Goal: Information Seeking & Learning: Learn about a topic

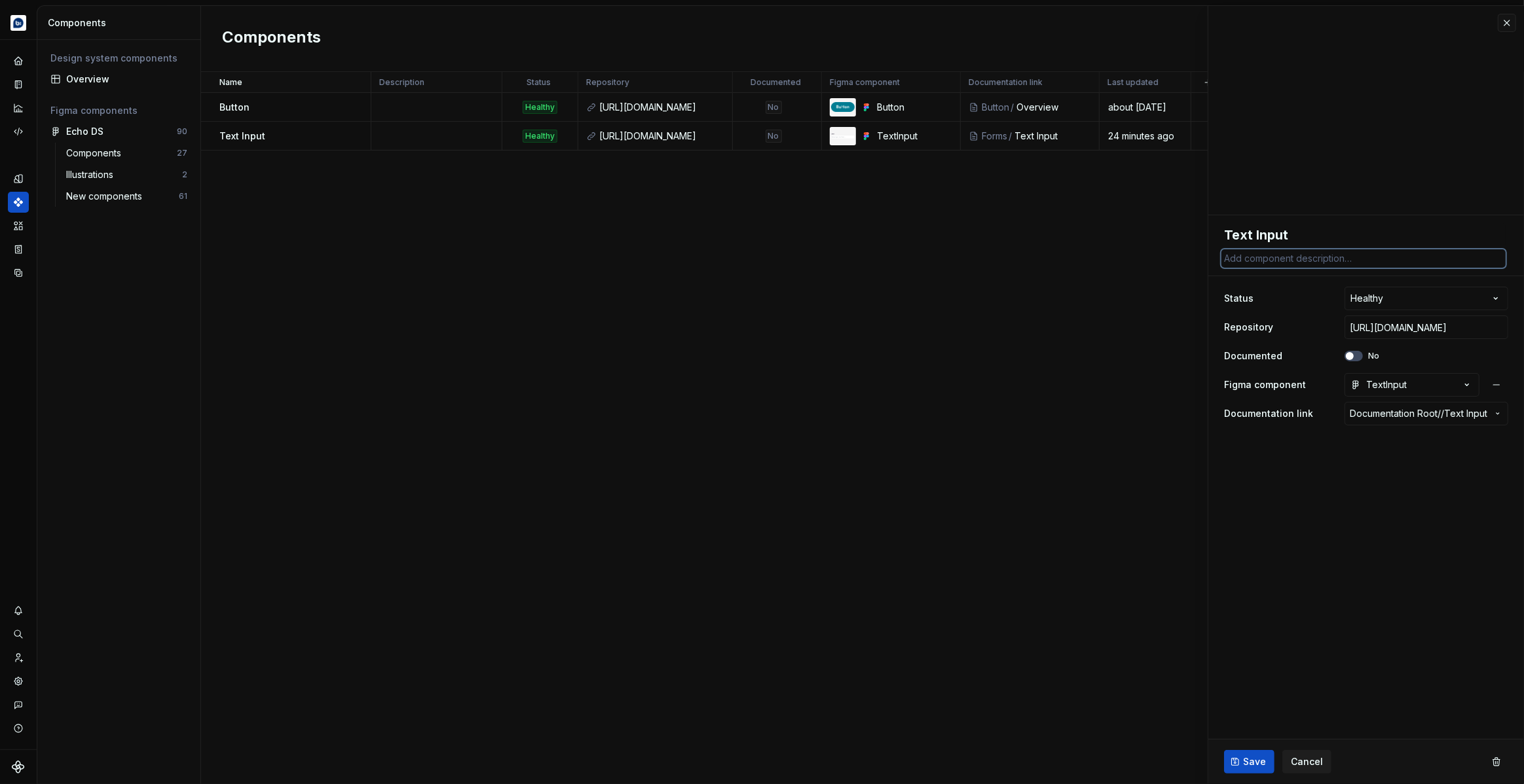
click at [1298, 258] on textarea at bounding box center [1363, 258] width 285 height 18
paste textarea "A foundational element for capturing single-line text input from users."
type textarea "A foundational element for capturing single-line text input from users."
type textarea "*"
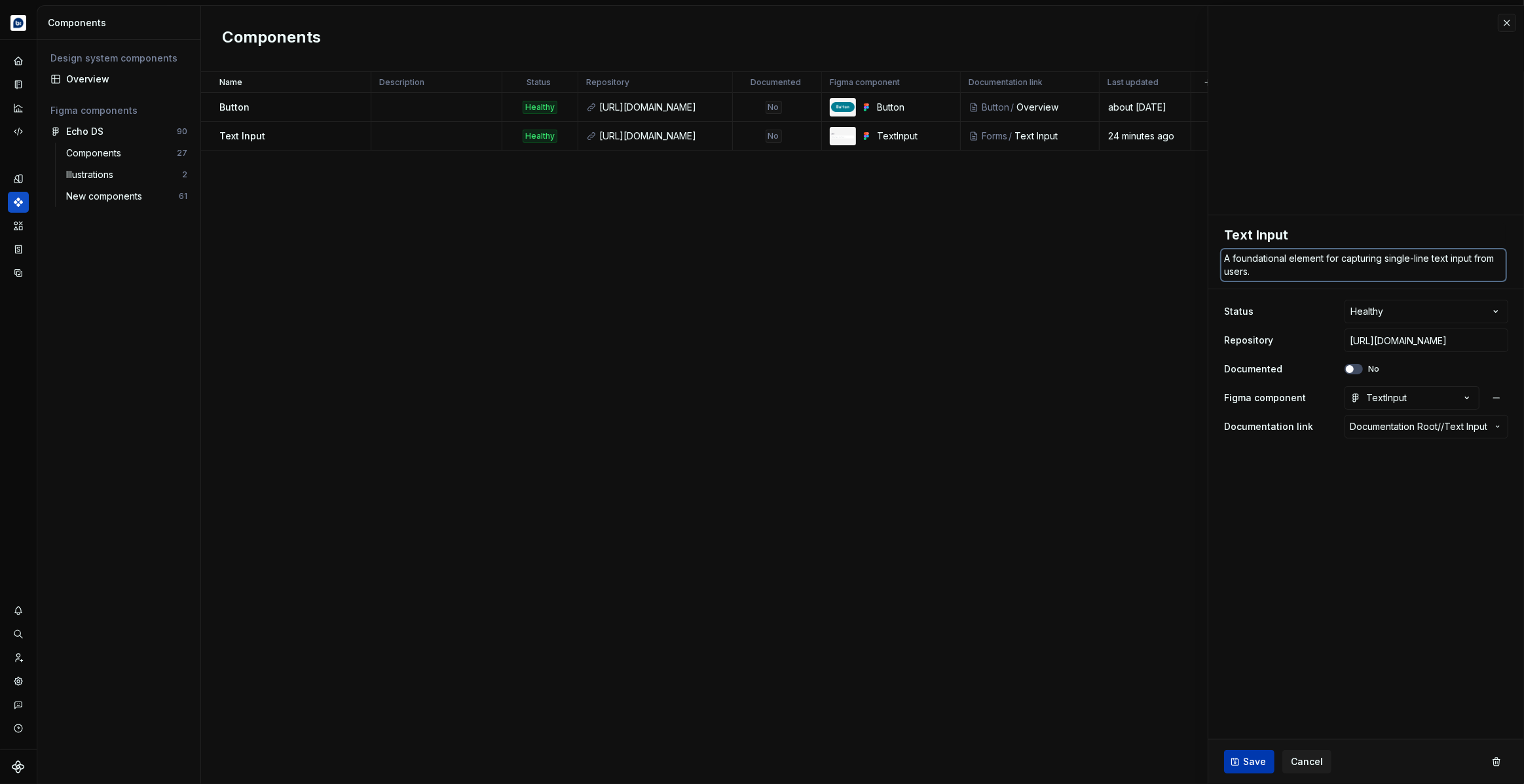
type textarea "A foundational element for capturing single-line text input from users."
click at [1247, 766] on span "Save" at bounding box center [1254, 762] width 23 height 13
type textarea "*"
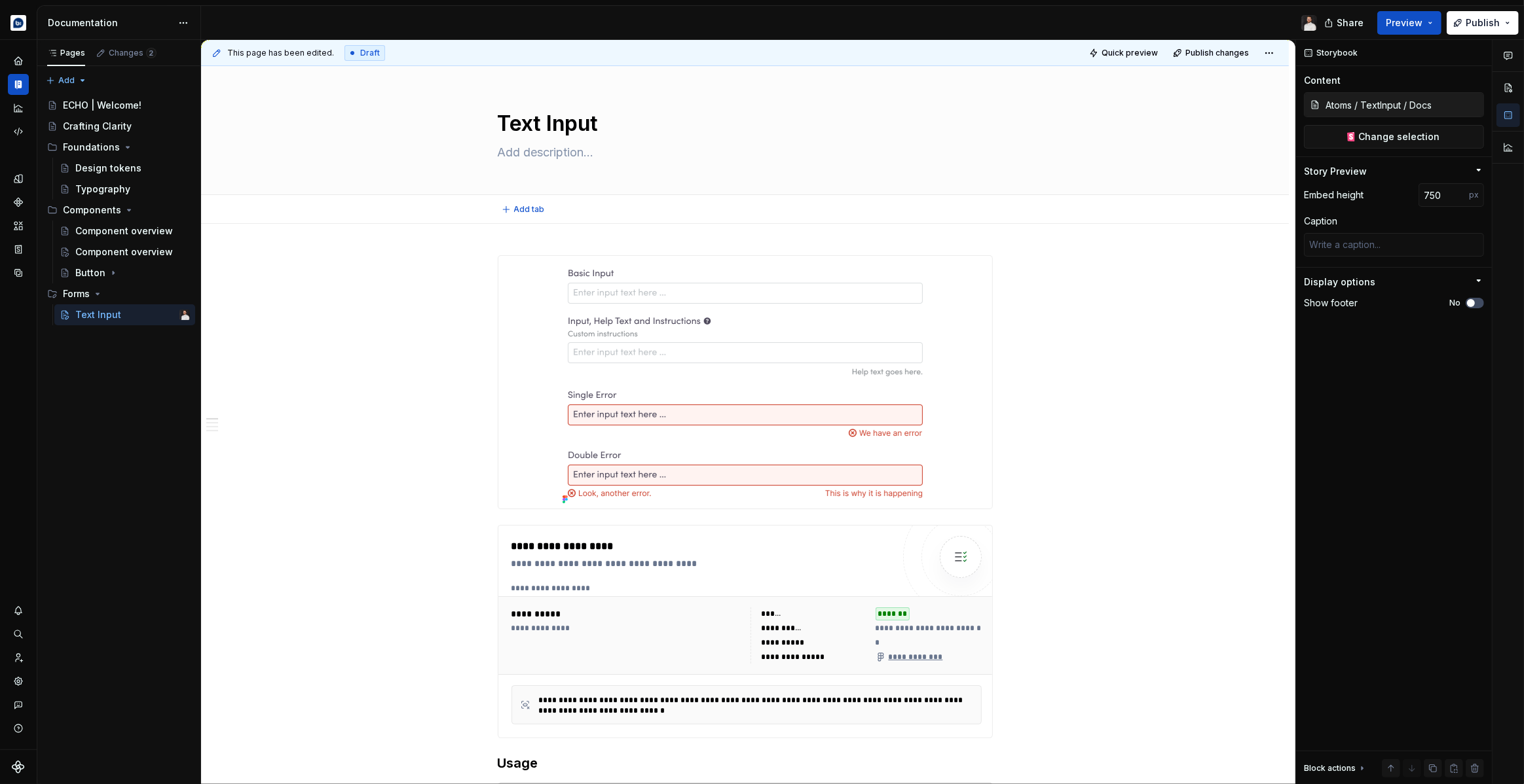
type textarea "*"
click at [1118, 201] on div "Add tab" at bounding box center [745, 210] width 983 height 18
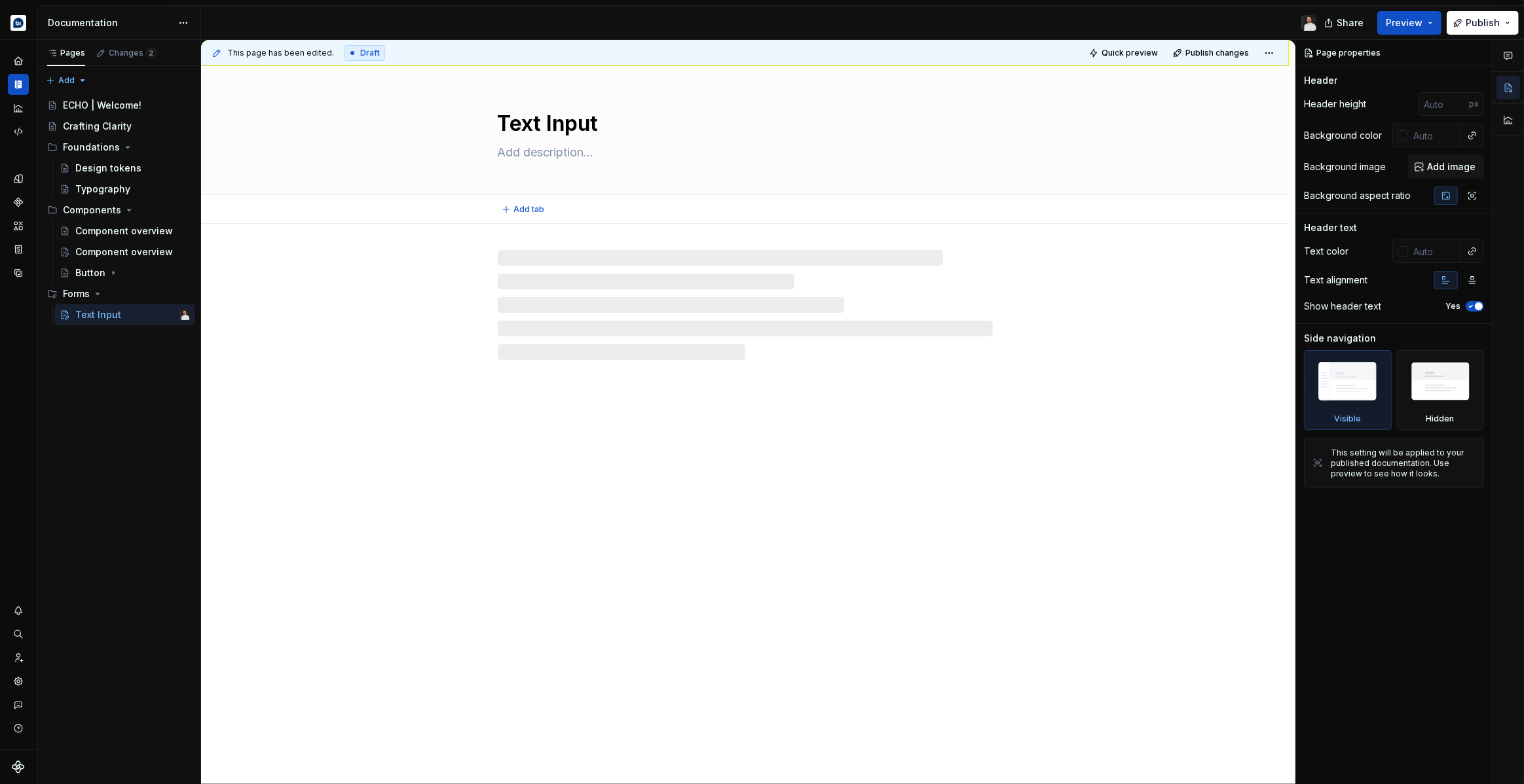
click at [573, 159] on textarea at bounding box center [743, 152] width 495 height 21
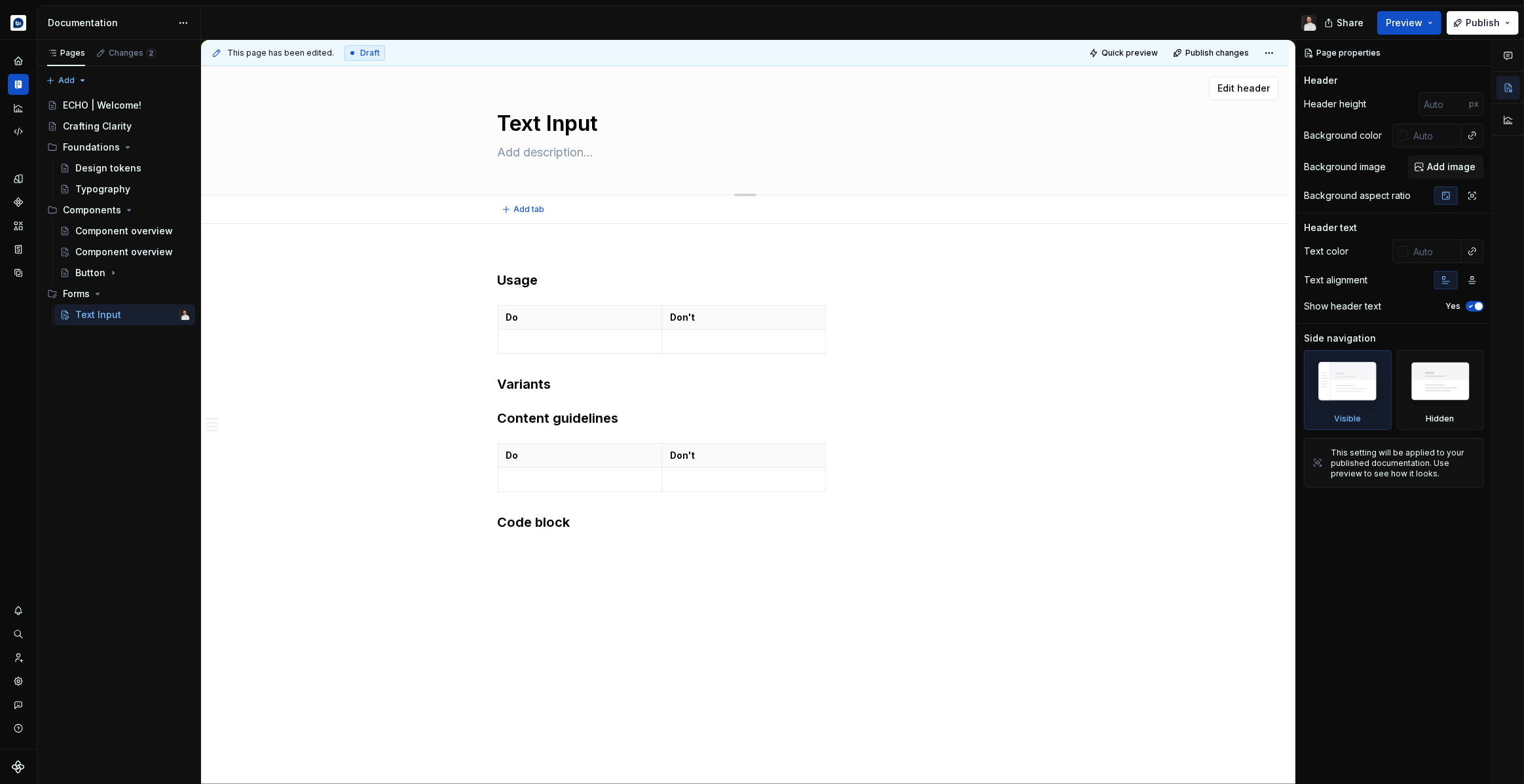
click at [577, 155] on textarea at bounding box center [743, 152] width 495 height 21
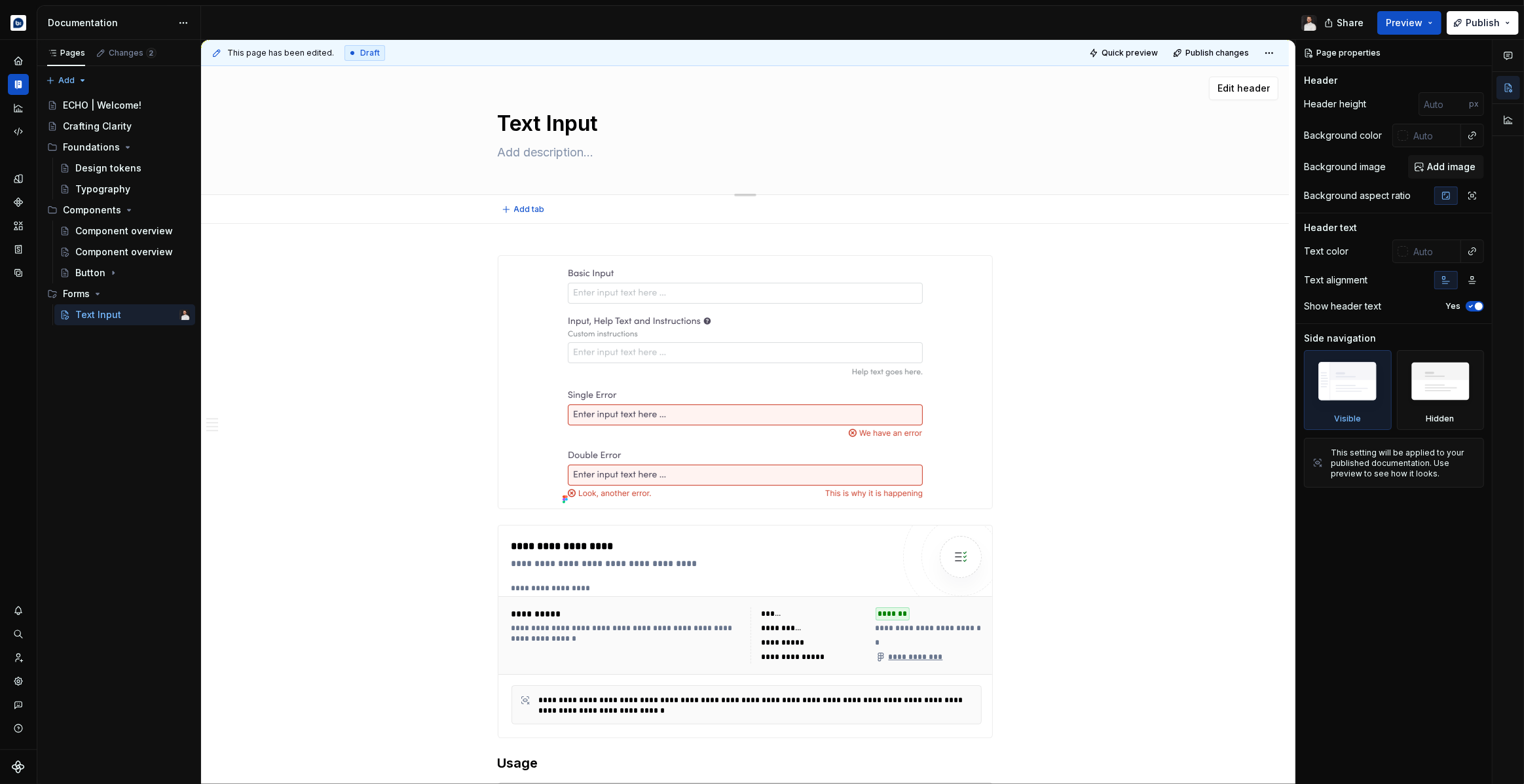
paste textarea "A foundational element for capturing single-line text input from users."
type textarea "*"
type textarea "A foundational element for capturing single-line text input from users."
type textarea "*"
type textarea "A foundational element for capturing single-line text input from users."
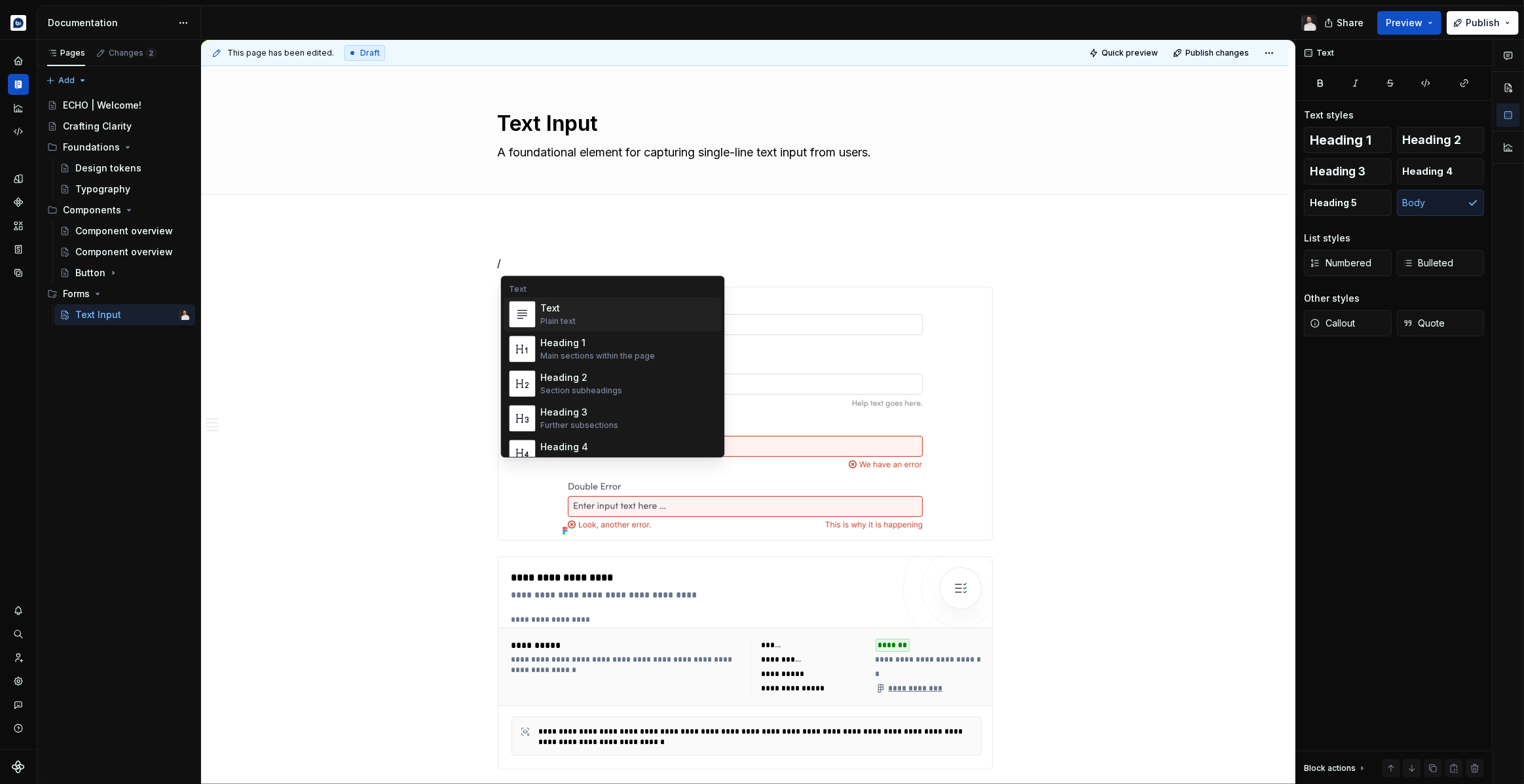
click at [554, 325] on div "Plain text" at bounding box center [558, 321] width 35 height 11
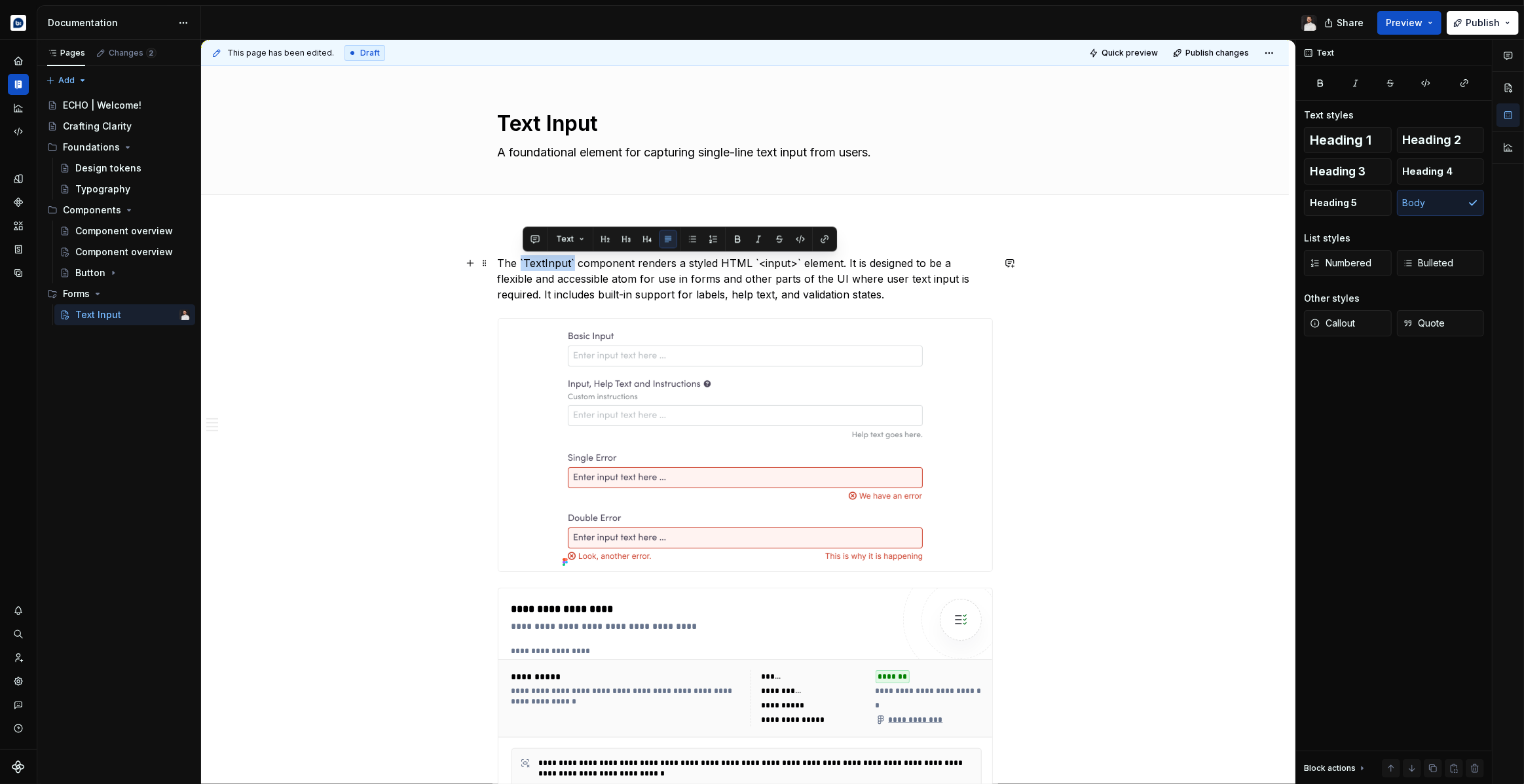
drag, startPoint x: 571, startPoint y: 263, endPoint x: 523, endPoint y: 263, distance: 48.0
click at [523, 263] on p "The `TextInput` component renders a styled HTML `<input>` element. It is design…" at bounding box center [745, 278] width 495 height 47
click at [801, 238] on button "button" at bounding box center [800, 239] width 18 height 18
type textarea "*"
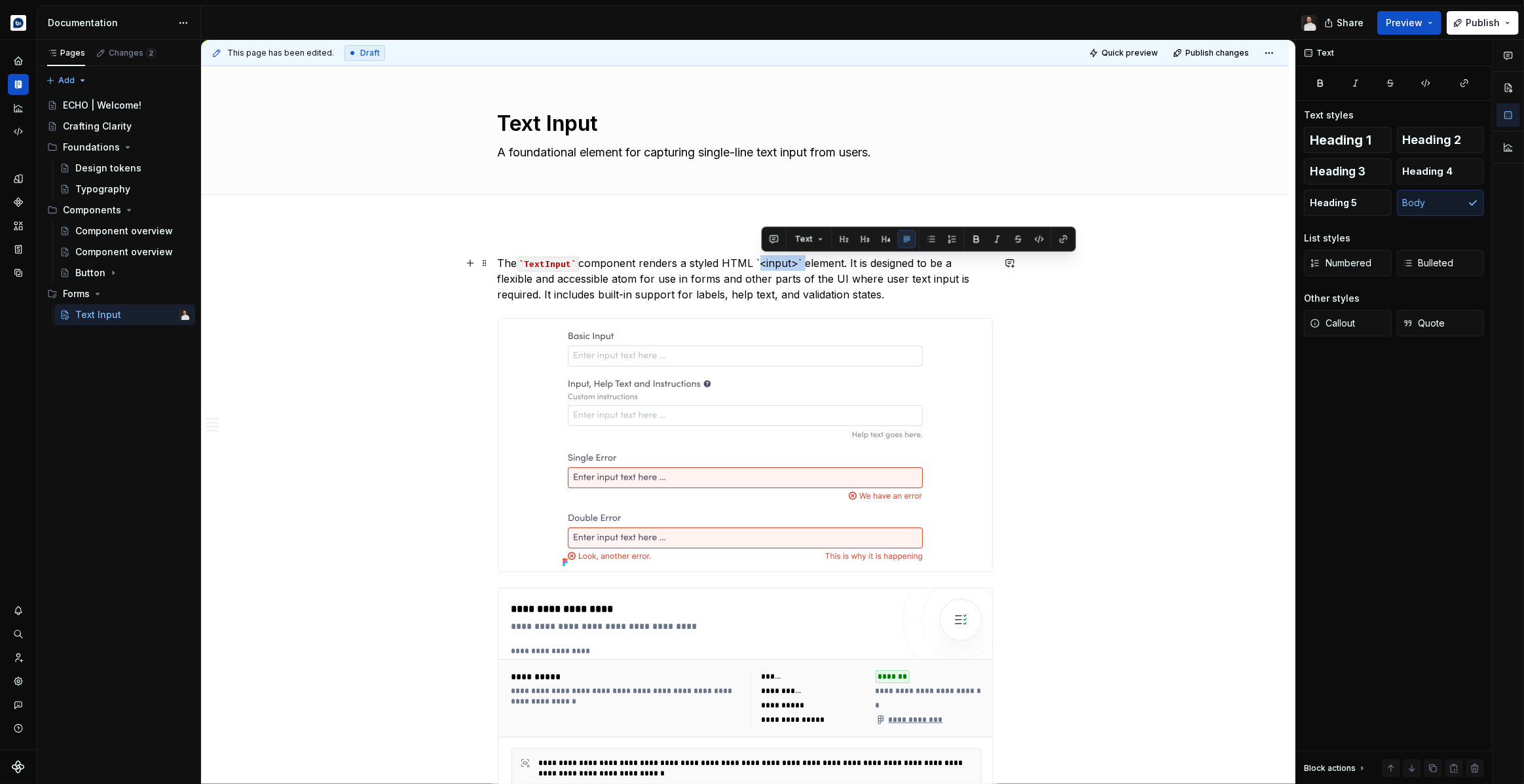
drag, startPoint x: 761, startPoint y: 263, endPoint x: 806, endPoint y: 264, distance: 45.0
click at [806, 264] on p "The `TextInput` component renders a styled HTML `<input>` element. It is design…" at bounding box center [745, 278] width 495 height 47
click at [1038, 241] on button "button" at bounding box center [1040, 239] width 18 height 18
click at [534, 263] on code "`TextInput`" at bounding box center [548, 264] width 62 height 15
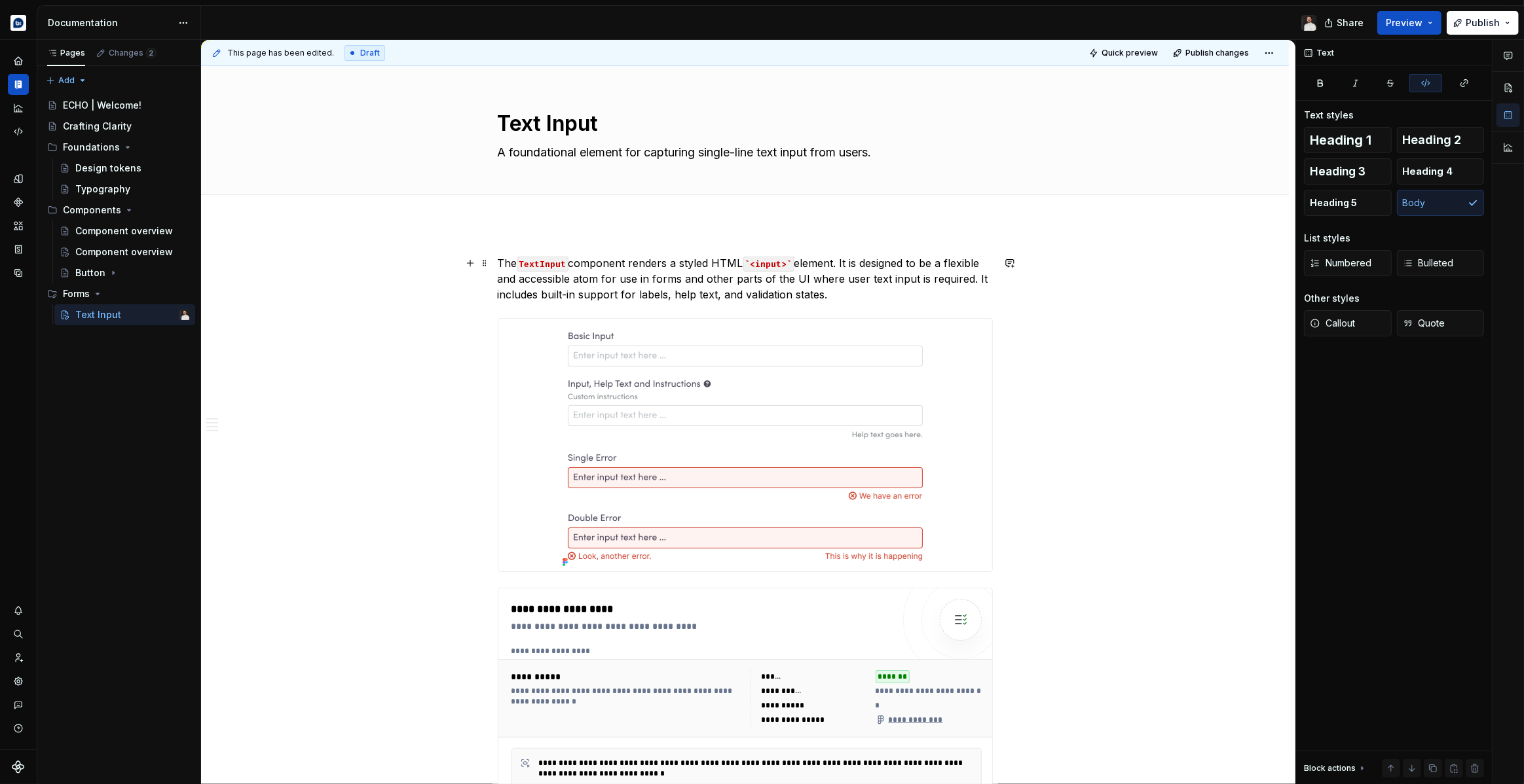
click at [760, 264] on code "`<input>`" at bounding box center [769, 264] width 51 height 15
drag, startPoint x: 642, startPoint y: 253, endPoint x: 614, endPoint y: 236, distance: 32.8
click at [642, 252] on div "**********" at bounding box center [747, 412] width 1094 height 745
drag, startPoint x: 607, startPoint y: 234, endPoint x: 594, endPoint y: 234, distance: 13.0
click at [605, 234] on div "**********" at bounding box center [747, 412] width 1094 height 745
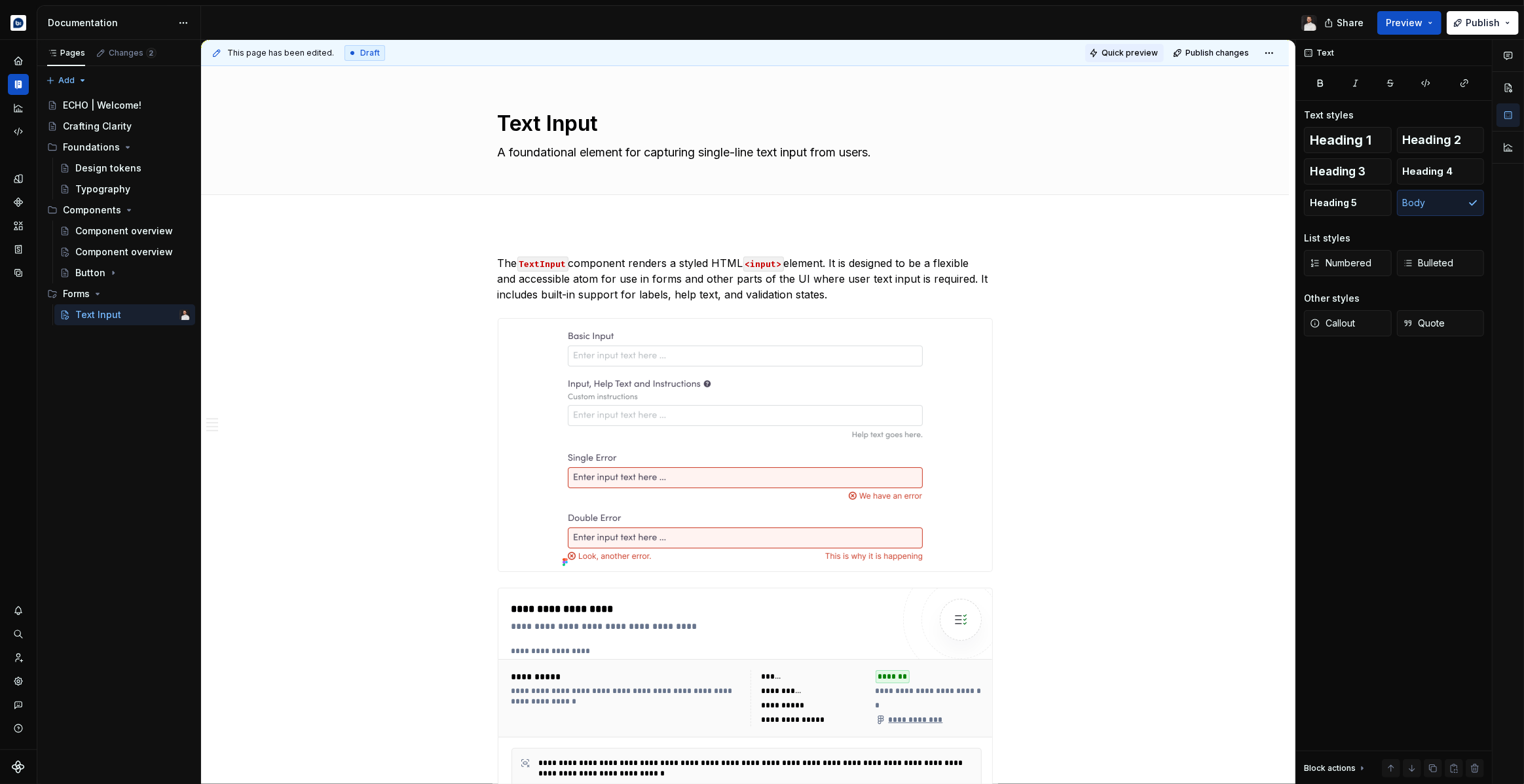
click at [1136, 44] on button "Quick preview" at bounding box center [1124, 53] width 78 height 18
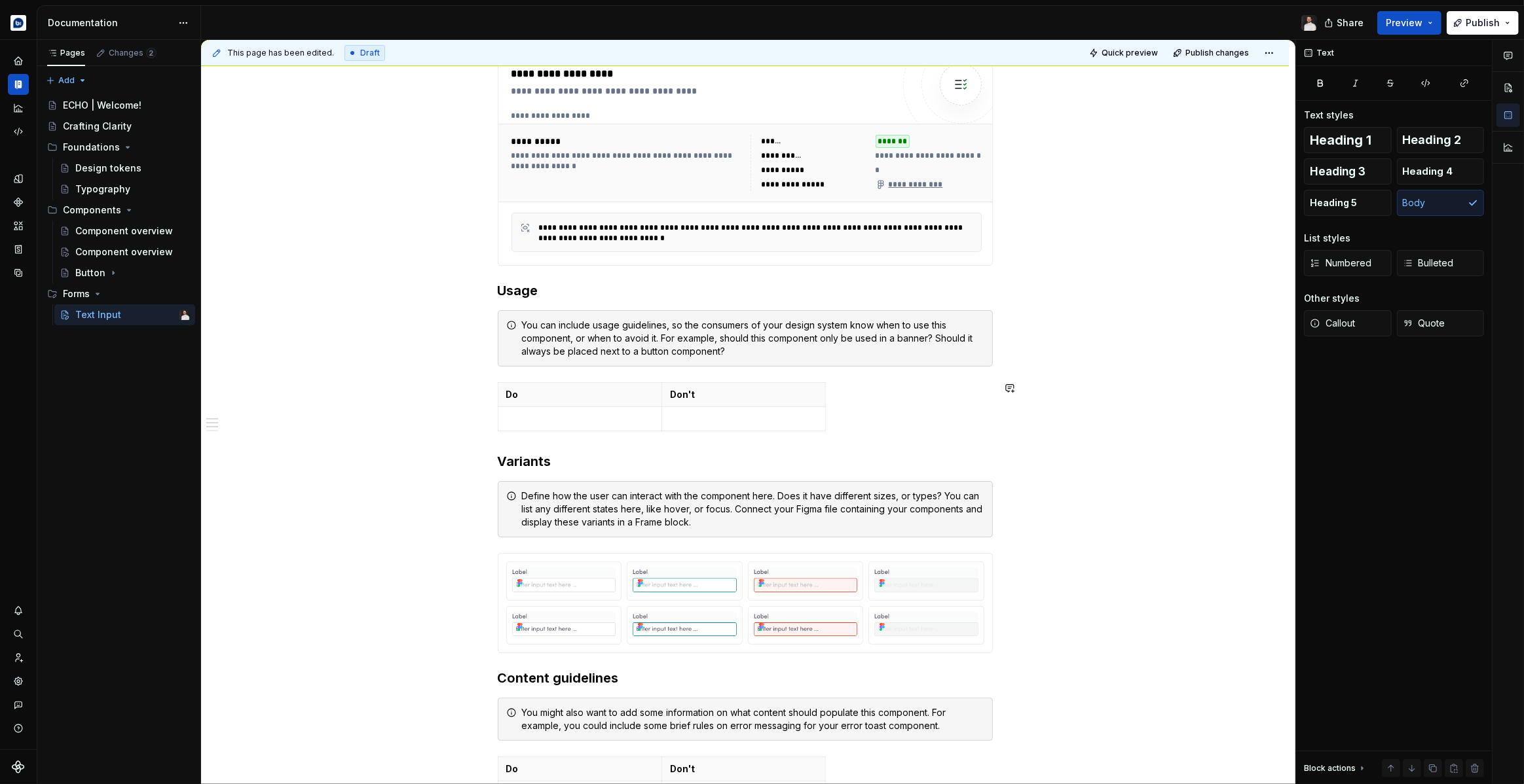
scroll to position [540, 0]
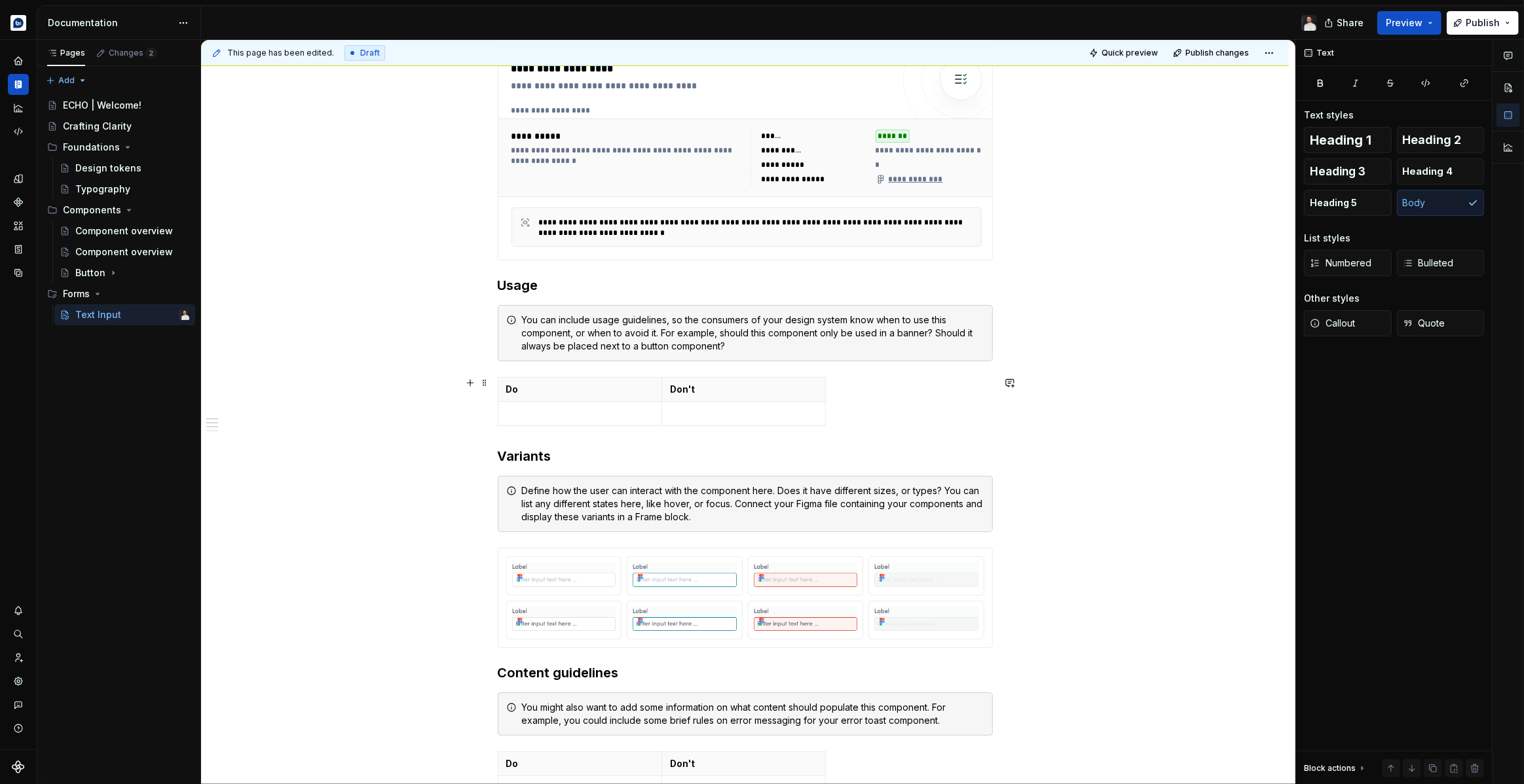
click at [608, 427] on div "Do Don't" at bounding box center [745, 404] width 495 height 55
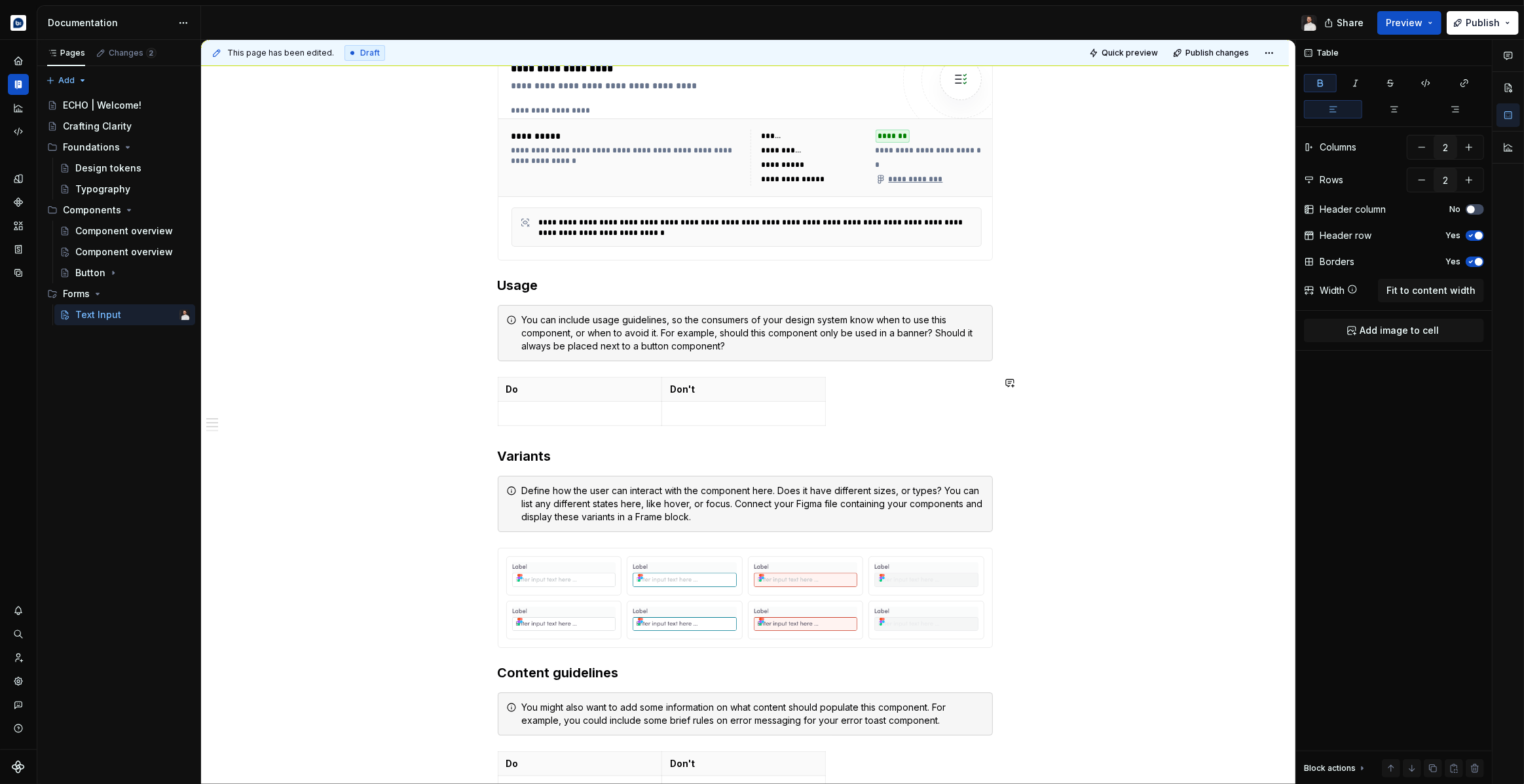
click at [602, 437] on div "**********" at bounding box center [745, 588] width 495 height 1746
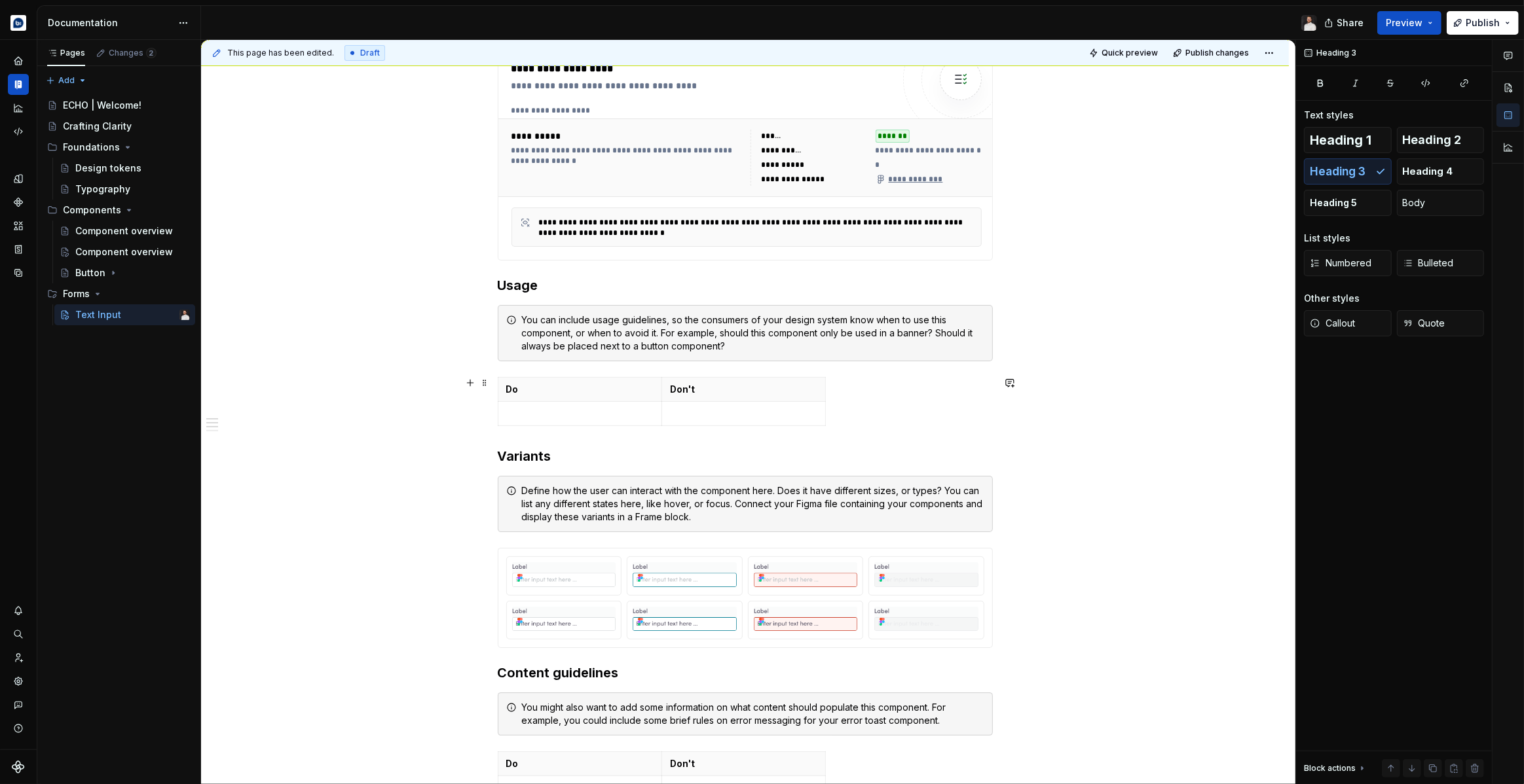
click at [933, 404] on div "Do Don't" at bounding box center [745, 404] width 495 height 55
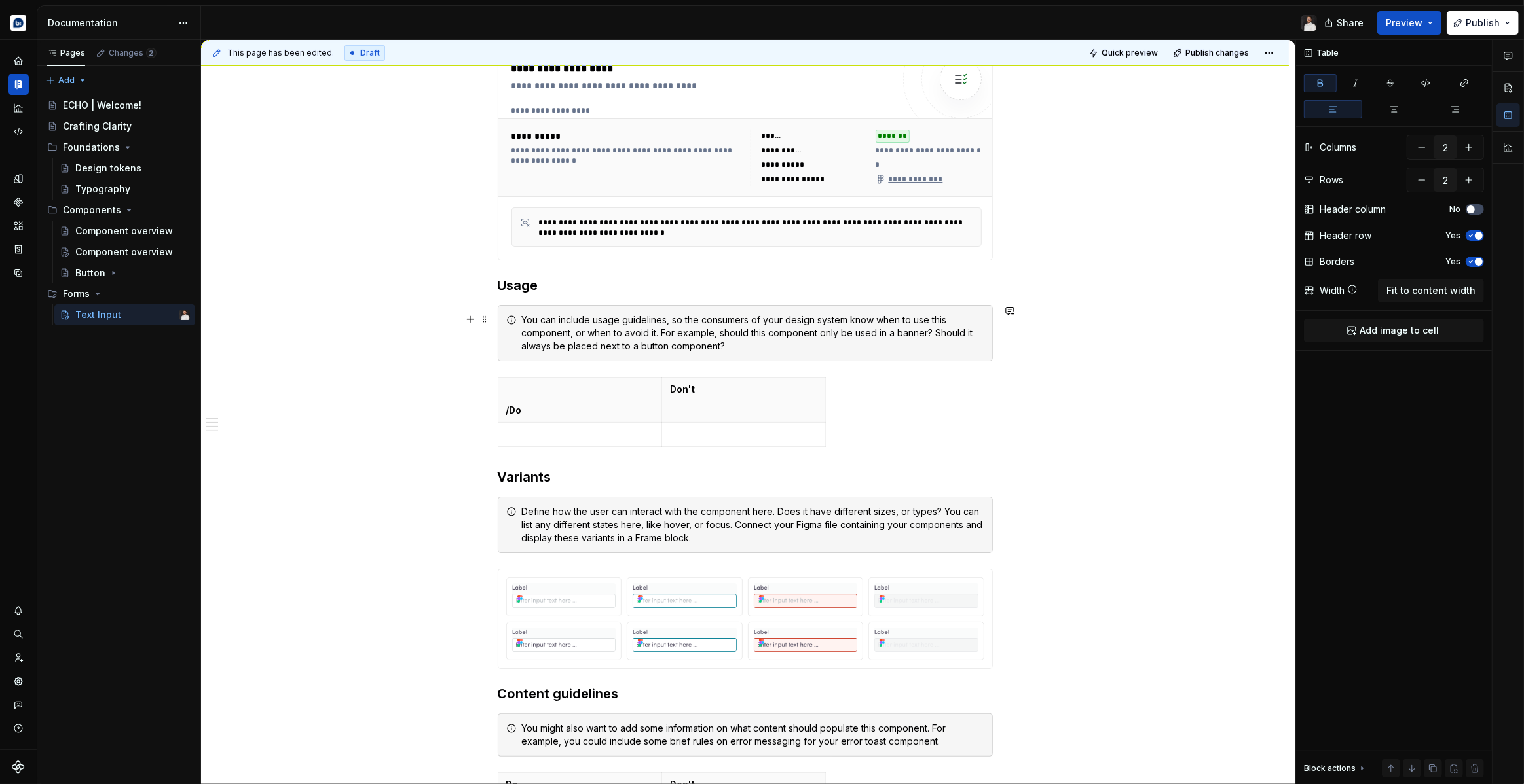
click at [1020, 350] on div "**********" at bounding box center [744, 708] width 1088 height 2050
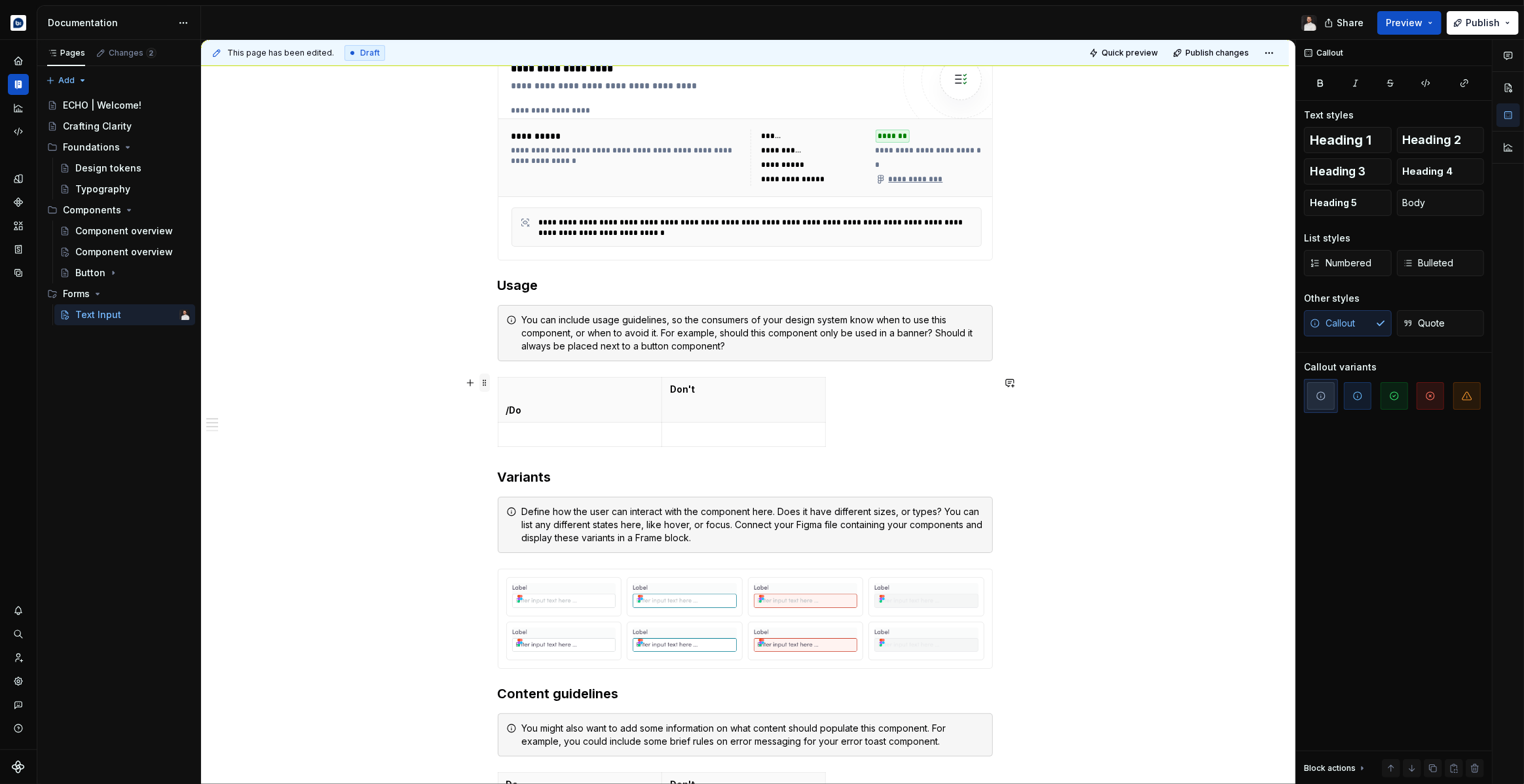
click at [487, 381] on span at bounding box center [484, 383] width 11 height 18
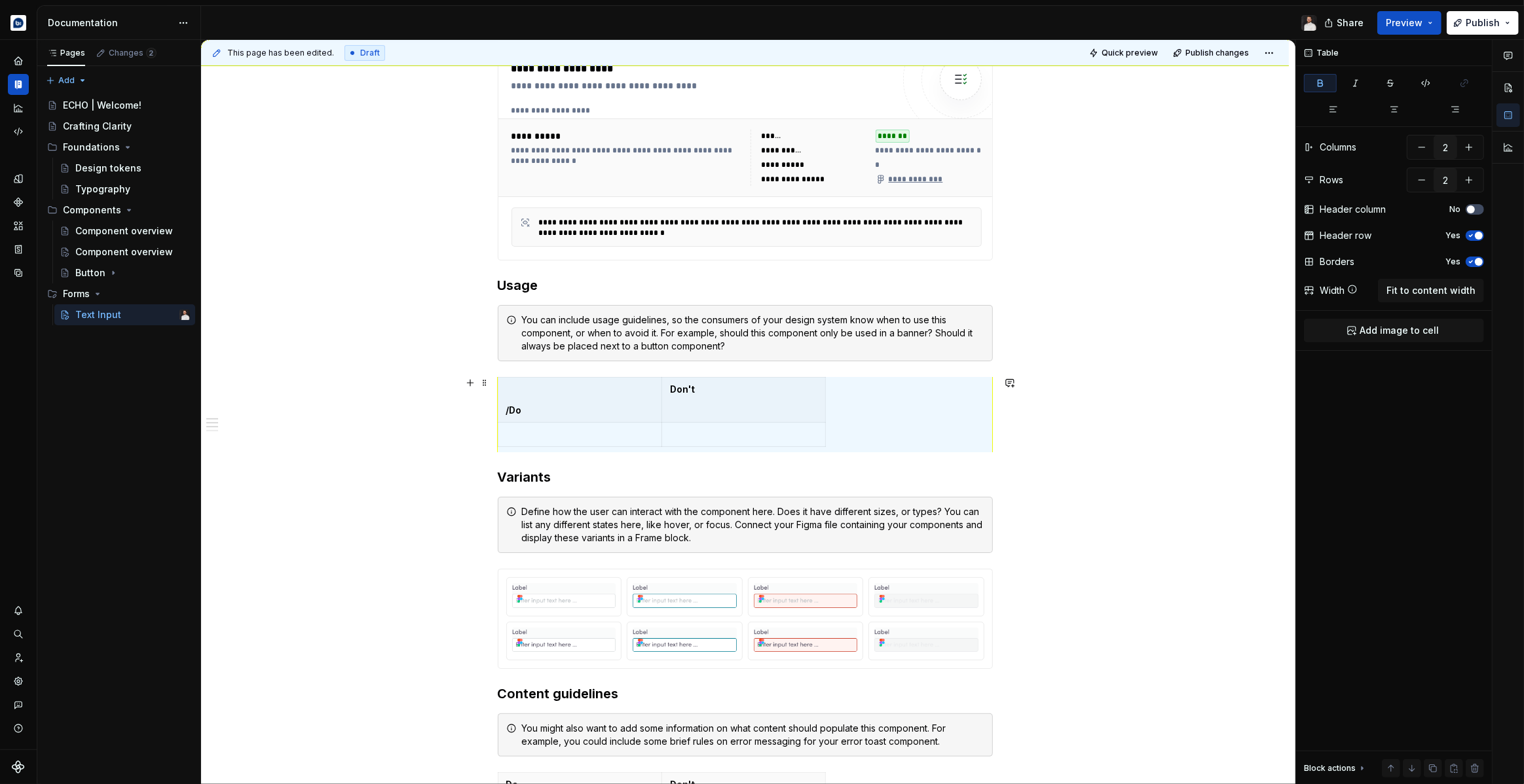
drag, startPoint x: 397, startPoint y: 458, endPoint x: 477, endPoint y: 459, distance: 80.0
click at [397, 458] on div "**********" at bounding box center [744, 708] width 1088 height 2050
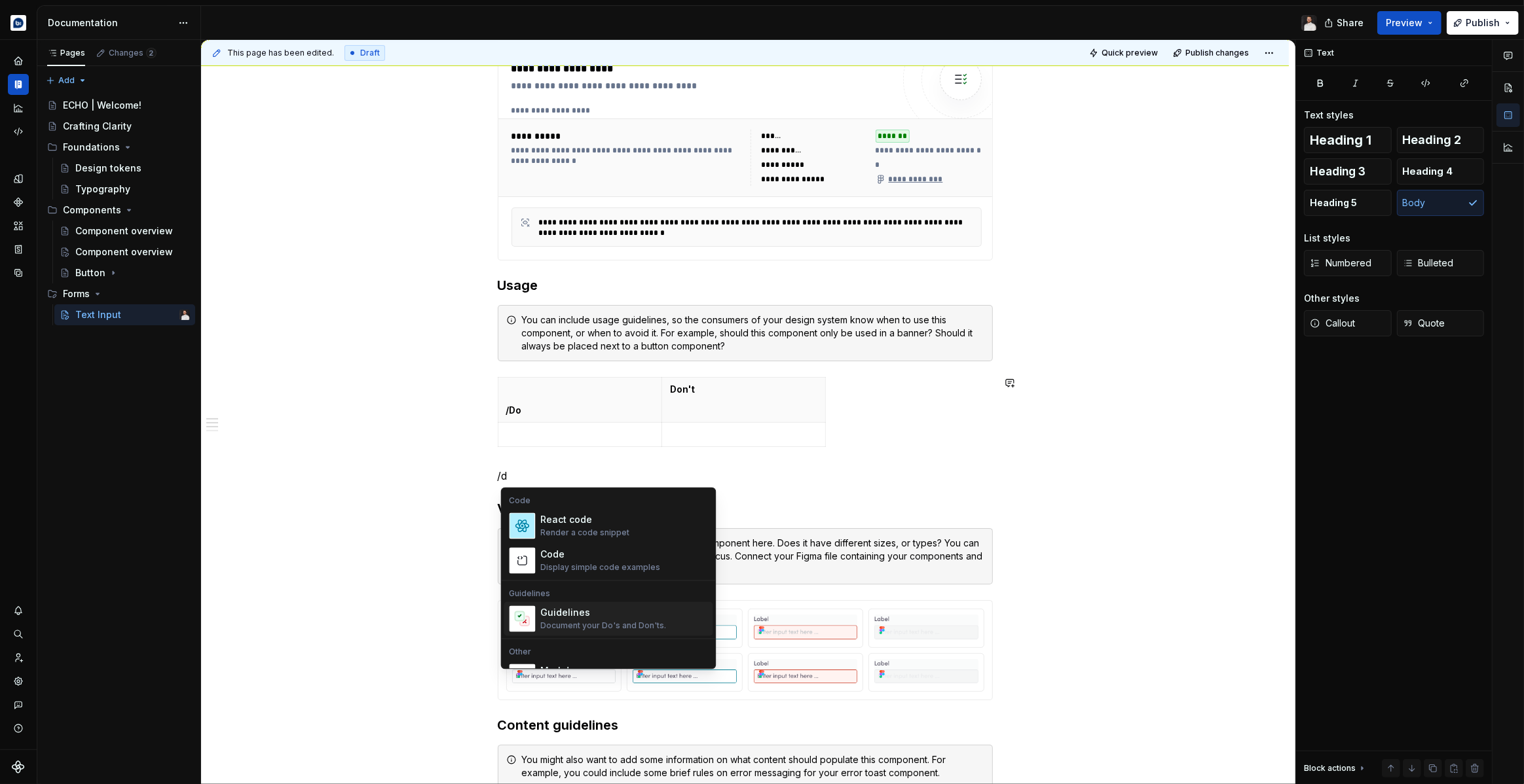
click at [567, 614] on div "Guidelines" at bounding box center [604, 613] width 126 height 13
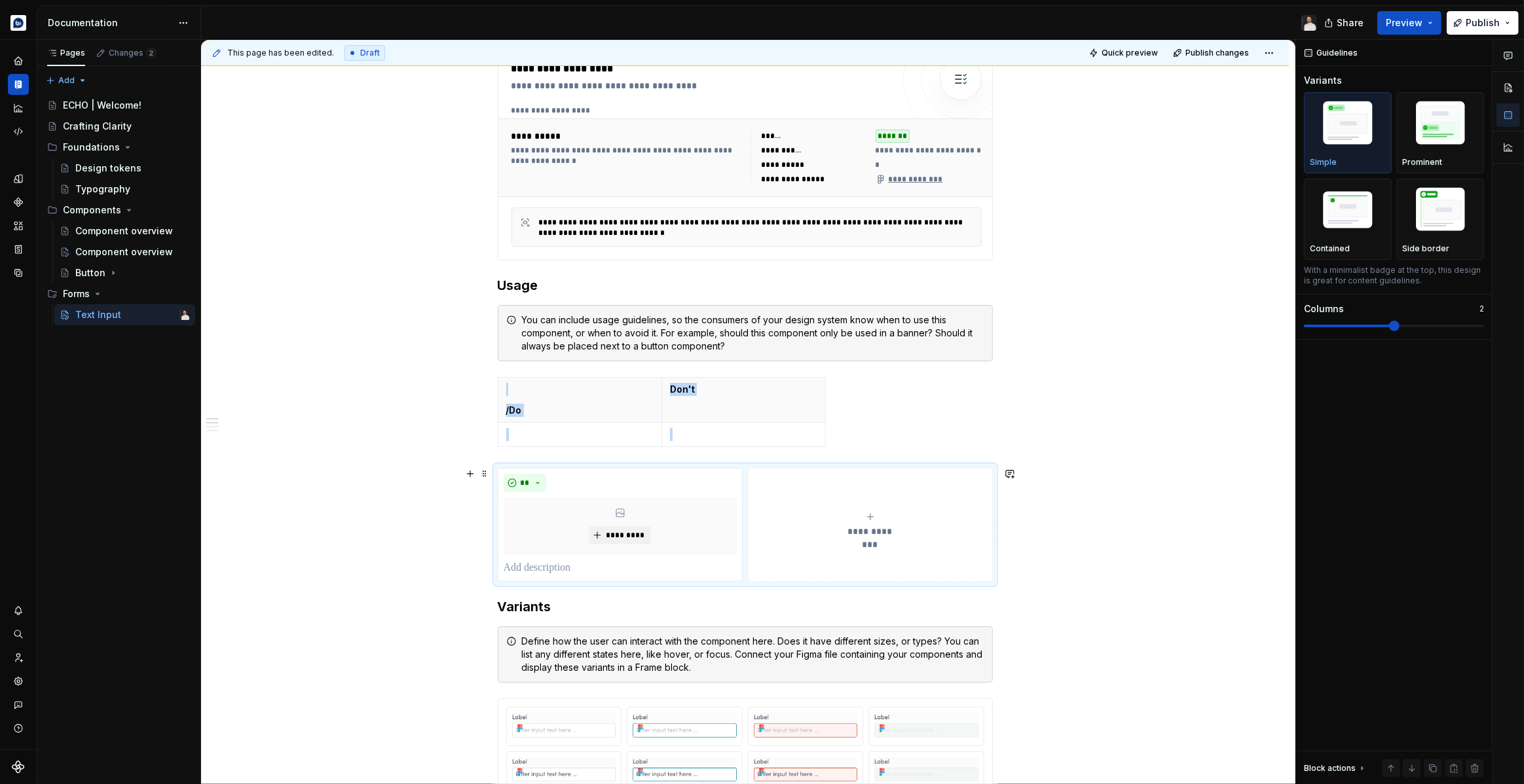
click at [844, 496] on button "**********" at bounding box center [870, 525] width 245 height 114
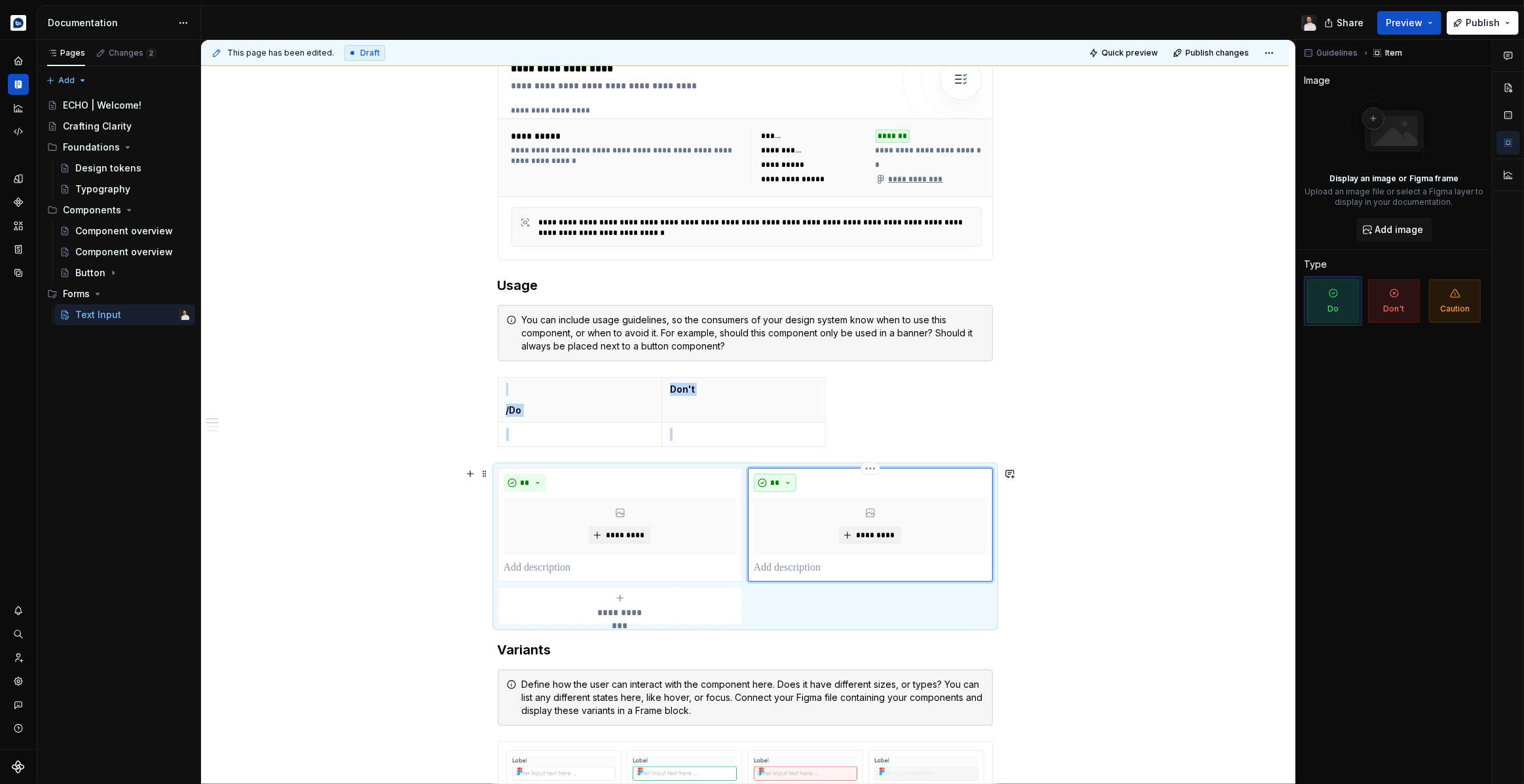
click at [789, 480] on button "**" at bounding box center [775, 483] width 43 height 18
click at [791, 527] on span "Don't" at bounding box center [815, 528] width 111 height 21
click at [579, 566] on p at bounding box center [620, 568] width 233 height 15
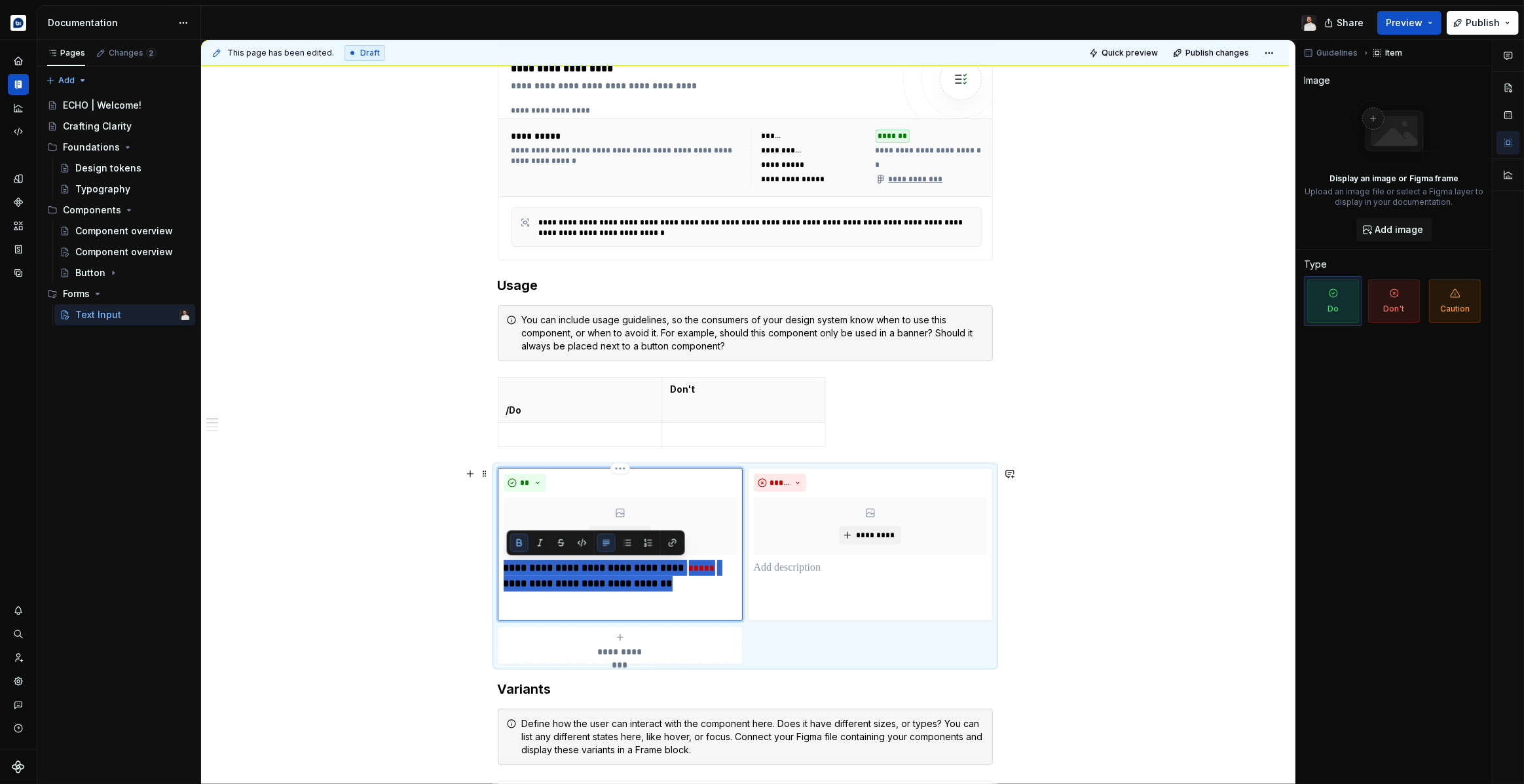
drag, startPoint x: 642, startPoint y: 582, endPoint x: 504, endPoint y: 568, distance: 138.7
click at [501, 570] on div "**********" at bounding box center [620, 544] width 245 height 153
click at [520, 543] on button "button" at bounding box center [519, 543] width 18 height 18
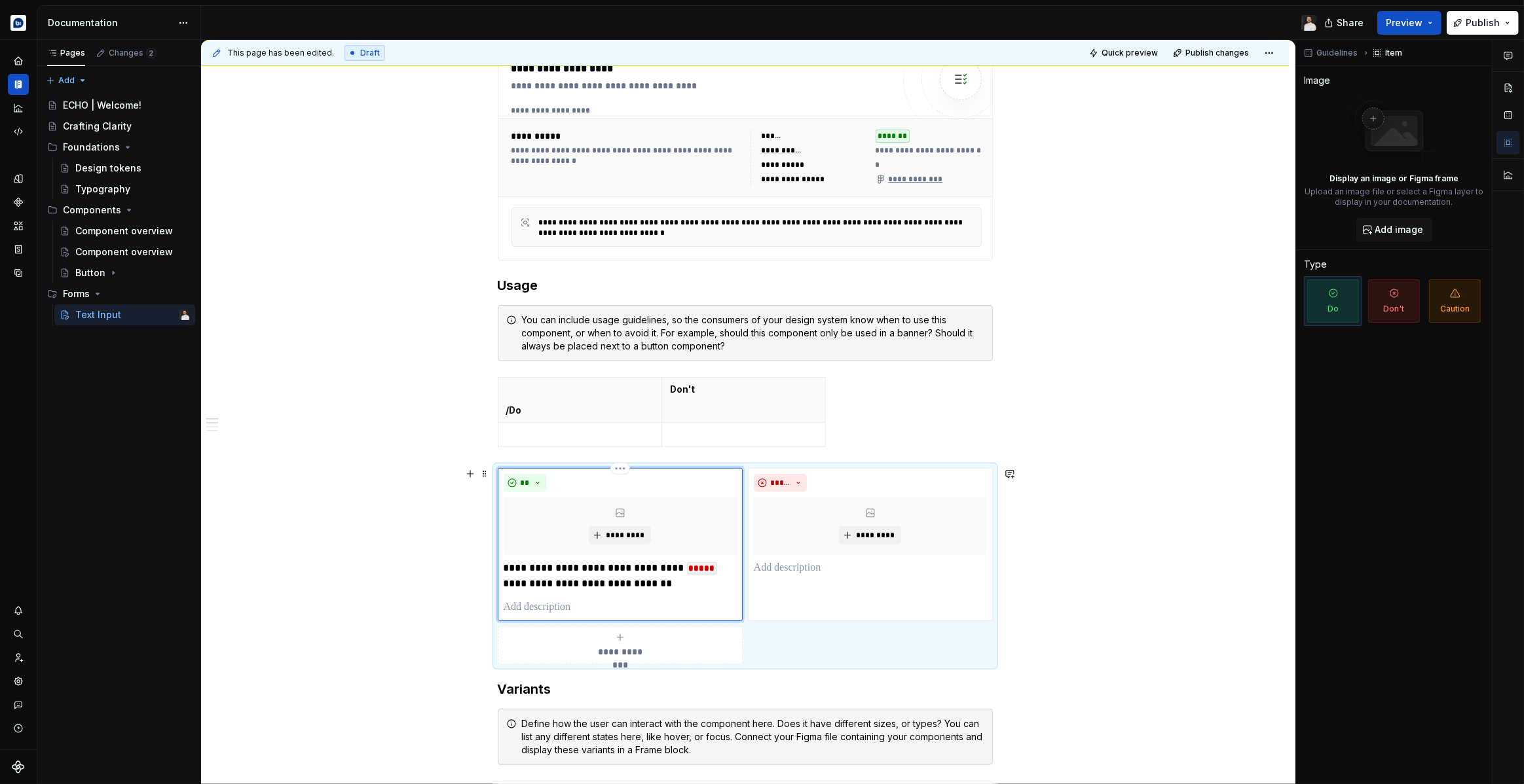
click at [591, 610] on p at bounding box center [620, 607] width 233 height 15
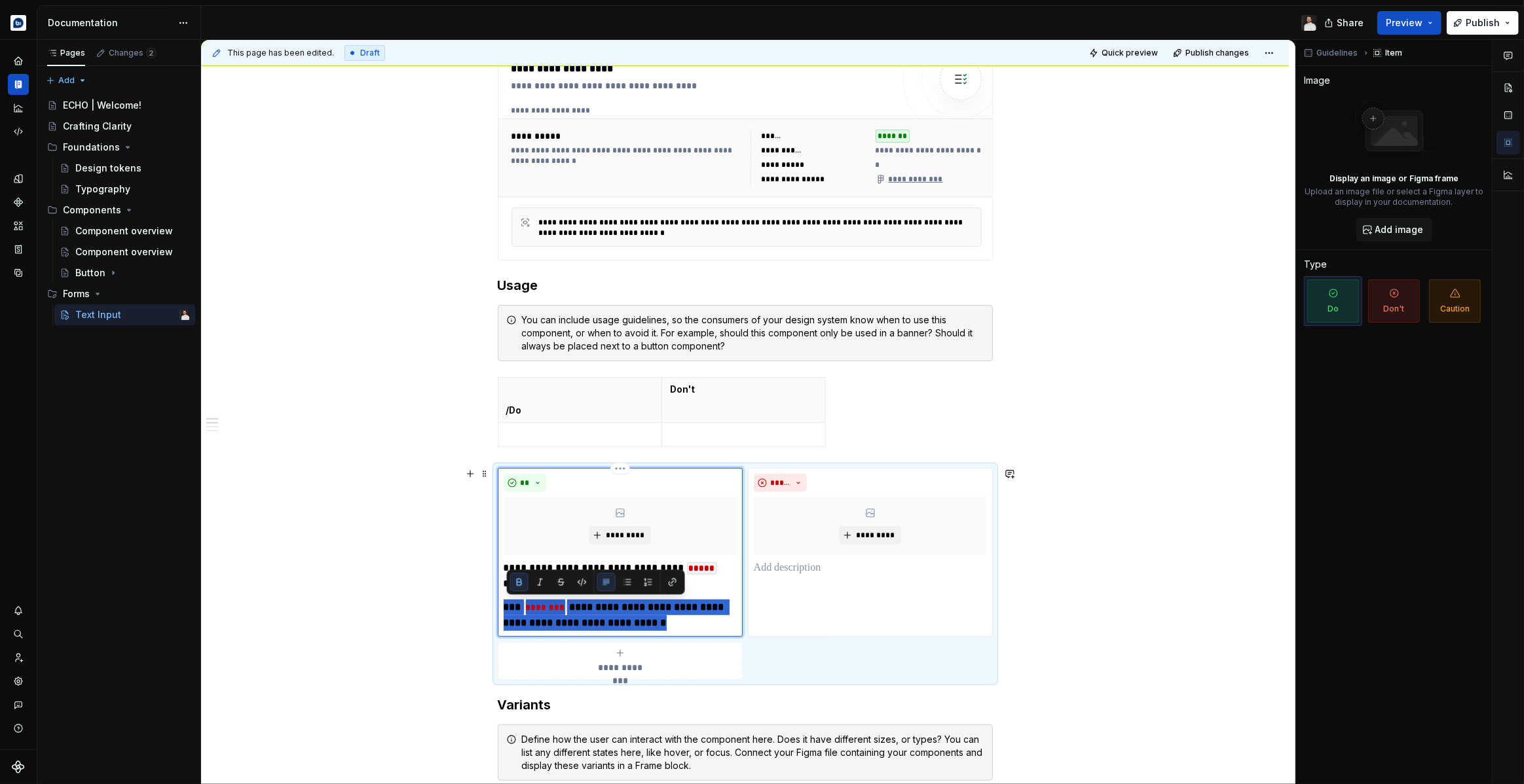
drag, startPoint x: 660, startPoint y: 624, endPoint x: 505, endPoint y: 609, distance: 155.7
click at [505, 609] on div "**********" at bounding box center [620, 553] width 245 height 169
click at [521, 581] on button "button" at bounding box center [519, 582] width 18 height 18
click at [670, 624] on p "**********" at bounding box center [620, 615] width 233 height 32
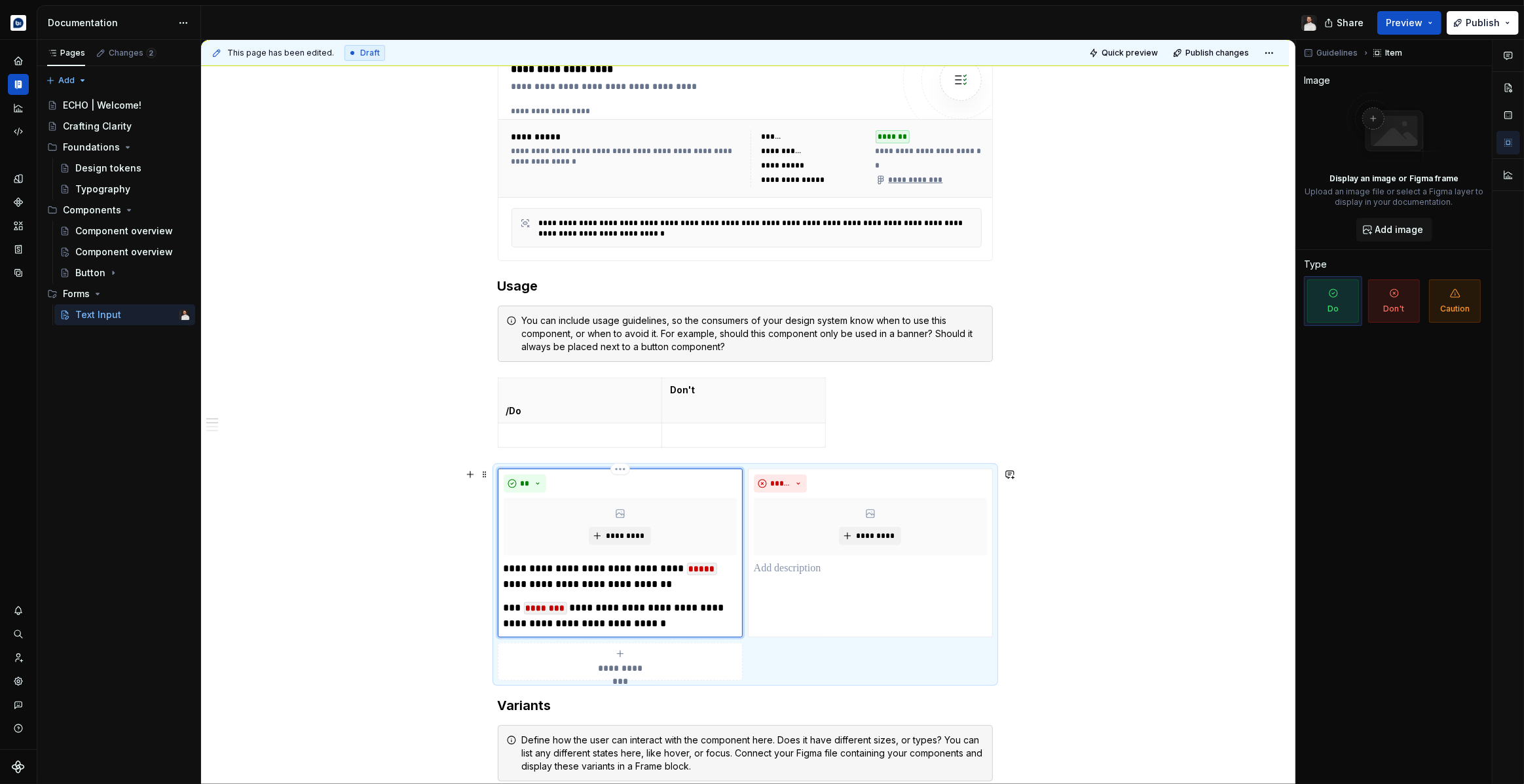
scroll to position [538, 0]
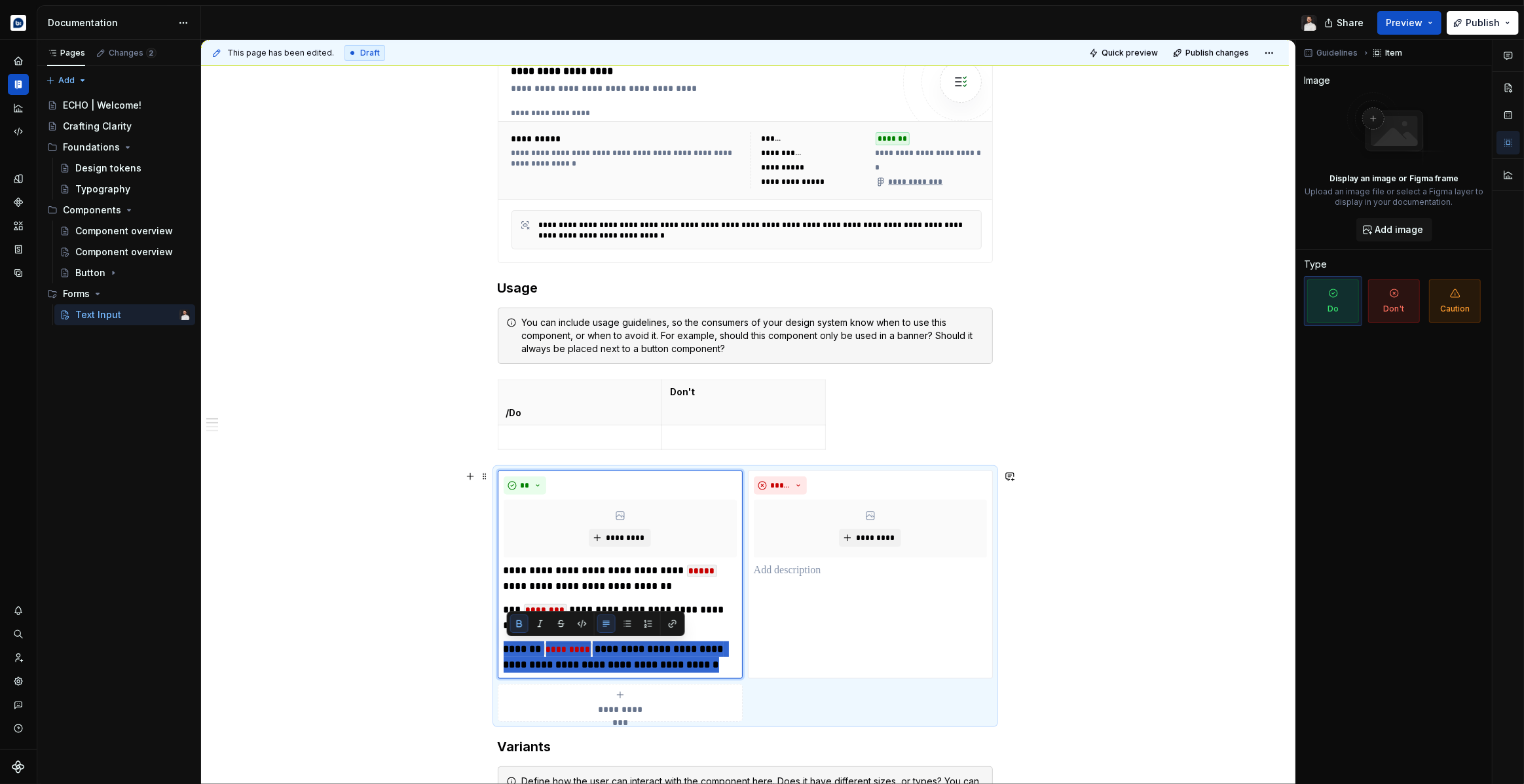
drag, startPoint x: 541, startPoint y: 682, endPoint x: 497, endPoint y: 650, distance: 54.4
click at [497, 650] on div "**********" at bounding box center [745, 596] width 495 height 251
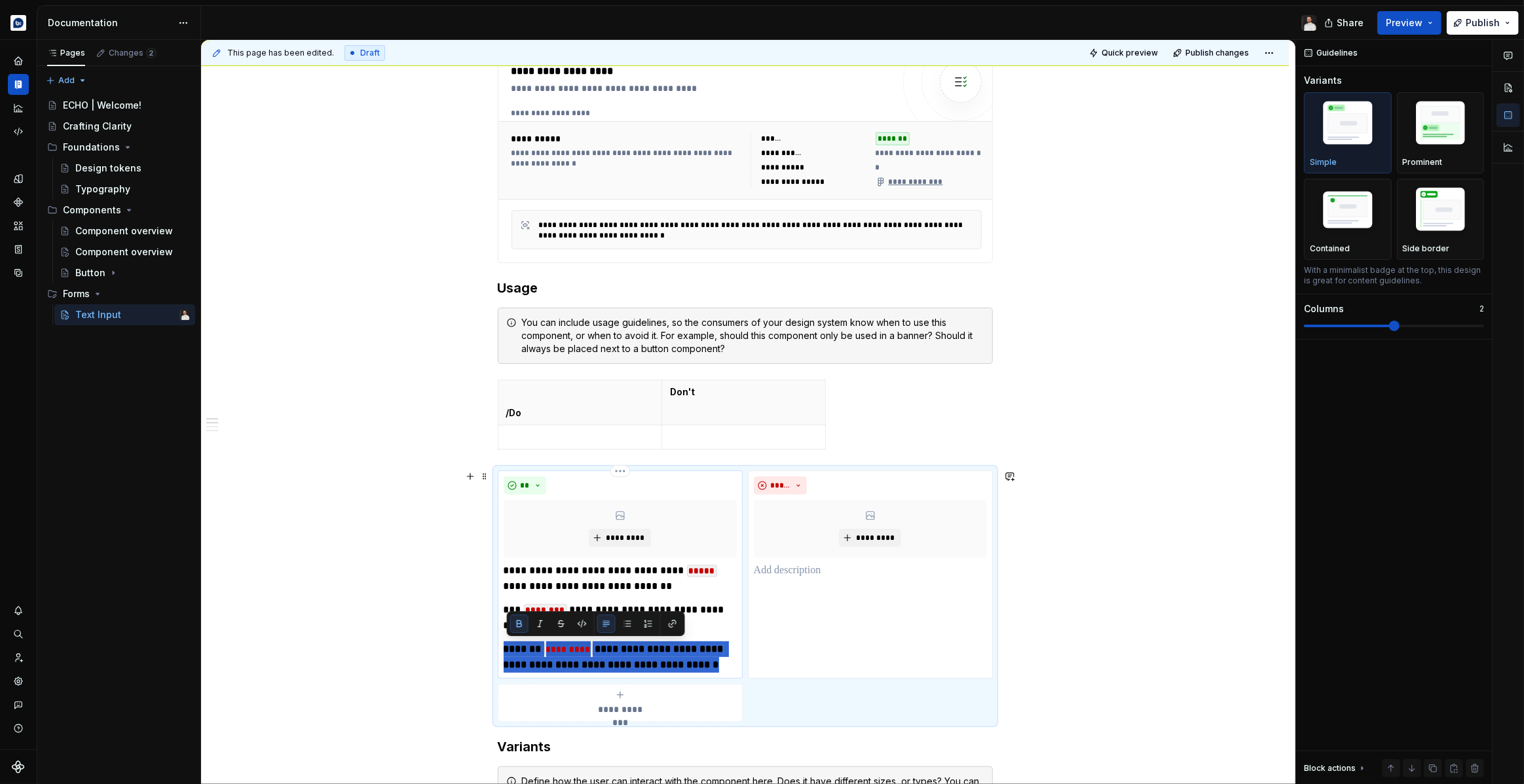
drag, startPoint x: 539, startPoint y: 681, endPoint x: 502, endPoint y: 647, distance: 50.2
click at [502, 647] on div "**********" at bounding box center [620, 574] width 245 height 208
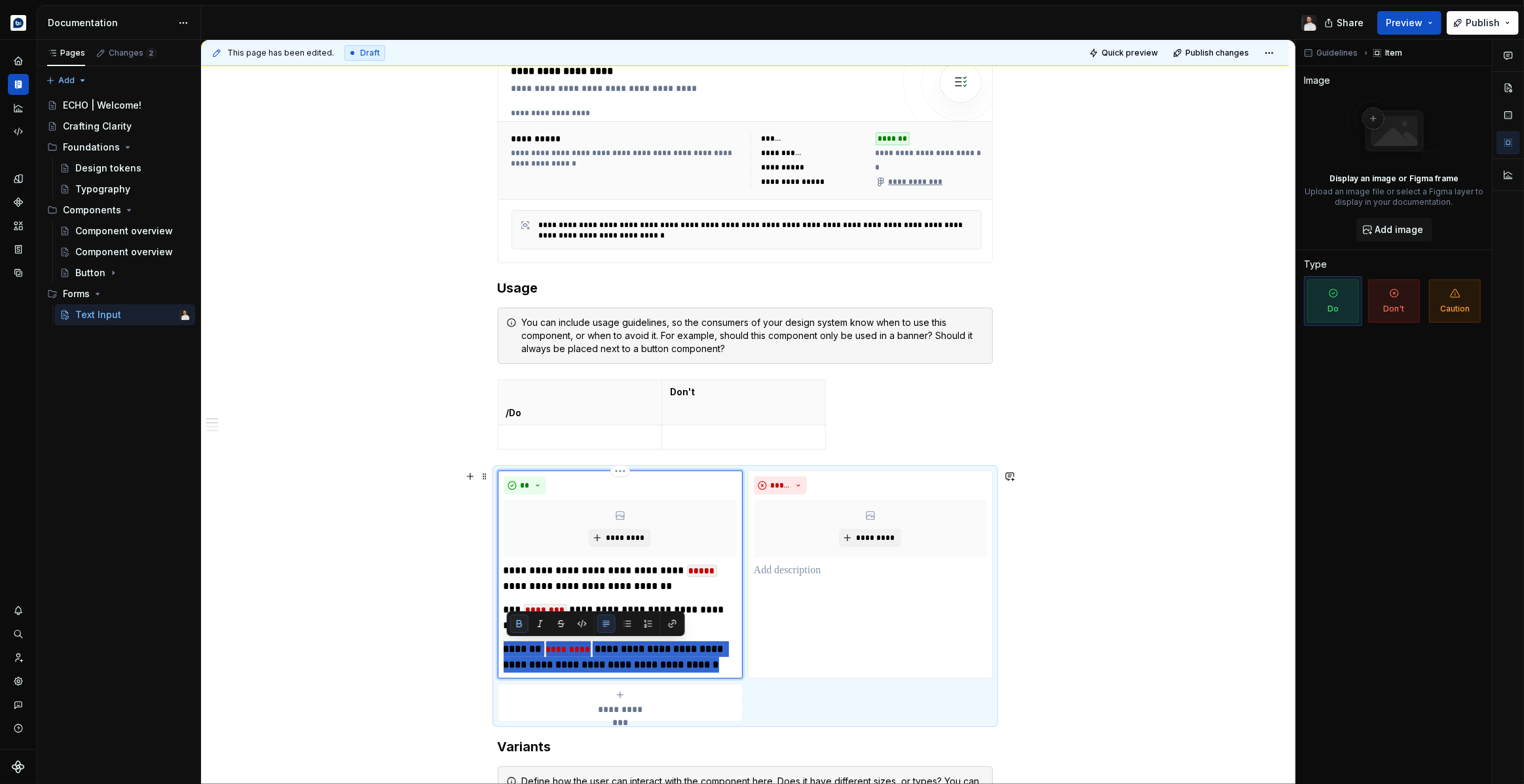
click at [521, 623] on button "button" at bounding box center [519, 624] width 18 height 18
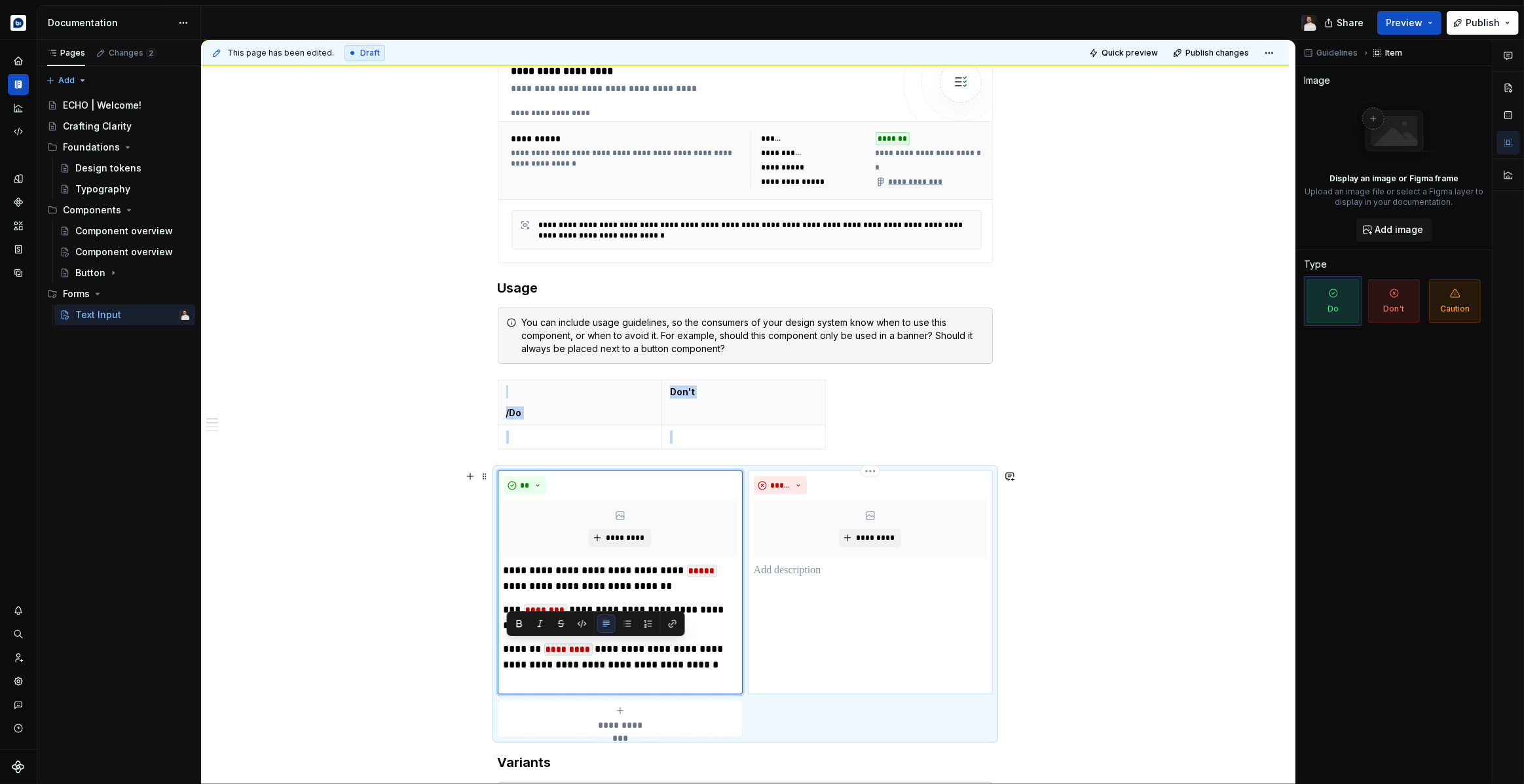
click at [872, 629] on div "***** *********" at bounding box center [870, 582] width 245 height 224
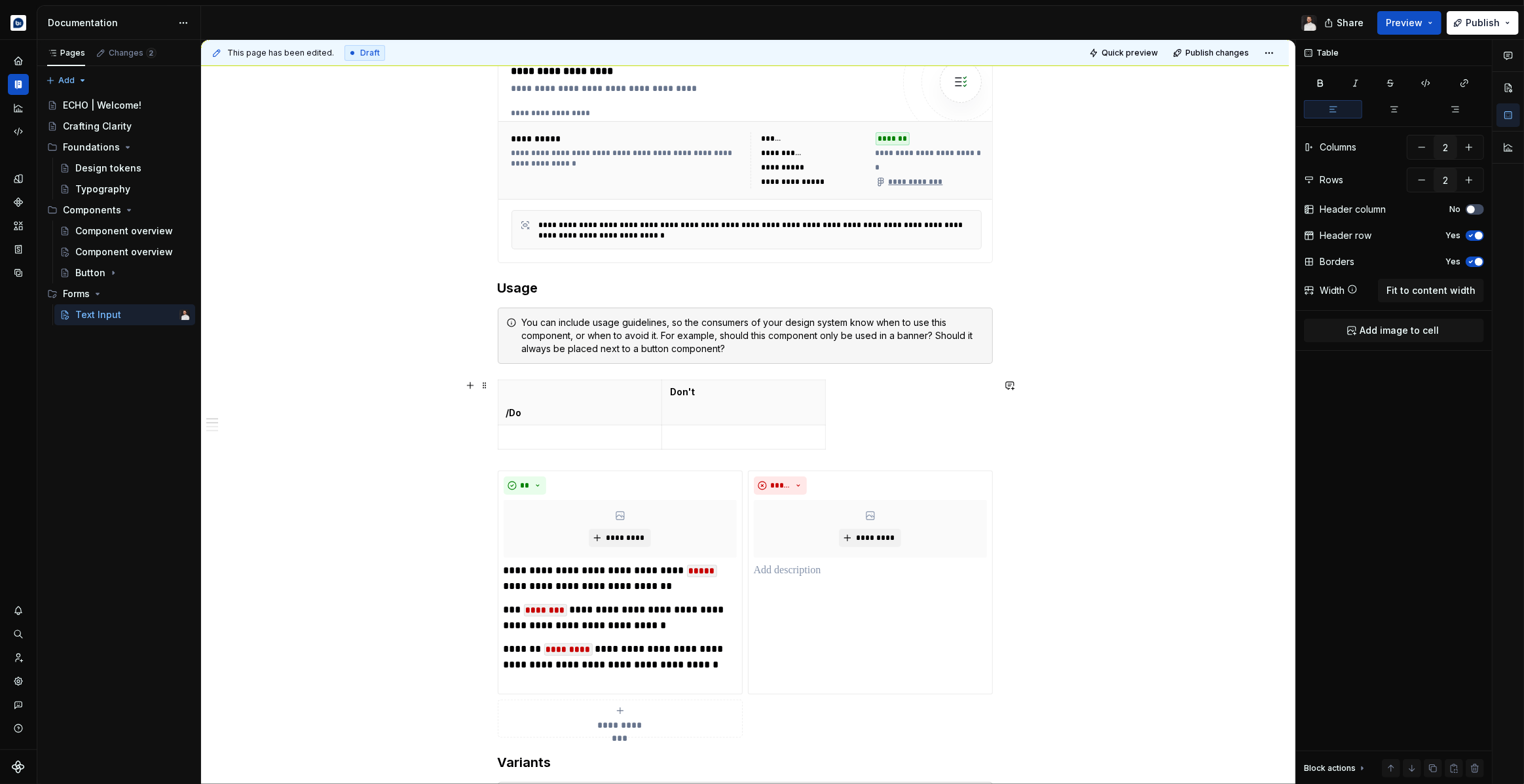
click at [840, 433] on div "/Do Don't" at bounding box center [745, 417] width 495 height 75
click at [487, 390] on span at bounding box center [484, 386] width 11 height 18
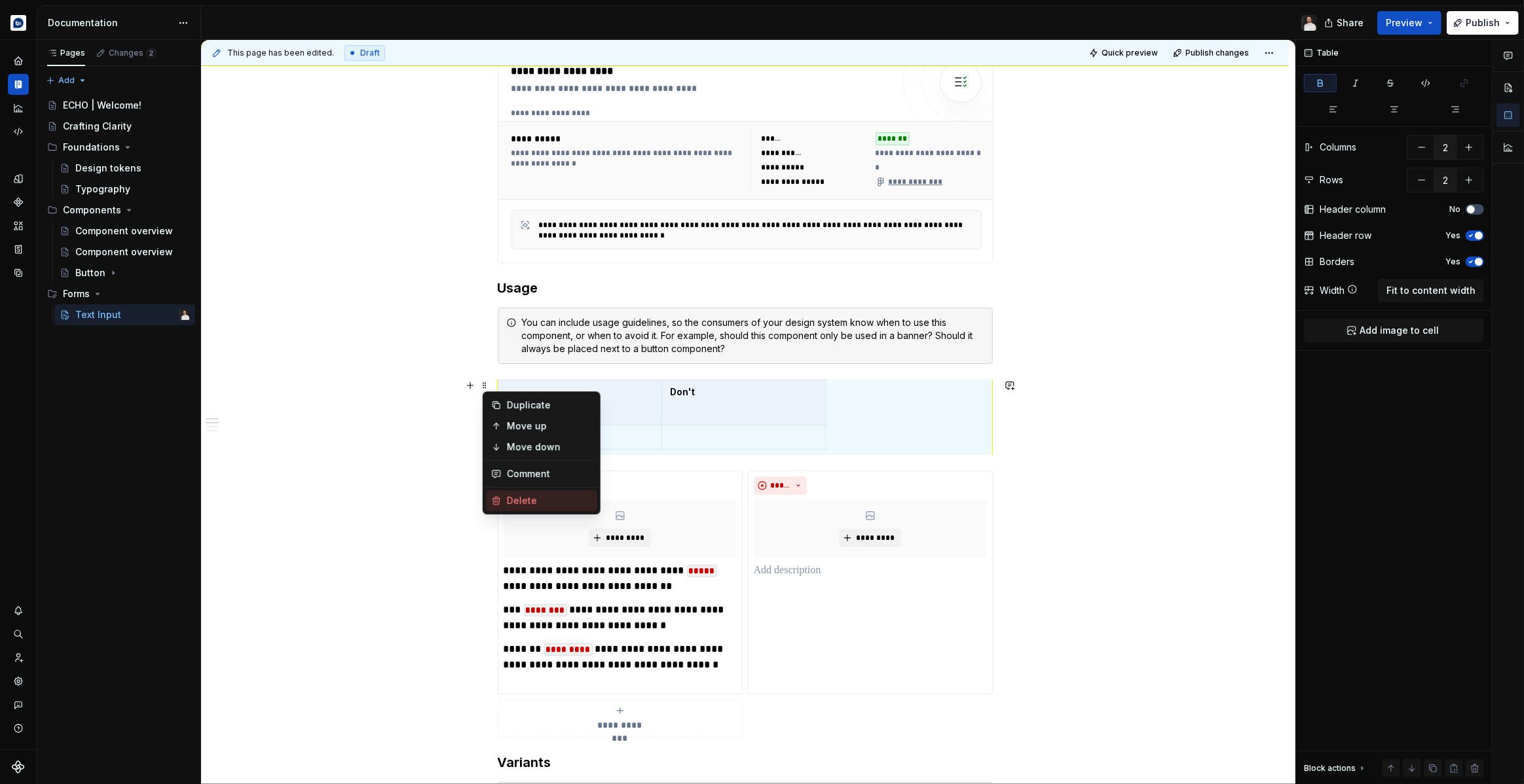
click at [510, 503] on div "Delete" at bounding box center [549, 500] width 85 height 13
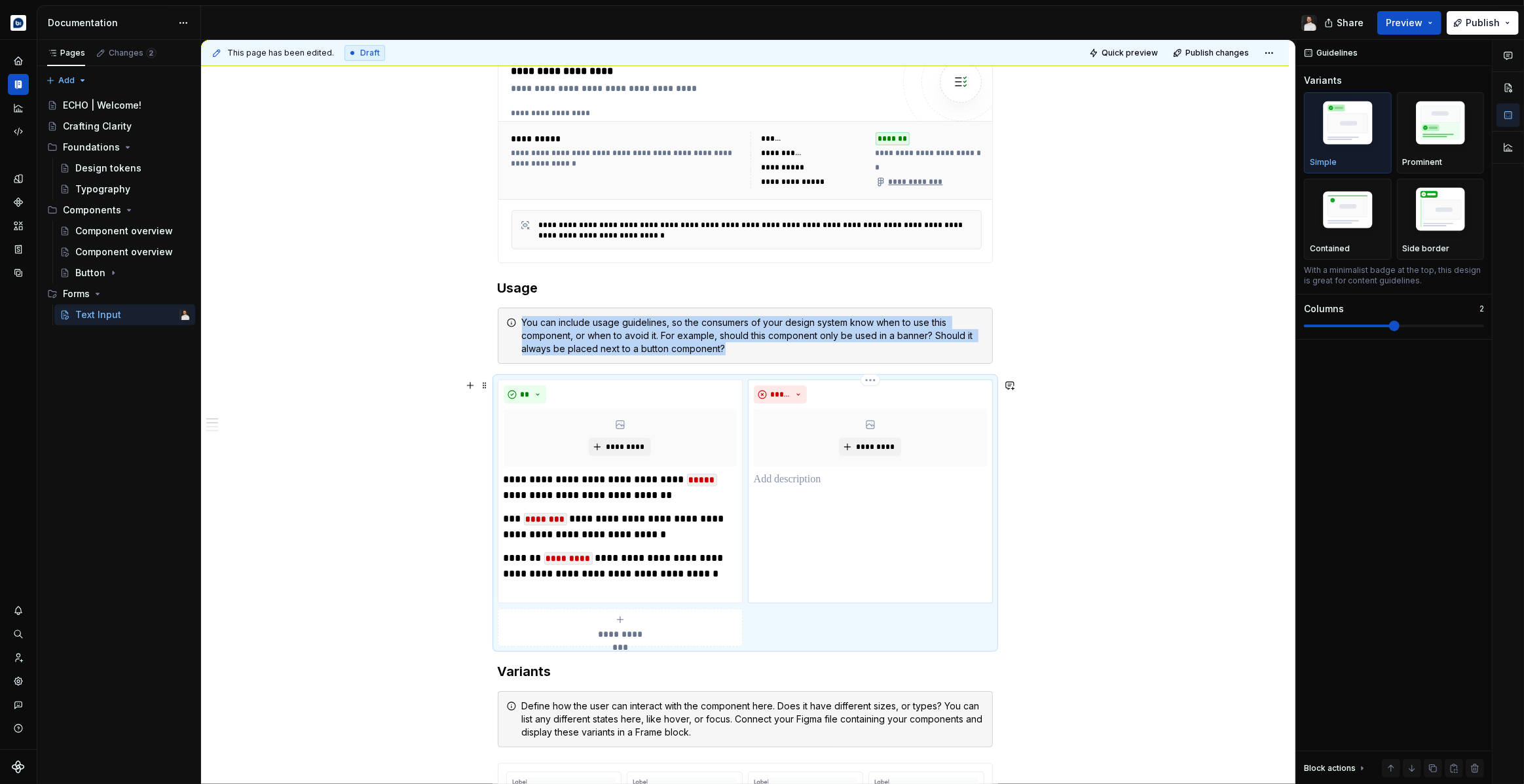
click at [812, 502] on div "***** *********" at bounding box center [870, 491] width 245 height 224
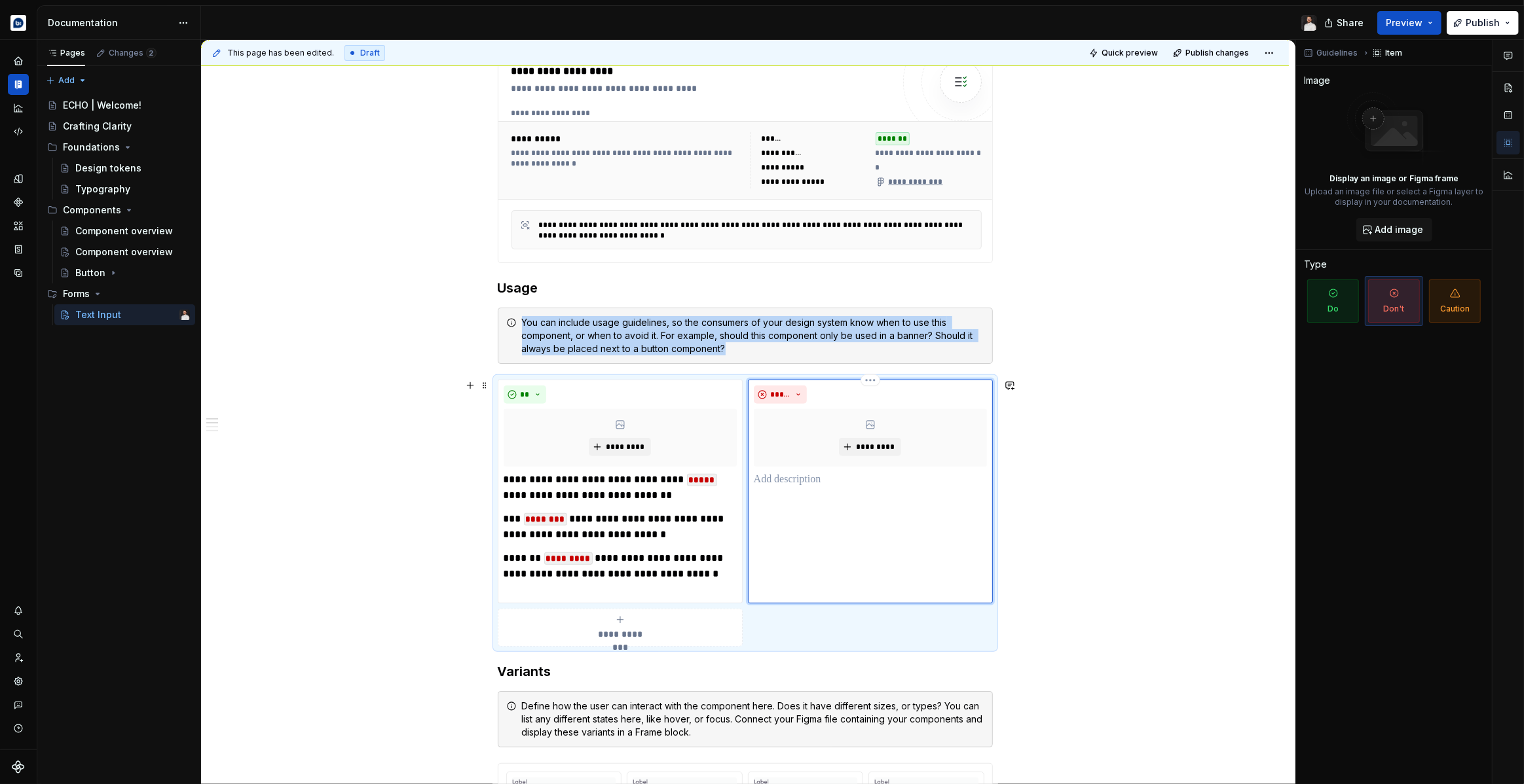
click at [824, 488] on div "***** *********" at bounding box center [870, 491] width 245 height 224
click at [828, 480] on p at bounding box center [870, 480] width 233 height 15
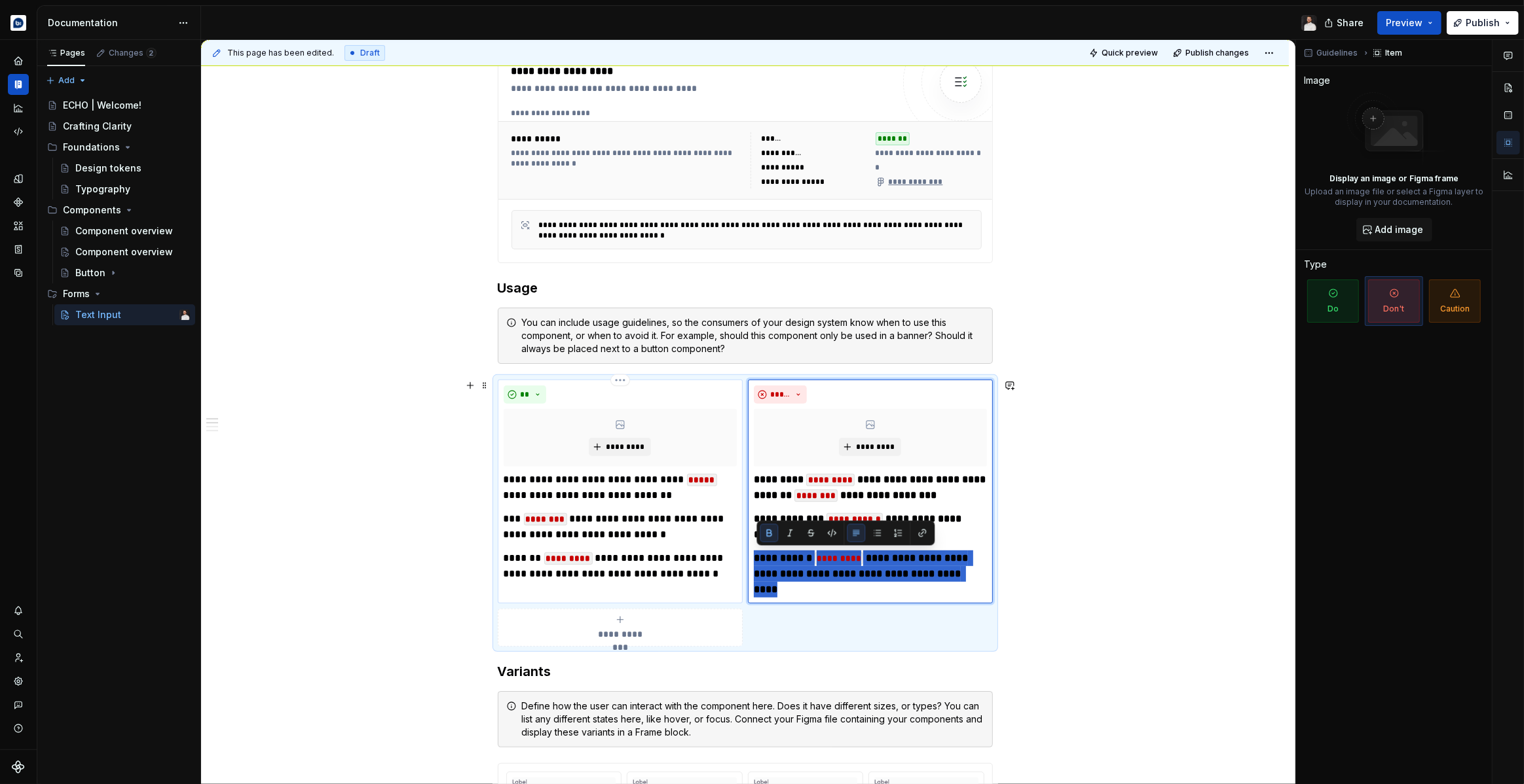
drag, startPoint x: 843, startPoint y: 592, endPoint x: 735, endPoint y: 562, distance: 112.1
click at [735, 562] on div "**********" at bounding box center [745, 513] width 495 height 267
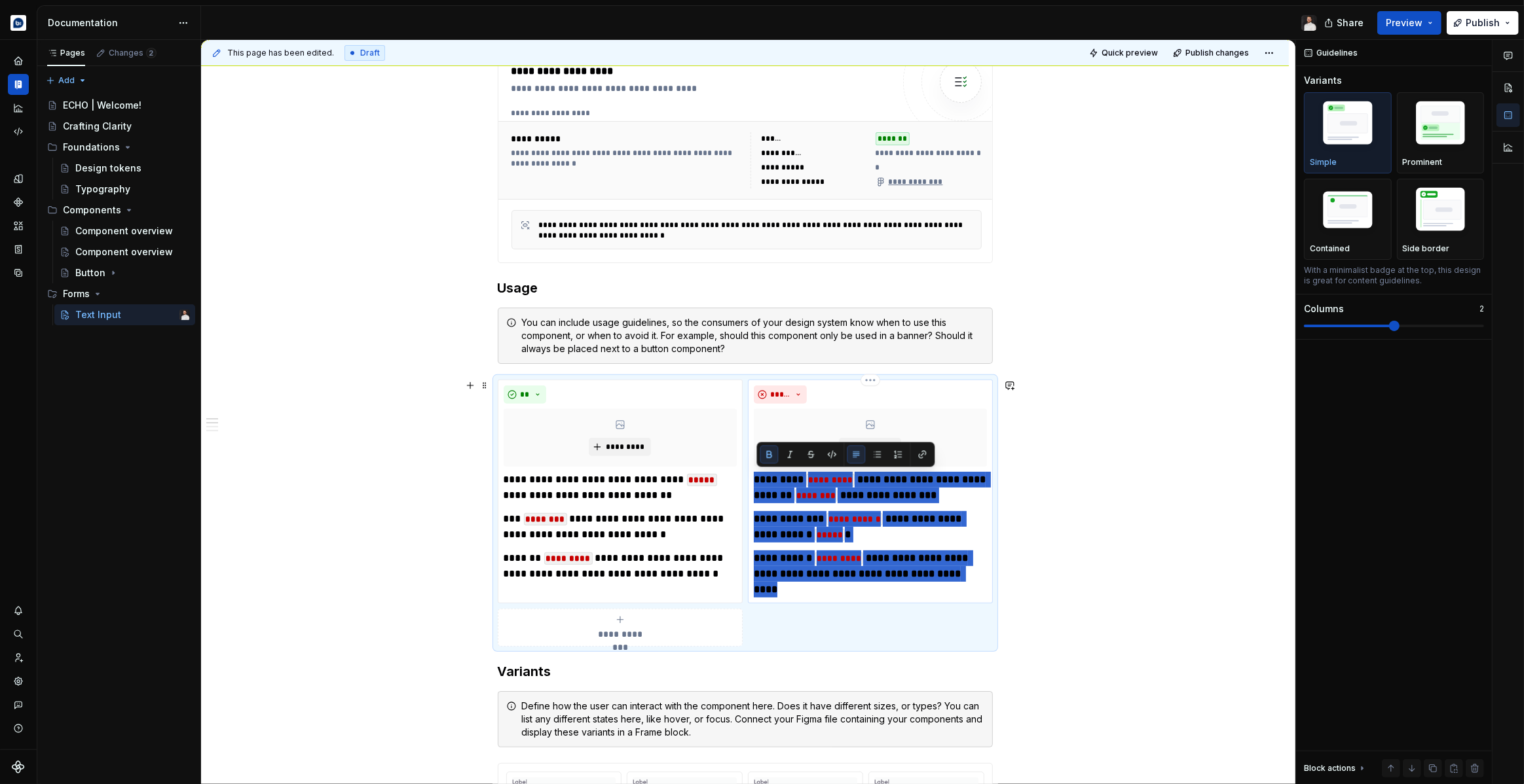
drag, startPoint x: 825, startPoint y: 589, endPoint x: 757, endPoint y: 482, distance: 126.8
click at [757, 482] on div "**********" at bounding box center [870, 535] width 233 height 126
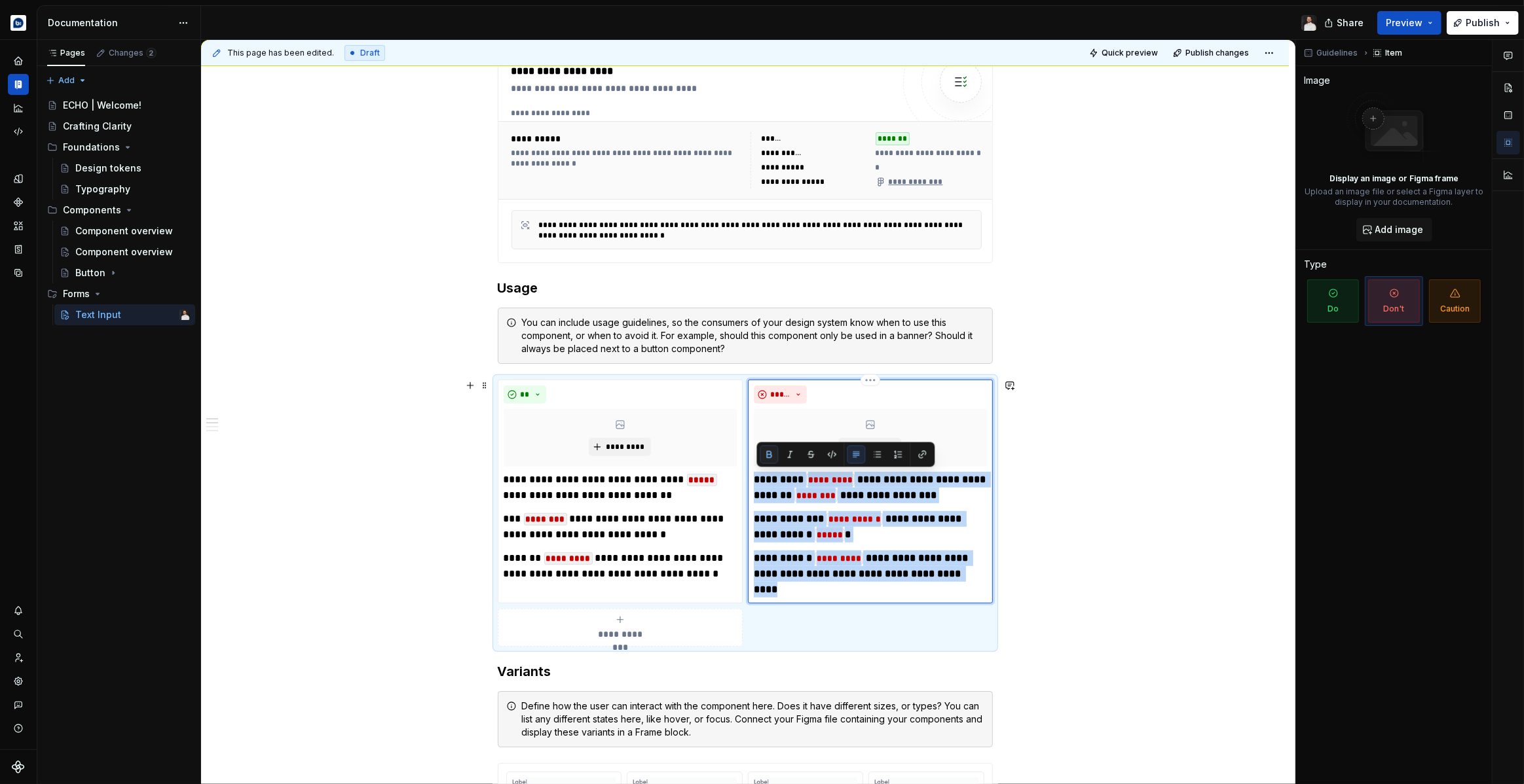
click at [769, 453] on button "button" at bounding box center [769, 454] width 18 height 18
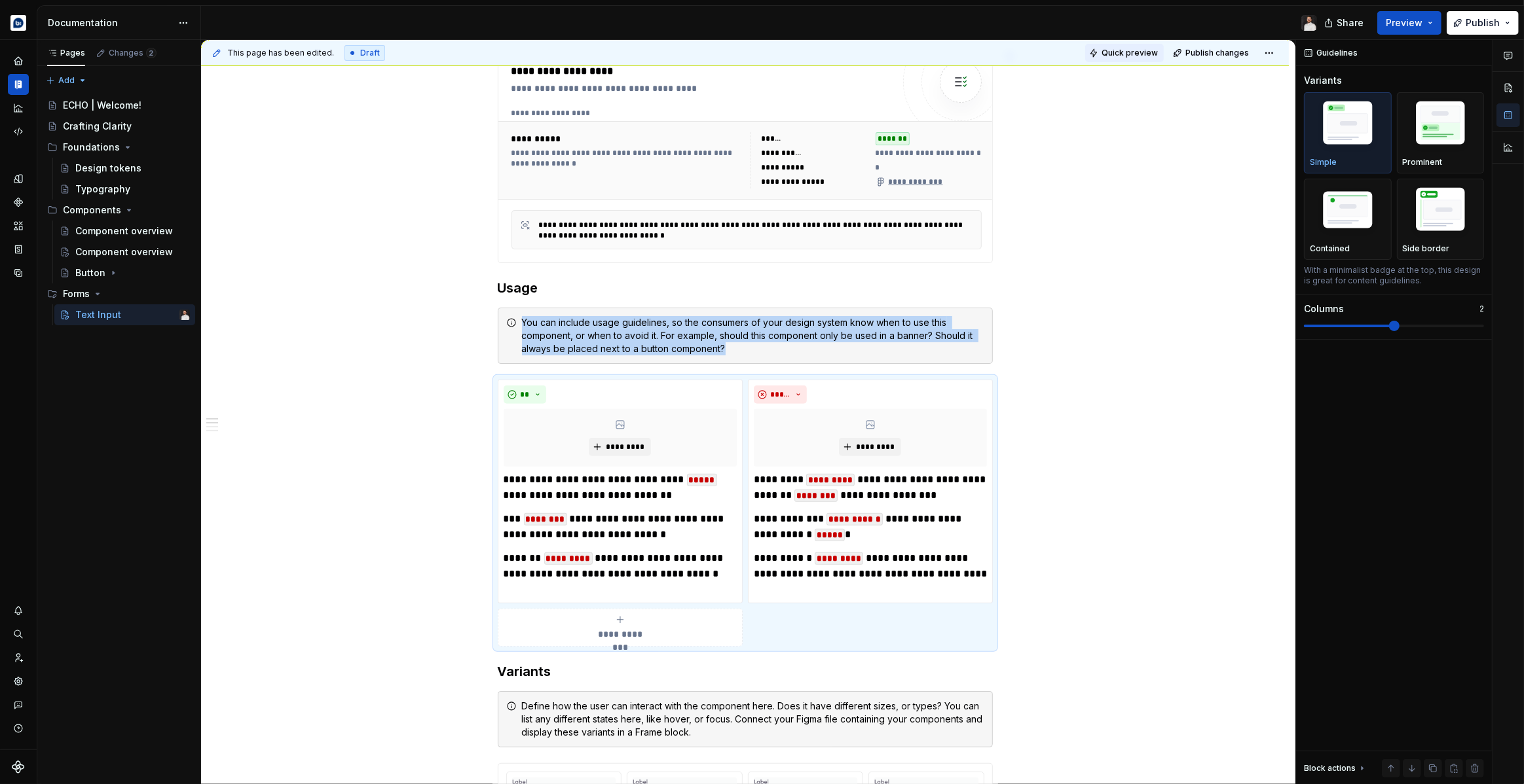
click at [1146, 59] on button "Quick preview" at bounding box center [1124, 53] width 78 height 18
click at [487, 321] on span at bounding box center [484, 322] width 11 height 18
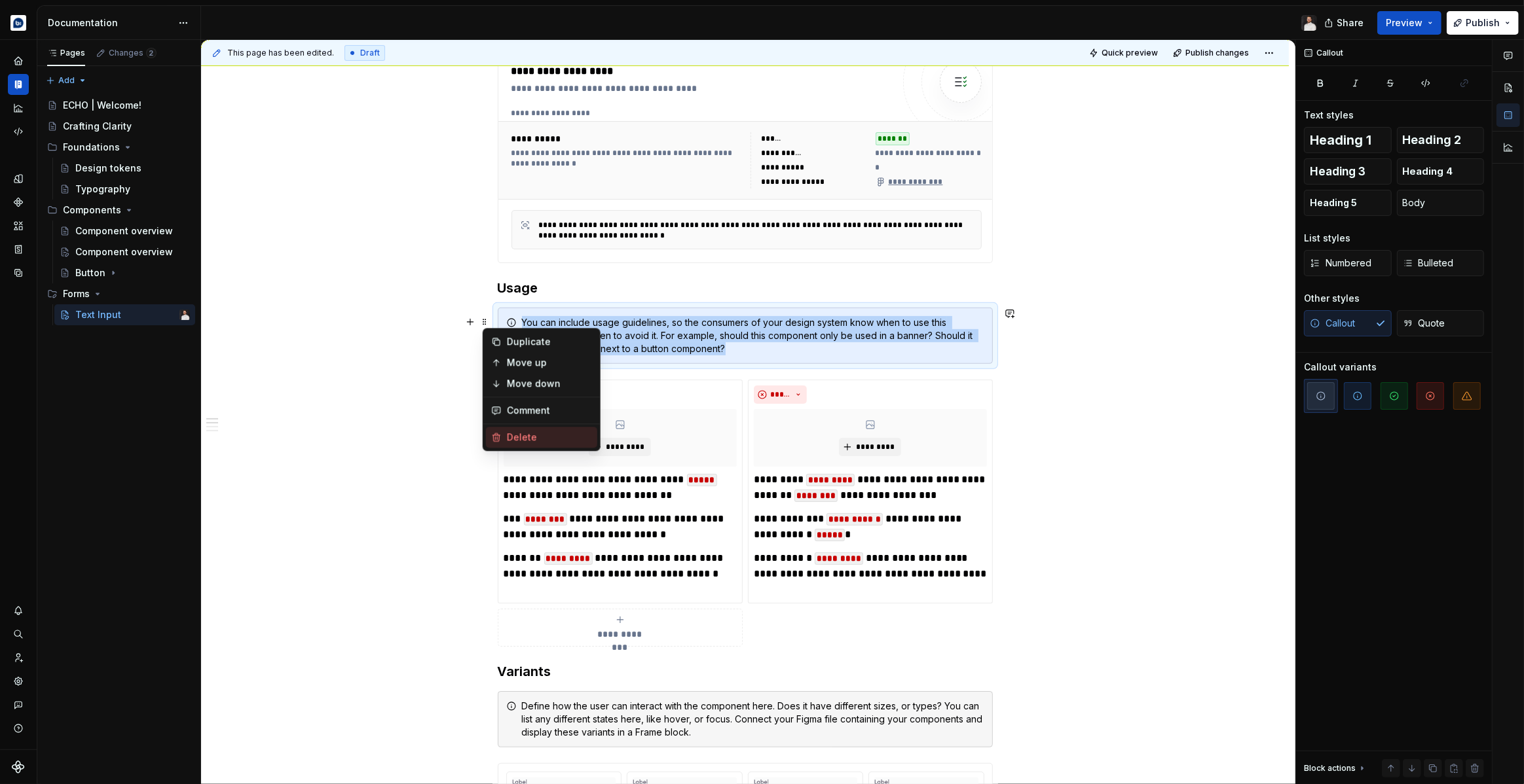
click at [532, 435] on div "Delete" at bounding box center [549, 437] width 85 height 13
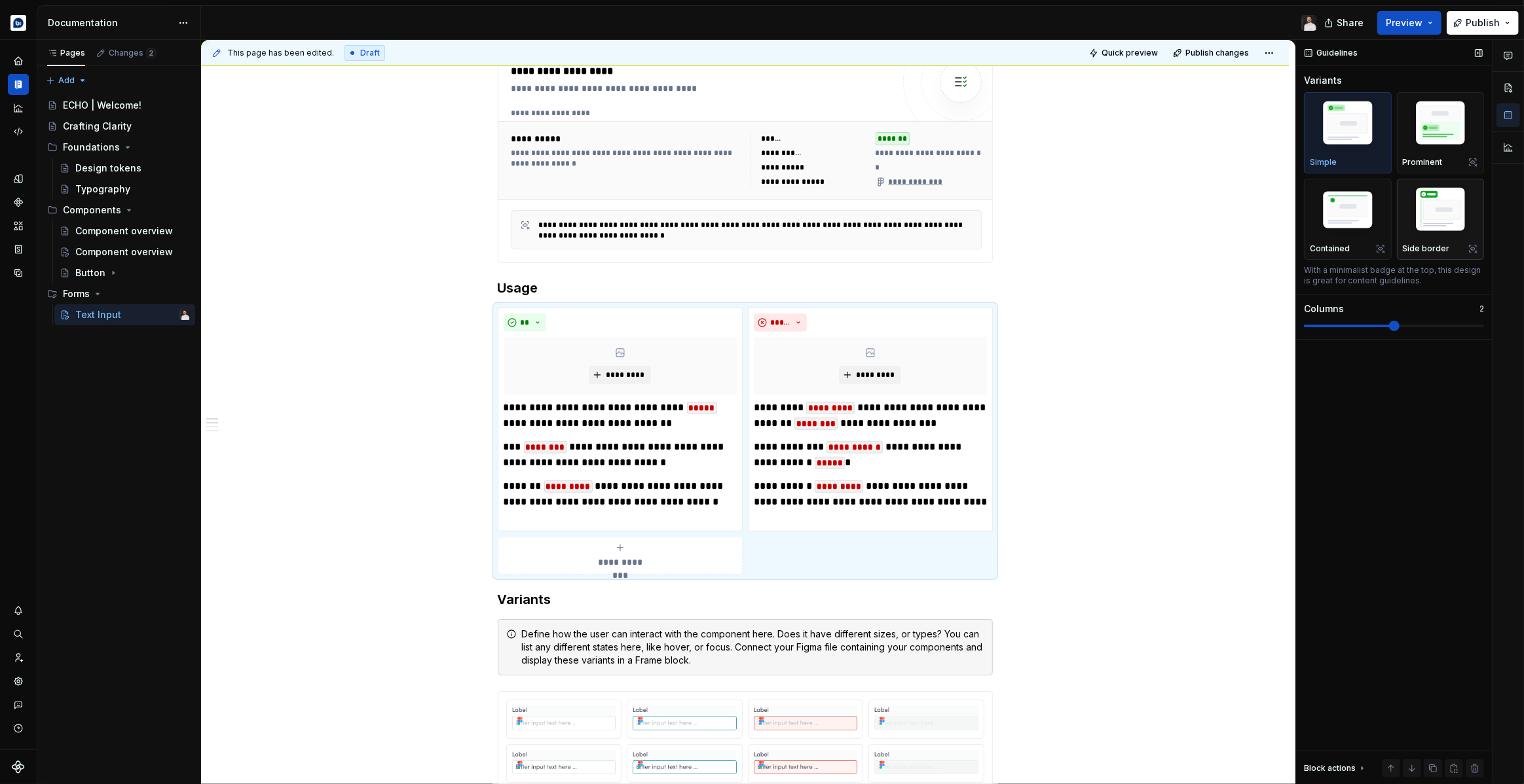
click at [1441, 220] on img "button" at bounding box center [1440, 211] width 76 height 57
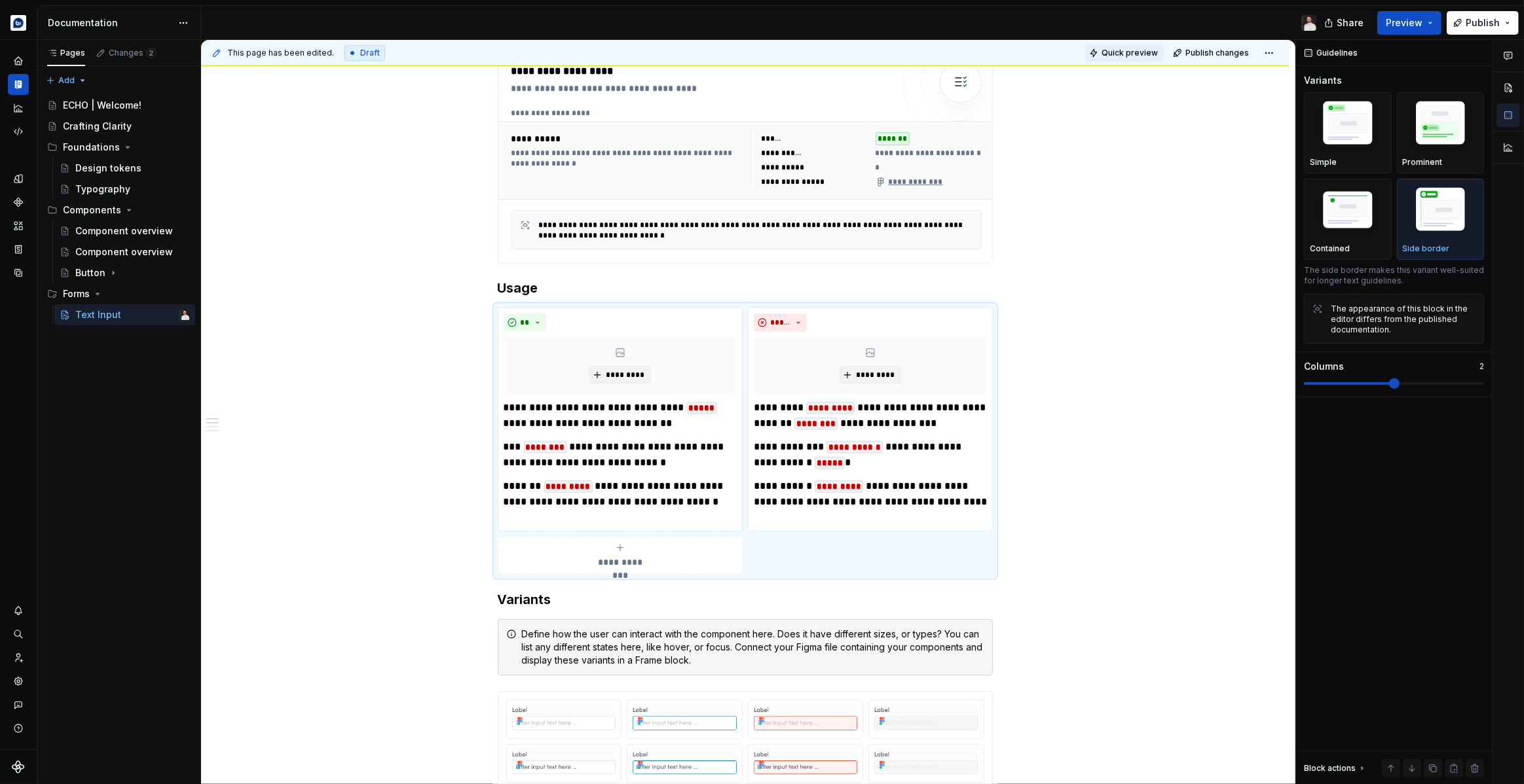
click at [1137, 52] on span "Quick preview" at bounding box center [1130, 53] width 56 height 11
click at [1352, 218] on img "button" at bounding box center [1347, 211] width 76 height 51
click at [1139, 51] on span "Quick preview" at bounding box center [1130, 53] width 56 height 11
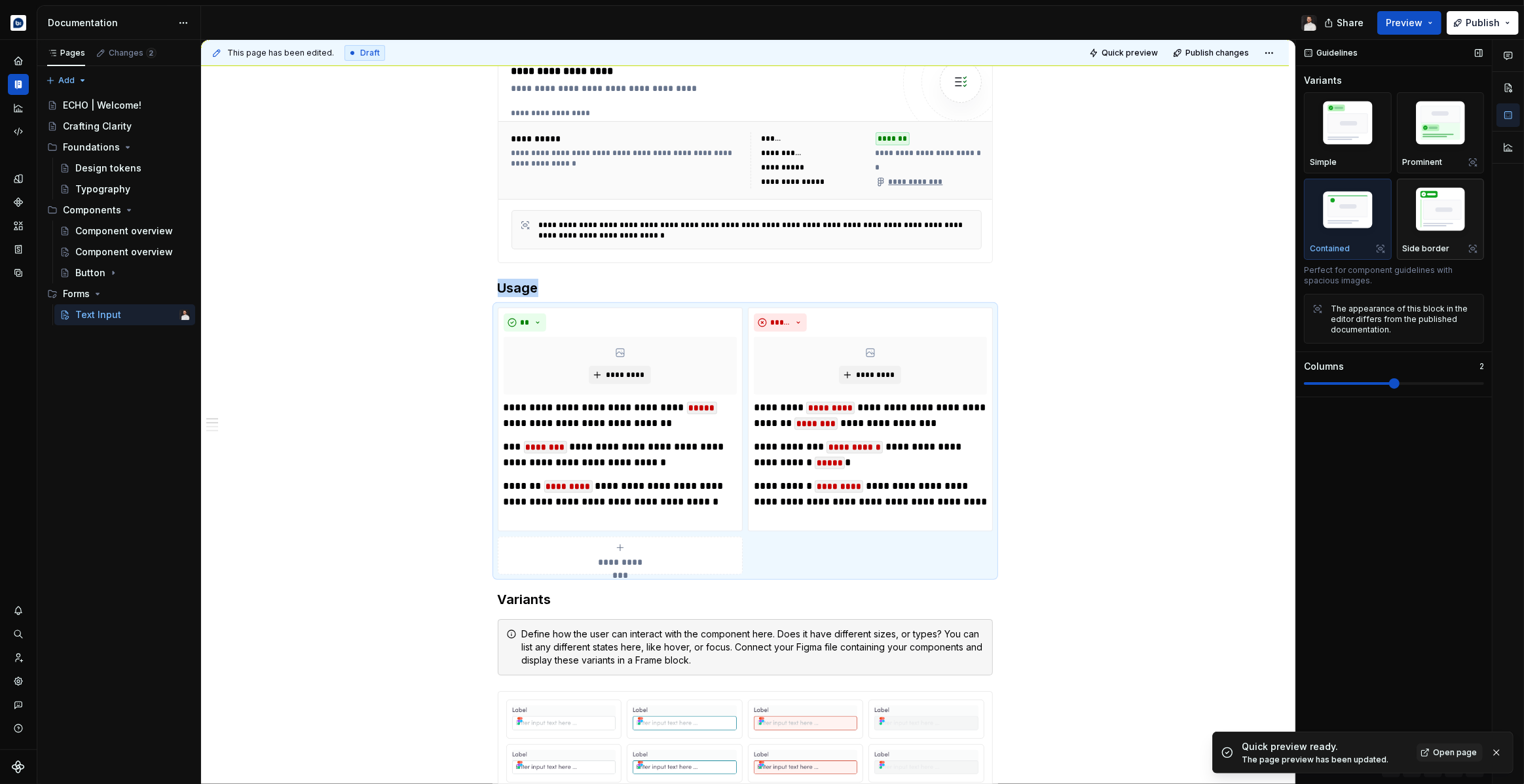
click at [1432, 211] on img "button" at bounding box center [1440, 211] width 76 height 57
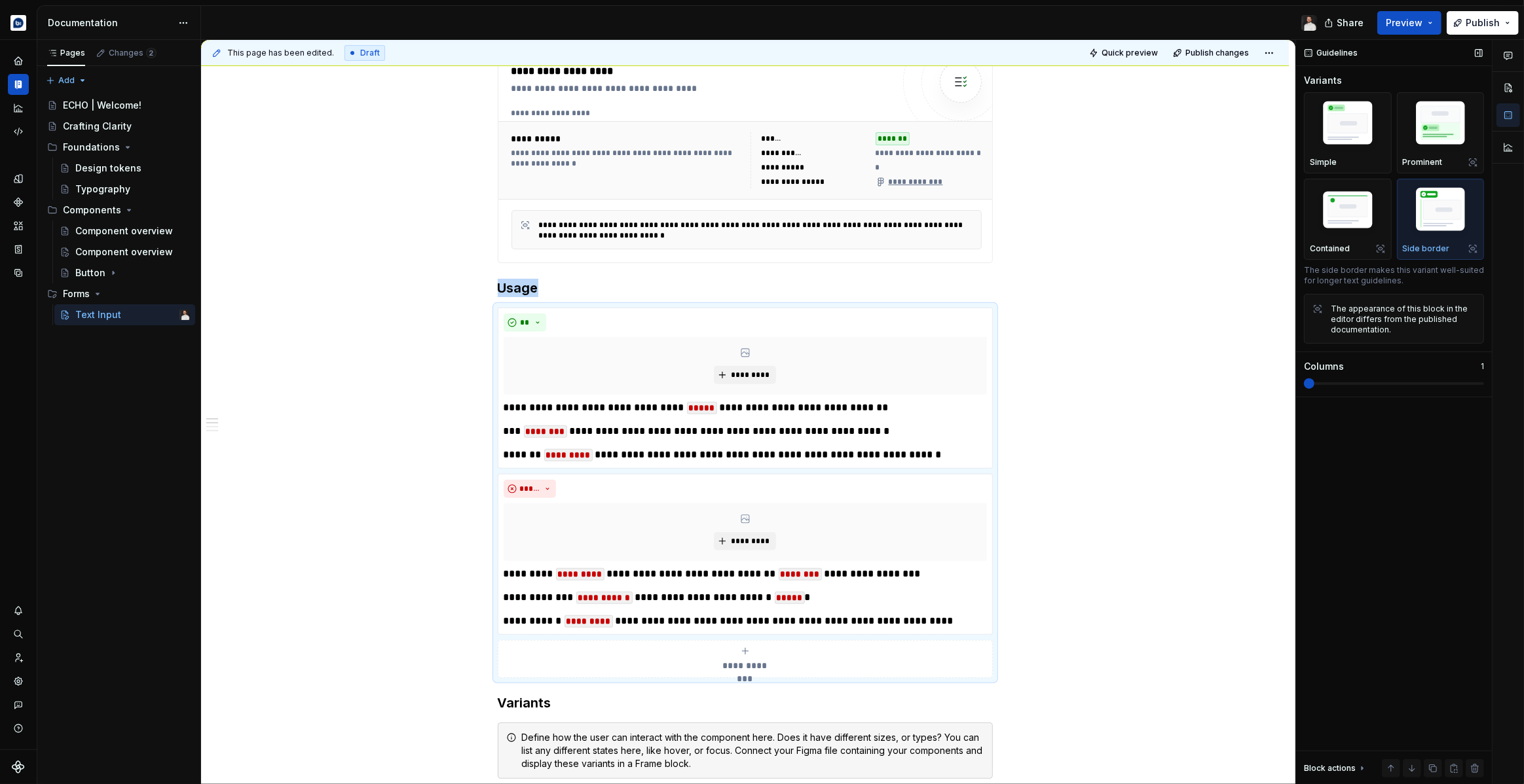
click at [1314, 380] on span at bounding box center [1309, 384] width 11 height 11
click at [1123, 52] on span "Quick preview" at bounding box center [1130, 53] width 56 height 11
click at [543, 405] on p "**********" at bounding box center [745, 407] width 484 height 15
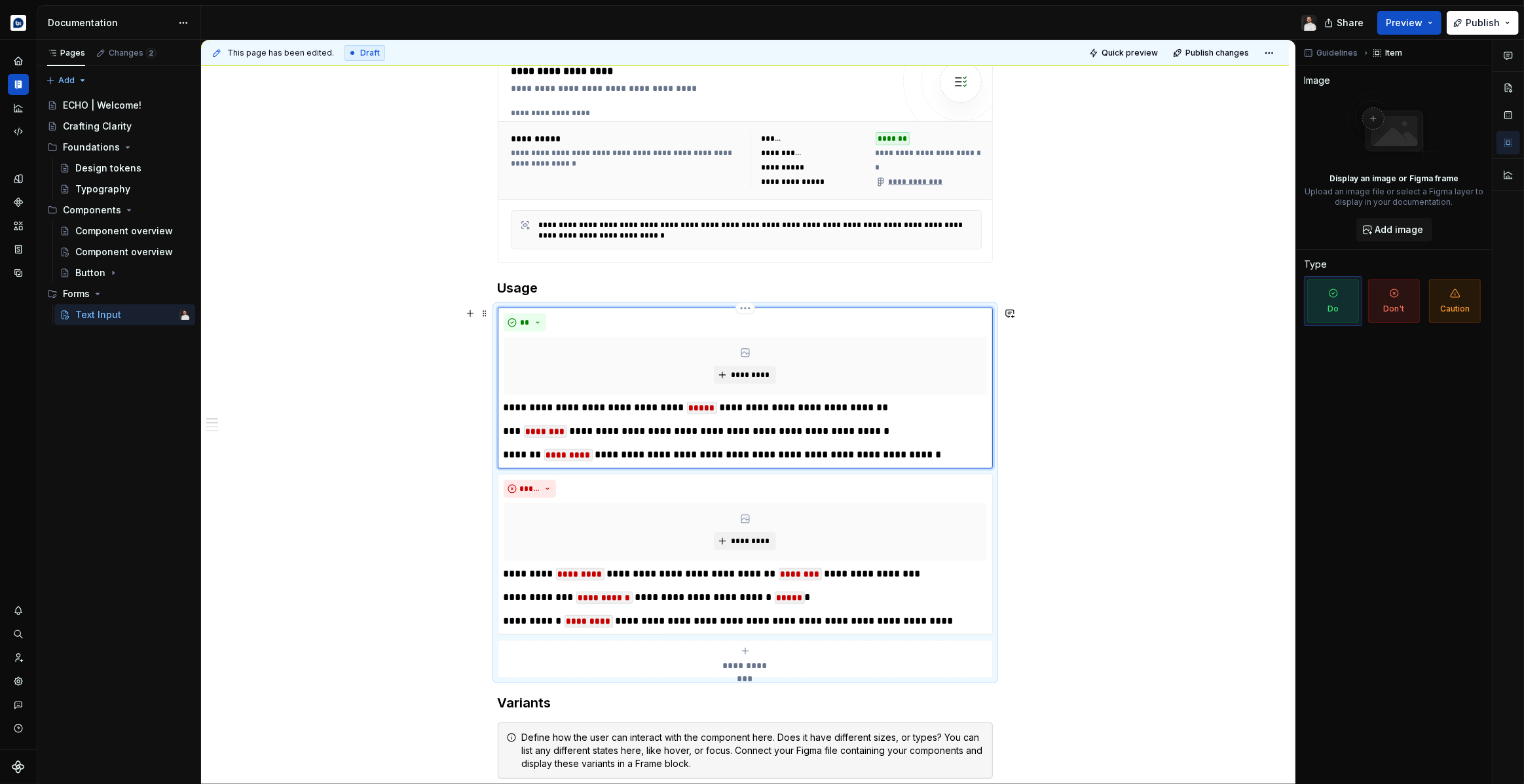
click at [669, 413] on p "**********" at bounding box center [745, 407] width 484 height 15
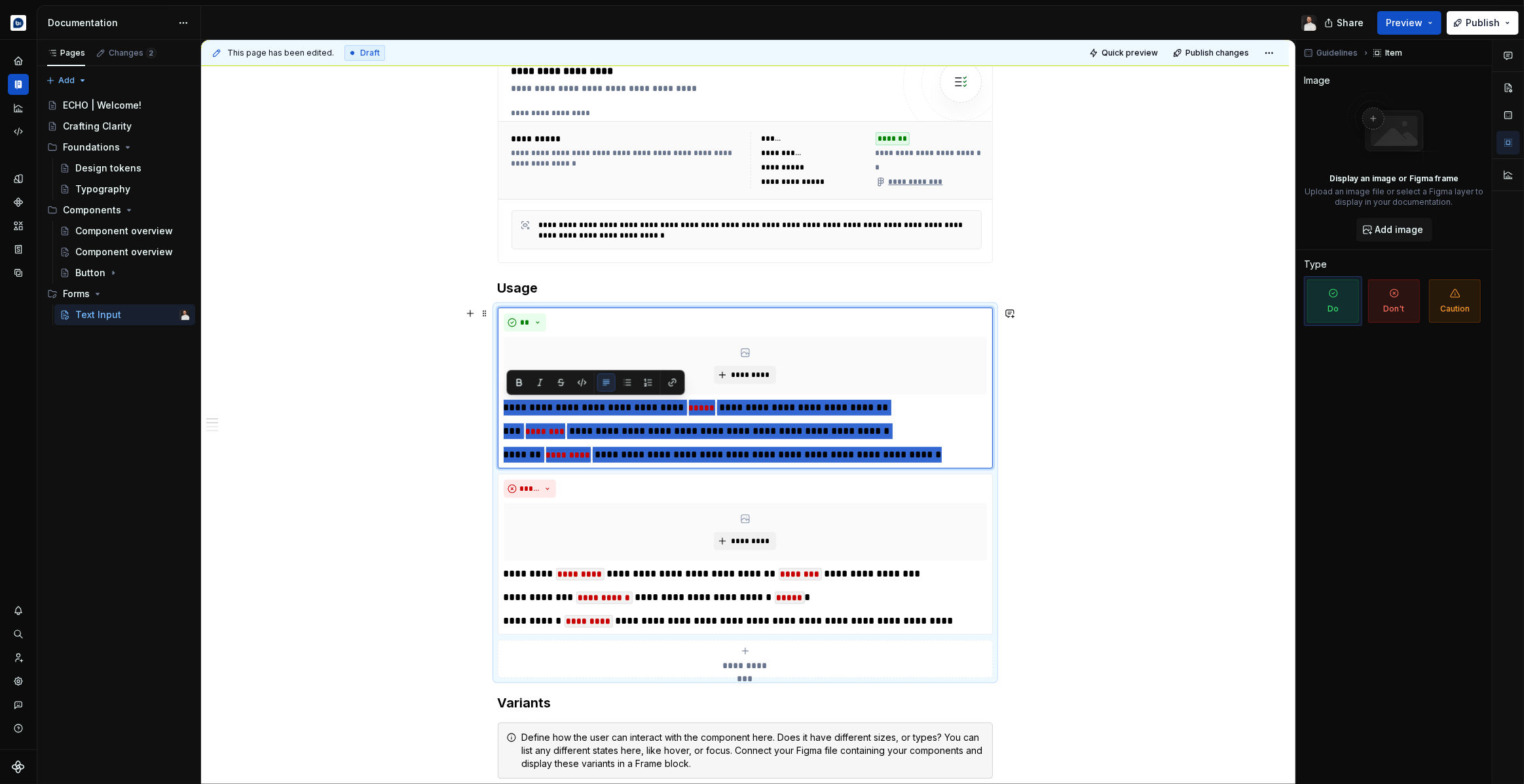
drag, startPoint x: 931, startPoint y: 453, endPoint x: 498, endPoint y: 402, distance: 436.0
click at [498, 402] on div "**********" at bounding box center [745, 493] width 495 height 370
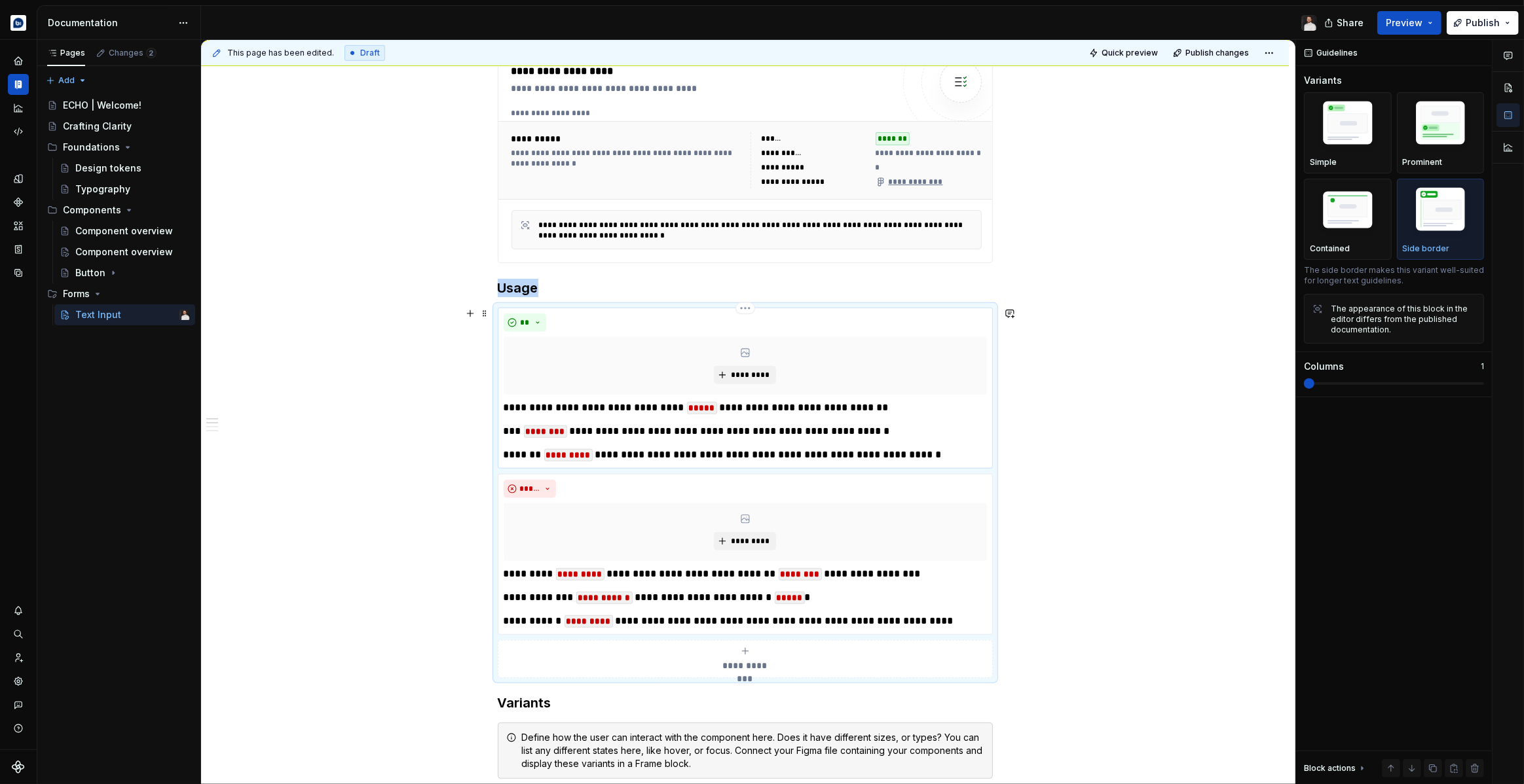
click at [937, 453] on p "**********" at bounding box center [745, 455] width 484 height 15
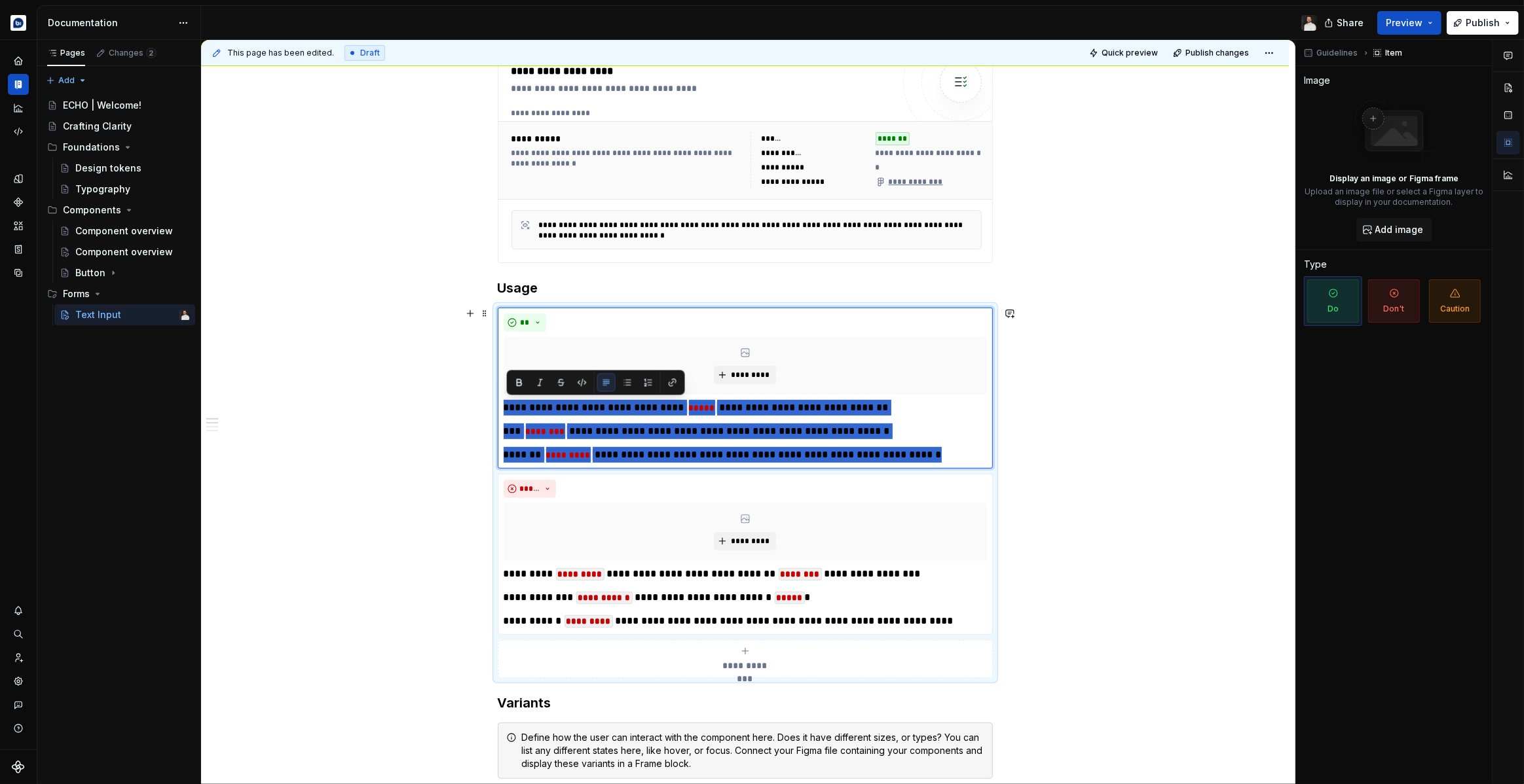
drag, startPoint x: 926, startPoint y: 455, endPoint x: 499, endPoint y: 404, distance: 430.0
click at [499, 404] on div "**********" at bounding box center [745, 493] width 495 height 370
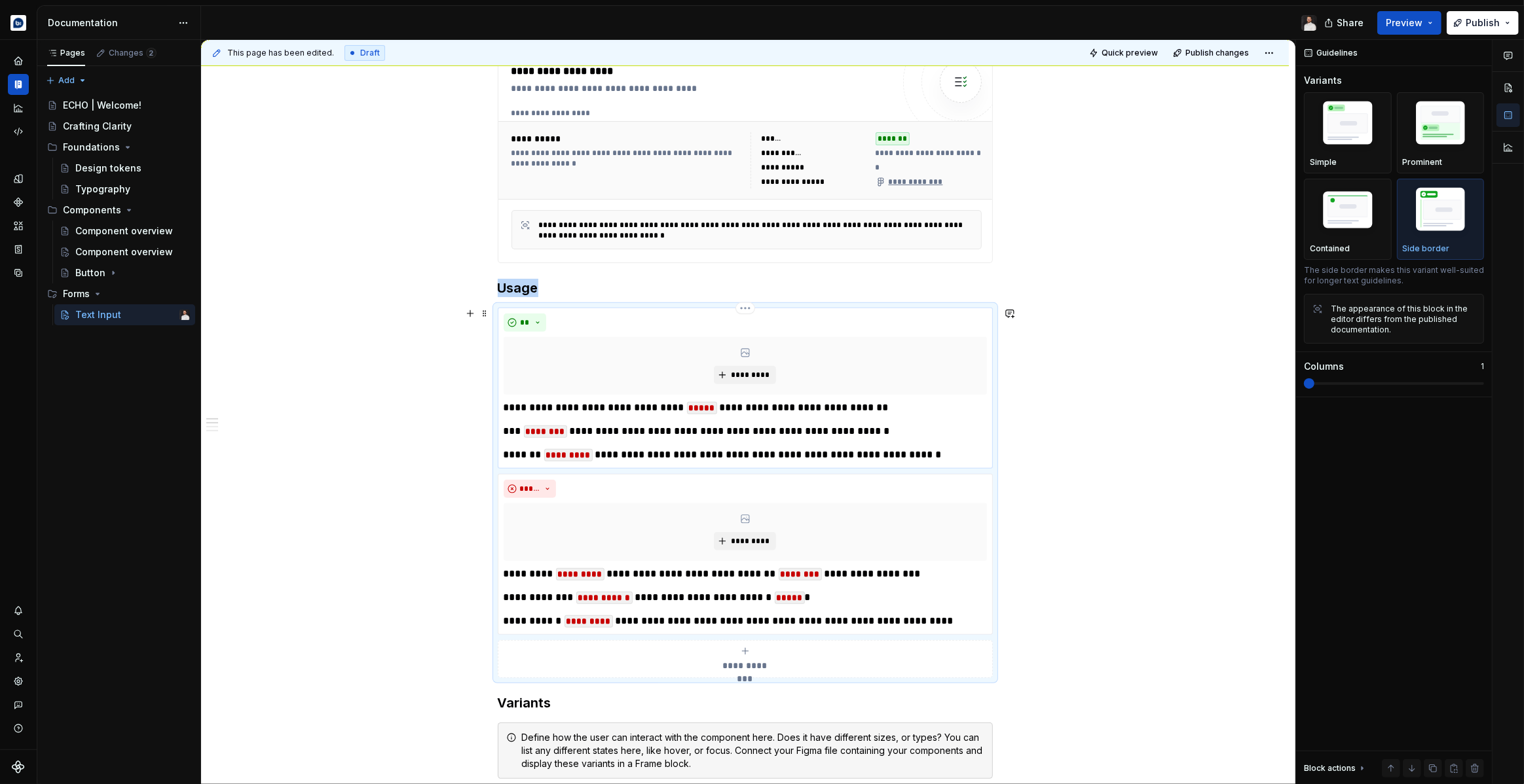
click at [512, 406] on p "**********" at bounding box center [745, 407] width 484 height 15
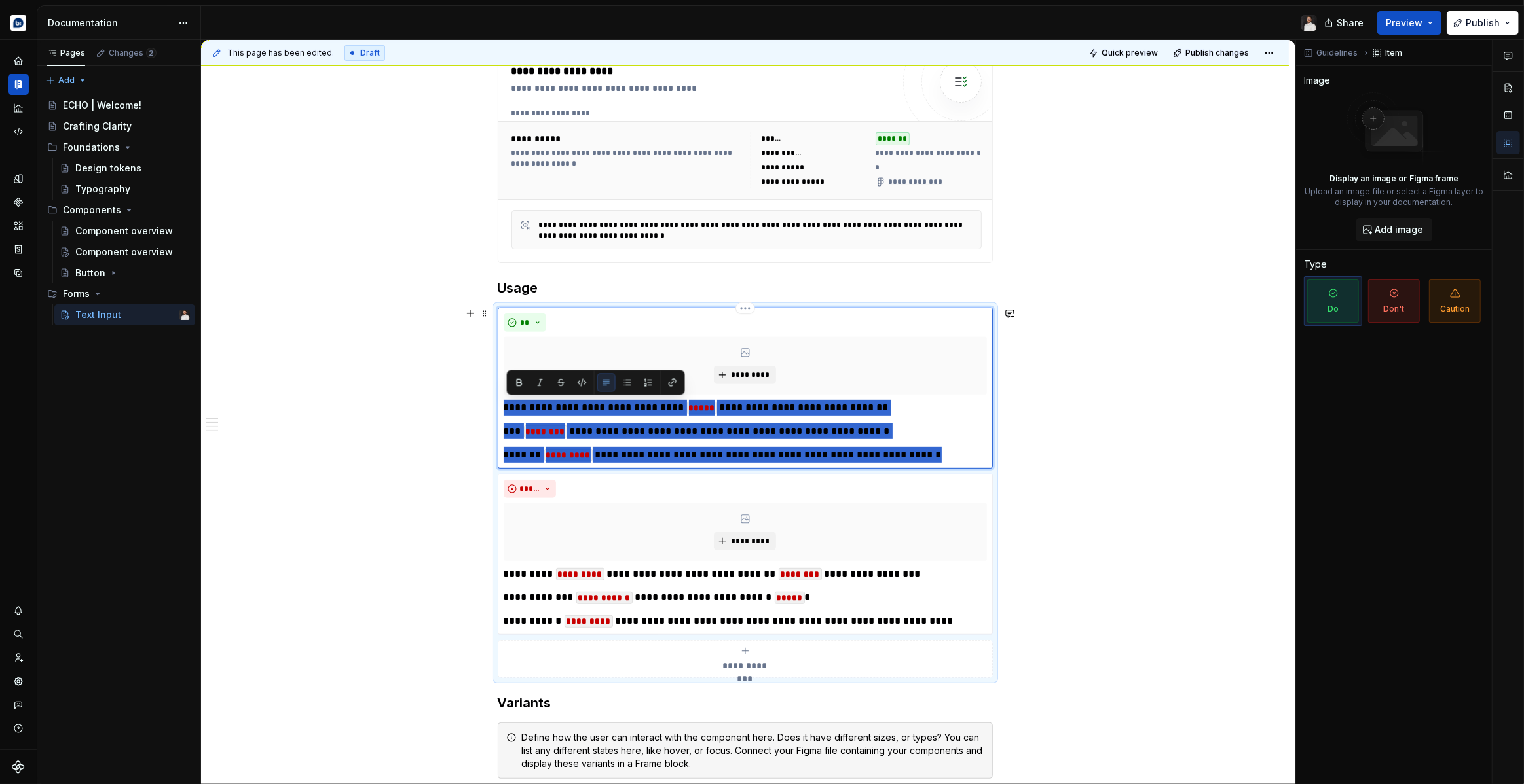
drag, startPoint x: 507, startPoint y: 407, endPoint x: 925, endPoint y: 453, distance: 420.5
click at [925, 453] on div "**********" at bounding box center [745, 431] width 484 height 63
click at [624, 379] on button "button" at bounding box center [627, 382] width 18 height 18
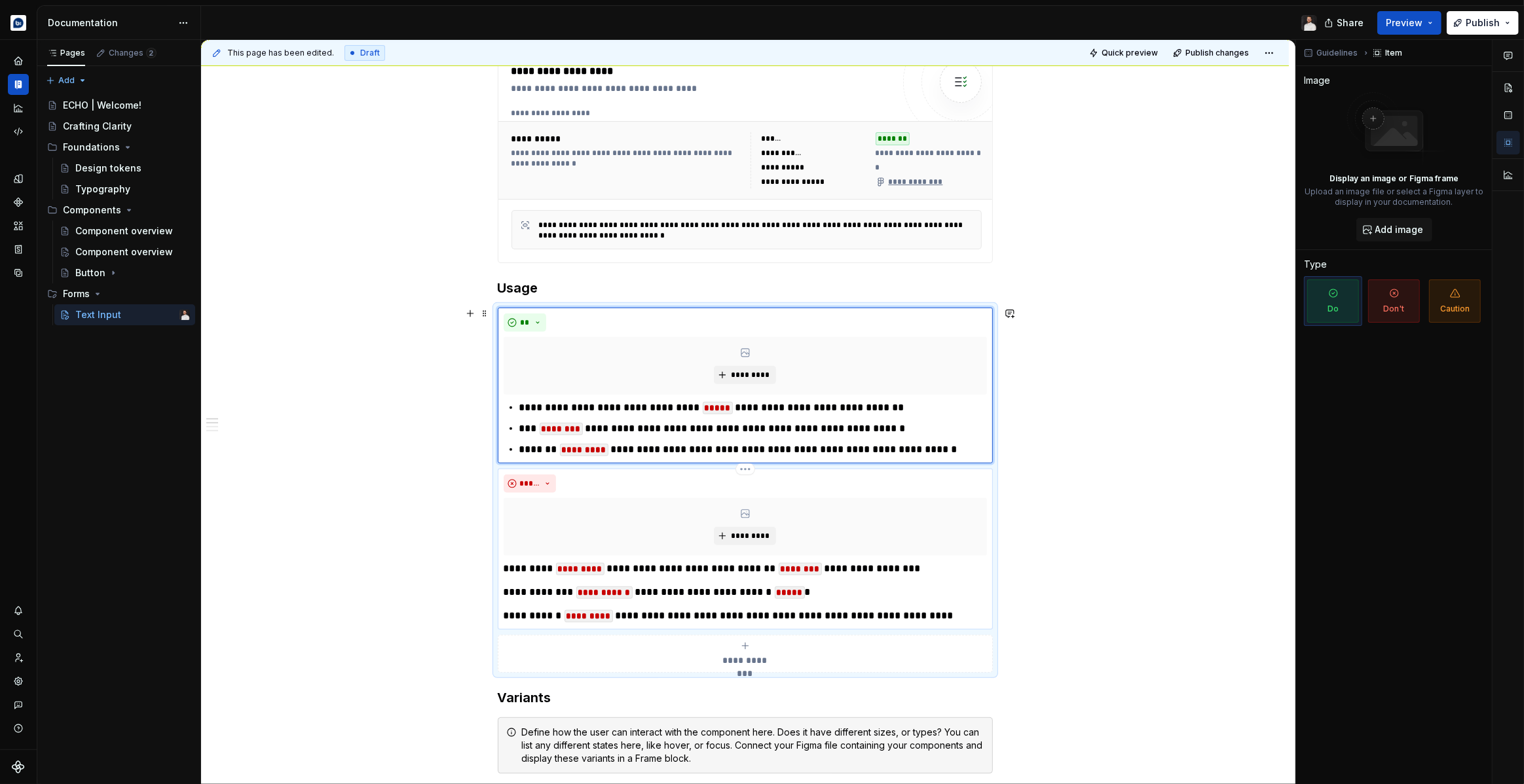
click at [950, 617] on p "**********" at bounding box center [745, 616] width 484 height 15
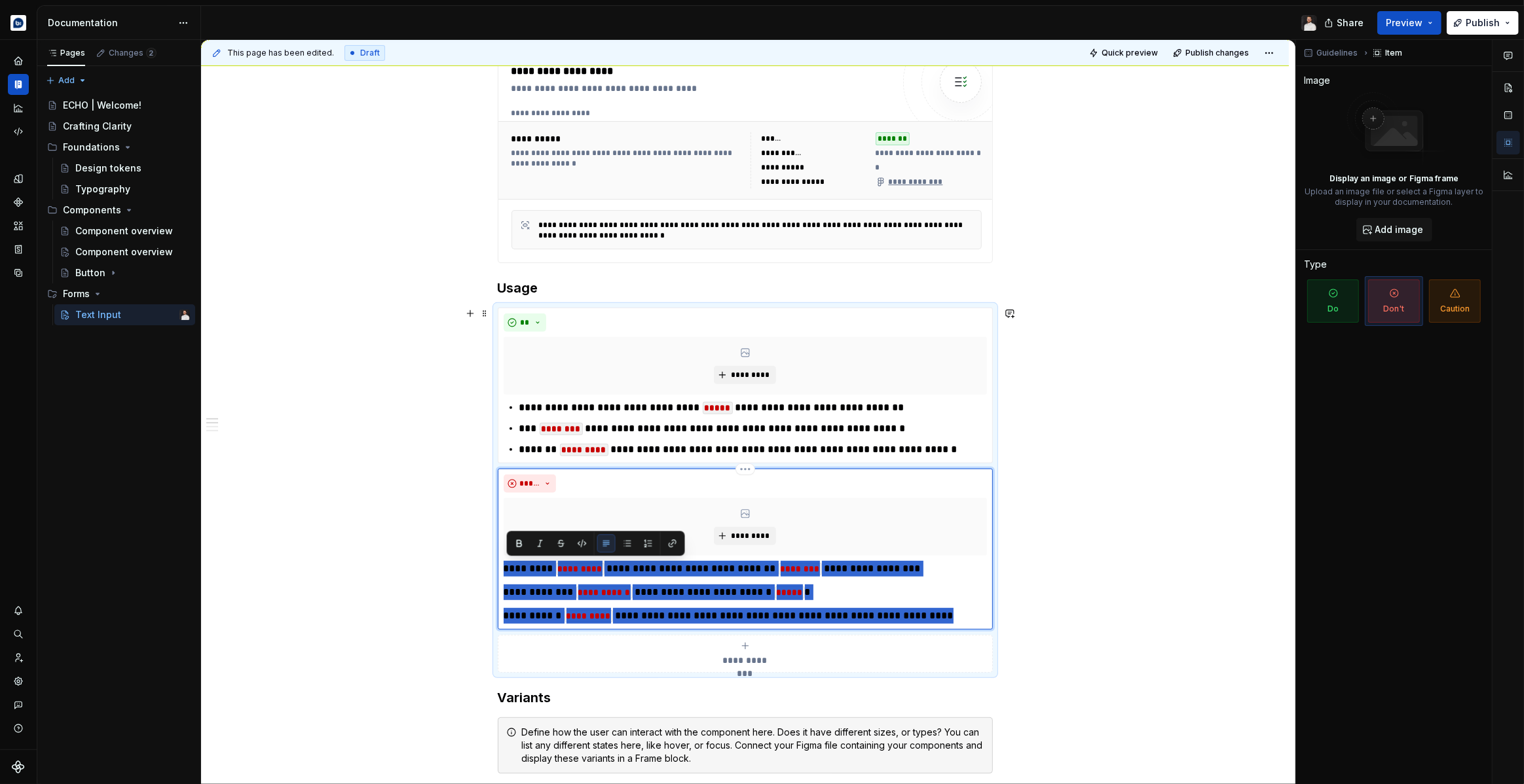
drag, startPoint x: 937, startPoint y: 616, endPoint x: 501, endPoint y: 558, distance: 439.8
click at [501, 558] on div "**********" at bounding box center [745, 550] width 495 height 161
click at [627, 546] on button "button" at bounding box center [627, 543] width 18 height 18
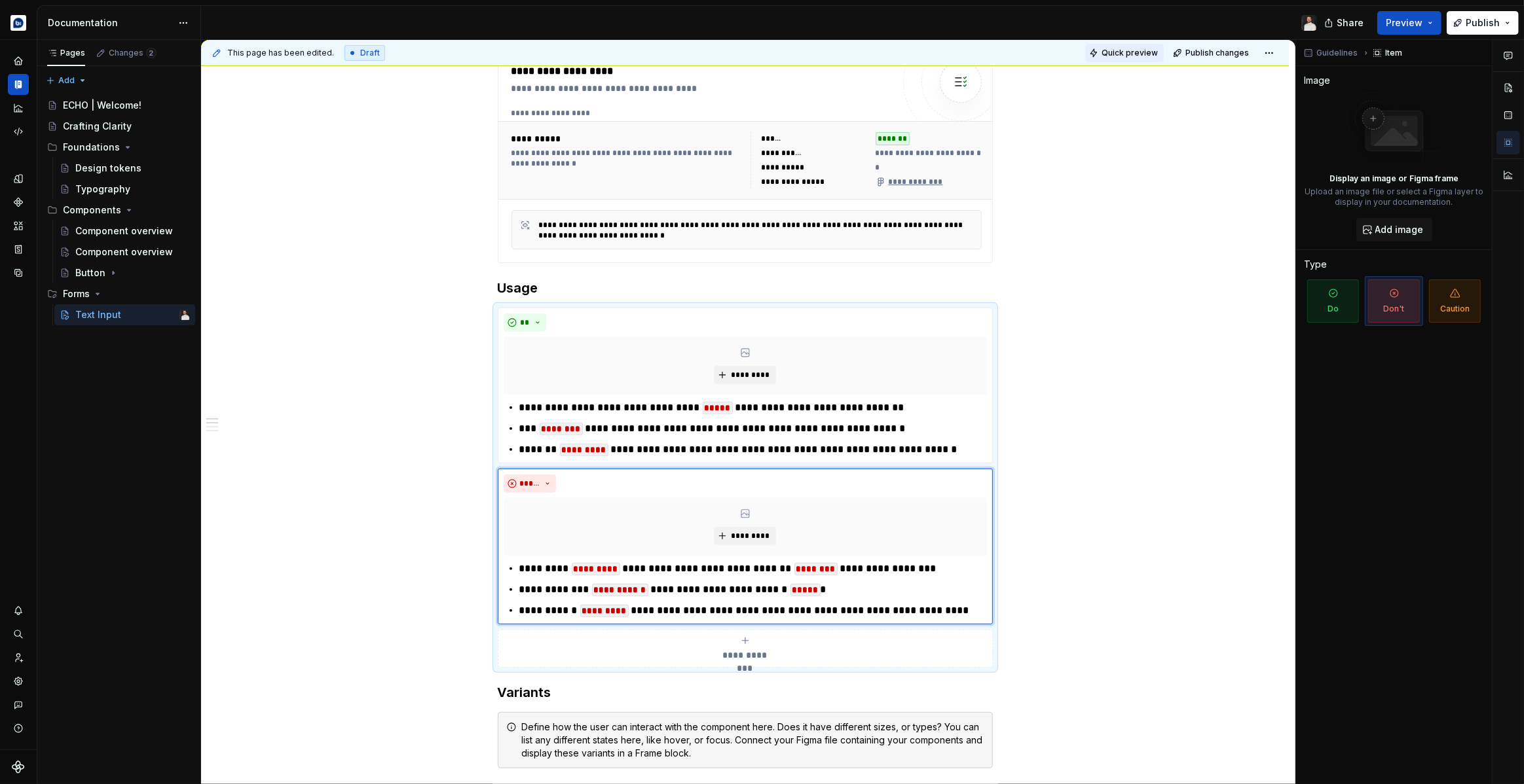
click at [1150, 55] on span "Quick preview" at bounding box center [1130, 53] width 56 height 11
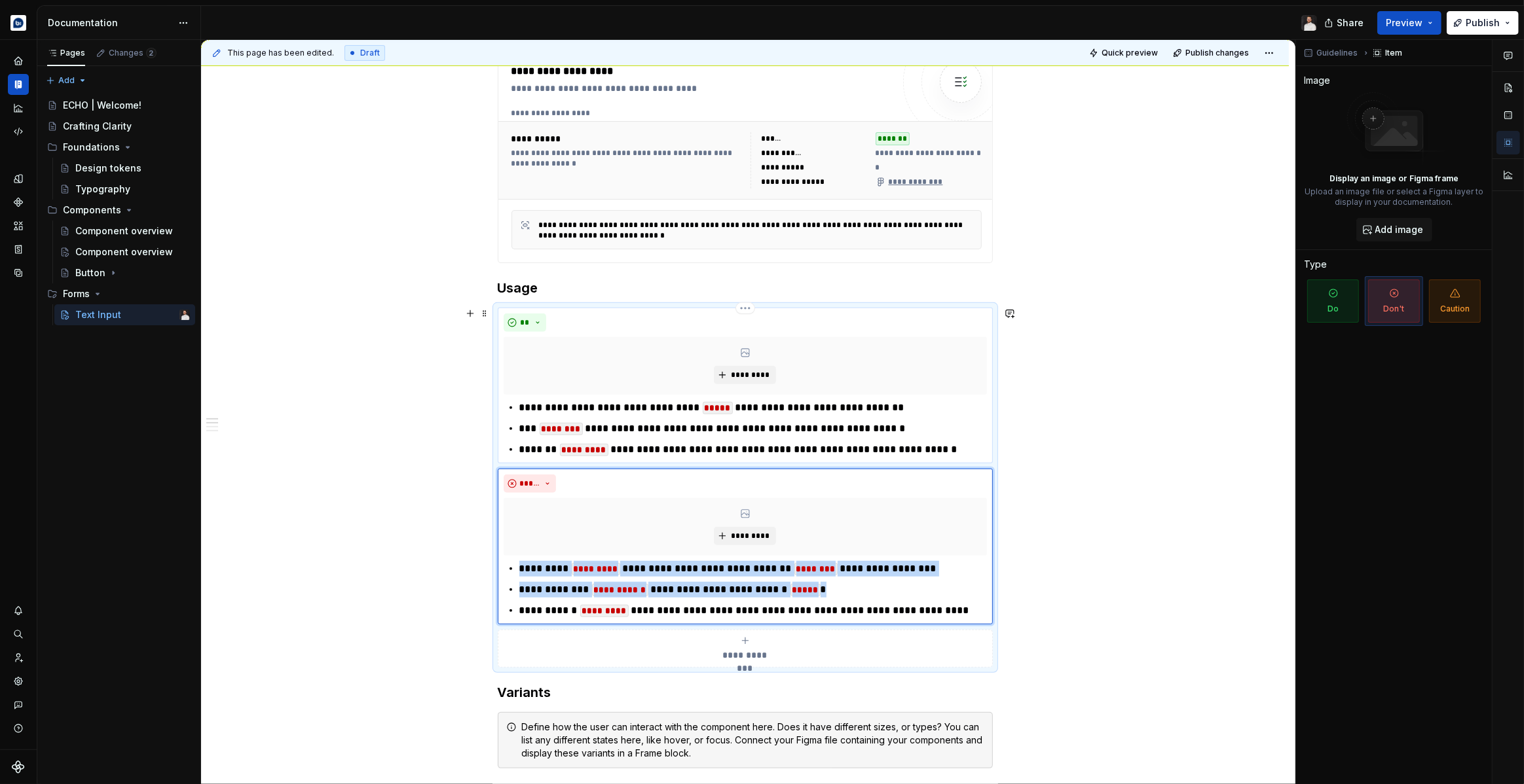
type textarea "*"
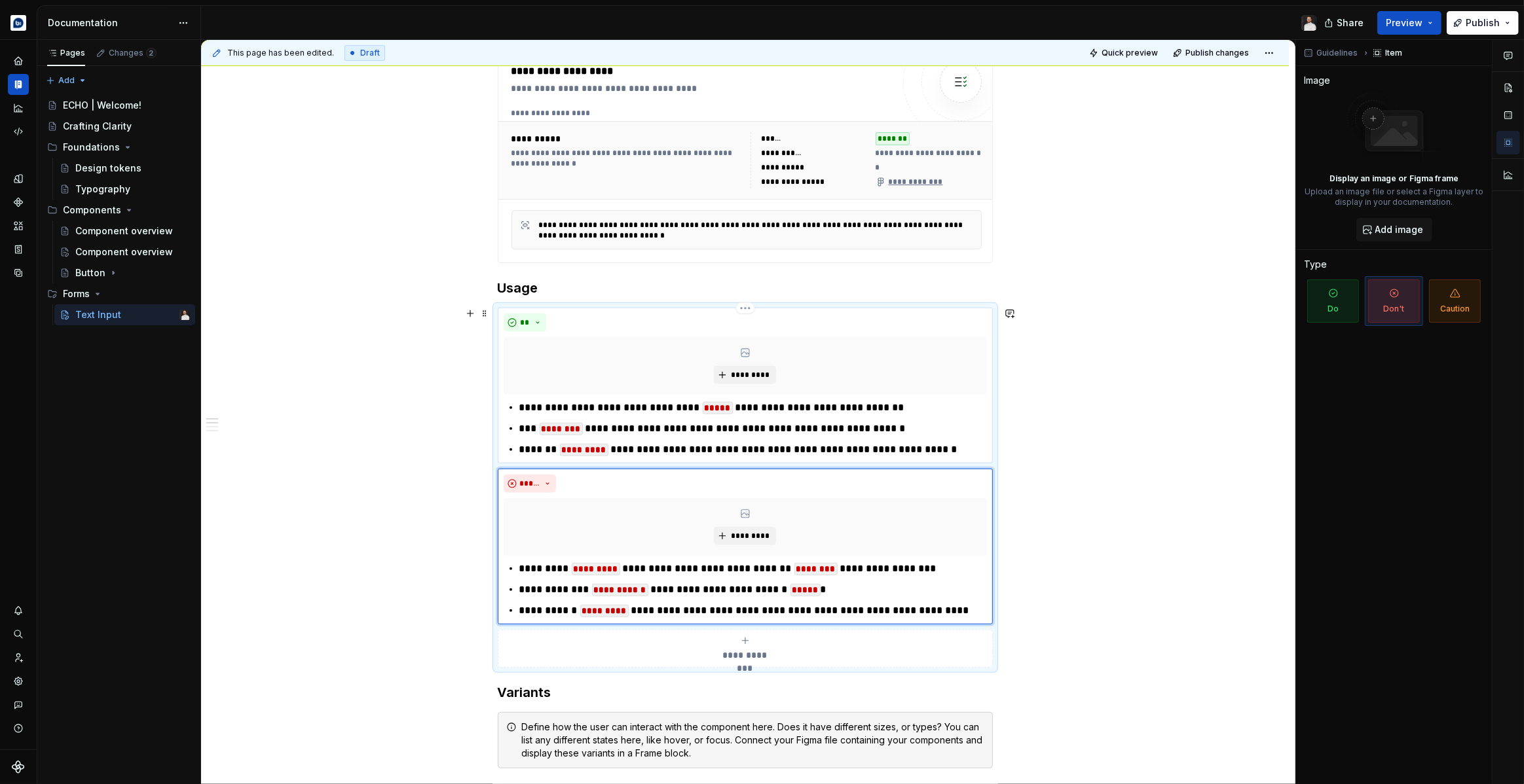
click at [735, 440] on ul "**********" at bounding box center [753, 428] width 468 height 58
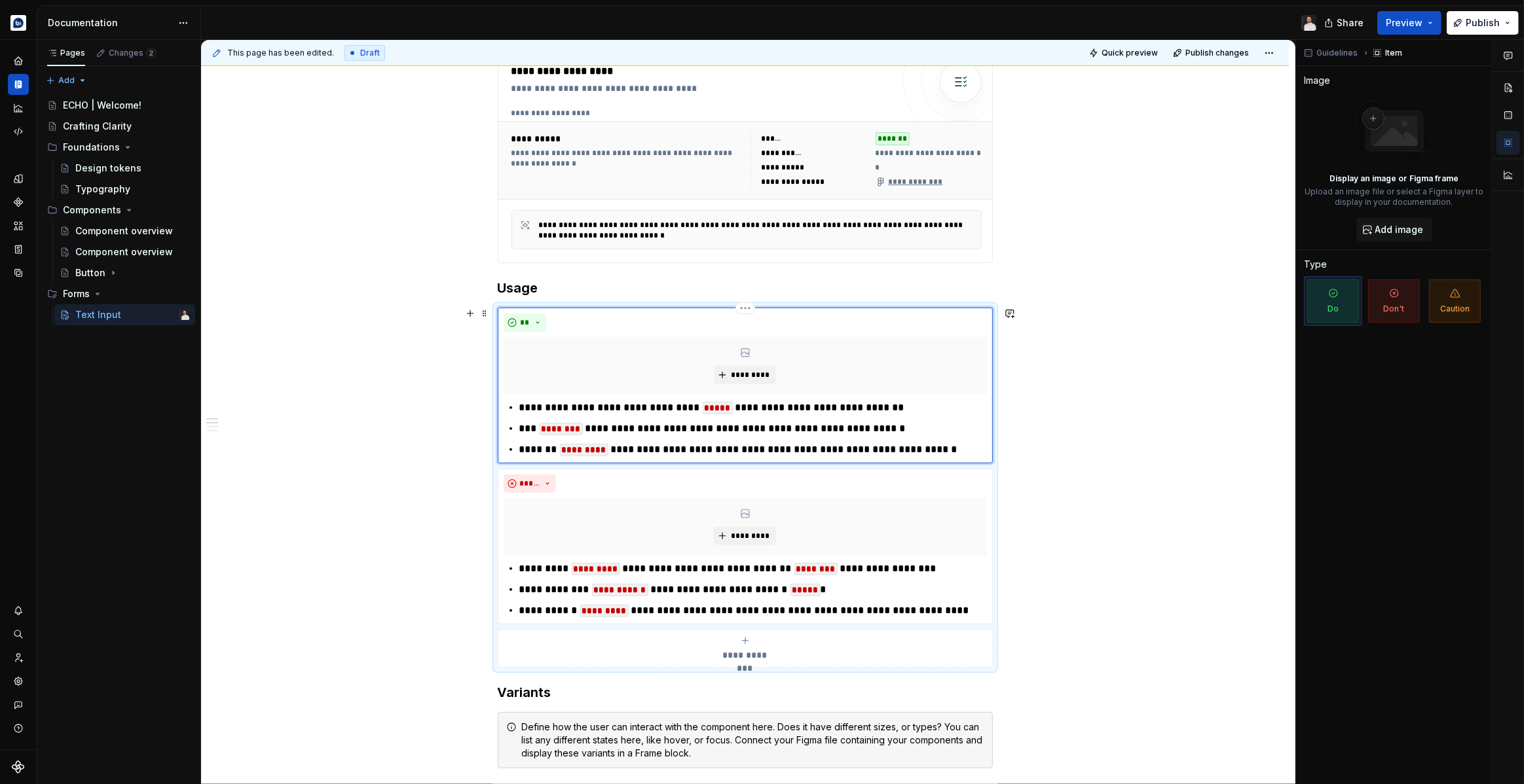
click at [740, 429] on p "**********" at bounding box center [753, 429] width 468 height 15
drag, startPoint x: 740, startPoint y: 430, endPoint x: 798, endPoint y: 430, distance: 58.0
click at [798, 430] on p "**********" at bounding box center [753, 429] width 468 height 15
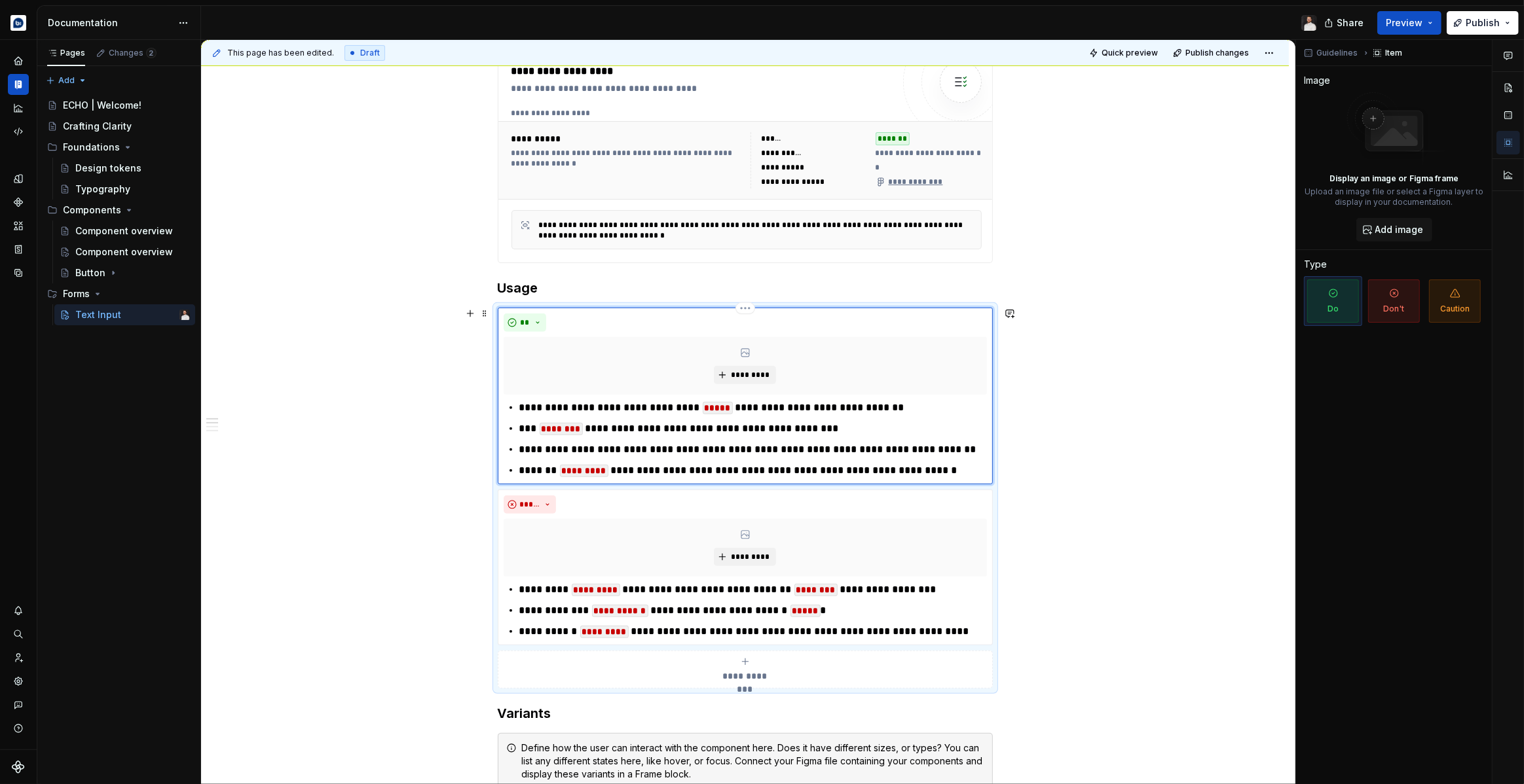
click at [574, 445] on p "**********" at bounding box center [753, 450] width 468 height 15
click at [584, 450] on p "**********" at bounding box center [753, 450] width 468 height 15
click at [618, 427] on button "button" at bounding box center [621, 425] width 18 height 18
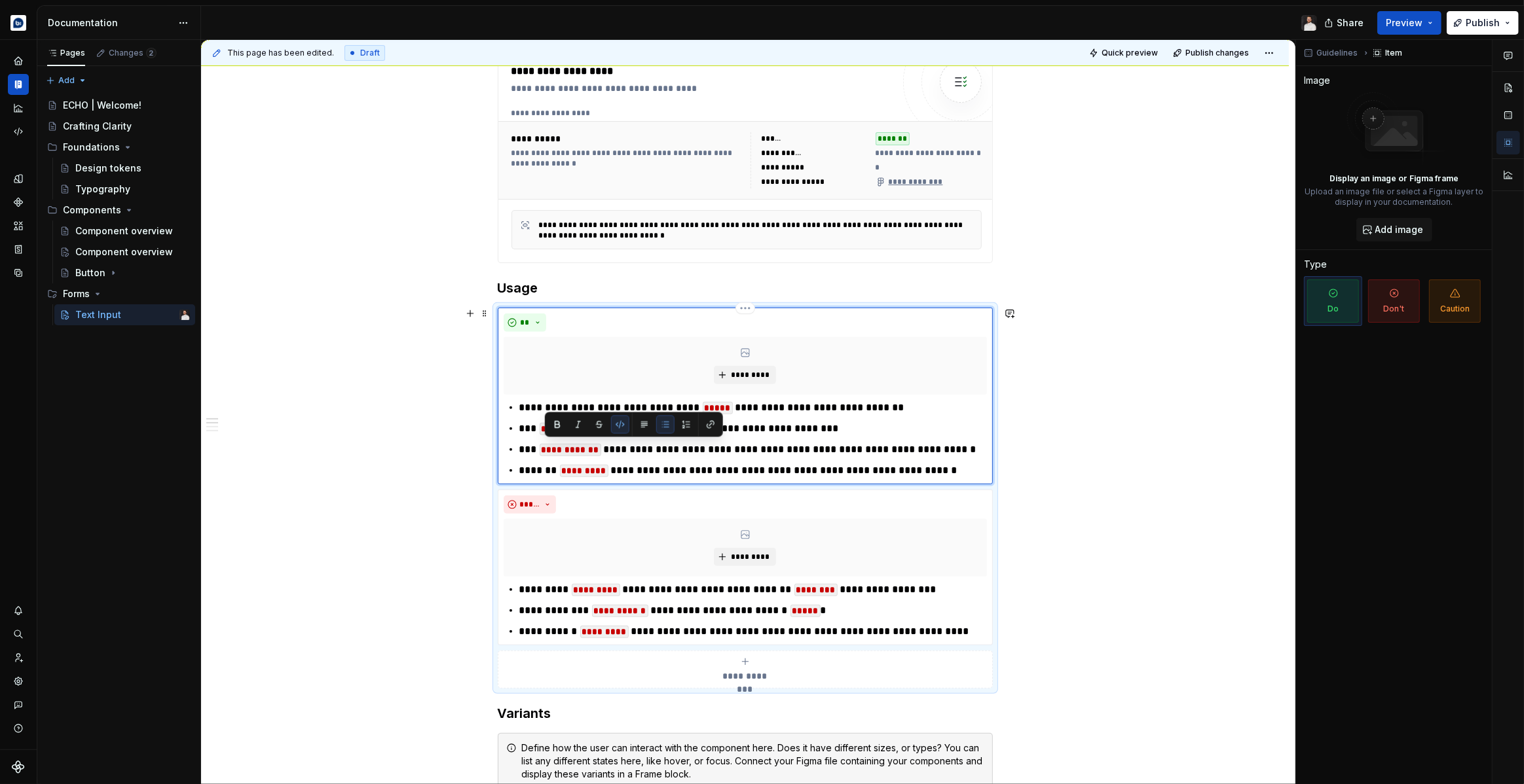
click at [781, 446] on p "**********" at bounding box center [753, 450] width 468 height 15
click at [550, 450] on code "**********" at bounding box center [571, 450] width 62 height 12
click at [969, 629] on p "**********" at bounding box center [753, 632] width 468 height 15
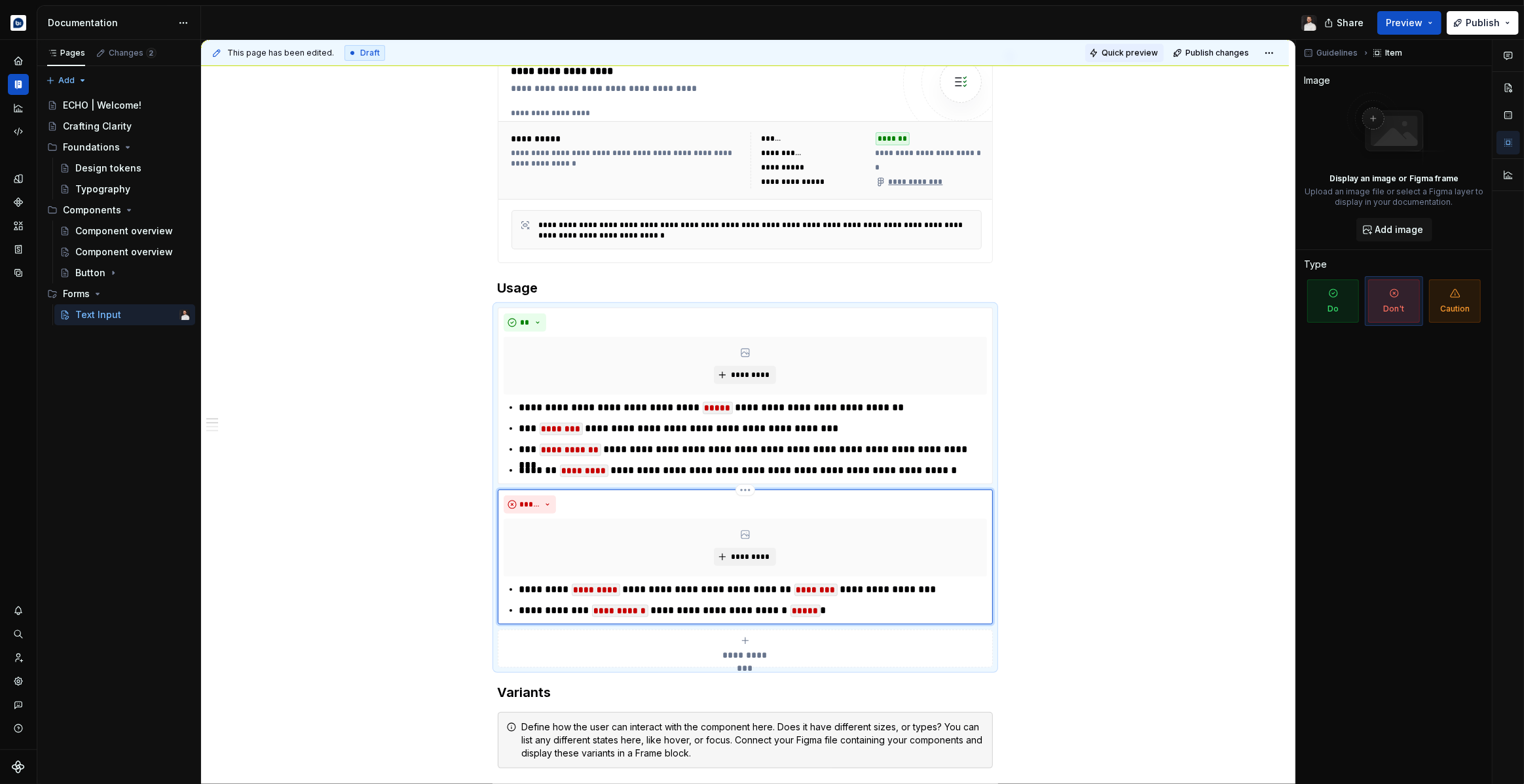
click at [1136, 55] on span "Quick preview" at bounding box center [1130, 53] width 56 height 11
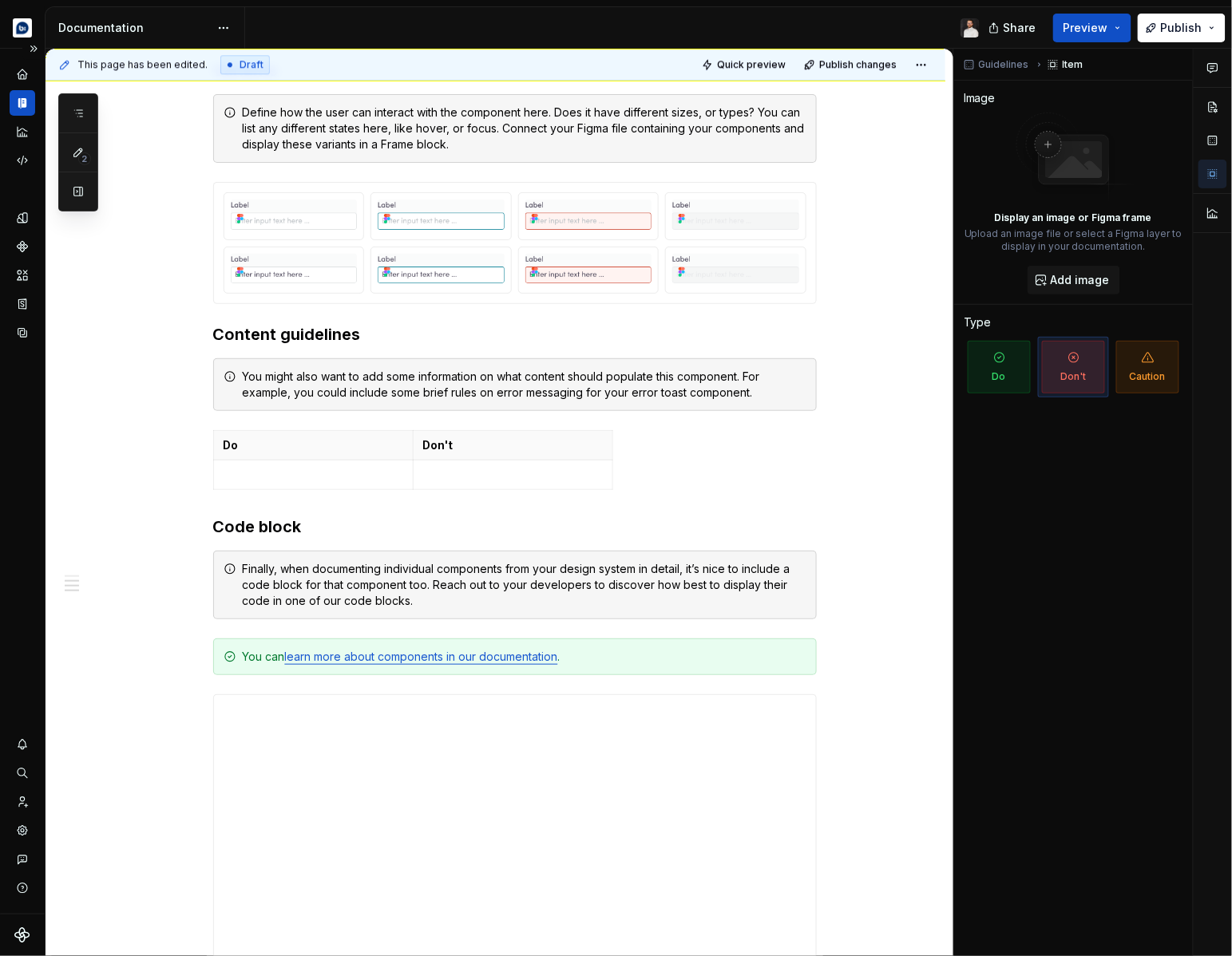
scroll to position [1410, 0]
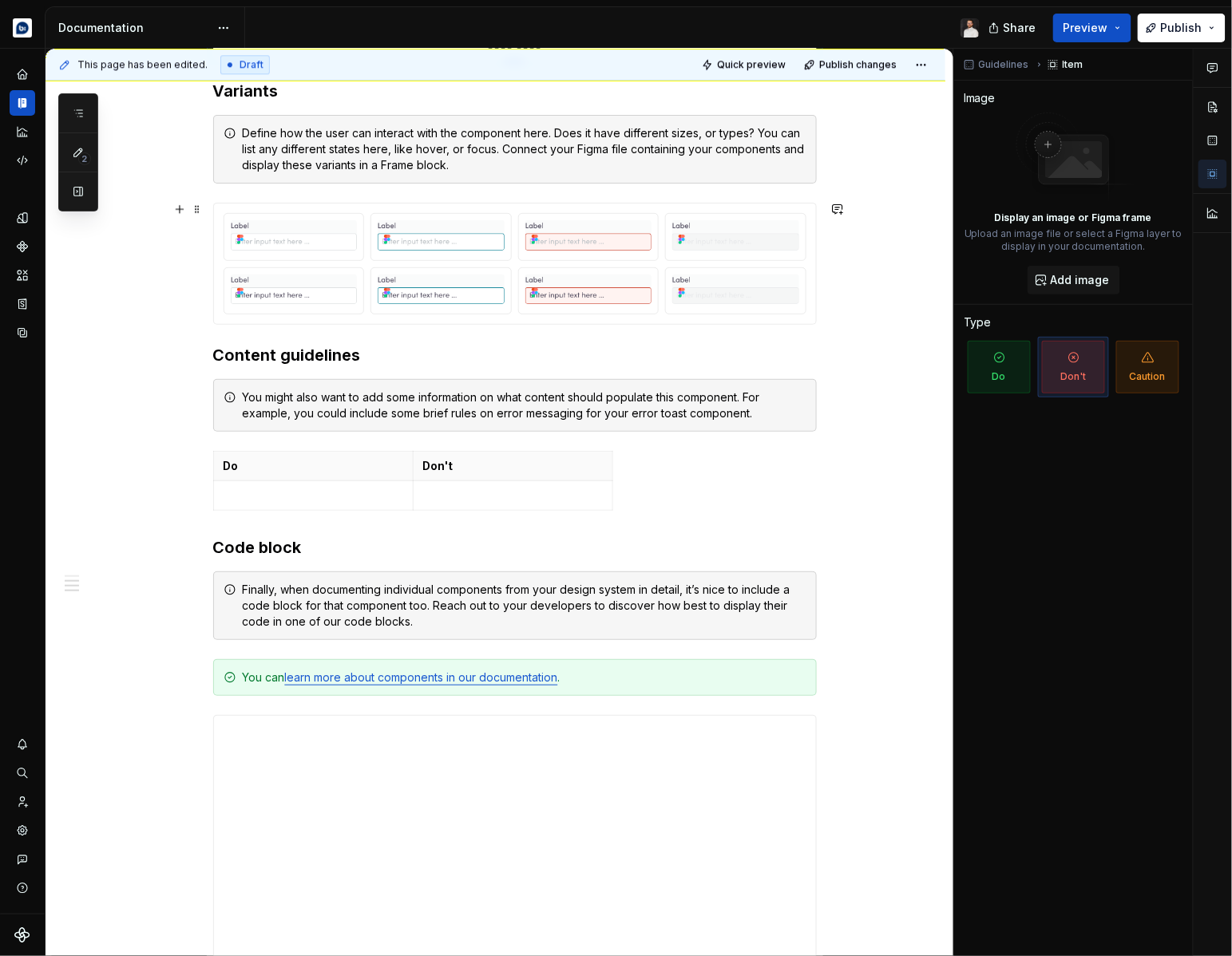
click at [858, 311] on div "**********" at bounding box center [496, 243] width 900 height 2759
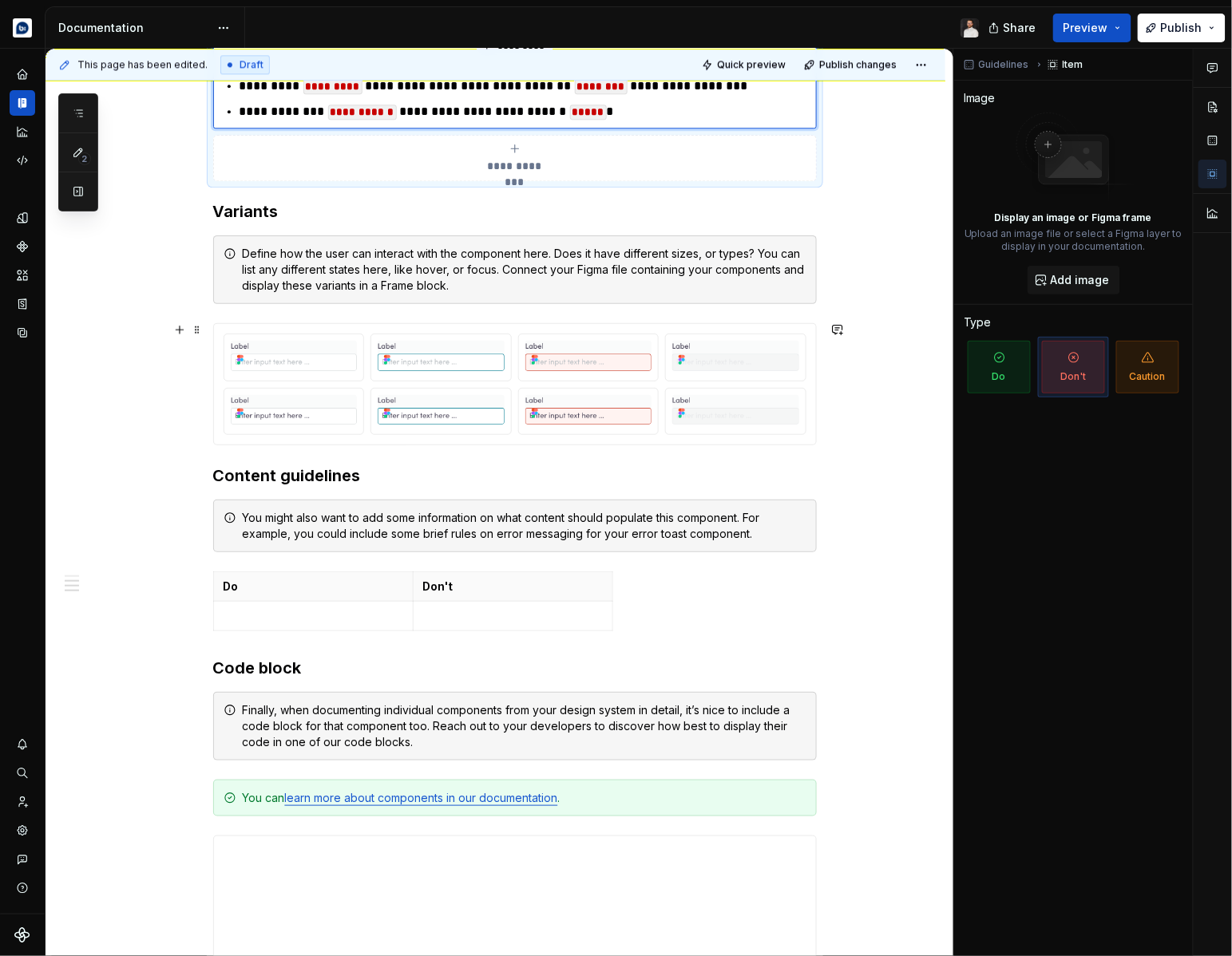
scroll to position [991, 0]
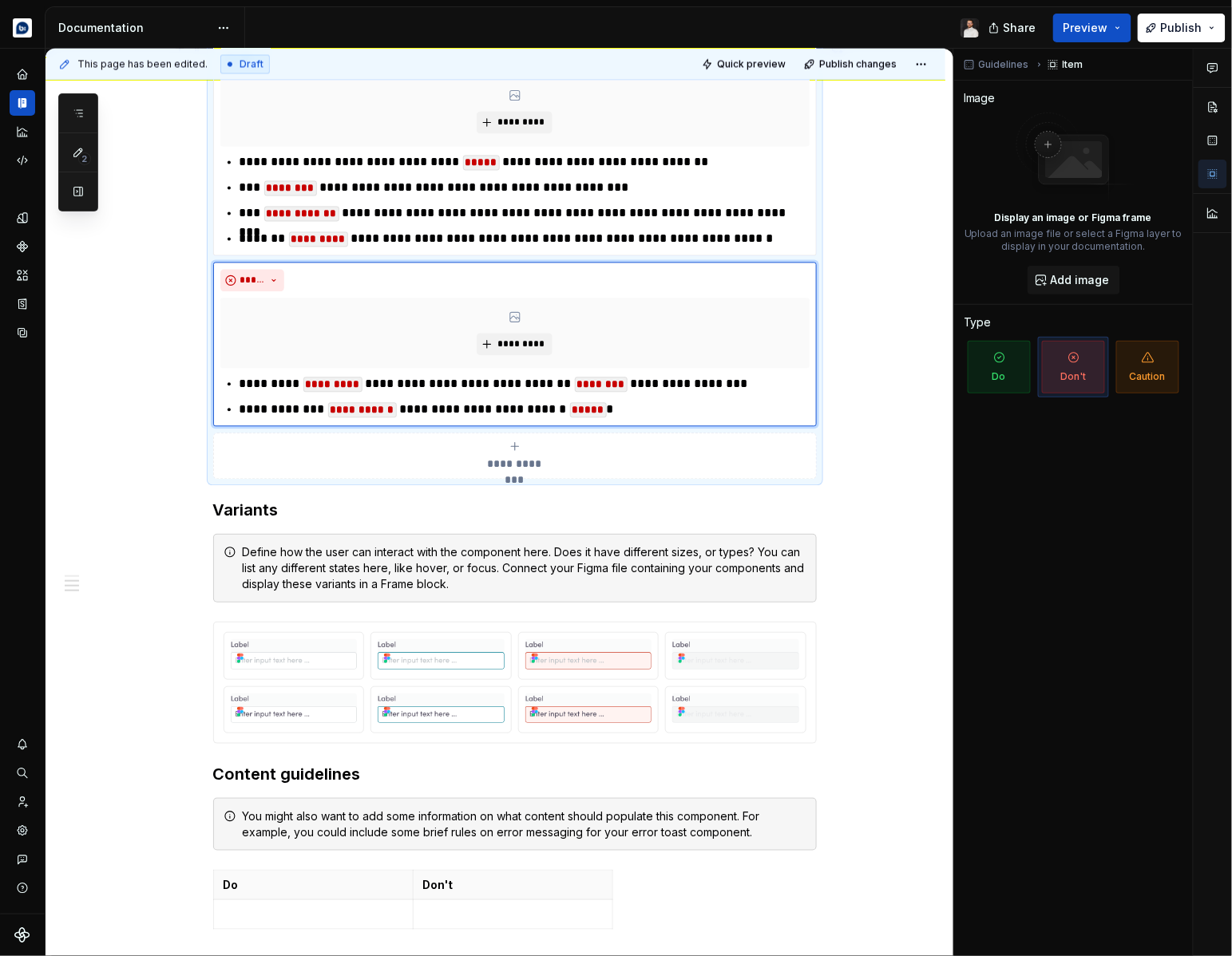
click at [853, 483] on div "**********" at bounding box center [496, 662] width 900 height 2759
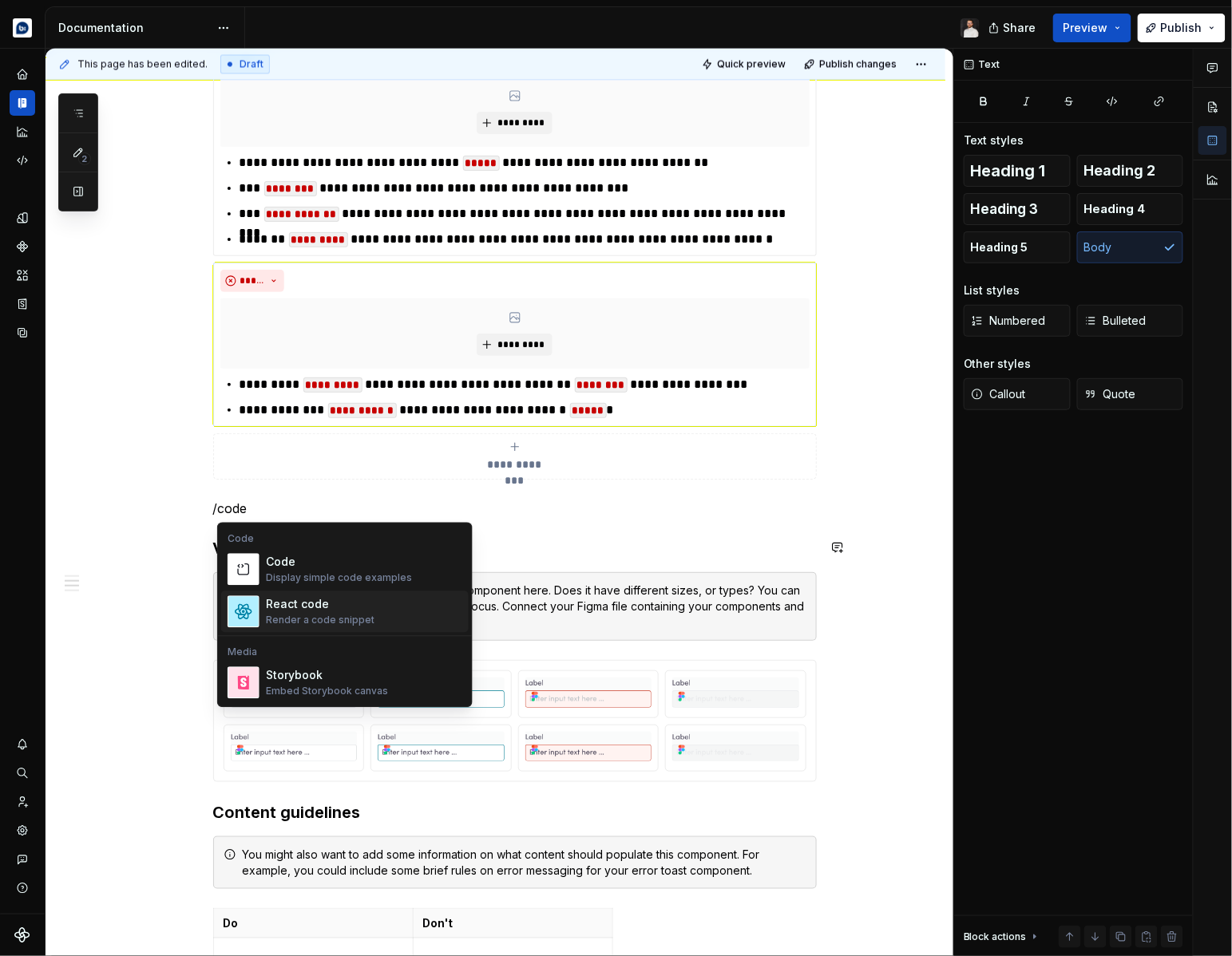
click at [315, 612] on div "React code" at bounding box center [321, 605] width 109 height 16
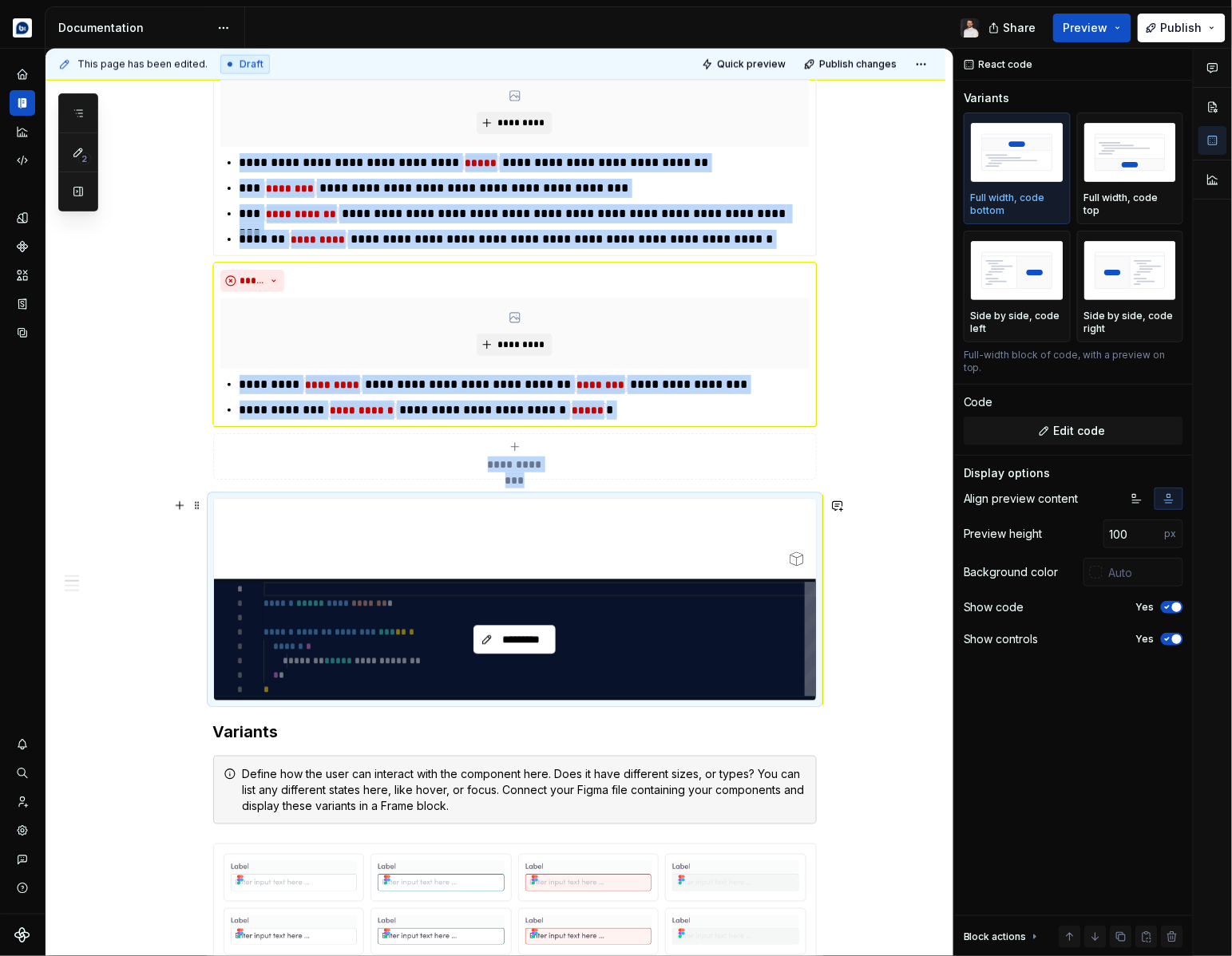
type textarea "*"
click at [508, 641] on span "*********" at bounding box center [521, 640] width 50 height 16
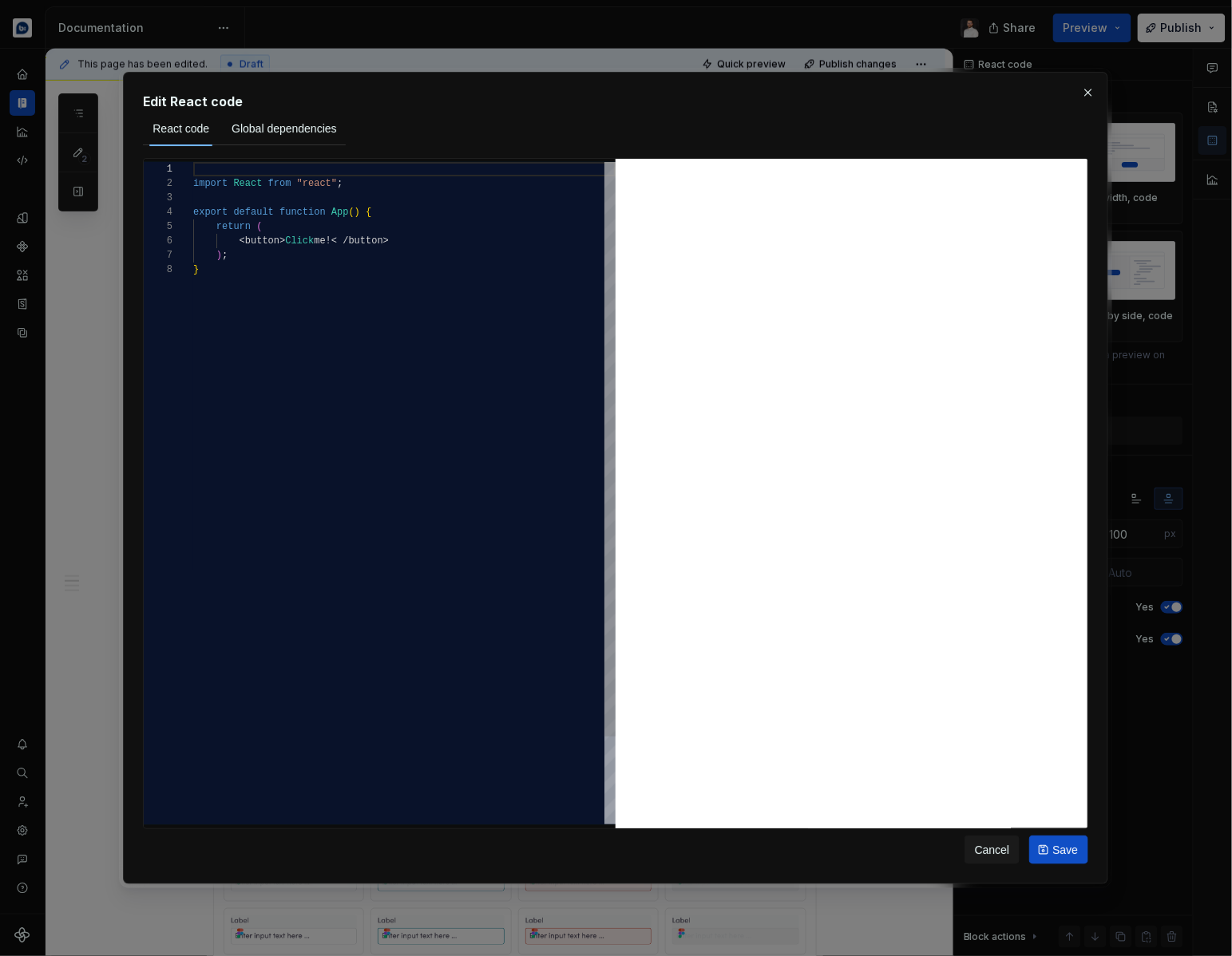
scroll to position [99, 5]
click at [406, 466] on div "import React from "react" ; export default function App ( ) { return ( < button…" at bounding box center [404, 544] width 423 height 763
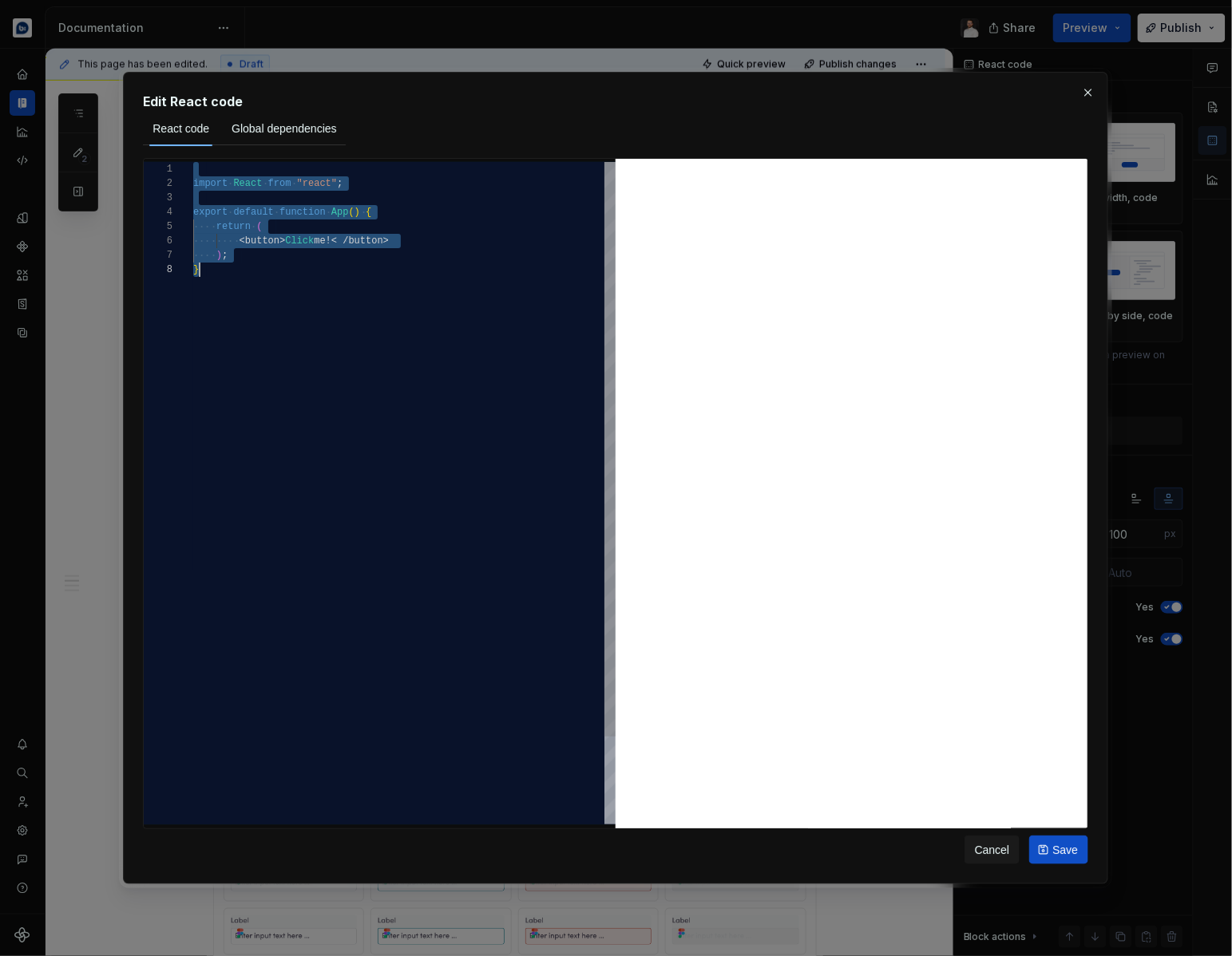
type textarea "**********"
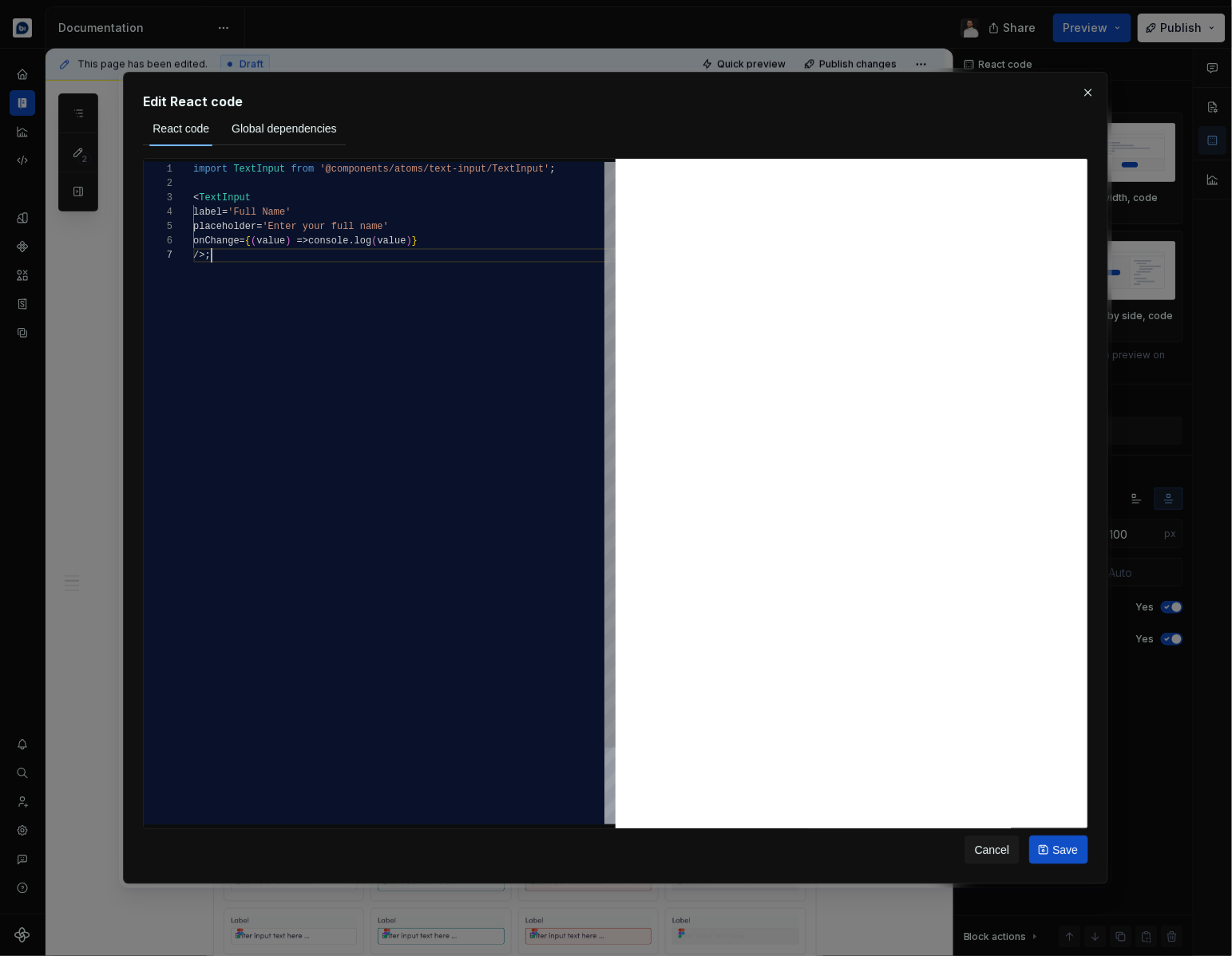
scroll to position [85, 17]
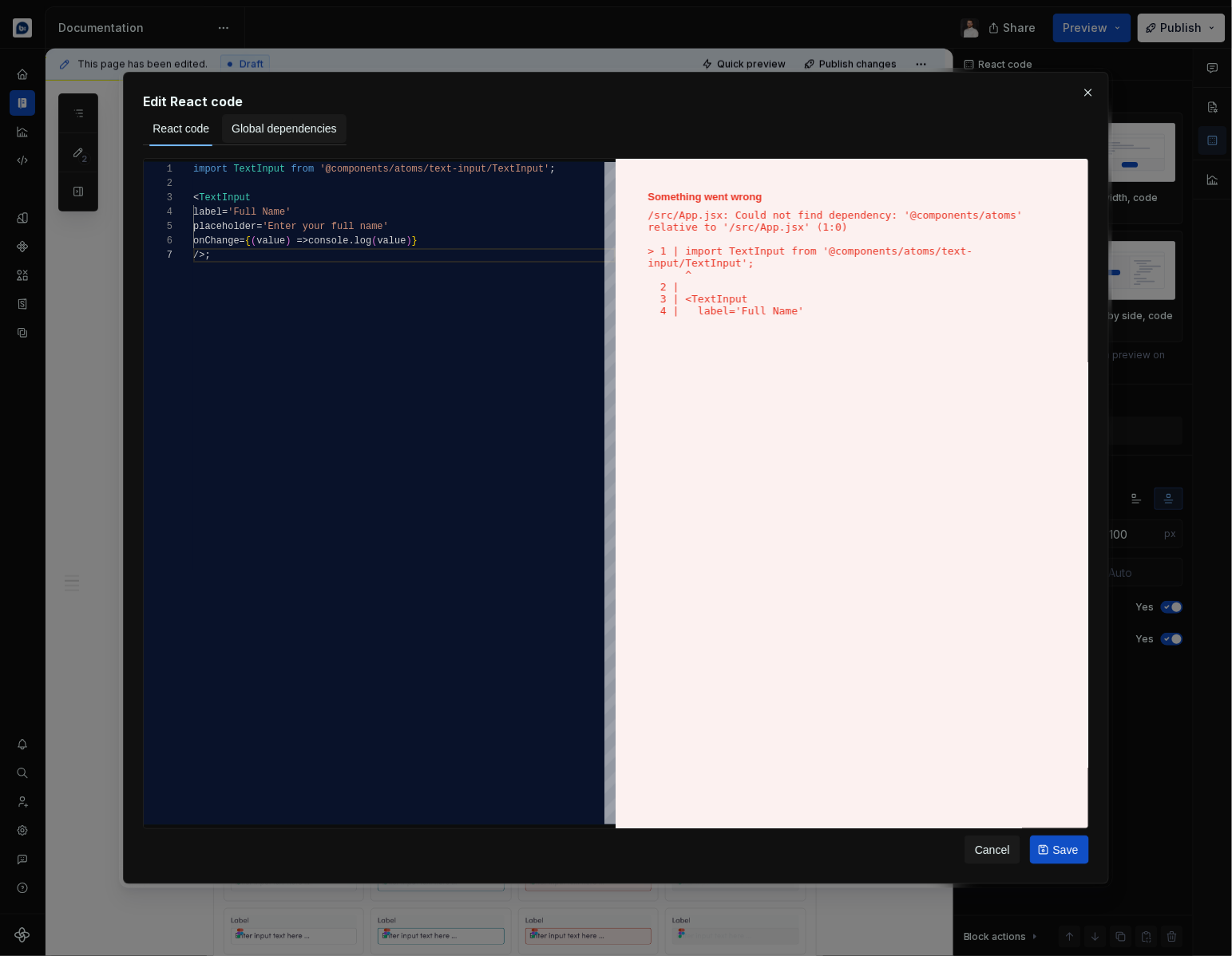
click at [288, 127] on span "Global dependencies" at bounding box center [284, 128] width 105 height 16
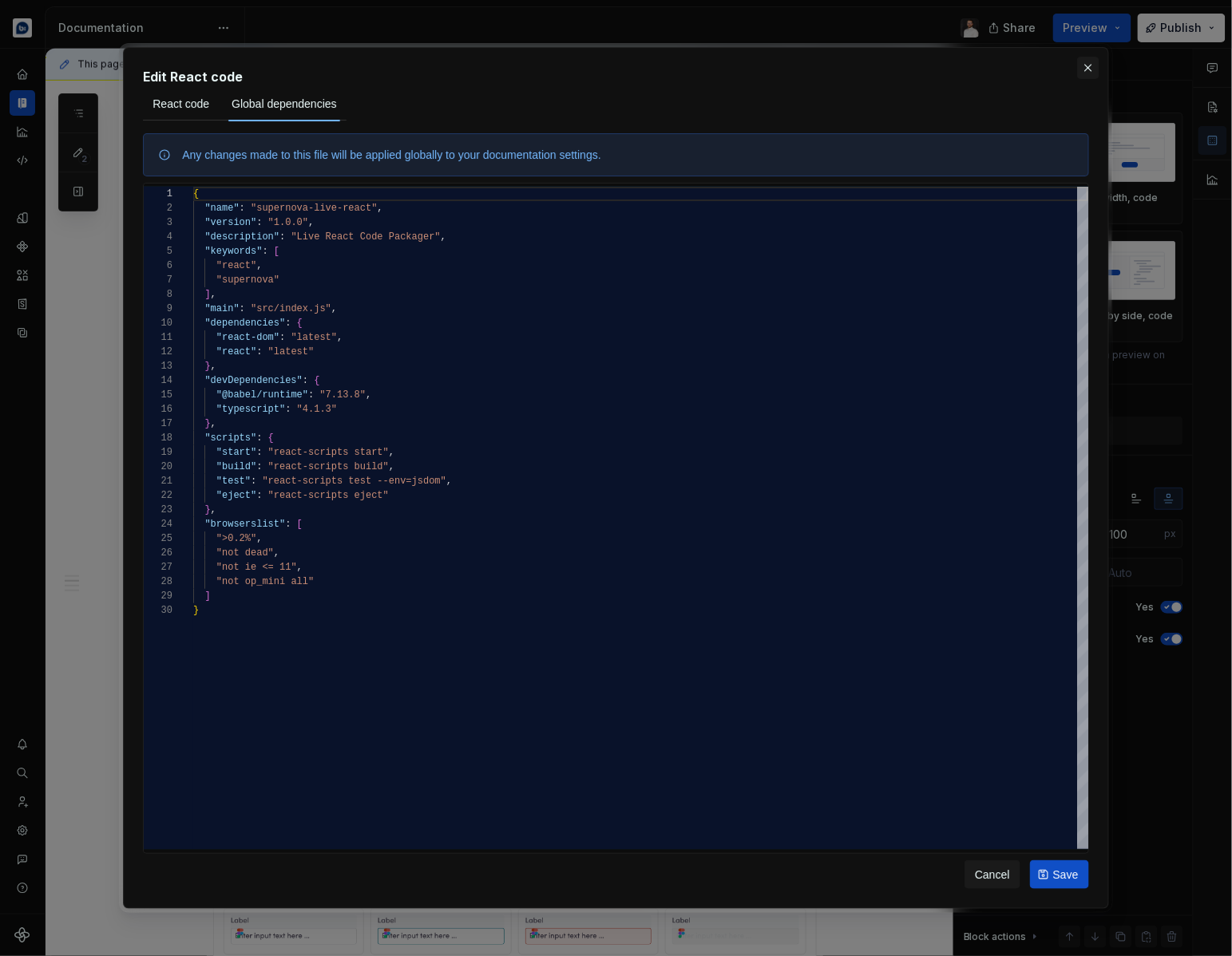
click at [1087, 73] on button "button" at bounding box center [1089, 67] width 23 height 22
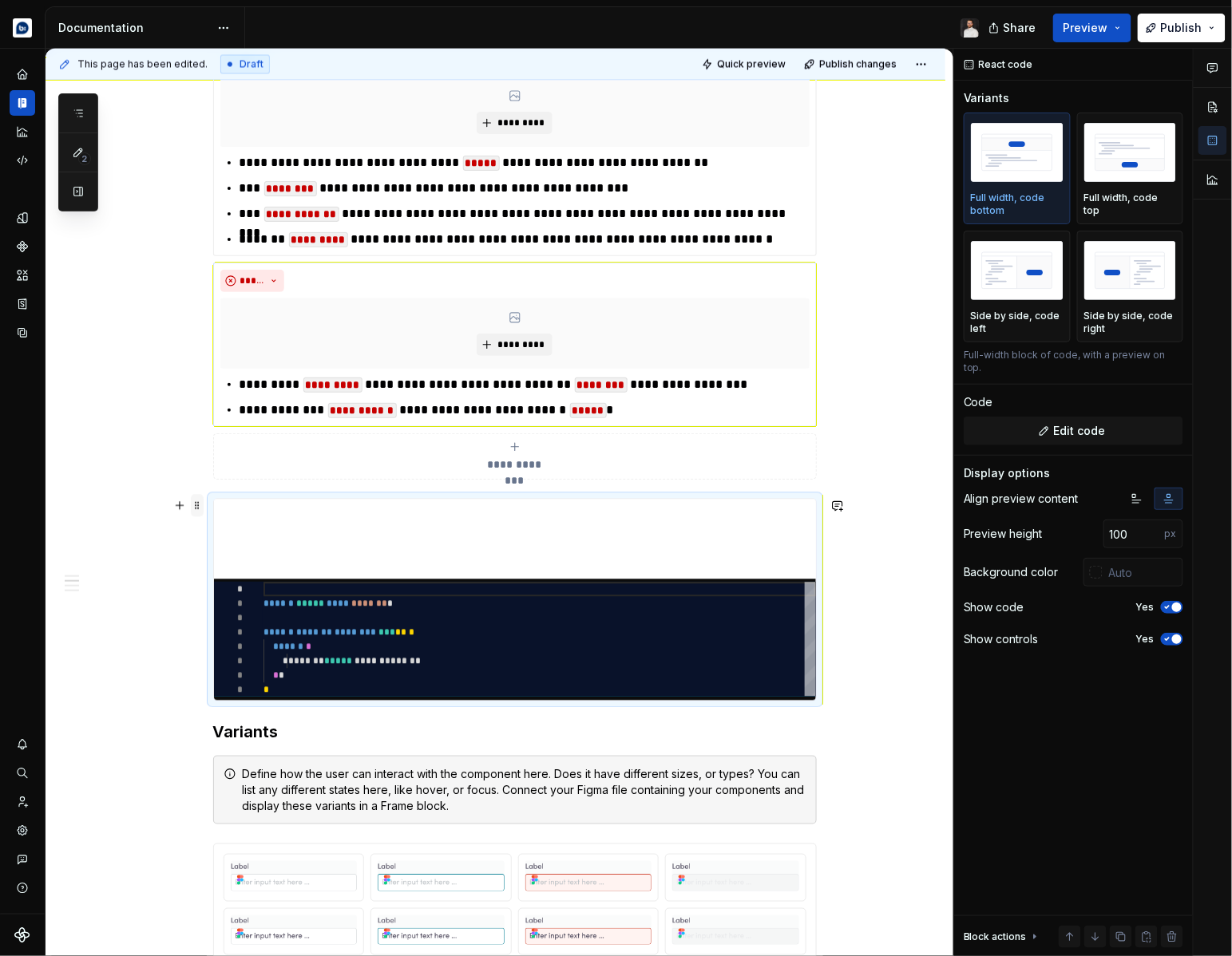
click at [197, 509] on span at bounding box center [198, 506] width 13 height 22
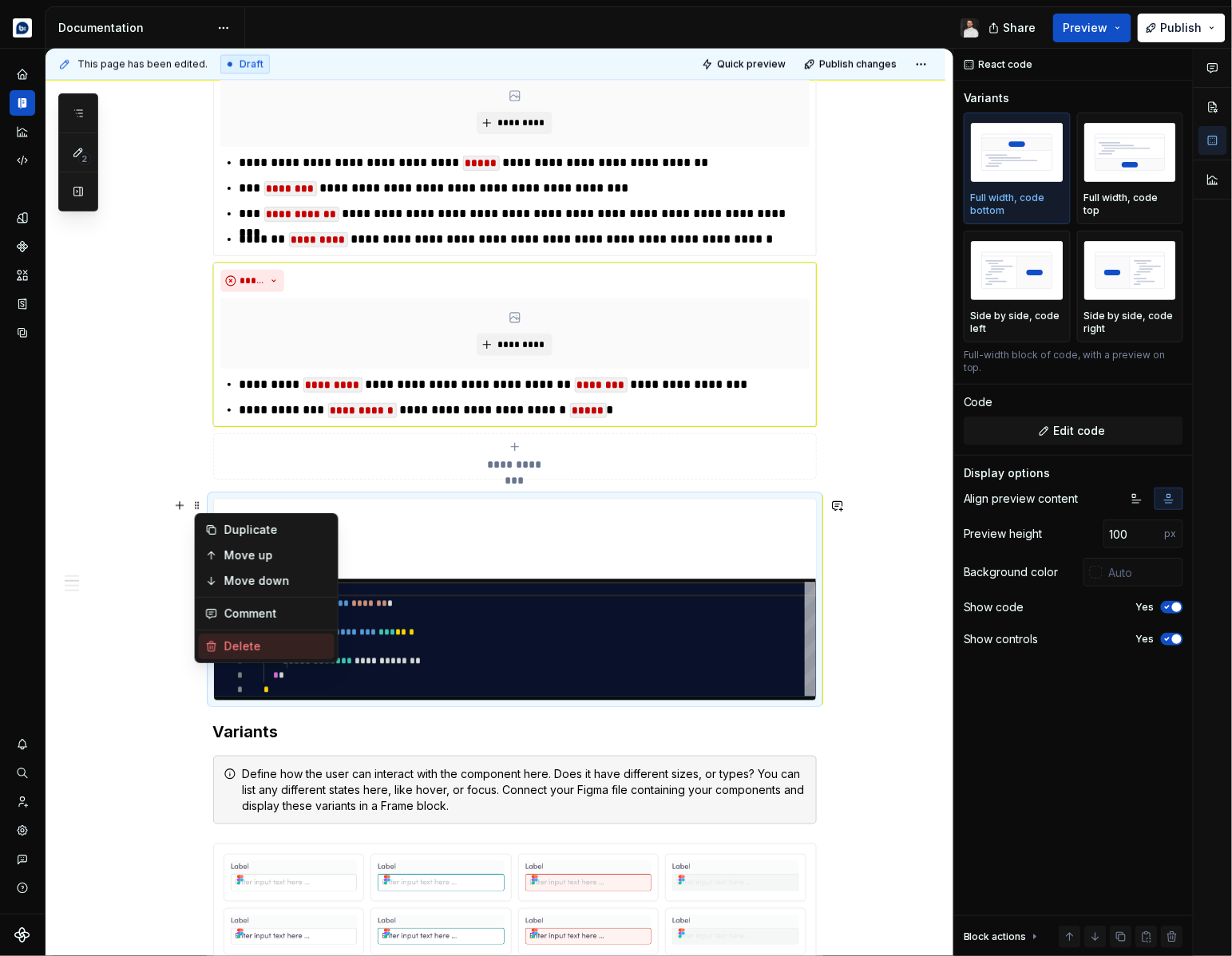
click at [252, 646] on div "Delete" at bounding box center [276, 646] width 104 height 16
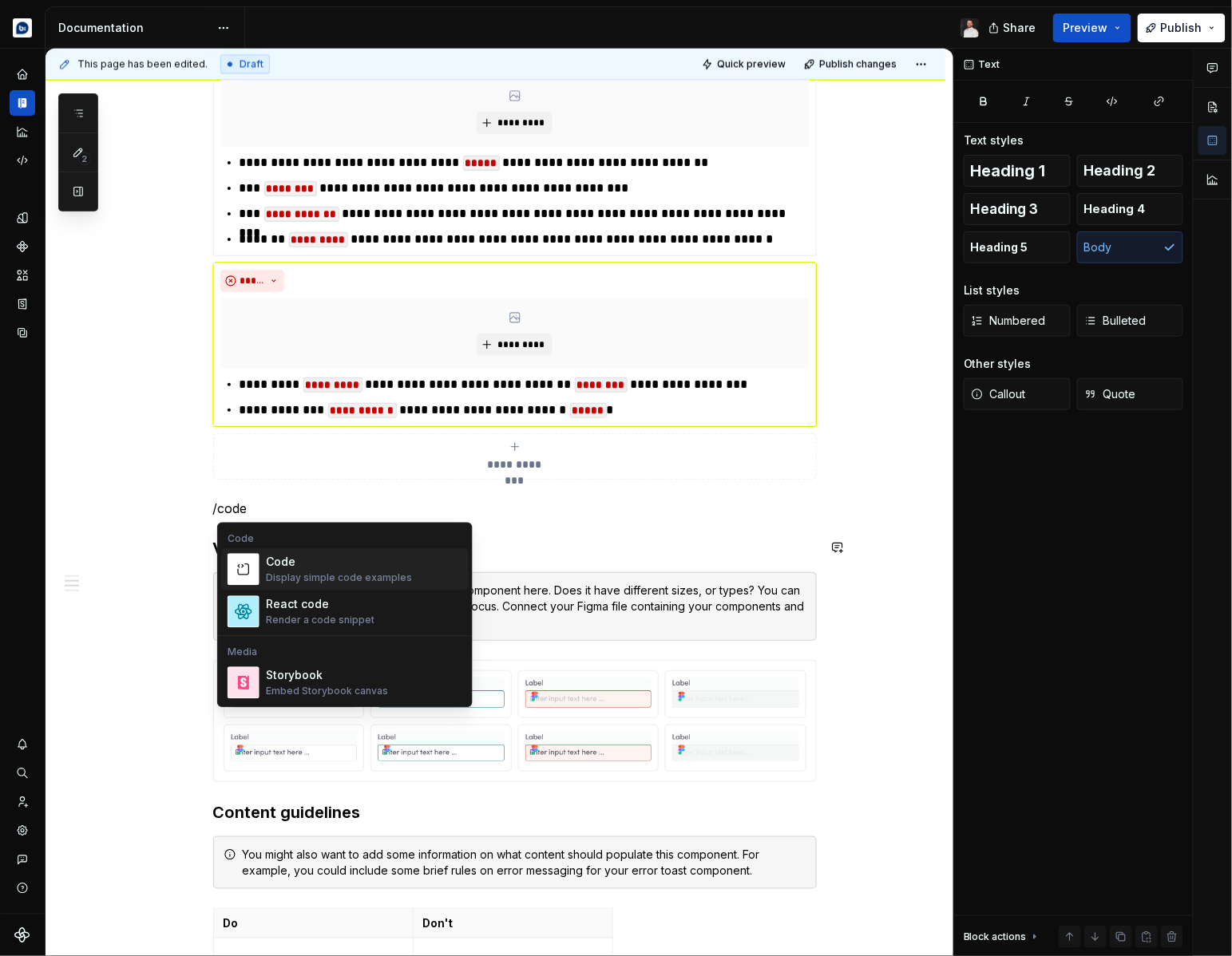
click at [307, 578] on div "Display simple code examples" at bounding box center [339, 579] width 146 height 13
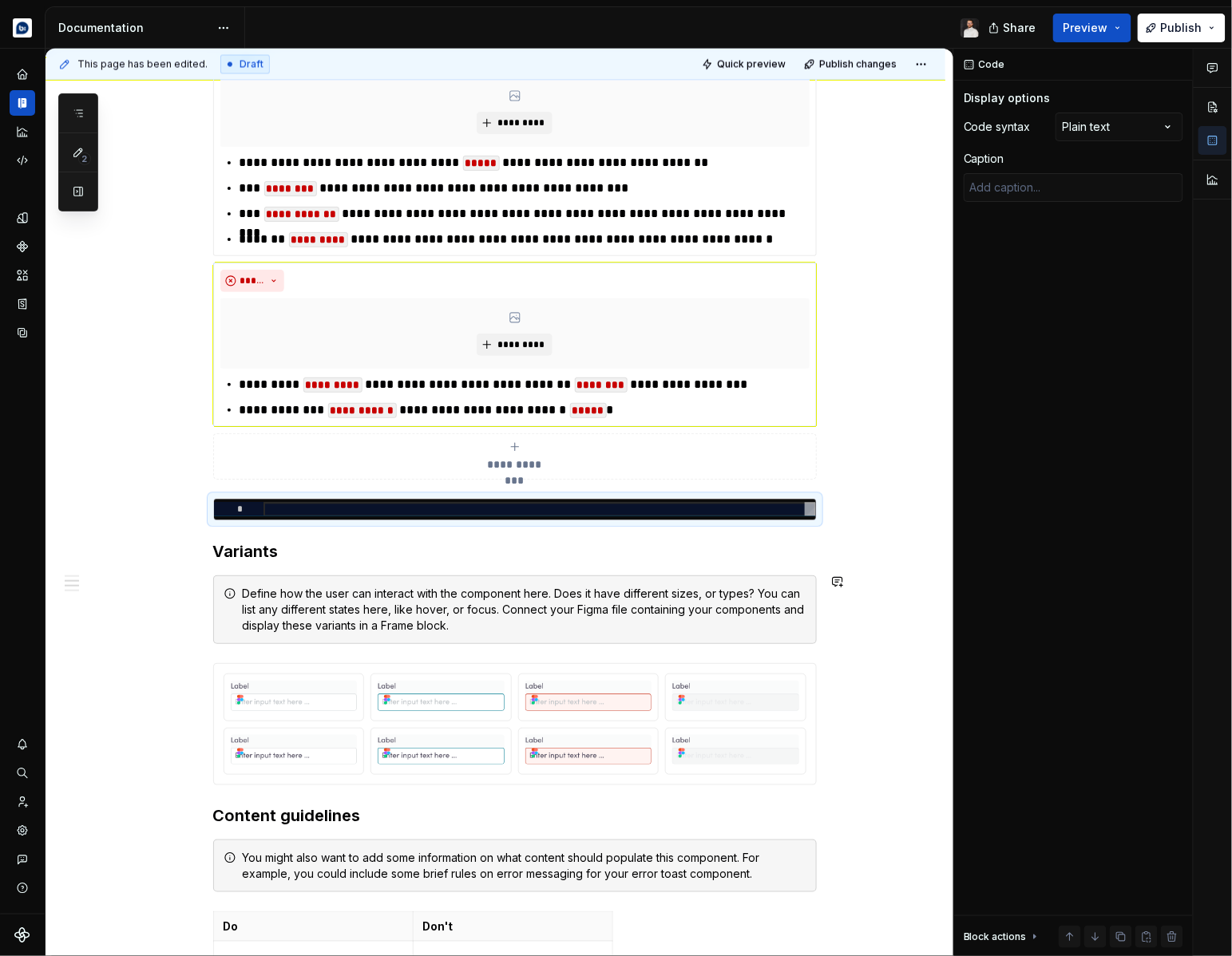
type textarea "*"
type textarea "**********"
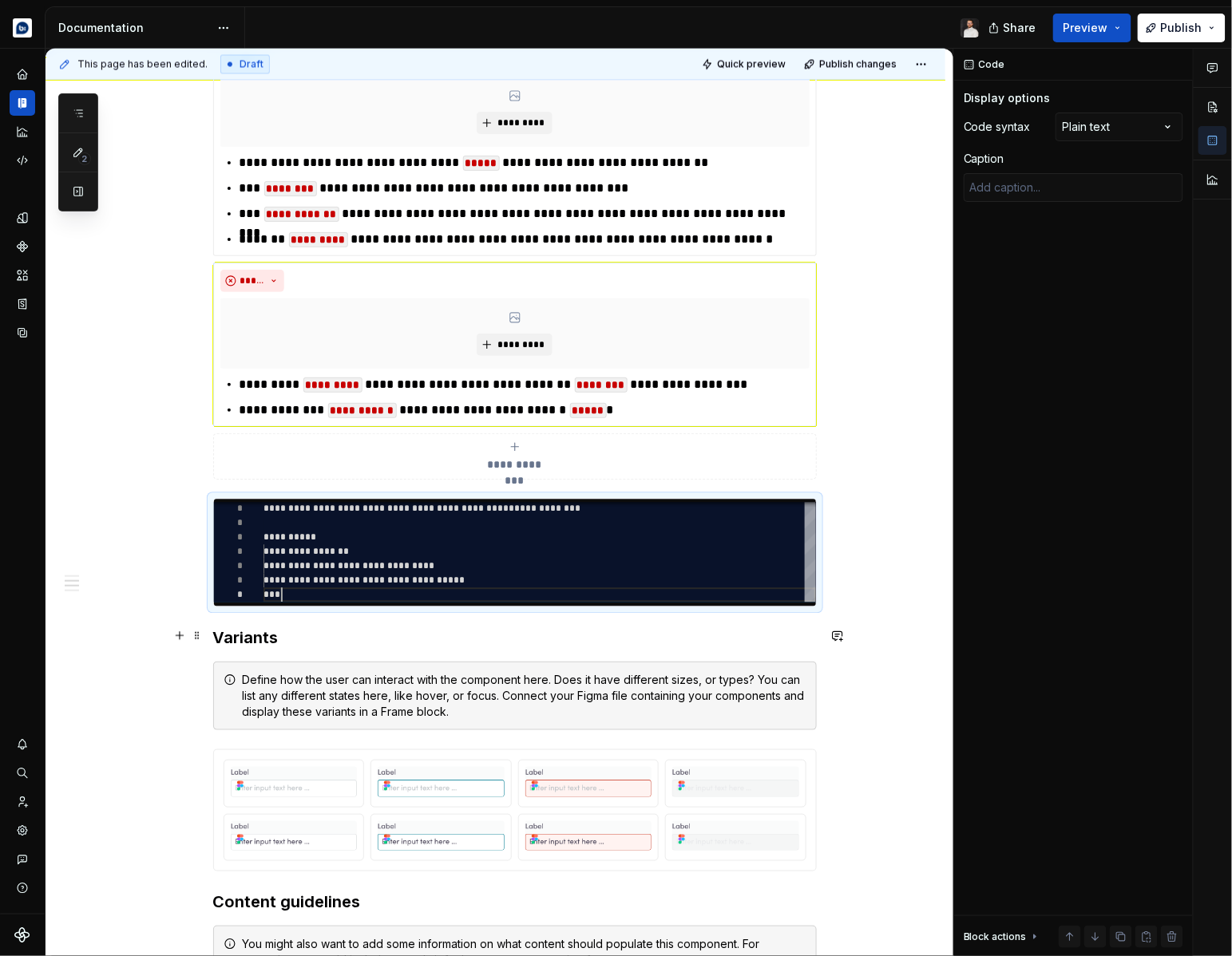
click at [573, 627] on h3 "Variants" at bounding box center [515, 638] width 604 height 22
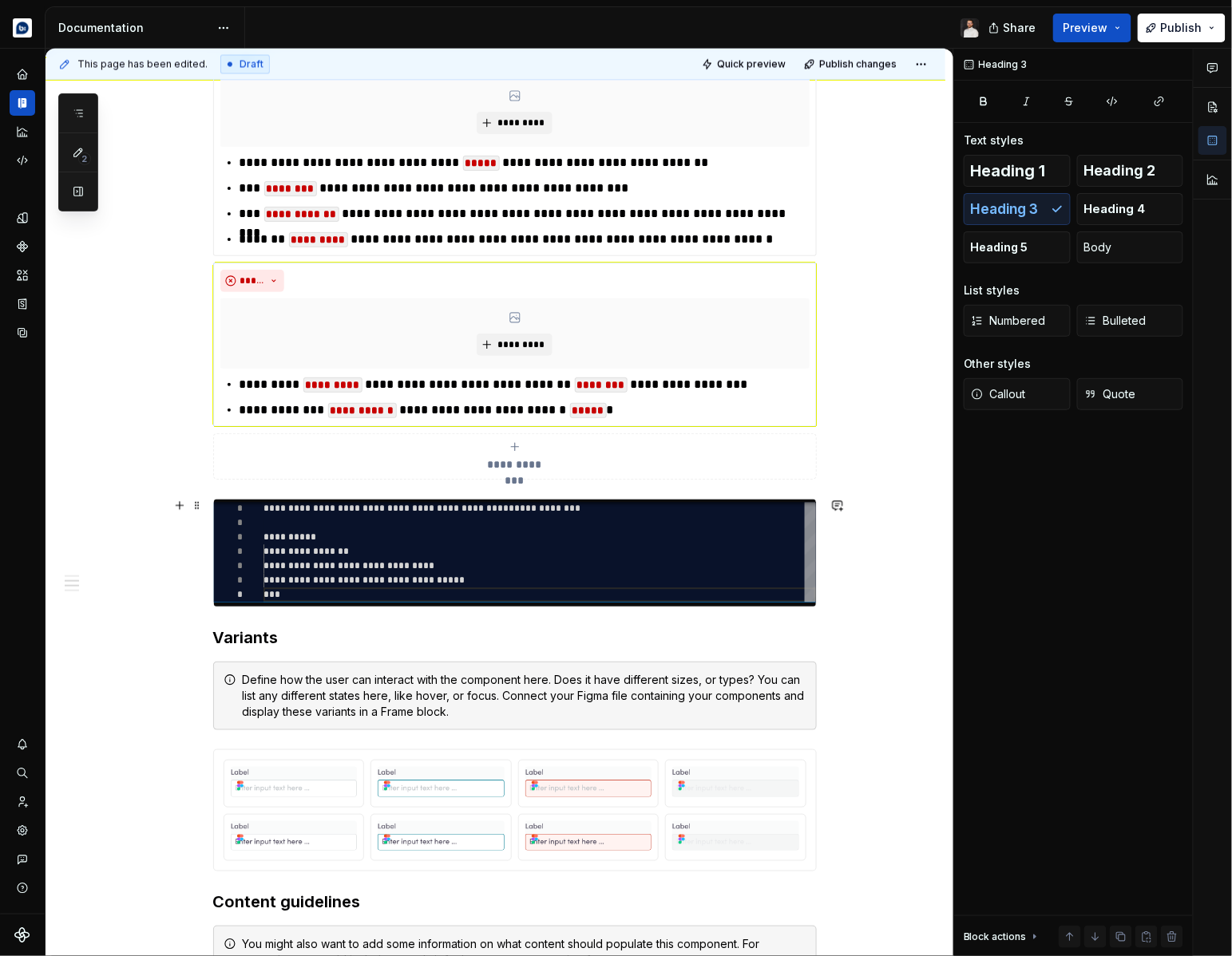
click at [442, 599] on div "**********" at bounding box center [539, 552] width 552 height 100
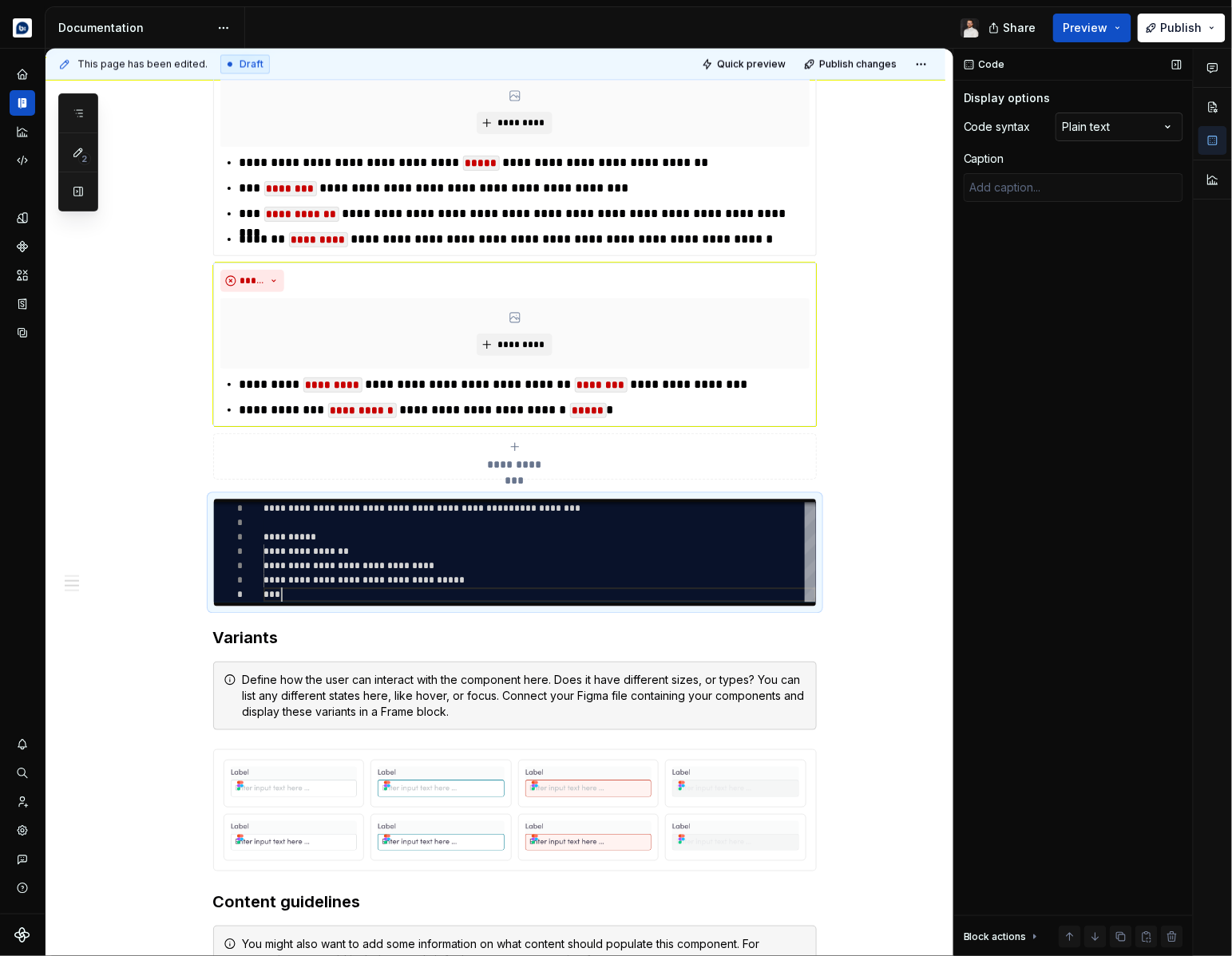
click at [1112, 127] on div "Comments Open comments No comments yet Select ‘Comment’ from the block context …" at bounding box center [1093, 502] width 278 height 908
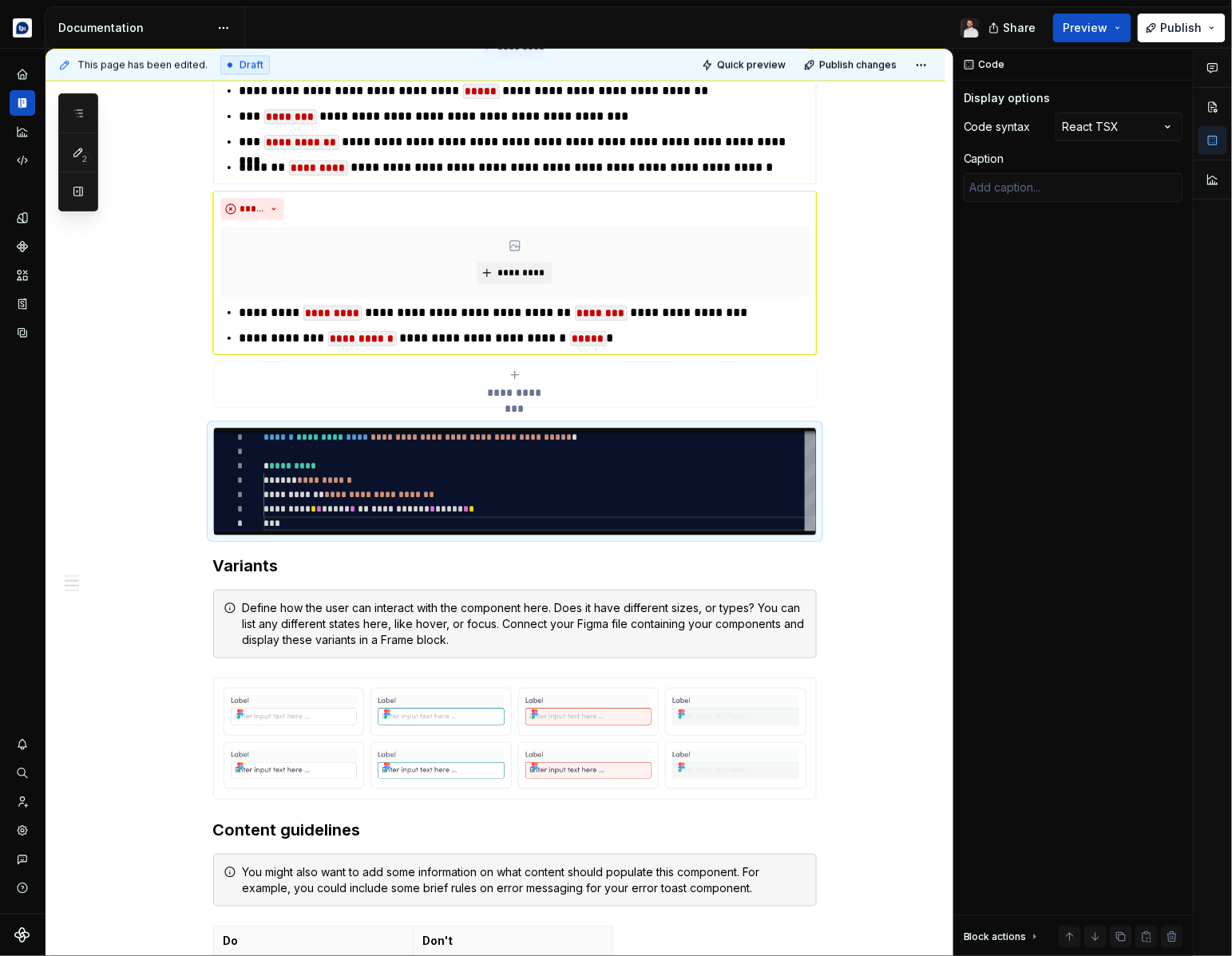
scroll to position [1073, 0]
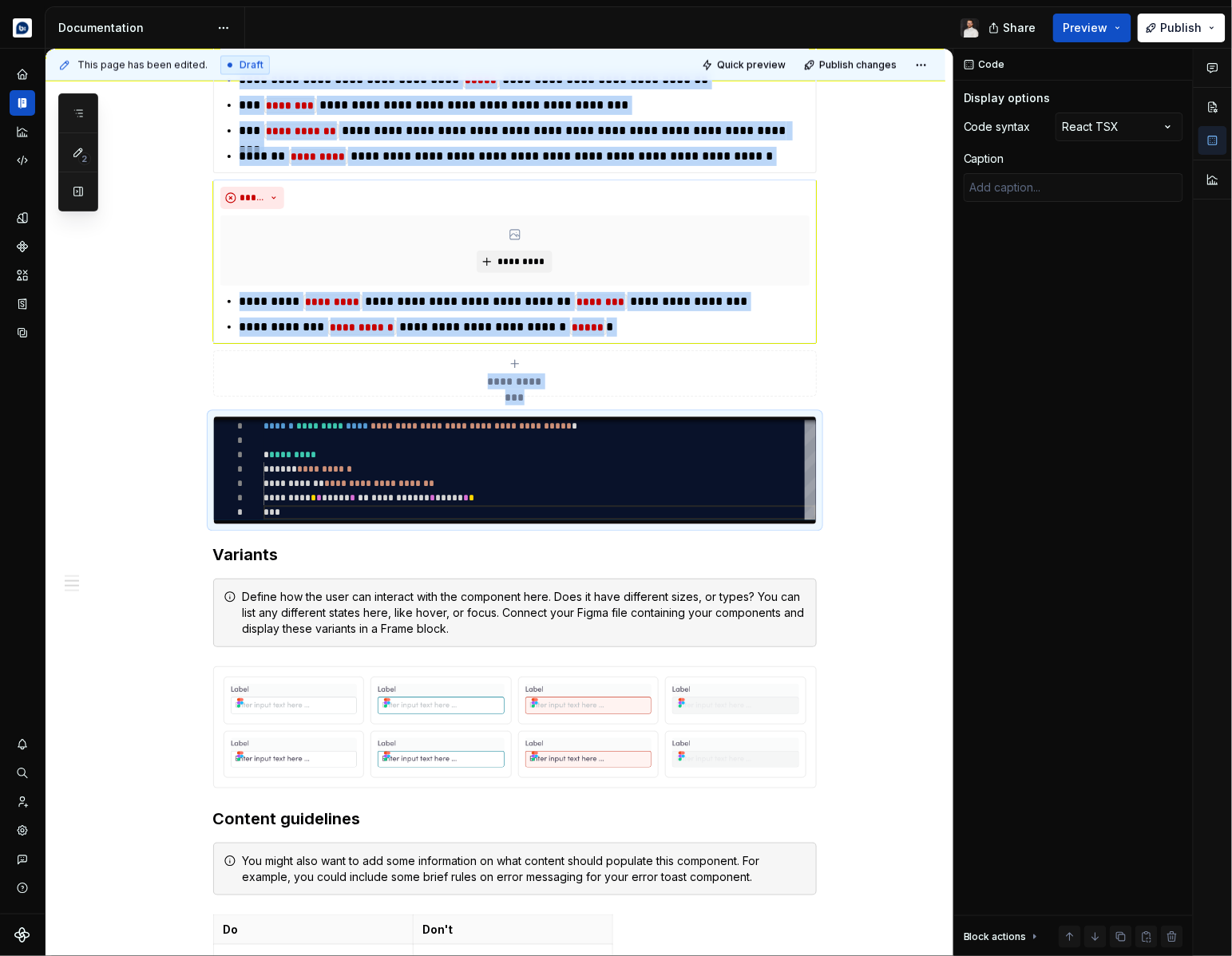
click at [835, 399] on div "**********" at bounding box center [496, 643] width 900 height 2887
click at [848, 386] on div "**********" at bounding box center [496, 643] width 900 height 2887
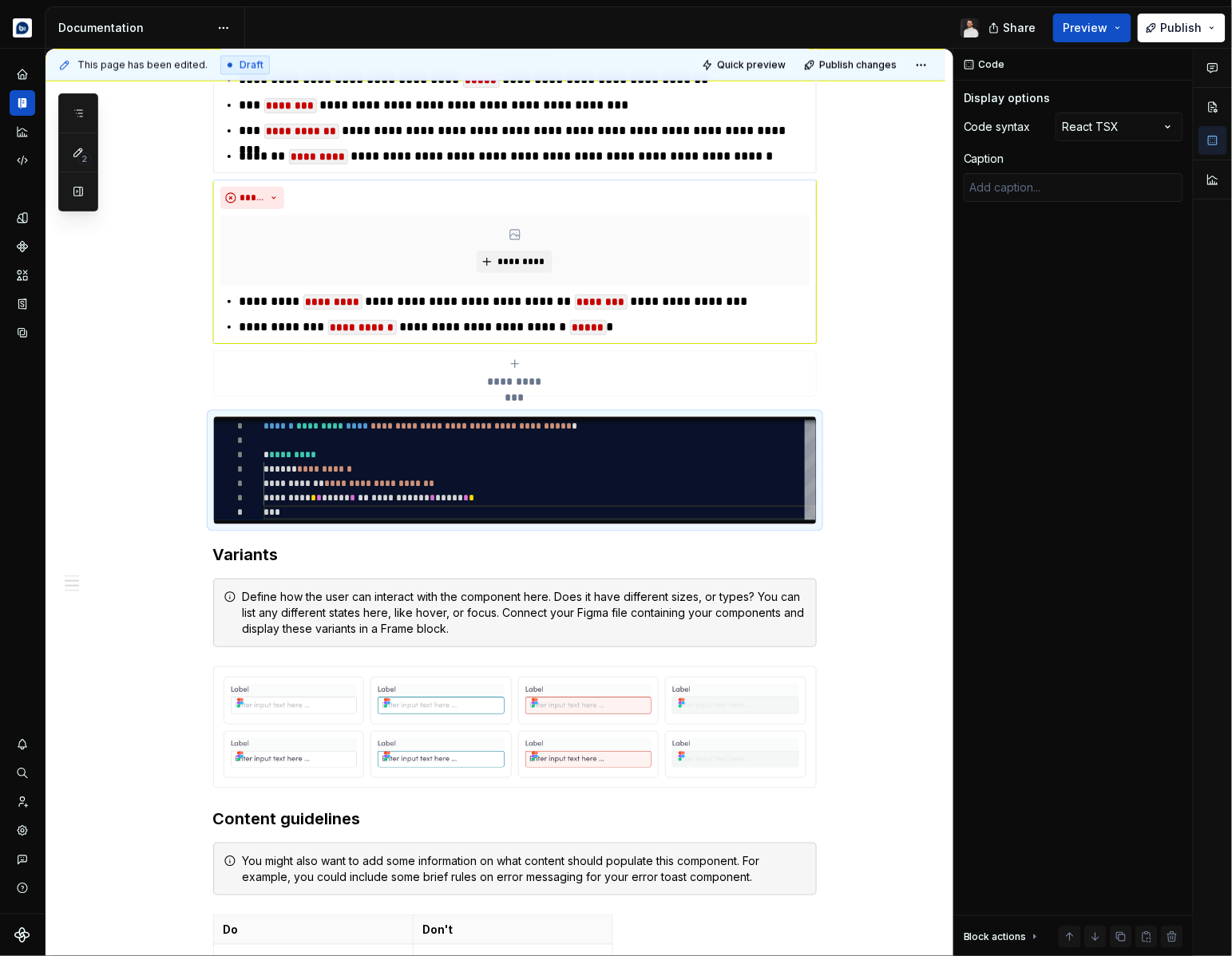
scroll to position [982, 0]
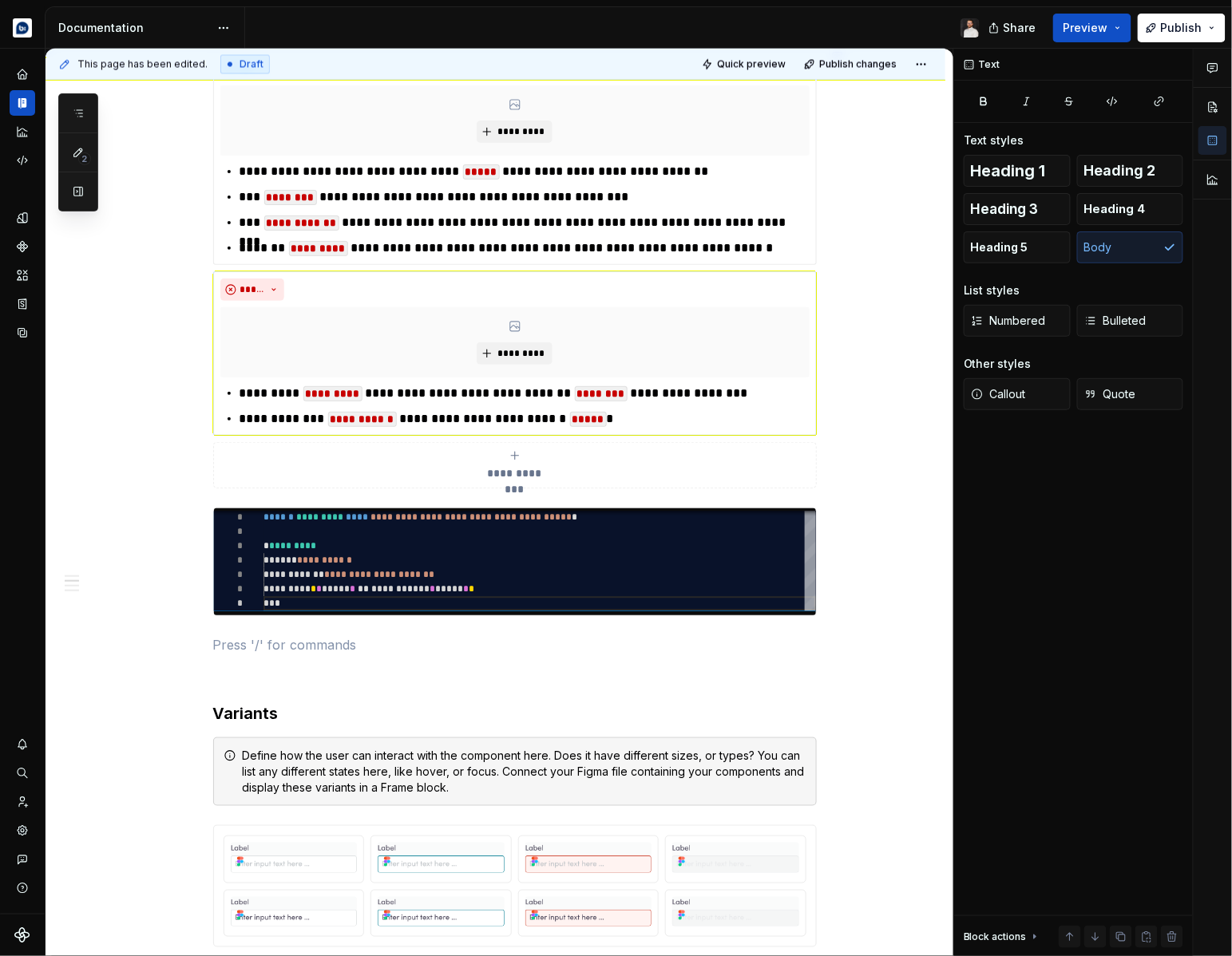
type textarea "*"
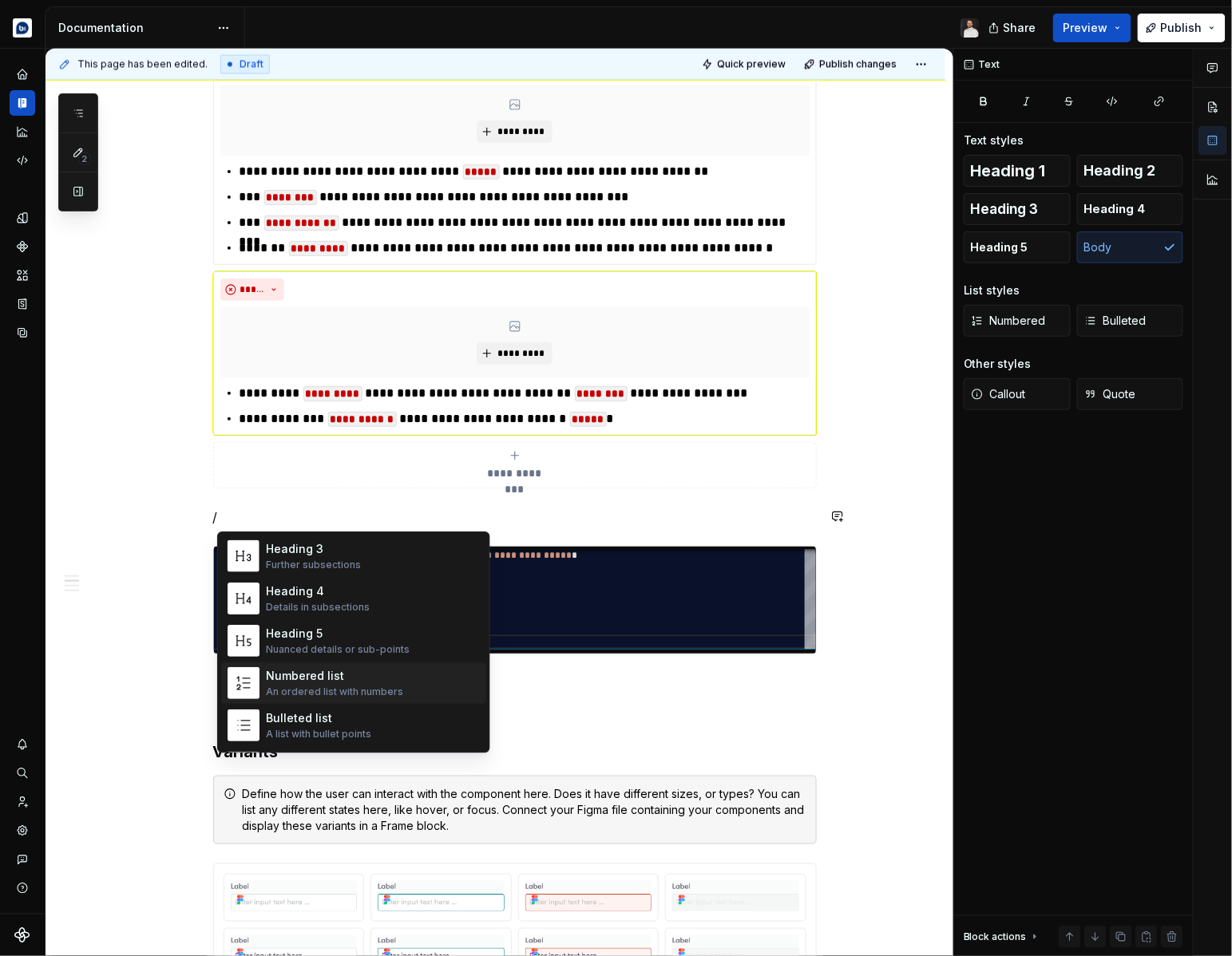
scroll to position [154, 0]
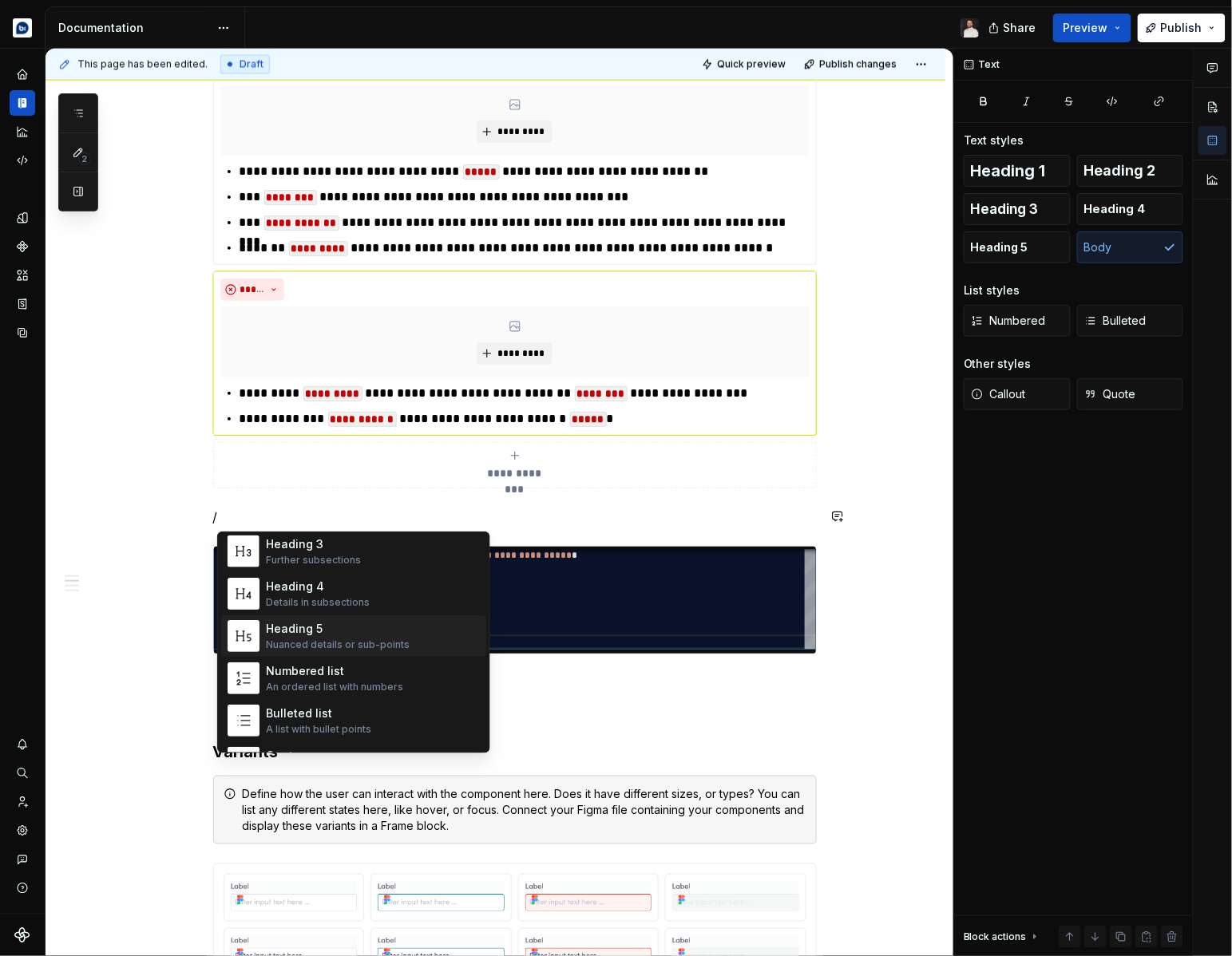
click at [345, 641] on div "Nuanced details or sub-points" at bounding box center [338, 645] width 143 height 13
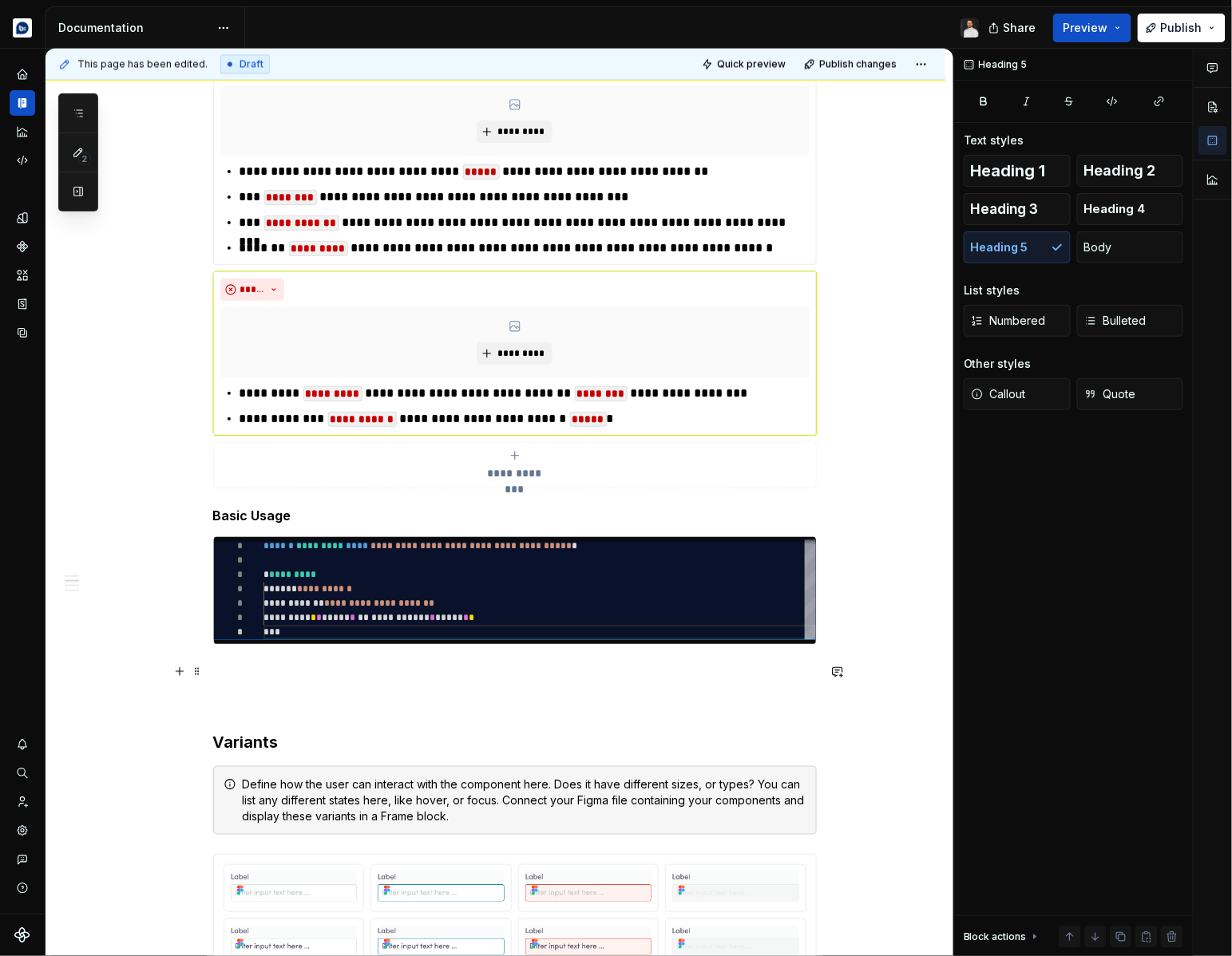
click at [240, 667] on p at bounding box center [515, 674] width 604 height 19
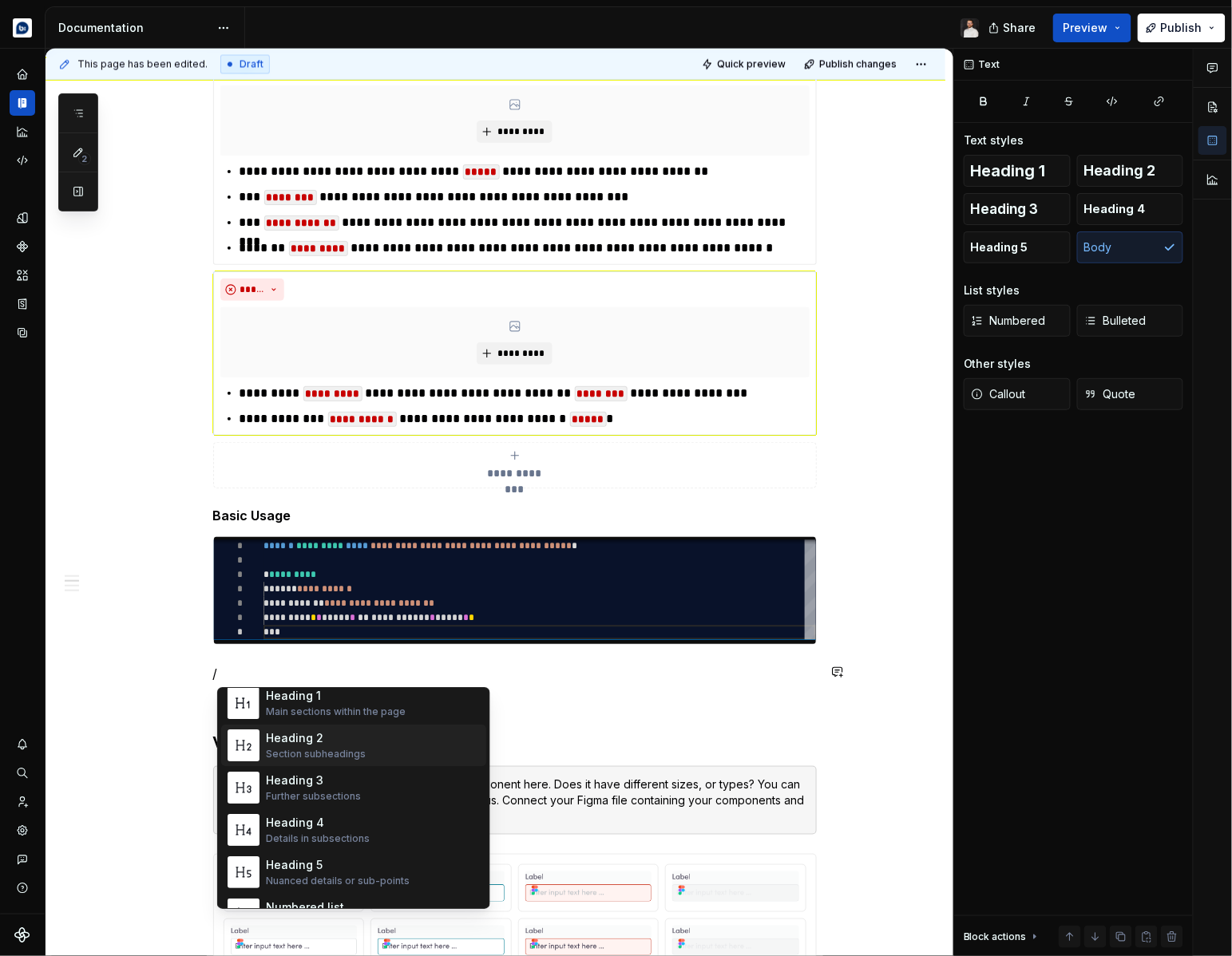
scroll to position [89, 0]
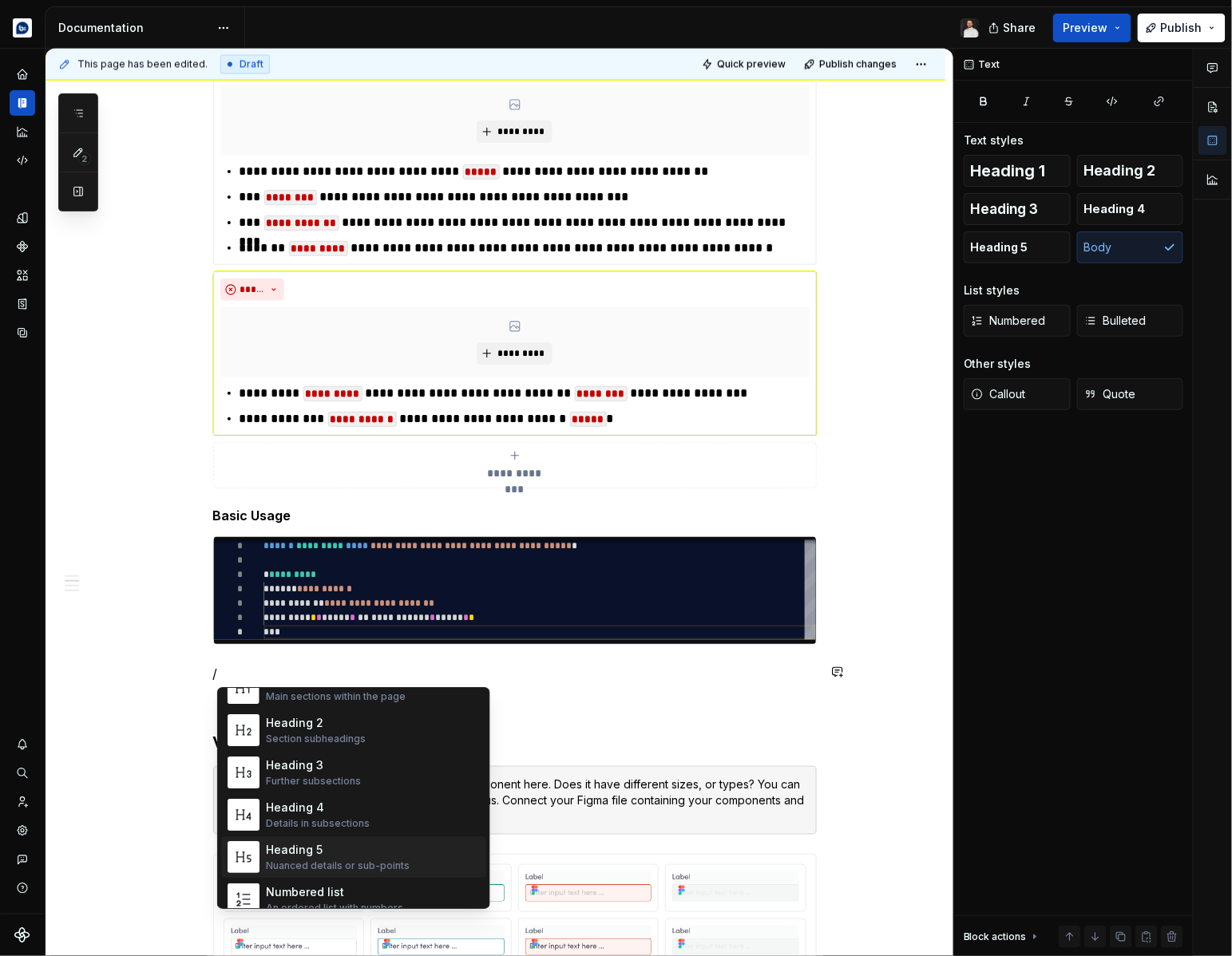
click at [322, 851] on div "Heading 5" at bounding box center [338, 850] width 143 height 16
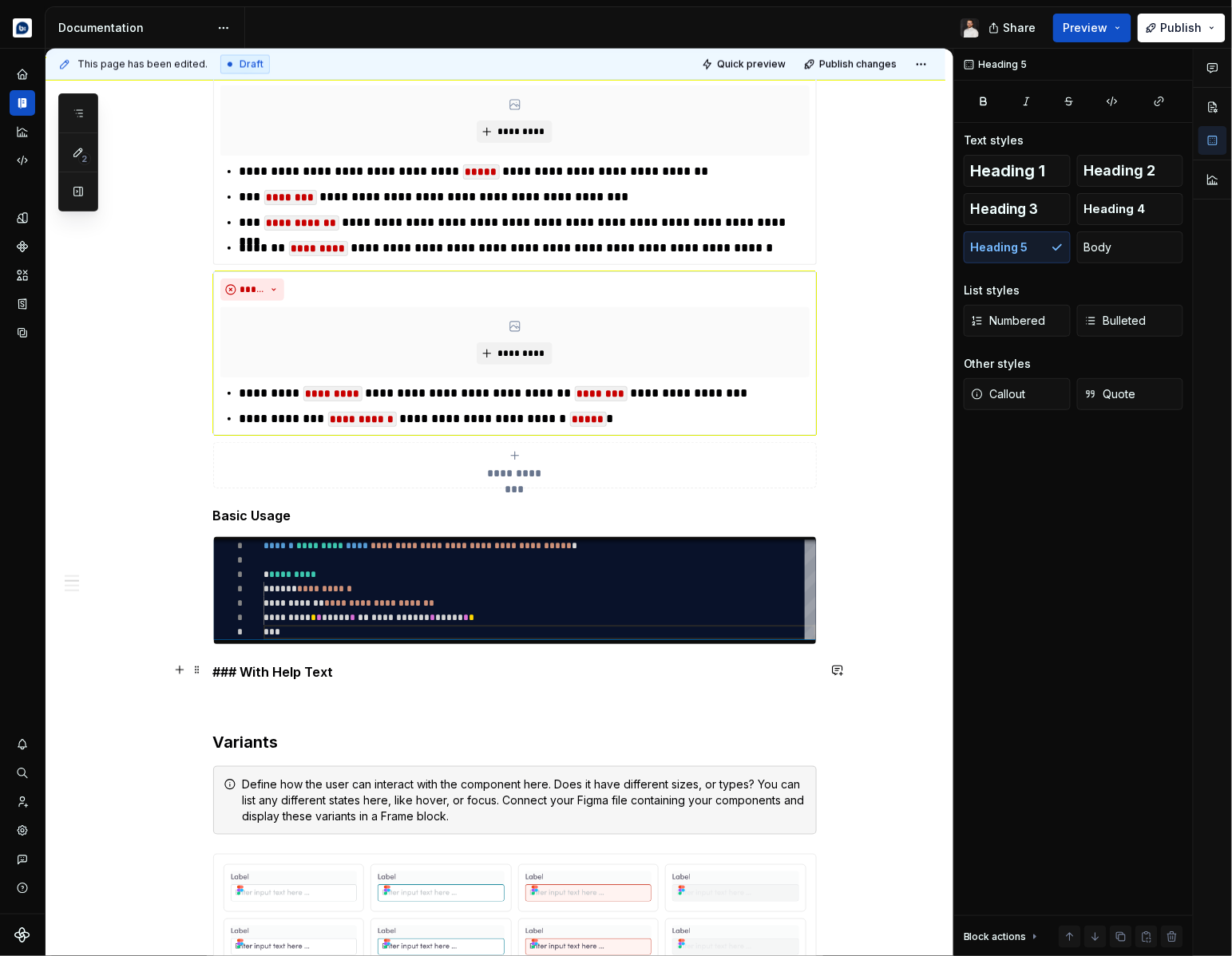
click at [246, 669] on h5 "### With Help Text" at bounding box center [515, 672] width 604 height 16
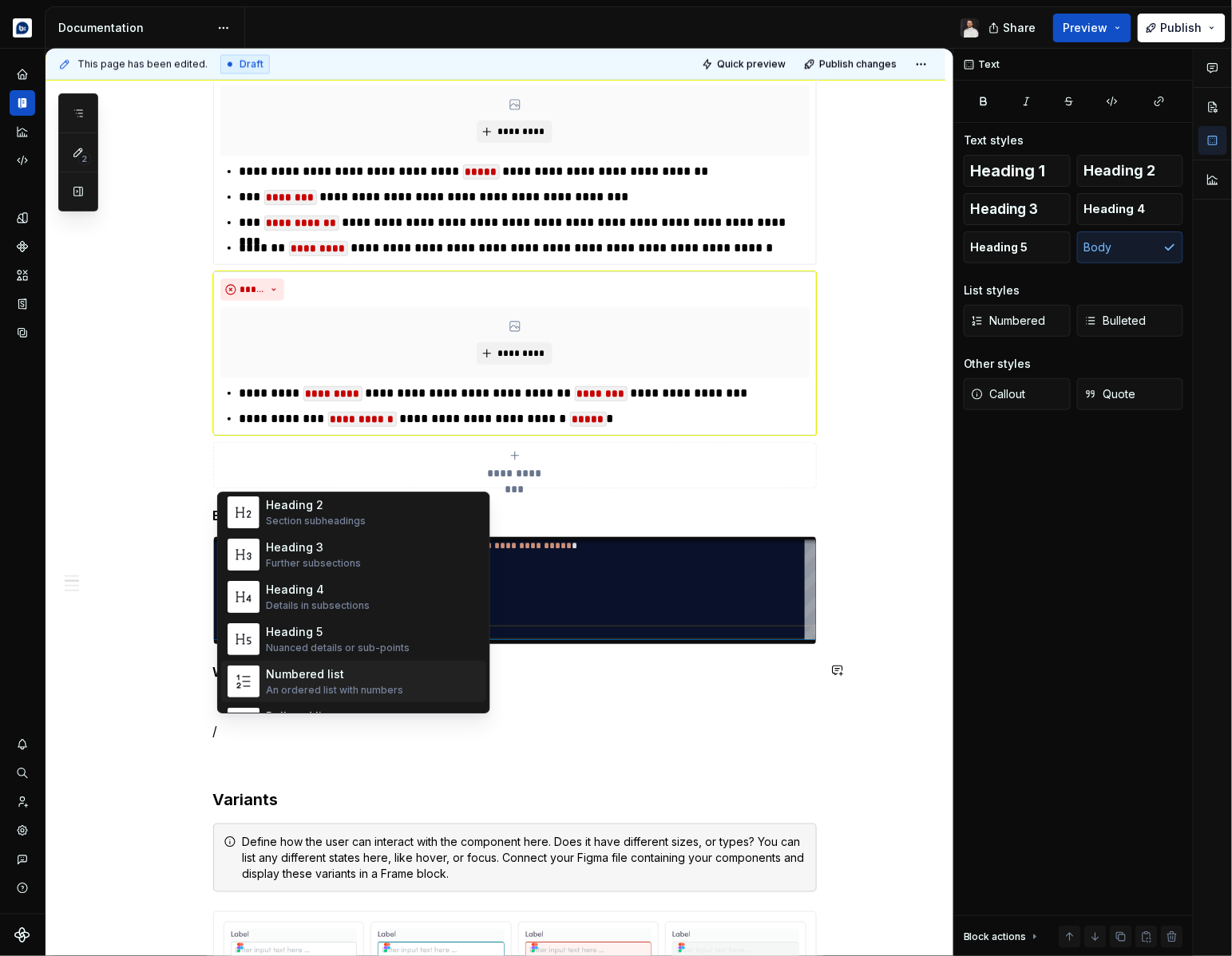
scroll to position [112, 0]
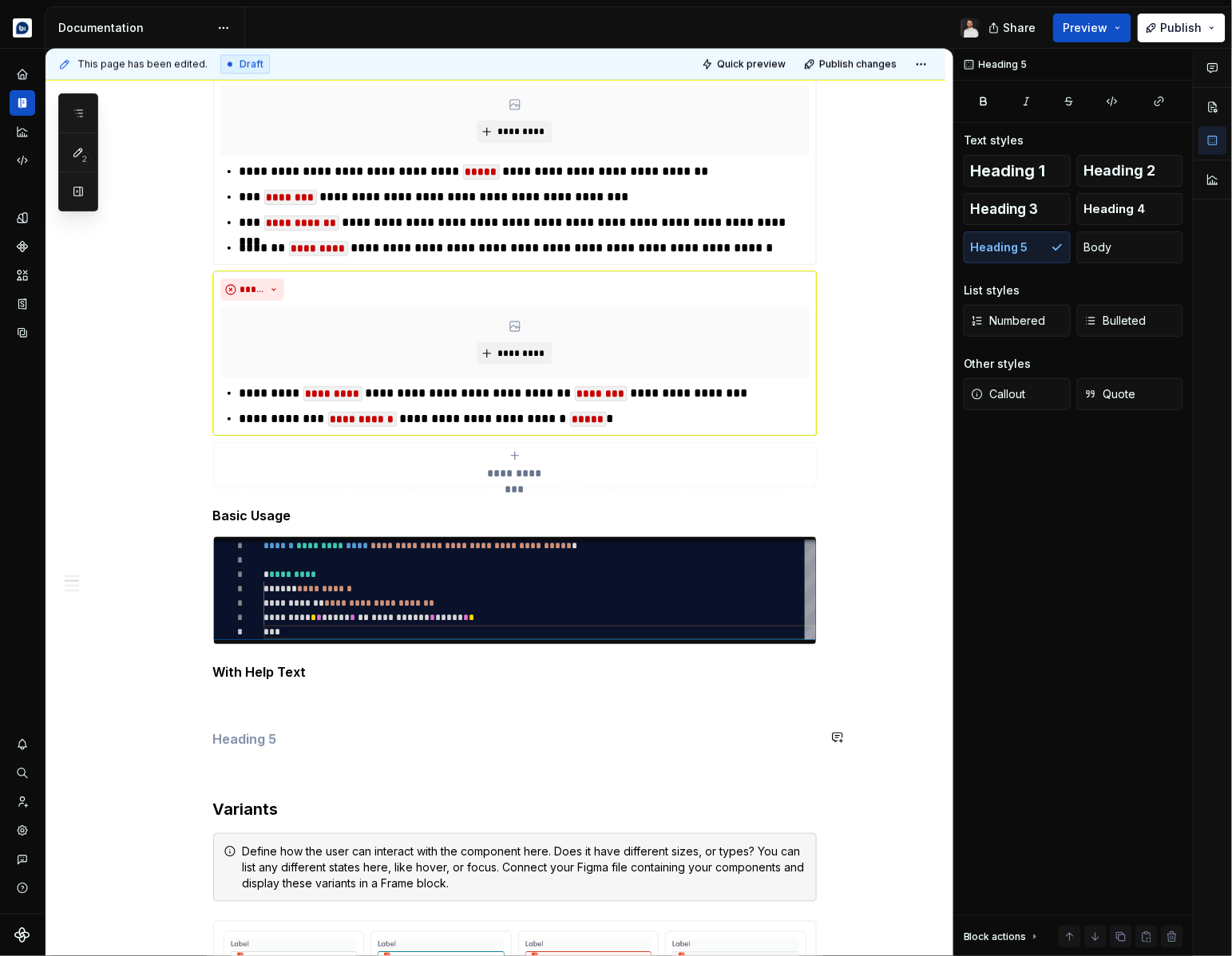
click at [245, 712] on div "**********" at bounding box center [515, 682] width 604 height 2705
click at [236, 700] on p at bounding box center [515, 702] width 604 height 19
click at [235, 728] on div "**********" at bounding box center [515, 682] width 604 height 2705
click at [245, 740] on h5 "### Error State" at bounding box center [515, 739] width 604 height 16
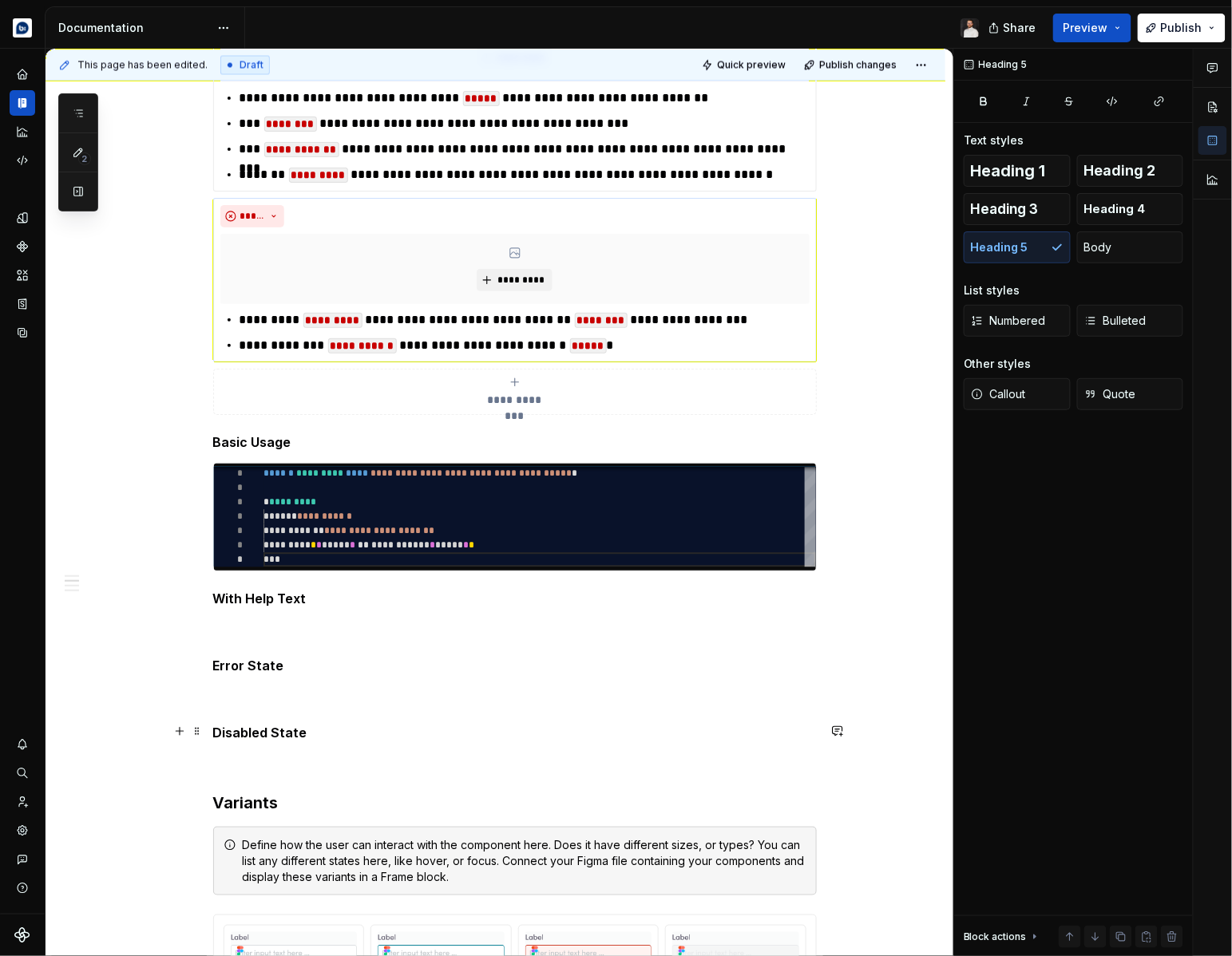
scroll to position [1066, 0]
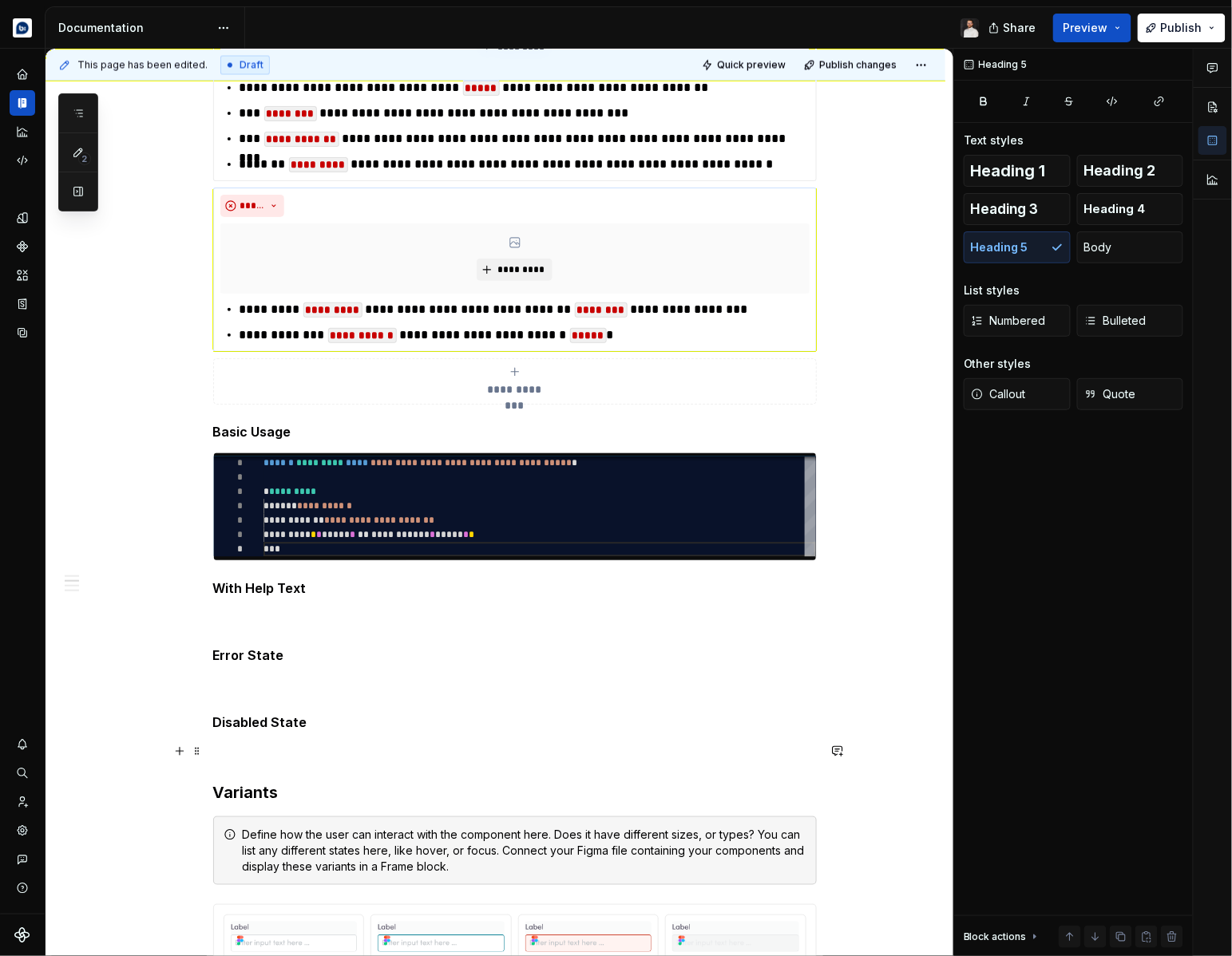
click at [241, 754] on p at bounding box center [515, 753] width 604 height 19
click at [238, 768] on div "**********" at bounding box center [515, 632] width 604 height 2772
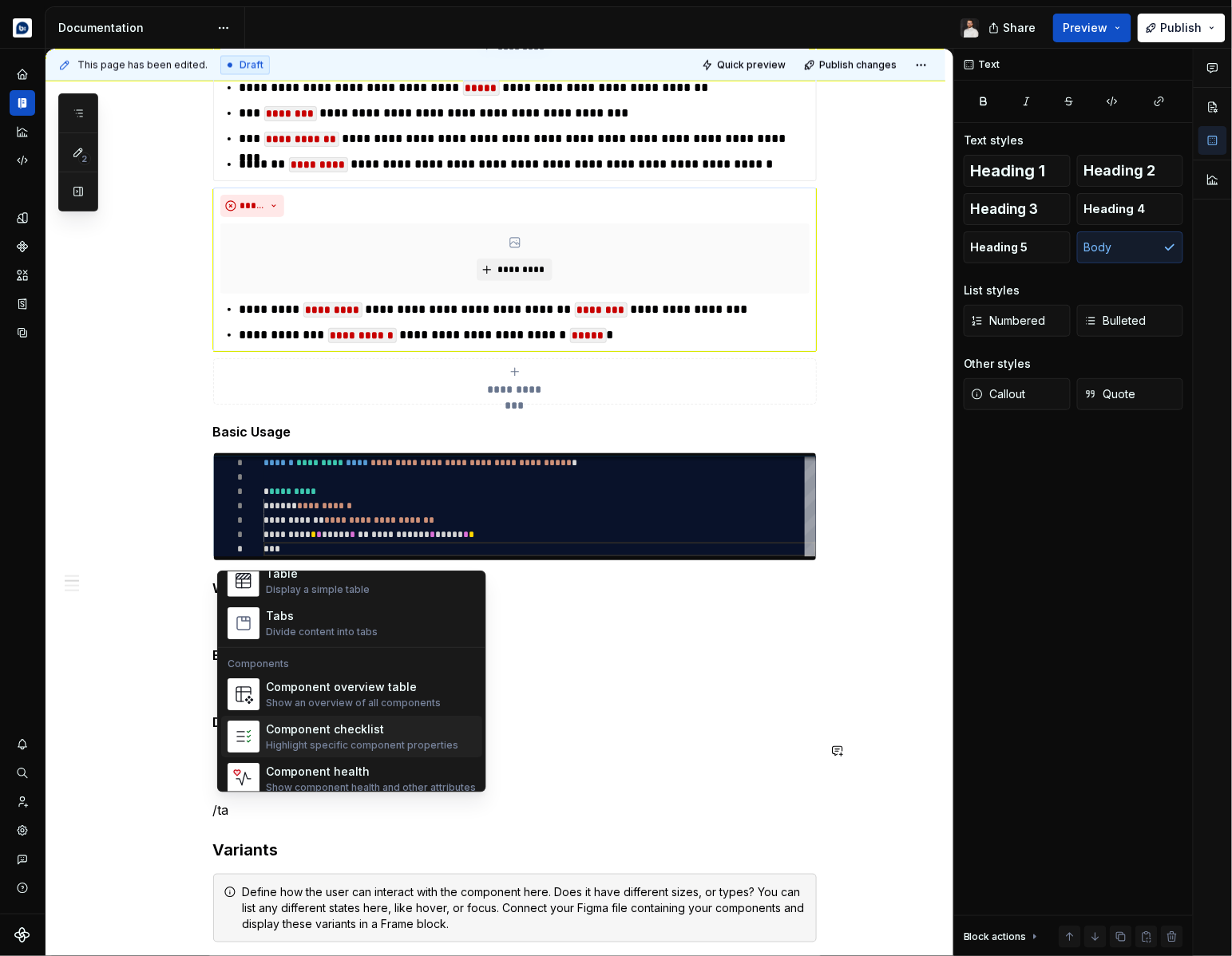
scroll to position [0, 0]
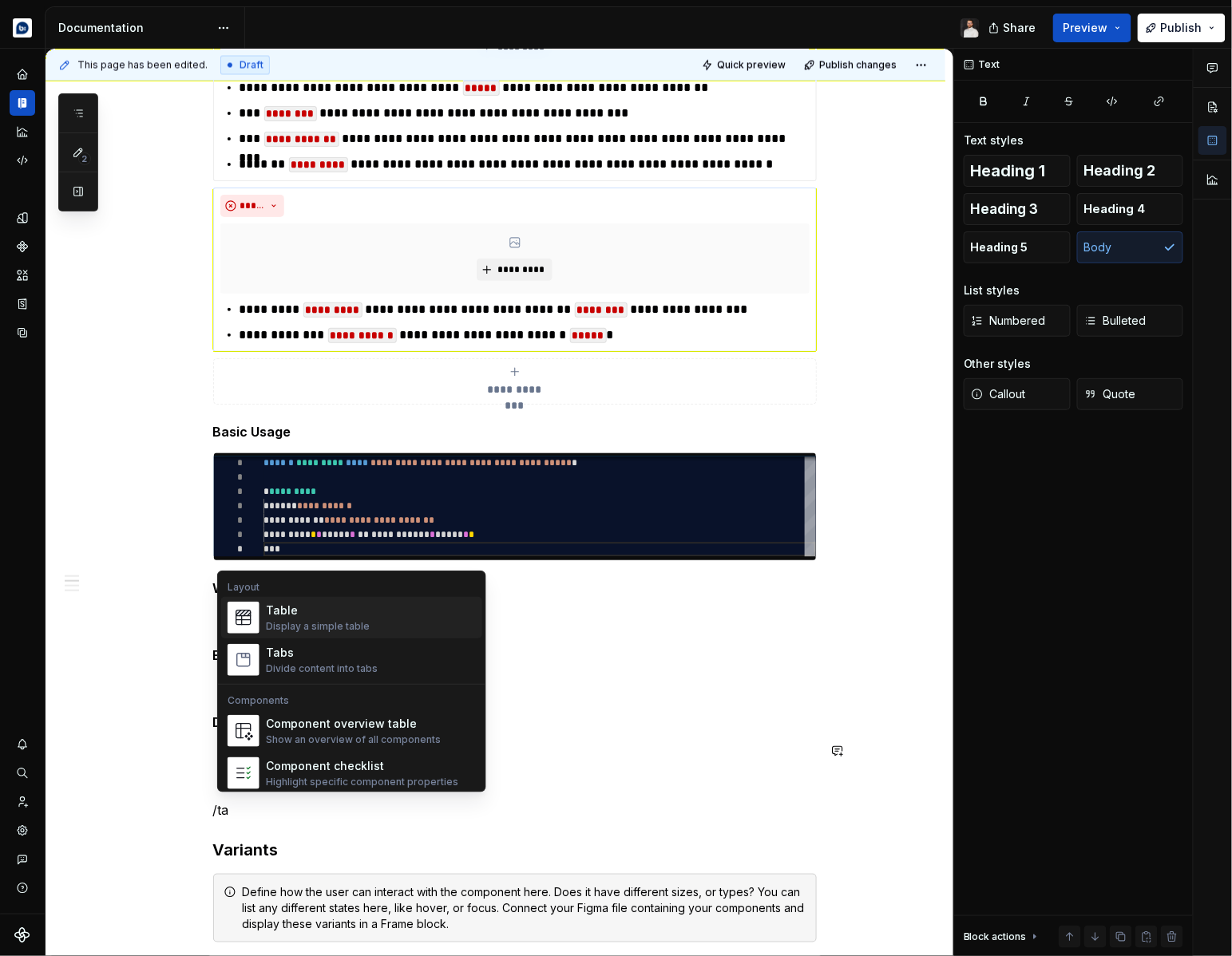
click at [340, 621] on div "Display a simple table" at bounding box center [318, 627] width 104 height 13
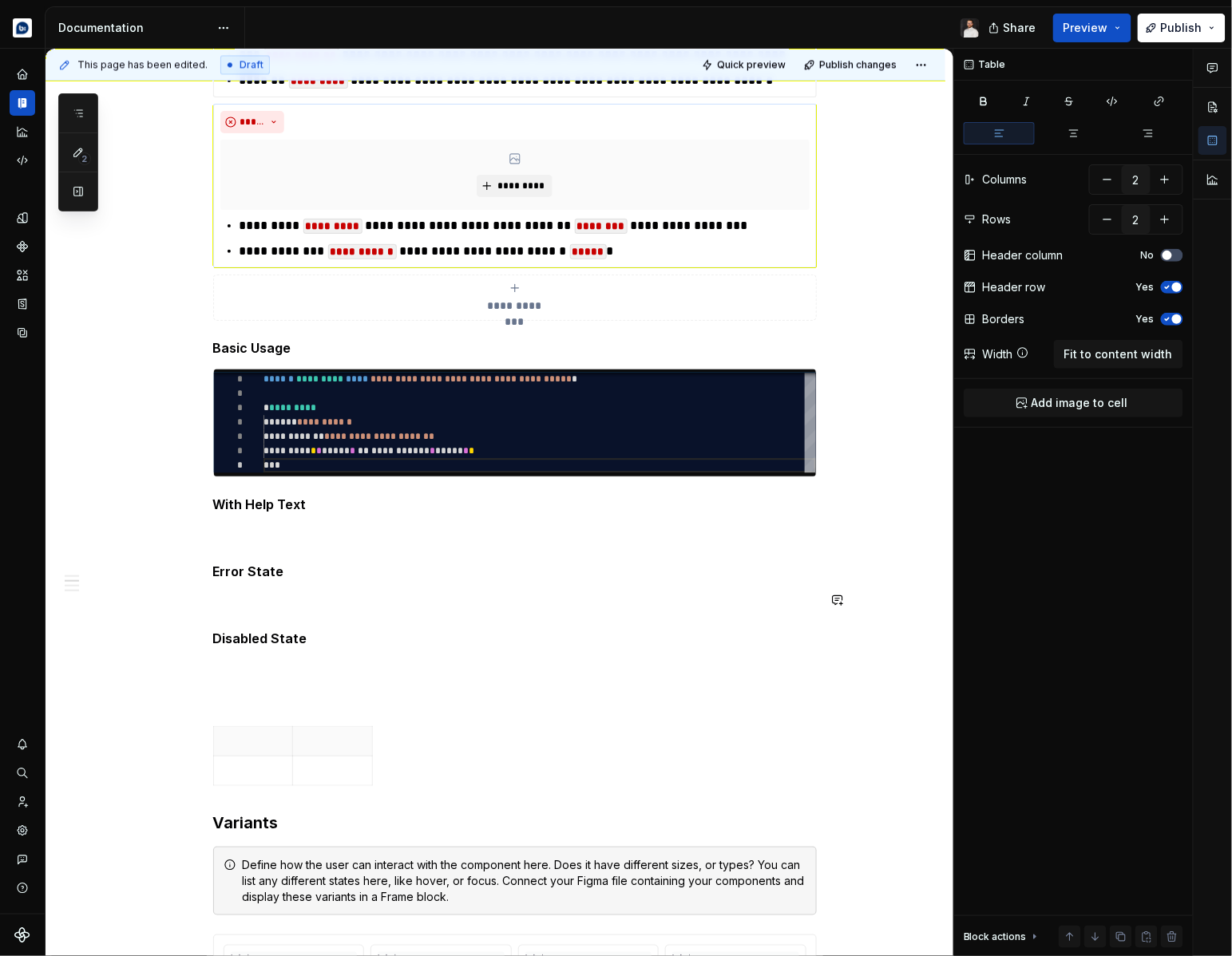
scroll to position [1151, 0]
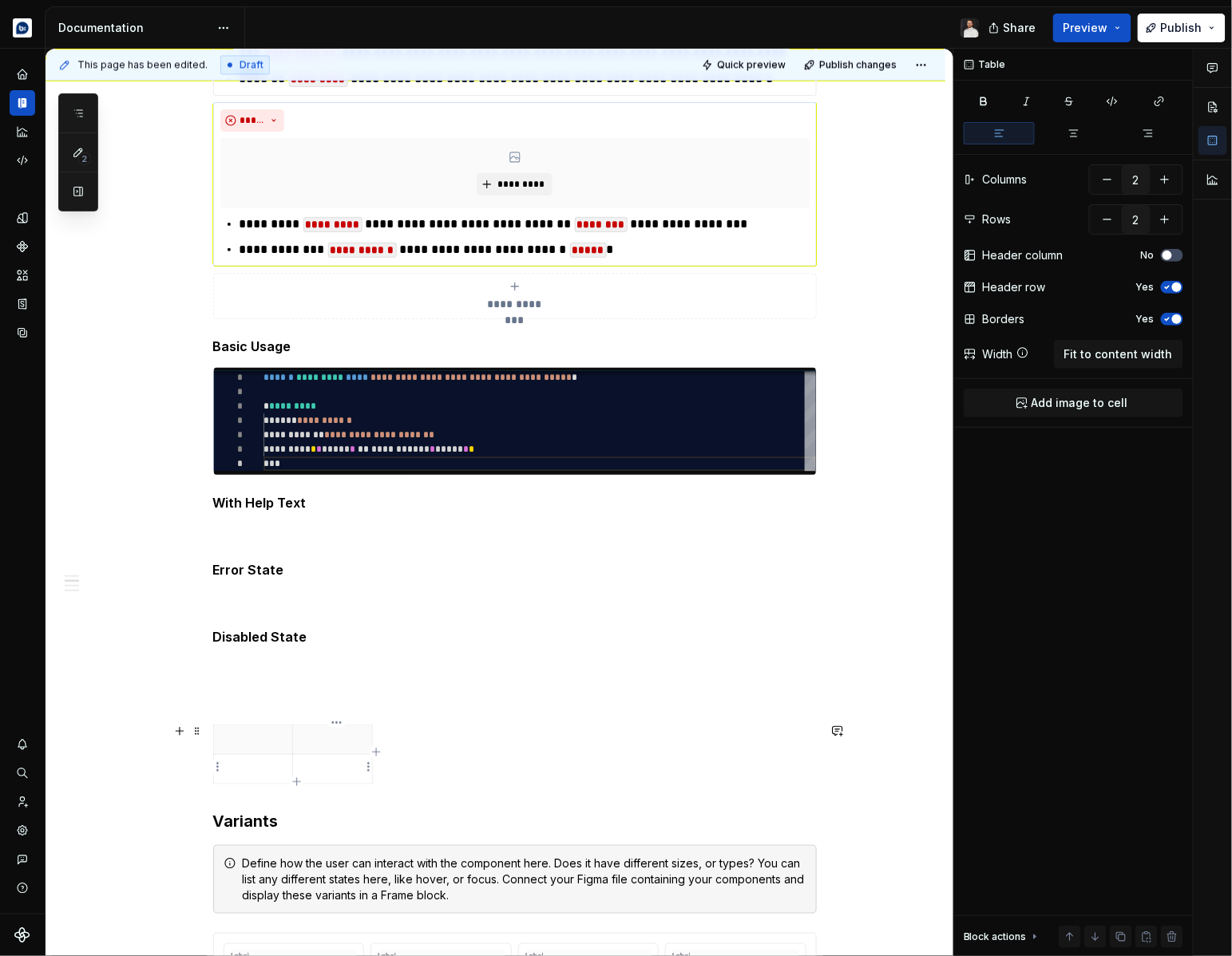
click at [334, 756] on td at bounding box center [333, 769] width 80 height 30
click at [375, 751] on icon "button" at bounding box center [377, 753] width 8 height 7
click at [407, 755] on icon "button" at bounding box center [406, 753] width 13 height 13
click at [439, 754] on icon "button" at bounding box center [434, 753] width 13 height 13
type input "5"
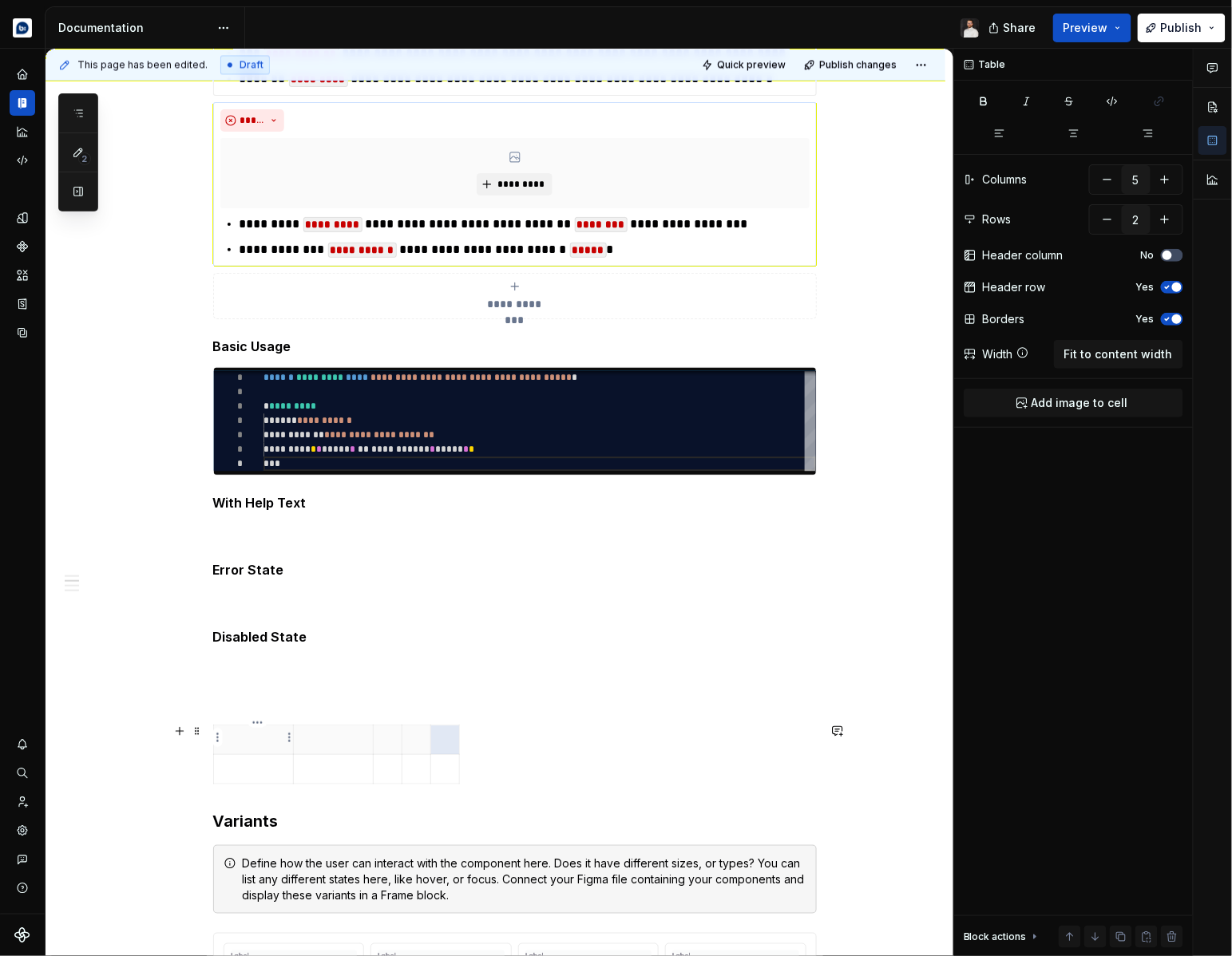
click at [250, 745] on p at bounding box center [253, 739] width 60 height 16
click at [256, 767] on p at bounding box center [253, 769] width 60 height 16
click at [334, 769] on p at bounding box center [334, 769] width 60 height 16
click at [408, 769] on p at bounding box center [409, 769] width 52 height 16
click at [400, 769] on p at bounding box center [409, 769] width 52 height 16
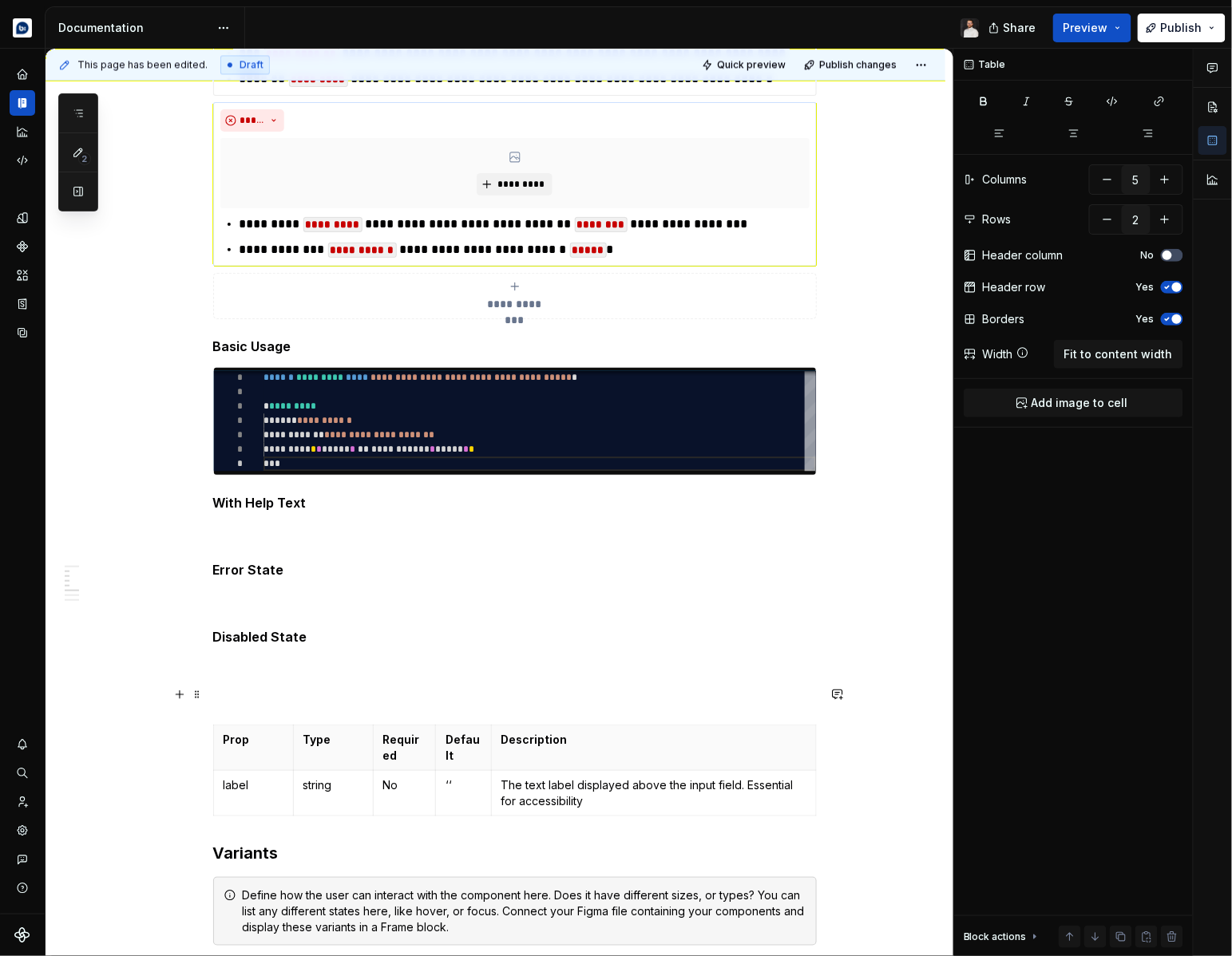
click at [266, 695] on p at bounding box center [515, 695] width 604 height 19
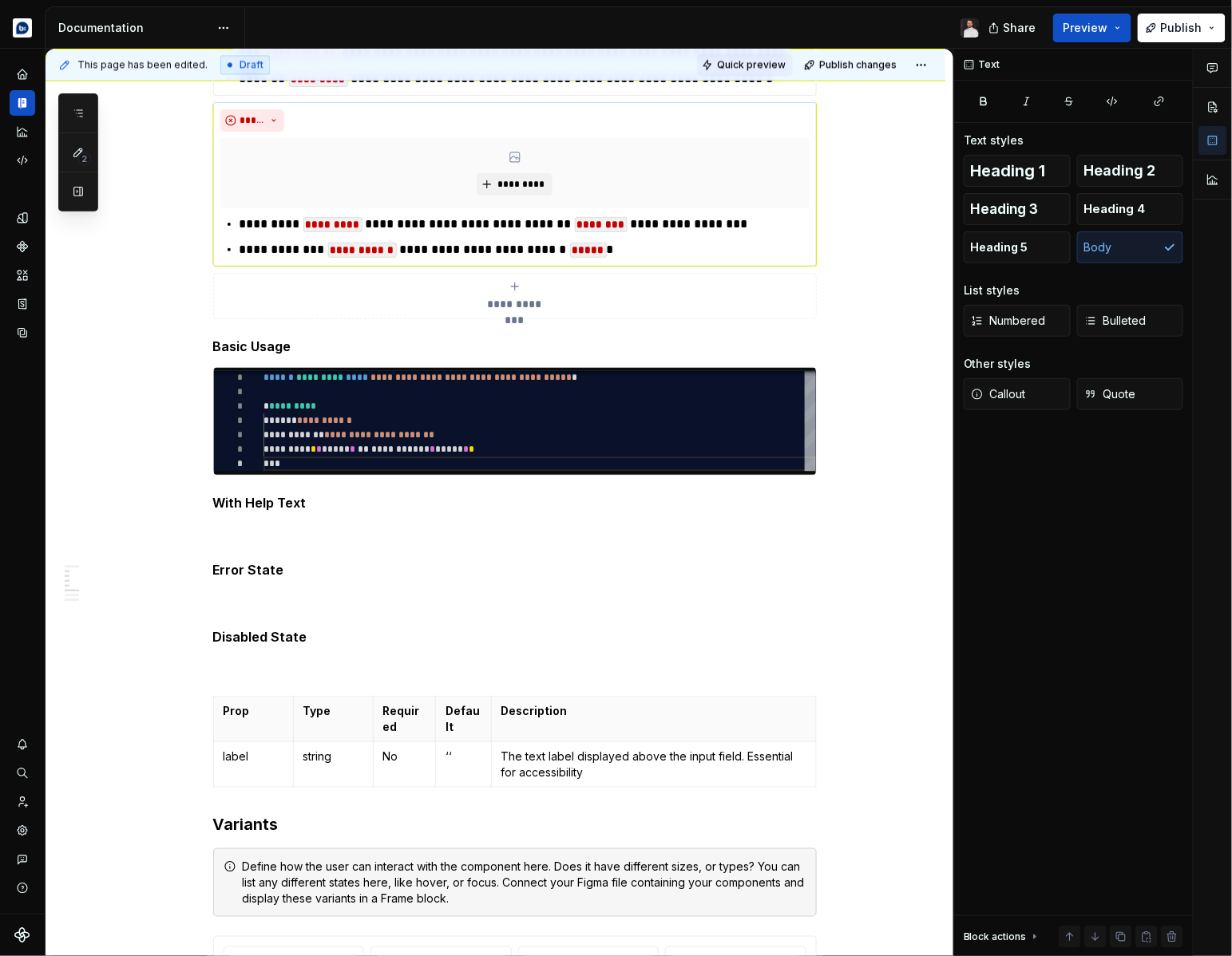
click at [759, 67] on span "Quick preview" at bounding box center [751, 65] width 68 height 13
click at [608, 720] on th "Description" at bounding box center [654, 719] width 325 height 46
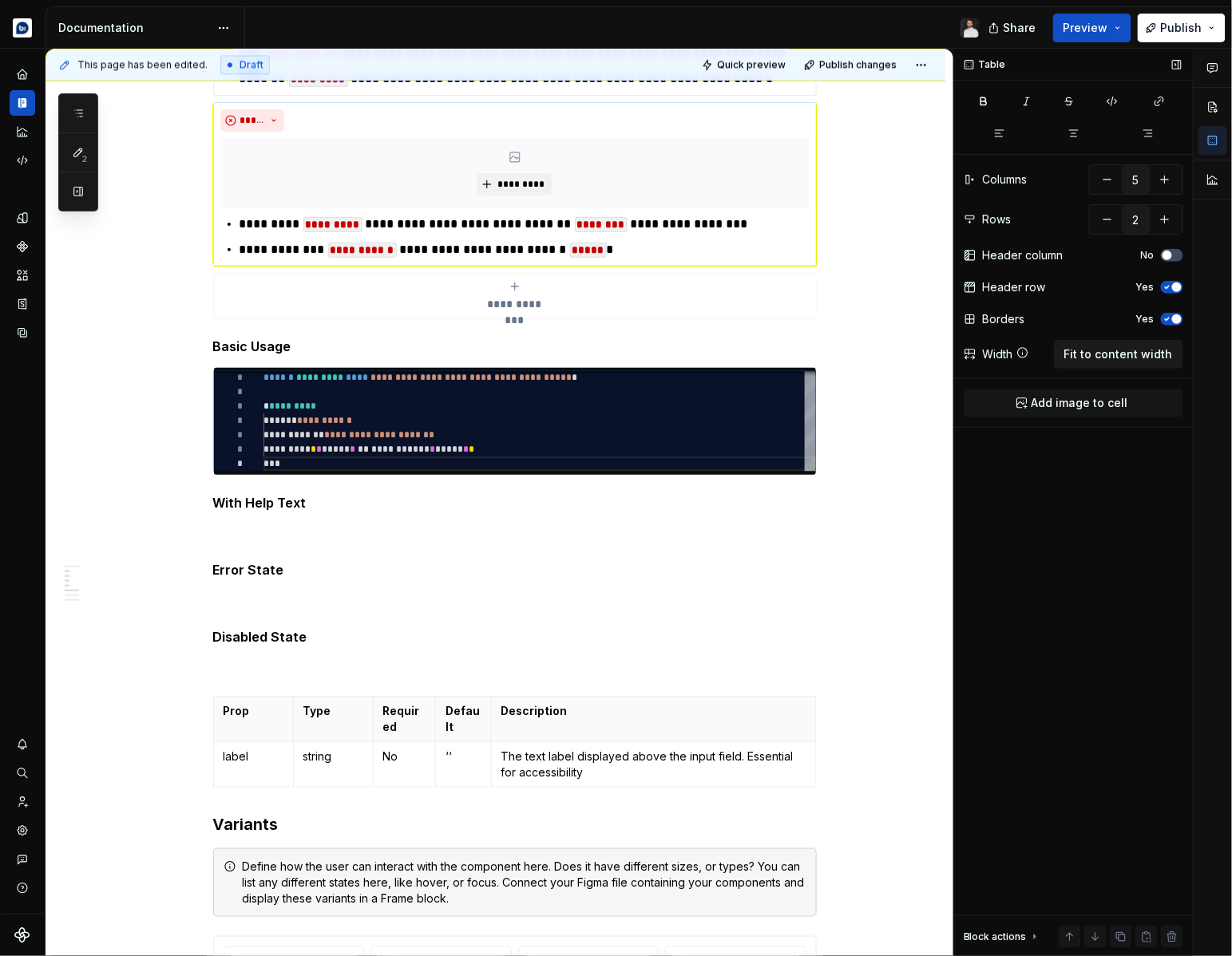
click at [1086, 357] on span "Fit to content width" at bounding box center [1119, 354] width 109 height 16
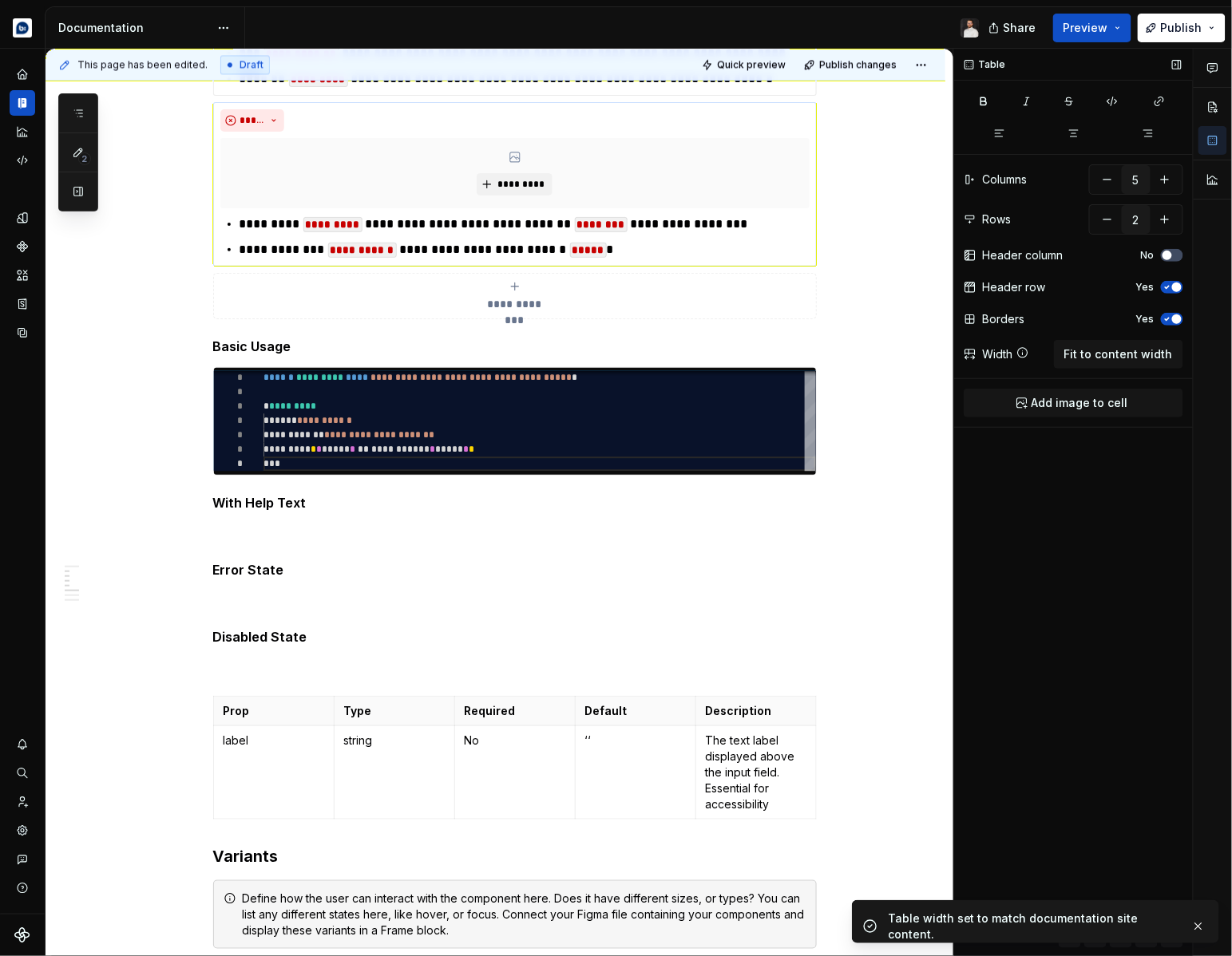
click at [959, 357] on div "Table Columns 5 Rows 2 Header column No Header row Yes Borders Yes Width Fit to…" at bounding box center [1074, 502] width 239 height 908
click at [1167, 256] on span "button" at bounding box center [1167, 255] width 9 height 9
click at [1167, 256] on icon "button" at bounding box center [1167, 256] width 4 height 3
click at [1167, 256] on span "button" at bounding box center [1167, 255] width 9 height 9
click at [1171, 321] on icon "button" at bounding box center [1167, 320] width 13 height 9
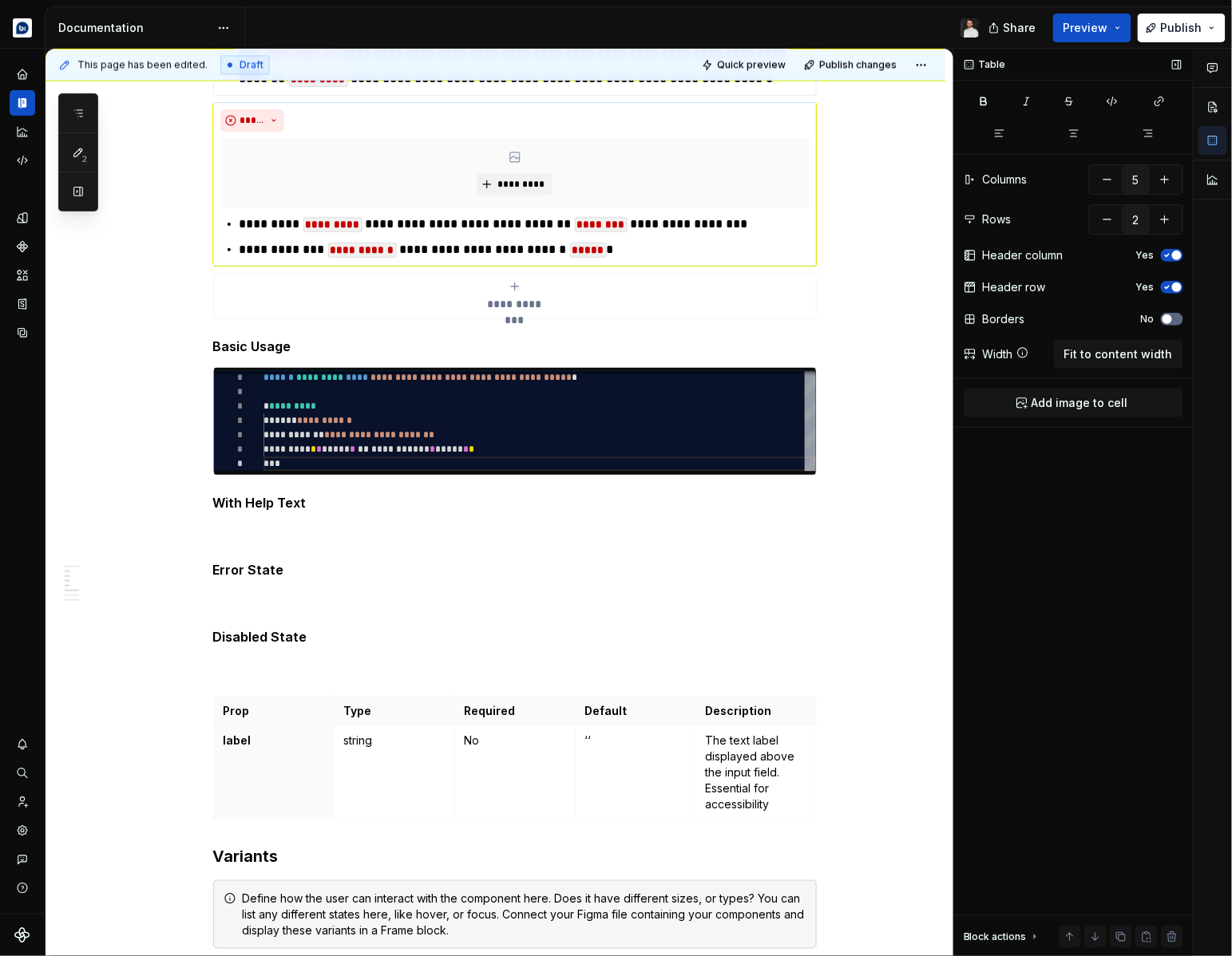
click at [1171, 321] on span "button" at bounding box center [1167, 320] width 9 height 9
click at [781, 58] on span "Quick preview" at bounding box center [751, 65] width 68 height 13
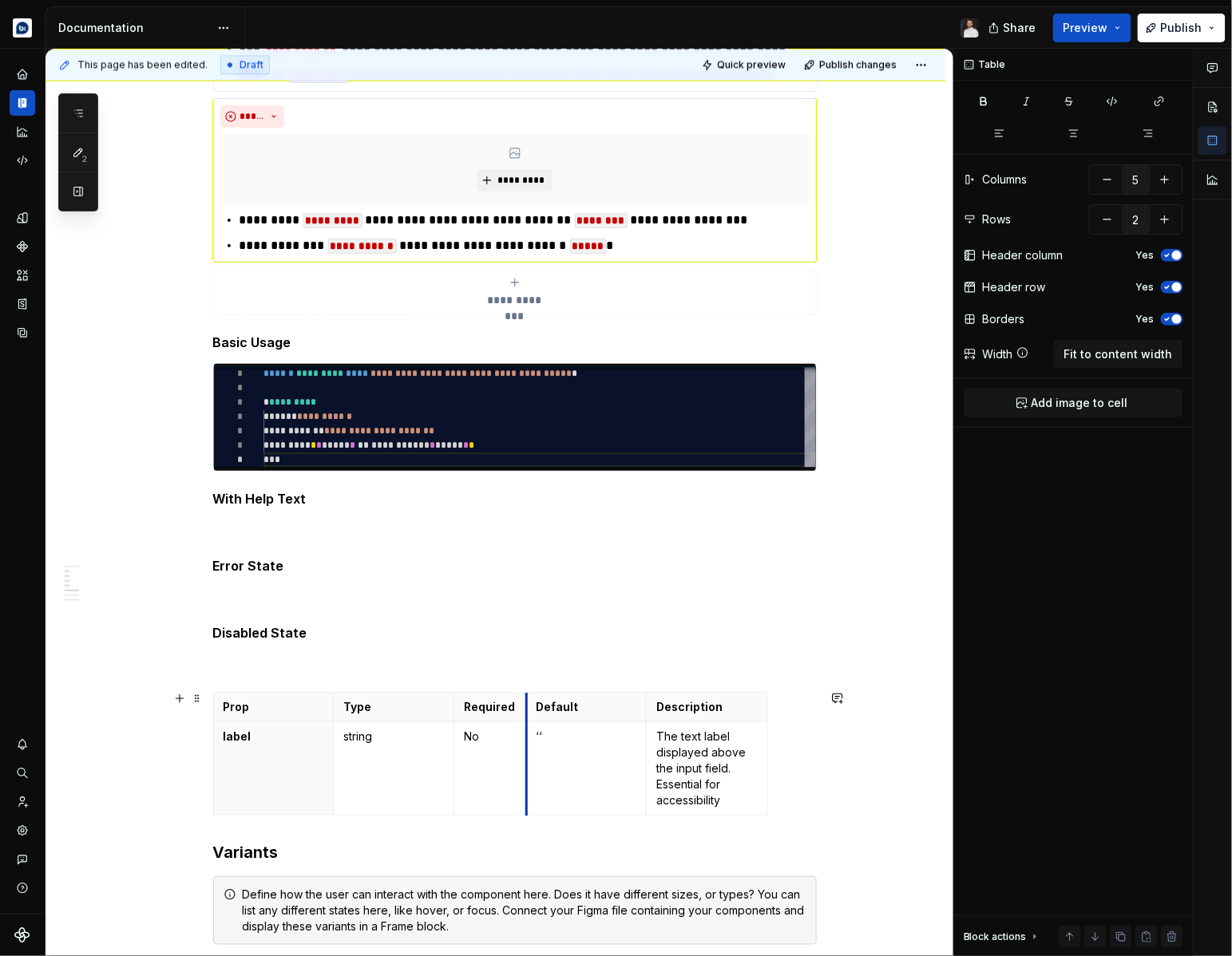
drag, startPoint x: 578, startPoint y: 721, endPoint x: 529, endPoint y: 721, distance: 49.0
click at [767, 722] on td "The text label displayed above the input field. Essential for accessibility" at bounding box center [707, 769] width 121 height 94
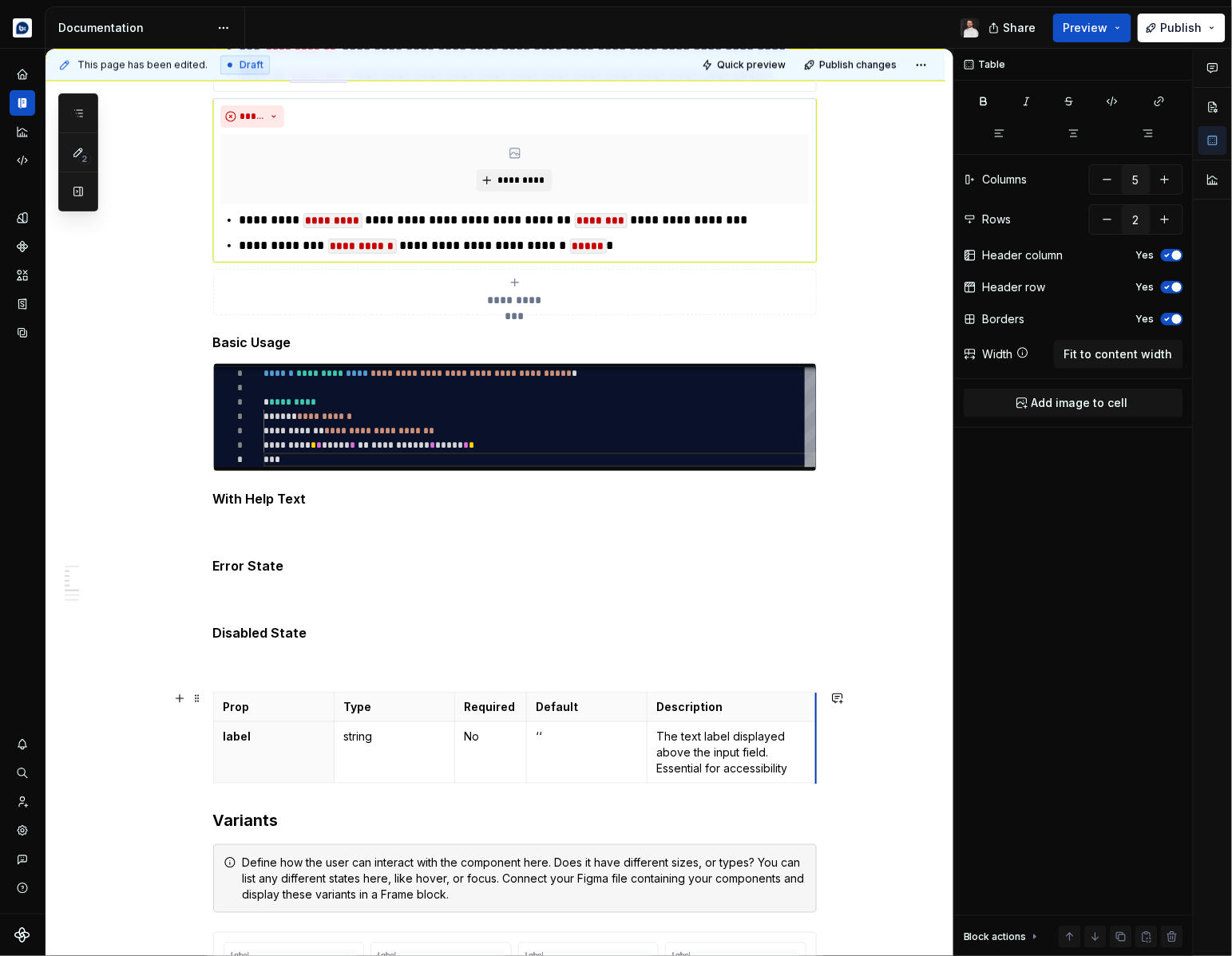
drag, startPoint x: 772, startPoint y: 727, endPoint x: 820, endPoint y: 727, distance: 48.0
click at [616, 713] on th "Default" at bounding box center [586, 707] width 121 height 30
drag, startPoint x: 651, startPoint y: 713, endPoint x: 608, endPoint y: 714, distance: 43.0
click at [608, 714] on th "Description" at bounding box center [689, 707] width 170 height 30
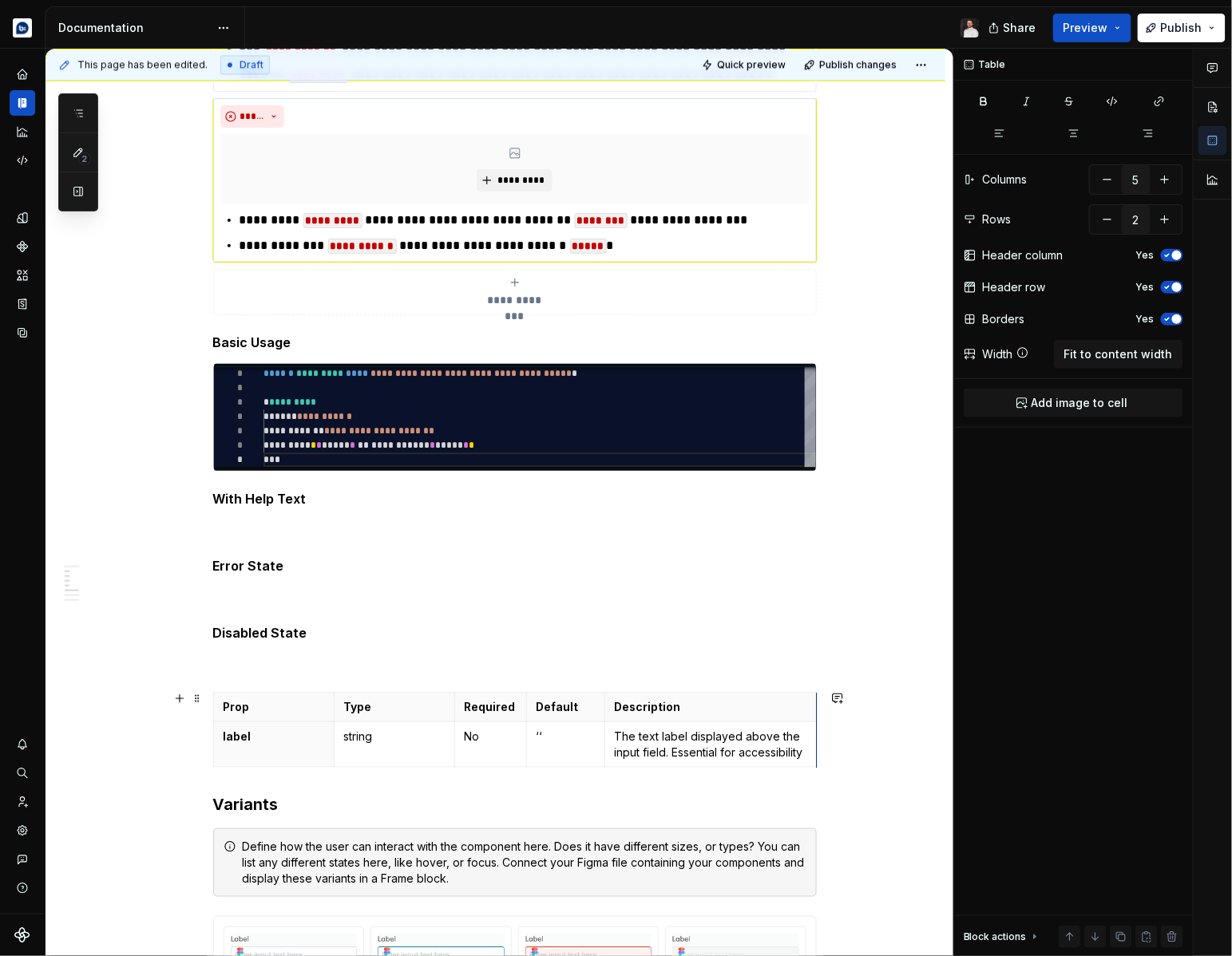
drag, startPoint x: 777, startPoint y: 718, endPoint x: 820, endPoint y: 719, distance: 43.0
click at [775, 67] on span "Quick preview" at bounding box center [751, 65] width 68 height 13
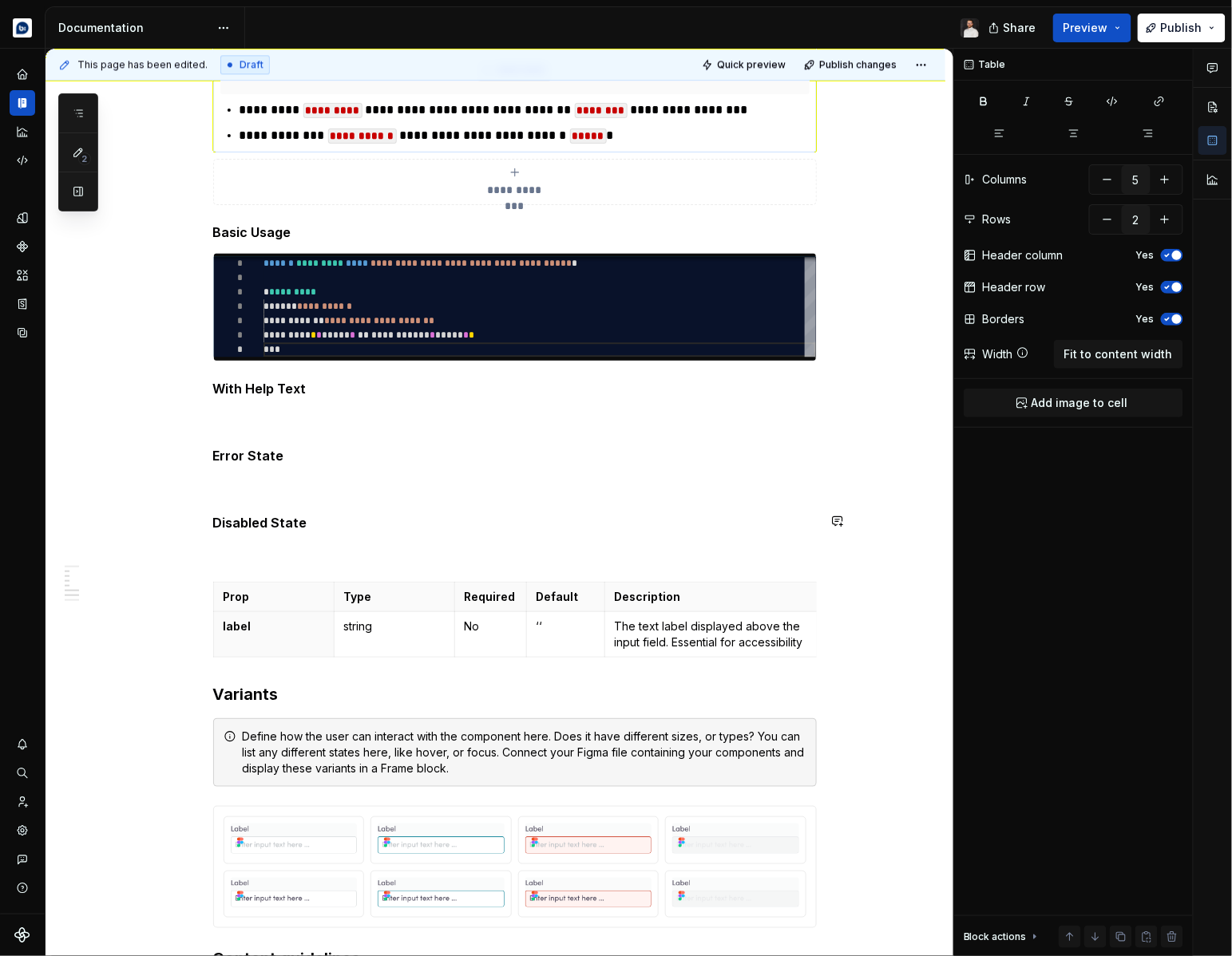
scroll to position [1274, 0]
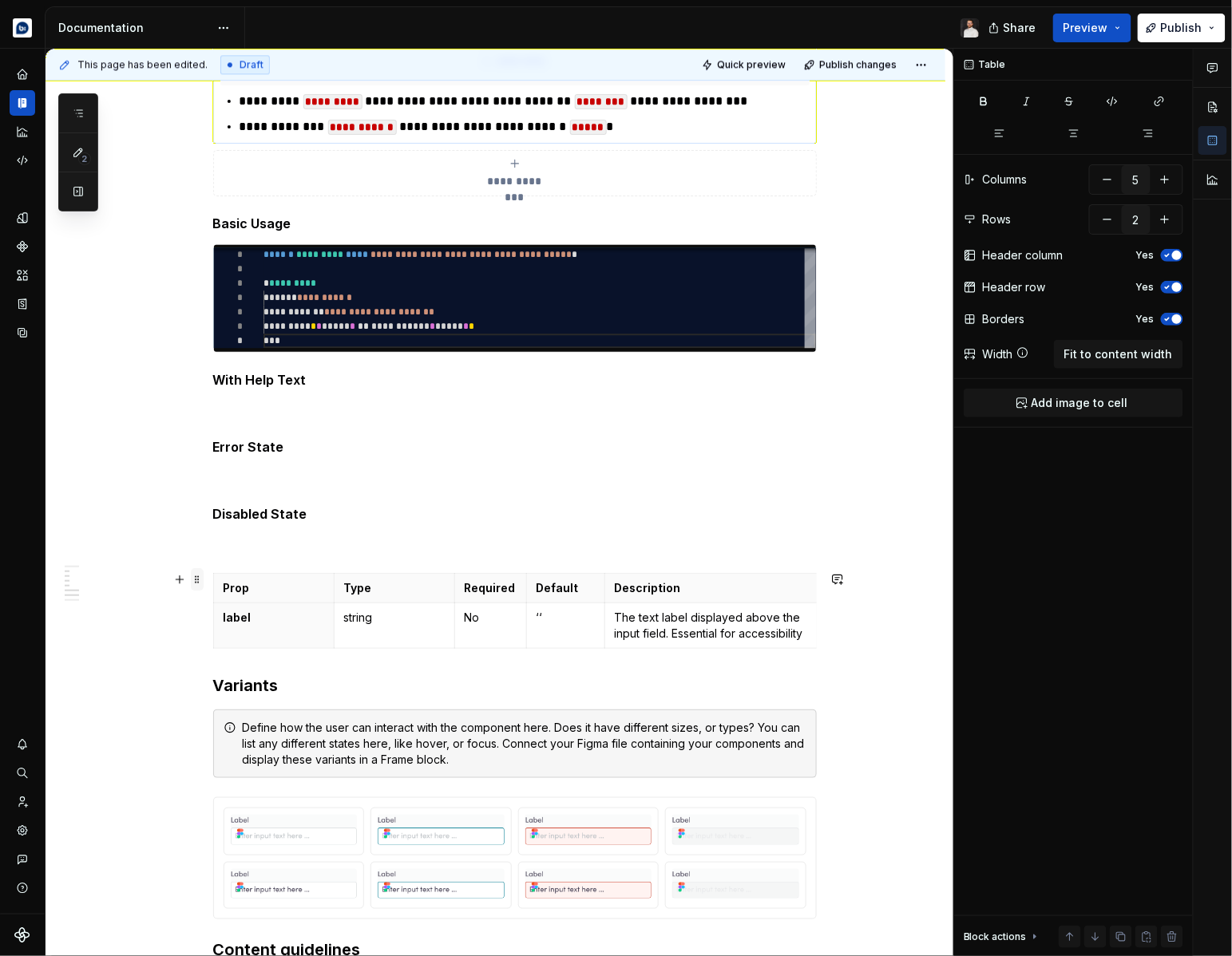
click at [203, 580] on span at bounding box center [198, 579] width 13 height 22
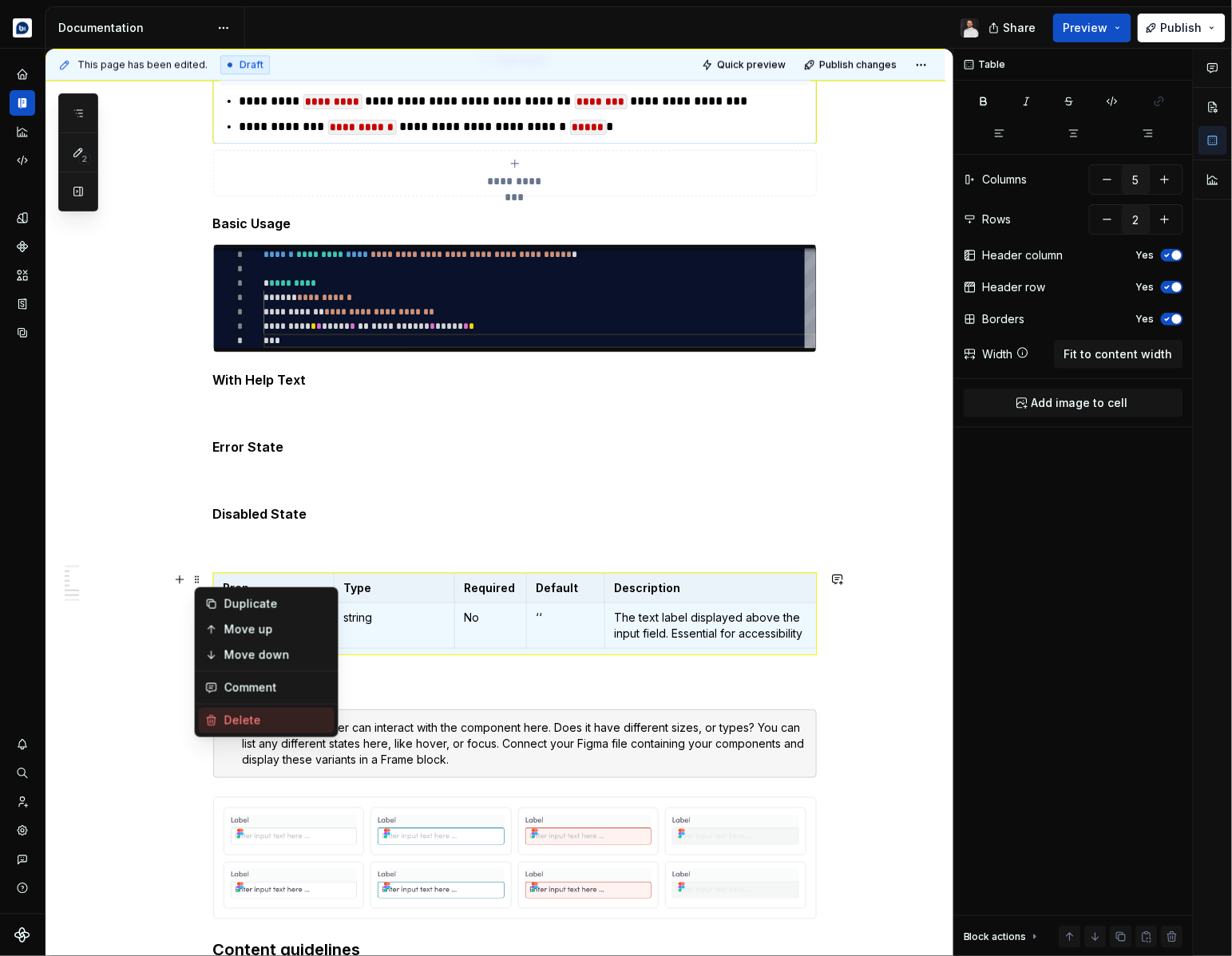
click at [239, 726] on div "Delete" at bounding box center [276, 721] width 104 height 16
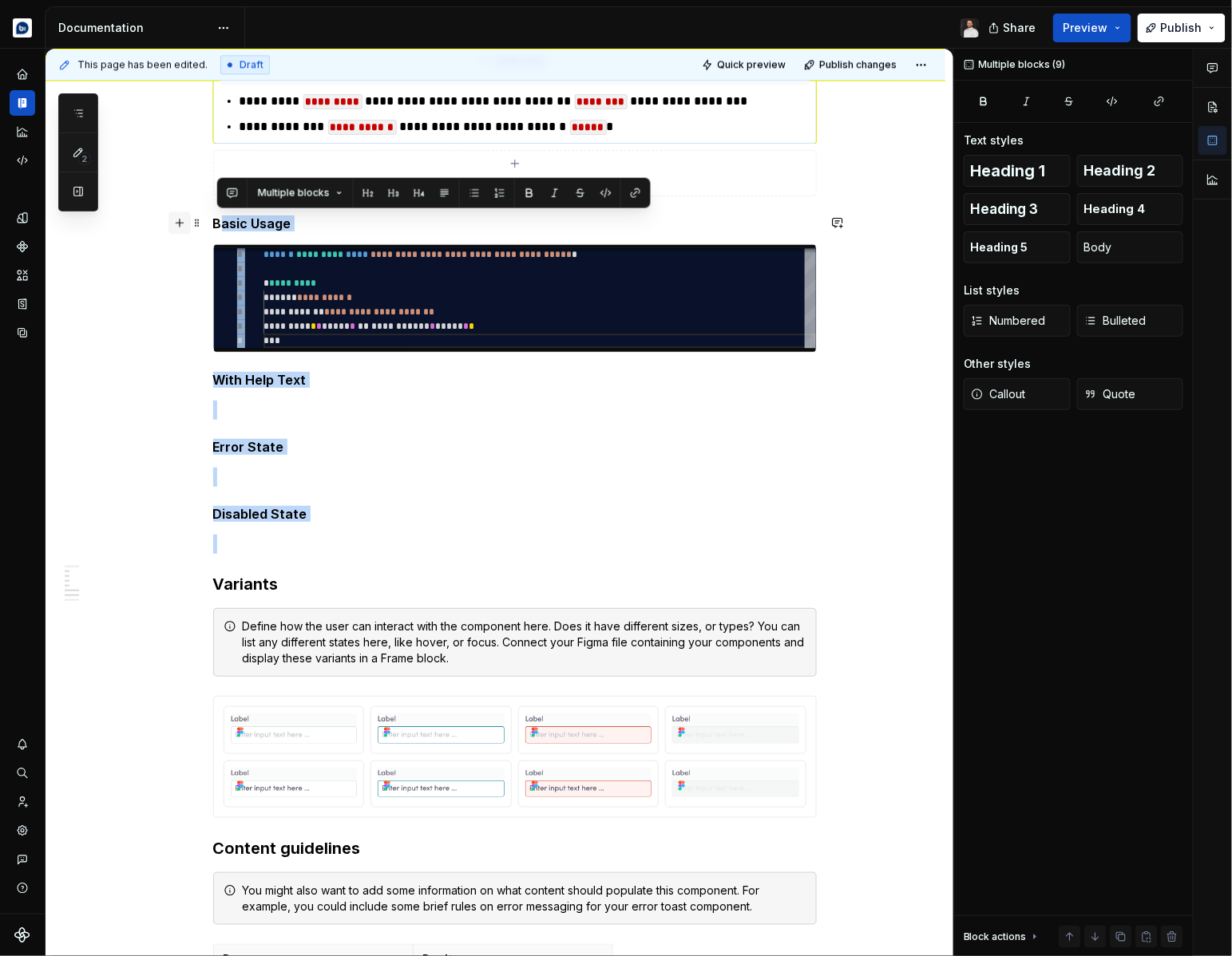
drag, startPoint x: 219, startPoint y: 553, endPoint x: 187, endPoint y: 222, distance: 332.5
click at [213, 222] on div "**********" at bounding box center [515, 433] width 604 height 2791
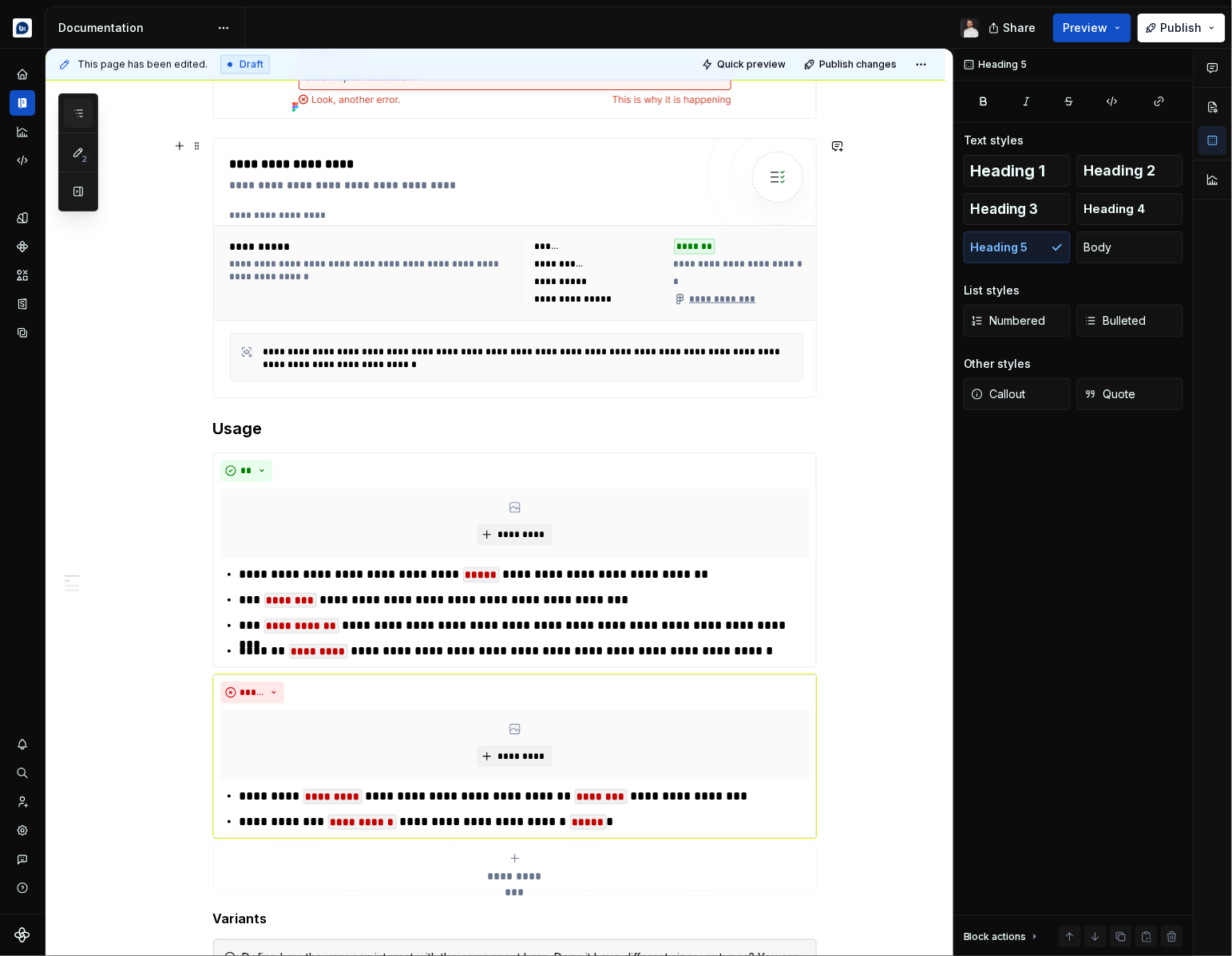
scroll to position [578, 0]
click at [765, 62] on span "Quick preview" at bounding box center [751, 65] width 68 height 13
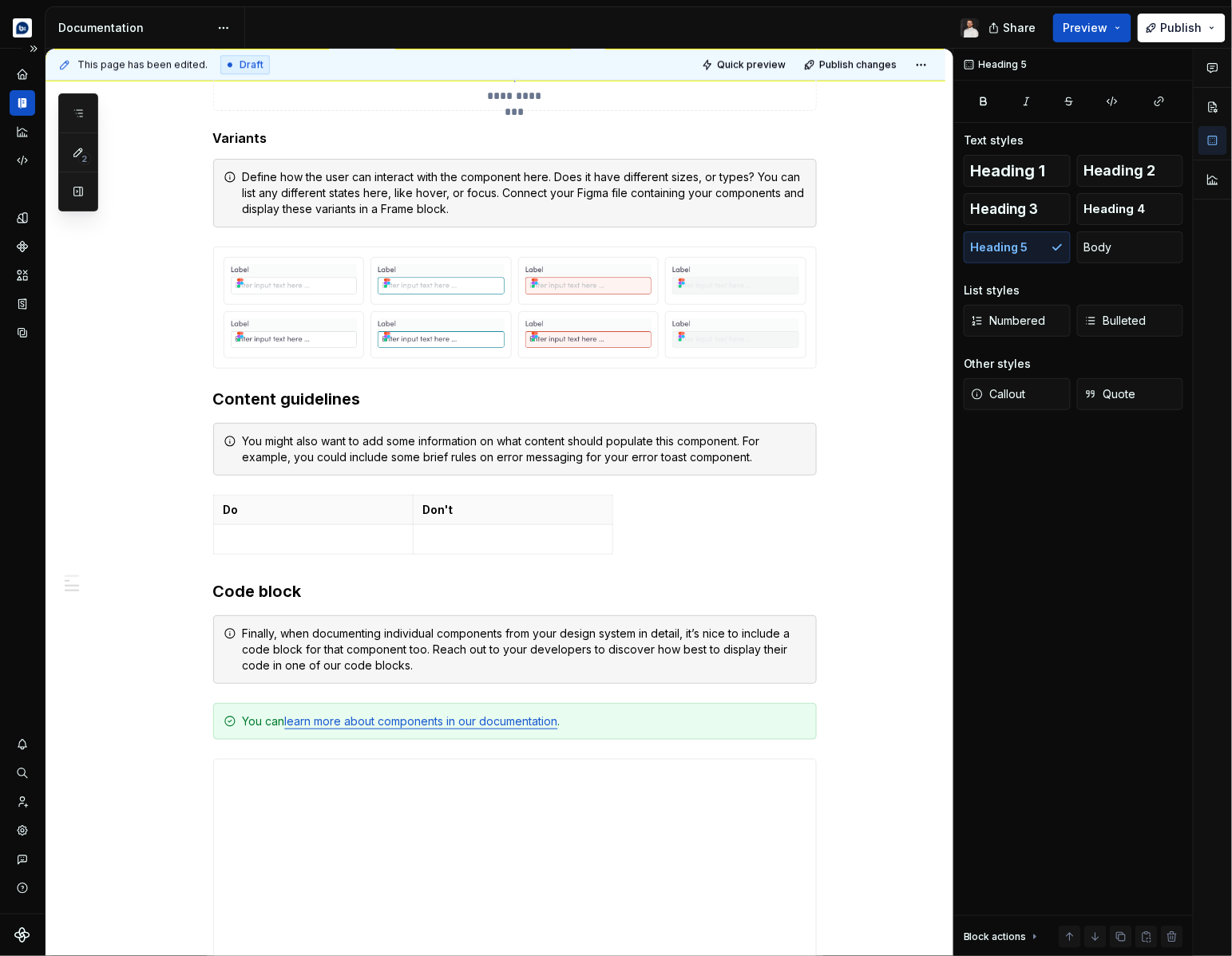
scroll to position [1353, 0]
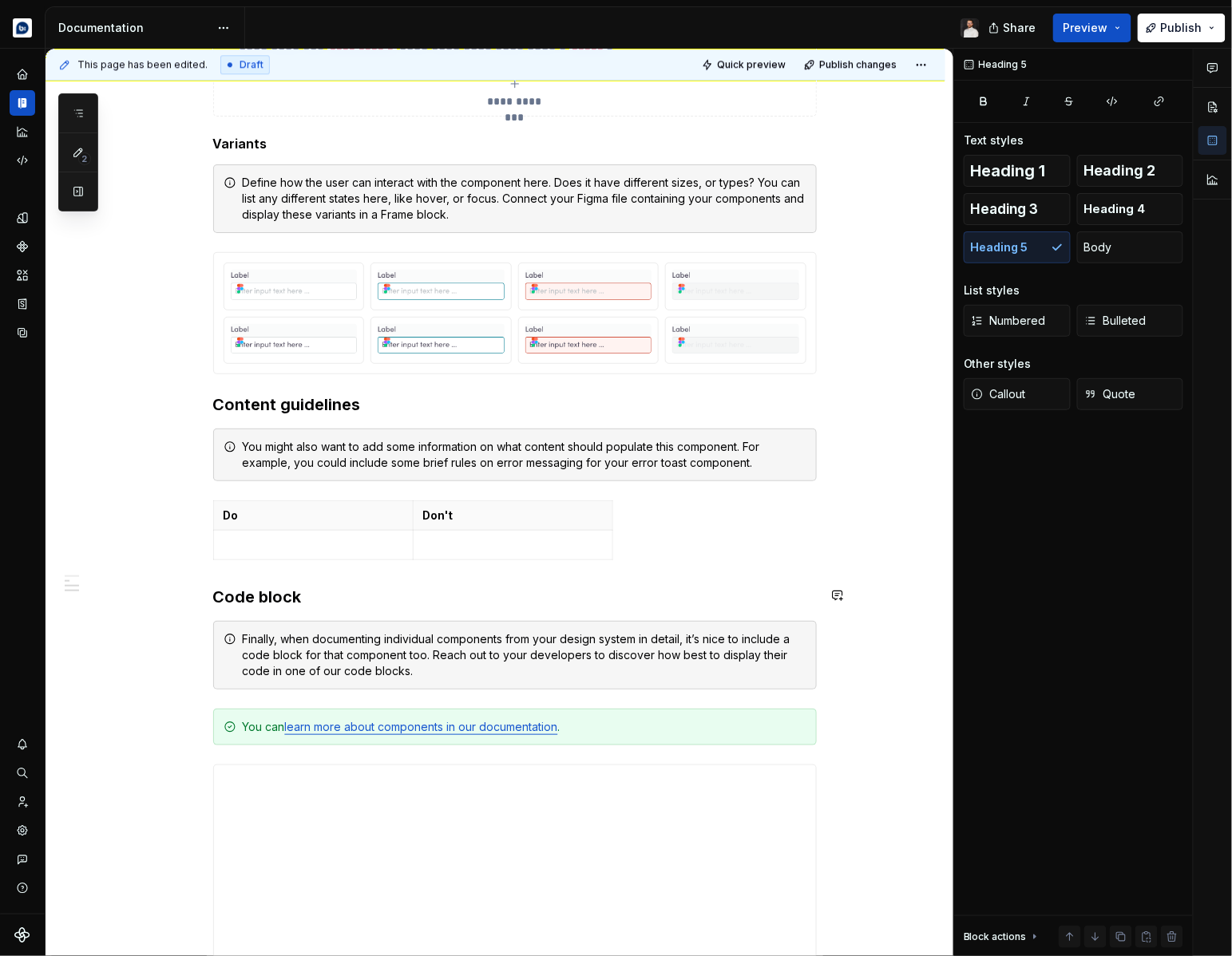
click at [299, 577] on div "**********" at bounding box center [515, 161] width 604 height 2408
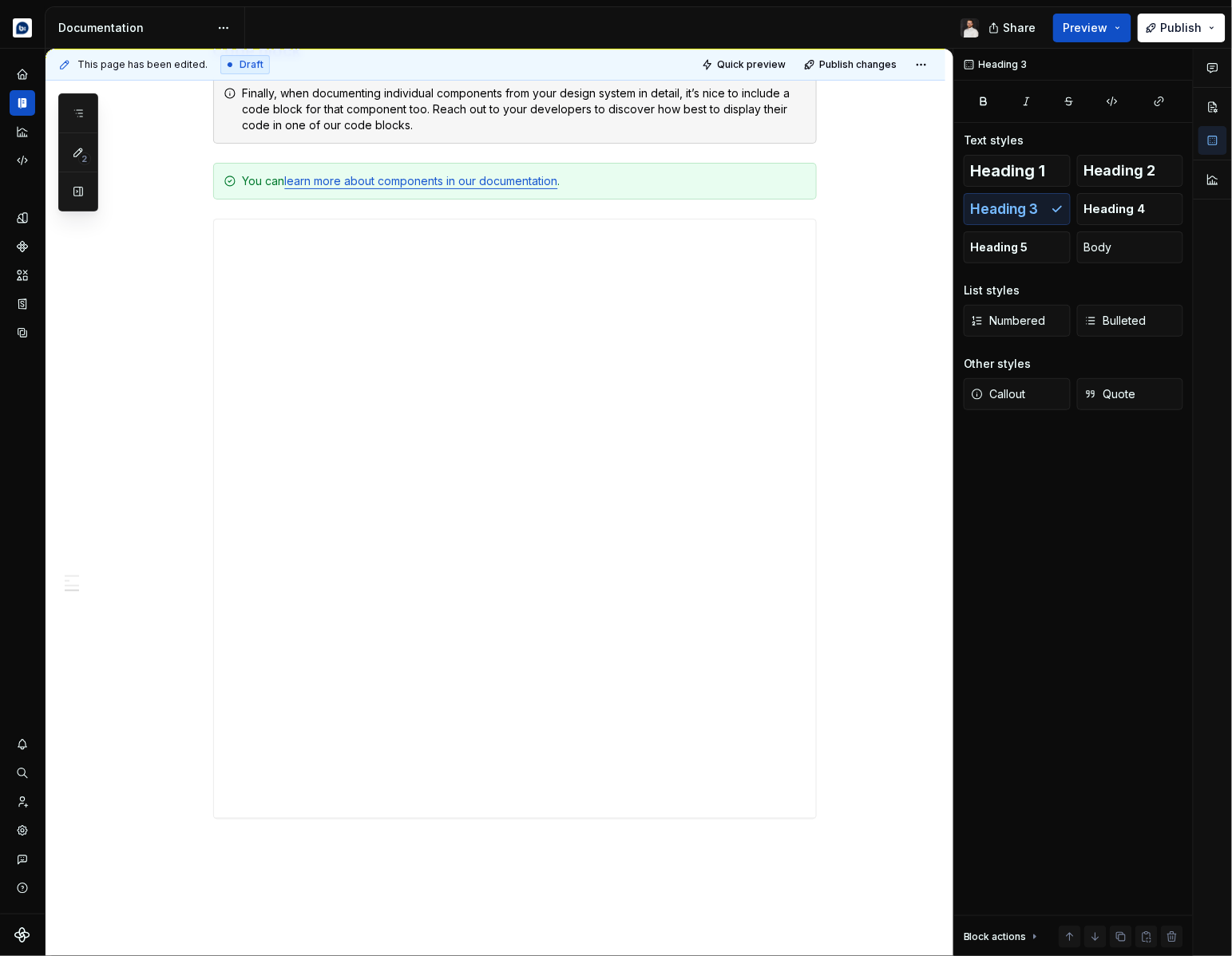
scroll to position [2066, 0]
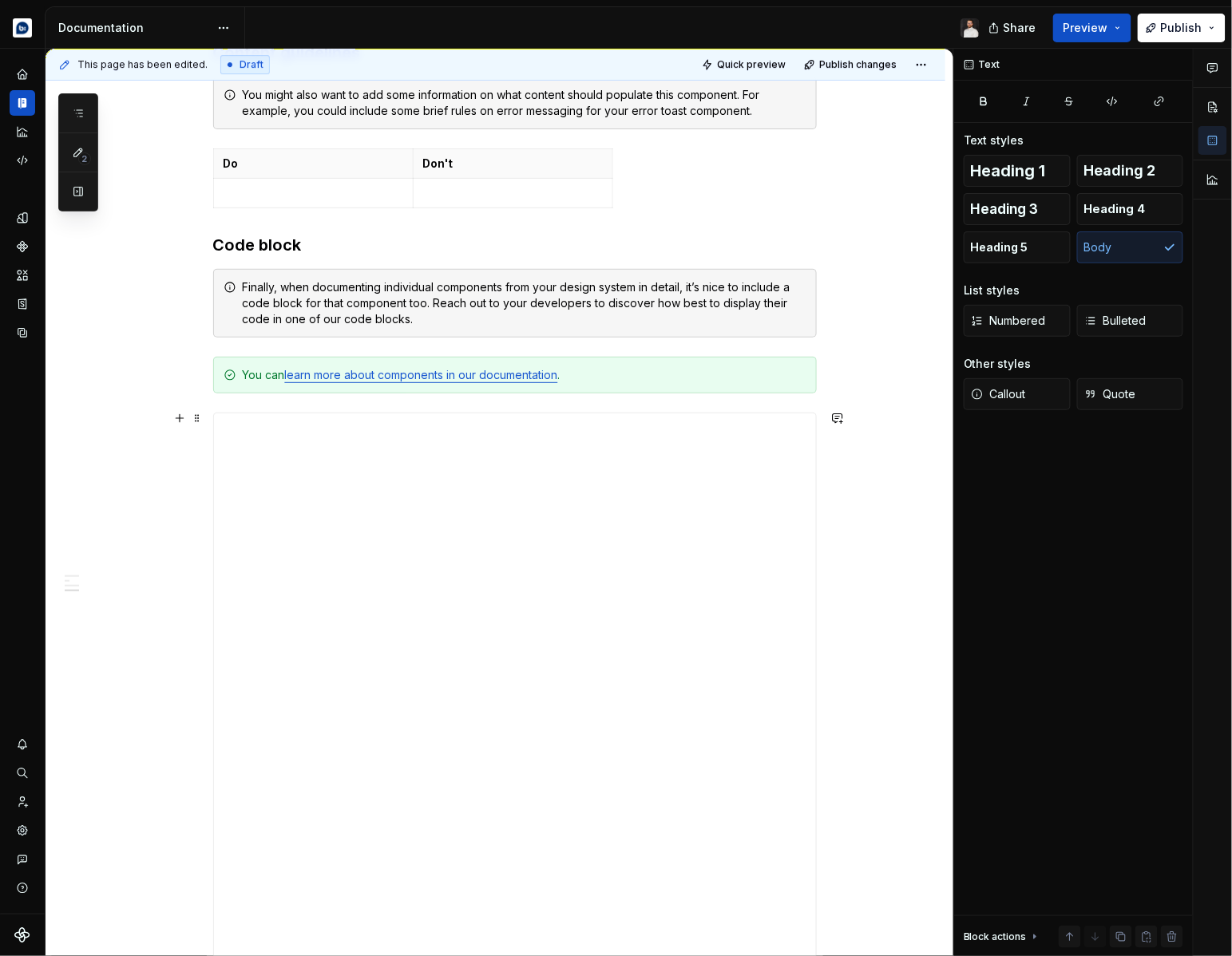
scroll to position [1701, 0]
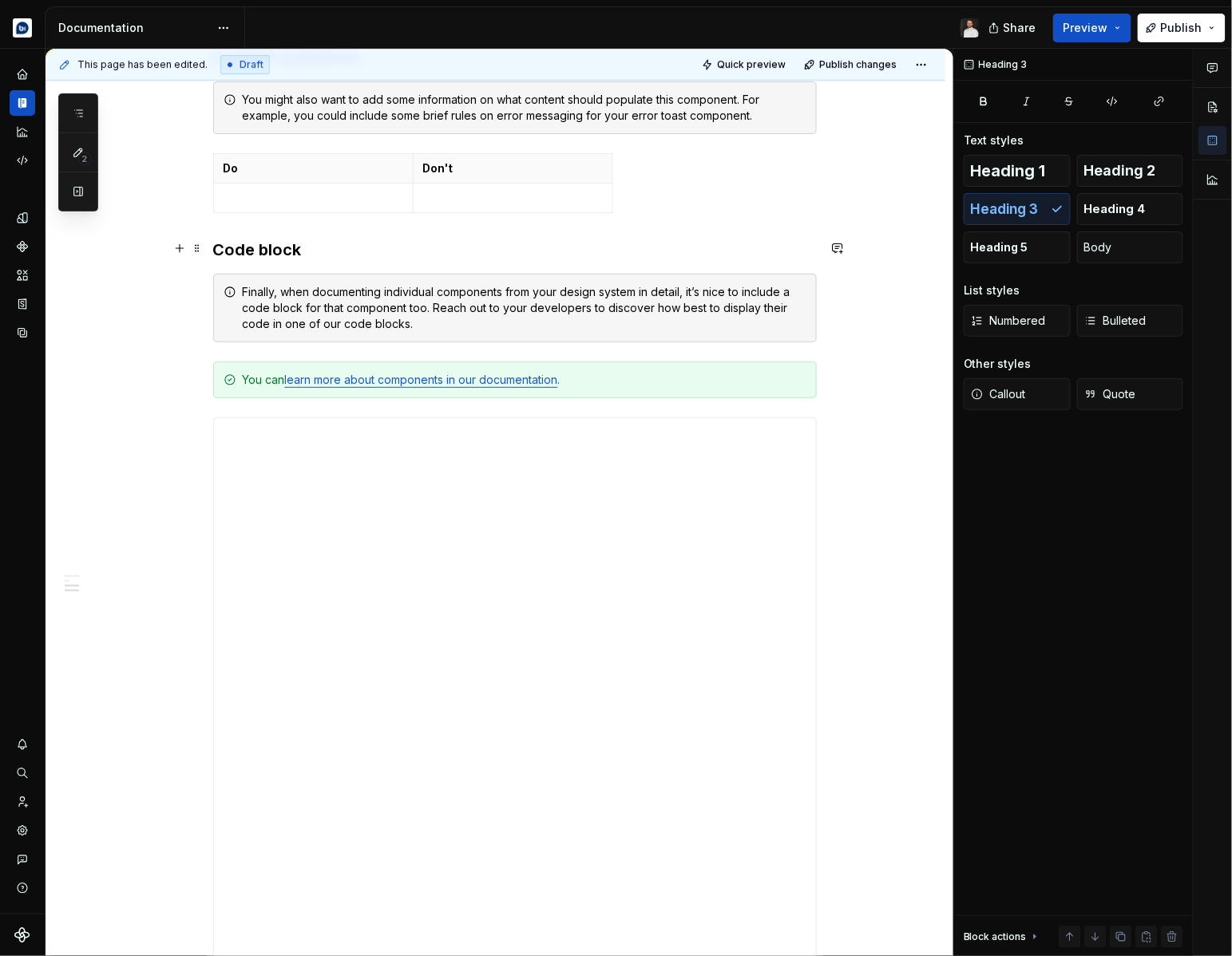
click at [272, 251] on h3 "Code block" at bounding box center [515, 250] width 604 height 22
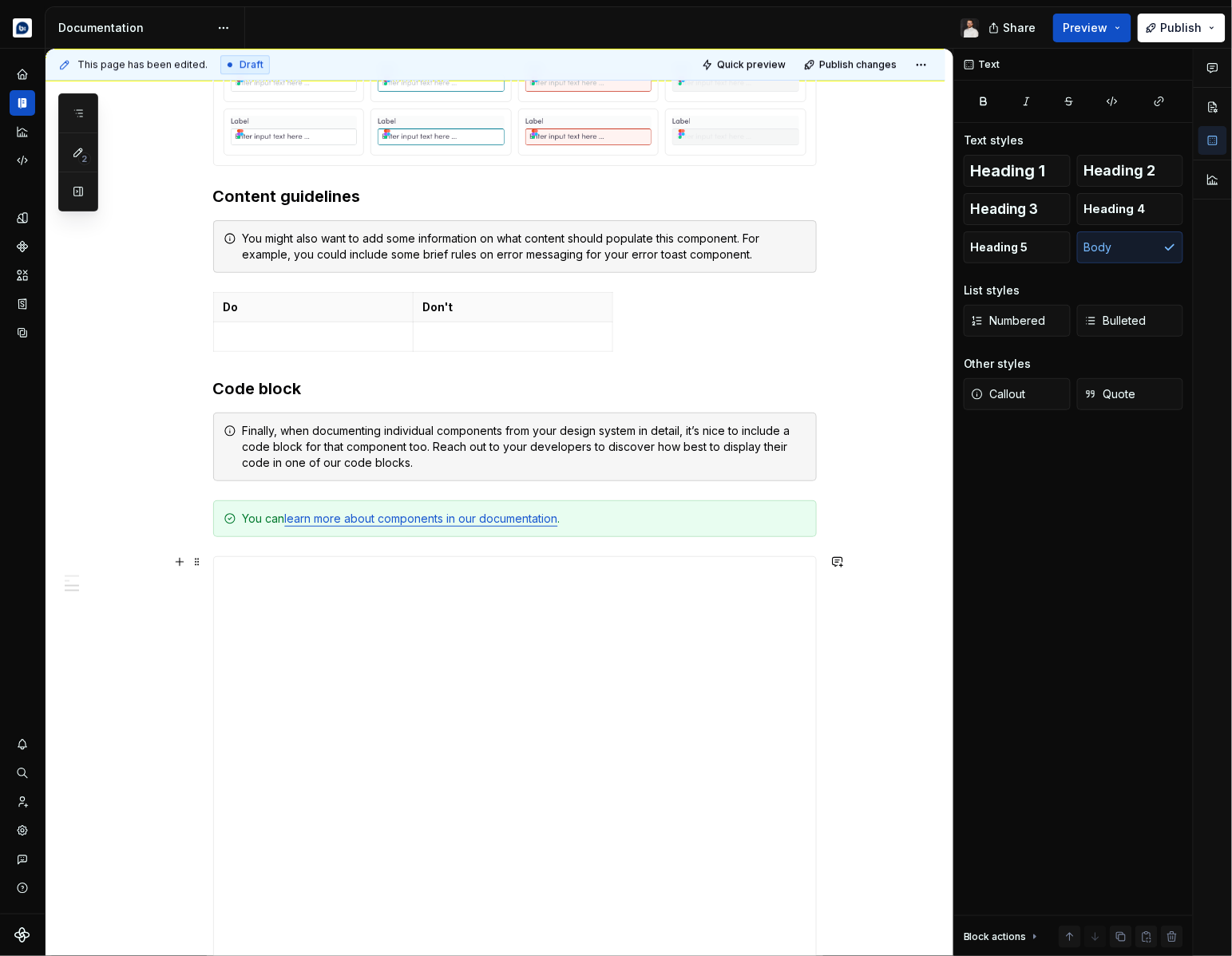
scroll to position [1544, 0]
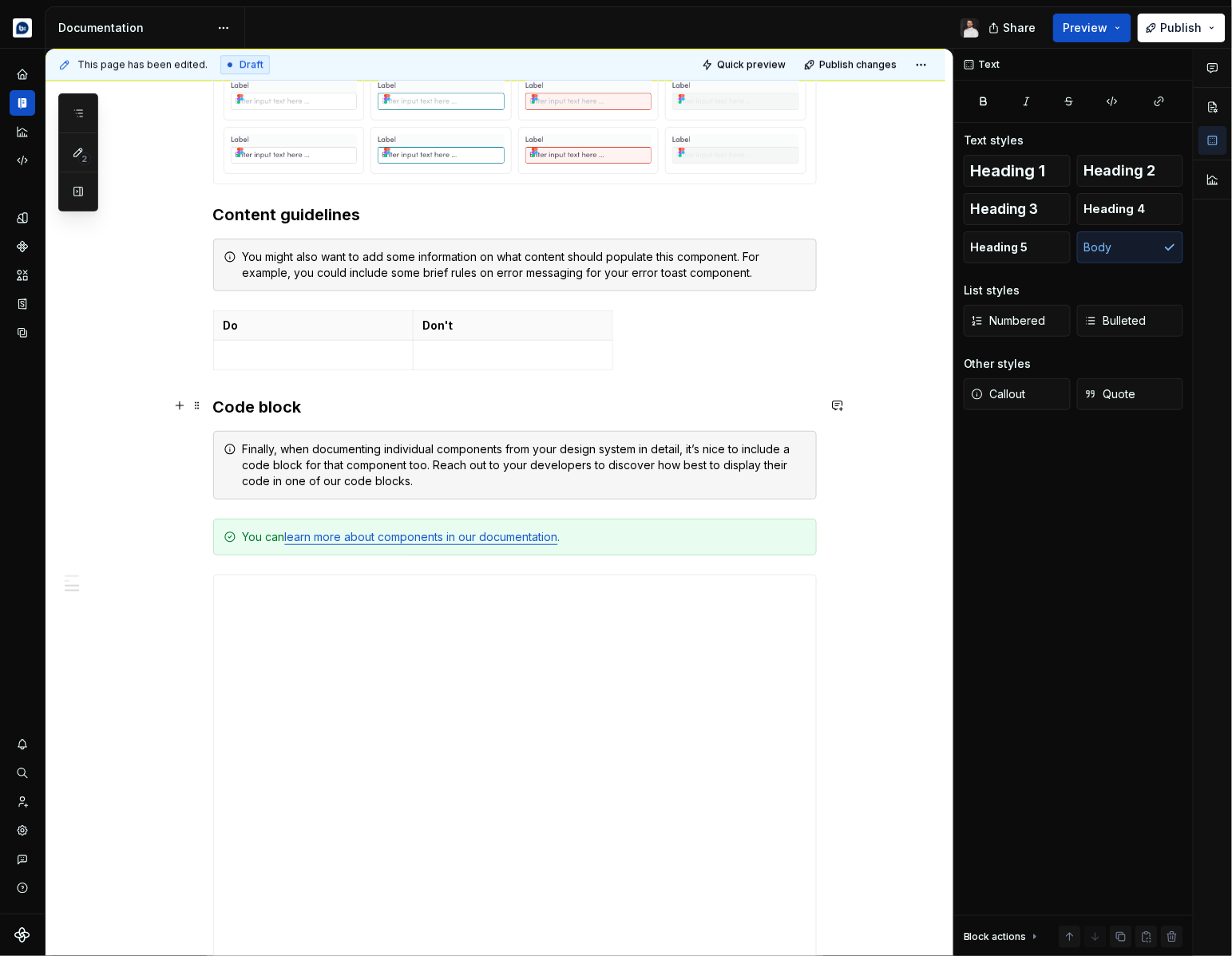
click at [279, 403] on h3 "Code block" at bounding box center [515, 407] width 604 height 22
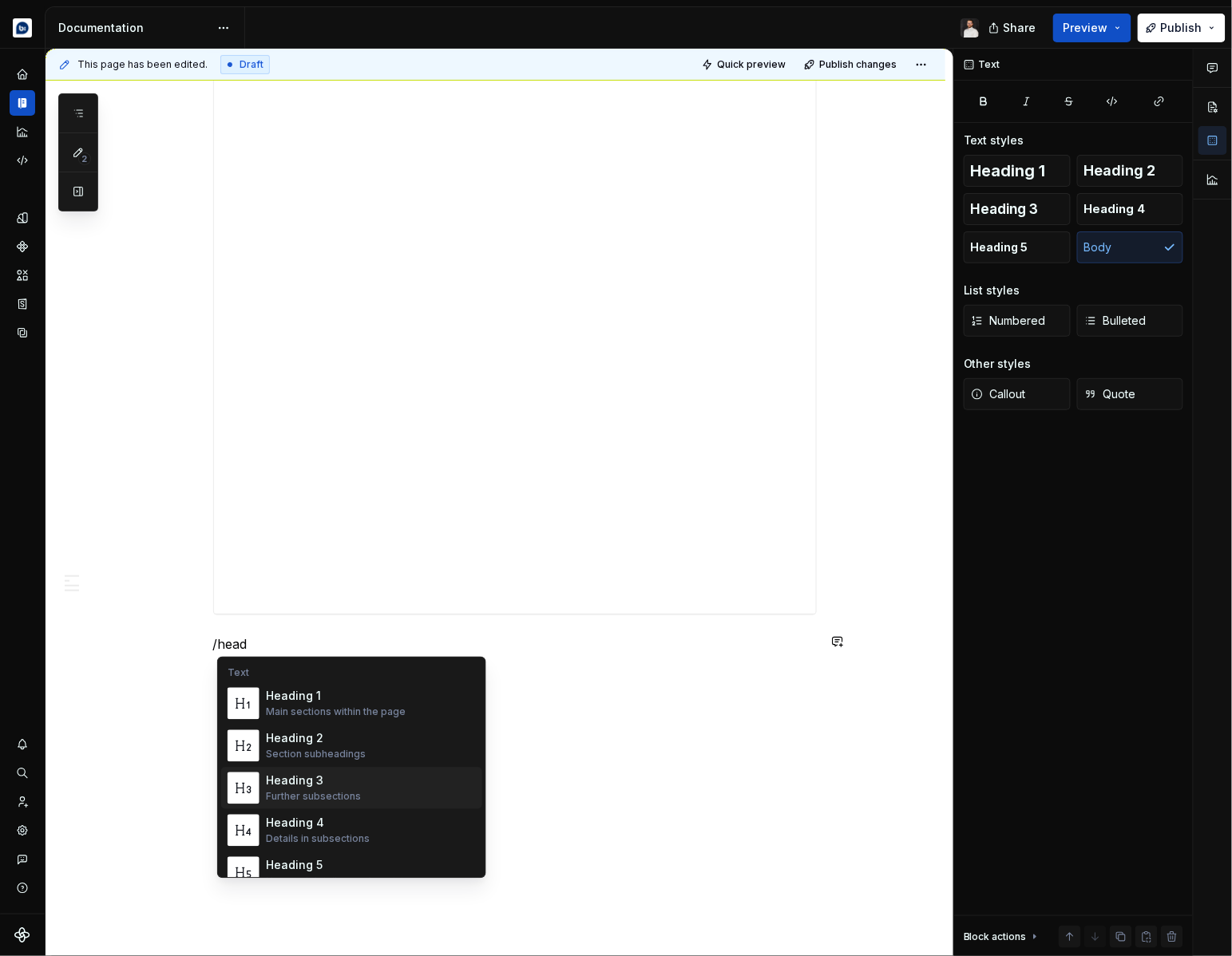
click at [313, 799] on div "Further subsections" at bounding box center [313, 798] width 95 height 13
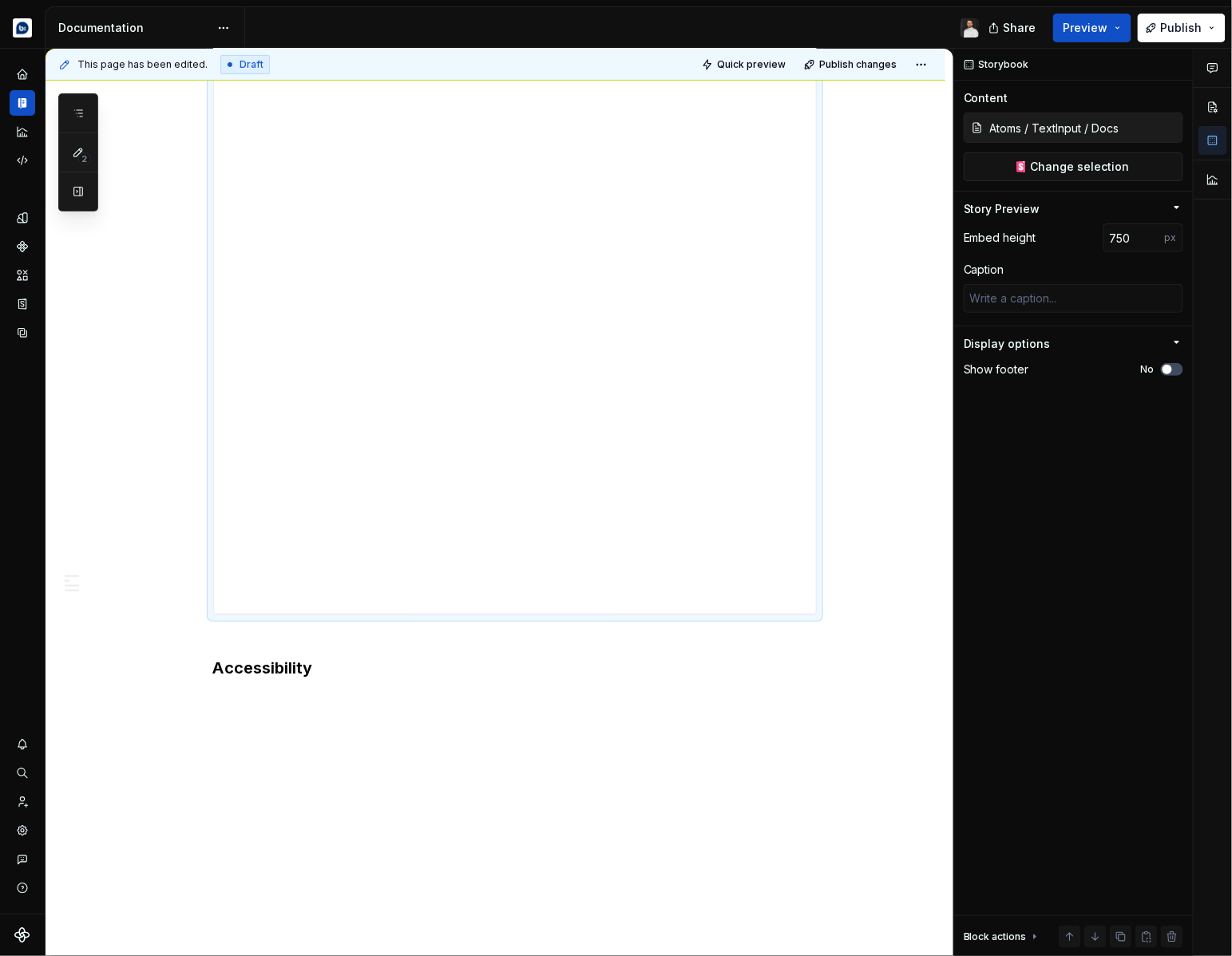
scroll to position [2068, 0]
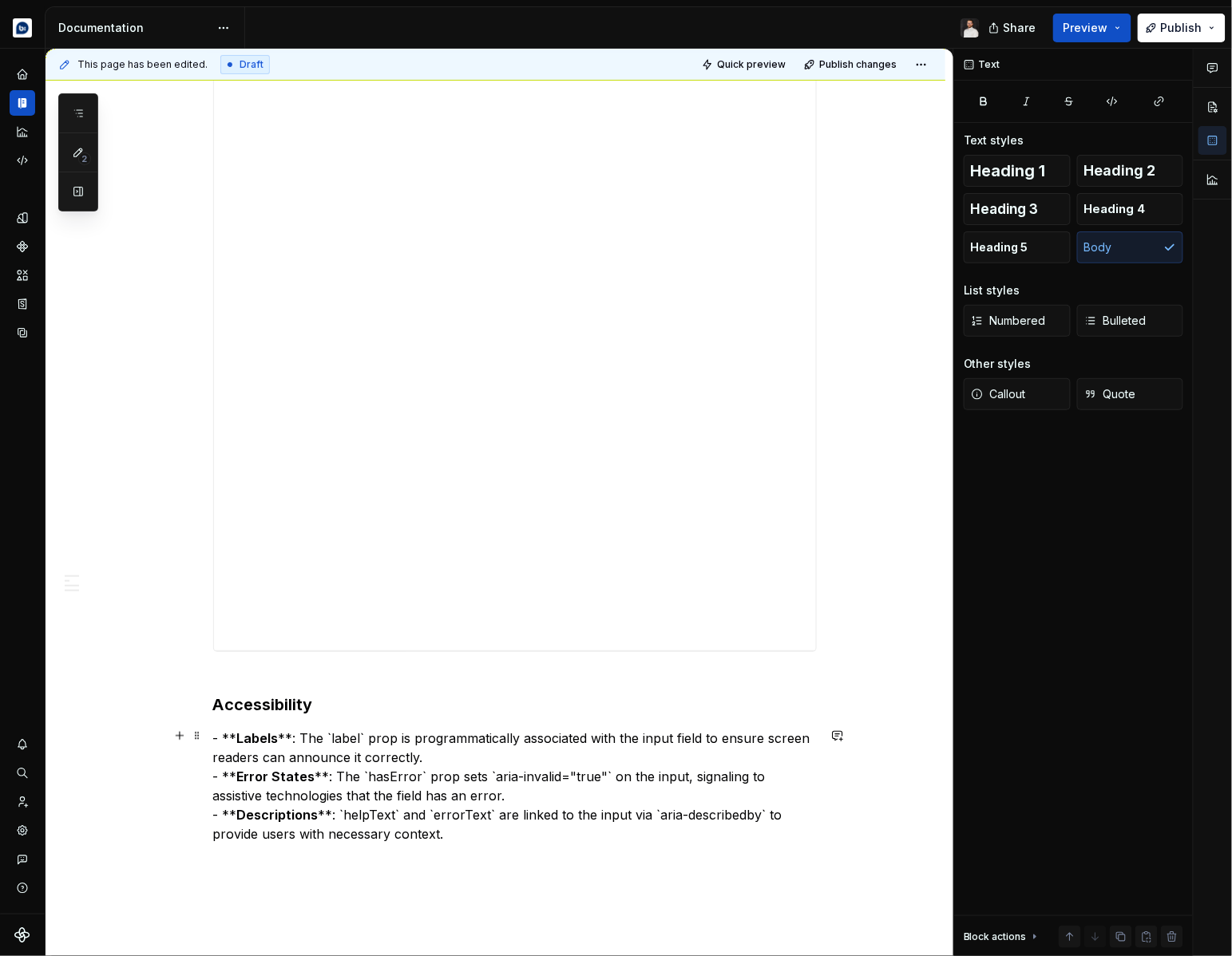
click at [224, 743] on p "- ** Labels **: The `label` prop is programmatically associated with the input …" at bounding box center [515, 786] width 604 height 115
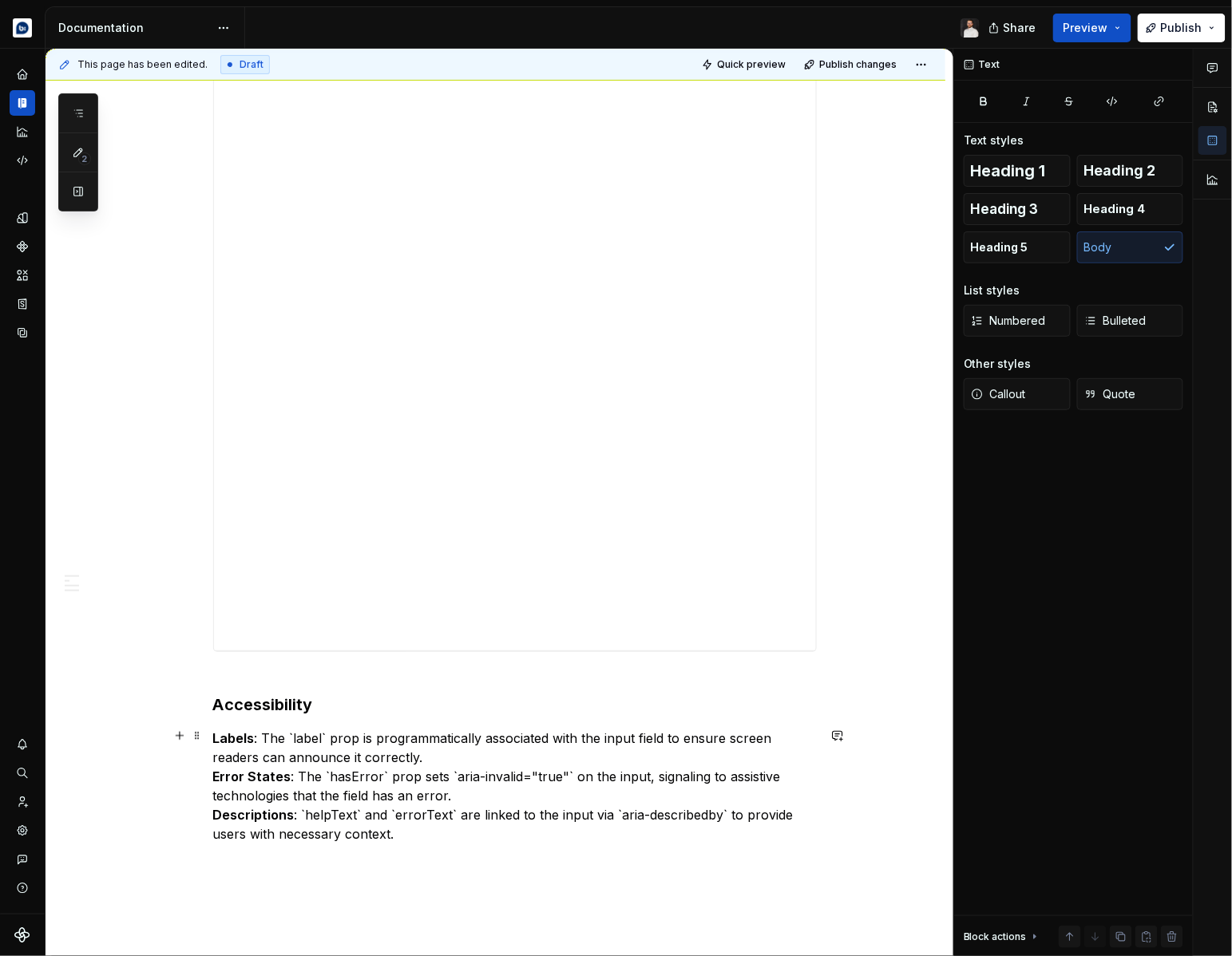
click at [456, 761] on p "Labels : The `label` prop is programmatically associated with the input field t…" at bounding box center [515, 786] width 604 height 115
click at [218, 778] on strong "Error States" at bounding box center [251, 776] width 78 height 16
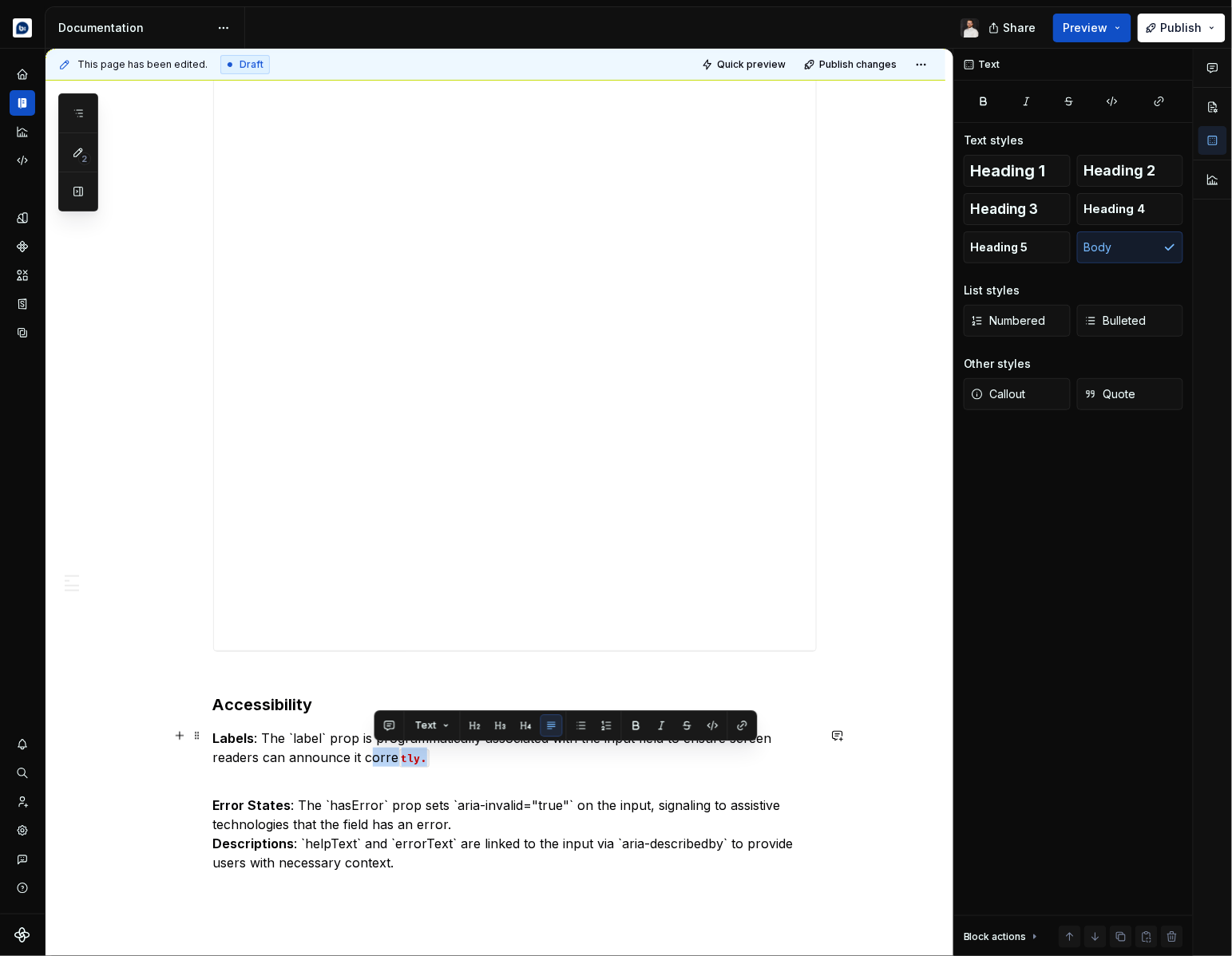
drag, startPoint x: 445, startPoint y: 759, endPoint x: 370, endPoint y: 756, distance: 75.1
click at [370, 756] on p "Labels : The `label` prop is programmatically associated with the input field t…" at bounding box center [515, 757] width 604 height 57
click at [712, 728] on button "button" at bounding box center [714, 725] width 23 height 22
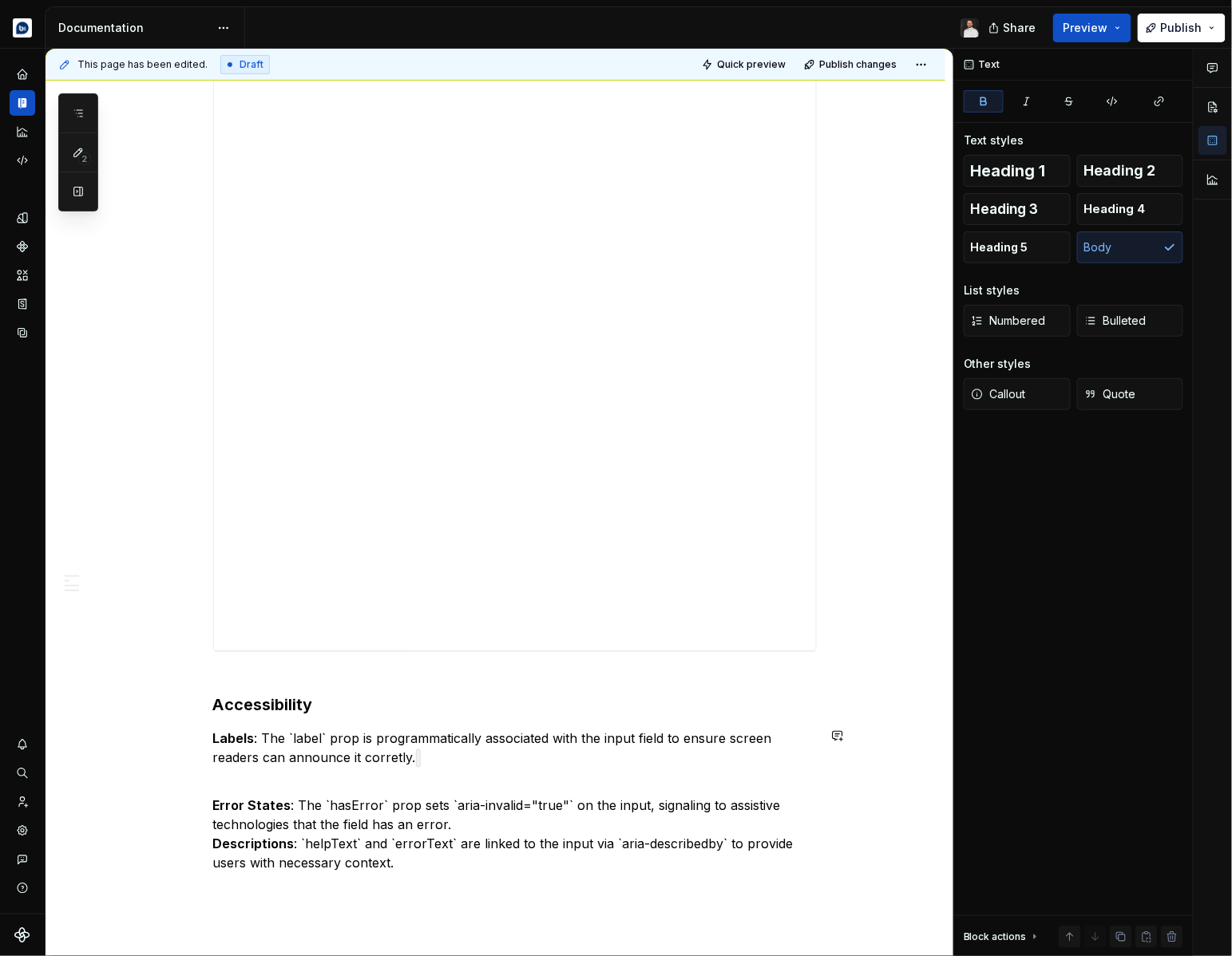
click at [478, 827] on p "Error States : The `hasError` prop sets `aria-invalid="true"` on the input, sig…" at bounding box center [515, 834] width 604 height 77
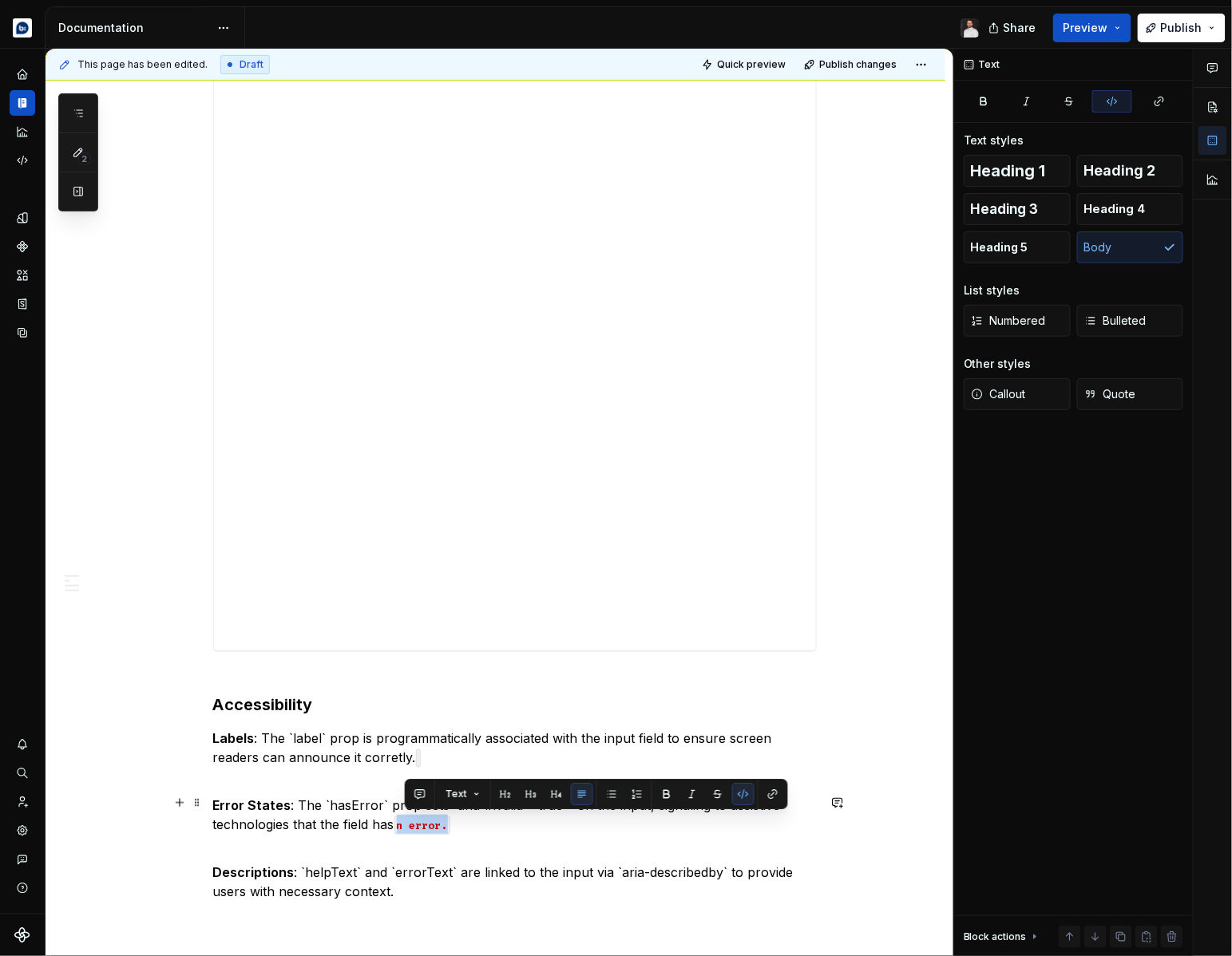
drag, startPoint x: 461, startPoint y: 826, endPoint x: 404, endPoint y: 829, distance: 57.1
click at [404, 829] on p "Error States : The `hasError` prop sets `aria-invalid="true"` on the input, sig…" at bounding box center [515, 814] width 604 height 38
click at [741, 795] on button "button" at bounding box center [744, 794] width 23 height 22
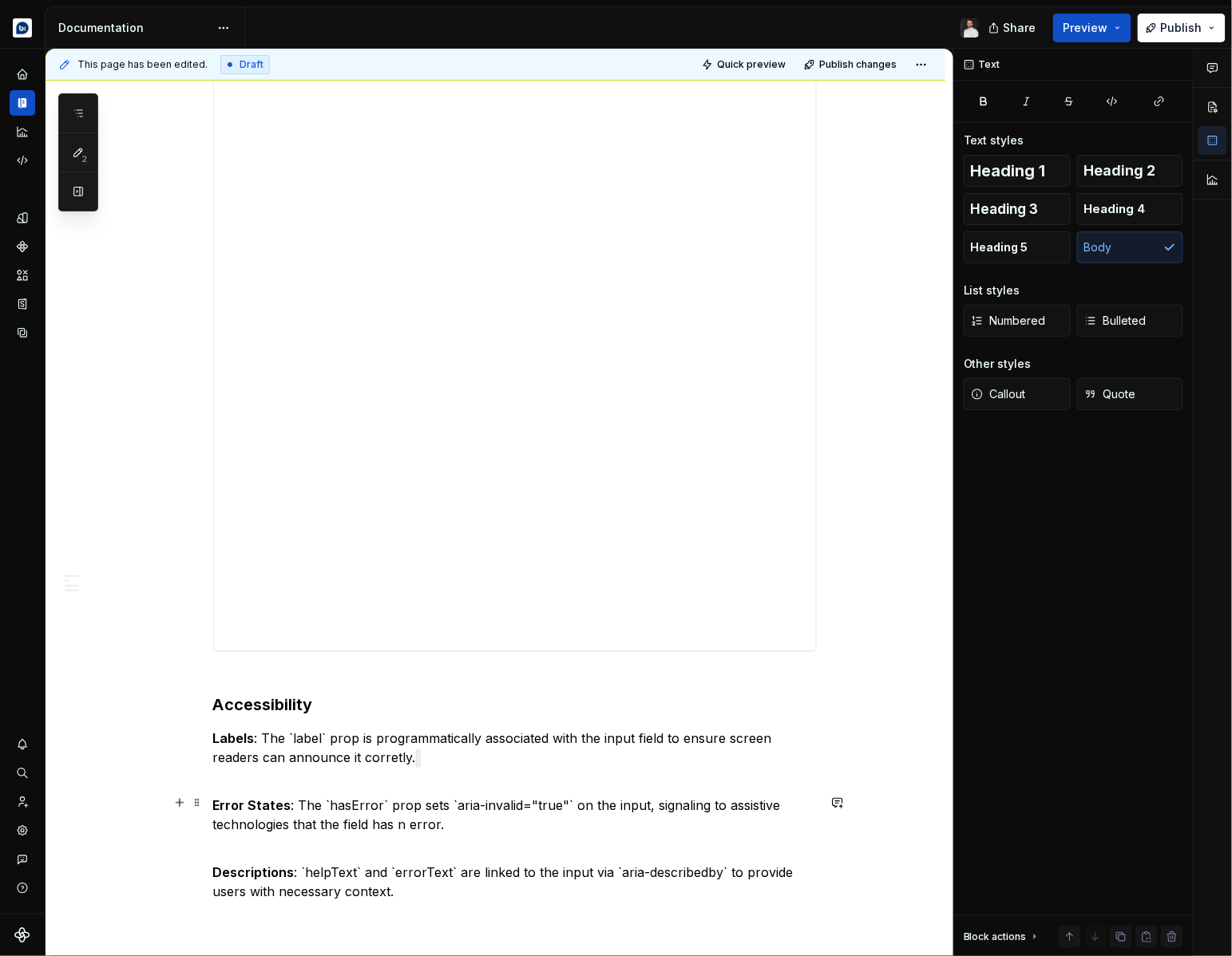
click at [403, 829] on p "Error States : The `hasError` prop sets `aria-invalid="true"` on the input, sig…" at bounding box center [515, 814] width 604 height 38
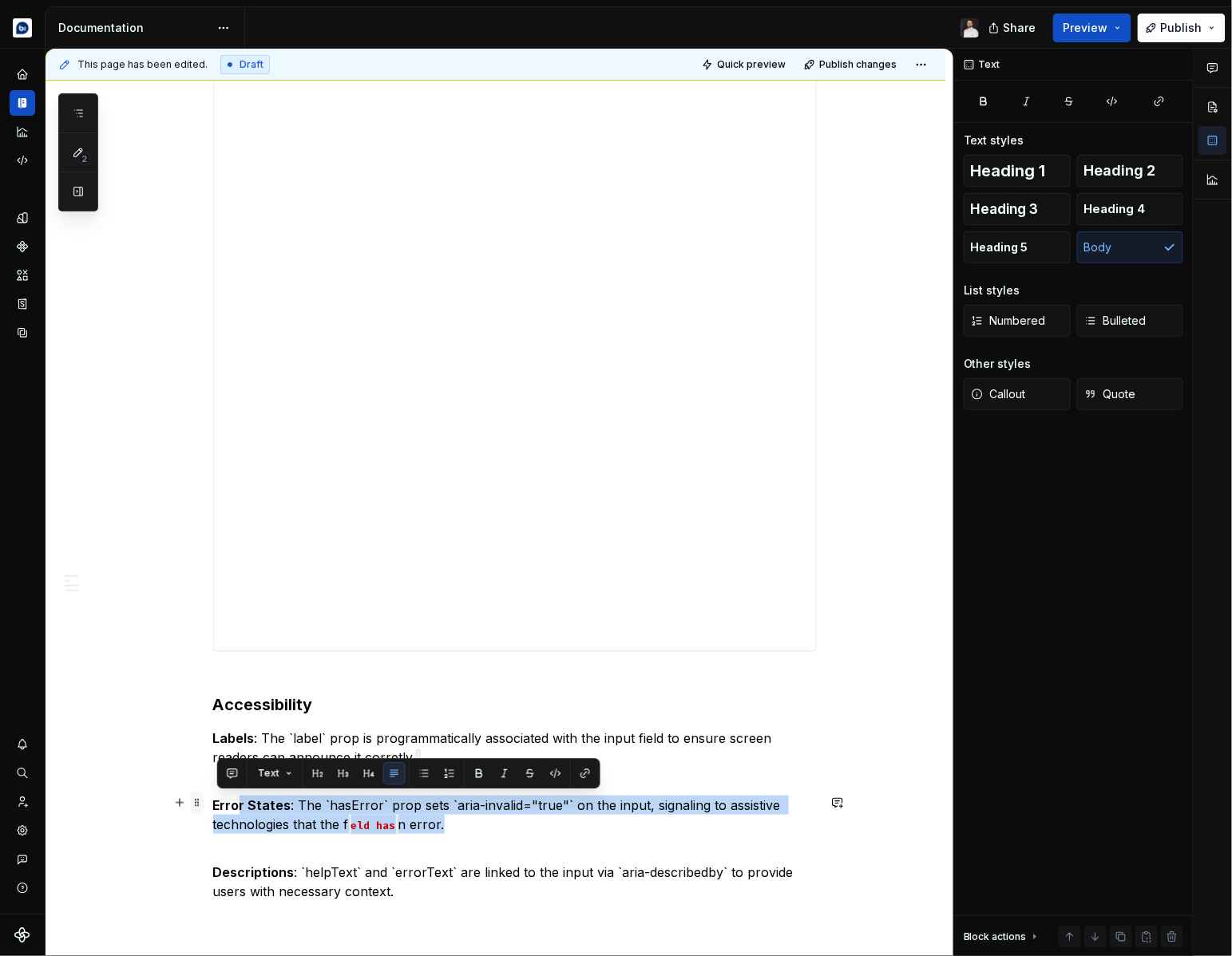
drag, startPoint x: 476, startPoint y: 826, endPoint x: 203, endPoint y: 801, distance: 274.1
click at [582, 773] on button "button" at bounding box center [581, 773] width 23 height 22
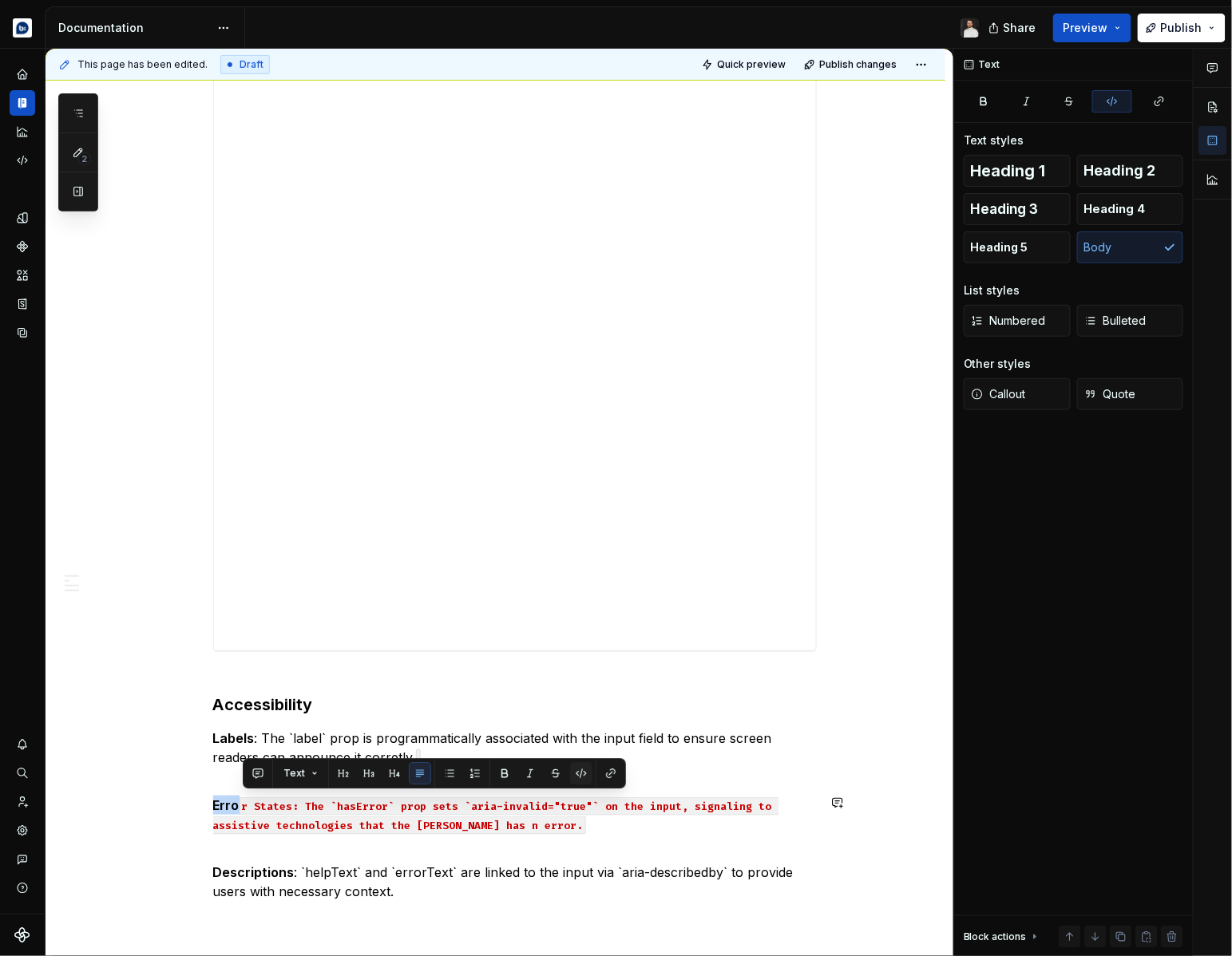
click at [581, 773] on button "button" at bounding box center [581, 773] width 23 height 22
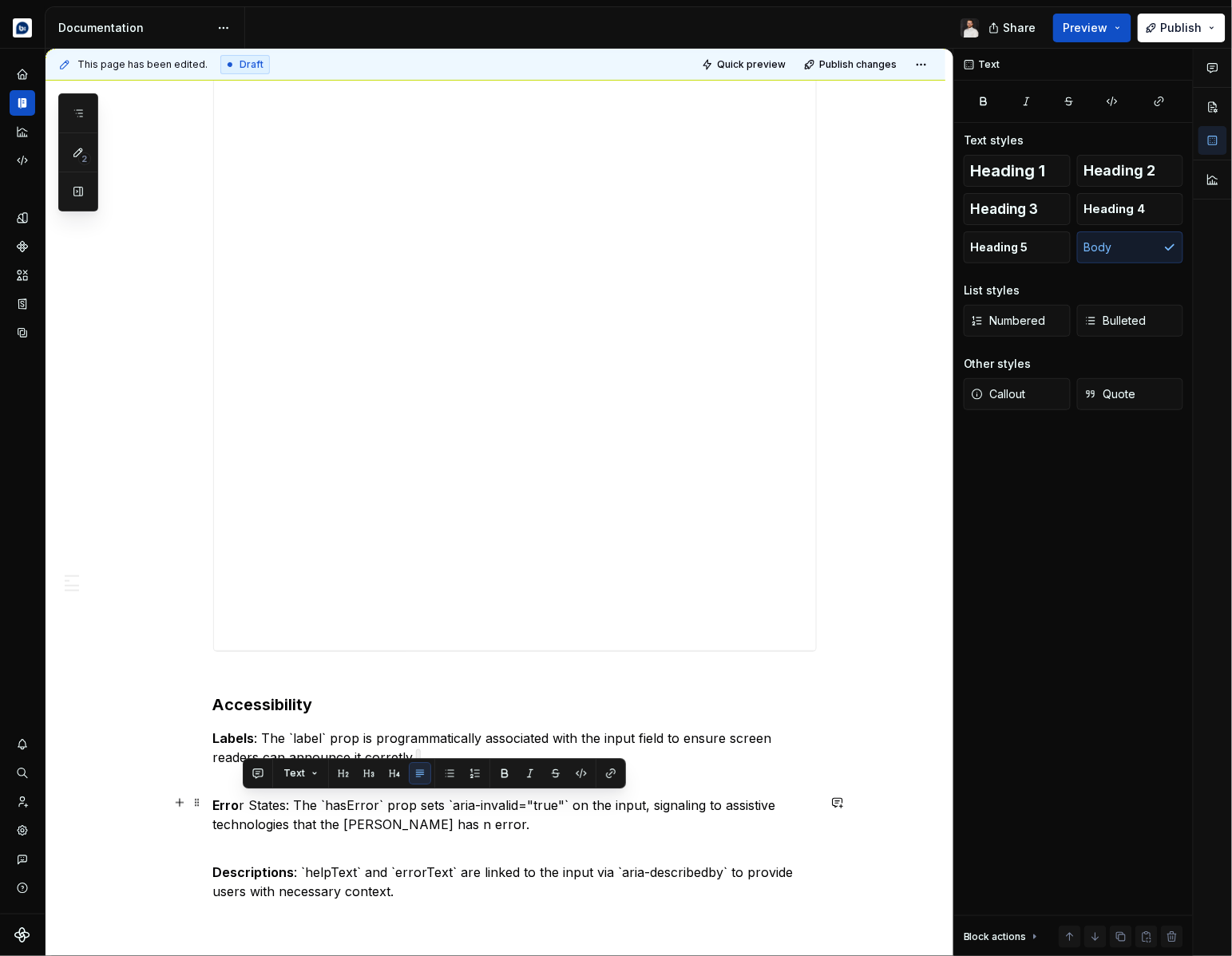
drag, startPoint x: 296, startPoint y: 803, endPoint x: 224, endPoint y: 803, distance: 72.0
click at [224, 803] on p "Erro r States: The `hasError` prop sets `aria-invalid="true"` on the input, sig…" at bounding box center [515, 814] width 604 height 38
click at [284, 804] on p "Erro r States: The `hasError` prop sets `aria-invalid="true"` on the input, sig…" at bounding box center [515, 814] width 604 height 38
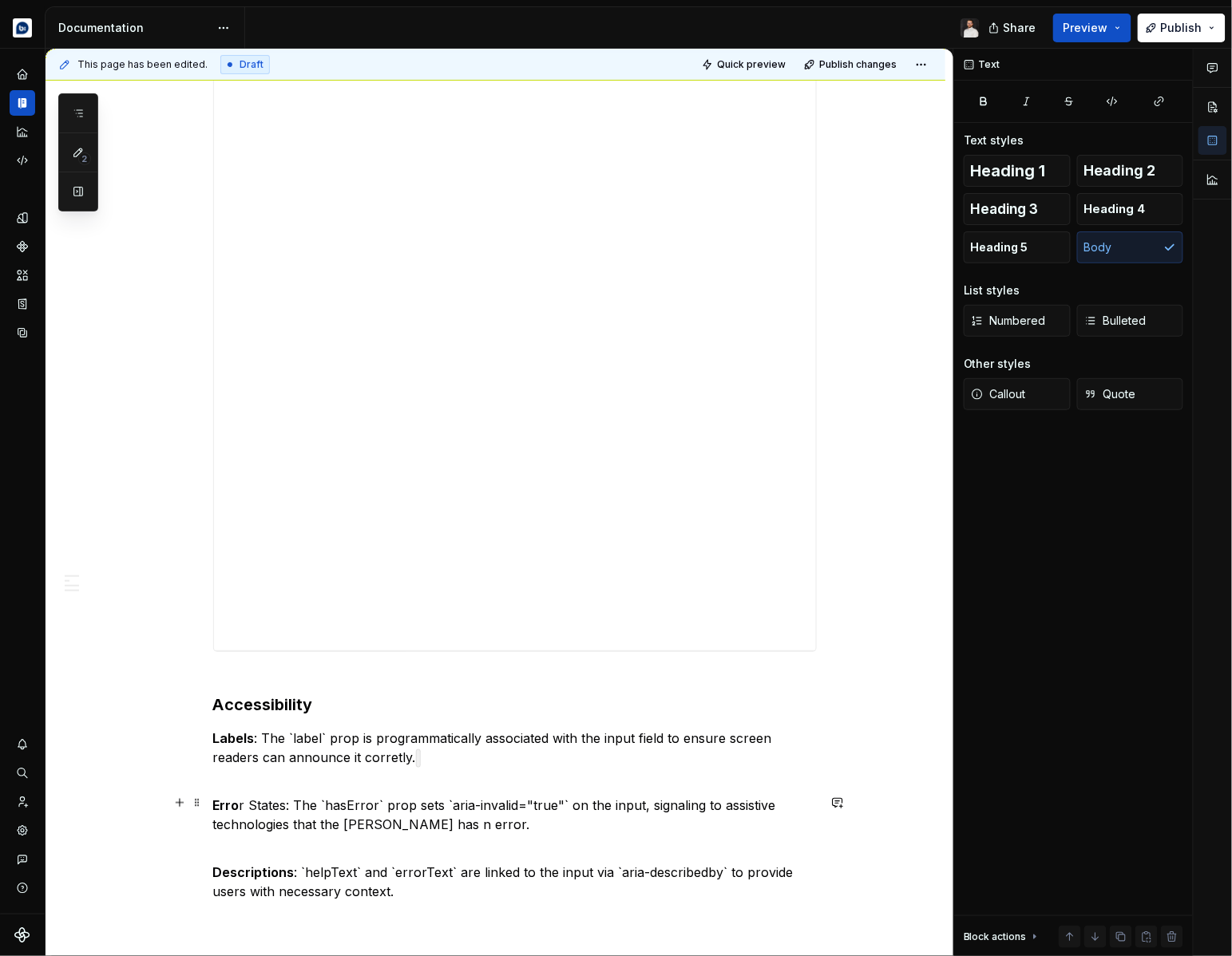
click at [292, 804] on p "Erro r States: The `hasError` prop sets `aria-invalid="true"` on the input, sig…" at bounding box center [515, 814] width 604 height 38
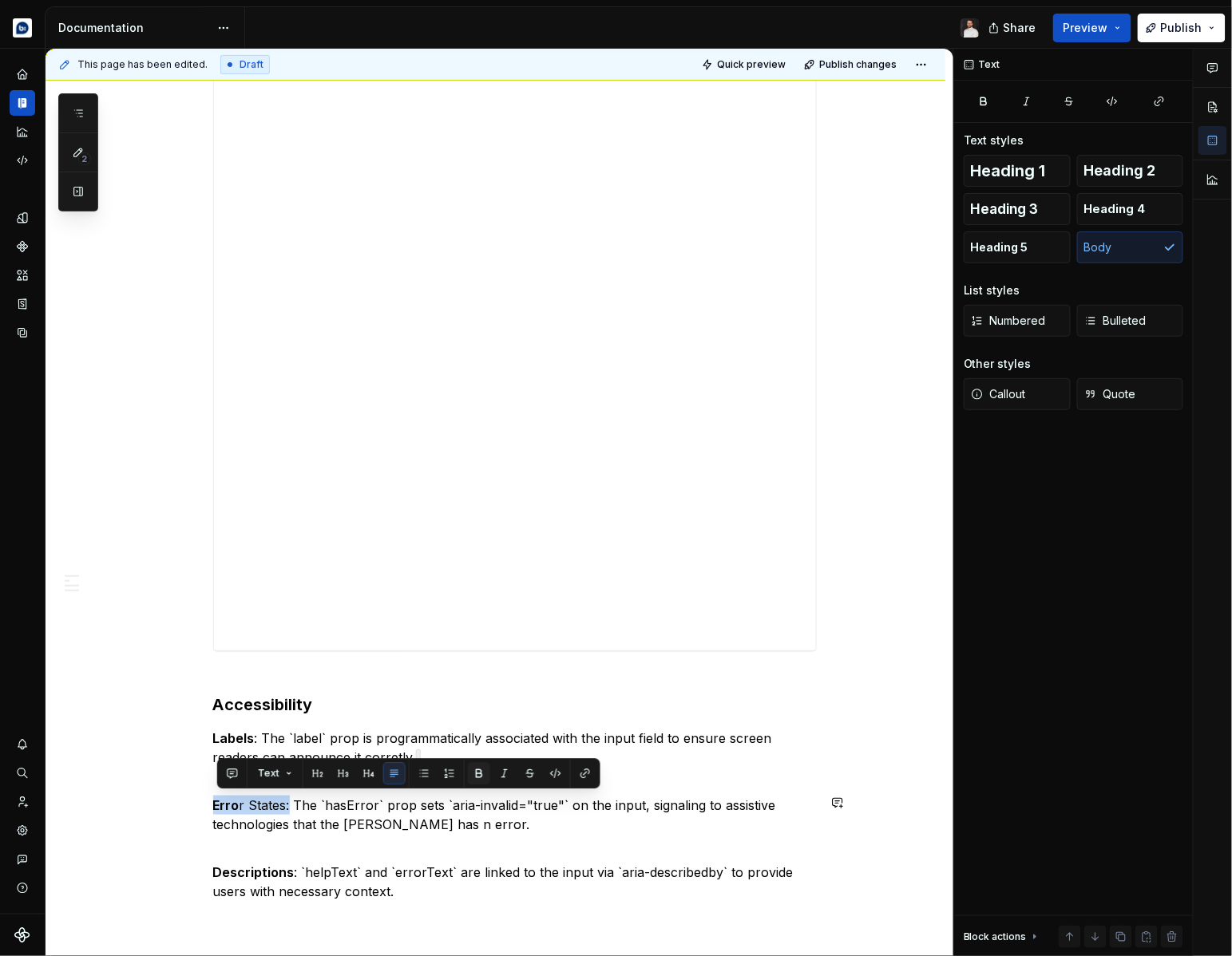
click at [473, 776] on button "button" at bounding box center [479, 773] width 23 height 22
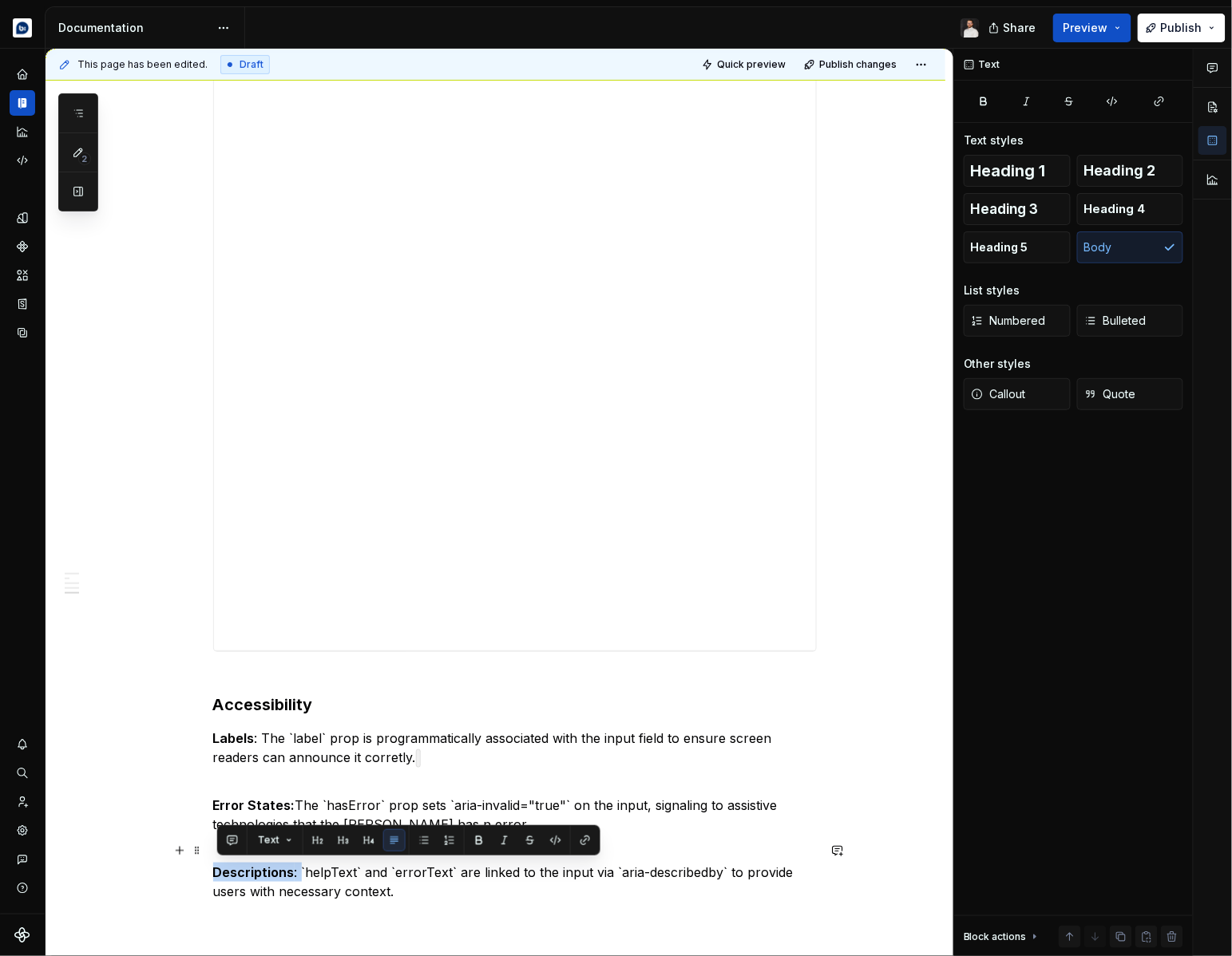
drag, startPoint x: 301, startPoint y: 873, endPoint x: 214, endPoint y: 869, distance: 87.1
drag, startPoint x: 378, startPoint y: 894, endPoint x: 393, endPoint y: 894, distance: 15.0
click at [378, 894] on p "Descriptions : `helpText` and `errorText` are linked to the input via `aria-des…" at bounding box center [515, 872] width 604 height 57
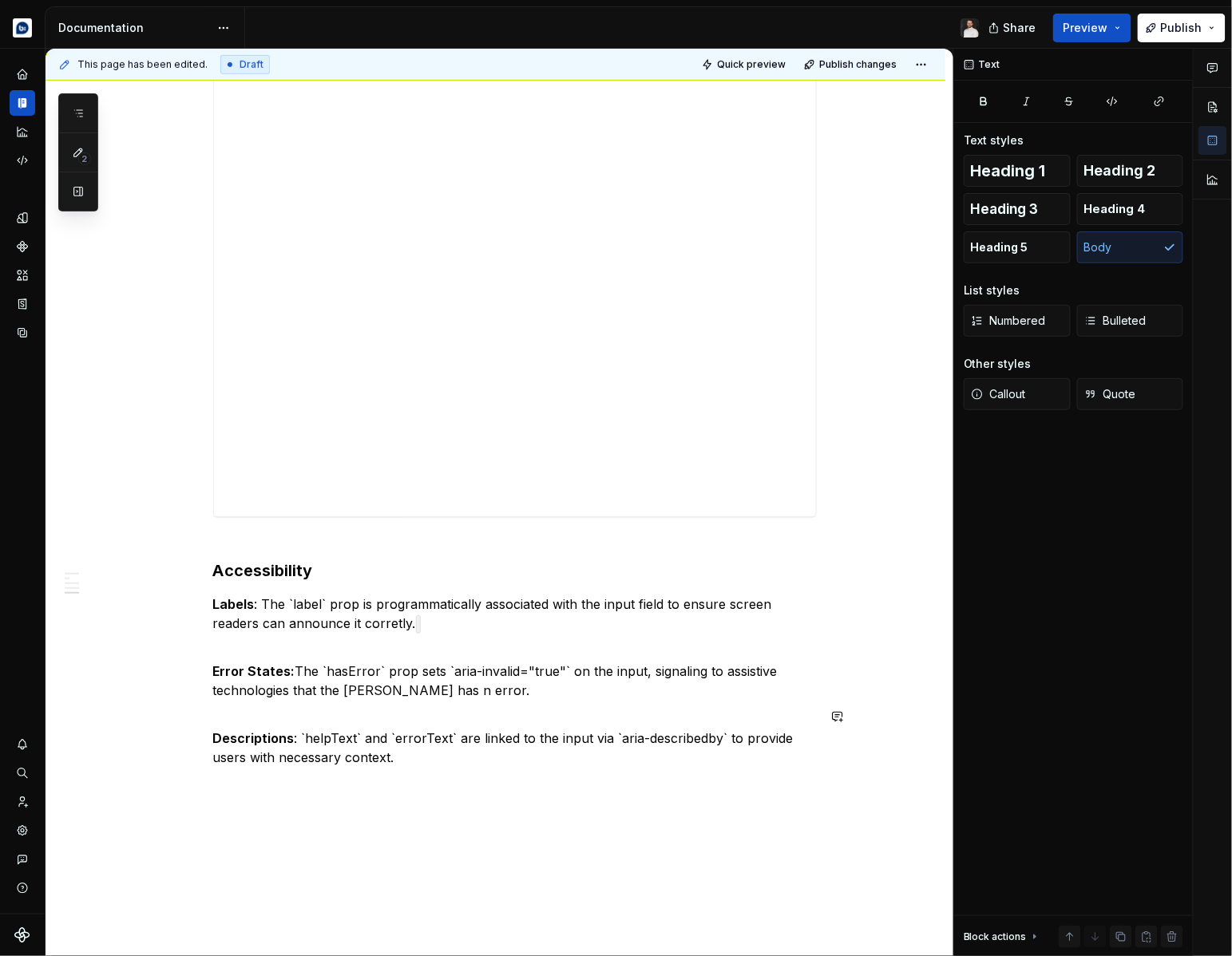
scroll to position [2203, 0]
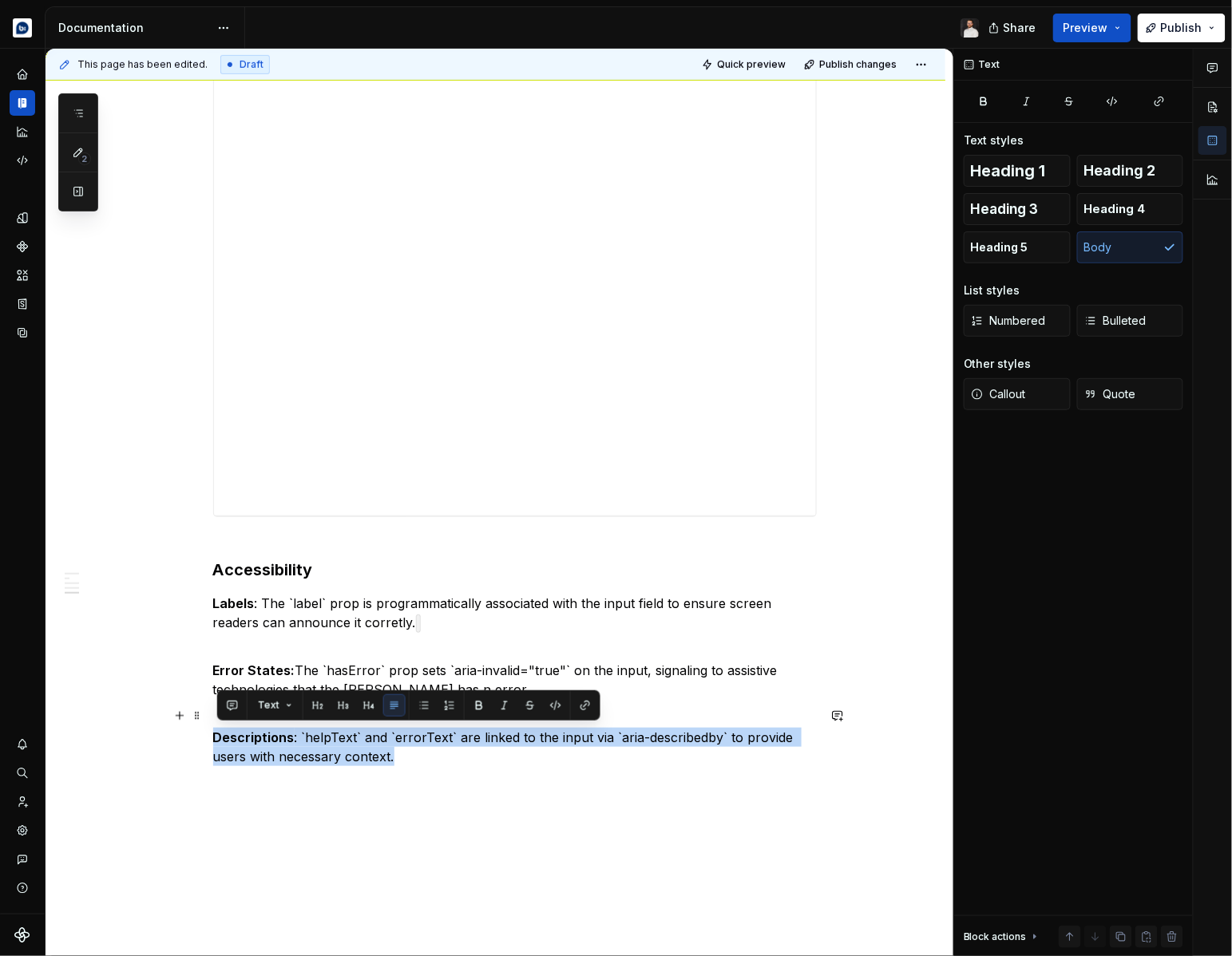
drag, startPoint x: 413, startPoint y: 893, endPoint x: 212, endPoint y: 739, distance: 253.2
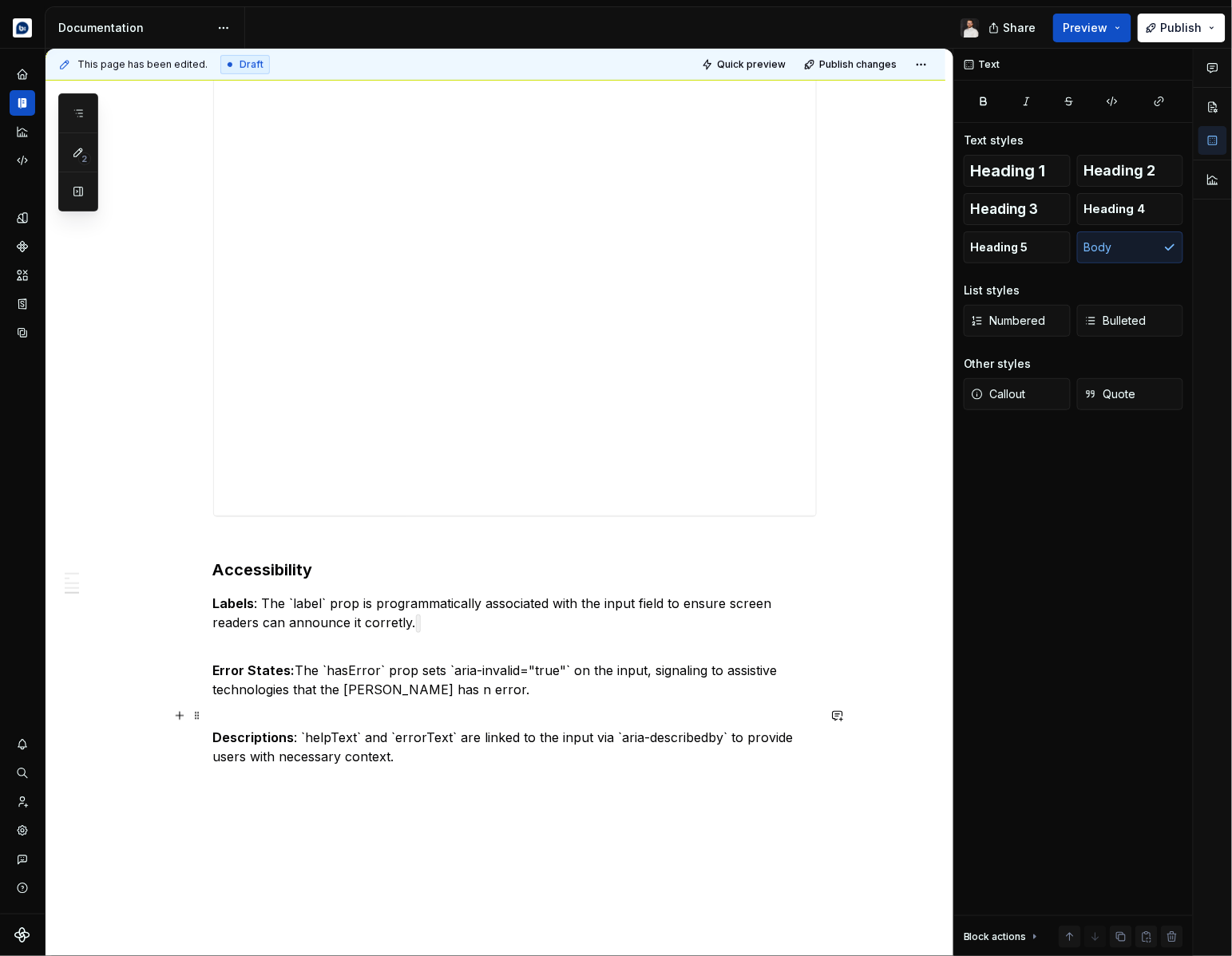
click at [431, 763] on p "Descriptions : `helpText` and `errorText` are linked to the input via `aria-des…" at bounding box center [515, 737] width 604 height 57
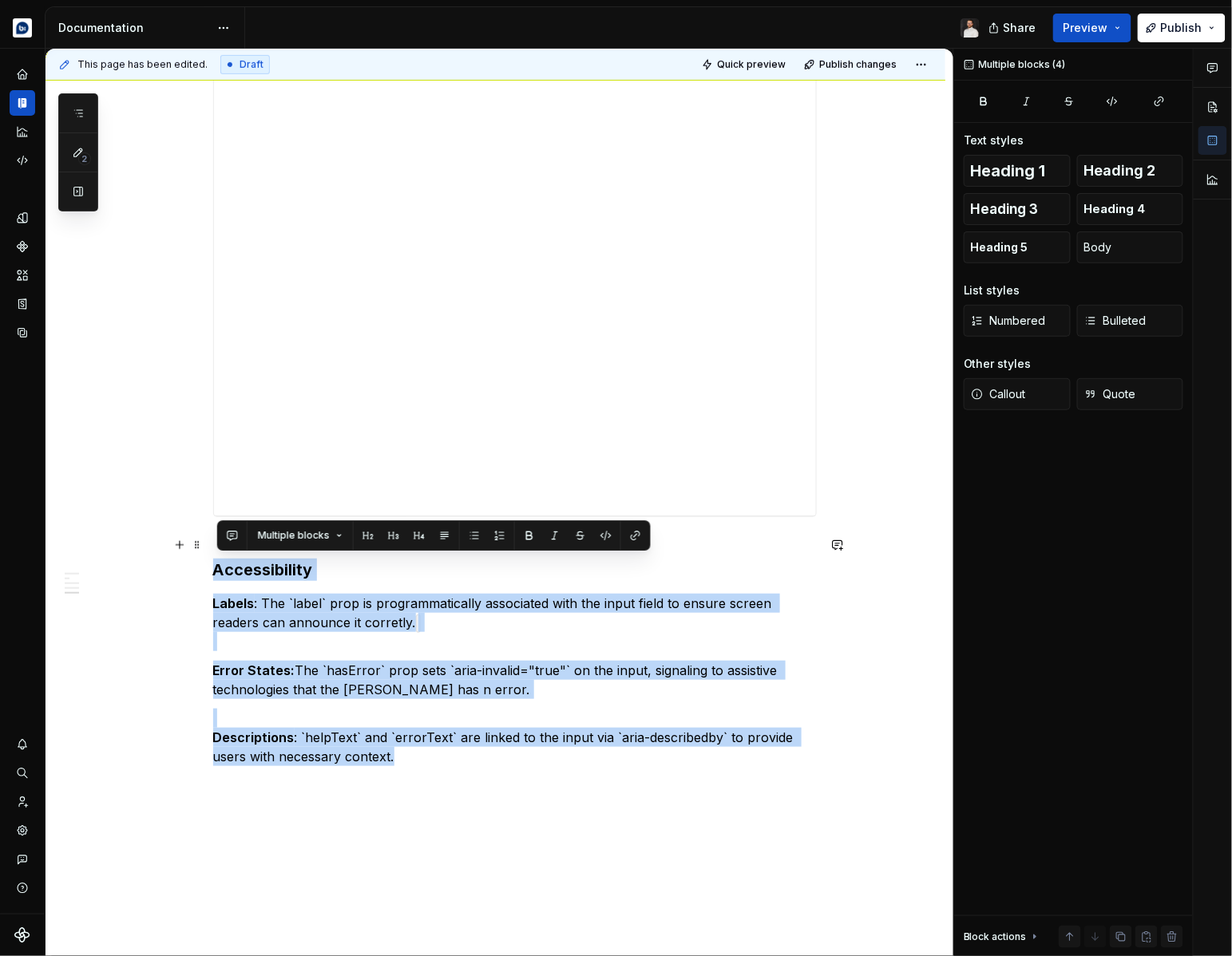
drag, startPoint x: 434, startPoint y: 755, endPoint x: 203, endPoint y: 576, distance: 292.2
click at [293, 672] on strong "Error States:" at bounding box center [254, 670] width 83 height 16
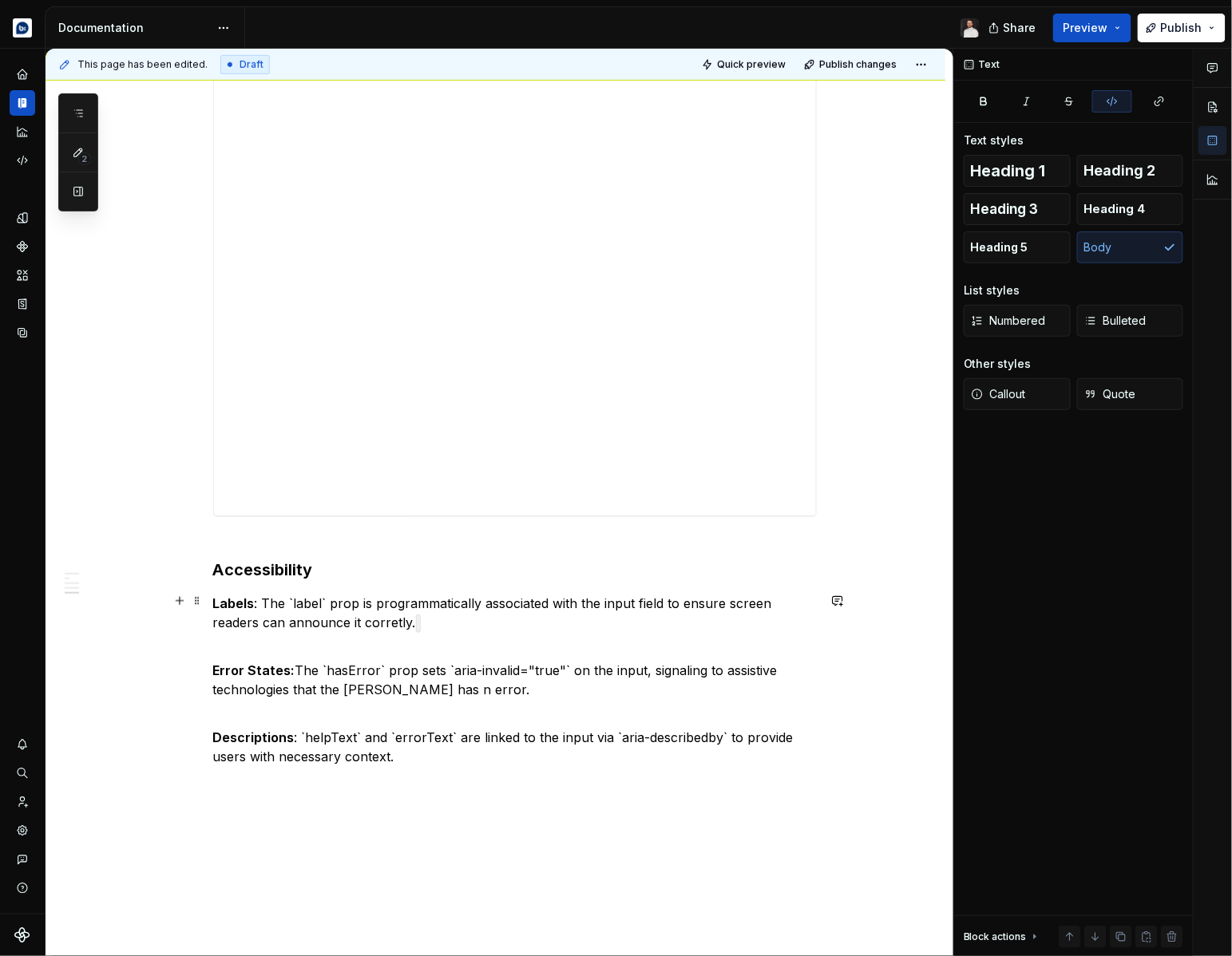
click at [255, 645] on p "Labels : The `label` prop is programmatically associated with the input field t…" at bounding box center [515, 622] width 604 height 57
click at [275, 716] on p "Descriptions : `helpText` and `errorText` are linked to the input via `aria-des…" at bounding box center [515, 737] width 604 height 57
click at [416, 757] on p "Descriptions : `helpText` and `errorText` are linked to the input via `aria-des…" at bounding box center [515, 737] width 604 height 57
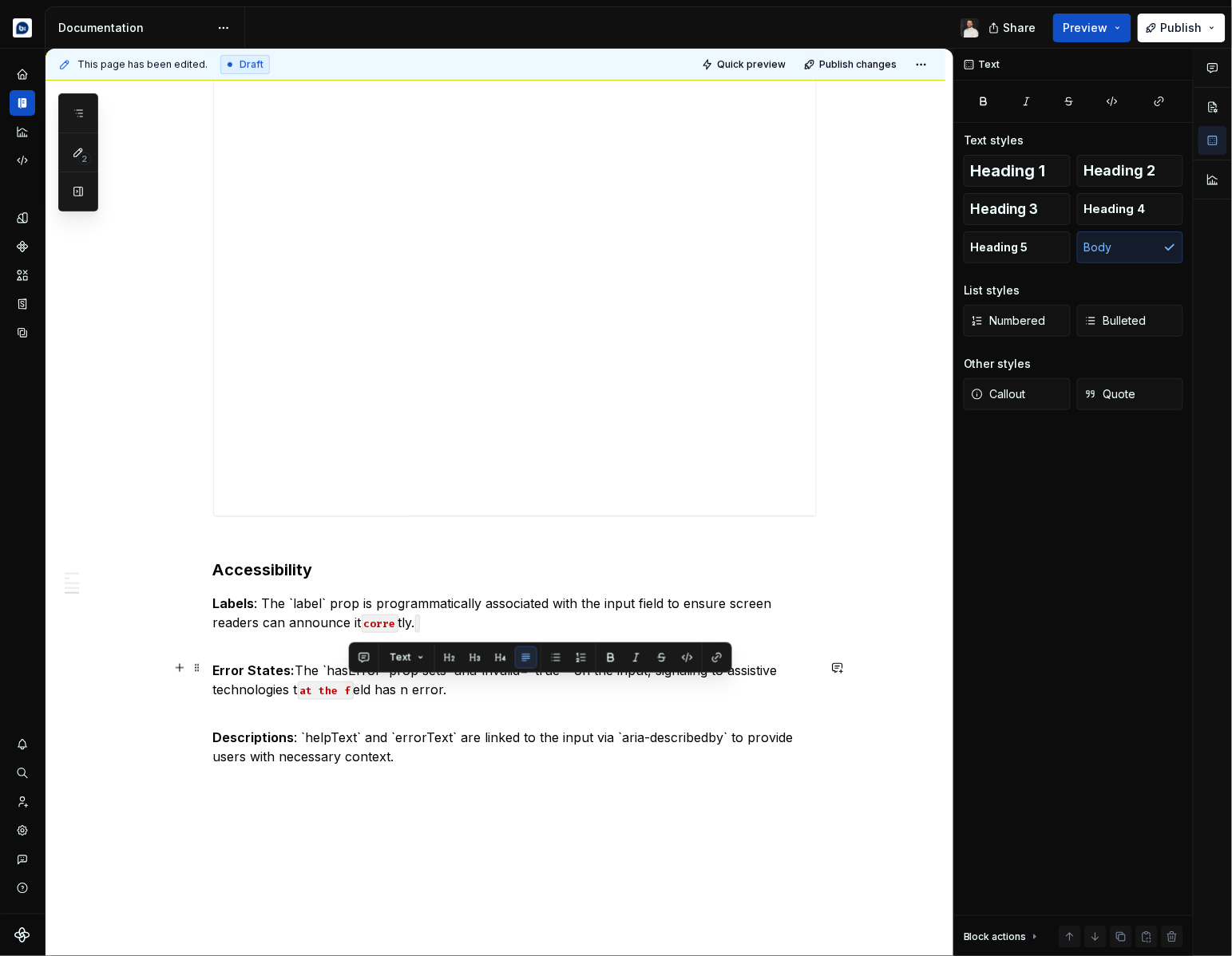
click at [369, 692] on p "Error States: The `hasError` prop sets `aria-invalid="true"` on the input, sign…" at bounding box center [515, 680] width 604 height 38
drag, startPoint x: 358, startPoint y: 690, endPoint x: 299, endPoint y: 691, distance: 59.0
click at [299, 691] on p "Error States: The `hasError` prop sets `aria-invalid="true"` on the input, sign…" at bounding box center [515, 680] width 604 height 38
click at [636, 654] on button "button" at bounding box center [637, 658] width 23 height 22
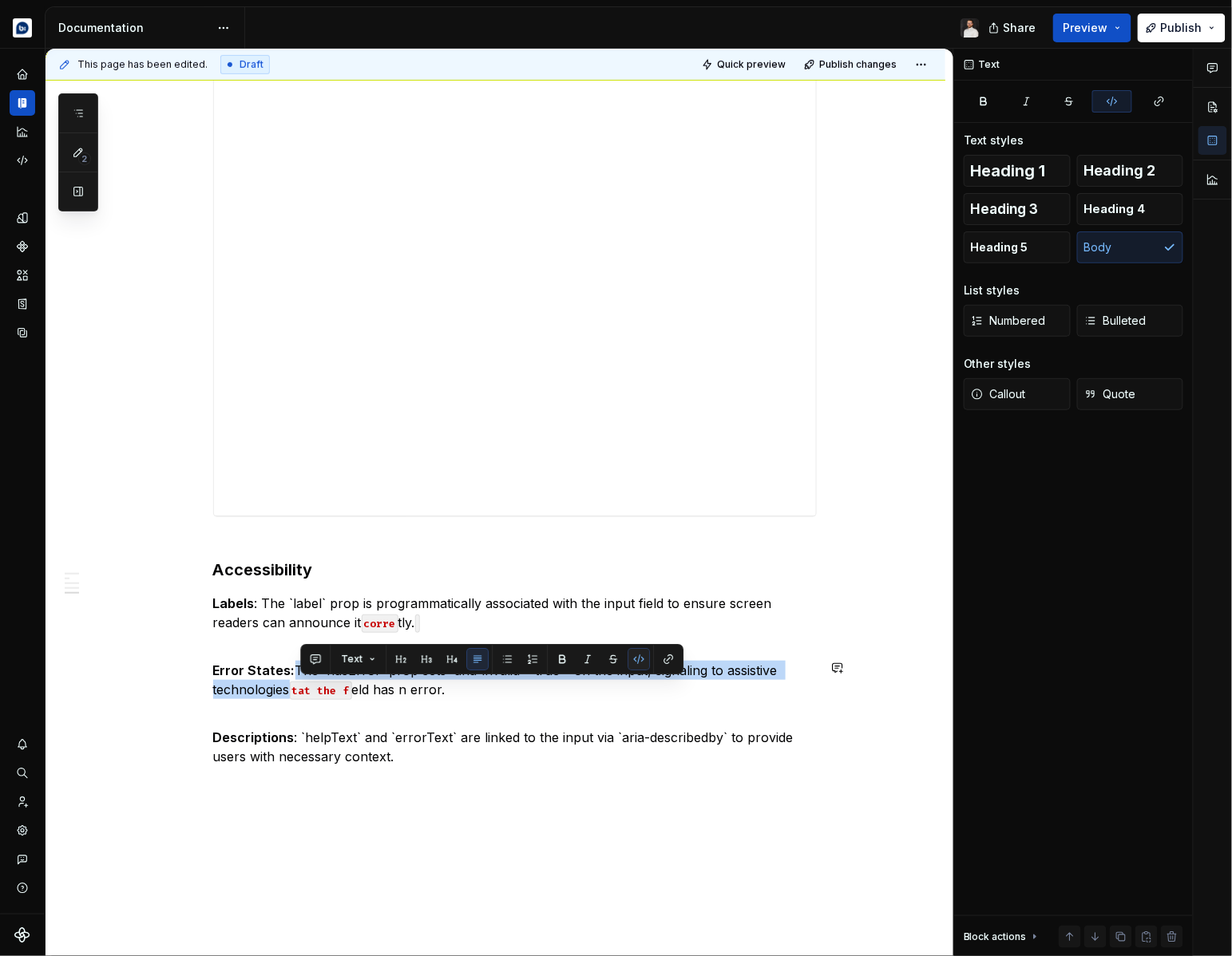
click at [631, 664] on button "button" at bounding box center [639, 660] width 23 height 22
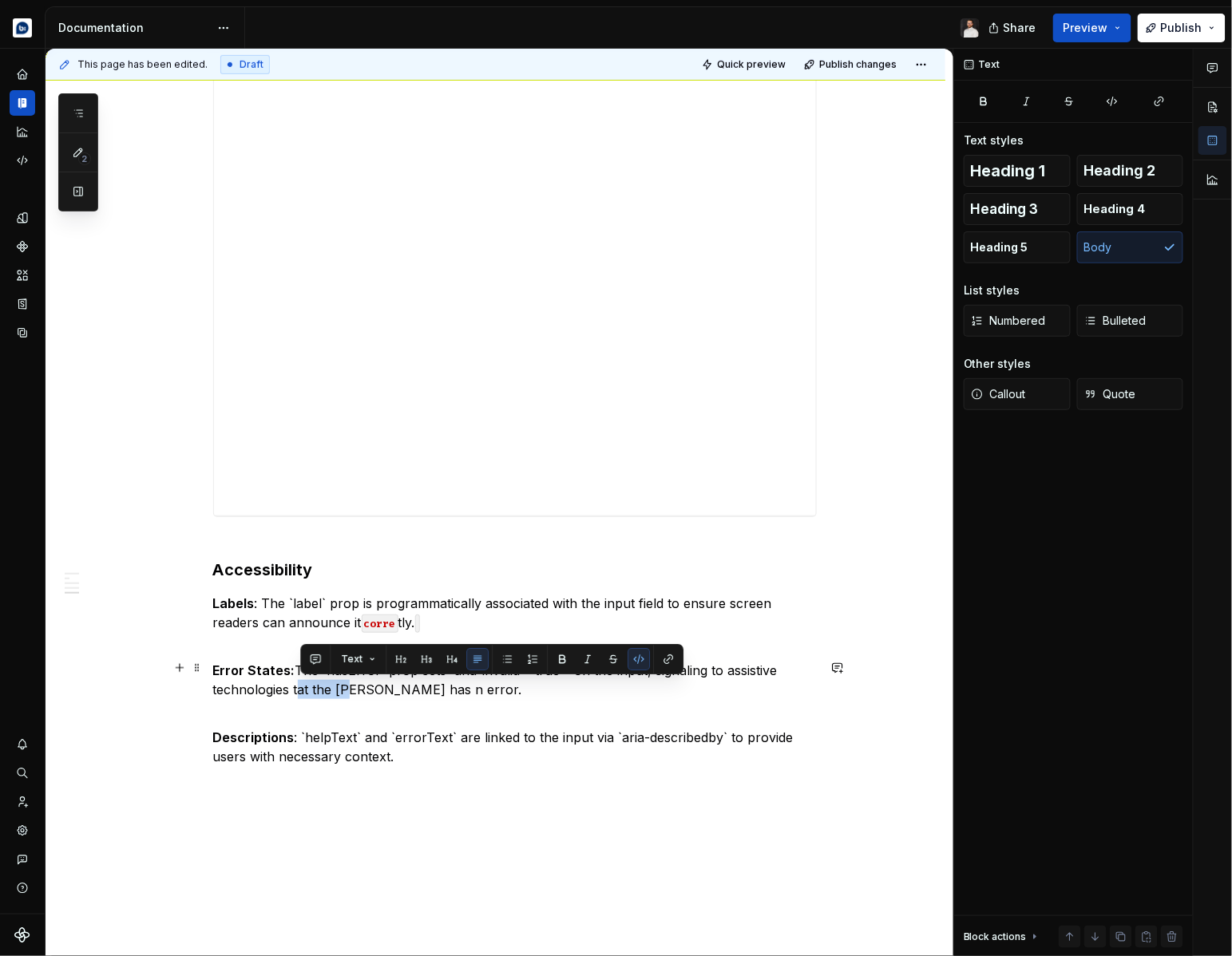
click at [324, 695] on p "Error States: The `hasError` prop sets `aria-invalid="true"` on the input, sign…" at bounding box center [515, 680] width 604 height 38
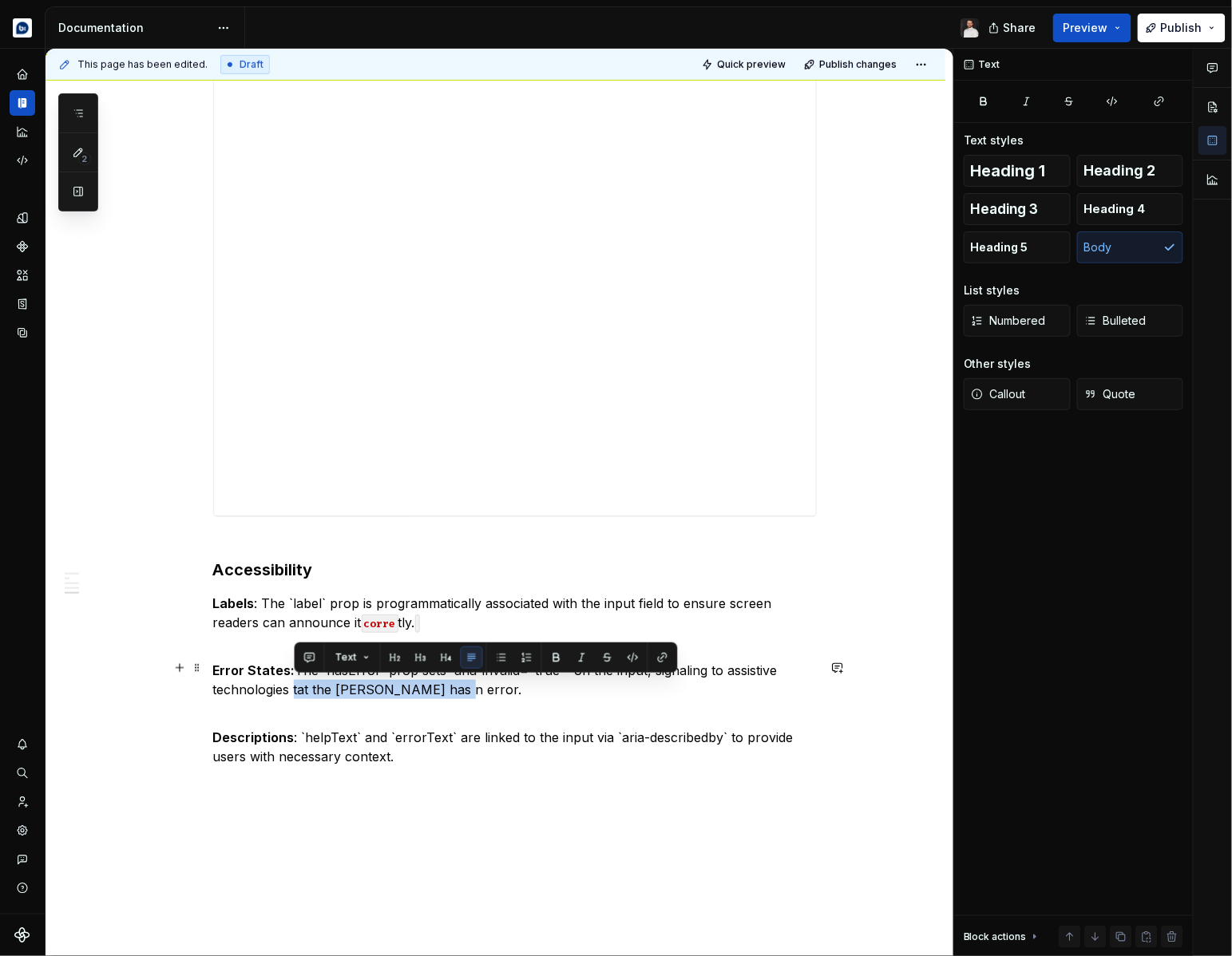
drag, startPoint x: 294, startPoint y: 690, endPoint x: 493, endPoint y: 687, distance: 199.0
click at [493, 687] on p "Error States: The `hasError` prop sets `aria-invalid="true"` on the input, sign…" at bounding box center [515, 680] width 604 height 38
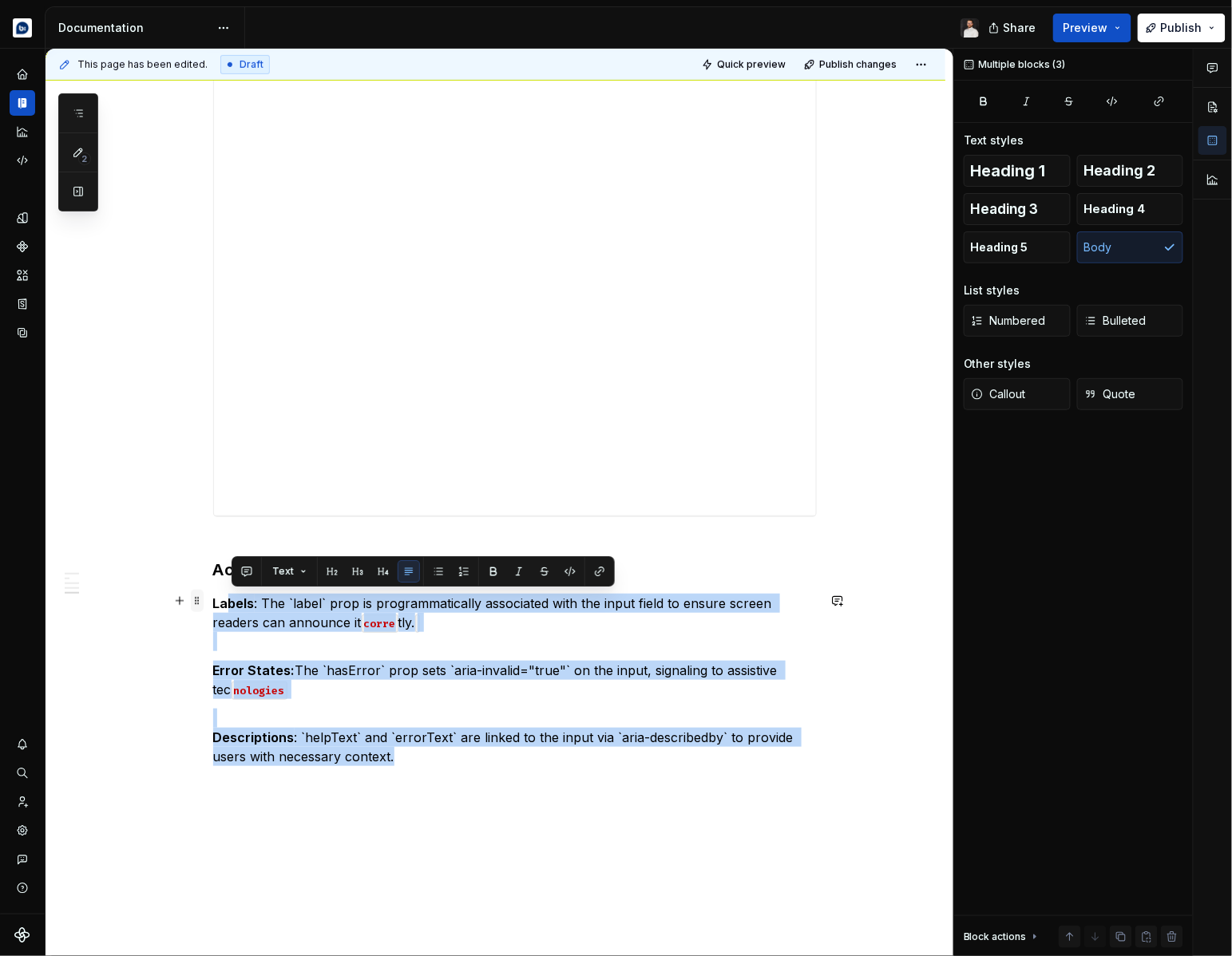
drag, startPoint x: 397, startPoint y: 754, endPoint x: 199, endPoint y: 603, distance: 249.0
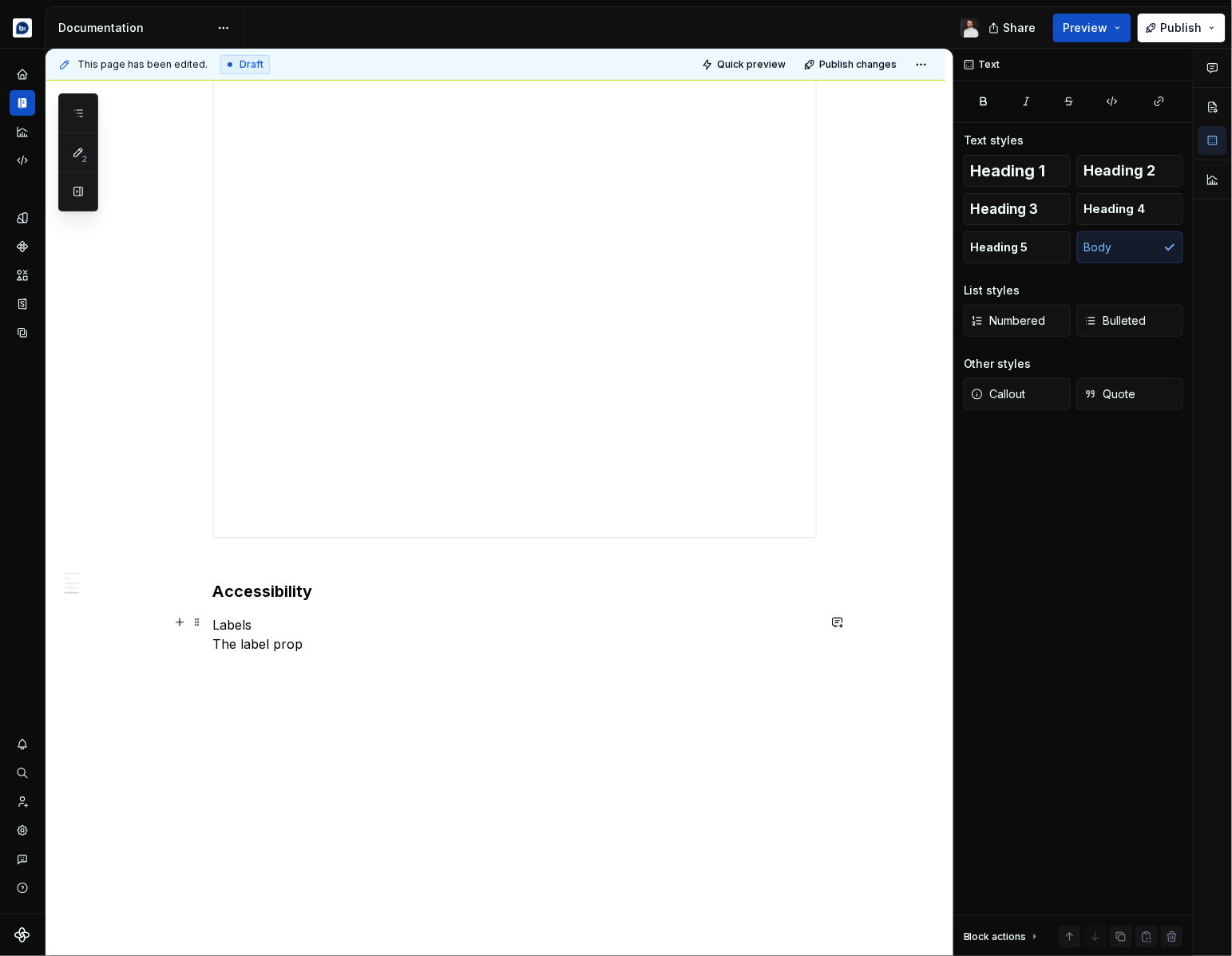
scroll to position [2200, 0]
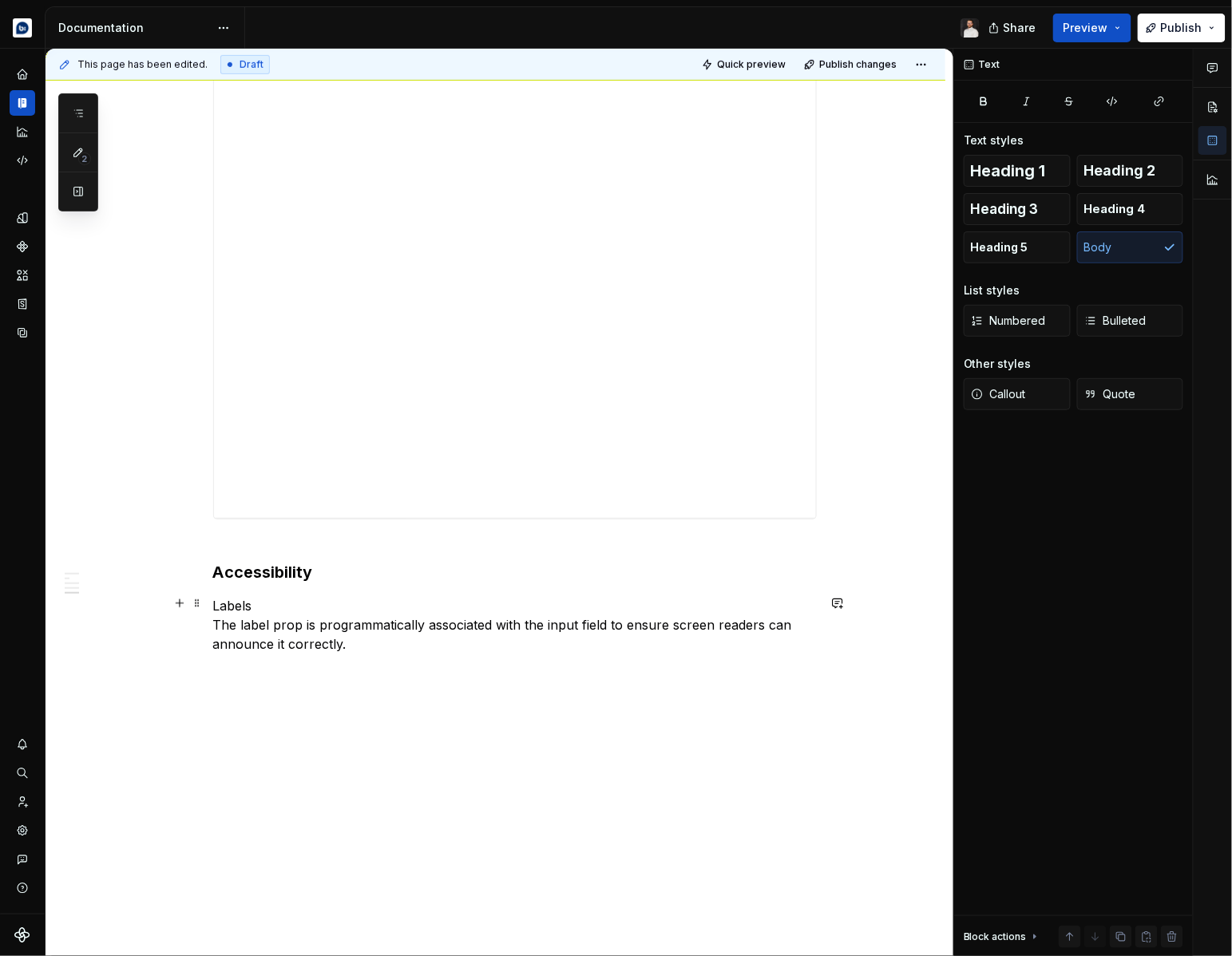
click at [255, 622] on p "Labels The label prop is programmatically associated with the input field to en…" at bounding box center [515, 624] width 604 height 57
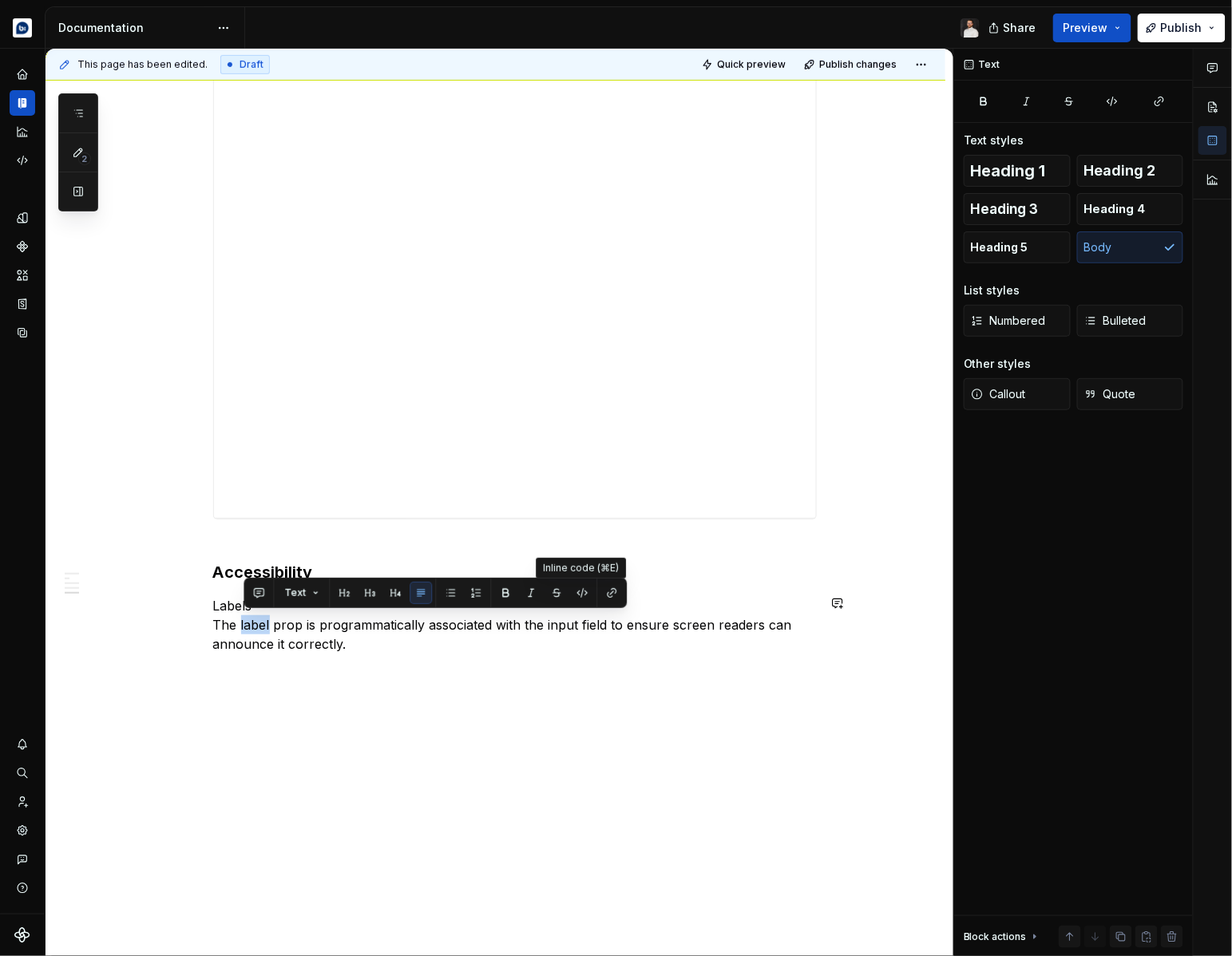
drag, startPoint x: 582, startPoint y: 595, endPoint x: 471, endPoint y: 615, distance: 112.8
click at [582, 595] on button "button" at bounding box center [582, 593] width 23 height 22
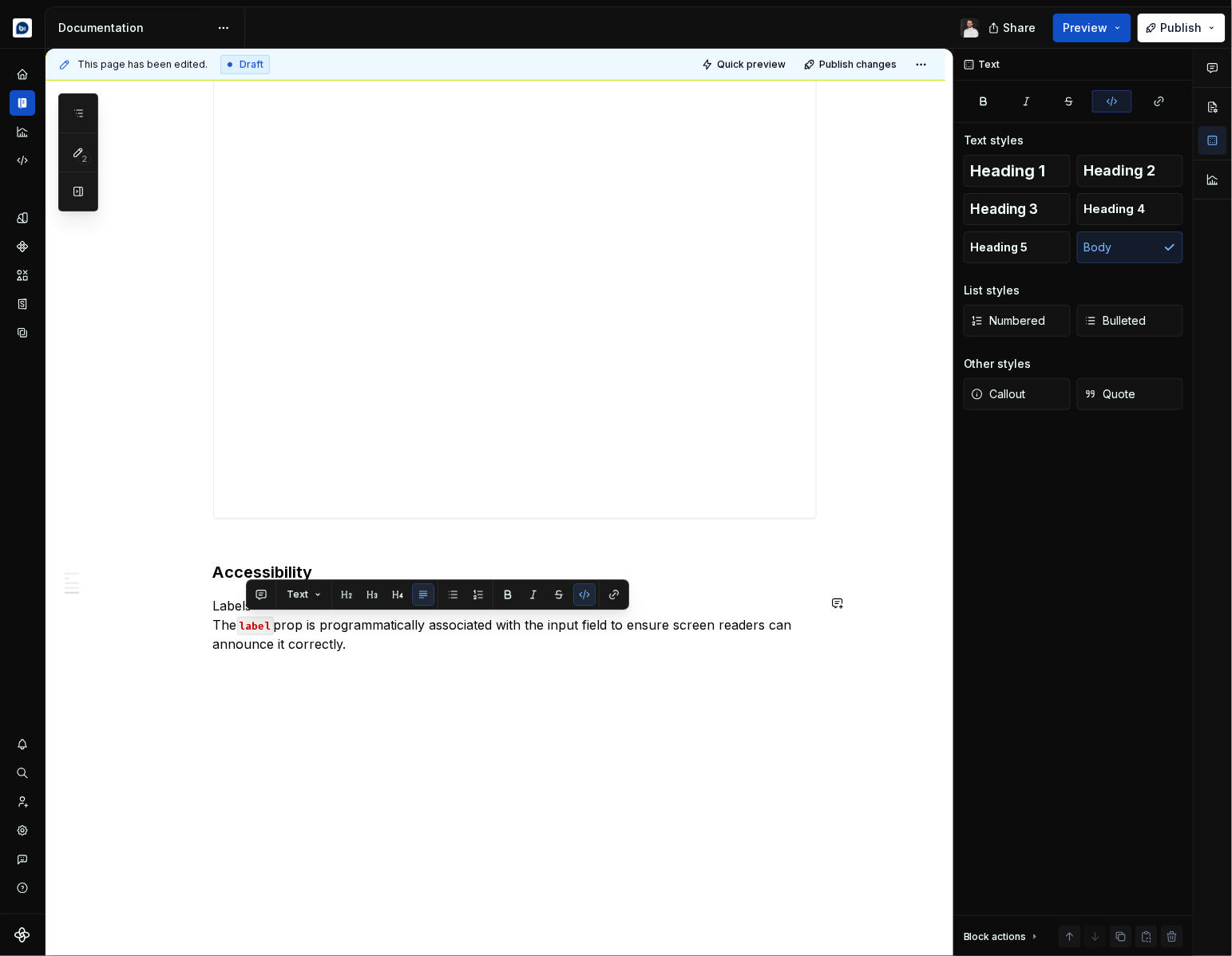
click at [234, 605] on p "Labels The label prop is programmatically associated with the input field to en…" at bounding box center [515, 624] width 604 height 57
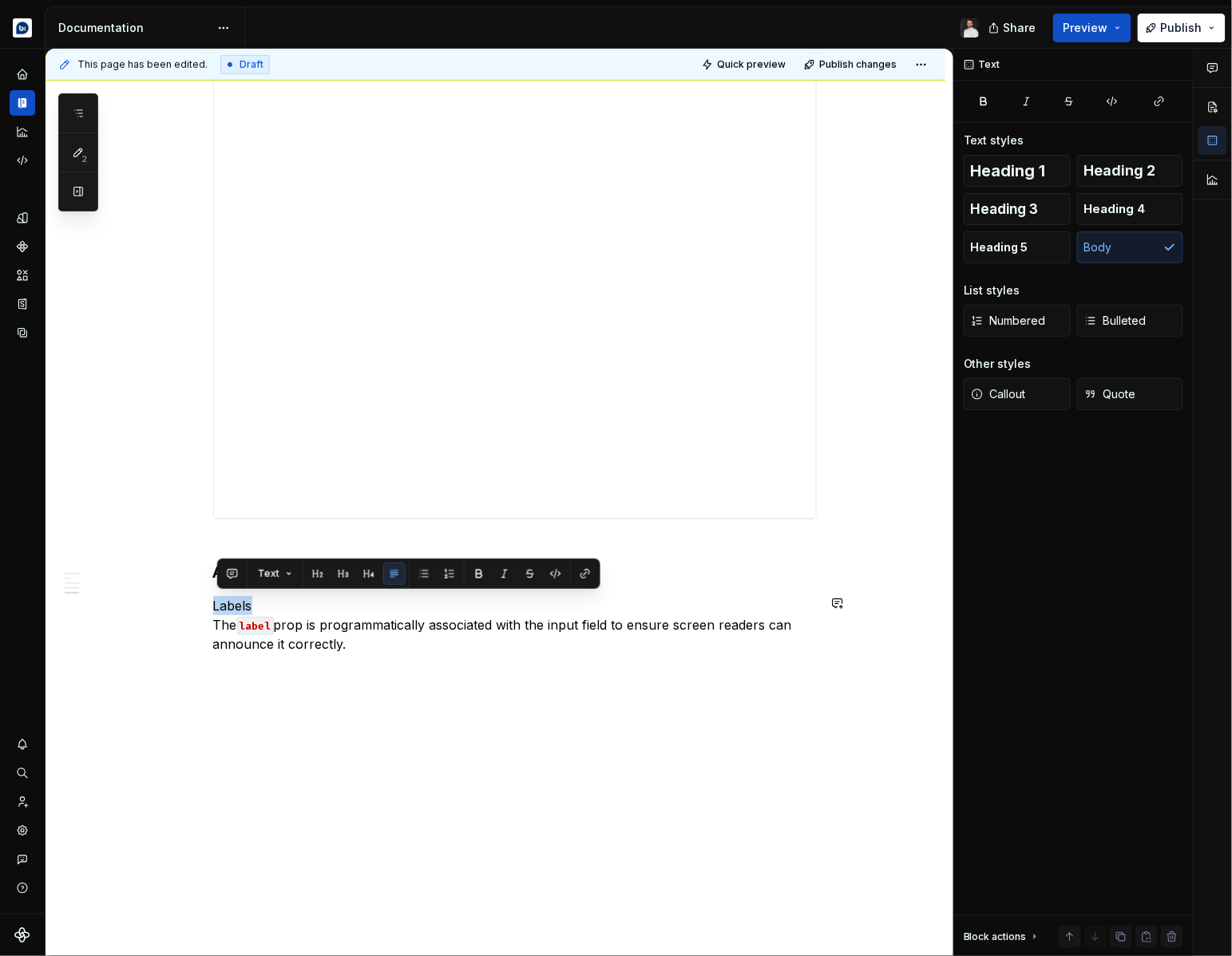
click at [234, 605] on p "Labels The label prop is programmatically associated with the input field to en…" at bounding box center [515, 624] width 604 height 57
click at [473, 576] on button "button" at bounding box center [479, 574] width 23 height 22
click at [365, 646] on p "Labels The label prop is programmatically associated with the input field to en…" at bounding box center [515, 624] width 604 height 57
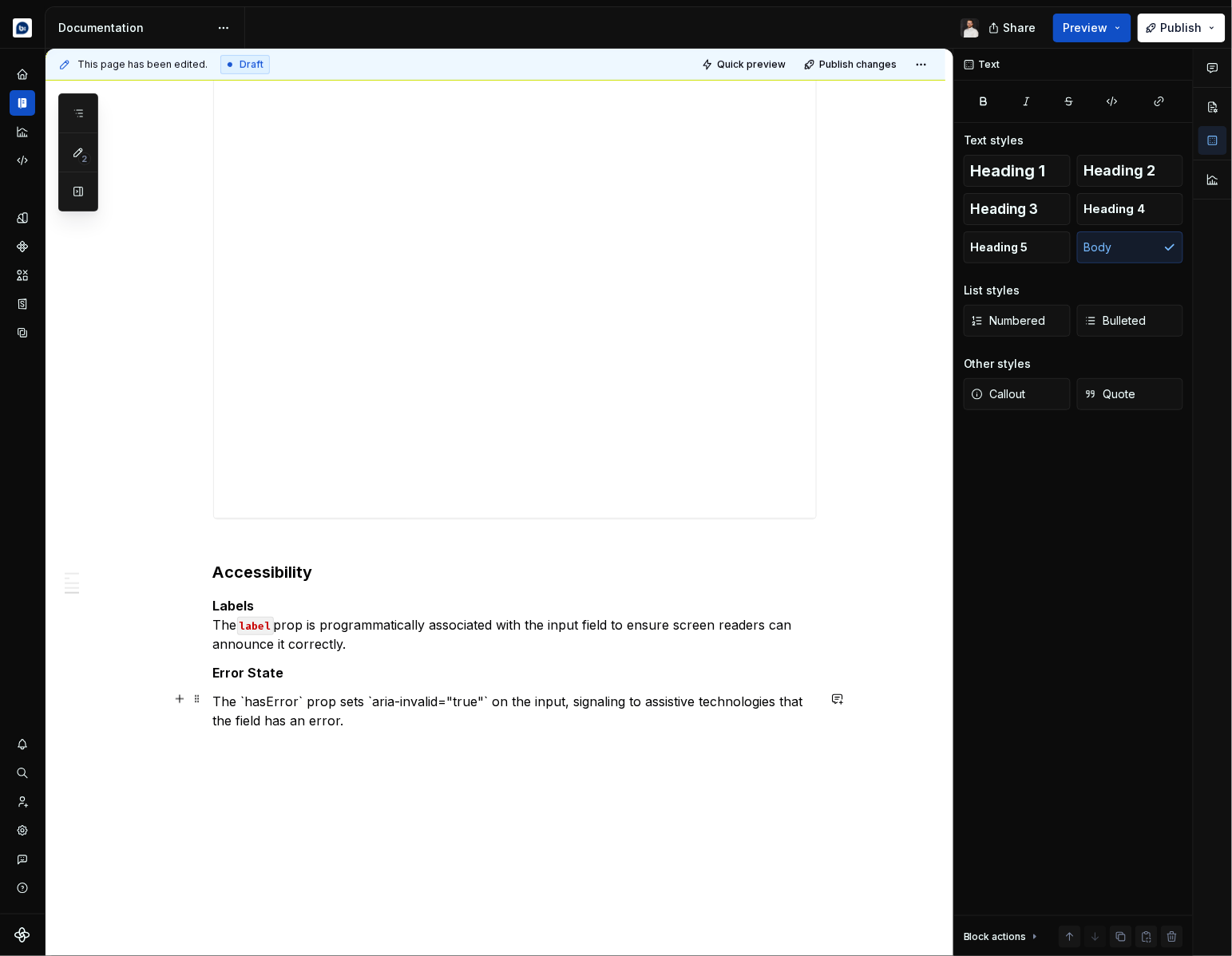
click at [303, 699] on p "The `hasError` prop sets `aria-invalid="true"` on the input, signaling to assis…" at bounding box center [515, 710] width 604 height 38
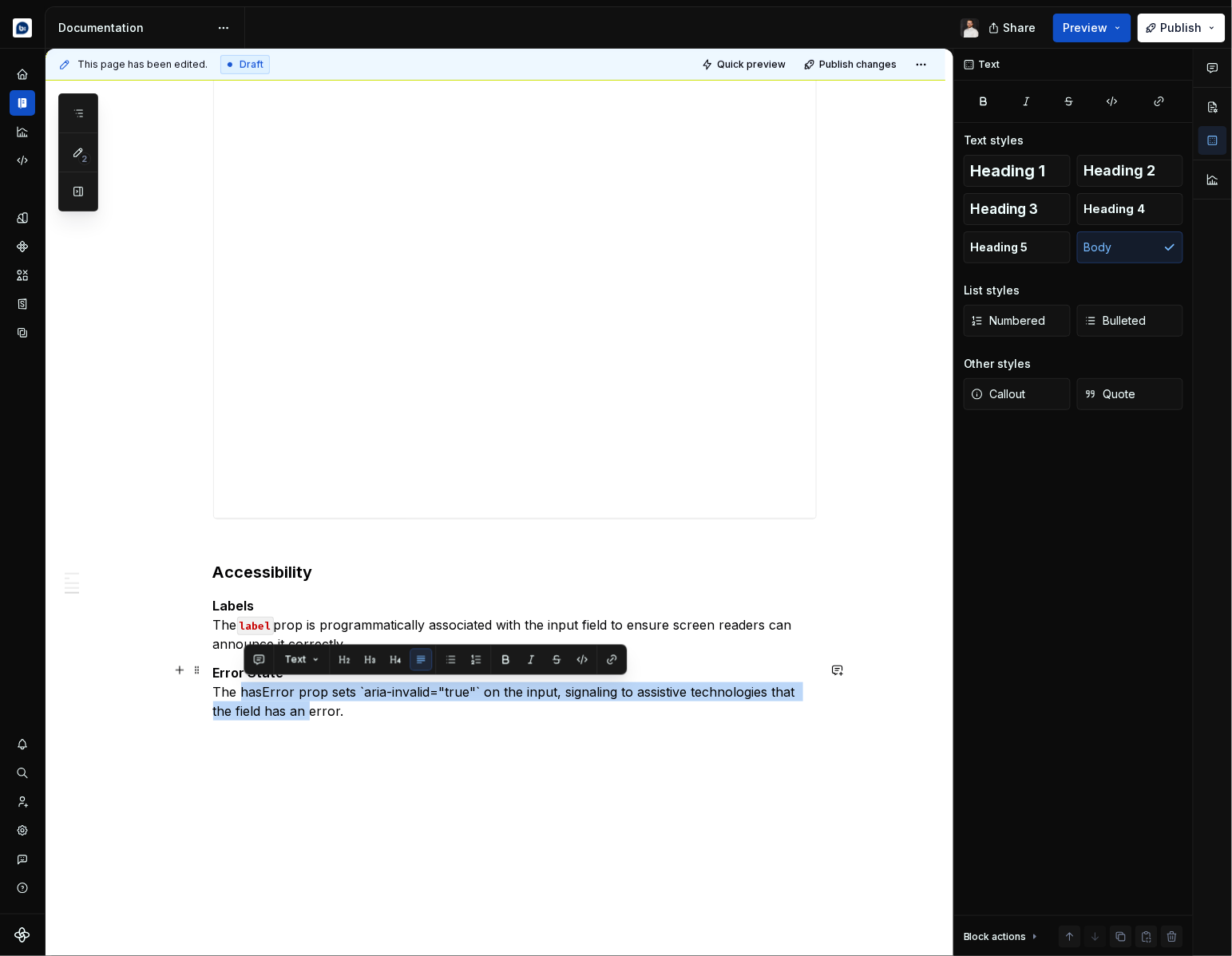
click at [275, 686] on p "Error State The hasError prop sets `aria-invalid="true"` on the input, signalin…" at bounding box center [515, 692] width 604 height 57
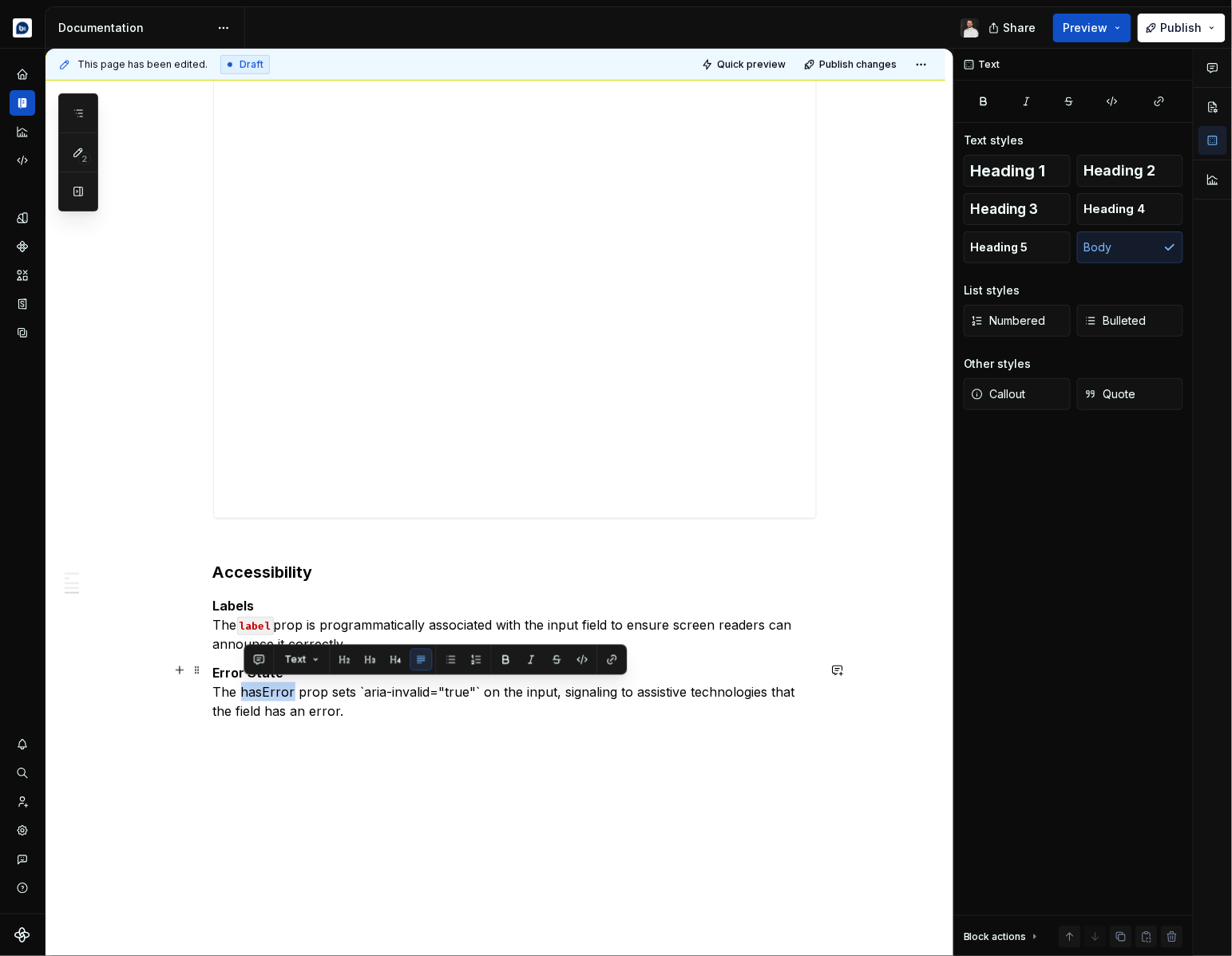
click at [275, 686] on p "Error State The hasError prop sets `aria-invalid="true"` on the input, signalin…" at bounding box center [515, 692] width 604 height 57
click at [584, 660] on button "button" at bounding box center [582, 660] width 23 height 22
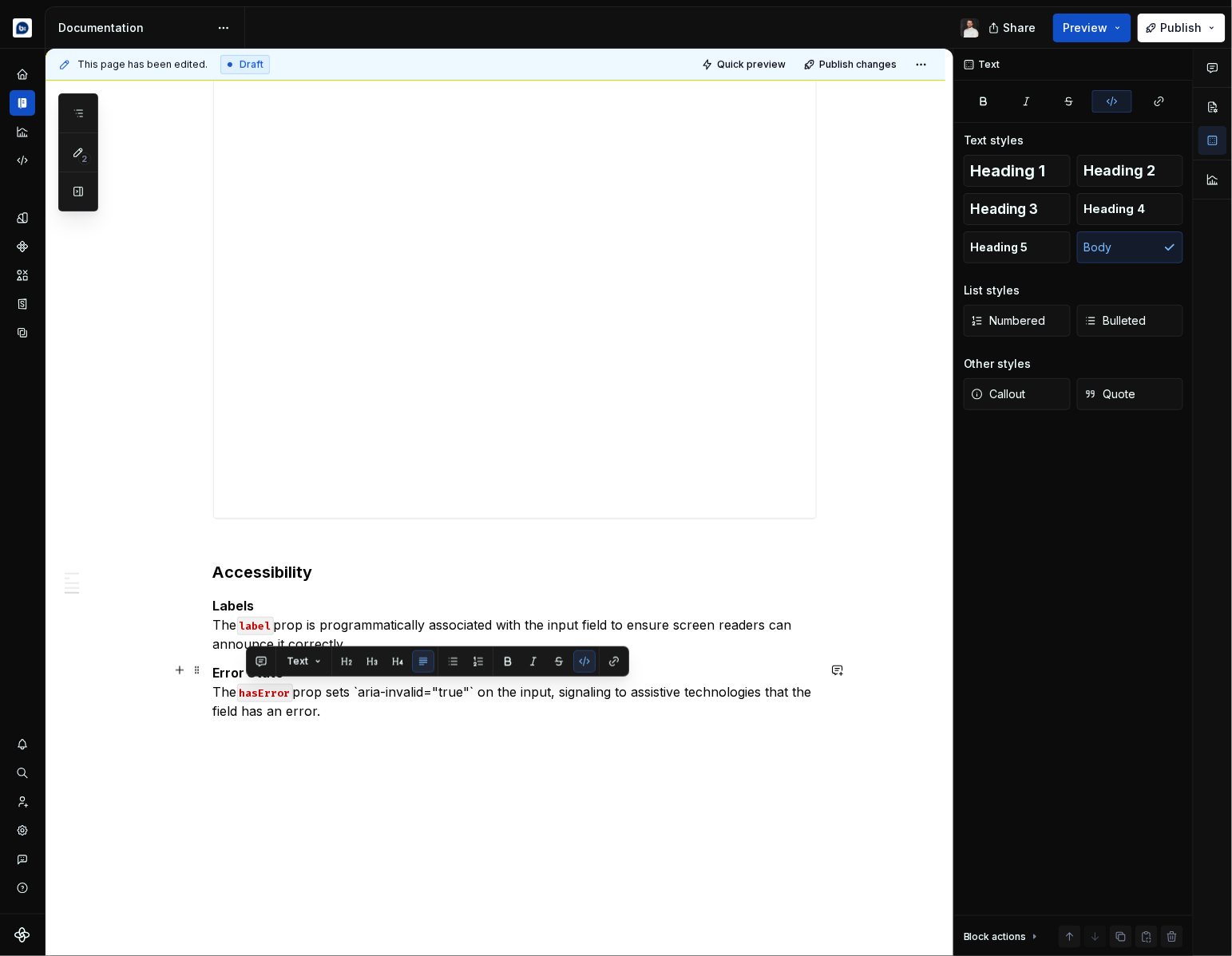
click at [368, 689] on p "Error State The hasError prop sets `aria-invalid="true"` on the input, signalin…" at bounding box center [515, 692] width 604 height 57
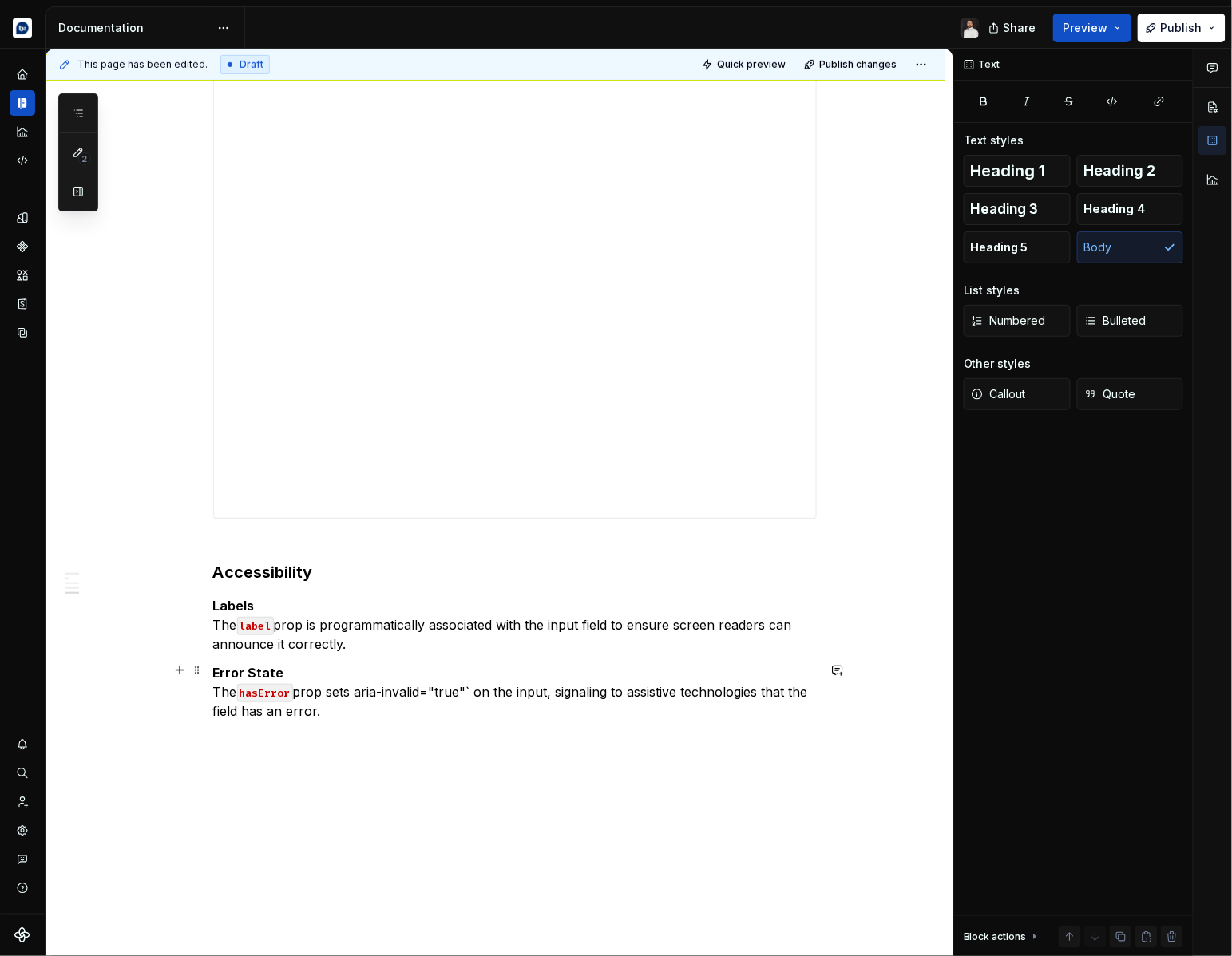
click at [476, 688] on p "Error State The hasError prop sets aria-invalid="true"` on the input, signaling…" at bounding box center [515, 692] width 604 height 57
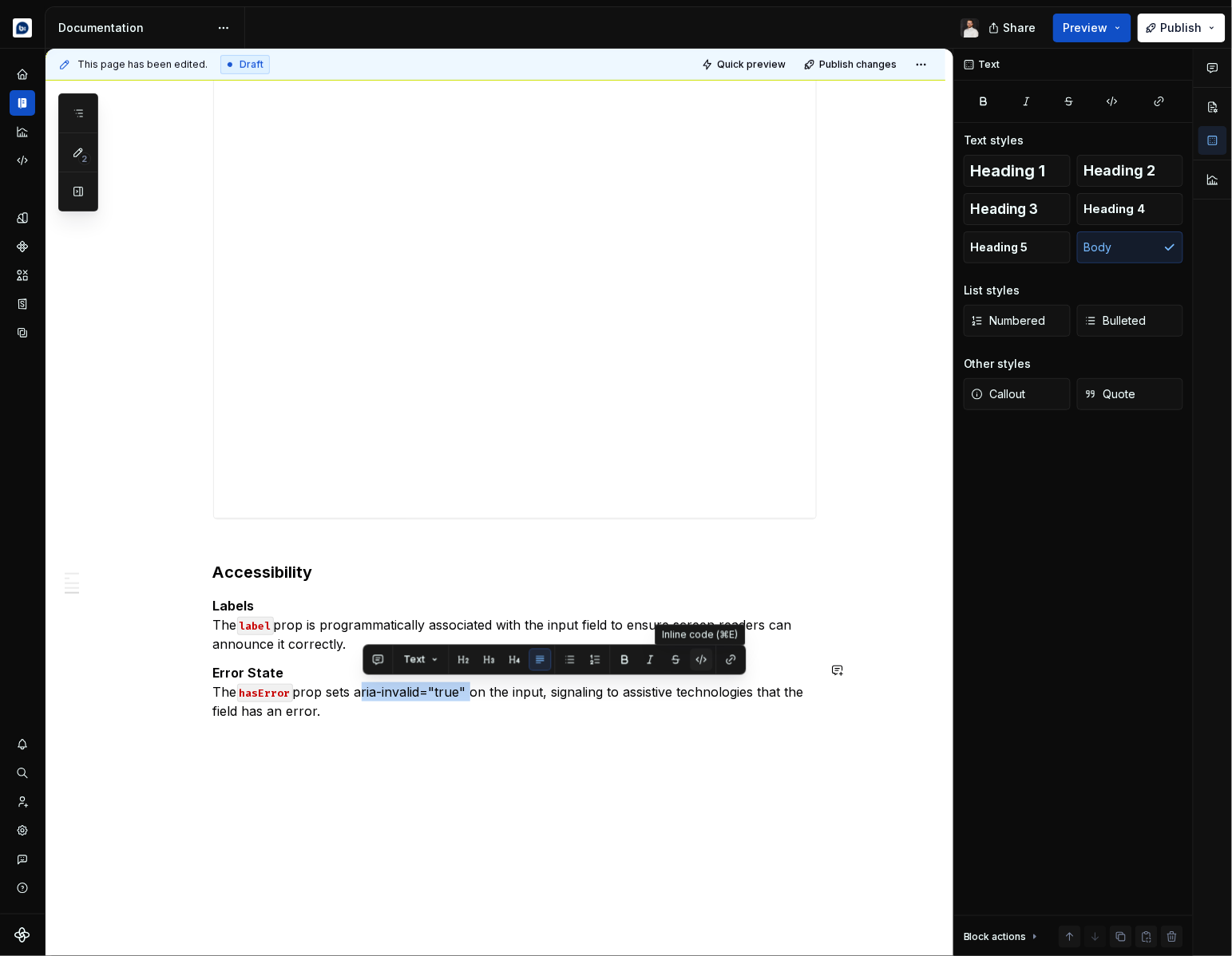
click at [703, 660] on button "button" at bounding box center [702, 660] width 23 height 22
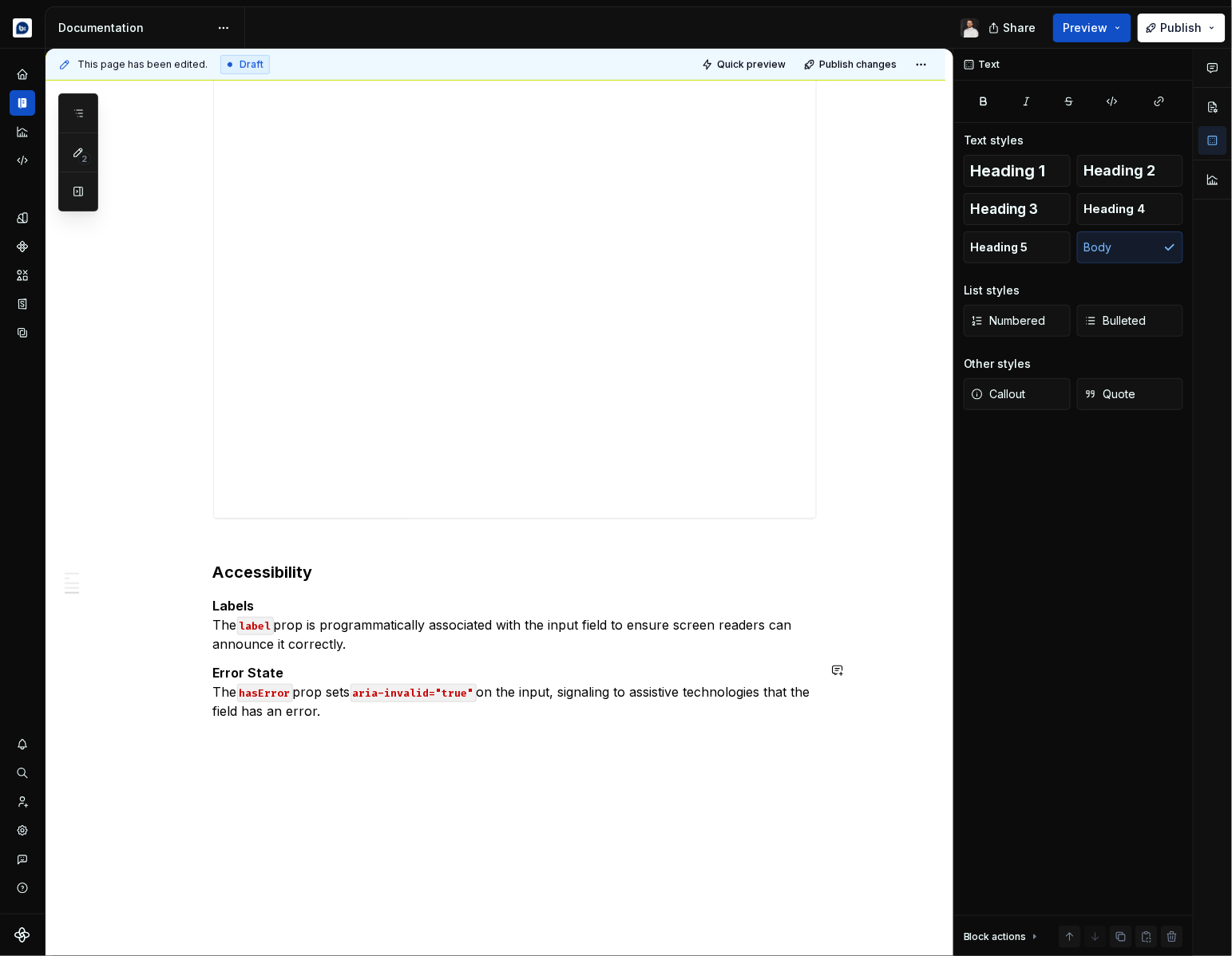
click at [282, 736] on p "Descriptions" at bounding box center [515, 749] width 604 height 38
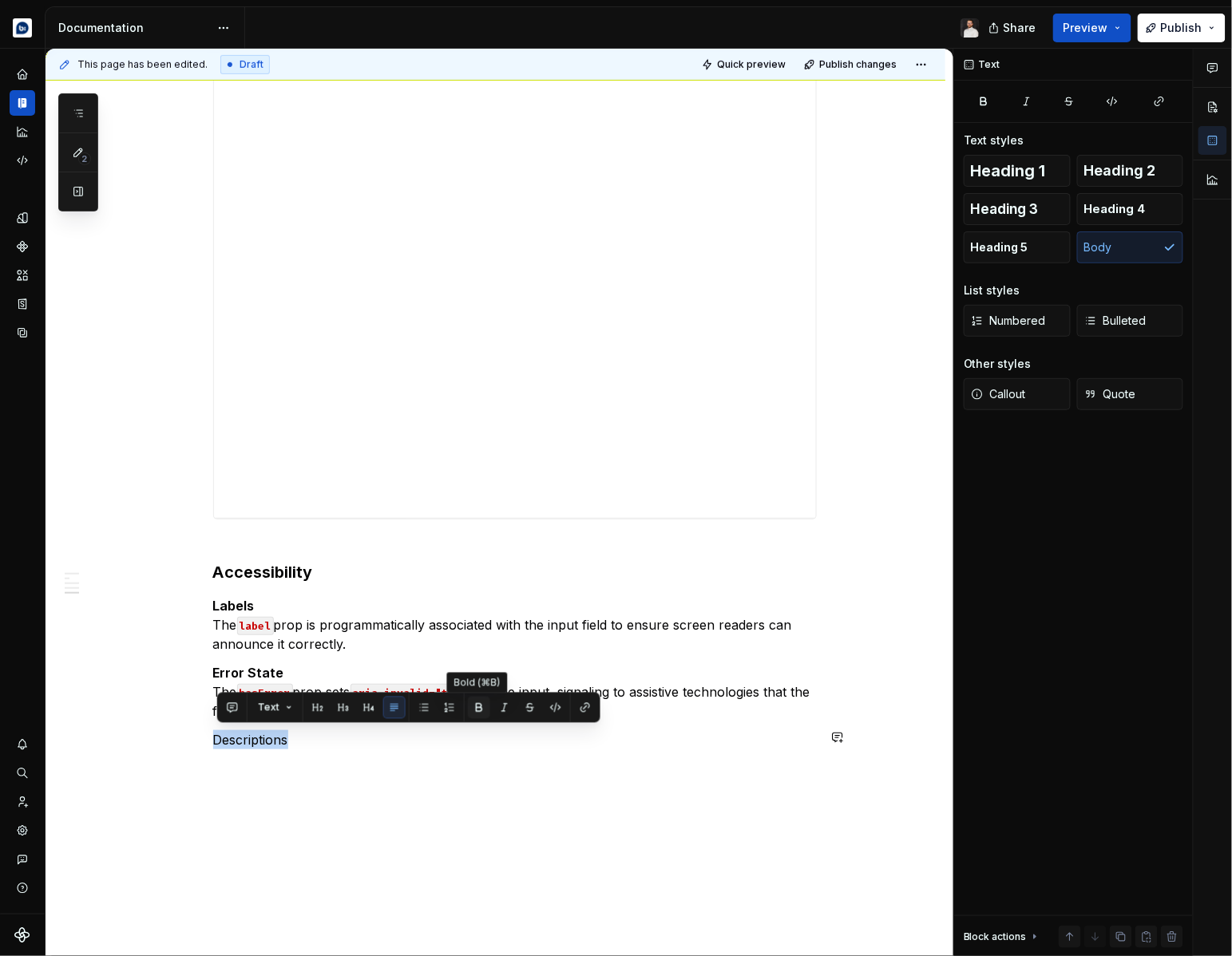
click at [481, 711] on button "button" at bounding box center [479, 709] width 23 height 22
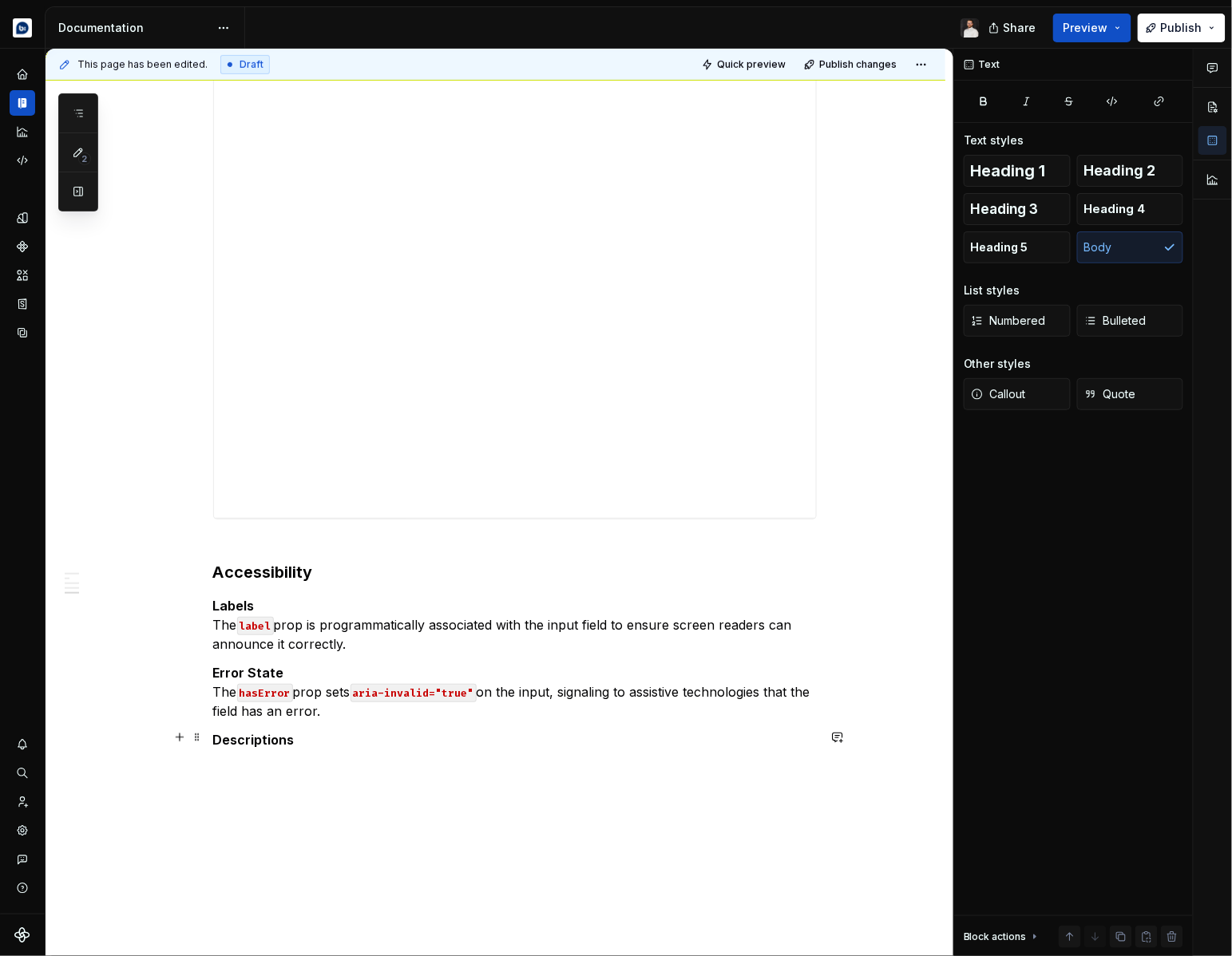
click at [241, 758] on p "Descriptions" at bounding box center [515, 749] width 604 height 38
click at [278, 756] on p "Descriptions `helpText` and `errorText` are linked to the input via `aria-descr…" at bounding box center [515, 758] width 604 height 57
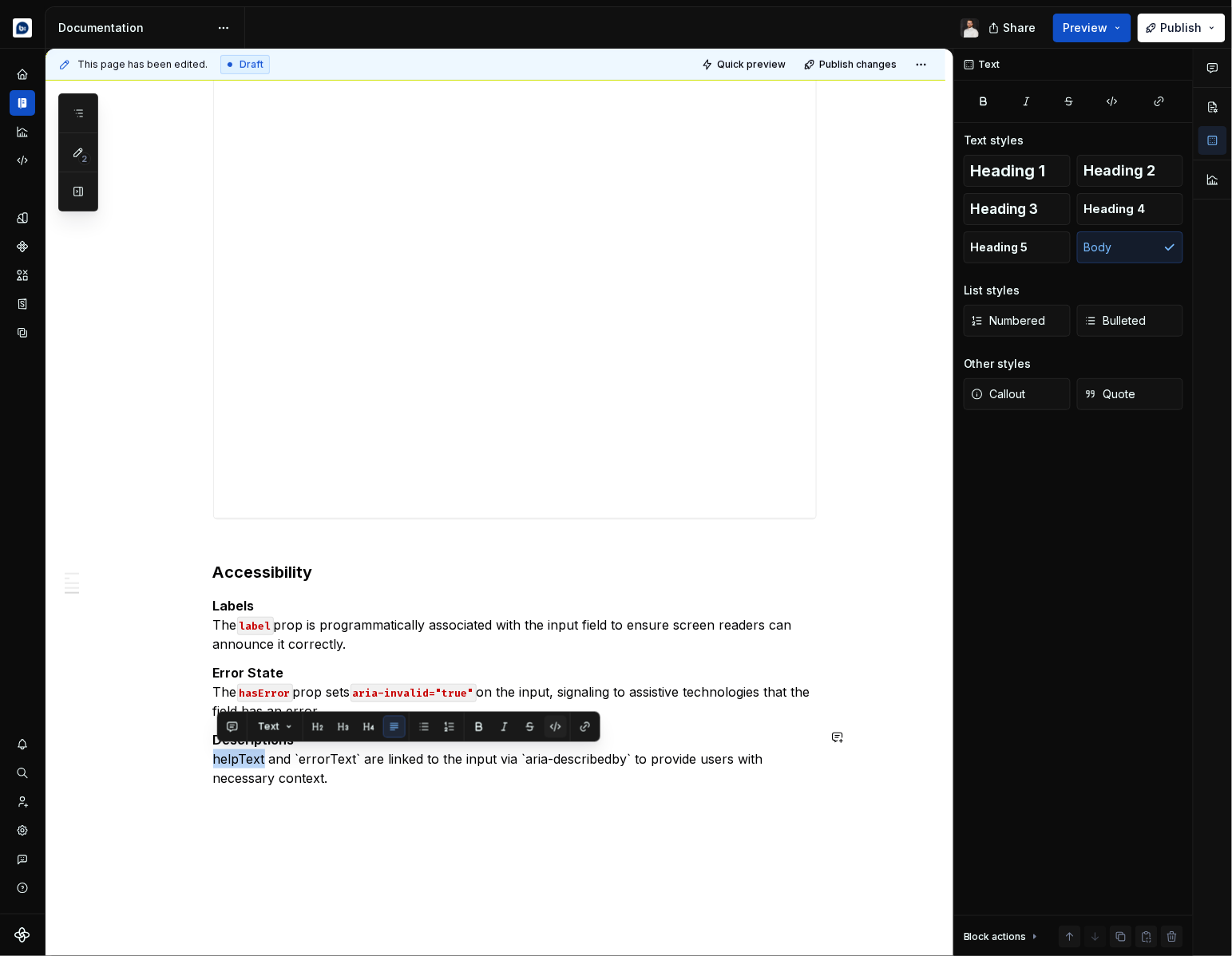
click at [551, 724] on button "button" at bounding box center [556, 727] width 23 height 22
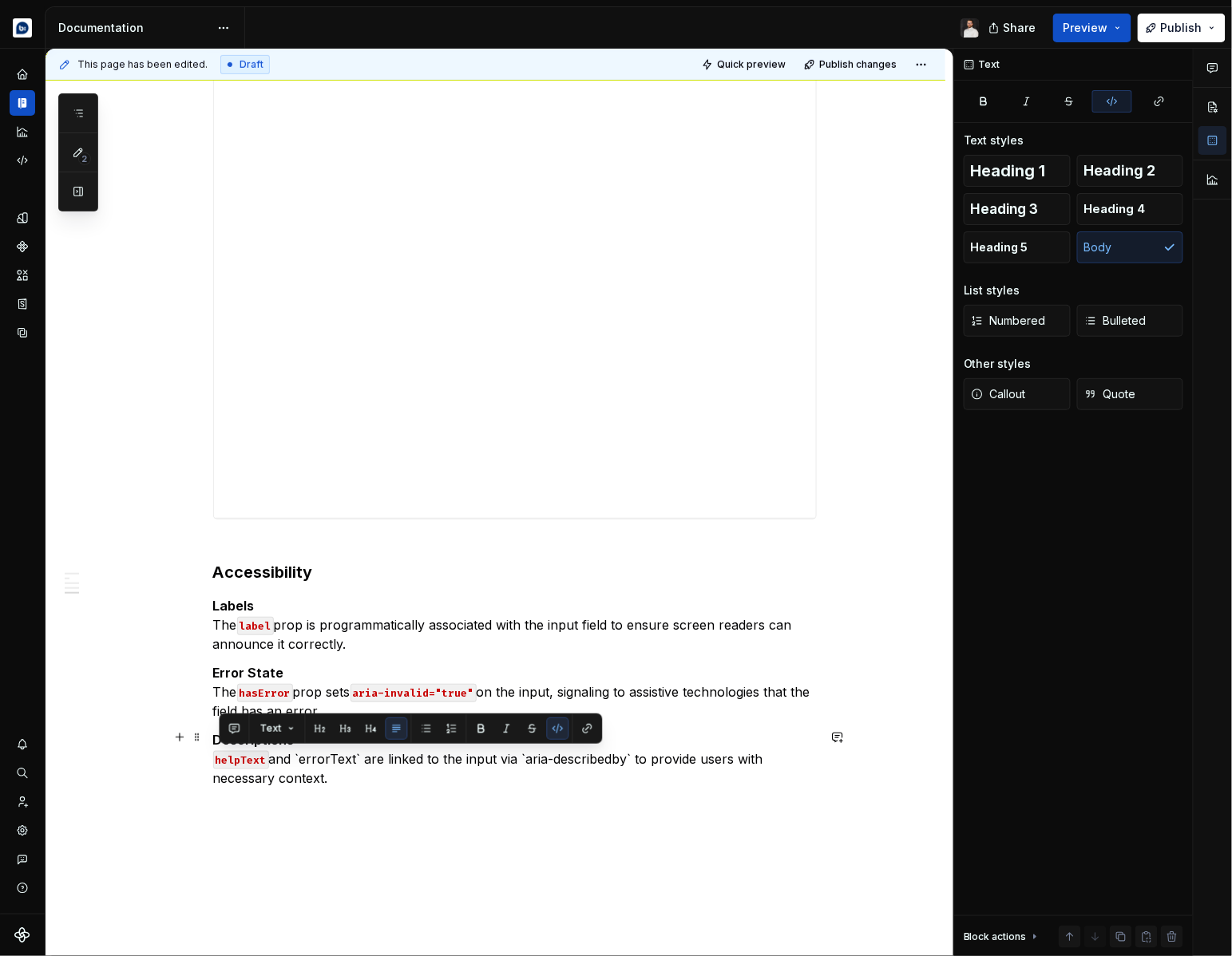
click at [332, 759] on p "Descriptions helpText and `errorText` are linked to the input via `aria-describ…" at bounding box center [515, 758] width 604 height 57
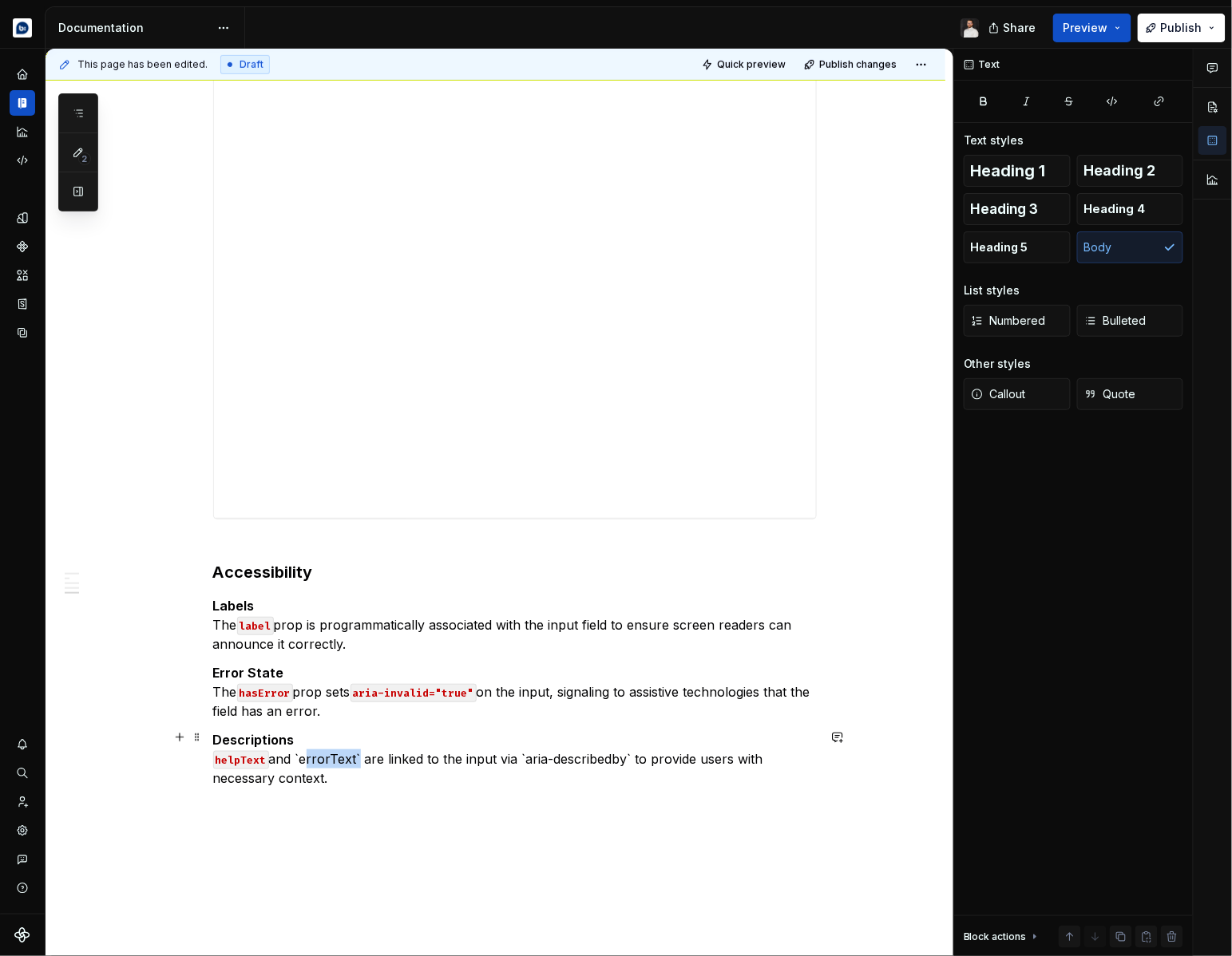
click at [332, 759] on p "Descriptions helpText and `errorText` are linked to the input via `aria-describ…" at bounding box center [515, 758] width 604 height 57
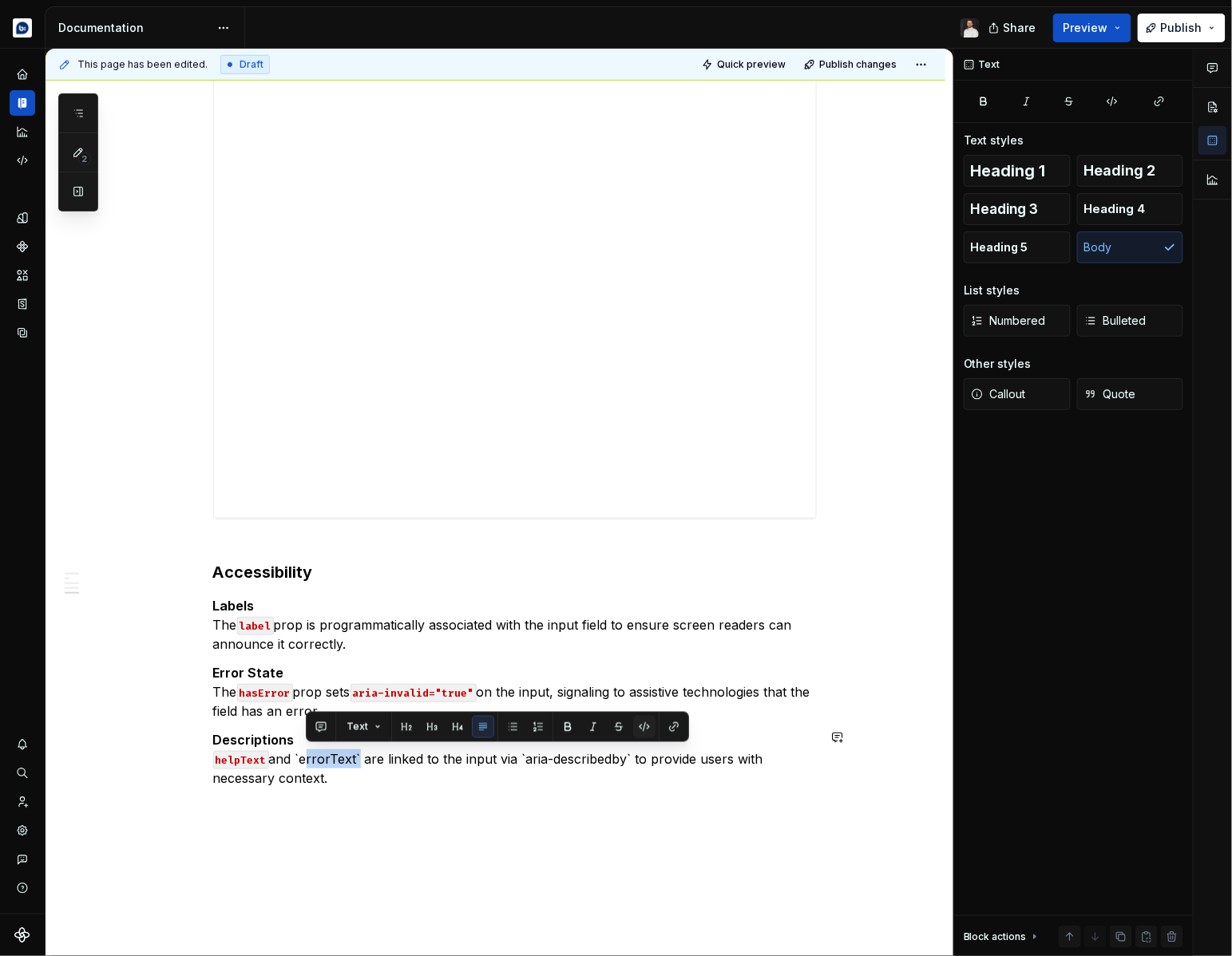
click at [636, 722] on button "button" at bounding box center [644, 727] width 23 height 22
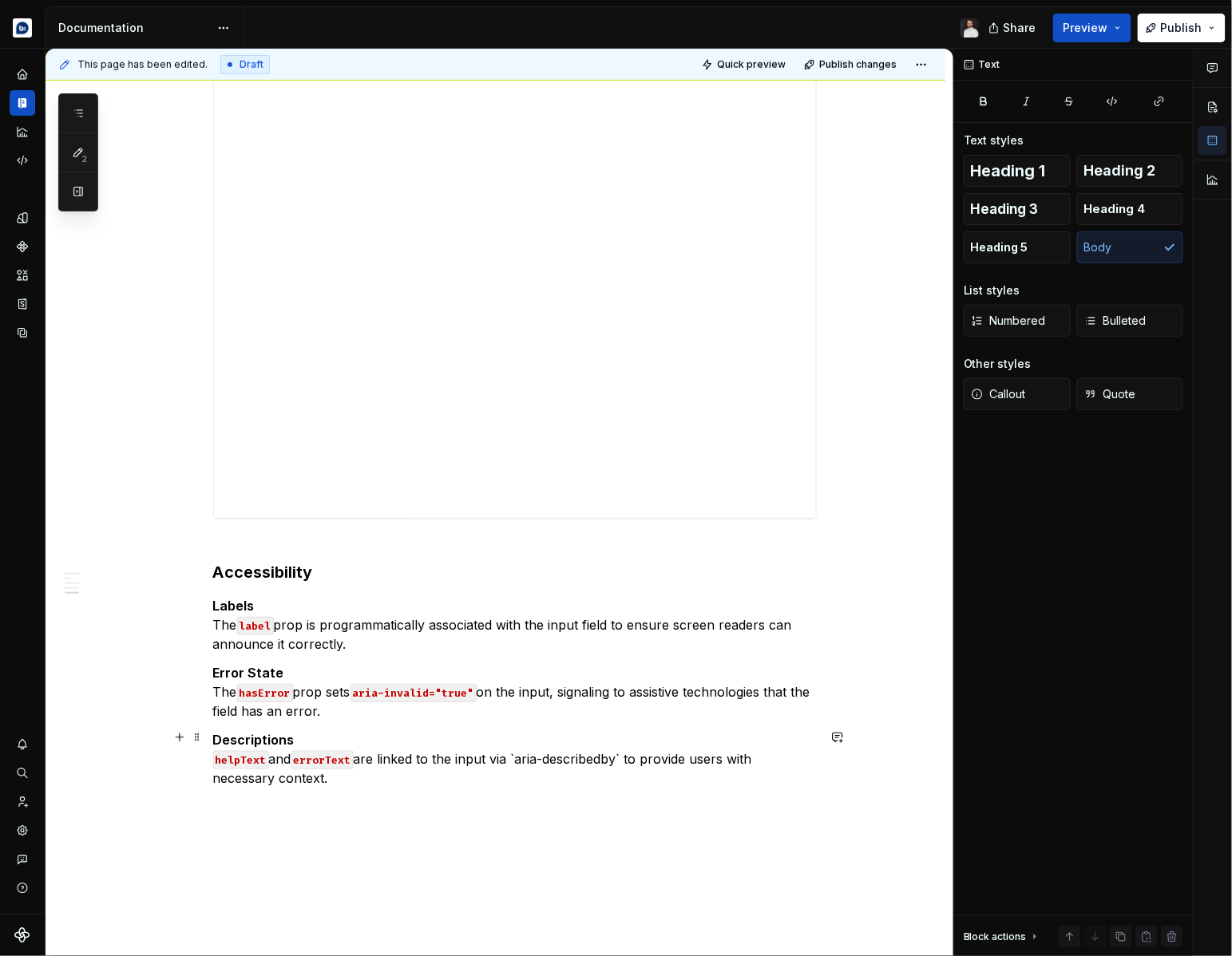
click at [528, 756] on p "Descriptions helpText and errorText are linked to the input via `aria-described…" at bounding box center [515, 758] width 604 height 57
click at [628, 754] on p "Descriptions helpText and errorText are linked to the input via aria-describedb…" at bounding box center [515, 758] width 604 height 57
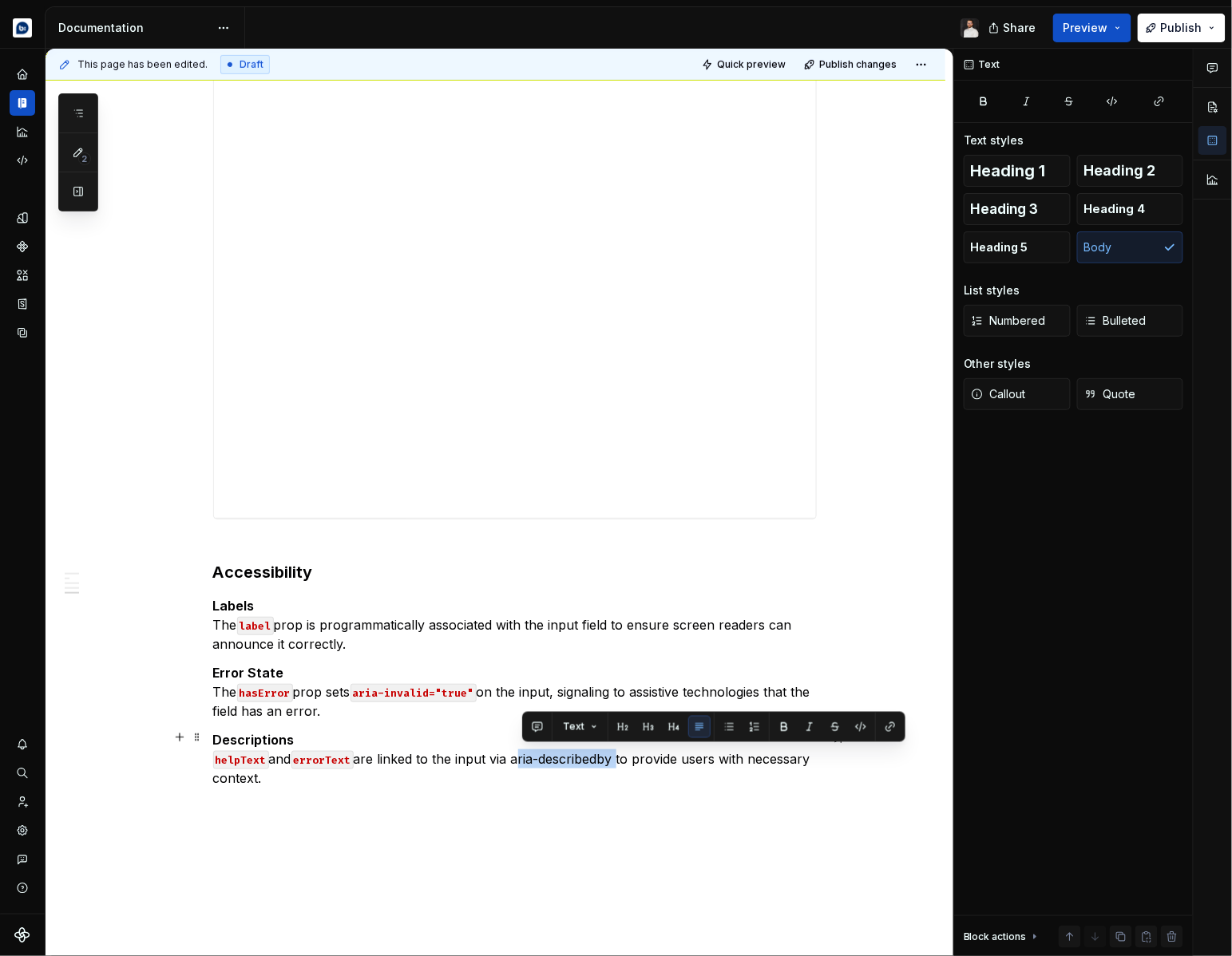
drag, startPoint x: 626, startPoint y: 757, endPoint x: 521, endPoint y: 757, distance: 105.0
click at [521, 757] on p "Descriptions helpText and errorText are linked to the input via aria-describedb…" at bounding box center [515, 758] width 604 height 57
click at [857, 726] on button "button" at bounding box center [861, 727] width 23 height 22
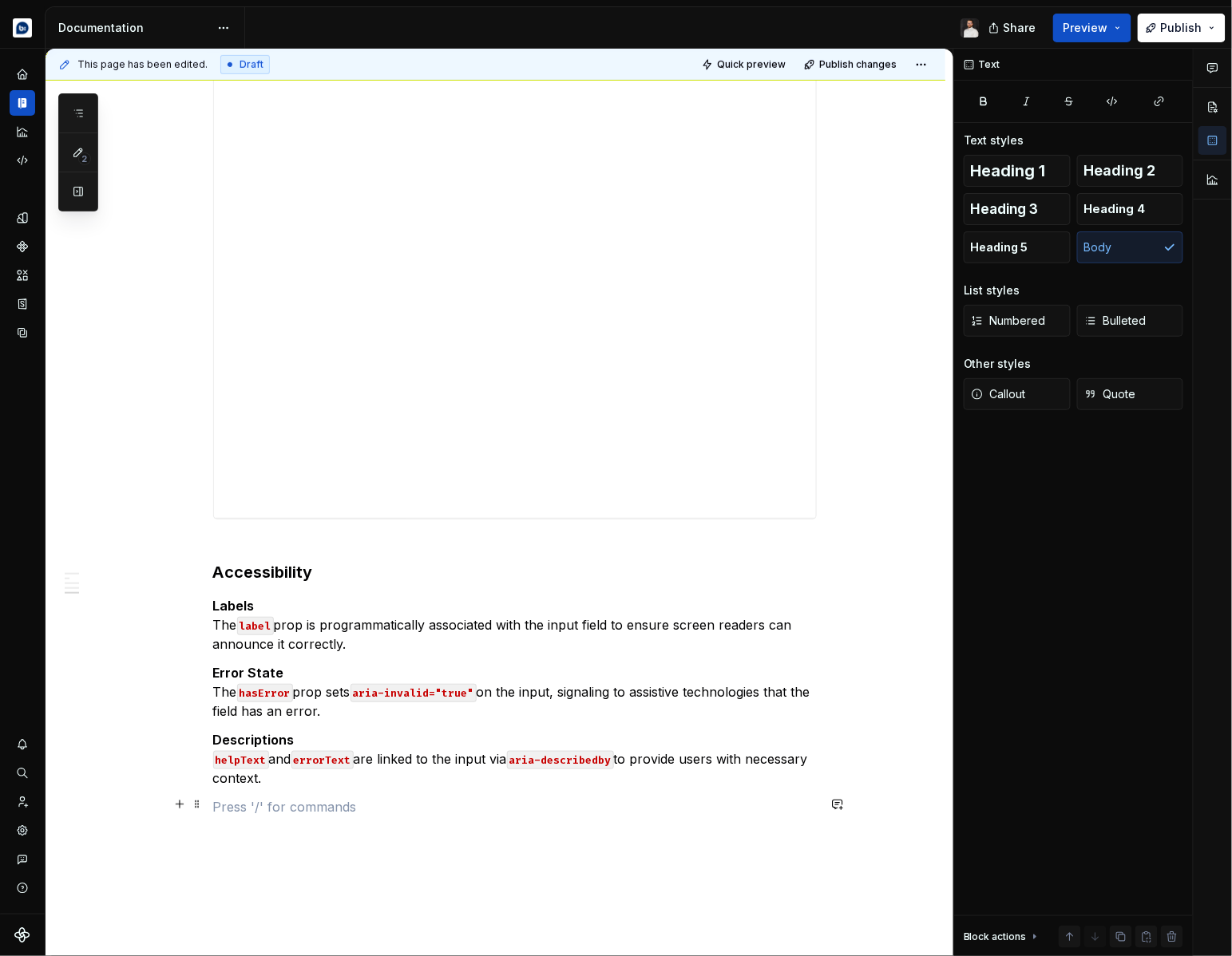
click at [467, 799] on p at bounding box center [515, 807] width 604 height 19
click at [384, 778] on p "Descriptions helpText and errorText are linked to the input via aria-describedb…" at bounding box center [515, 758] width 604 height 57
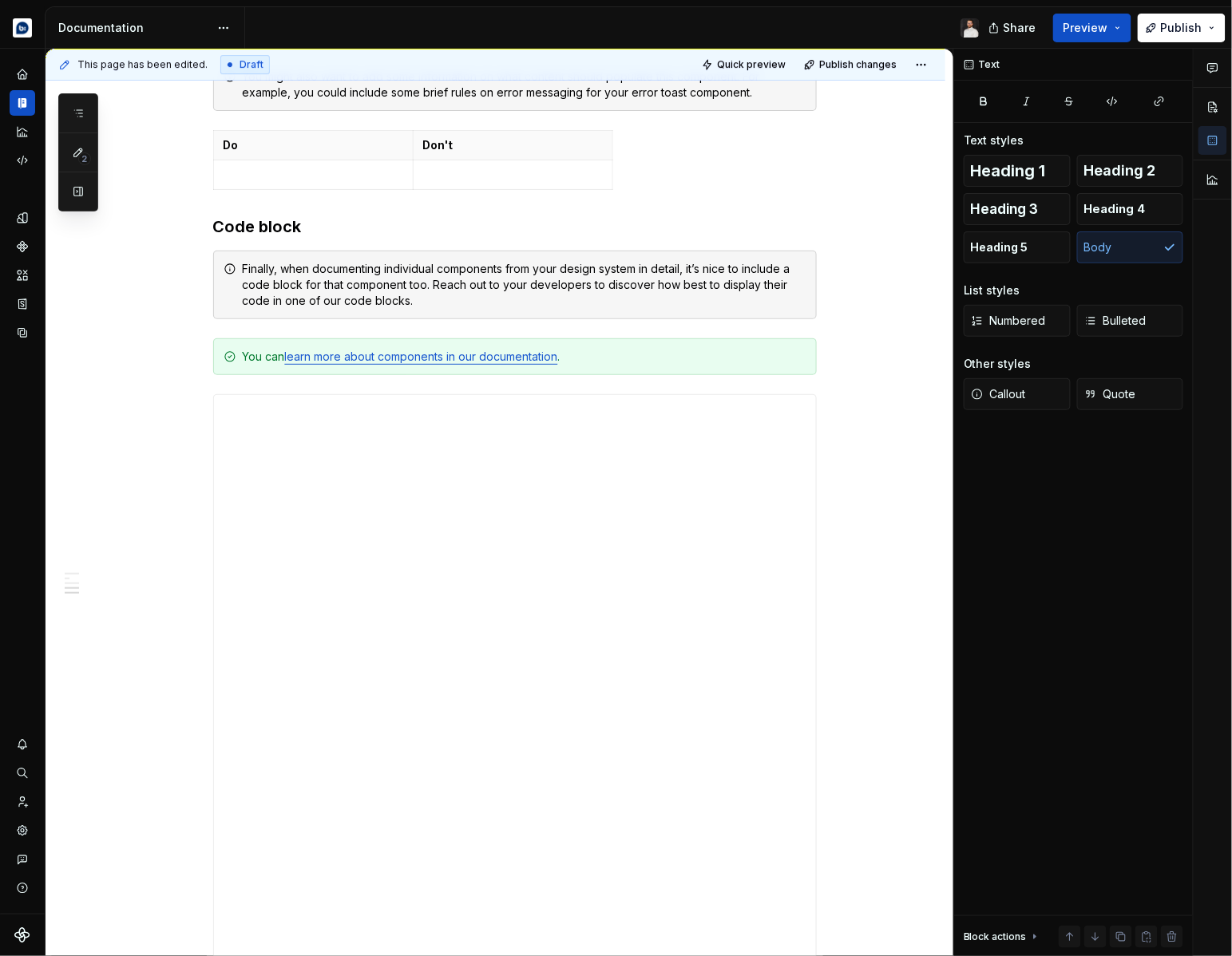
scroll to position [1658, 0]
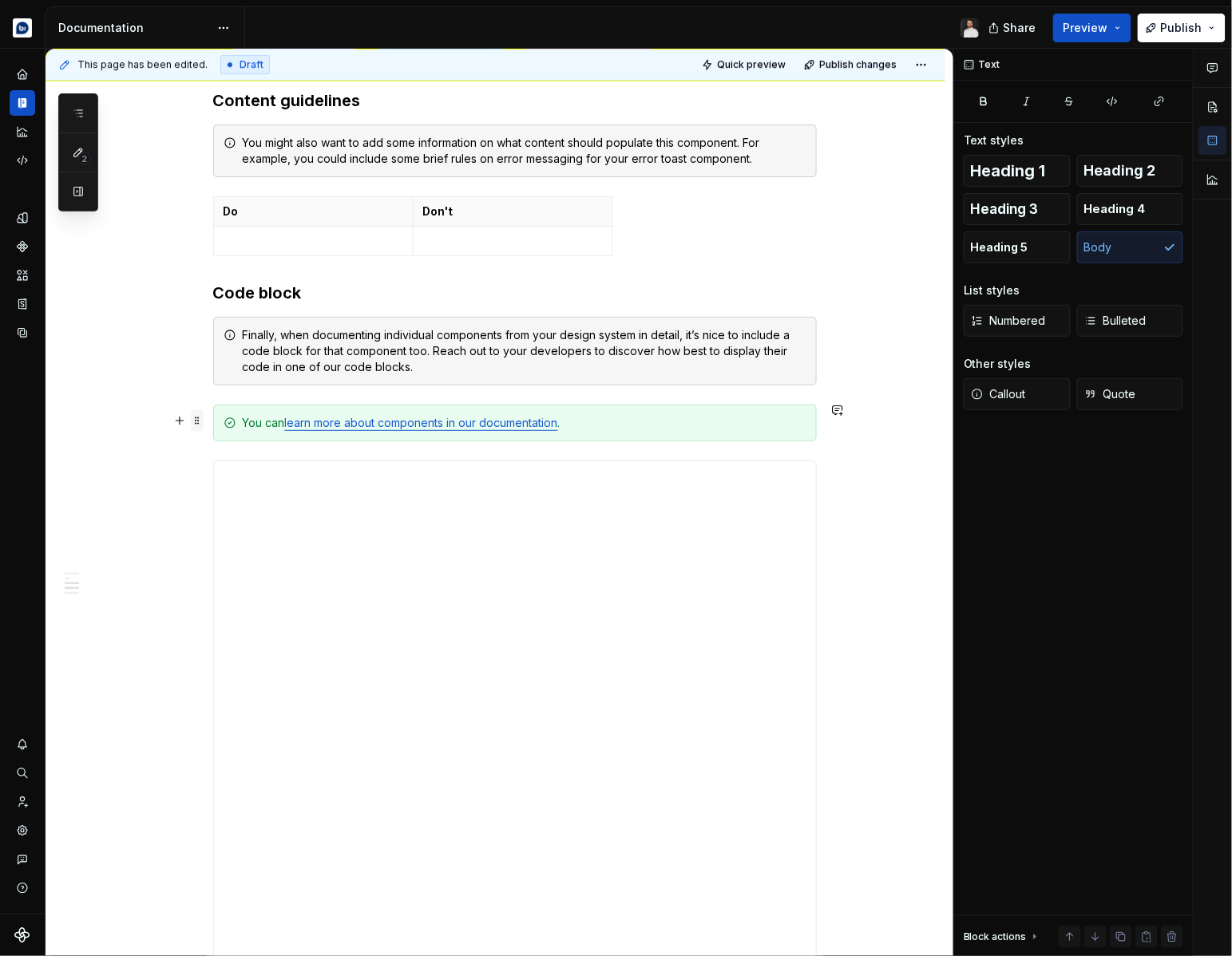
click at [201, 420] on span at bounding box center [198, 421] width 13 height 22
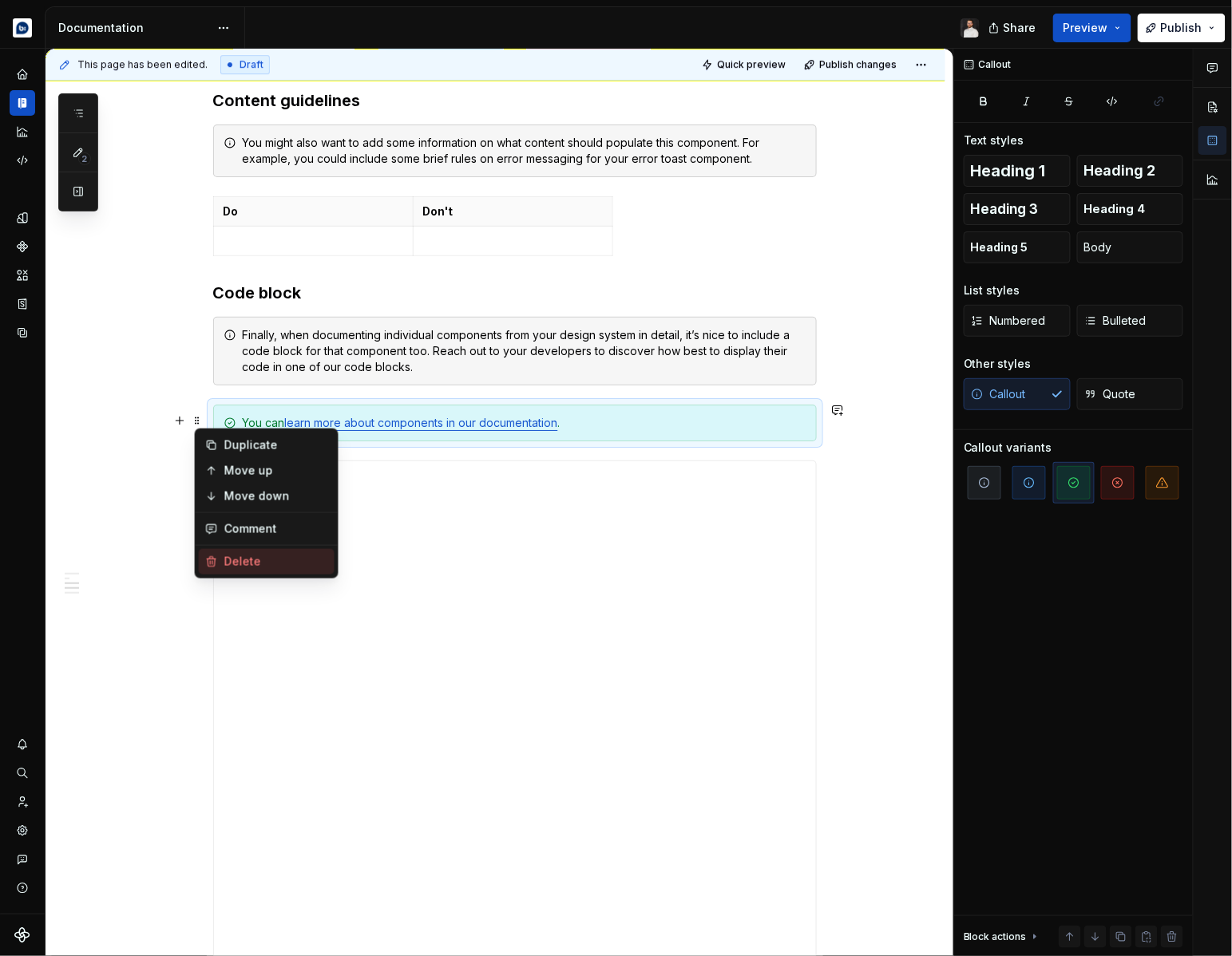
click at [251, 563] on div "Delete" at bounding box center [276, 561] width 104 height 16
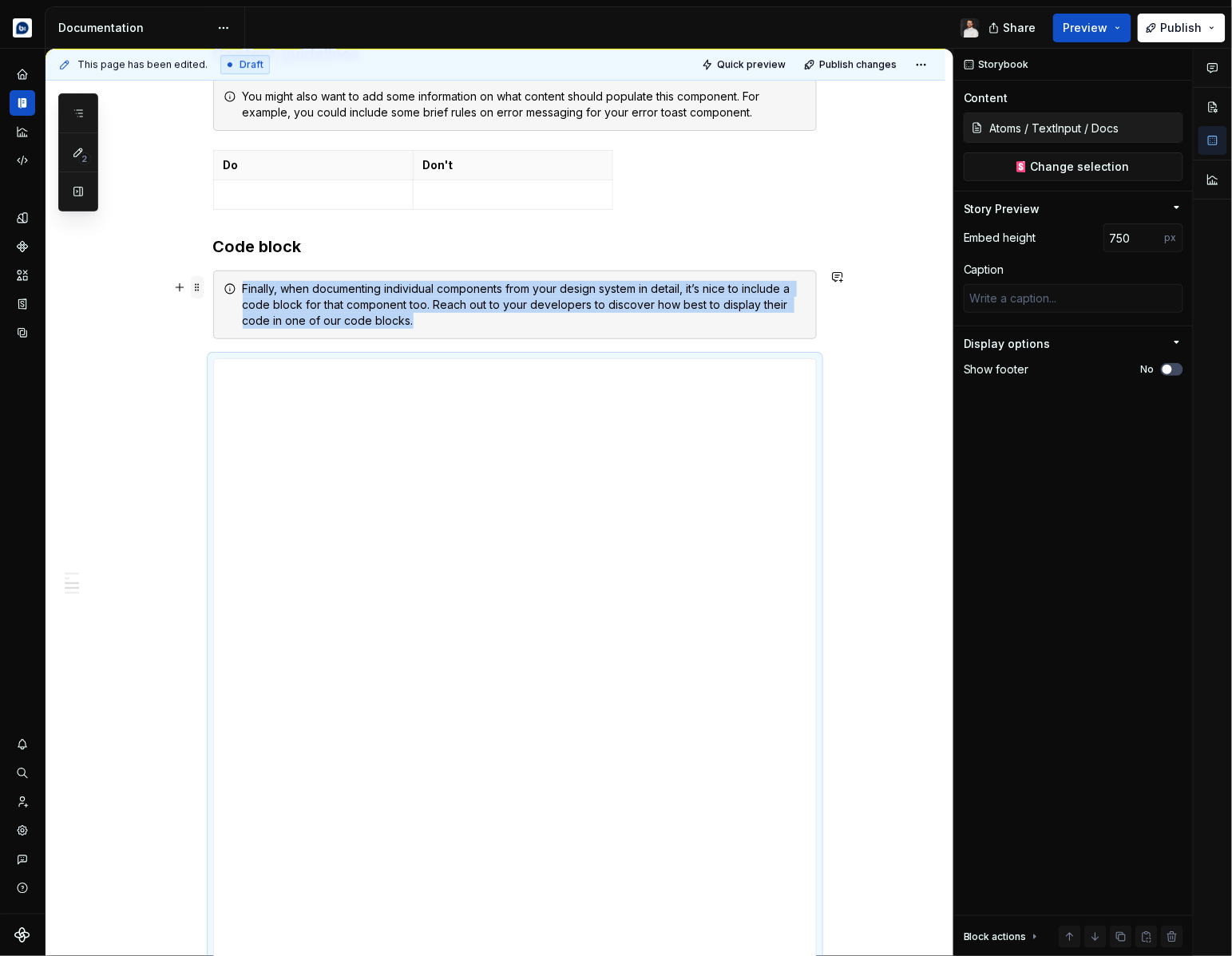
click at [198, 281] on span at bounding box center [198, 288] width 13 height 22
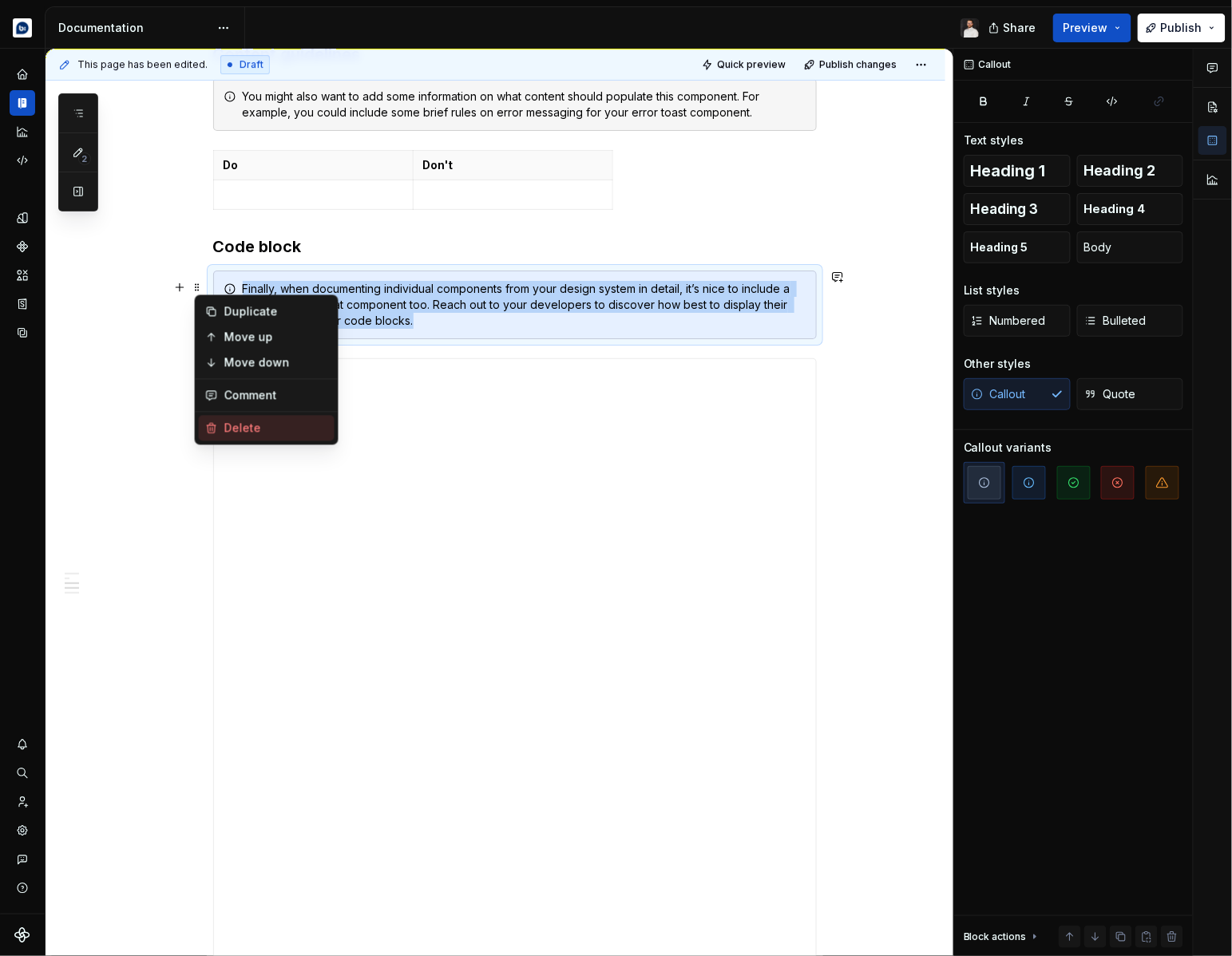
click at [233, 430] on div "Delete" at bounding box center [276, 428] width 104 height 16
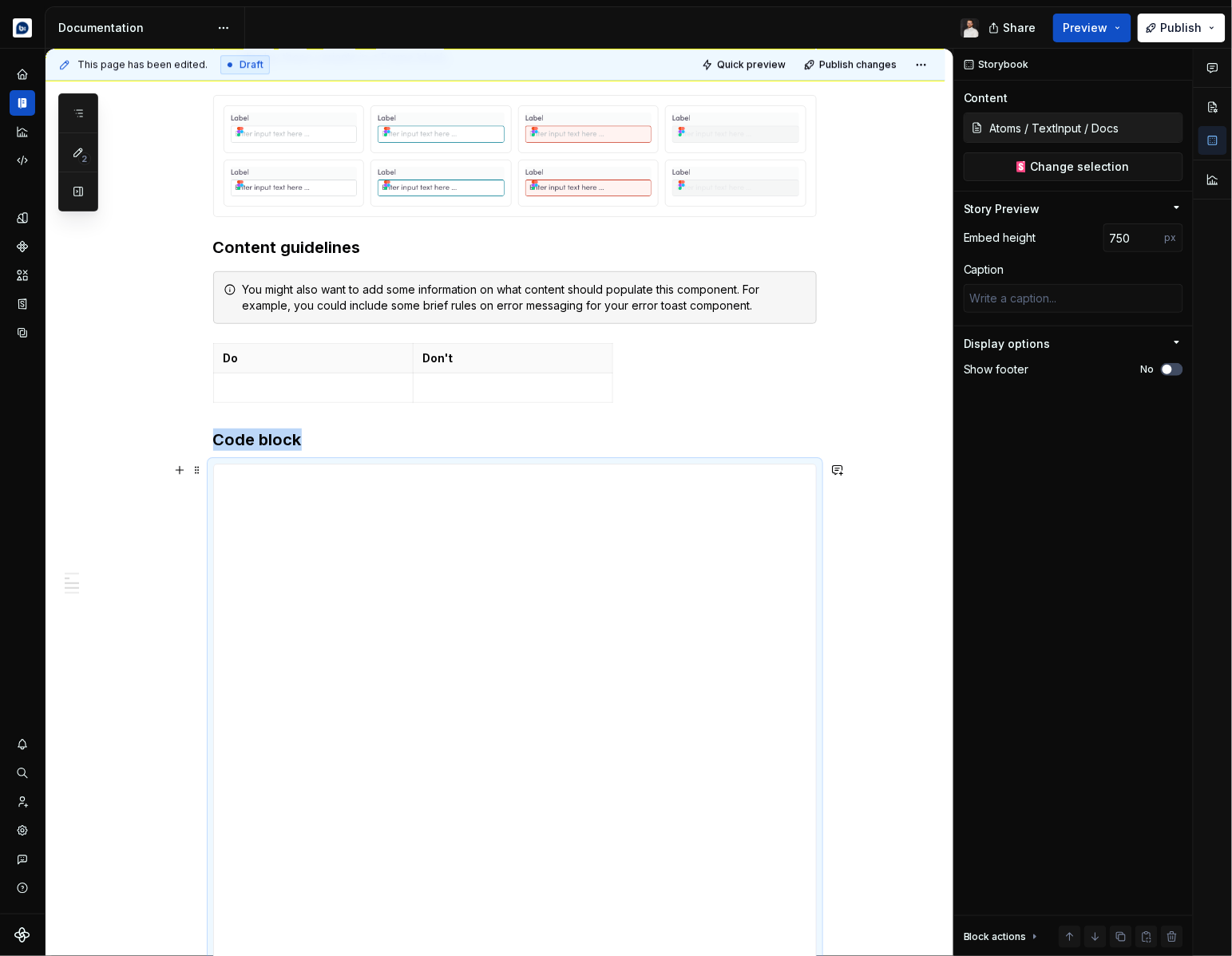
scroll to position [1344, 0]
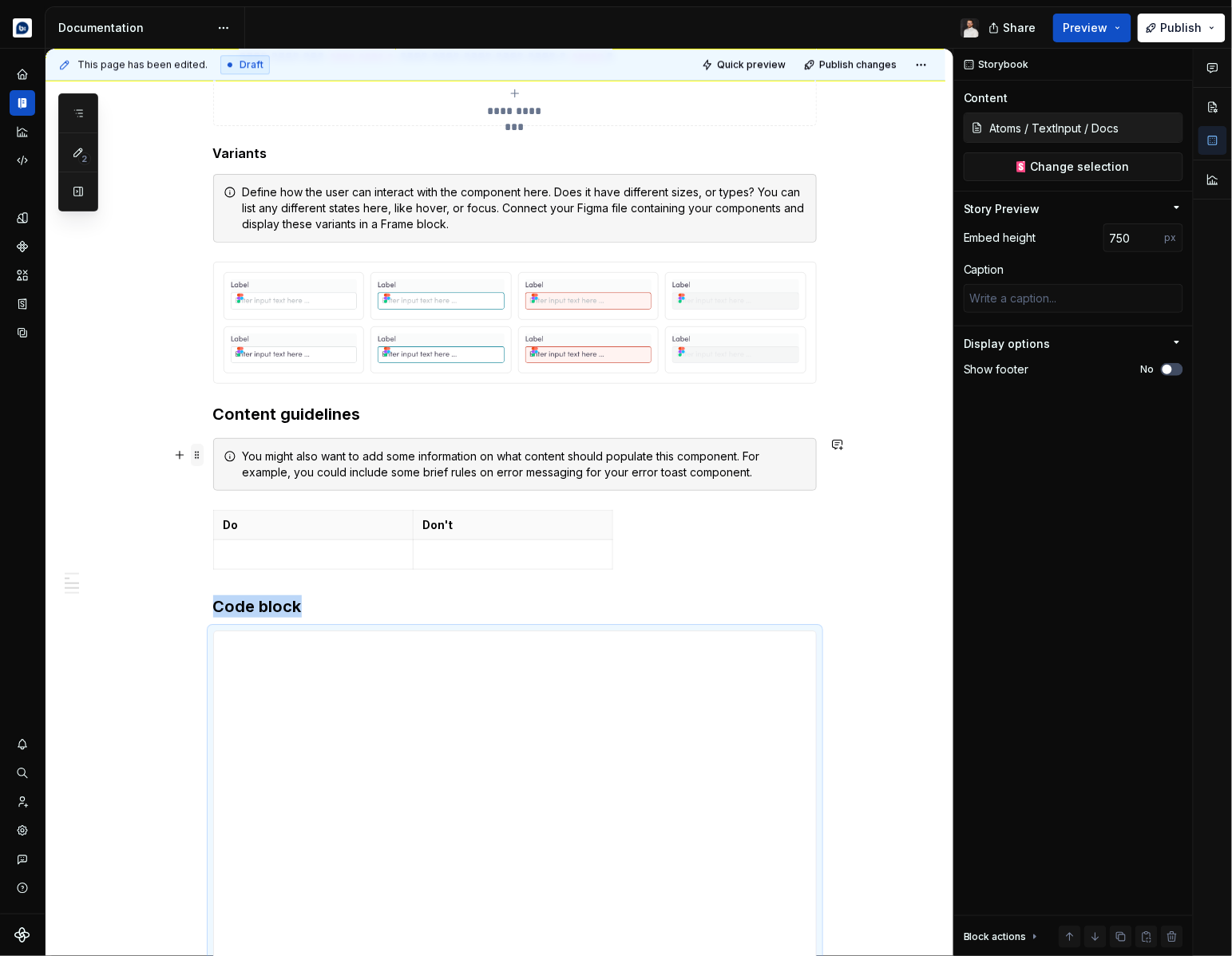
click at [201, 452] on span at bounding box center [198, 456] width 13 height 22
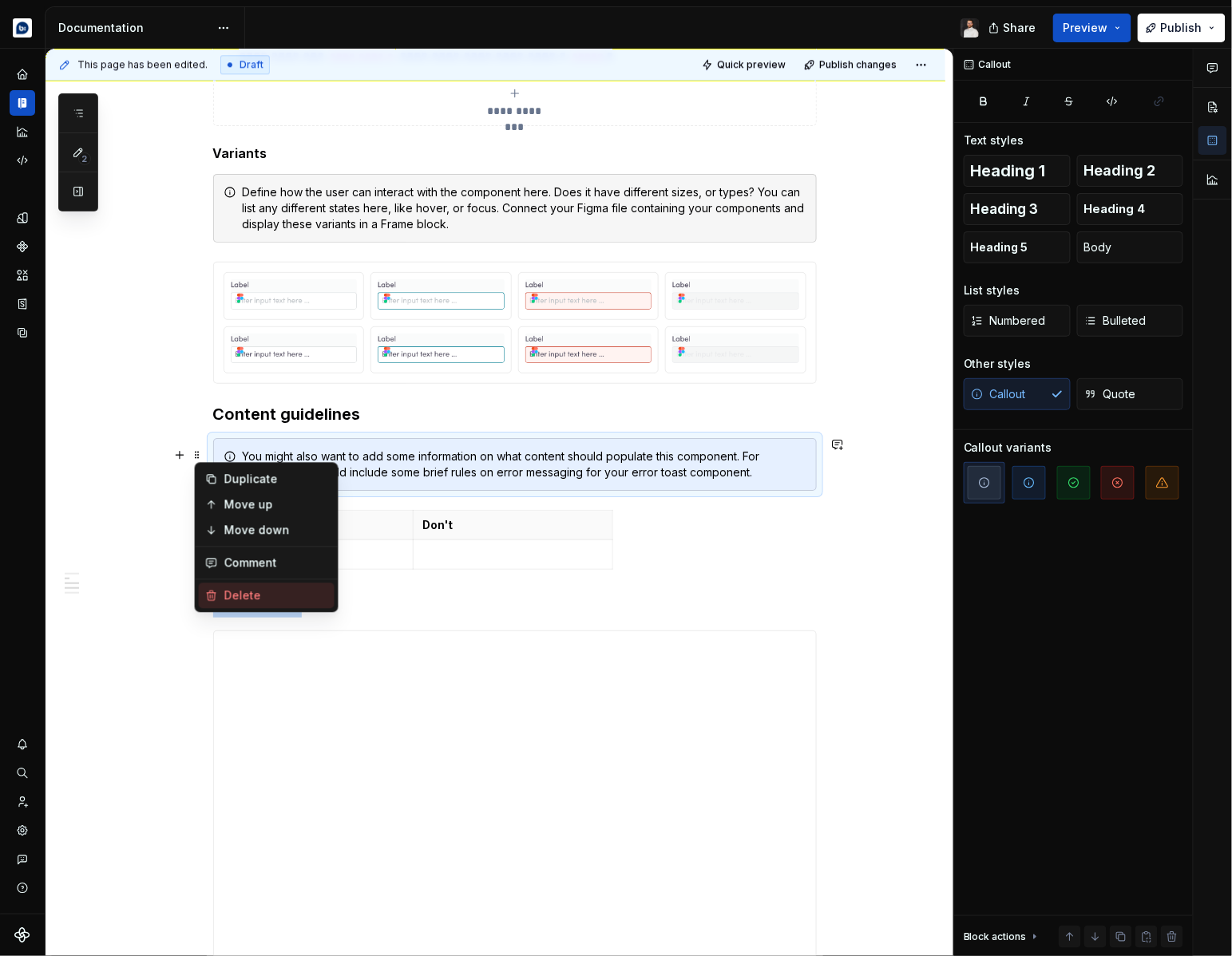
click at [233, 594] on div "Delete" at bounding box center [276, 596] width 104 height 16
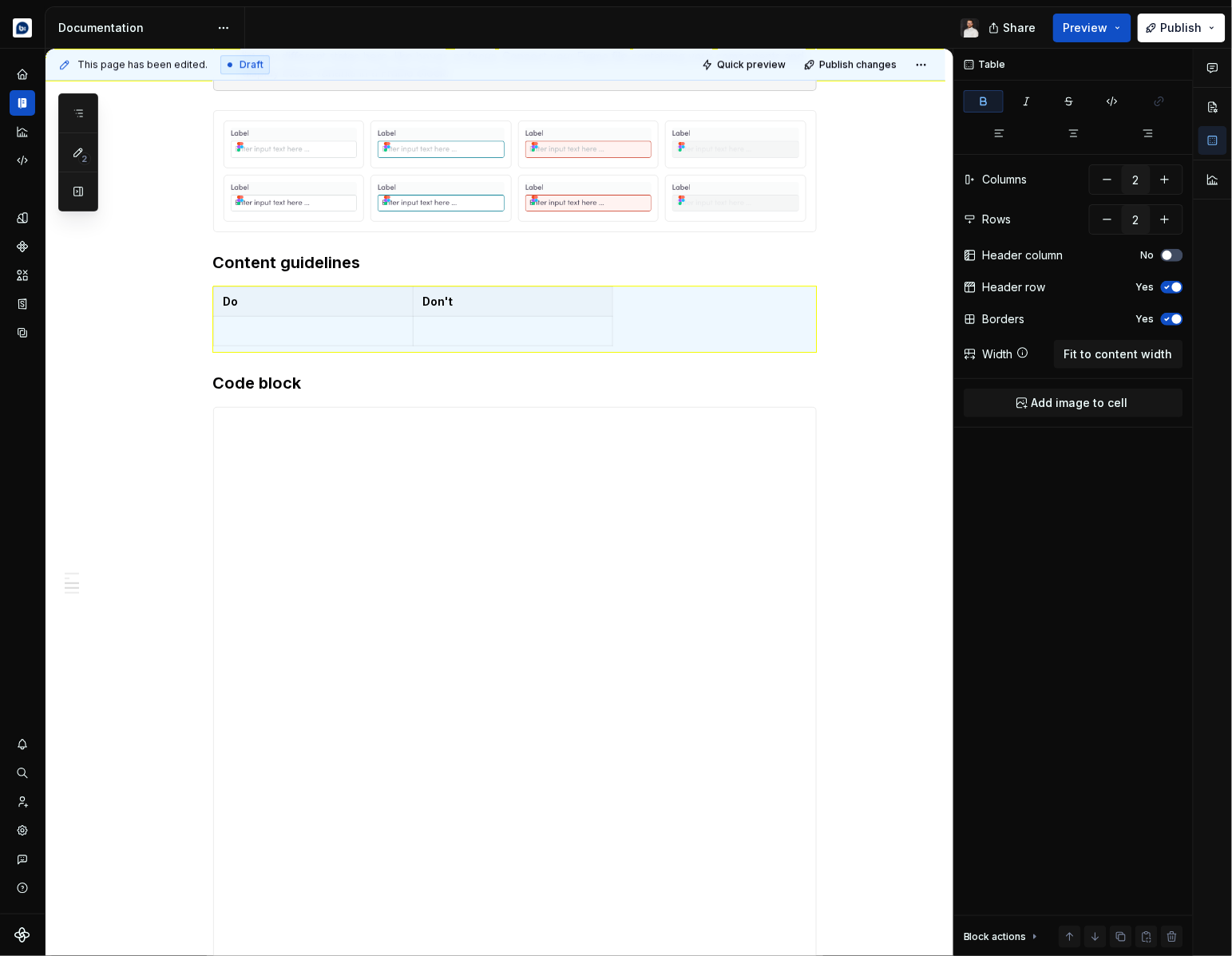
scroll to position [1501, 0]
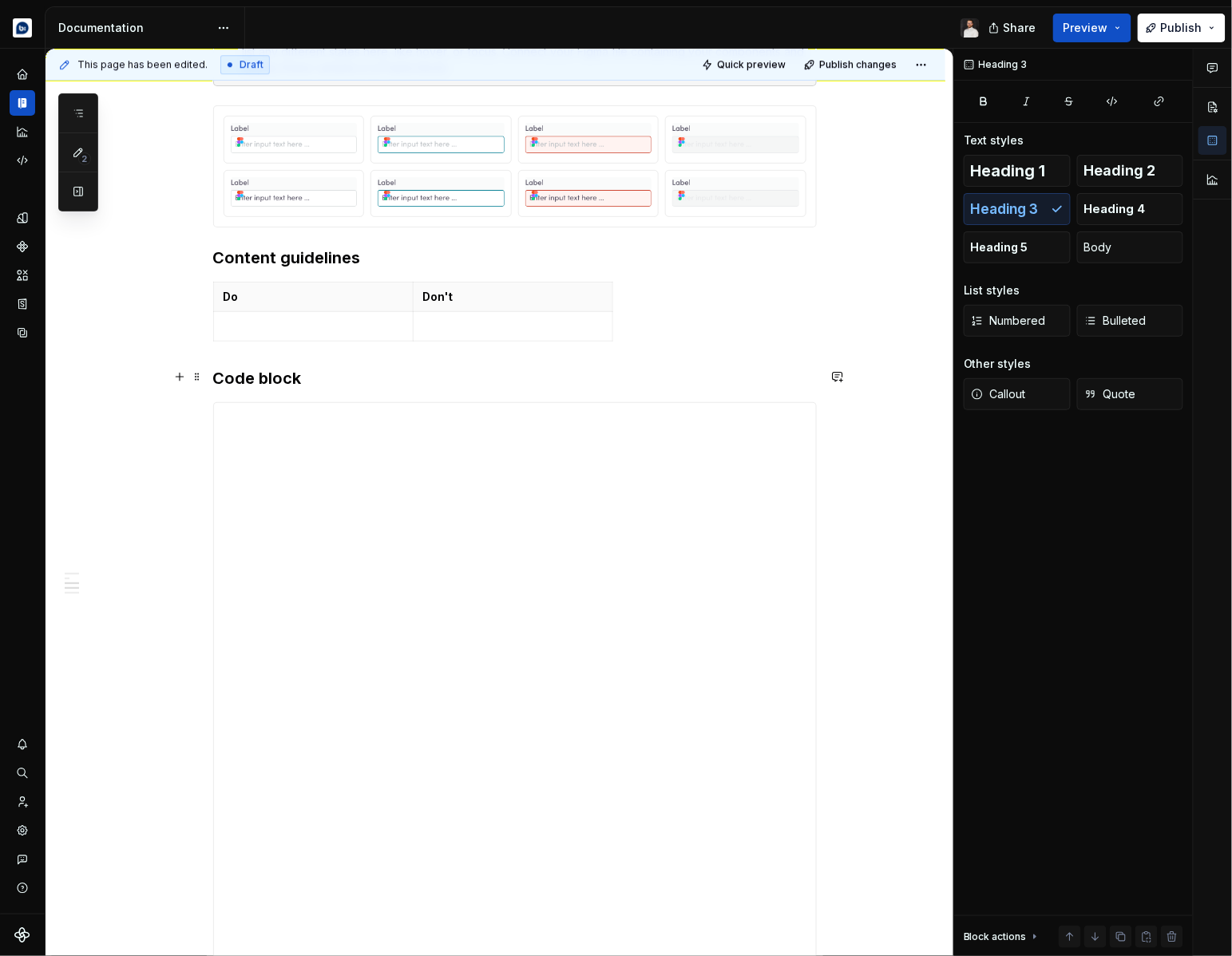
click at [256, 375] on h3 "Code block" at bounding box center [515, 379] width 604 height 22
click at [331, 379] on h3 "Storybook" at bounding box center [515, 379] width 604 height 22
click at [747, 67] on span "Quick preview" at bounding box center [751, 65] width 68 height 13
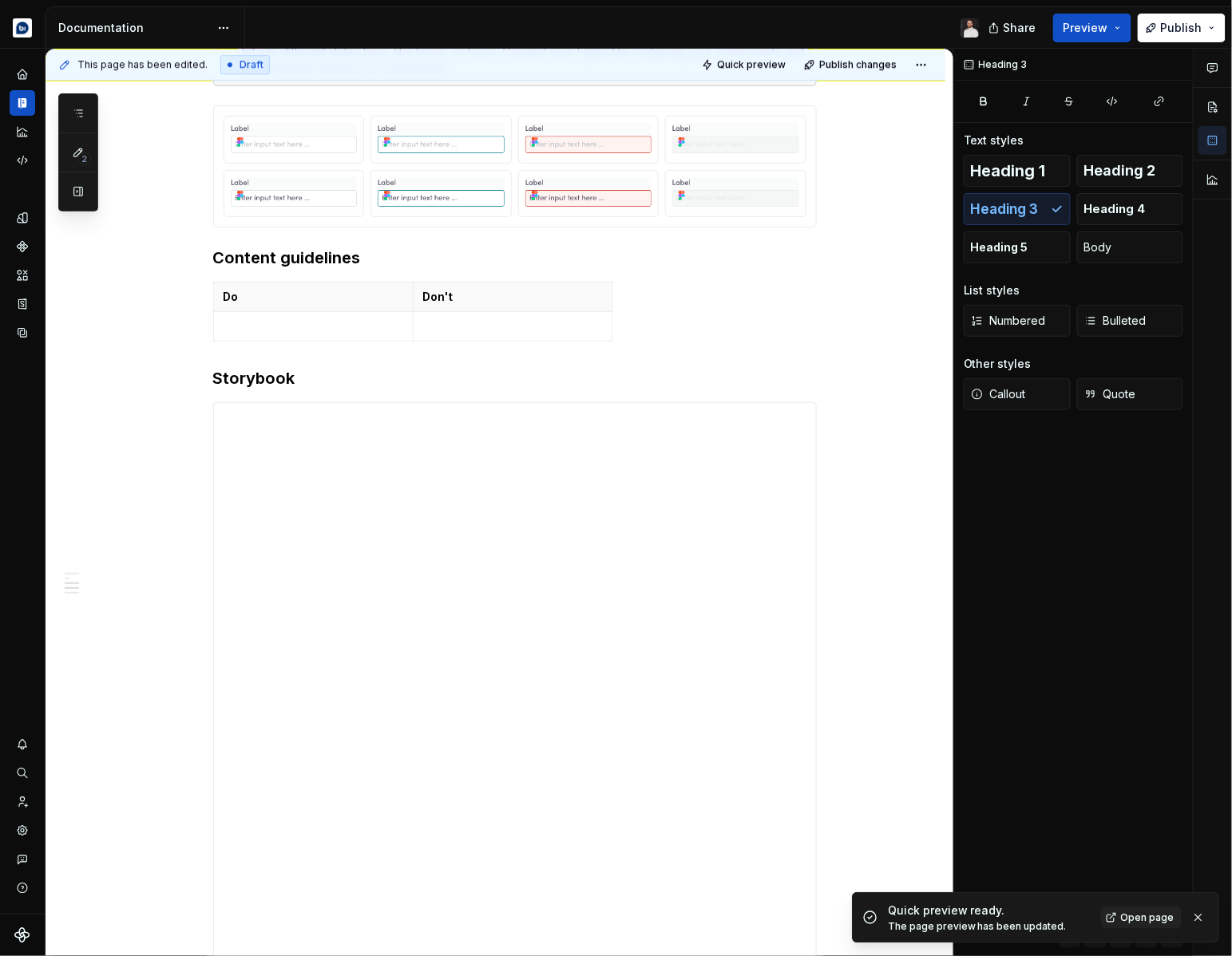
type textarea "*"
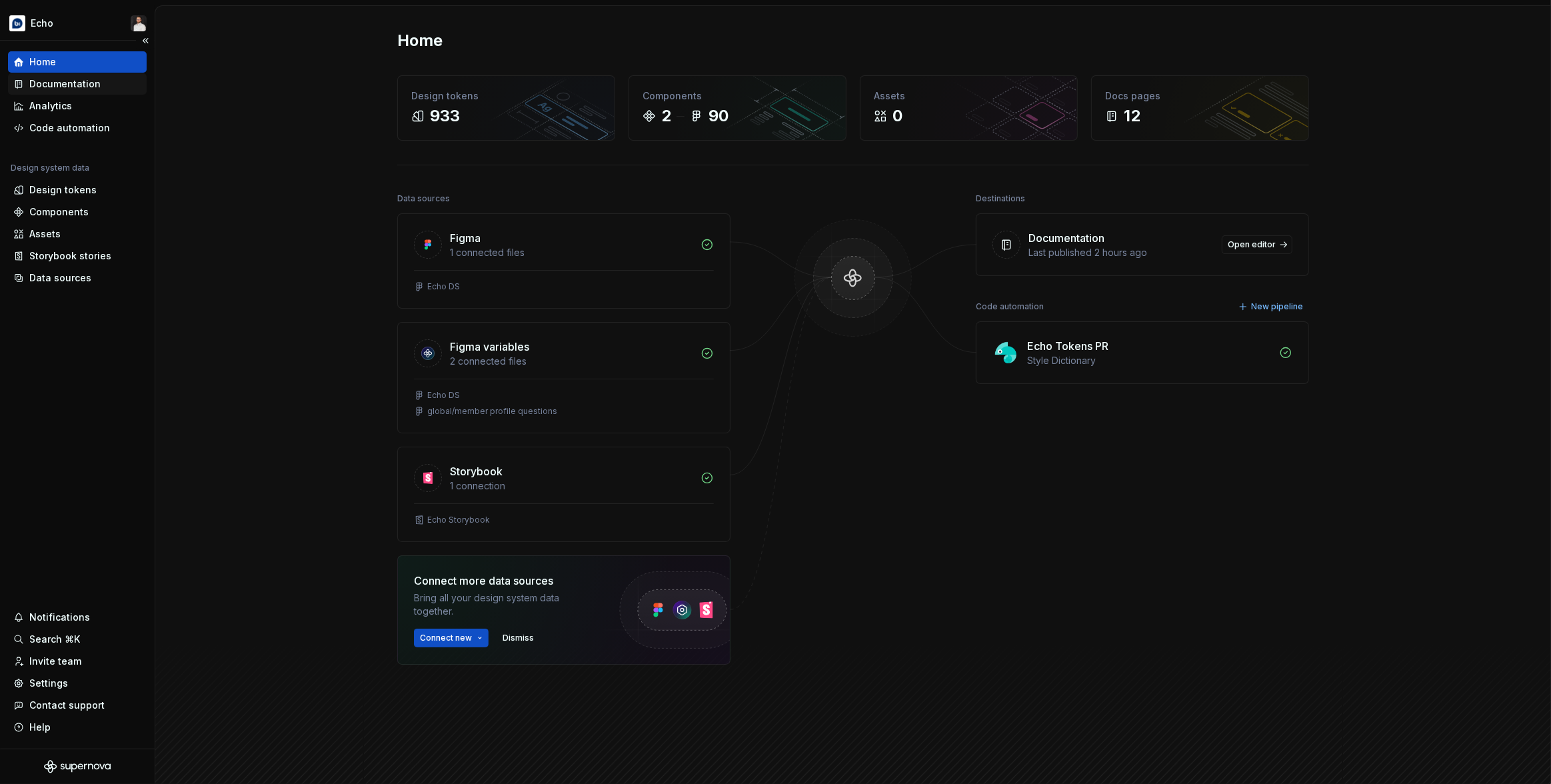
click at [77, 86] on div "Documentation" at bounding box center [64, 84] width 71 height 13
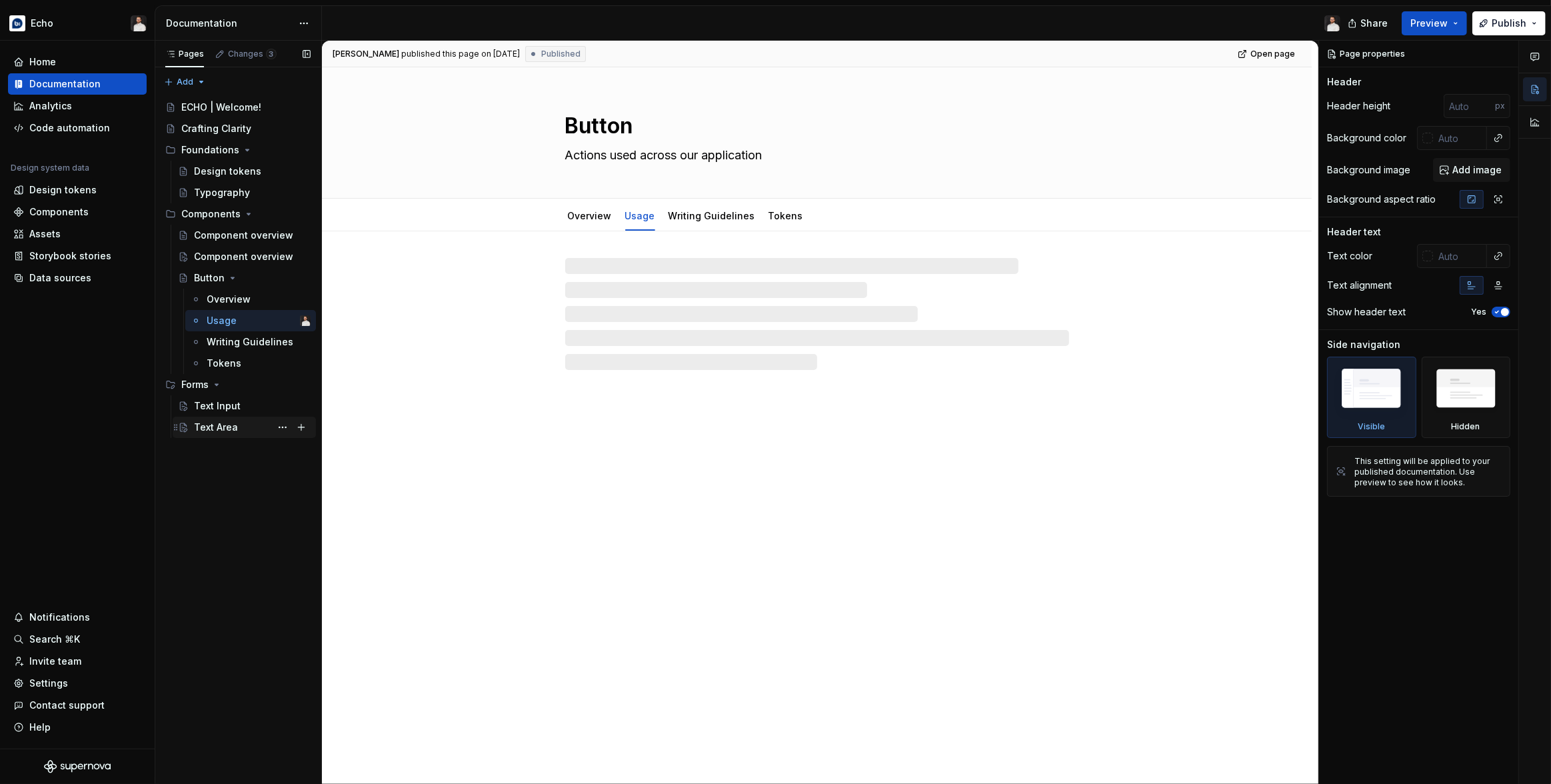
click at [236, 428] on div "Text Area" at bounding box center [252, 427] width 117 height 19
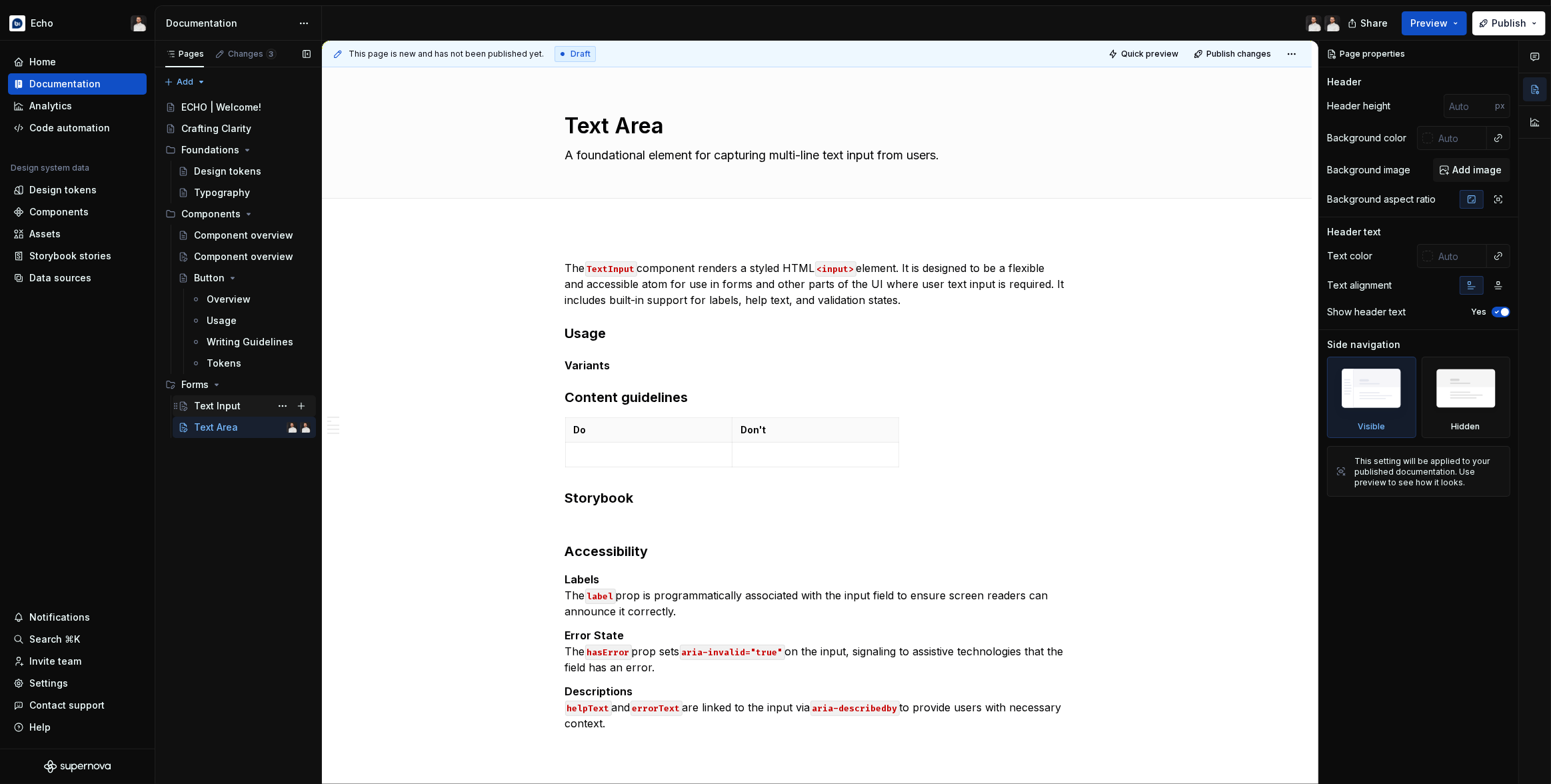
click at [233, 408] on div "Text Input" at bounding box center [218, 405] width 47 height 13
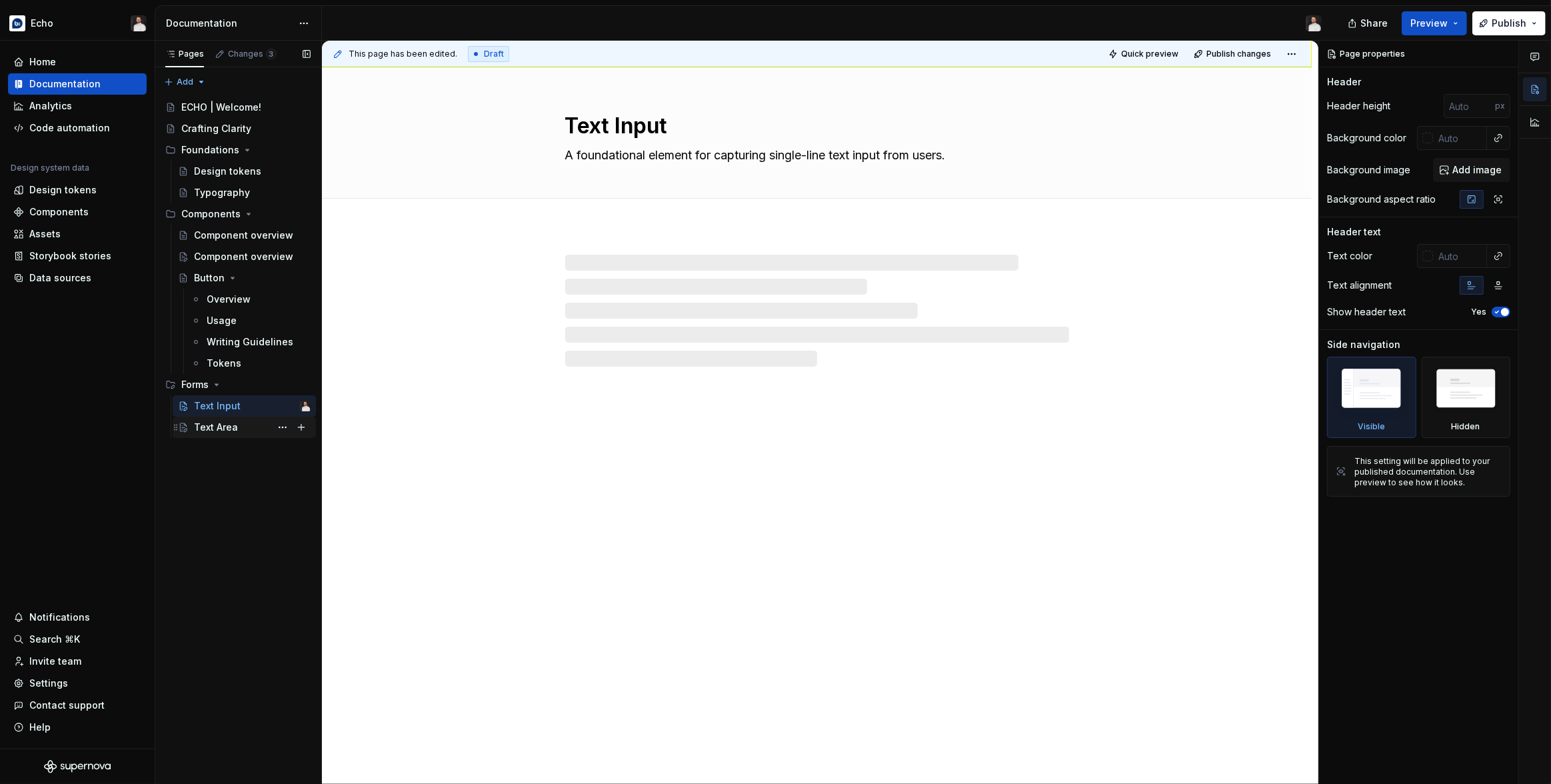
click at [232, 425] on div "Text Area" at bounding box center [216, 426] width 44 height 13
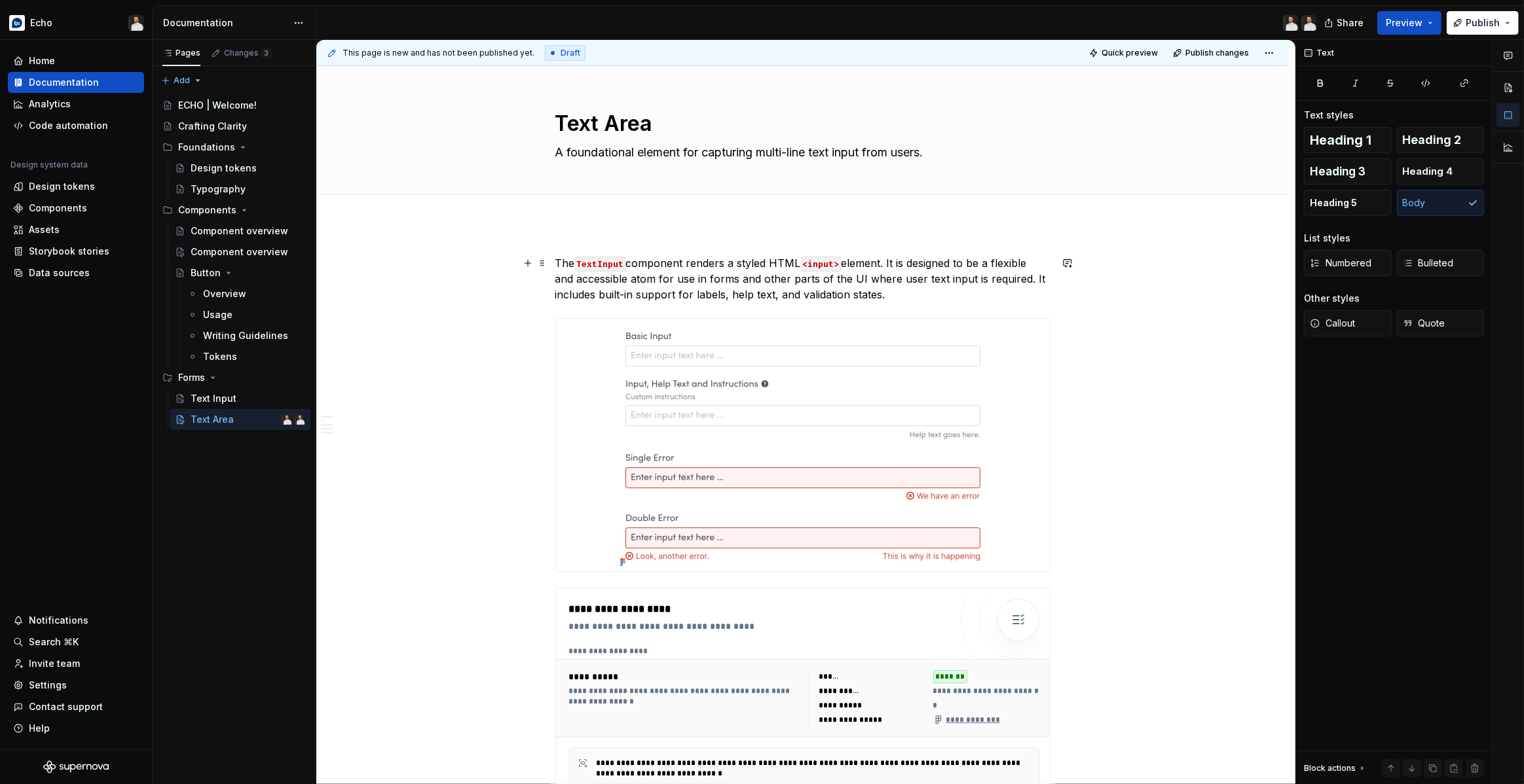
click at [707, 281] on p "The TextInput component renders a styled HTML <input> element. It is designed t…" at bounding box center [803, 278] width 495 height 47
click at [645, 264] on p "The `TextAreaInput` component renders a styled HTML `<textarea>` element. It is…" at bounding box center [803, 278] width 495 height 47
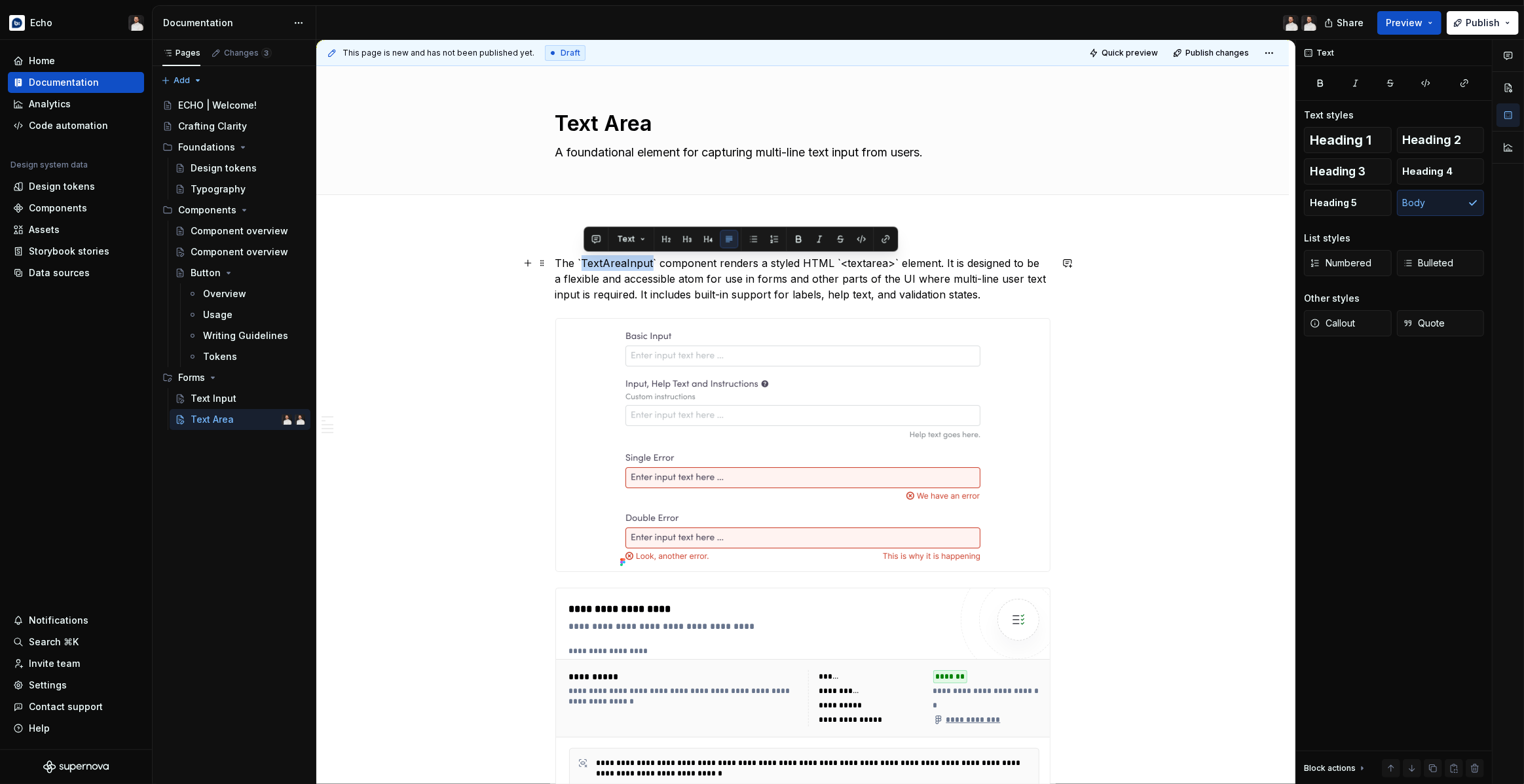
click at [645, 264] on p "The `TextAreaInput` component renders a styled HTML `<textarea>` element. It is…" at bounding box center [803, 278] width 495 height 47
click at [859, 241] on button "button" at bounding box center [861, 239] width 18 height 18
click at [859, 262] on p "The ` TextAreaInput ` component renders a styled HTML `<textarea>` element. It …" at bounding box center [803, 278] width 495 height 47
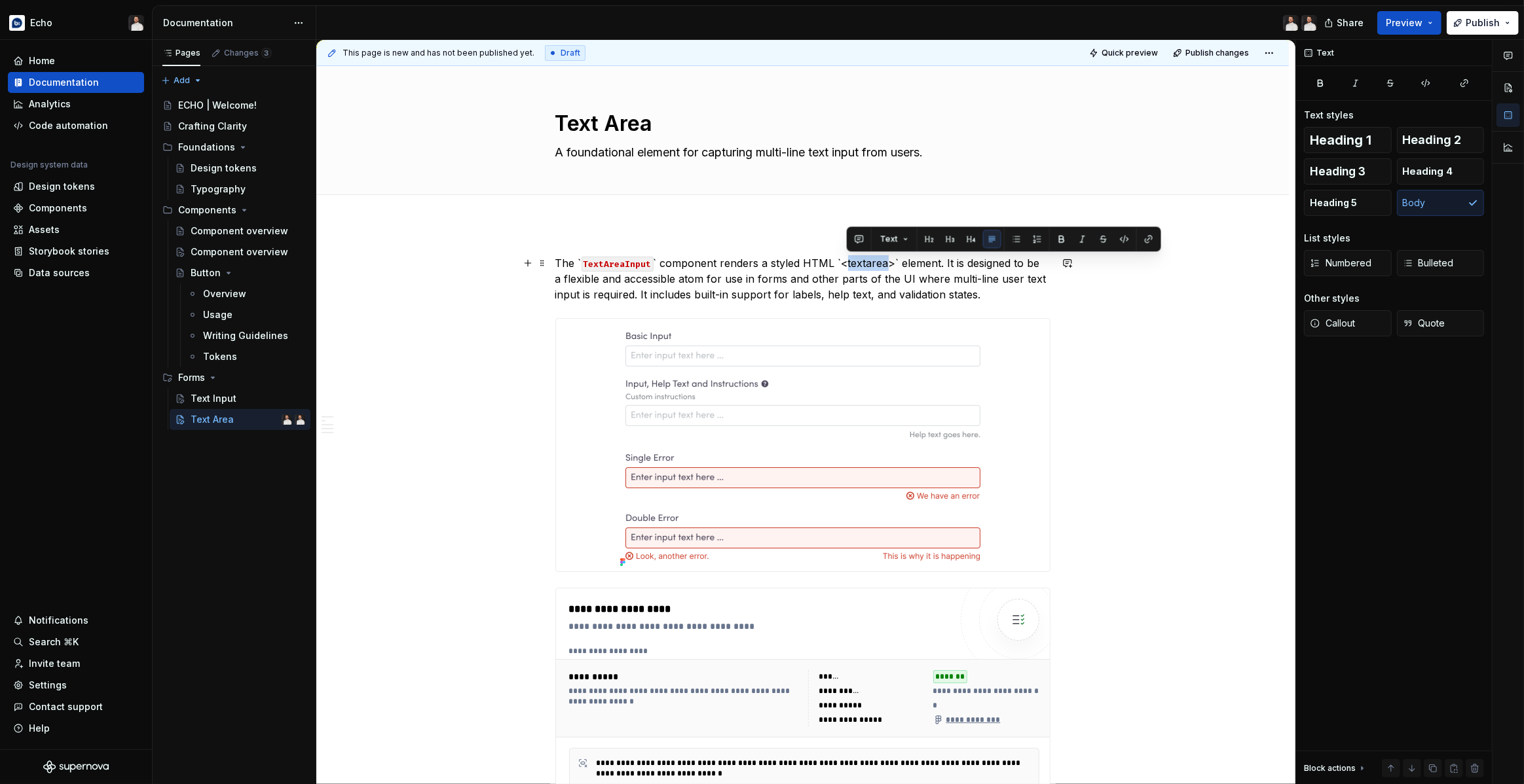
click at [859, 262] on p "The ` TextAreaInput ` component renders a styled HTML `<textarea>` element. It …" at bounding box center [803, 278] width 495 height 47
type textarea "*"
click at [583, 264] on p "The ` TextAreaInput ` component renders a styled HTML `<textarea>` element. It …" at bounding box center [803, 278] width 495 height 47
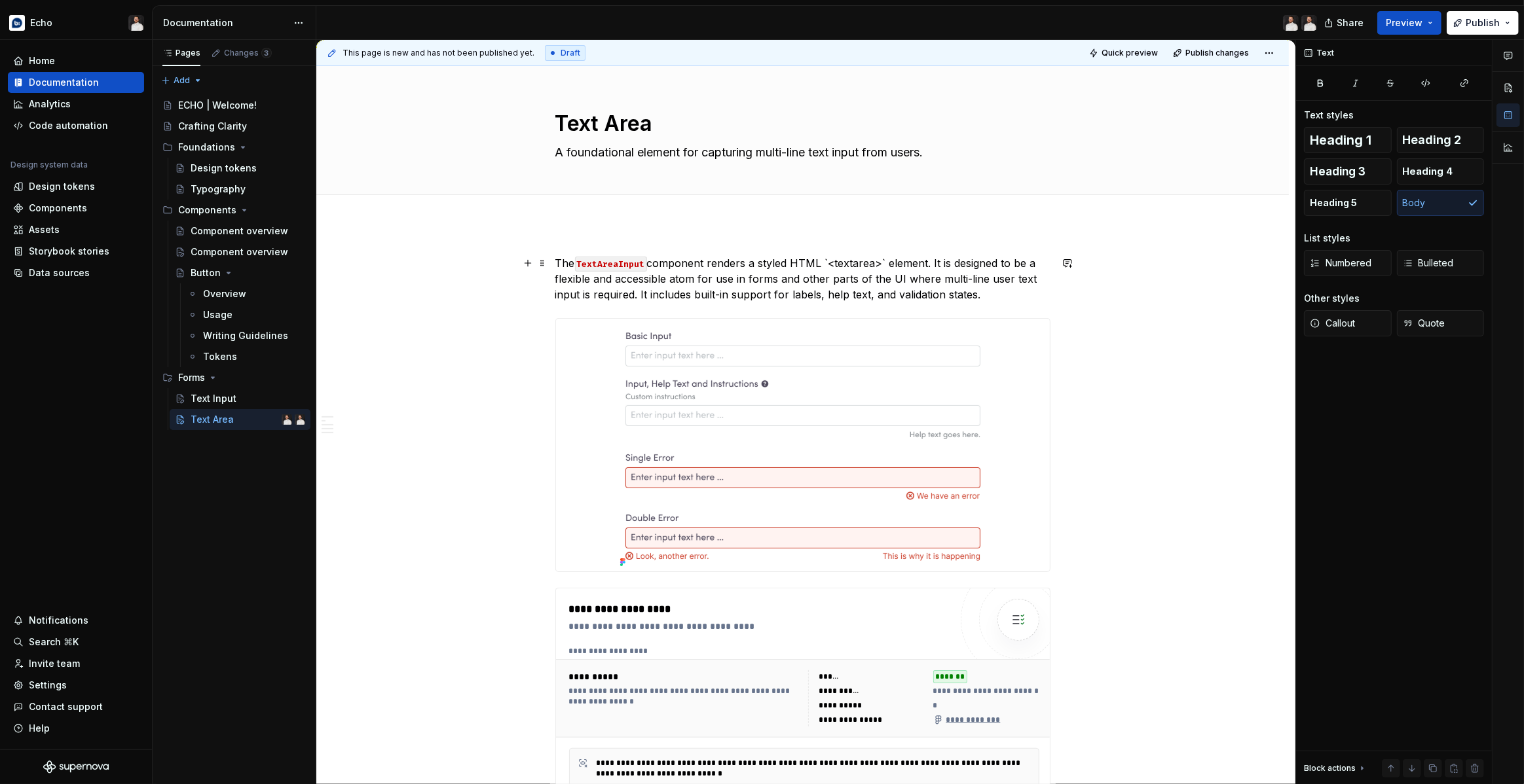
click at [834, 264] on p "The TextAreaInput component renders a styled HTML `<textarea>` element. It is d…" at bounding box center [803, 278] width 495 height 47
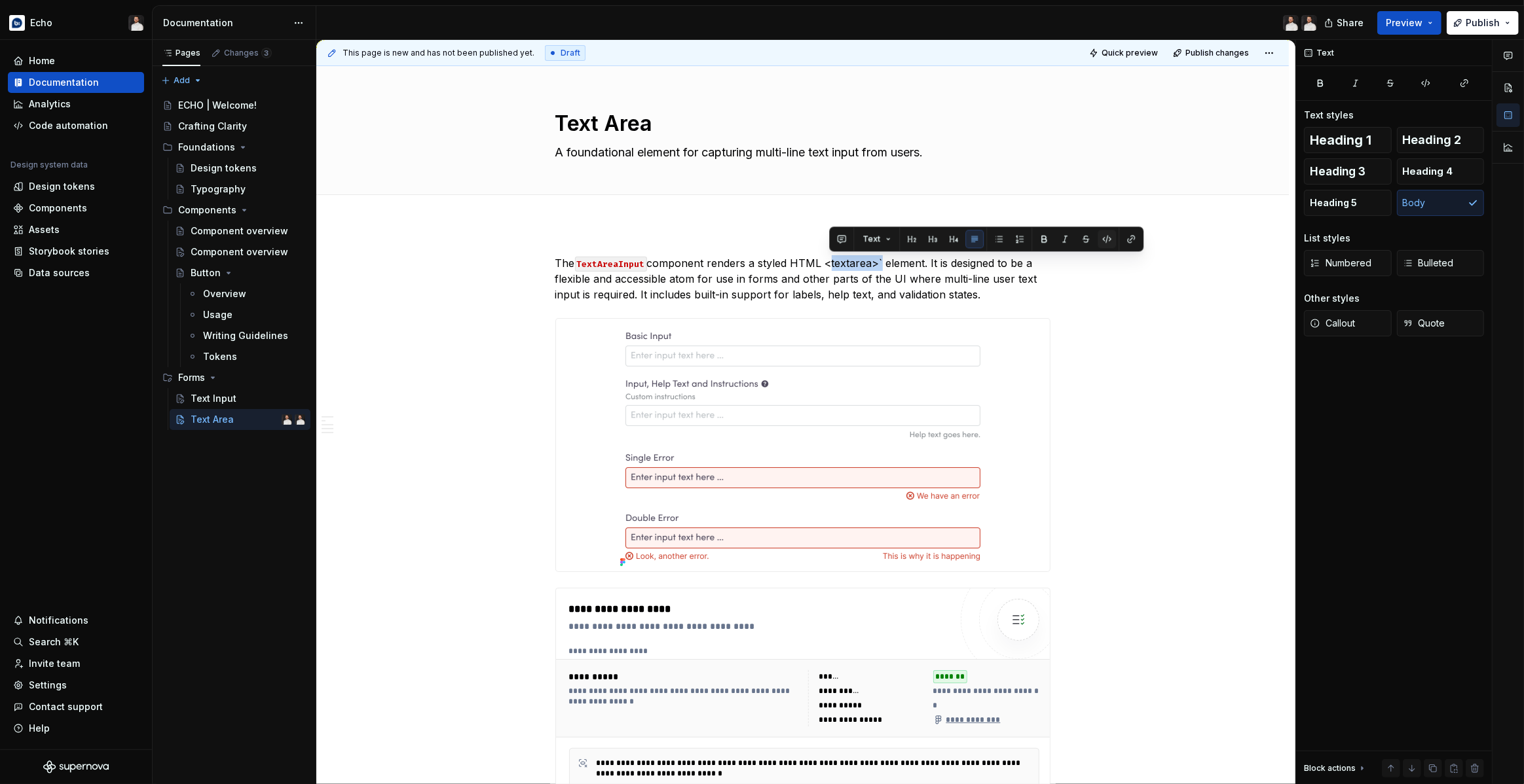
click at [1104, 236] on button "button" at bounding box center [1106, 239] width 18 height 18
click at [890, 264] on p "The TextAreaInput component renders a styled HTML <textarea> ` element. It is d…" at bounding box center [803, 278] width 495 height 47
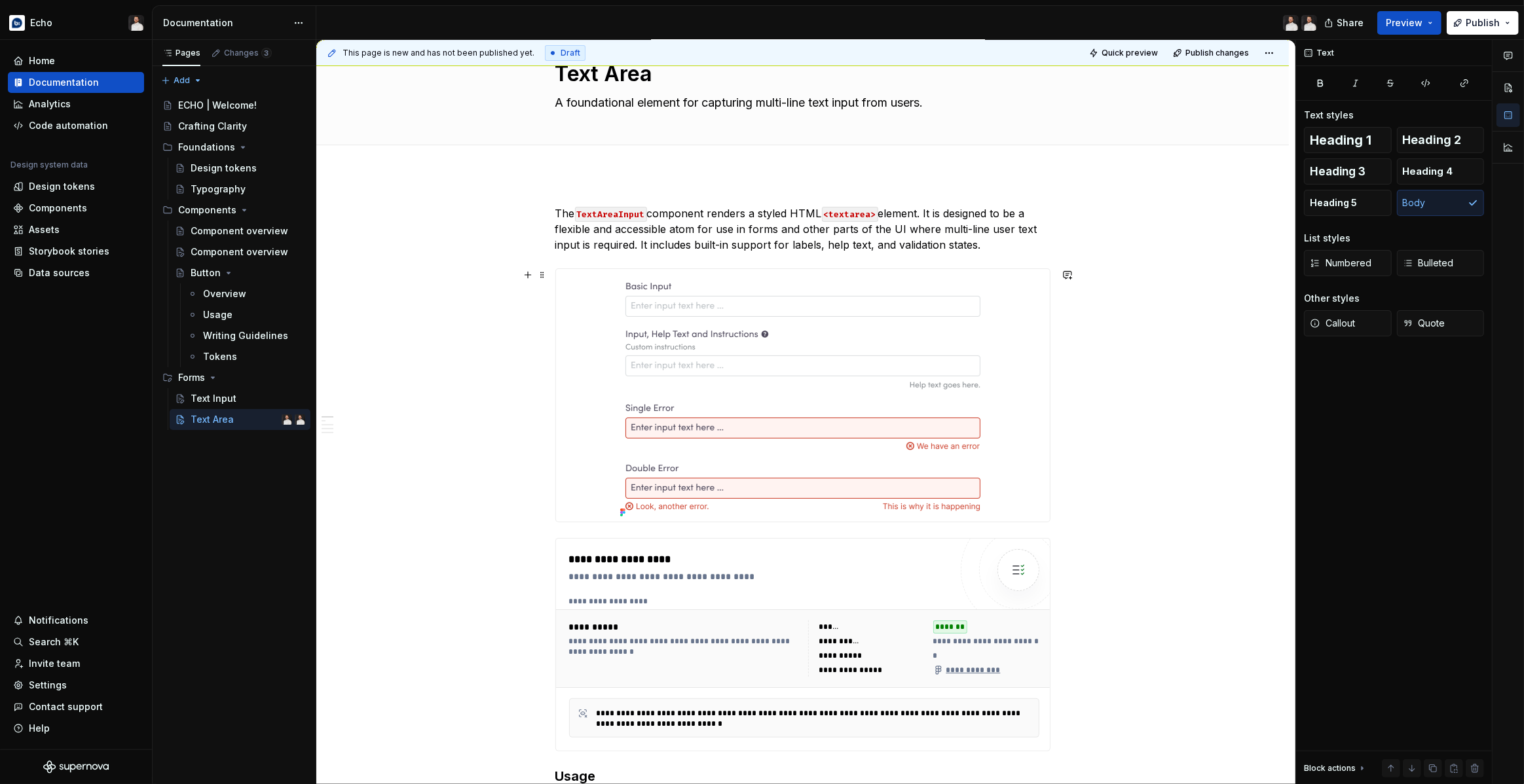
scroll to position [56, 0]
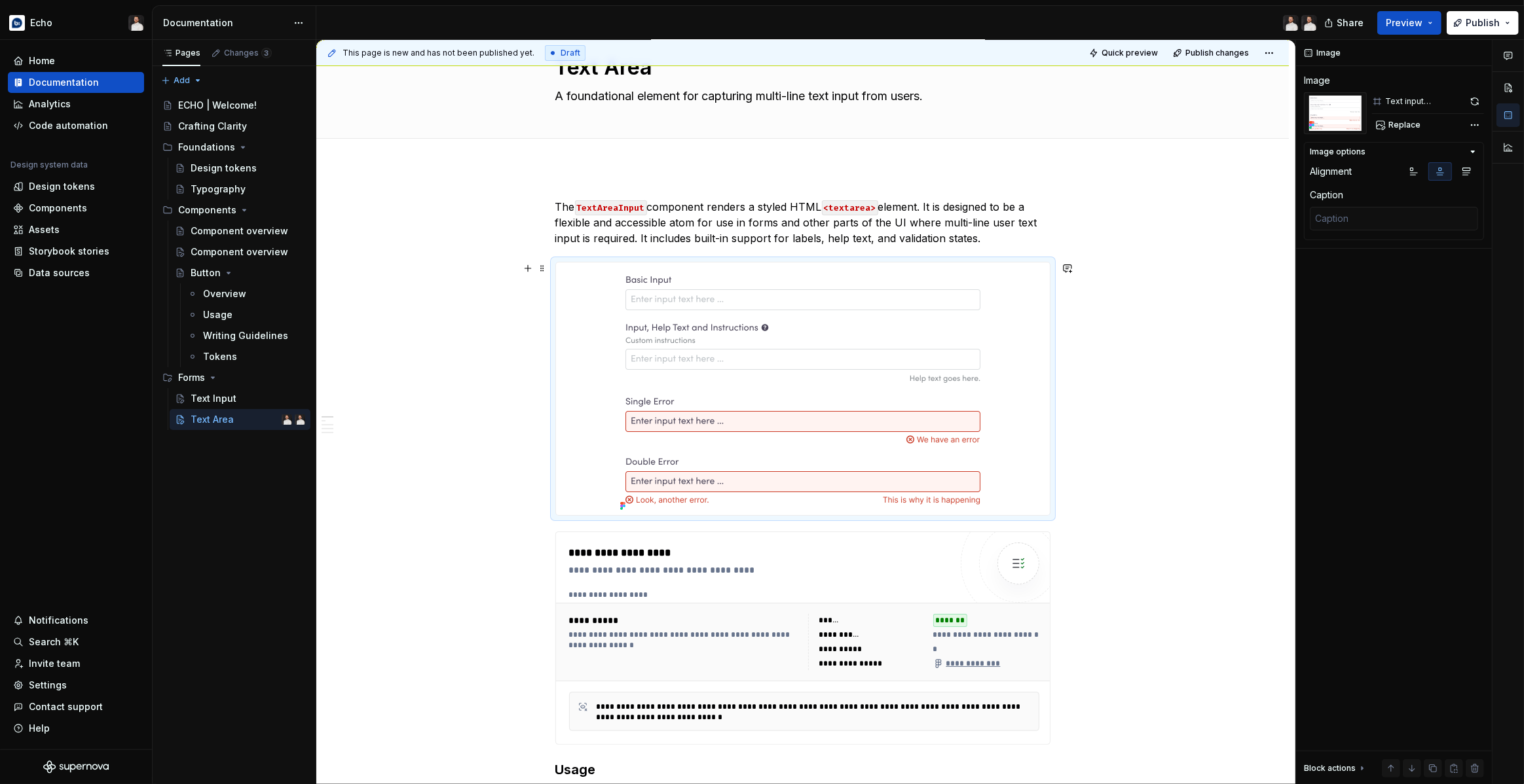
click at [997, 321] on div at bounding box center [803, 389] width 494 height 253
click at [1383, 128] on button "Replace" at bounding box center [1399, 125] width 55 height 18
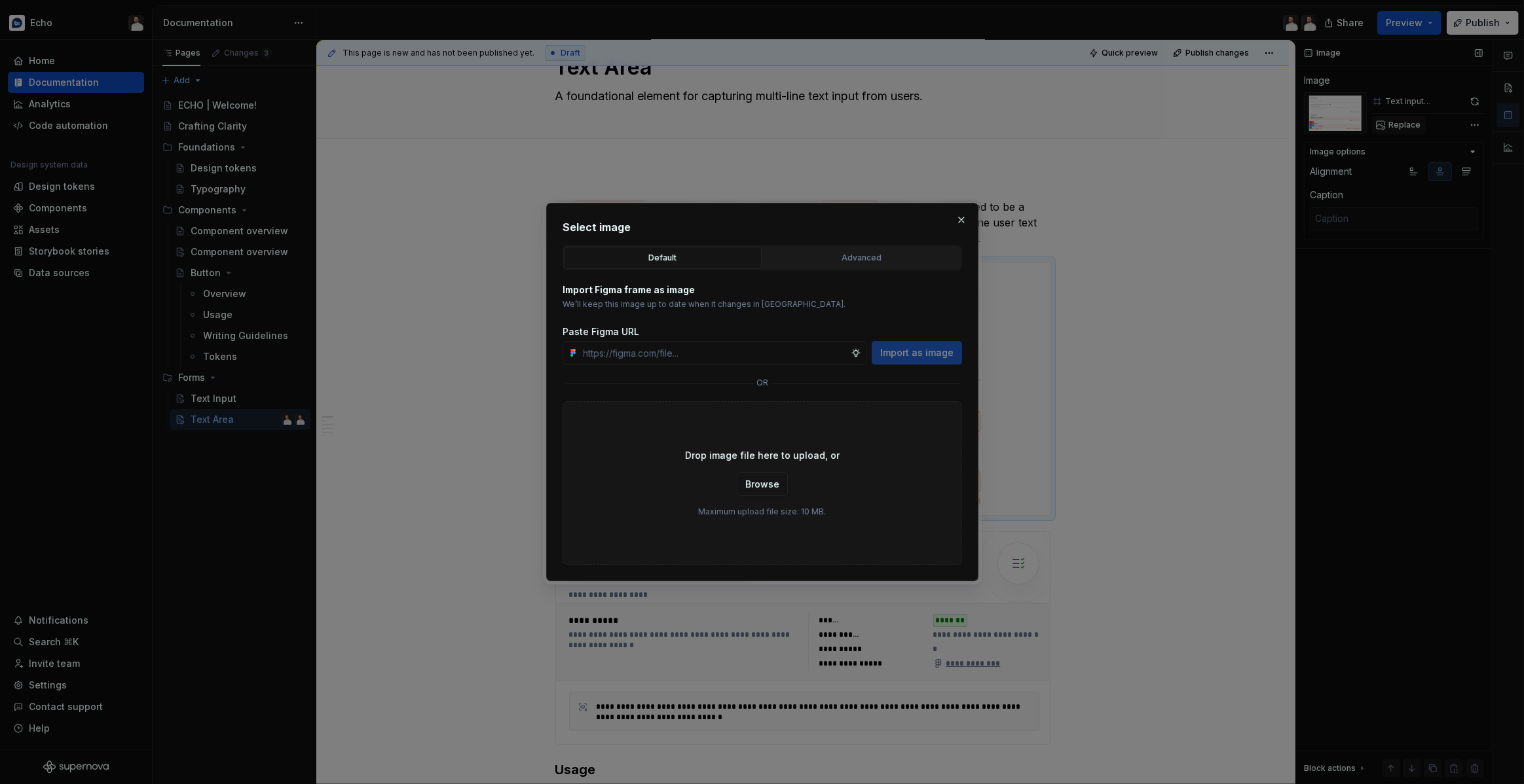
type textarea "*"
click at [819, 263] on div "Advanced" at bounding box center [861, 257] width 188 height 13
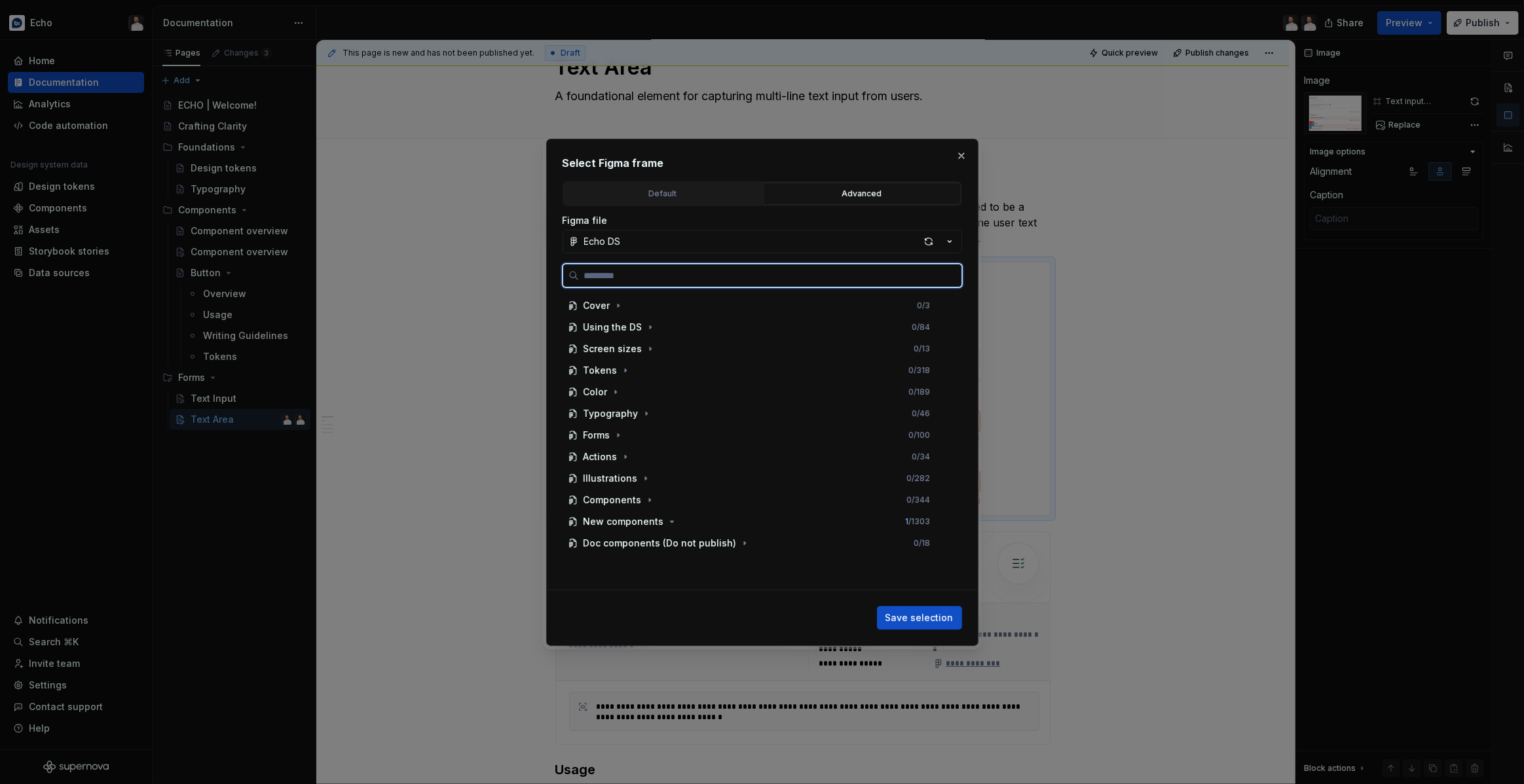
click at [767, 276] on input "search" at bounding box center [770, 275] width 382 height 13
type input "********"
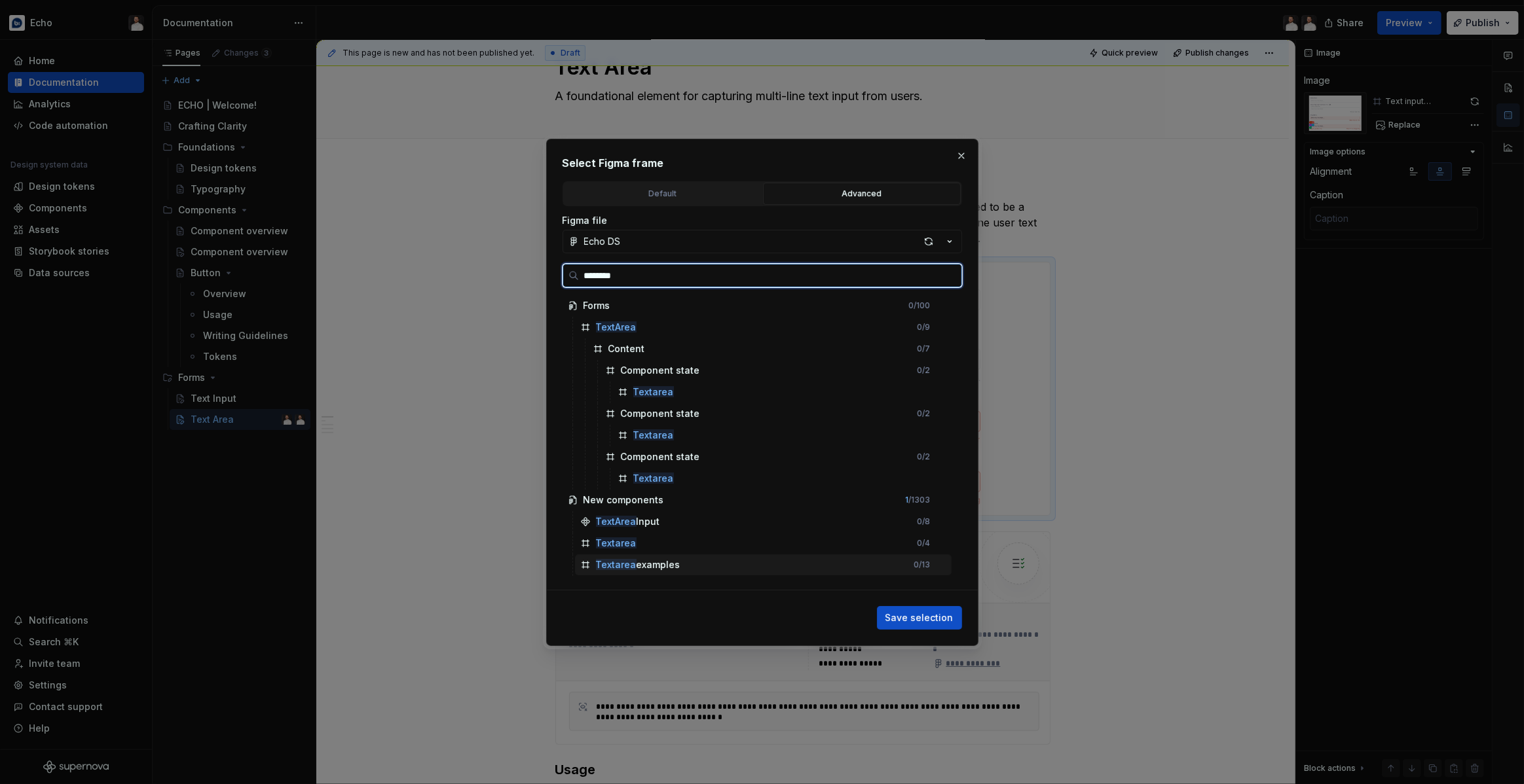
click at [670, 563] on div "Textarea examples" at bounding box center [638, 564] width 85 height 13
click at [687, 553] on div "Textarea 0 / 4" at bounding box center [764, 543] width 377 height 21
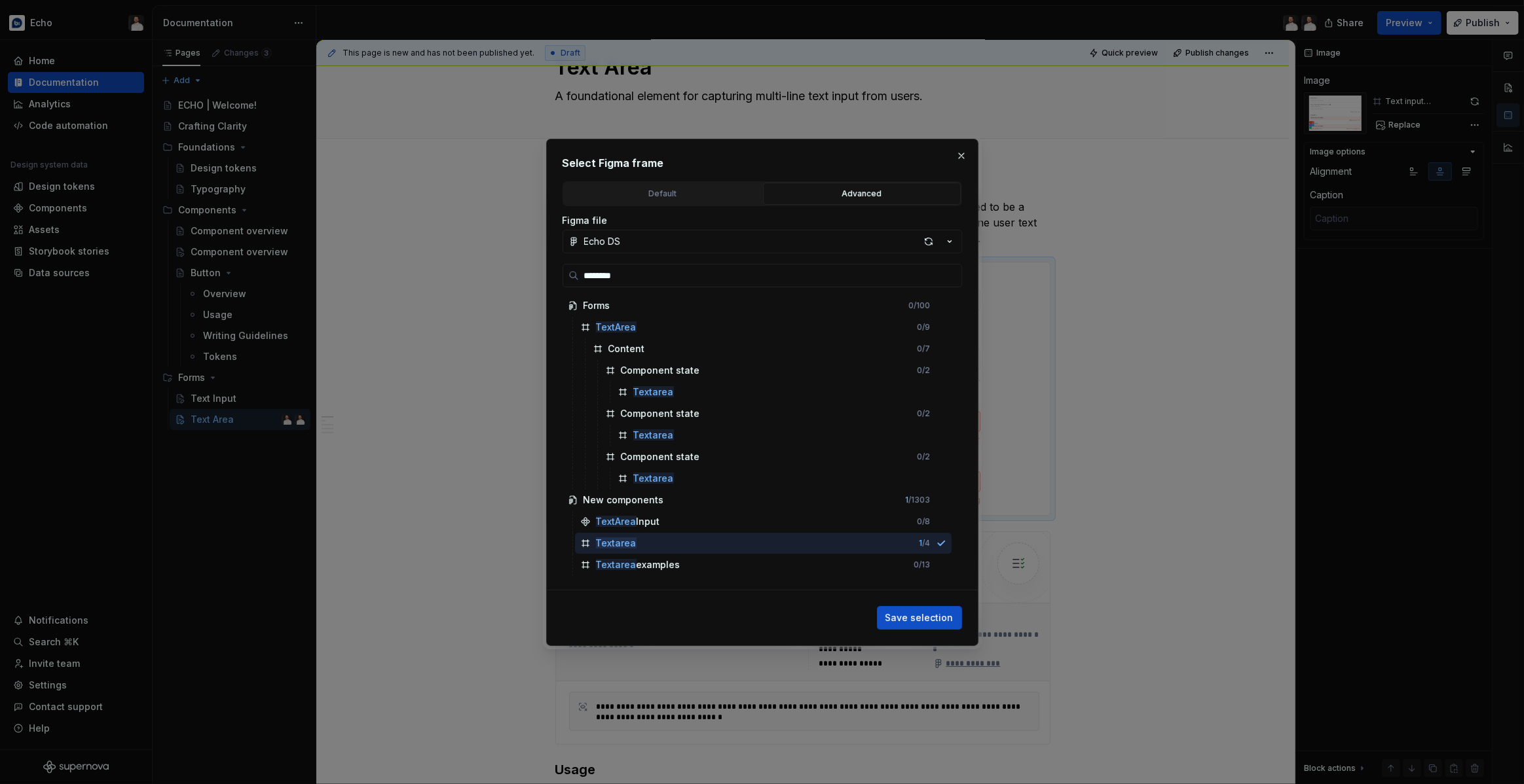
type textarea "*"
click at [664, 193] on div "Default" at bounding box center [662, 194] width 188 height 13
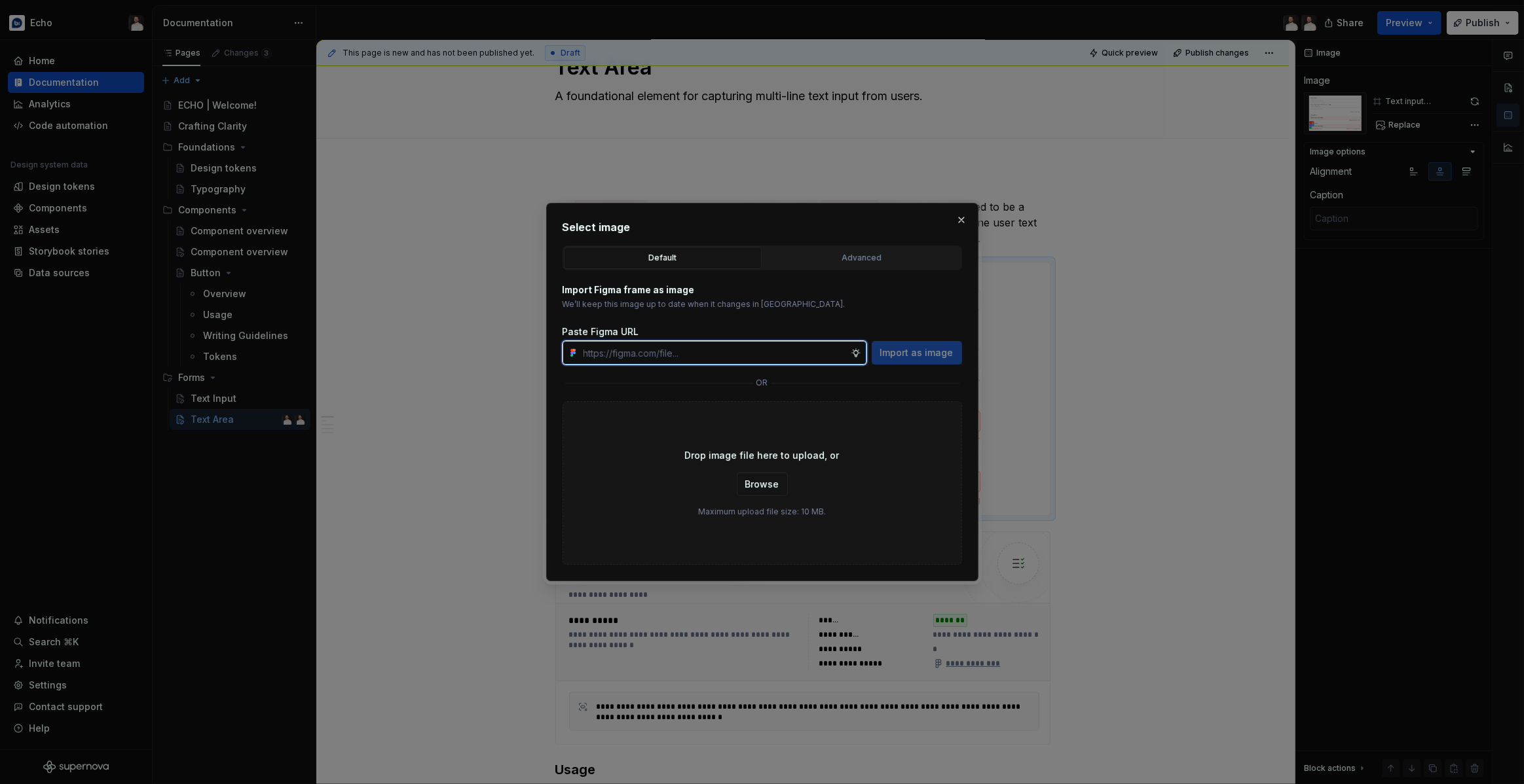
click at [688, 352] on input "text" at bounding box center [714, 353] width 272 height 24
paste input "[URL][DOMAIN_NAME]"
type input "[URL][DOMAIN_NAME]"
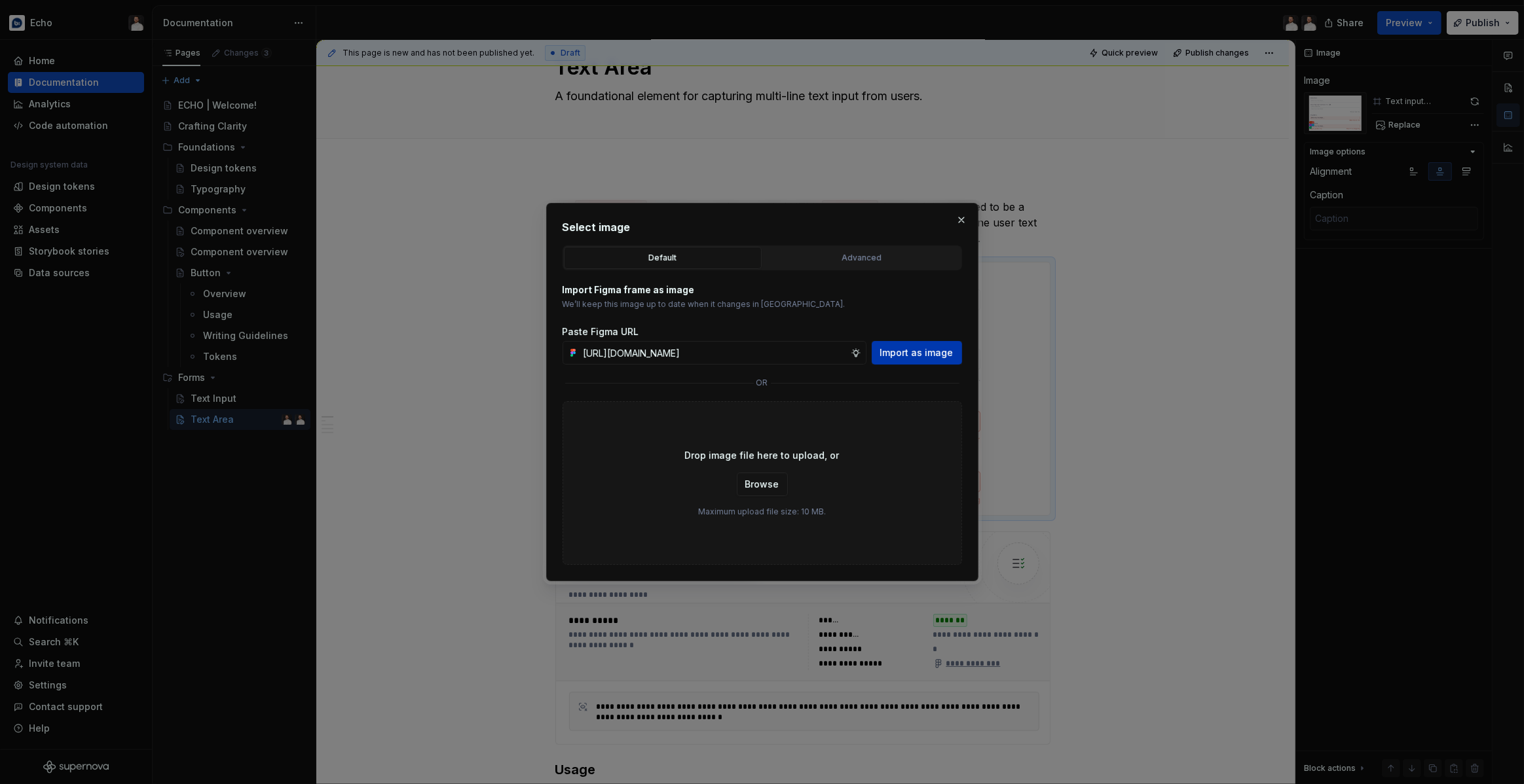
click at [920, 357] on span "Import as image" at bounding box center [917, 353] width 73 height 13
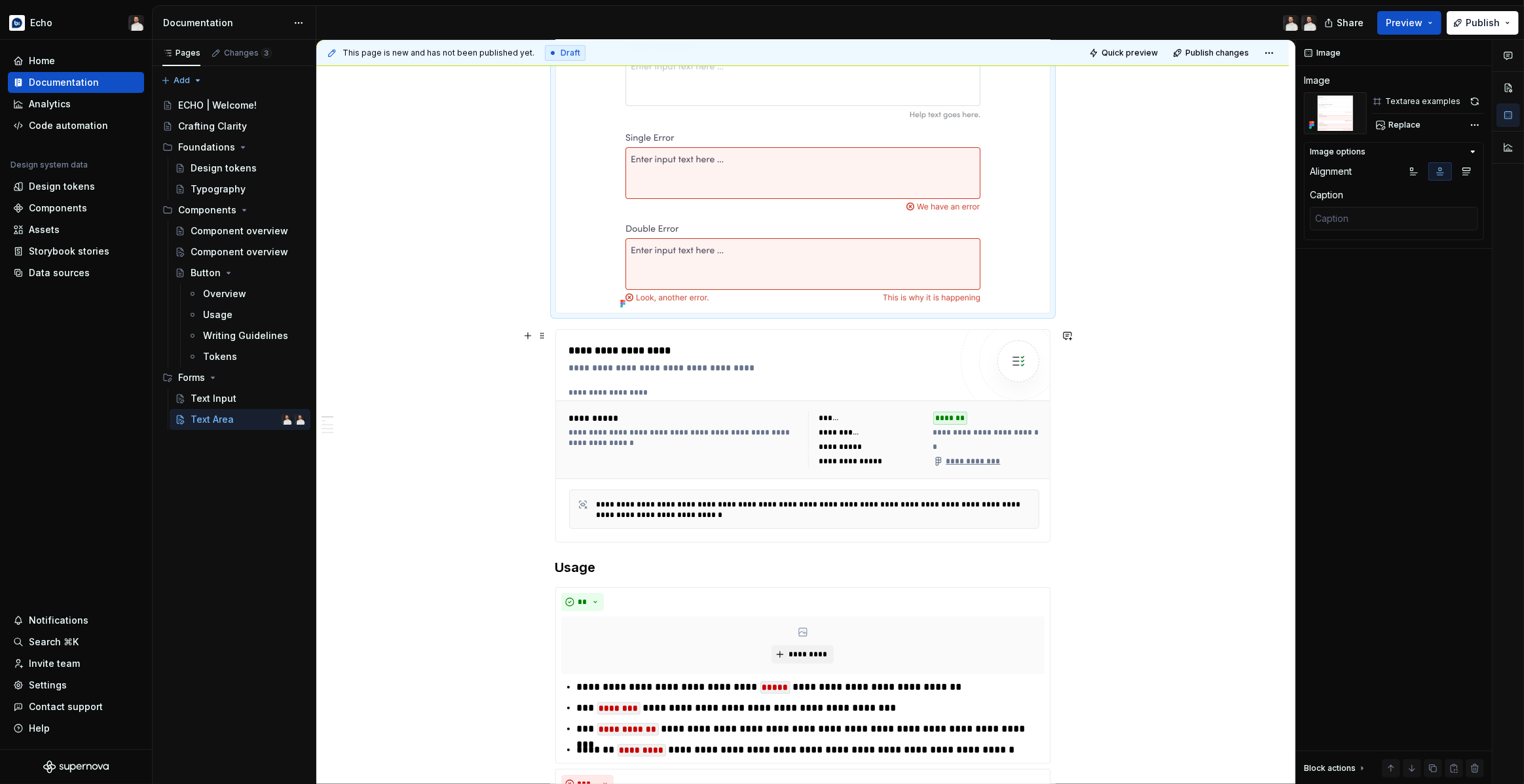
scroll to position [384, 0]
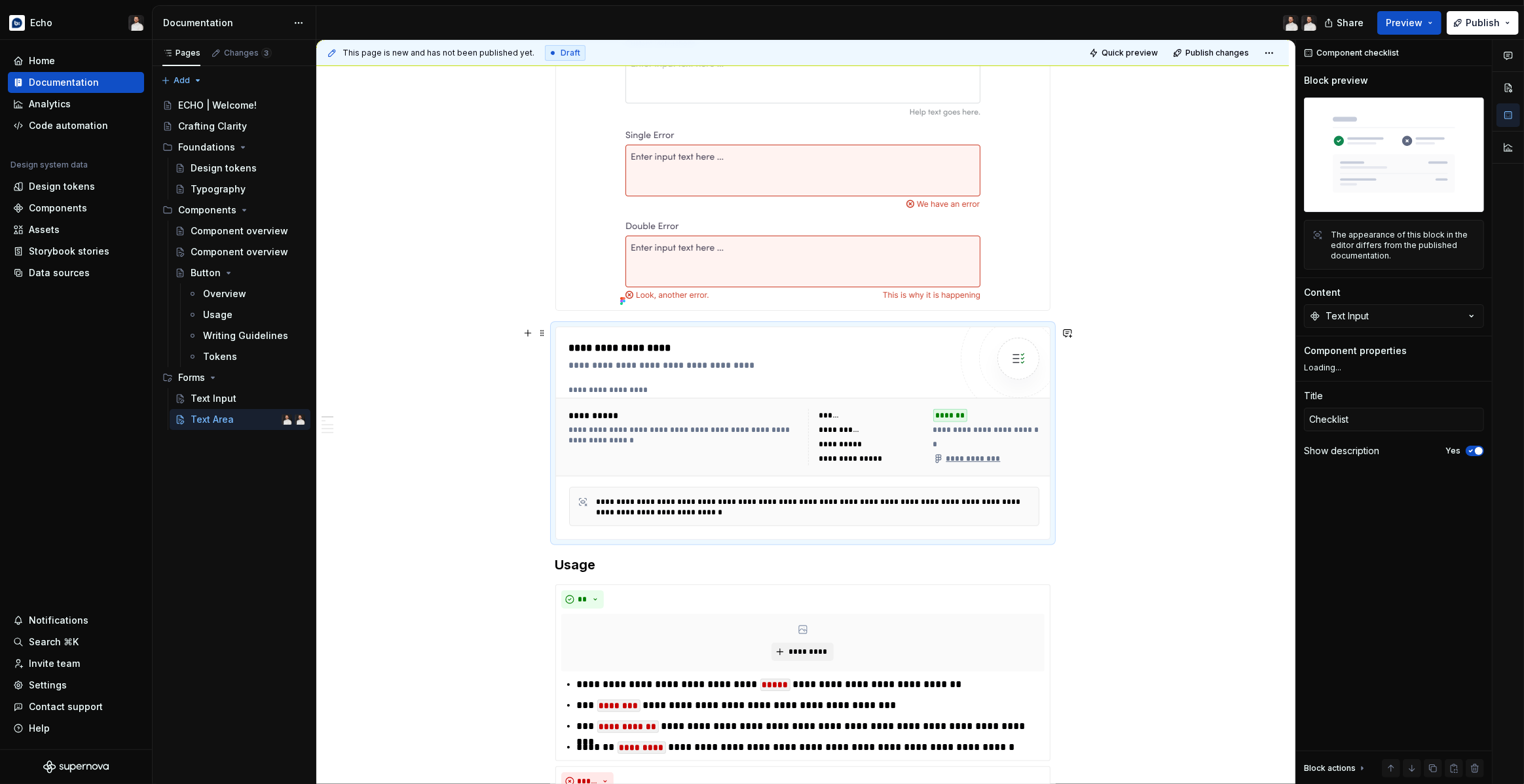
click at [873, 399] on div "**********" at bounding box center [804, 437] width 497 height 78
click at [1371, 321] on button "Text Input" at bounding box center [1394, 316] width 180 height 24
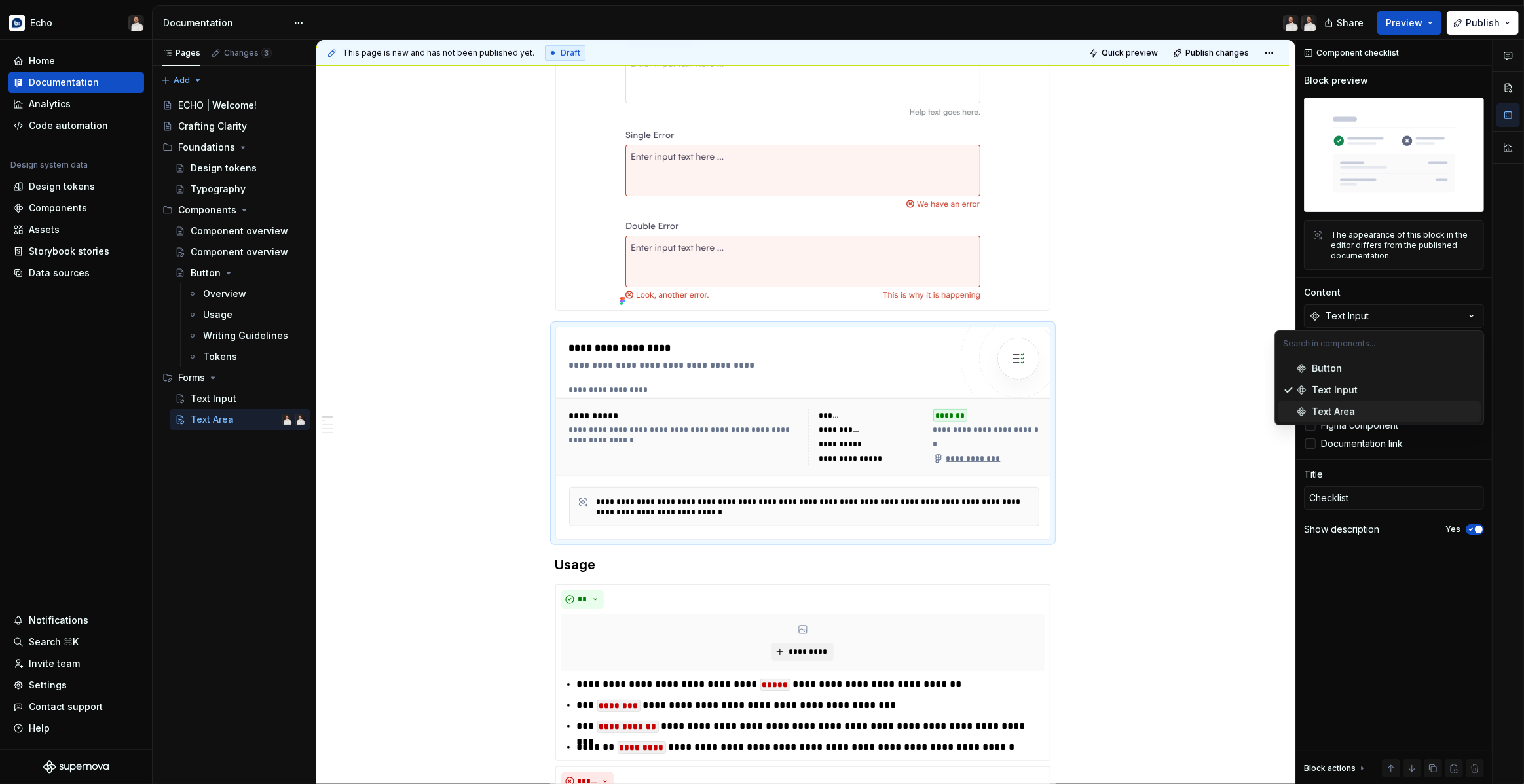
click at [1353, 408] on div "Text Area" at bounding box center [1333, 411] width 43 height 13
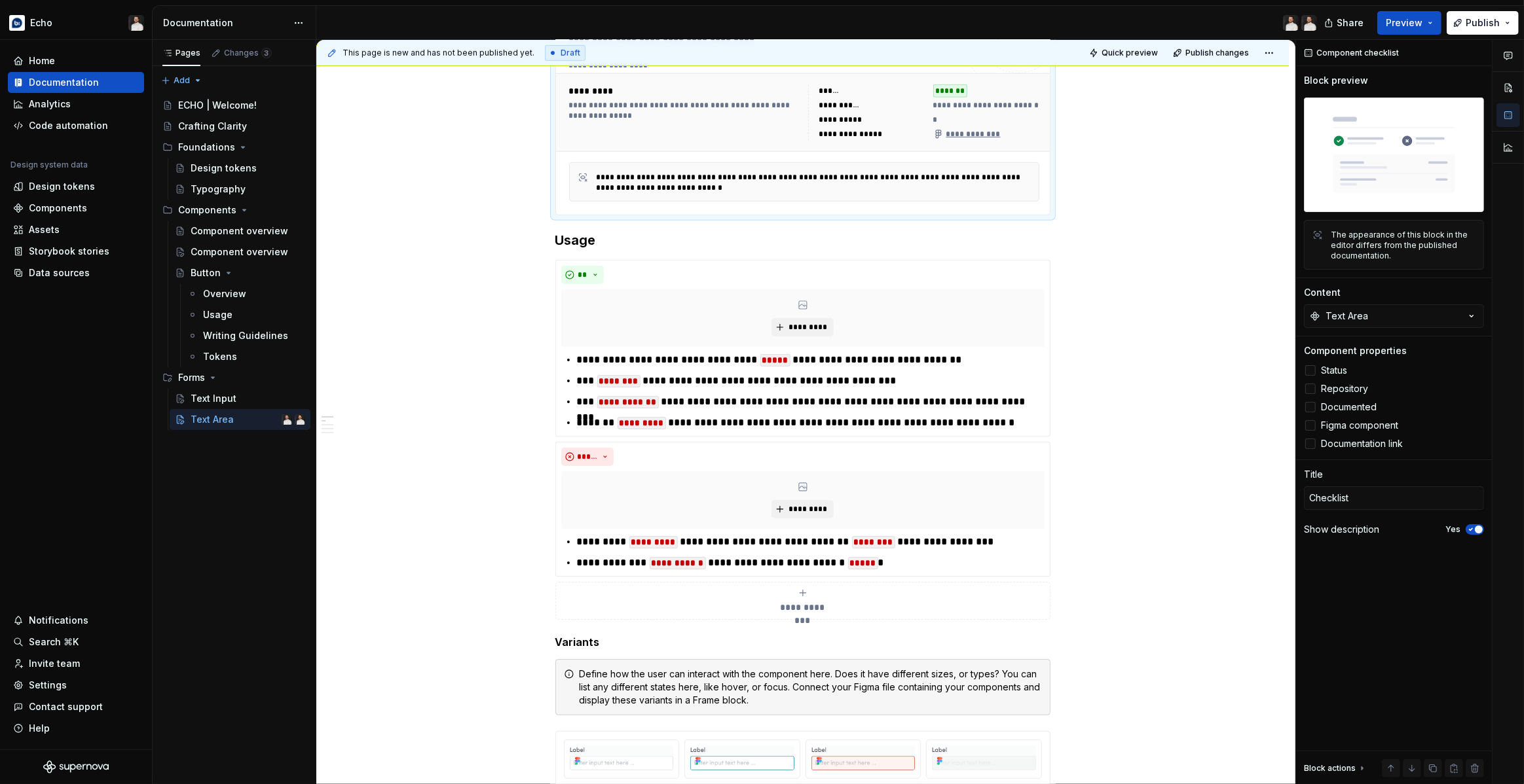
scroll to position [715, 0]
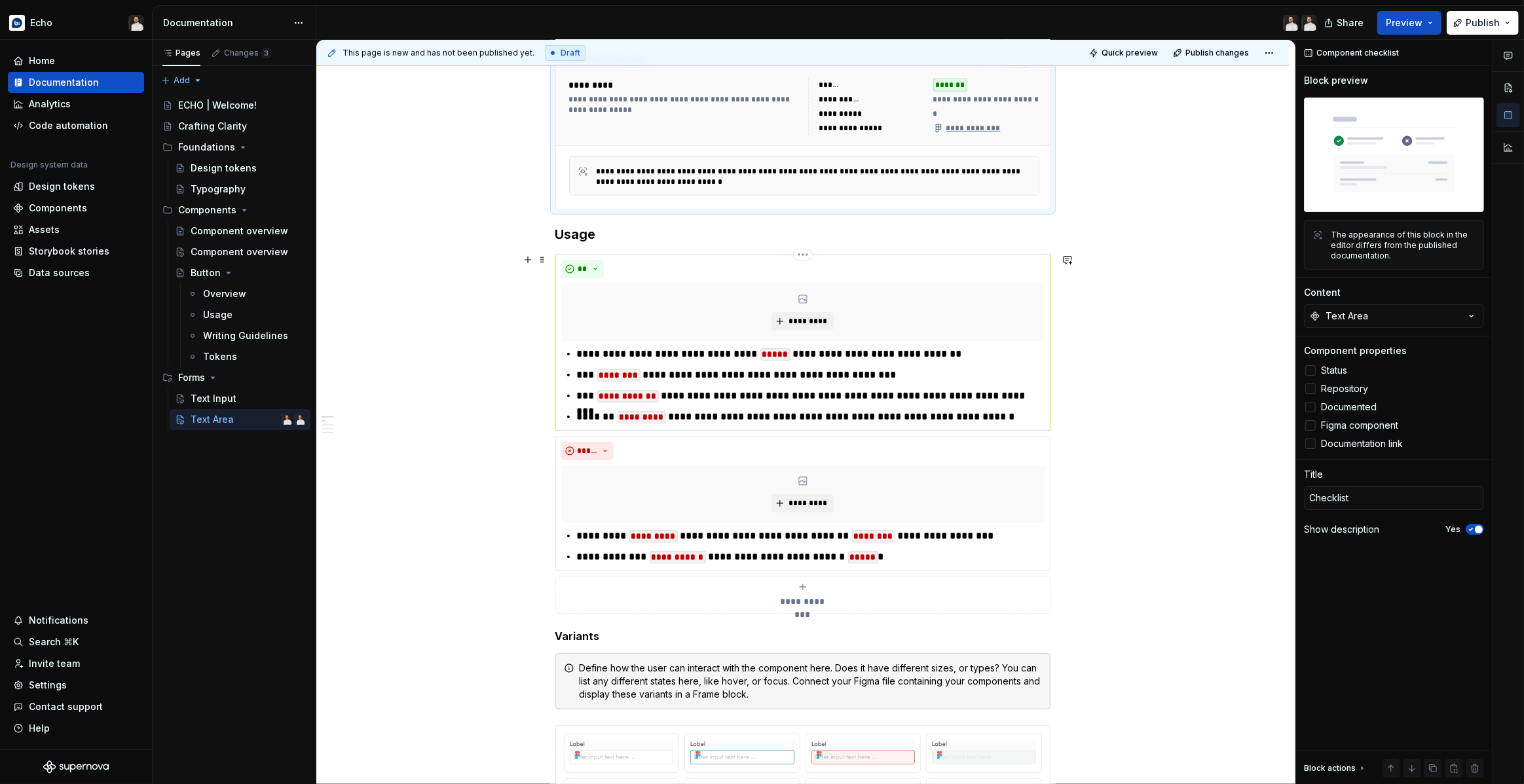
click at [648, 347] on p "**********" at bounding box center [810, 354] width 468 height 15
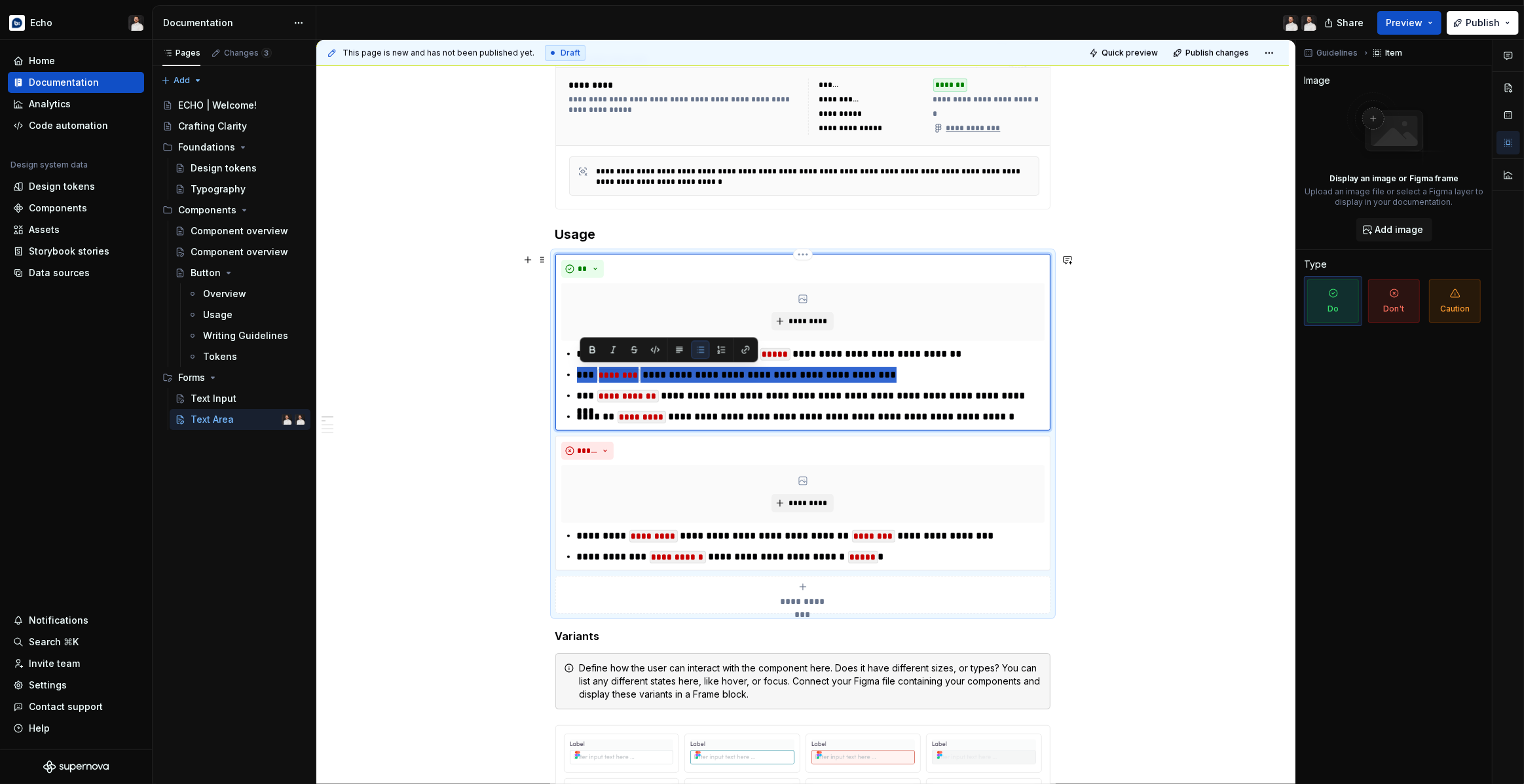
drag, startPoint x: 579, startPoint y: 373, endPoint x: 896, endPoint y: 373, distance: 317.0
click at [896, 373] on div "**********" at bounding box center [803, 386] width 484 height 78
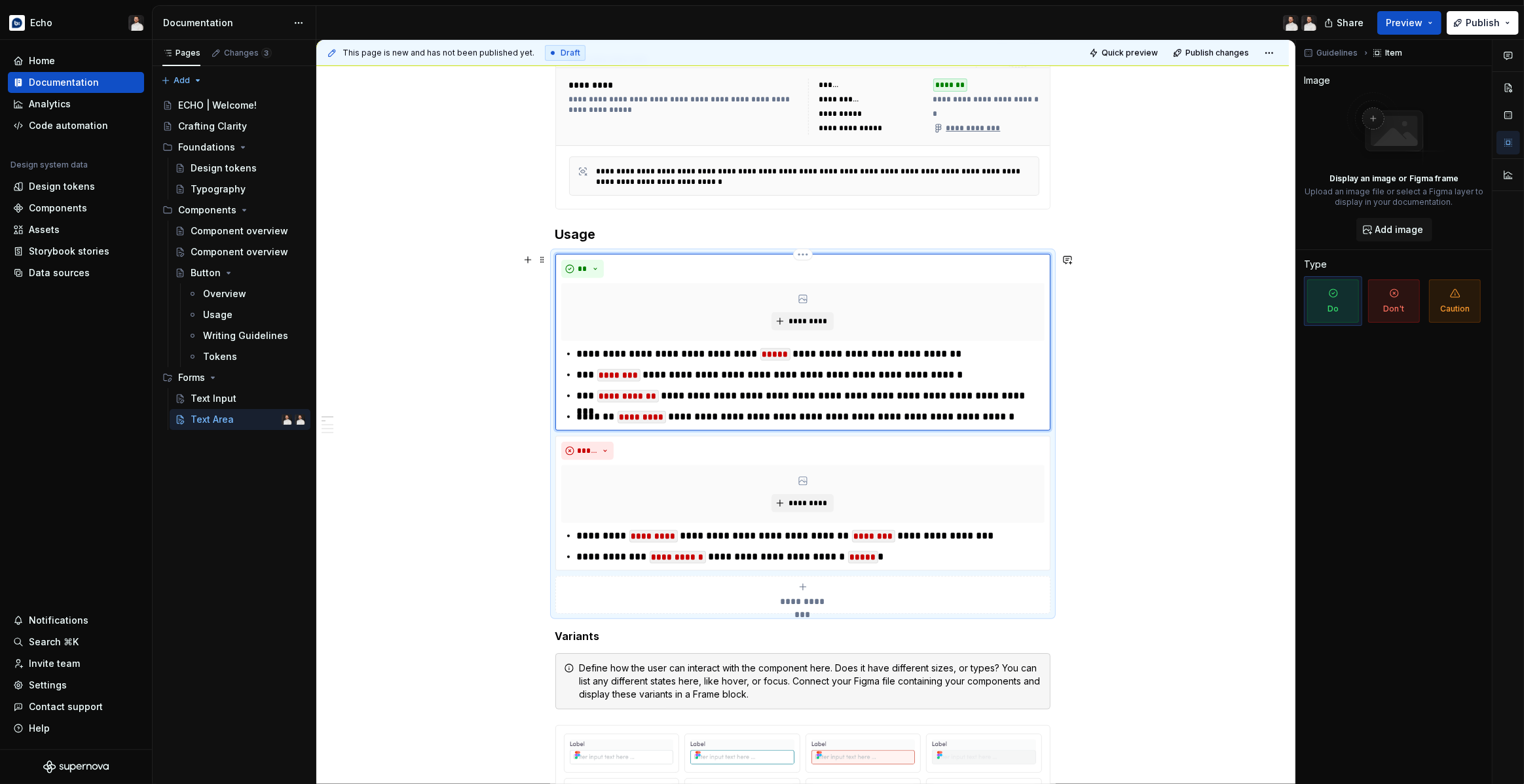
type textarea "*"
click at [579, 396] on div "**********" at bounding box center [803, 386] width 484 height 78
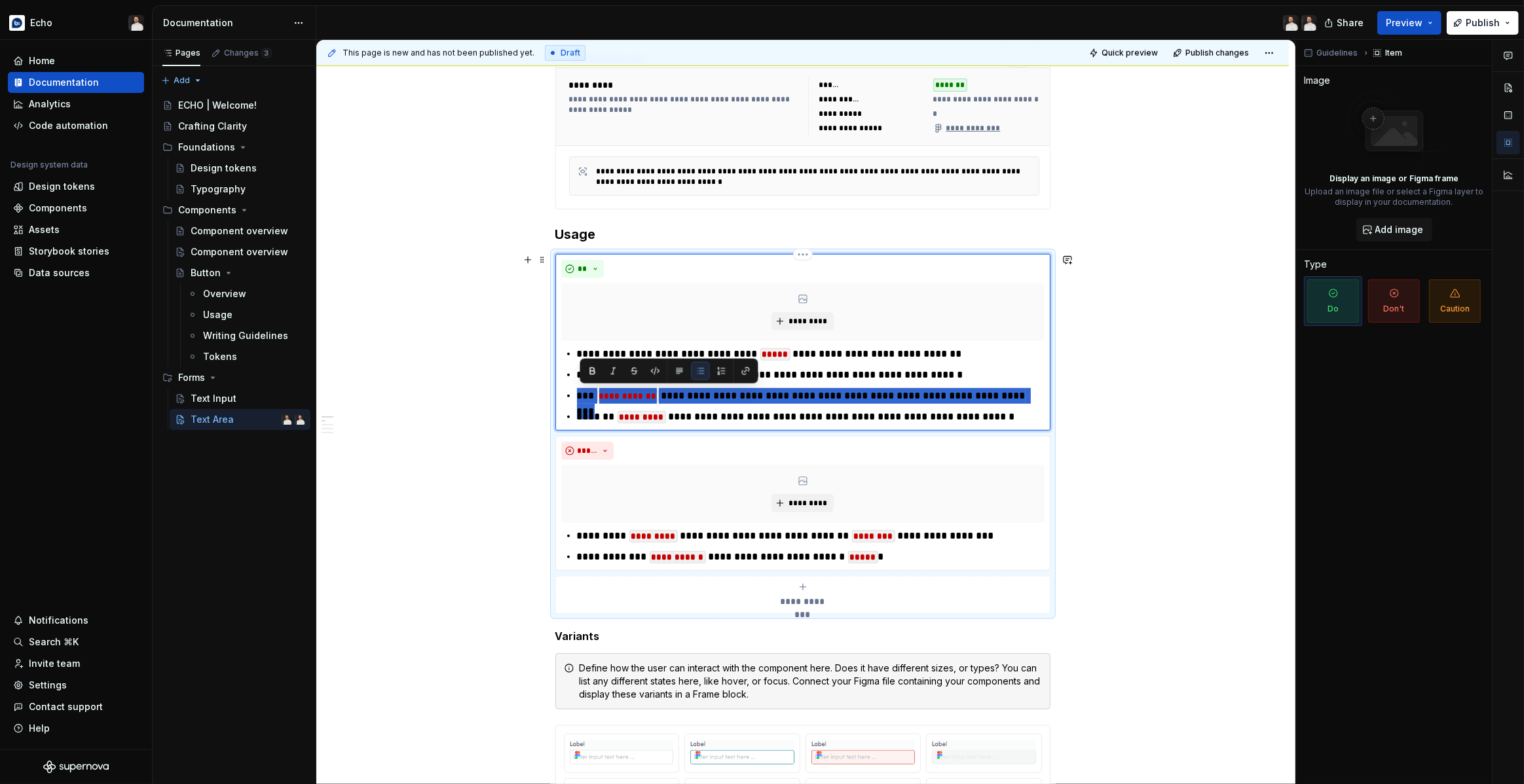
paste div
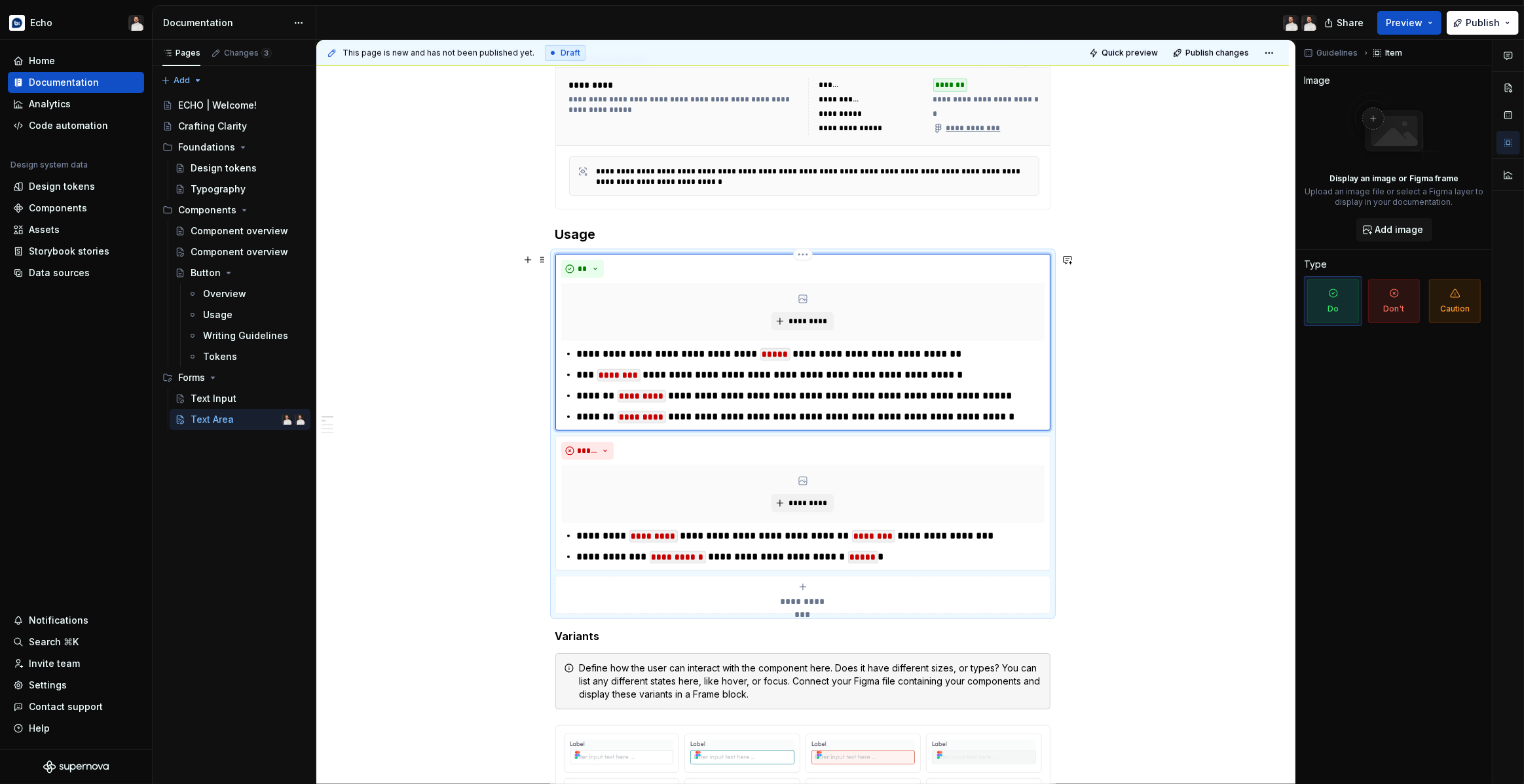
click at [994, 416] on p "**********" at bounding box center [810, 417] width 468 height 15
click at [818, 373] on p "**********" at bounding box center [810, 375] width 468 height 15
click at [1007, 414] on p "**********" at bounding box center [810, 417] width 468 height 15
click at [1013, 365] on ul "**********" at bounding box center [810, 386] width 468 height 78
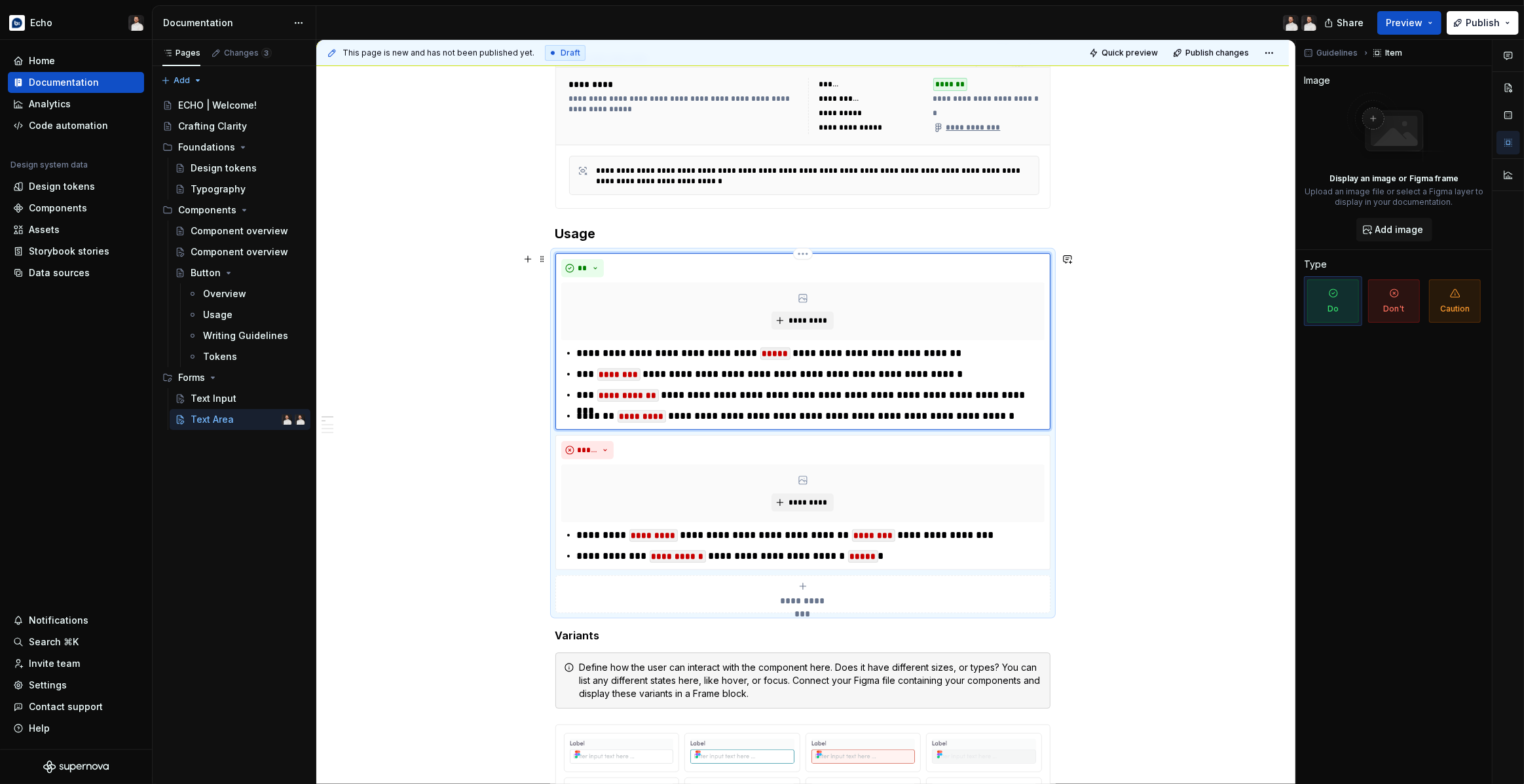
click at [1010, 411] on p "**********" at bounding box center [810, 416] width 468 height 15
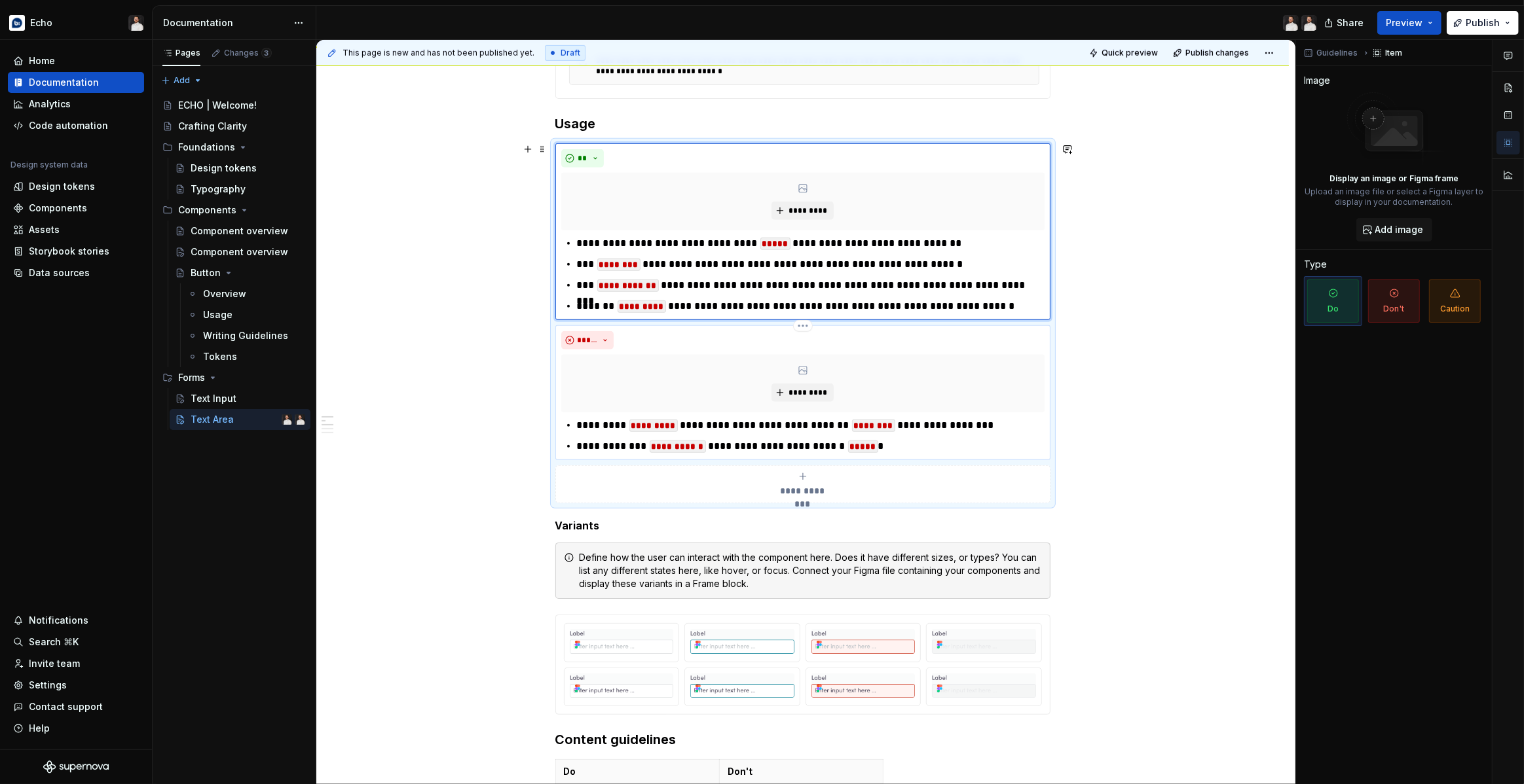
scroll to position [829, 0]
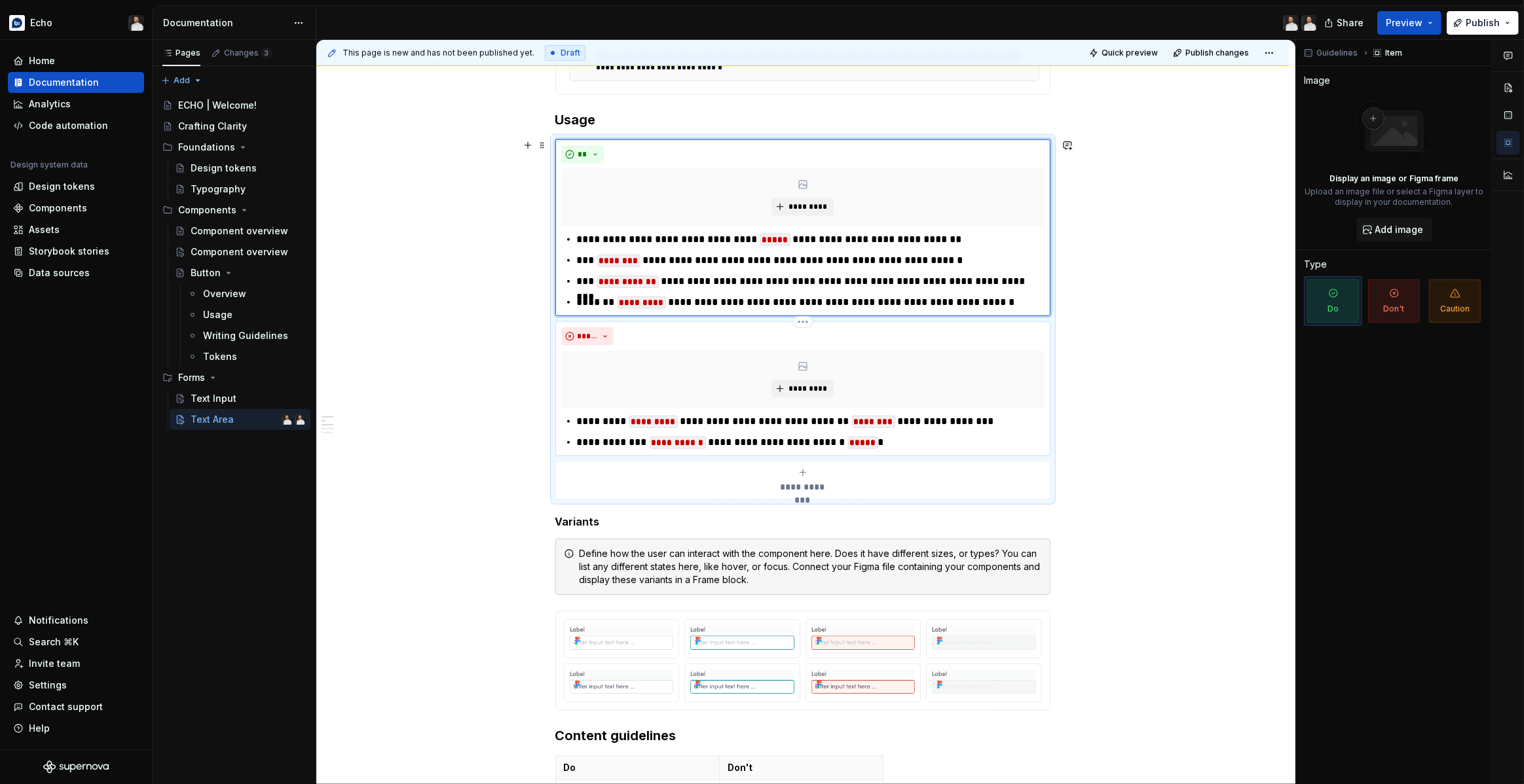
click at [581, 422] on p "**********" at bounding box center [810, 421] width 468 height 15
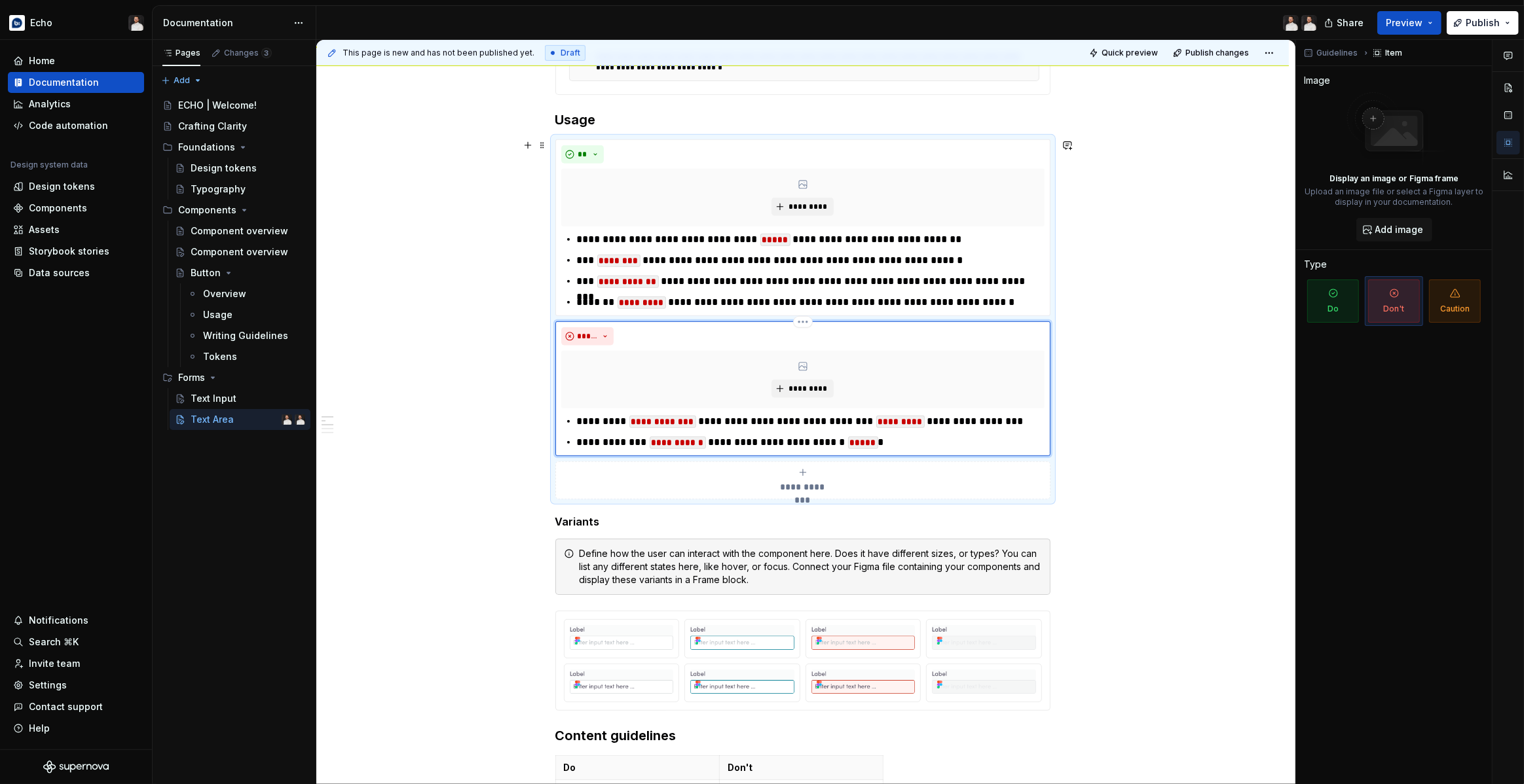
click at [580, 440] on p "**********" at bounding box center [810, 443] width 468 height 15
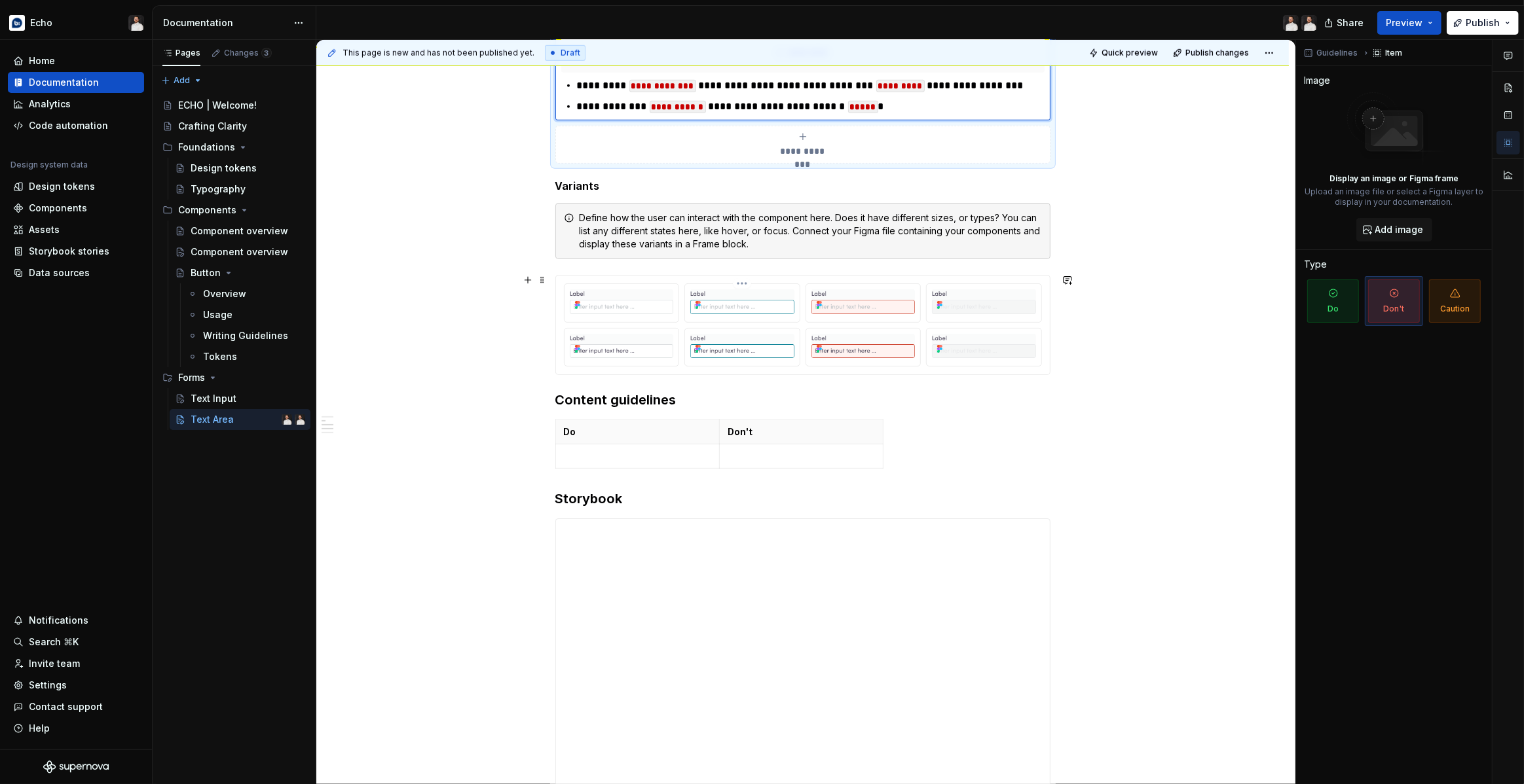
scroll to position [1170, 0]
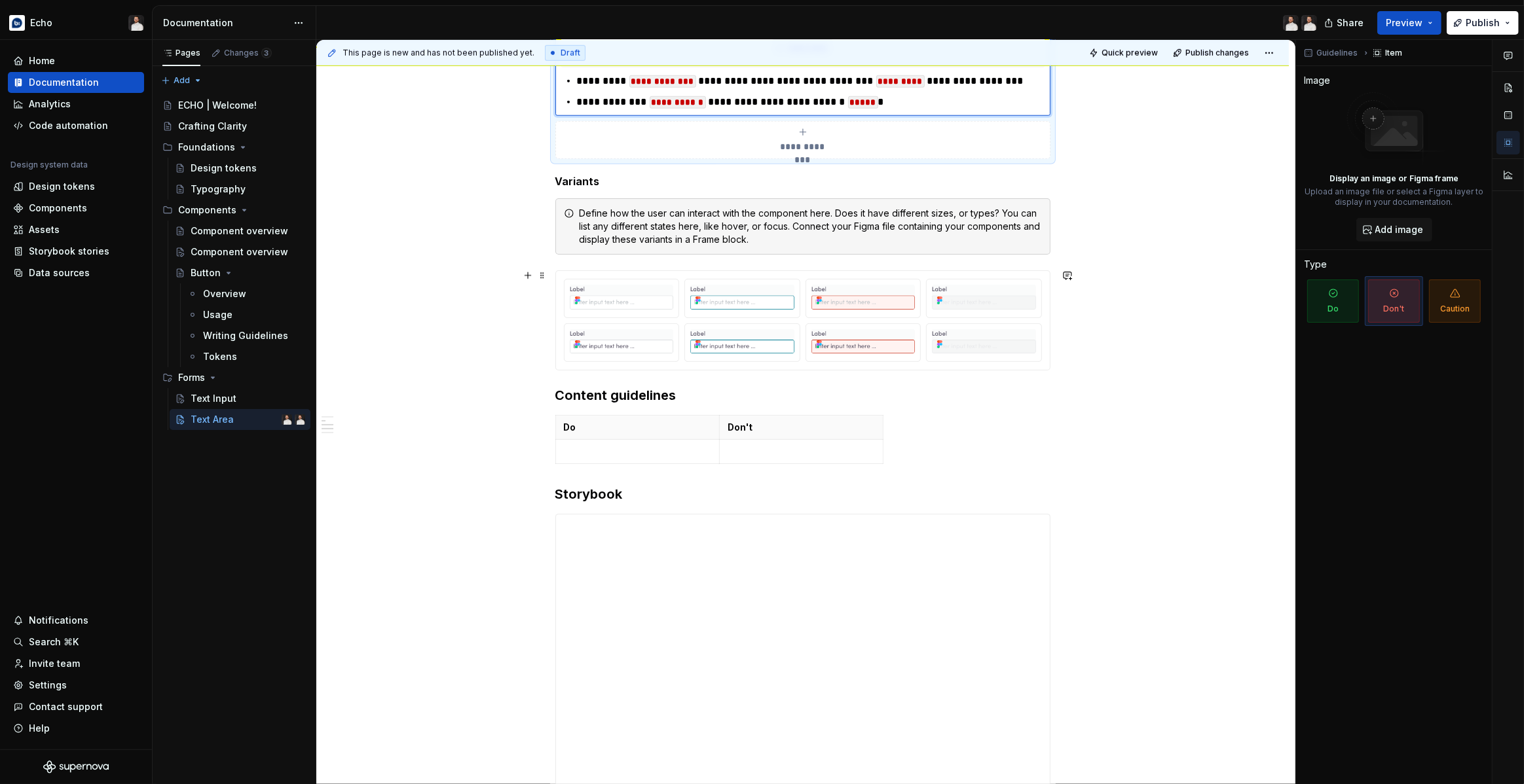
click at [817, 275] on div at bounding box center [803, 321] width 494 height 99
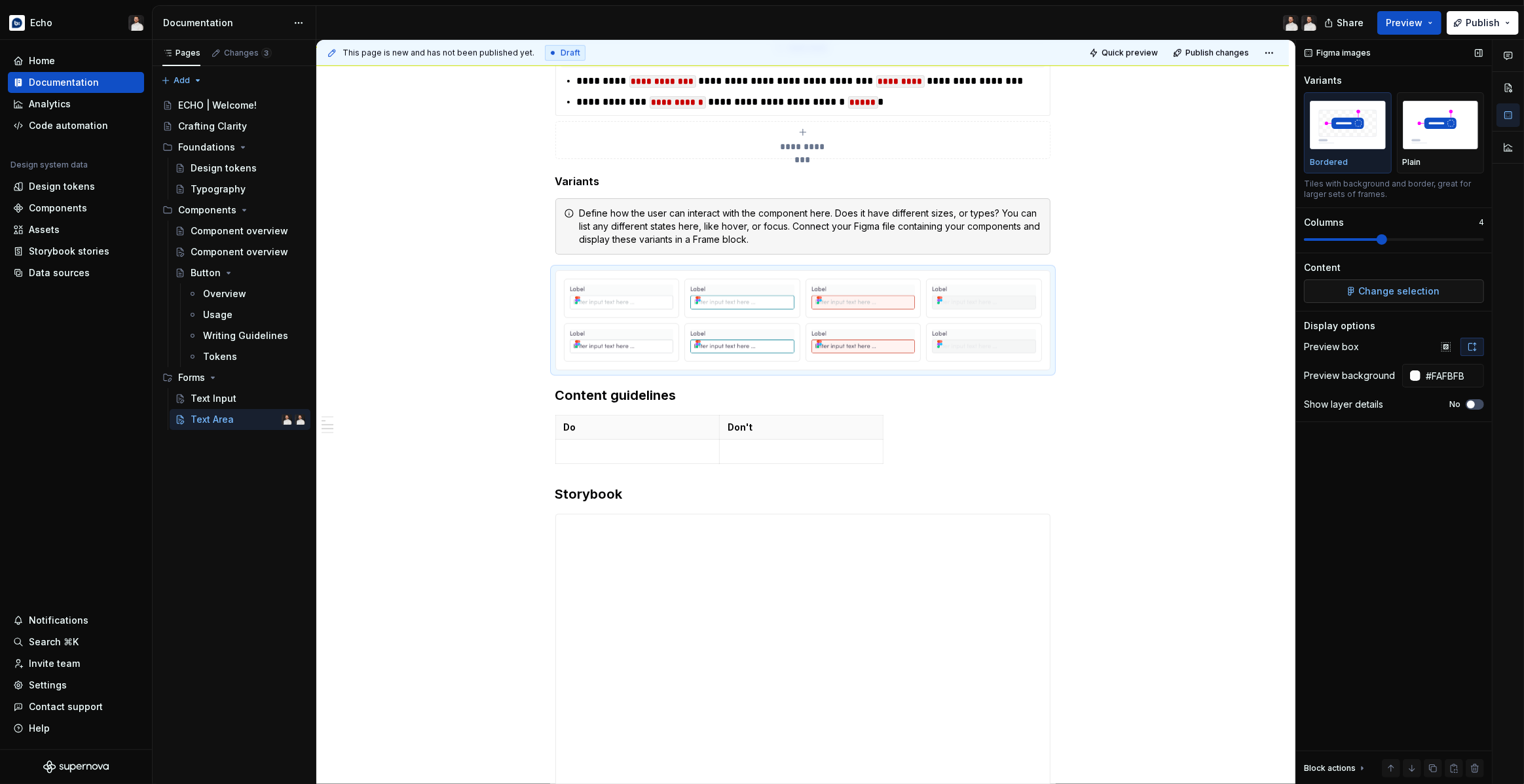
click at [1356, 293] on button "Change selection" at bounding box center [1394, 291] width 180 height 24
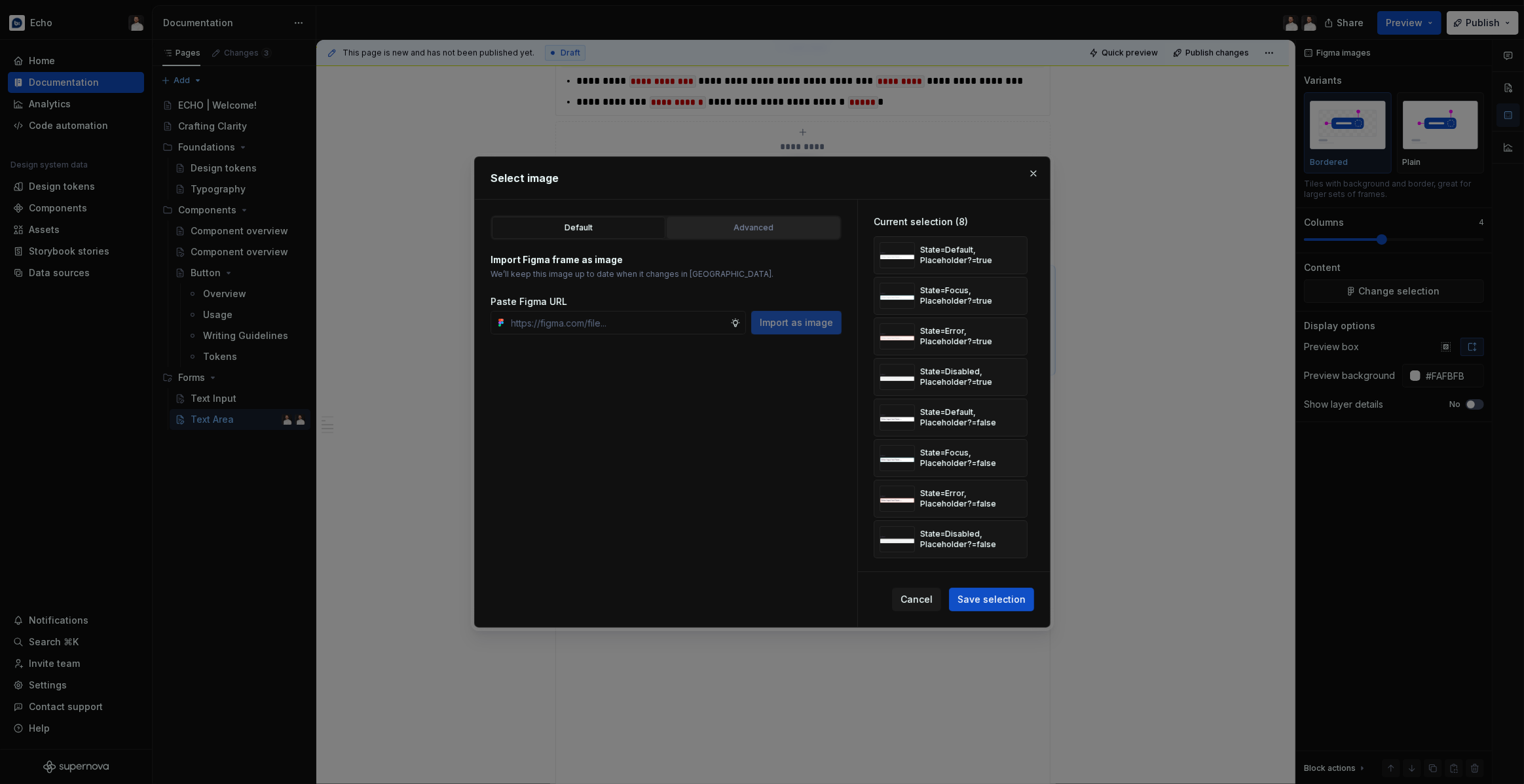
click at [761, 227] on div "Advanced" at bounding box center [754, 228] width 165 height 13
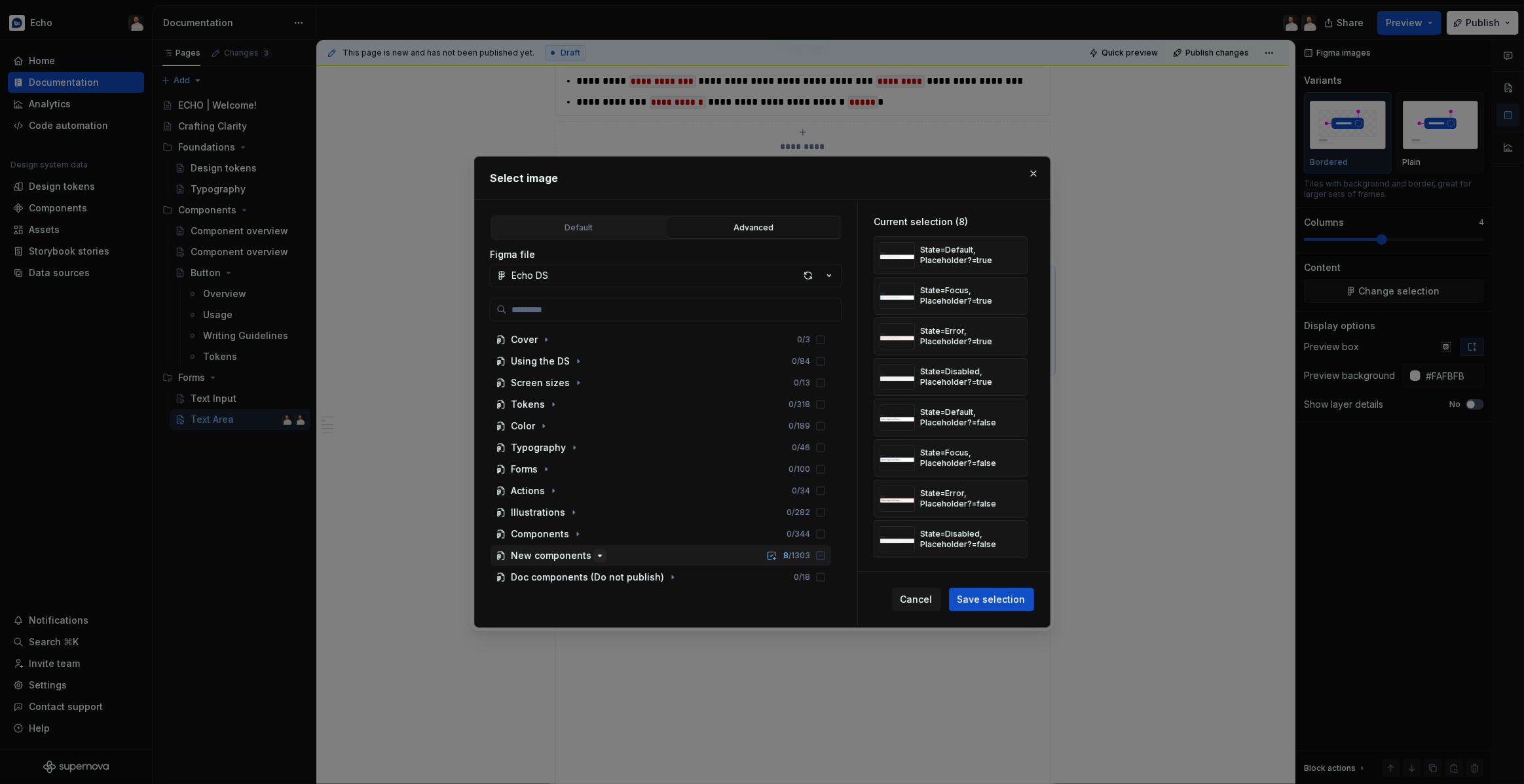
click at [595, 556] on icon "button" at bounding box center [600, 556] width 11 height 11
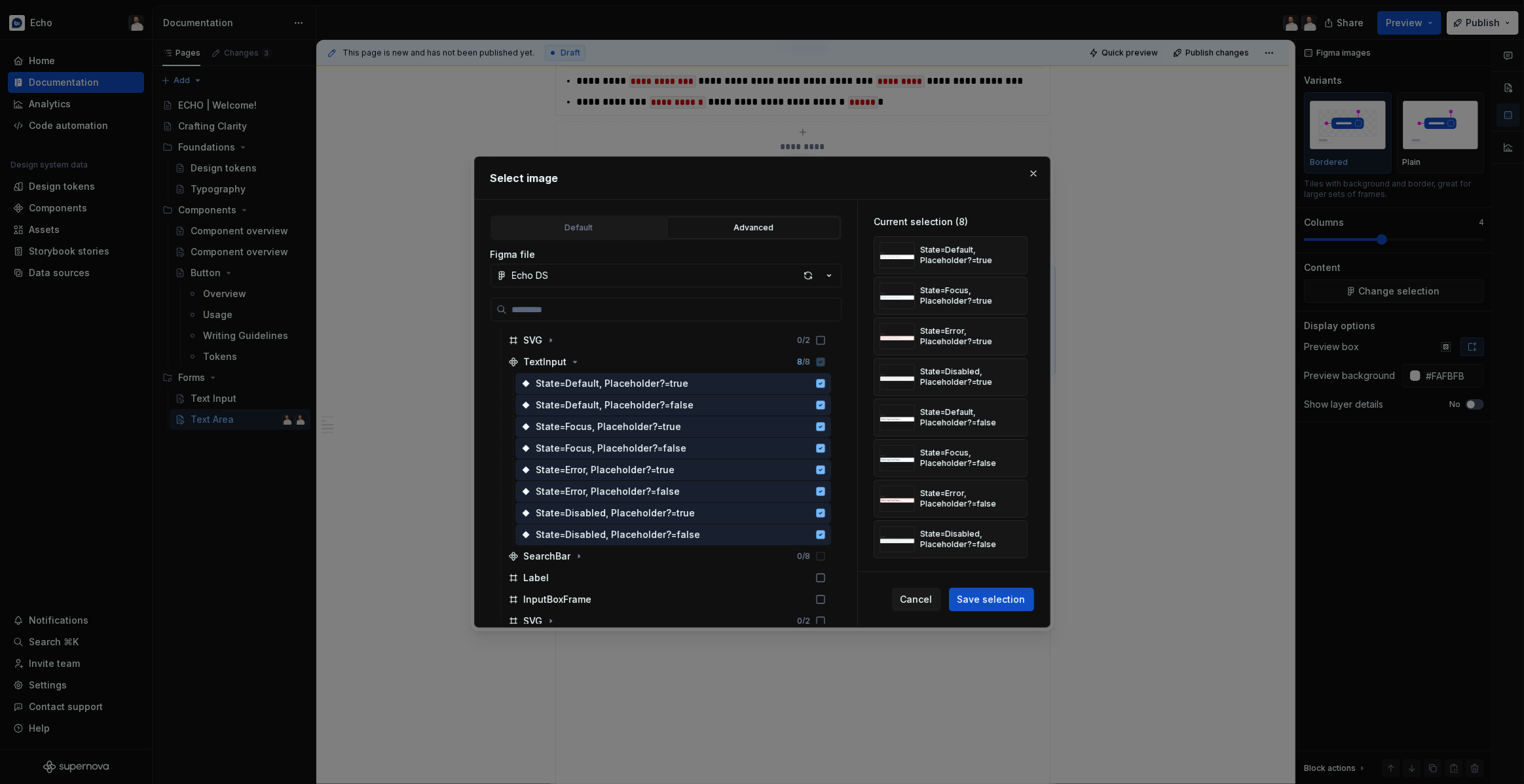
scroll to position [1224, 0]
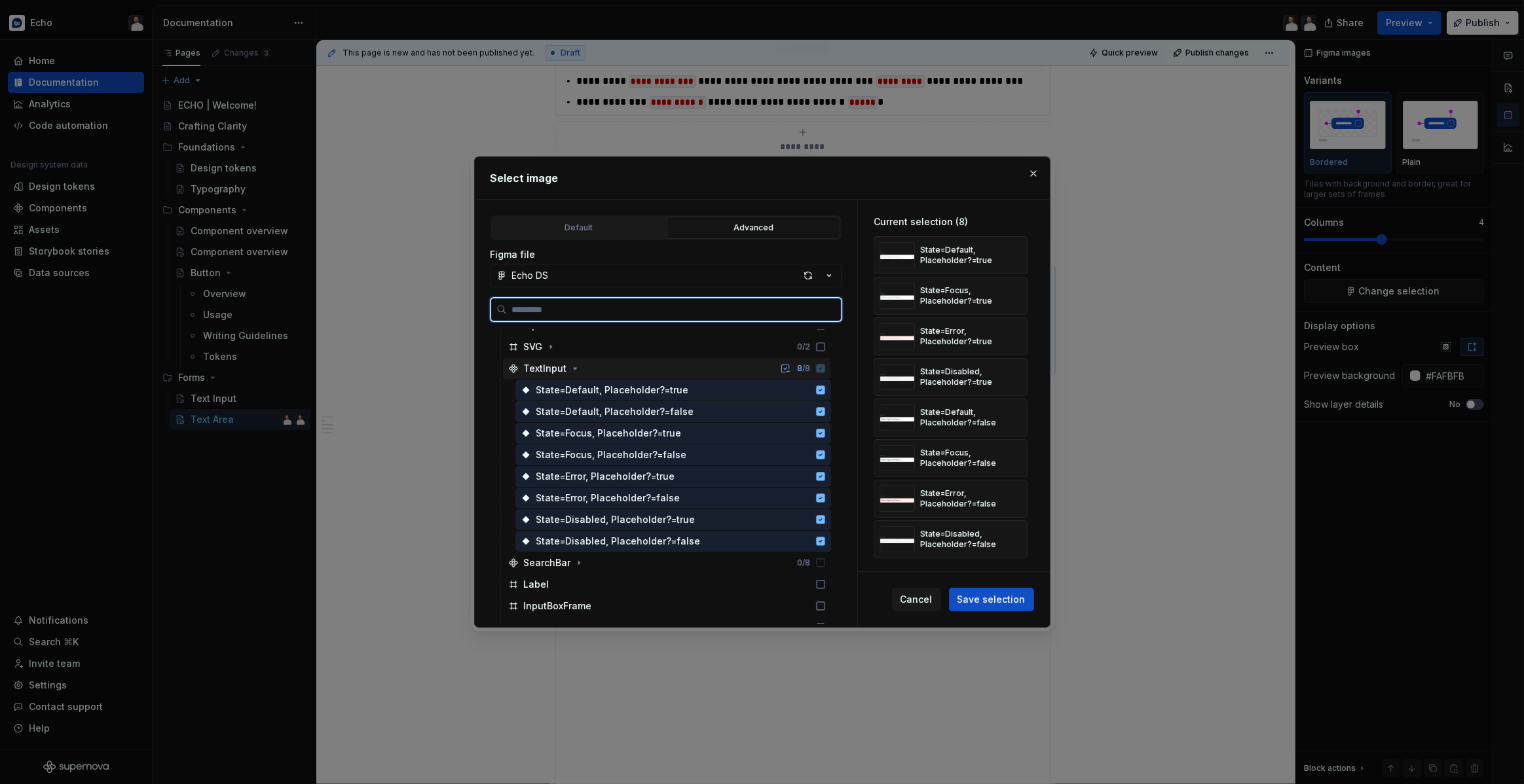
click at [824, 368] on icon at bounding box center [820, 368] width 8 height 8
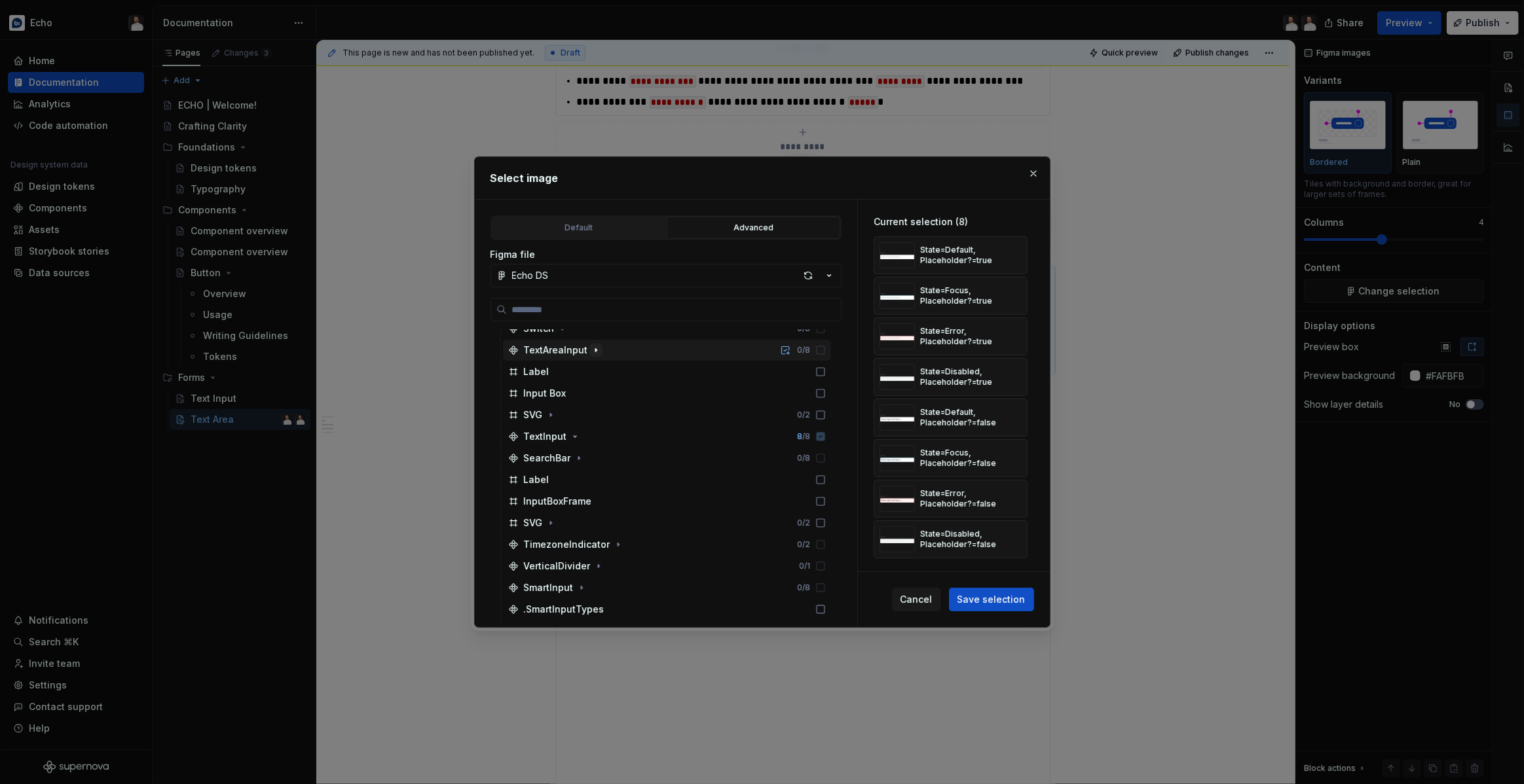
click at [594, 357] on div "TextAreaInput 0 / 8" at bounding box center [667, 350] width 328 height 21
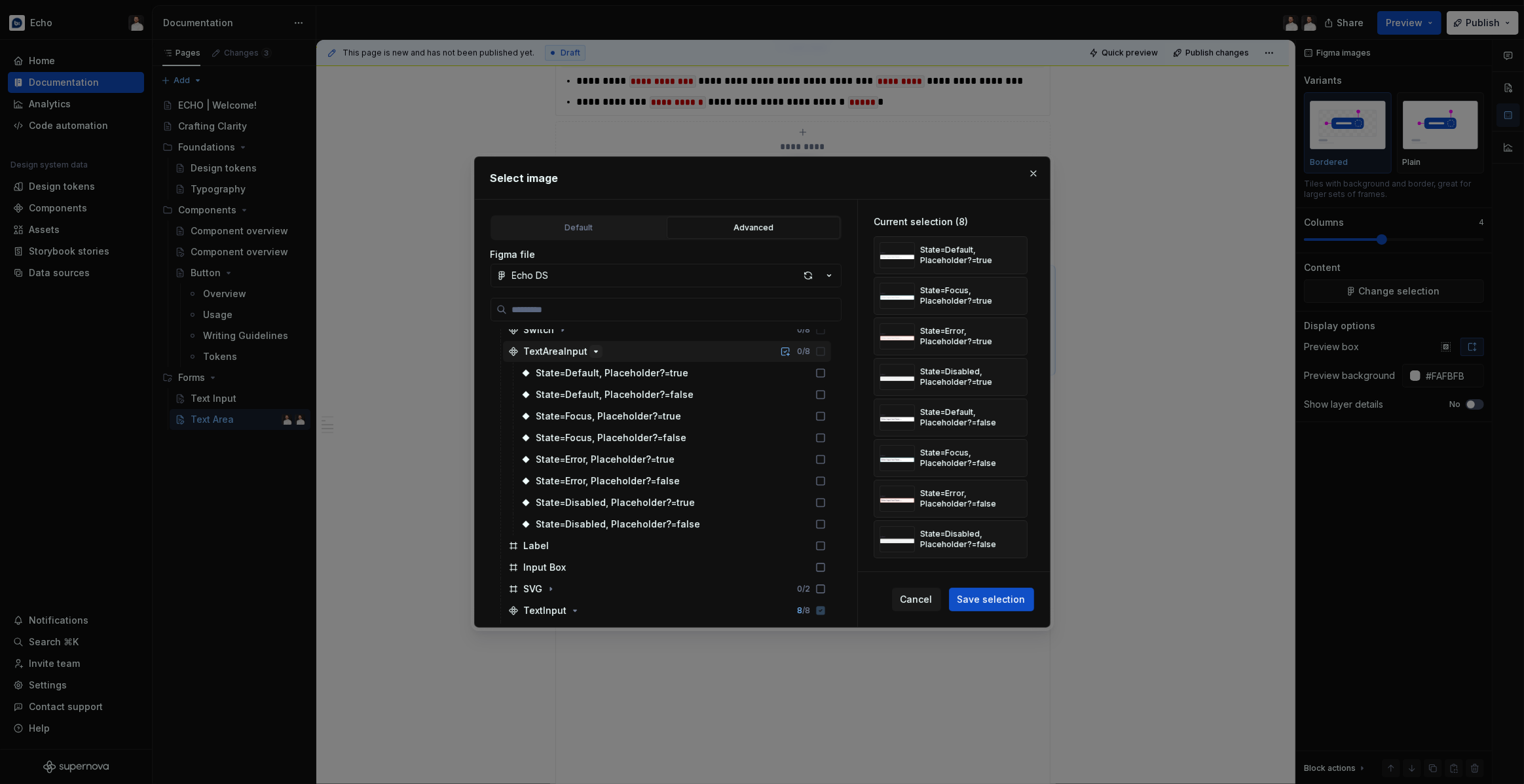
scroll to position [1154, 0]
click at [826, 356] on icon at bounding box center [820, 354] width 11 height 11
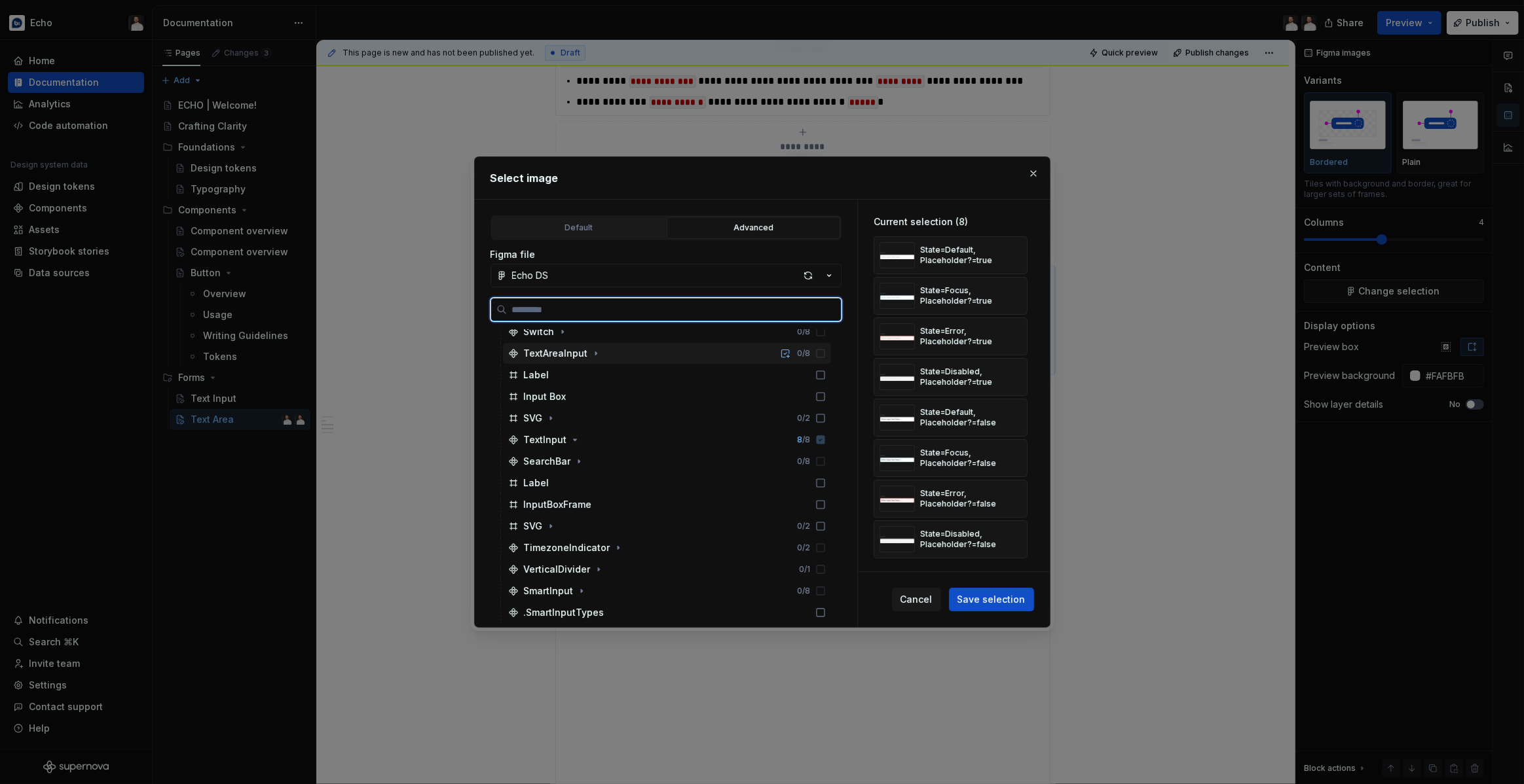
scroll to position [1152, 0]
click at [824, 354] on icon at bounding box center [820, 357] width 8 height 8
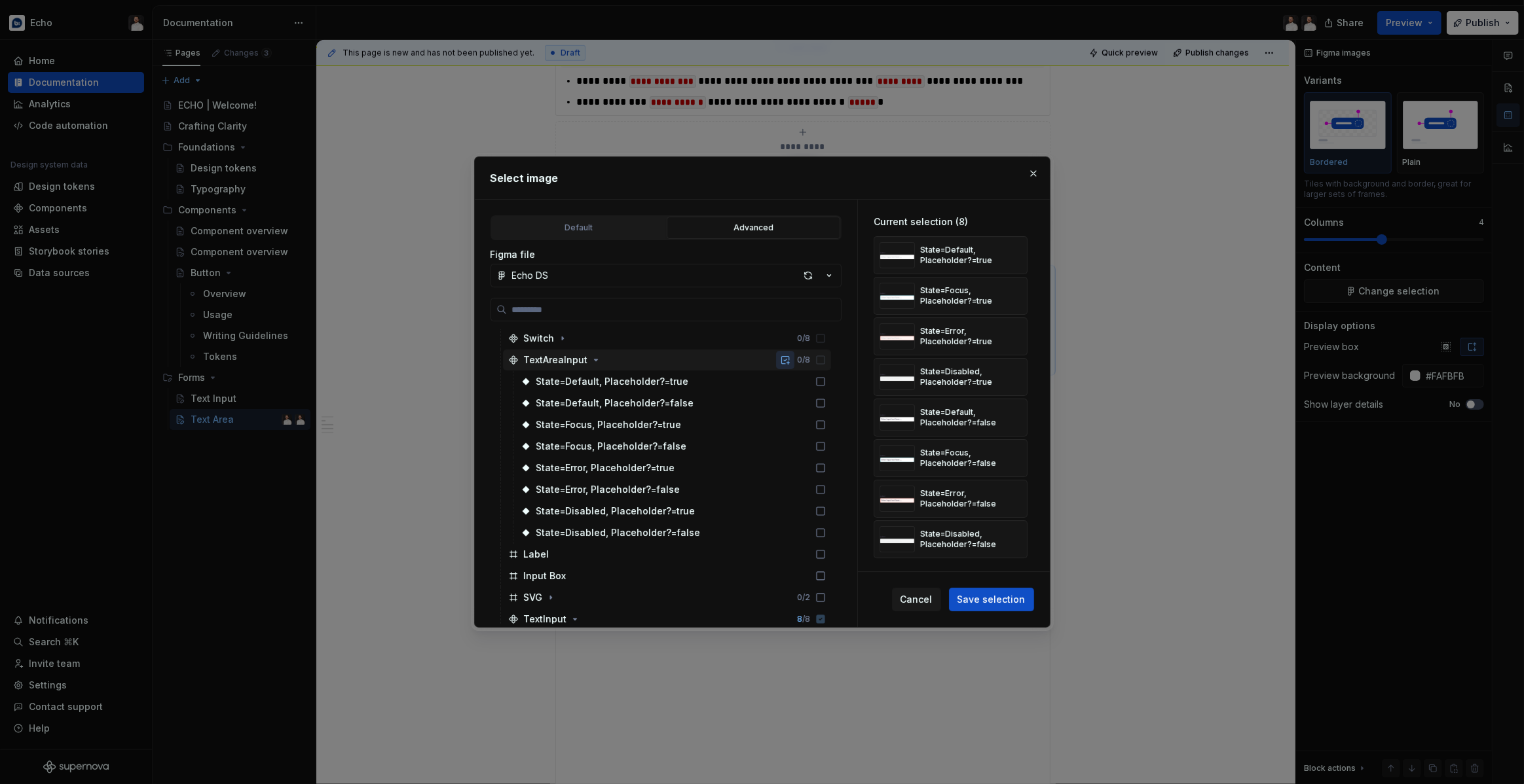
click at [794, 360] on button "button" at bounding box center [785, 360] width 18 height 18
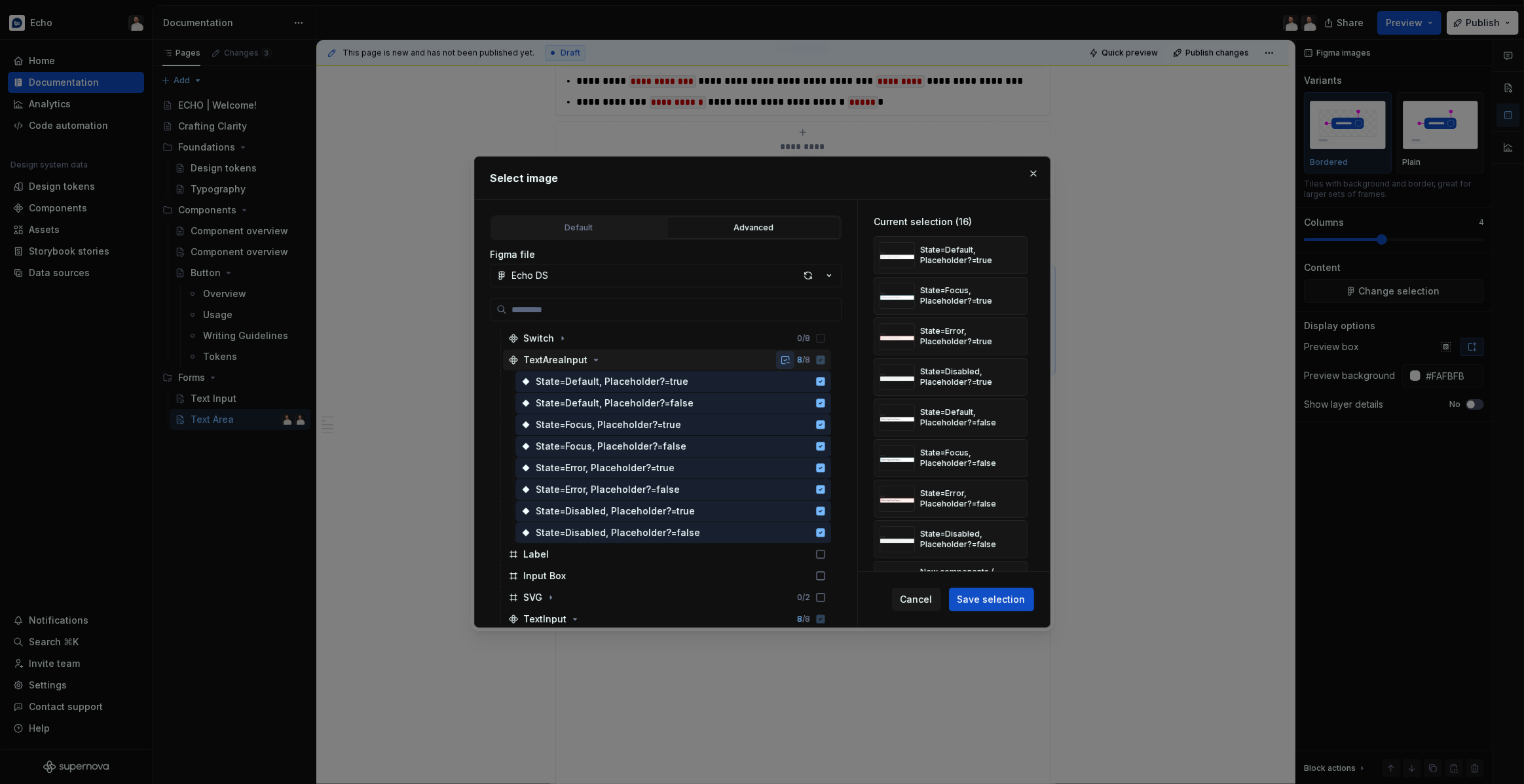
scroll to position [1145, 0]
click at [997, 603] on span "Save selection" at bounding box center [991, 600] width 68 height 13
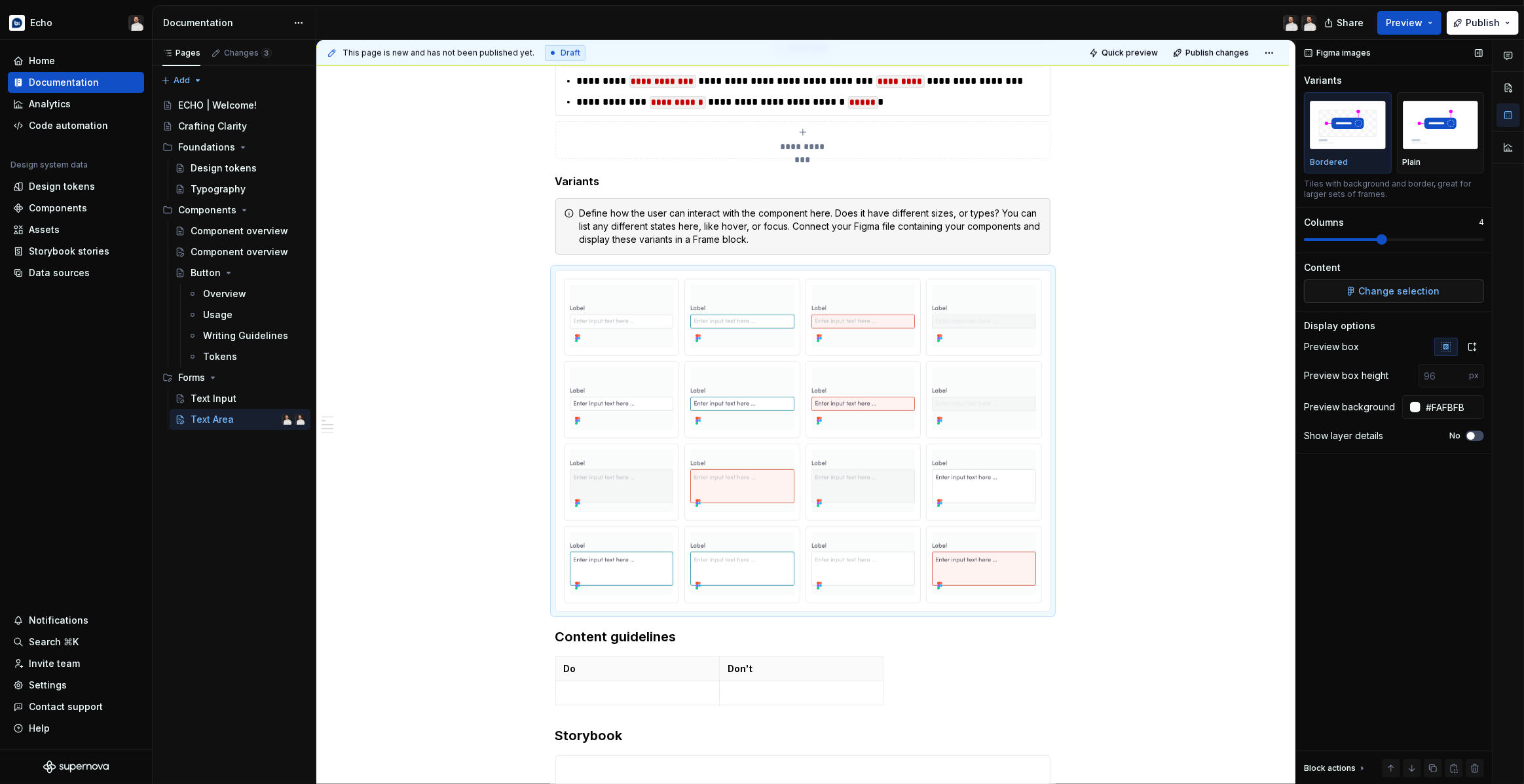
click at [1399, 294] on span "Change selection" at bounding box center [1399, 291] width 82 height 13
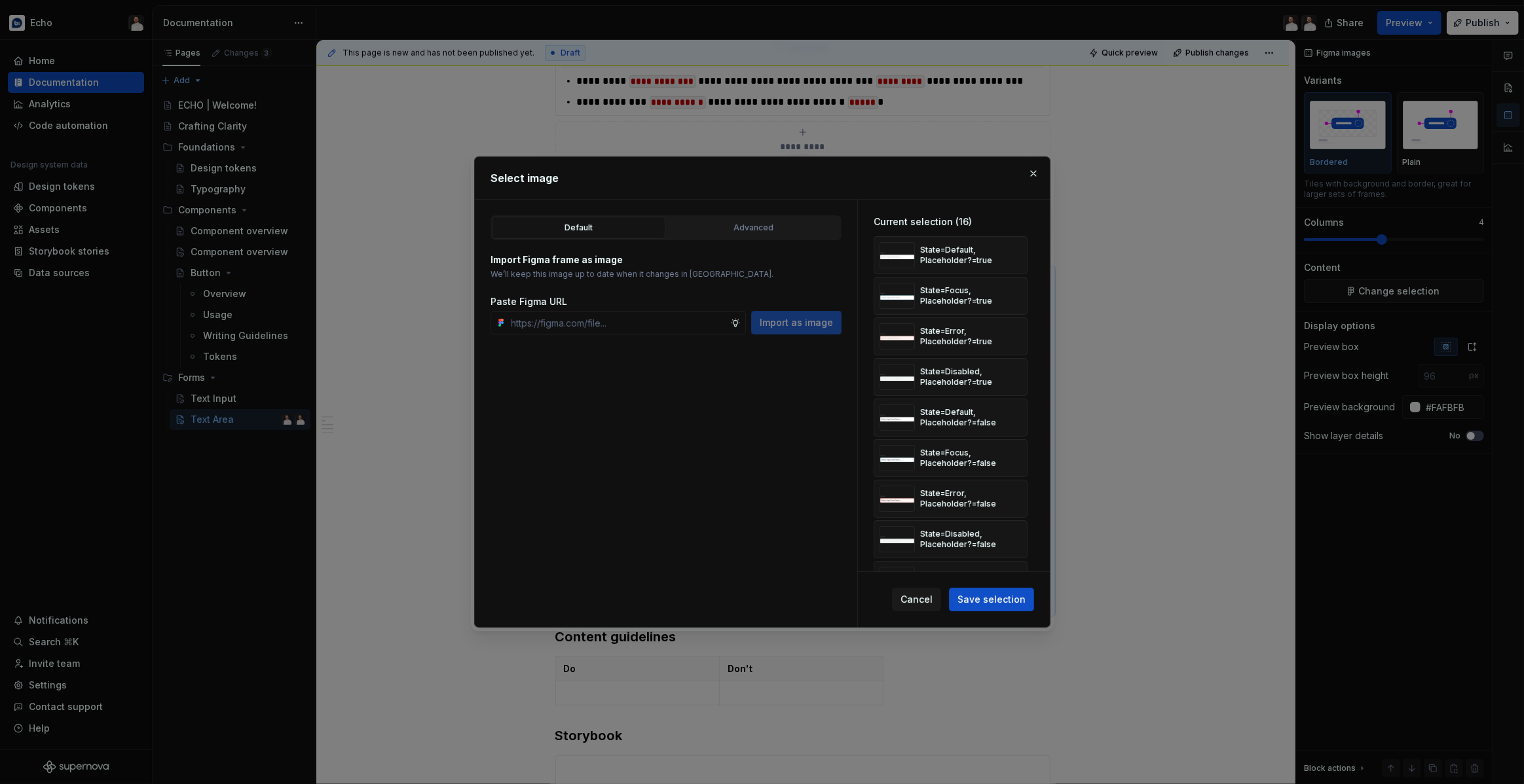
drag, startPoint x: 770, startPoint y: 226, endPoint x: 758, endPoint y: 248, distance: 25.1
click at [770, 226] on div "Advanced" at bounding box center [754, 228] width 165 height 13
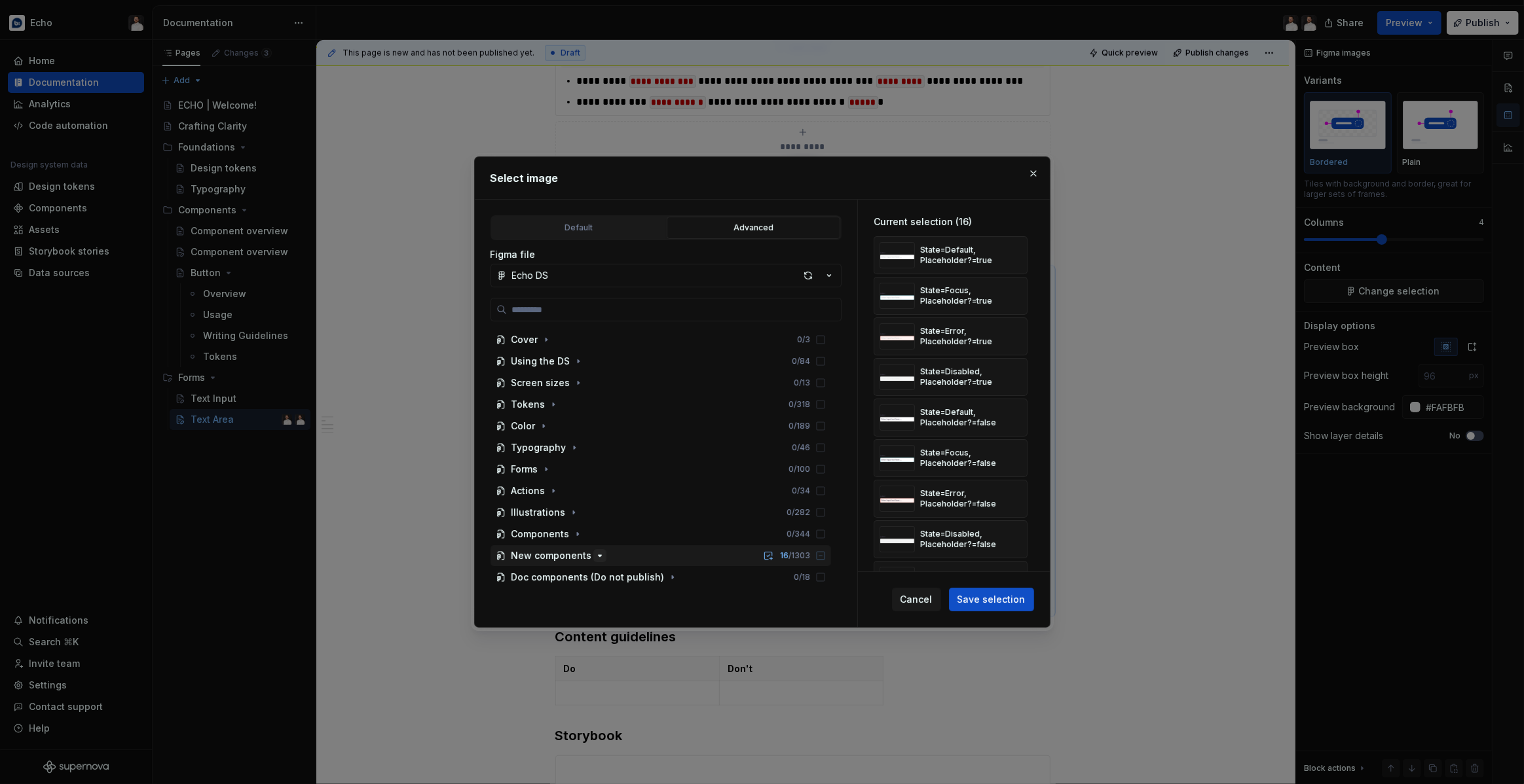
click at [594, 556] on icon "button" at bounding box center [600, 556] width 11 height 11
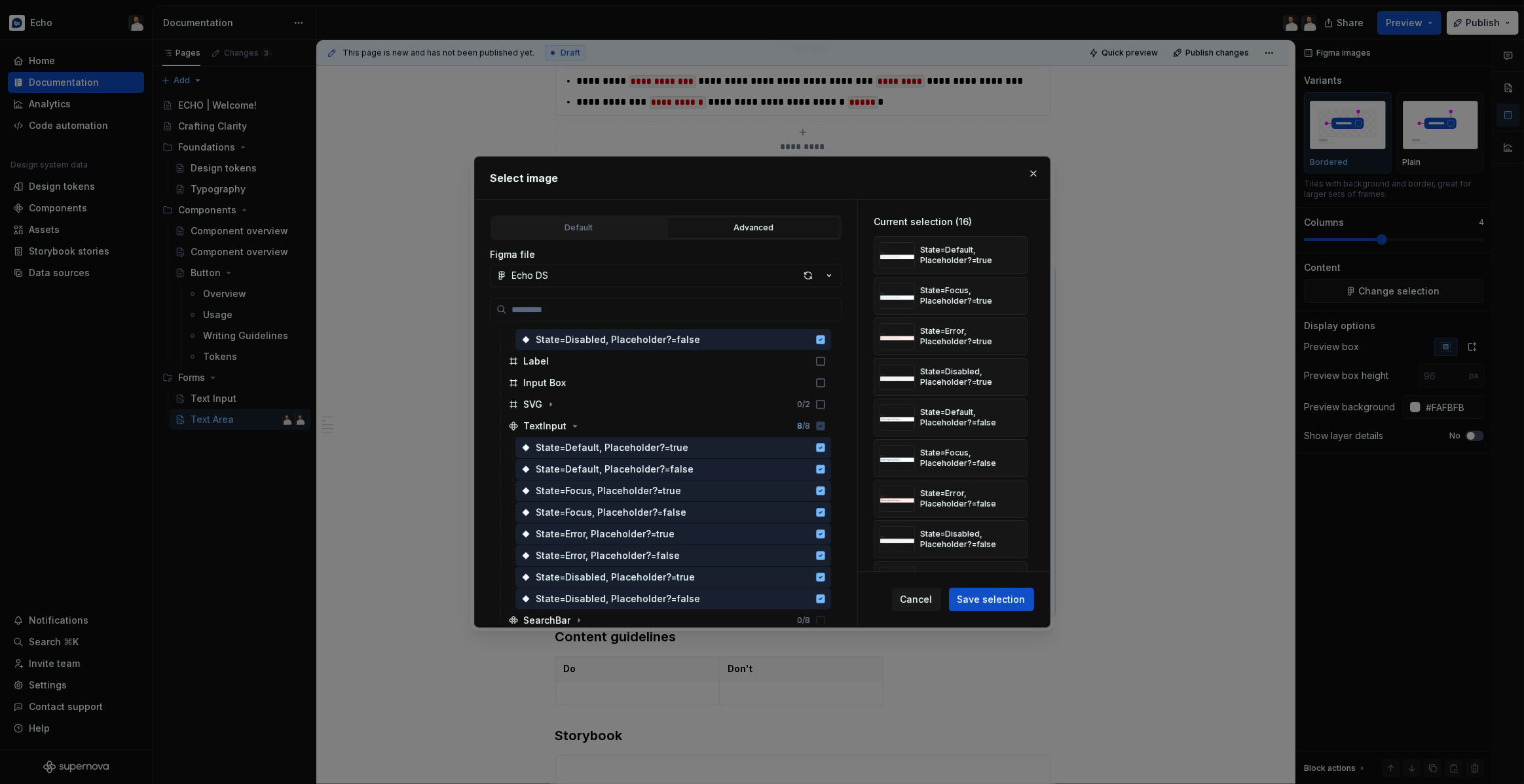
scroll to position [1350, 0]
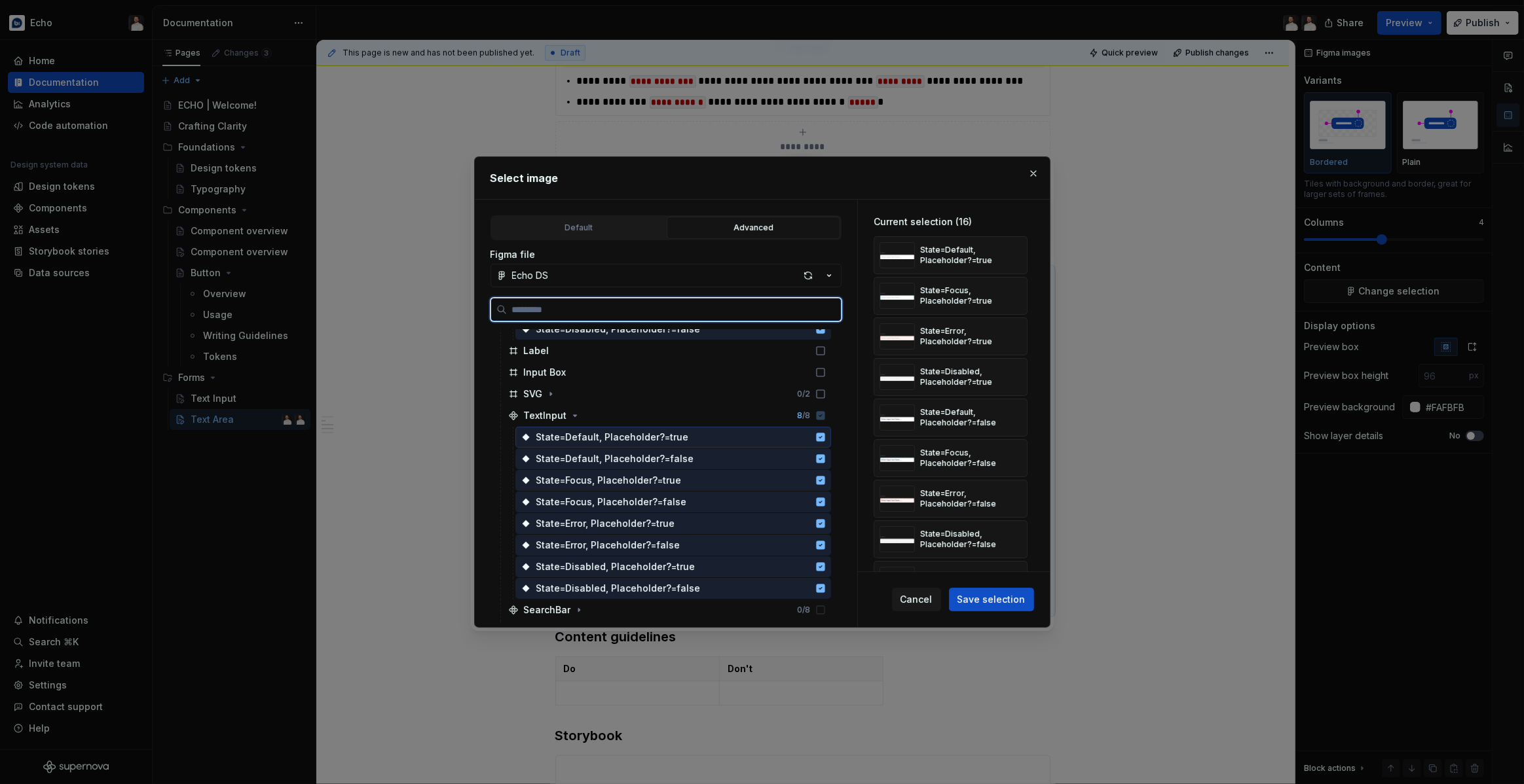
click at [824, 439] on icon at bounding box center [820, 437] width 8 height 8
click at [824, 457] on icon at bounding box center [820, 458] width 8 height 8
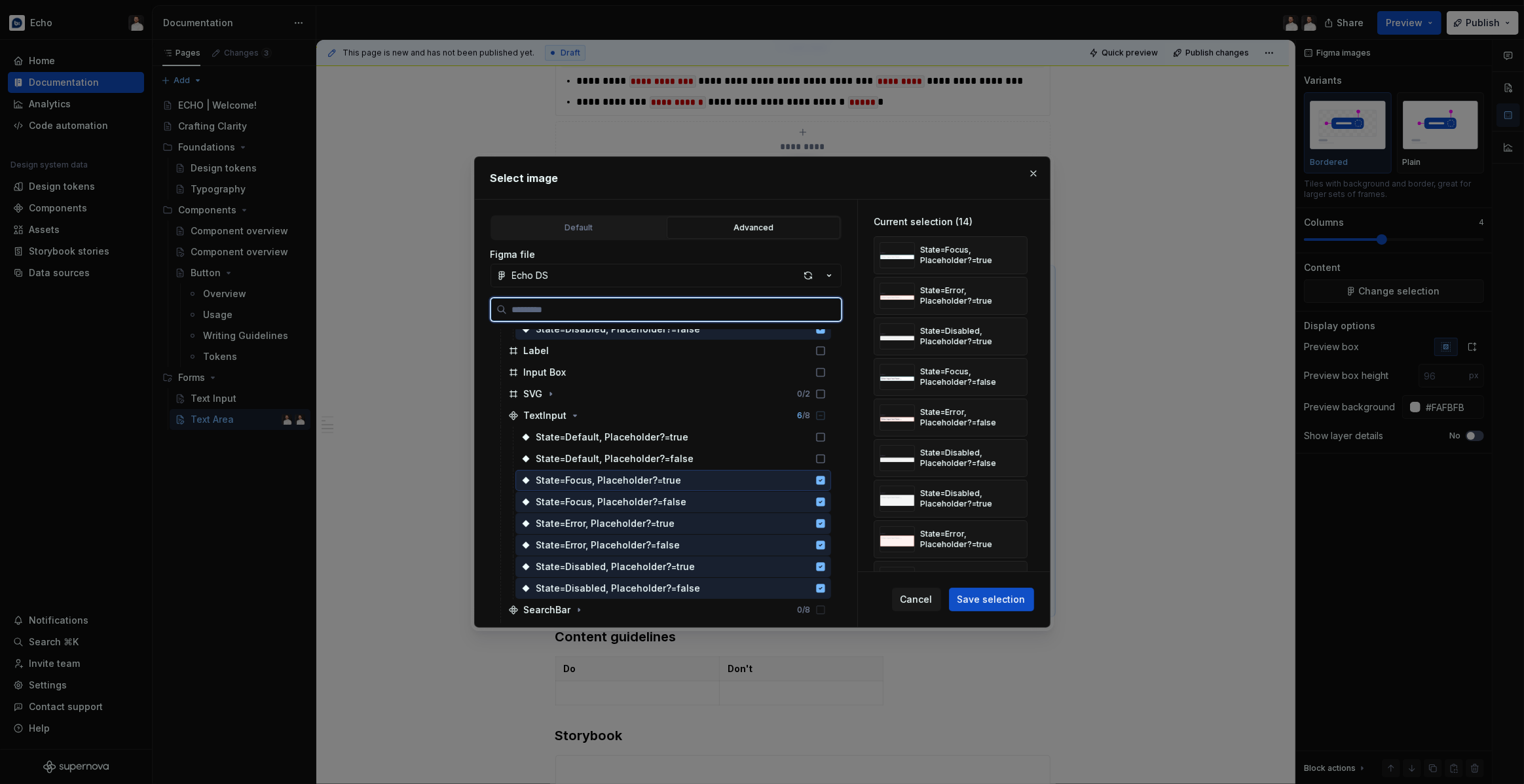
click at [824, 477] on icon at bounding box center [820, 480] width 8 height 8
click at [831, 507] on div "State=Focus, Placeholder?=false" at bounding box center [673, 502] width 316 height 21
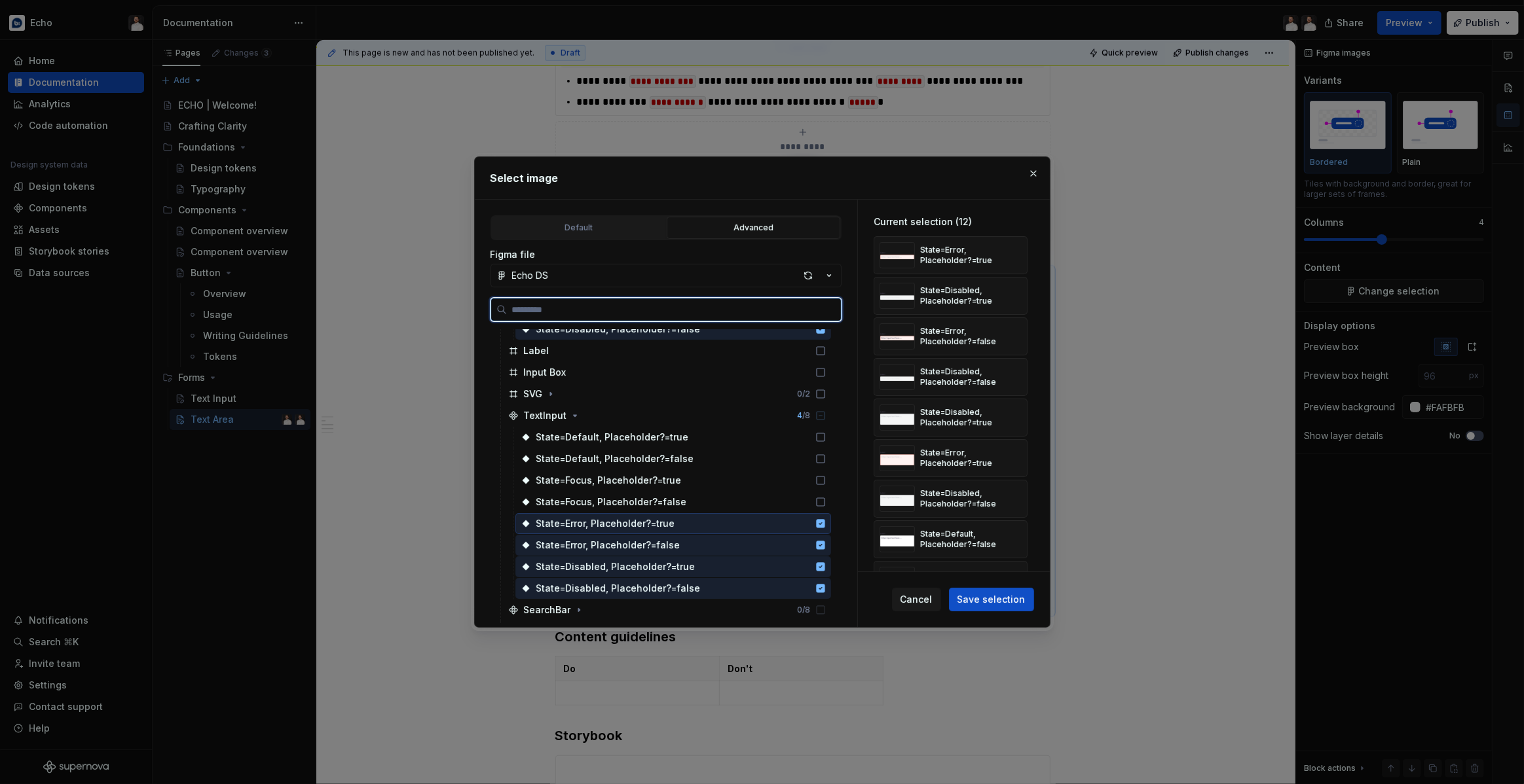
click at [824, 524] on icon at bounding box center [820, 523] width 8 height 8
click at [824, 547] on icon at bounding box center [820, 544] width 8 height 8
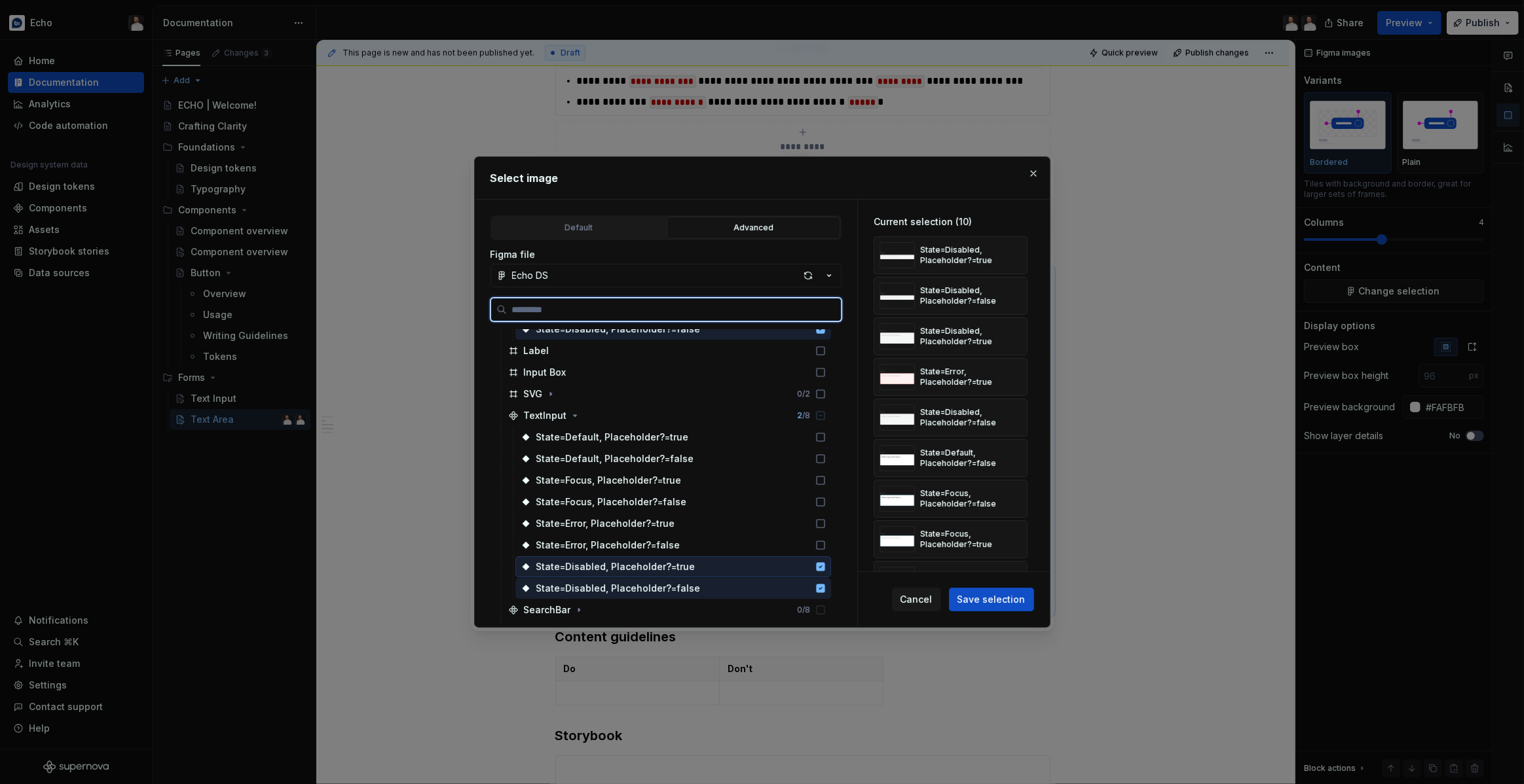
click at [824, 563] on icon at bounding box center [820, 566] width 8 height 8
click at [826, 583] on icon at bounding box center [820, 589] width 11 height 11
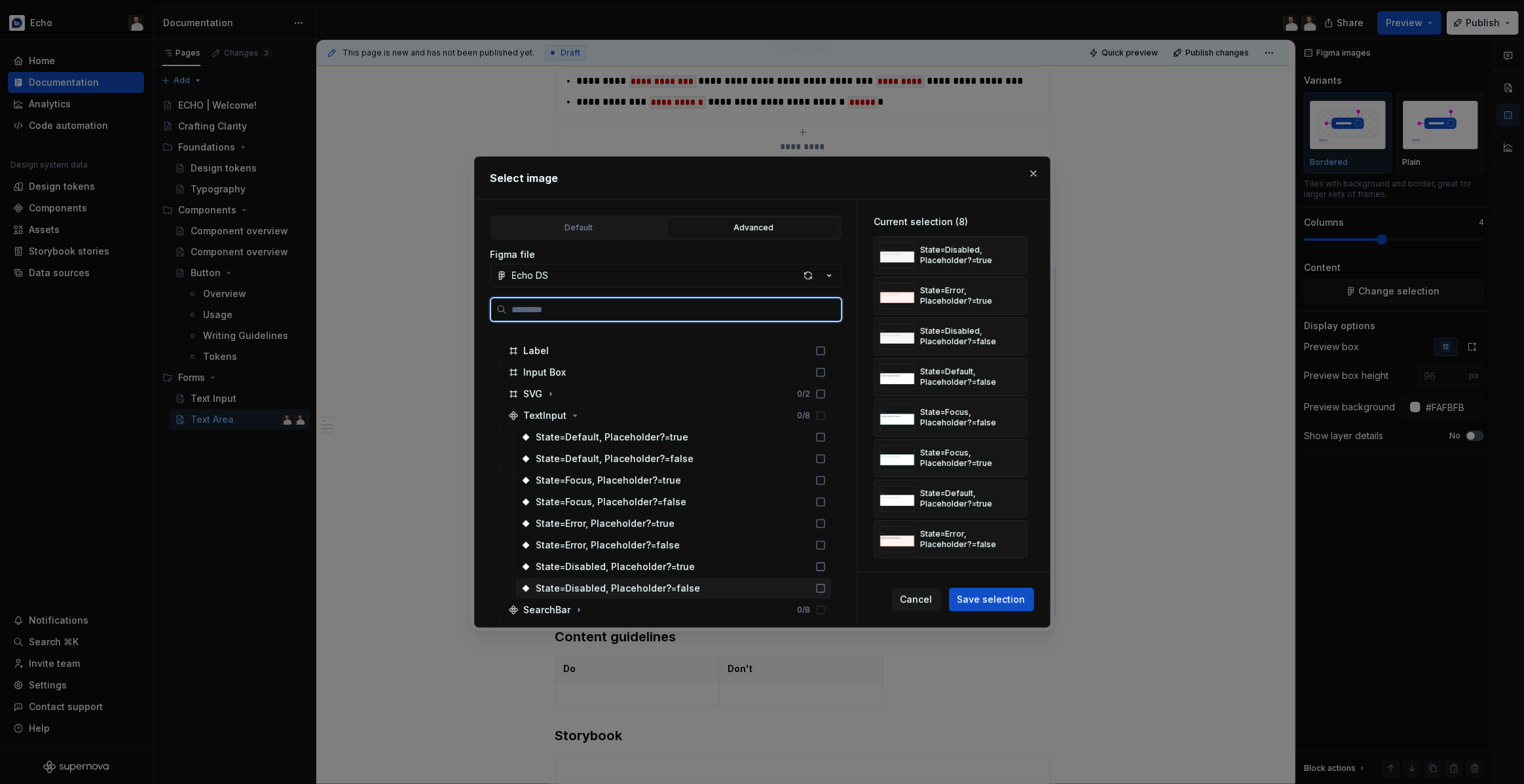
scroll to position [1397, 0]
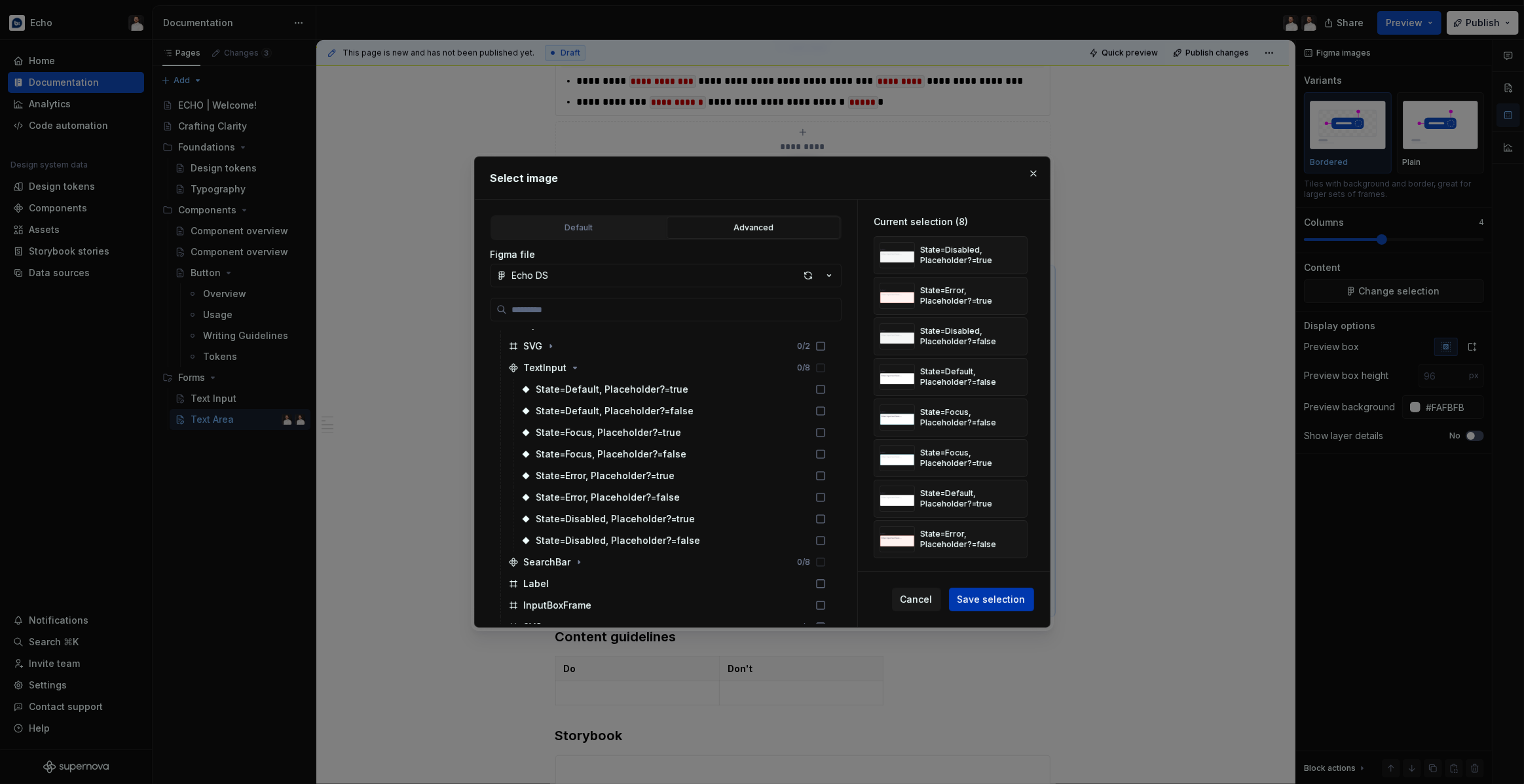
click at [978, 603] on span "Save selection" at bounding box center [991, 600] width 68 height 13
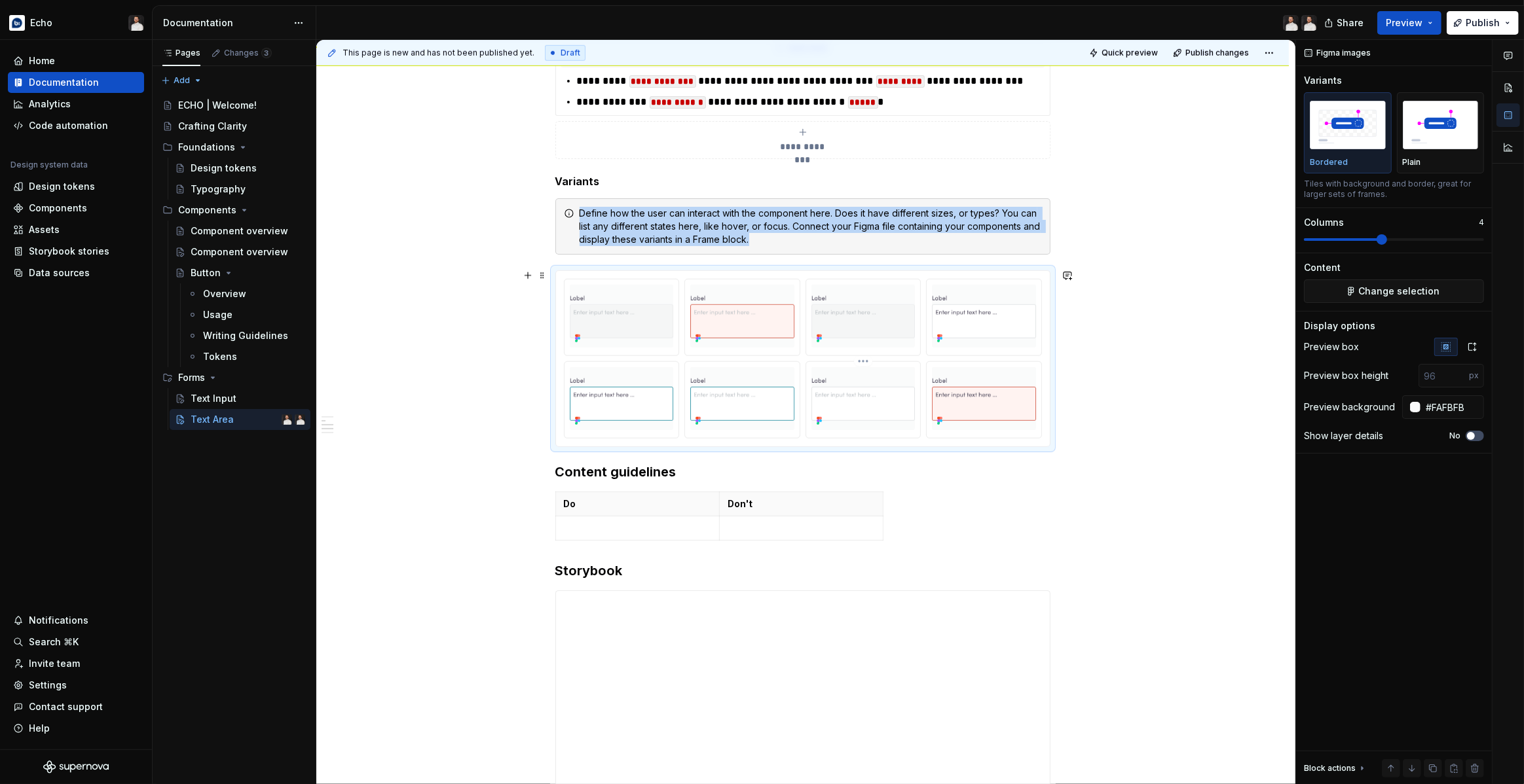
click at [855, 395] on img at bounding box center [863, 399] width 104 height 45
click at [1479, 433] on button "No" at bounding box center [1475, 436] width 18 height 11
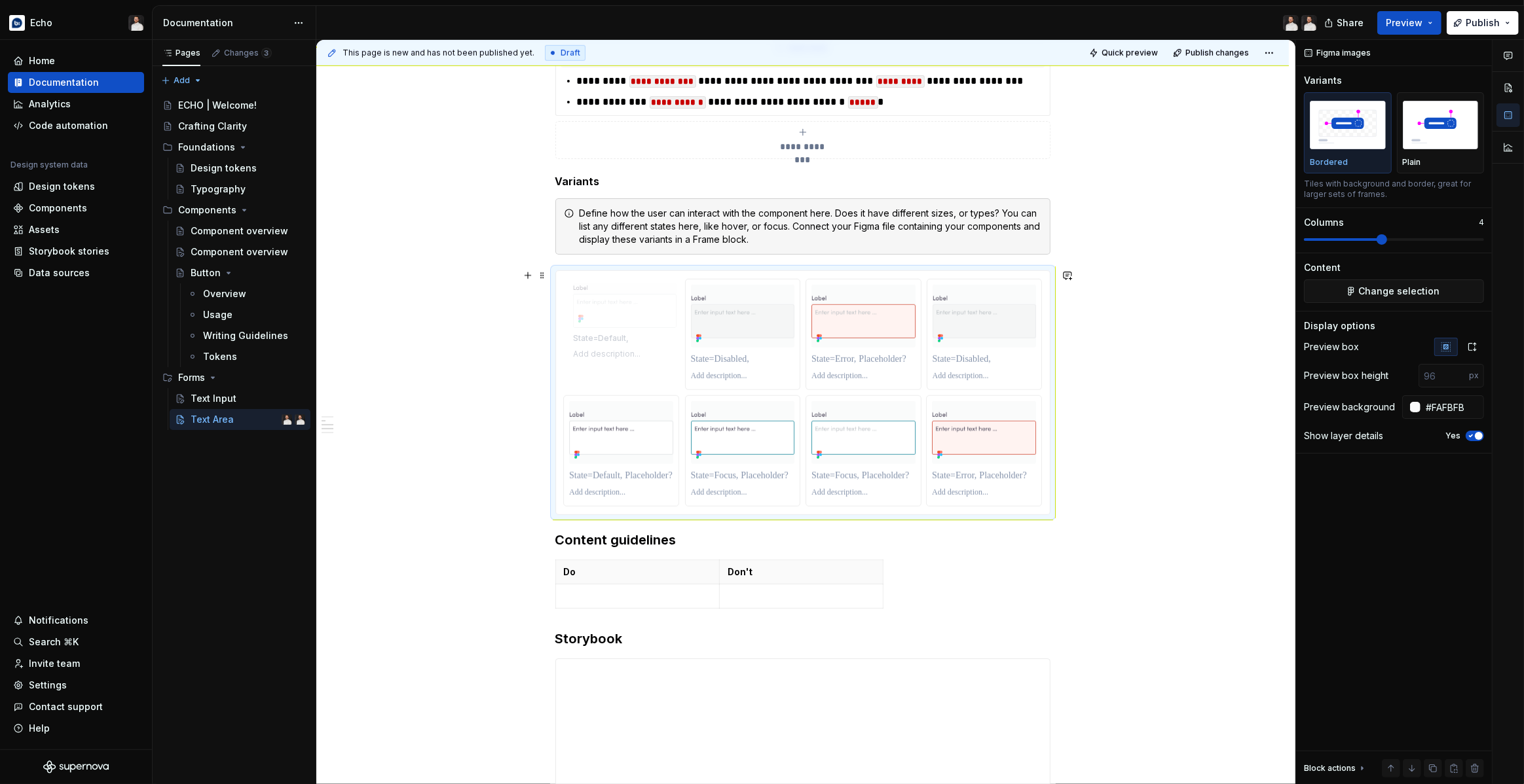
drag, startPoint x: 867, startPoint y: 400, endPoint x: 631, endPoint y: 304, distance: 254.8
click at [631, 304] on body "Echo Home Documentation Analytics Code automation Design system data Design tok…" at bounding box center [762, 392] width 1524 height 784
drag, startPoint x: 853, startPoint y: 412, endPoint x: 731, endPoint y: 320, distance: 152.8
click at [731, 320] on body "Echo Home Documentation Analytics Code automation Design system data Design tok…" at bounding box center [762, 392] width 1524 height 784
drag, startPoint x: 983, startPoint y: 347, endPoint x: 877, endPoint y: 336, distance: 106.6
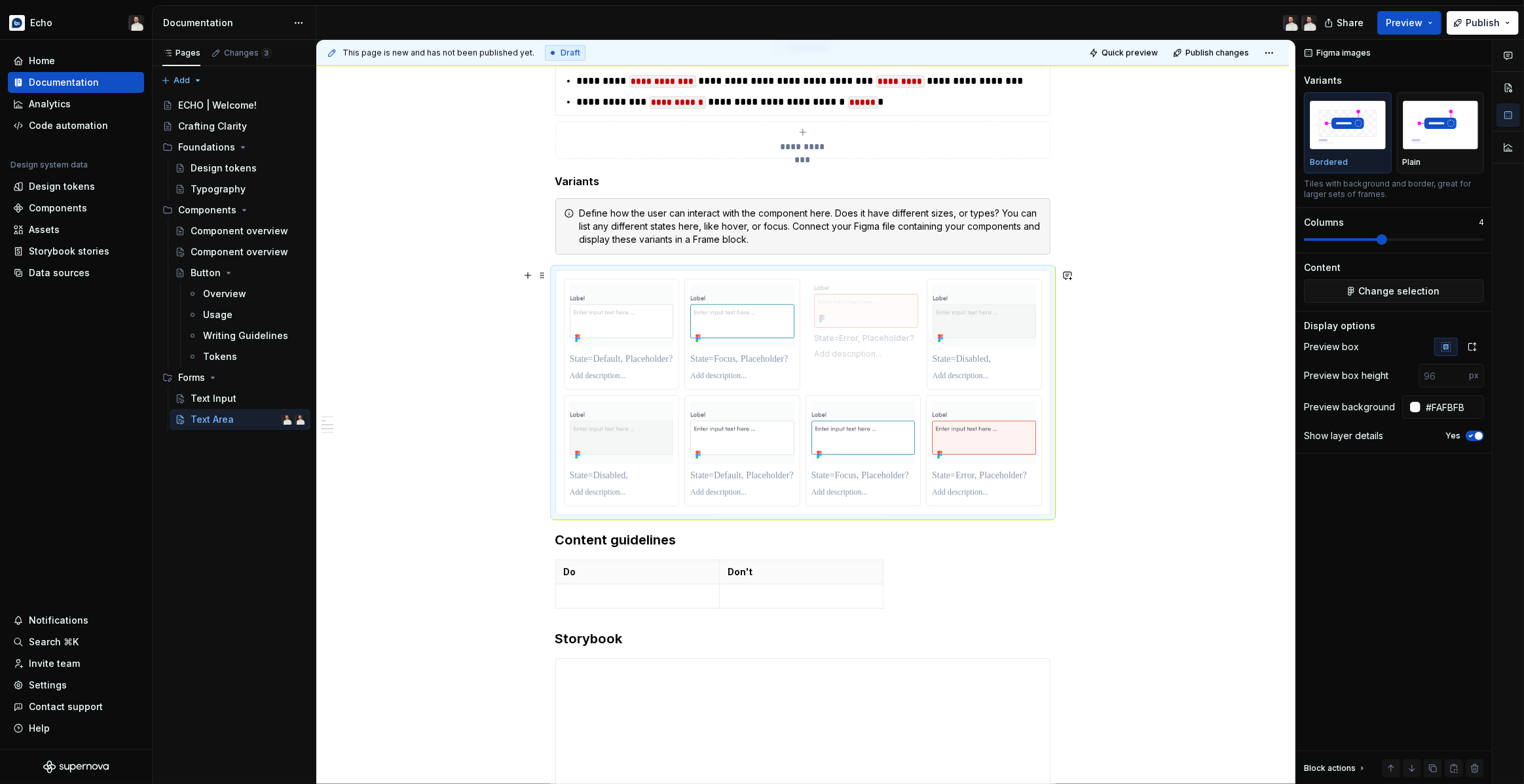
click at [877, 336] on body "Echo Home Documentation Analytics Code automation Design system data Design tok…" at bounding box center [762, 392] width 1524 height 784
drag, startPoint x: 646, startPoint y: 430, endPoint x: 1004, endPoint y: 334, distance: 370.6
click at [1004, 334] on body "Echo Home Documentation Analytics Code automation Design system data Design tok…" at bounding box center [762, 392] width 1524 height 784
click at [1002, 360] on p at bounding box center [983, 359] width 104 height 13
click at [1013, 363] on p at bounding box center [983, 359] width 104 height 13
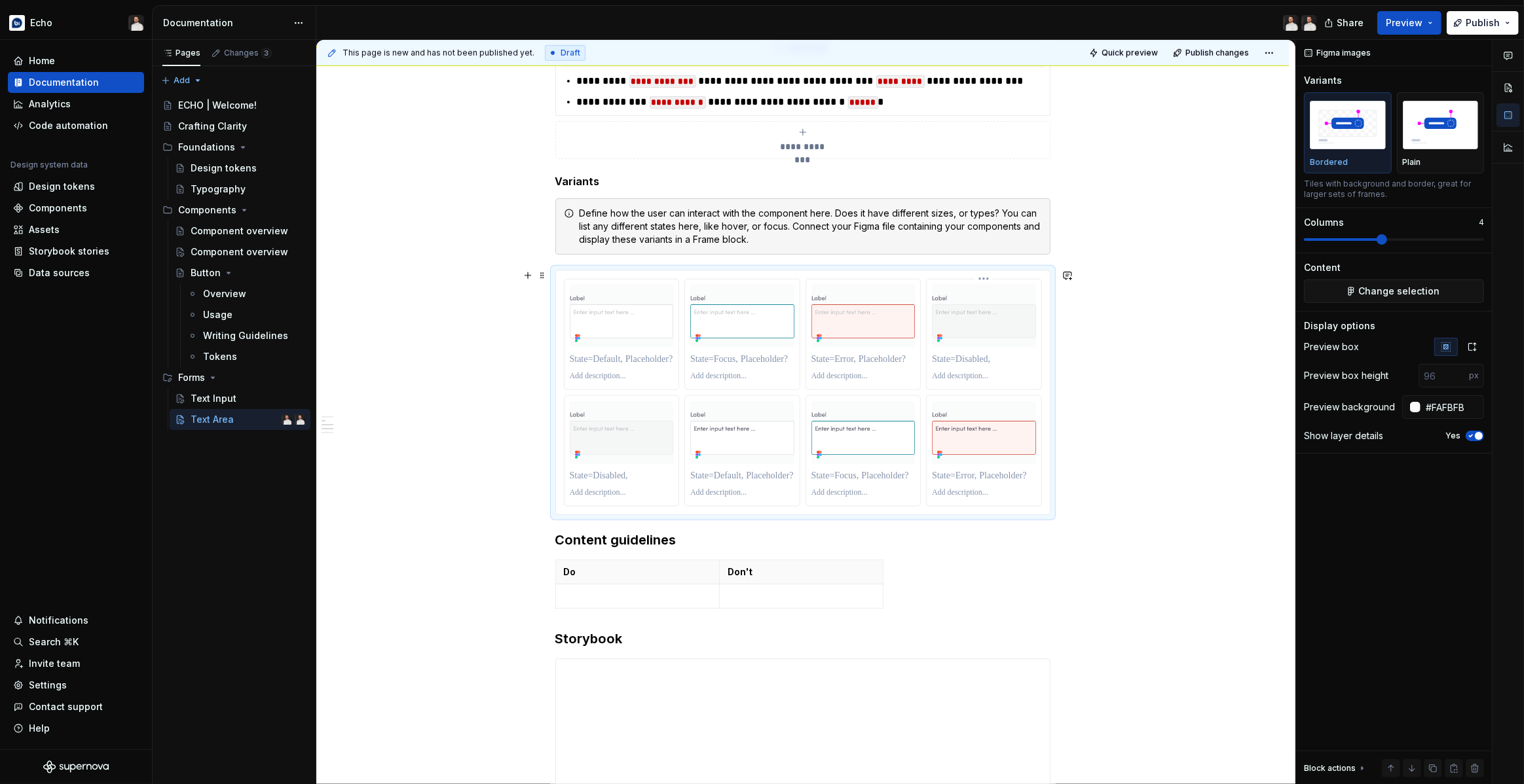
click at [998, 377] on p at bounding box center [983, 377] width 104 height 11
click at [1015, 359] on p at bounding box center [983, 359] width 104 height 13
drag, startPoint x: 756, startPoint y: 413, endPoint x: 613, endPoint y: 412, distance: 143.0
click at [613, 412] on body "Echo Home Documentation Analytics Code automation Design system data Design tok…" at bounding box center [762, 392] width 1524 height 784
drag, startPoint x: 852, startPoint y: 404, endPoint x: 727, endPoint y: 405, distance: 125.0
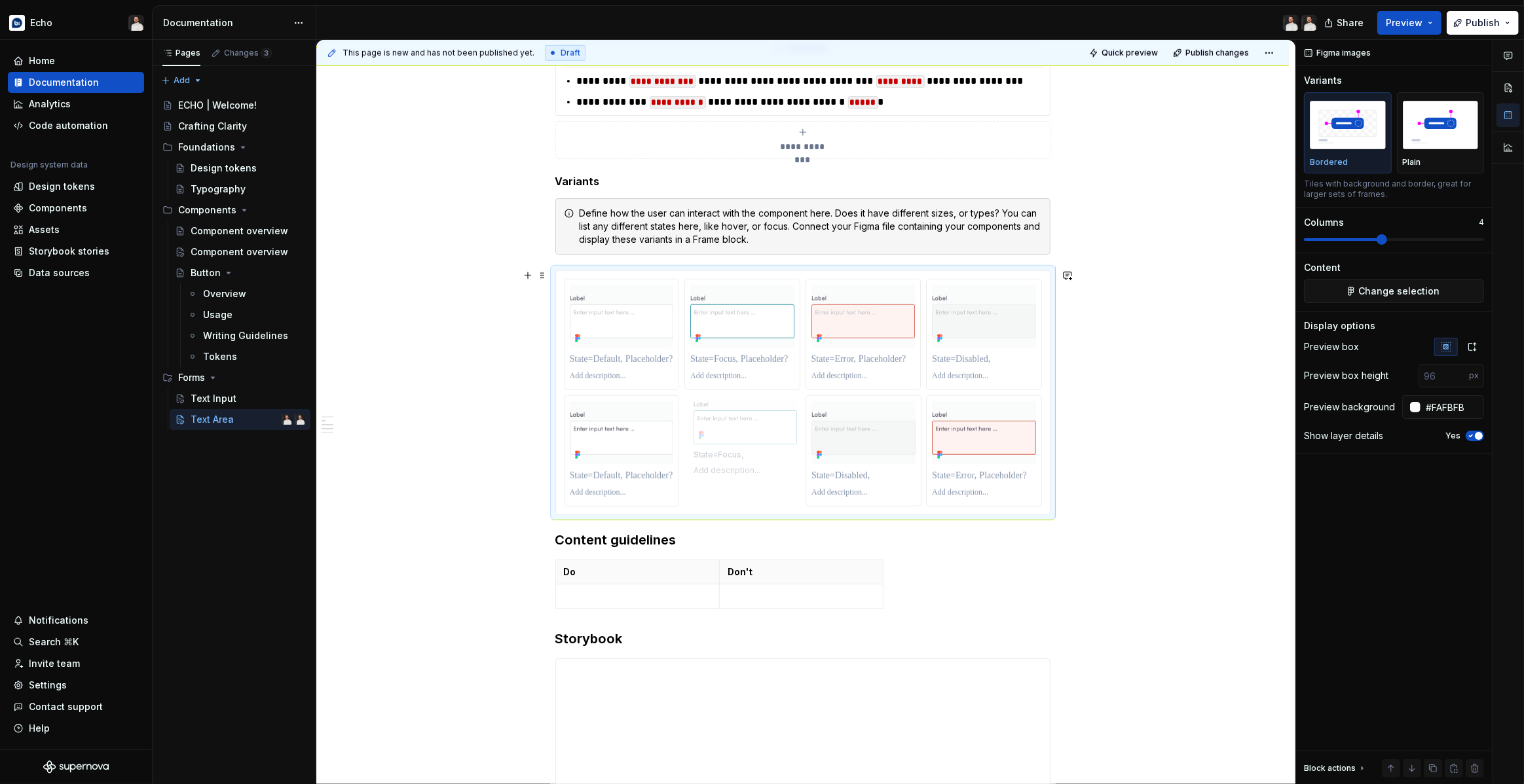
click at [727, 405] on body "Echo Home Documentation Analytics Code automation Design system data Design tok…" at bounding box center [762, 392] width 1524 height 784
drag, startPoint x: 858, startPoint y: 409, endPoint x: 974, endPoint y: 409, distance: 116.0
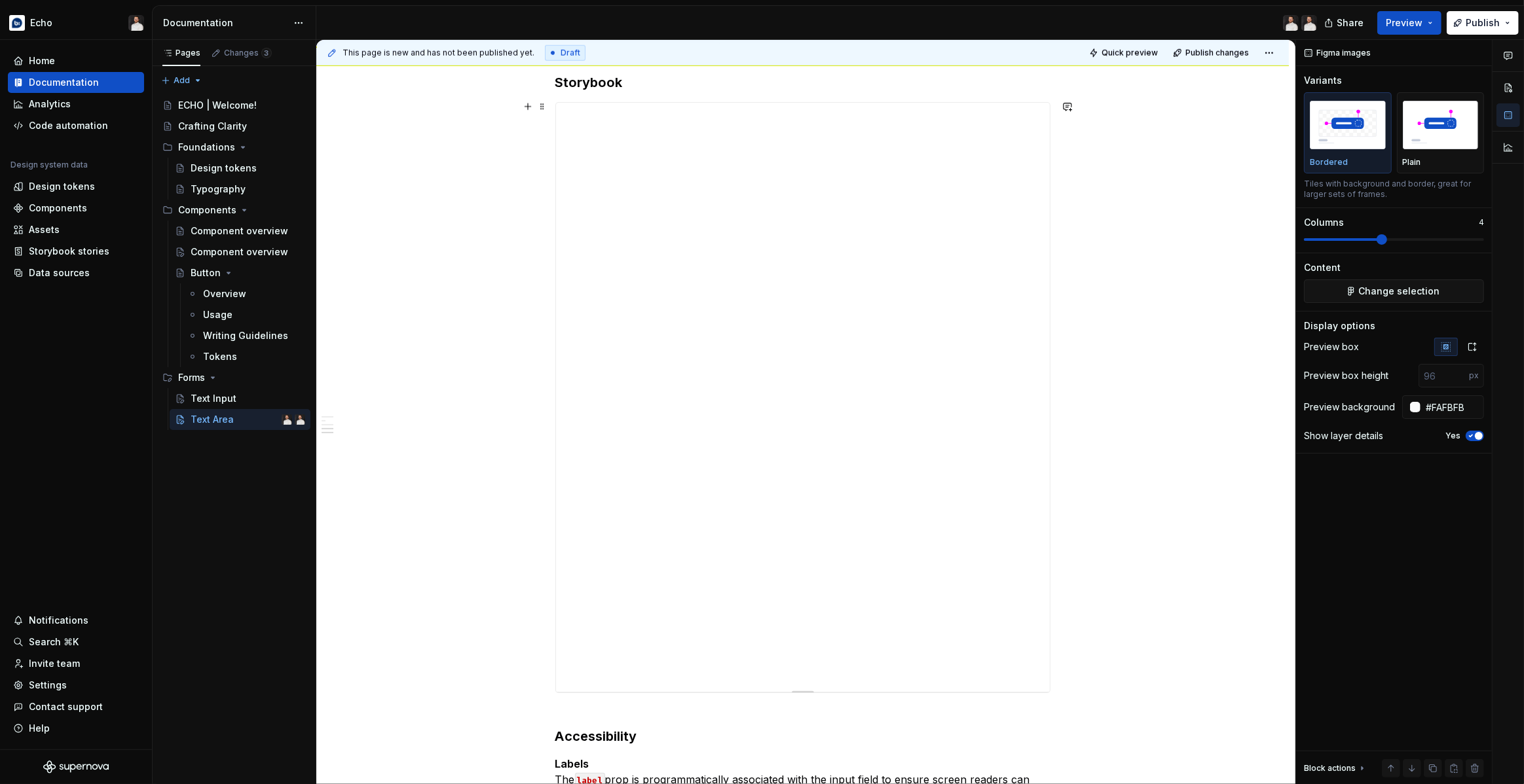
scroll to position [1727, 0]
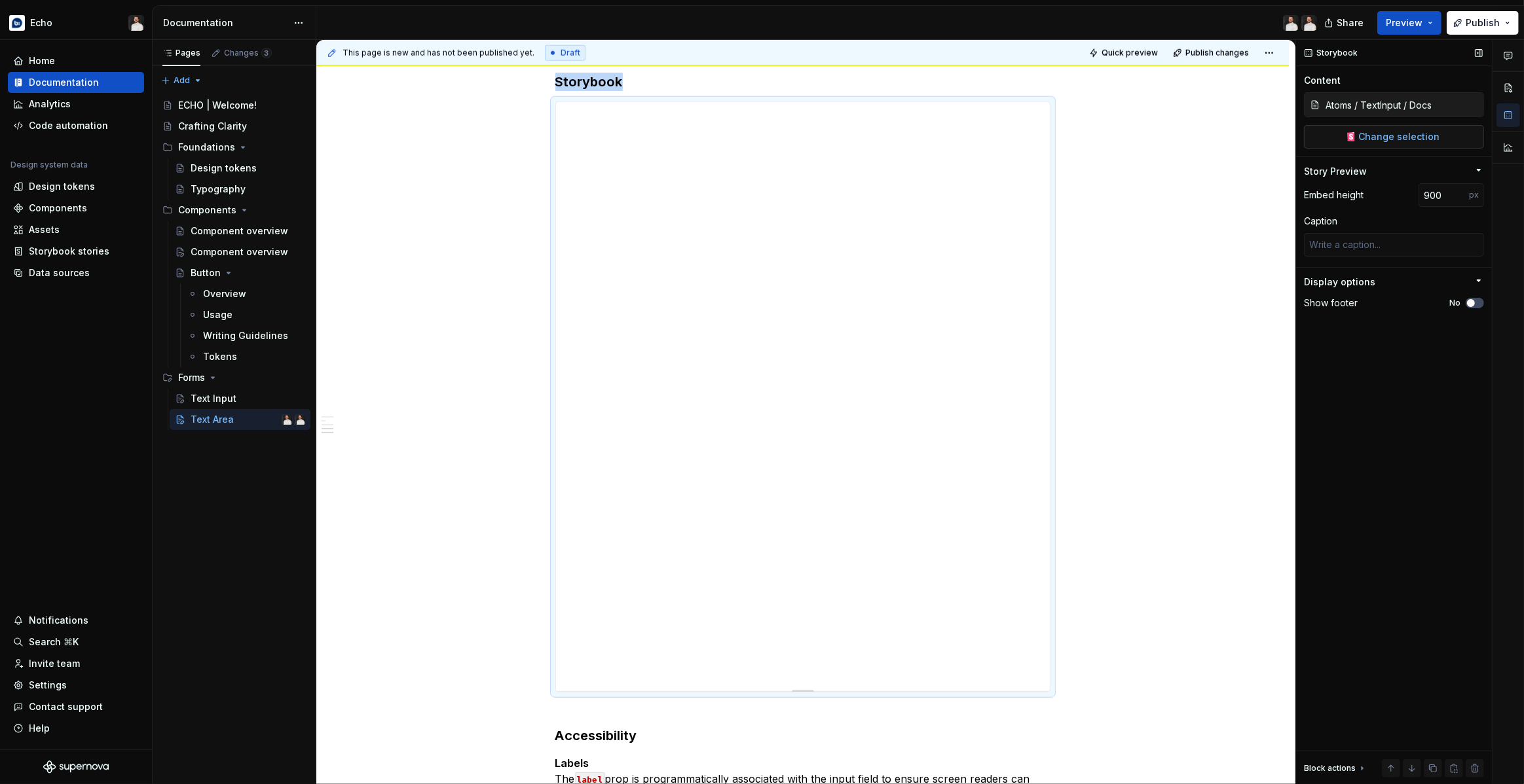
click at [1369, 138] on span "Change selection" at bounding box center [1399, 136] width 82 height 13
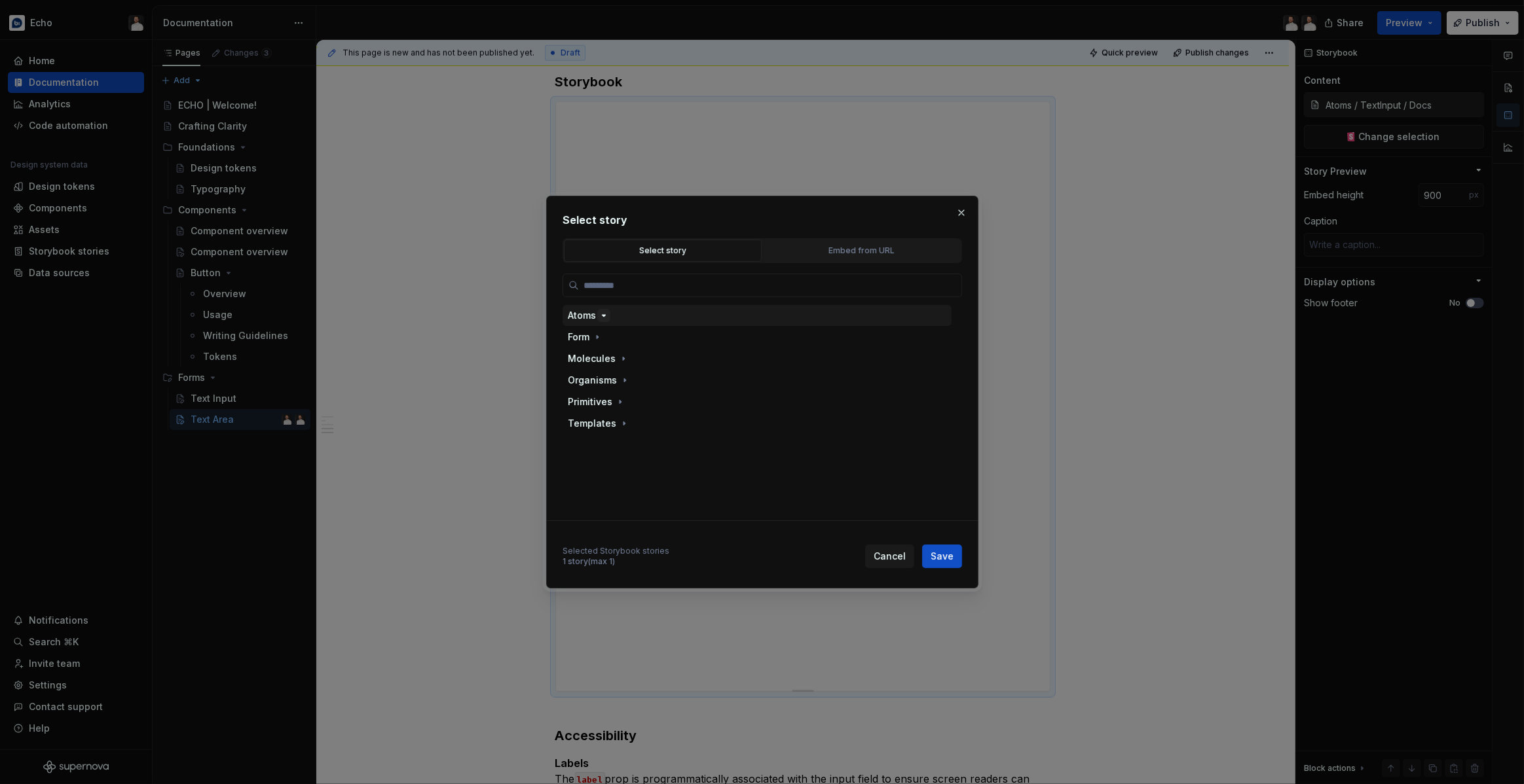
click at [597, 318] on button "button" at bounding box center [604, 315] width 13 height 13
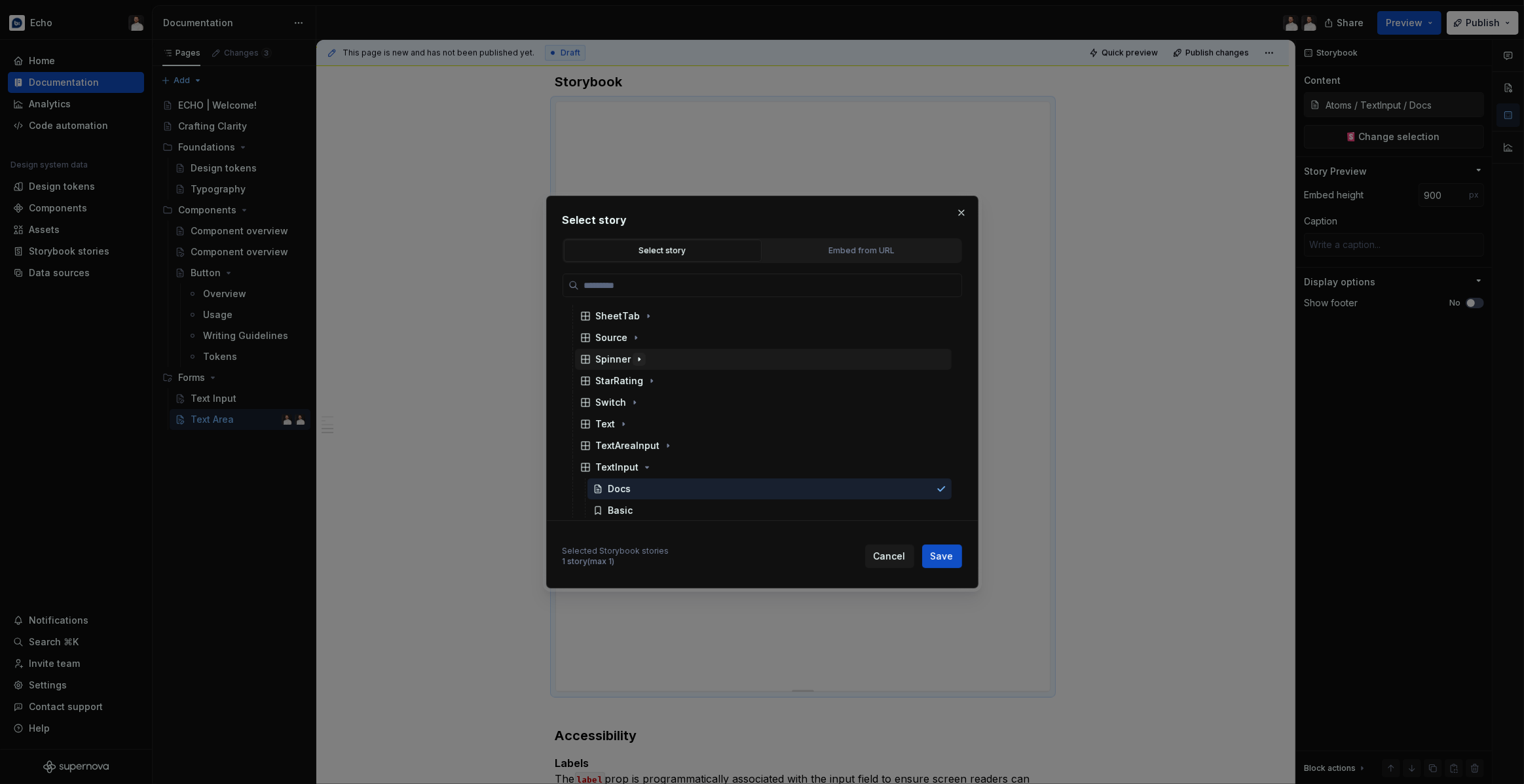
scroll to position [762, 0]
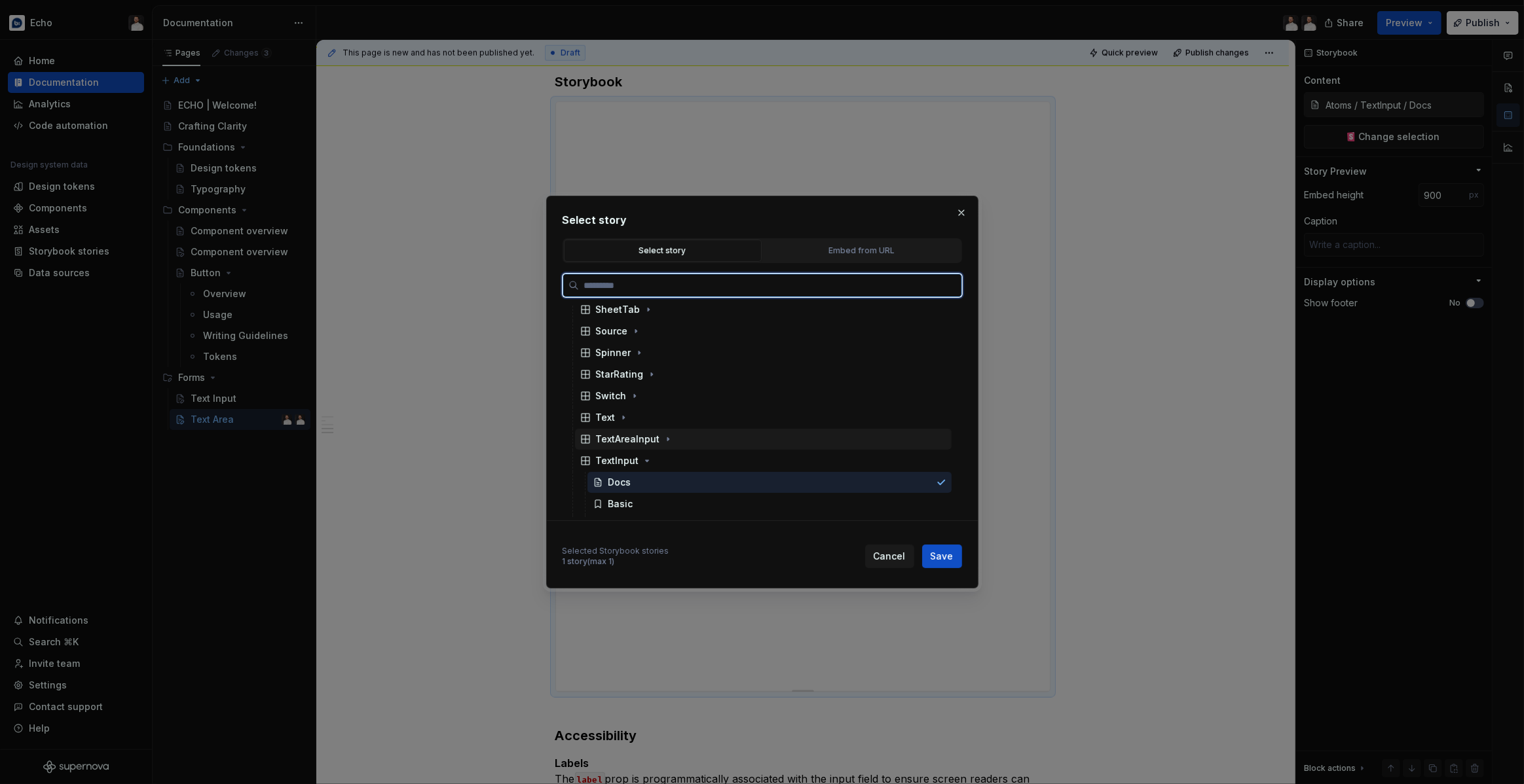
click at [642, 441] on div "TextAreaInput" at bounding box center [627, 439] width 64 height 13
click at [634, 453] on div "Docs" at bounding box center [770, 460] width 364 height 21
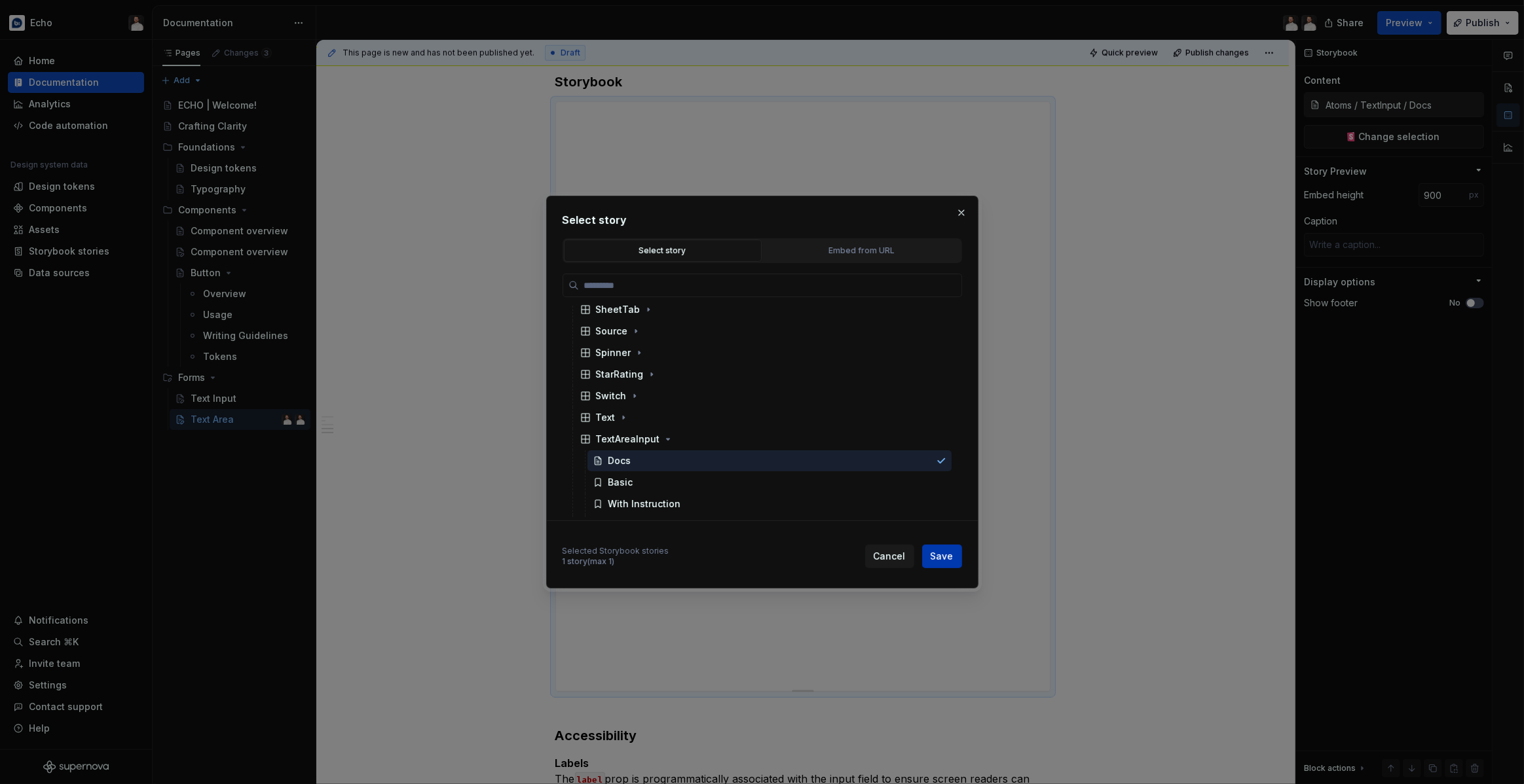
click at [946, 552] on span "Save" at bounding box center [942, 556] width 23 height 13
type textarea "*"
type input "Atoms / TextAreaInput / Docs"
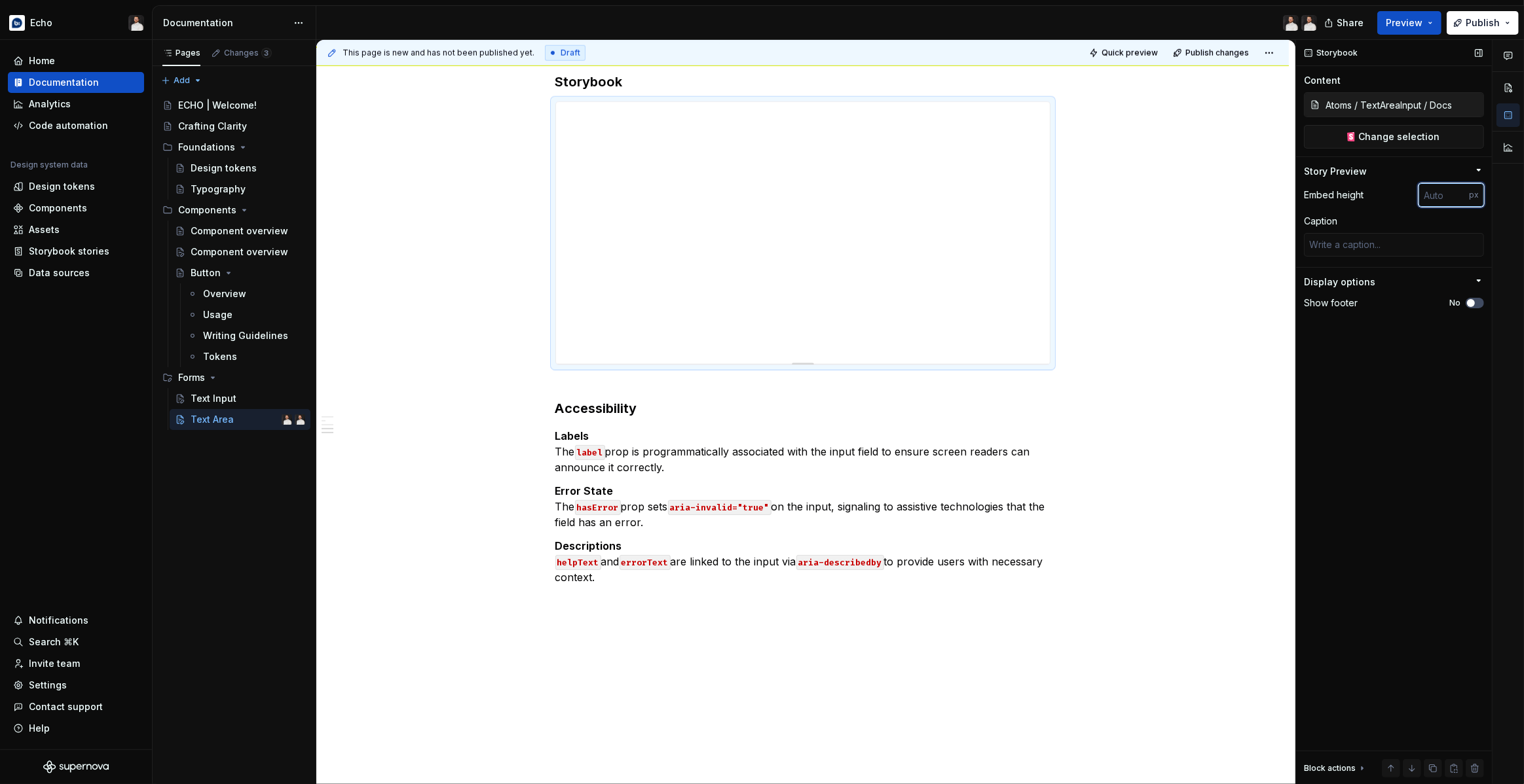
click at [1433, 197] on input "number" at bounding box center [1444, 194] width 51 height 24
type input "900"
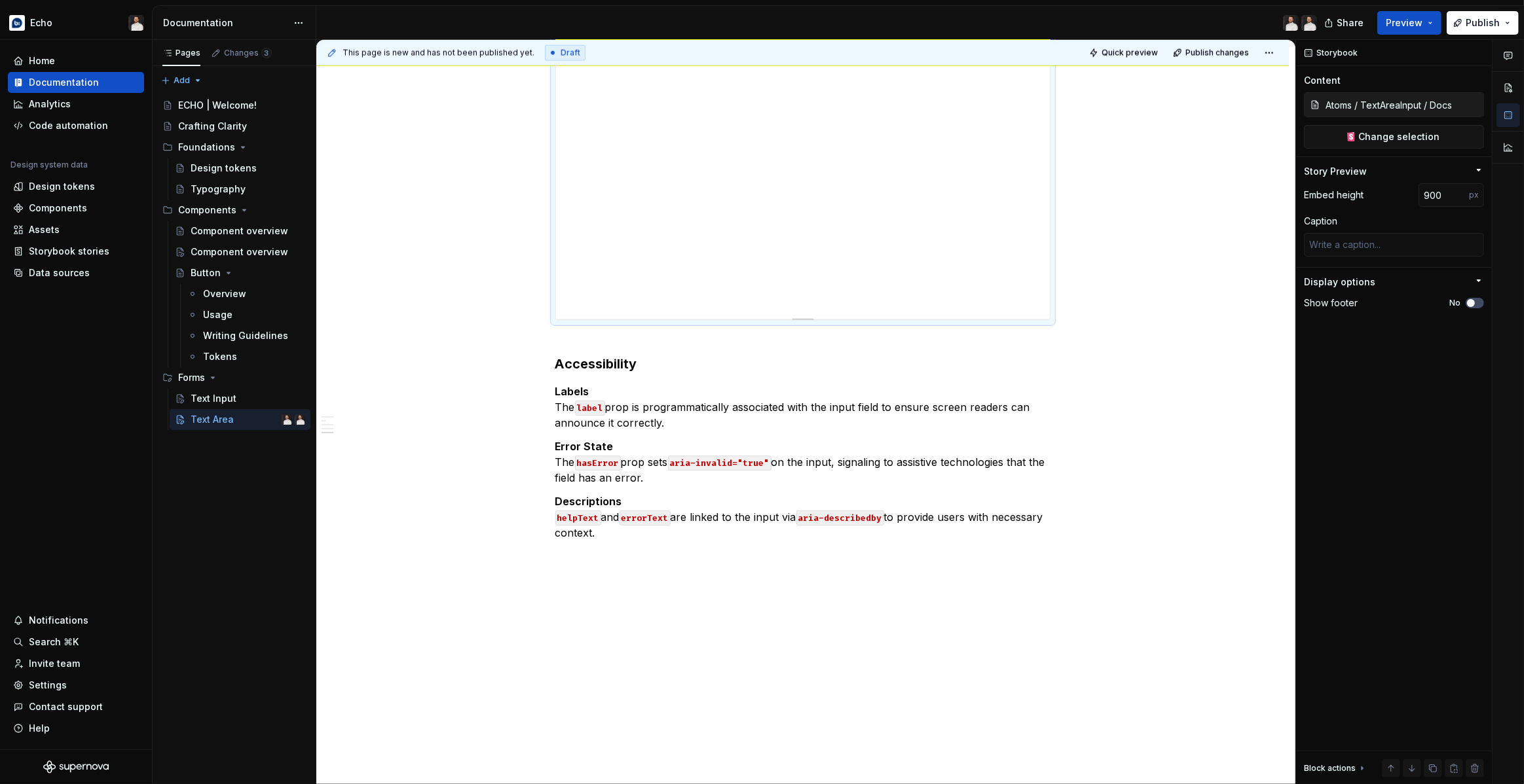
scroll to position [2127, 0]
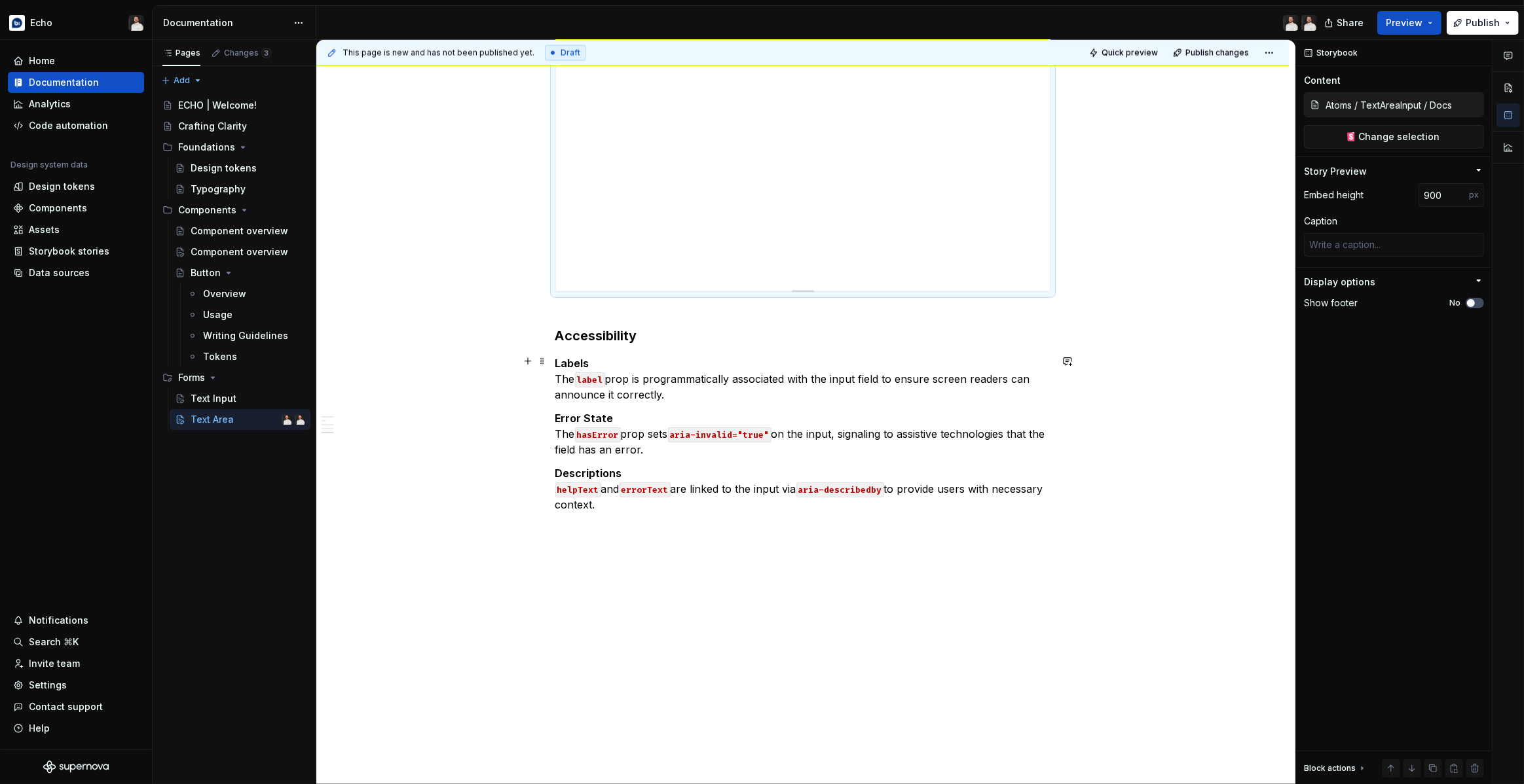
click at [620, 396] on p "Labels The label prop is programmatically associated with the input field to en…" at bounding box center [803, 378] width 495 height 47
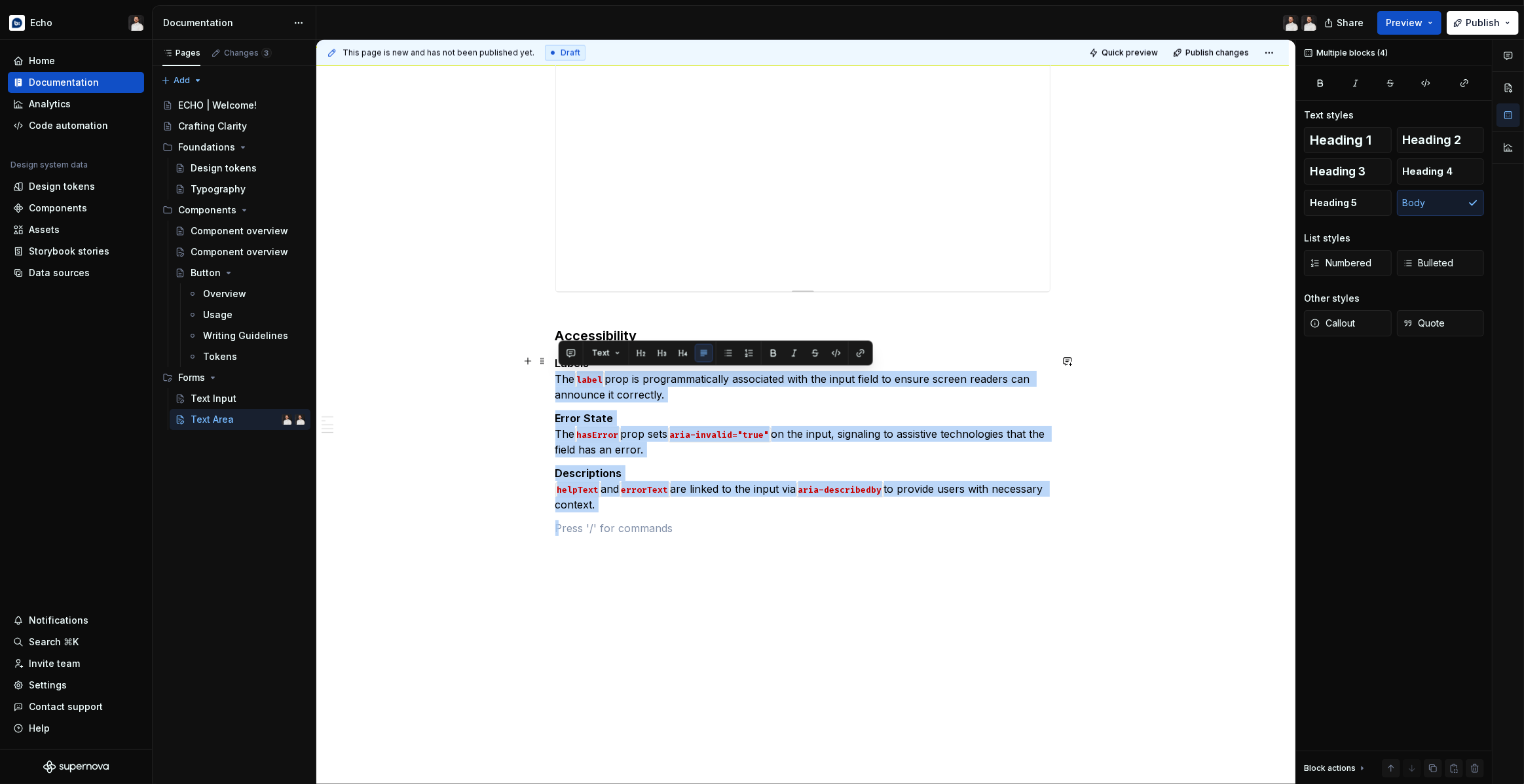
drag, startPoint x: 670, startPoint y: 512, endPoint x: 551, endPoint y: 380, distance: 177.7
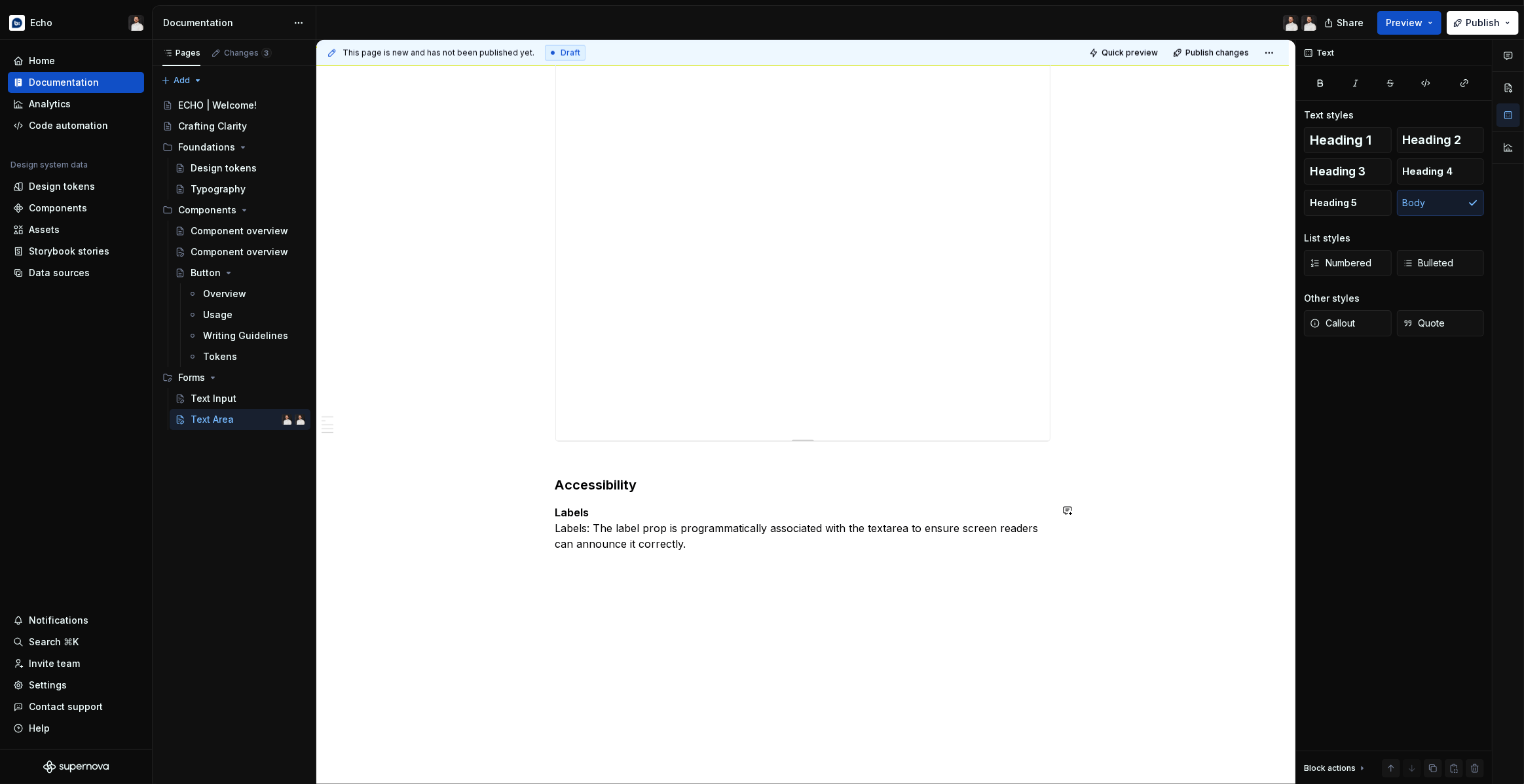
scroll to position [1993, 0]
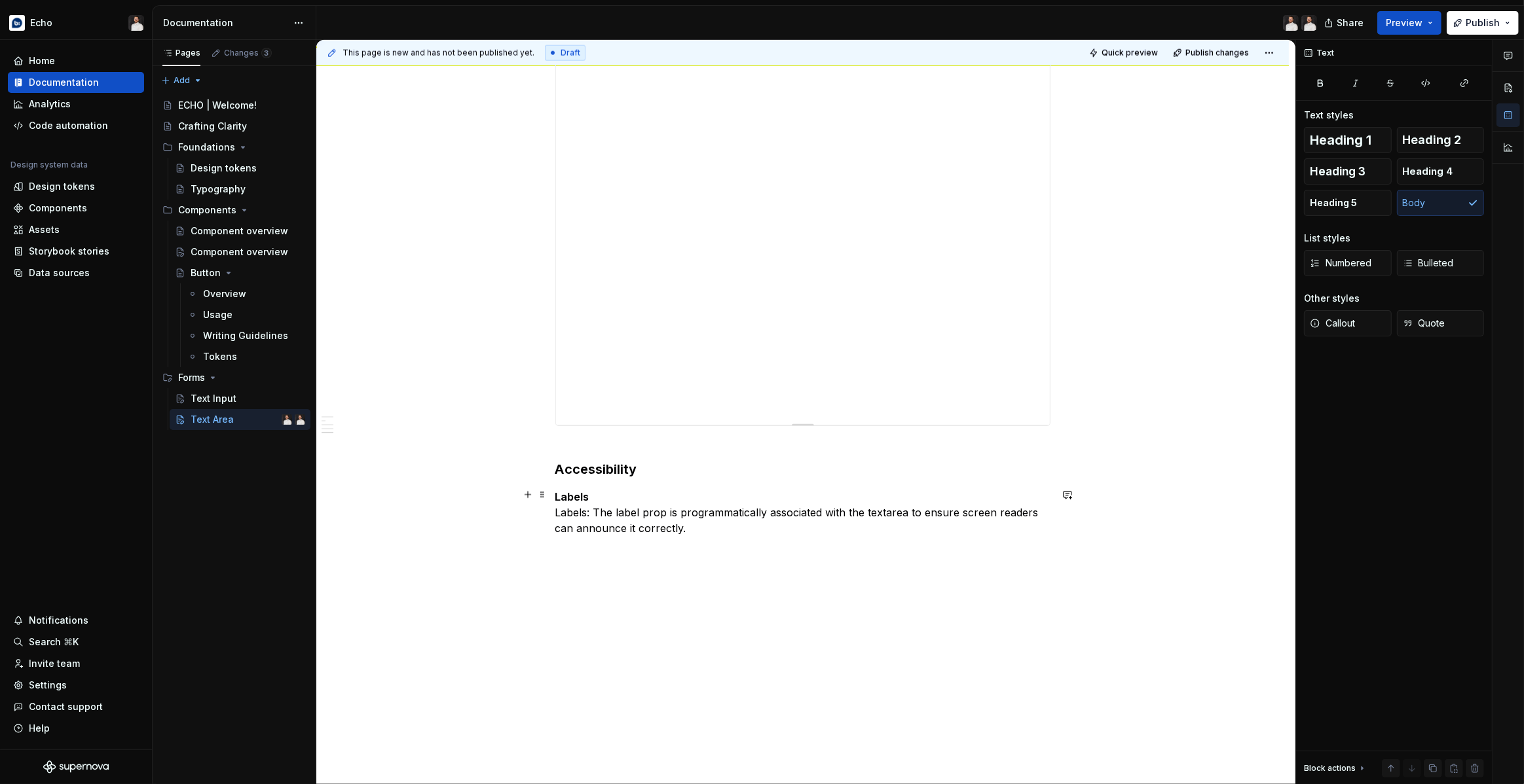
click at [599, 513] on p "Labels Labels: The label prop is programmatically associated with the textarea …" at bounding box center [803, 512] width 495 height 47
click at [597, 513] on p "Labels The label prop is programmatically associated with the textarea to ensur…" at bounding box center [803, 512] width 495 height 47
click at [854, 488] on button "button" at bounding box center [858, 487] width 18 height 18
click at [639, 527] on p "Labels The label prop is programmatically associated with the textarea to ensur…" at bounding box center [803, 512] width 495 height 47
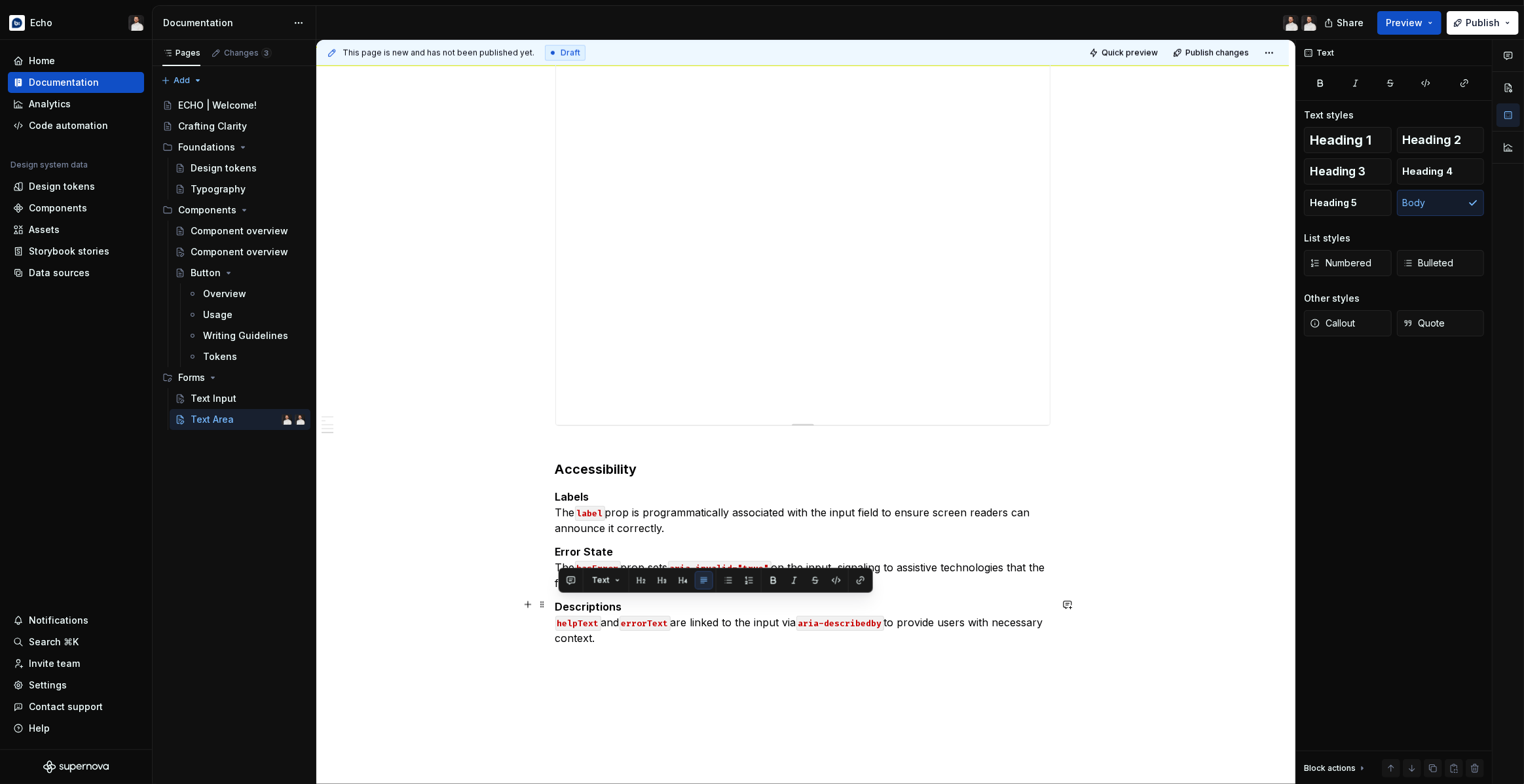
drag, startPoint x: 660, startPoint y: 638, endPoint x: 558, endPoint y: 603, distance: 107.8
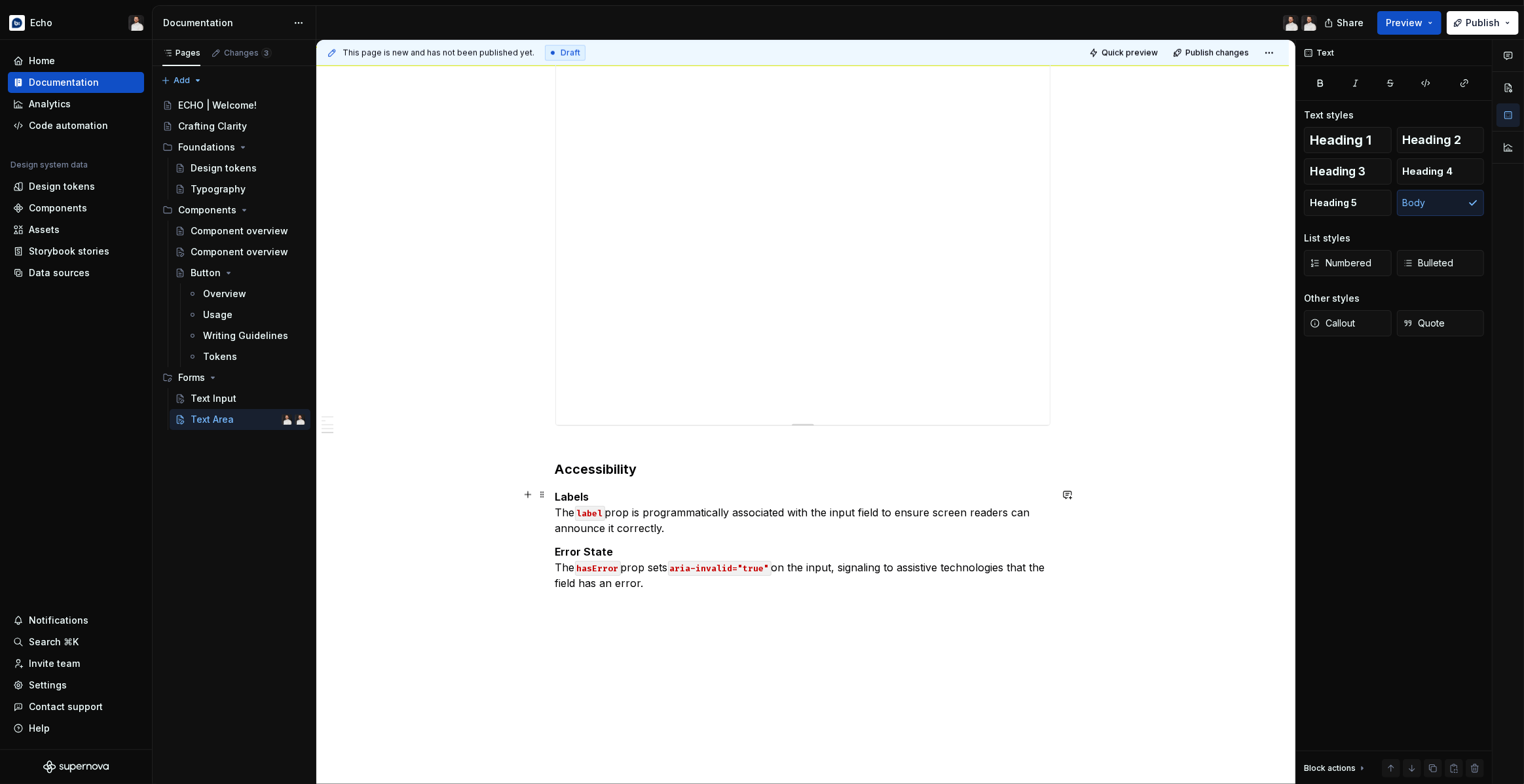
click at [664, 527] on p "Labels The label prop is programmatically associated with the input field to en…" at bounding box center [803, 512] width 495 height 47
click at [679, 529] on p "Labels The label prop is programmatically associated with the input field to en…" at bounding box center [803, 512] width 495 height 47
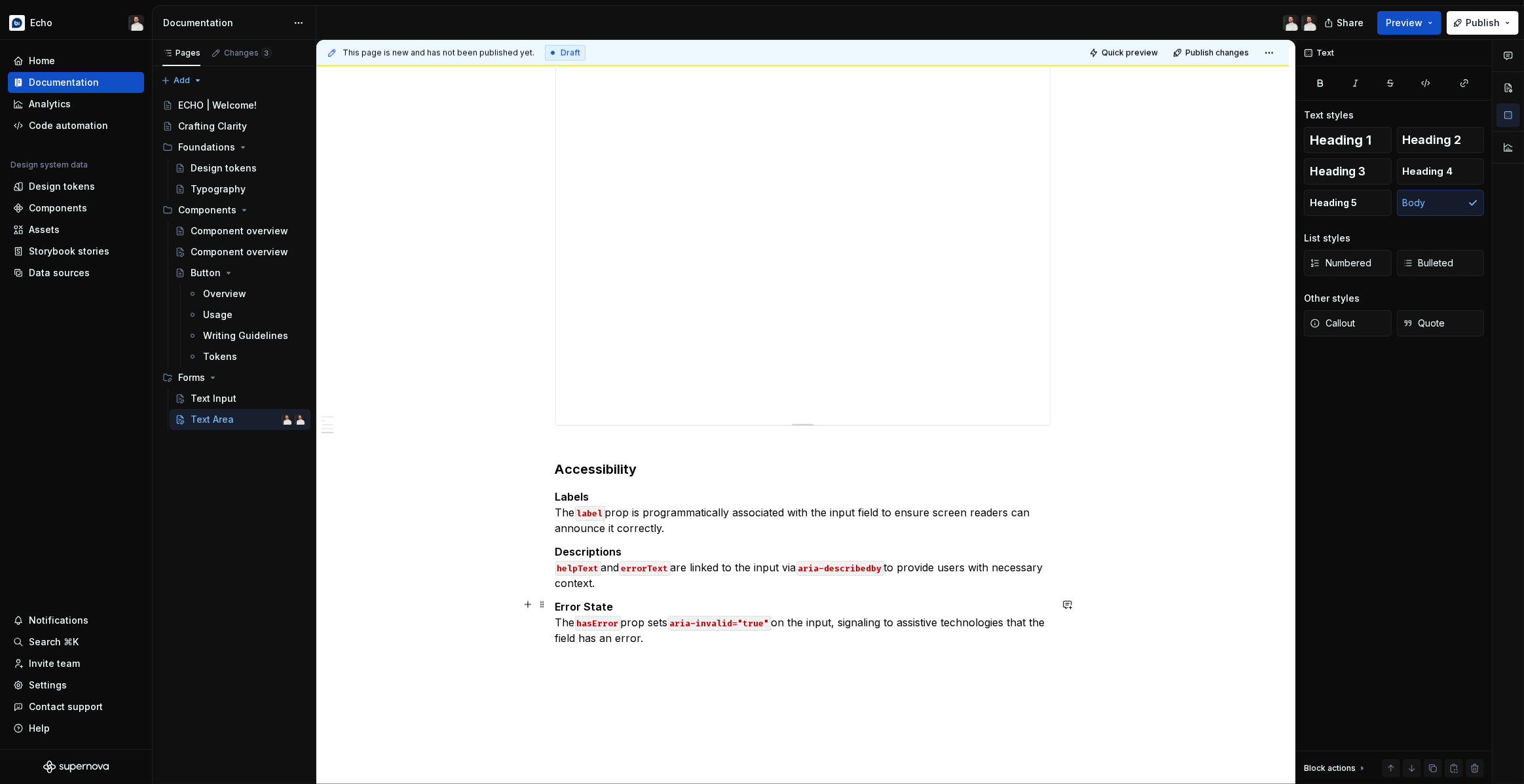
click at [668, 639] on p "Error State The hasError prop sets aria-invalid="true" on the input, signaling …" at bounding box center [803, 622] width 495 height 47
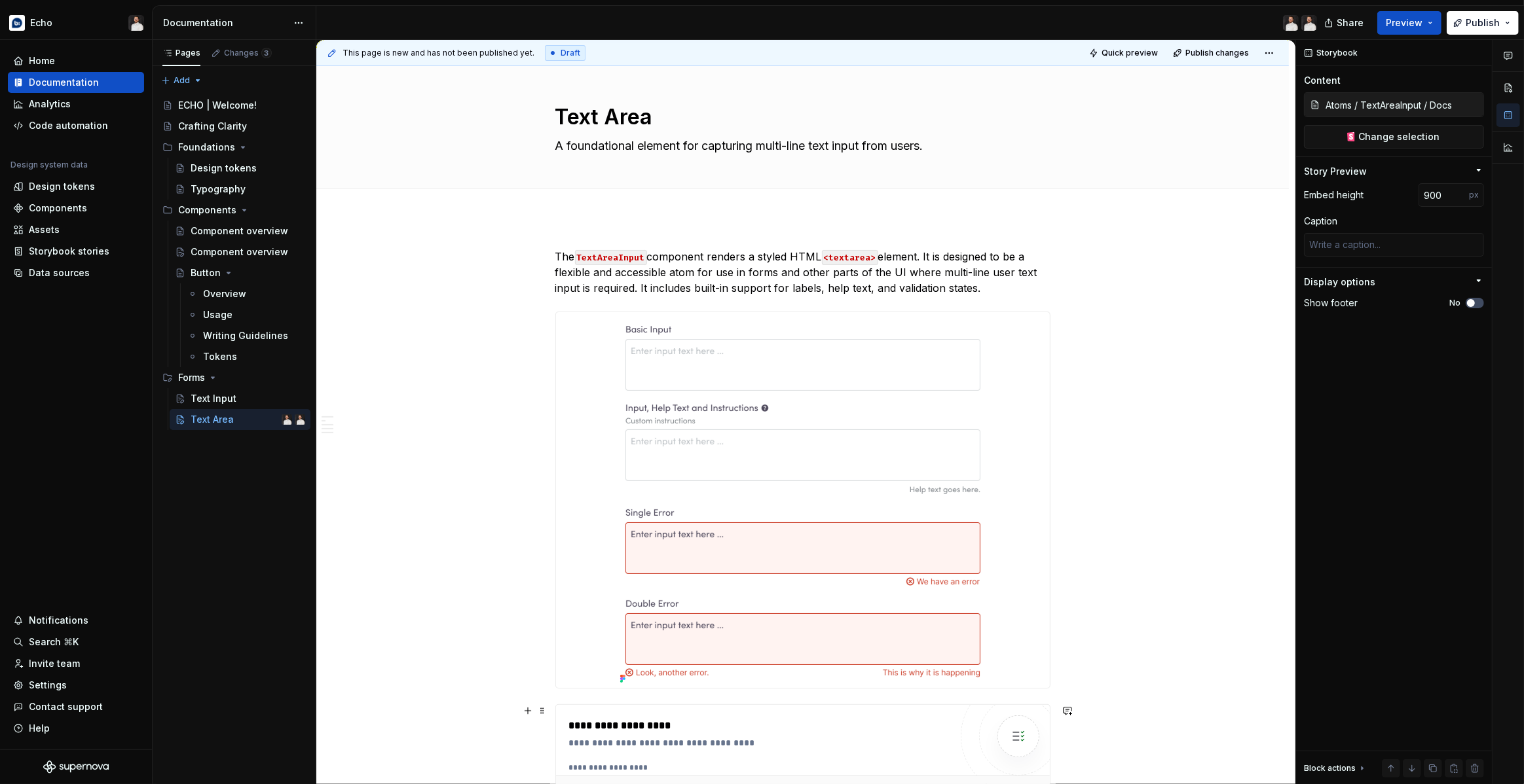
scroll to position [0, 0]
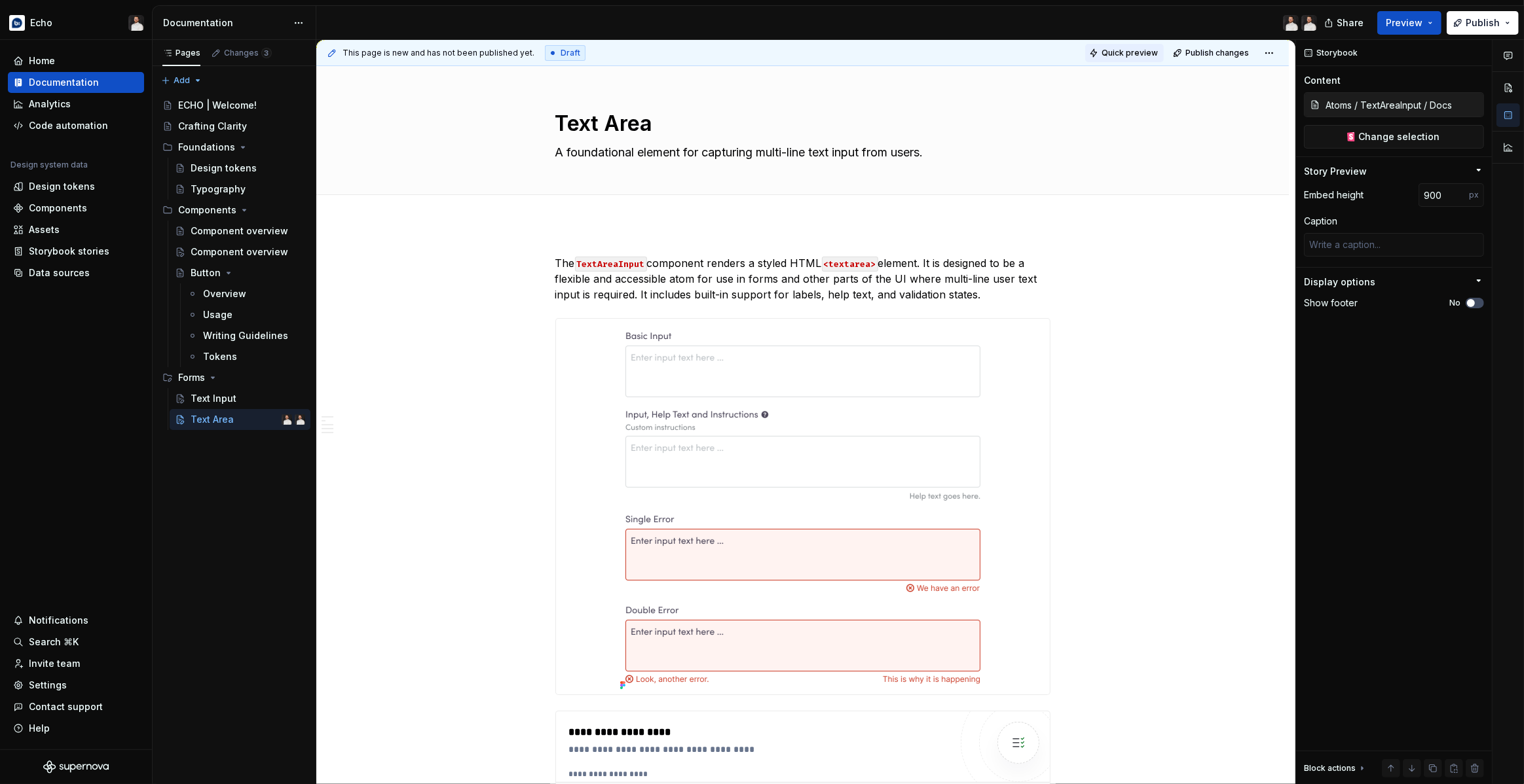
click at [1128, 57] on span "Quick preview" at bounding box center [1130, 53] width 56 height 11
click at [1143, 52] on span "Quick preview" at bounding box center [1130, 53] width 56 height 11
click at [1148, 54] on span "Quick preview" at bounding box center [1130, 53] width 56 height 11
click at [1433, 752] on link "Open page" at bounding box center [1449, 752] width 66 height 18
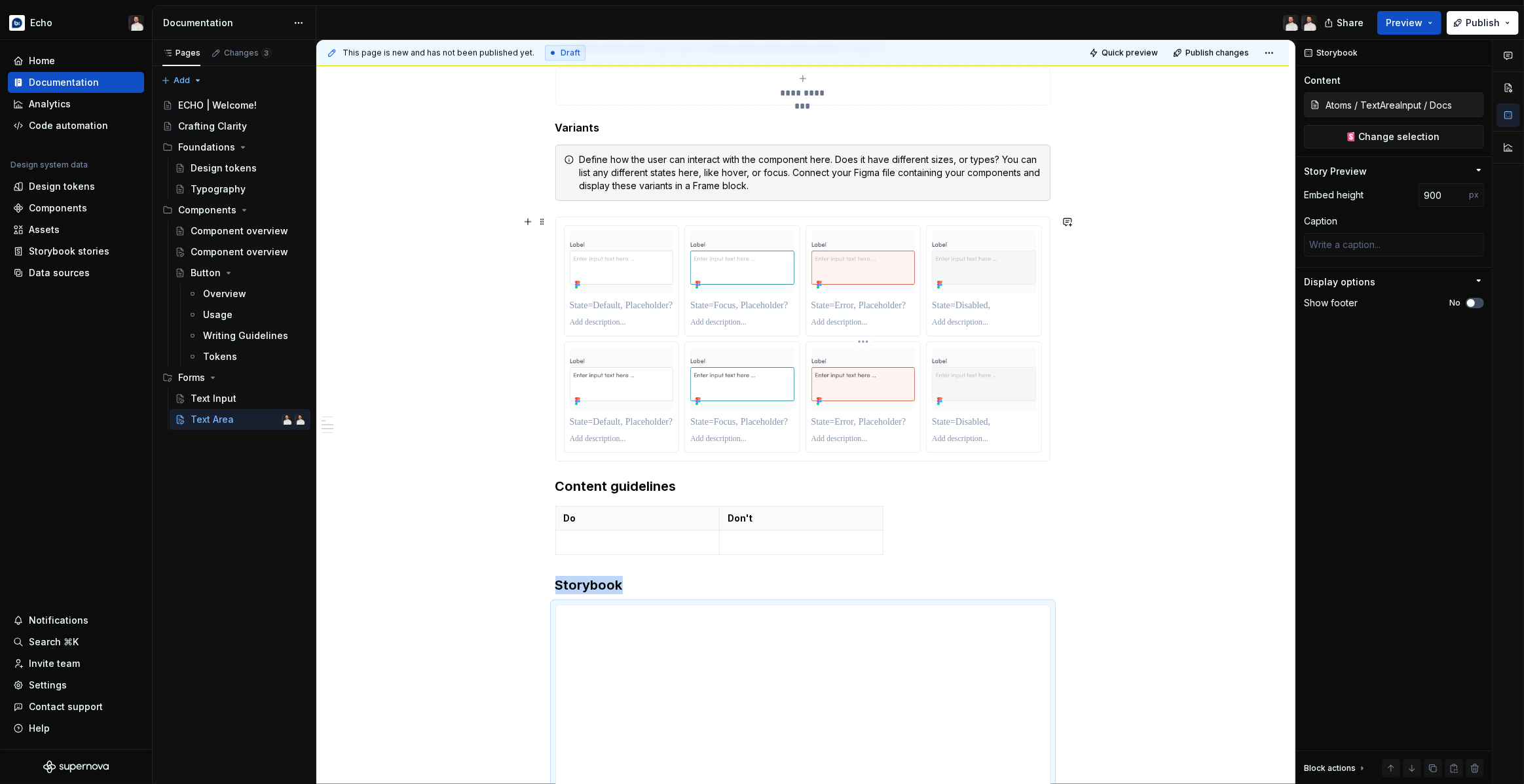
scroll to position [1228, 0]
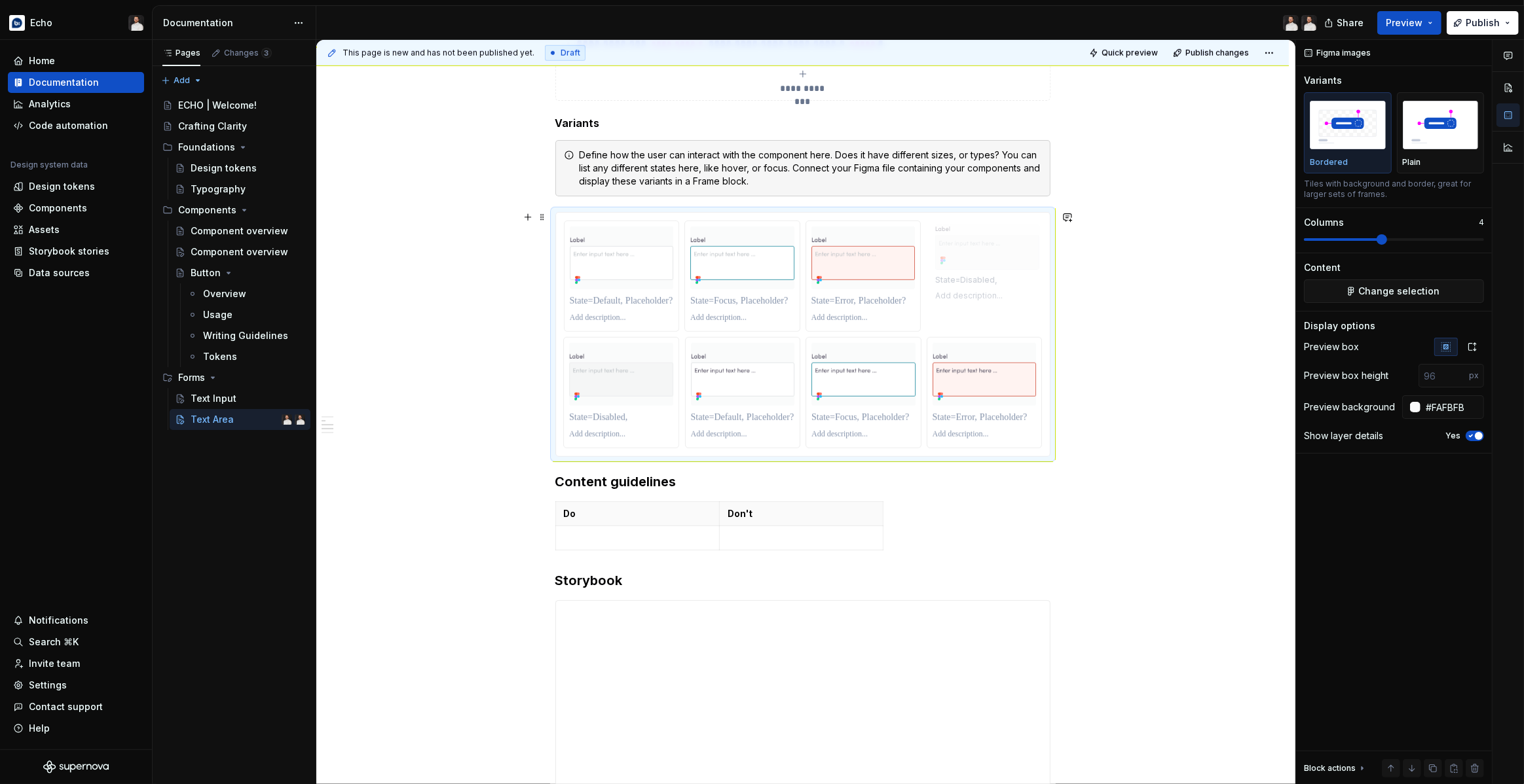
drag, startPoint x: 958, startPoint y: 351, endPoint x: 910, endPoint y: 284, distance: 82.4
click at [967, 270] on body "Echo Home Documentation Analytics Code automation Design system data Design tok…" at bounding box center [762, 392] width 1524 height 784
drag, startPoint x: 614, startPoint y: 360, endPoint x: 979, endPoint y: 359, distance: 365.0
click at [1106, 179] on div "**********" at bounding box center [802, 353] width 973 height 2713
click at [547, 156] on span at bounding box center [542, 154] width 11 height 18
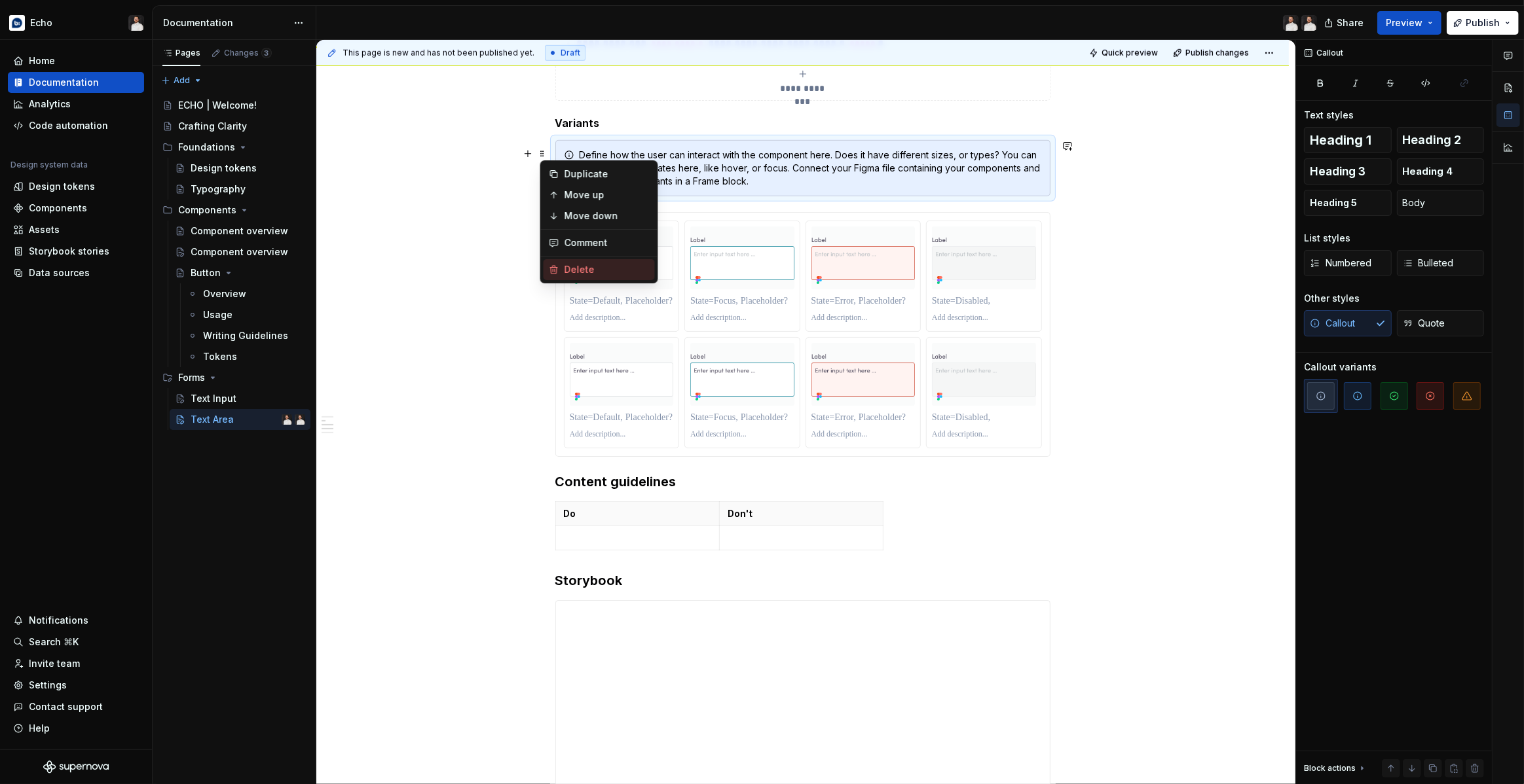
click at [578, 270] on div "Delete" at bounding box center [607, 269] width 85 height 13
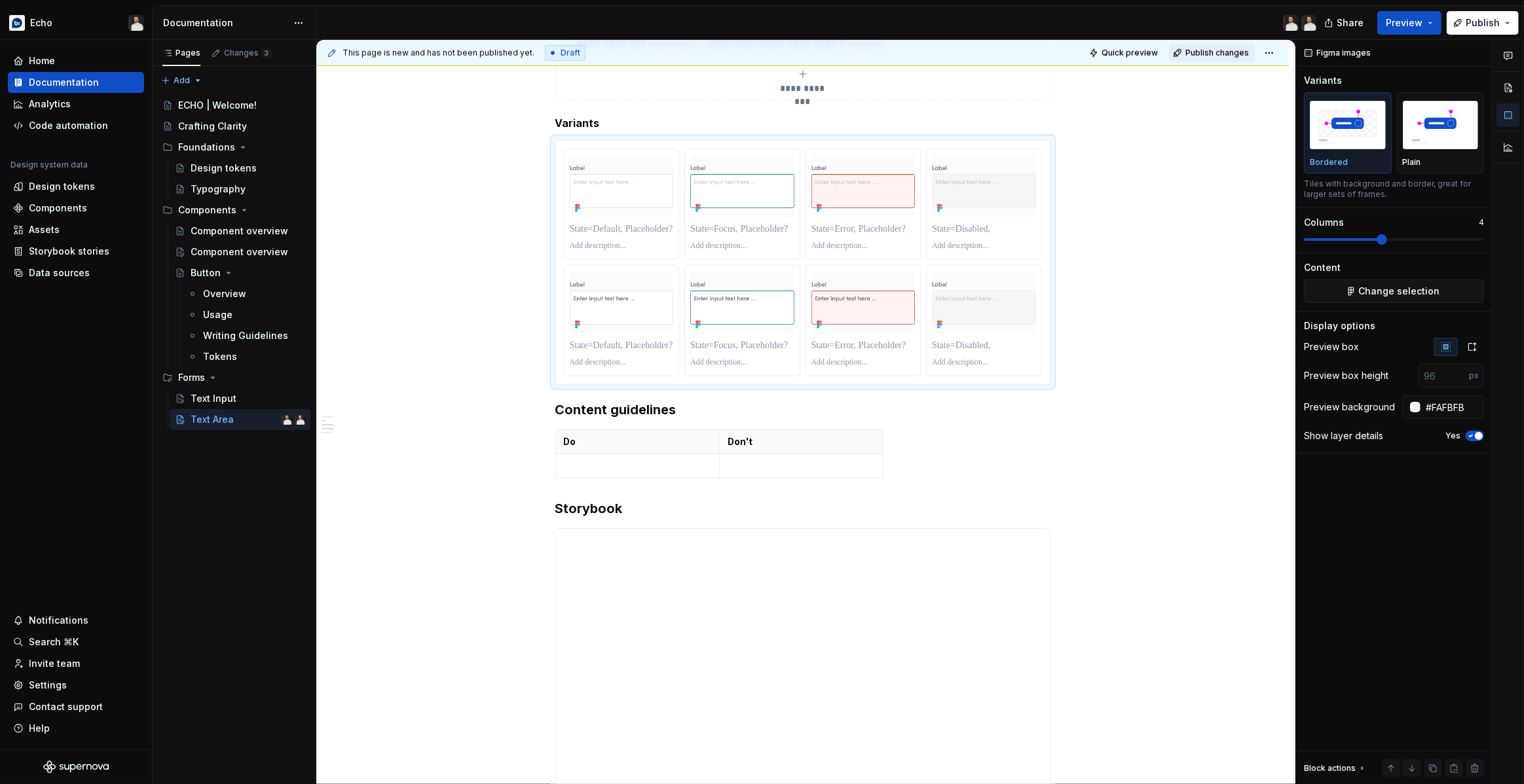
click at [1220, 58] on button "Publish changes" at bounding box center [1212, 53] width 86 height 18
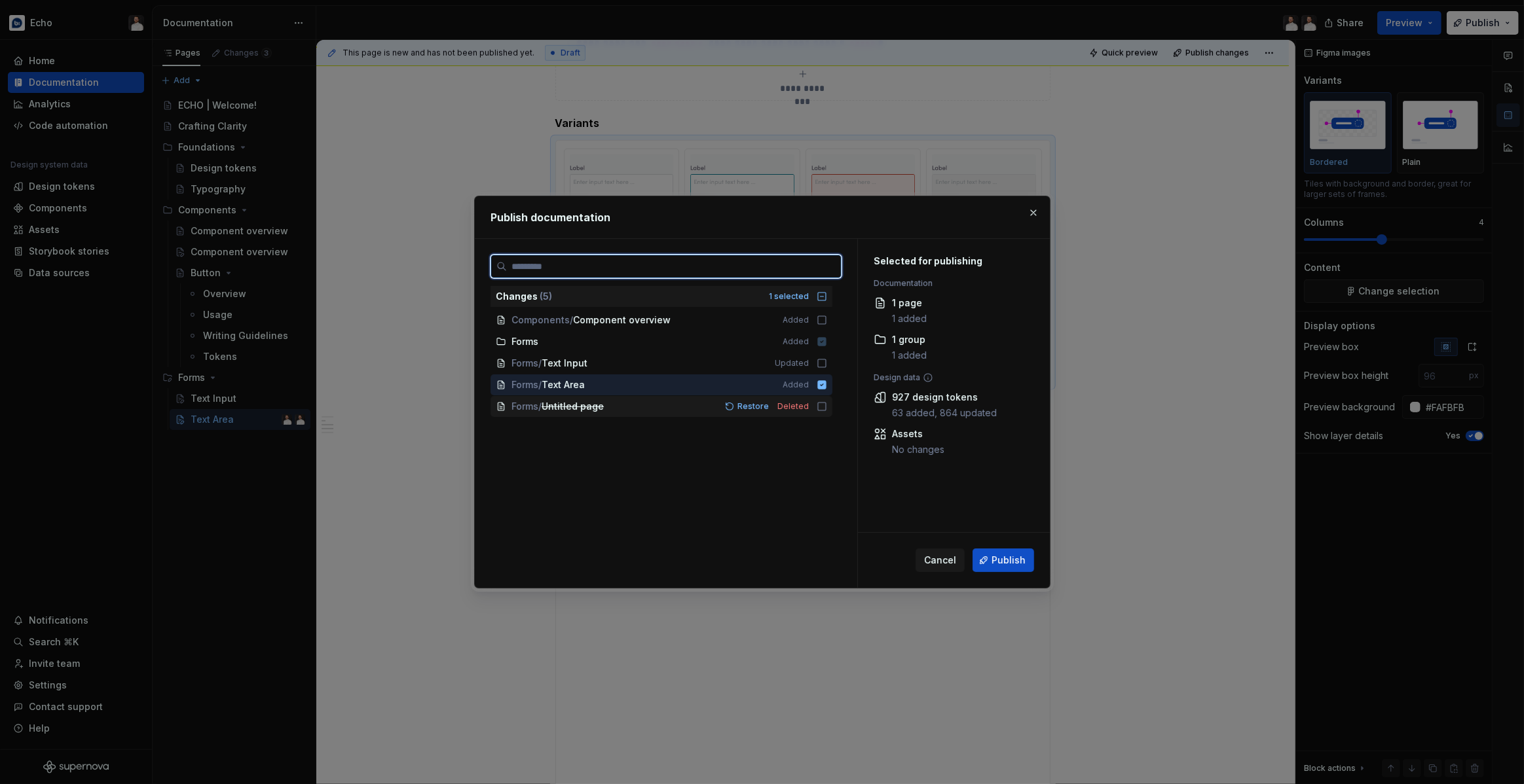
click at [827, 408] on icon at bounding box center [822, 407] width 11 height 11
click at [832, 364] on div "Forms / Text Input Updated" at bounding box center [661, 363] width 342 height 21
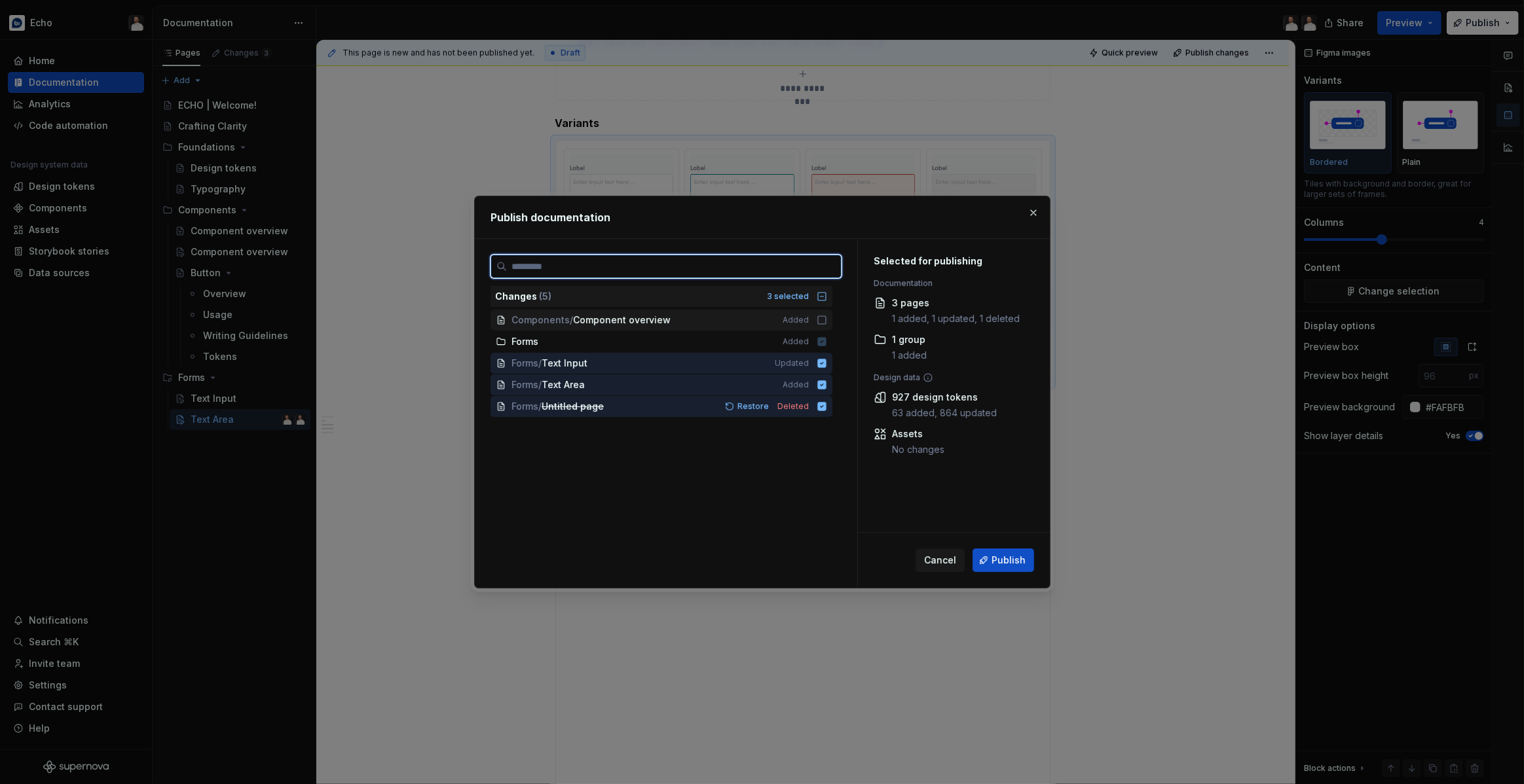
click at [827, 315] on icon at bounding box center [822, 321] width 11 height 11
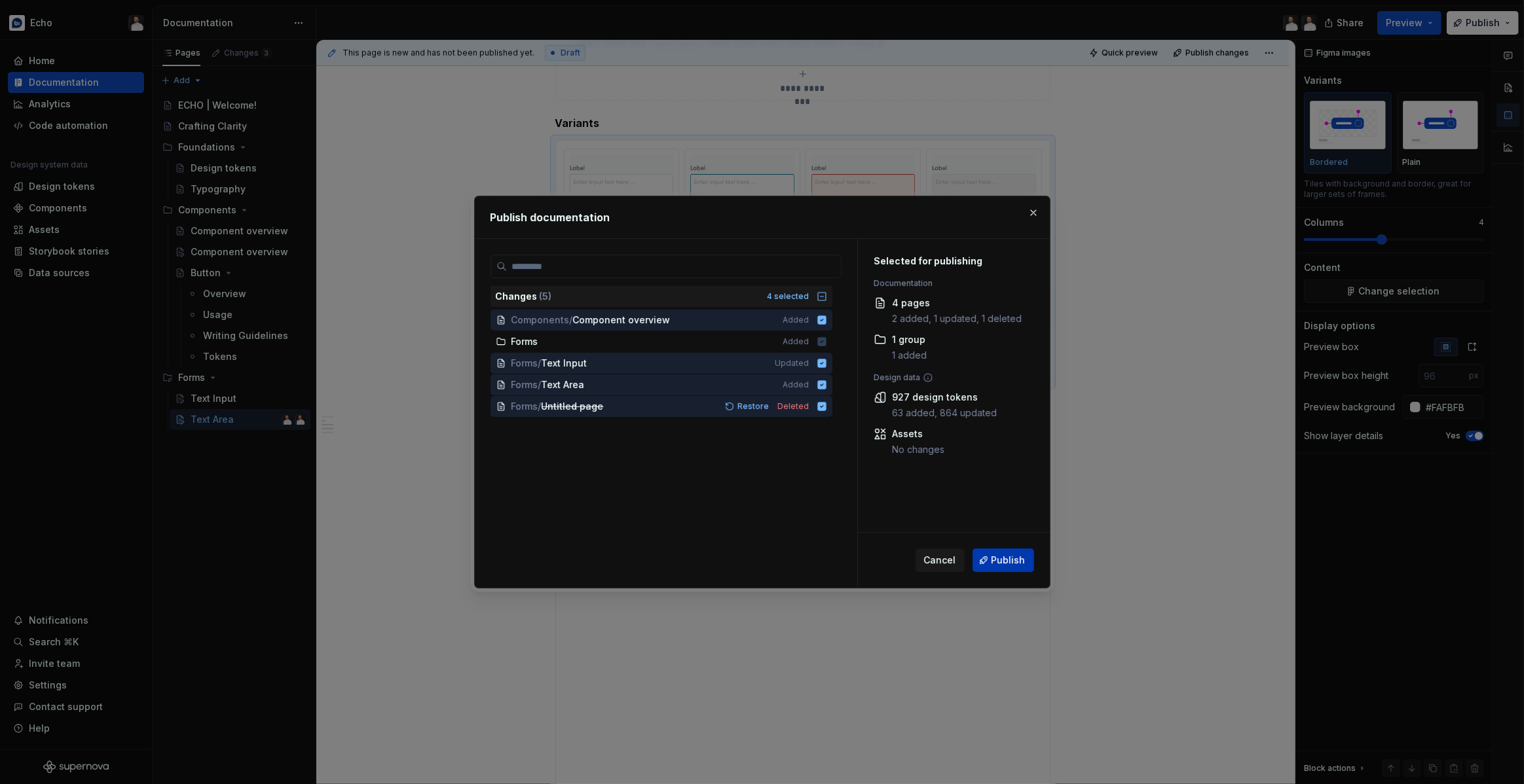
click at [1015, 561] on span "Publish" at bounding box center [1008, 560] width 34 height 13
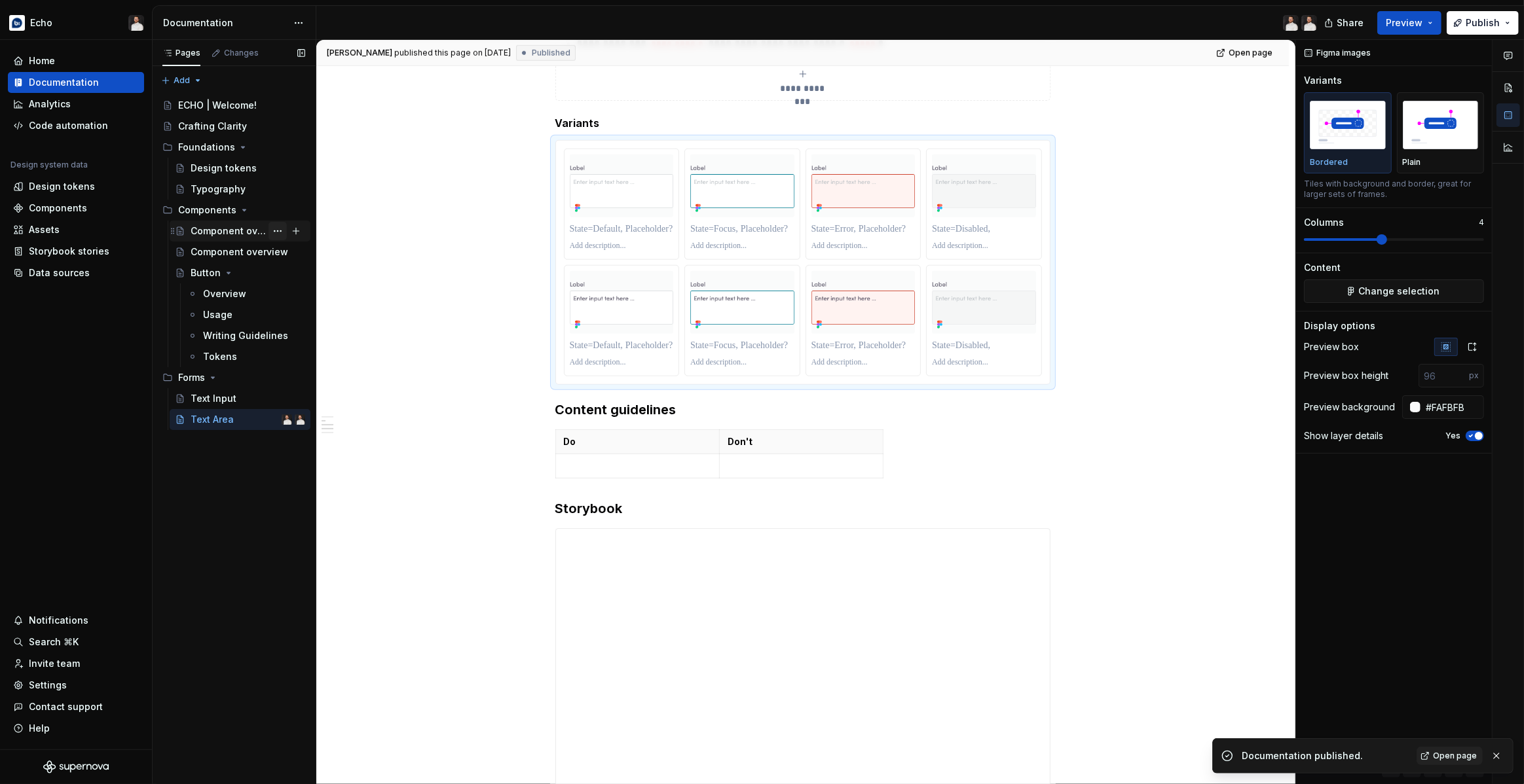
click at [285, 231] on button "Page tree" at bounding box center [278, 231] width 18 height 18
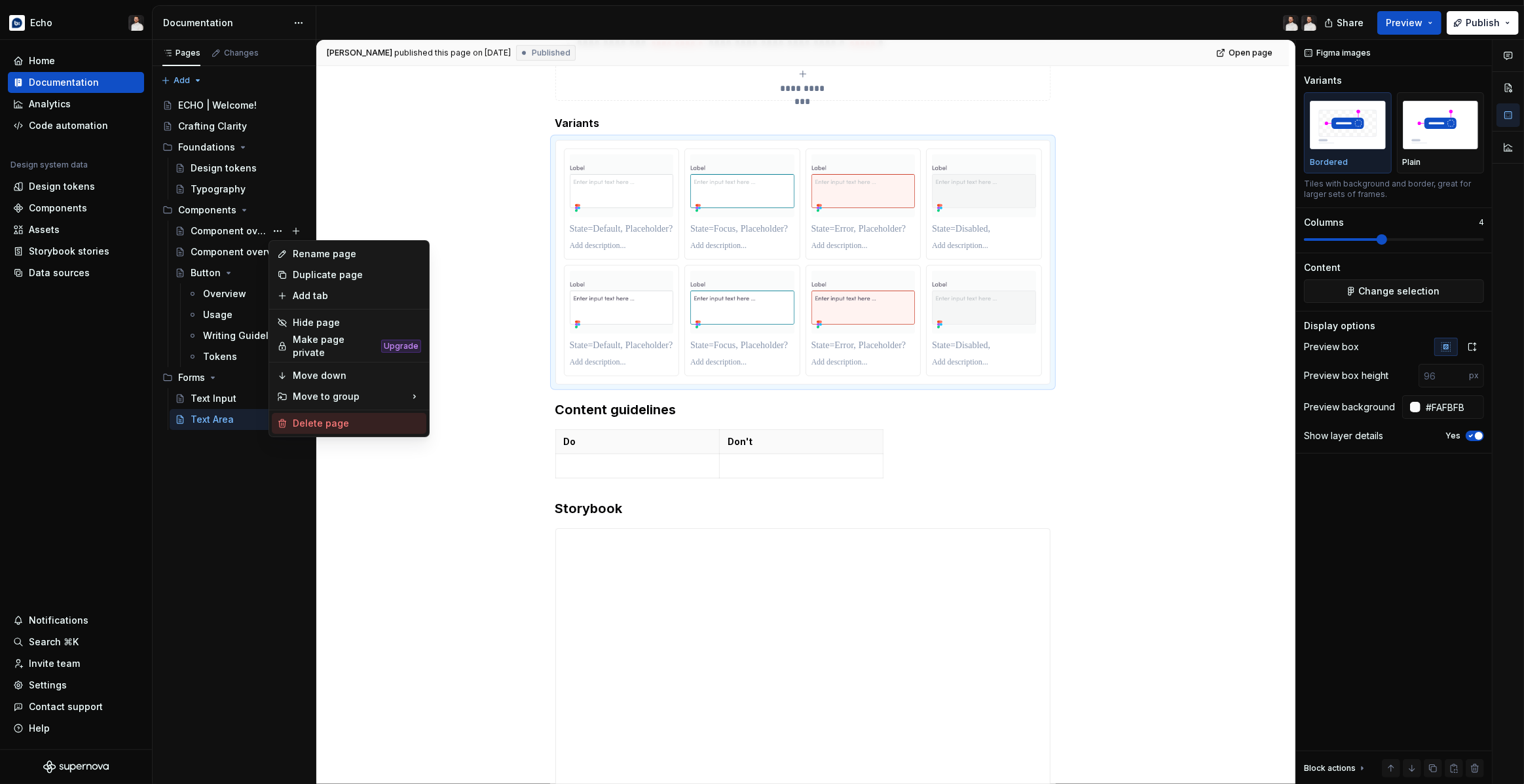
click at [318, 417] on div "Delete page" at bounding box center [357, 424] width 128 height 13
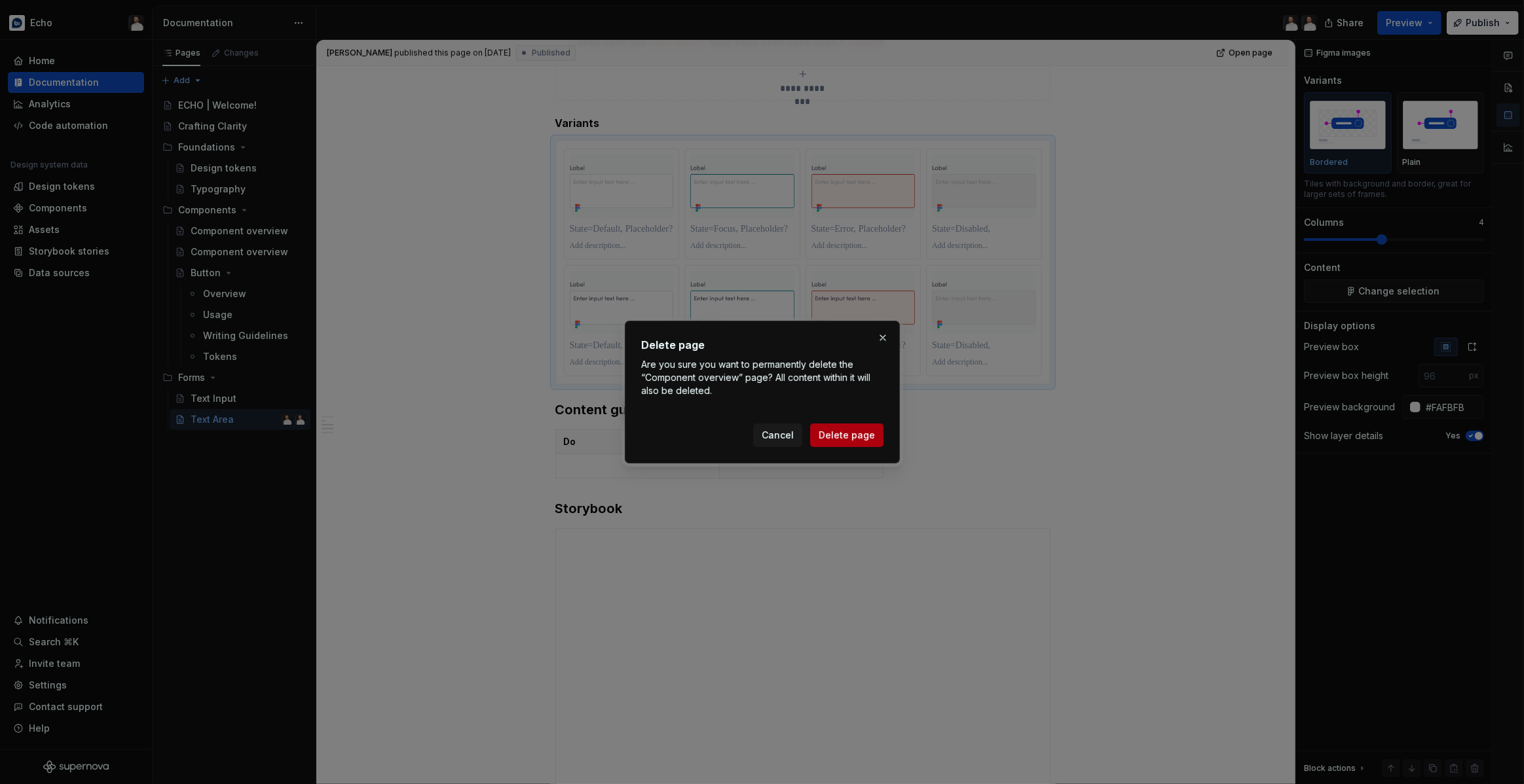
click at [844, 430] on span "Delete page" at bounding box center [847, 435] width 56 height 13
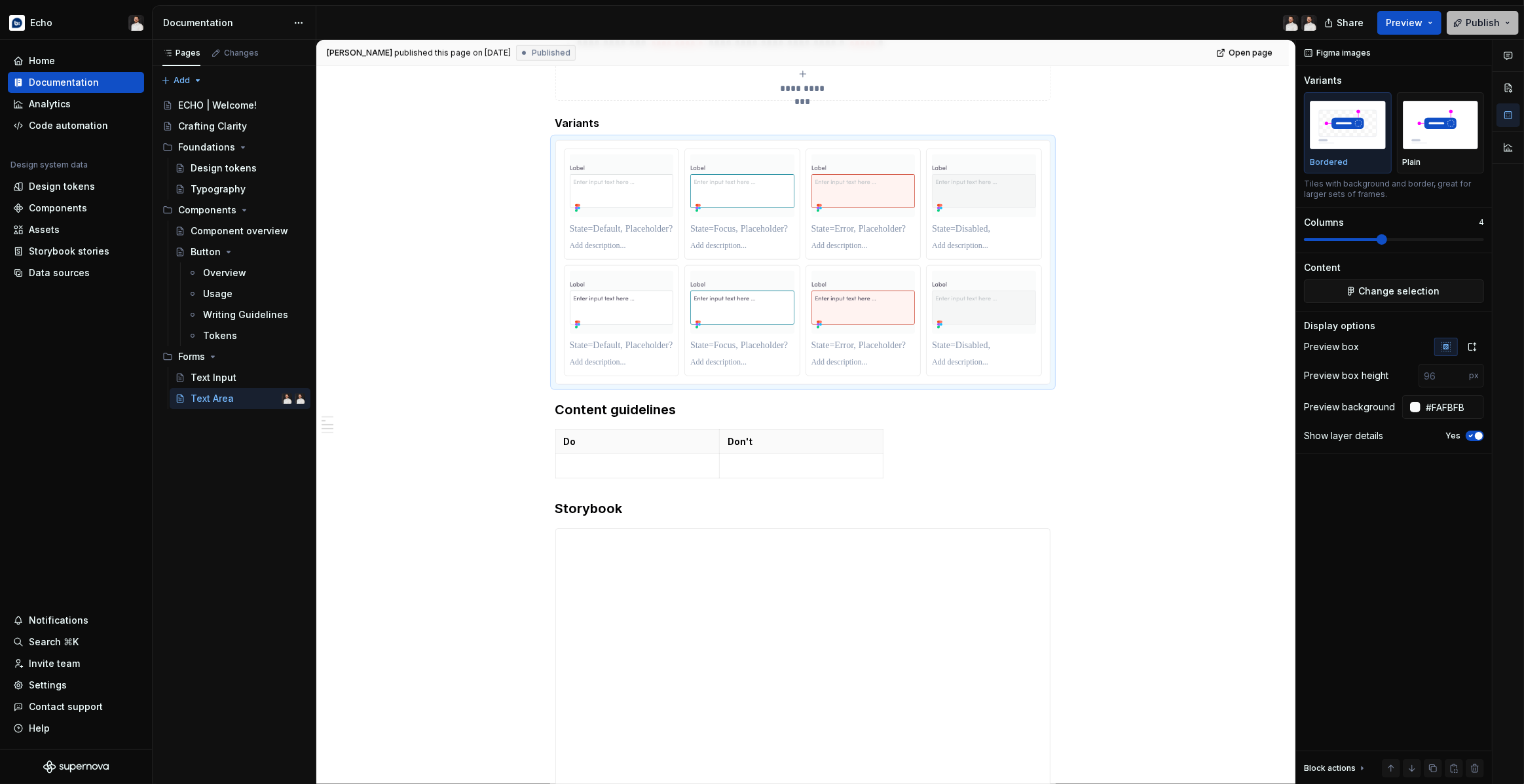
click at [1464, 25] on button "Publish" at bounding box center [1482, 22] width 72 height 24
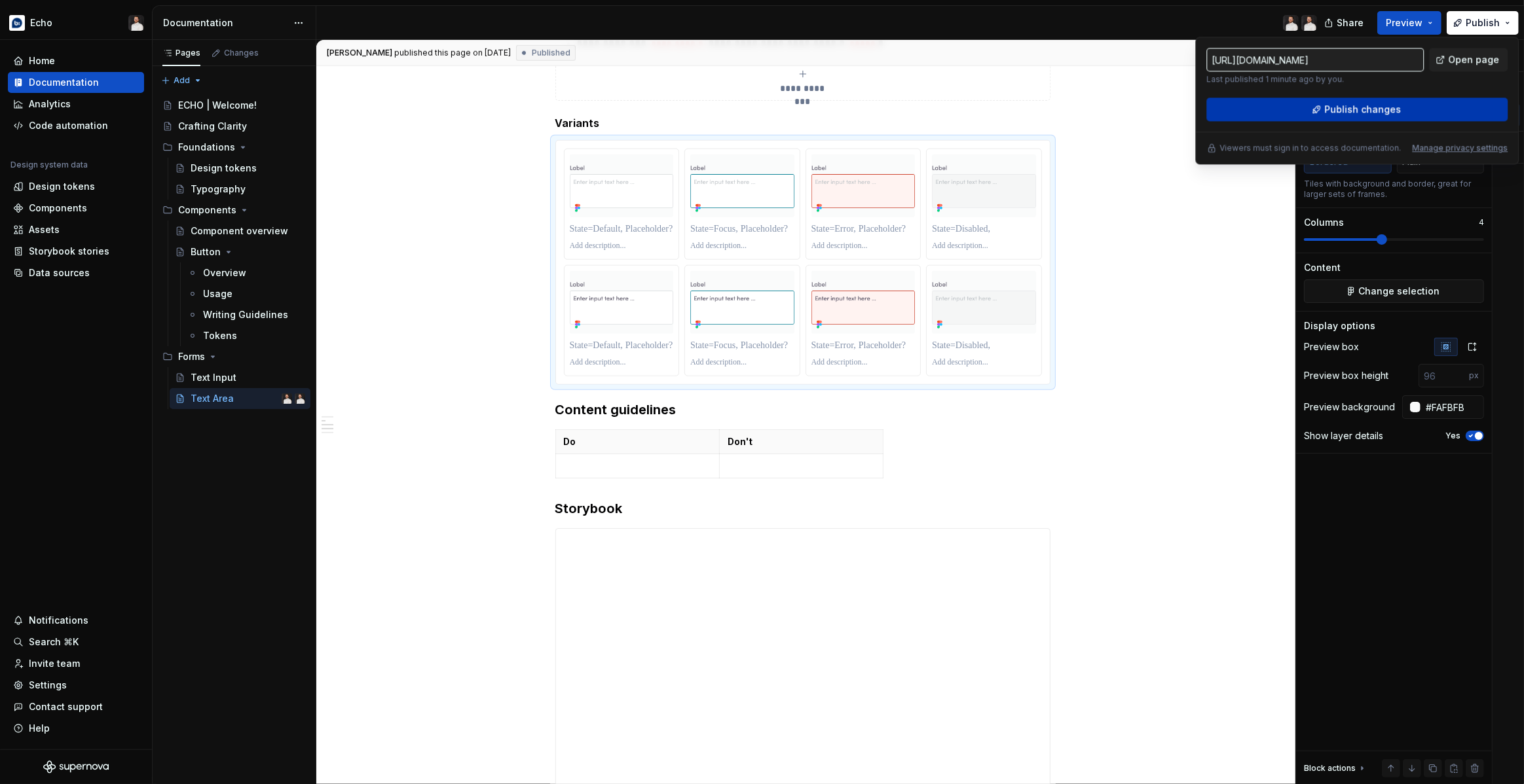
click at [1368, 112] on span "Publish changes" at bounding box center [1363, 109] width 77 height 13
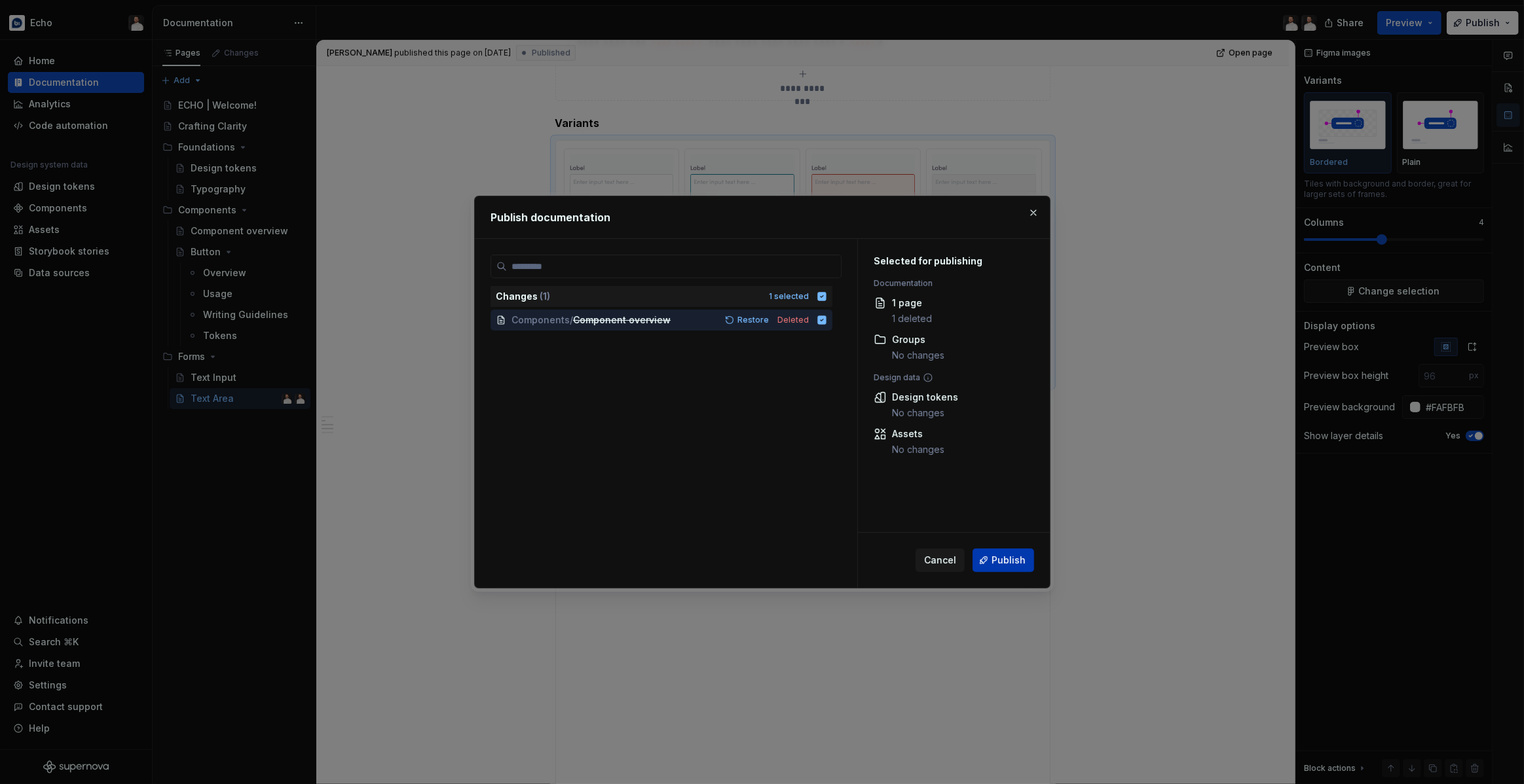
click at [993, 563] on span "Publish" at bounding box center [1008, 560] width 34 height 13
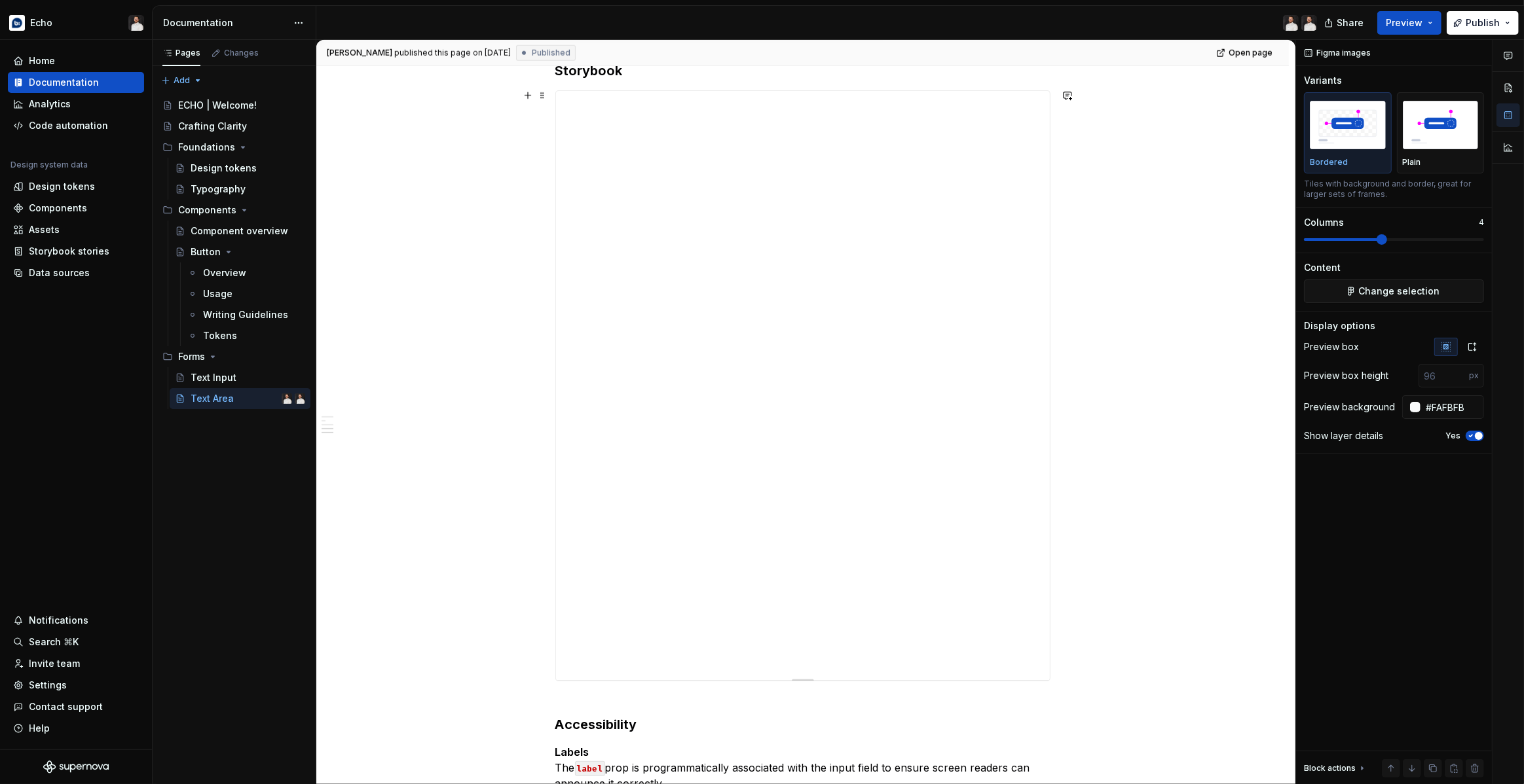
scroll to position [1651, 0]
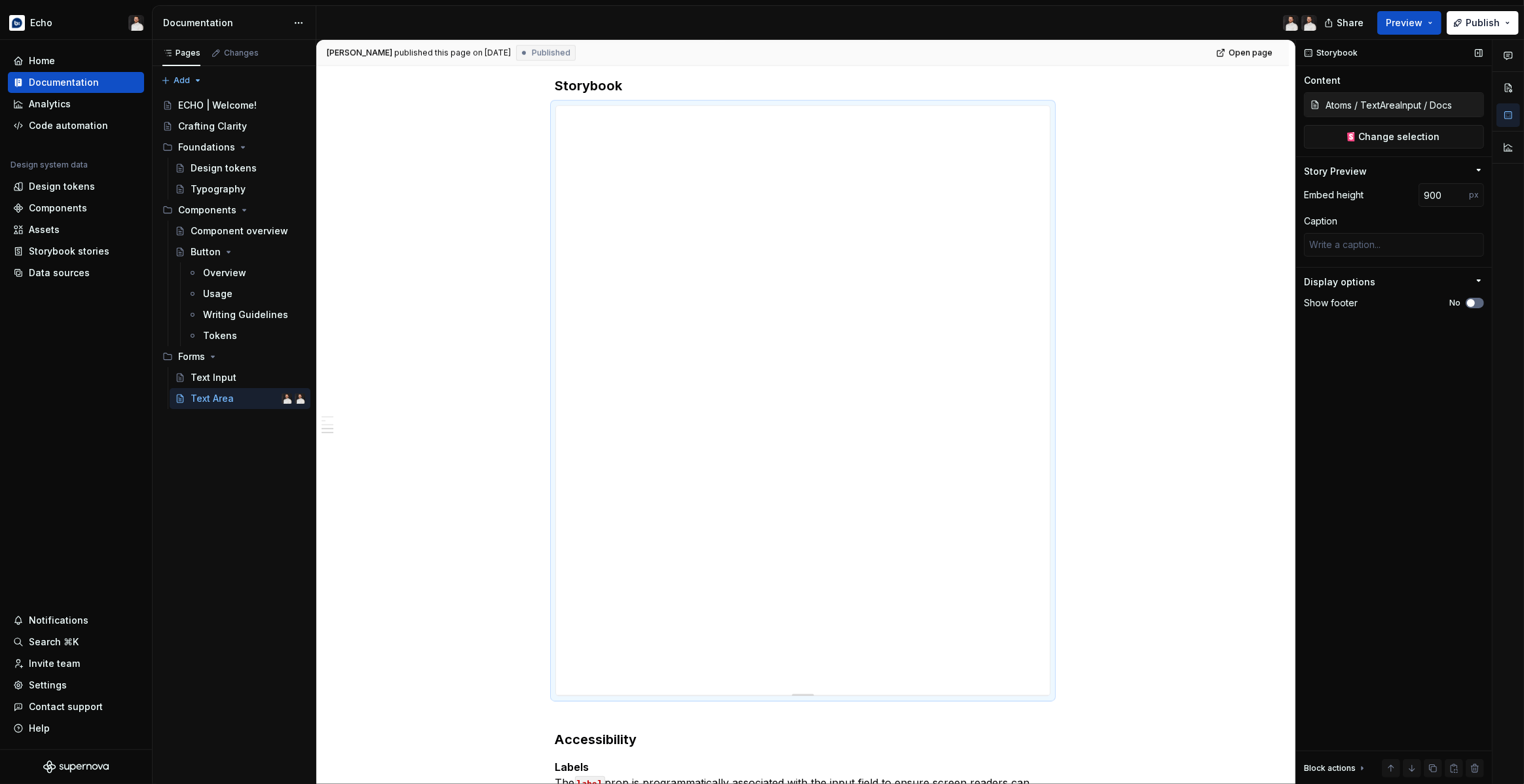
click at [1472, 307] on button "No" at bounding box center [1475, 304] width 18 height 11
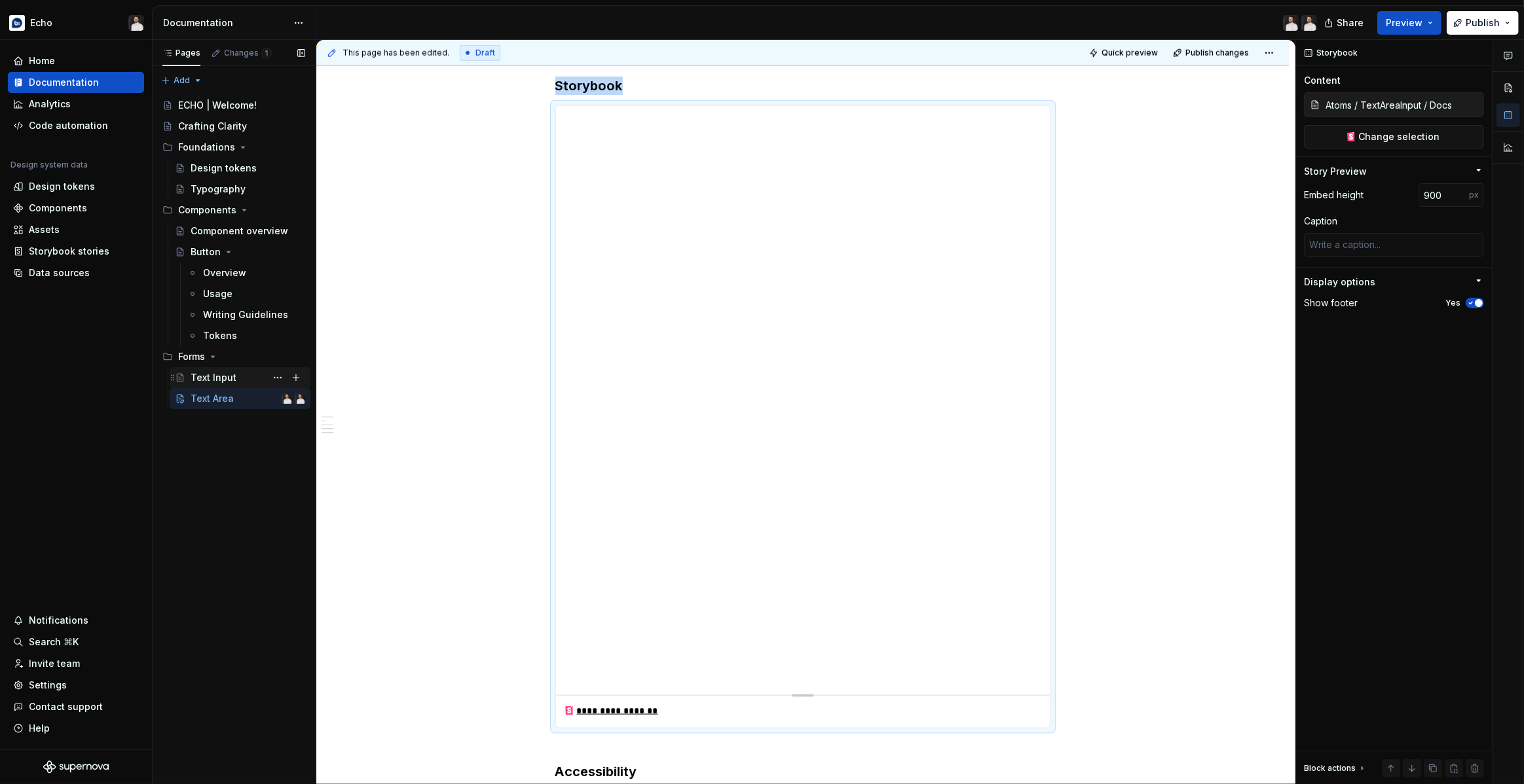
click at [224, 386] on div "Text Input" at bounding box center [248, 377] width 115 height 18
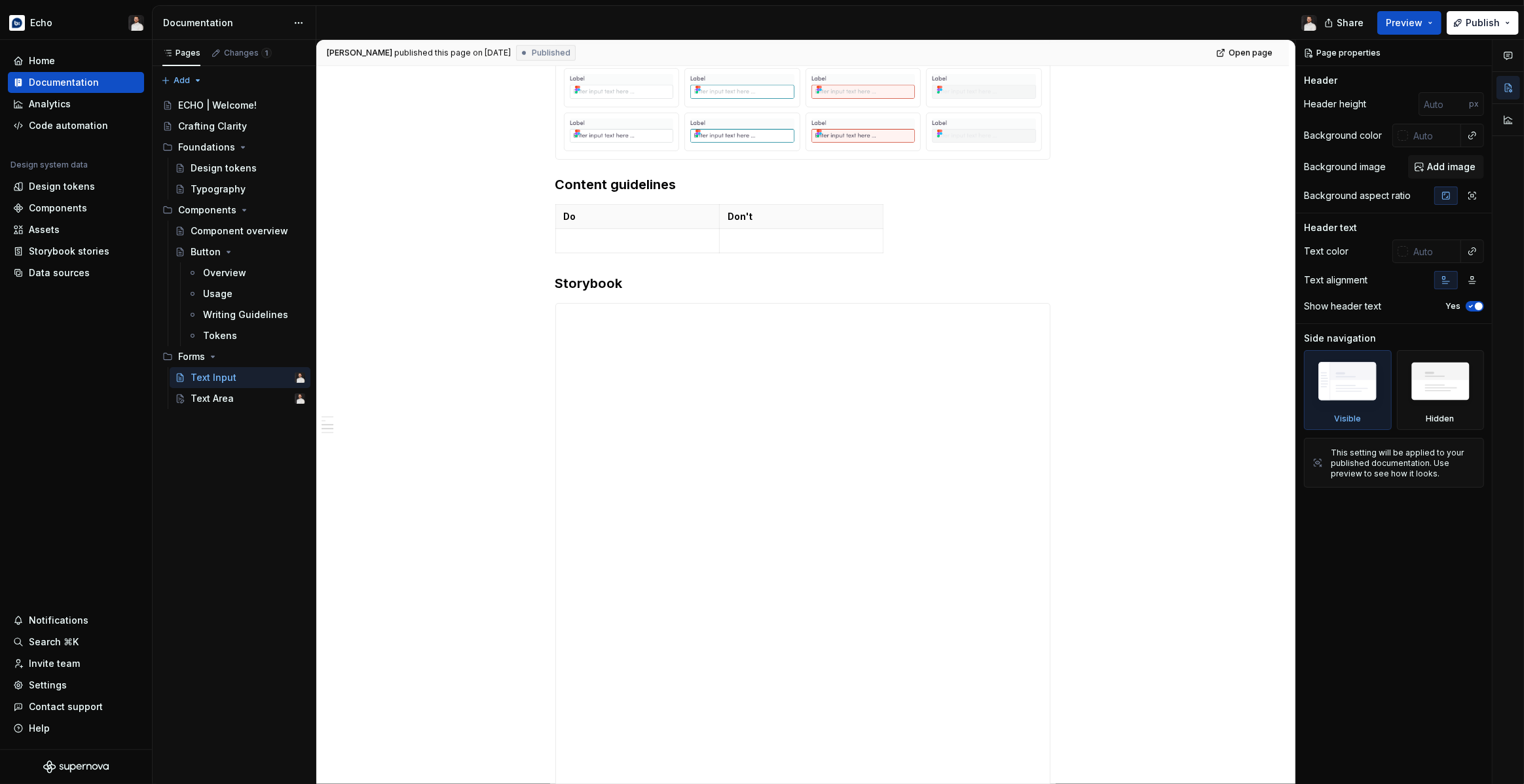
scroll to position [1264, 0]
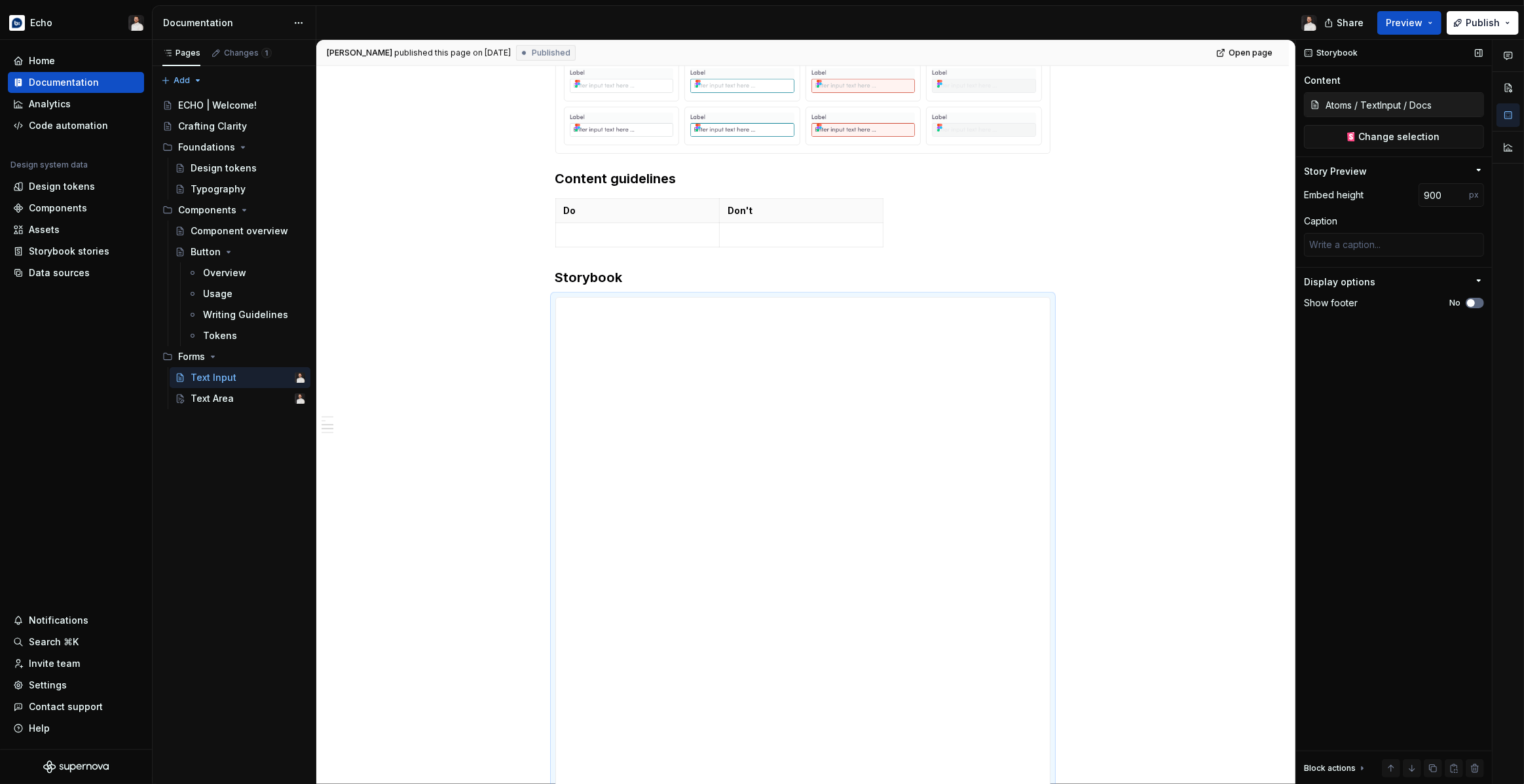
click at [1470, 304] on span "button" at bounding box center [1471, 303] width 8 height 8
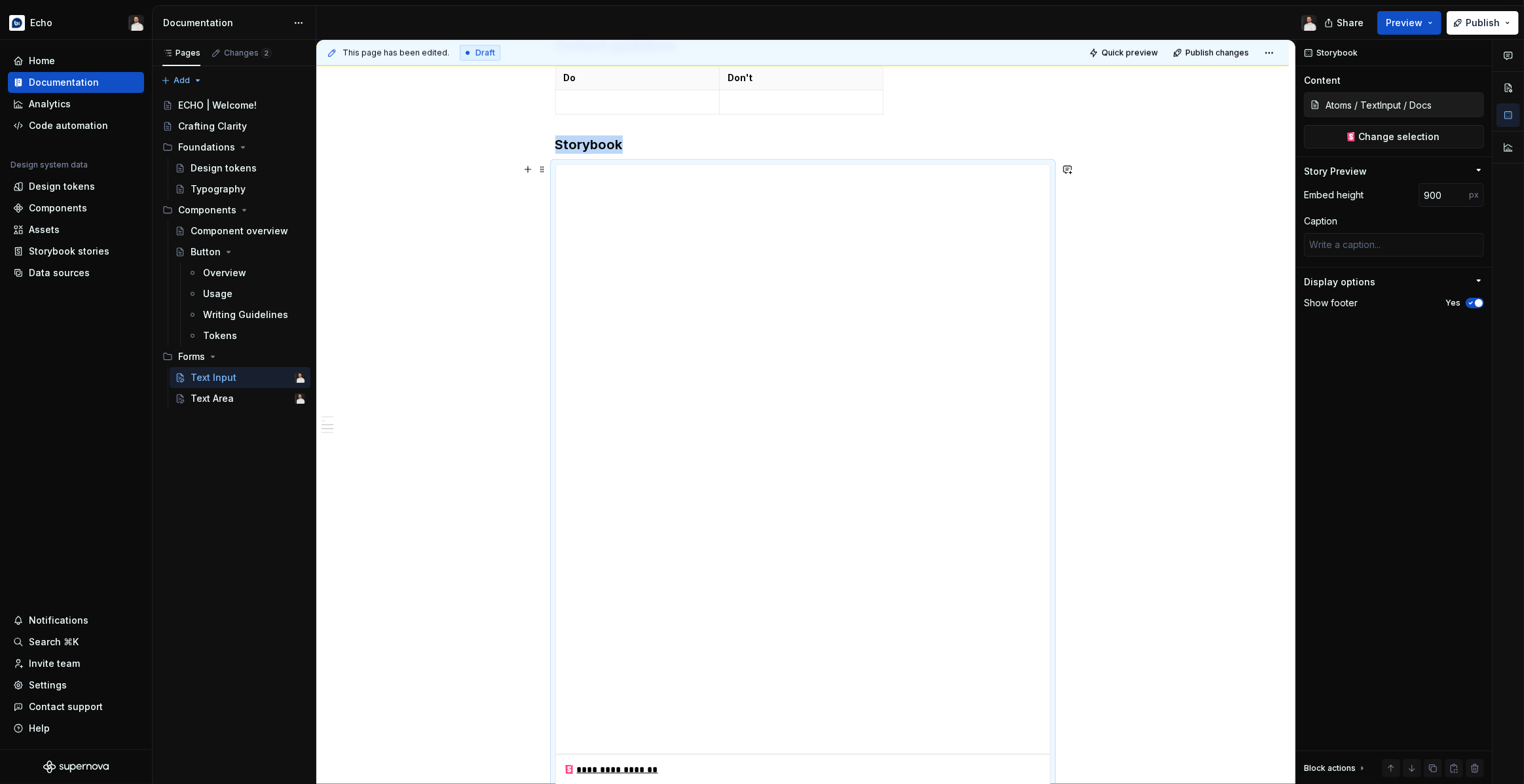
click at [1100, 377] on div "**********" at bounding box center [802, 55] width 973 height 2455
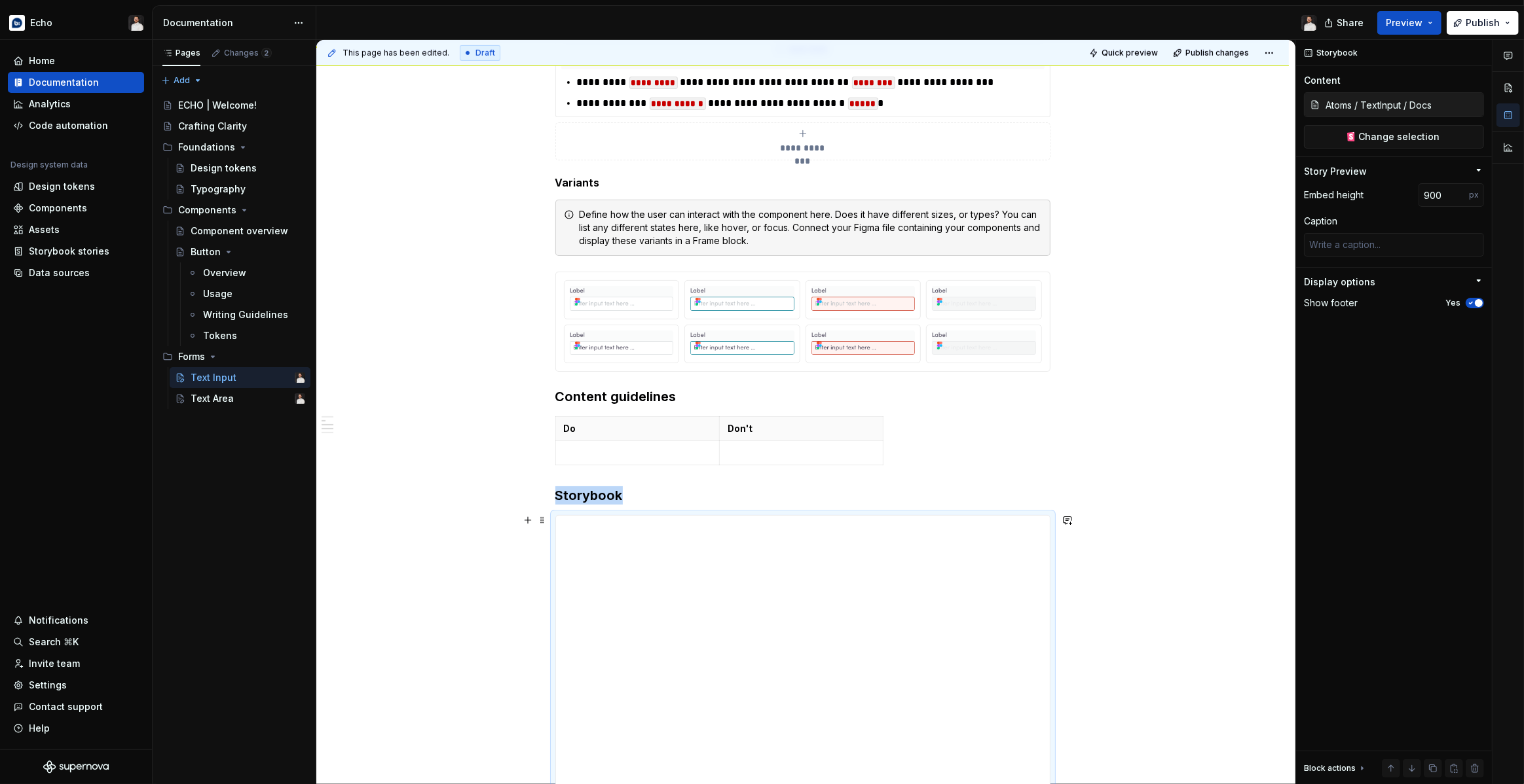
scroll to position [1038, 0]
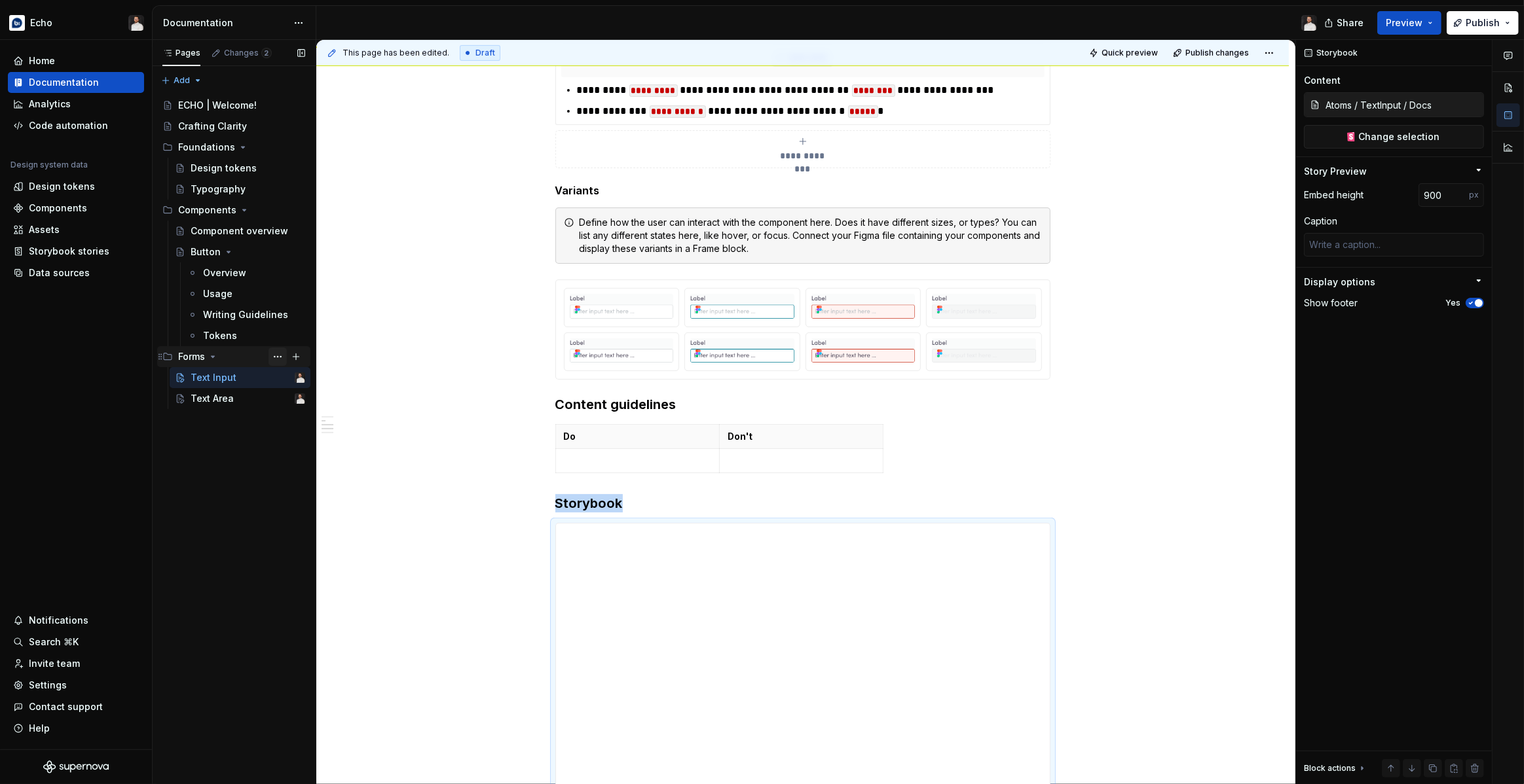
click at [281, 360] on button "Page tree" at bounding box center [278, 357] width 18 height 18
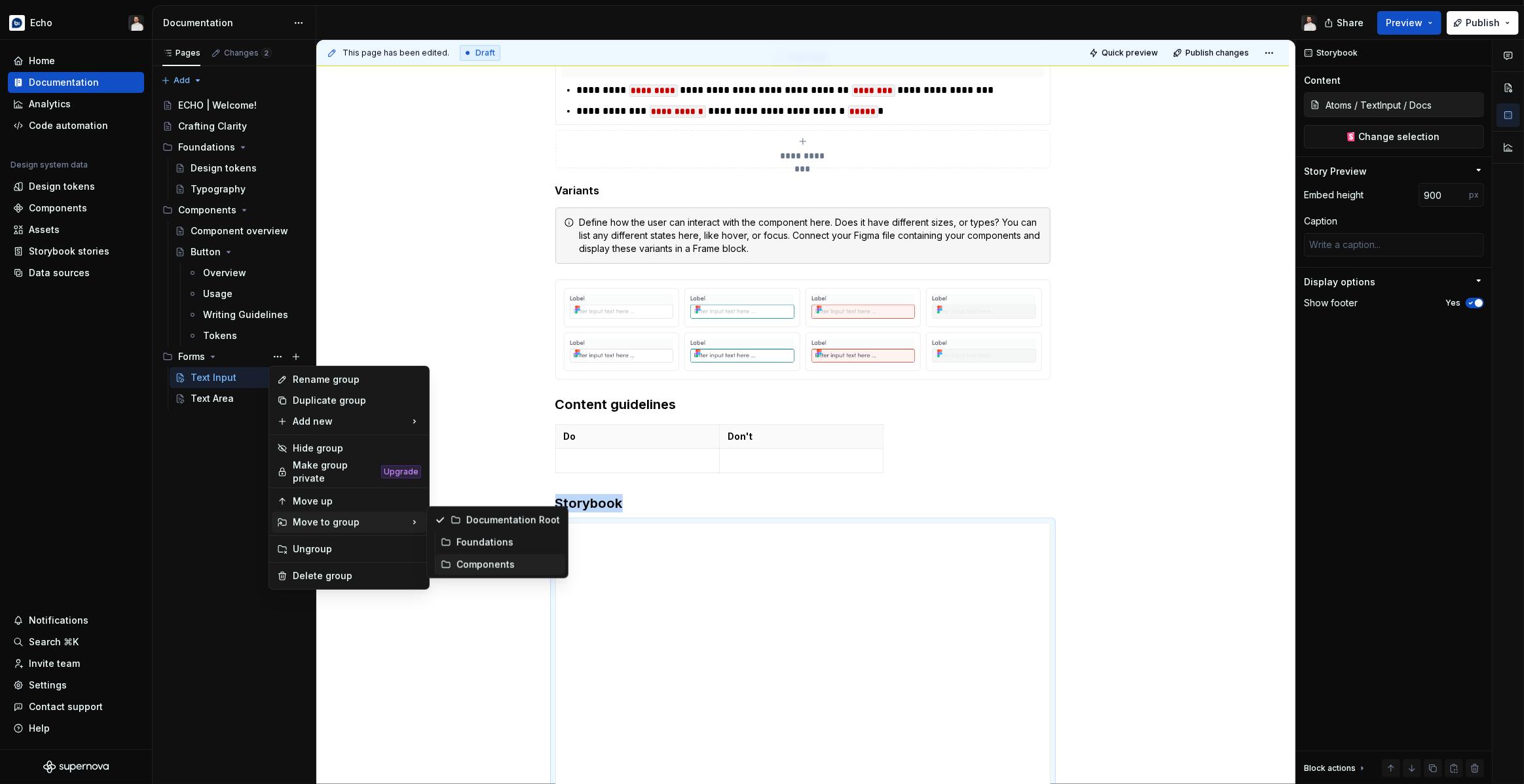
click at [468, 562] on div "Components" at bounding box center [508, 564] width 104 height 13
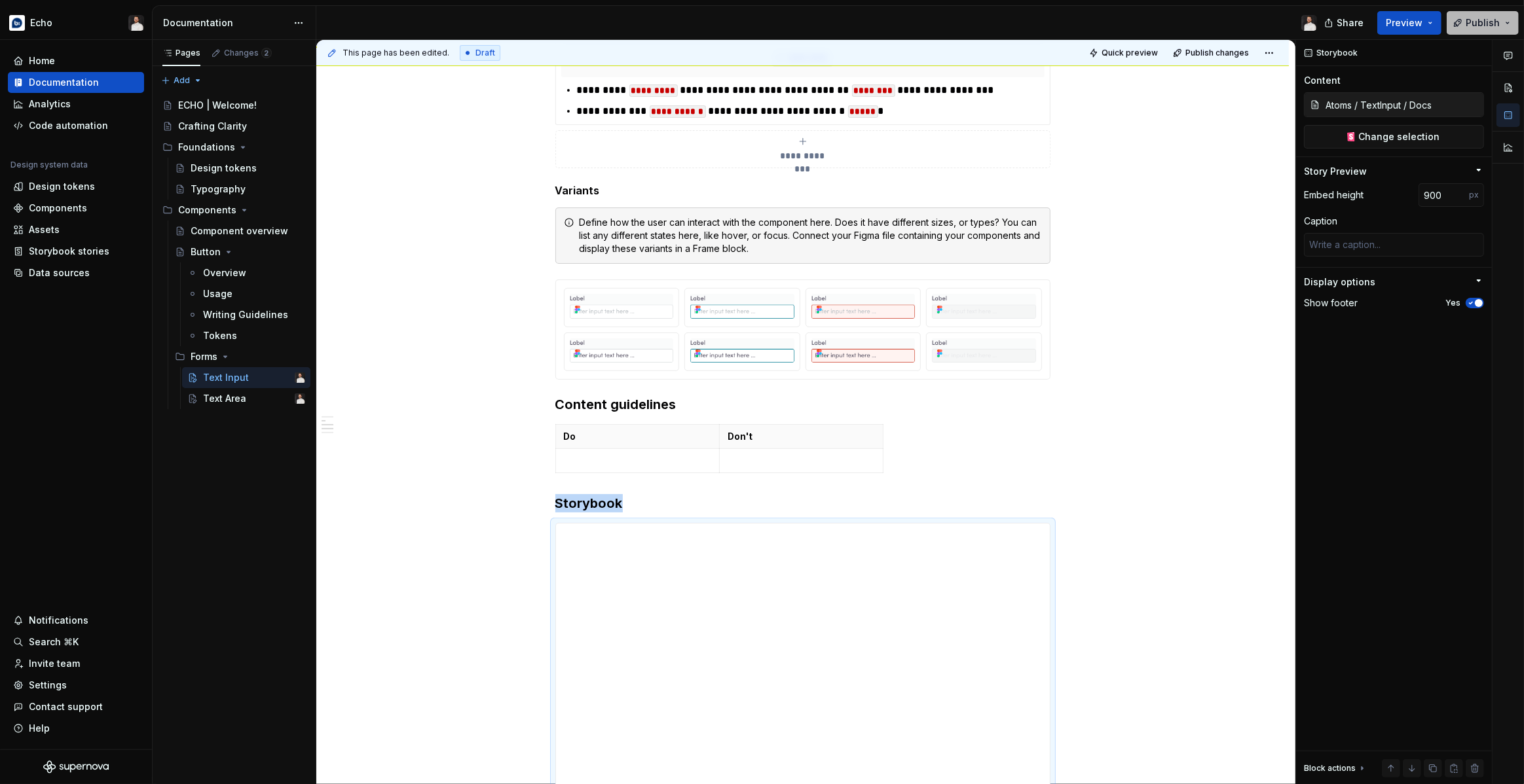
click at [1472, 24] on span "Publish" at bounding box center [1482, 22] width 34 height 13
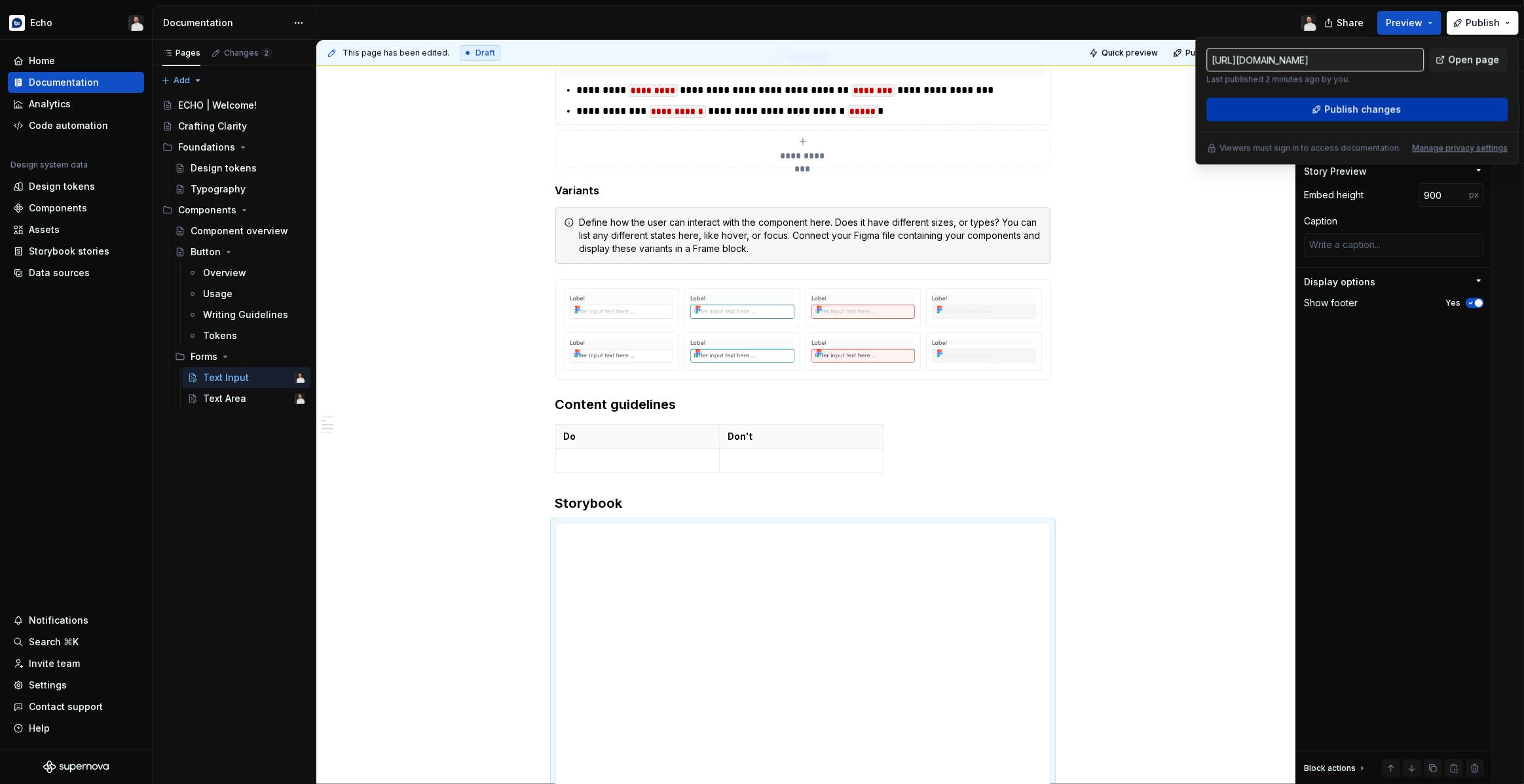
click at [1319, 112] on button "Publish changes" at bounding box center [1357, 109] width 301 height 24
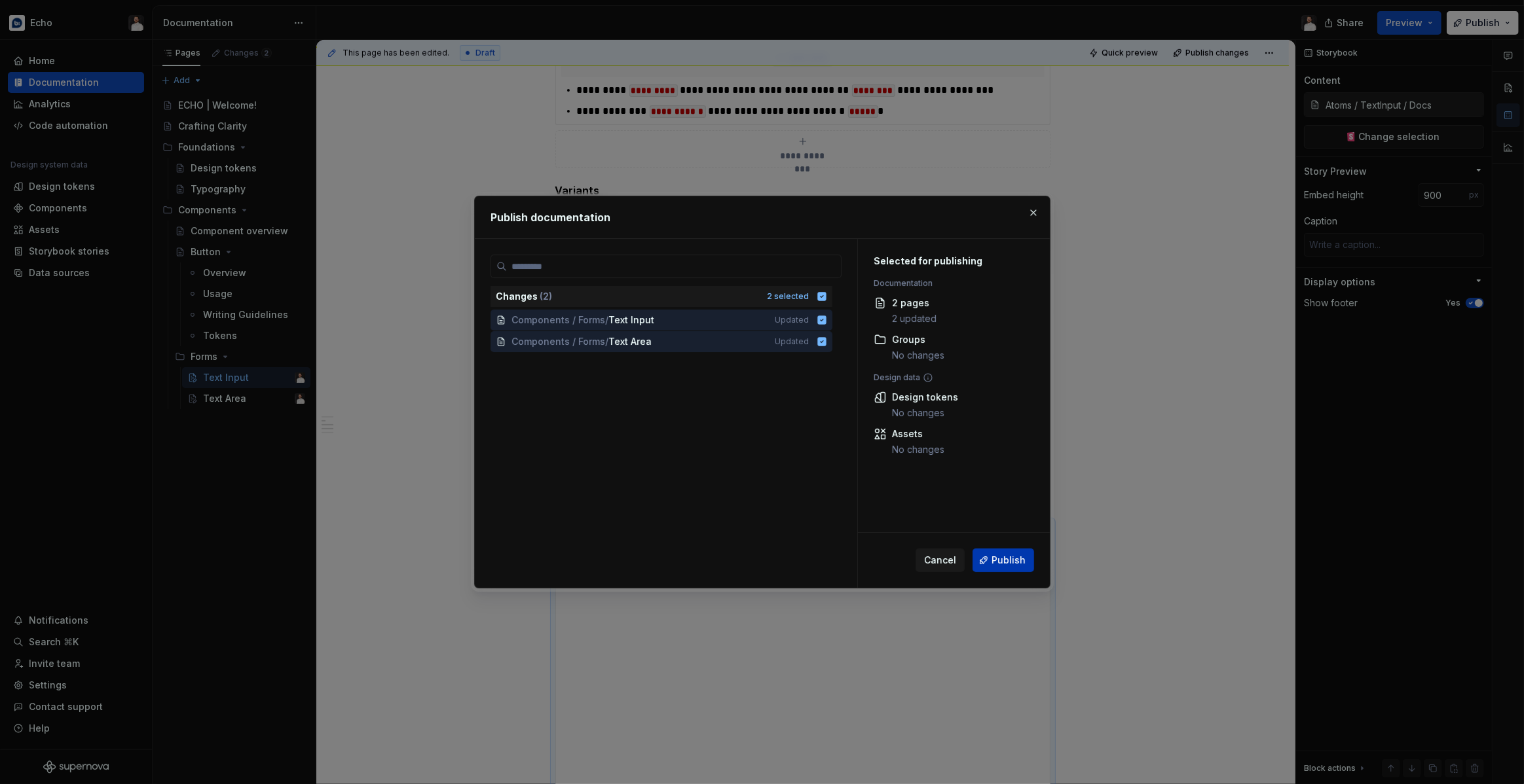
click at [1003, 558] on span "Publish" at bounding box center [1008, 560] width 34 height 13
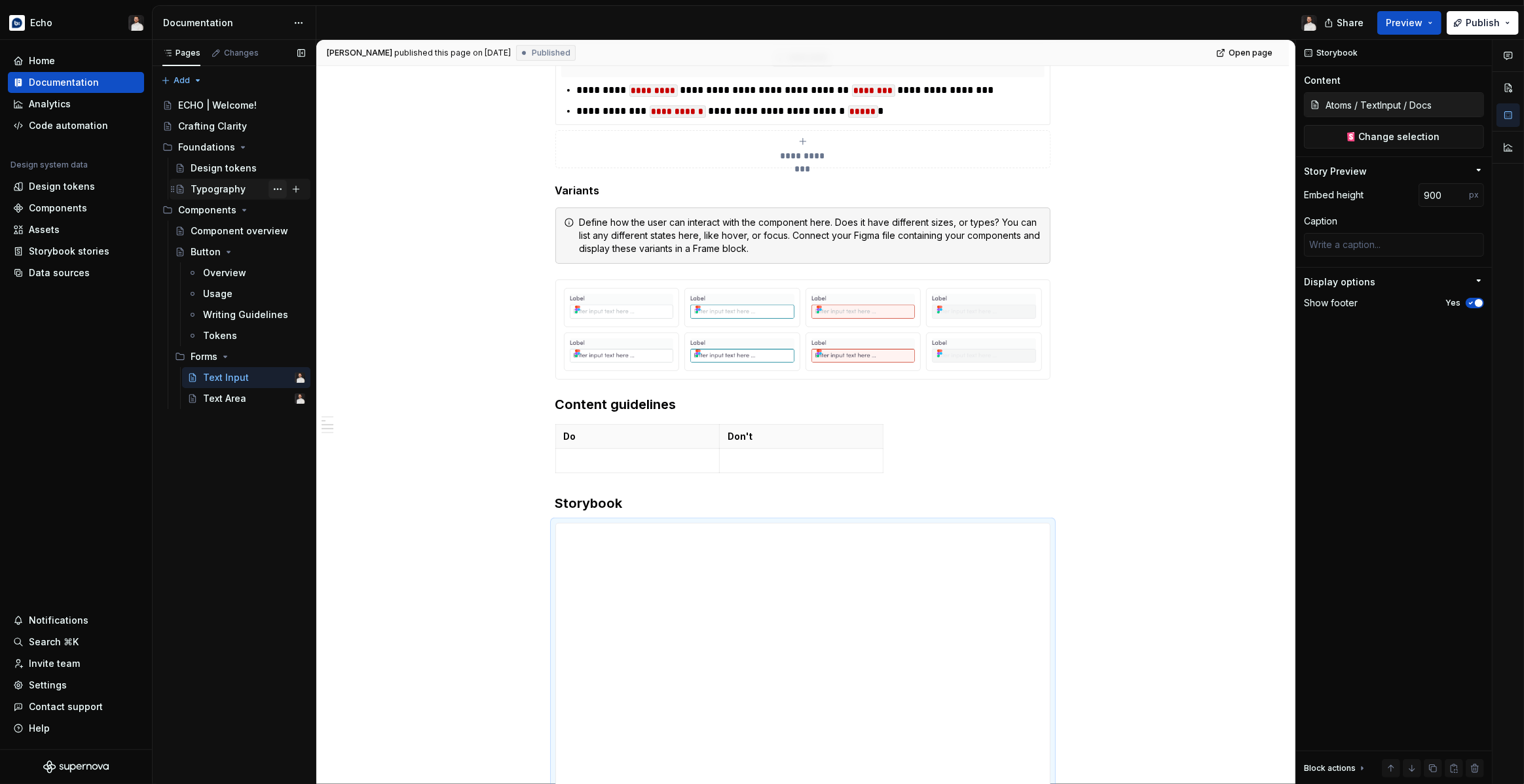
click at [276, 190] on button "Page tree" at bounding box center [278, 189] width 18 height 18
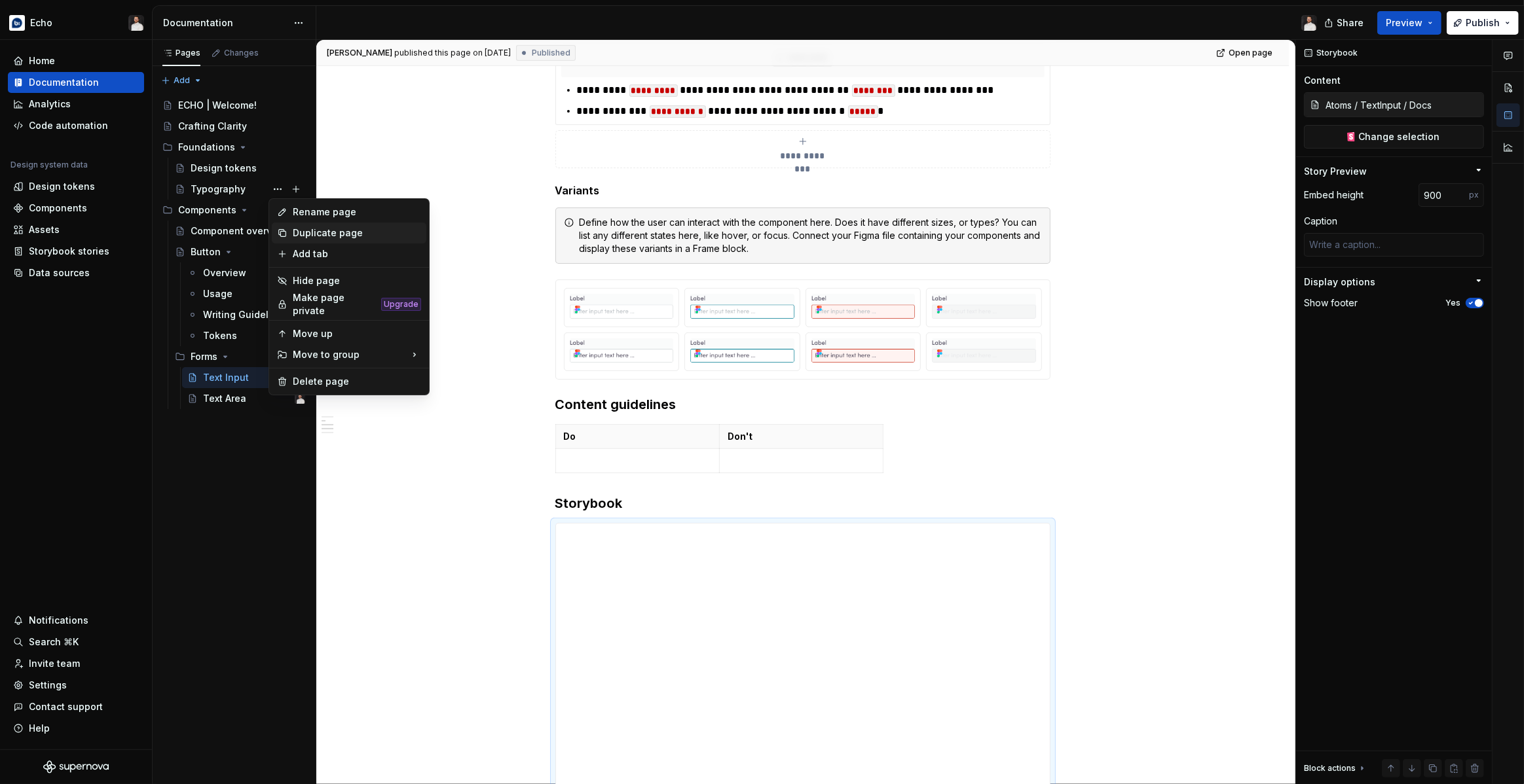
click at [292, 231] on div "Duplicate page" at bounding box center [348, 233] width 155 height 21
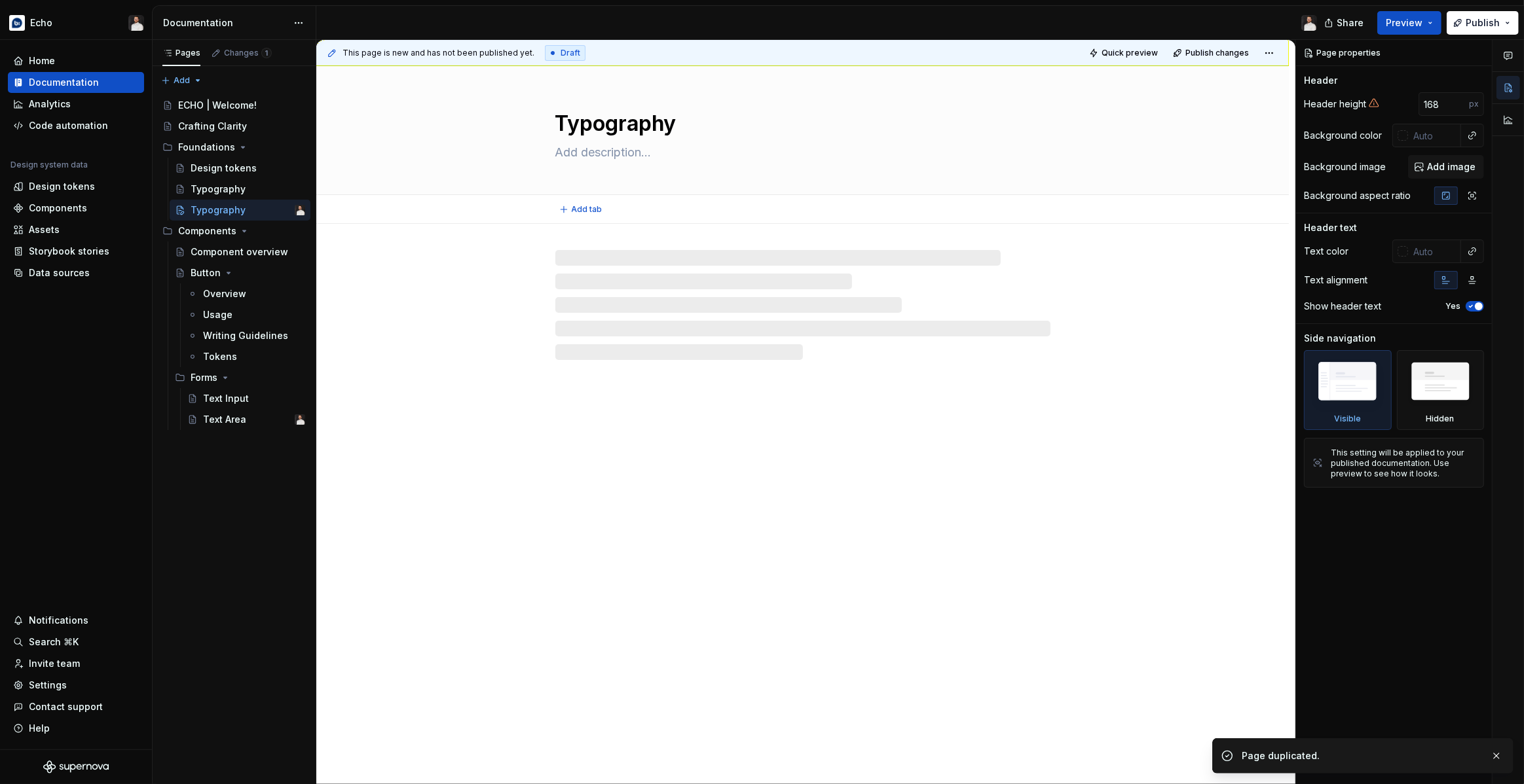
click at [597, 115] on textarea "Typography" at bounding box center [800, 124] width 495 height 32
click at [607, 134] on textarea "Typography" at bounding box center [800, 124] width 495 height 32
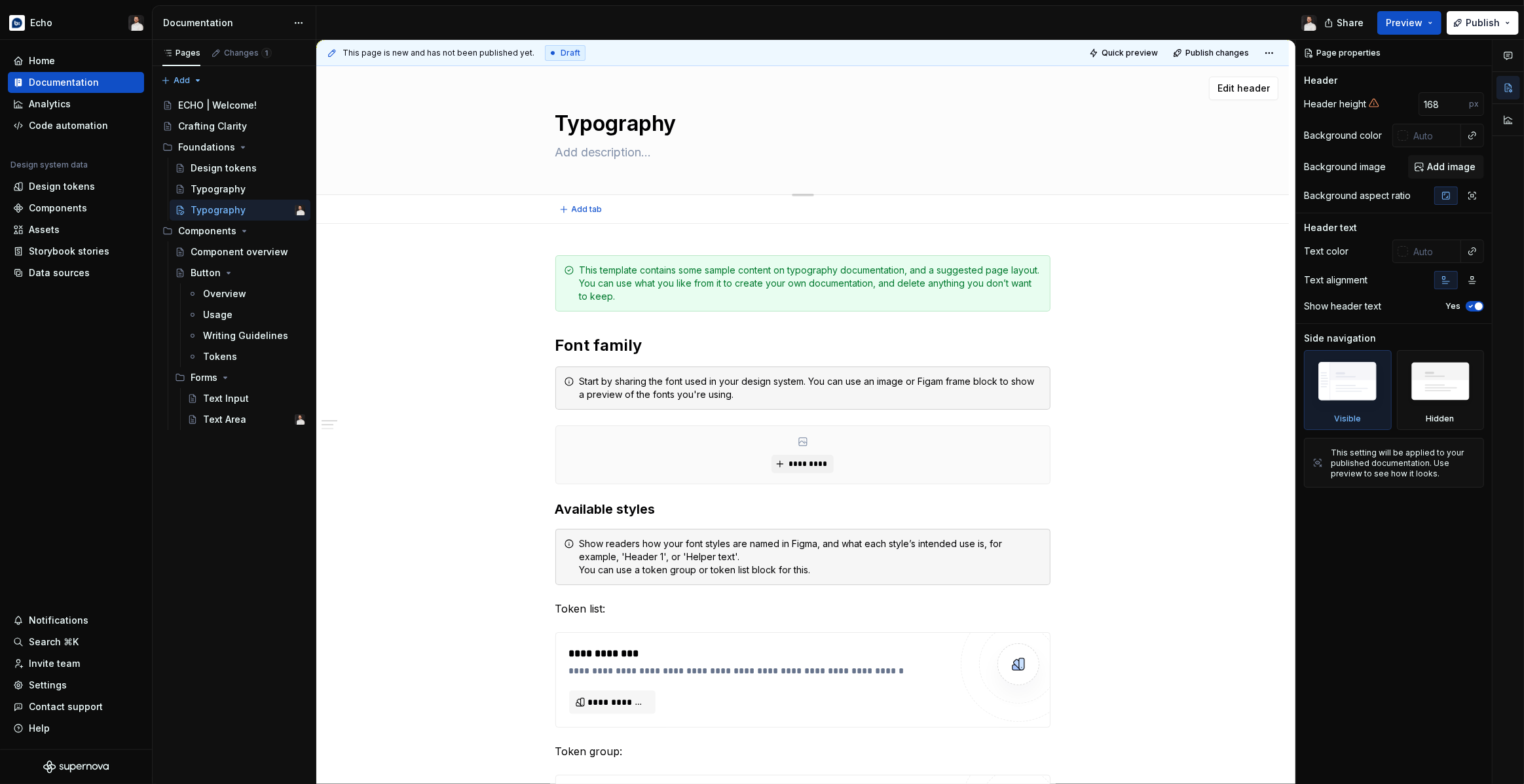
type textarea "*"
type textarea "I"
type textarea "*"
type textarea "Ic"
type textarea "*"
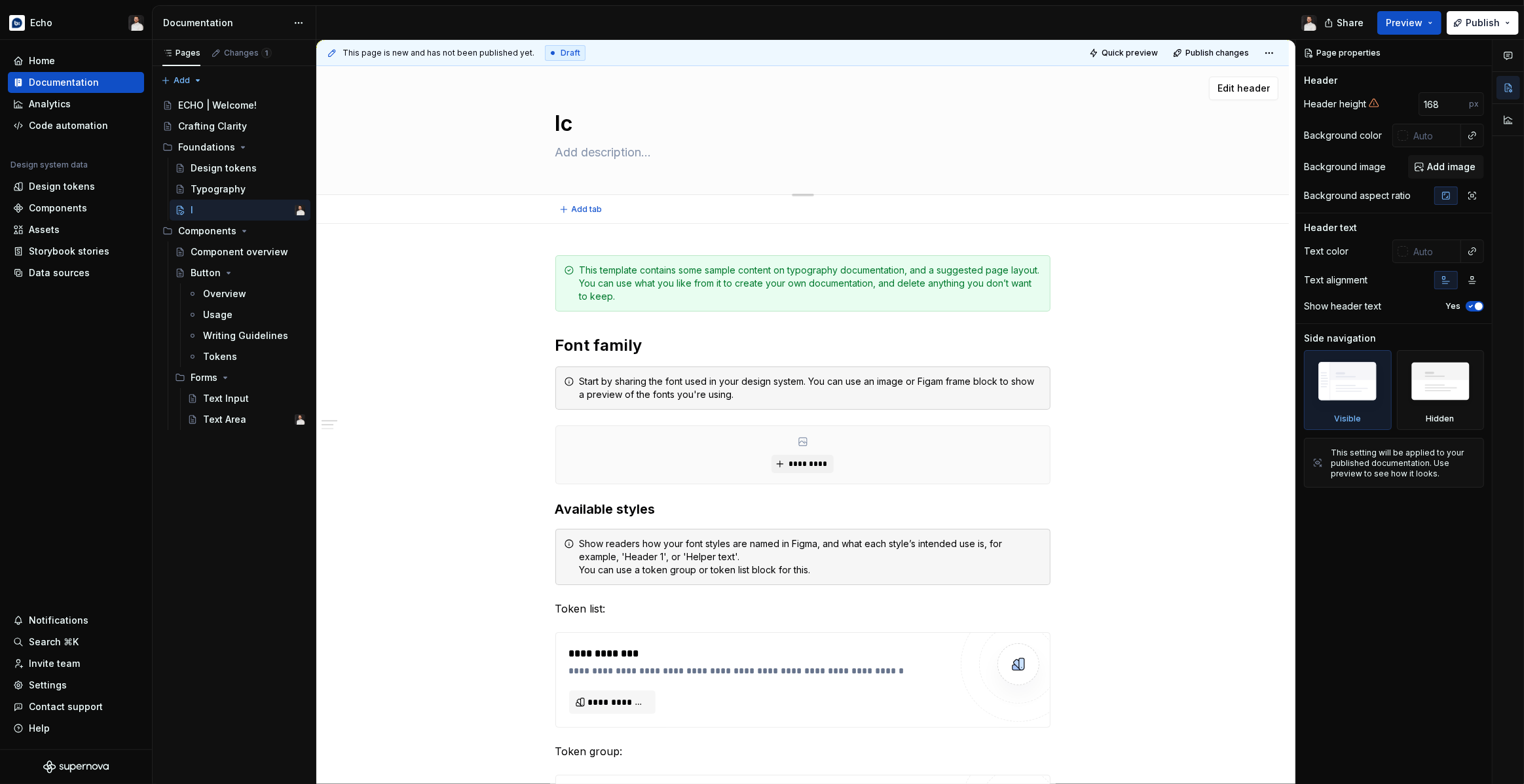
type textarea "Ico"
type textarea "*"
type textarea "Icon"
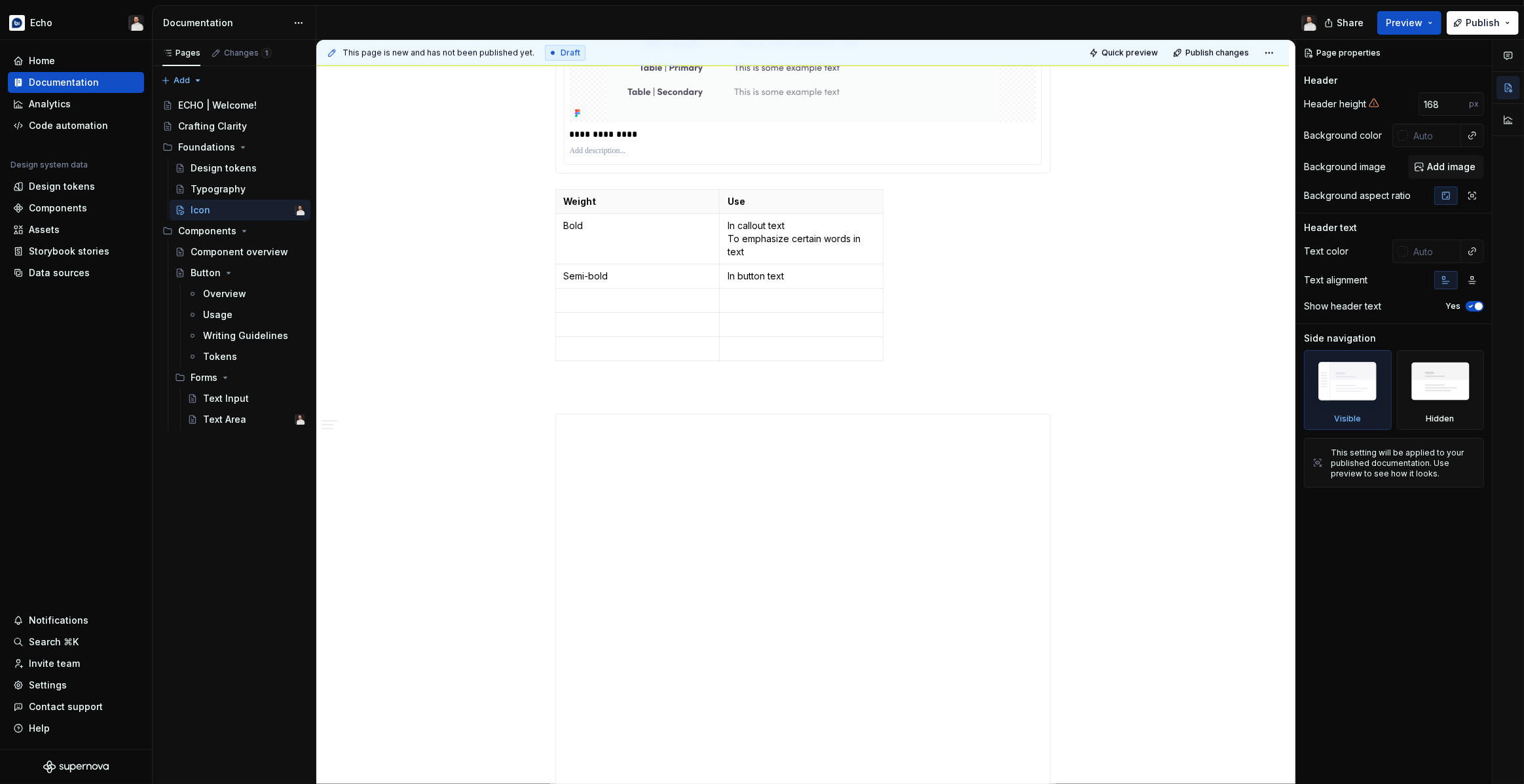
type textarea "*"
type textarea "Icono"
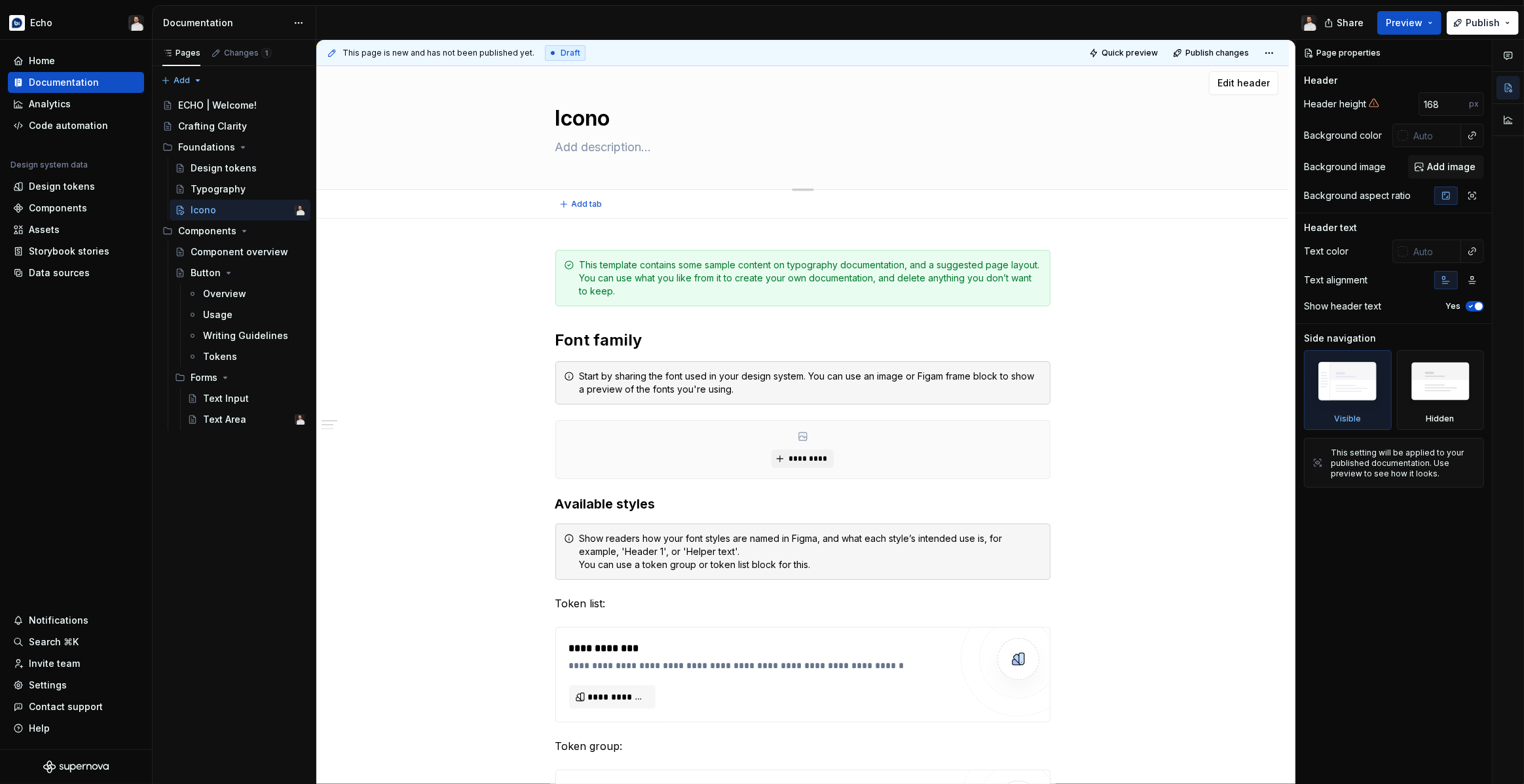
type textarea "*"
type textarea "Iconog"
type textarea "*"
type textarea "Iconogr"
type textarea "*"
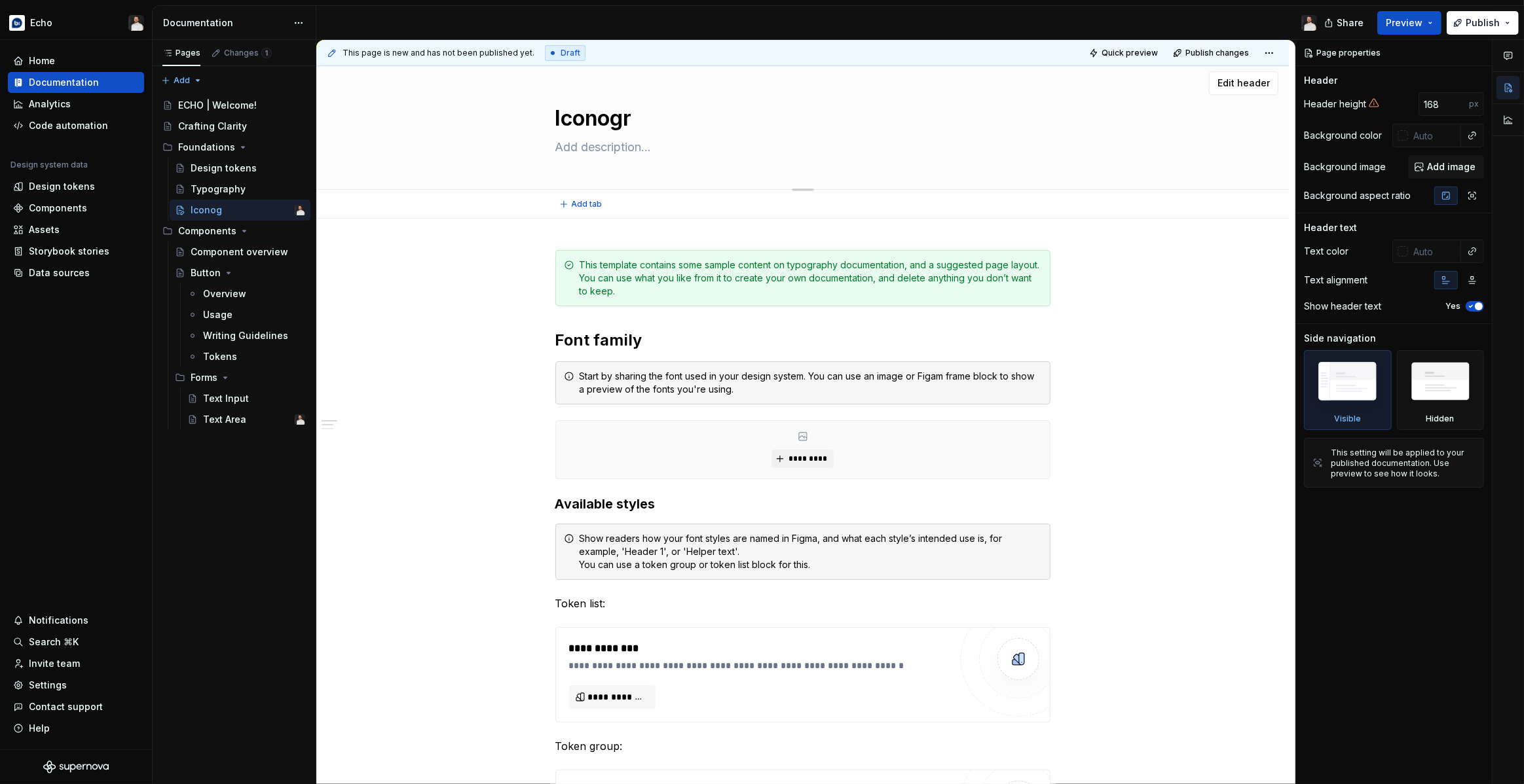
type textarea "Iconogra"
type textarea "*"
type textarea "Iconograp"
type textarea "*"
type textarea "Iconograph"
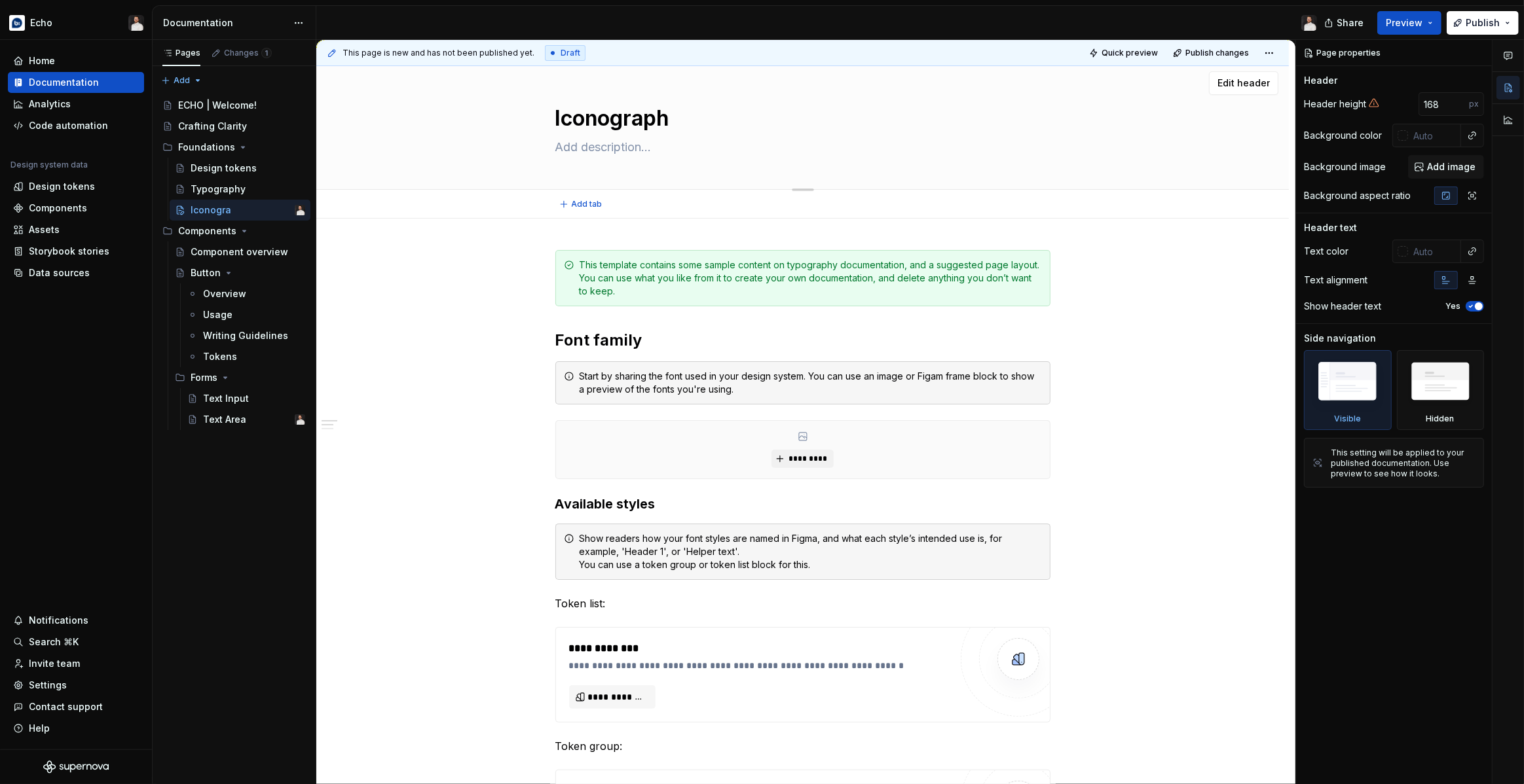
type textarea "*"
type textarea "Iconography"
type textarea "*"
type textarea "Iconography"
click at [637, 148] on textarea at bounding box center [800, 147] width 495 height 21
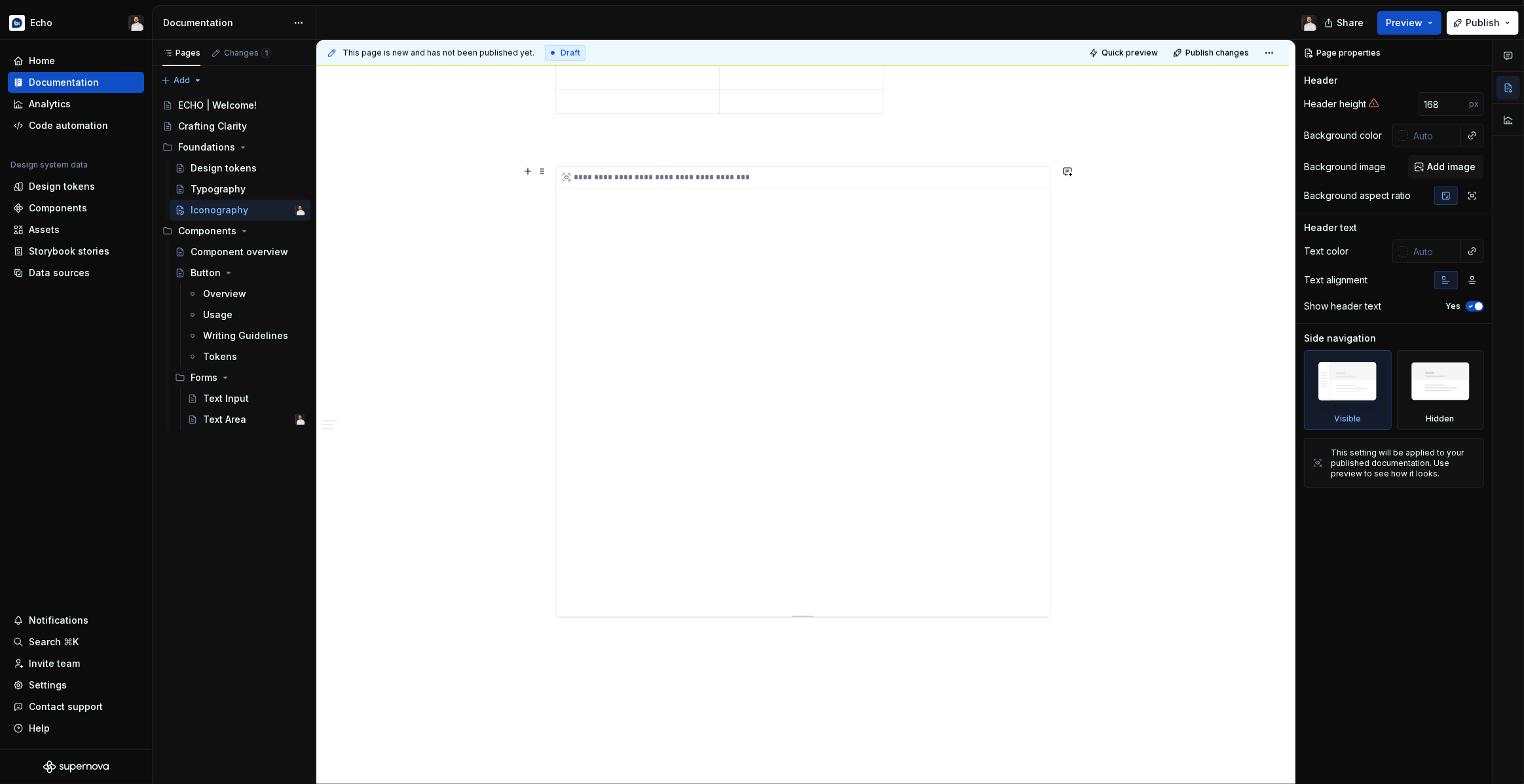
scroll to position [1669, 0]
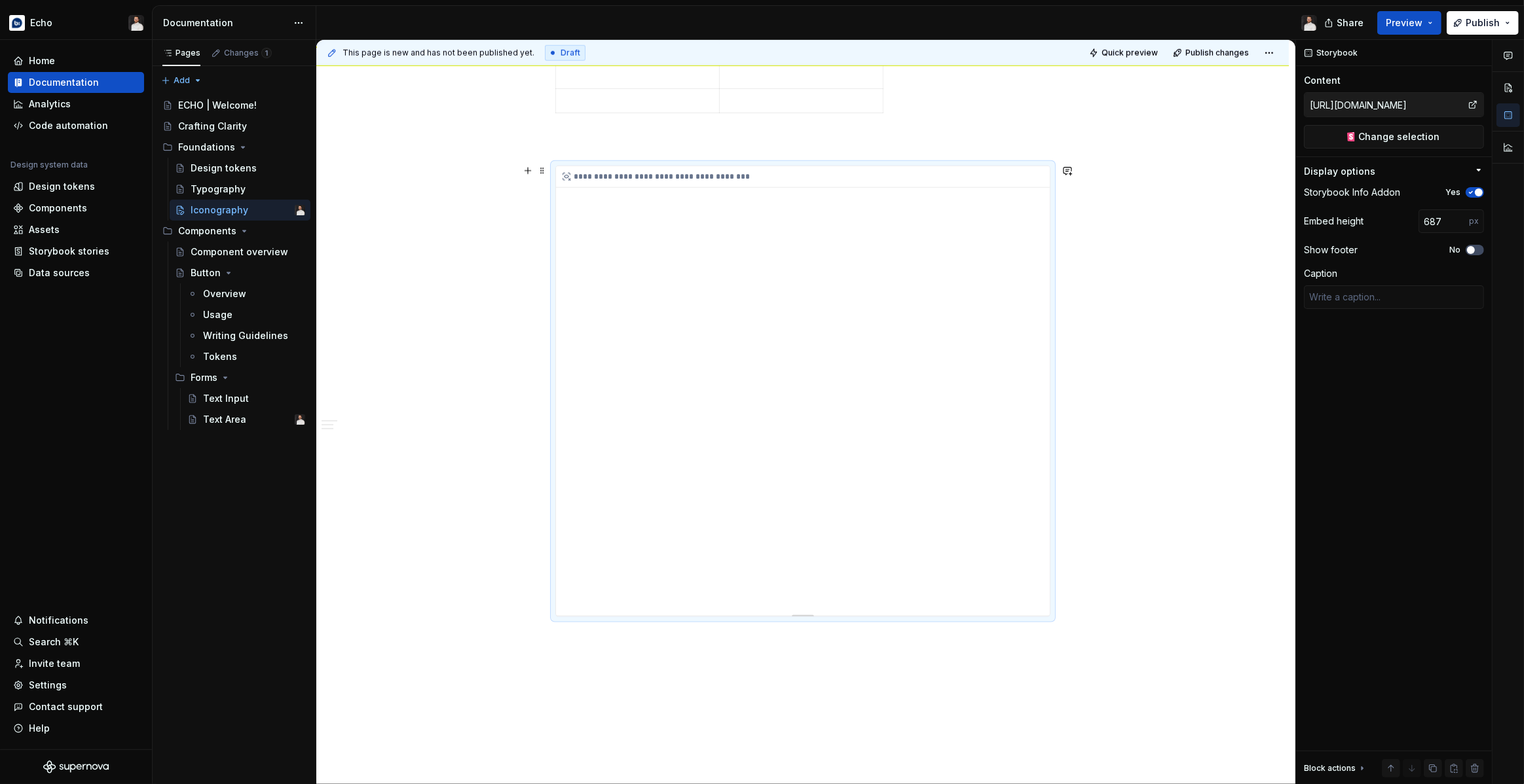
click at [664, 264] on div "**********" at bounding box center [803, 390] width 494 height 450
click at [1379, 141] on span "Change selection" at bounding box center [1399, 136] width 82 height 13
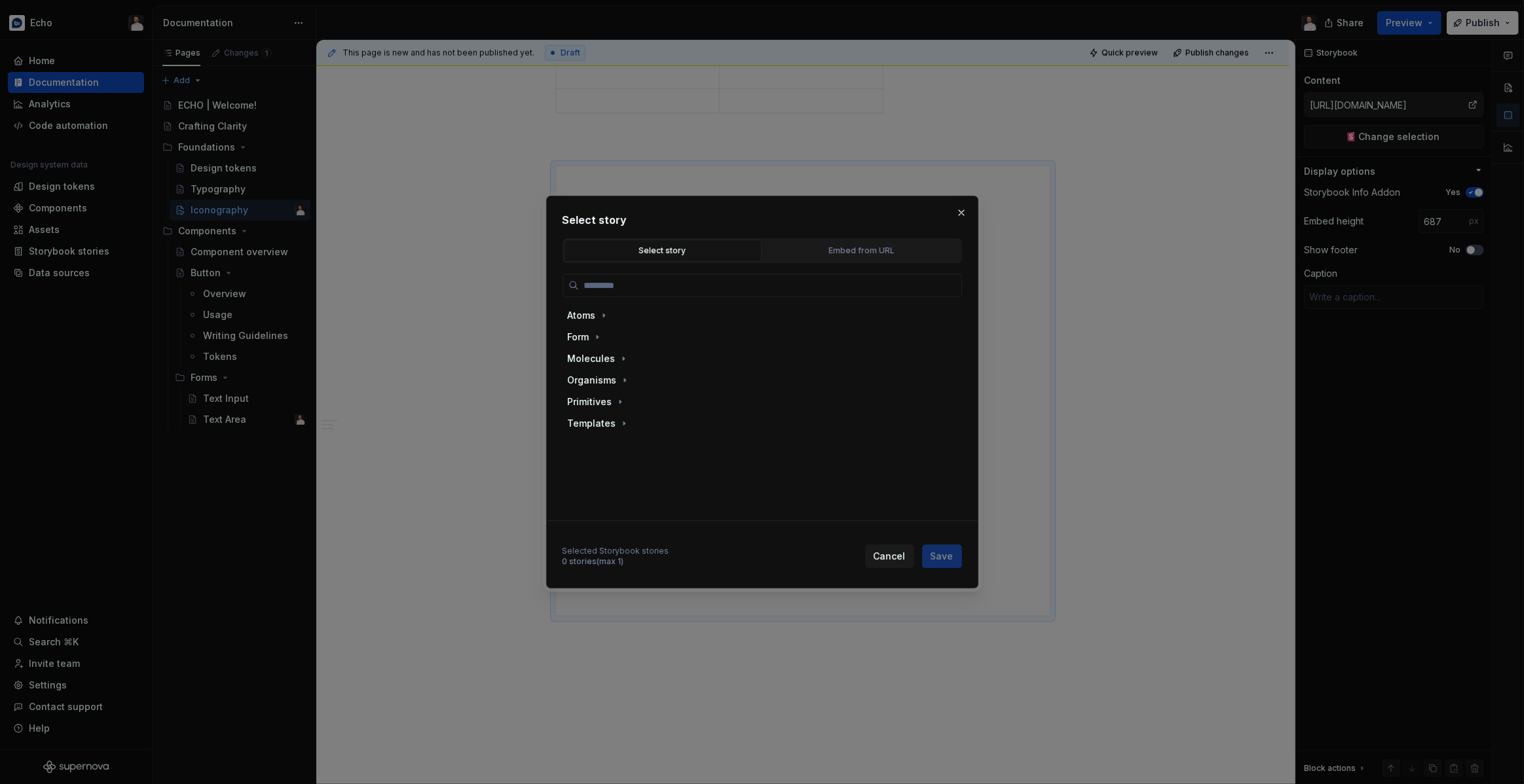
click at [977, 213] on div "Select story Select story Embed from URL Atoms Form Molecules Organisms Primiti…" at bounding box center [762, 392] width 432 height 393
click at [963, 215] on button "button" at bounding box center [961, 213] width 18 height 18
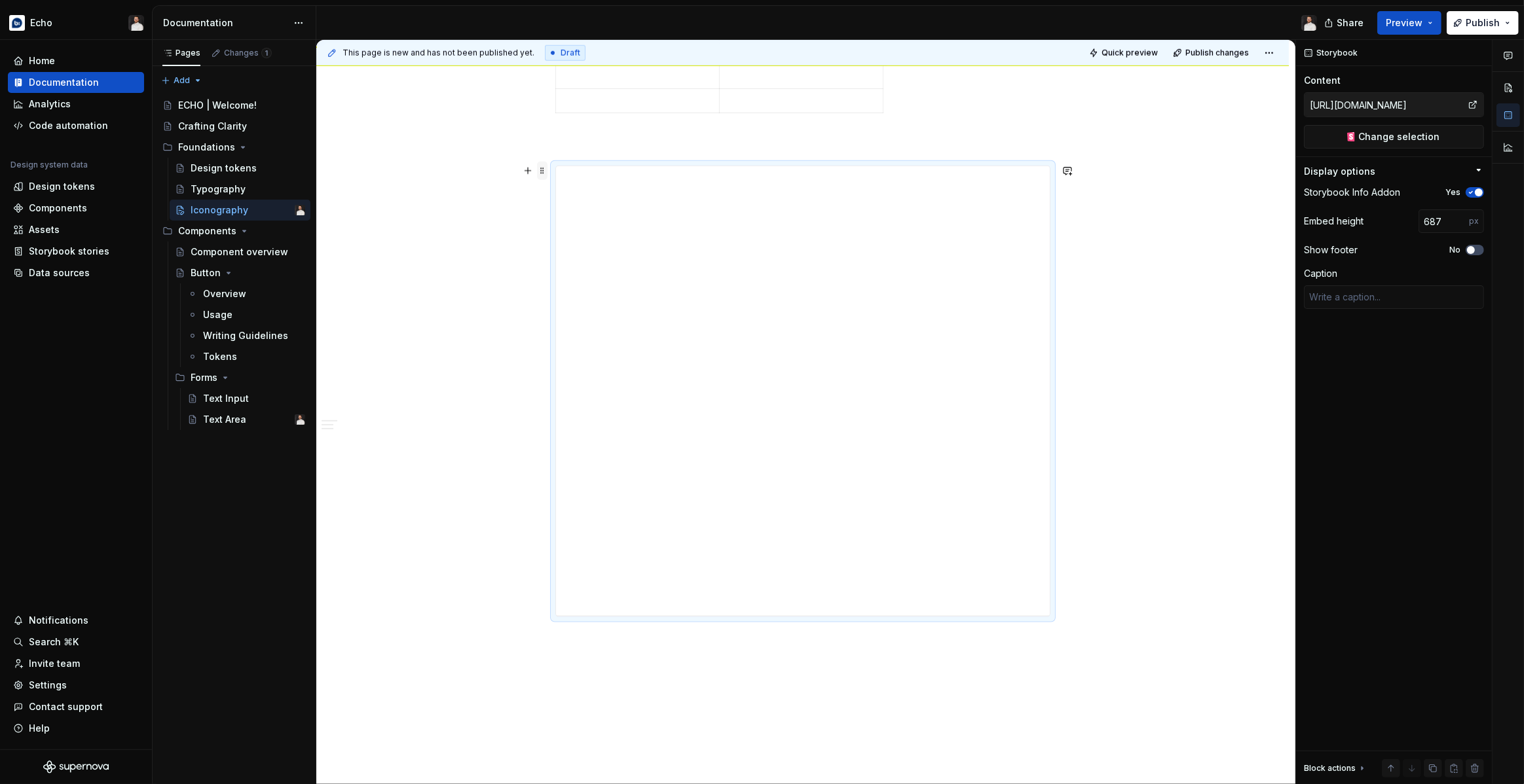
click at [541, 168] on span at bounding box center [542, 171] width 11 height 18
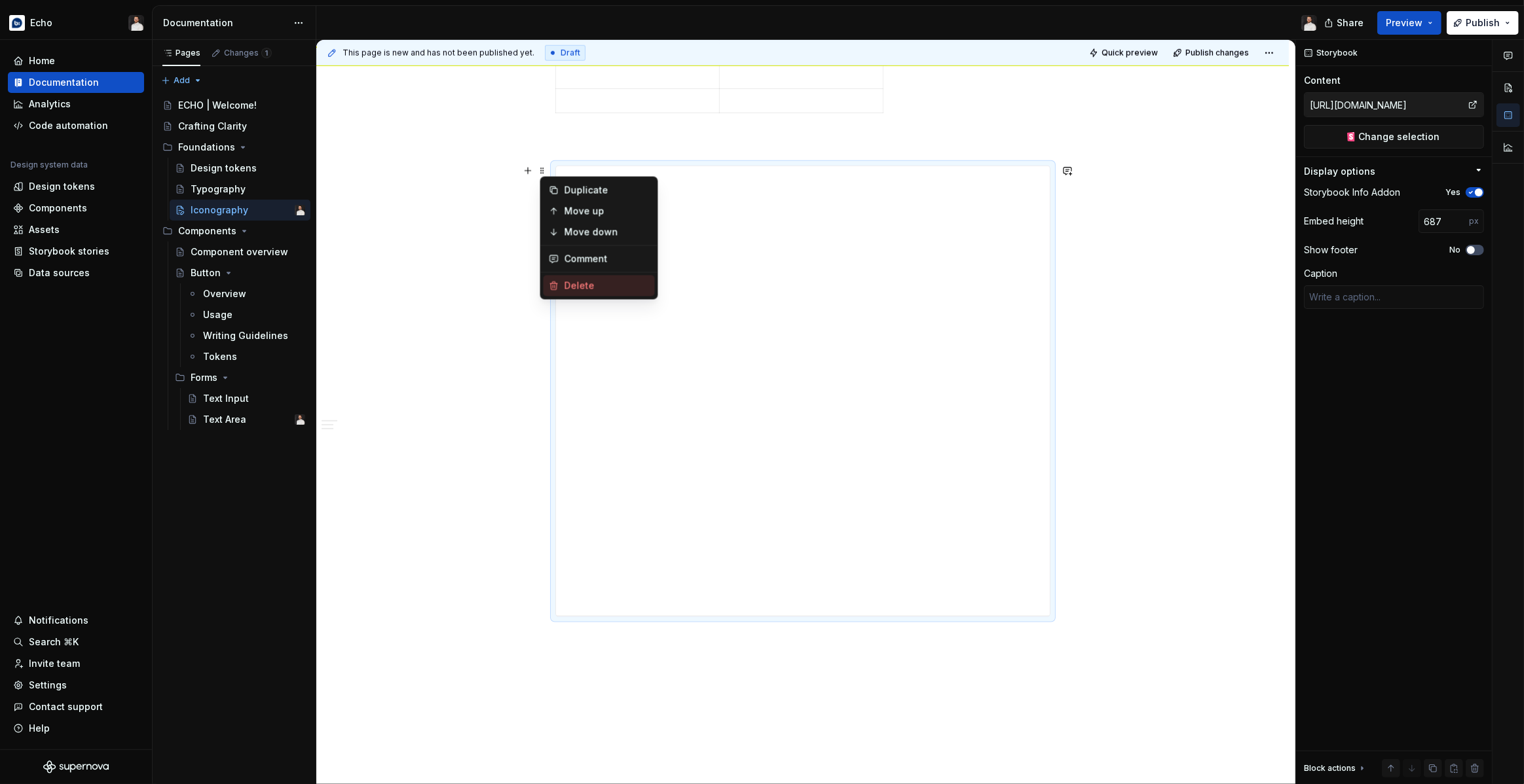
type textarea "*"
click at [566, 282] on div "Delete" at bounding box center [607, 286] width 85 height 13
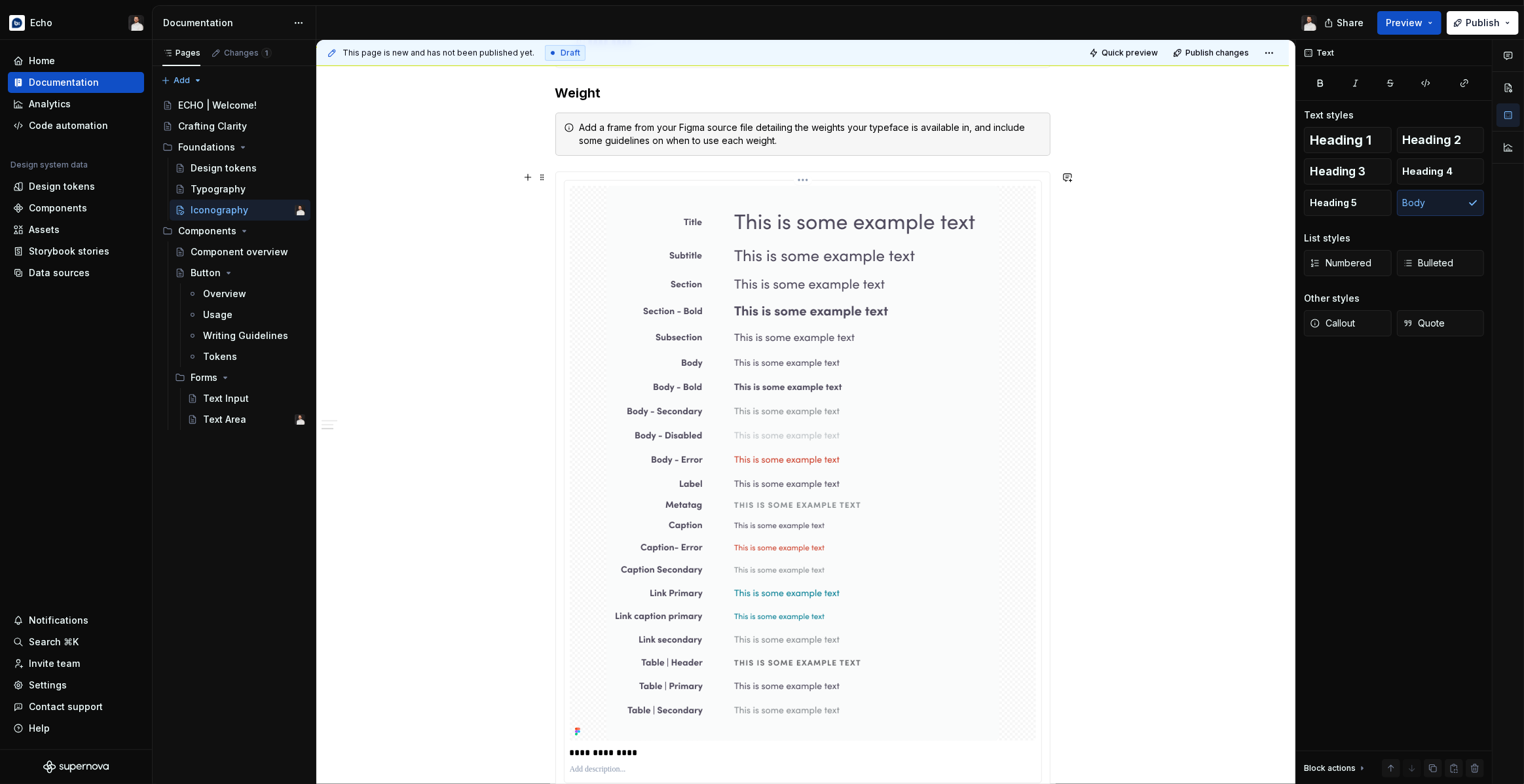
scroll to position [713, 0]
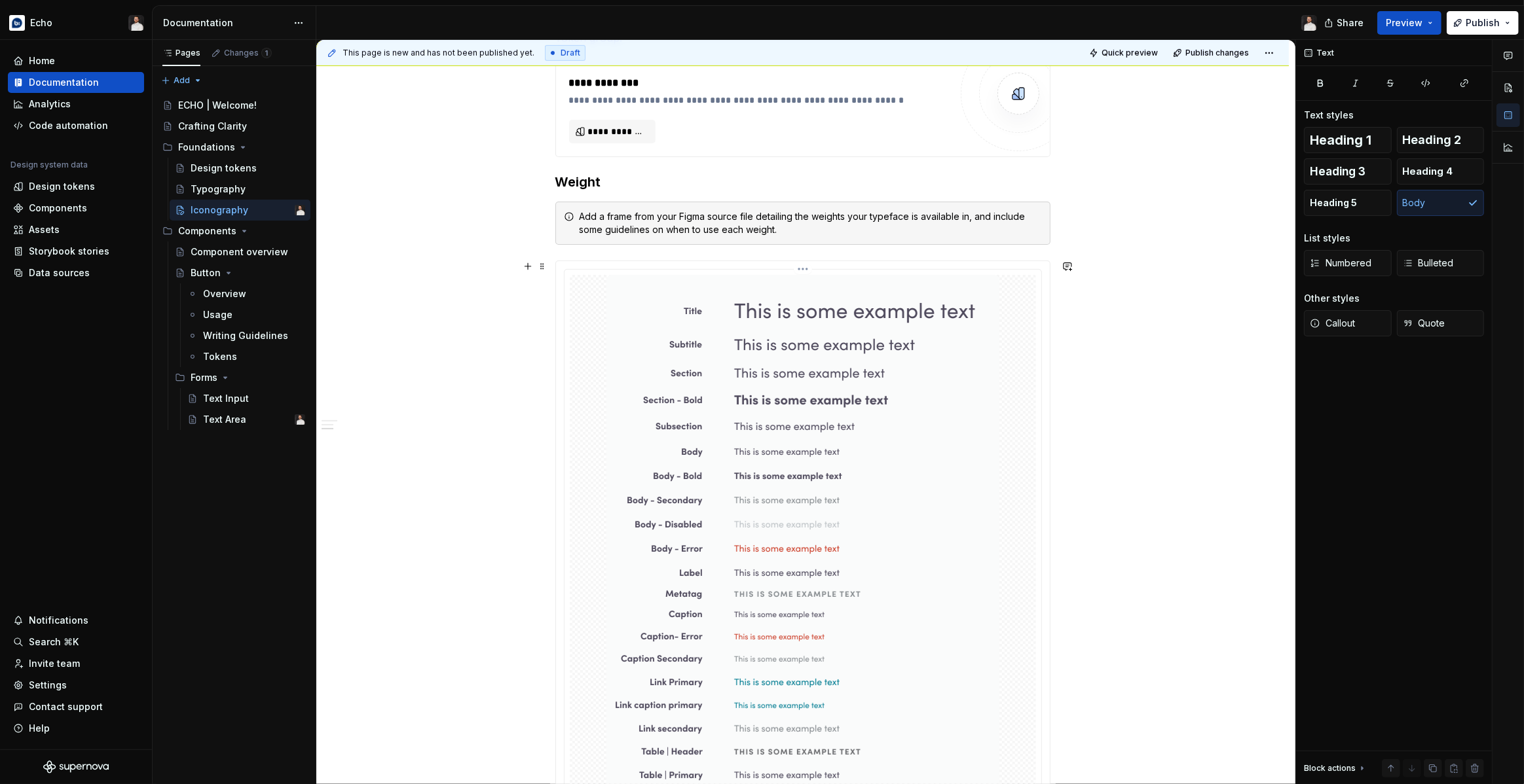
click at [599, 280] on div at bounding box center [803, 553] width 466 height 555
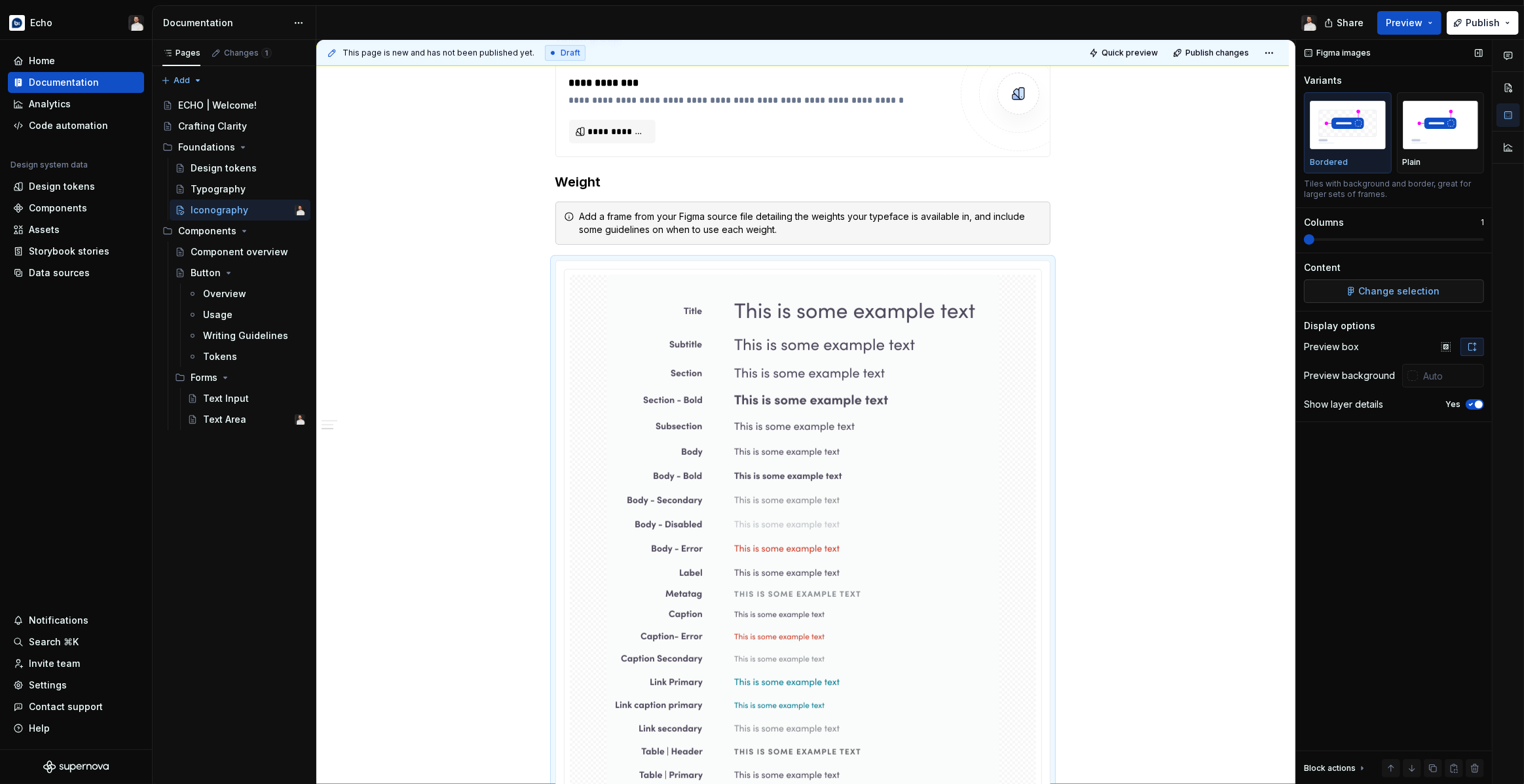
click at [1364, 290] on span "Change selection" at bounding box center [1399, 291] width 82 height 13
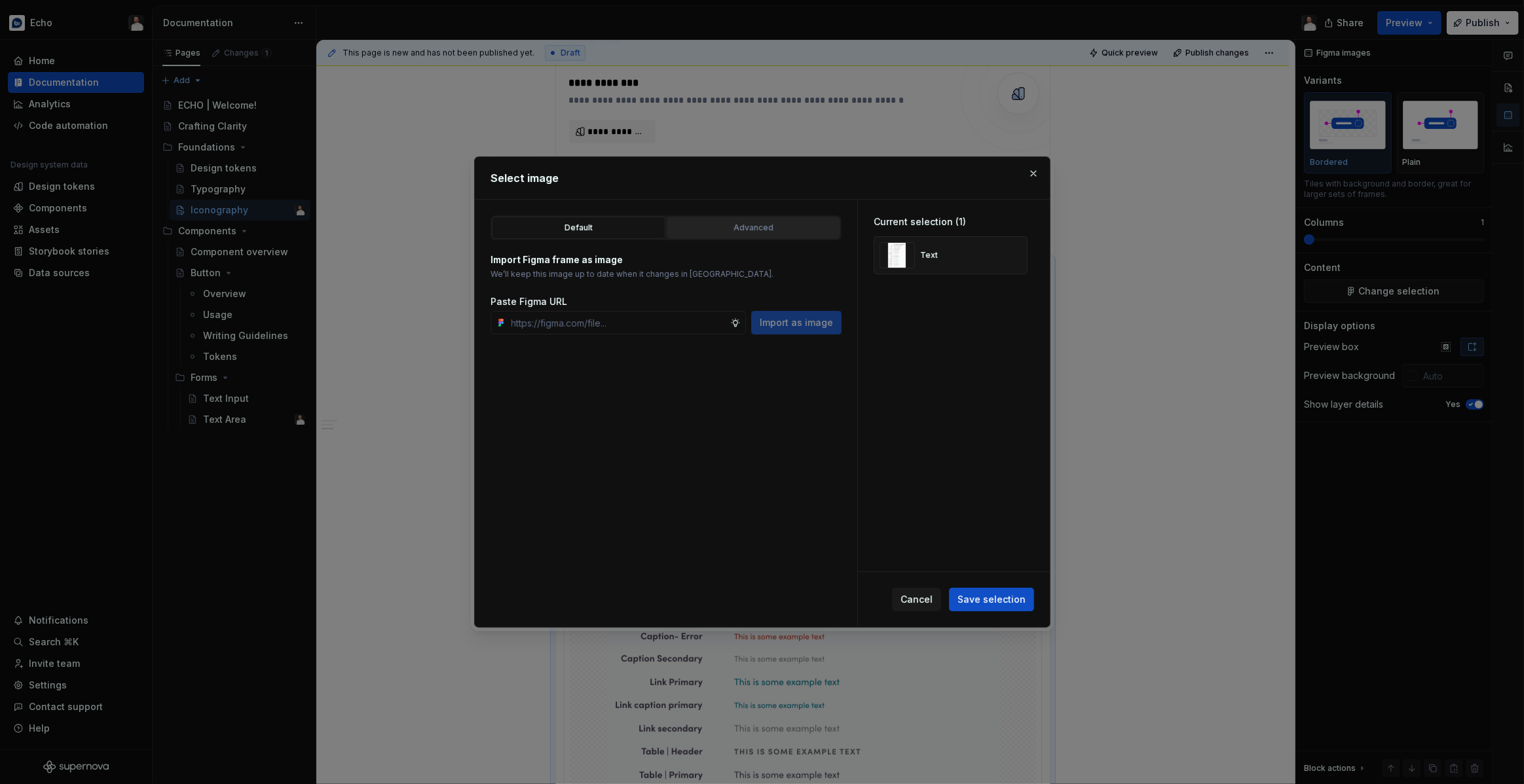
click at [724, 229] on div "Advanced" at bounding box center [754, 228] width 165 height 13
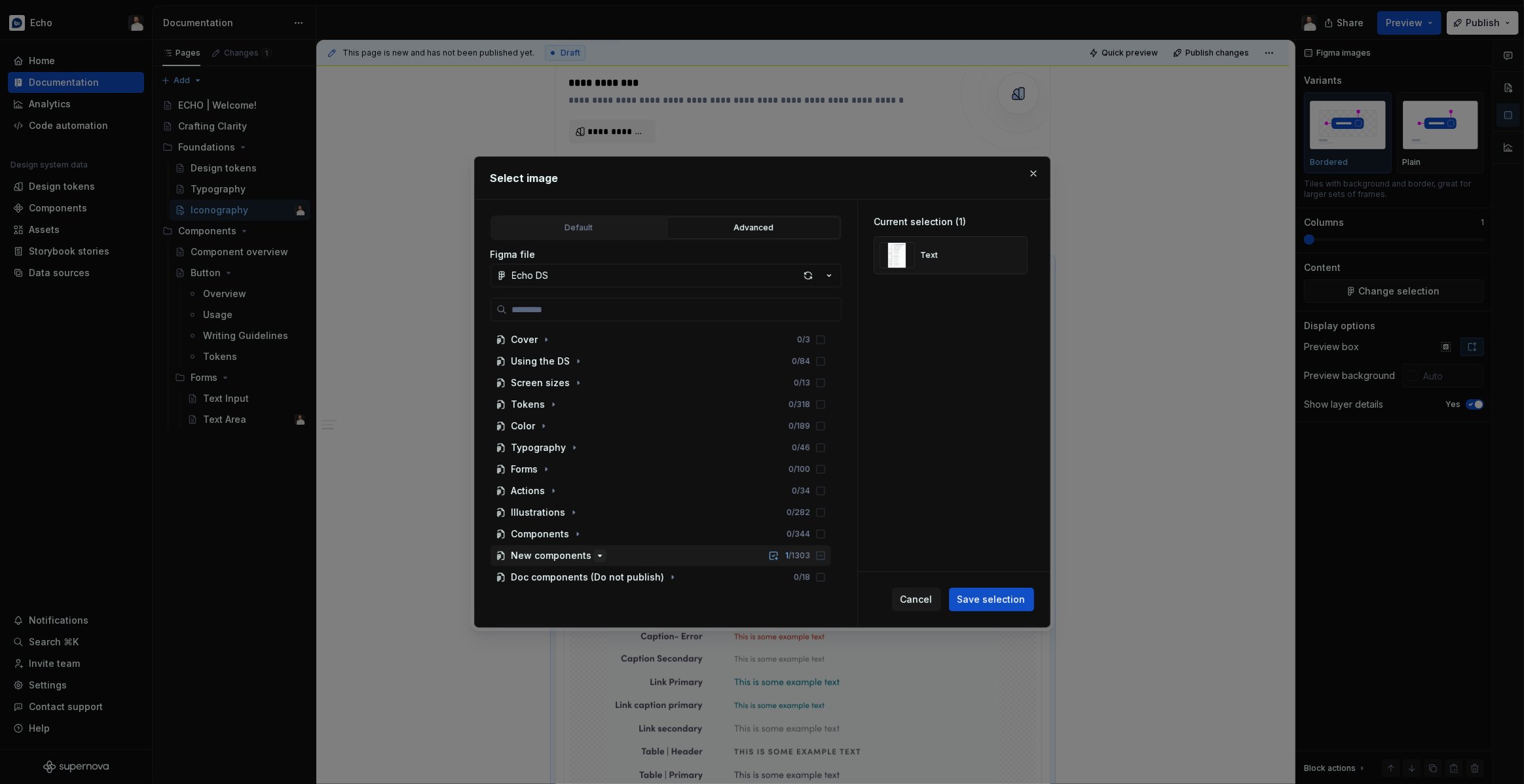
click at [596, 560] on icon "button" at bounding box center [600, 556] width 11 height 11
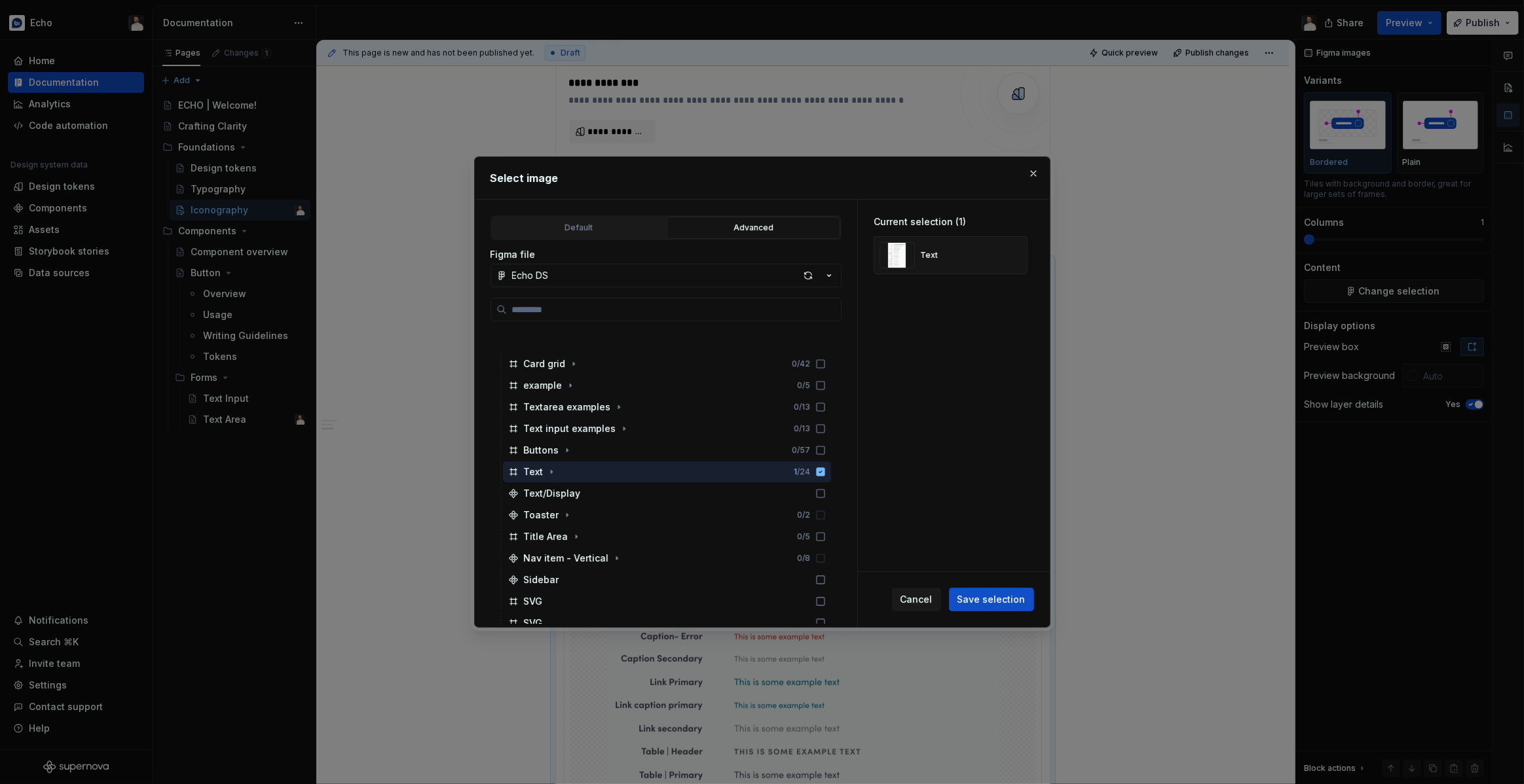
scroll to position [3022, 0]
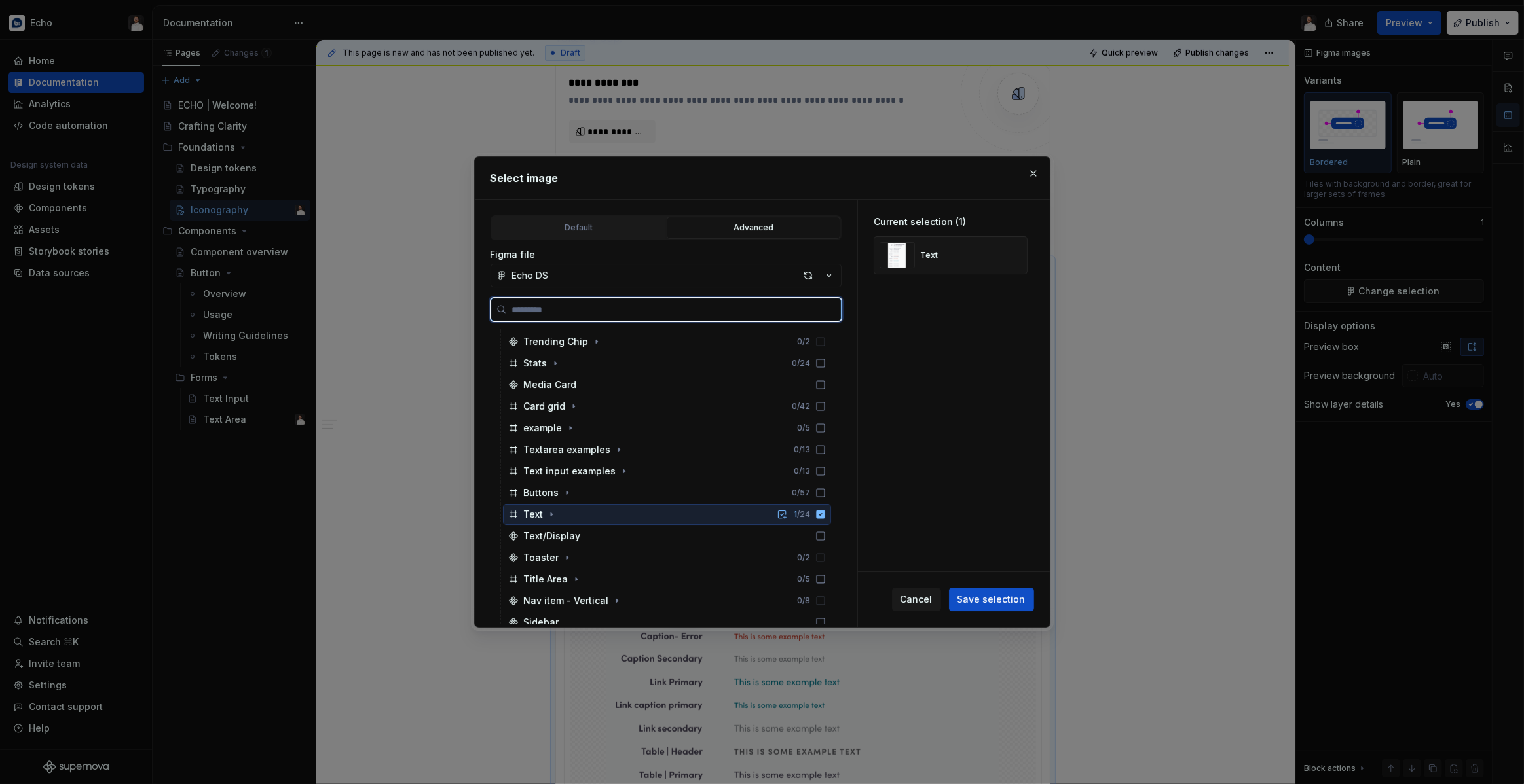
click at [824, 517] on icon at bounding box center [820, 513] width 8 height 8
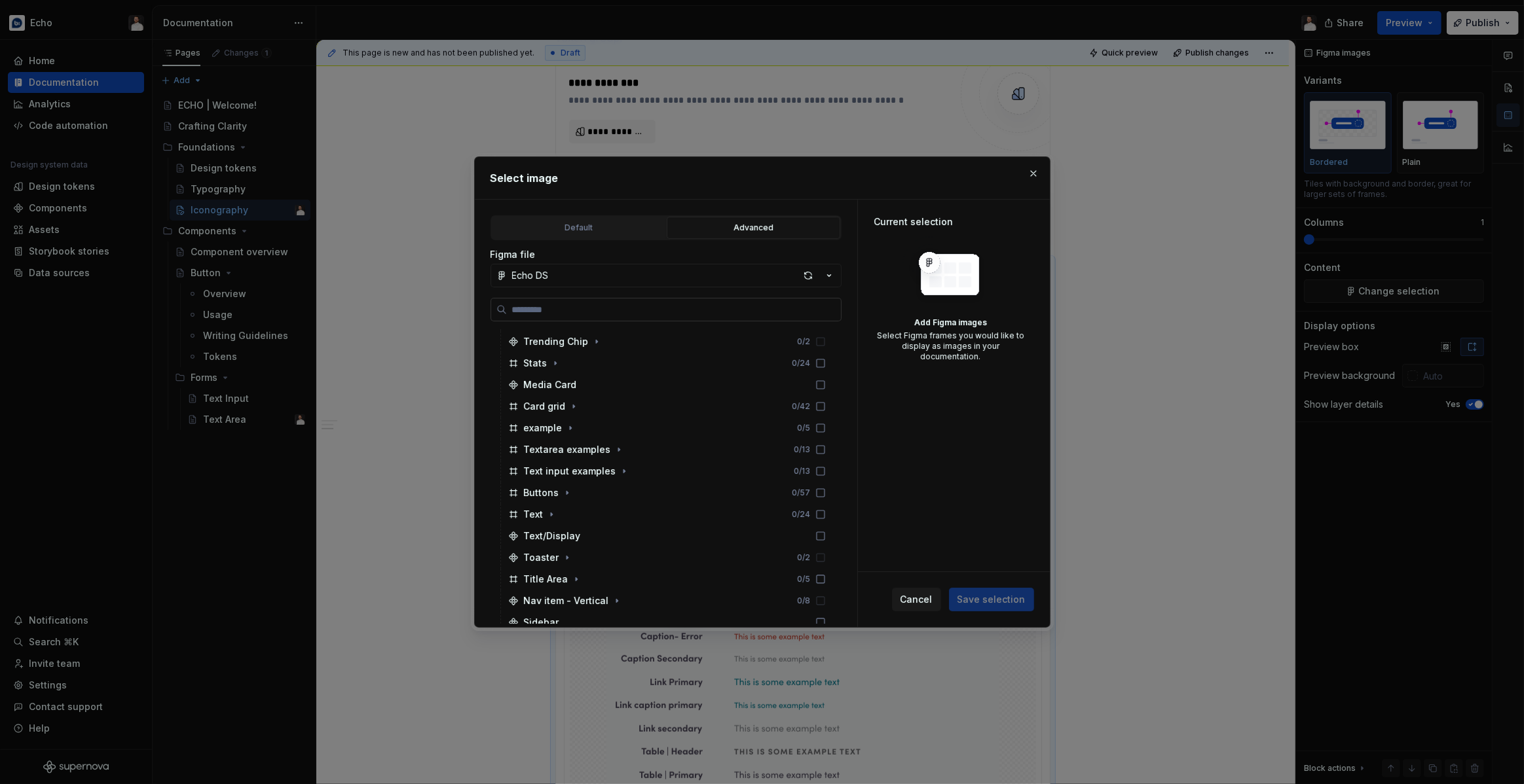
click at [577, 315] on input "search" at bounding box center [674, 309] width 334 height 13
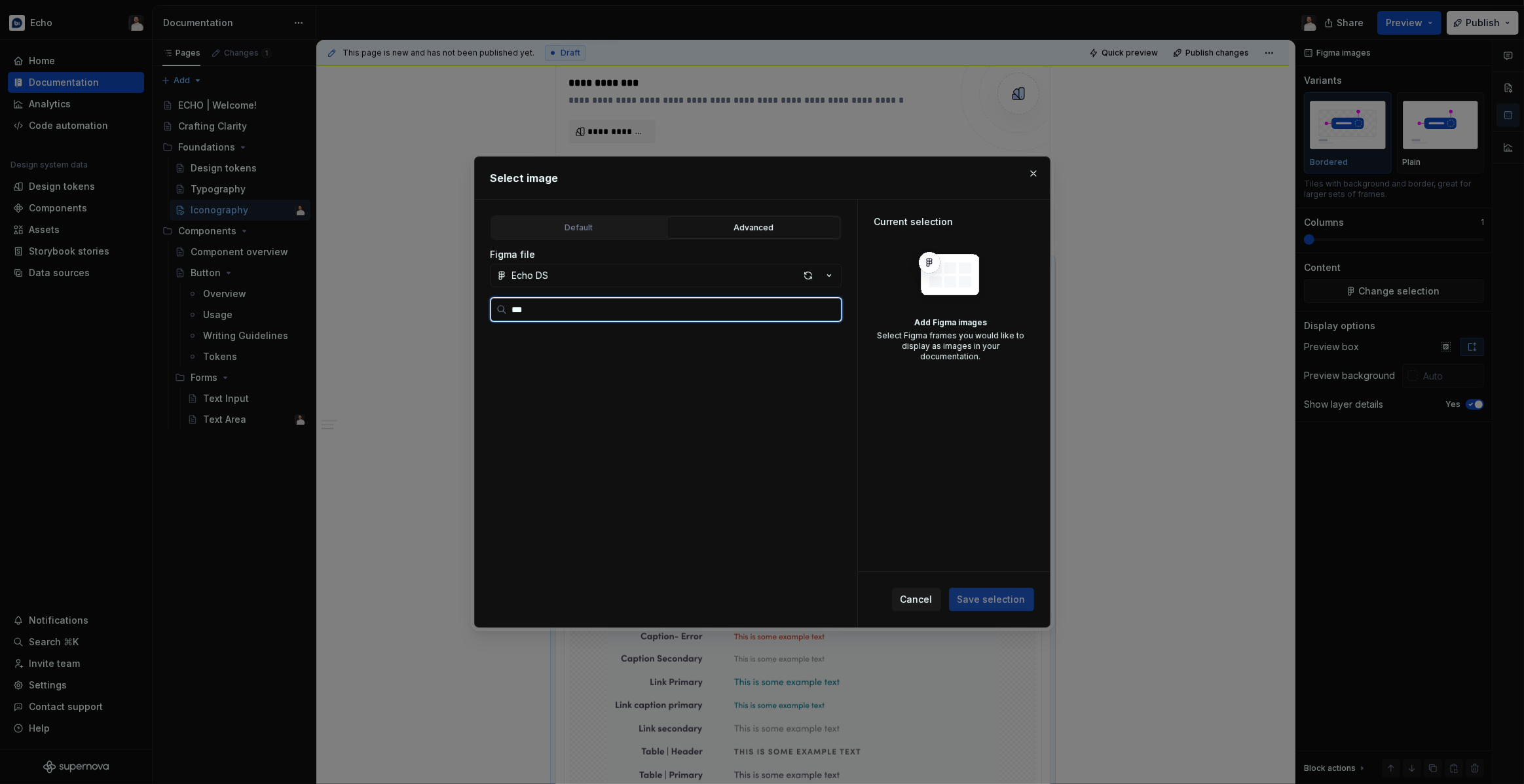
scroll to position [0, 0]
type input "****"
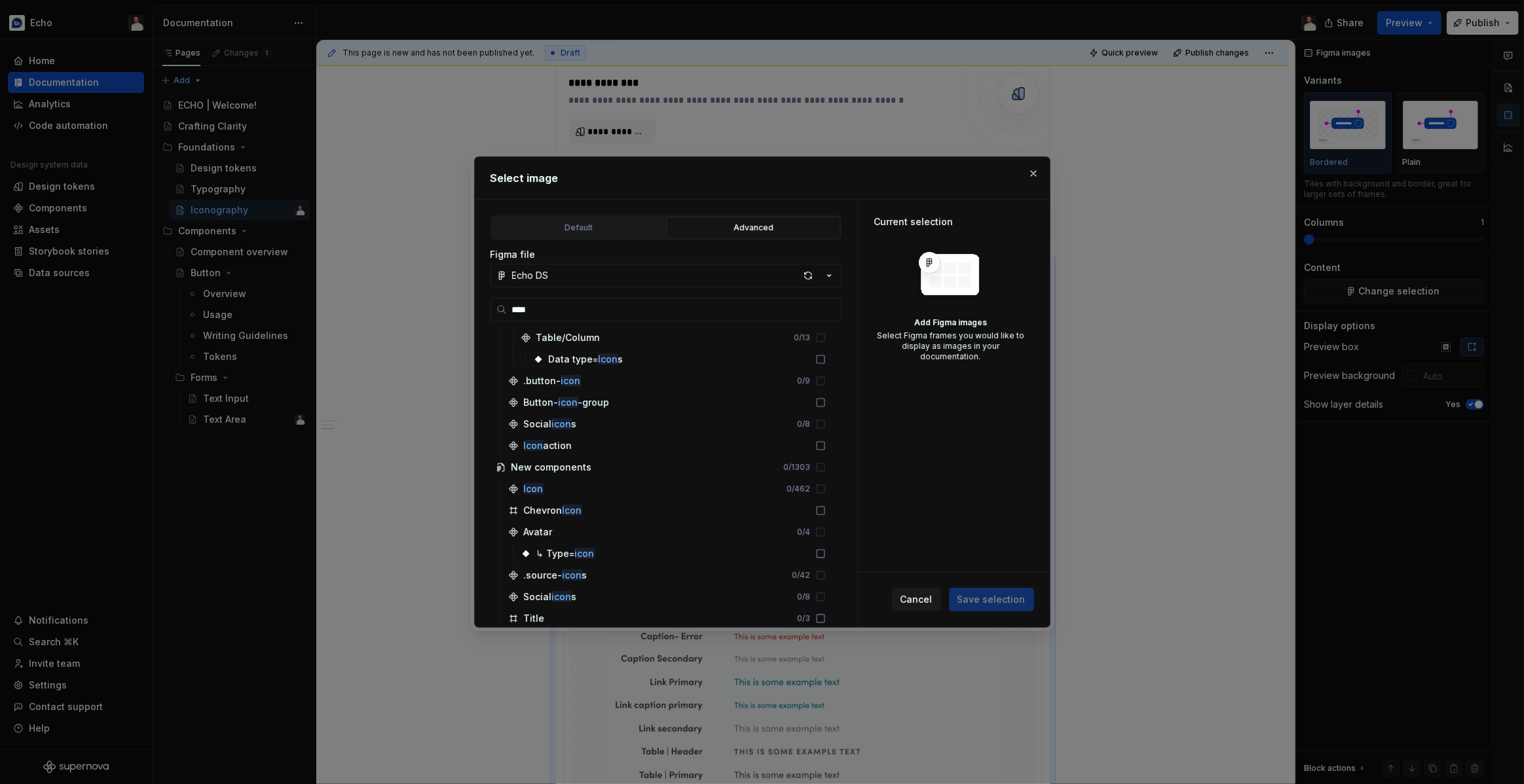
scroll to position [736, 0]
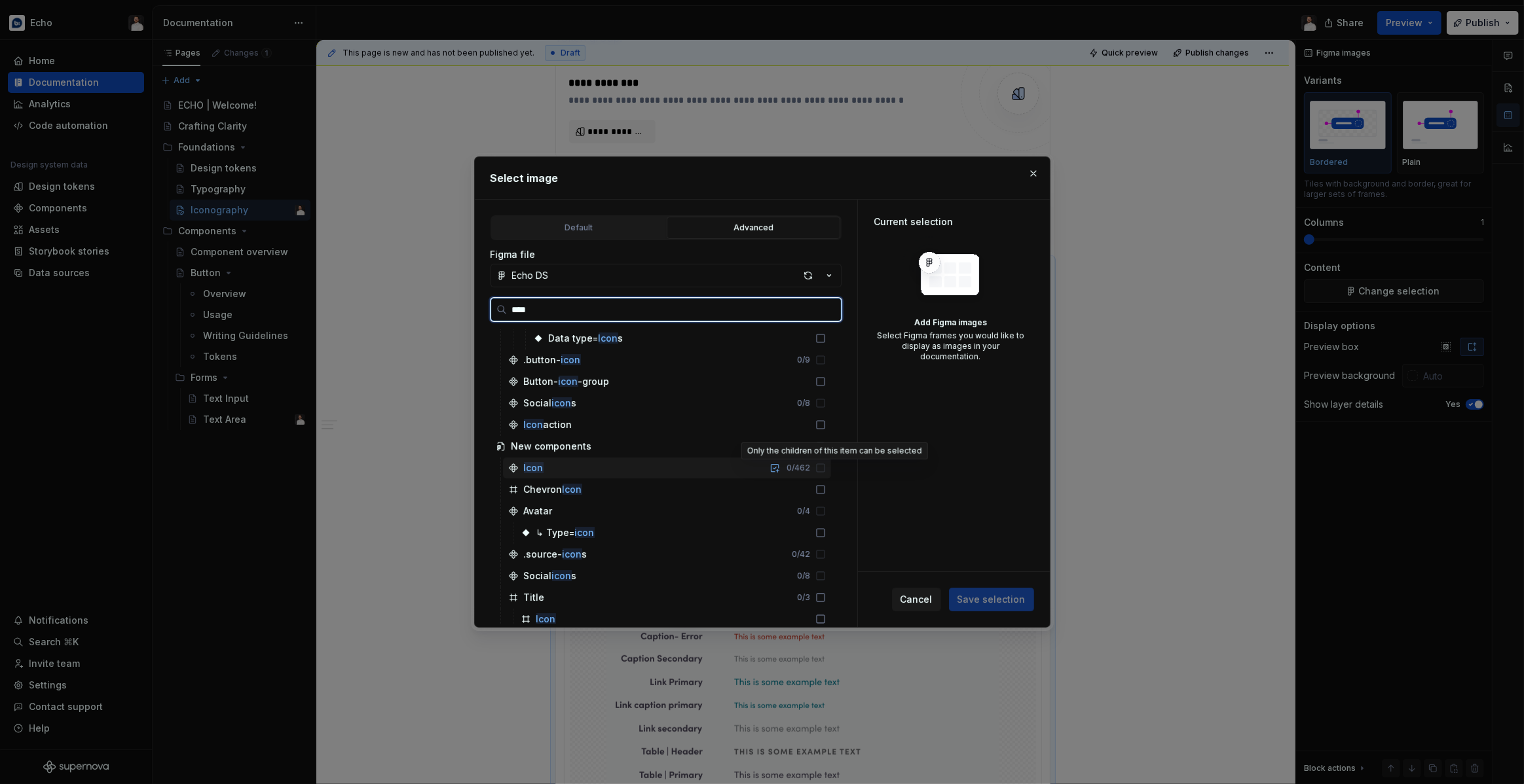
click at [826, 468] on icon at bounding box center [820, 468] width 11 height 11
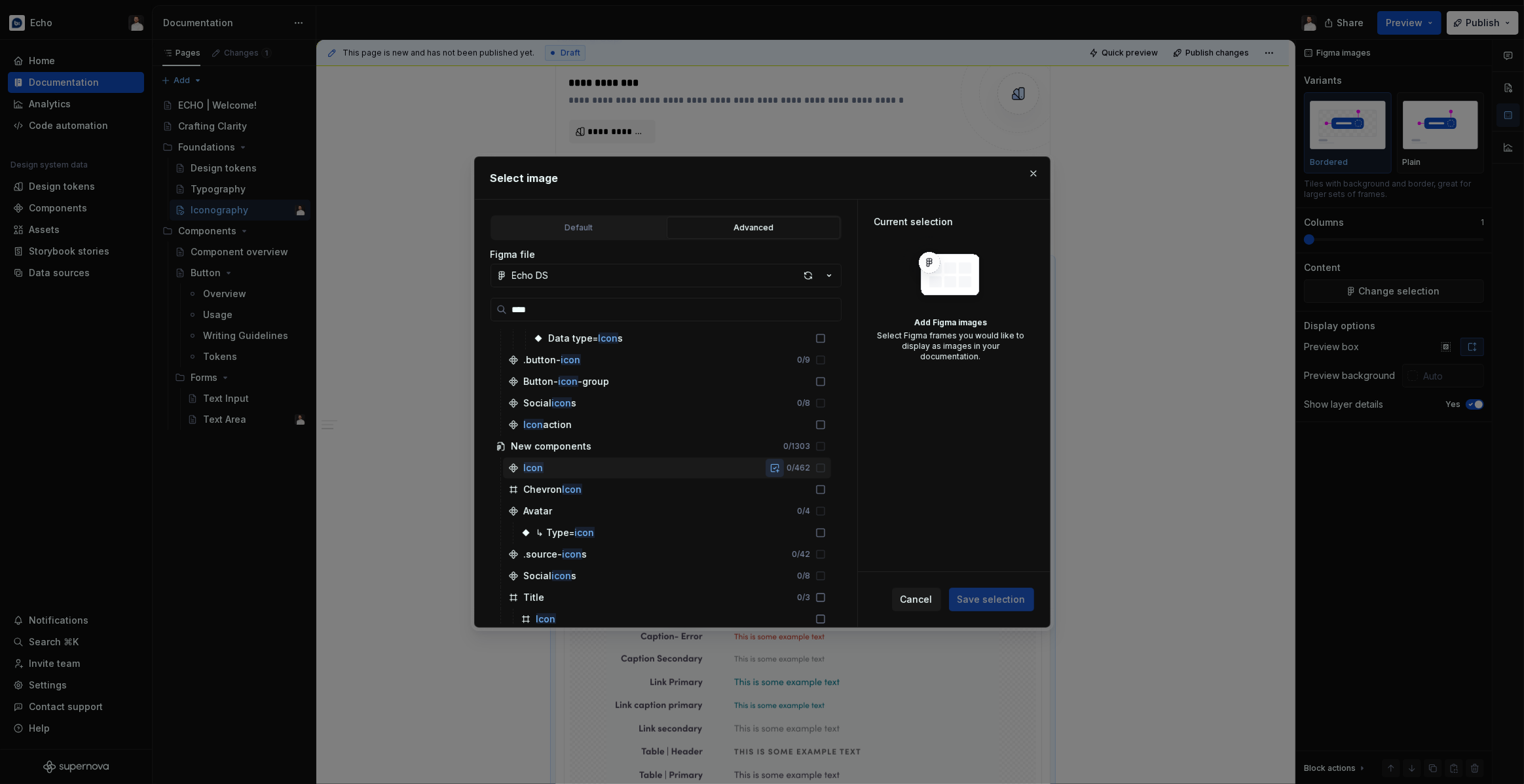
click at [784, 467] on button "button" at bounding box center [775, 468] width 18 height 18
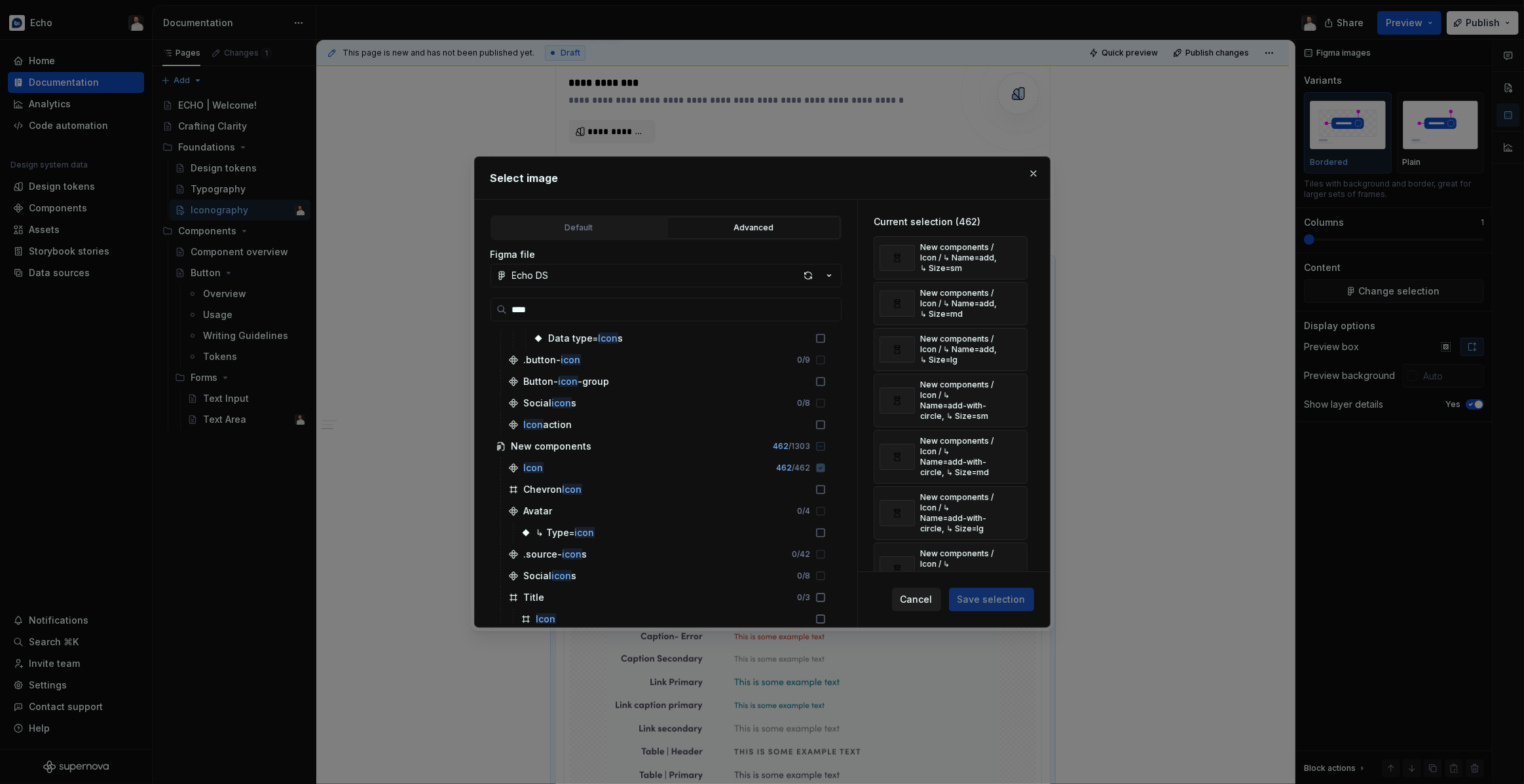
click at [923, 600] on span "Cancel" at bounding box center [917, 600] width 32 height 13
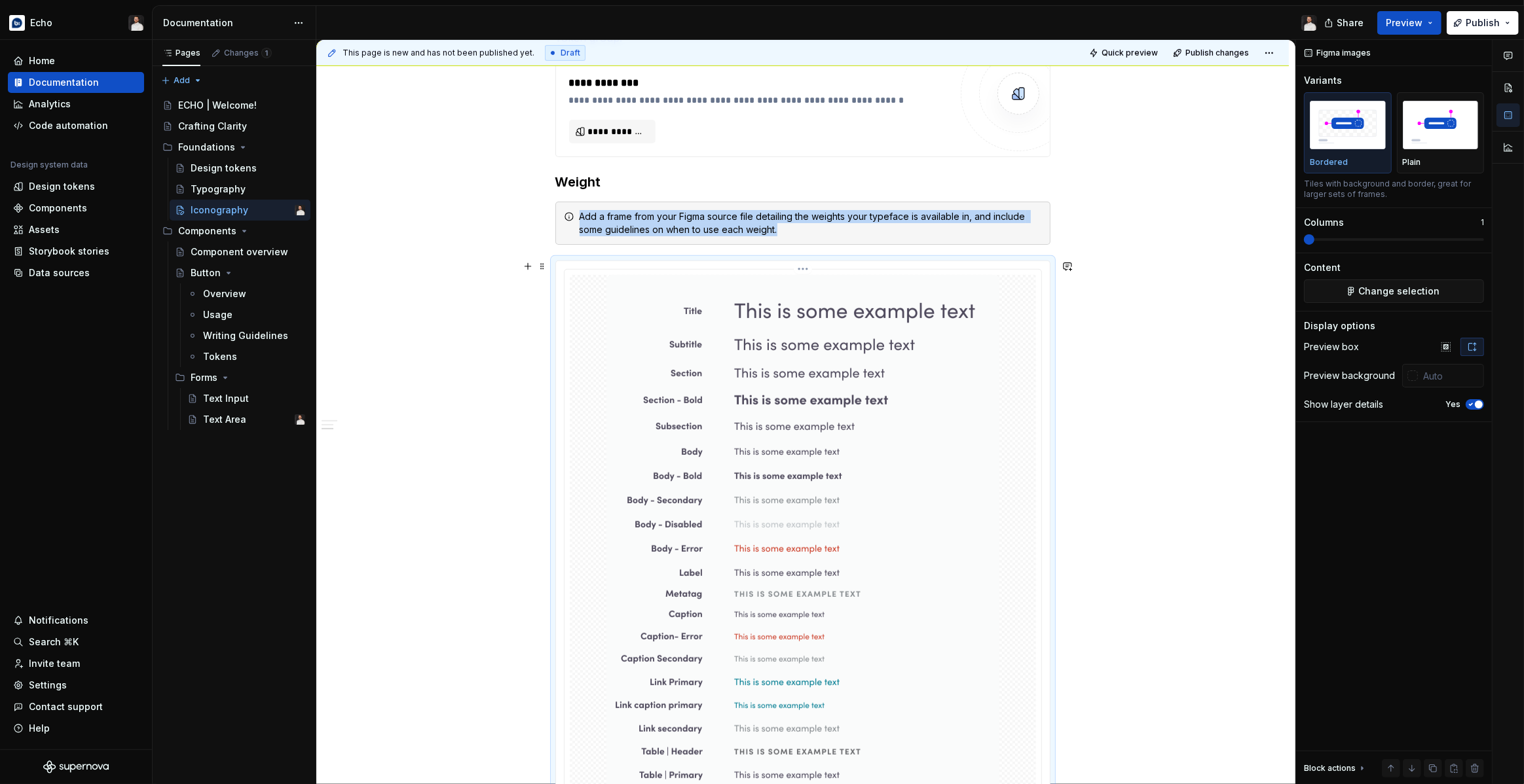
click at [997, 296] on img at bounding box center [803, 553] width 393 height 555
click at [1344, 289] on button "Change selection" at bounding box center [1394, 291] width 180 height 24
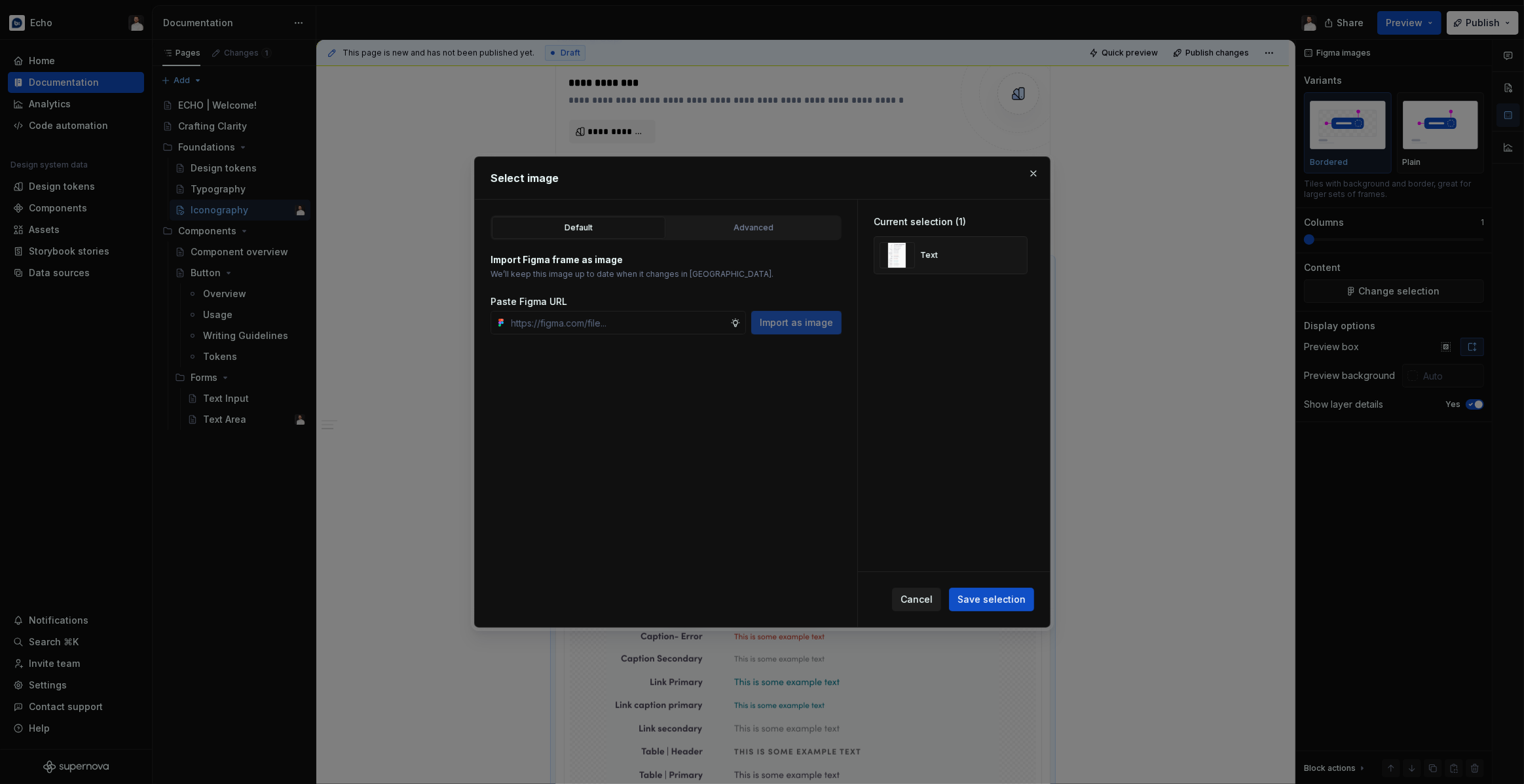
click at [921, 603] on span "Cancel" at bounding box center [917, 600] width 32 height 13
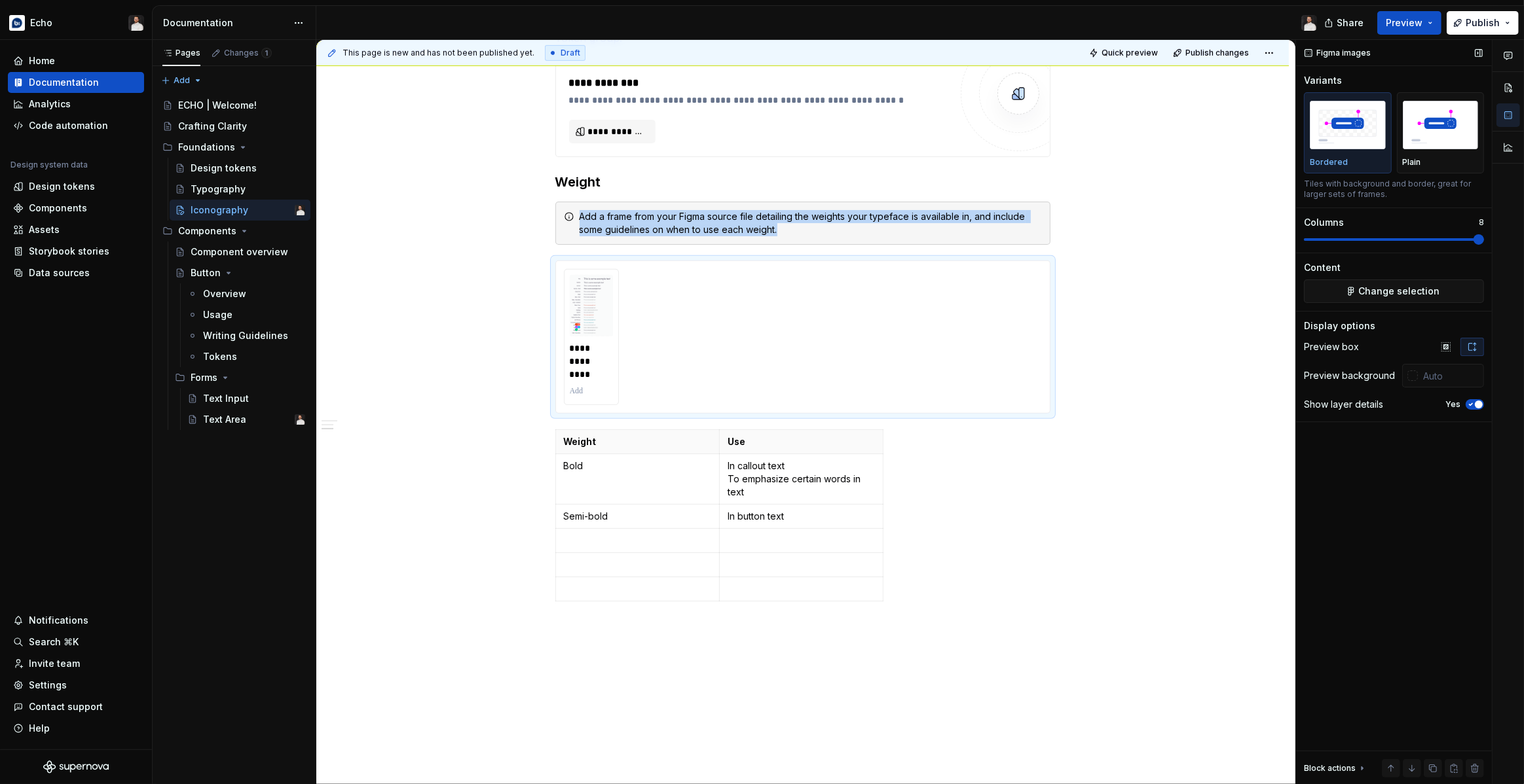
click at [1484, 241] on span at bounding box center [1394, 239] width 180 height 2
click at [575, 326] on icon at bounding box center [577, 327] width 11 height 11
type textarea "*"
click at [1384, 291] on span "Change selection" at bounding box center [1399, 291] width 82 height 13
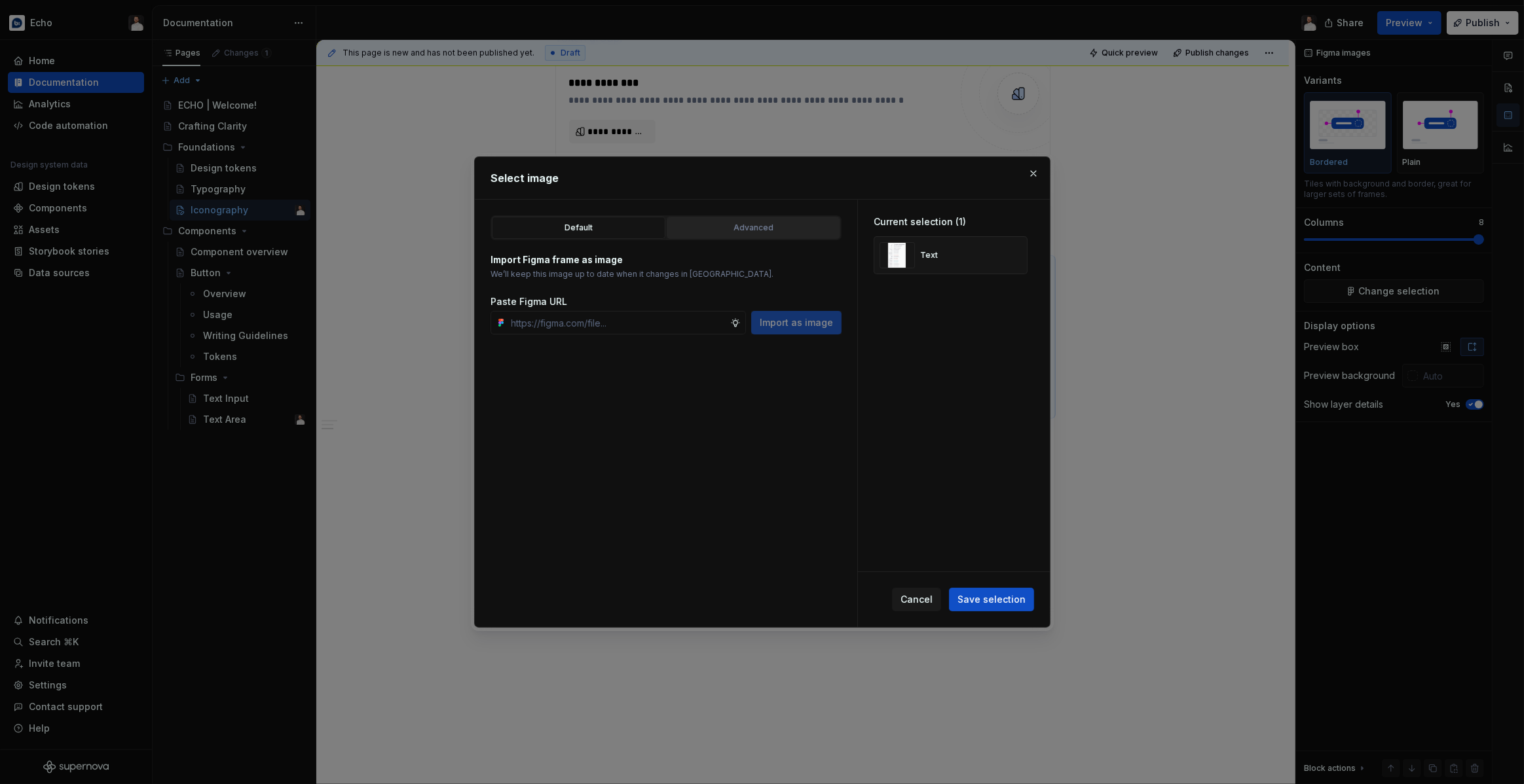
click at [734, 232] on div "Advanced" at bounding box center [754, 228] width 165 height 13
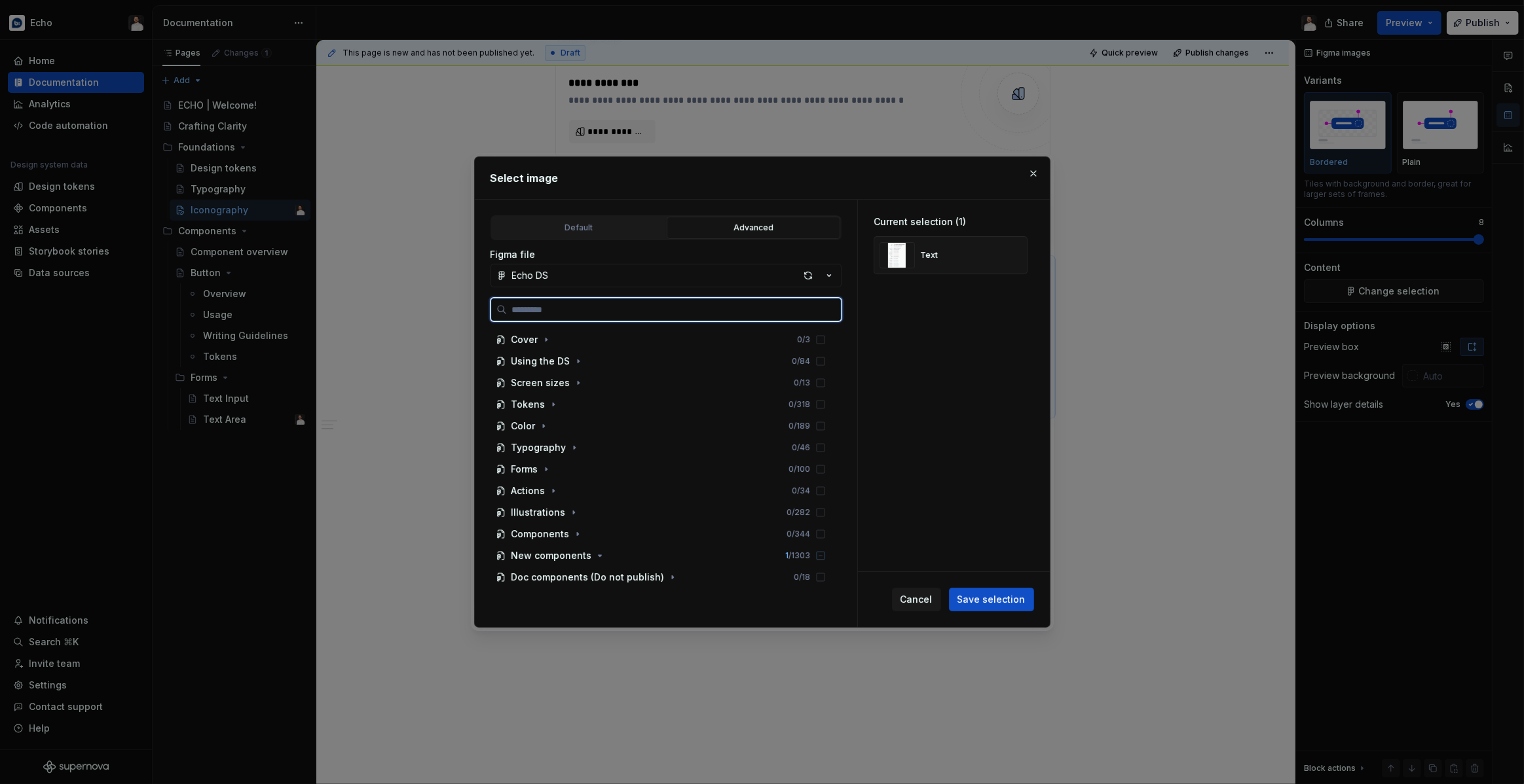
click at [700, 307] on input "search" at bounding box center [674, 309] width 334 height 13
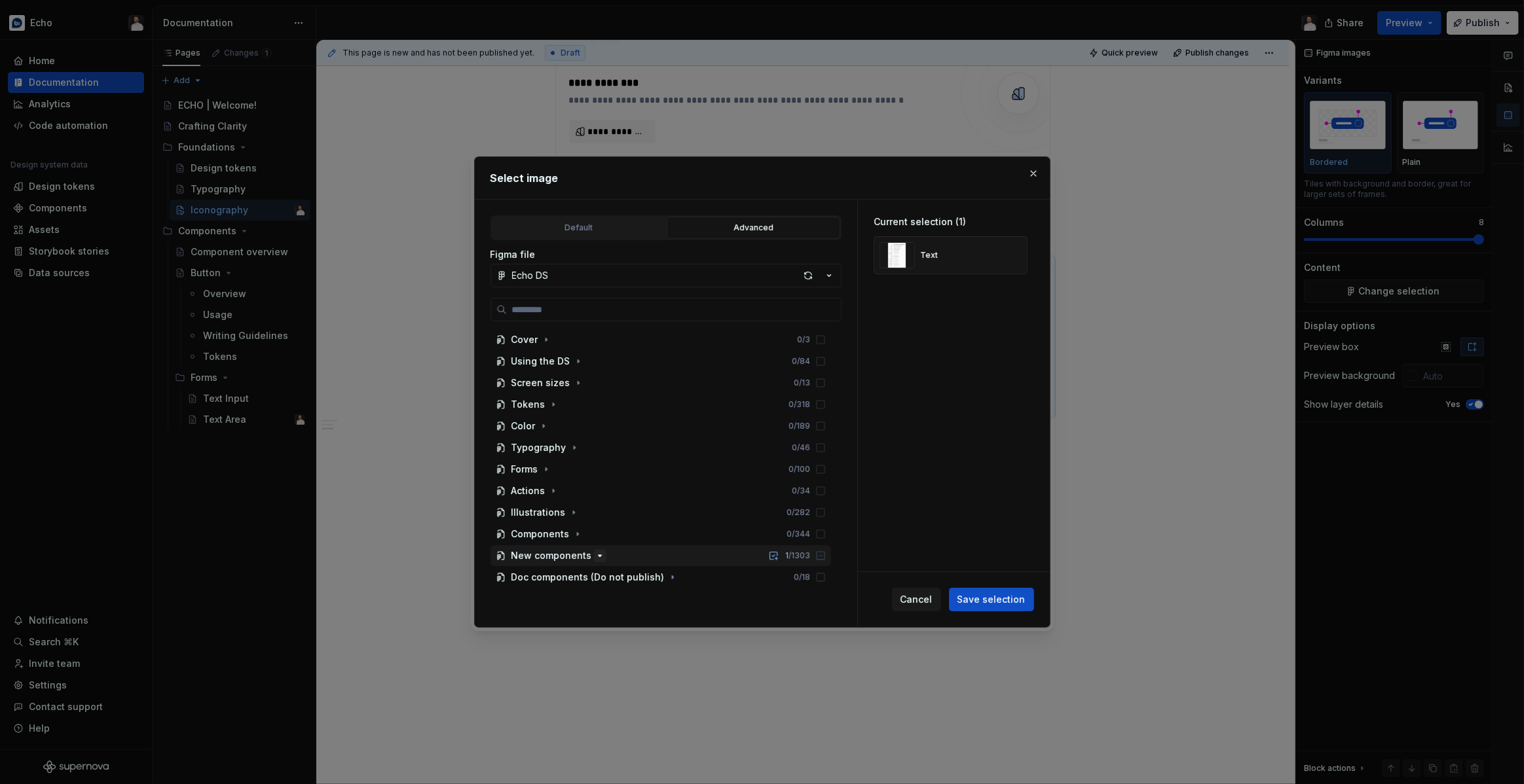
click at [594, 558] on icon "button" at bounding box center [600, 556] width 11 height 11
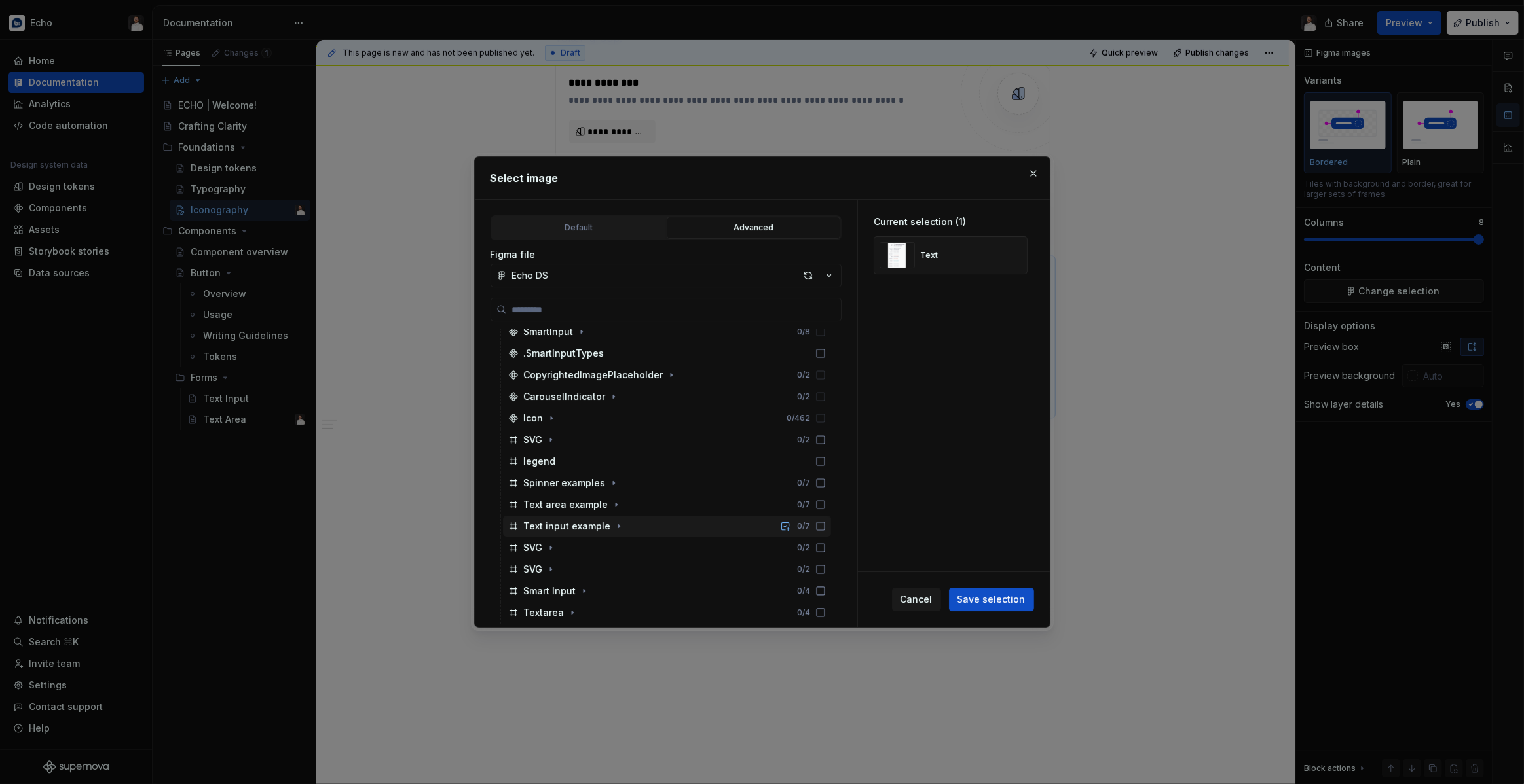
scroll to position [1414, 0]
click at [551, 415] on icon "button" at bounding box center [551, 416] width 2 height 3
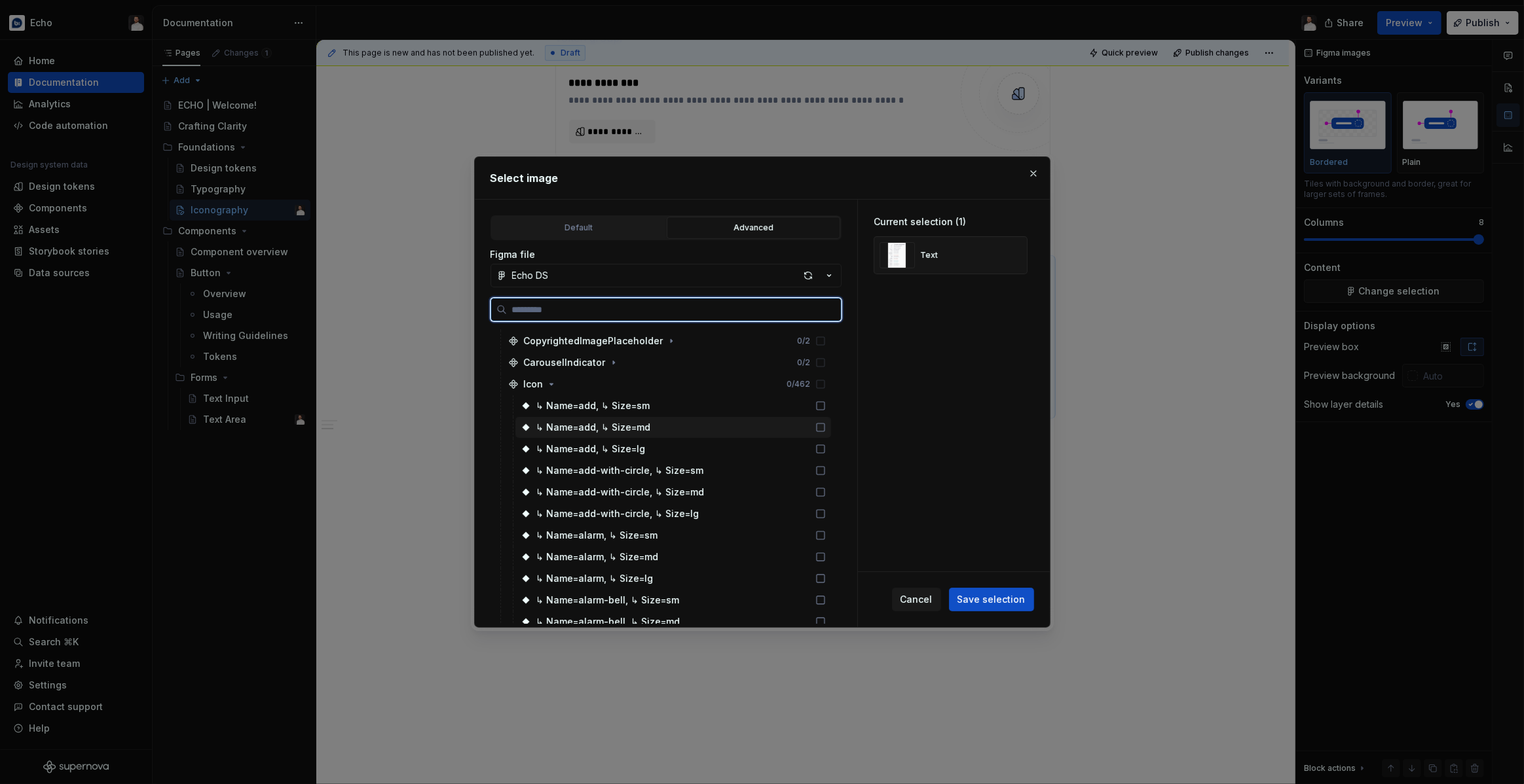
scroll to position [1449, 0]
click at [826, 447] on icon at bounding box center [820, 447] width 11 height 11
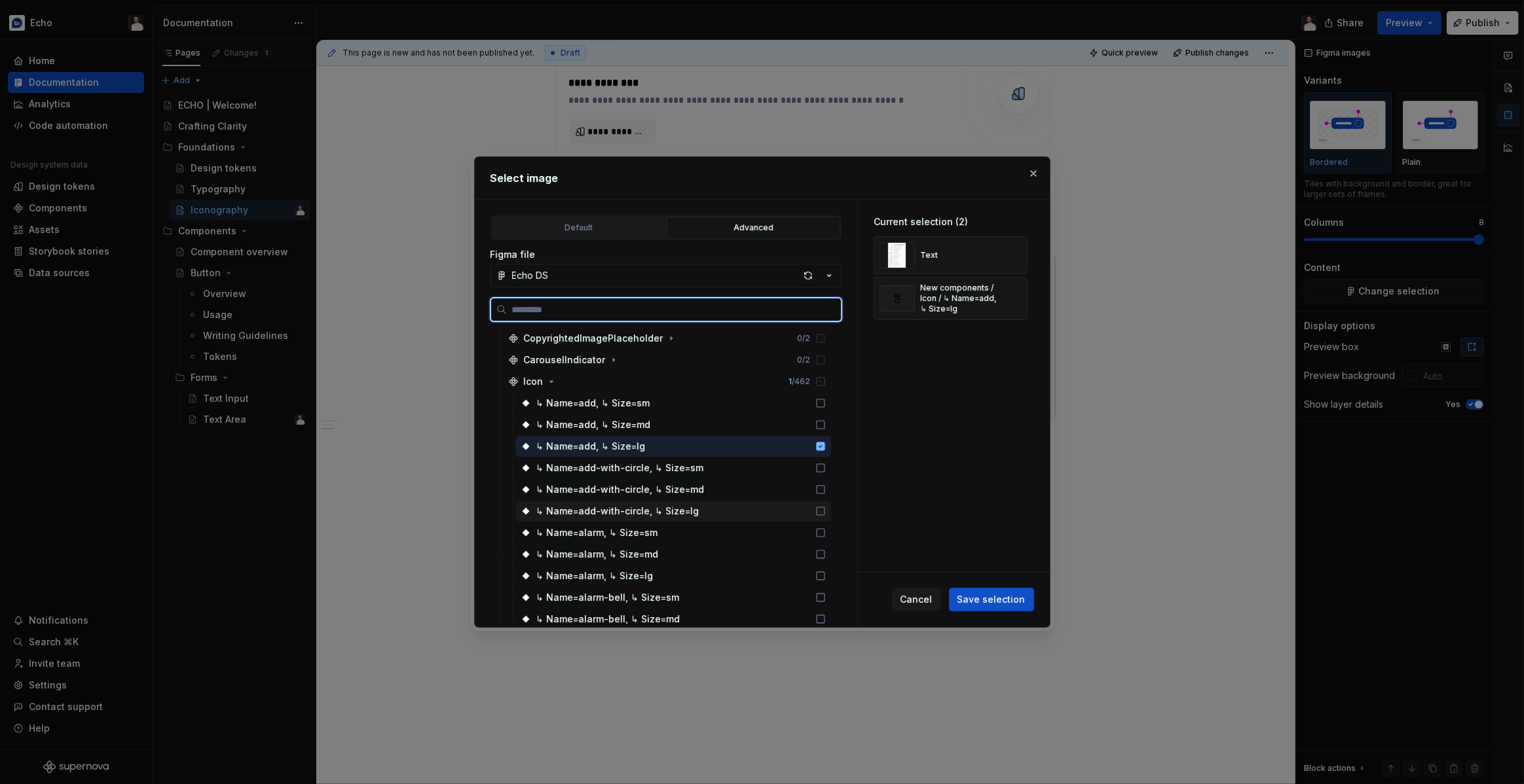
click at [826, 511] on icon at bounding box center [820, 511] width 11 height 11
click at [826, 572] on icon at bounding box center [820, 576] width 11 height 11
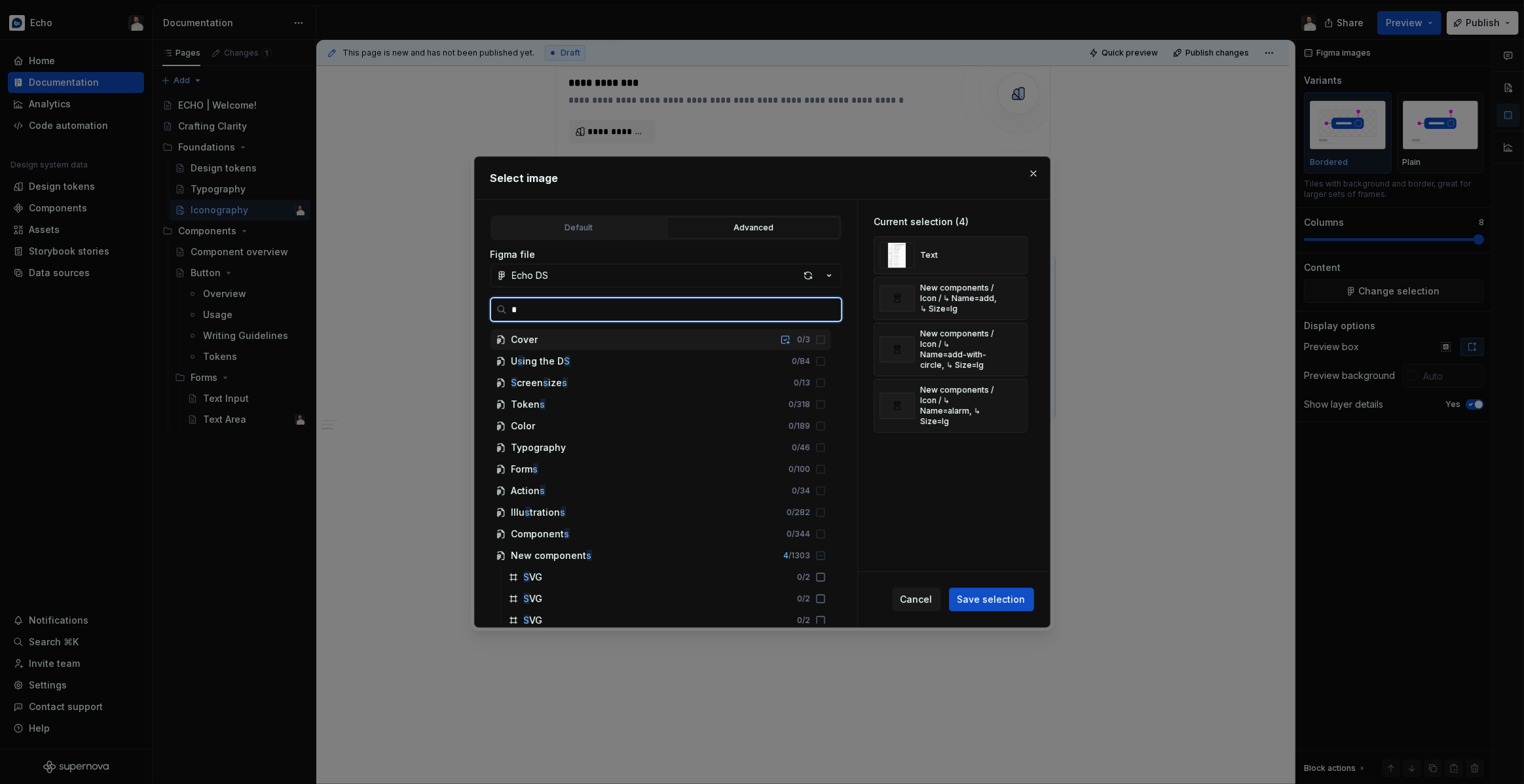
scroll to position [0, 2]
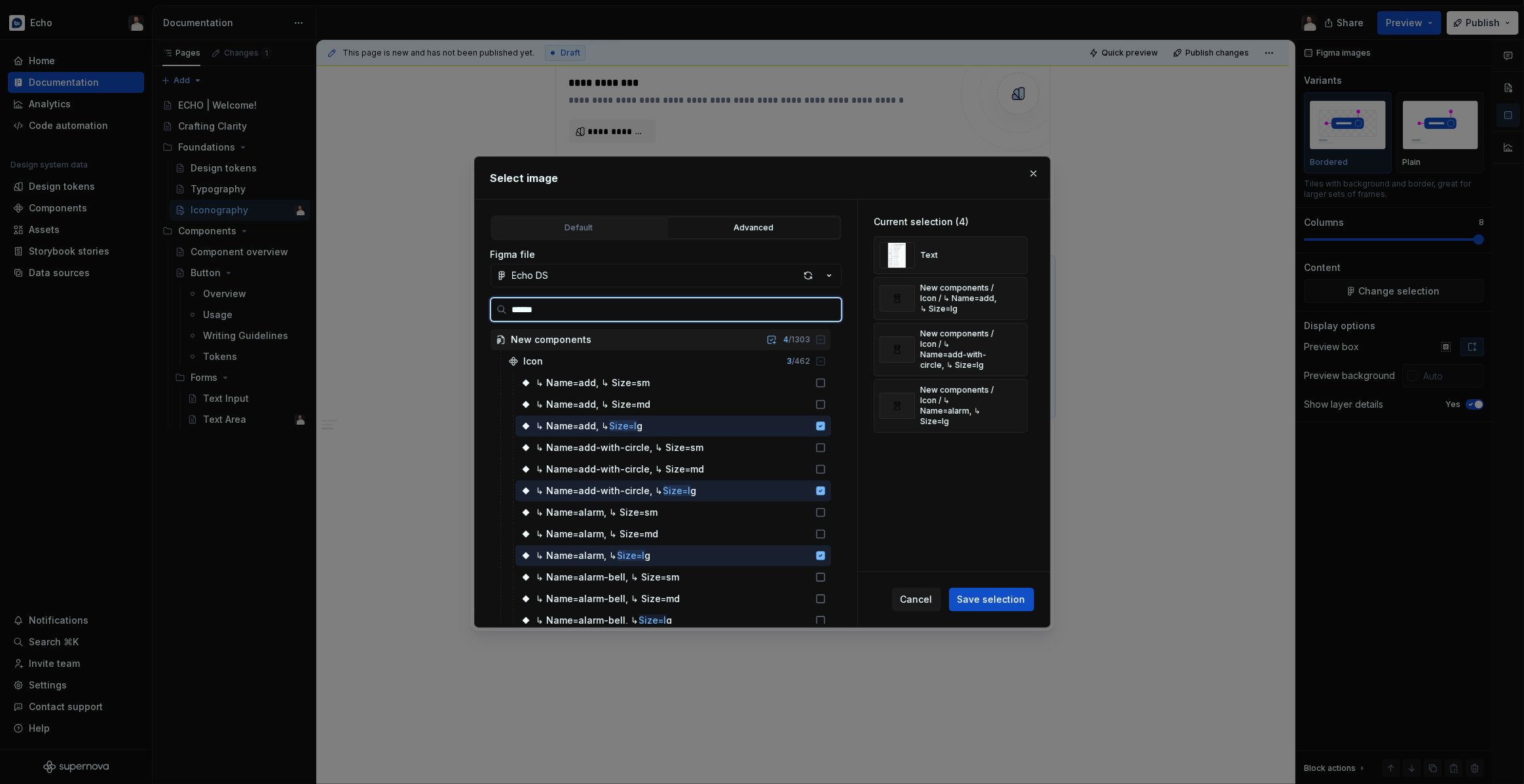
type input "*******"
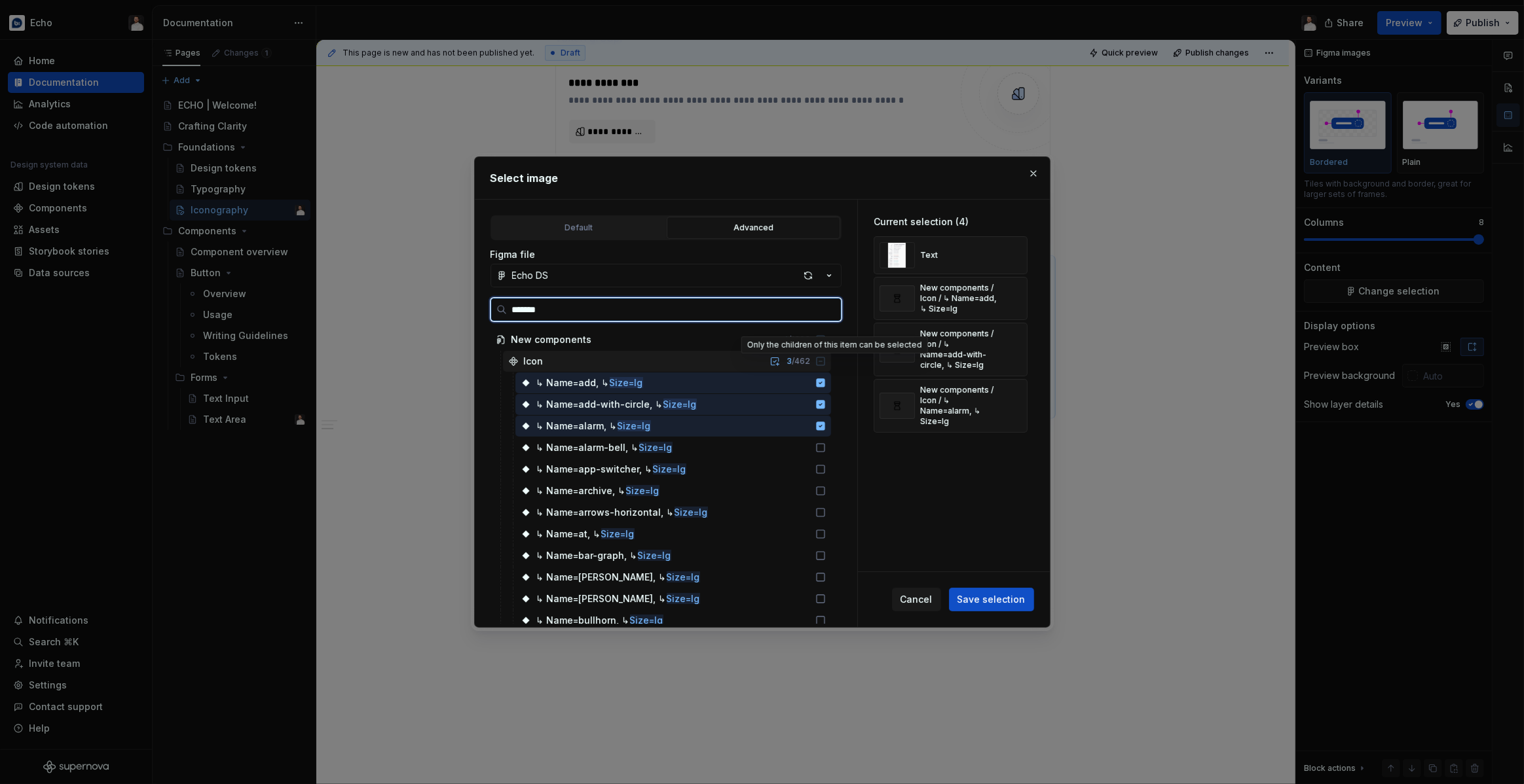
click at [826, 363] on icon at bounding box center [820, 361] width 11 height 11
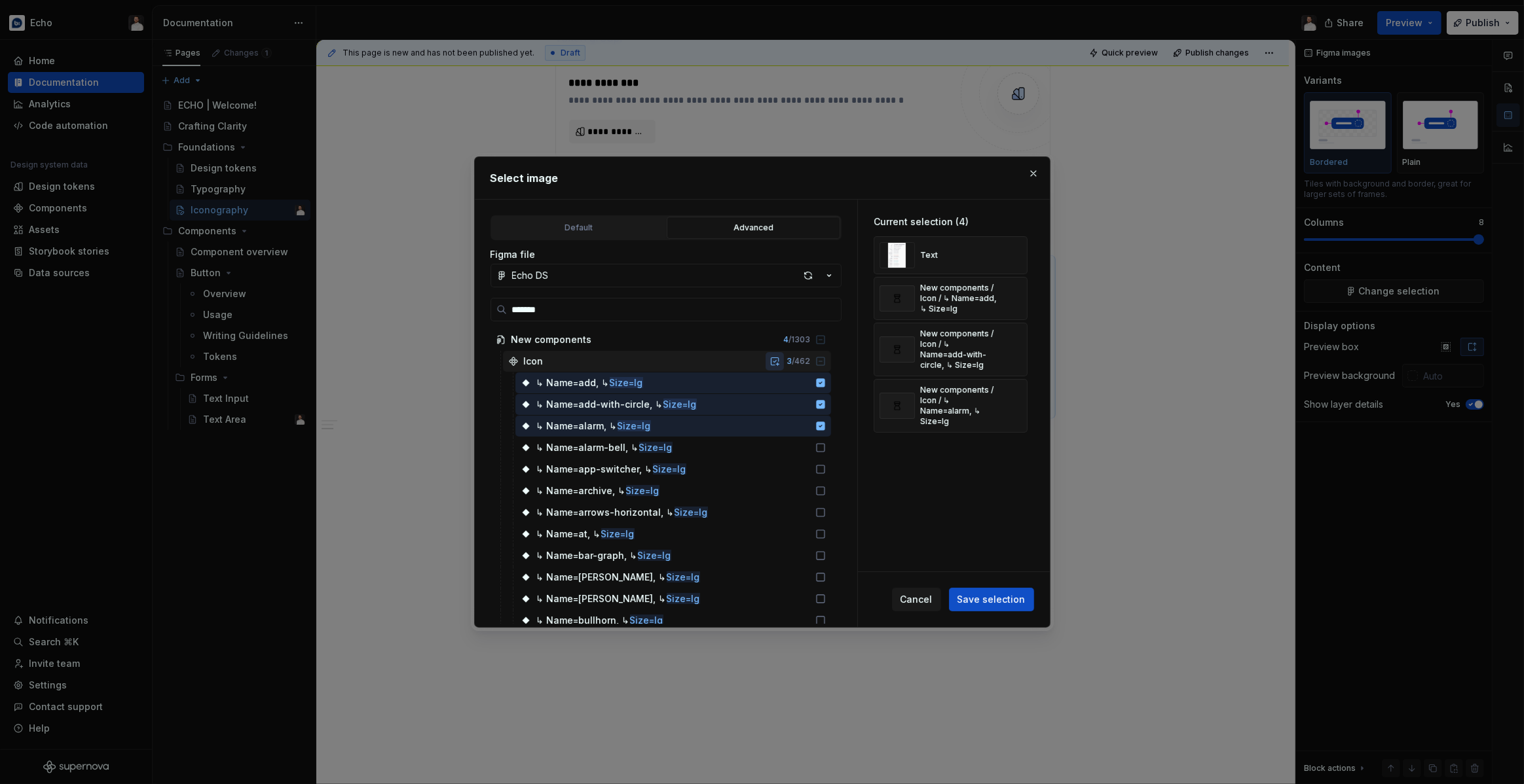
click at [784, 360] on button "button" at bounding box center [775, 361] width 18 height 18
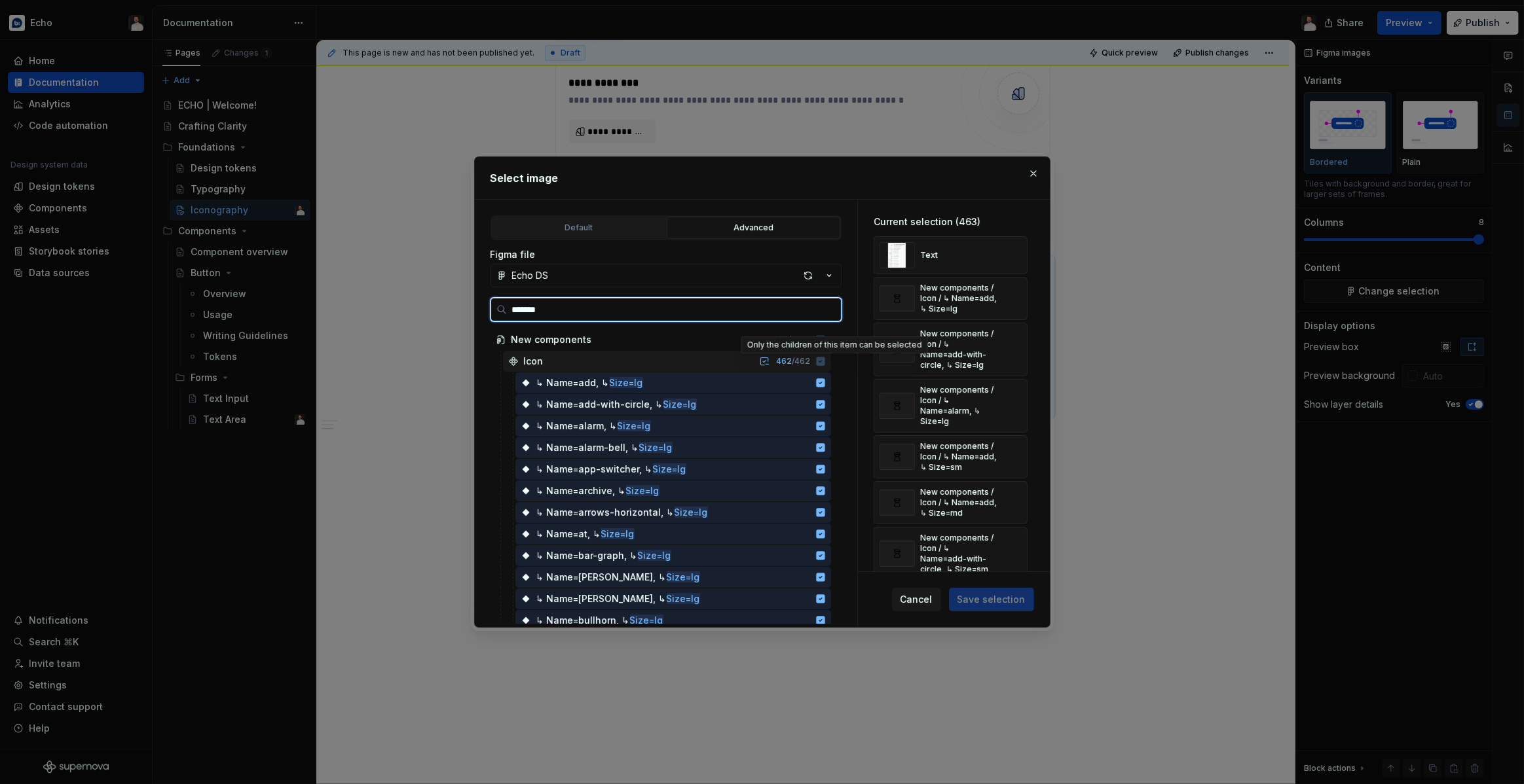
click at [826, 361] on icon at bounding box center [820, 361] width 11 height 11
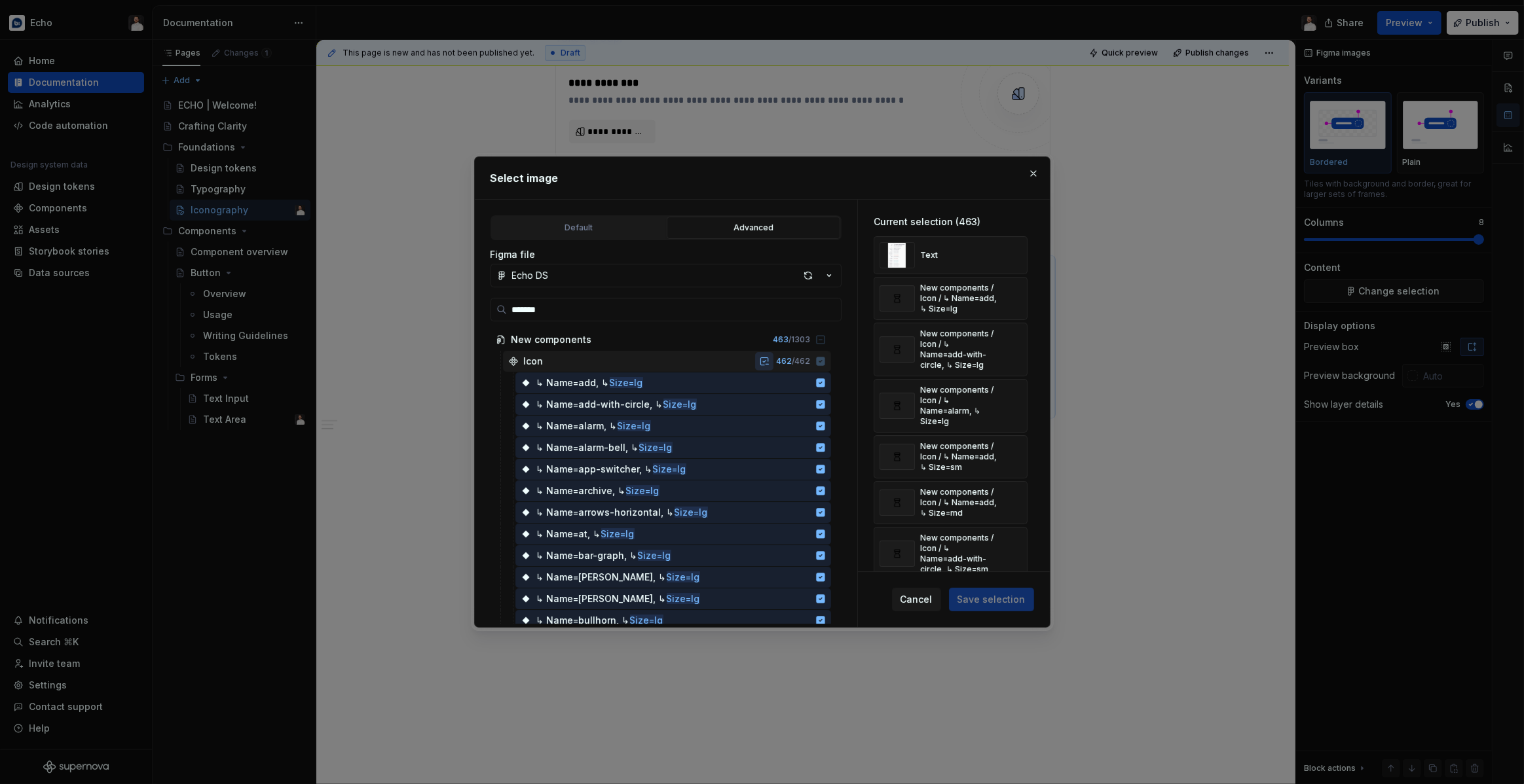
click at [774, 363] on button "button" at bounding box center [764, 361] width 18 height 18
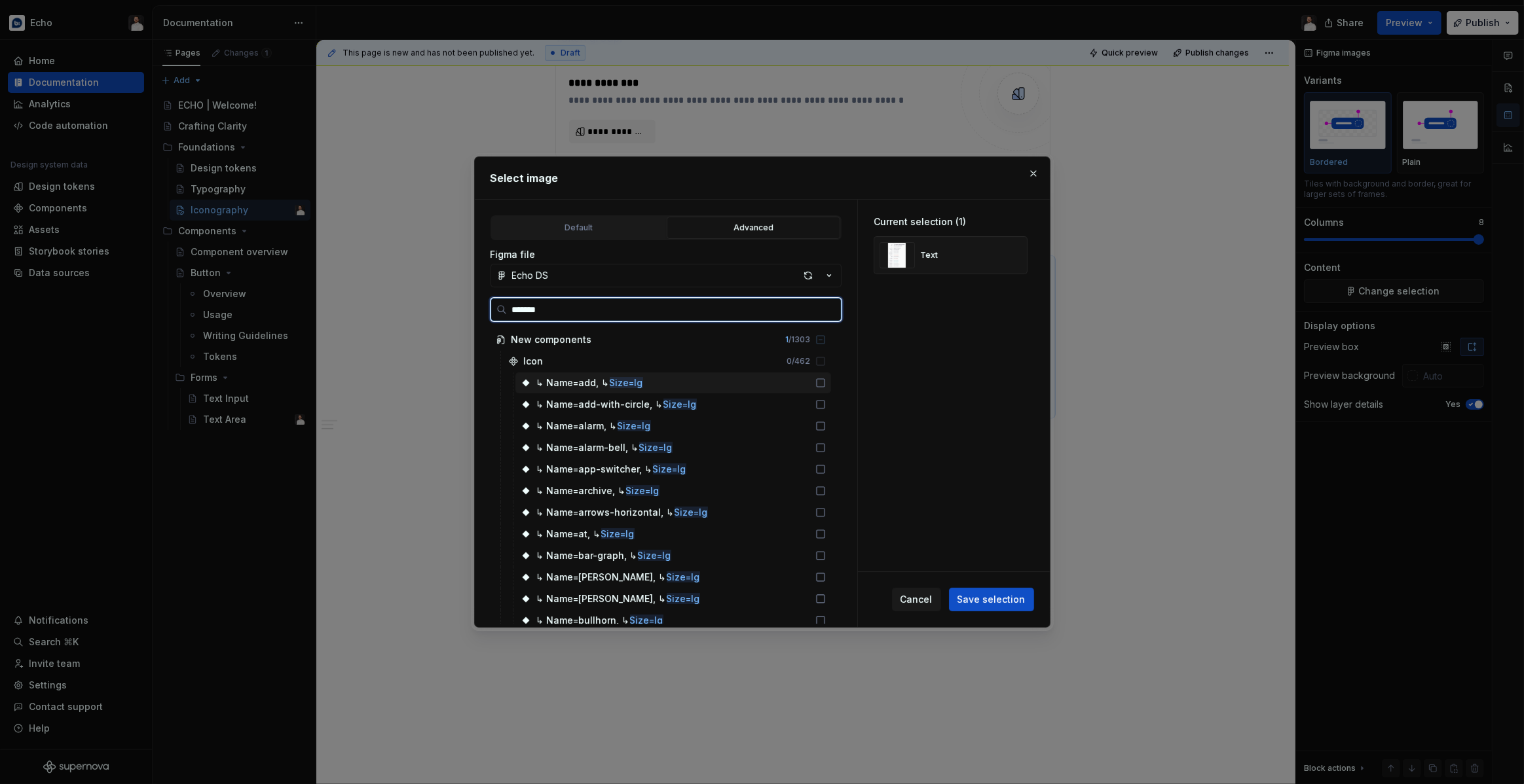
click at [826, 384] on icon at bounding box center [820, 383] width 11 height 11
click at [830, 397] on div "↳ Name=add-with-circle, ↳ Size=lg" at bounding box center [673, 404] width 316 height 21
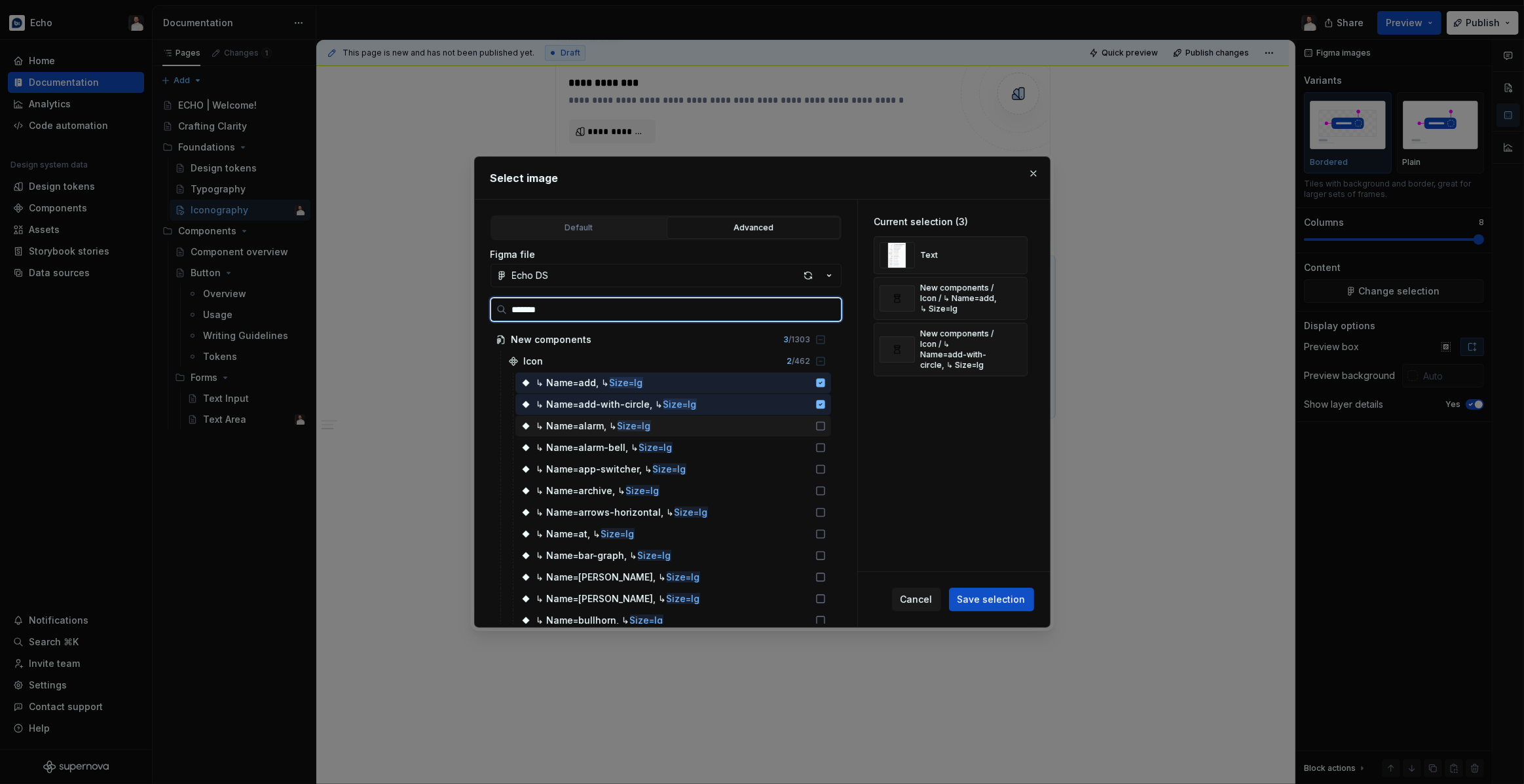
click at [826, 426] on icon at bounding box center [820, 427] width 11 height 11
click at [824, 451] on icon at bounding box center [820, 447] width 8 height 8
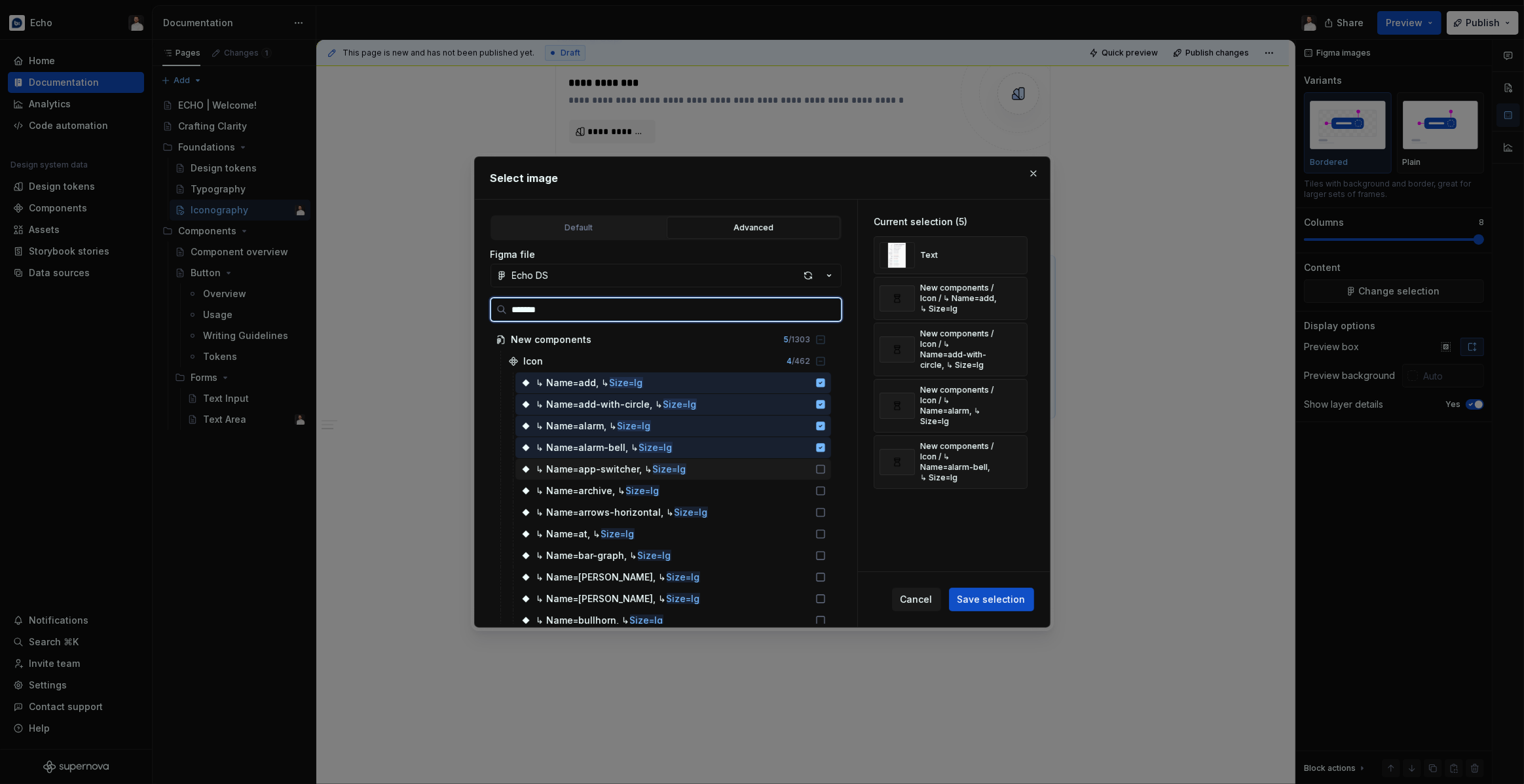
click at [826, 470] on icon at bounding box center [820, 470] width 11 height 11
click at [831, 496] on div "↳ Name=archive, ↳ Size=lg" at bounding box center [673, 490] width 316 height 21
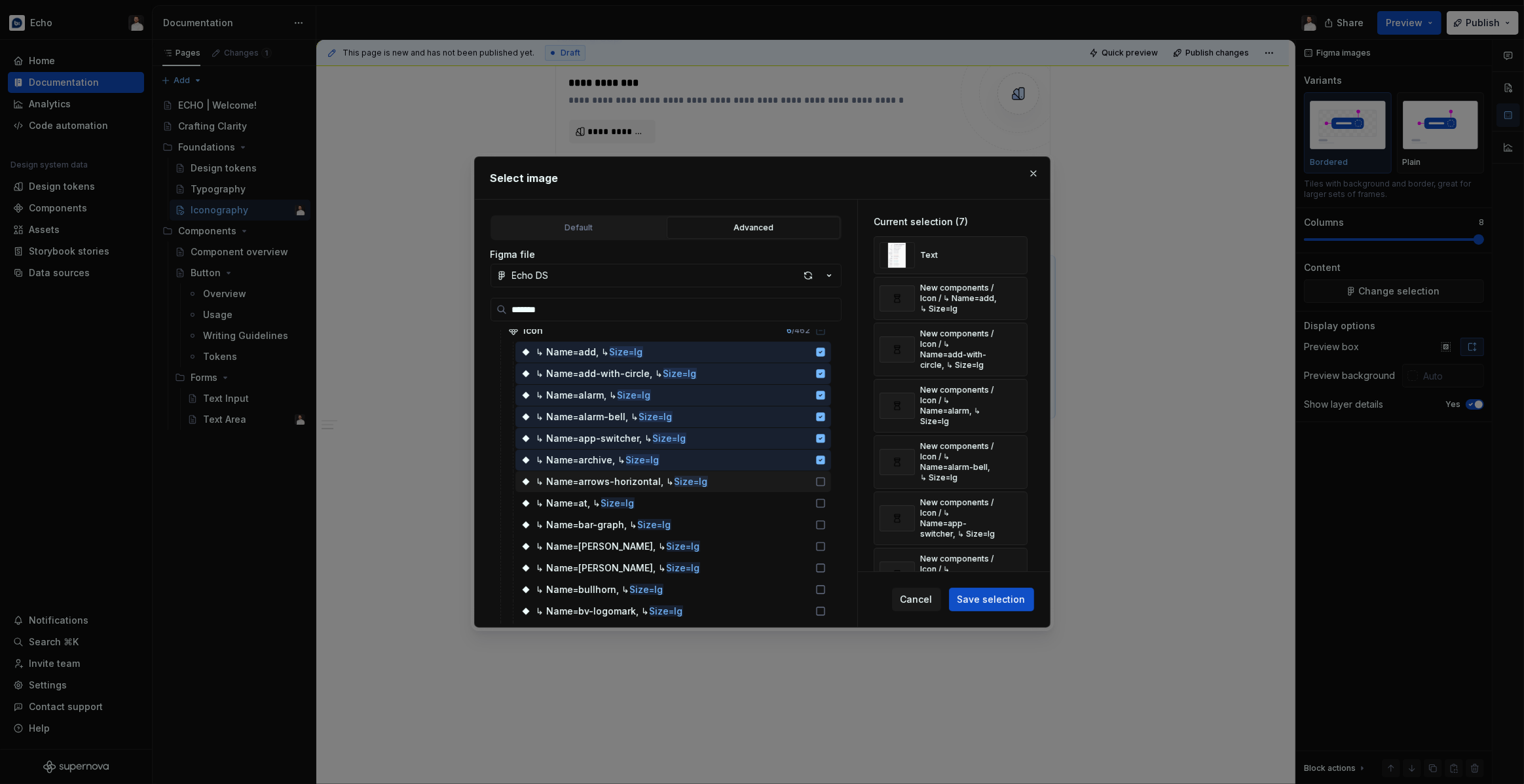
scroll to position [34, 0]
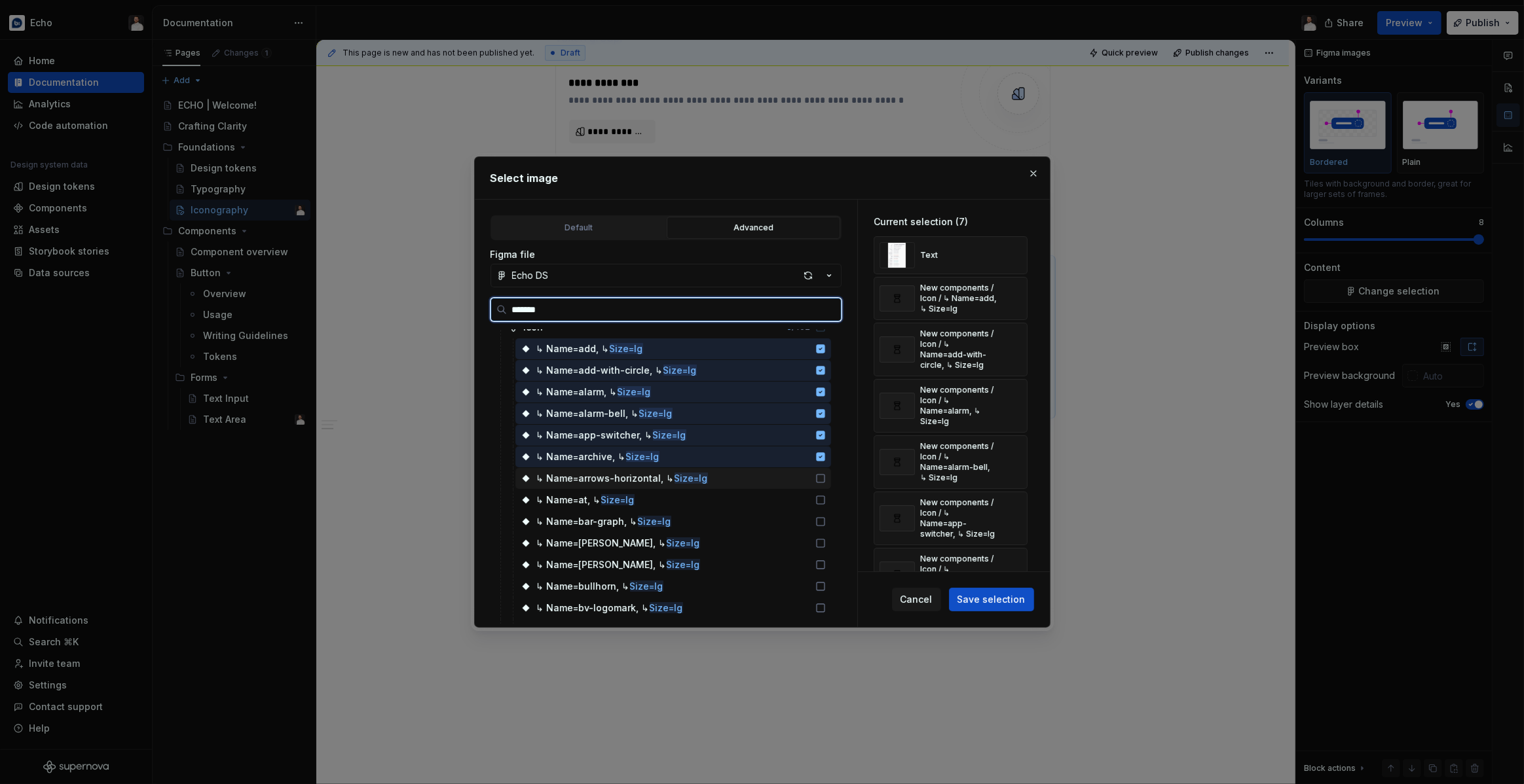
click at [826, 474] on icon at bounding box center [820, 479] width 11 height 11
click at [826, 504] on icon at bounding box center [820, 500] width 11 height 11
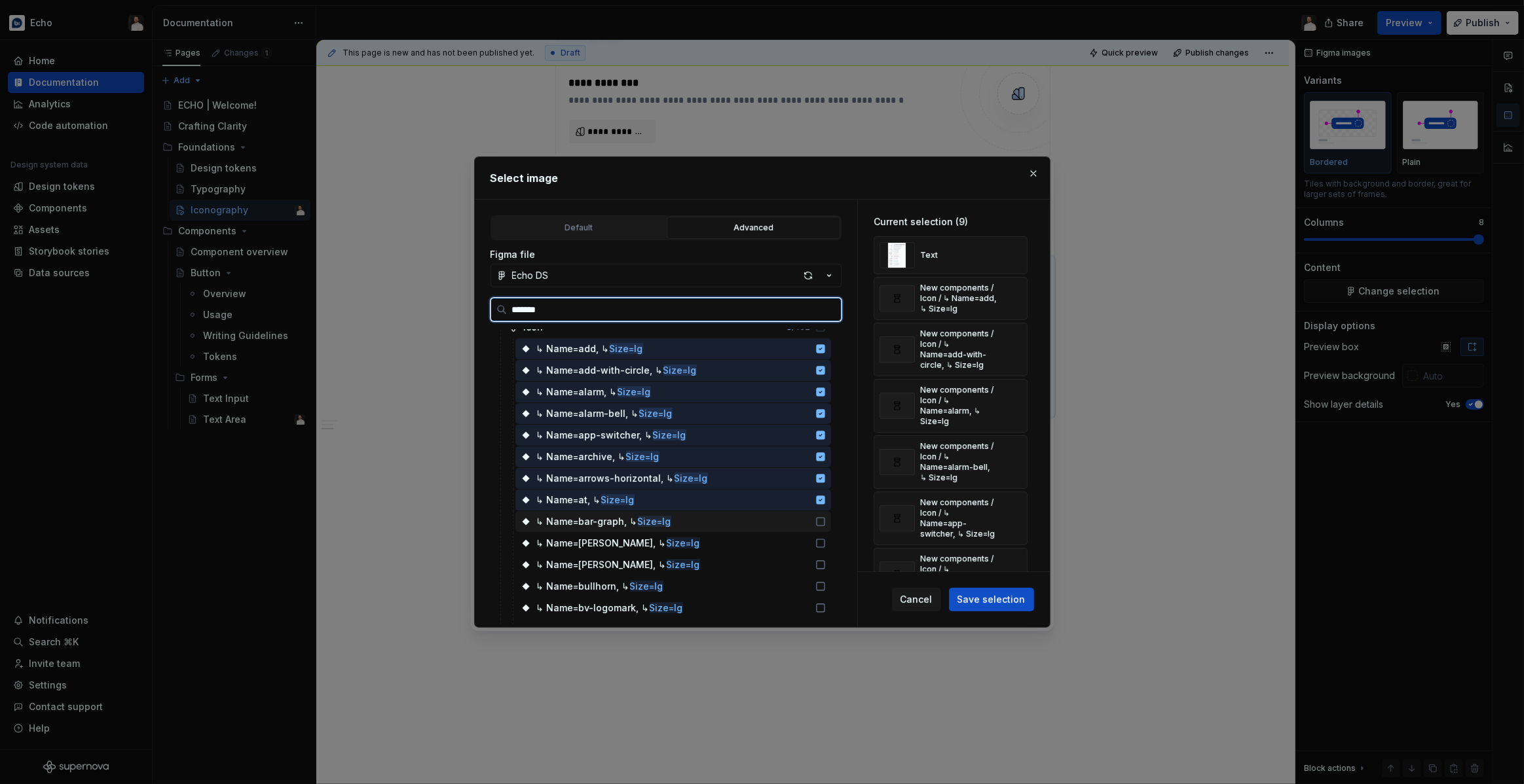
drag, startPoint x: 831, startPoint y: 522, endPoint x: 832, endPoint y: 531, distance: 9.1
click at [826, 522] on icon at bounding box center [820, 522] width 11 height 11
click at [826, 538] on icon at bounding box center [820, 543] width 11 height 11
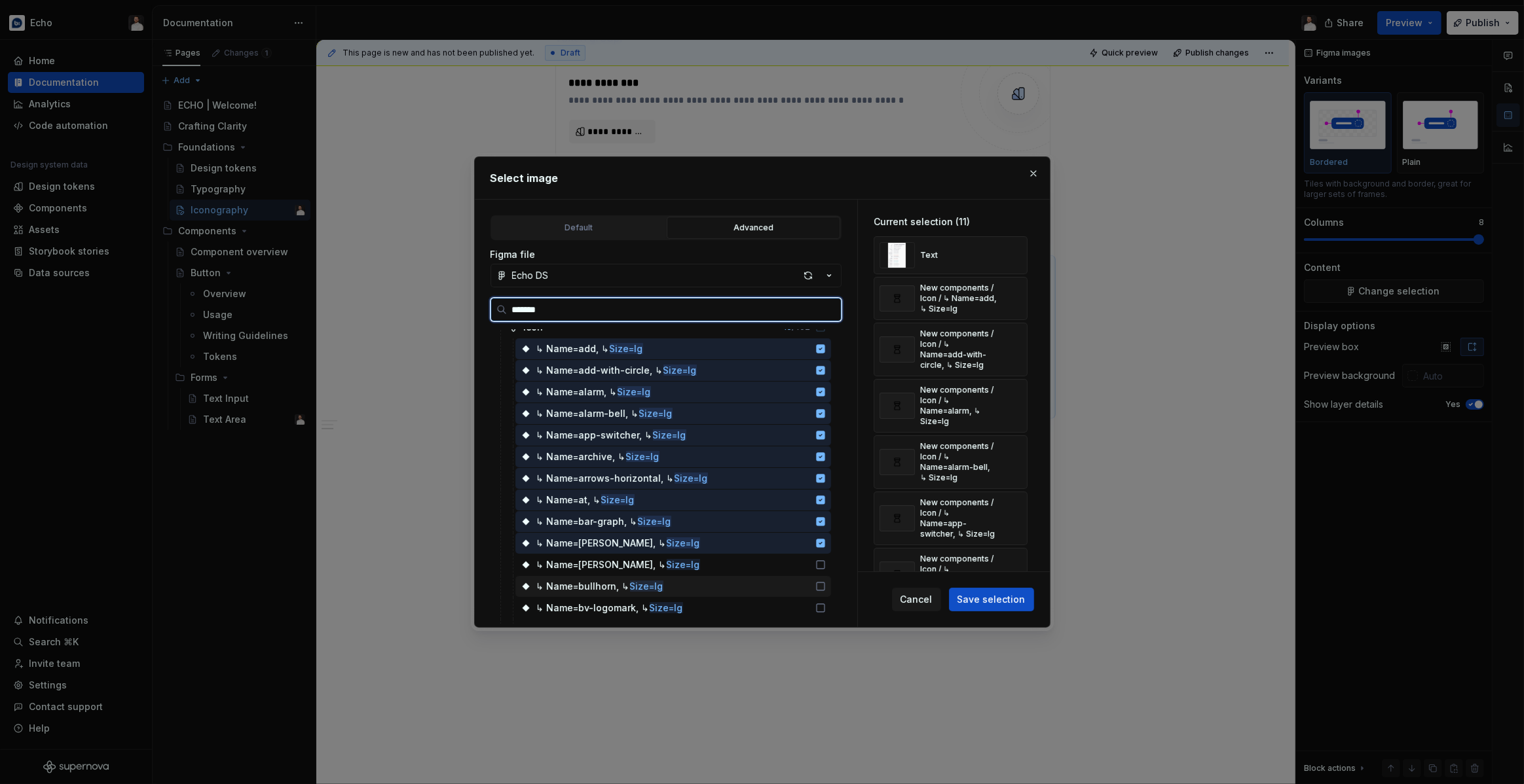
click at [831, 577] on div "↳ Name=bullhorn, ↳ Size=lg" at bounding box center [673, 586] width 316 height 21
click at [826, 564] on icon at bounding box center [820, 565] width 11 height 11
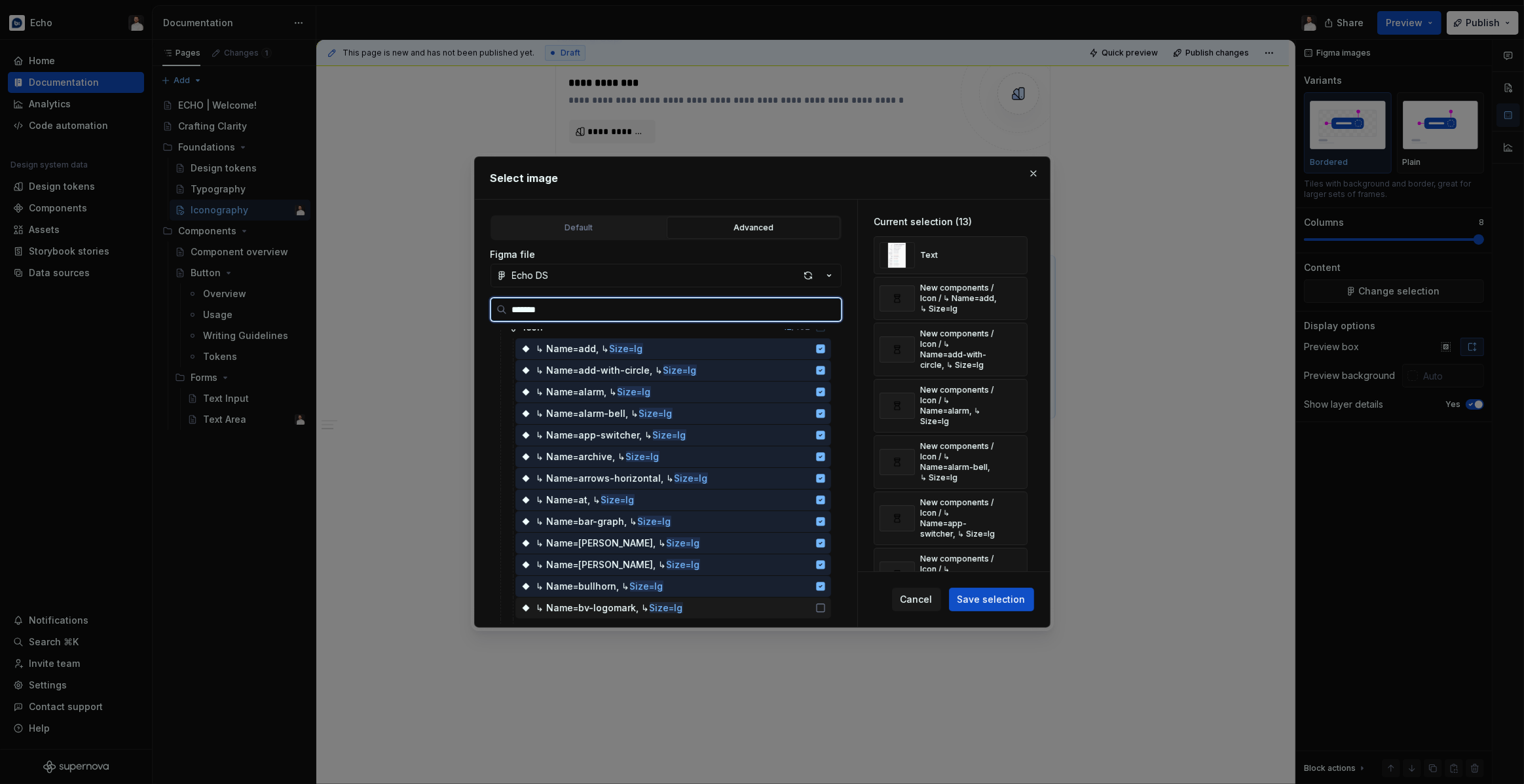
drag, startPoint x: 831, startPoint y: 603, endPoint x: 830, endPoint y: 593, distance: 10.0
click at [824, 604] on icon at bounding box center [820, 608] width 8 height 8
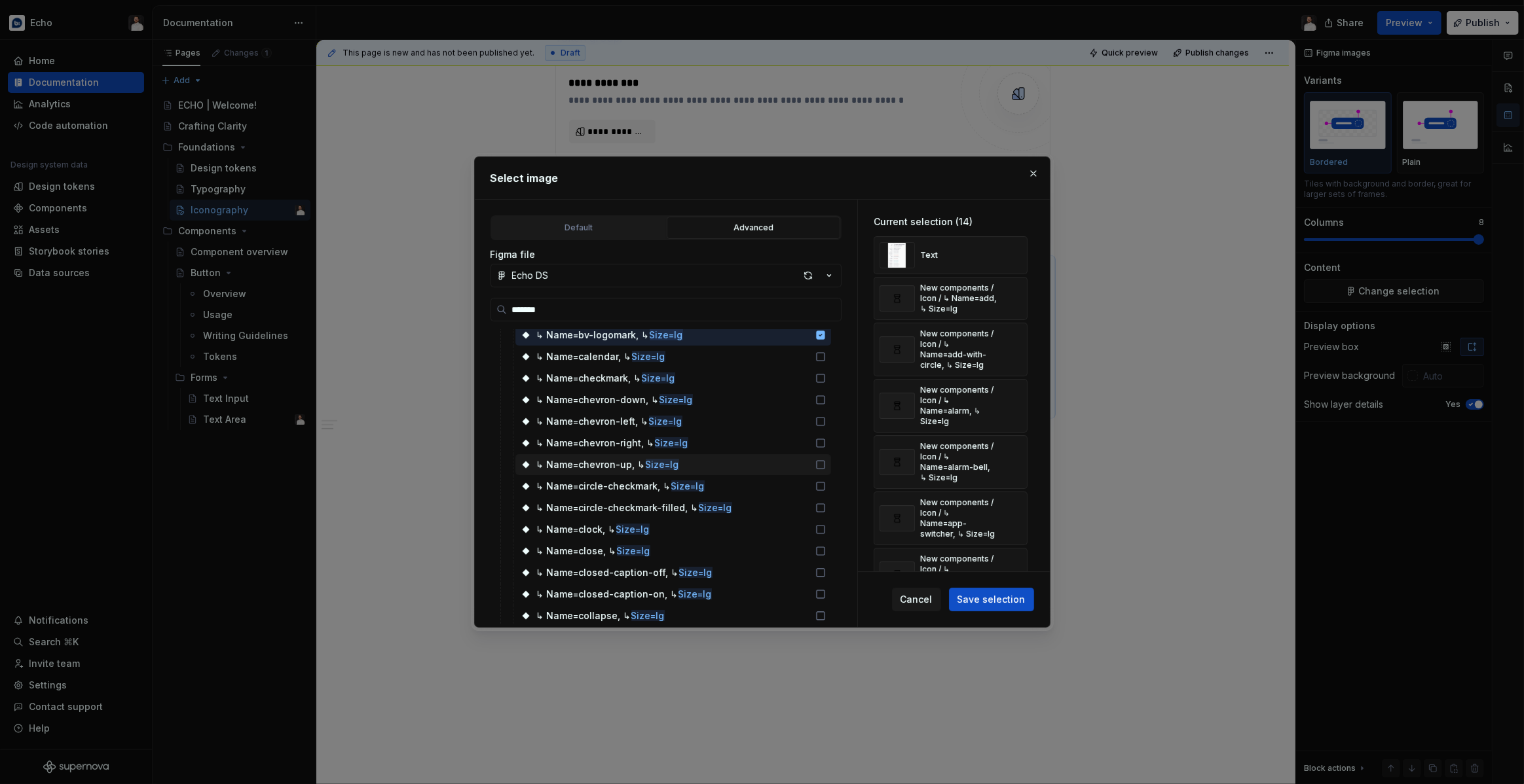
scroll to position [310, 0]
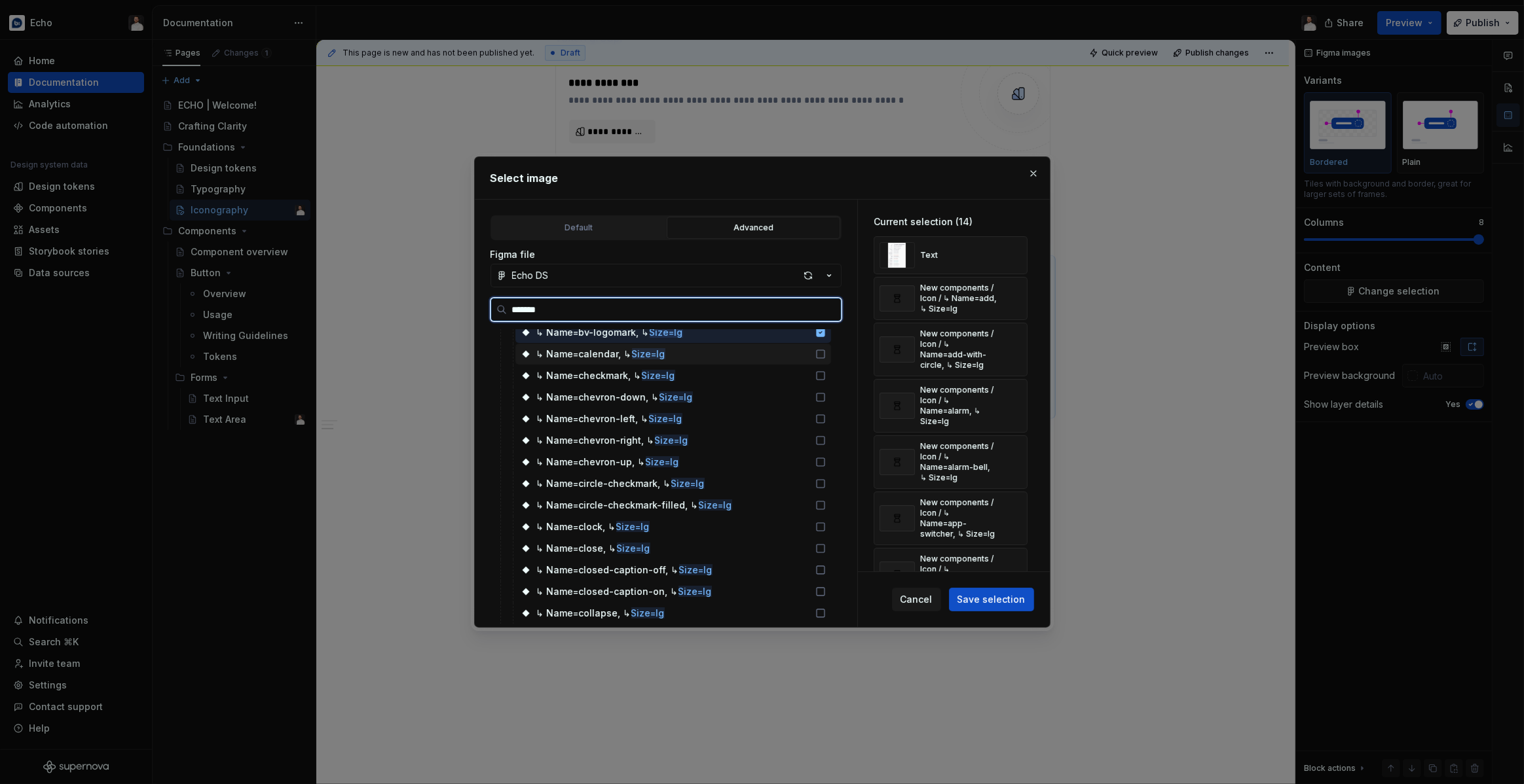
click at [826, 352] on icon at bounding box center [820, 354] width 11 height 11
click at [826, 373] on icon at bounding box center [820, 376] width 11 height 11
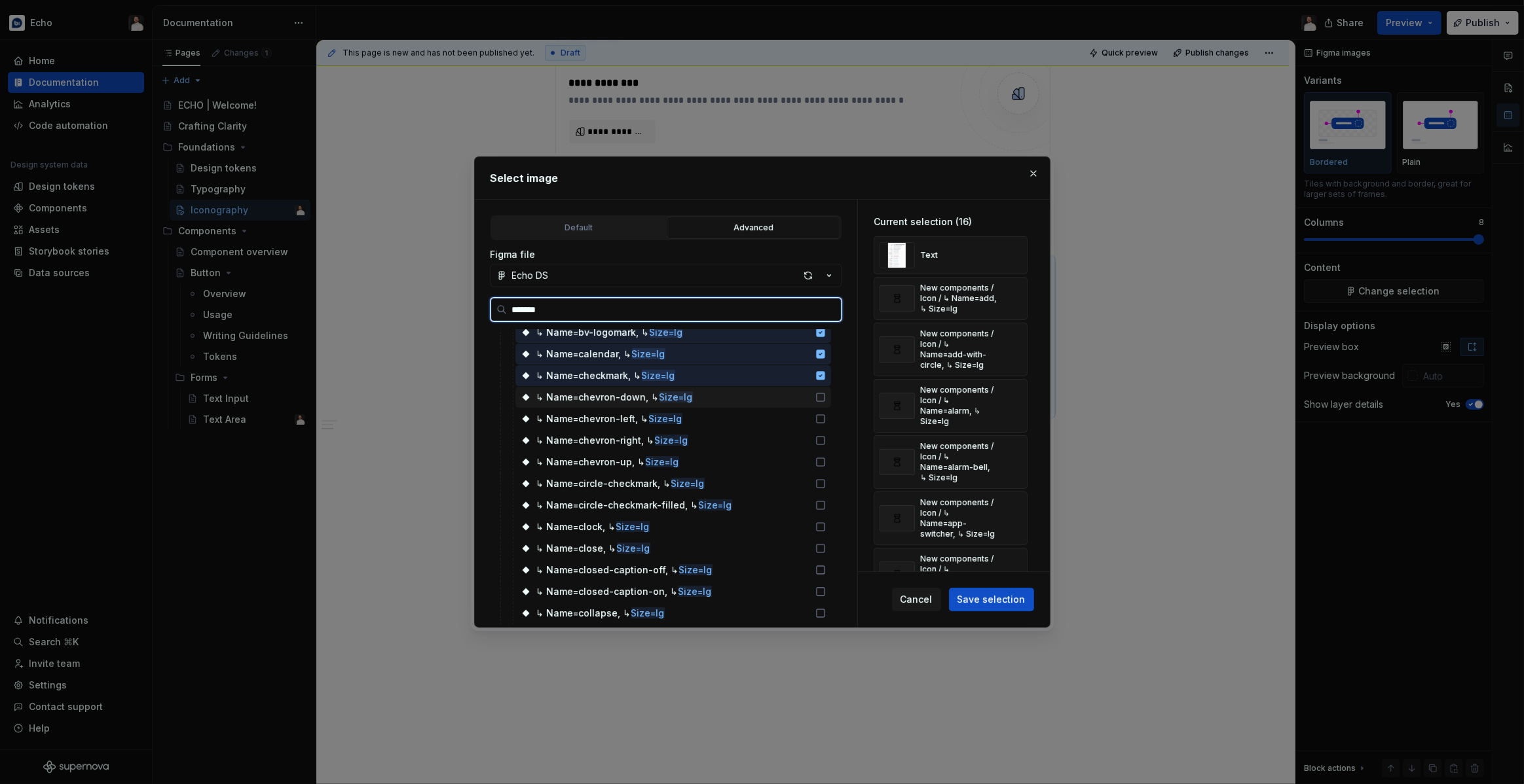
click at [826, 393] on icon at bounding box center [820, 397] width 11 height 11
click at [826, 417] on icon at bounding box center [820, 419] width 11 height 11
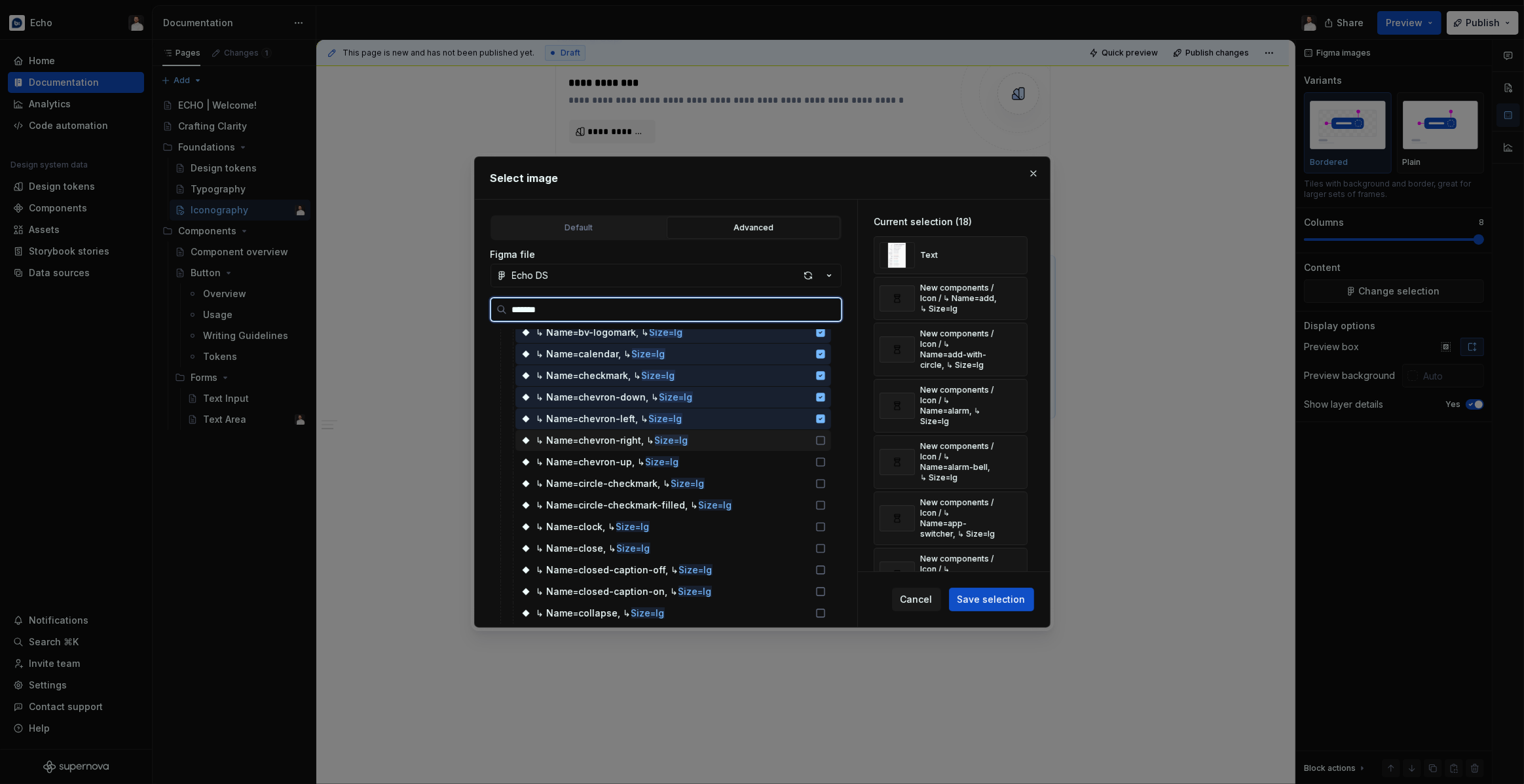
click at [828, 432] on div "↳ Name=chevron-right, ↳ Size=lg" at bounding box center [673, 440] width 316 height 21
click at [826, 459] on icon at bounding box center [820, 462] width 11 height 11
click at [826, 483] on icon at bounding box center [820, 484] width 11 height 11
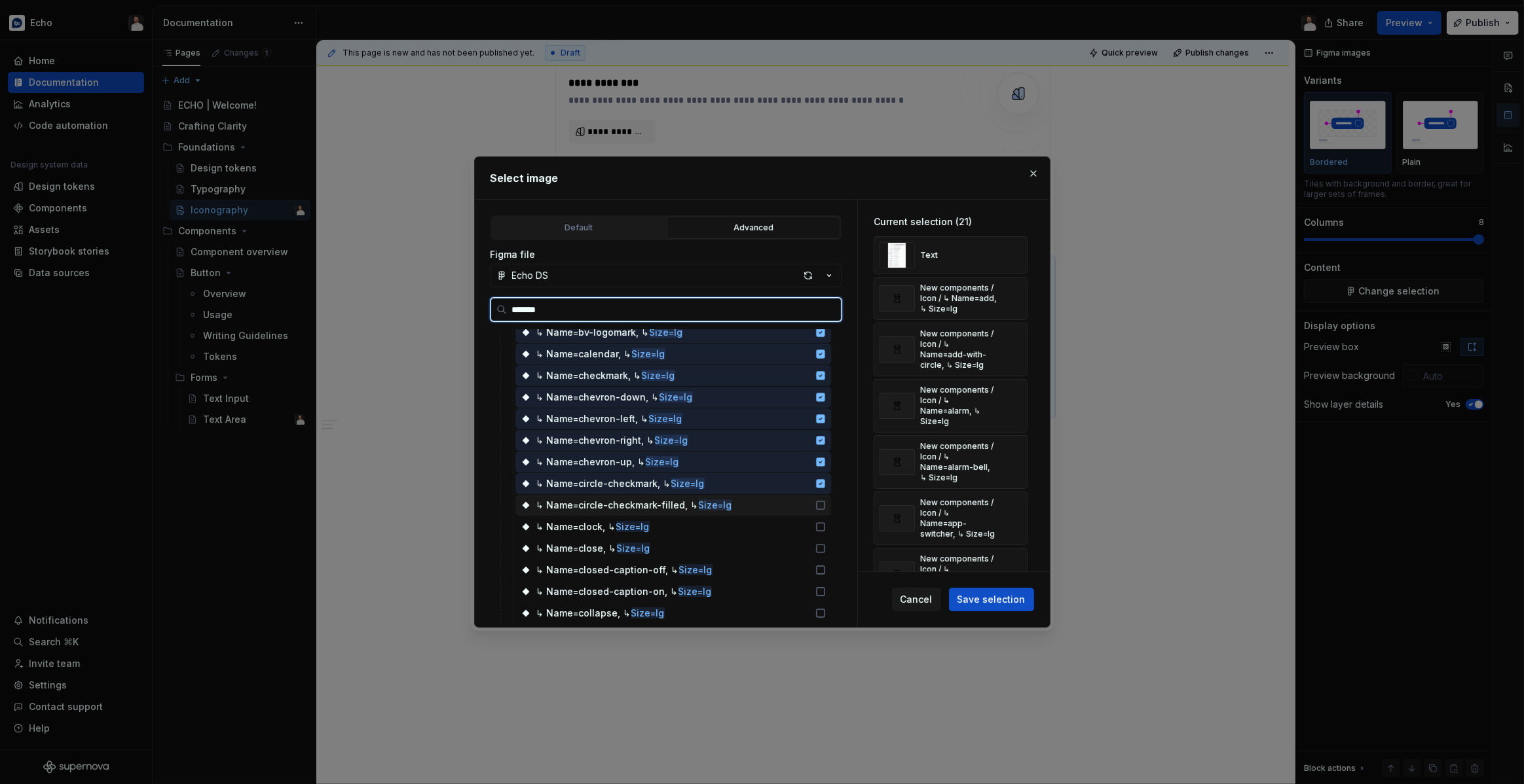
click at [826, 501] on icon at bounding box center [820, 506] width 11 height 11
click at [826, 523] on icon at bounding box center [820, 527] width 11 height 11
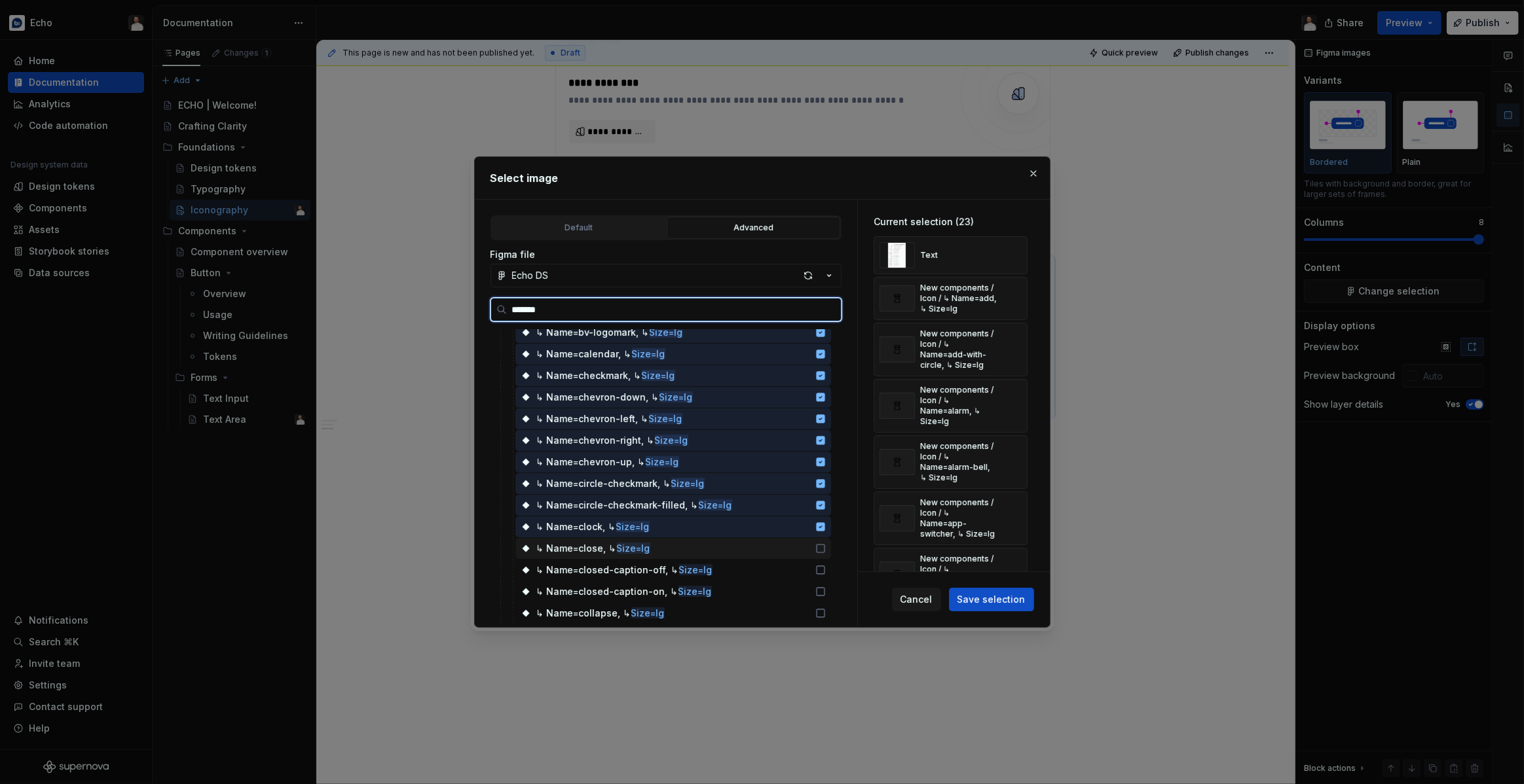
click at [826, 550] on icon at bounding box center [820, 549] width 11 height 11
click at [826, 570] on icon at bounding box center [820, 570] width 11 height 11
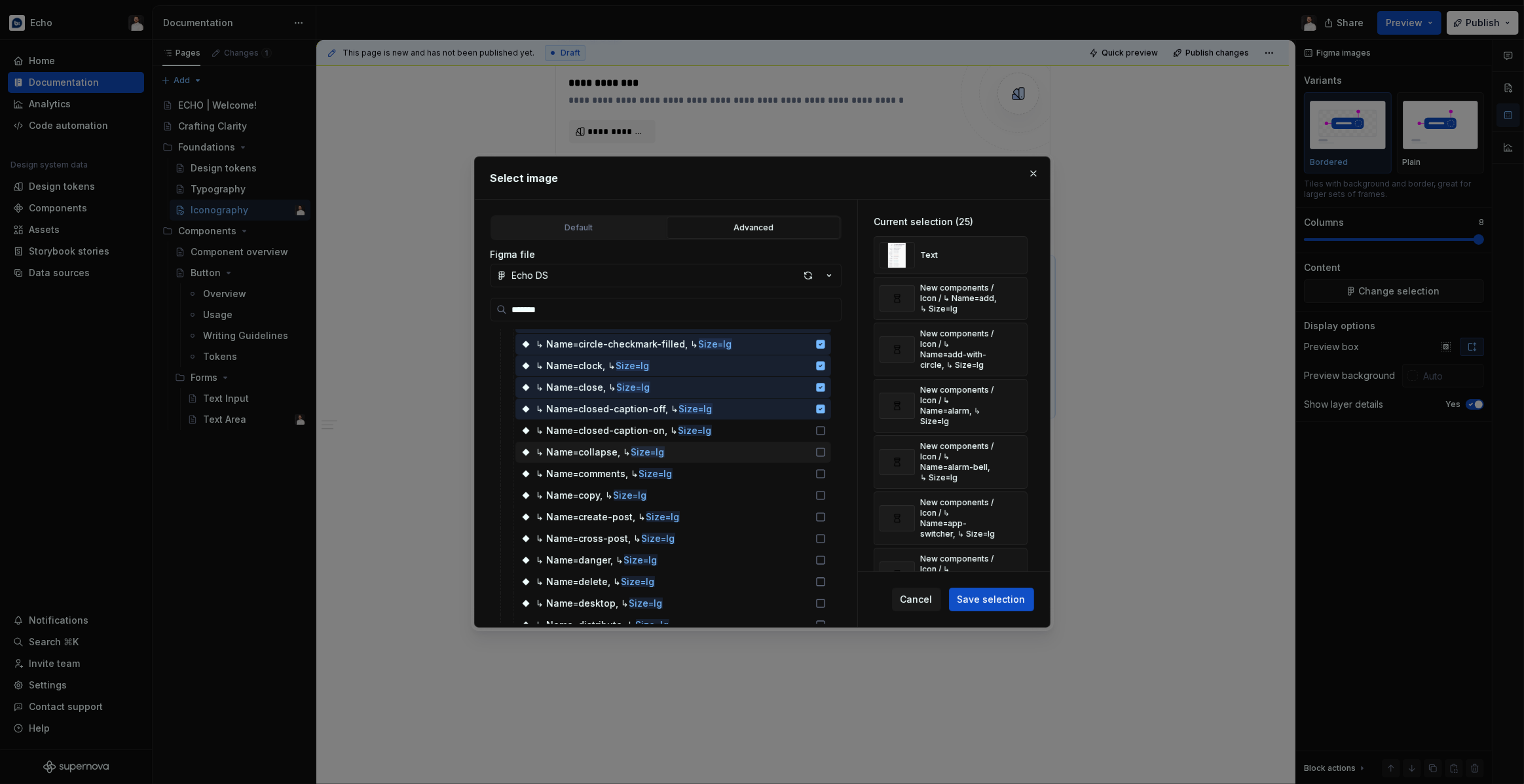
scroll to position [471, 0]
click at [826, 428] on icon at bounding box center [820, 430] width 11 height 11
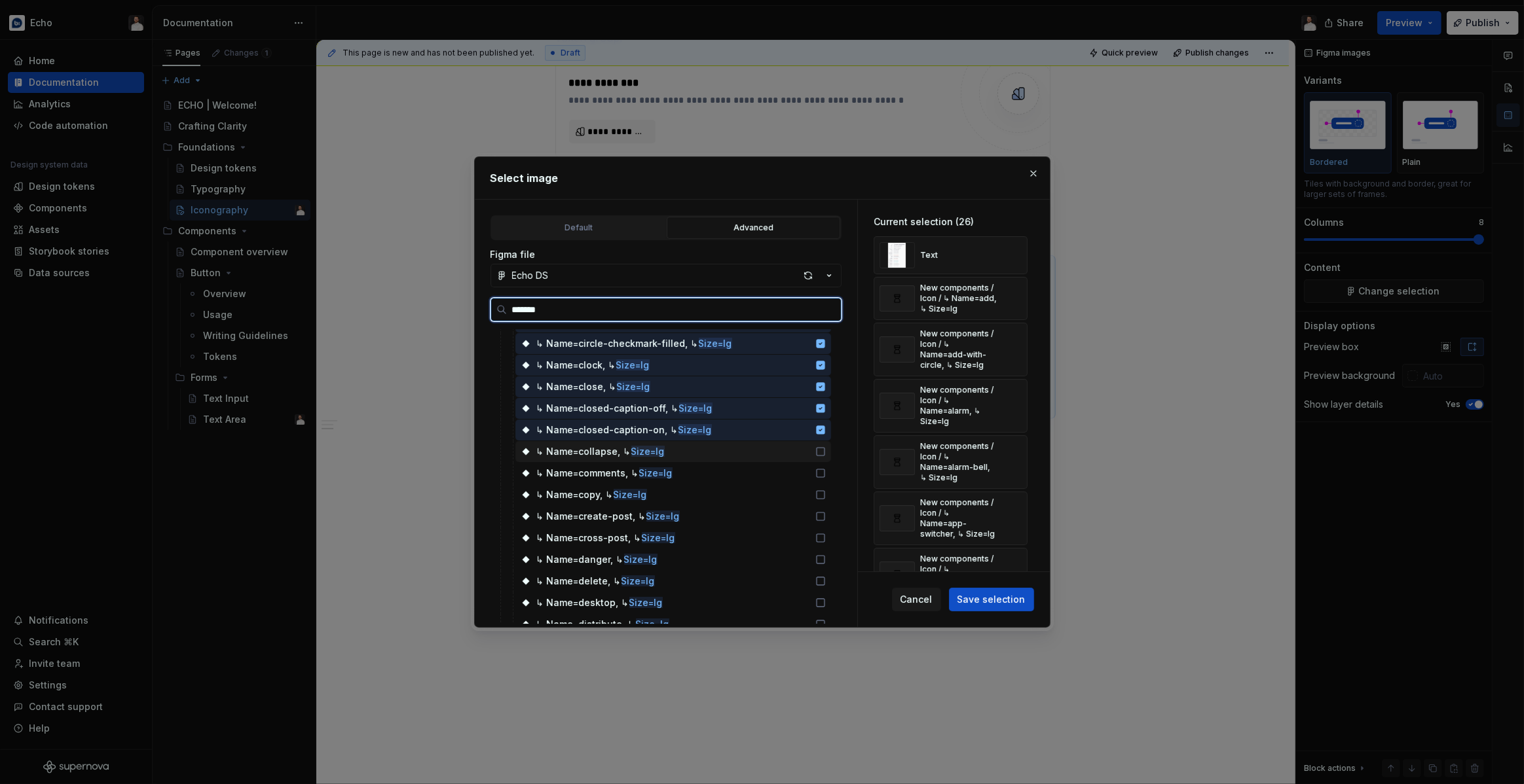
click at [826, 452] on icon at bounding box center [820, 452] width 11 height 11
click at [826, 475] on icon at bounding box center [820, 473] width 11 height 11
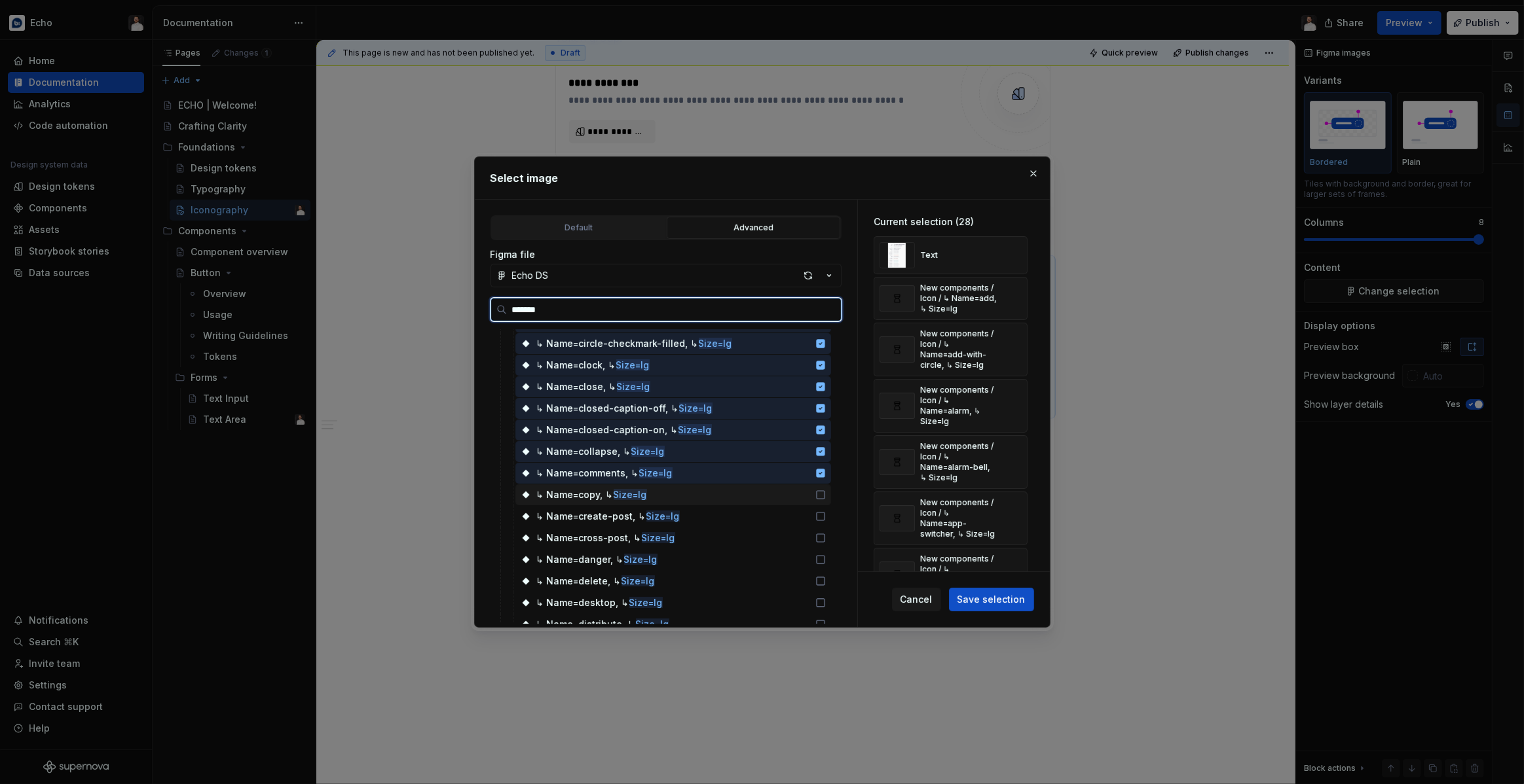
click at [826, 495] on icon at bounding box center [820, 495] width 11 height 11
click at [826, 518] on icon at bounding box center [820, 517] width 11 height 11
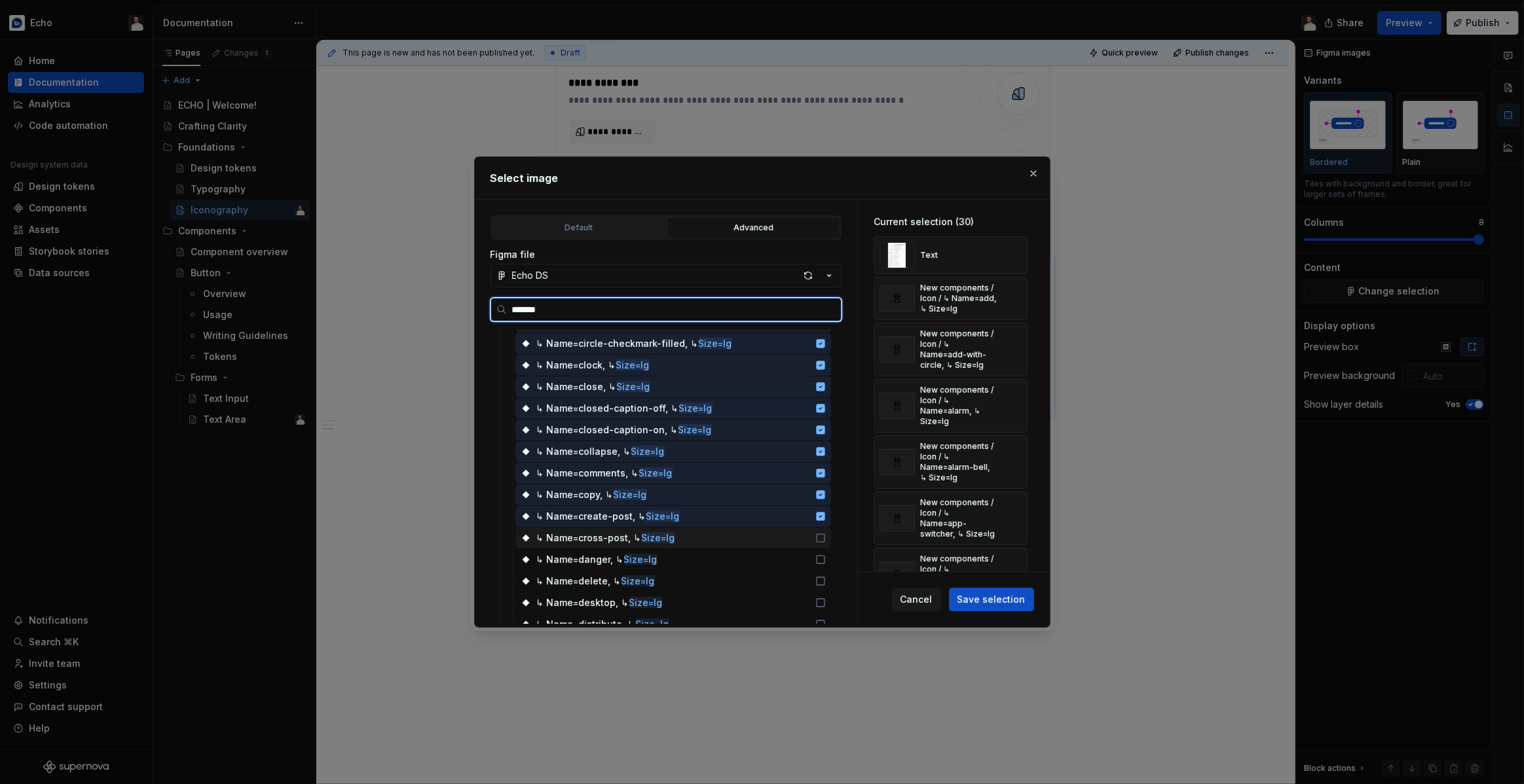
click at [831, 543] on div "↳ Name=cross-post, ↳ Size=lg" at bounding box center [673, 537] width 316 height 21
click at [826, 563] on icon at bounding box center [820, 560] width 11 height 11
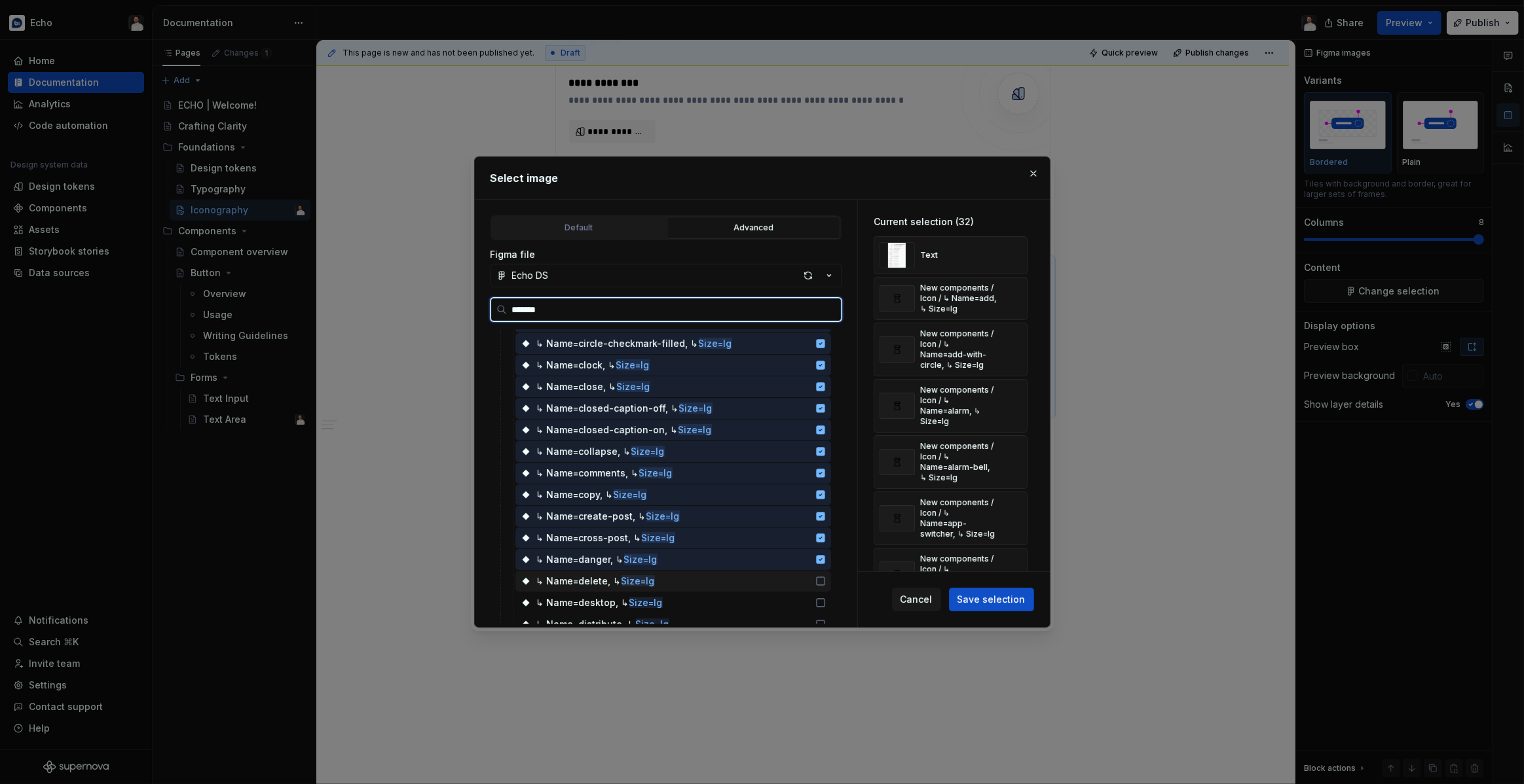
click at [826, 576] on icon at bounding box center [820, 581] width 11 height 11
click at [824, 599] on icon at bounding box center [820, 603] width 8 height 8
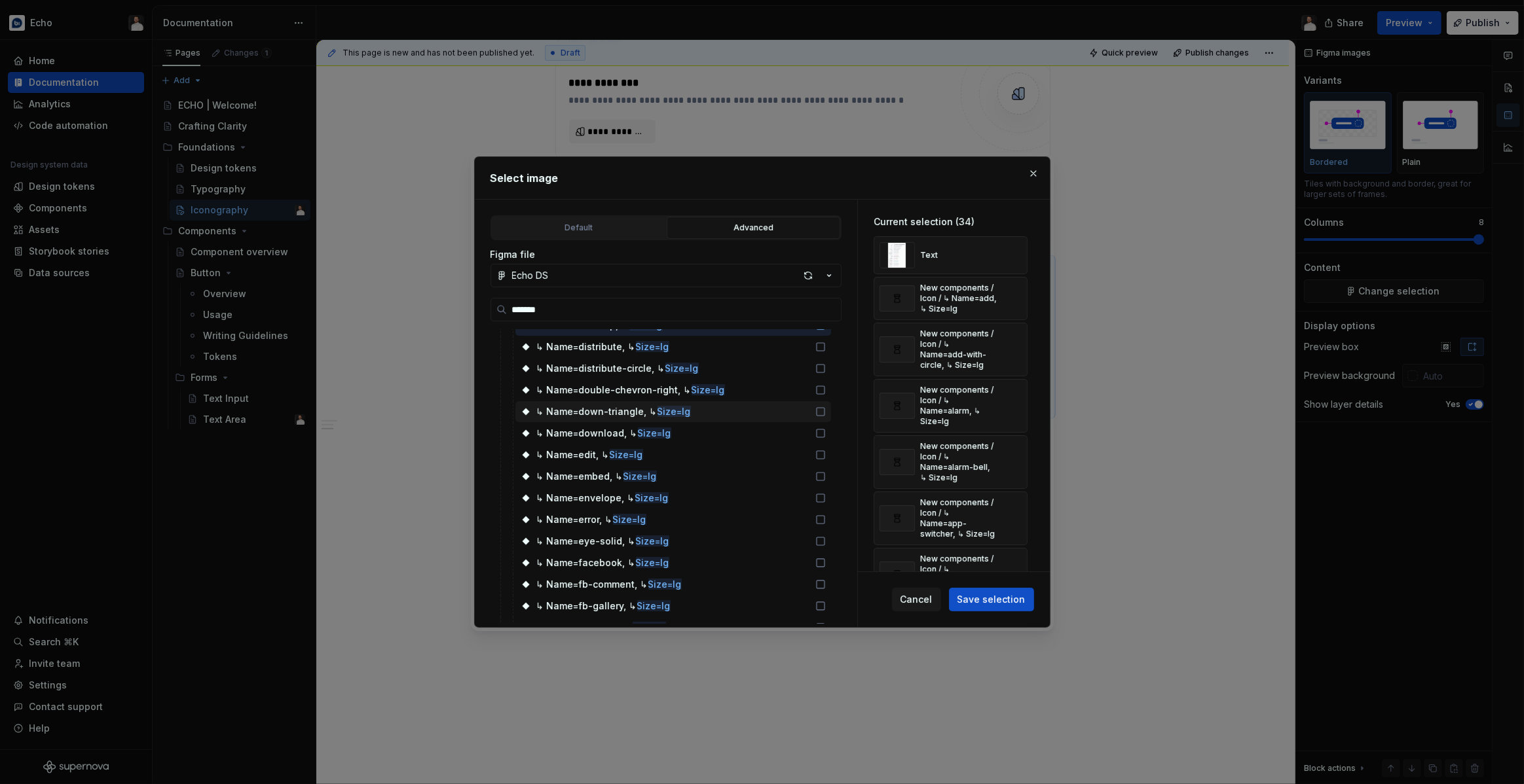
scroll to position [752, 0]
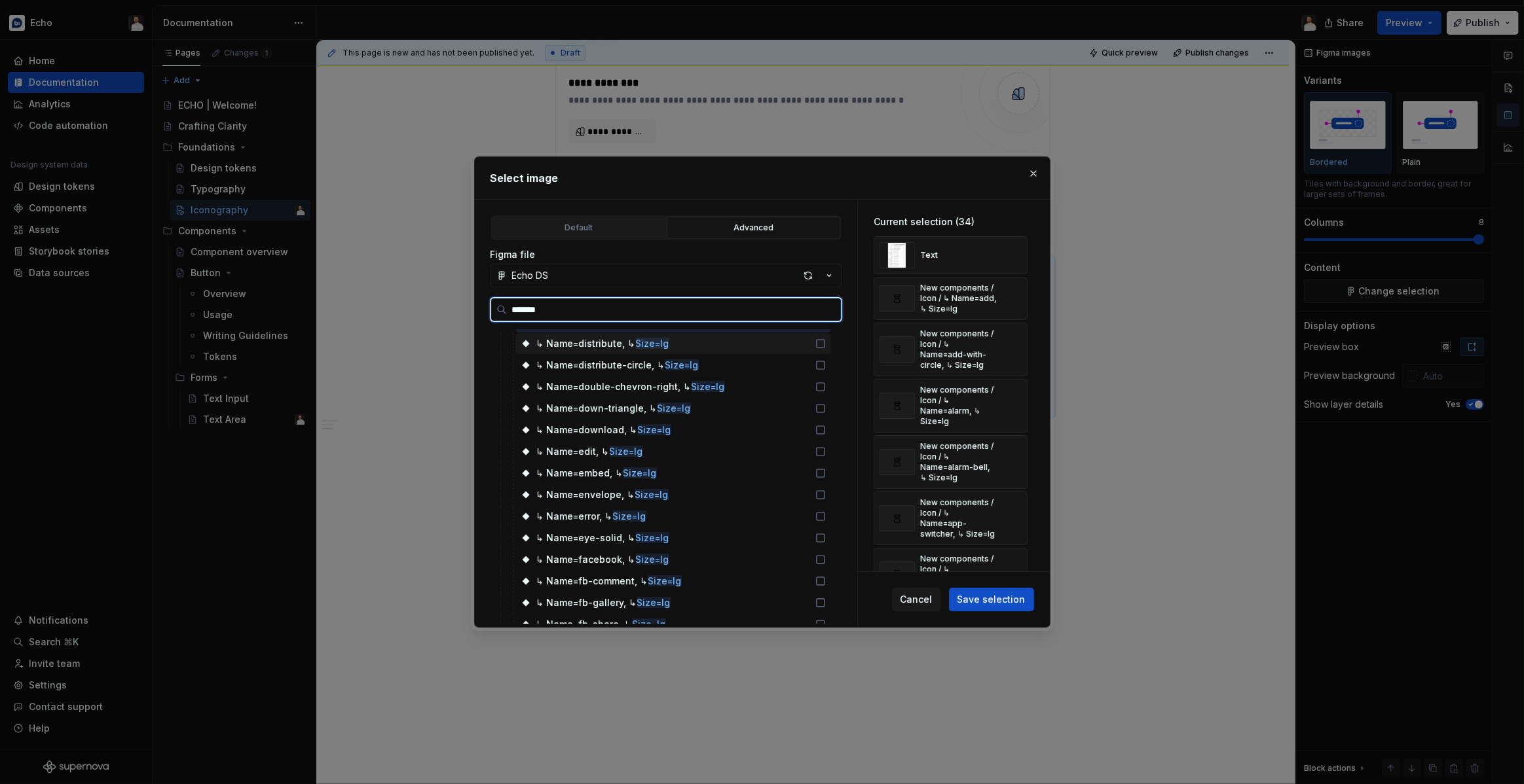
click at [826, 341] on icon at bounding box center [820, 344] width 11 height 11
click at [826, 364] on icon at bounding box center [820, 365] width 11 height 11
click at [826, 388] on icon at bounding box center [820, 387] width 11 height 11
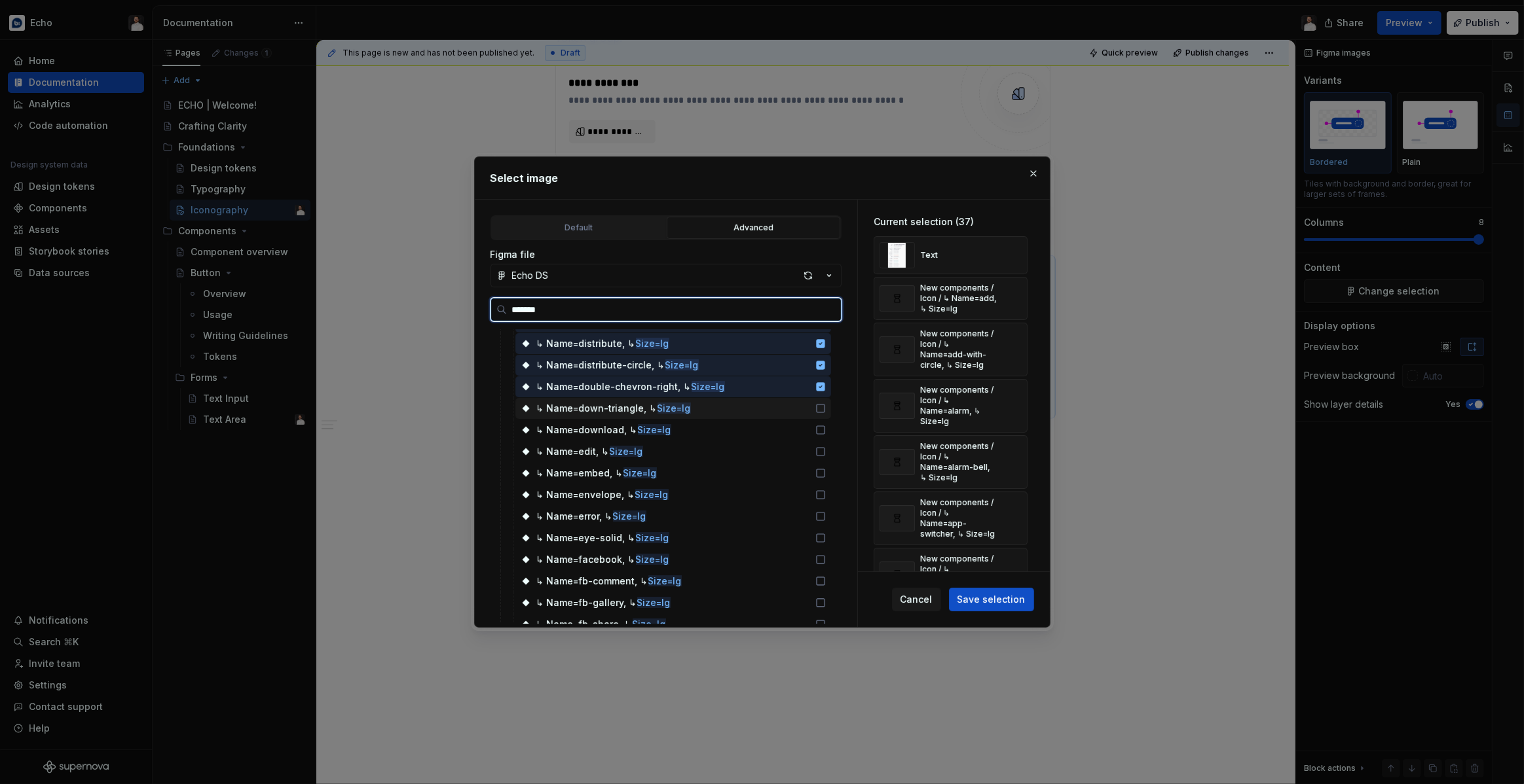
click at [826, 413] on icon at bounding box center [820, 409] width 11 height 11
click at [827, 438] on div "↳ Name=download, ↳ Size=lg" at bounding box center [673, 430] width 316 height 21
click at [804, 453] on div "↳ Name=edit, ↳ Size=lg" at bounding box center [673, 451] width 316 height 21
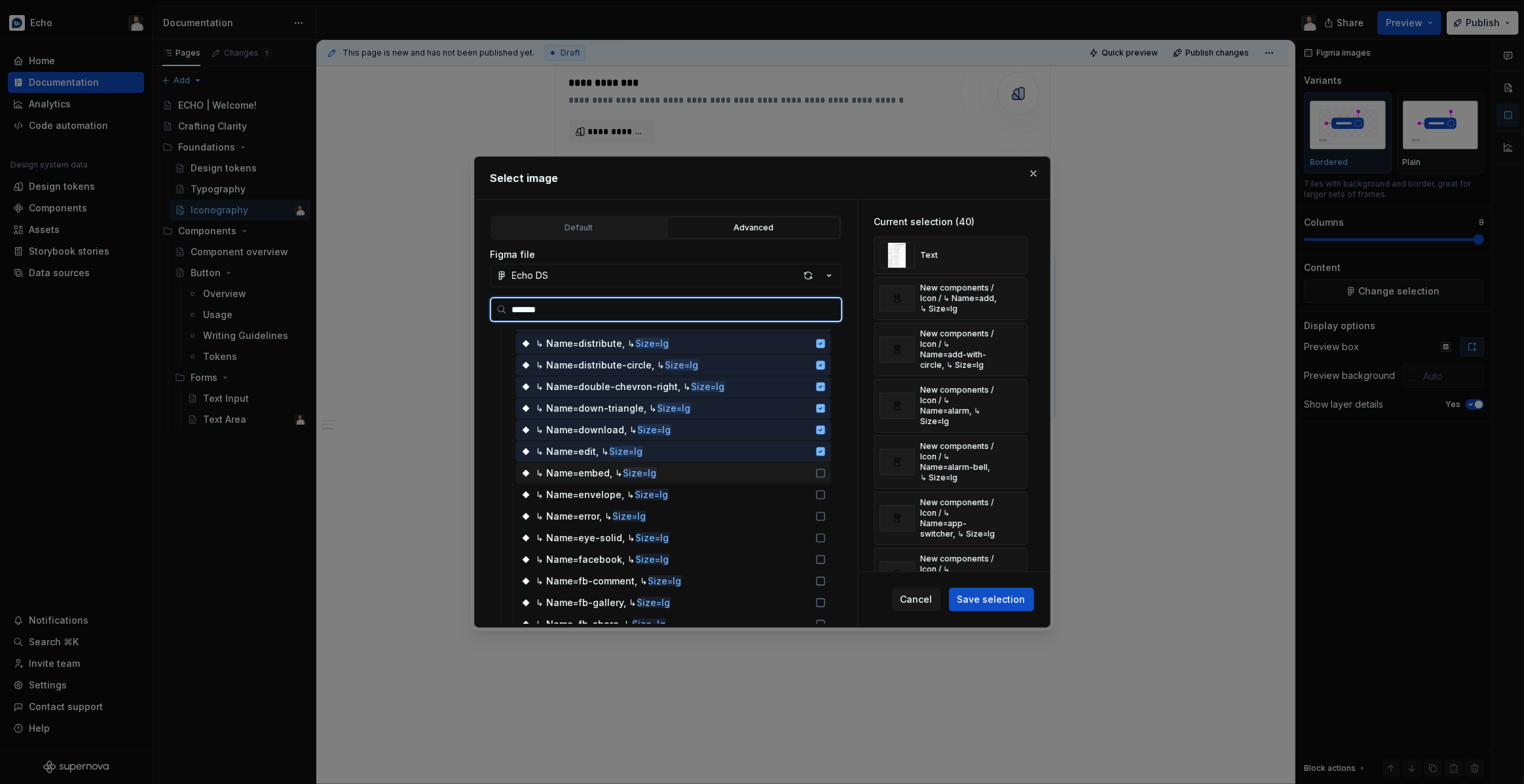
click at [826, 474] on icon at bounding box center [820, 473] width 11 height 11
click at [809, 495] on div "↳ Name=envelope, ↳ Size=lg" at bounding box center [673, 494] width 316 height 21
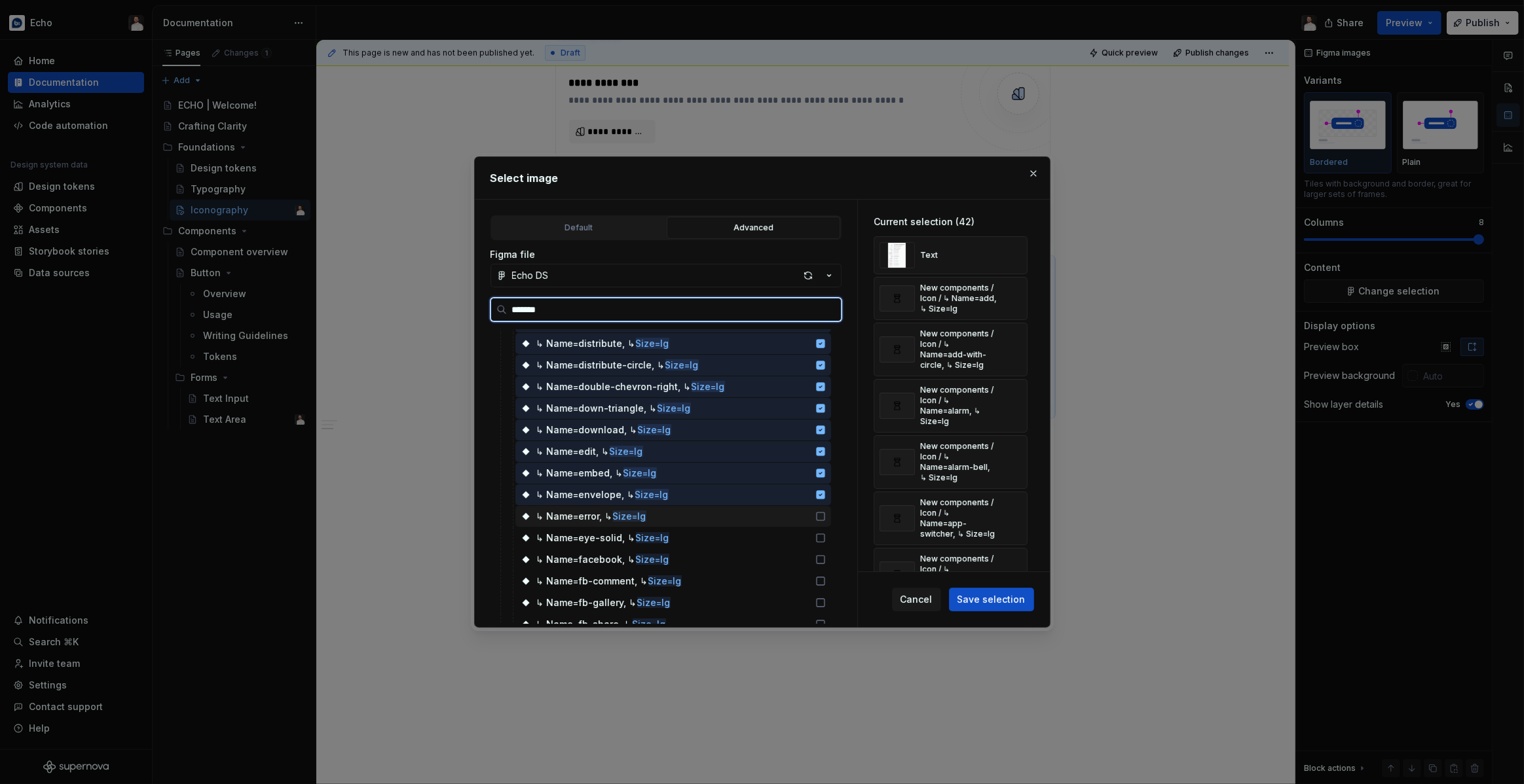
click at [817, 510] on div "↳ Name=error, ↳ Size=lg" at bounding box center [673, 516] width 316 height 21
click at [815, 537] on div "↳ Name=eye-solid, ↳ Size=lg" at bounding box center [673, 537] width 316 height 21
click at [814, 558] on div "↳ Name=facebook, ↳ Size=lg" at bounding box center [673, 560] width 316 height 21
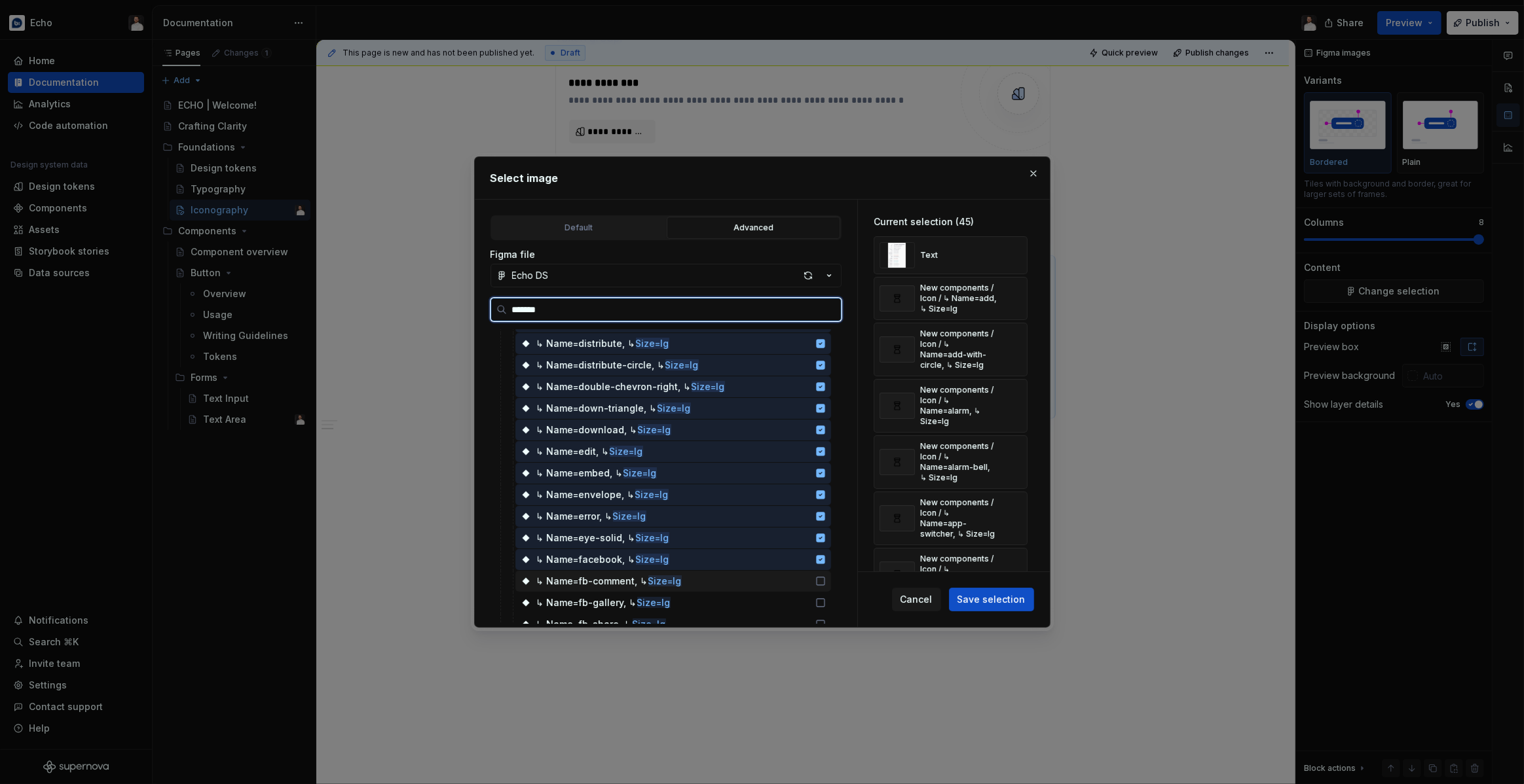
click at [813, 581] on div "↳ Name=fb-comment, ↳ Size=lg" at bounding box center [673, 581] width 316 height 21
click at [814, 605] on div "↳ Name=fb-gallery, ↳ Size=lg" at bounding box center [673, 603] width 316 height 21
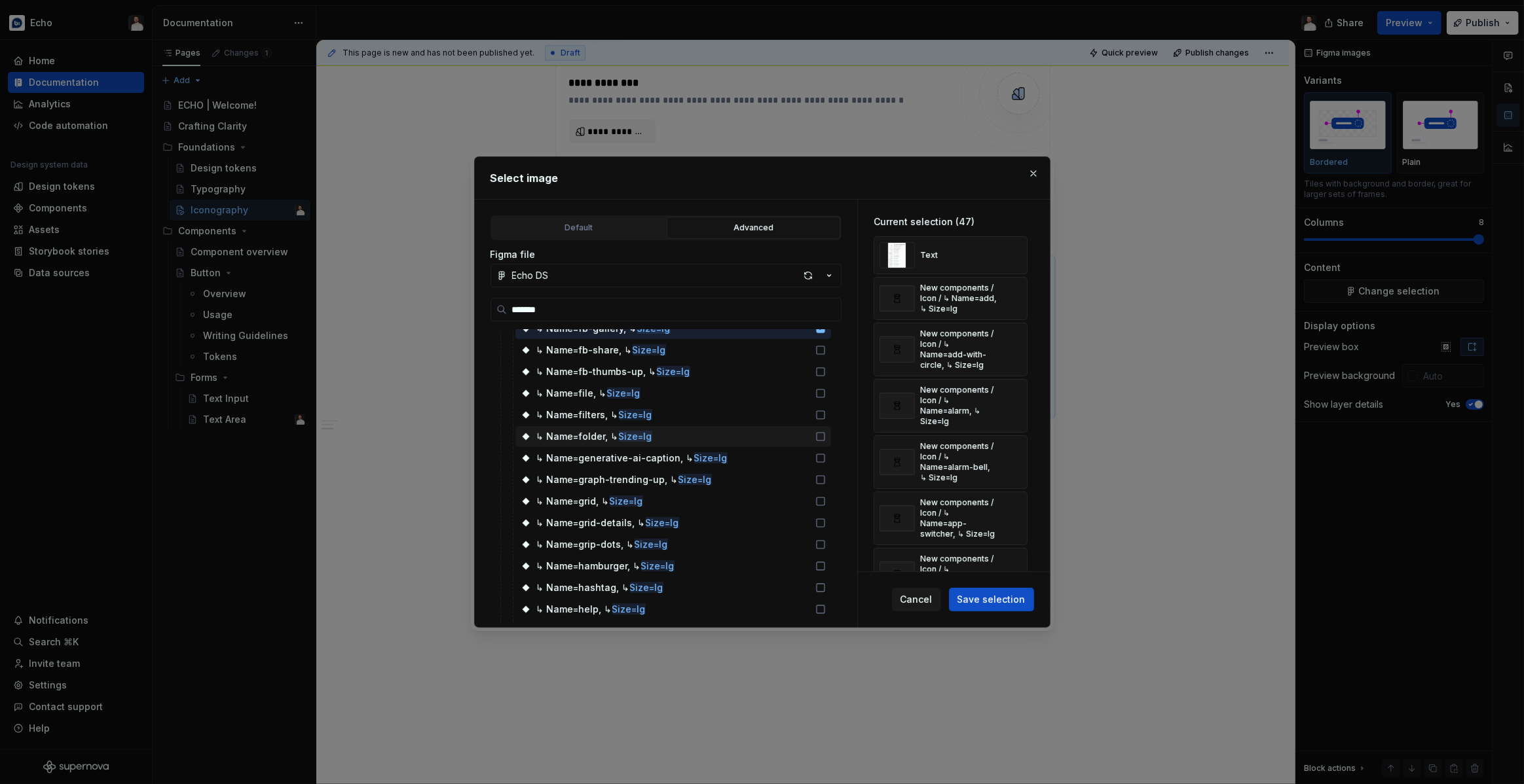
scroll to position [1031, 0]
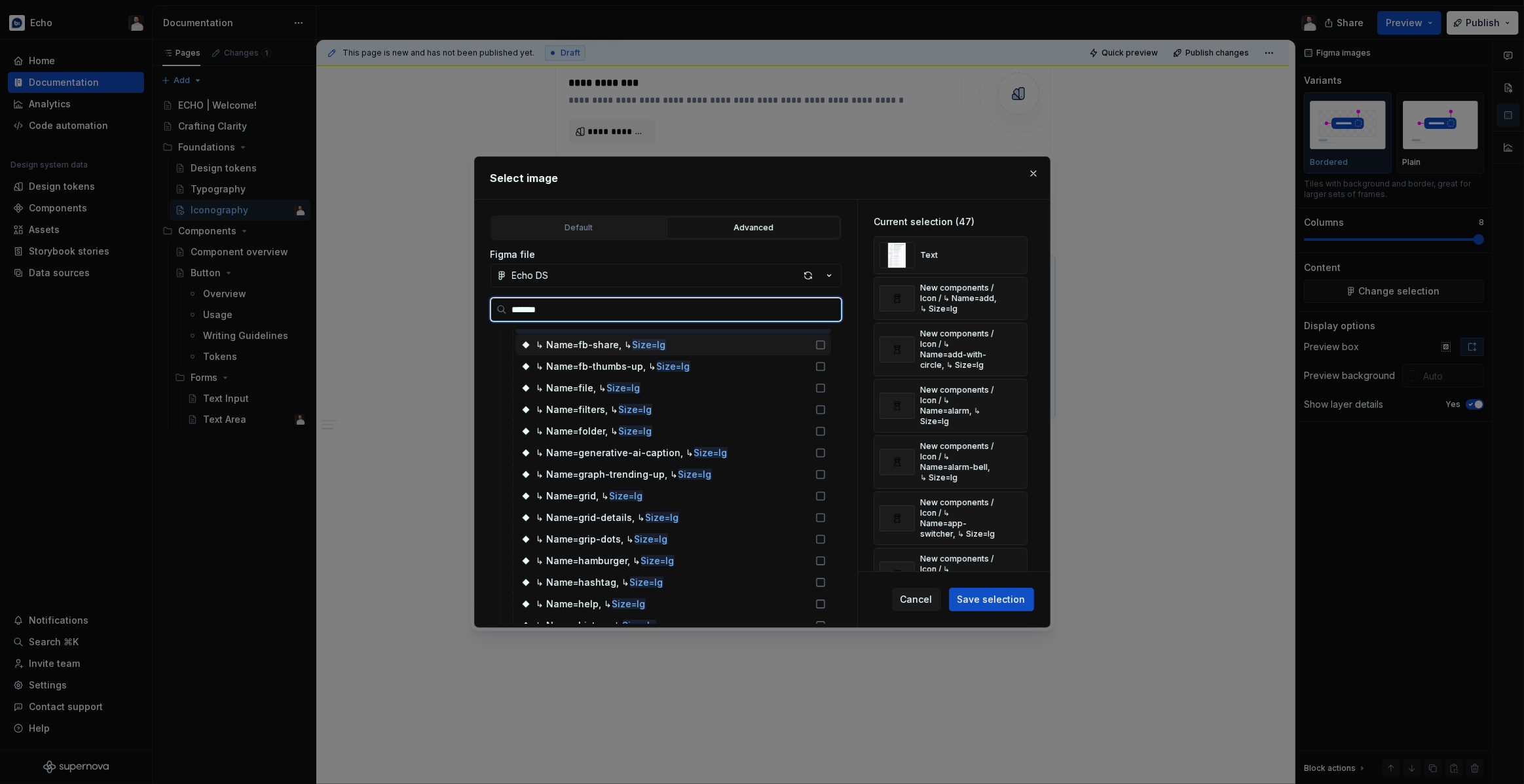
click at [797, 342] on div "↳ Name=fb-share, ↳ Size=lg" at bounding box center [673, 344] width 316 height 21
click at [815, 374] on div "↳ Name=fb-thumbs-up, ↳ Size=lg" at bounding box center [673, 366] width 316 height 21
click at [814, 390] on div "↳ Name=file, ↳ Size=lg" at bounding box center [673, 387] width 316 height 21
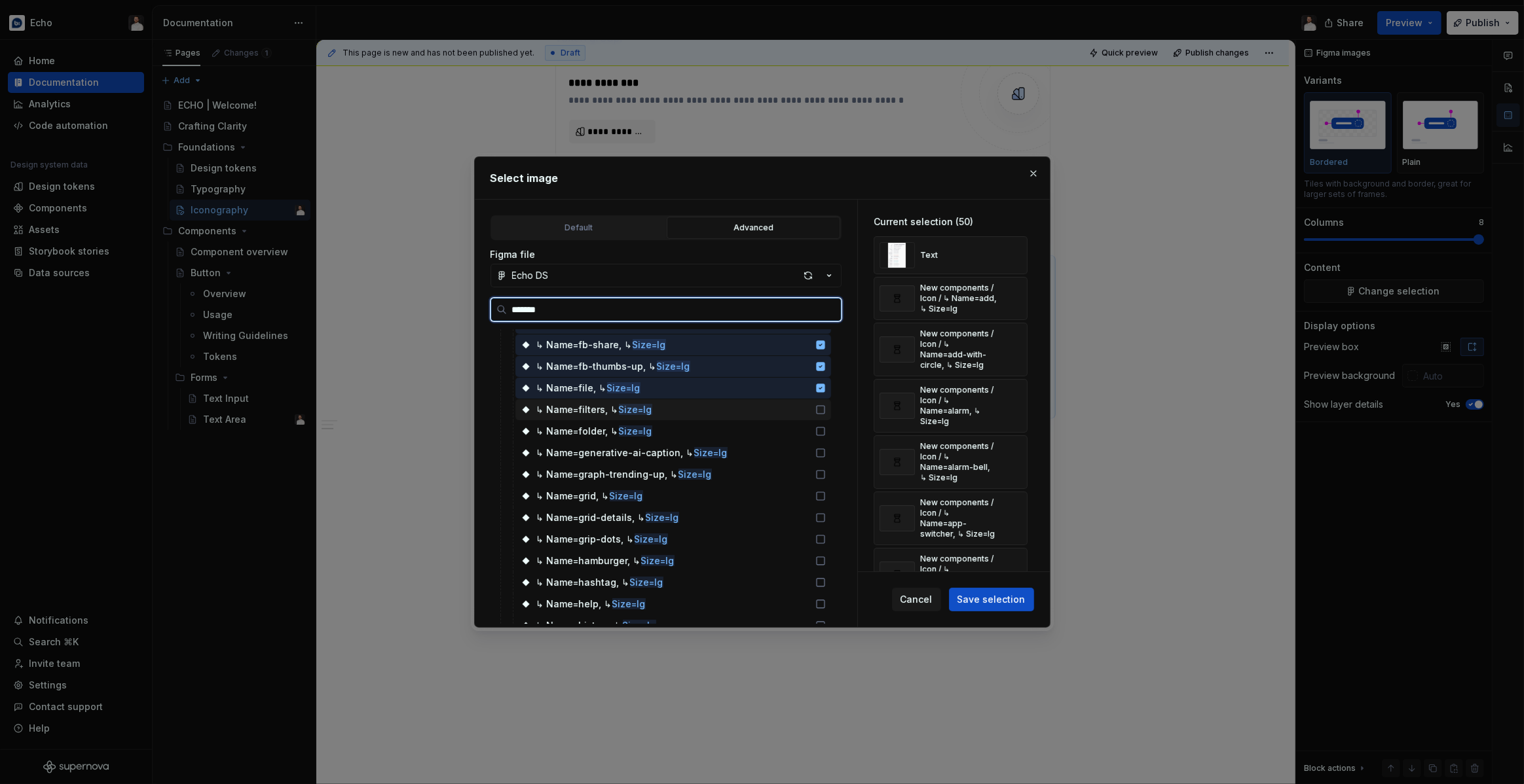
click at [810, 408] on div "↳ Name=filters, ↳ Size=lg" at bounding box center [673, 410] width 316 height 21
click at [805, 430] on div "↳ Name=folder, ↳ Size=lg" at bounding box center [673, 431] width 316 height 21
drag, startPoint x: 794, startPoint y: 455, endPoint x: 795, endPoint y: 467, distance: 12.0
click at [794, 455] on div "↳ Name=generative-ai-caption, ↳ Size=lg" at bounding box center [673, 453] width 316 height 21
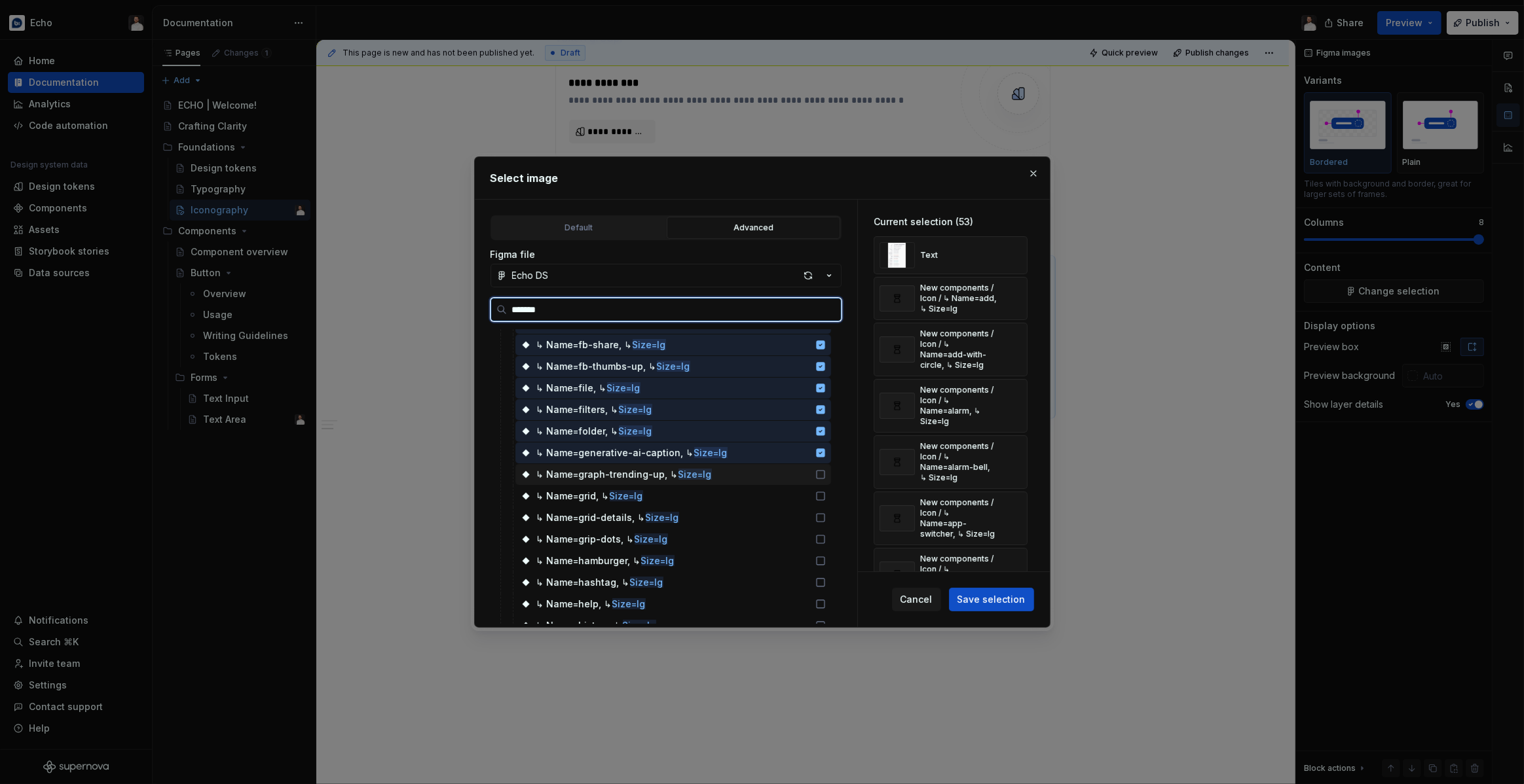
click at [795, 473] on div "↳ Name=graph-trending-up, ↳ Size=lg" at bounding box center [673, 474] width 316 height 21
click at [796, 500] on div "↳ Name=grid, ↳ Size=lg" at bounding box center [673, 496] width 316 height 21
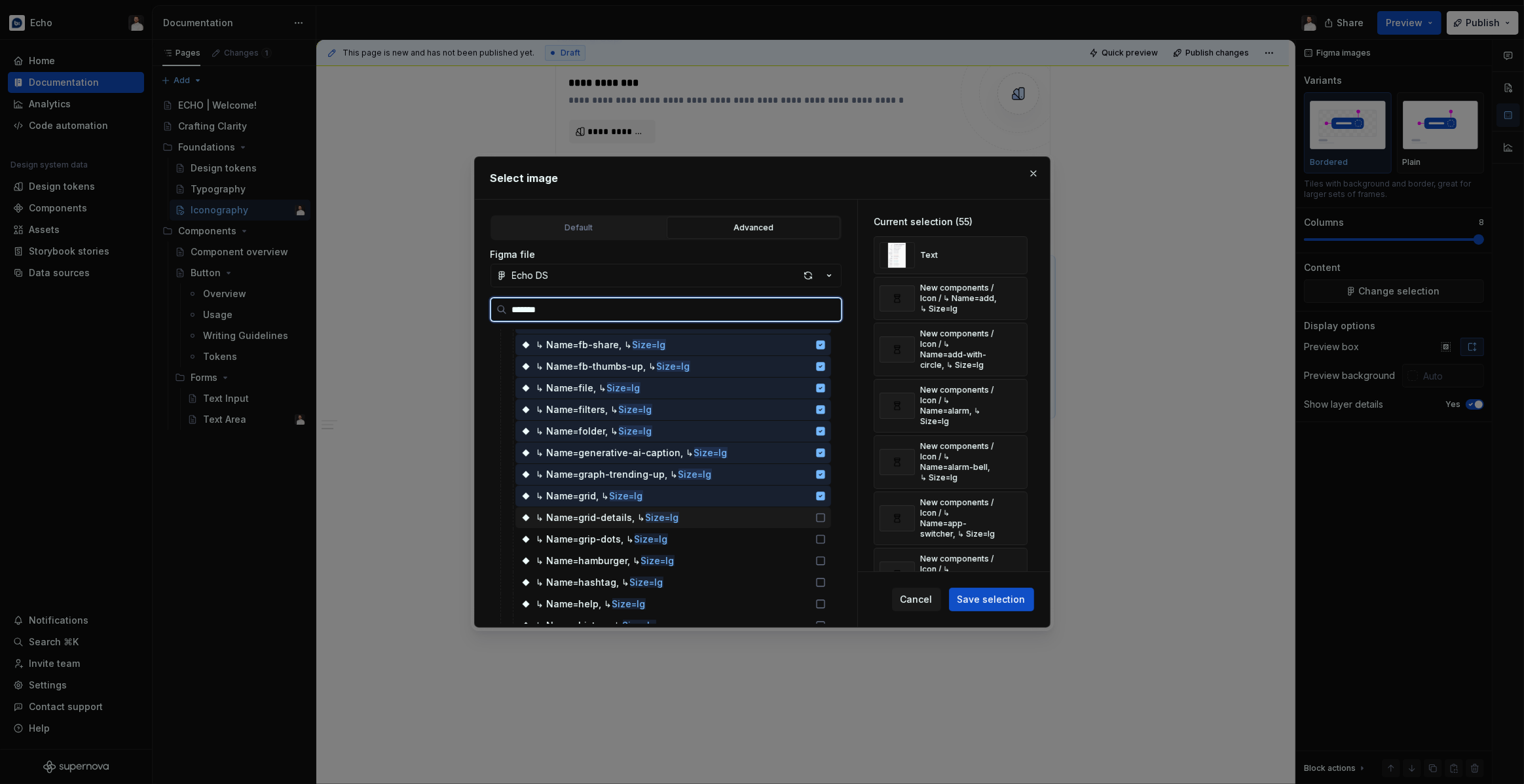
click at [798, 520] on div "↳ Name=grid-details, ↳ Size=lg" at bounding box center [673, 517] width 316 height 21
click at [797, 537] on div "↳ Name=grip-dots, ↳ Size=lg" at bounding box center [673, 539] width 316 height 21
drag, startPoint x: 797, startPoint y: 556, endPoint x: 797, endPoint y: 573, distance: 17.0
click at [797, 556] on div "↳ Name=hamburger, ↳ Size=lg" at bounding box center [673, 560] width 316 height 21
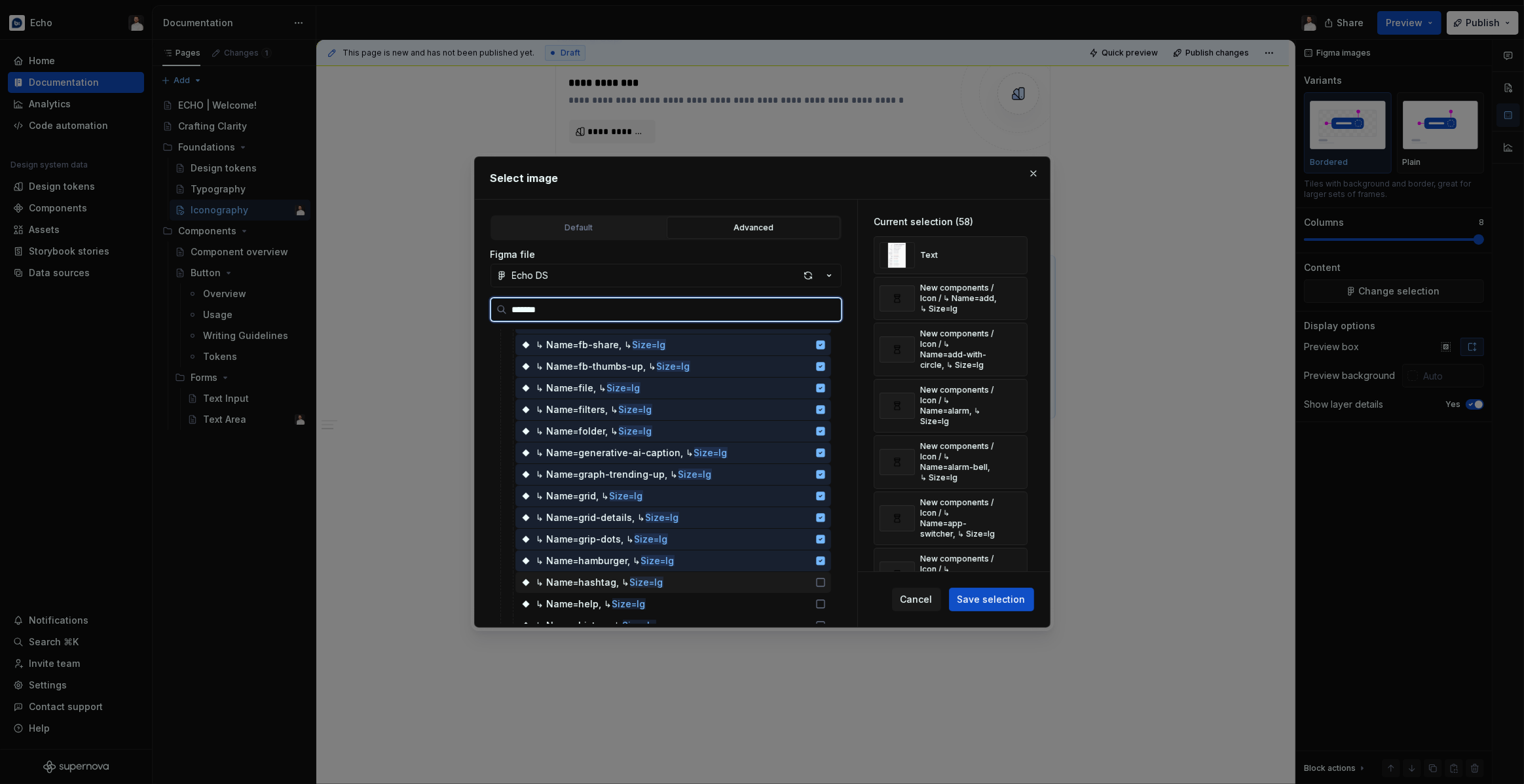
click at [797, 578] on div "↳ Name=hashtag, ↳ Size=lg" at bounding box center [673, 582] width 316 height 21
click at [797, 591] on div "↳ Name=hashtag, ↳ Size=lg" at bounding box center [673, 582] width 316 height 21
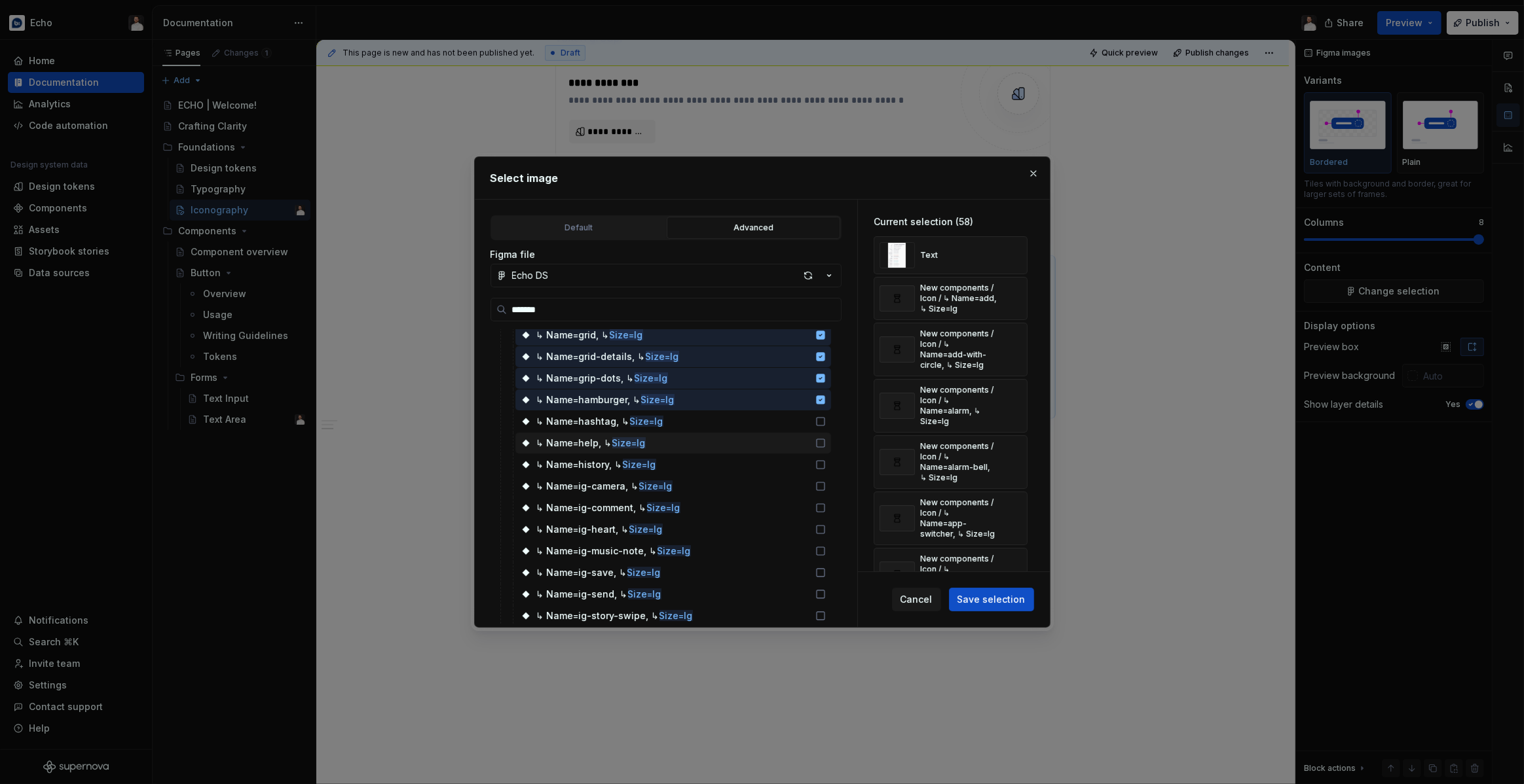
scroll to position [1194, 0]
click at [799, 413] on div "↳ Name=hashtag, ↳ Size=lg" at bounding box center [673, 419] width 316 height 21
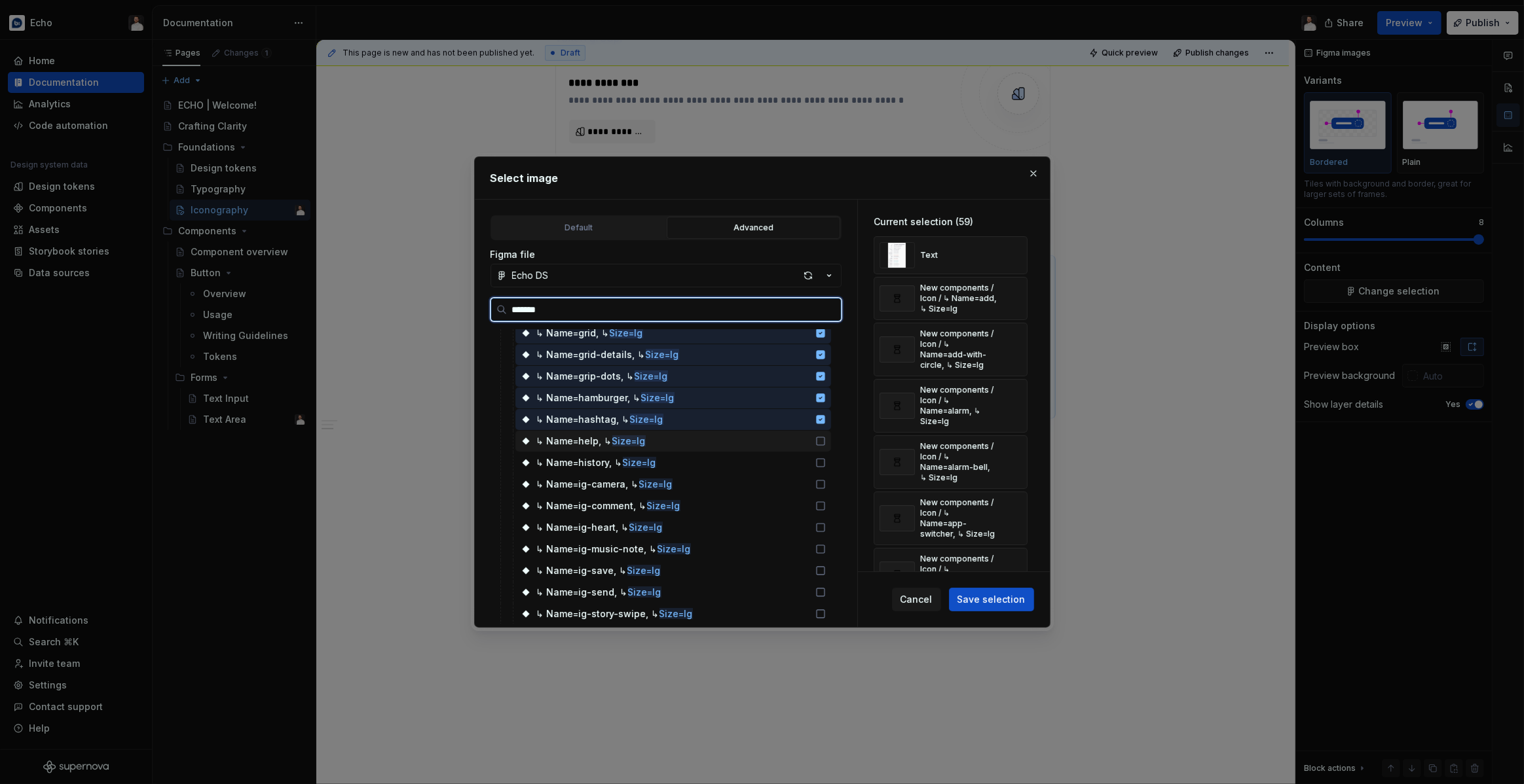
click at [810, 438] on div "↳ Name=help, ↳ Size=lg" at bounding box center [673, 440] width 316 height 21
click at [807, 474] on div "↳ Name=ig-camera, ↳ Size=lg" at bounding box center [673, 484] width 316 height 21
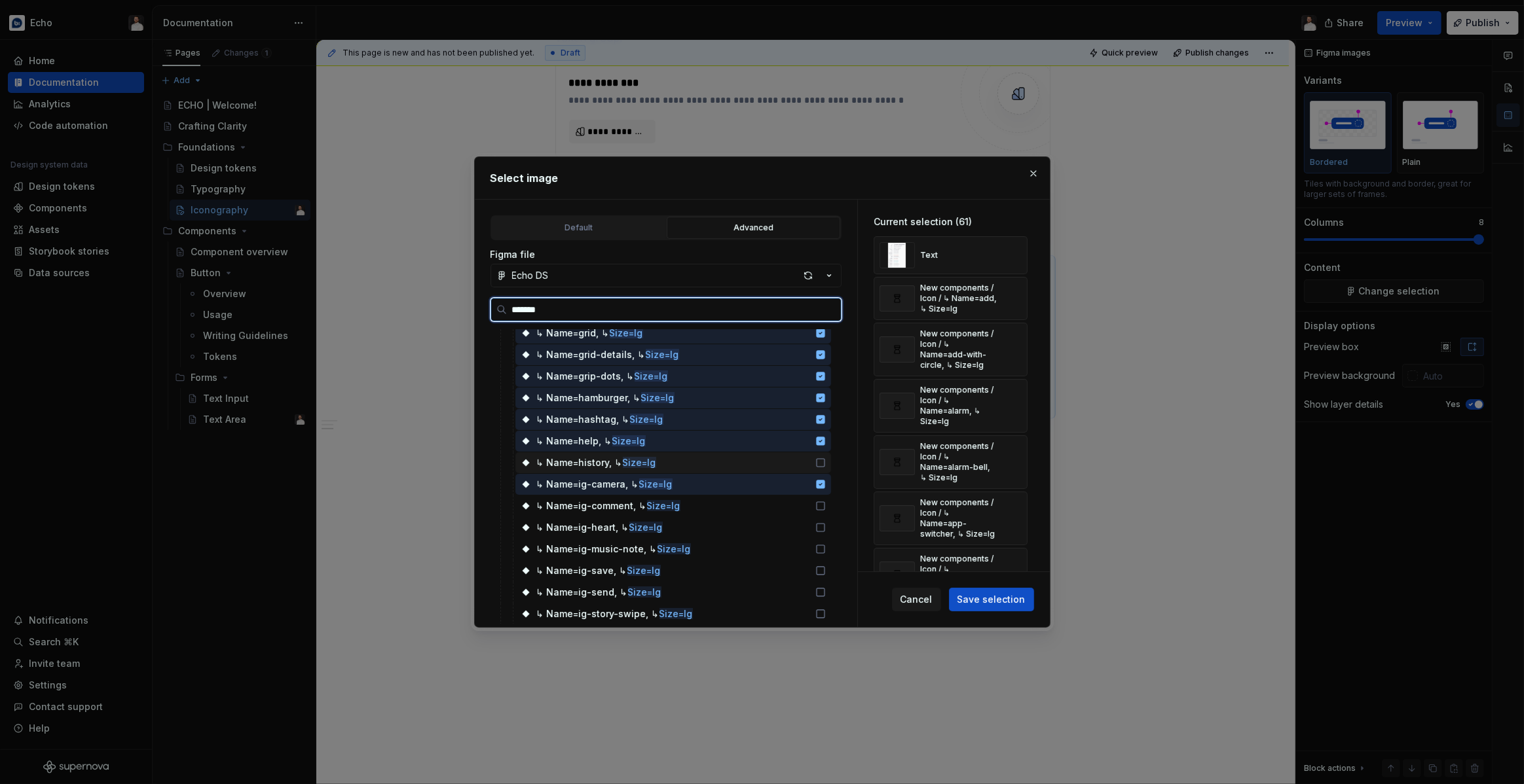
click at [804, 470] on div "↳ Name=history, ↳ Size=lg" at bounding box center [673, 463] width 316 height 21
click at [812, 504] on div "↳ Name=ig-comment, ↳ Size=lg" at bounding box center [673, 506] width 316 height 21
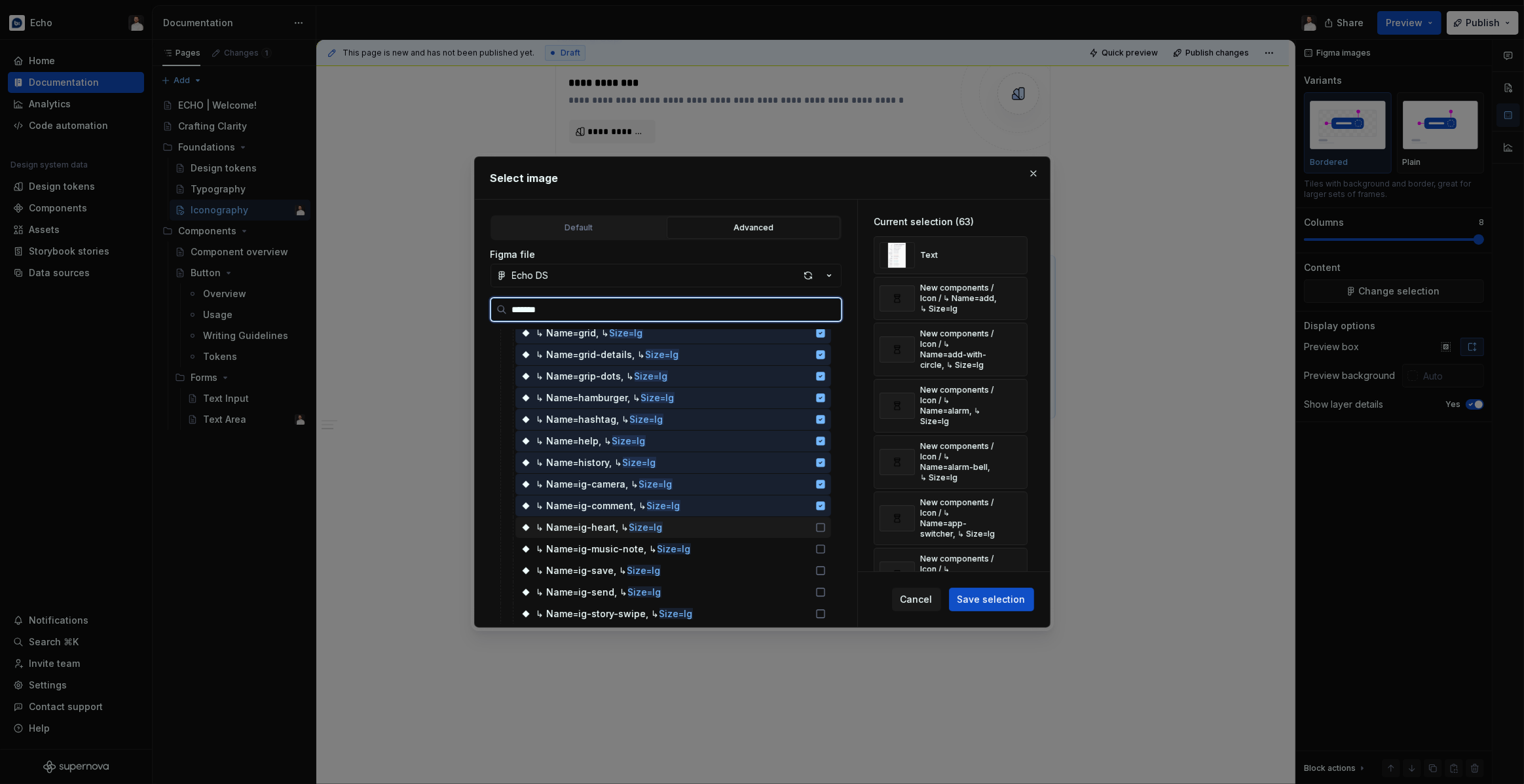
drag, startPoint x: 805, startPoint y: 524, endPoint x: 797, endPoint y: 523, distance: 8.1
click at [805, 524] on div "↳ Name=ig-heart, ↳ Size=lg" at bounding box center [673, 527] width 316 height 21
click at [800, 549] on div "↳ Name=ig-music-note, ↳ Size=lg" at bounding box center [673, 549] width 316 height 21
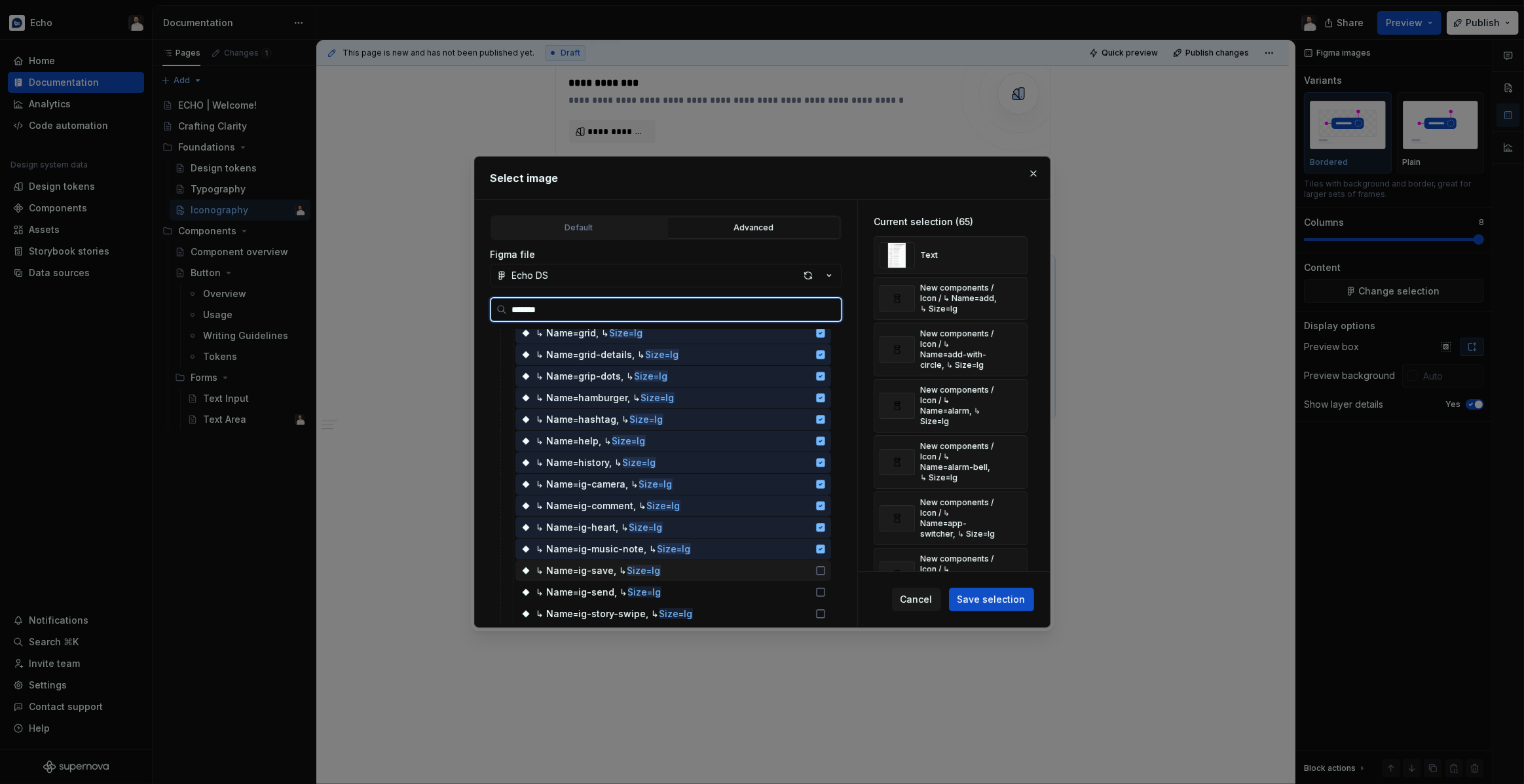
click at [801, 567] on div "↳ Name=ig-save, ↳ Size=lg" at bounding box center [673, 570] width 316 height 21
click at [803, 585] on div "↳ Name=ig-send, ↳ Size=lg" at bounding box center [673, 592] width 316 height 21
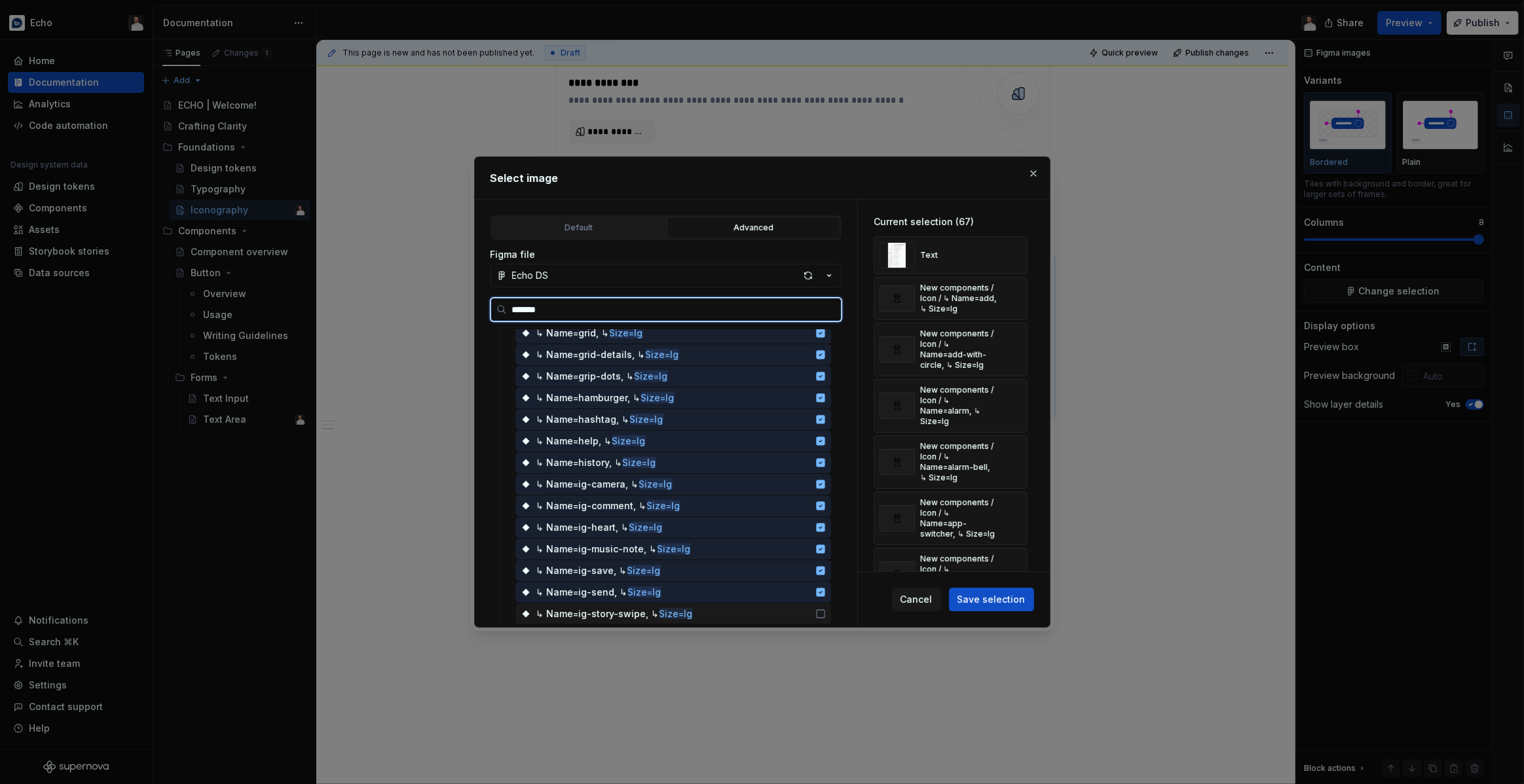
click at [804, 609] on div "↳ Name=ig-story-swipe, ↳ Size=lg" at bounding box center [673, 613] width 316 height 21
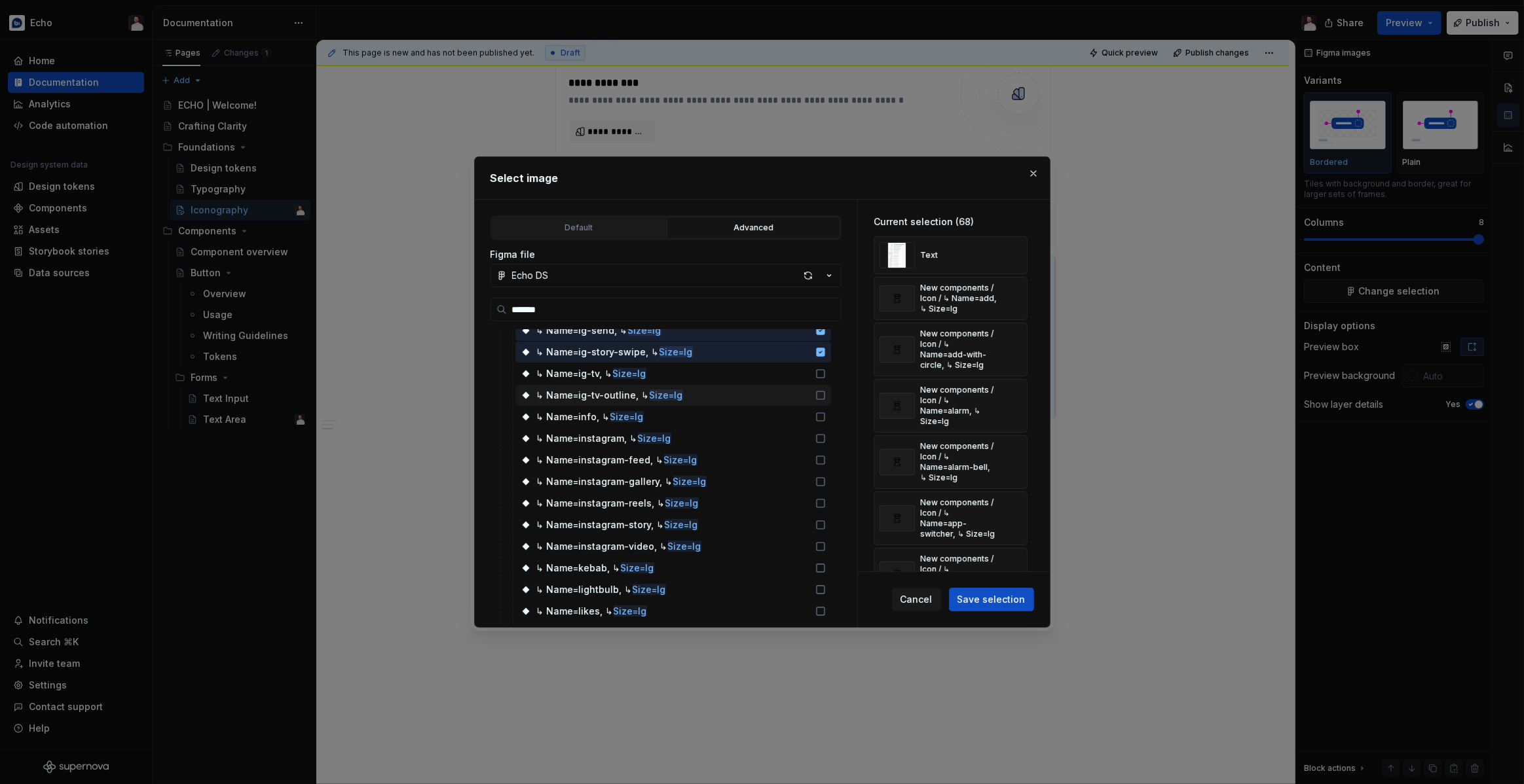
scroll to position [1458, 0]
click at [797, 377] on div "↳ Name=ig-tv, ↳ Size=lg" at bounding box center [673, 372] width 316 height 21
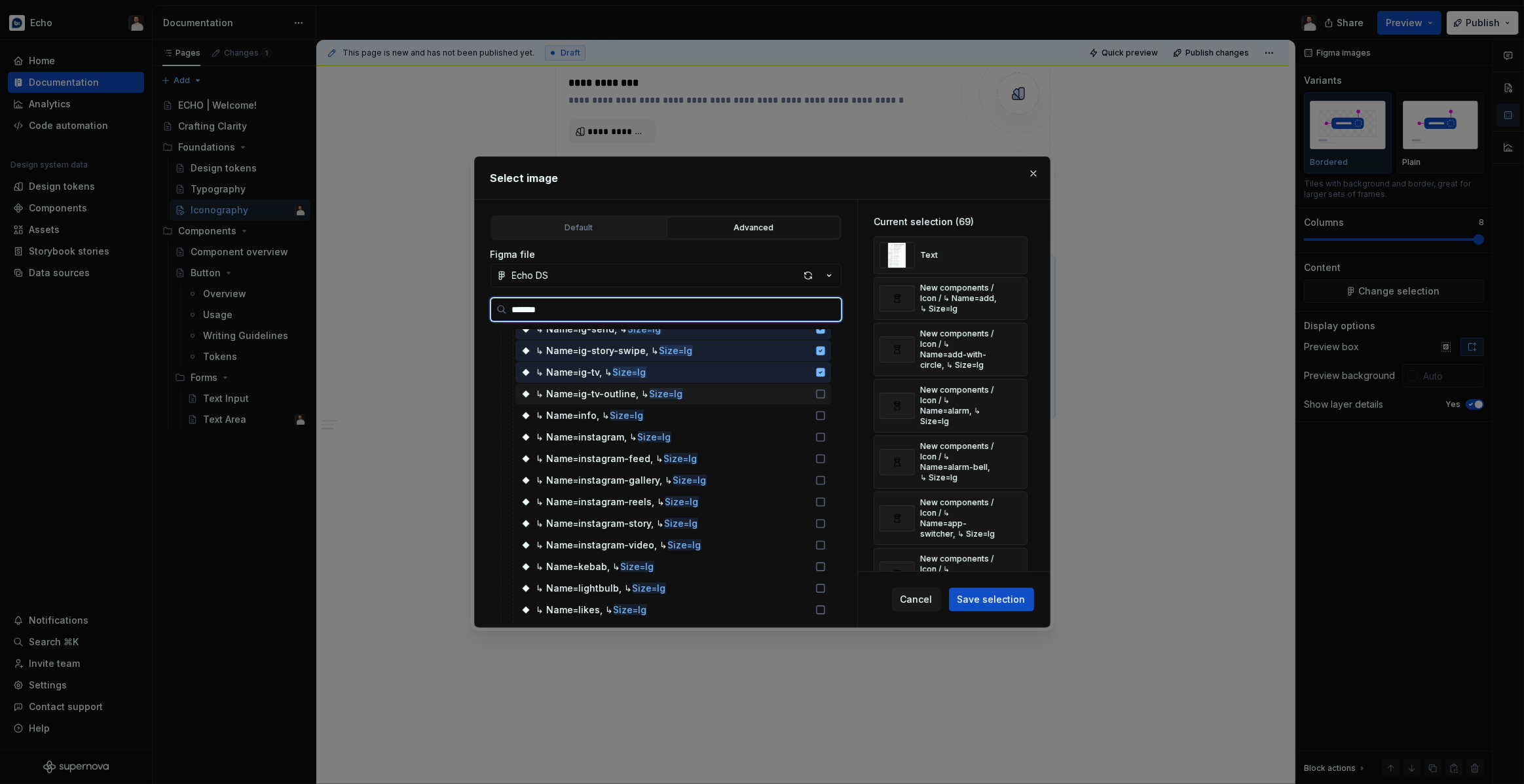
click at [823, 397] on div at bounding box center [818, 394] width 15 height 11
click at [817, 413] on div "↳ Name=info, ↳ Size=lg" at bounding box center [673, 415] width 316 height 21
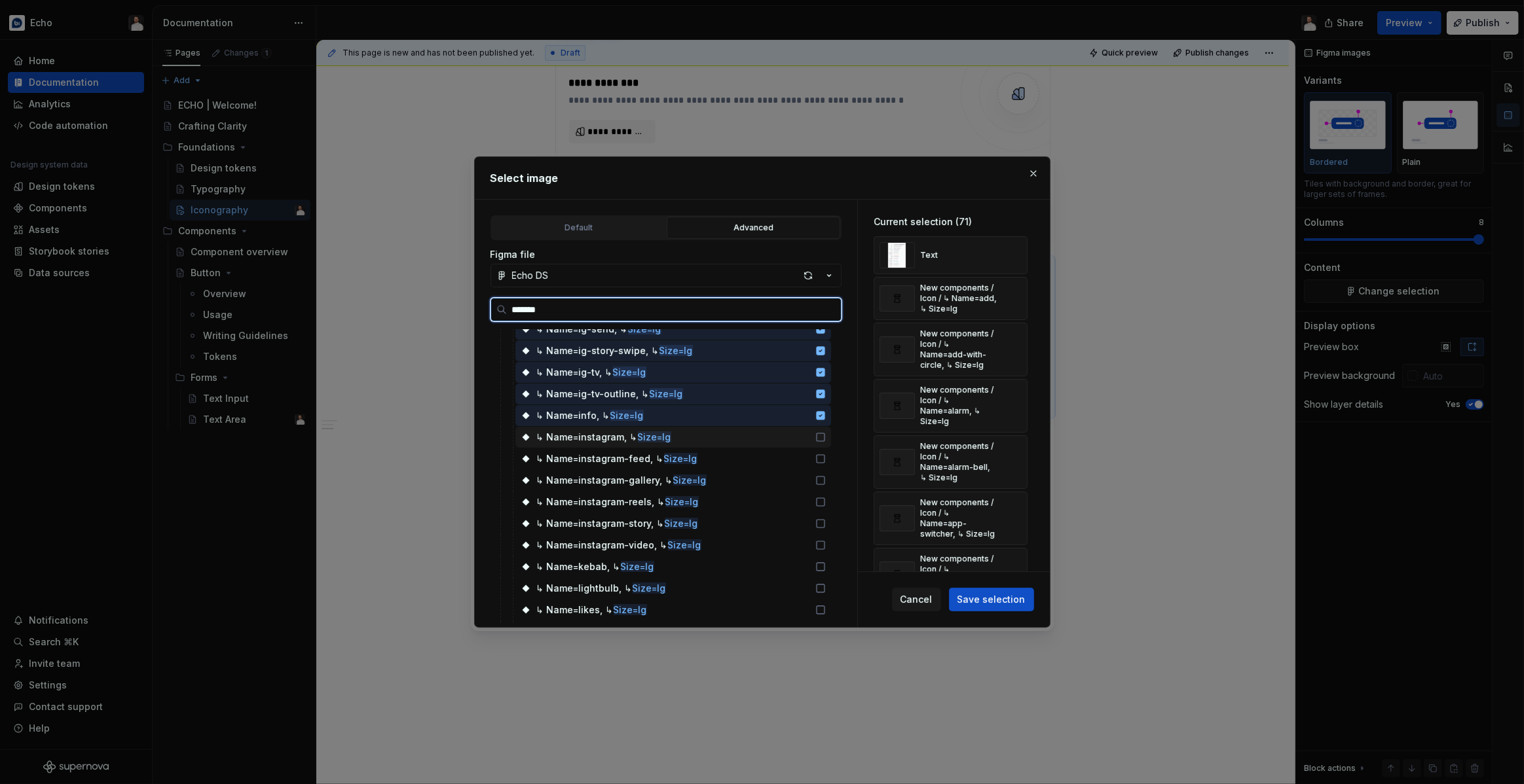
click at [813, 449] on div "↳ Name=instagram-feed, ↳ Size=lg" at bounding box center [673, 458] width 316 height 21
click at [806, 437] on div "↳ Name=instagram, ↳ Size=lg" at bounding box center [673, 437] width 316 height 21
click at [814, 603] on div "↳ Name=likes, ↳ Size=lg" at bounding box center [673, 610] width 316 height 21
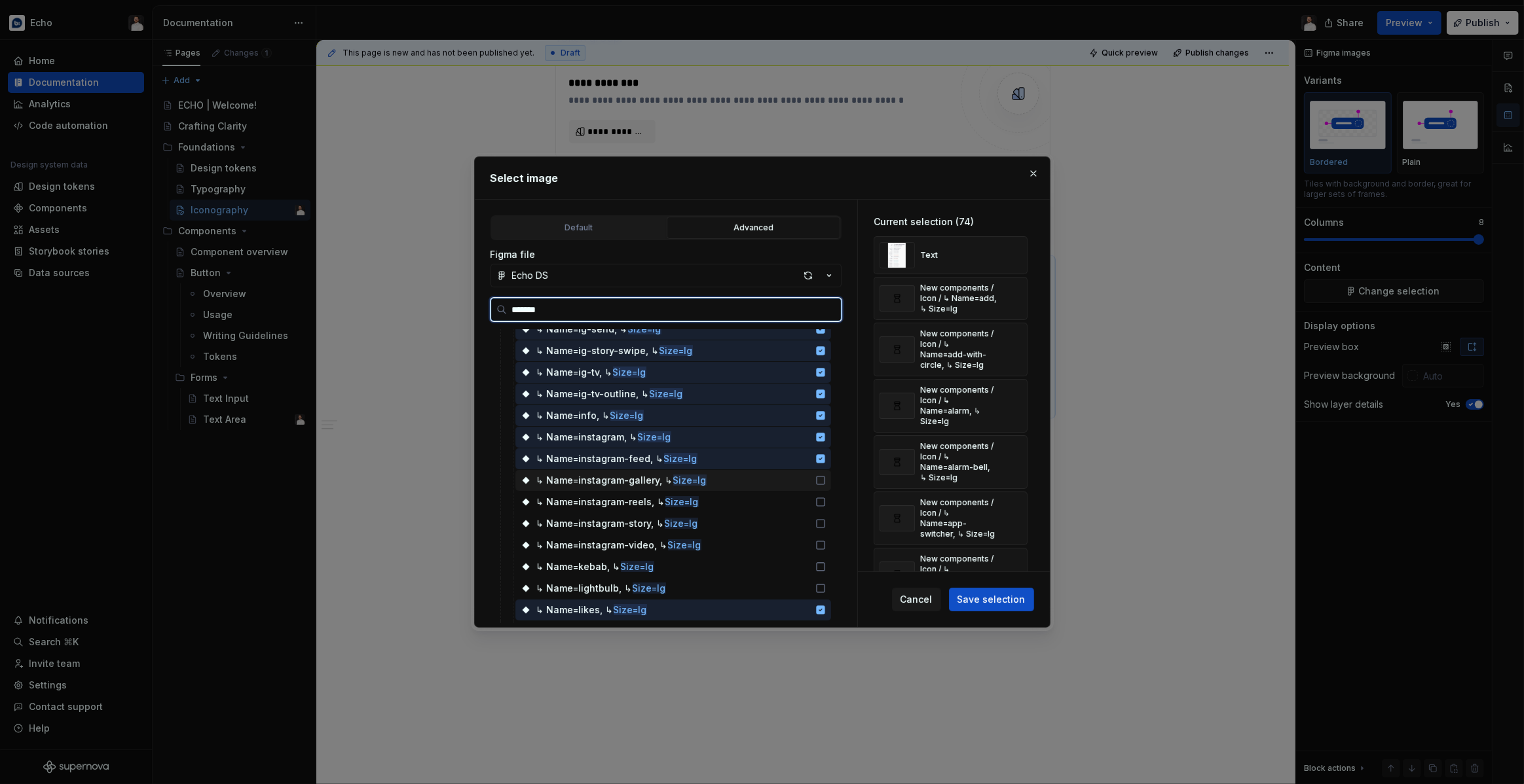
click at [824, 483] on icon at bounding box center [820, 480] width 8 height 8
click at [823, 493] on div "↳ Name=instagram-reels, ↳ Size=lg" at bounding box center [673, 502] width 316 height 21
click at [814, 520] on div "↳ Name=instagram-story, ↳ Size=lg" at bounding box center [673, 523] width 316 height 21
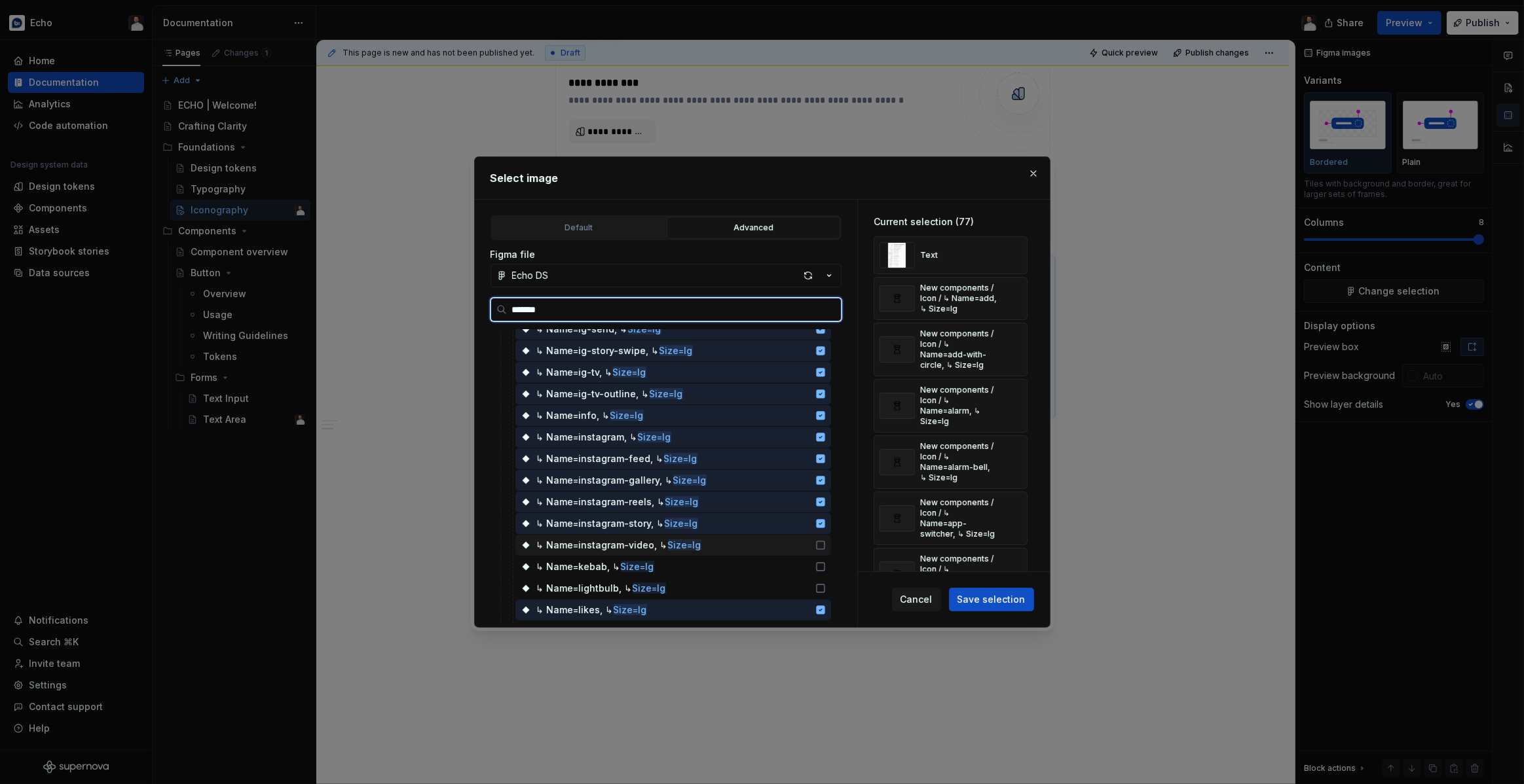
click at [813, 543] on div "↳ Name=instagram-video, ↳ Size=lg" at bounding box center [673, 545] width 316 height 21
click at [810, 564] on div "↳ Name=kebab, ↳ Size=lg" at bounding box center [673, 566] width 316 height 21
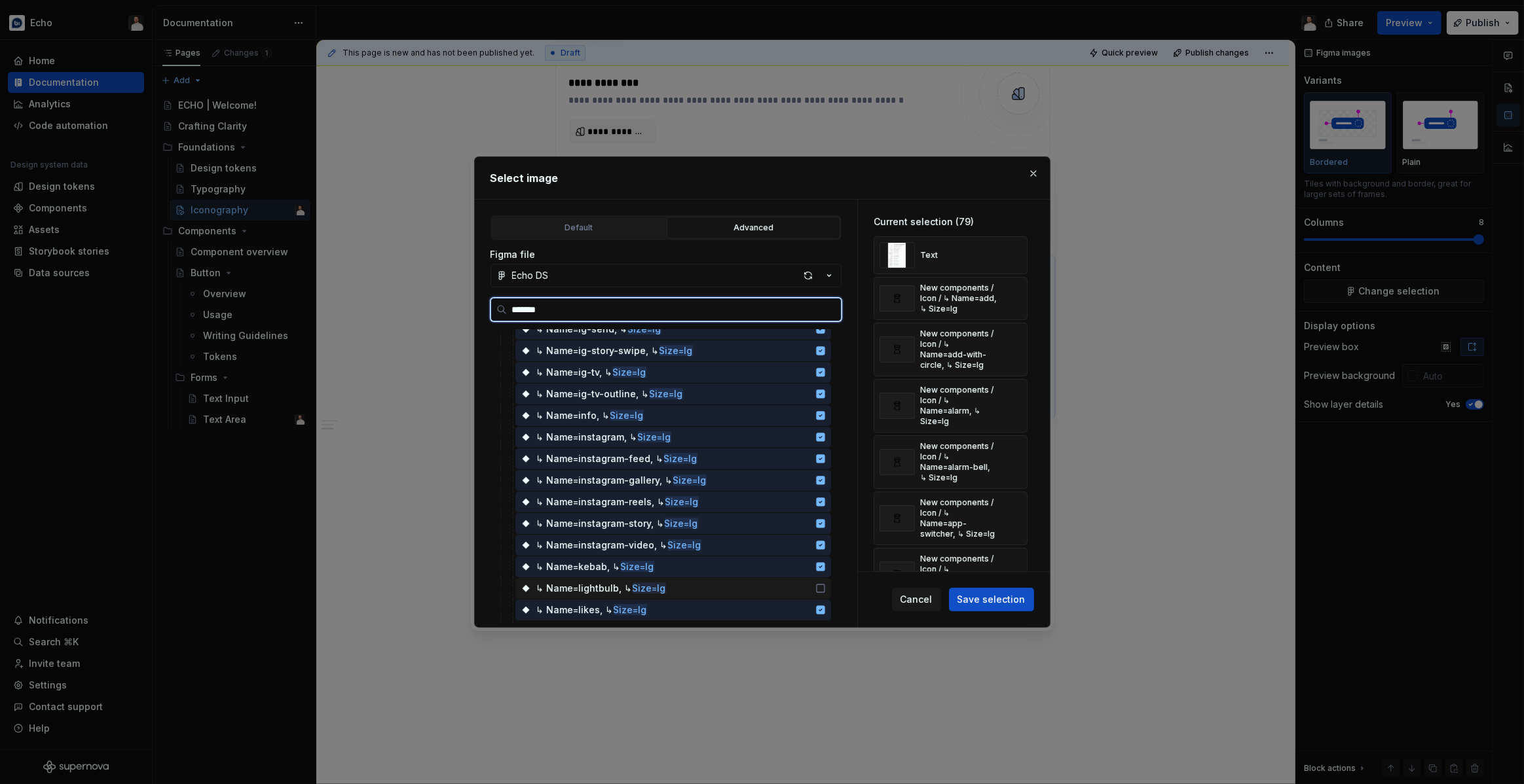
click at [804, 580] on div "↳ Name=lightbulb, ↳ Size=lg" at bounding box center [673, 588] width 316 height 21
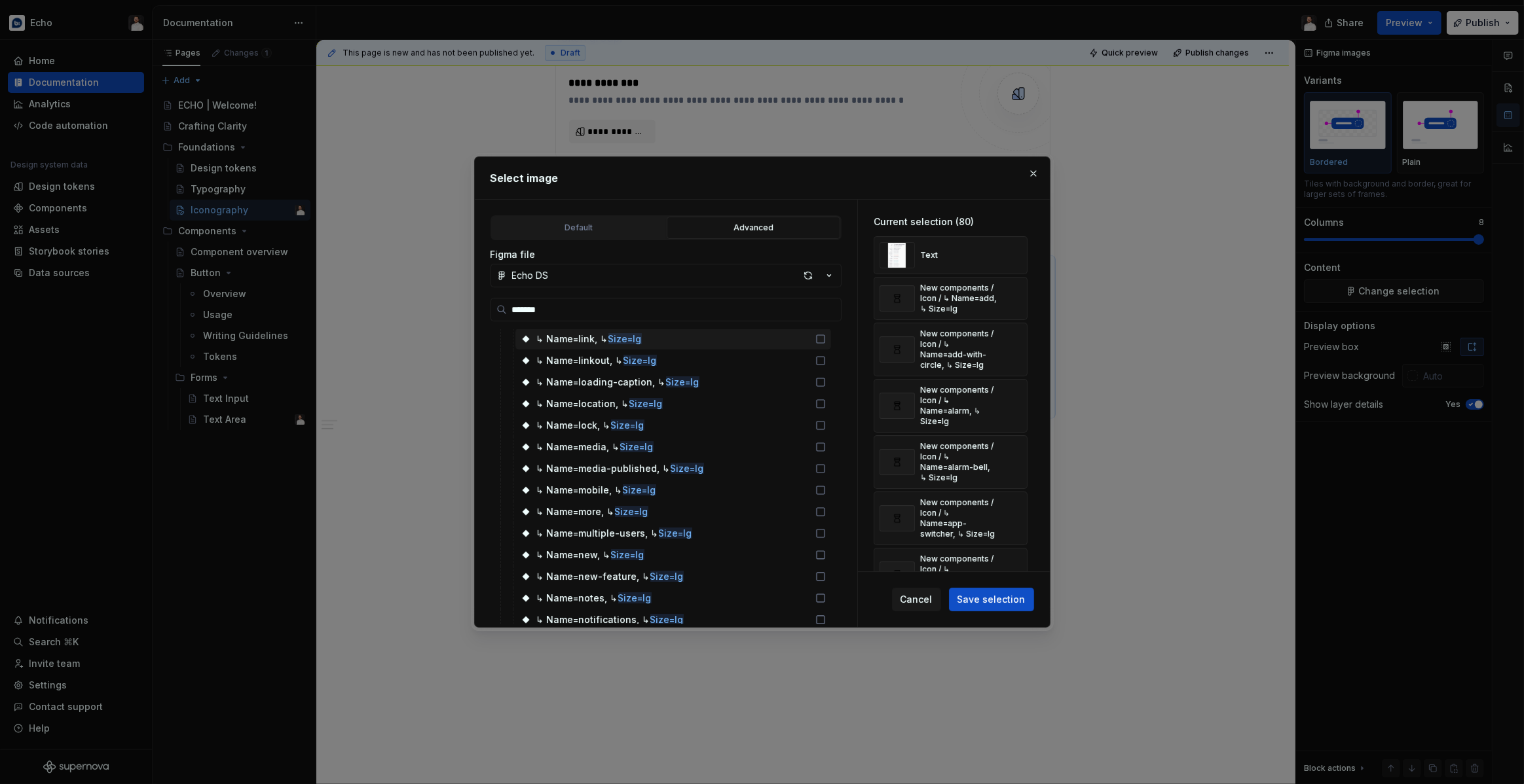
scroll to position [1754, 0]
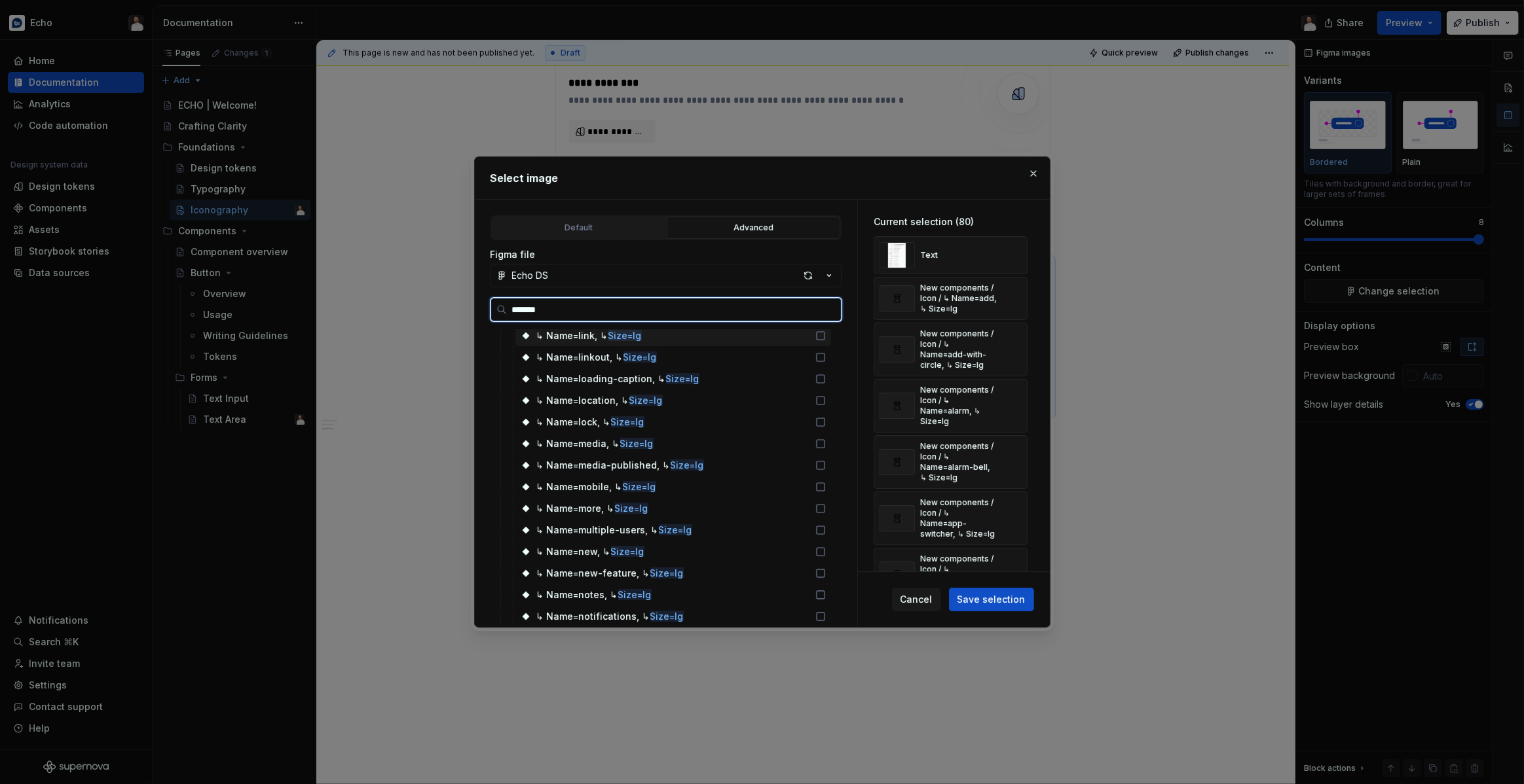
click at [785, 334] on div "↳ Name=link, ↳ Size=lg" at bounding box center [673, 335] width 316 height 21
click at [779, 353] on div "↳ Name=linkout, ↳ Size=lg" at bounding box center [673, 357] width 316 height 21
click at [779, 368] on div "↳ Name=loading-caption, ↳ Size=lg" at bounding box center [673, 378] width 316 height 21
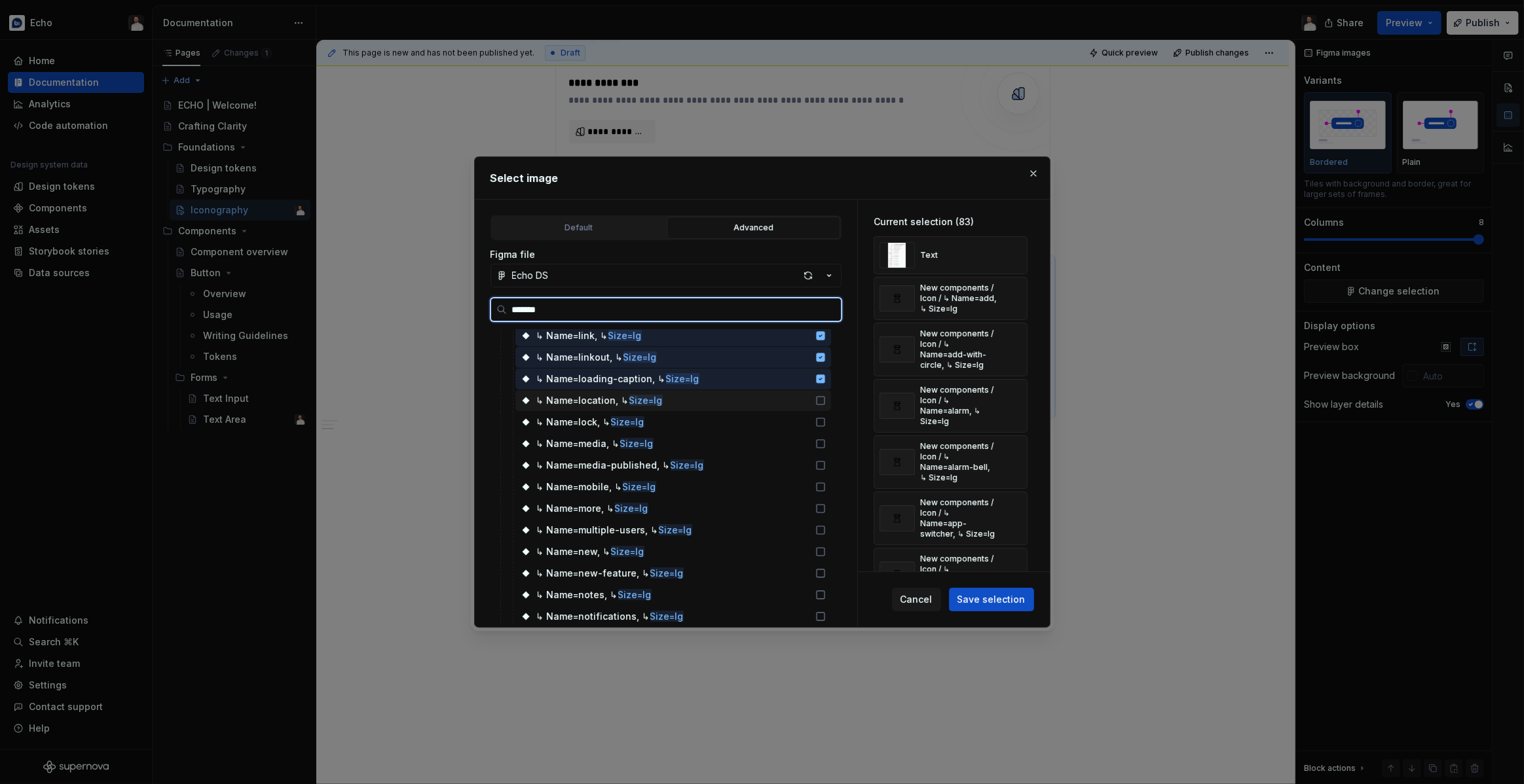
click at [778, 393] on div "↳ Name=location, ↳ Size=lg" at bounding box center [673, 400] width 316 height 21
click at [779, 413] on div "↳ Name=lock, ↳ Size=lg" at bounding box center [673, 422] width 316 height 21
click at [782, 445] on div "↳ Name=media, ↳ Size=lg" at bounding box center [673, 443] width 316 height 21
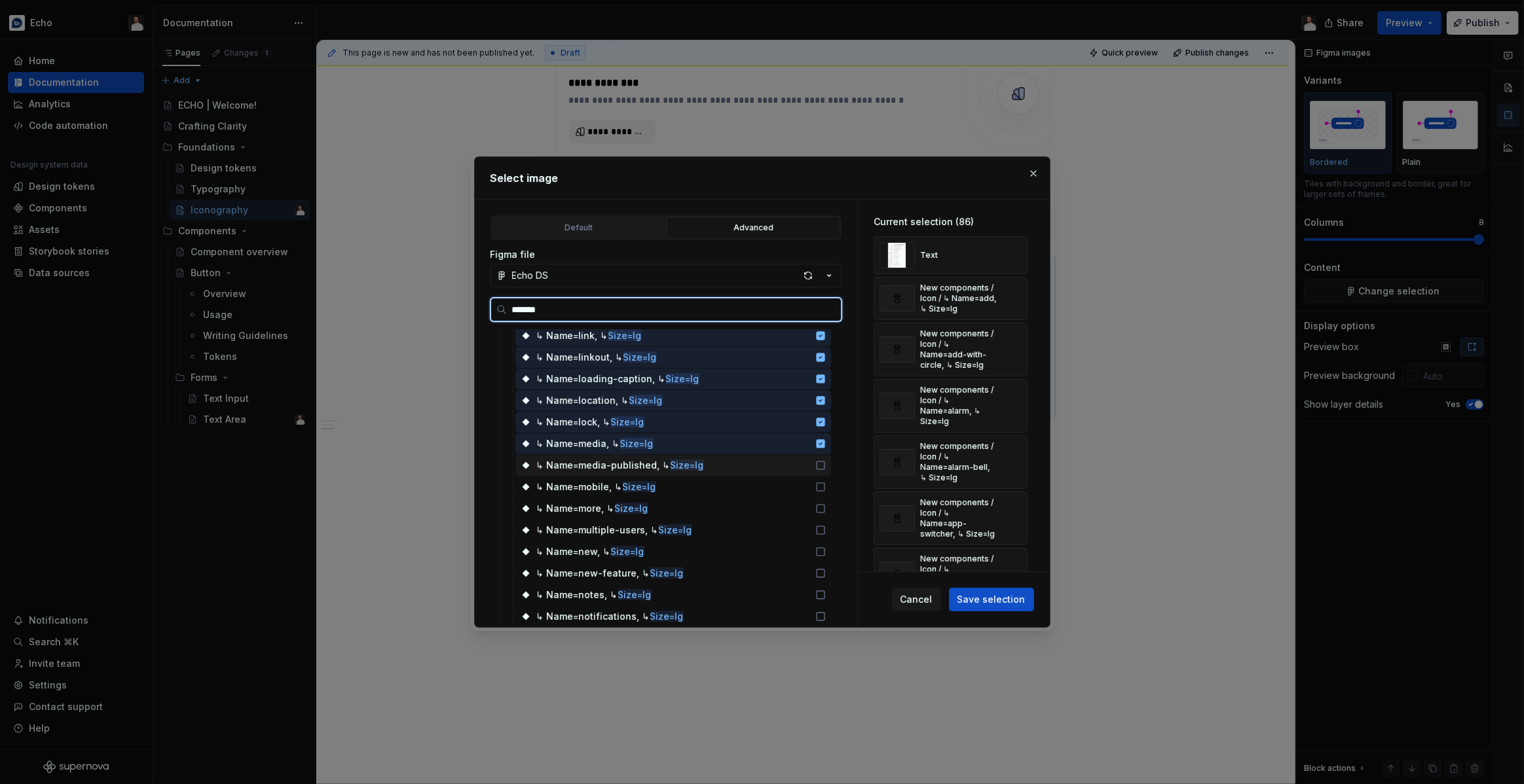
click at [784, 463] on div "↳ Name=media-published, ↳ Size=lg" at bounding box center [673, 465] width 316 height 21
click at [792, 497] on div "↳ Name=mobile, ↳ Size=lg" at bounding box center [673, 487] width 316 height 22
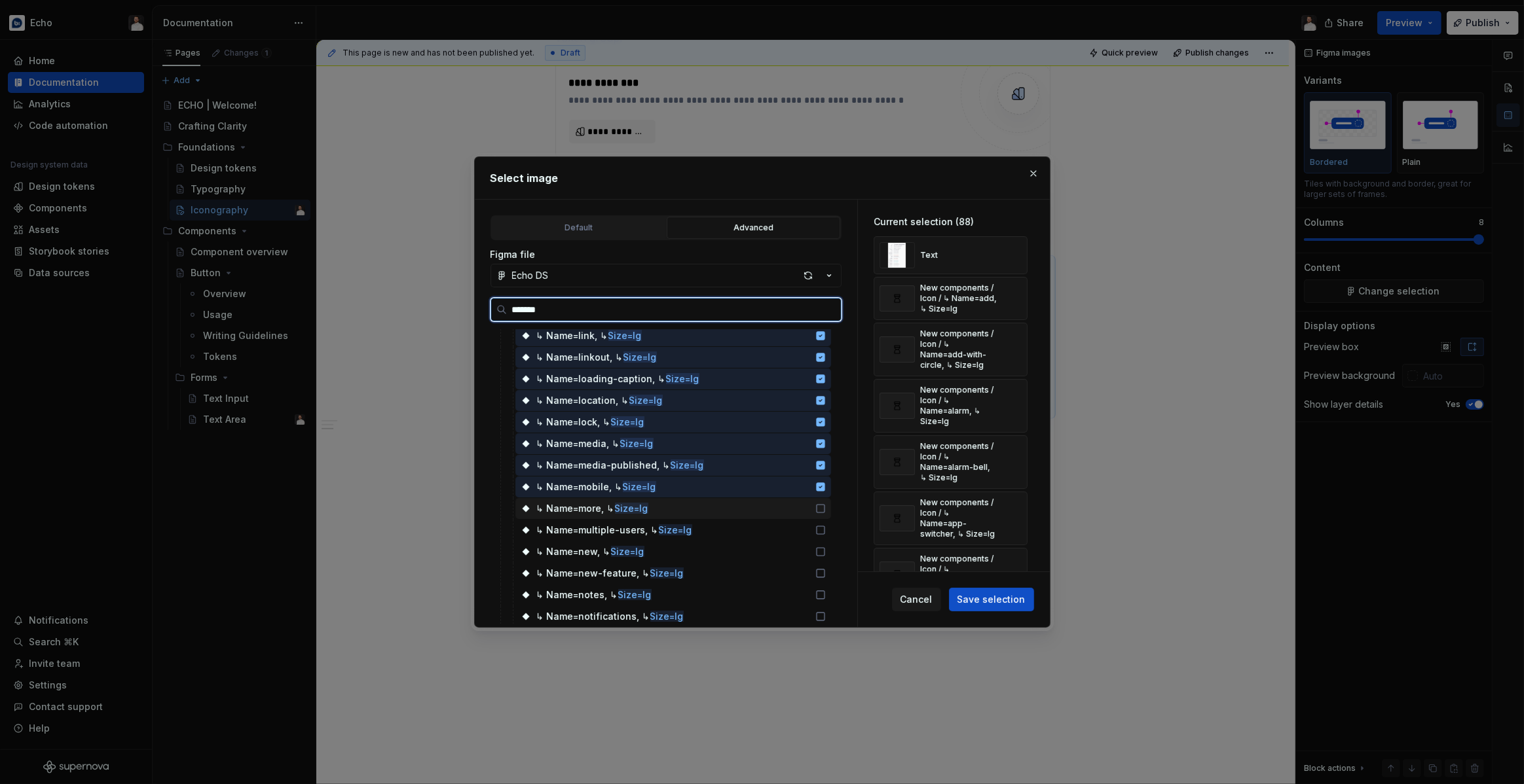
click at [799, 514] on div "↳ Name=more, ↳ Size=lg" at bounding box center [673, 508] width 316 height 21
click at [801, 537] on div "↳ Name=multiple-users, ↳ Size=lg" at bounding box center [673, 530] width 316 height 21
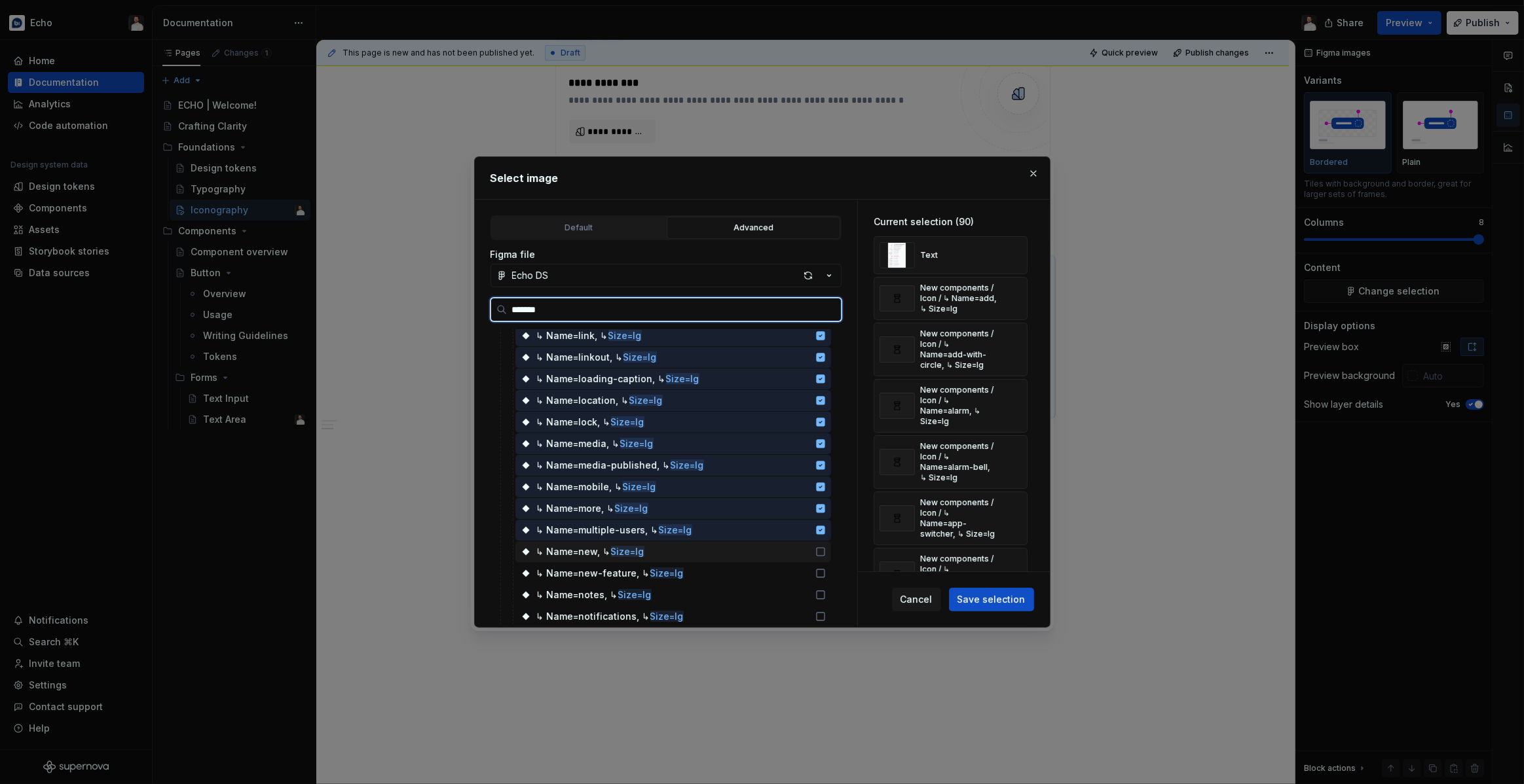
click at [804, 556] on div "↳ Name=new, ↳ Size=lg" at bounding box center [673, 551] width 316 height 21
drag, startPoint x: 807, startPoint y: 576, endPoint x: 807, endPoint y: 591, distance: 15.0
click at [807, 576] on div "↳ Name=new-feature, ↳ Size=lg" at bounding box center [673, 573] width 316 height 21
drag, startPoint x: 806, startPoint y: 599, endPoint x: 804, endPoint y: 606, distance: 7.3
click at [806, 599] on div "↳ Name=notes, ↳ Size=lg" at bounding box center [673, 595] width 316 height 21
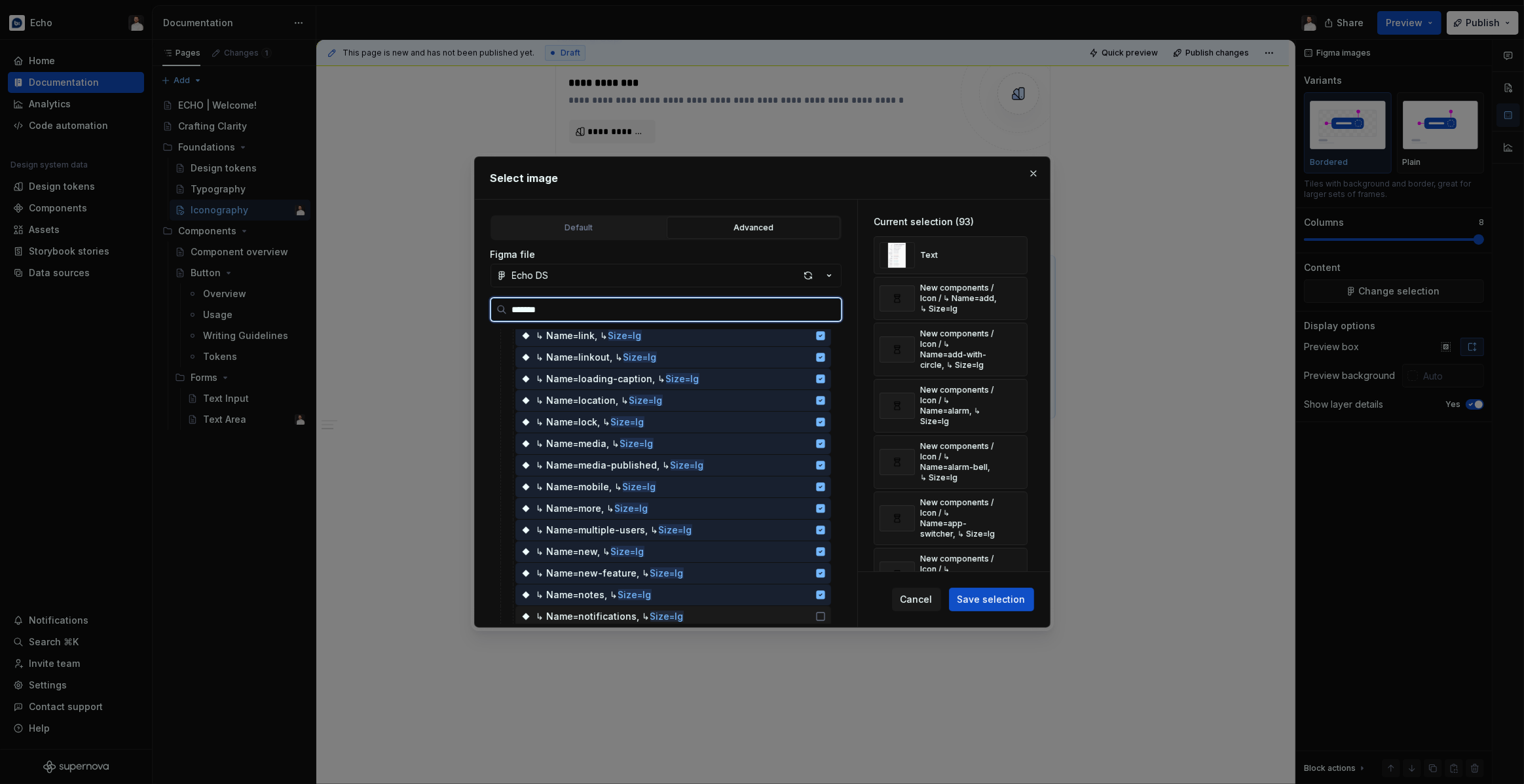
drag, startPoint x: 800, startPoint y: 611, endPoint x: 798, endPoint y: 595, distance: 16.1
click at [800, 611] on div "↳ Name=notifications, ↳ Size=lg" at bounding box center [673, 616] width 316 height 21
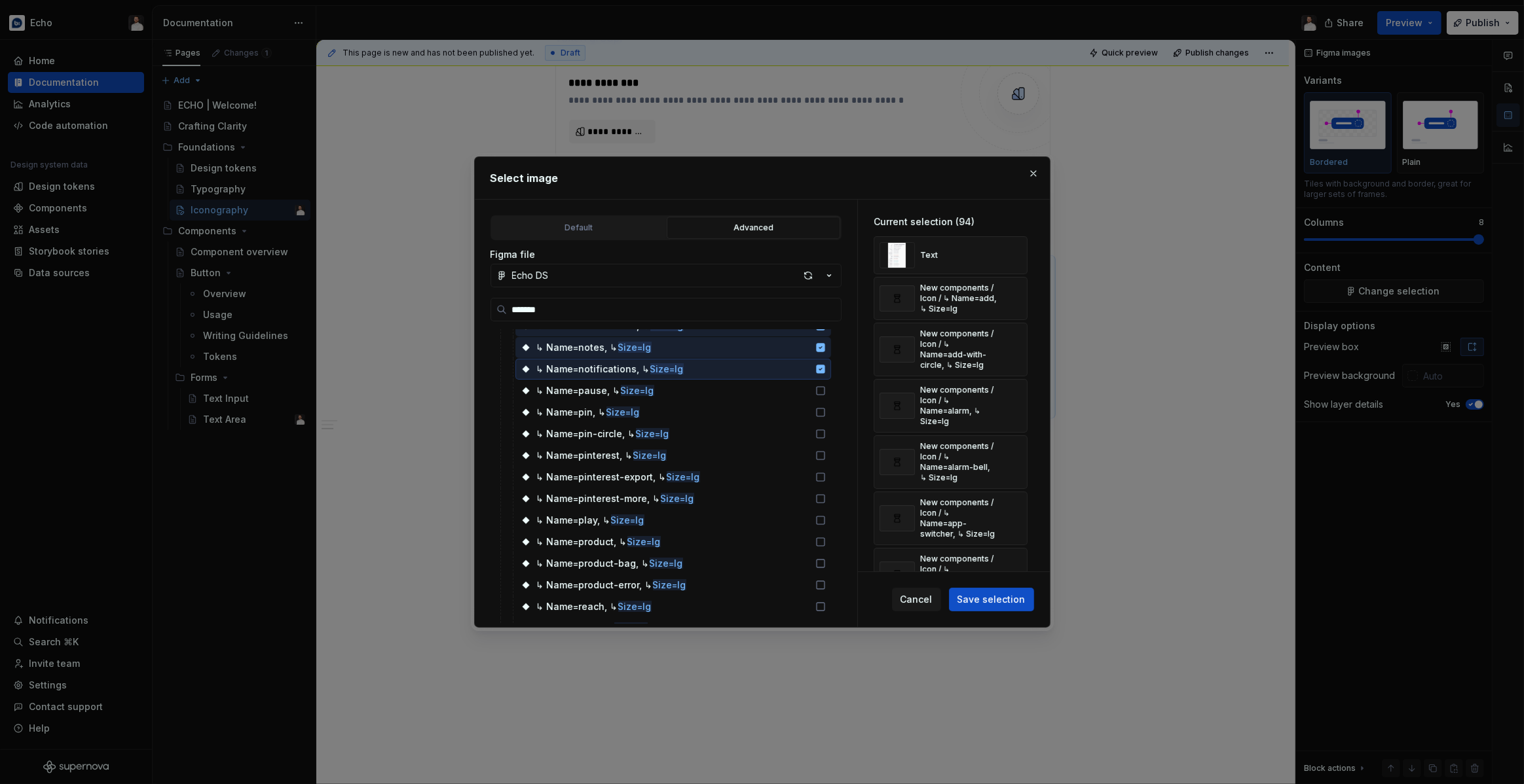
scroll to position [2013, 0]
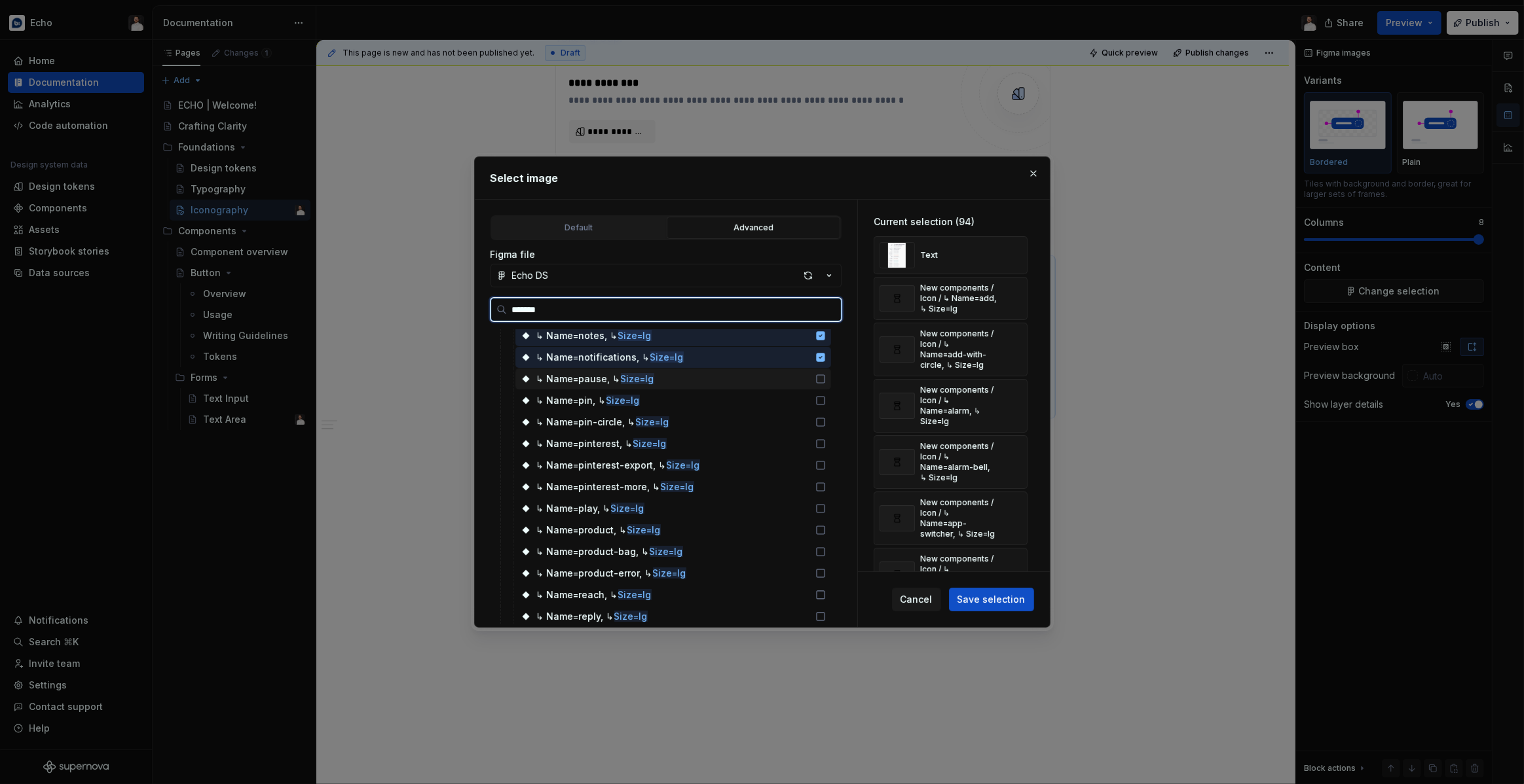
click at [793, 374] on div "↳ Name=pause, ↳ Size=lg" at bounding box center [673, 378] width 316 height 21
click at [794, 394] on div "↳ Name=pin, ↳ Size=lg" at bounding box center [673, 400] width 316 height 21
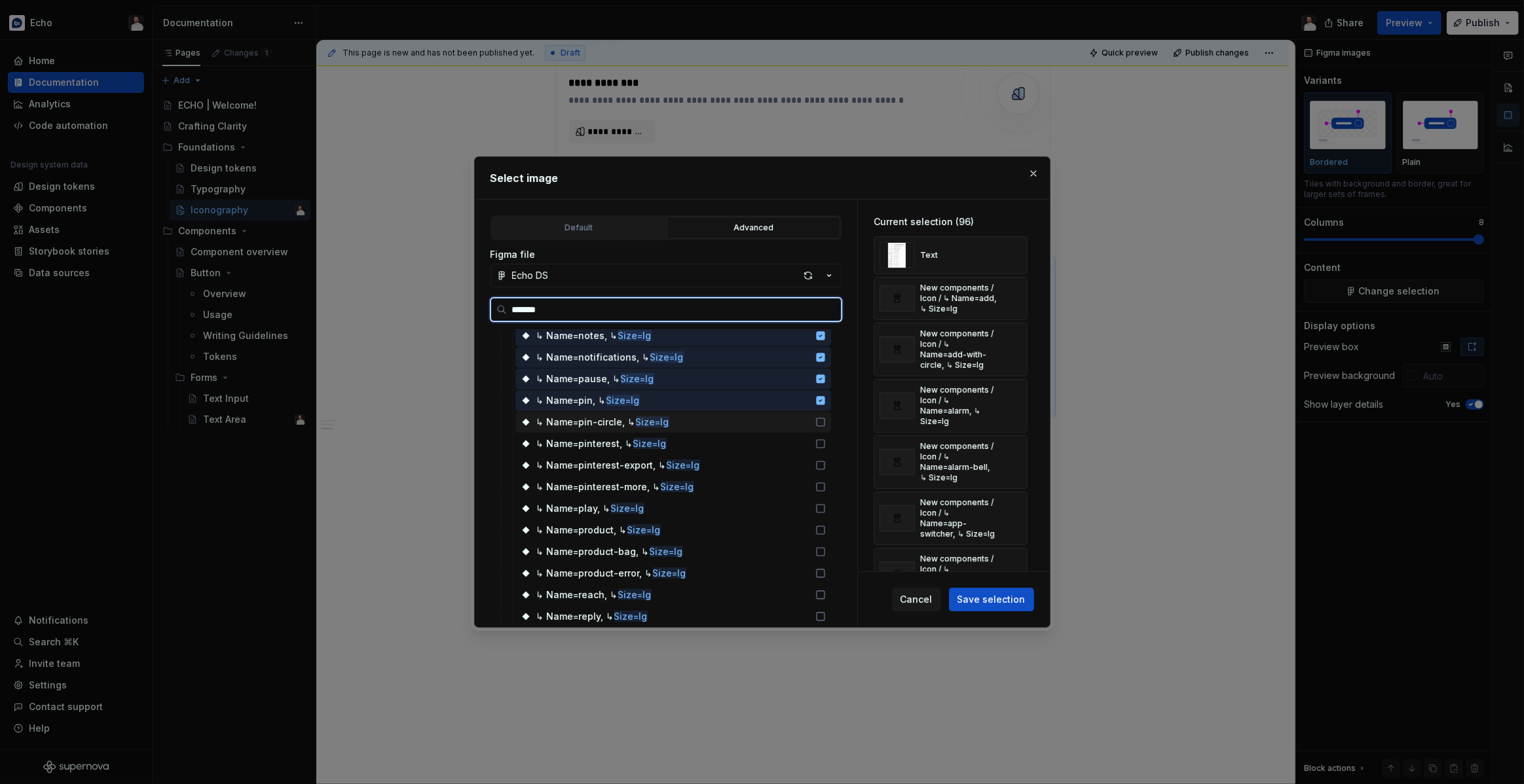
click at [802, 426] on div "↳ Name=pin-circle, ↳ Size=lg" at bounding box center [673, 422] width 316 height 21
click at [803, 443] on div "↳ Name=pinterest, ↳ Size=lg" at bounding box center [673, 443] width 316 height 21
drag, startPoint x: 803, startPoint y: 460, endPoint x: 804, endPoint y: 467, distance: 7.1
click at [803, 460] on div "↳ Name=pinterest-export, ↳ Size=lg" at bounding box center [673, 465] width 316 height 21
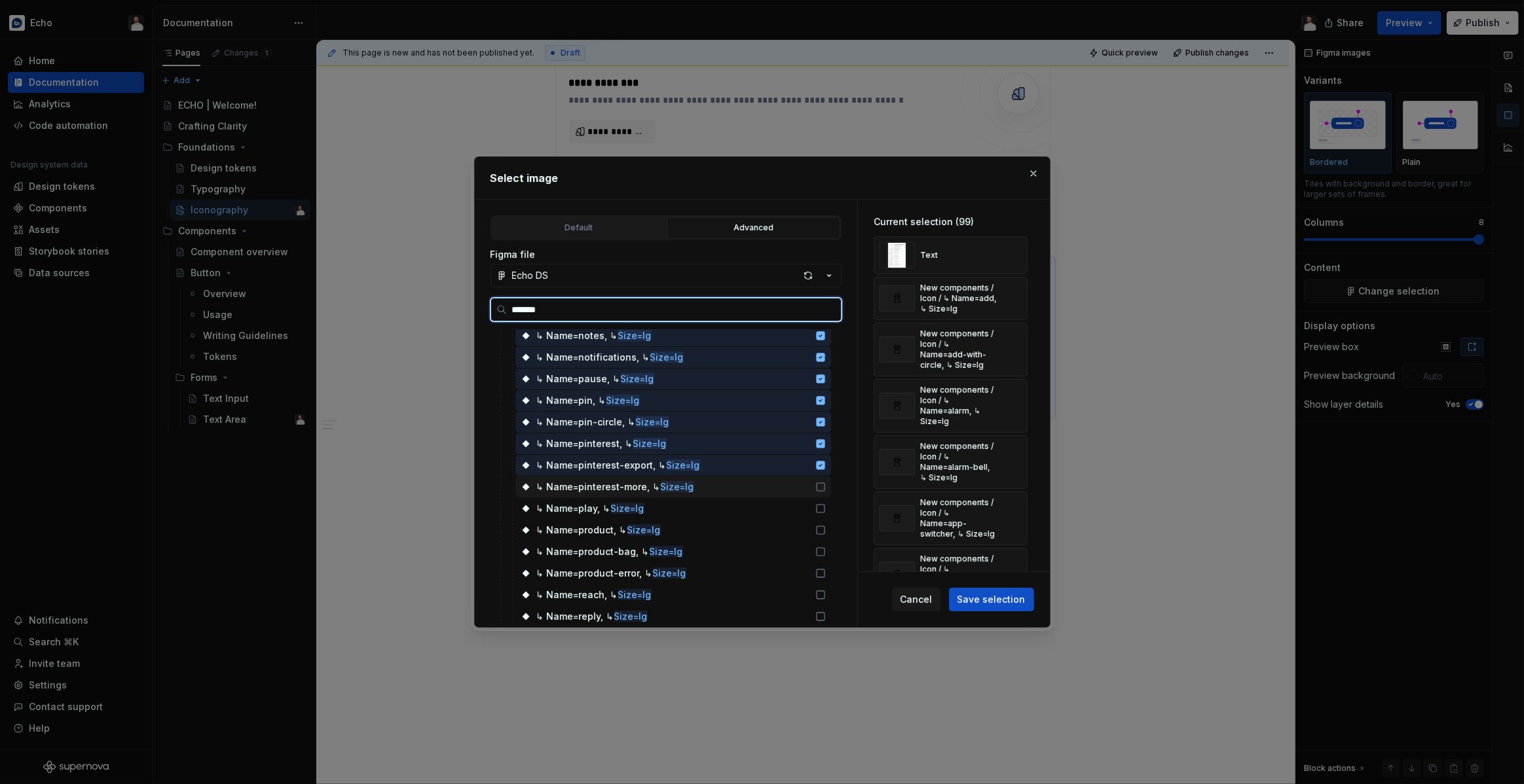
click at [807, 496] on div "↳ Name=pinterest-more, ↳ Size=lg" at bounding box center [673, 487] width 316 height 21
click at [808, 508] on div "↳ Name=play, ↳ Size=lg" at bounding box center [673, 508] width 316 height 21
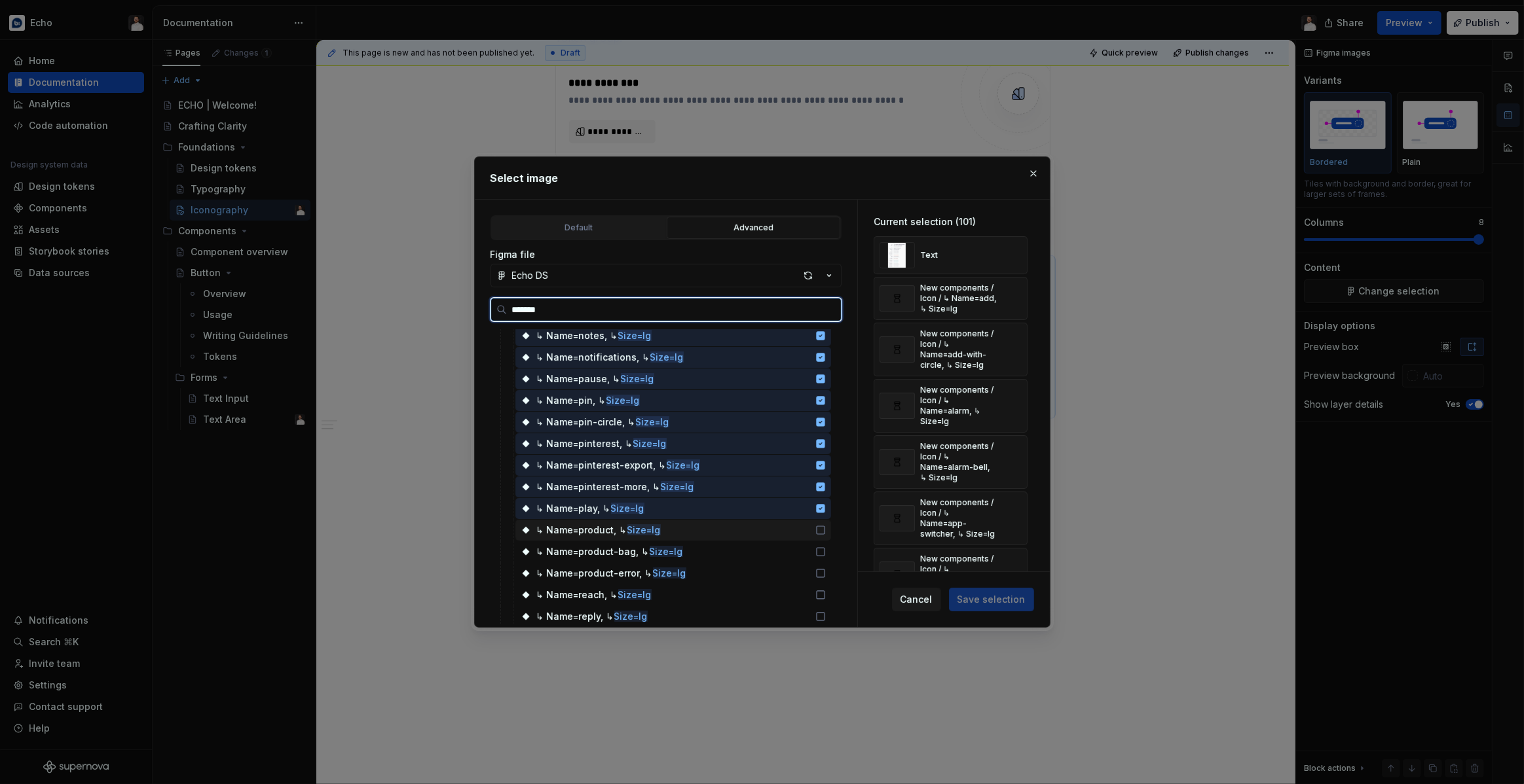
click at [807, 533] on div "↳ Name=product, ↳ Size=lg" at bounding box center [673, 530] width 316 height 21
click at [807, 550] on div "↳ Name=product-bag, ↳ Size=lg" at bounding box center [673, 551] width 316 height 21
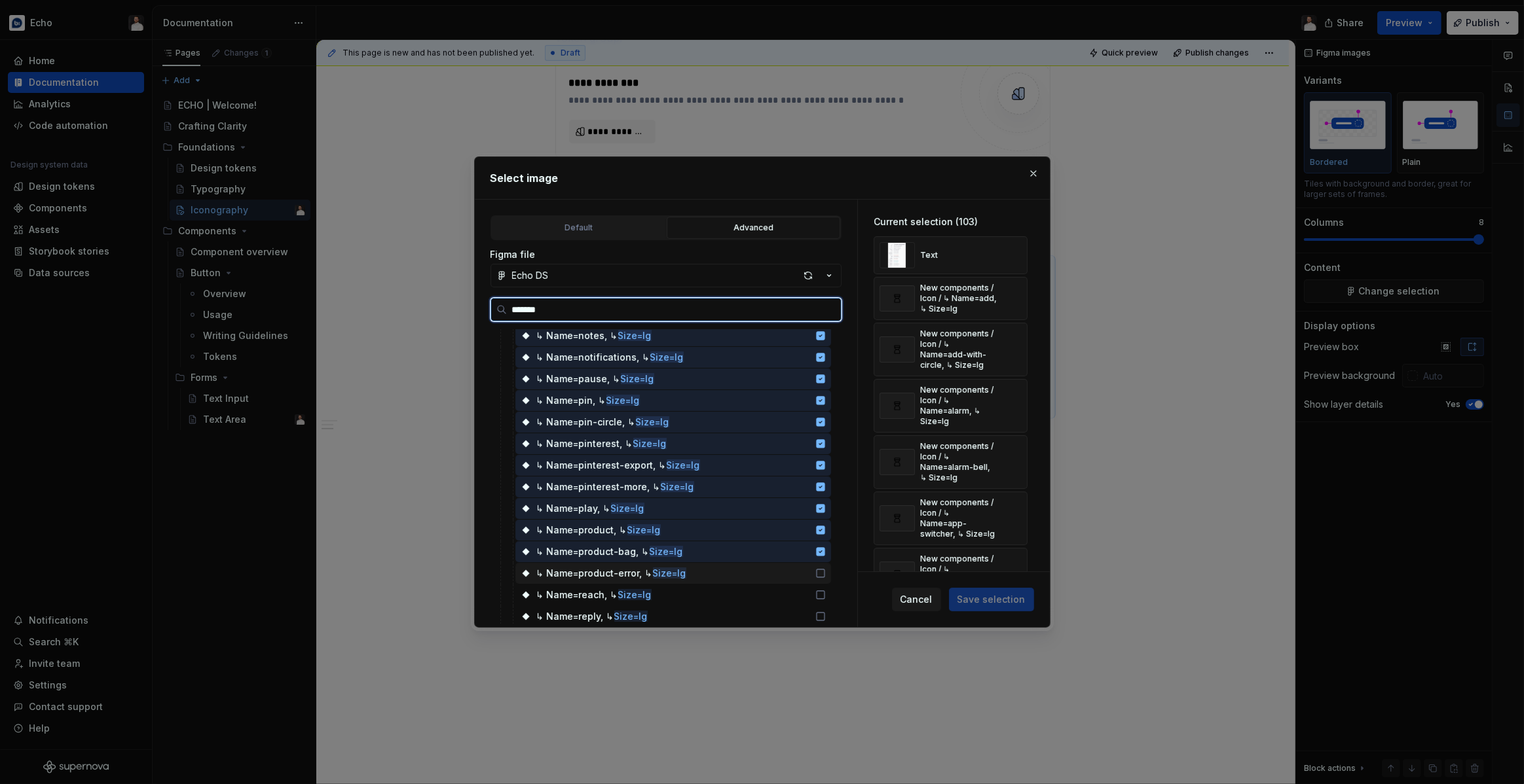
click at [806, 576] on div "↳ Name=product-error, ↳ Size=lg" at bounding box center [673, 573] width 316 height 21
click at [801, 590] on div "↳ Name=reach, ↳ Size=lg" at bounding box center [673, 595] width 316 height 21
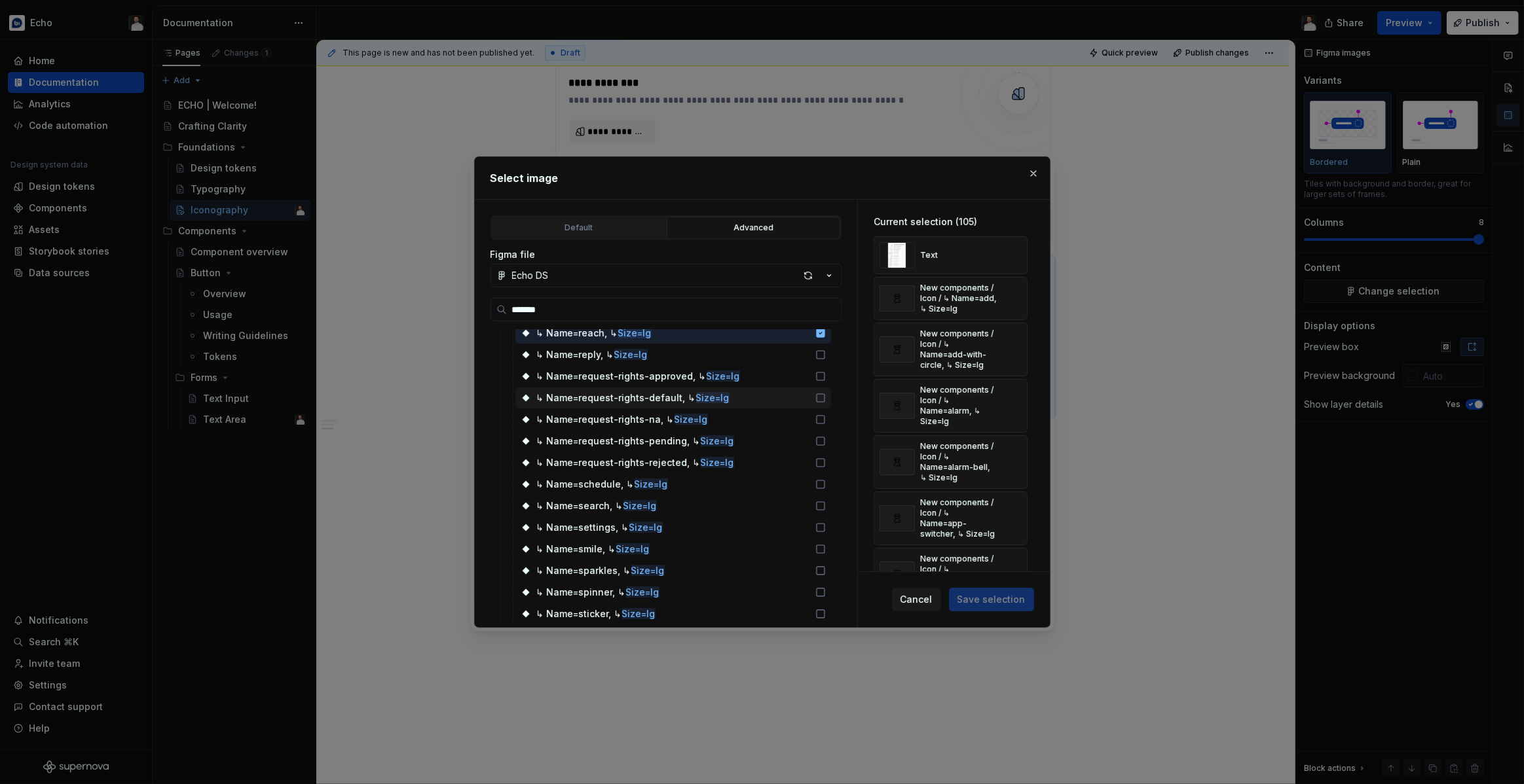
scroll to position [2277, 0]
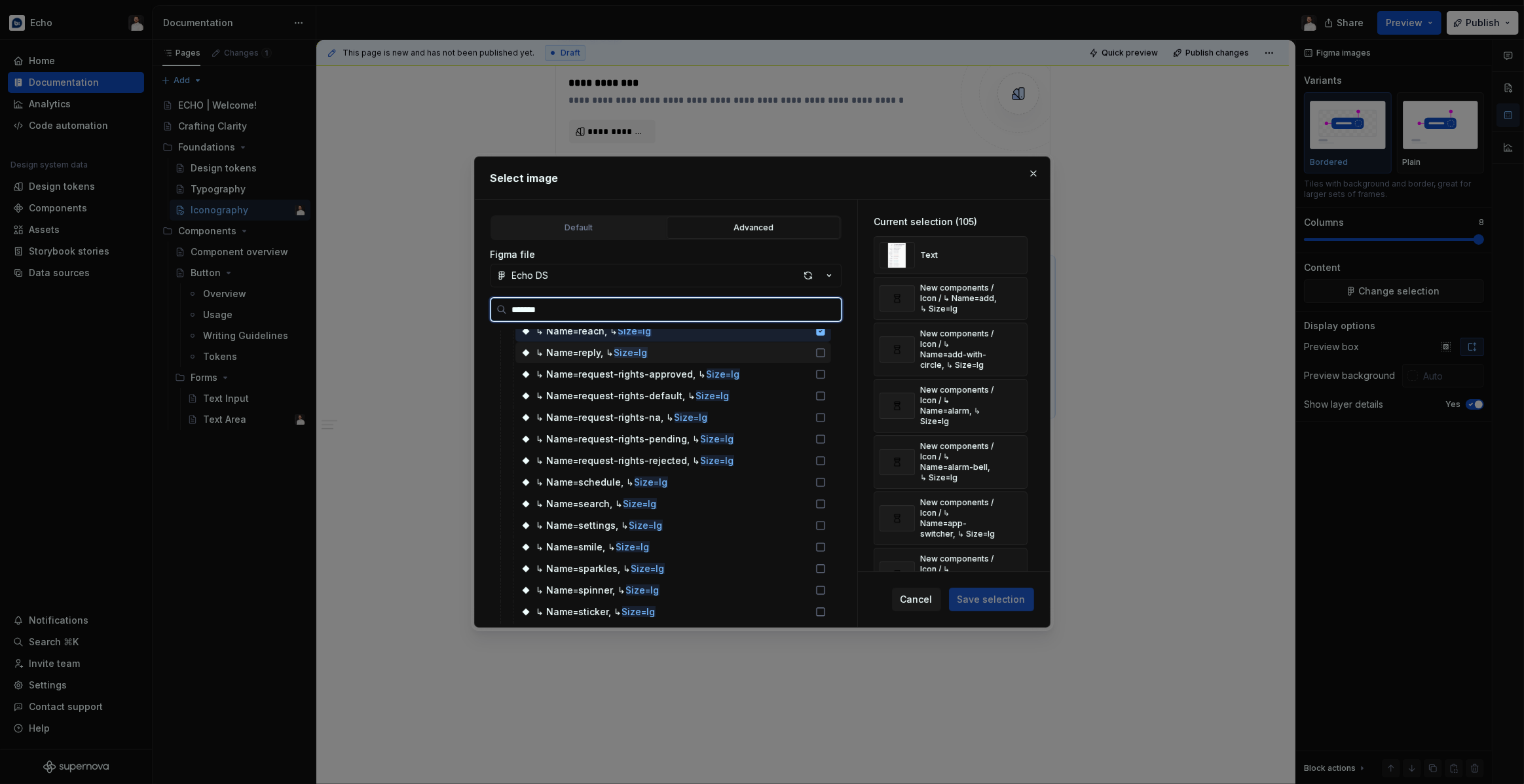
click at [797, 352] on div "↳ Name=reply, ↳ Size=lg" at bounding box center [673, 352] width 316 height 21
drag, startPoint x: 793, startPoint y: 368, endPoint x: 793, endPoint y: 382, distance: 14.0
click at [793, 368] on div "↳ Name=request-rights-approved, ↳ Size=lg" at bounding box center [673, 374] width 316 height 21
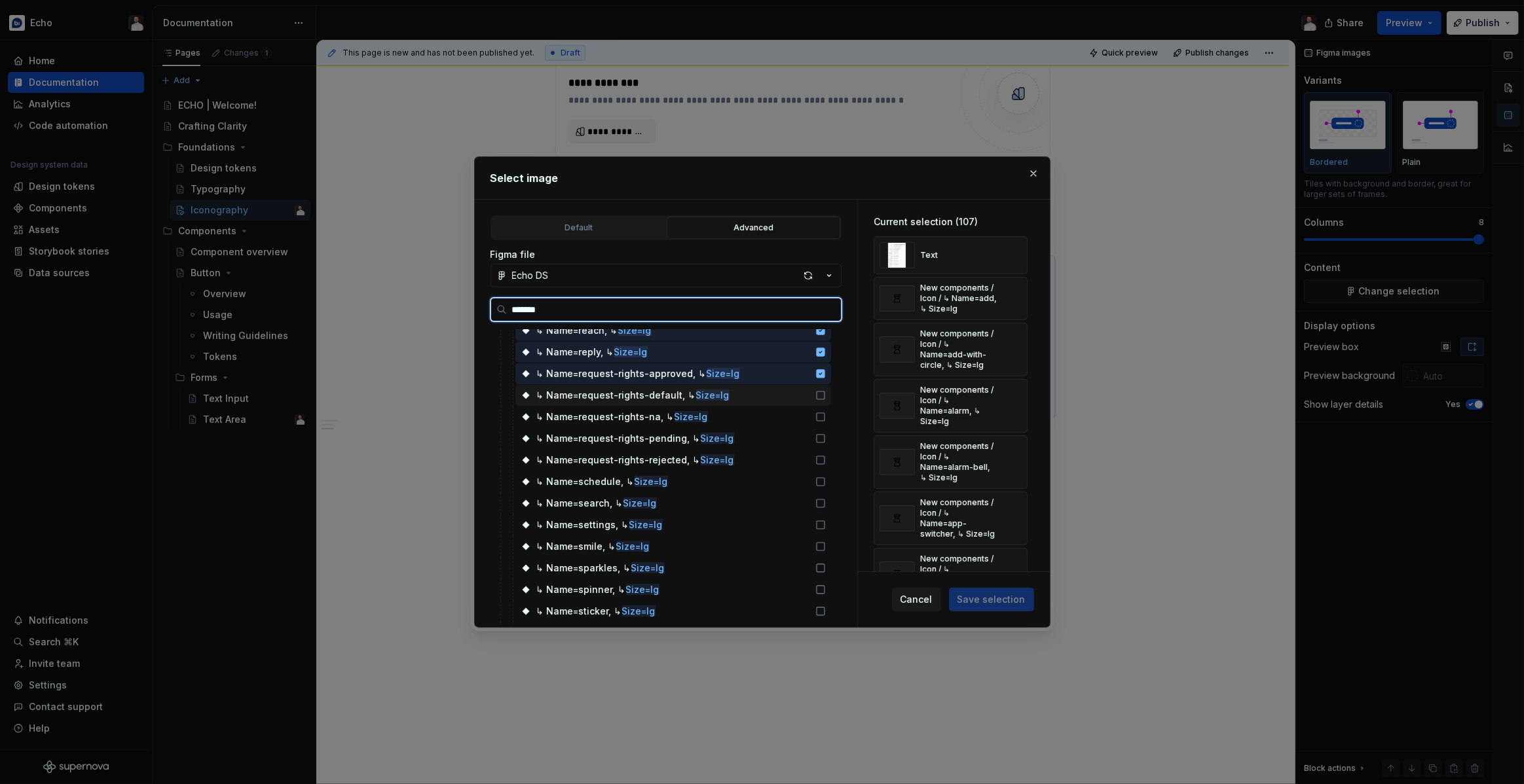
click at [792, 388] on div "↳ Name=request-rights-default, ↳ Size=lg" at bounding box center [673, 395] width 316 height 21
click at [793, 396] on div "↳ Name=request-rights-default, ↳ Size=lg" at bounding box center [673, 395] width 316 height 21
click at [799, 395] on div "↳ Name=request-rights-default, ↳ Size=lg" at bounding box center [673, 395] width 316 height 21
click at [800, 418] on div "↳ Name=request-rights-na, ↳ Size=lg" at bounding box center [673, 417] width 316 height 21
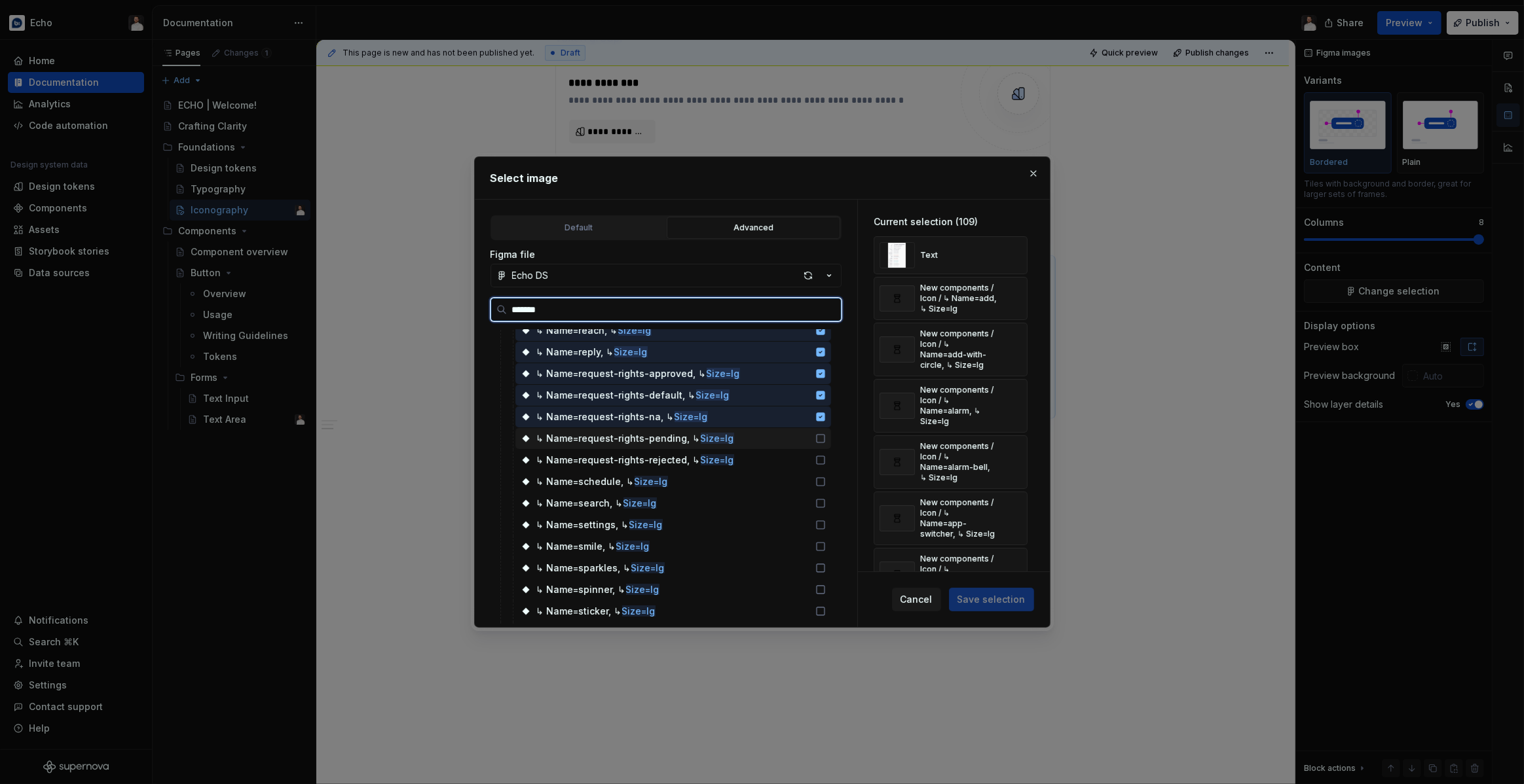
click at [797, 433] on div "↳ Name=request-rights-pending, ↳ Size=lg" at bounding box center [673, 438] width 316 height 21
click at [797, 448] on div "↳ Name=request-rights-pending, ↳ Size=lg" at bounding box center [673, 438] width 316 height 21
click at [797, 453] on div "↳ Name=request-rights-rejected, ↳ Size=lg" at bounding box center [673, 460] width 316 height 21
click at [798, 439] on div "↳ Name=request-rights-pending, ↳ Size=lg" at bounding box center [673, 438] width 316 height 21
click at [793, 470] on div "↳ Name=request-rights-rejected, ↳ Size=lg" at bounding box center [673, 460] width 316 height 22
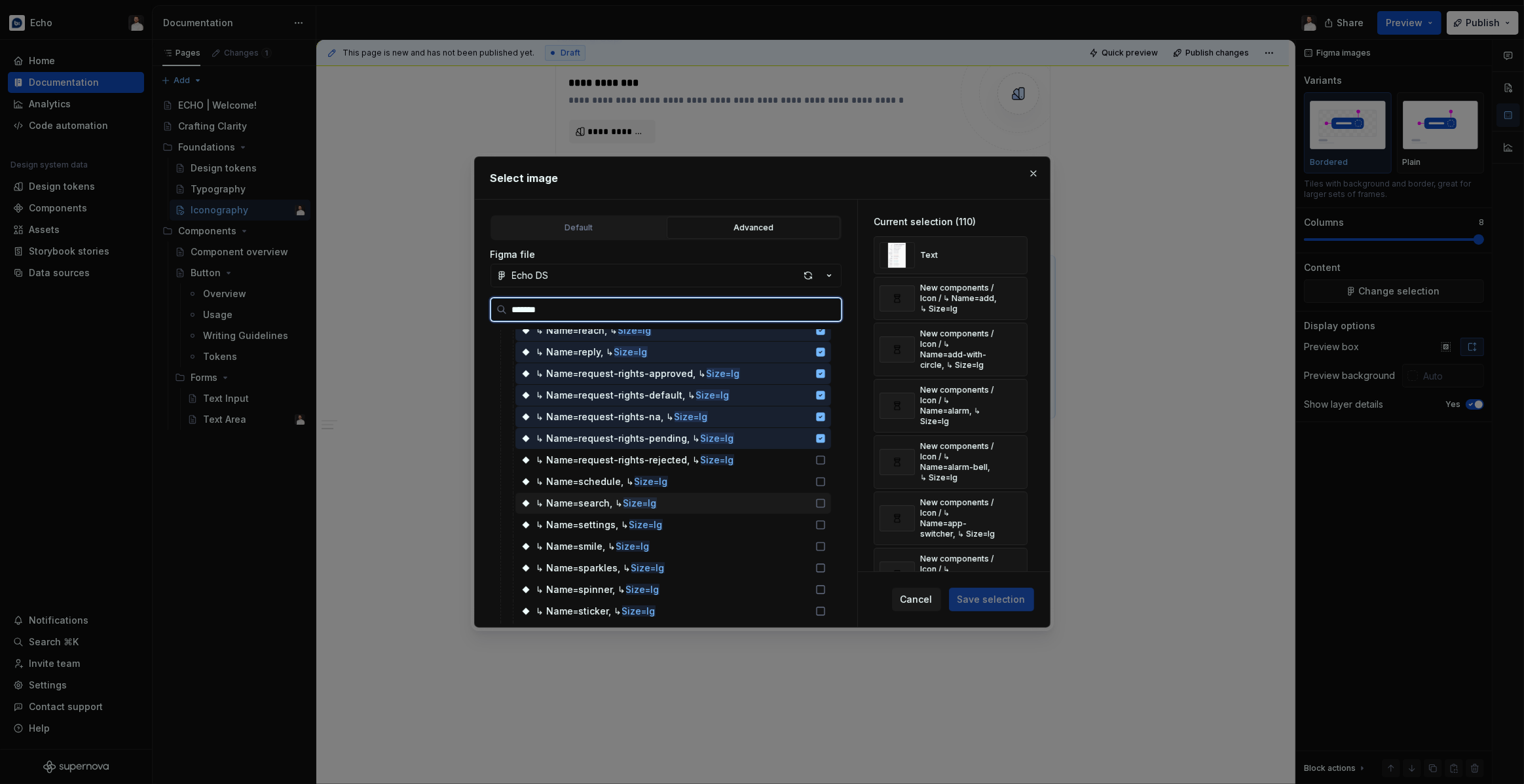
click at [793, 501] on div "↳ Name=search, ↳ Size=lg" at bounding box center [673, 503] width 316 height 21
click at [797, 456] on div "↳ Name=request-rights-rejected, ↳ Size=lg" at bounding box center [673, 460] width 316 height 21
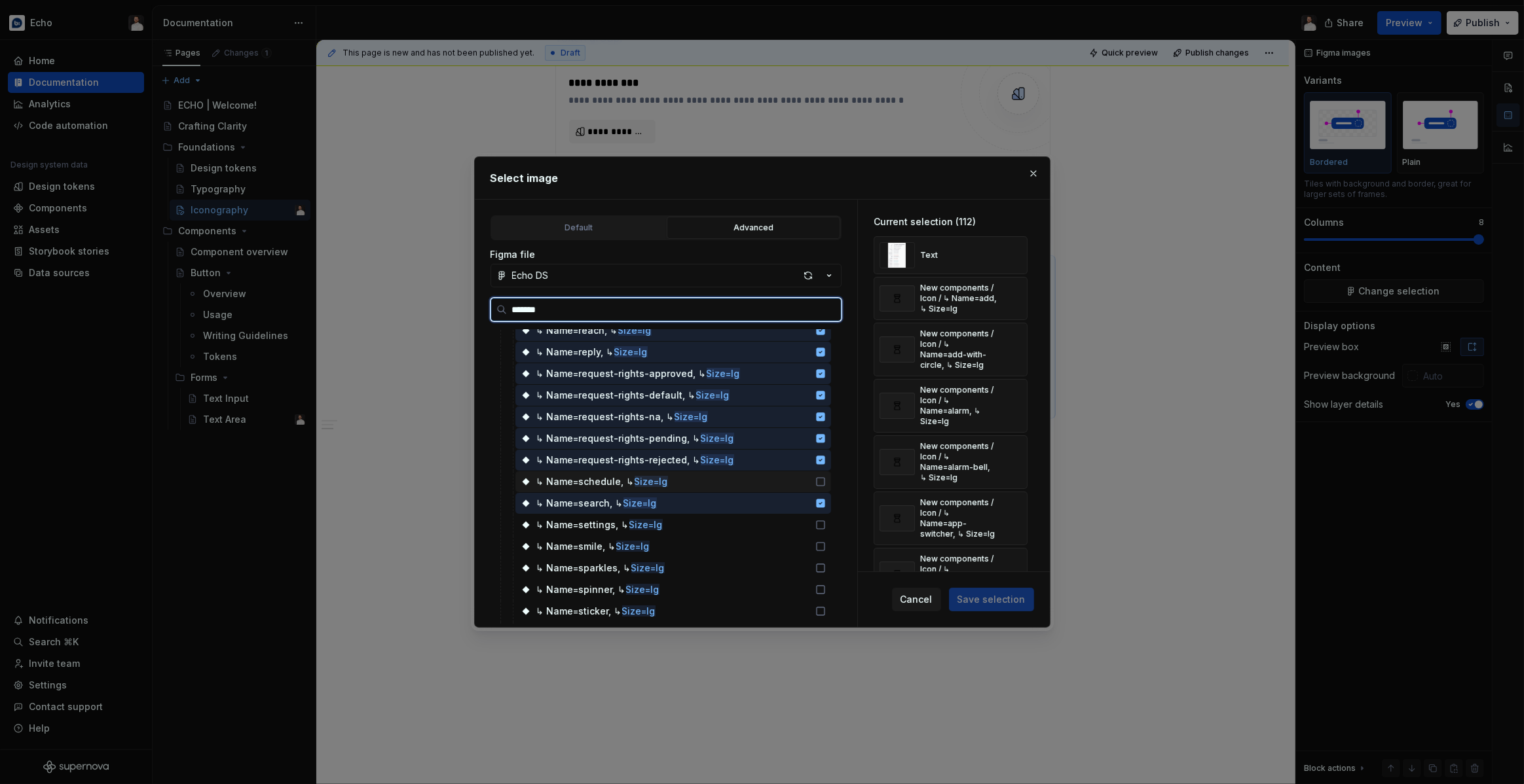
click at [795, 471] on div "↳ Name=schedule, ↳ Size=lg" at bounding box center [673, 481] width 316 height 21
click at [803, 523] on div "↳ Name=settings, ↳ Size=lg" at bounding box center [673, 524] width 316 height 21
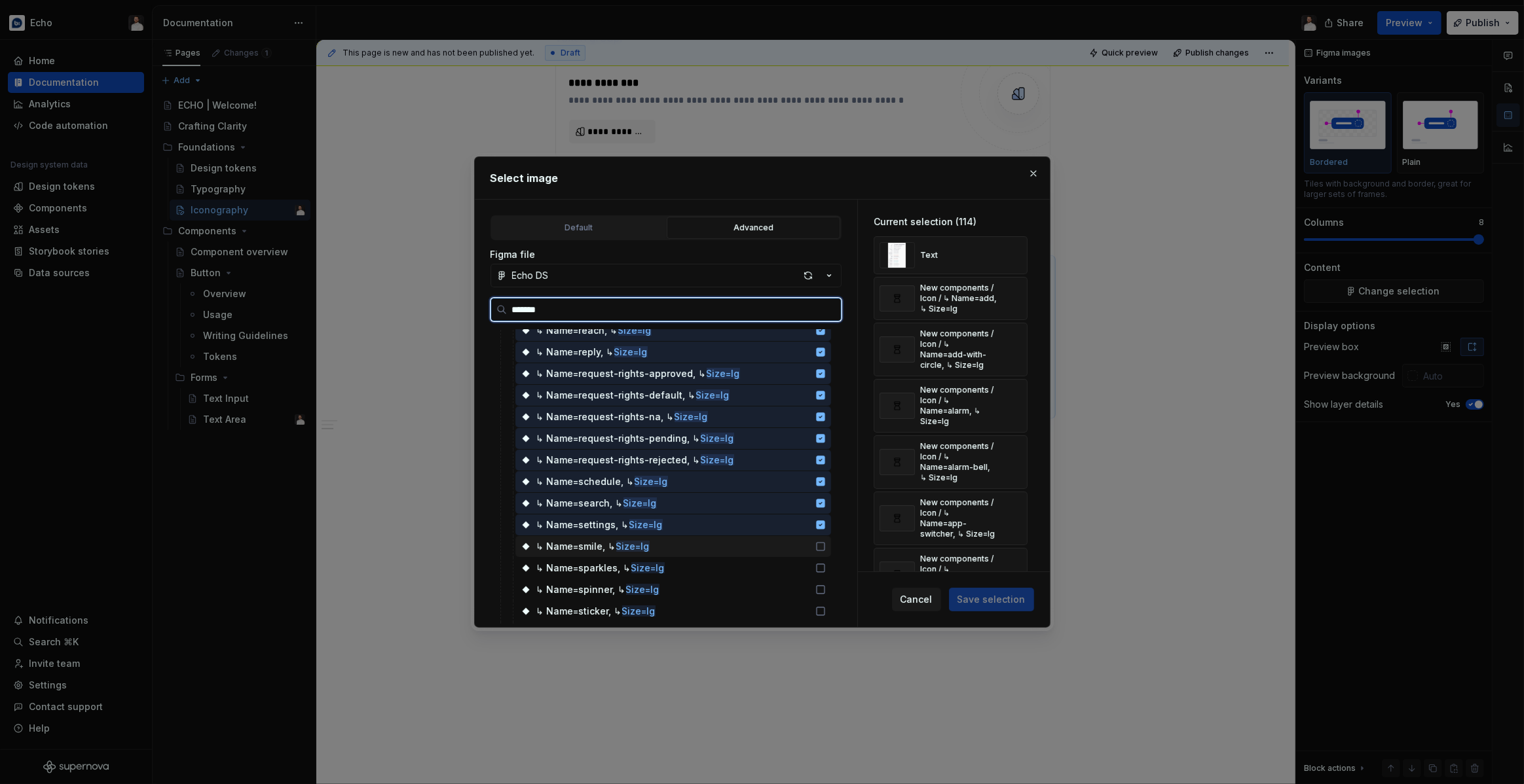
click at [800, 548] on div "↳ Name=smile, ↳ Size=lg" at bounding box center [673, 546] width 316 height 21
click at [800, 572] on div "↳ Name=sparkles, ↳ Size=lg" at bounding box center [673, 568] width 316 height 21
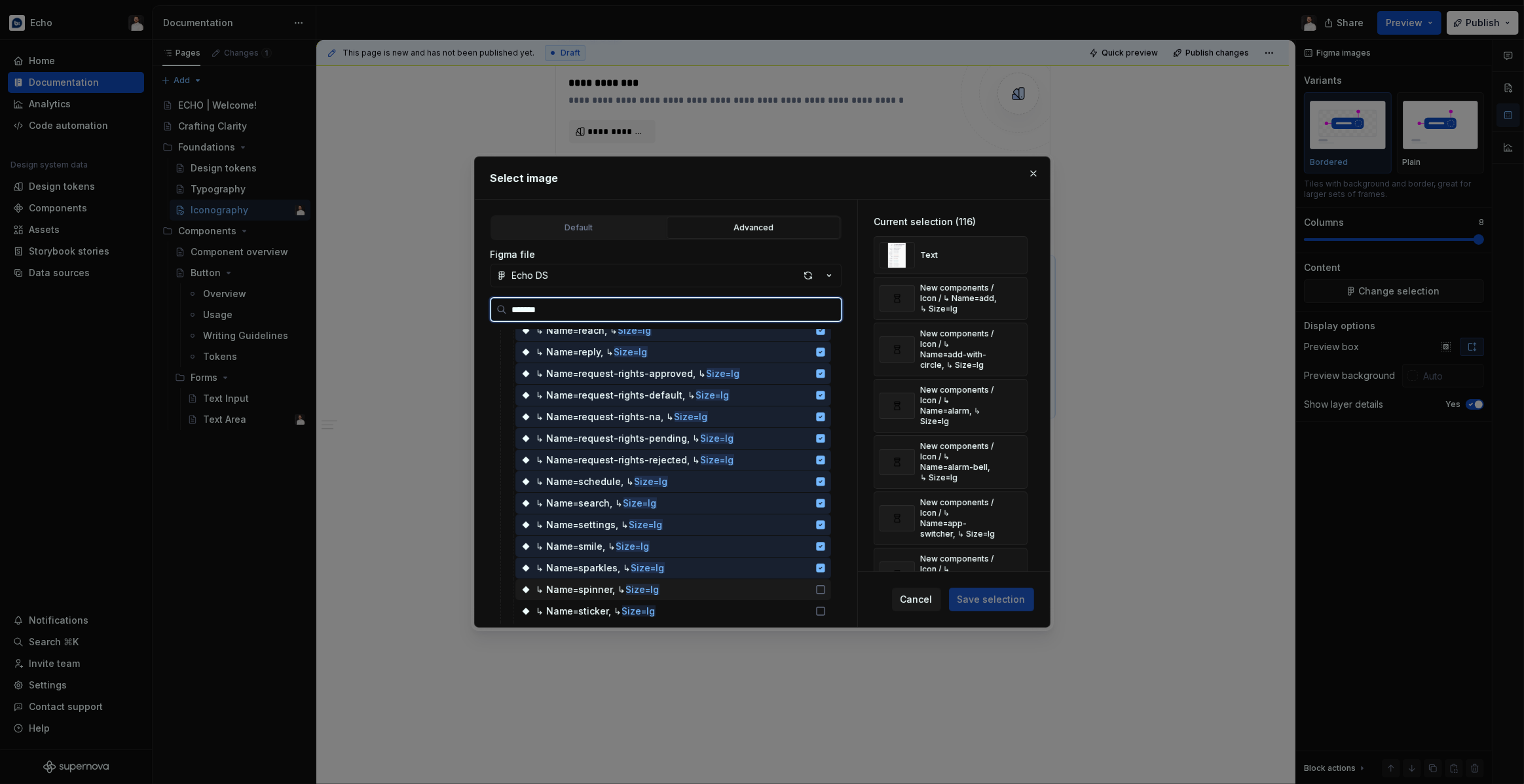
click at [801, 592] on div "↳ Name=spinner, ↳ Size=lg" at bounding box center [673, 590] width 316 height 21
click at [798, 610] on div "↳ Name=sticker, ↳ Size=lg" at bounding box center [673, 611] width 316 height 21
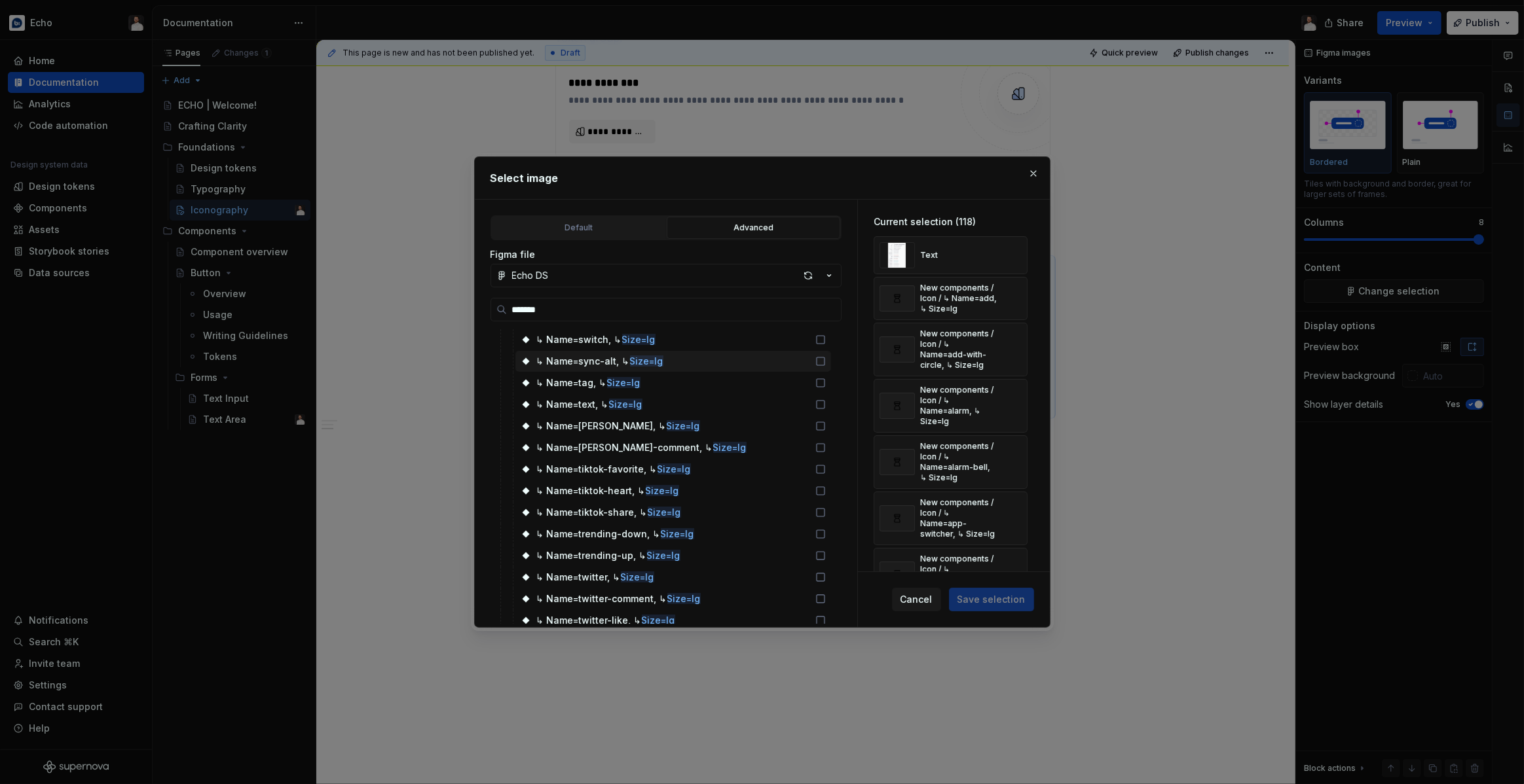
scroll to position [2542, 0]
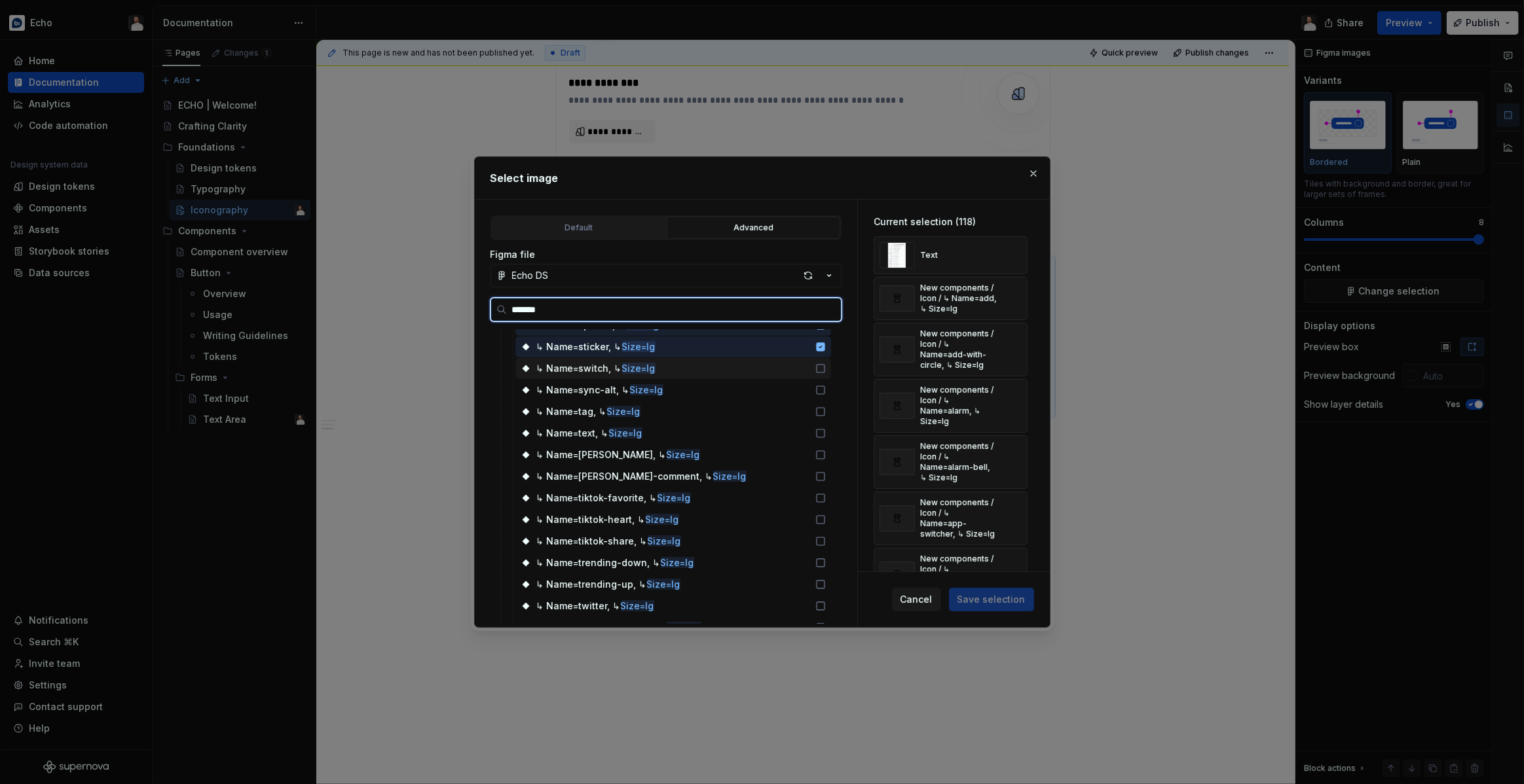
click at [800, 363] on div "↳ Name=switch, ↳ Size=lg" at bounding box center [673, 368] width 316 height 21
click at [797, 387] on div "↳ Name=sync-alt, ↳ Size=lg" at bounding box center [673, 390] width 316 height 21
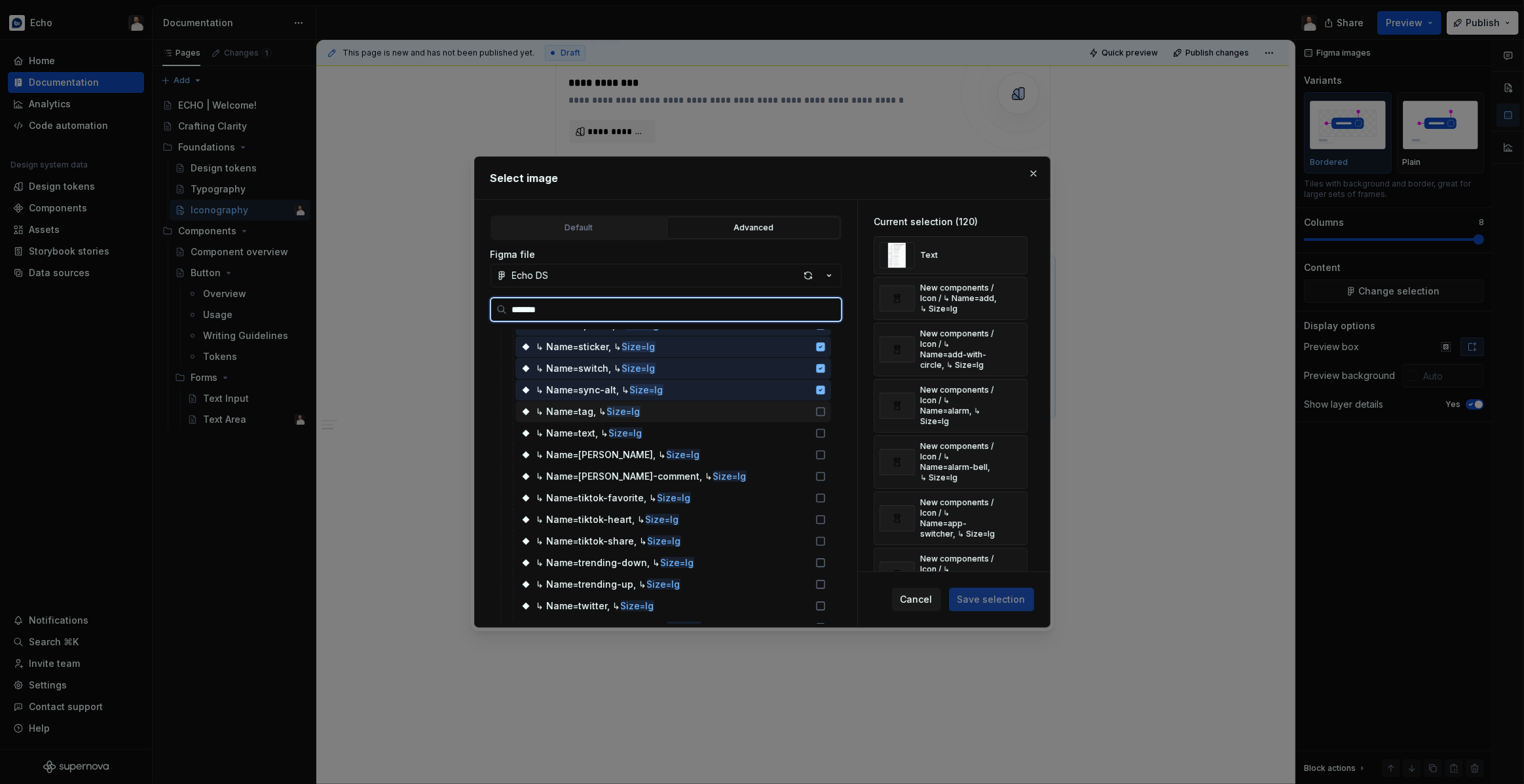
click at [797, 404] on div "↳ Name=tag, ↳ Size=lg" at bounding box center [673, 411] width 316 height 21
click at [799, 433] on div "↳ Name=text, ↳ Size=lg" at bounding box center [673, 433] width 316 height 21
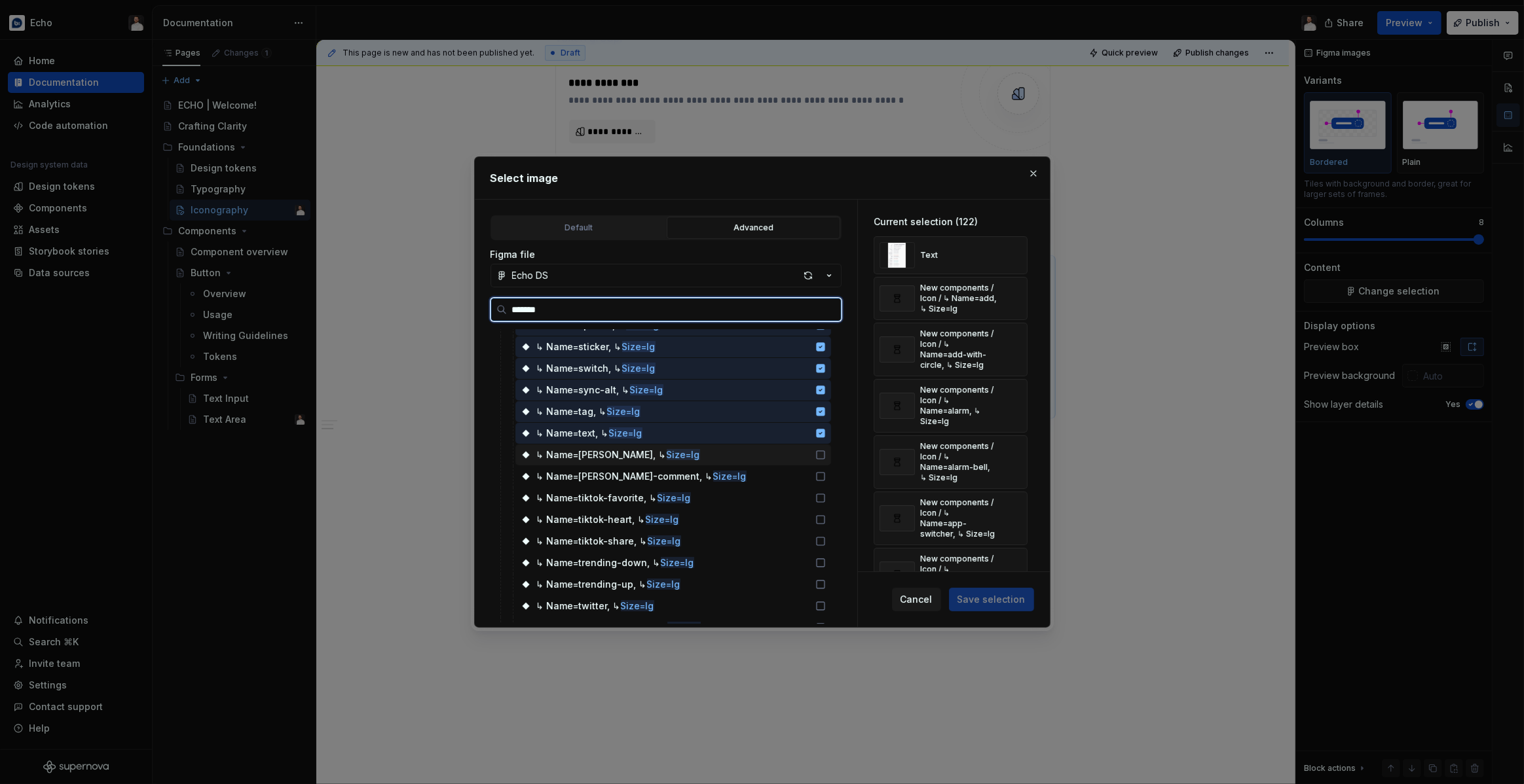
click at [798, 453] on div "↳ Name=tiktok, ↳ Size=lg" at bounding box center [673, 454] width 316 height 21
click at [801, 478] on div "↳ Name=tiktok-comment, ↳ Size=lg" at bounding box center [673, 476] width 316 height 21
click at [803, 497] on div "↳ Name=tiktok-favorite, ↳ Size=lg" at bounding box center [673, 497] width 316 height 21
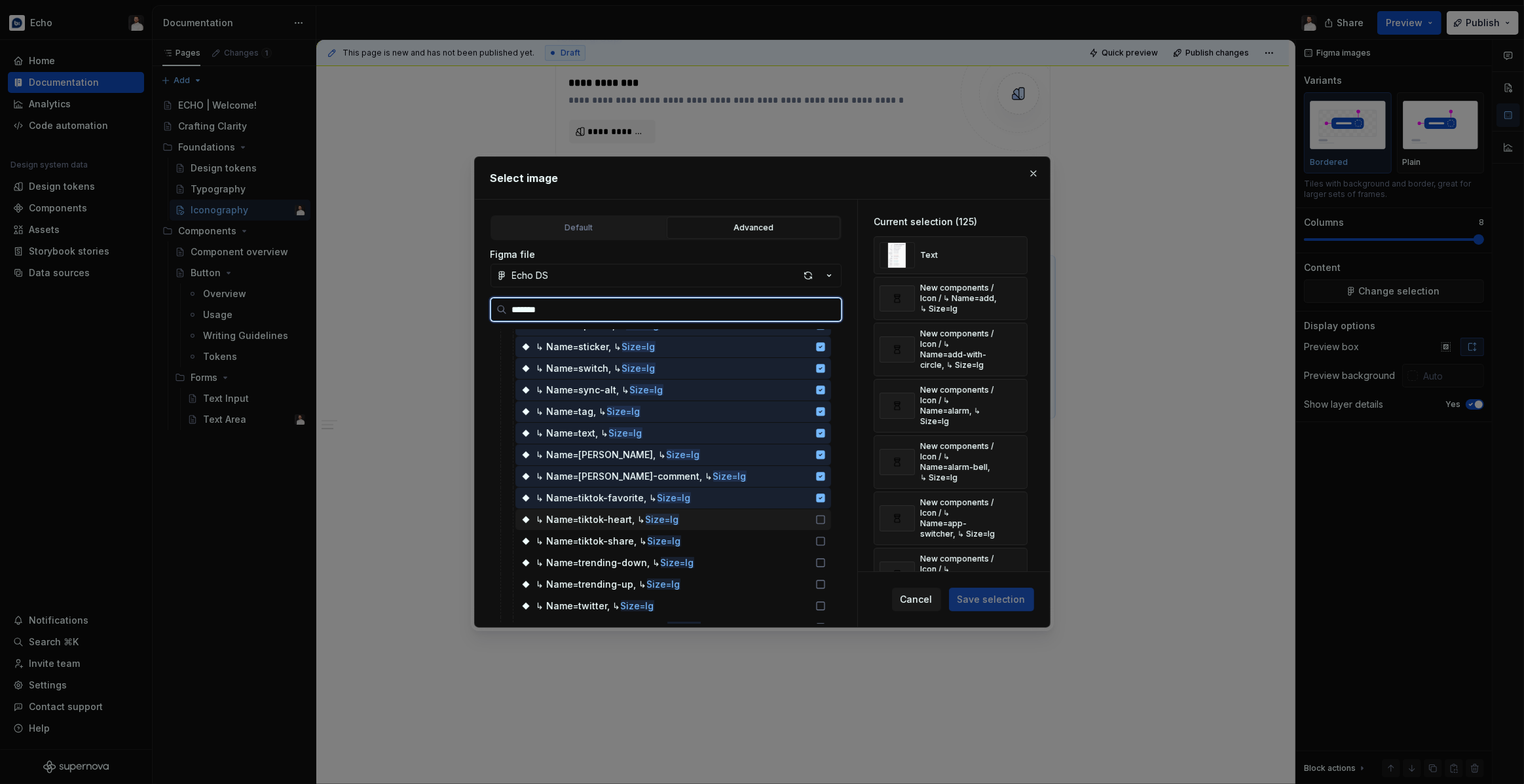
click at [806, 516] on div "↳ Name=tiktok-heart, ↳ Size=lg" at bounding box center [673, 520] width 316 height 21
type textarea "*"
click at [810, 546] on div "↳ Name=tiktok-share, ↳ Size=lg" at bounding box center [673, 541] width 316 height 21
click at [811, 570] on div "↳ Name=trending-down, ↳ Size=lg" at bounding box center [673, 563] width 316 height 21
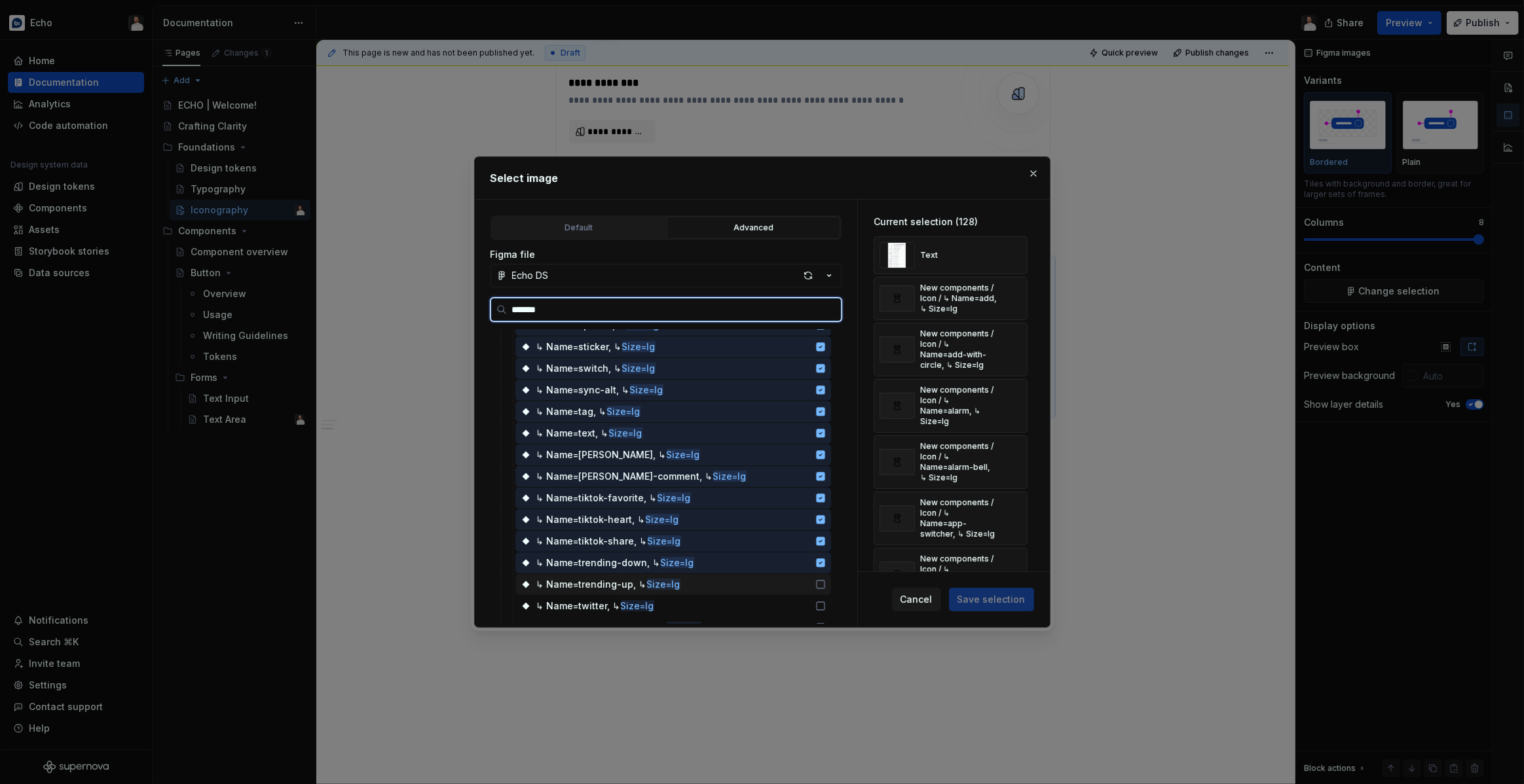
drag, startPoint x: 808, startPoint y: 589, endPoint x: 802, endPoint y: 599, distance: 11.7
click at [808, 589] on div "↳ Name=trending-up, ↳ Size=lg" at bounding box center [673, 584] width 316 height 21
click at [801, 603] on div "↳ Name=twitter, ↳ Size=lg" at bounding box center [673, 606] width 316 height 21
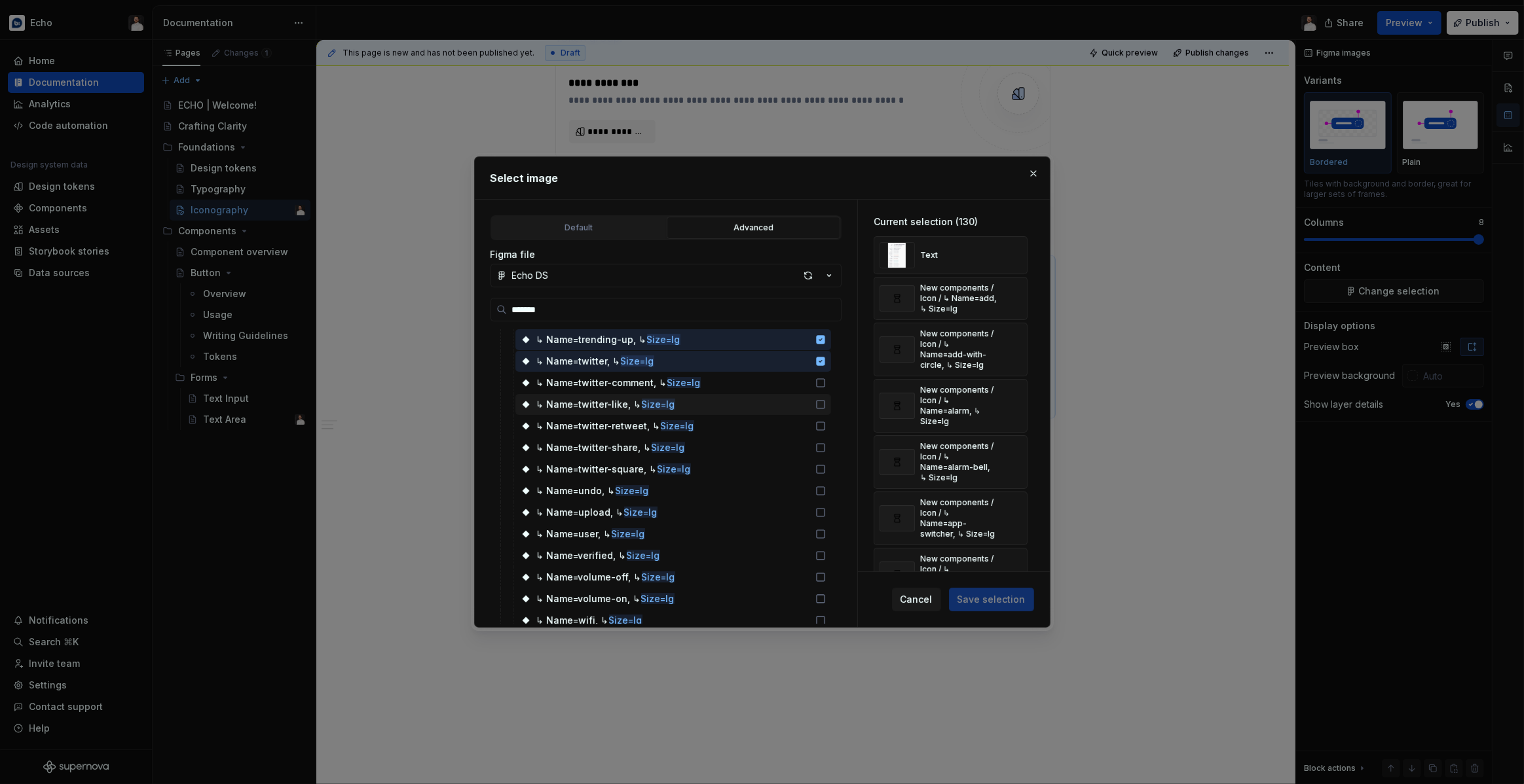
scroll to position [2789, 0]
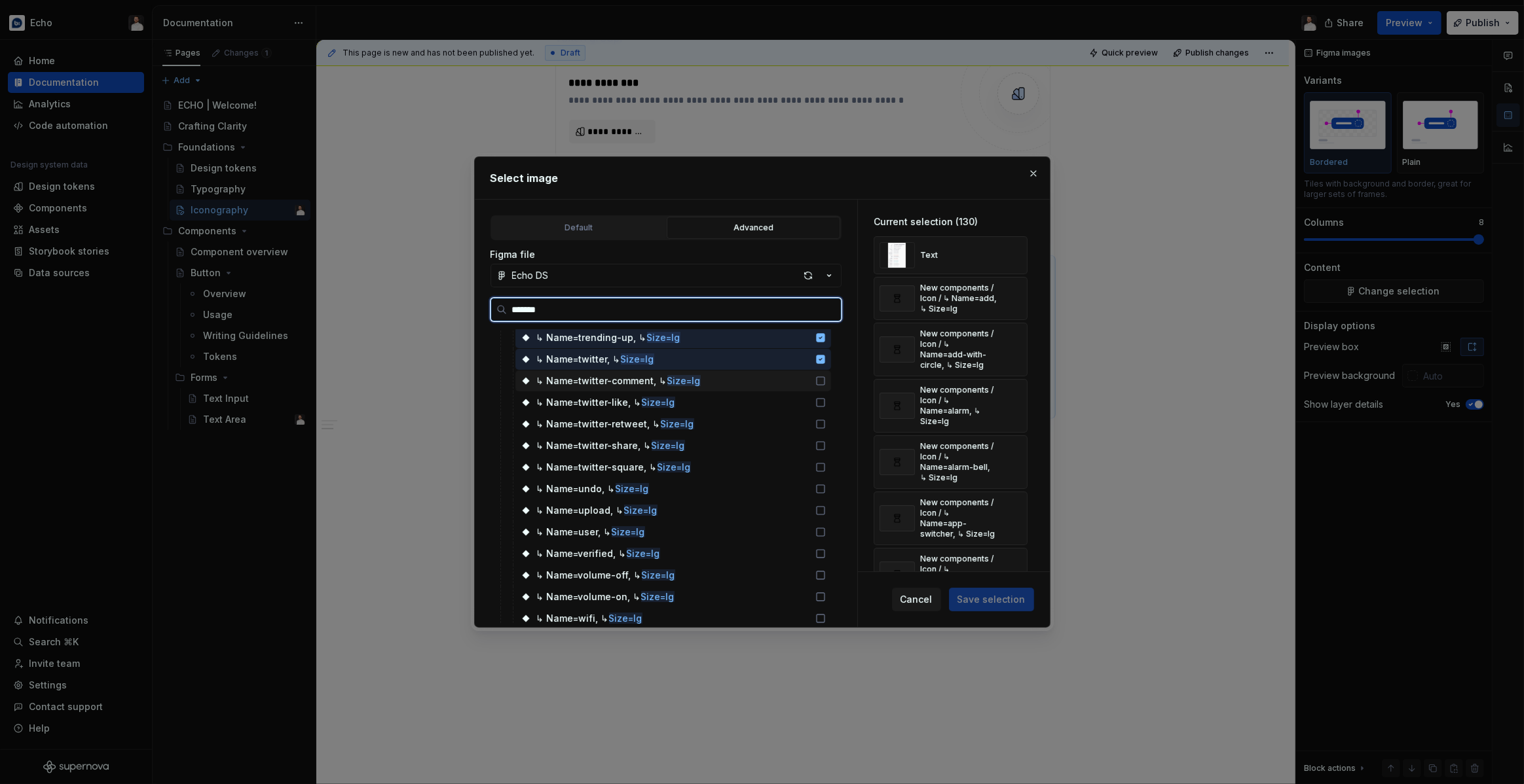
click at [780, 383] on div "↳ Name=twitter-comment, ↳ Size=lg" at bounding box center [673, 380] width 316 height 21
click at [780, 396] on div "↳ Name=twitter-like, ↳ Size=lg" at bounding box center [673, 402] width 316 height 21
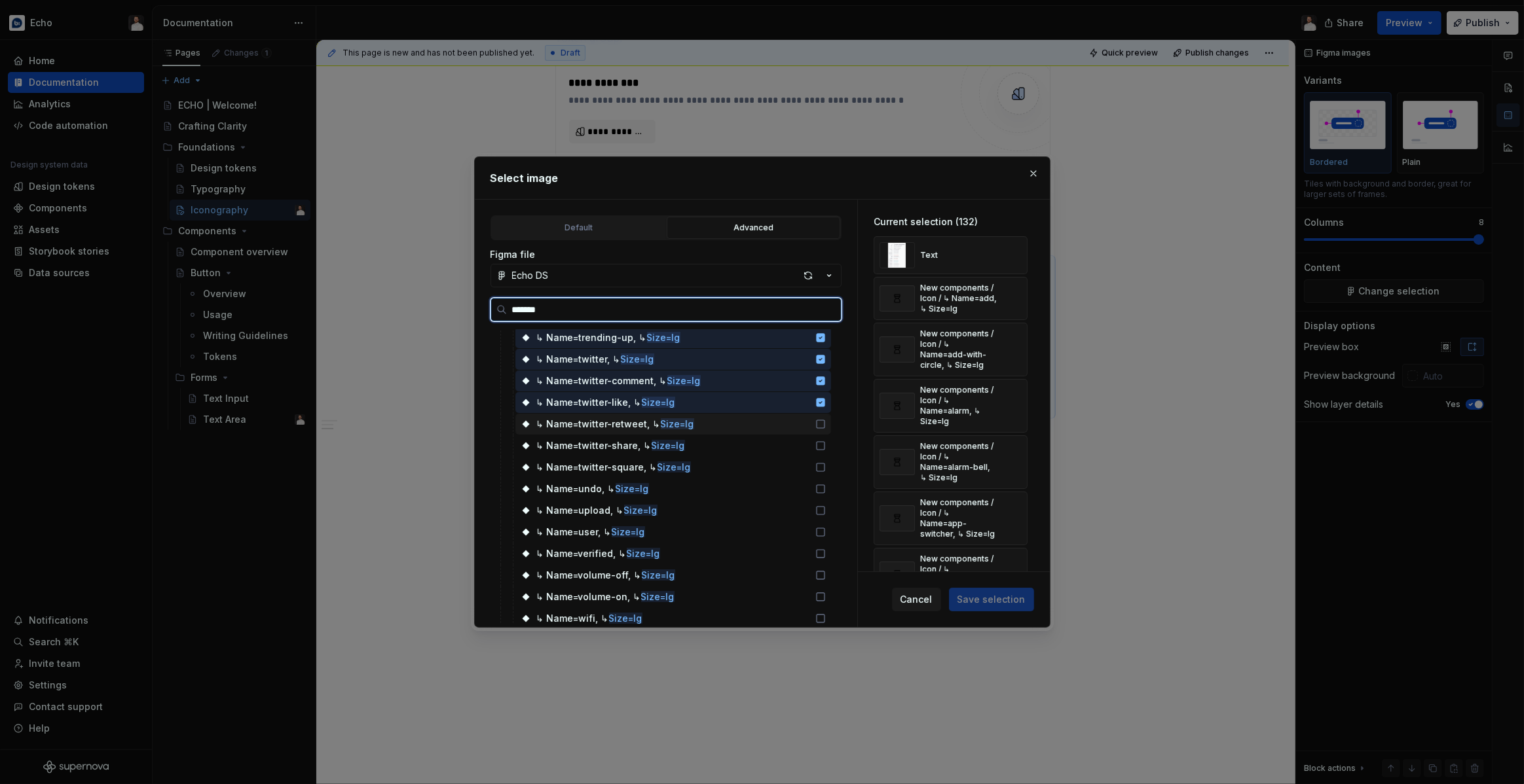
click at [781, 422] on div "↳ Name=twitter-retweet, ↳ Size=lg" at bounding box center [673, 424] width 316 height 21
click at [782, 440] on div "↳ Name=twitter-share, ↳ Size=lg" at bounding box center [673, 445] width 316 height 21
click at [784, 462] on div "↳ Name=twitter-square, ↳ Size=lg" at bounding box center [673, 467] width 316 height 21
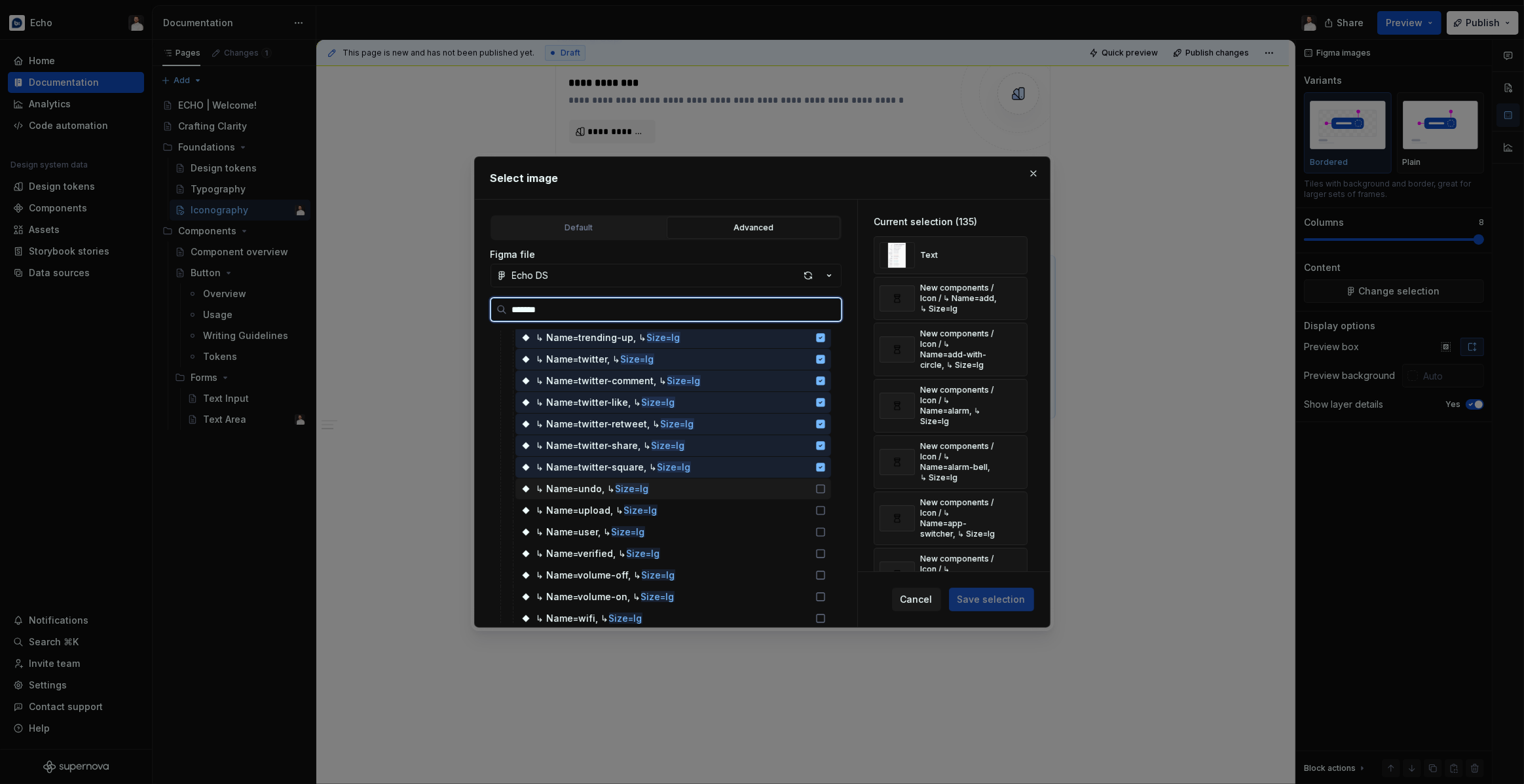
click at [788, 483] on div "↳ Name=undo, ↳ Size=lg" at bounding box center [673, 489] width 316 height 21
click at [789, 505] on div "↳ Name=upload, ↳ Size=lg" at bounding box center [673, 510] width 316 height 21
click at [787, 527] on div "↳ Name=user, ↳ Size=lg" at bounding box center [673, 532] width 316 height 21
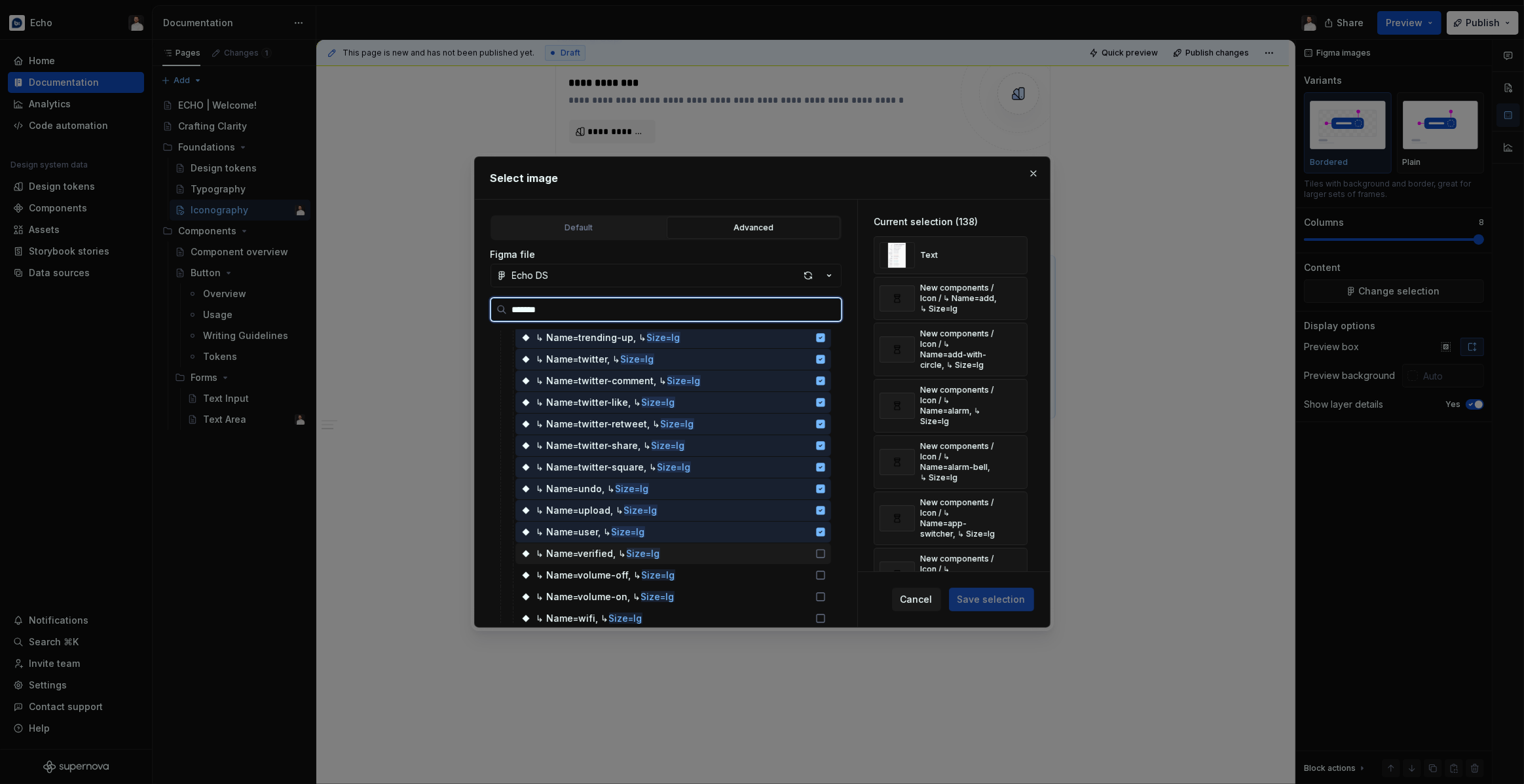
click at [783, 550] on div "↳ Name=verified, ↳ Size=lg" at bounding box center [673, 553] width 316 height 21
click at [781, 566] on div "↳ Name=volume-off, ↳ Size=lg" at bounding box center [673, 575] width 316 height 21
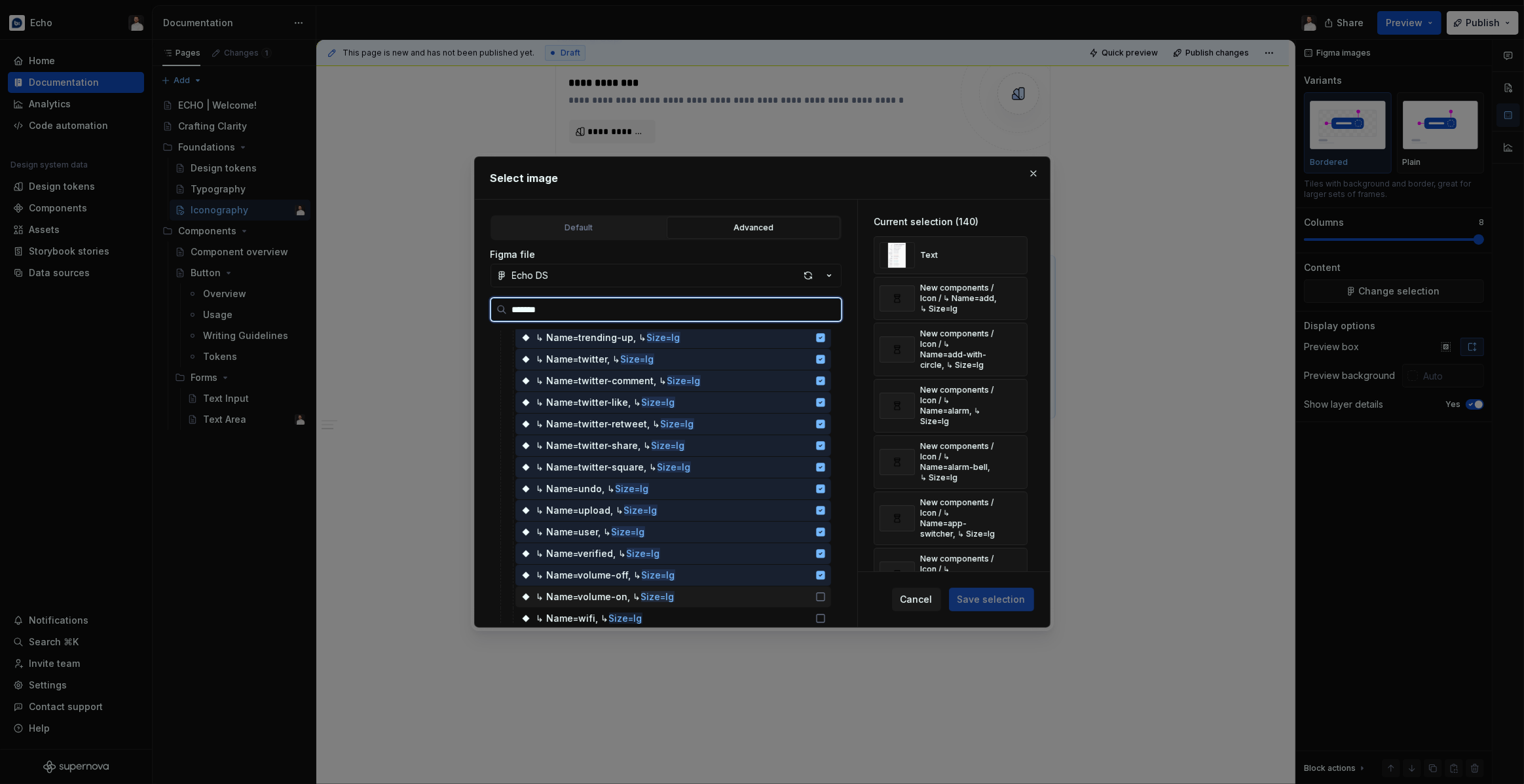
click at [783, 591] on div "↳ Name=volume-on, ↳ Size=lg" at bounding box center [673, 596] width 316 height 21
click at [783, 611] on div "↳ Name=wifi, ↳ Size=lg" at bounding box center [673, 618] width 316 height 21
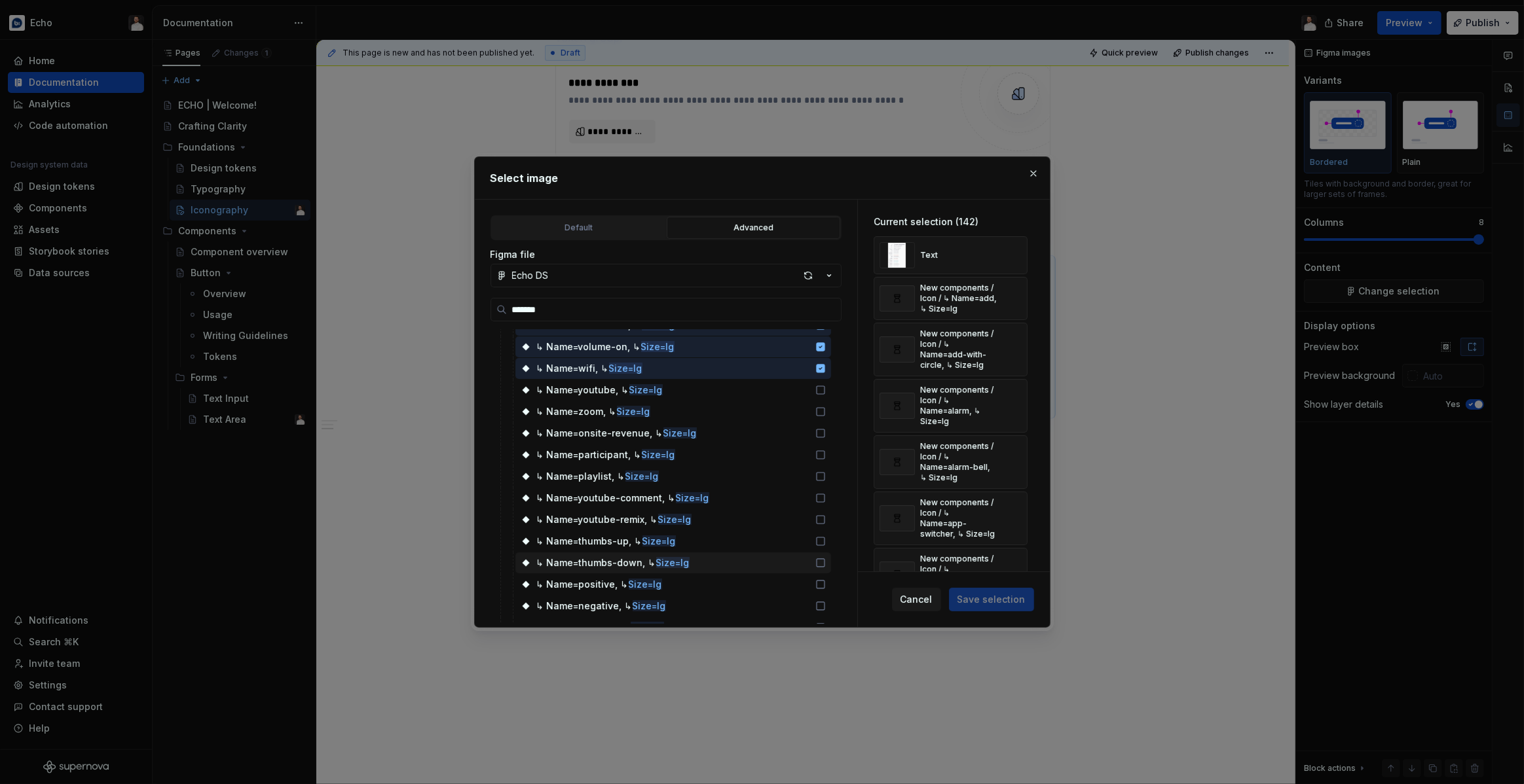
scroll to position [3057, 0]
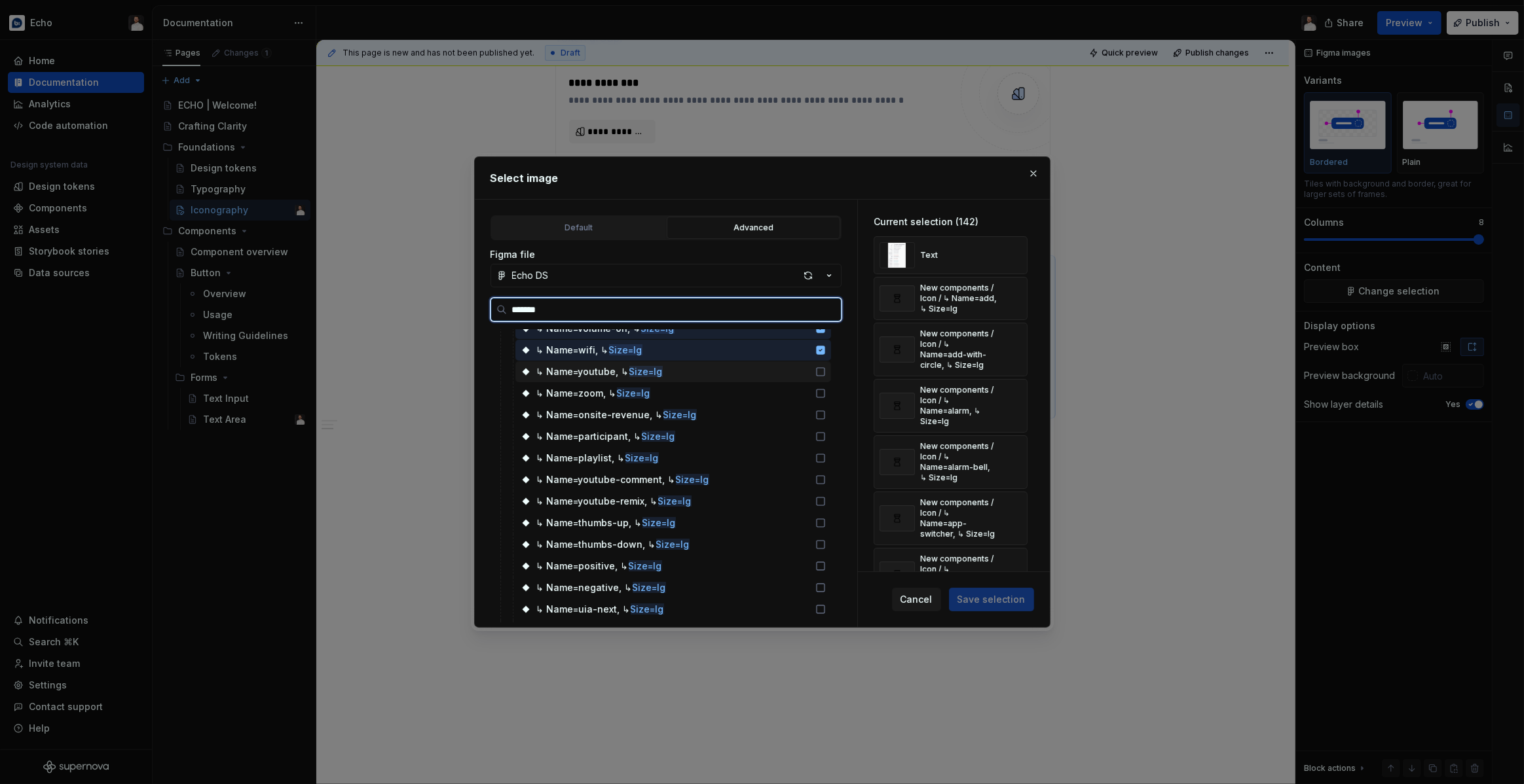
click at [773, 370] on div "↳ Name=youtube, ↳ Size=lg" at bounding box center [673, 371] width 316 height 21
click at [777, 386] on div "↳ Name=zoom, ↳ Size=lg" at bounding box center [673, 393] width 316 height 21
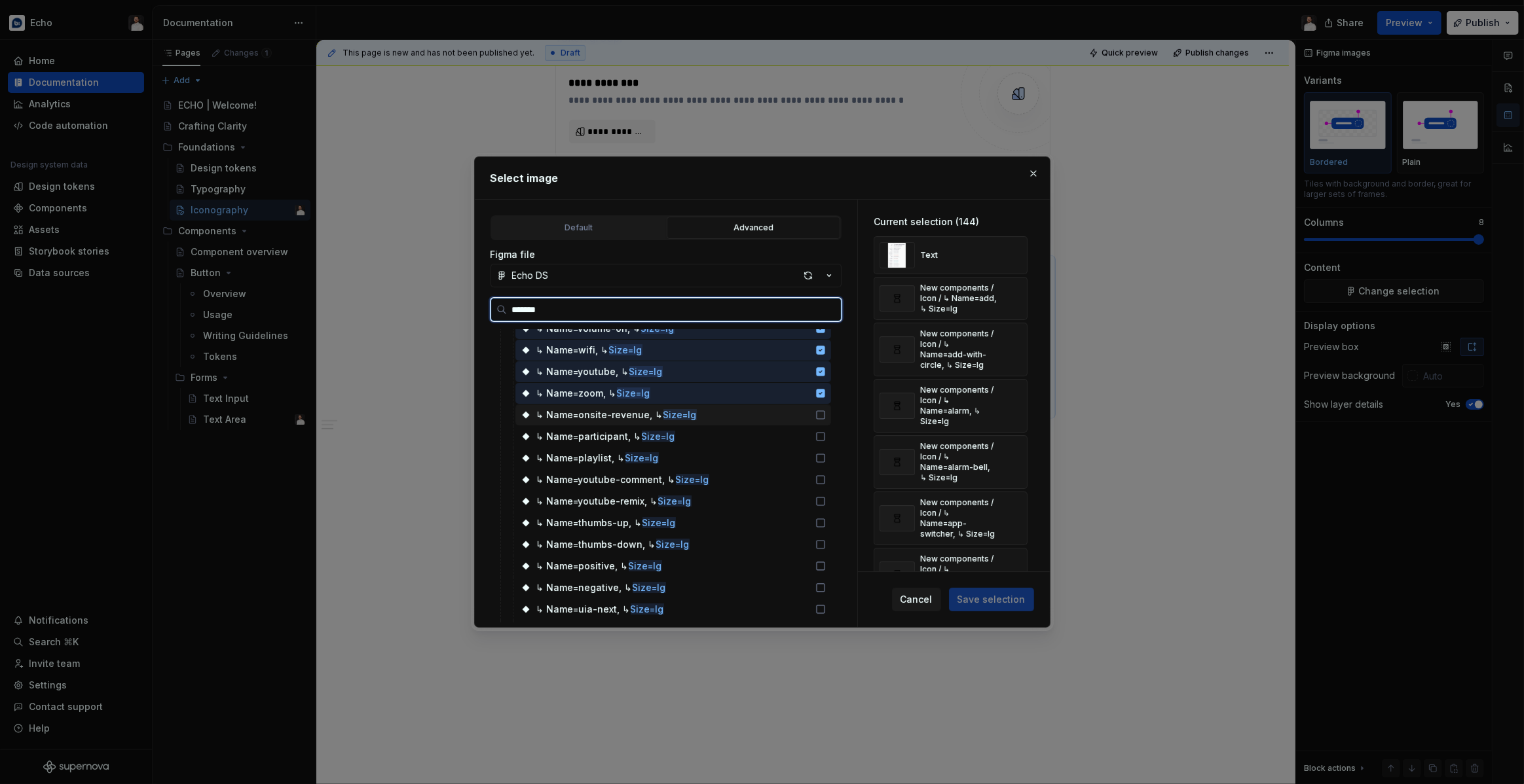
click at [777, 407] on div "↳ Name=onsite-revenue, ↳ Size=lg" at bounding box center [673, 414] width 316 height 21
click at [774, 432] on div "↳ Name=participant, ↳ Size=lg" at bounding box center [673, 436] width 316 height 21
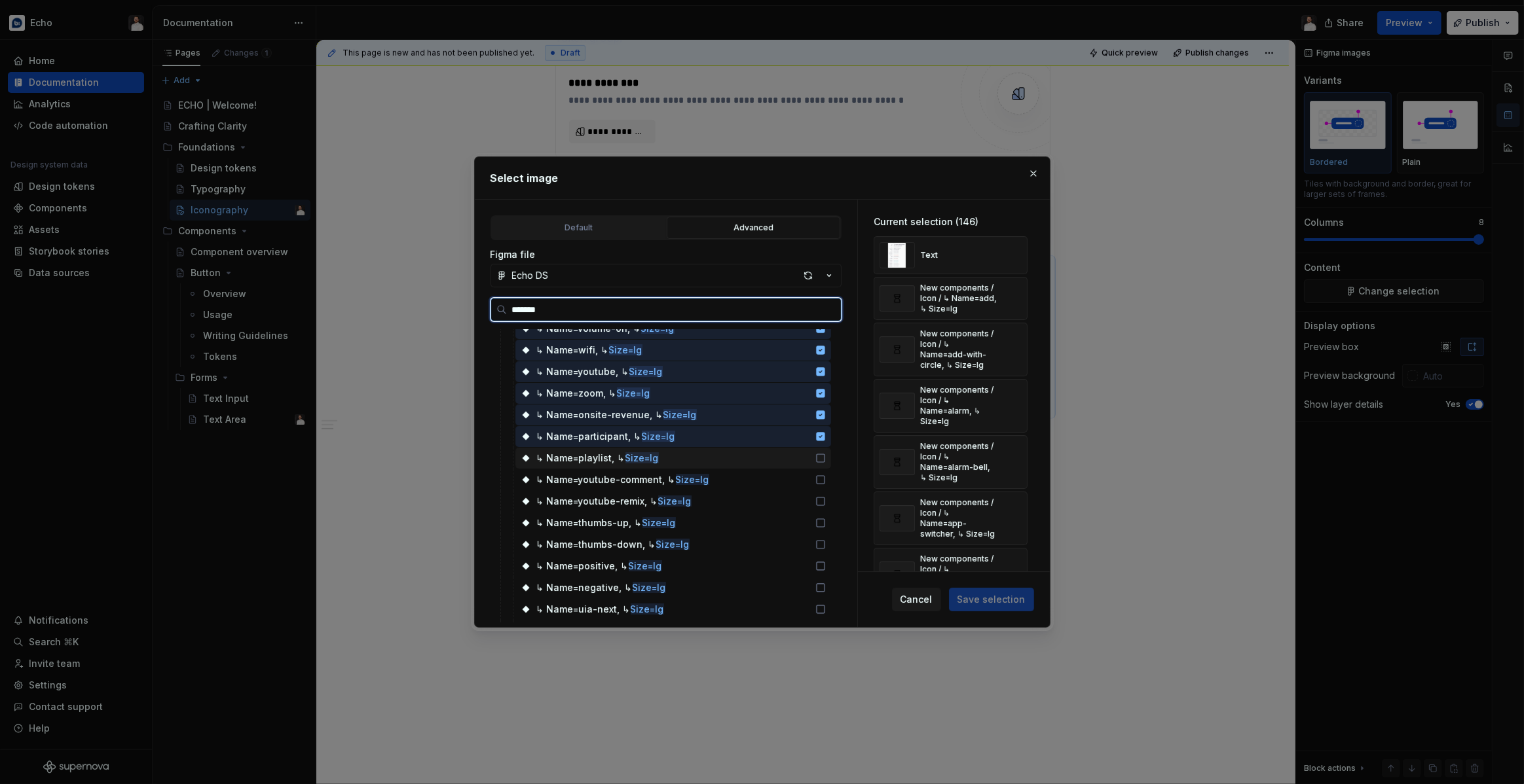
click at [774, 453] on div "↳ Name=playlist, ↳ Size=lg" at bounding box center [673, 458] width 316 height 21
click at [774, 476] on div "↳ Name=youtube-comment, ↳ Size=lg" at bounding box center [673, 480] width 316 height 21
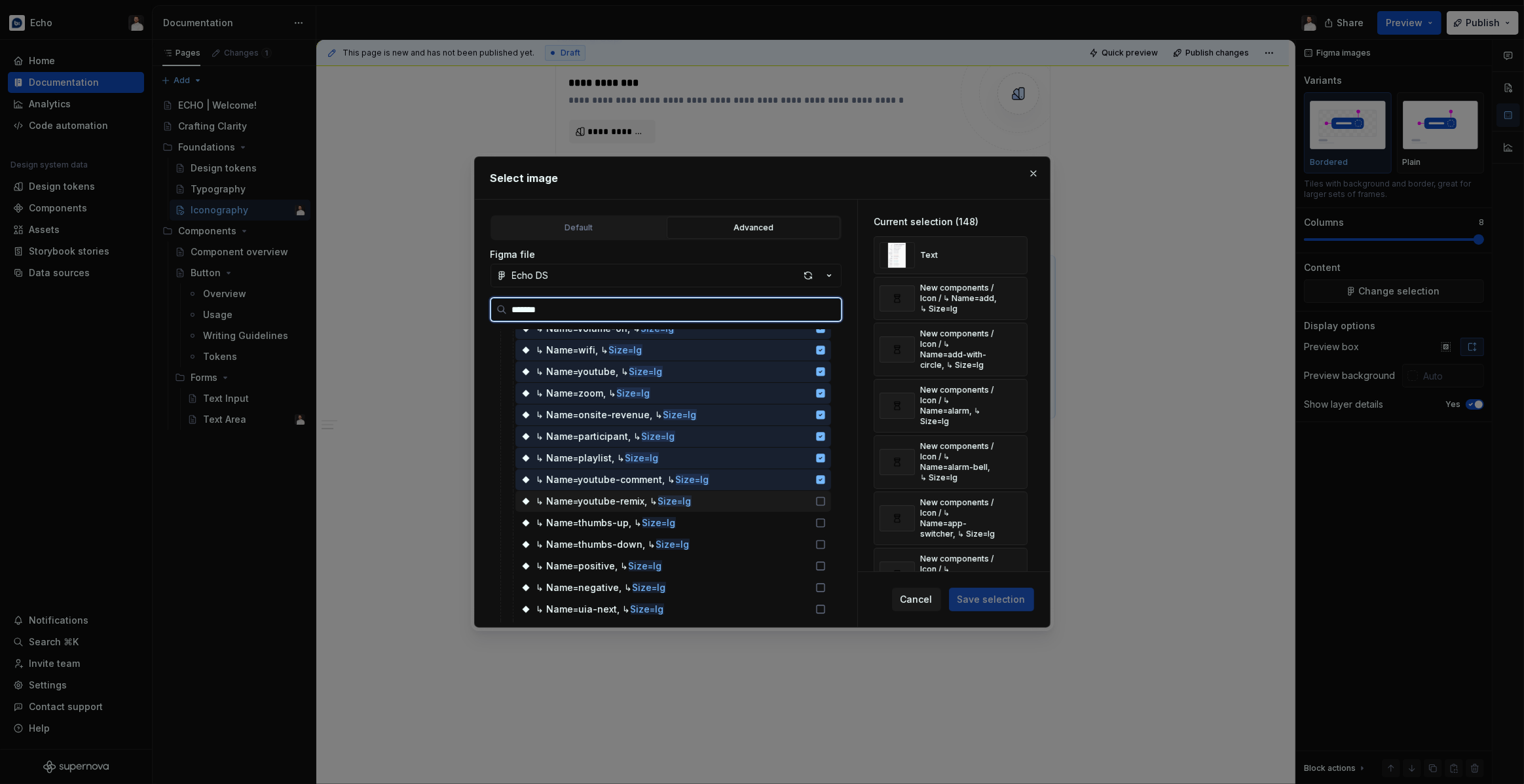
click at [777, 507] on div "↳ Name=youtube-remix, ↳ Size=lg" at bounding box center [673, 501] width 316 height 21
click at [777, 526] on div "↳ Name=thumbs-up, ↳ Size=lg" at bounding box center [673, 523] width 316 height 21
click at [774, 547] on div "↳ Name=thumbs-down, ↳ Size=lg" at bounding box center [673, 544] width 316 height 21
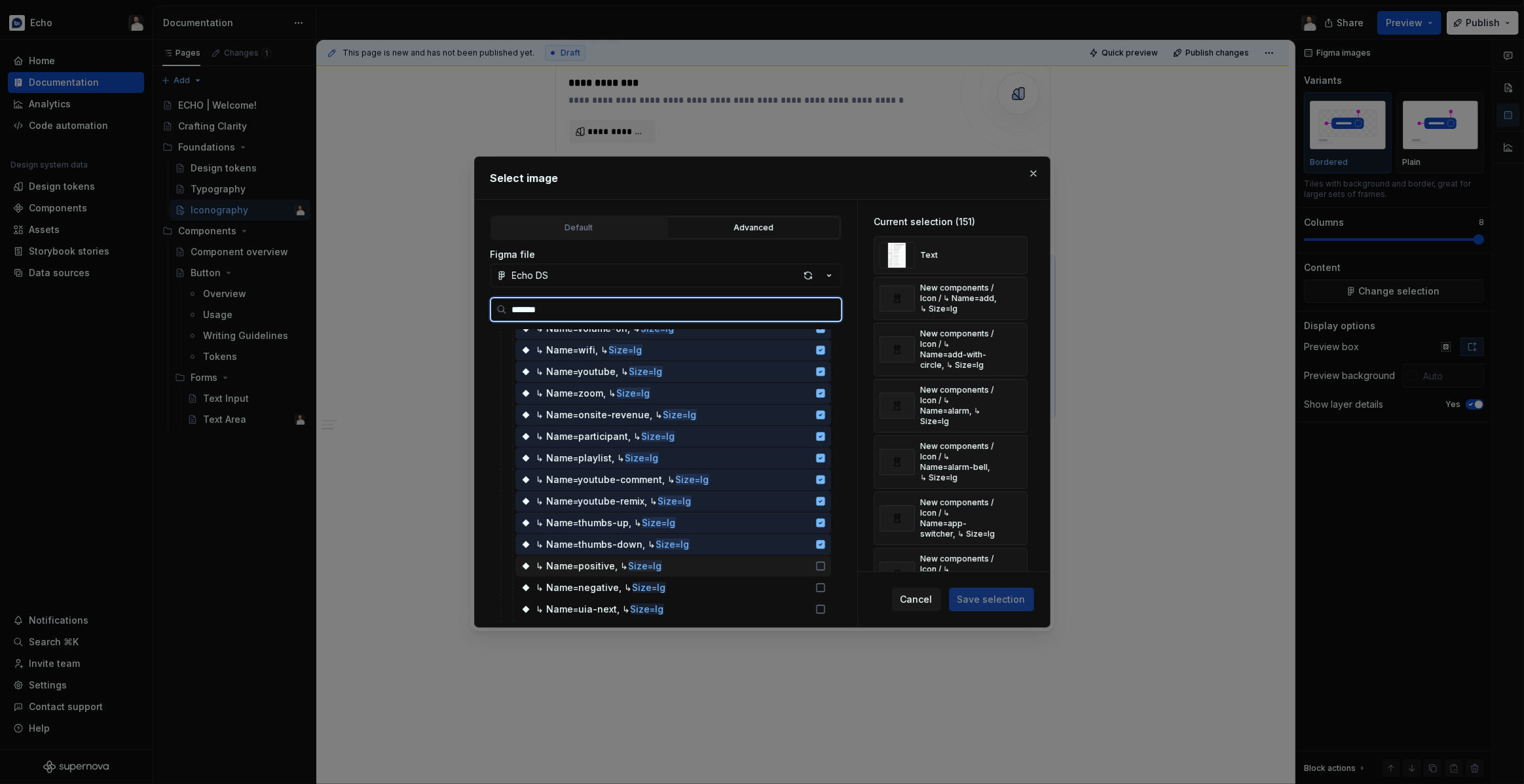
click at [770, 570] on div "↳ Name=positive, ↳ Size=lg" at bounding box center [673, 566] width 316 height 21
click at [767, 596] on div "↳ Name=negative, ↳ Size=lg" at bounding box center [673, 587] width 316 height 21
click at [764, 616] on div "↳ Name=uia-next, ↳ Size=lg" at bounding box center [673, 609] width 316 height 21
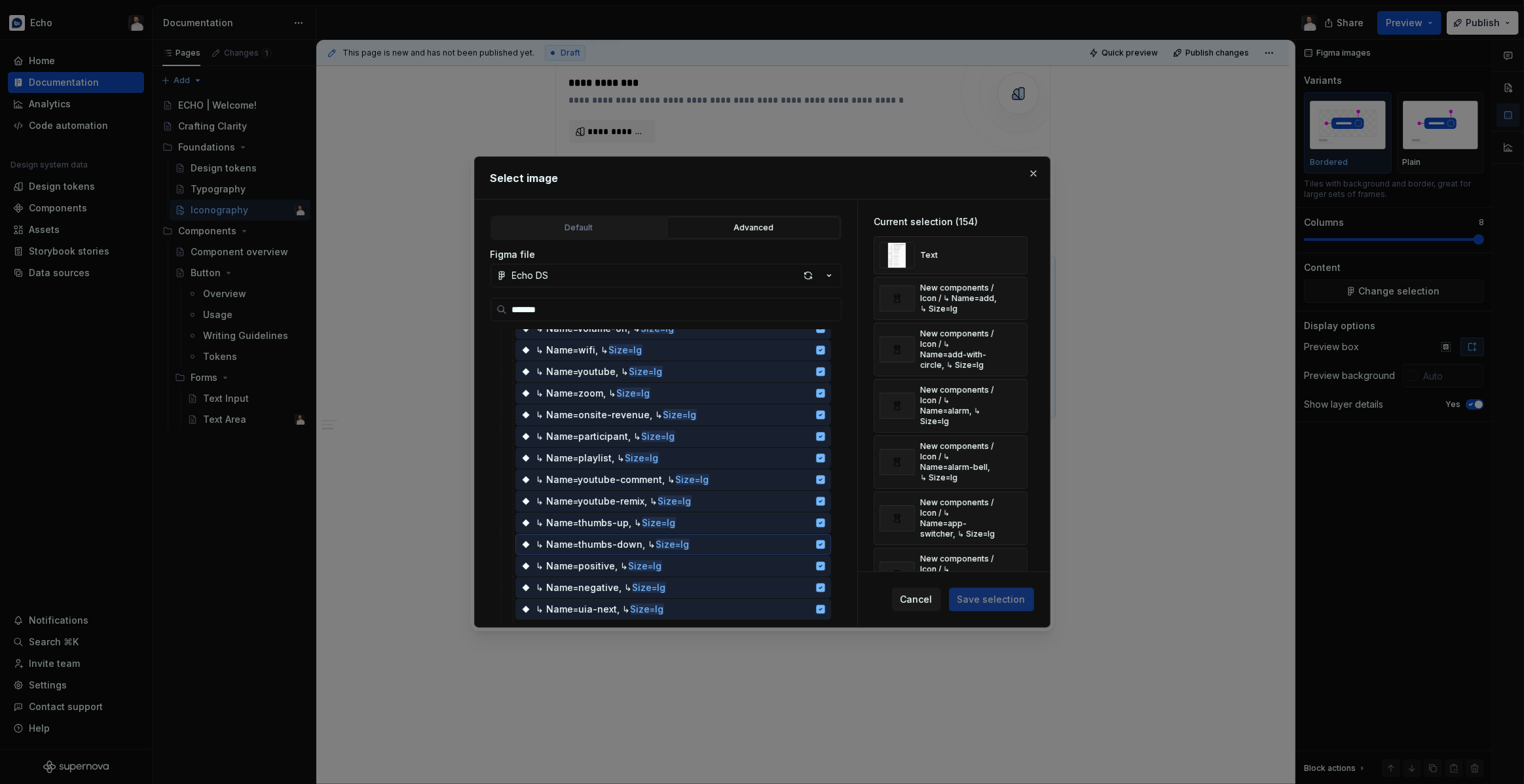
scroll to position [3075, 0]
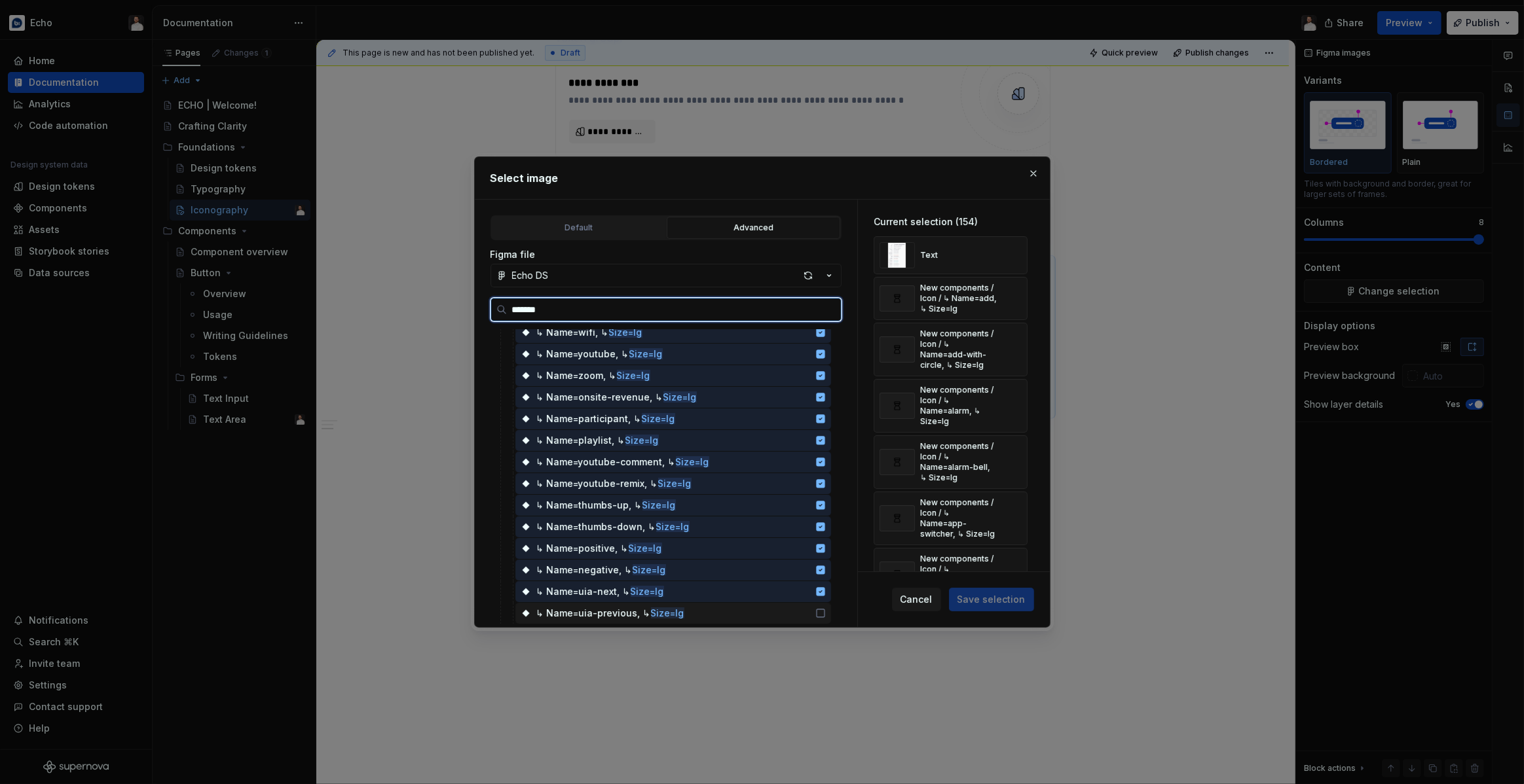
click at [760, 607] on div "↳ Name=uia-previous, ↳ Size=lg" at bounding box center [673, 613] width 316 height 21
click at [776, 587] on div "↳ Name=uia-next, ↳ Size=lg" at bounding box center [673, 591] width 316 height 21
click at [778, 607] on div "↳ Name=uia-previous, ↳ Size=lg" at bounding box center [673, 613] width 316 height 21
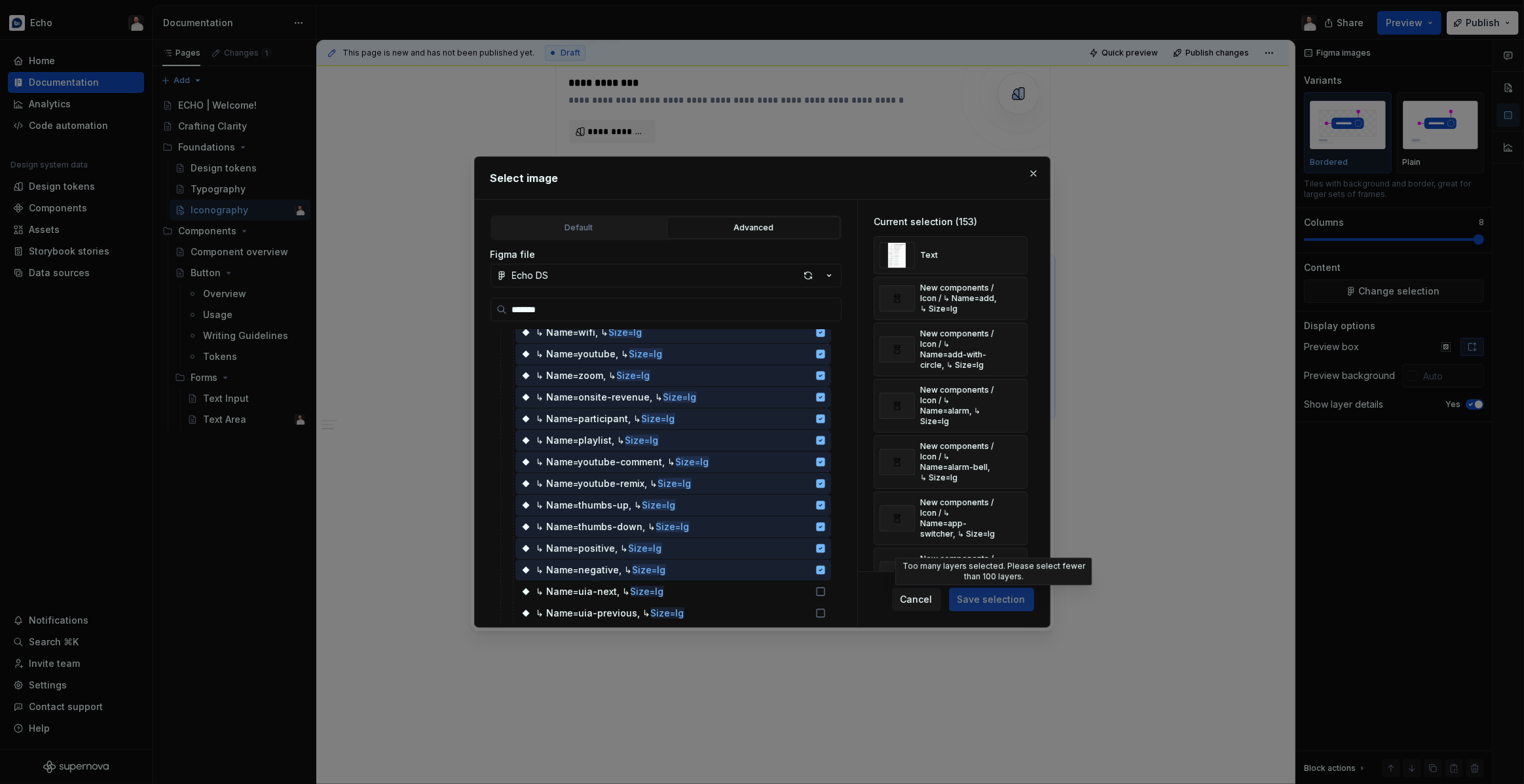
click at [989, 591] on span "Save selection" at bounding box center [991, 600] width 85 height 24
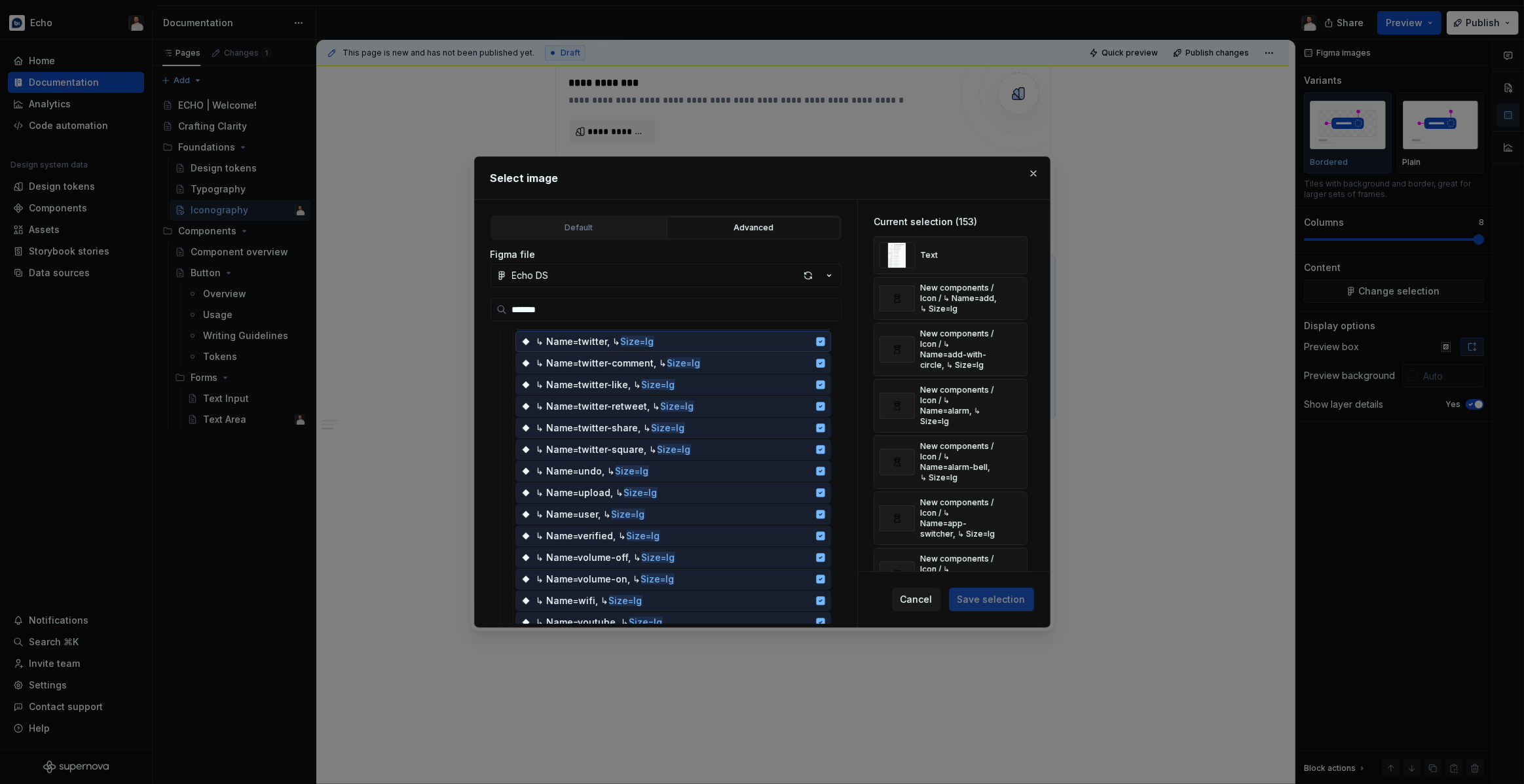
scroll to position [2799, 0]
click at [827, 308] on input "*******" at bounding box center [674, 309] width 334 height 13
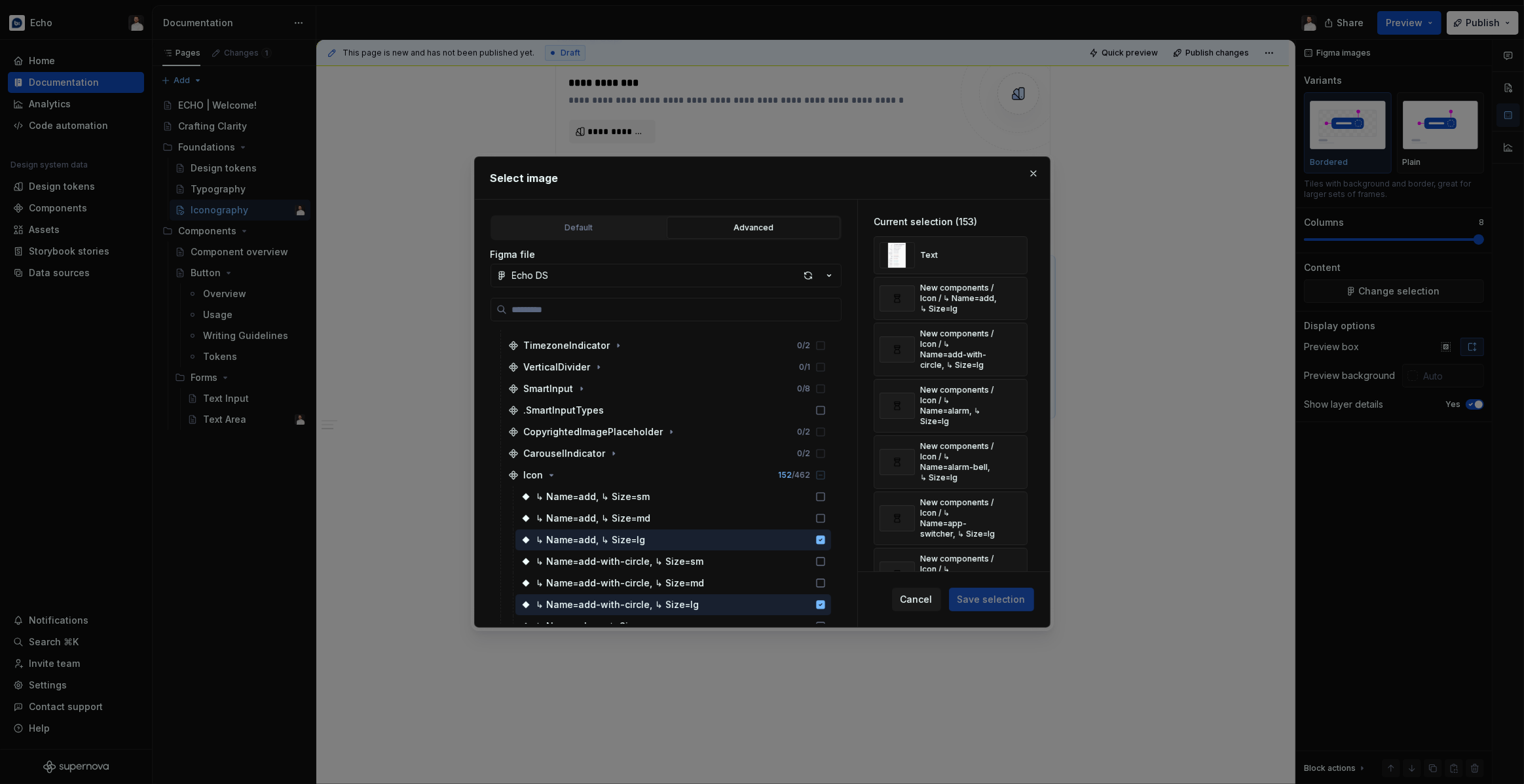
scroll to position [1348, 0]
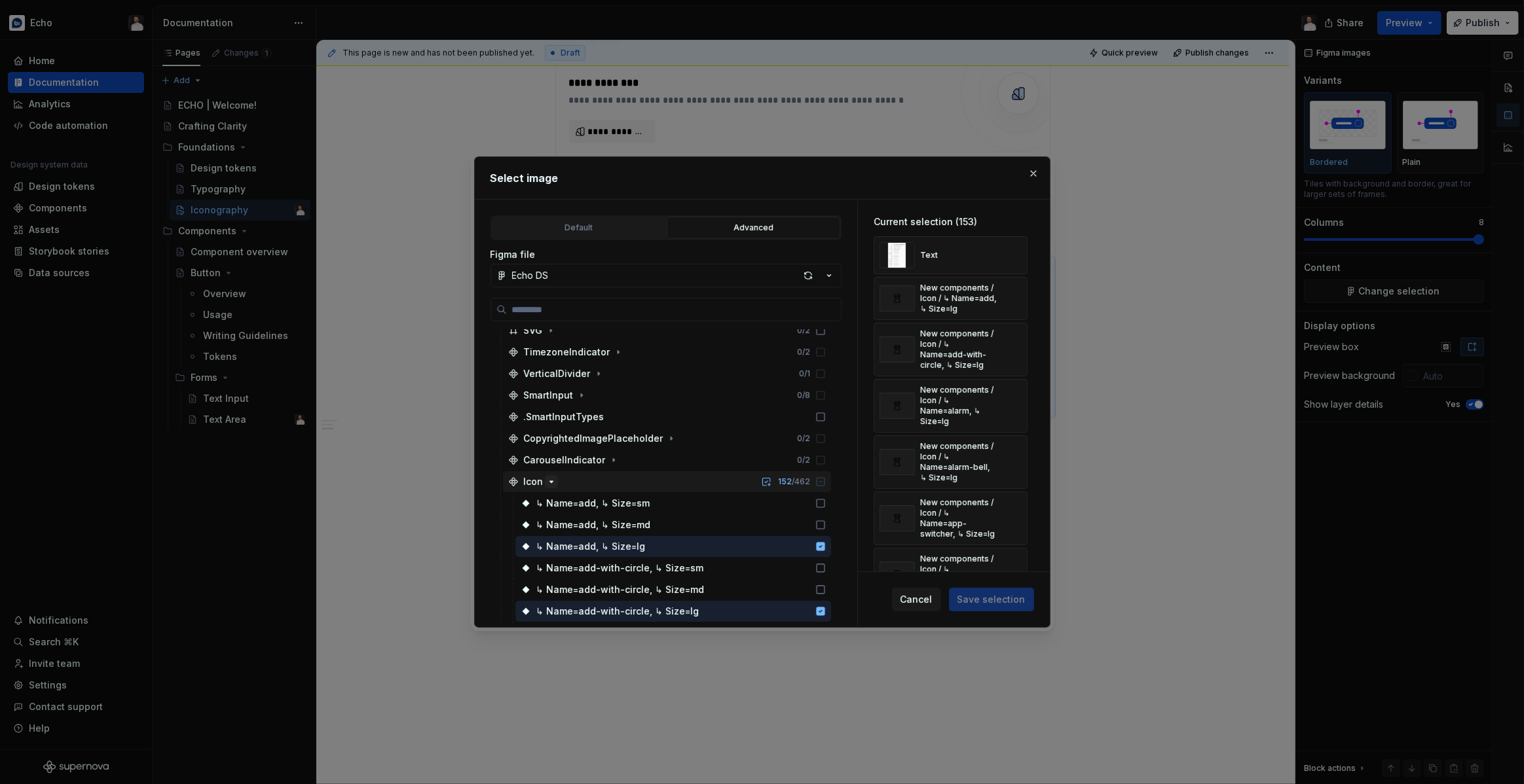
click at [550, 479] on icon "button" at bounding box center [551, 482] width 11 height 11
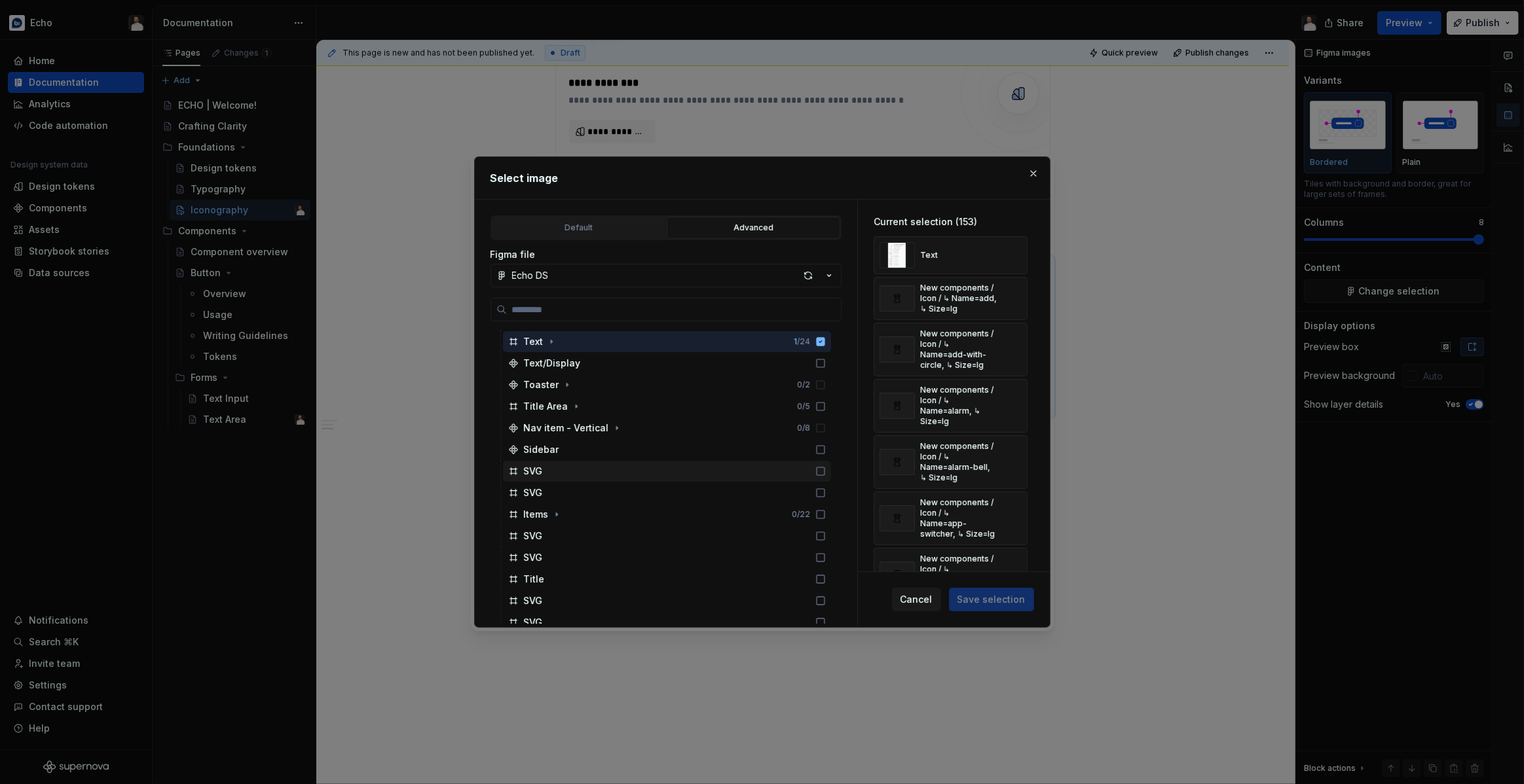
scroll to position [0, 3]
click at [826, 342] on icon at bounding box center [820, 342] width 11 height 11
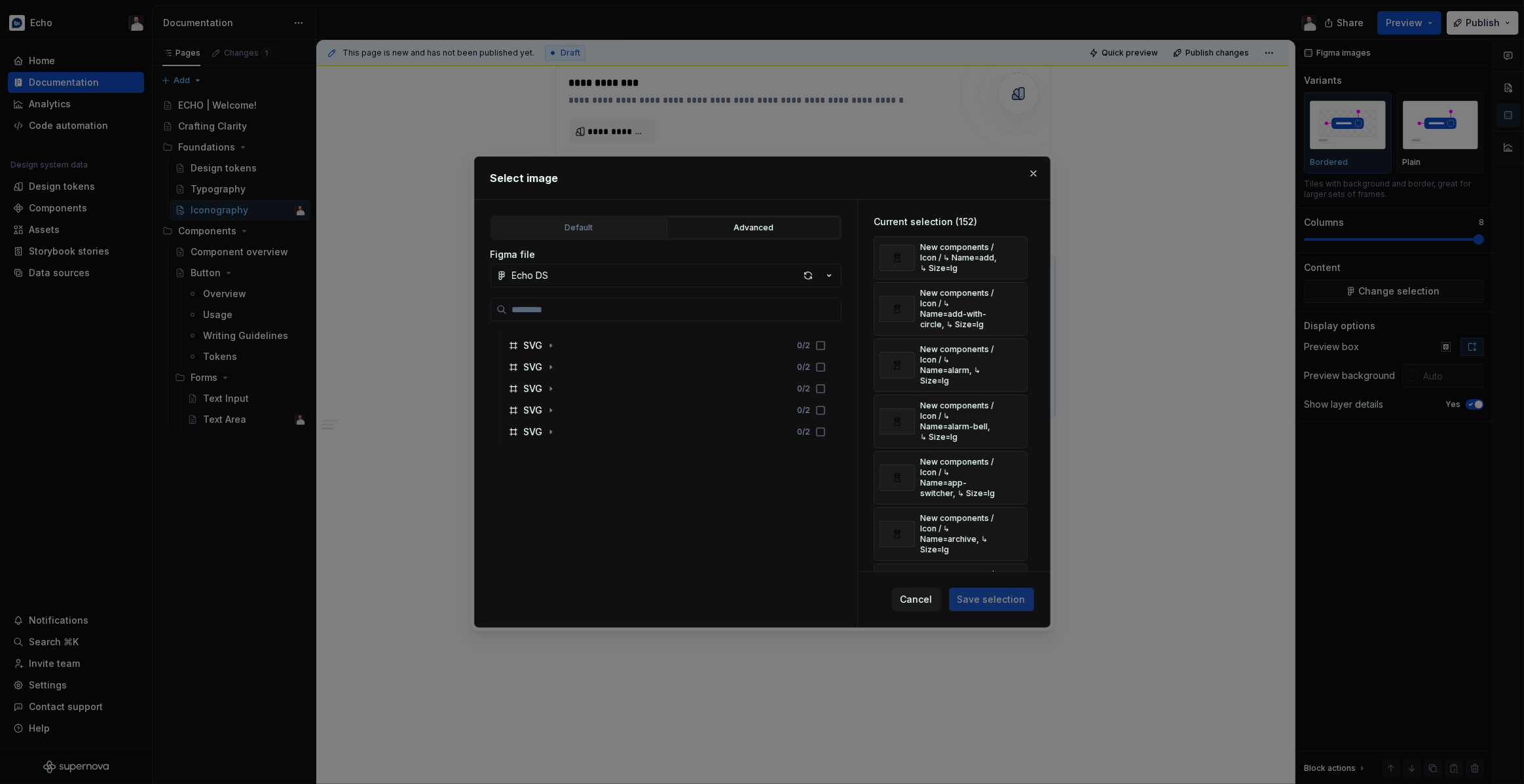
scroll to position [0, 0]
click at [1035, 172] on button "button" at bounding box center [1033, 174] width 18 height 18
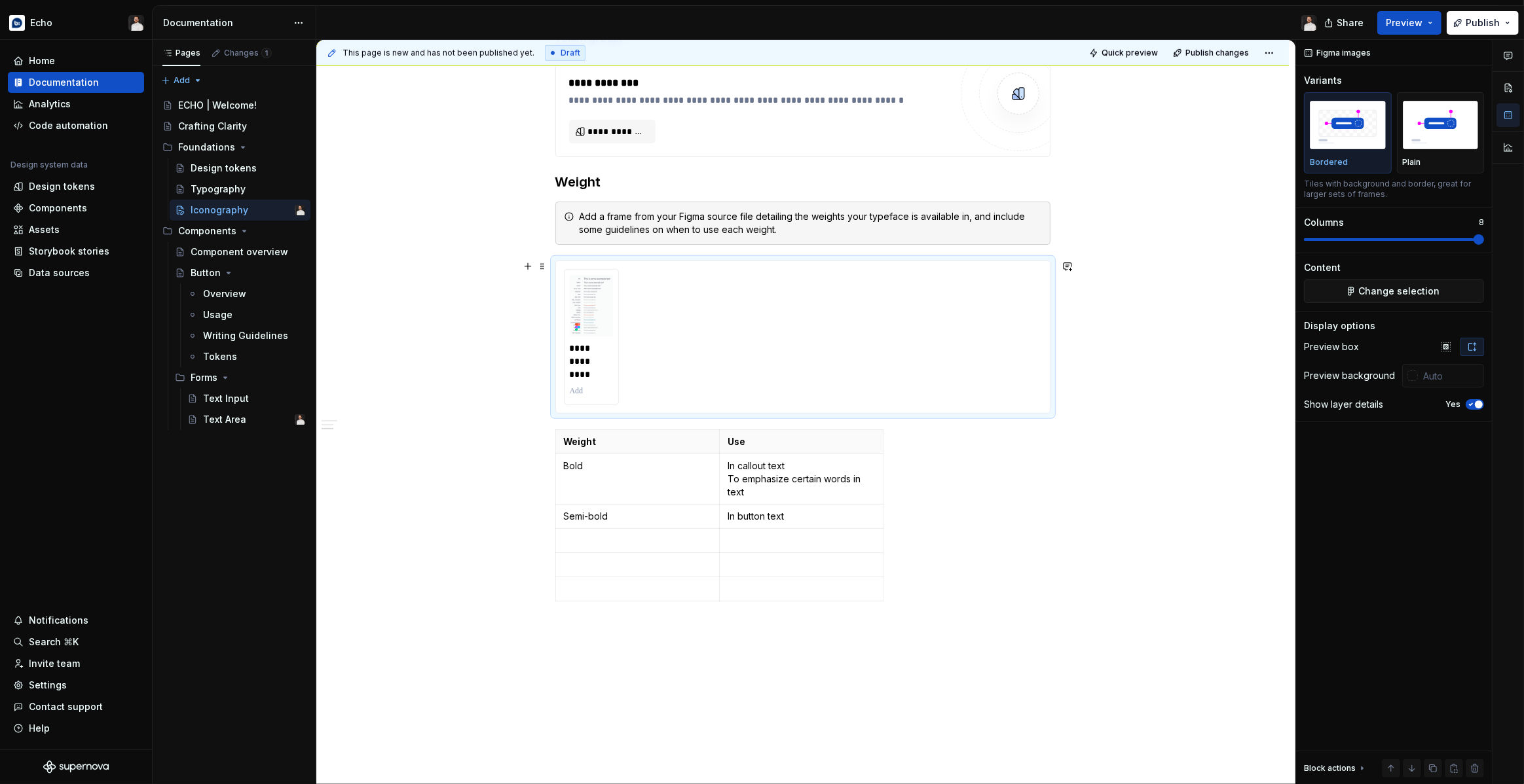
click at [854, 337] on div "**********" at bounding box center [803, 337] width 478 height 136
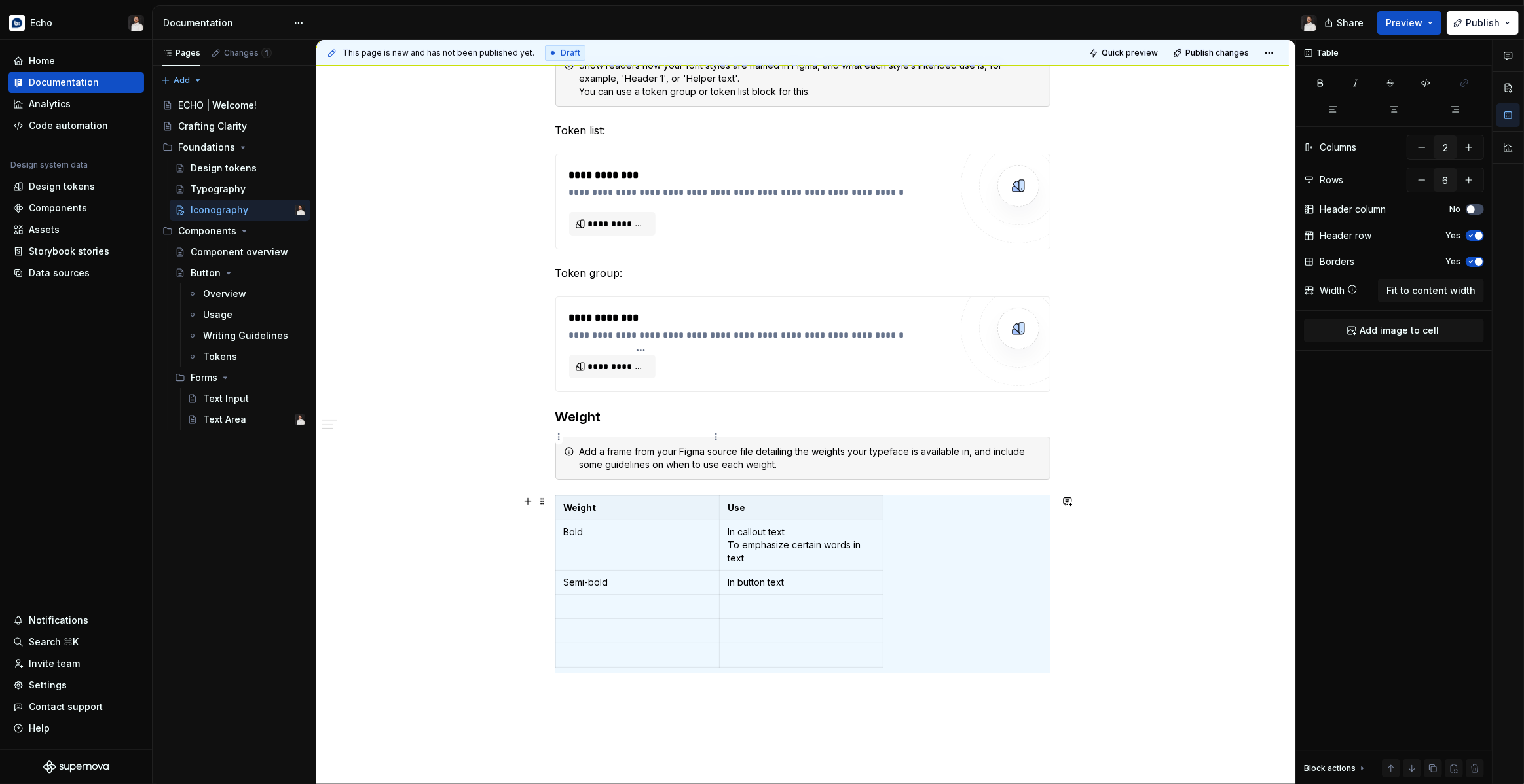
scroll to position [647, 0]
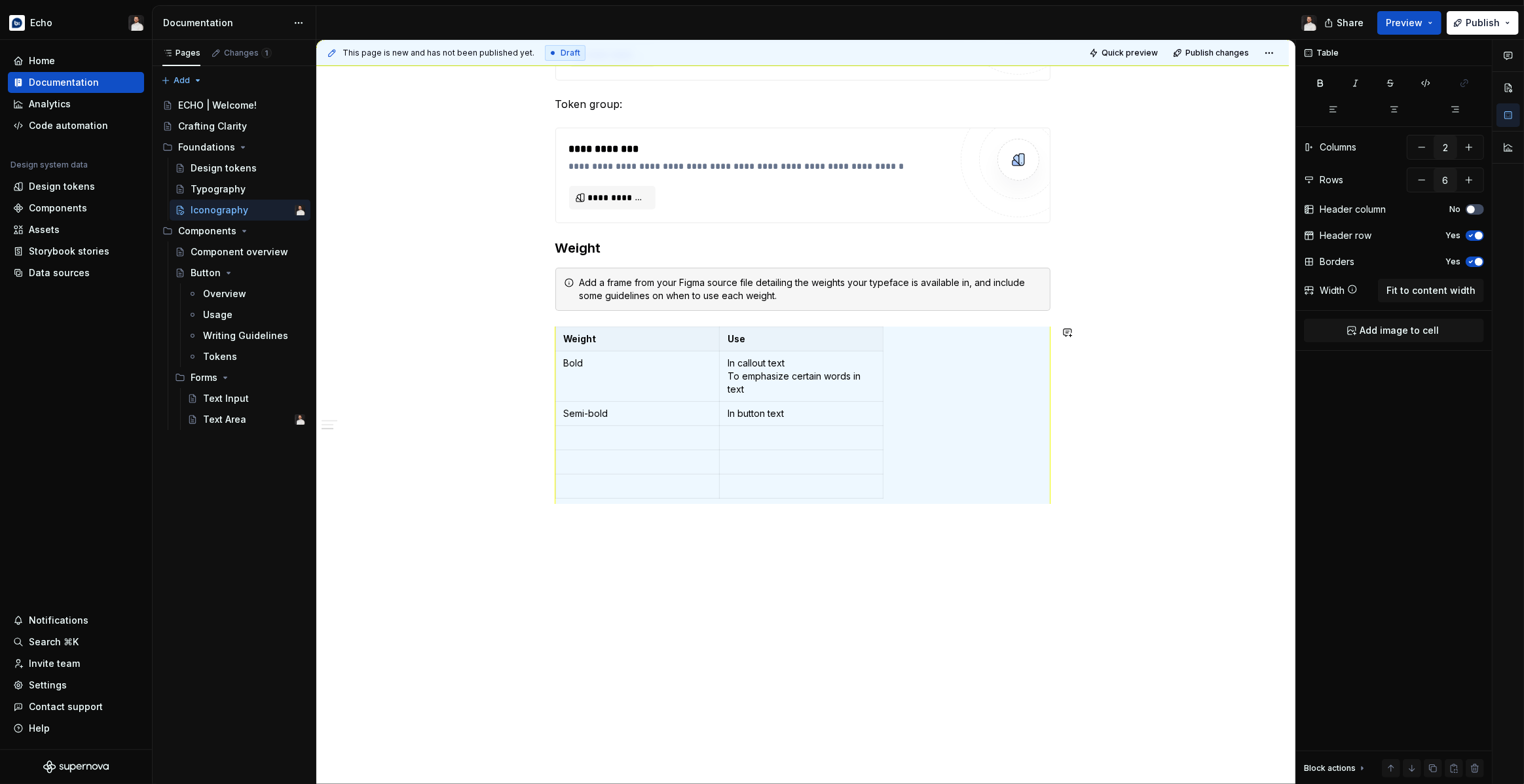
click at [578, 593] on div "**********" at bounding box center [802, 181] width 973 height 1210
click at [897, 511] on div "**********" at bounding box center [803, 71] width 495 height 928
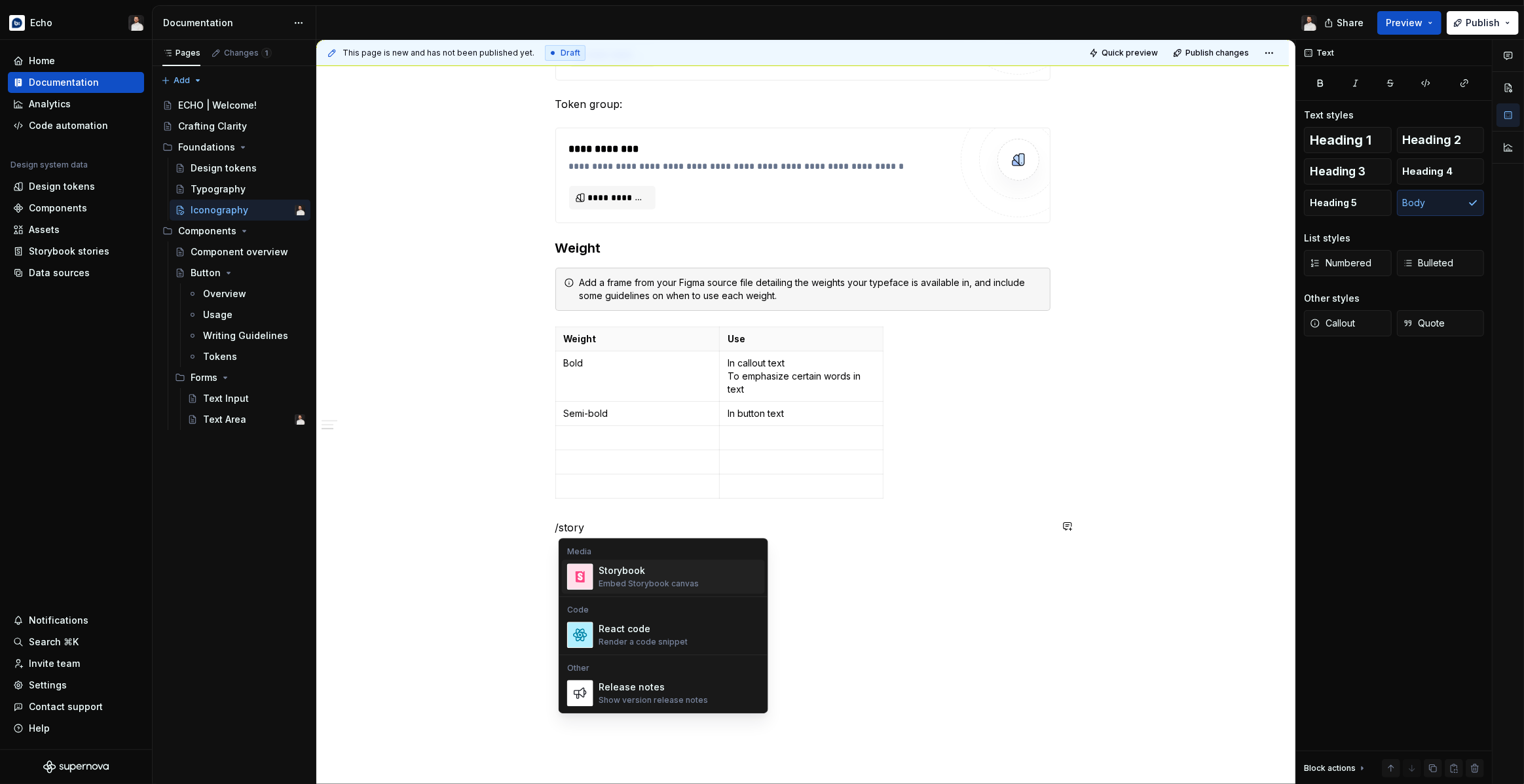
click at [685, 575] on div "Storybook" at bounding box center [648, 570] width 100 height 13
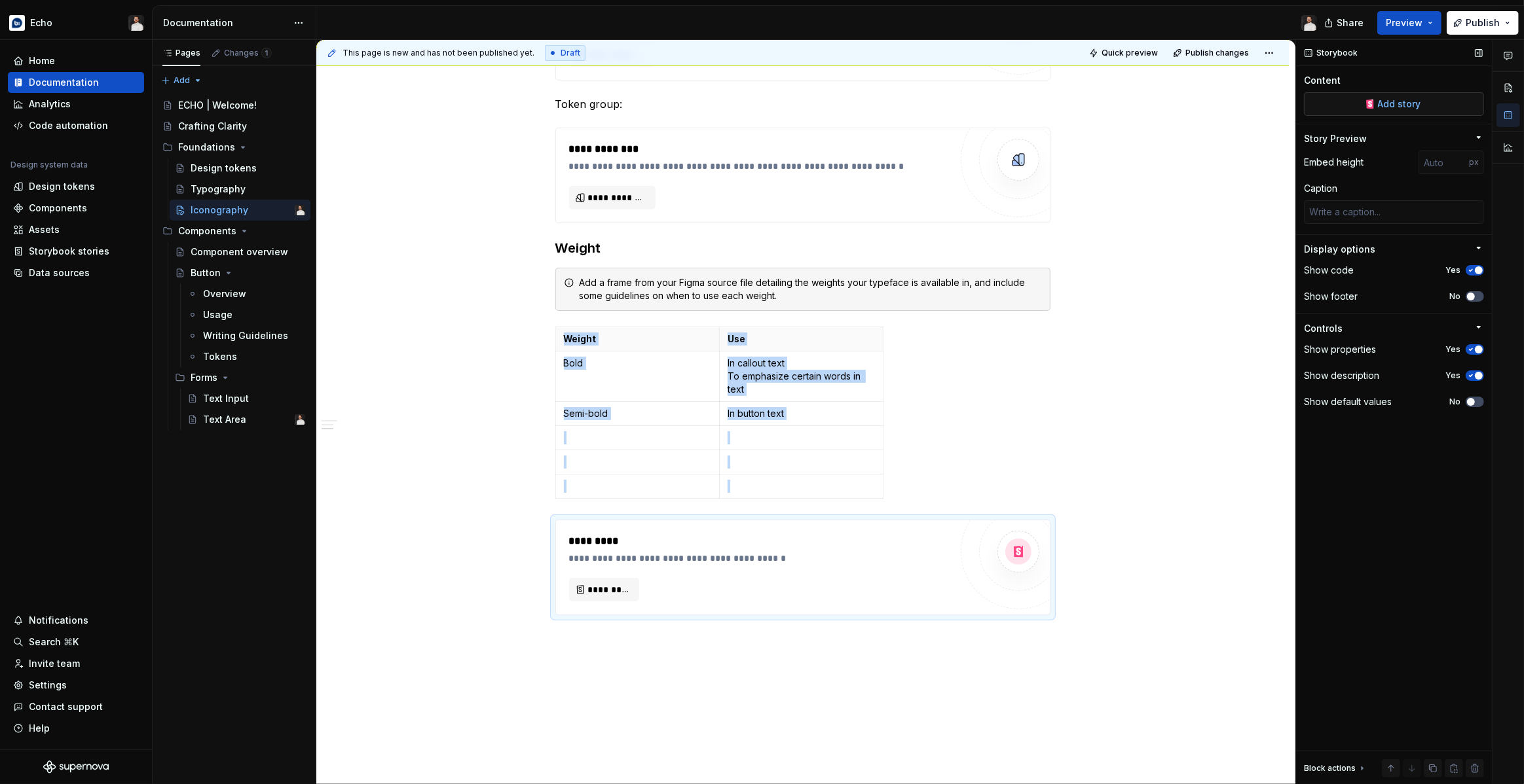
click at [1367, 104] on button "Add story" at bounding box center [1394, 104] width 180 height 24
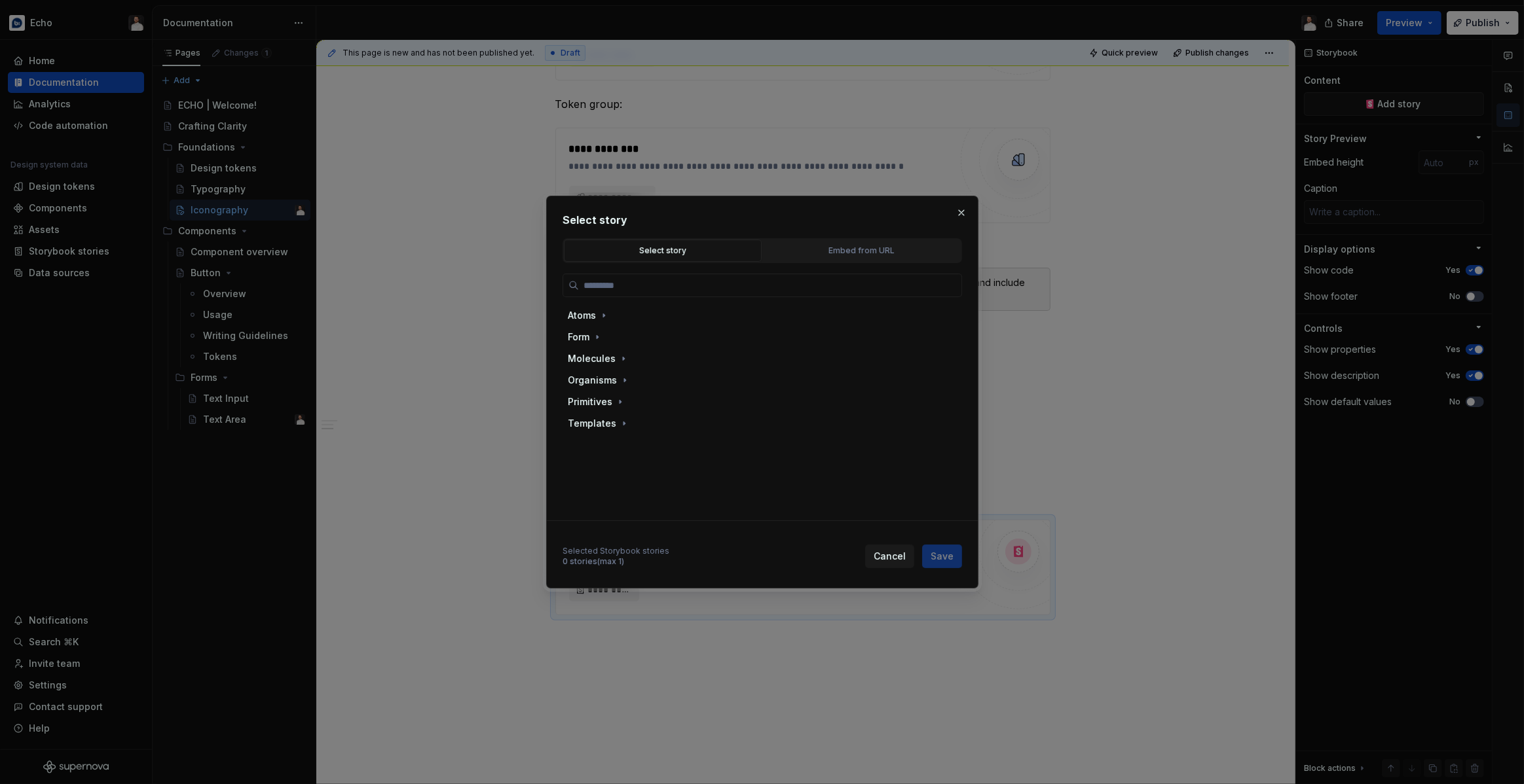
type textarea "*"
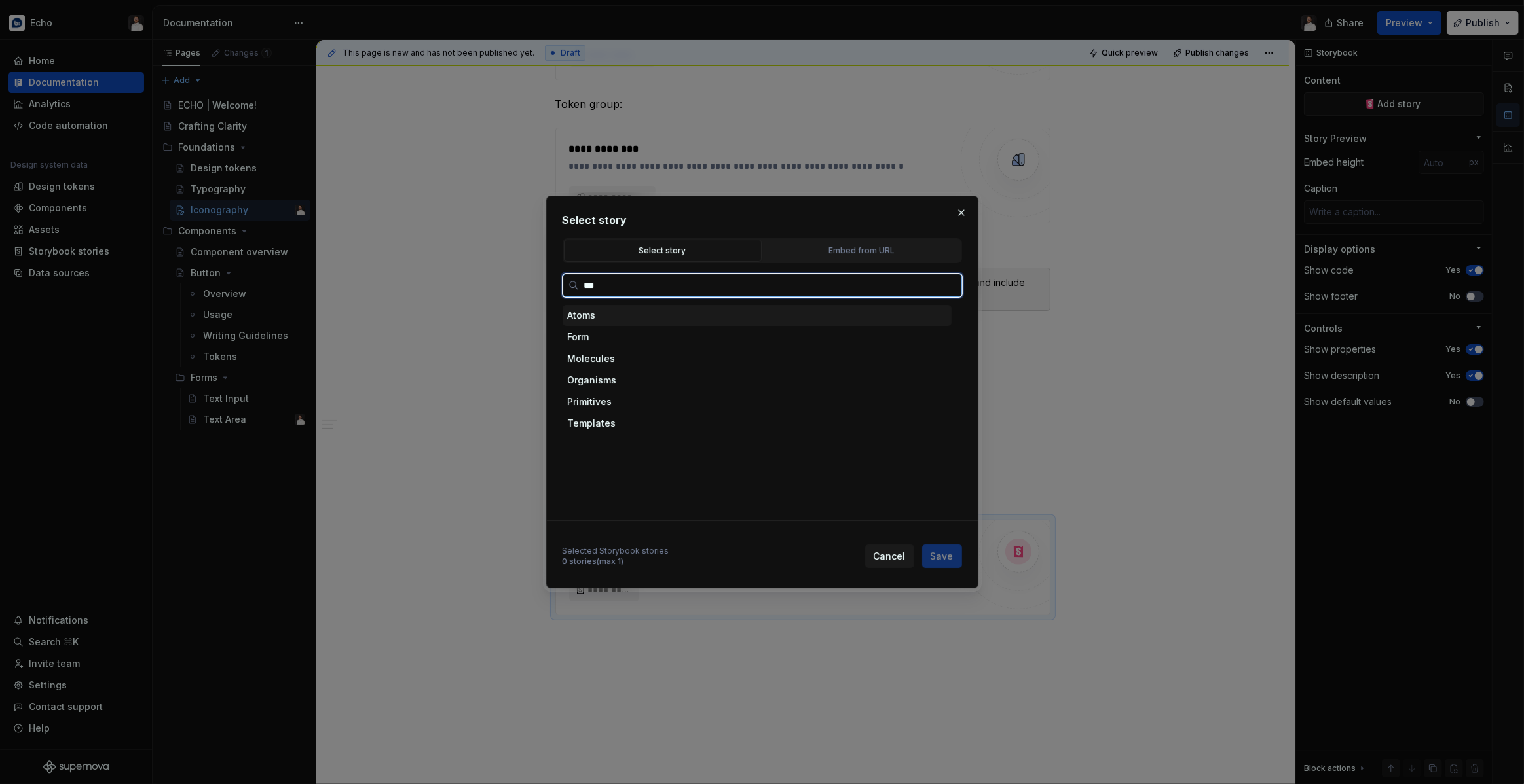
type input "****"
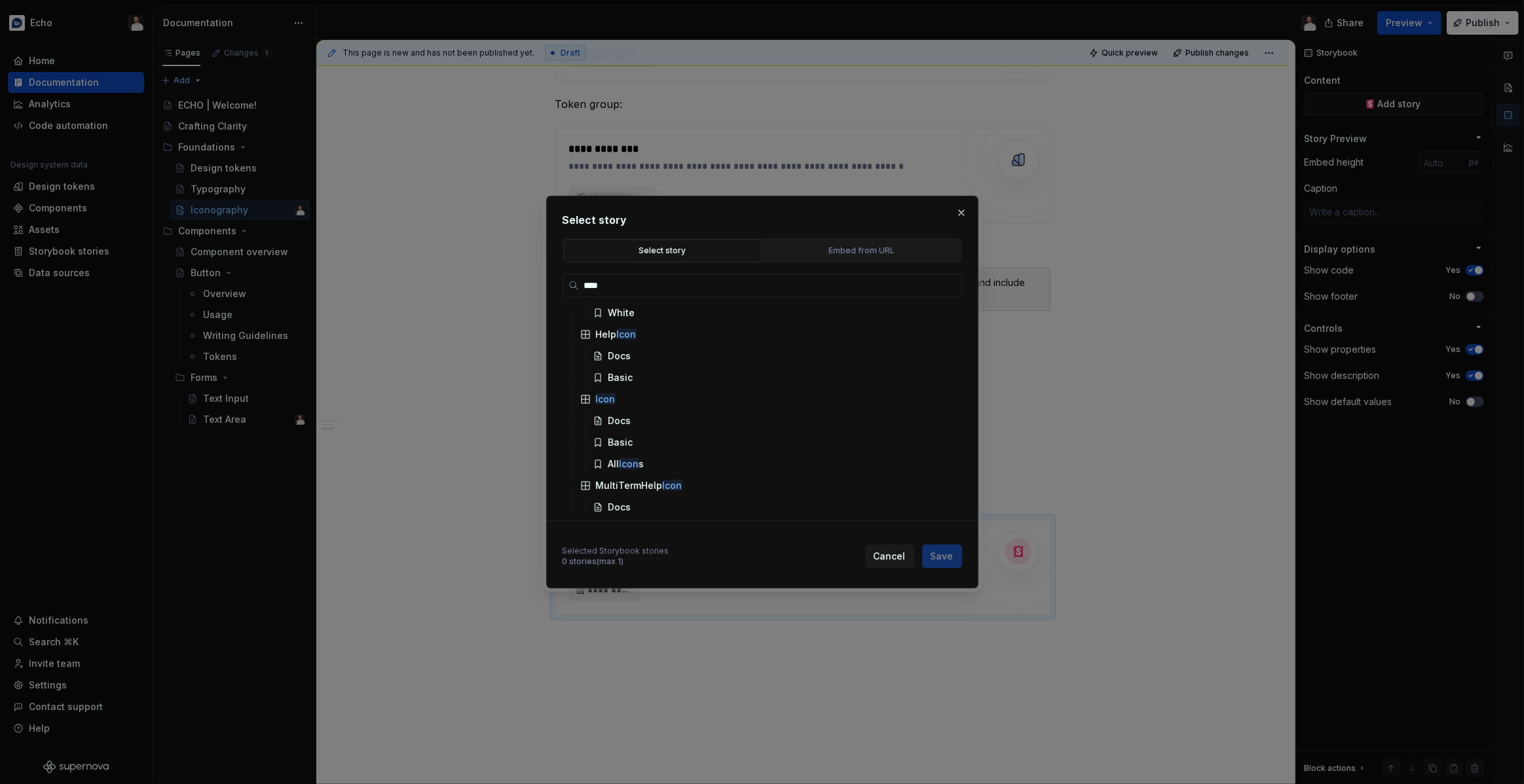
scroll to position [419, 0]
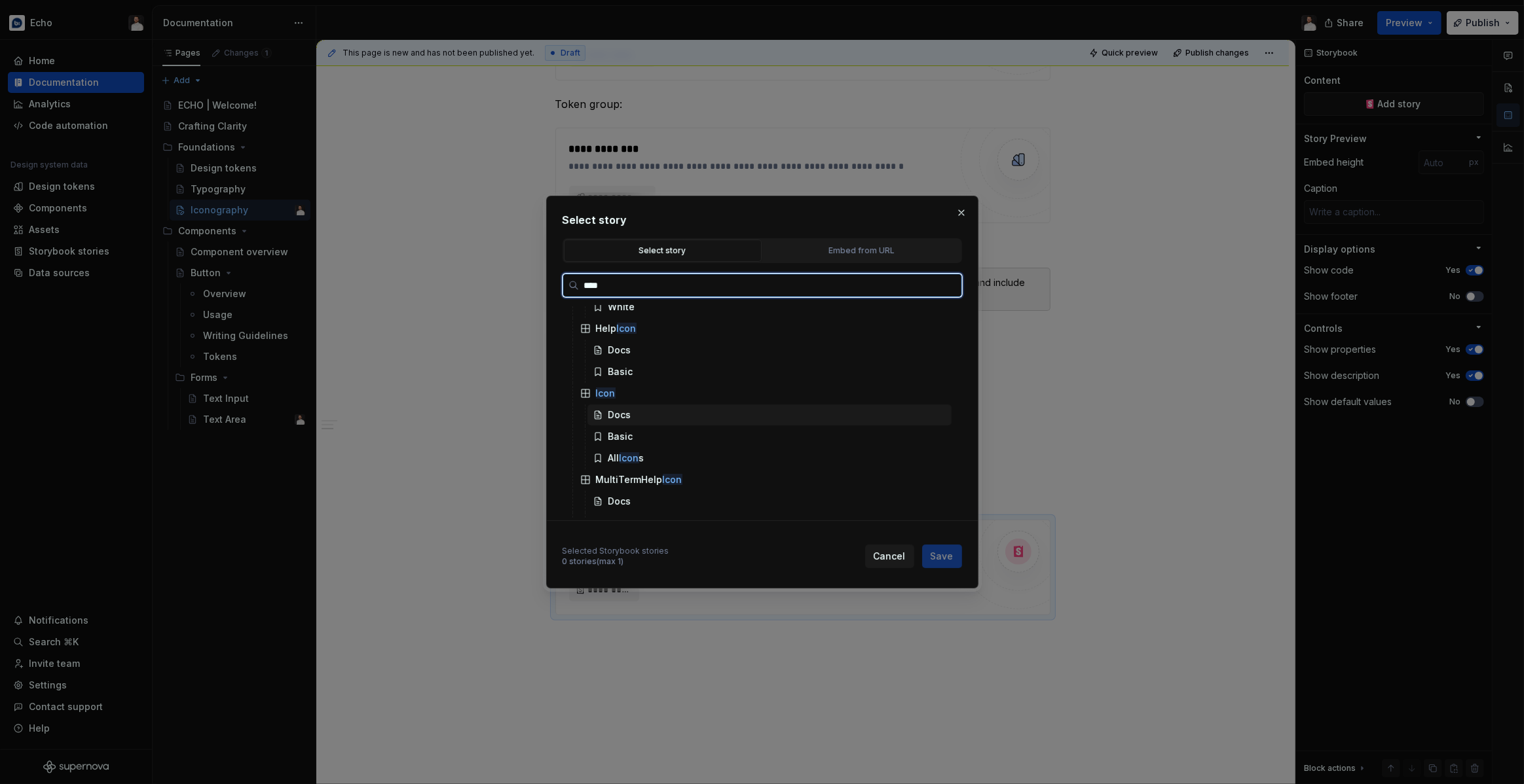
click at [613, 413] on div "Docs" at bounding box center [620, 414] width 23 height 13
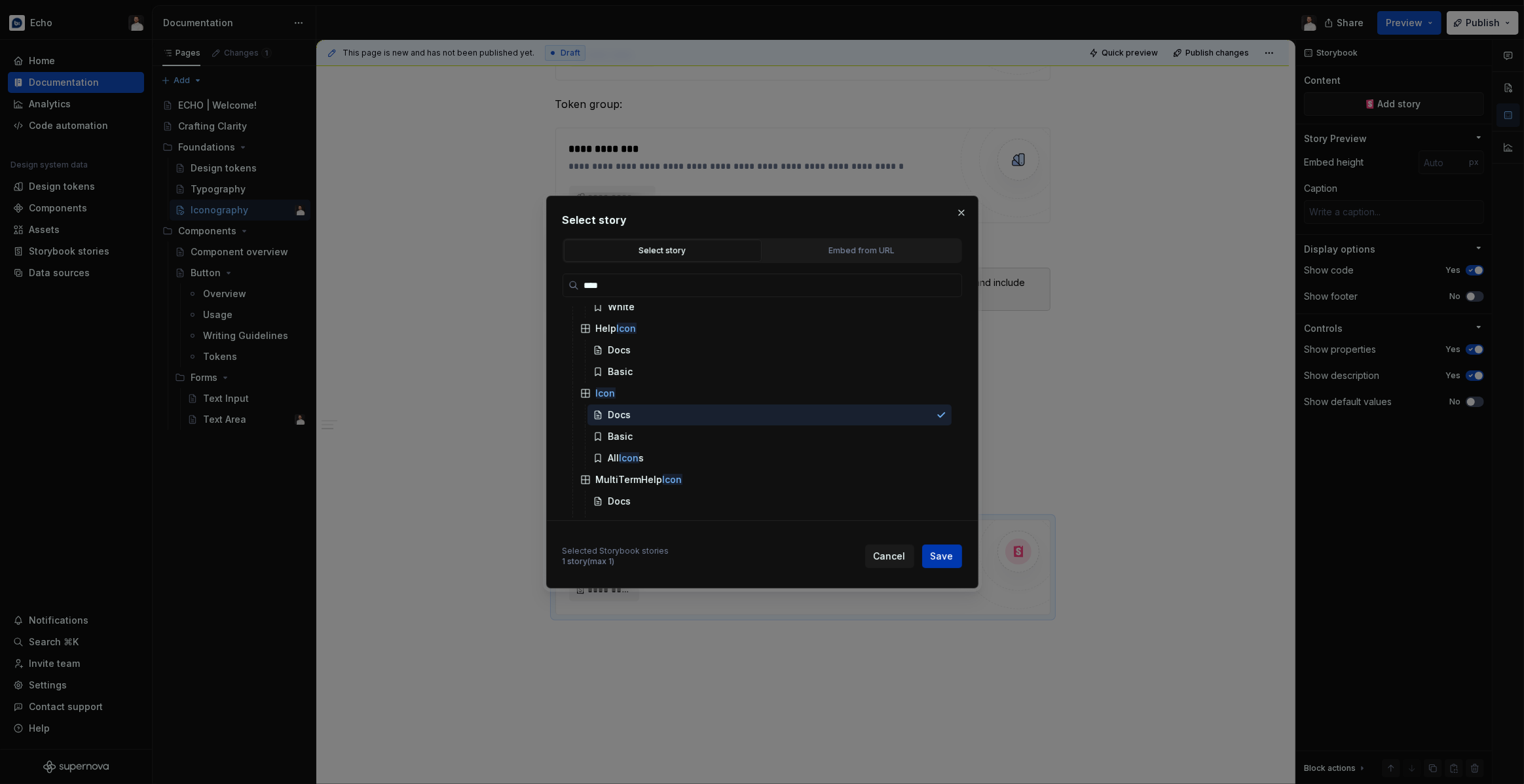
click at [930, 550] on button "Save" at bounding box center [942, 556] width 40 height 24
type textarea "*"
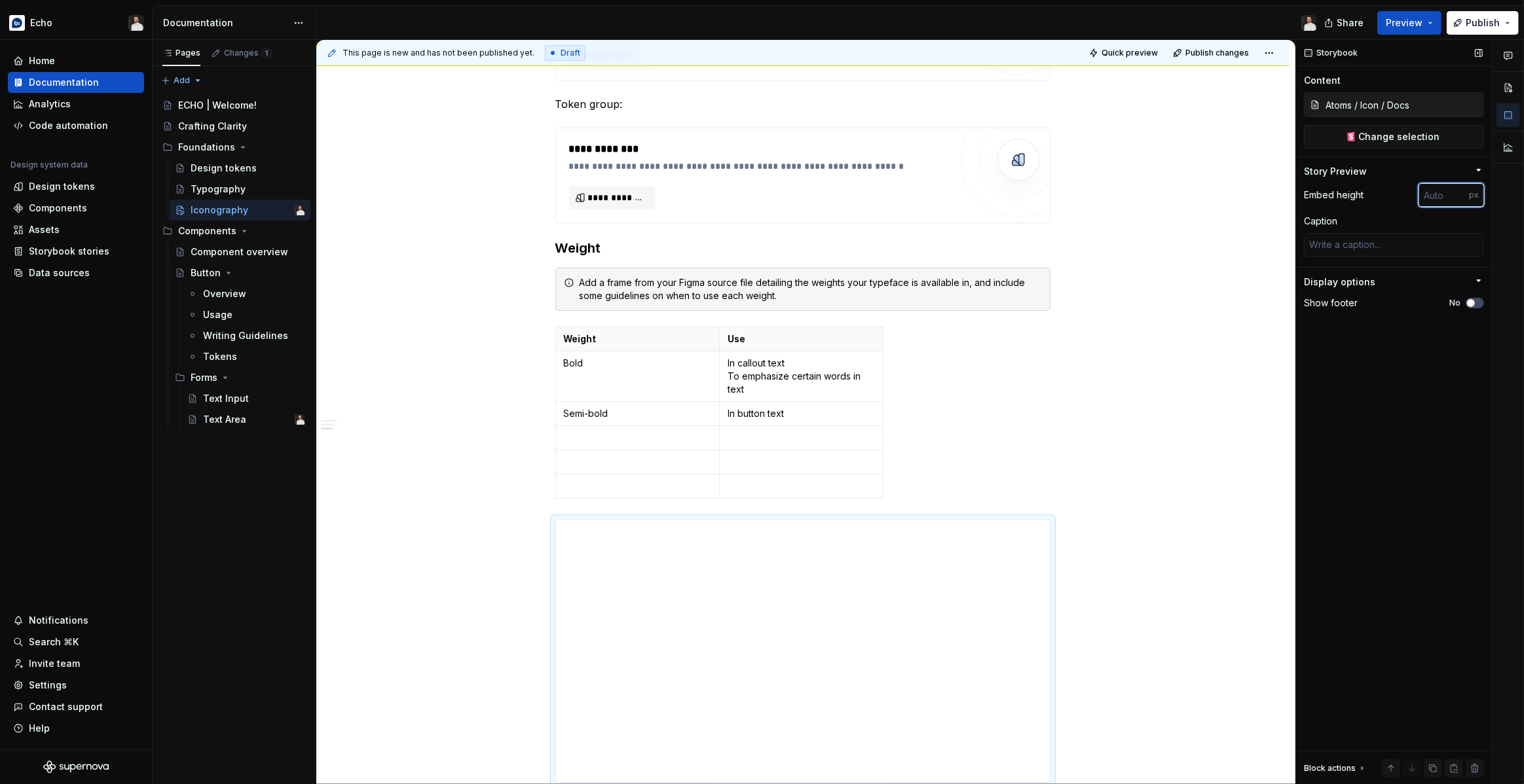
click at [1437, 201] on input "number" at bounding box center [1444, 194] width 51 height 24
type input "1250"
click at [1163, 533] on div "**********" at bounding box center [802, 583] width 973 height 2015
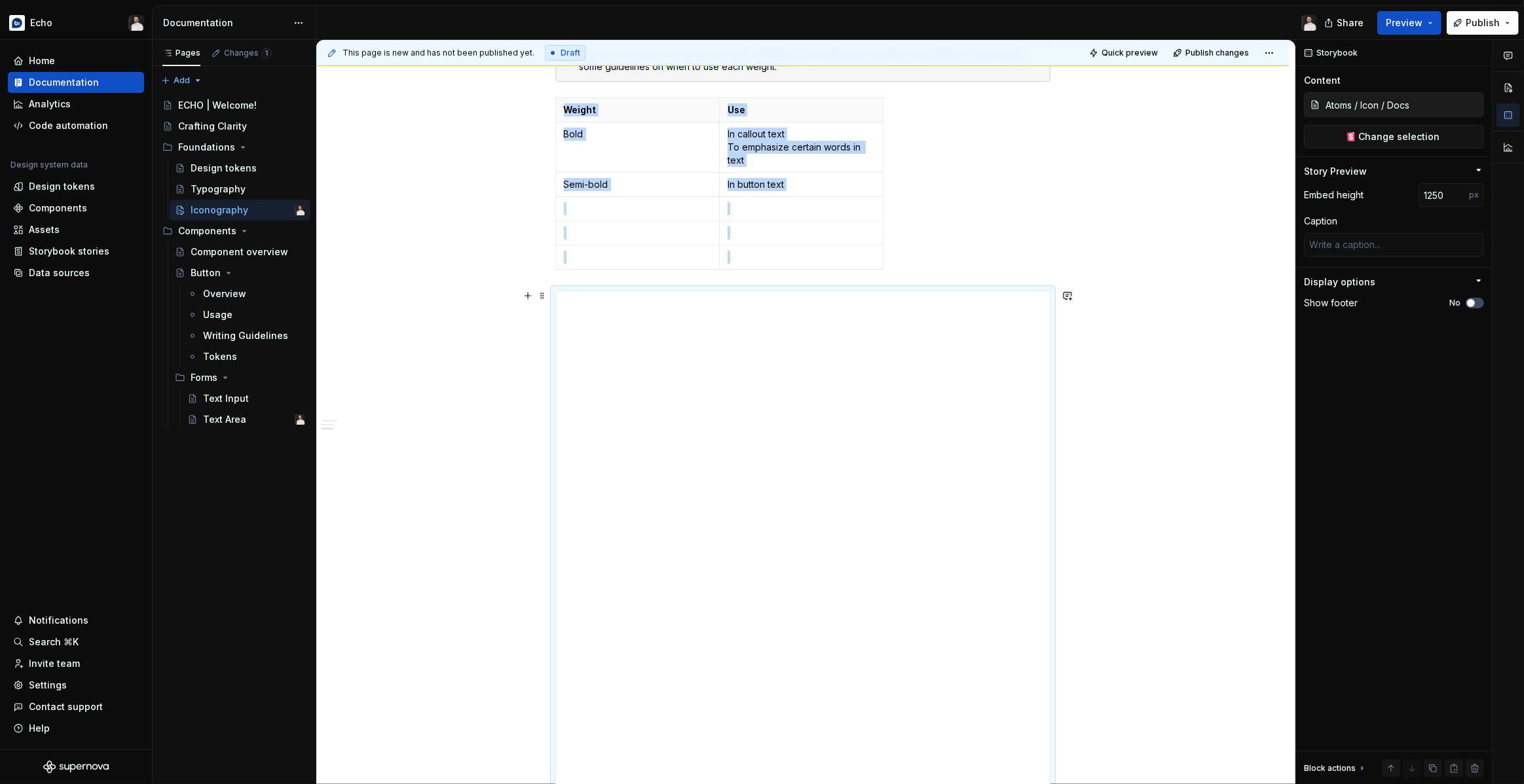
scroll to position [637, 0]
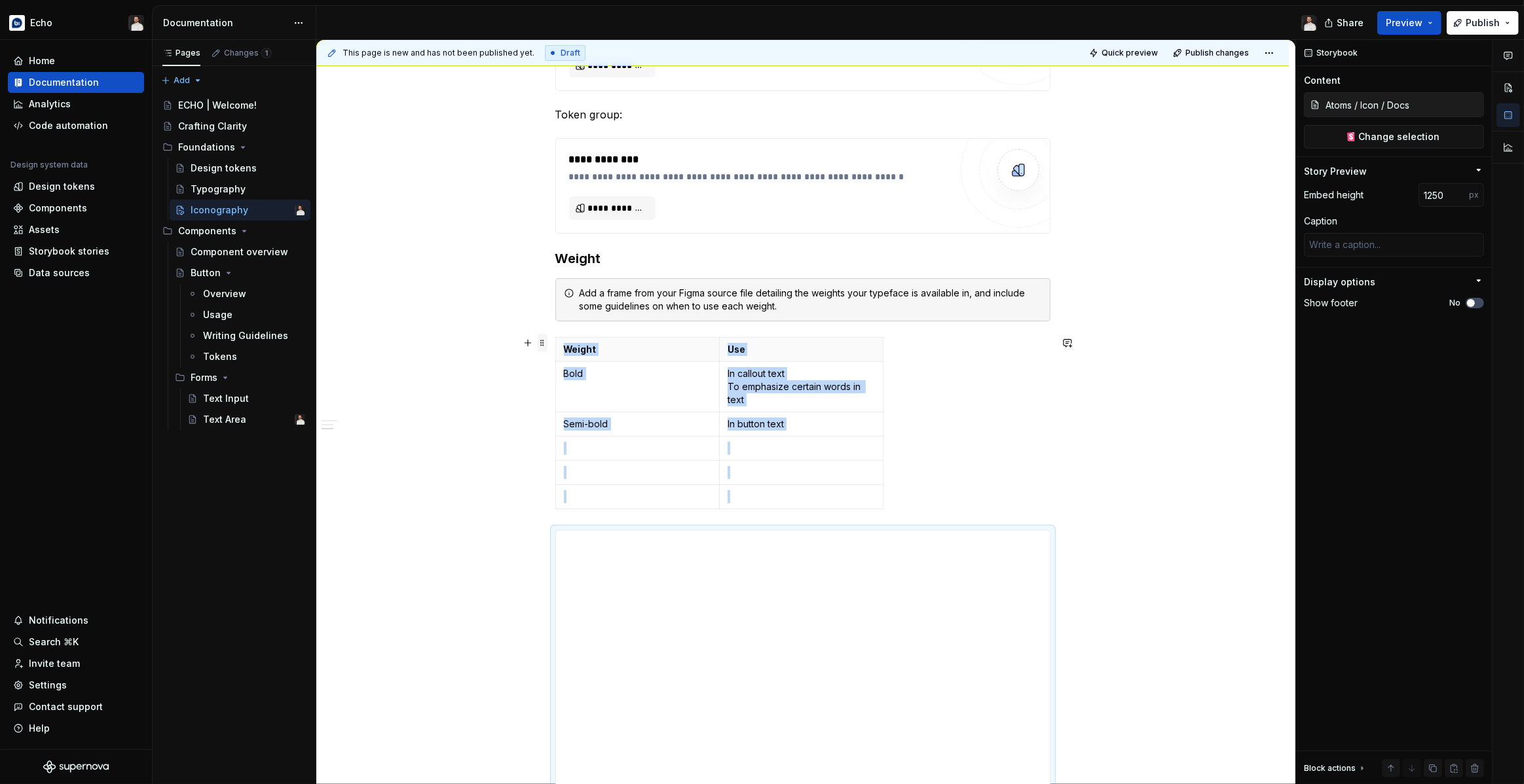
click at [546, 342] on span at bounding box center [542, 343] width 11 height 18
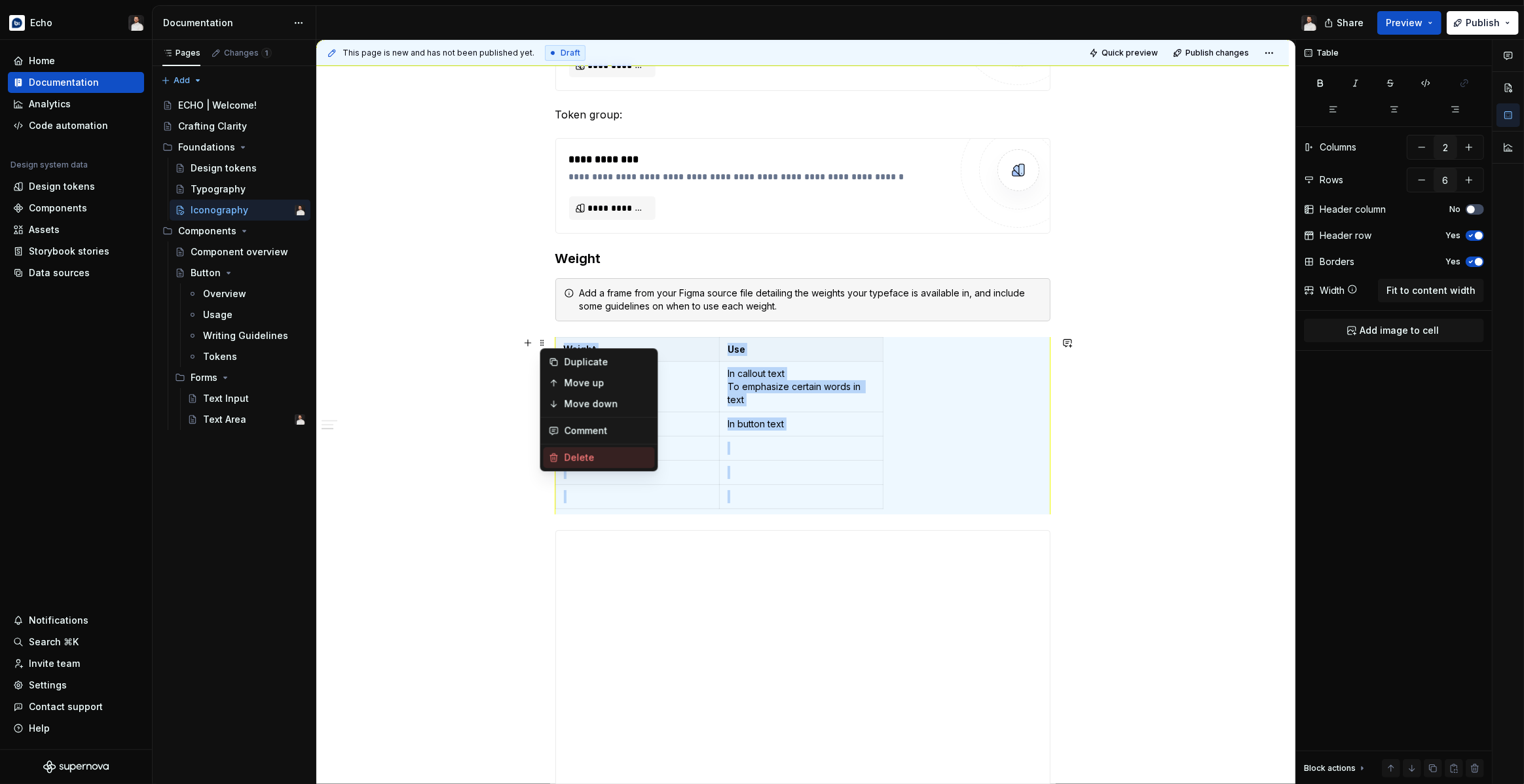
click at [563, 458] on div "Delete" at bounding box center [599, 457] width 111 height 21
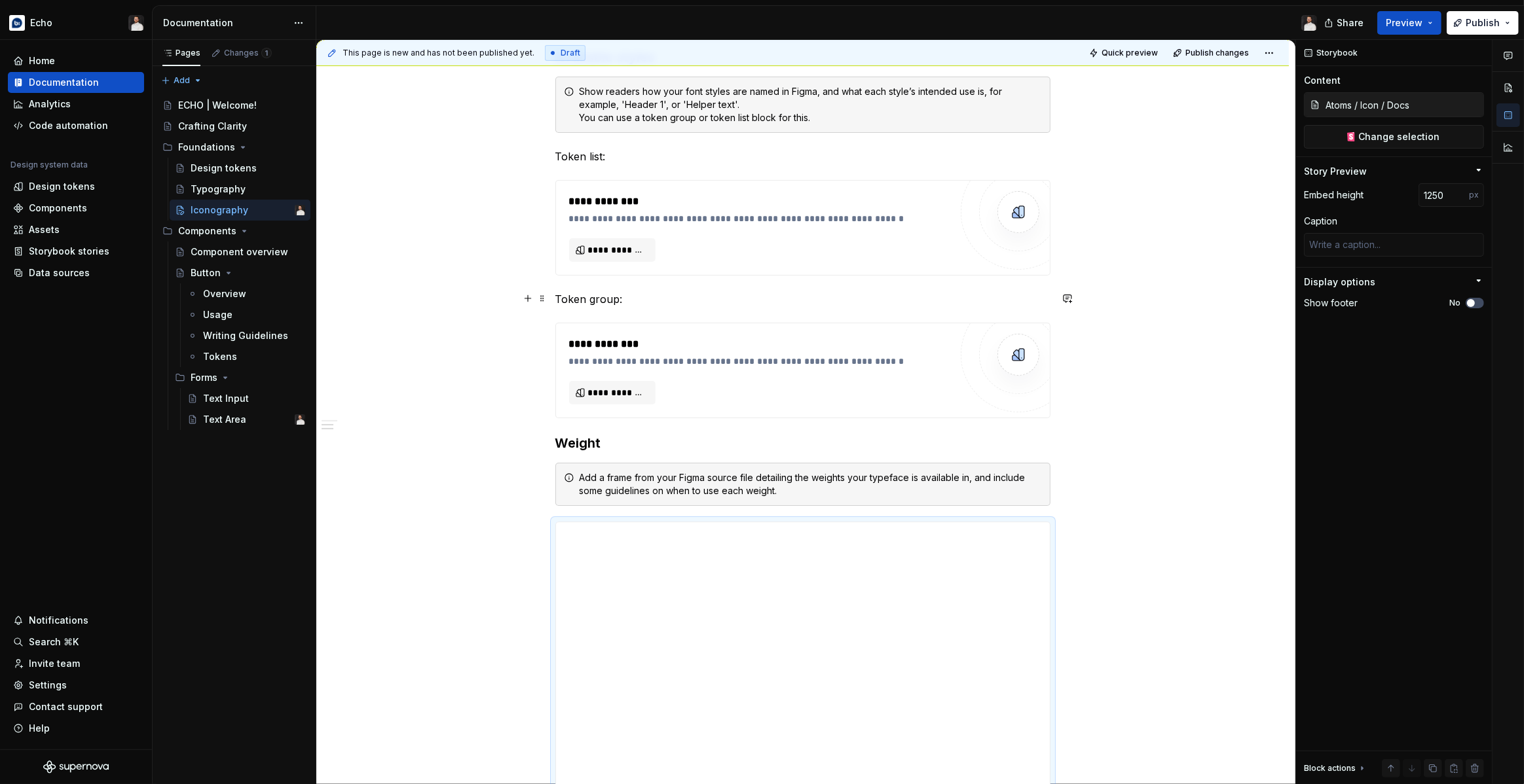
scroll to position [407, 0]
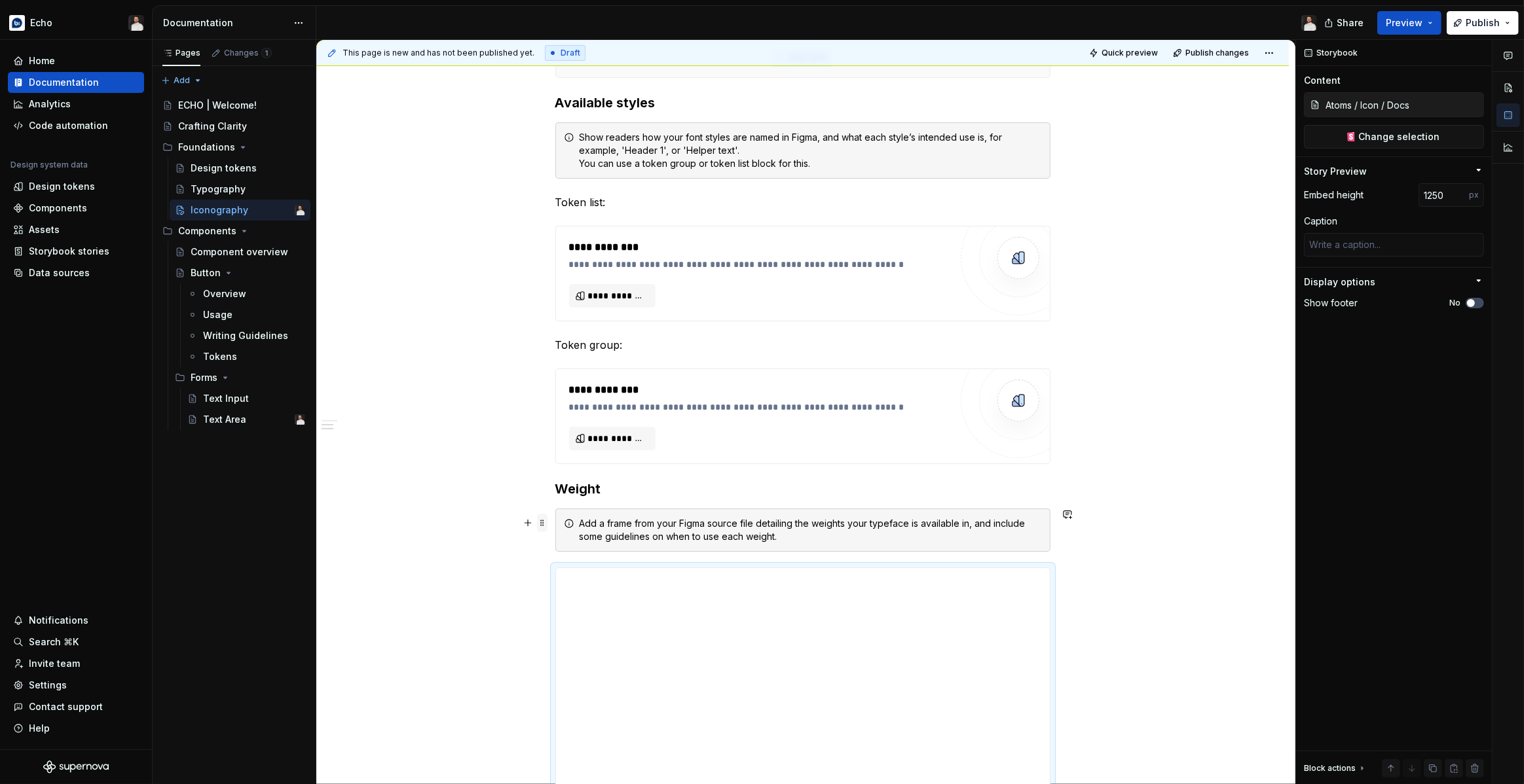
click at [544, 517] on span at bounding box center [542, 523] width 11 height 18
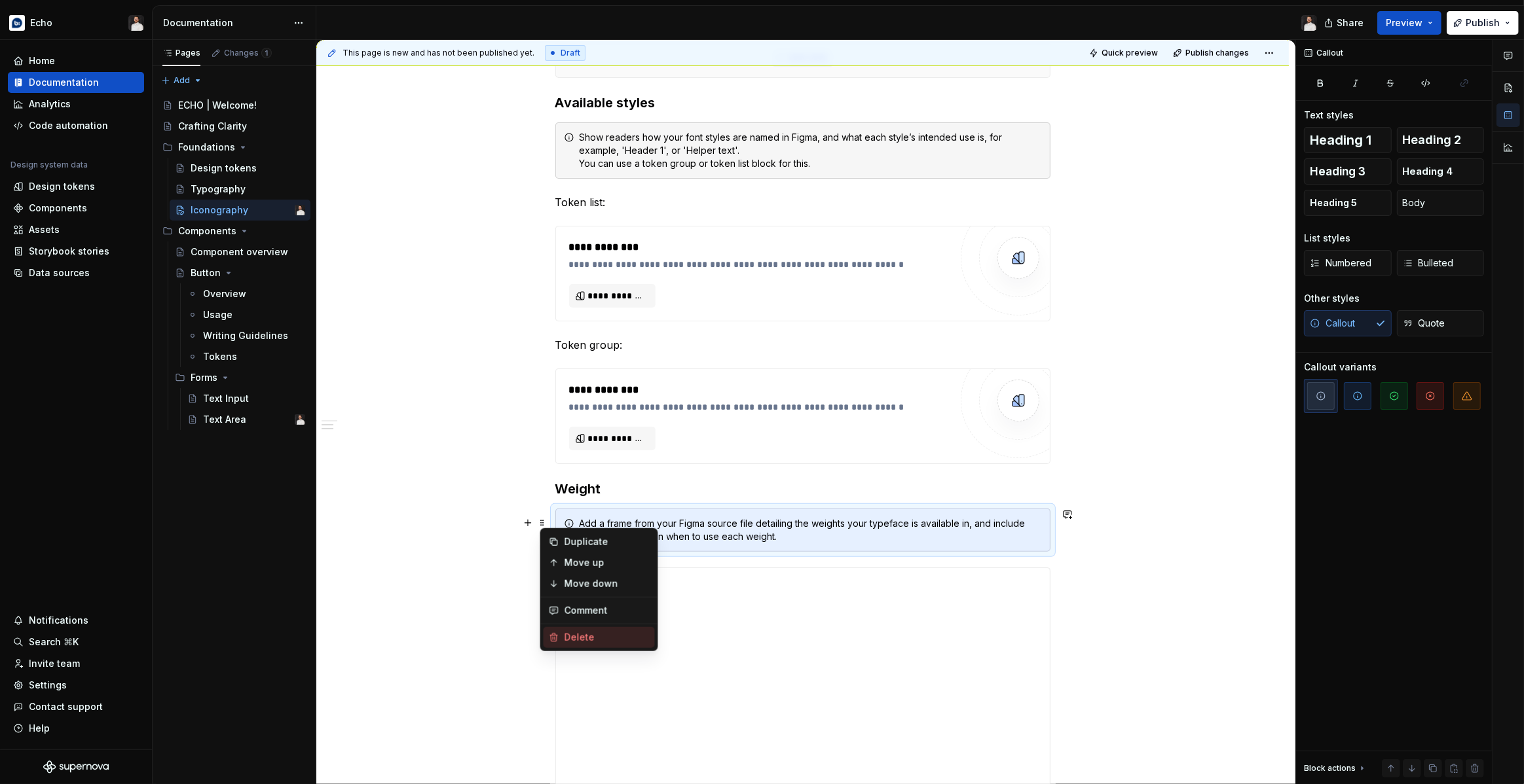
click at [562, 641] on div "Delete" at bounding box center [599, 637] width 111 height 21
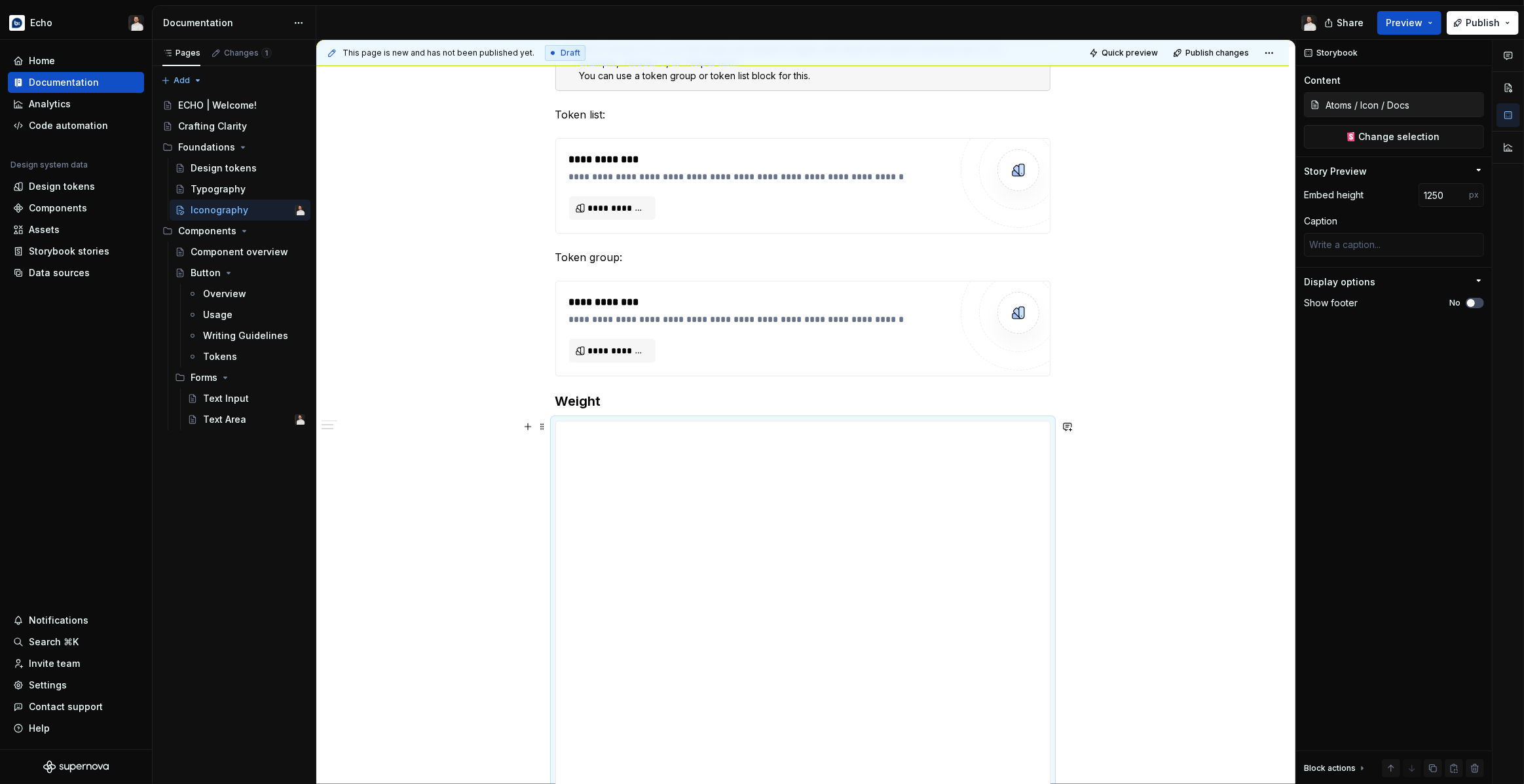
scroll to position [423, 0]
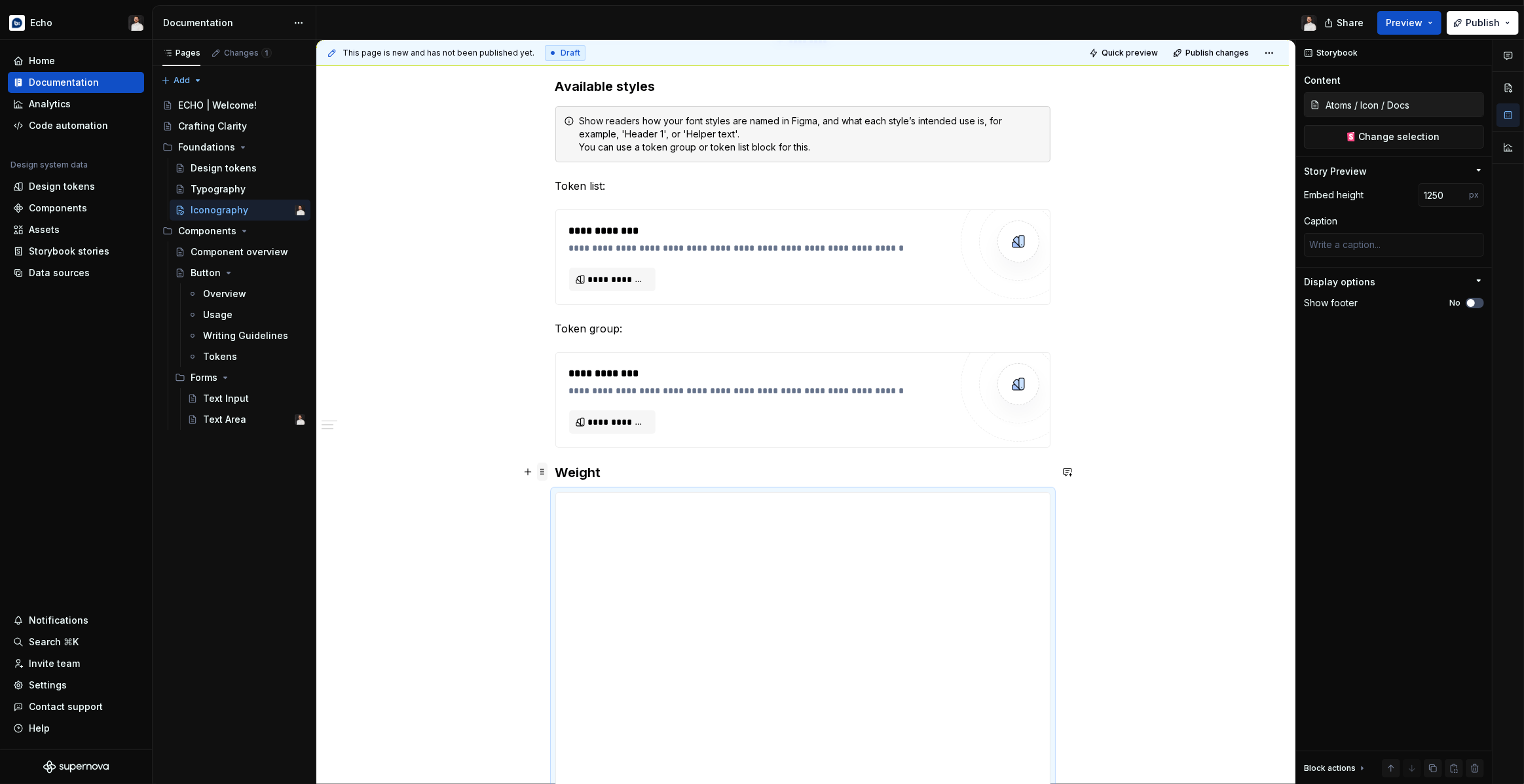
click at [547, 470] on span at bounding box center [542, 472] width 11 height 18
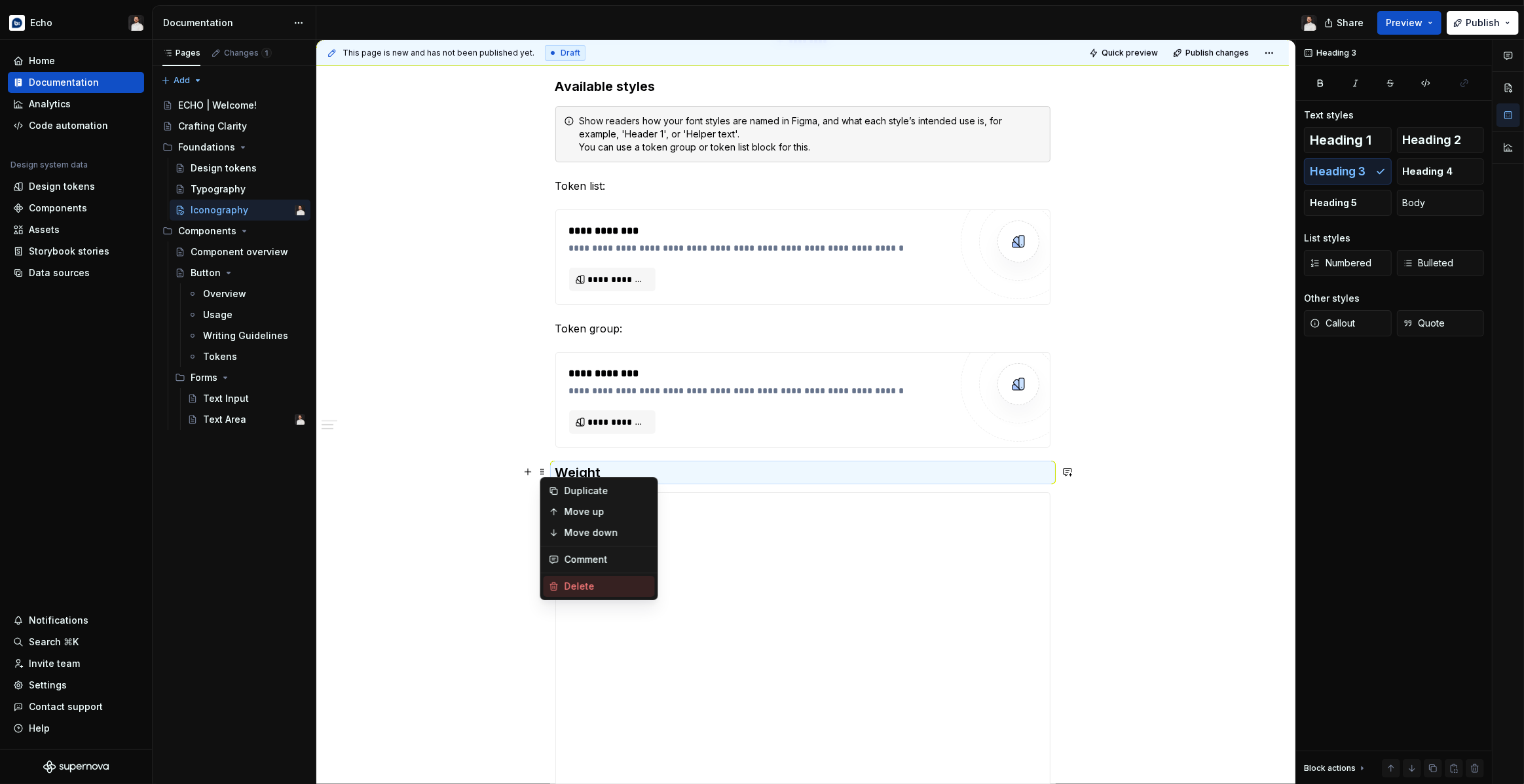
click at [560, 585] on div "Delete" at bounding box center [599, 586] width 111 height 21
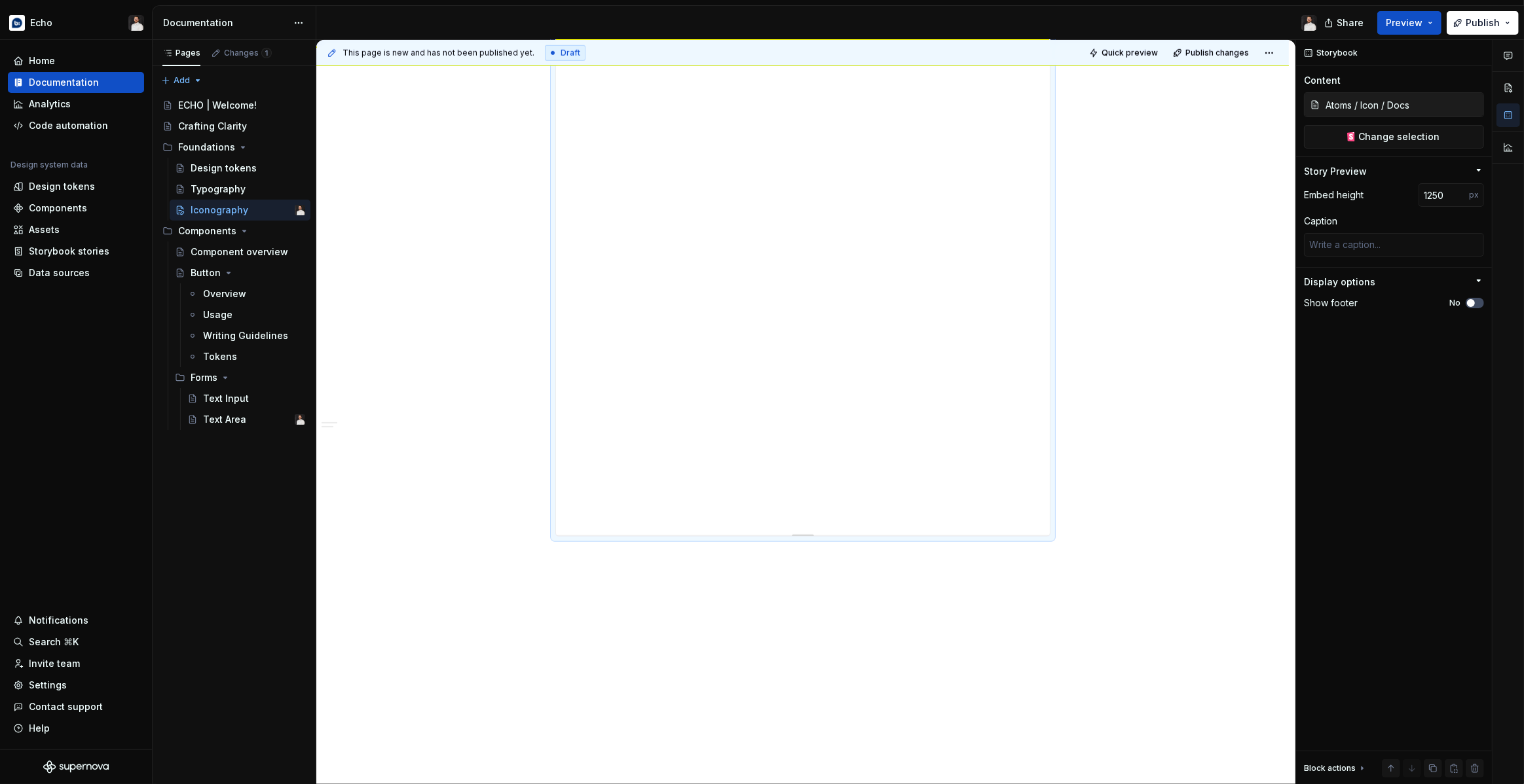
scroll to position [1171, 0]
click at [1469, 303] on span "button" at bounding box center [1471, 303] width 8 height 8
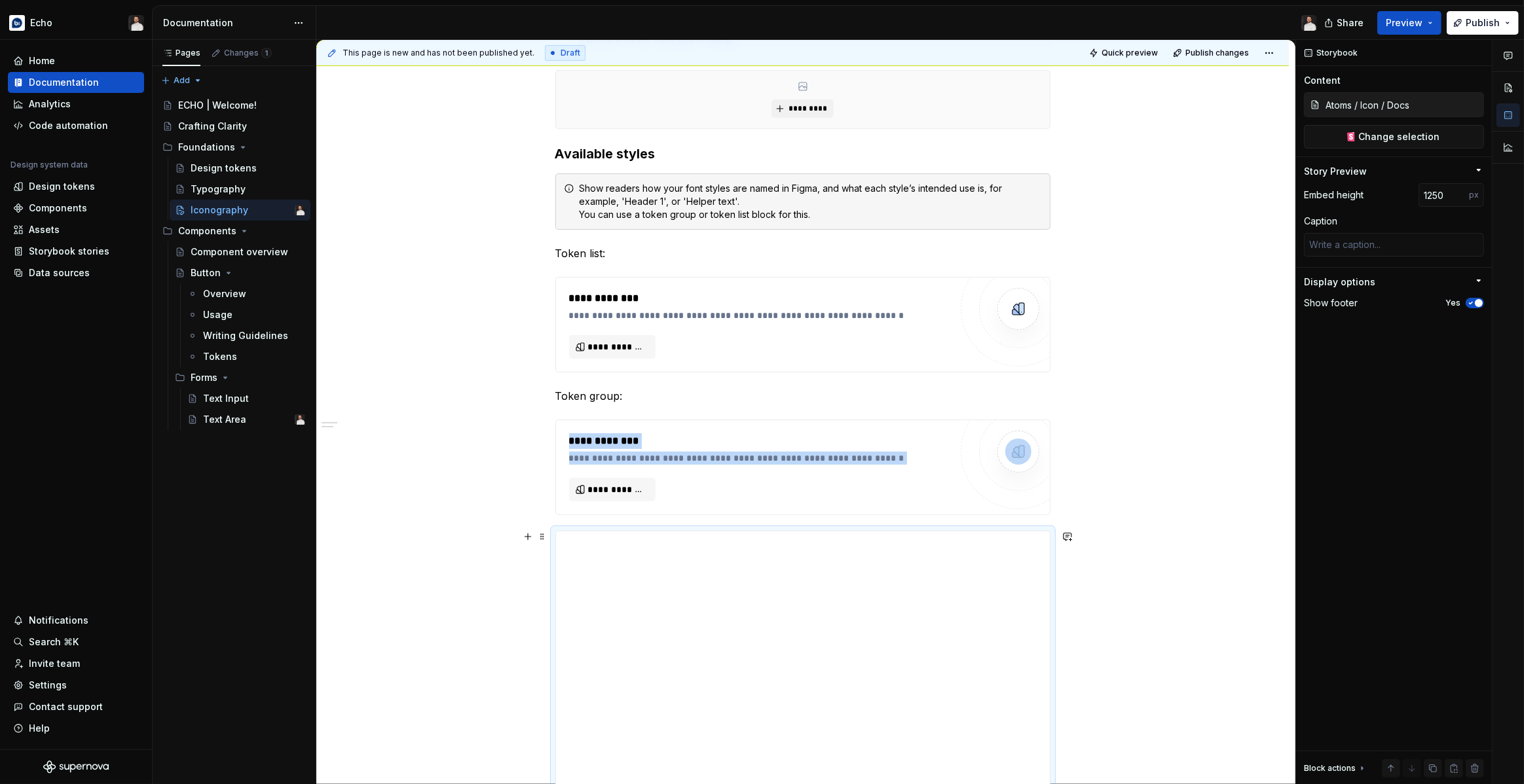
scroll to position [0, 0]
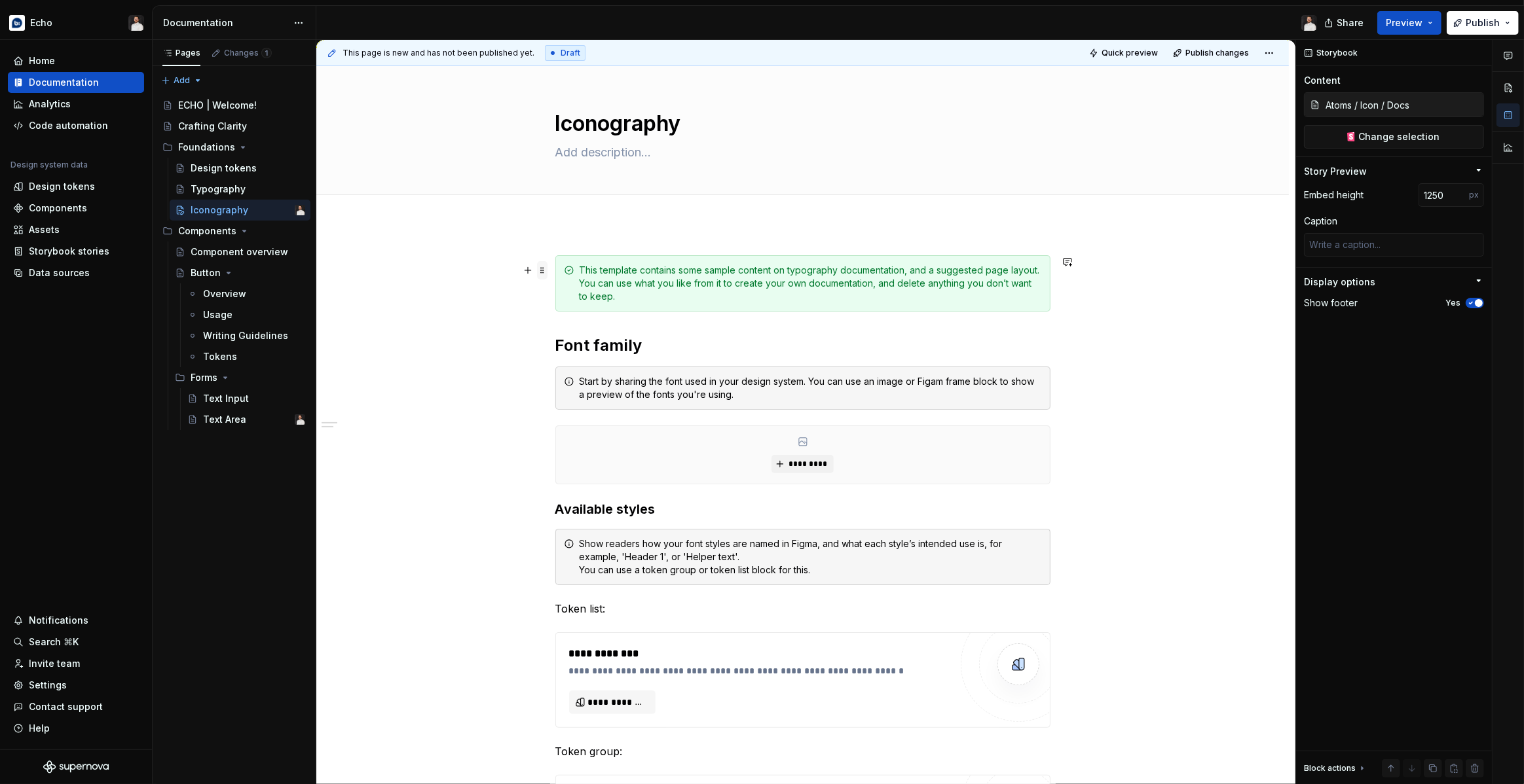
click at [545, 269] on span at bounding box center [542, 271] width 11 height 18
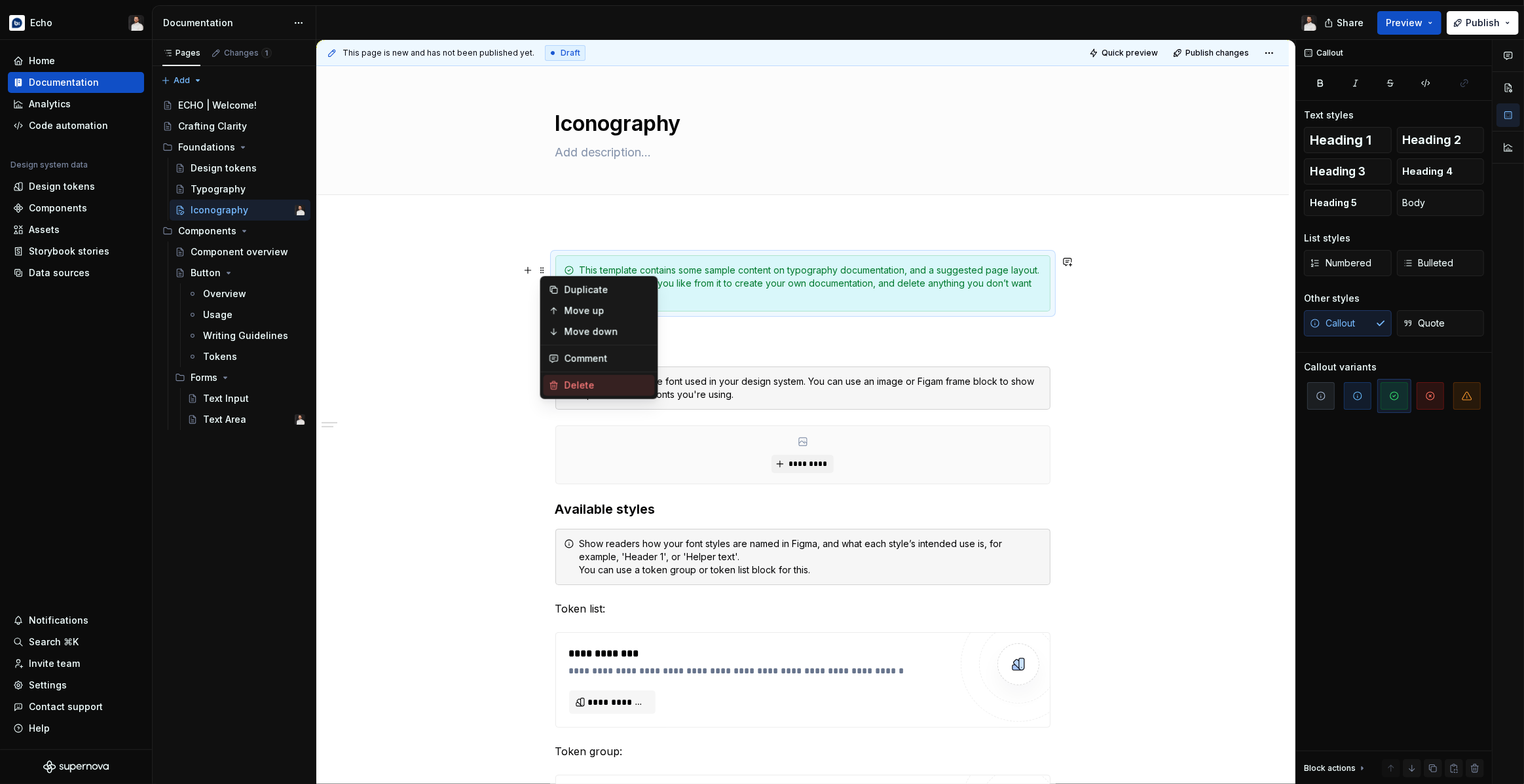
click at [568, 382] on div "Delete" at bounding box center [607, 385] width 85 height 13
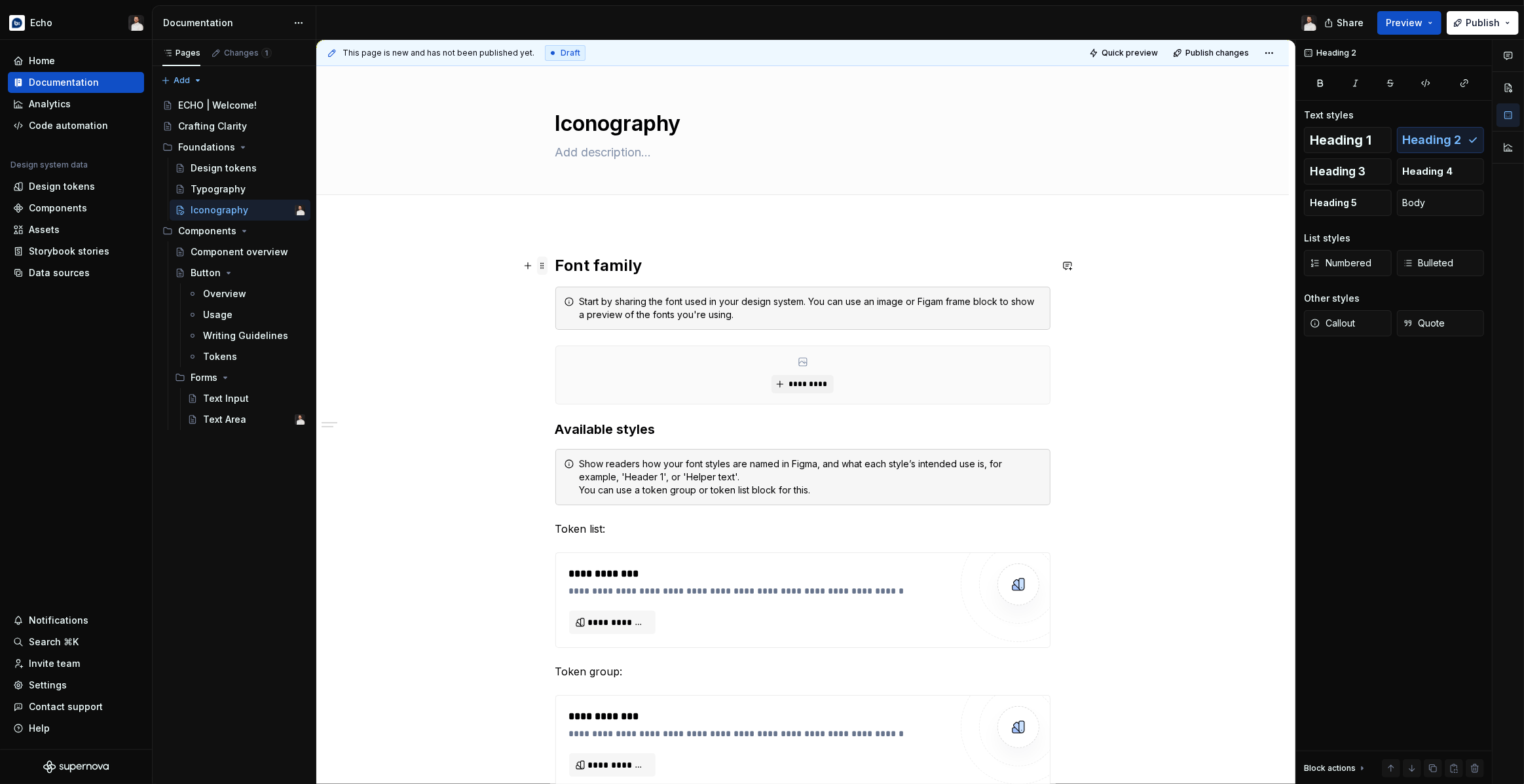
click at [545, 267] on span at bounding box center [542, 266] width 11 height 18
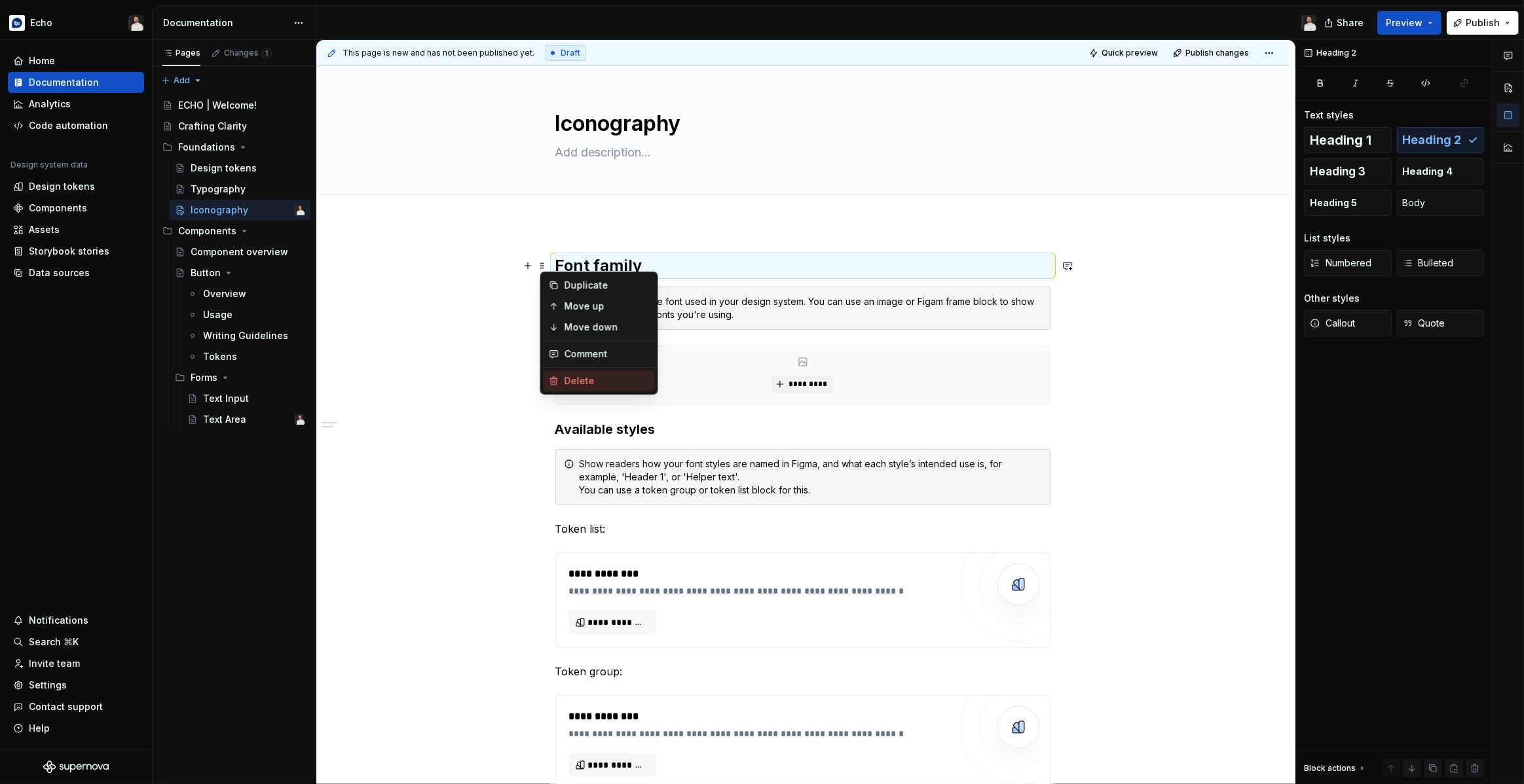
click at [572, 377] on div "Delete" at bounding box center [607, 380] width 85 height 13
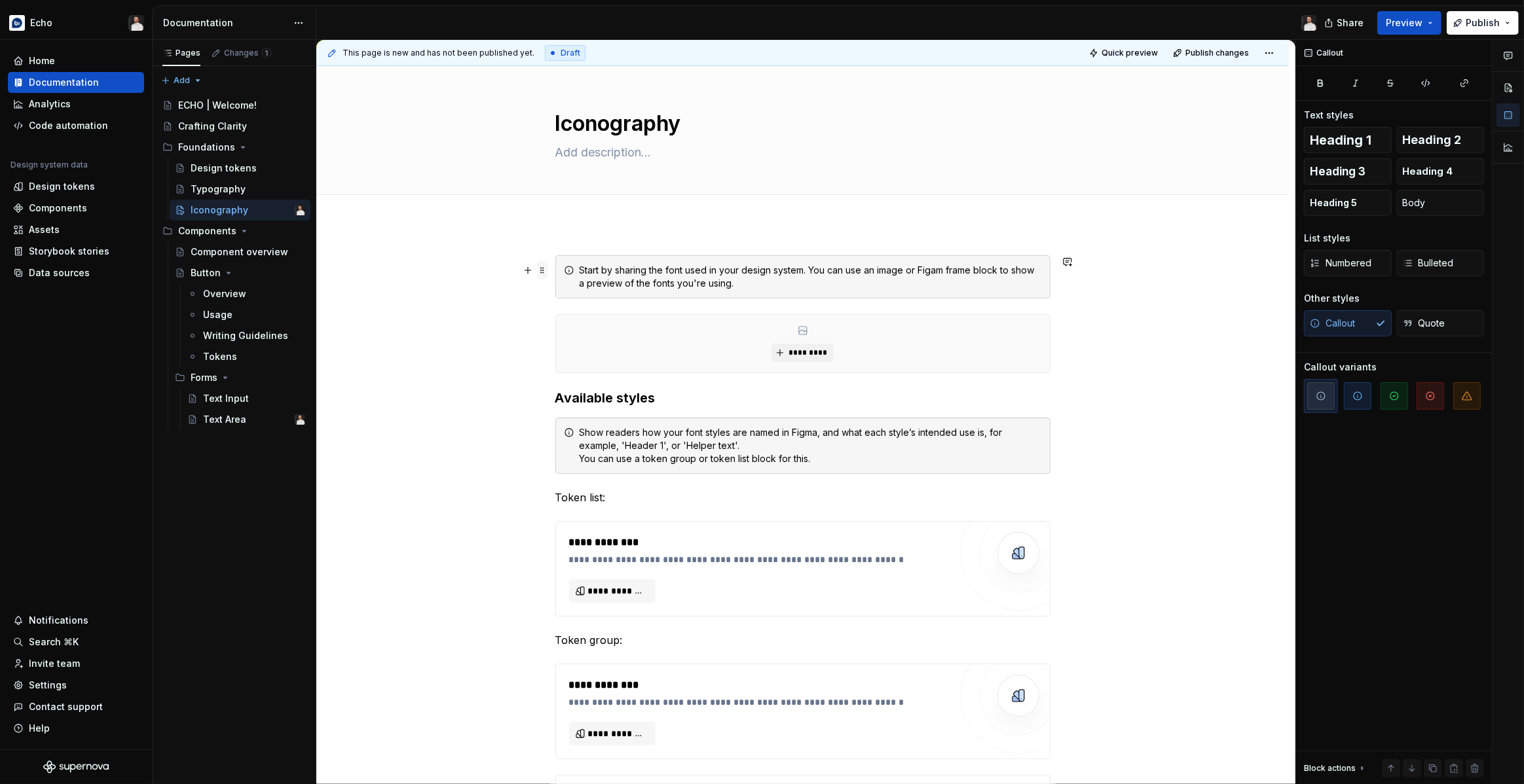
click at [542, 267] on span at bounding box center [542, 271] width 11 height 18
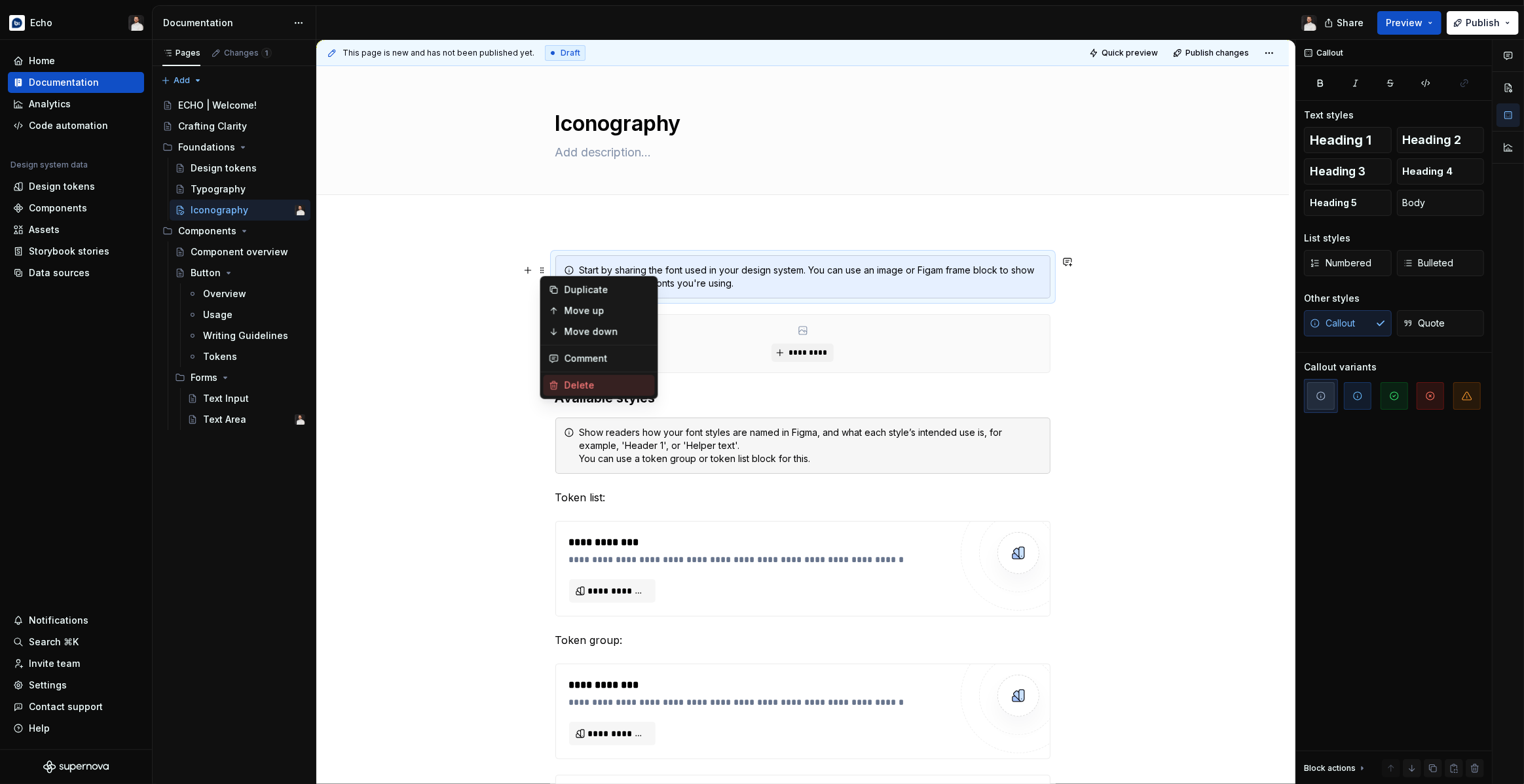
click at [560, 380] on div "Delete" at bounding box center [599, 385] width 111 height 21
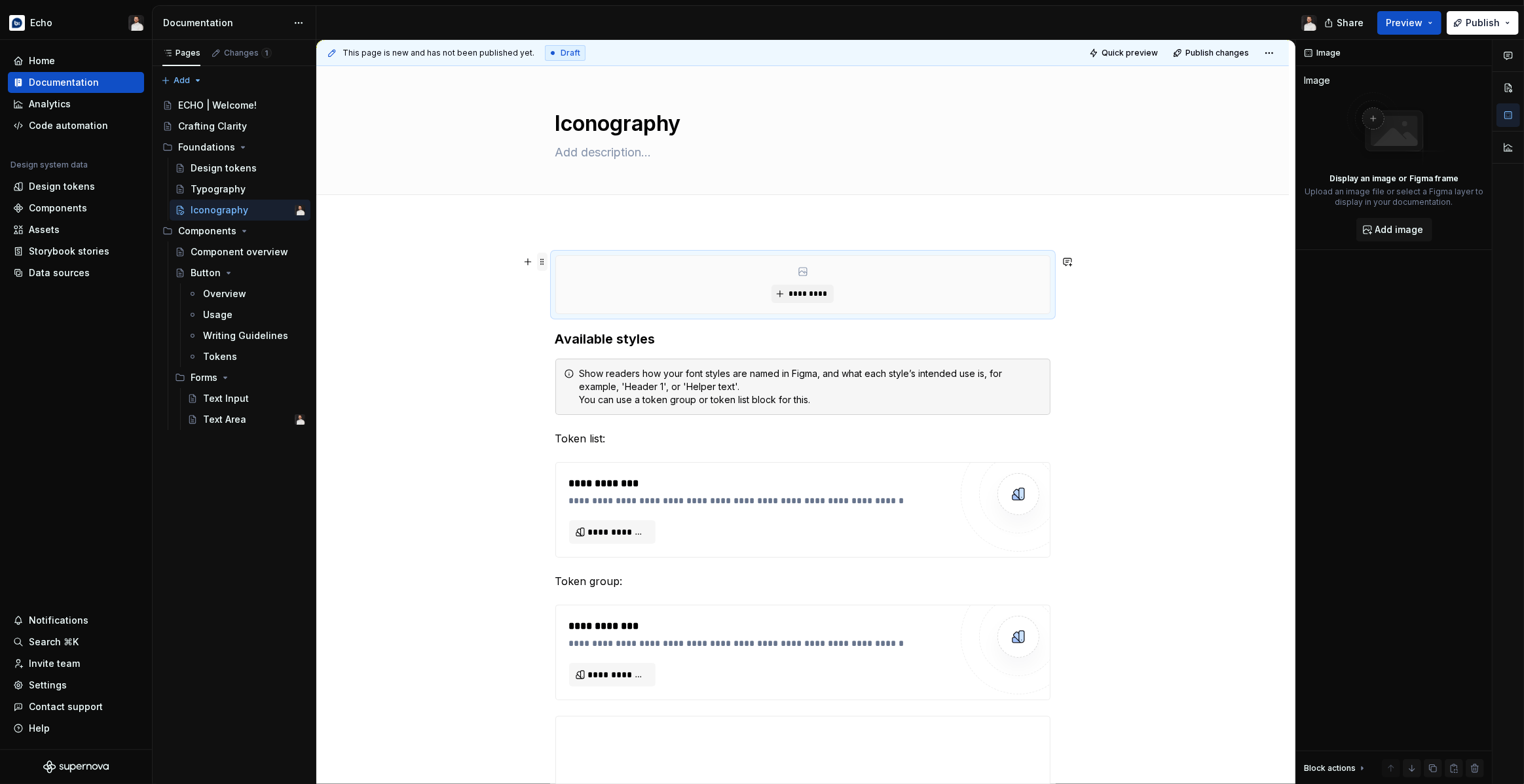
click at [545, 267] on span at bounding box center [542, 262] width 11 height 18
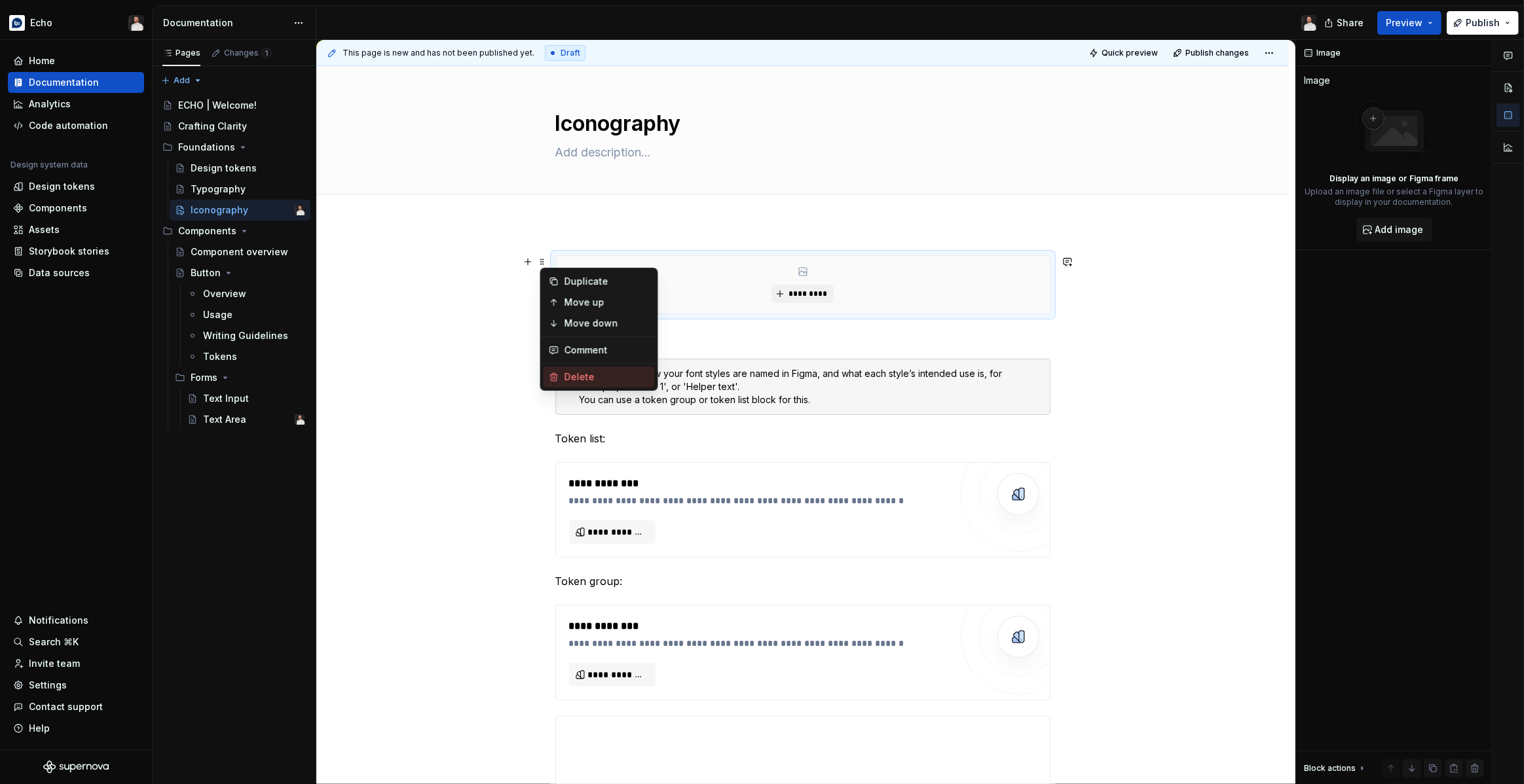
click at [572, 374] on div "Delete" at bounding box center [607, 377] width 85 height 13
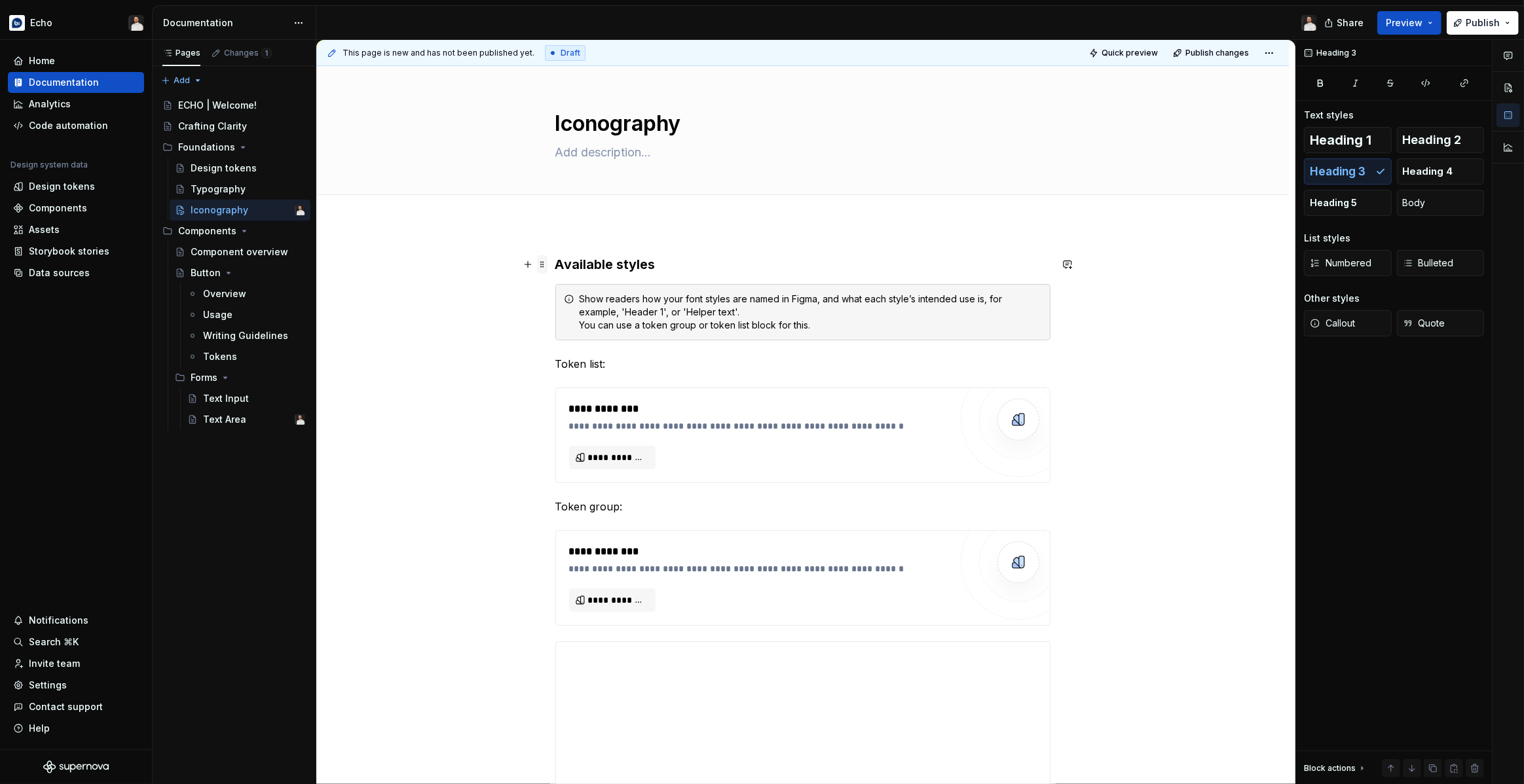
click at [546, 265] on span at bounding box center [542, 264] width 11 height 18
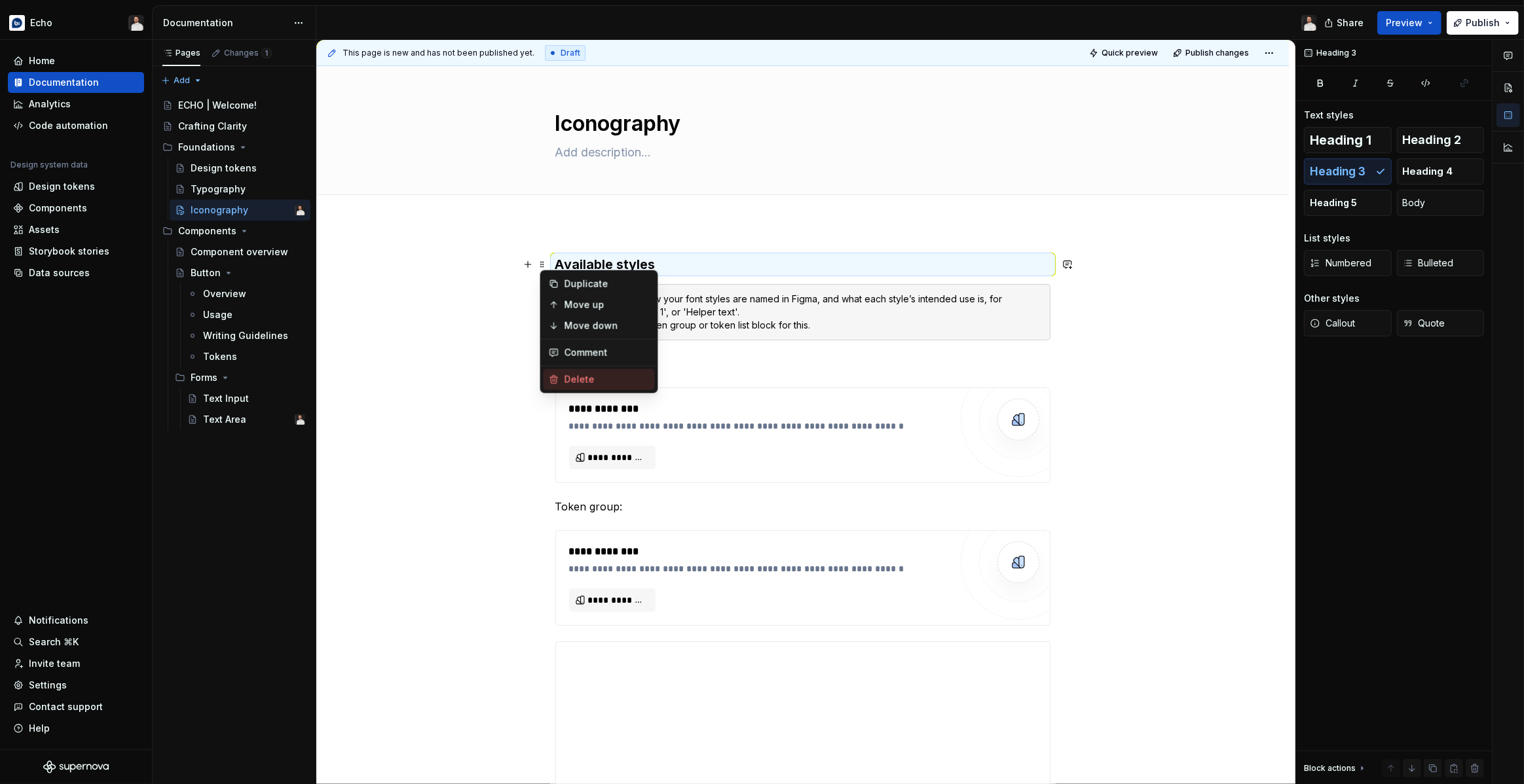
click at [566, 374] on div "Delete" at bounding box center [607, 379] width 85 height 13
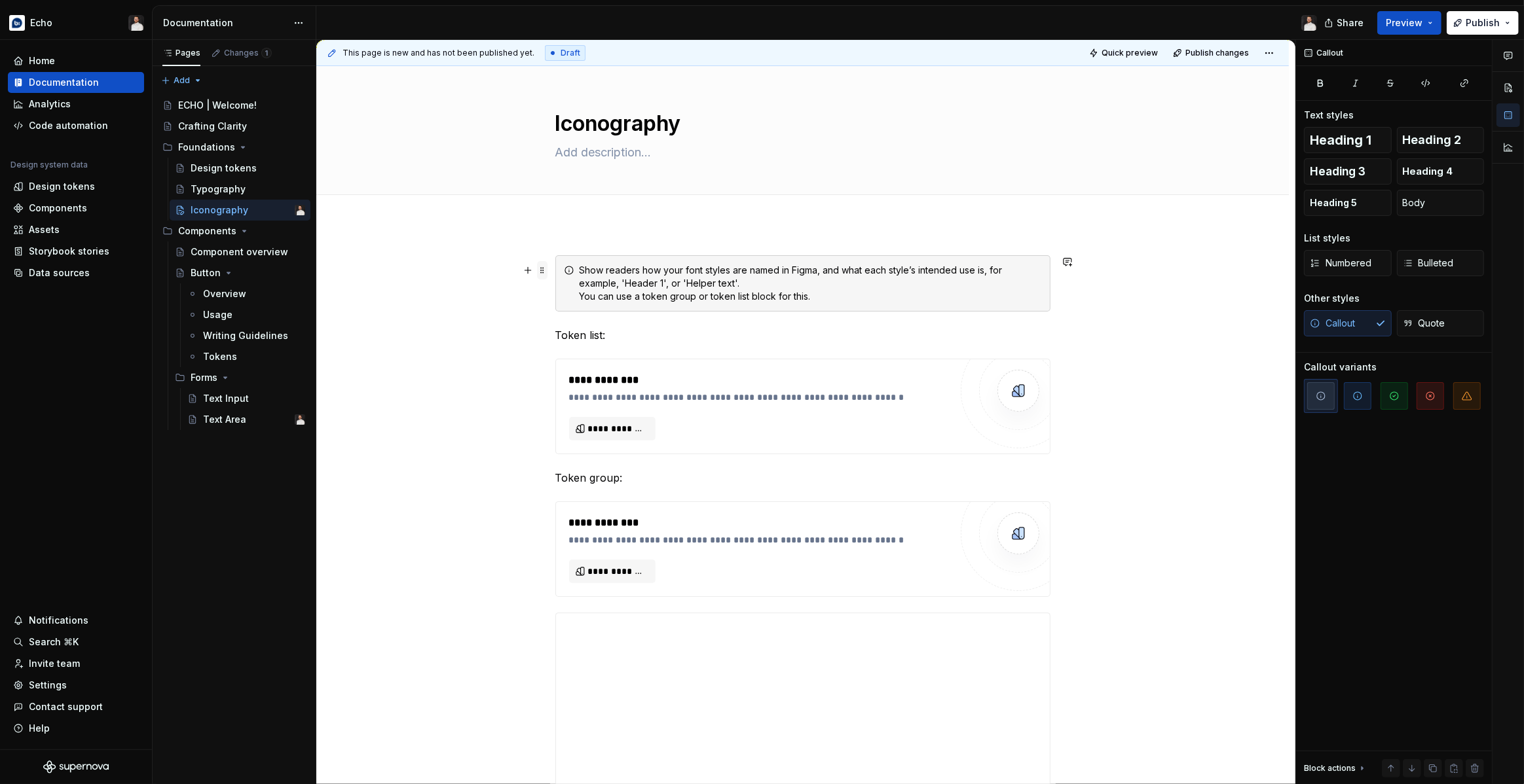
click at [544, 270] on span at bounding box center [542, 271] width 11 height 18
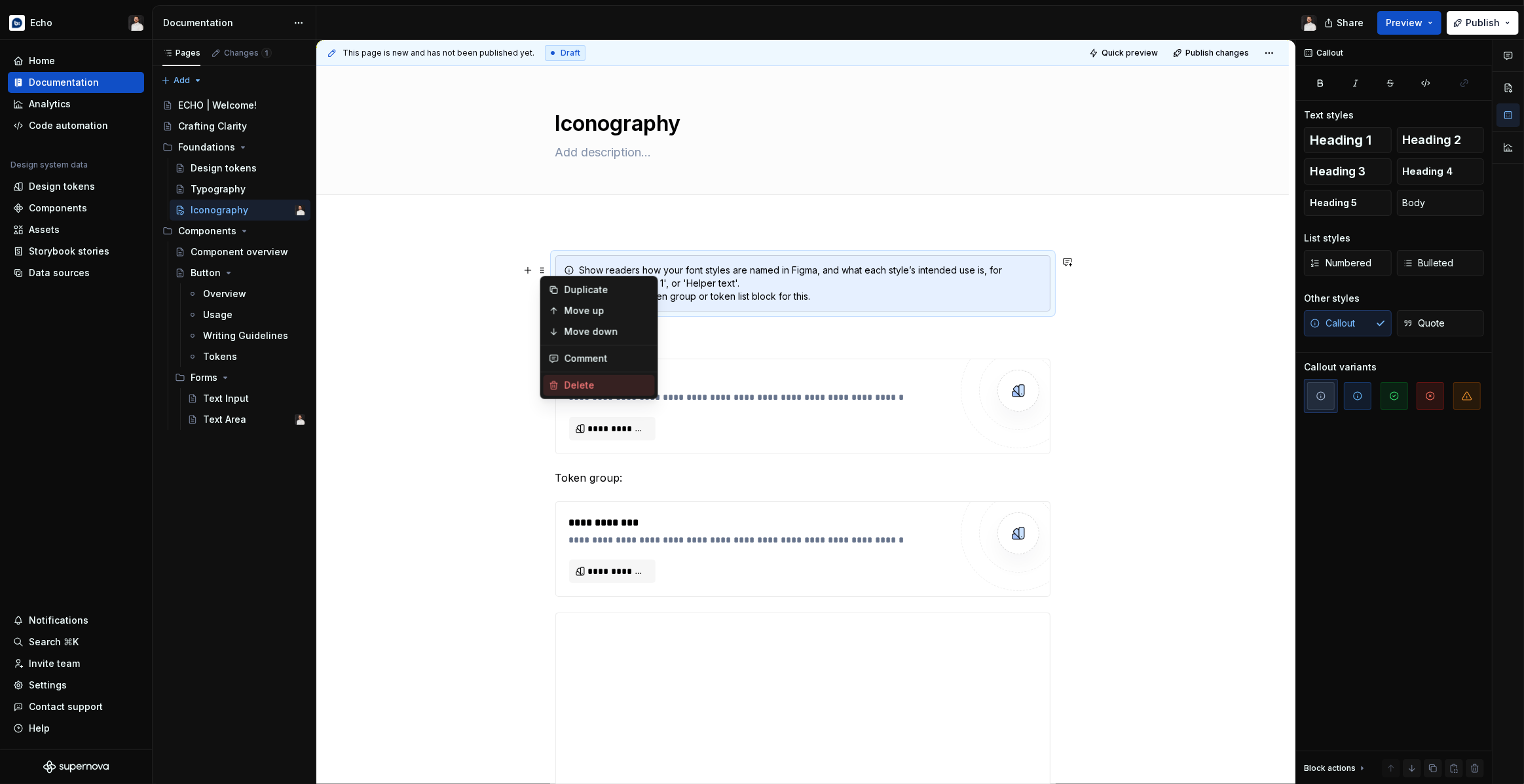
click at [574, 379] on div "Delete" at bounding box center [607, 385] width 85 height 13
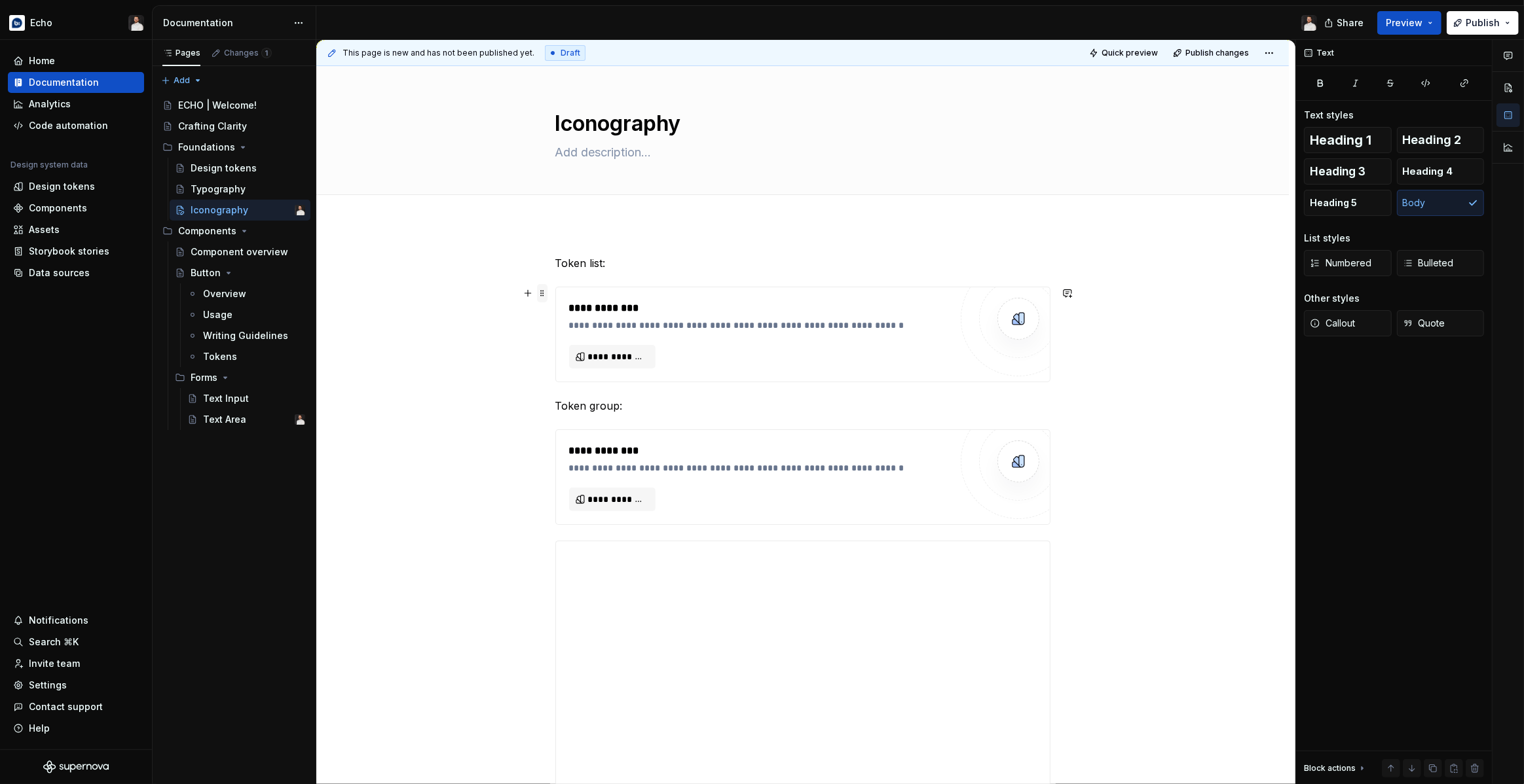
click at [546, 290] on span at bounding box center [542, 294] width 11 height 18
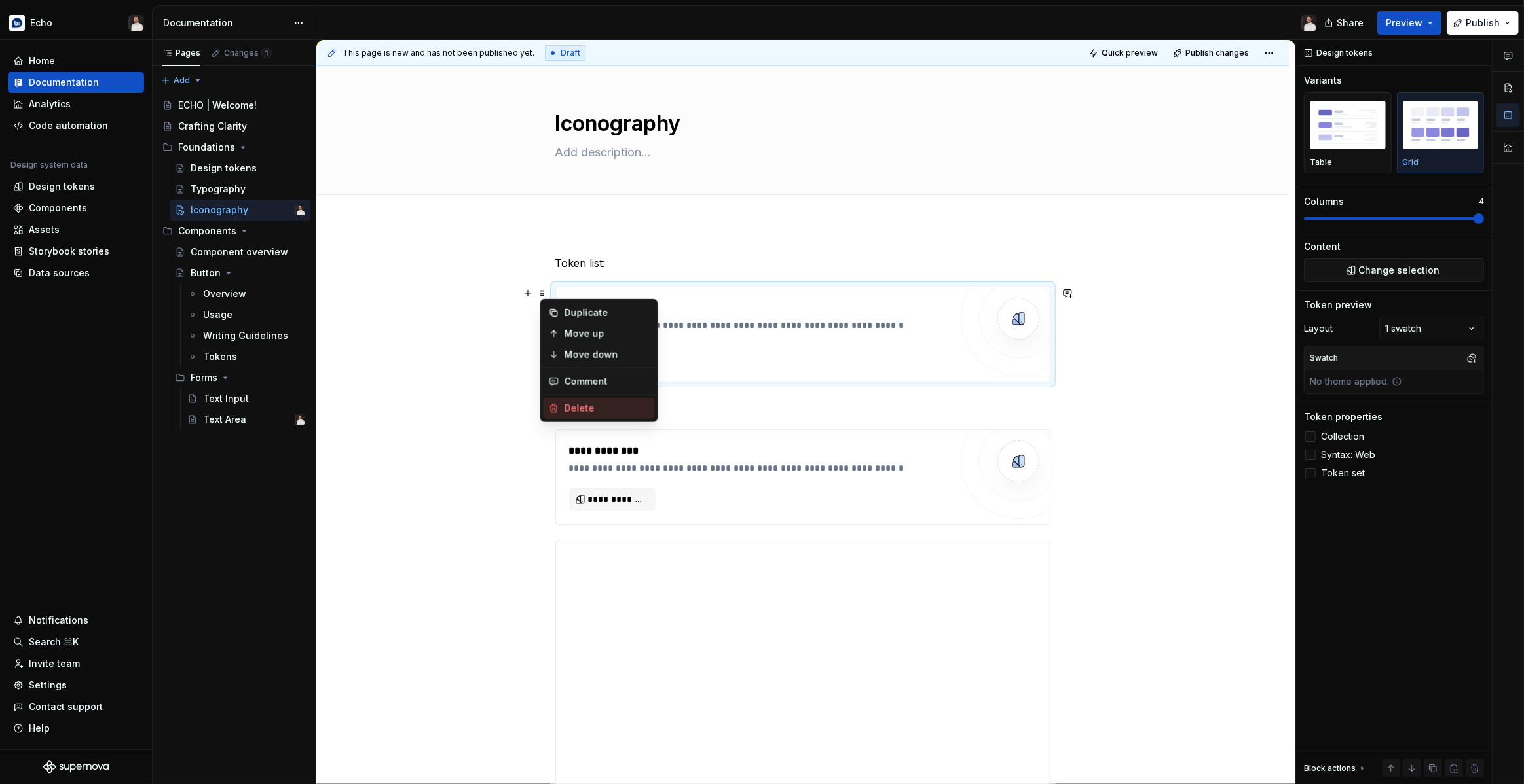
click at [571, 404] on div "Delete" at bounding box center [607, 408] width 85 height 13
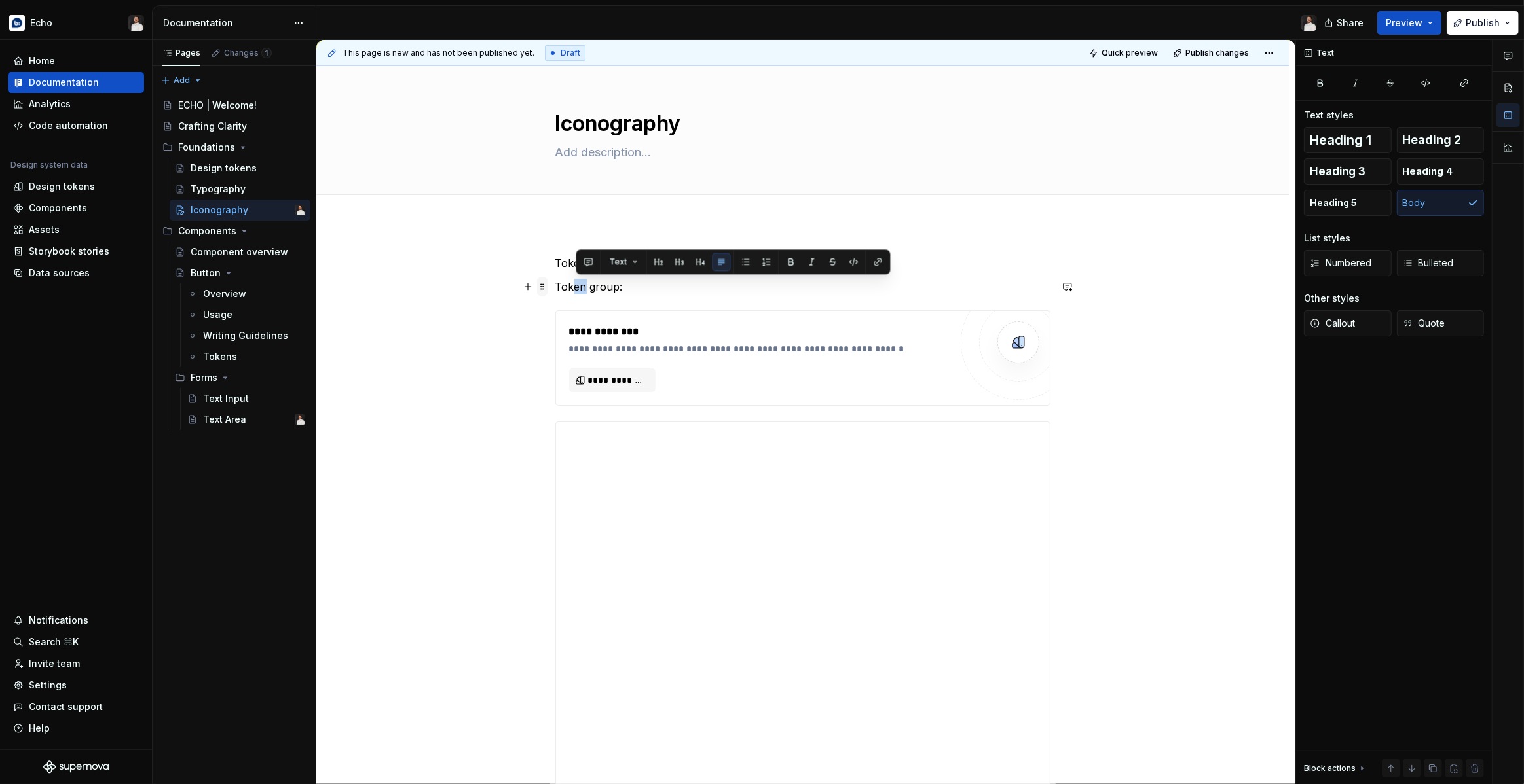
drag, startPoint x: 588, startPoint y: 290, endPoint x: 547, endPoint y: 278, distance: 42.7
click at [555, 278] on div "**********" at bounding box center [803, 772] width 495 height 1035
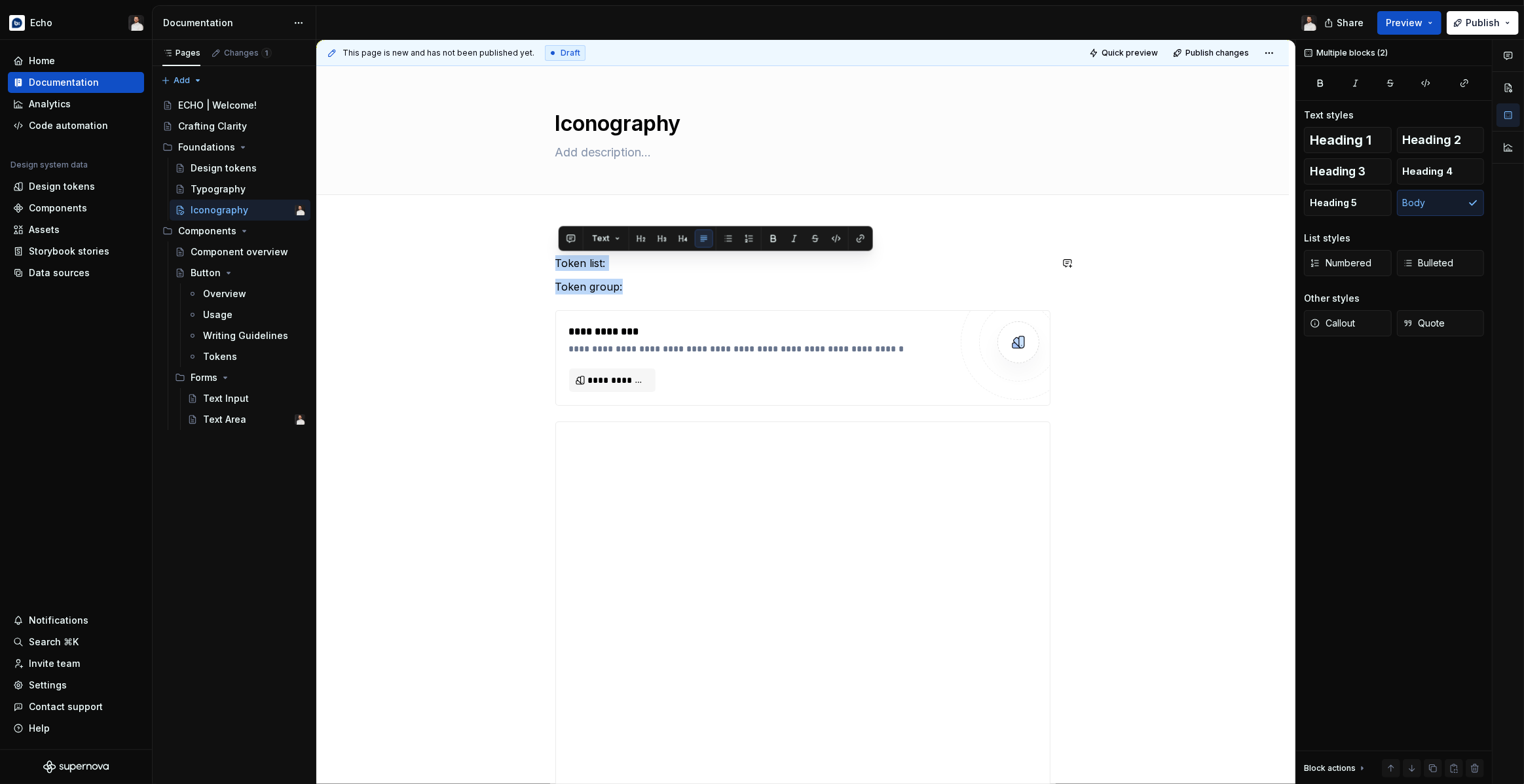
drag, startPoint x: 653, startPoint y: 296, endPoint x: 532, endPoint y: 249, distance: 129.8
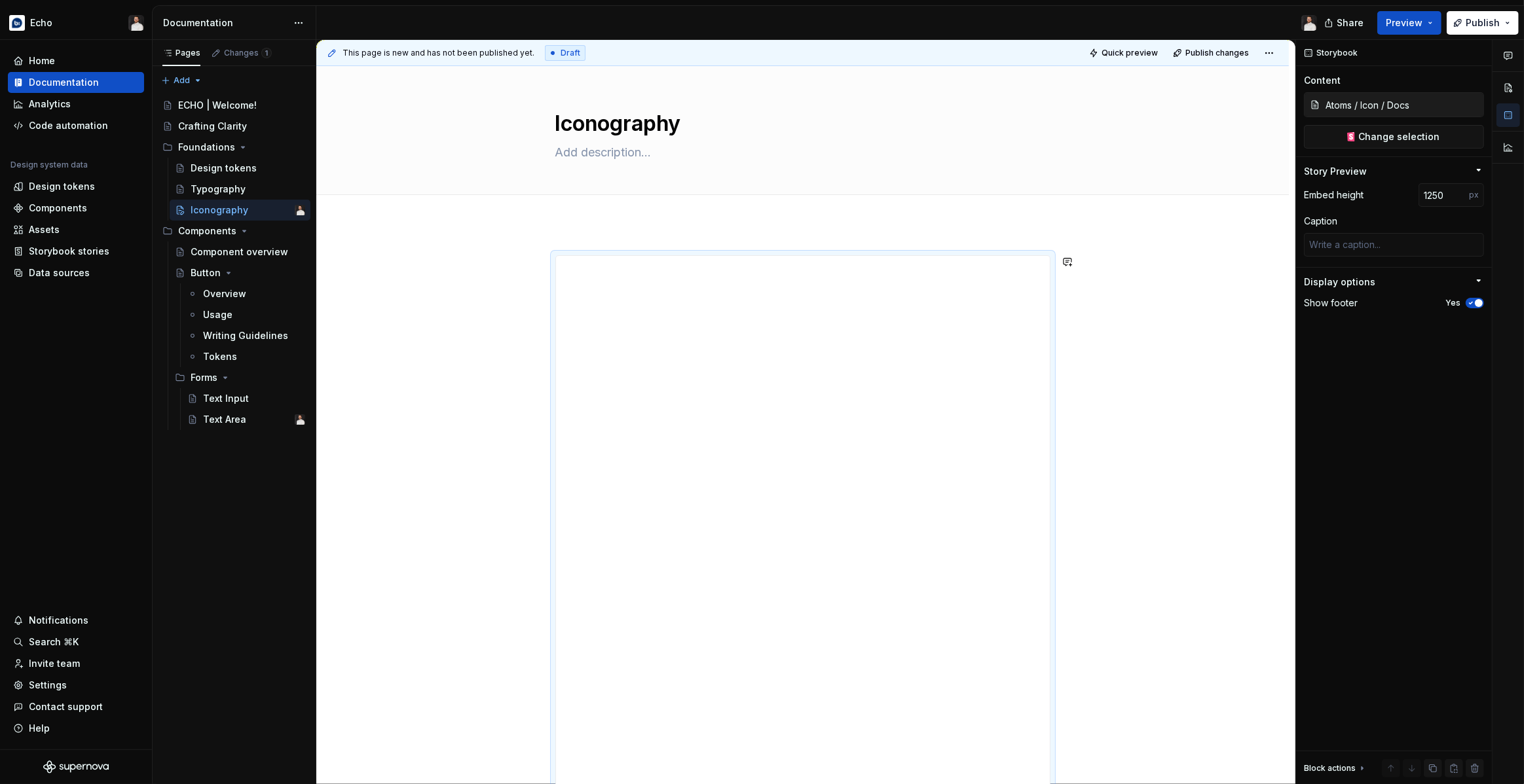
click at [824, 238] on div "**********" at bounding box center [802, 791] width 973 height 1134
click at [1466, 25] on button "Publish" at bounding box center [1482, 22] width 72 height 24
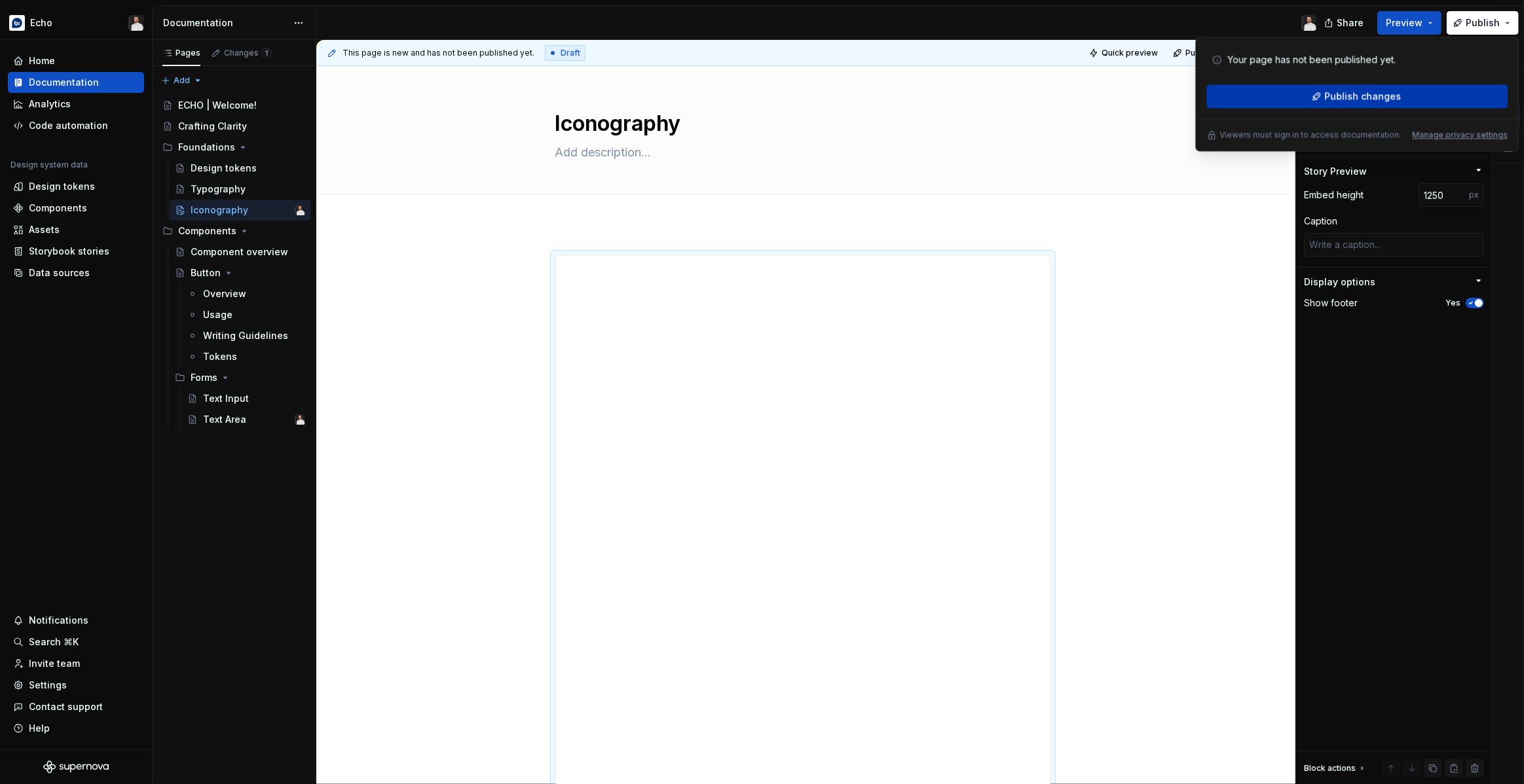
click at [1399, 99] on button "Publish changes" at bounding box center [1357, 96] width 301 height 24
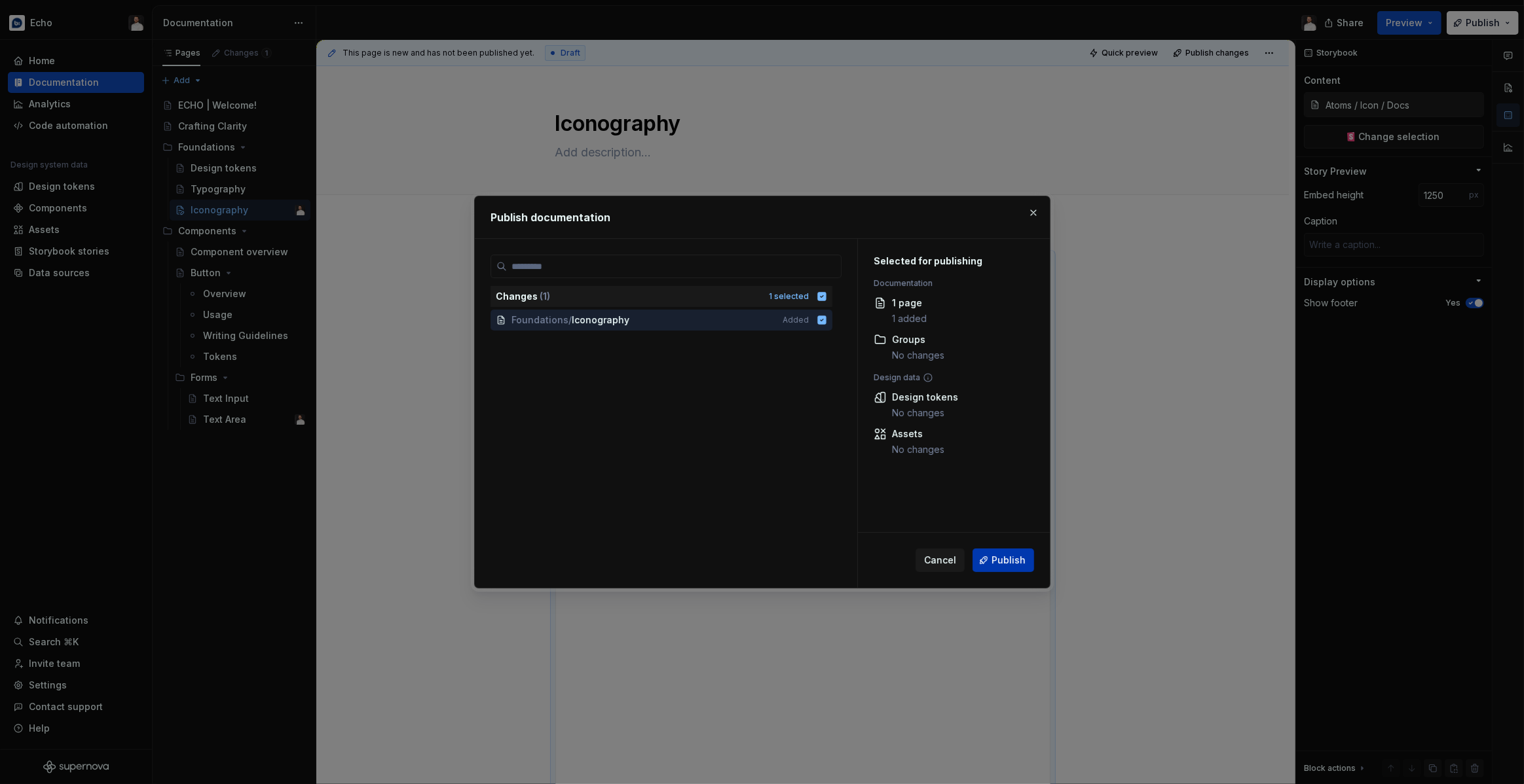
click at [1000, 558] on span "Publish" at bounding box center [1008, 560] width 34 height 13
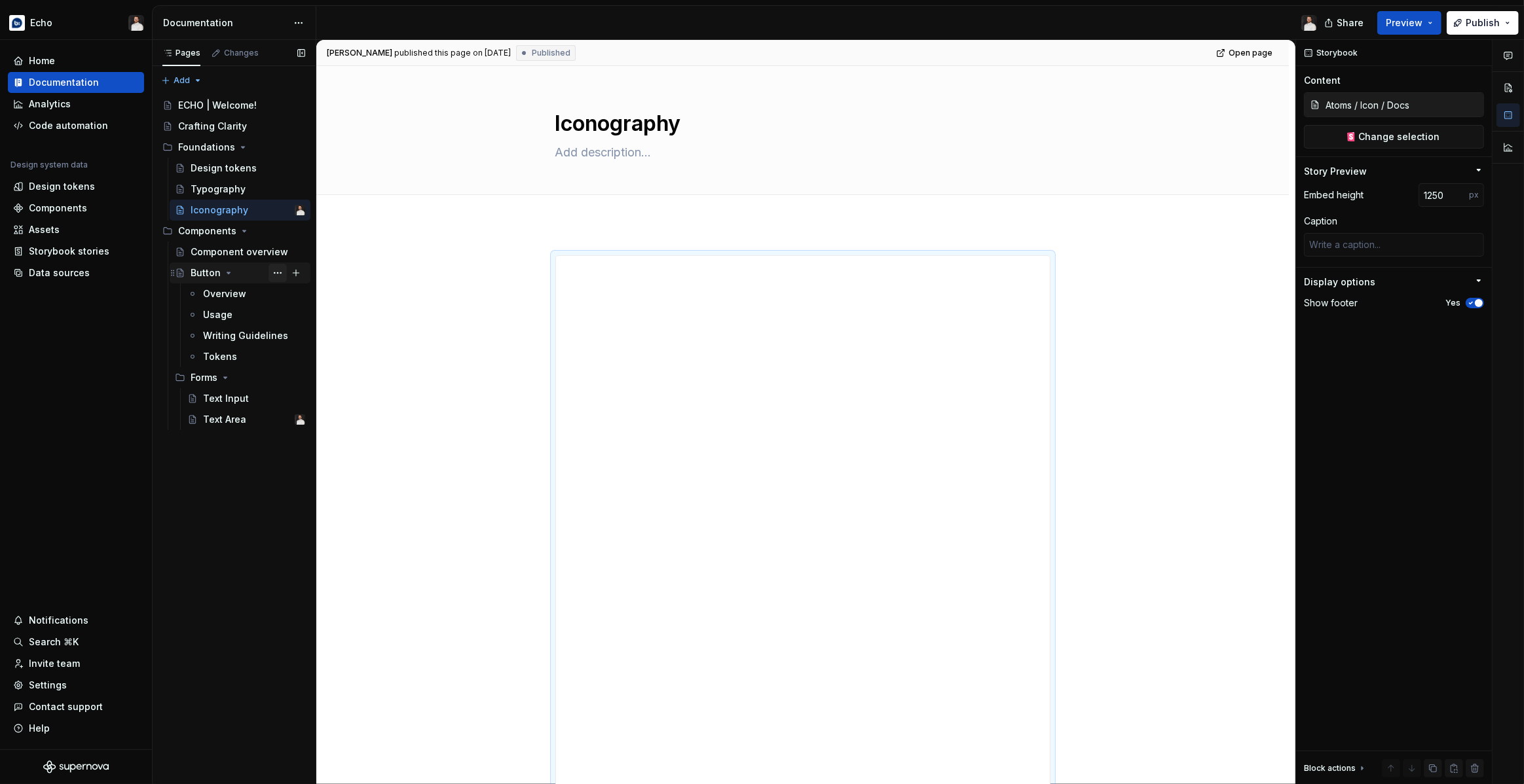
click at [279, 276] on button "Page tree" at bounding box center [278, 273] width 18 height 18
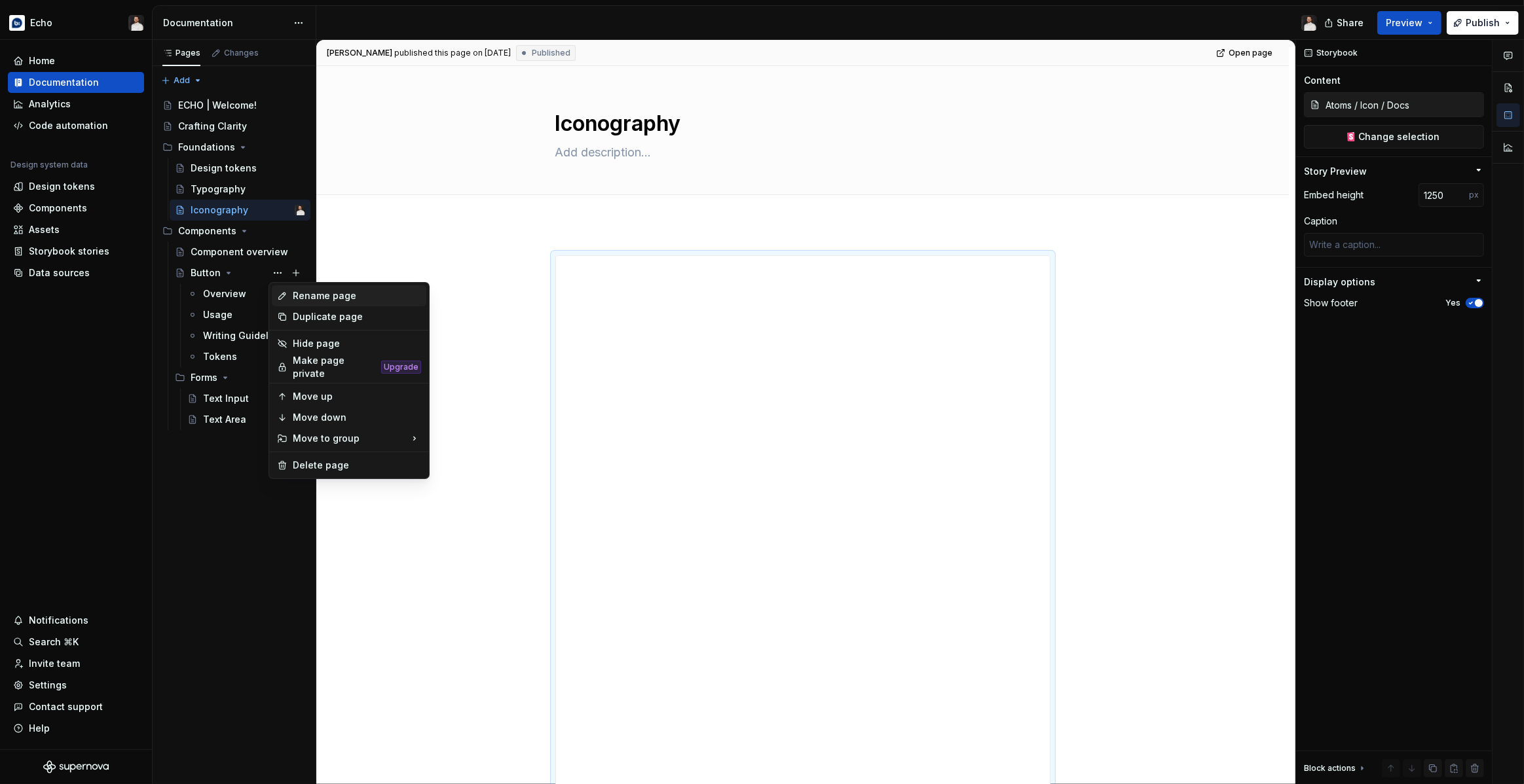
type textarea "*"
click at [295, 294] on div "Rename page" at bounding box center [357, 295] width 128 height 13
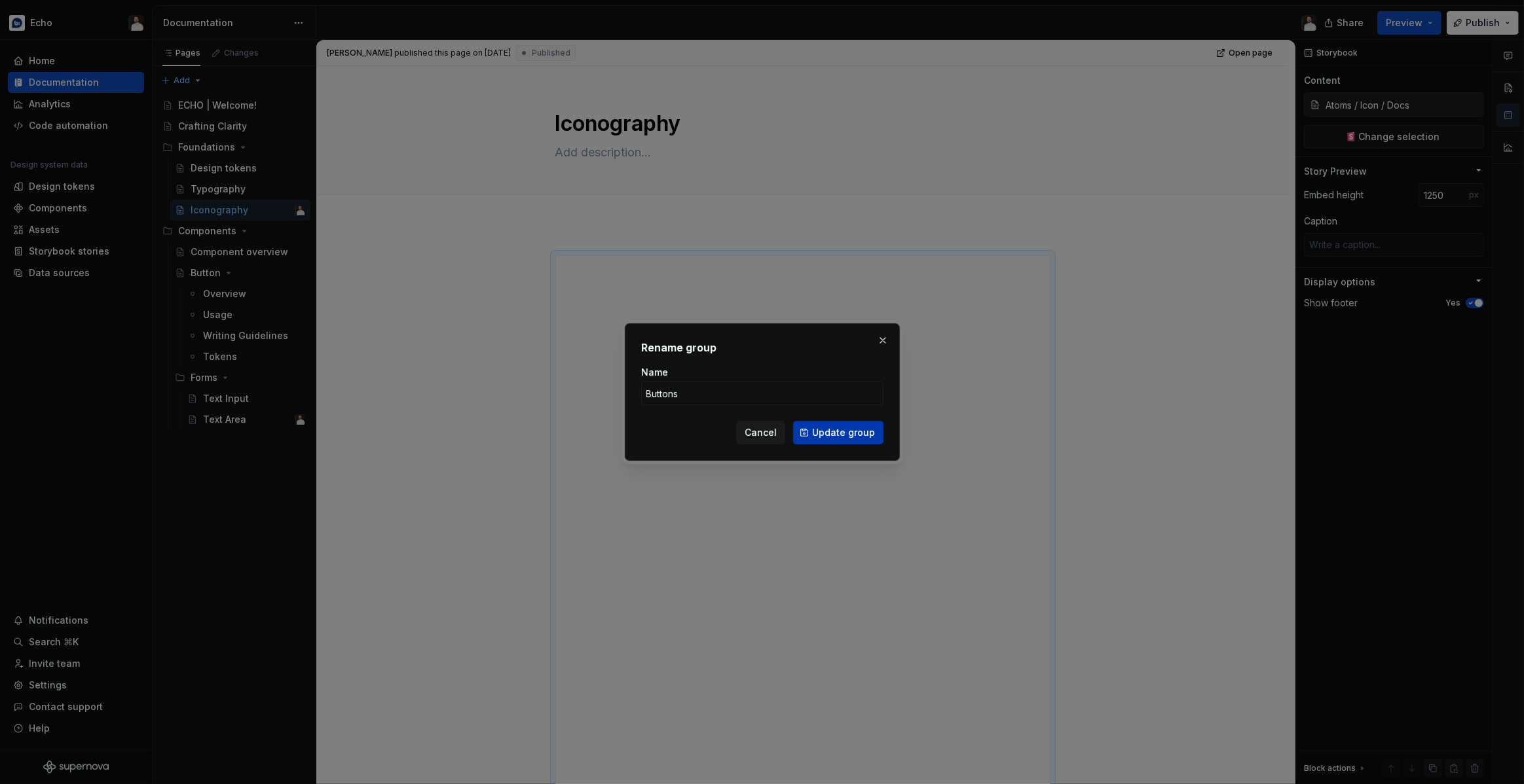
type input "Buttons"
click at [827, 440] on button "Update group" at bounding box center [838, 433] width 91 height 24
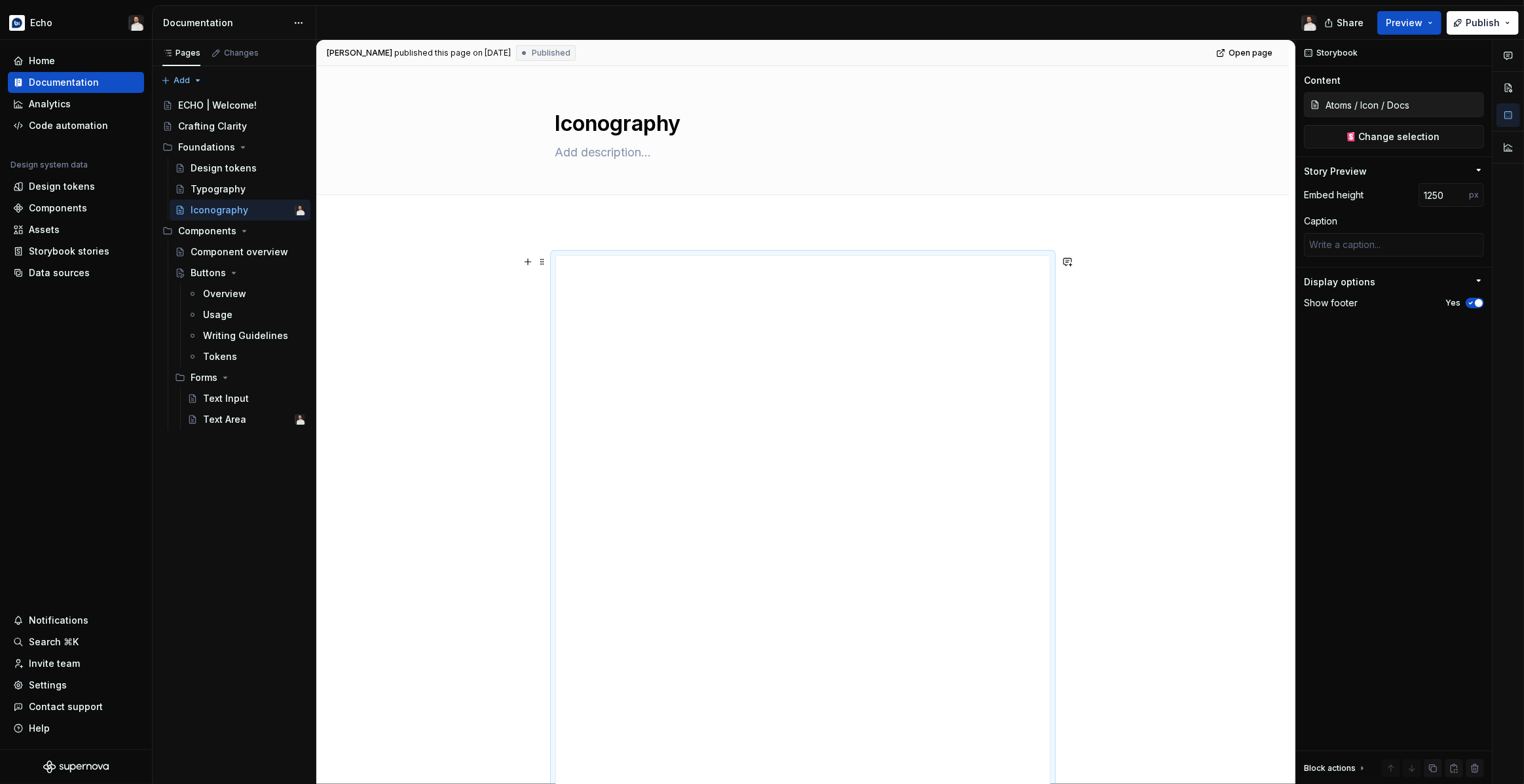
click at [454, 422] on div "**********" at bounding box center [802, 791] width 973 height 1134
click at [243, 101] on div "ECHO | Welcome!" at bounding box center [218, 105] width 78 height 13
type textarea "*"
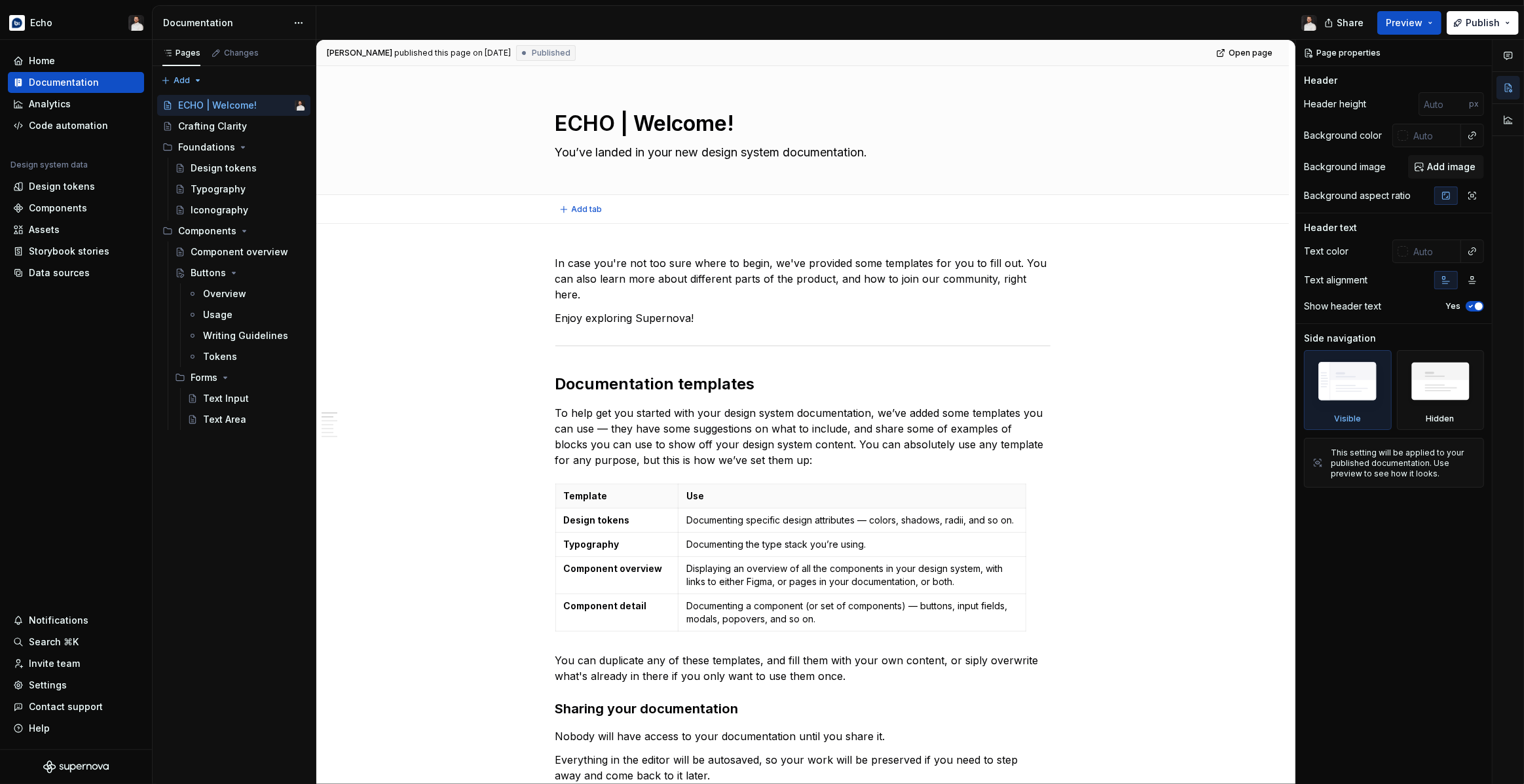
type textarea "*"
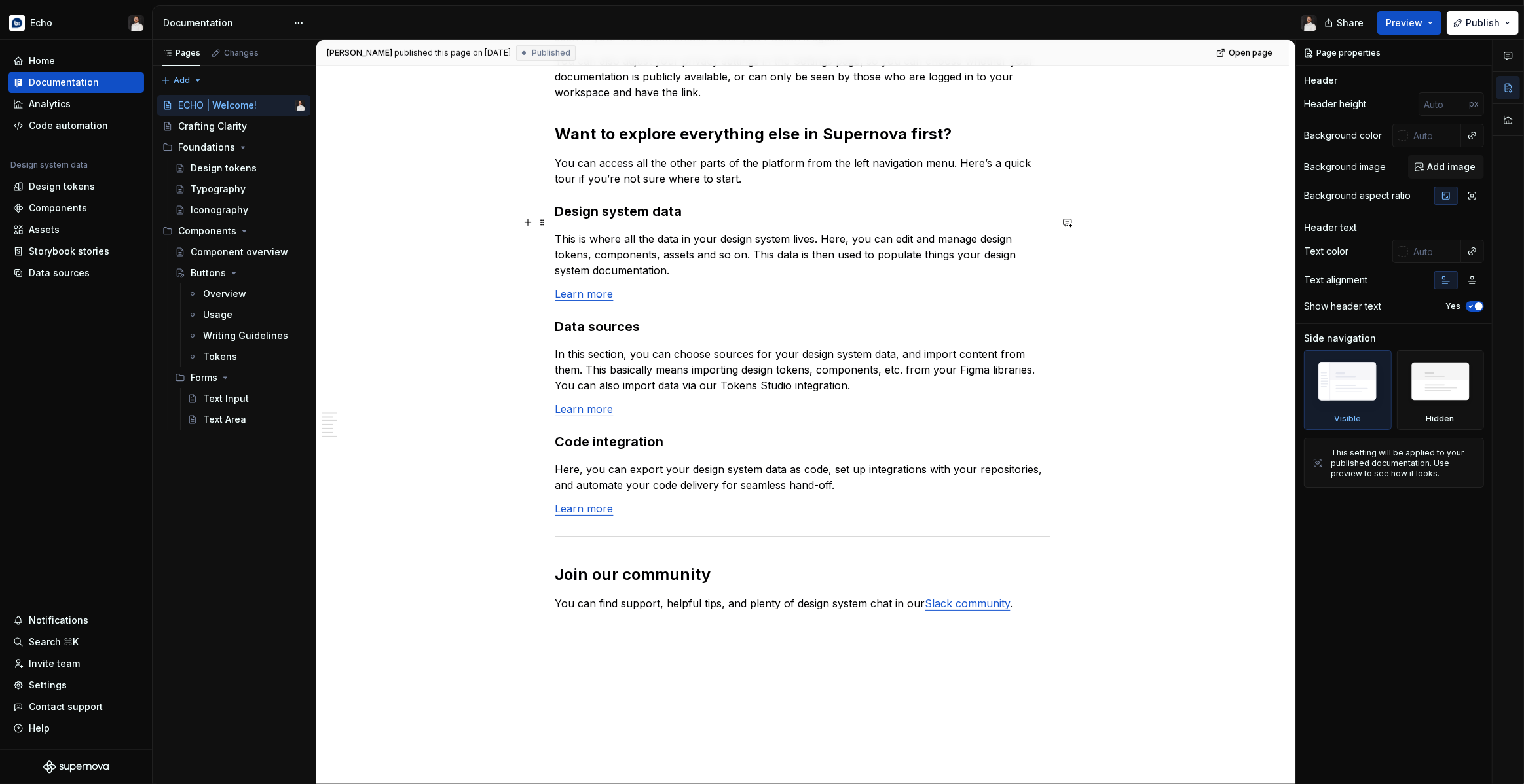
scroll to position [779, 0]
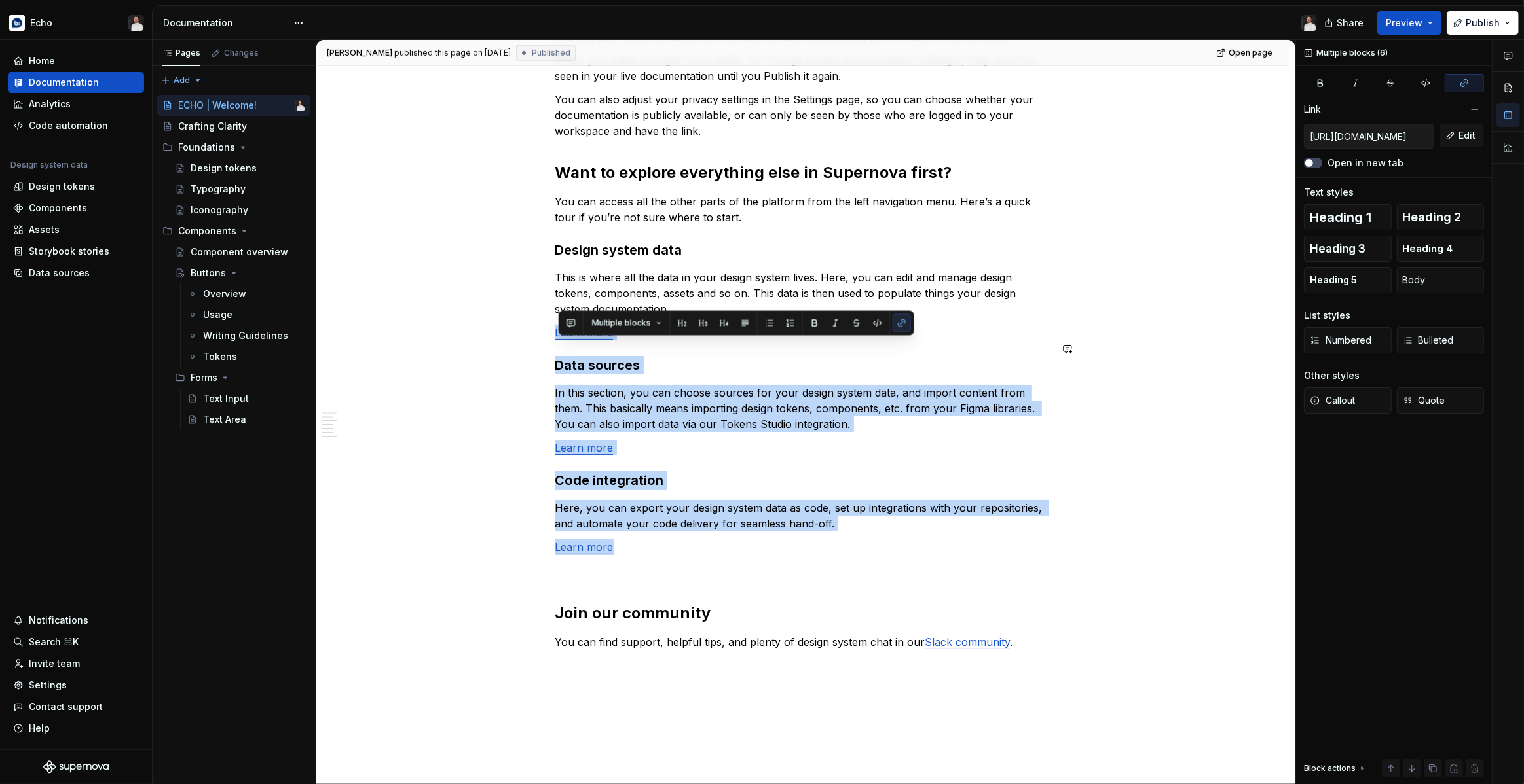
type input "https://learn.supernova.io/latest/design-systems/guide-to-design-systems.html"
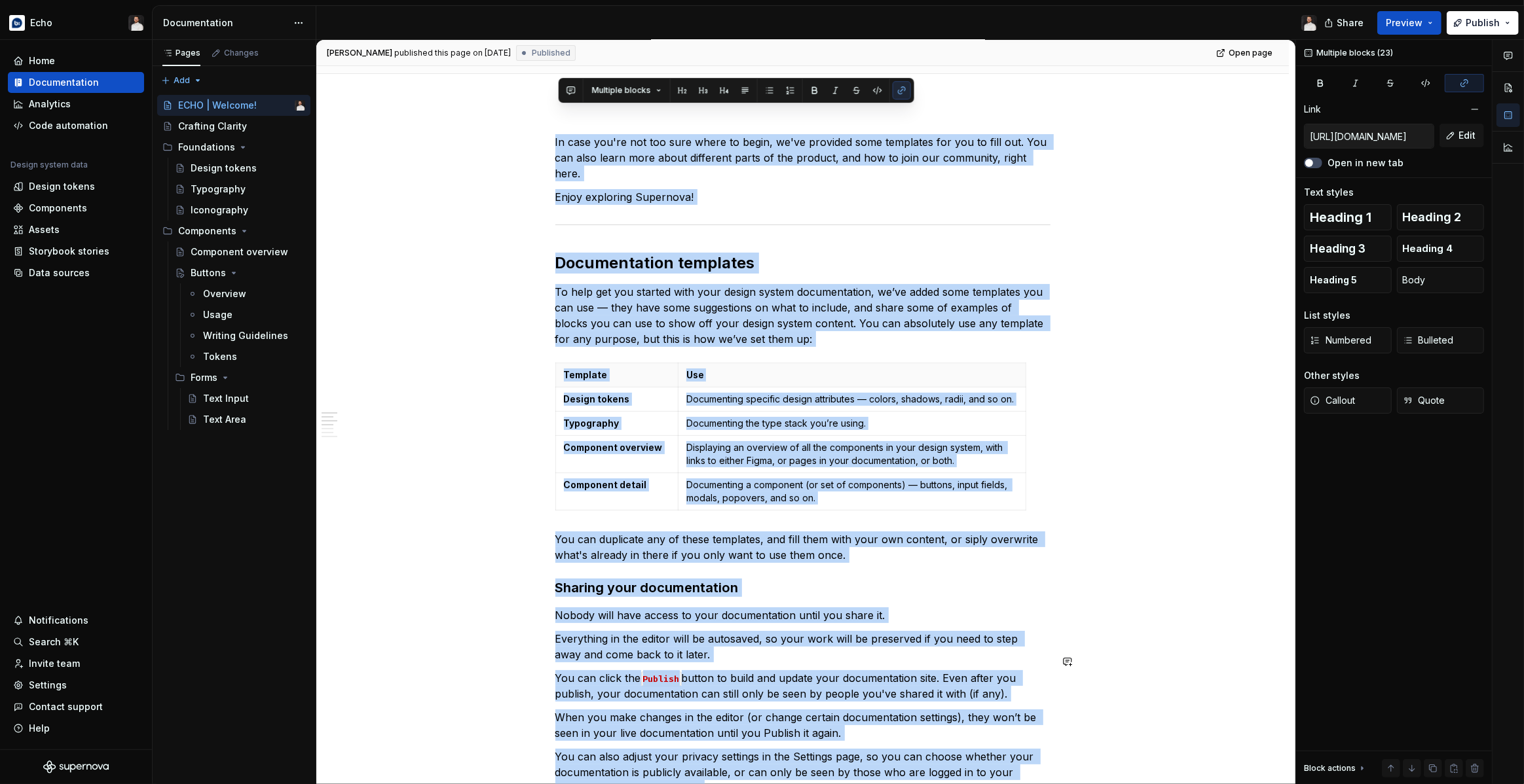
scroll to position [0, 0]
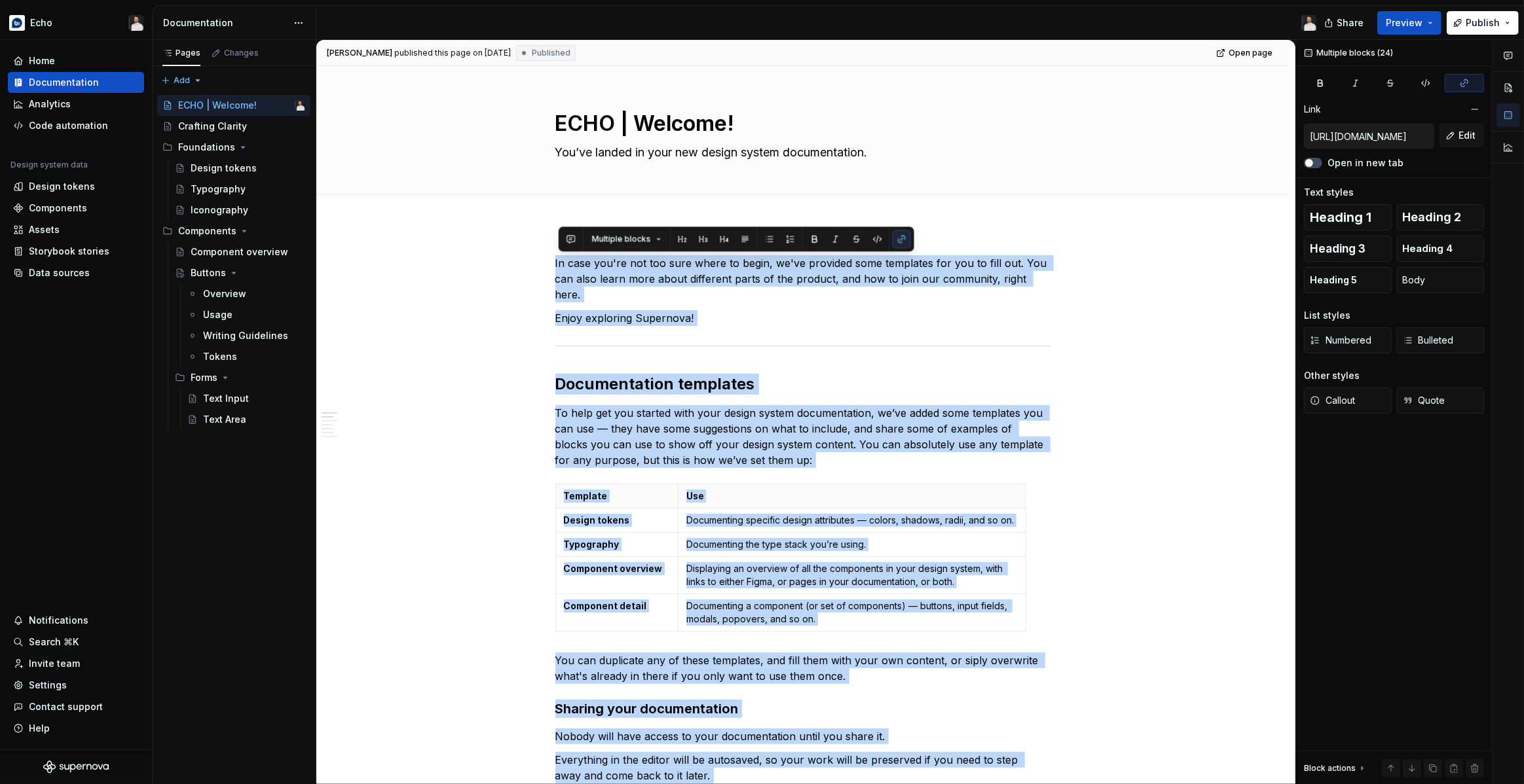
drag, startPoint x: 671, startPoint y: 530, endPoint x: 537, endPoint y: 246, distance: 314.0
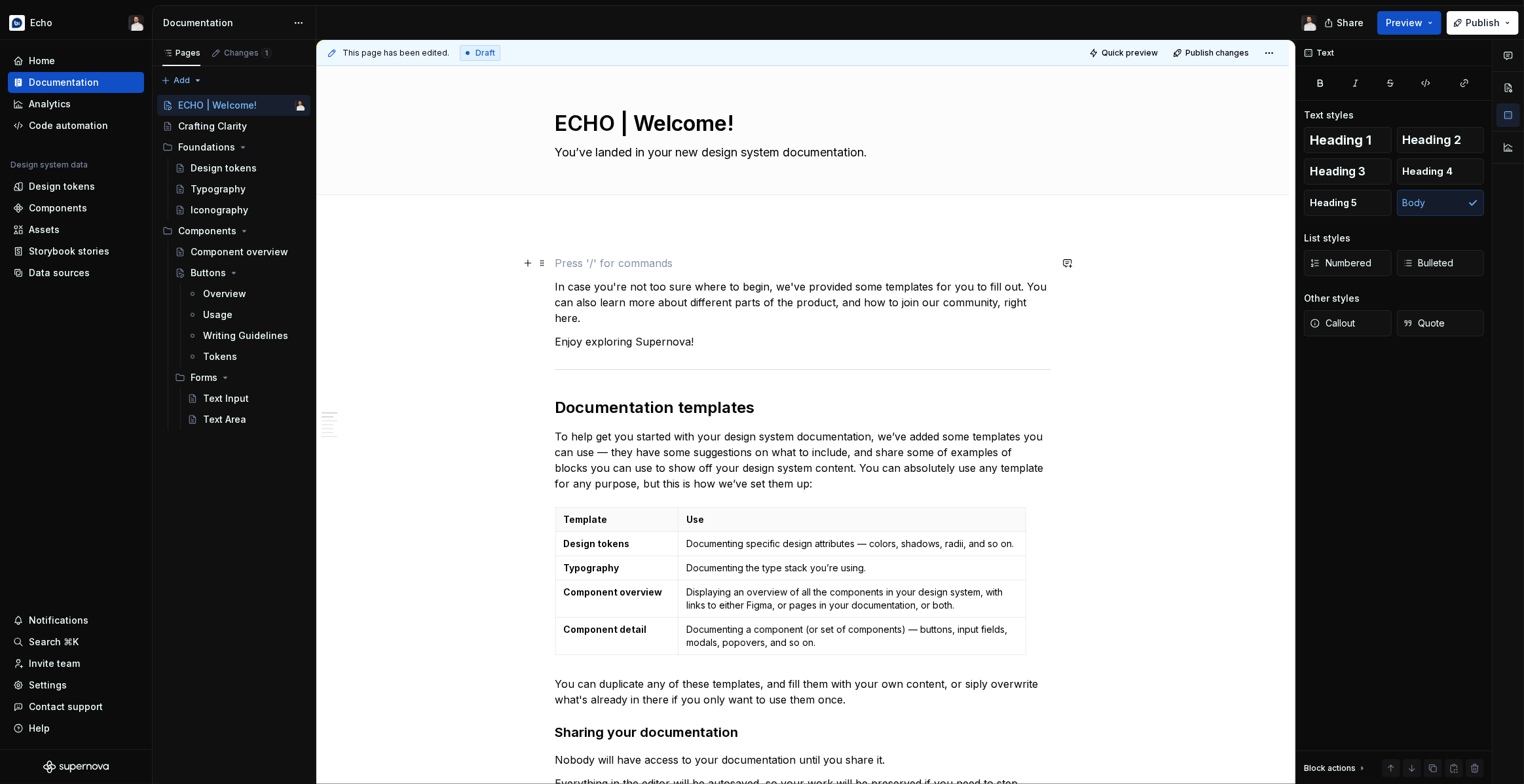
click at [611, 262] on p at bounding box center [803, 263] width 495 height 15
click at [541, 263] on span at bounding box center [542, 263] width 11 height 18
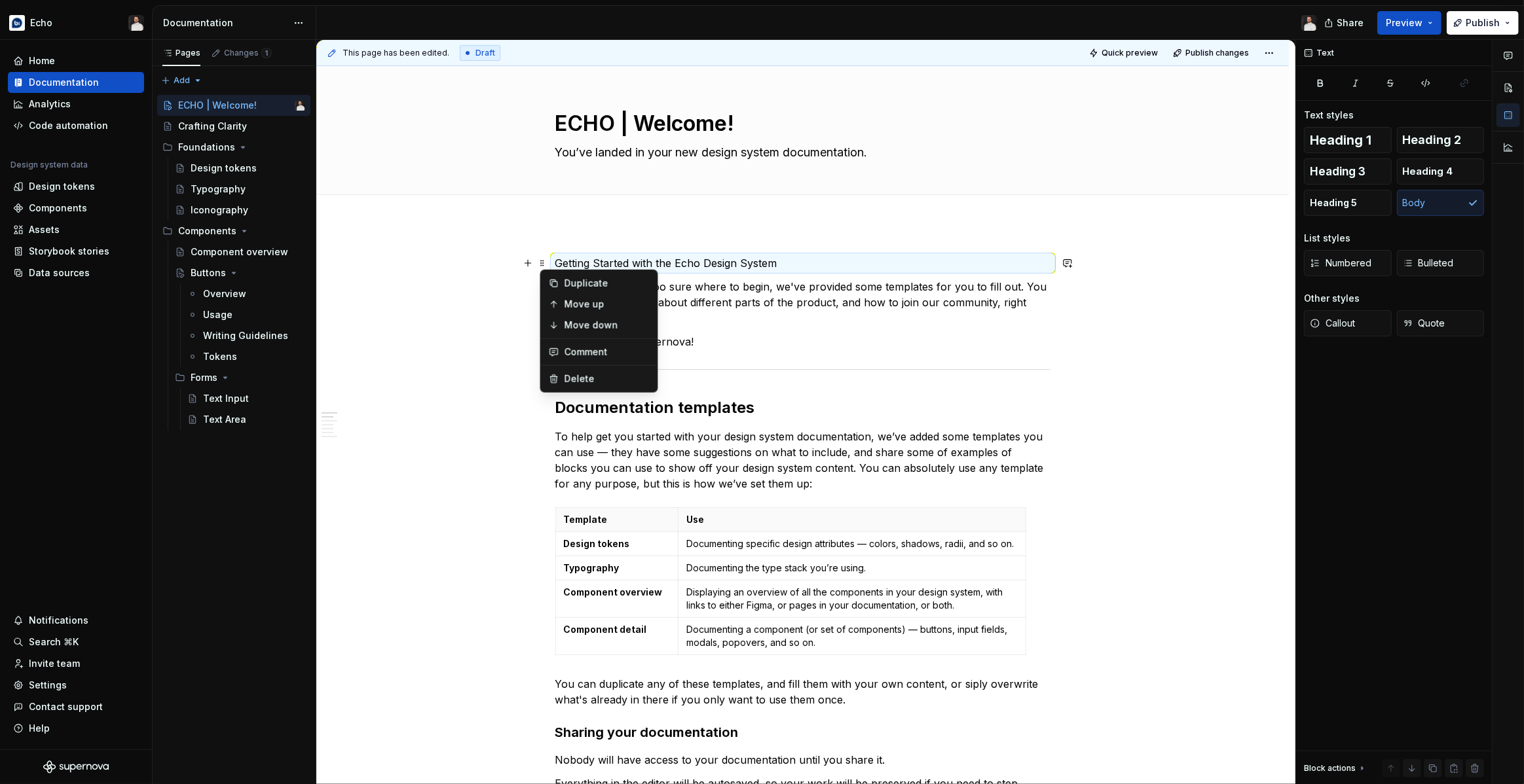
click at [837, 257] on p "Getting Started with the Echo Design System" at bounding box center [803, 263] width 495 height 15
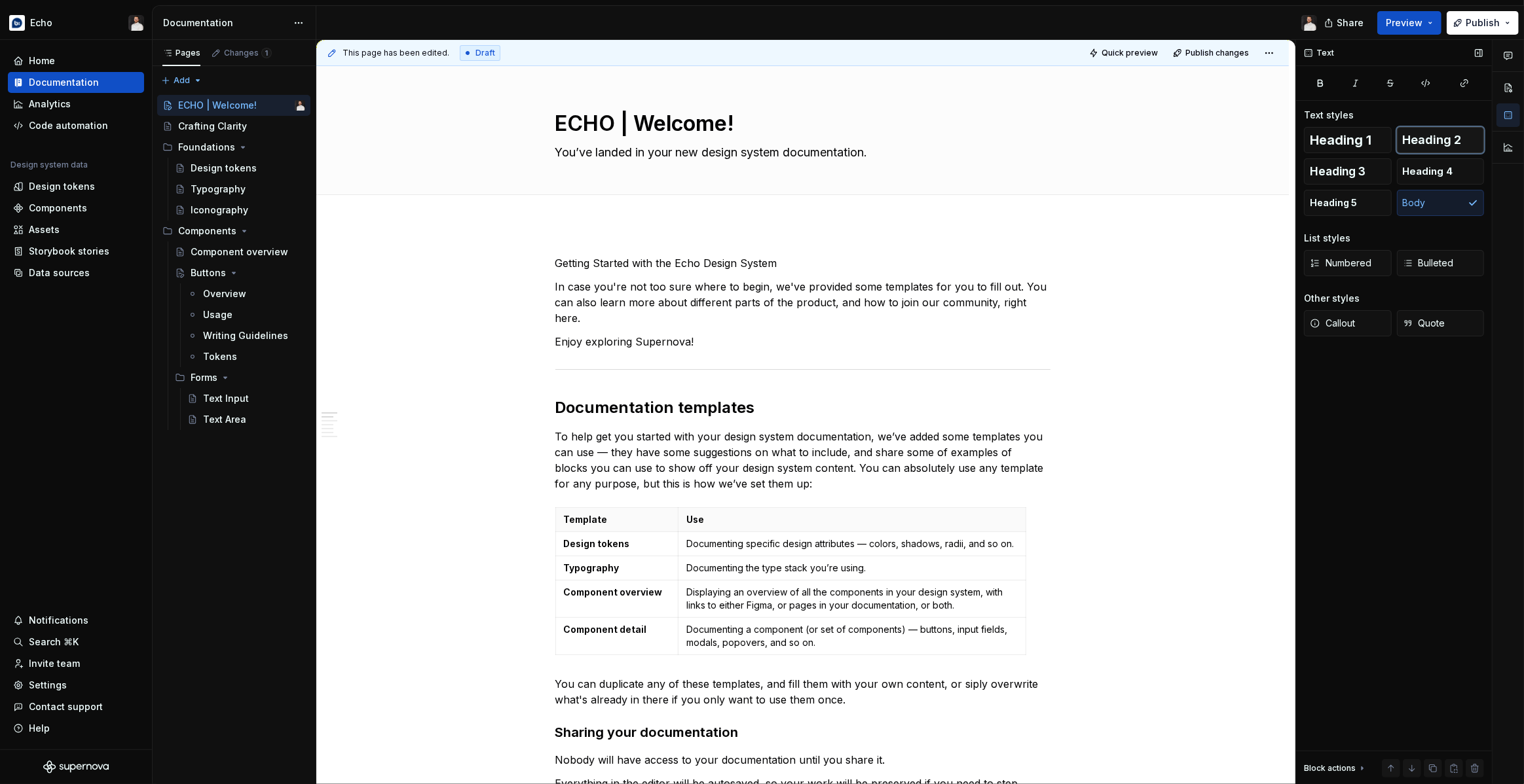
click at [1401, 138] on button "Heading 2" at bounding box center [1441, 140] width 88 height 26
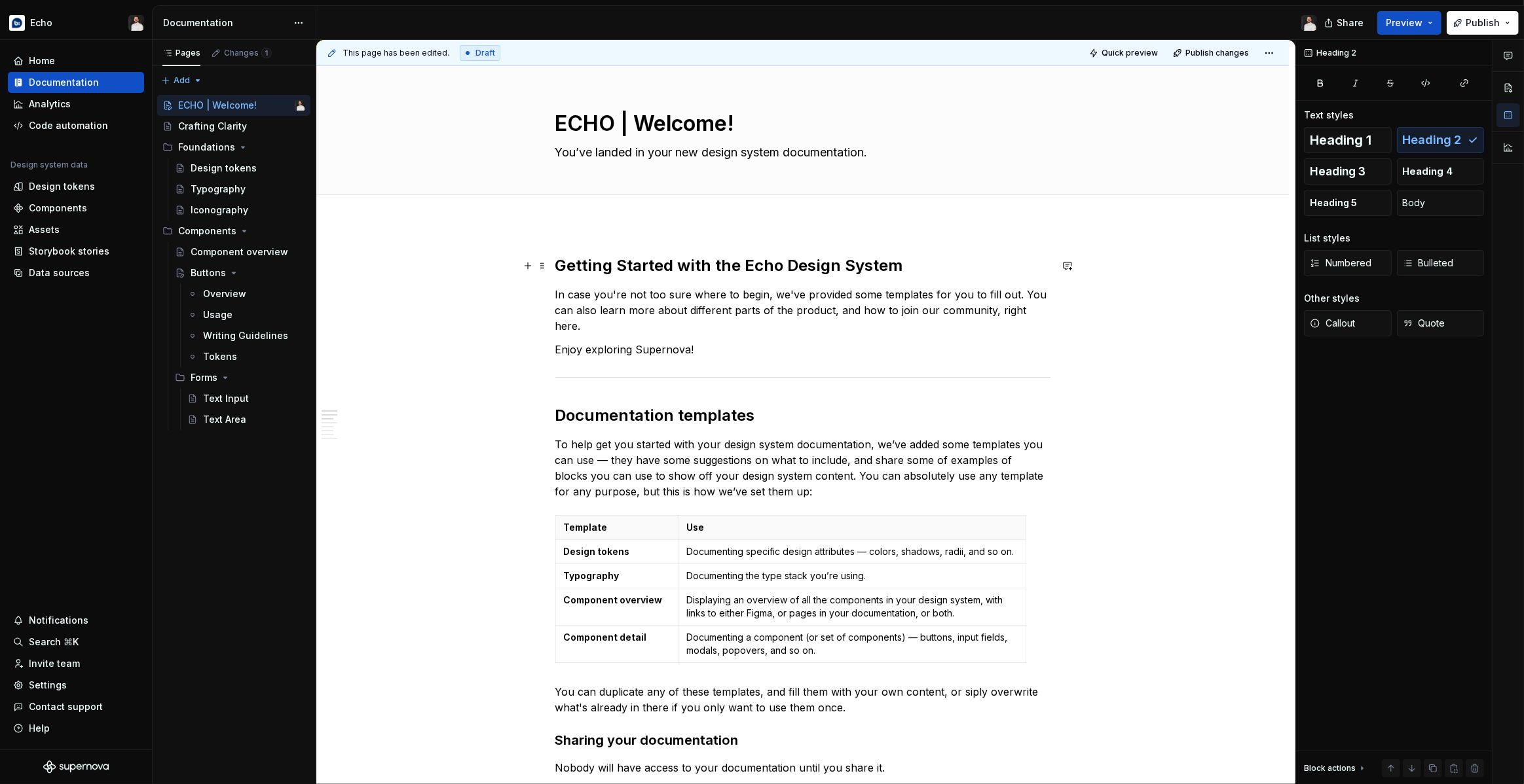
click at [912, 266] on h2 "Getting Started with the Echo Design System" at bounding box center [803, 265] width 495 height 21
click at [771, 154] on textarea "You’ve landed in your new design system documentation." at bounding box center [800, 152] width 495 height 21
click at [597, 123] on textarea "ECHO | Welcome!" at bounding box center [800, 124] width 495 height 32
paste textarea "Getting Started with the Echo Design System"
type textarea "*"
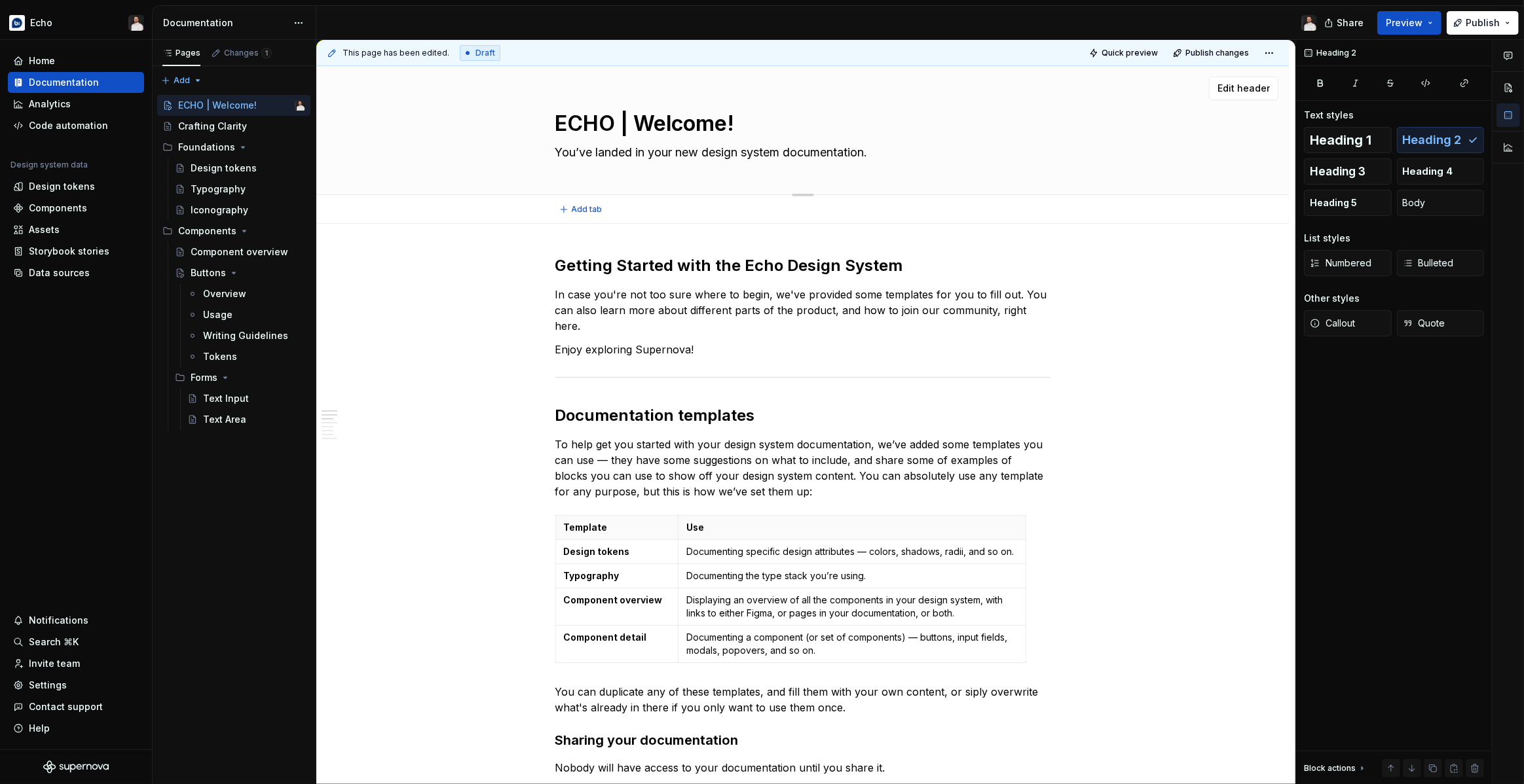
type textarea "Getting Started with the Echo Design System"
drag, startPoint x: 717, startPoint y: 125, endPoint x: 1009, endPoint y: 127, distance: 292.0
click at [1009, 127] on textarea "Getting Started with the Echo Design System" at bounding box center [800, 124] width 495 height 32
type textarea "*"
type textarea "Getting Started"
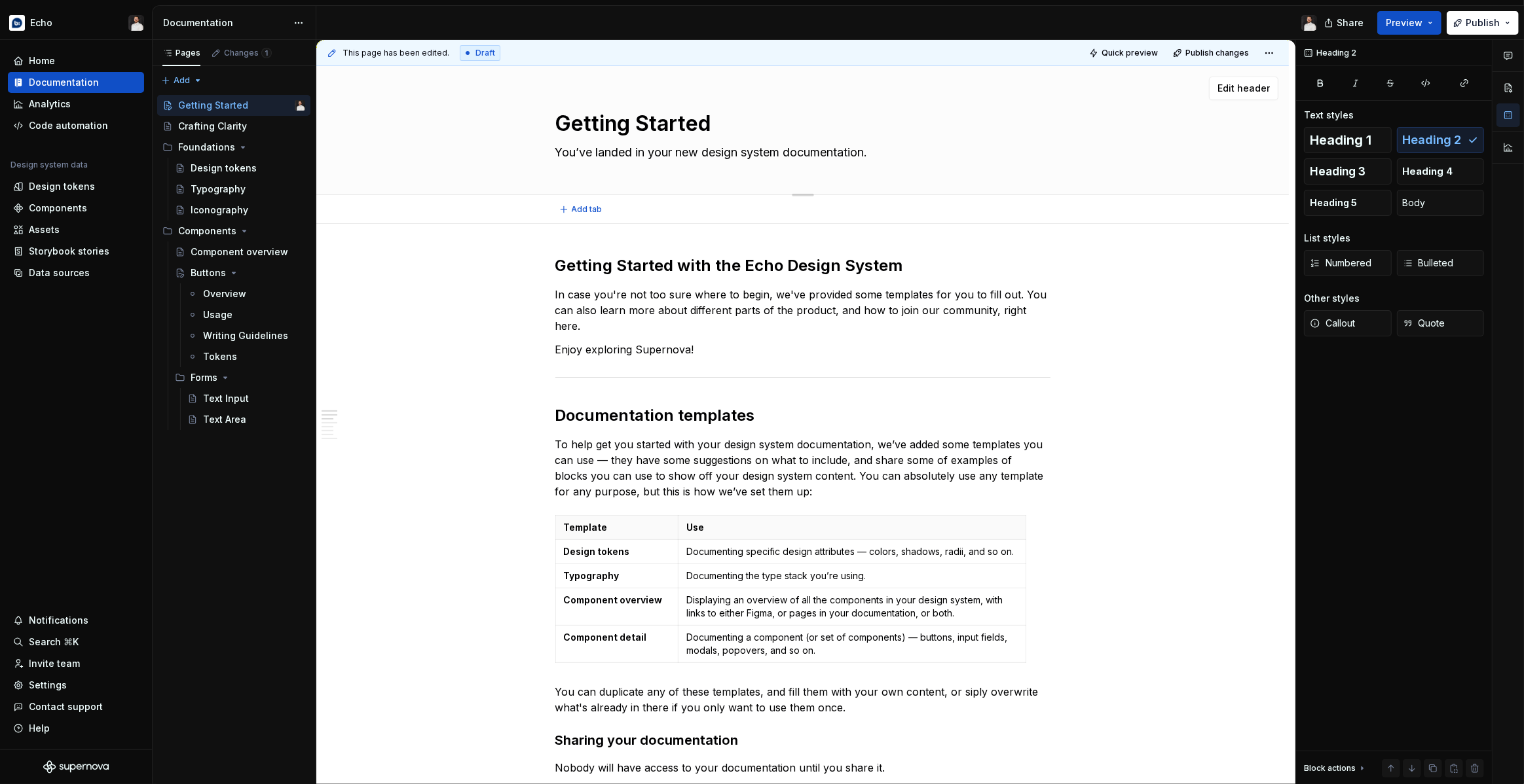
type textarea "*"
type textarea "Getting Started"
type textarea "*"
type textarea "Getting Started!"
type textarea "*"
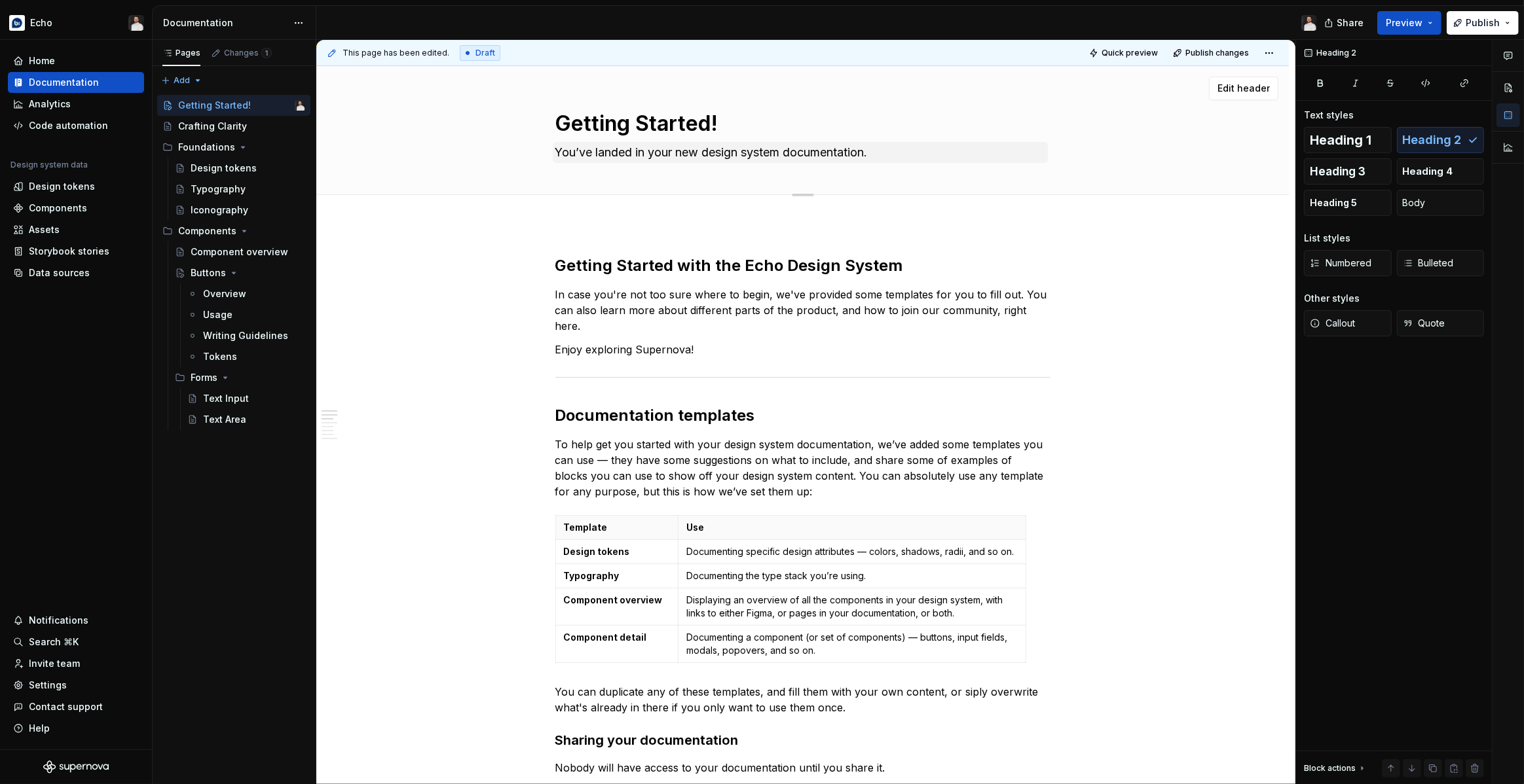
type textarea "Getting Started!"
click at [635, 158] on textarea "You’ve landed in your new design system documentation." at bounding box center [800, 152] width 495 height 21
paste textarea "Welcome to the Echo Design System! This guide provides designers and engineers …"
type textarea "*"
type textarea "Welcome to the Echo Design System! This guide provides designers and engineers …"
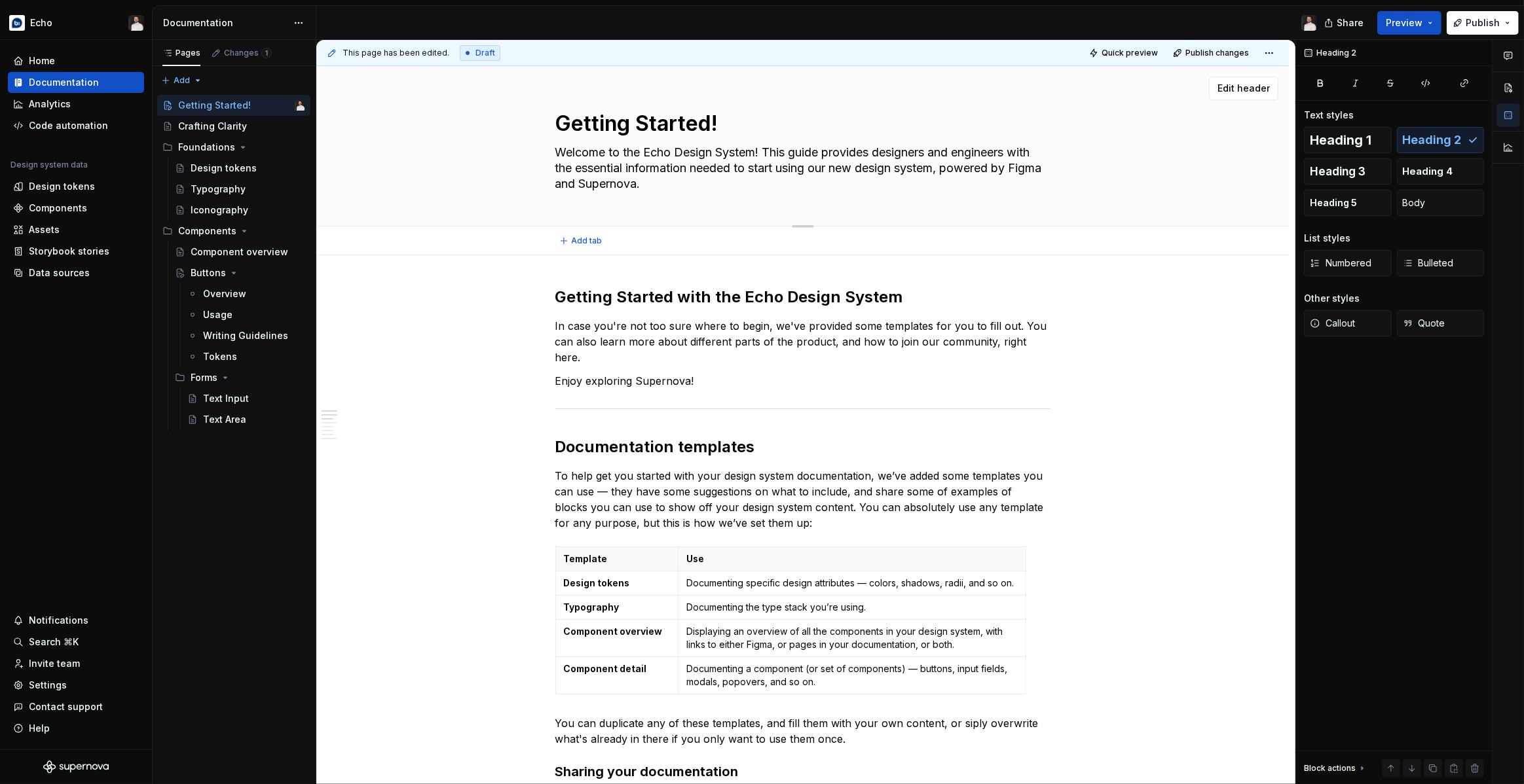
click at [768, 149] on textarea "Welcome to the Echo Design System! This guide provides designers and engineers …" at bounding box center [800, 168] width 495 height 52
type textarea "*"
type textarea "Welcome to the Echo Design System! This guide provides designers and engineers …"
type textarea "*"
type textarea "Welcome to the Echo Design System! This guide provides designers and engineers …"
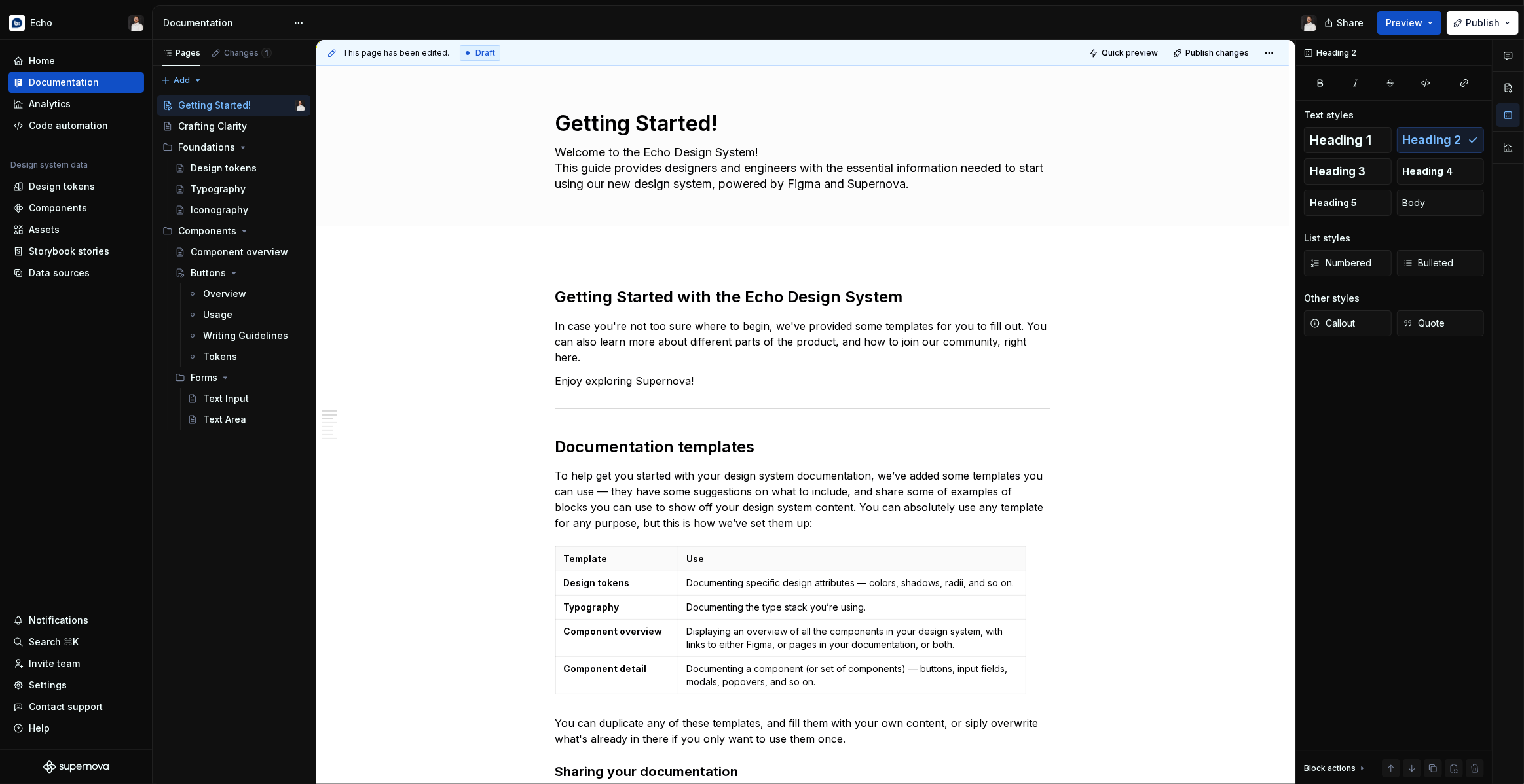
click at [620, 292] on h2 "Getting Started with the Echo Design System" at bounding box center [803, 297] width 495 height 21
click at [594, 331] on p "In case you're not too sure where to begin, we've provided some templates for y…" at bounding box center [803, 341] width 495 height 47
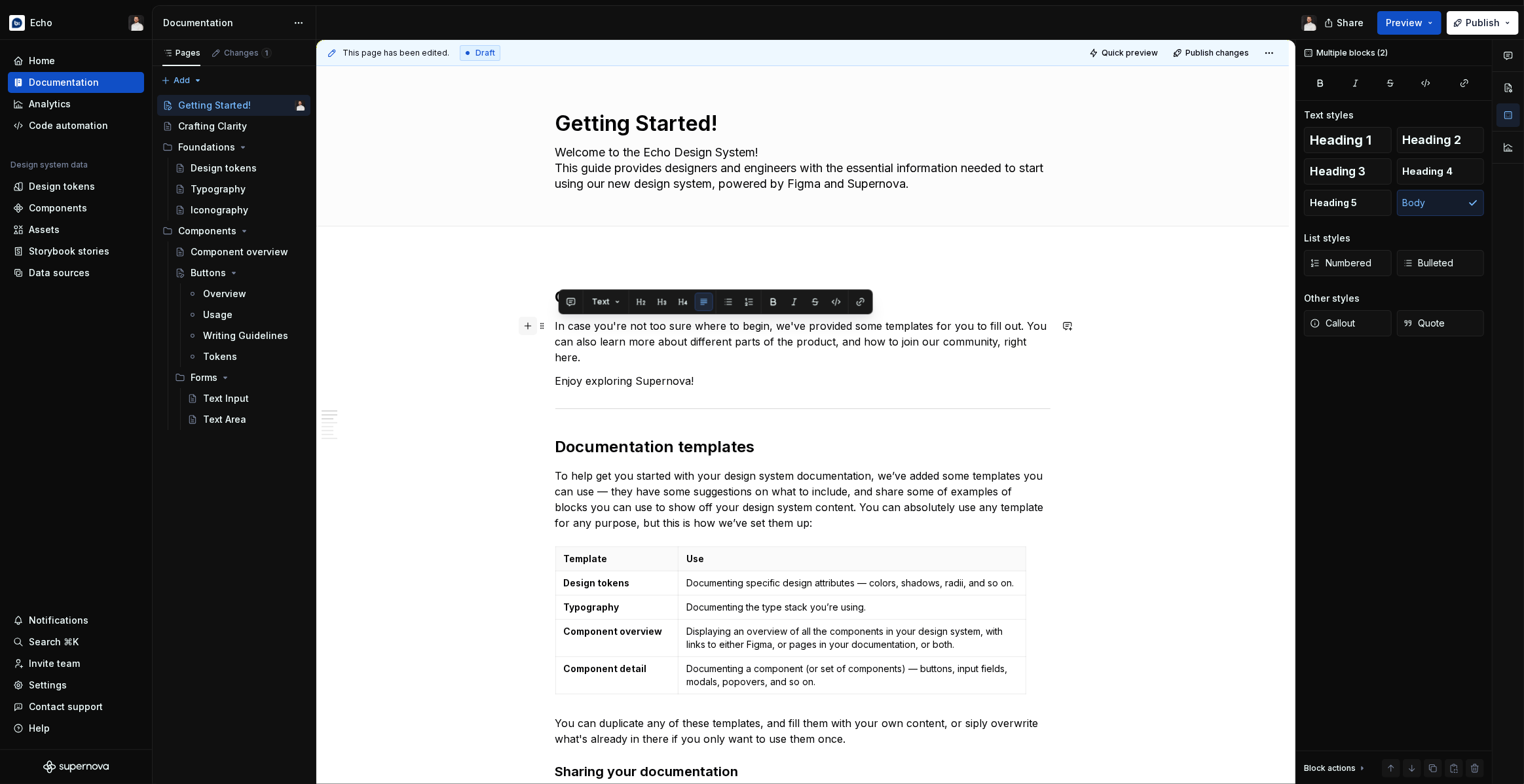
drag, startPoint x: 713, startPoint y: 368, endPoint x: 526, endPoint y: 333, distance: 190.2
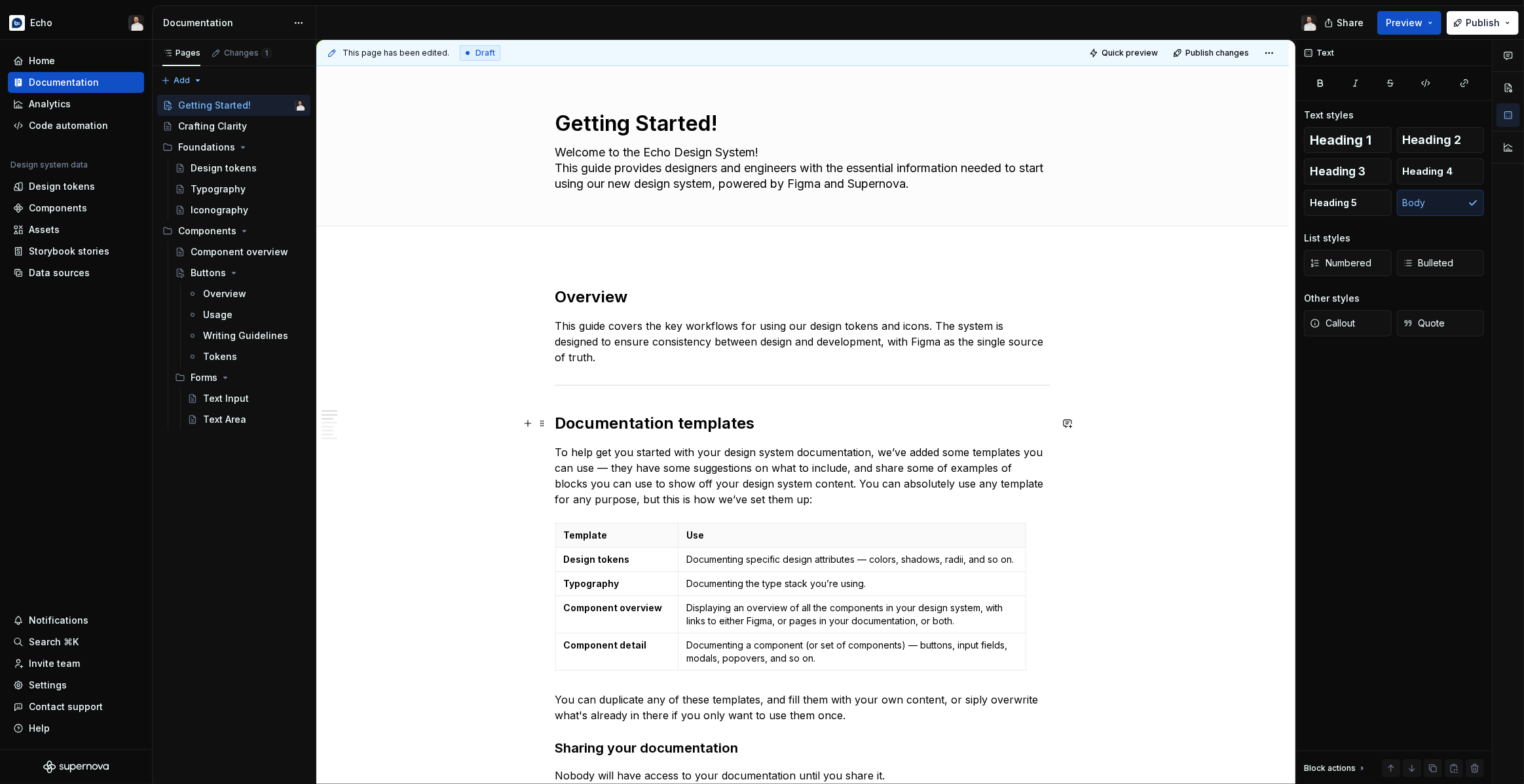
click at [617, 421] on h2 "Documentation templates" at bounding box center [803, 423] width 495 height 21
type textarea "*"
click at [561, 419] on h2 "Key Concepts" at bounding box center [803, 423] width 495 height 21
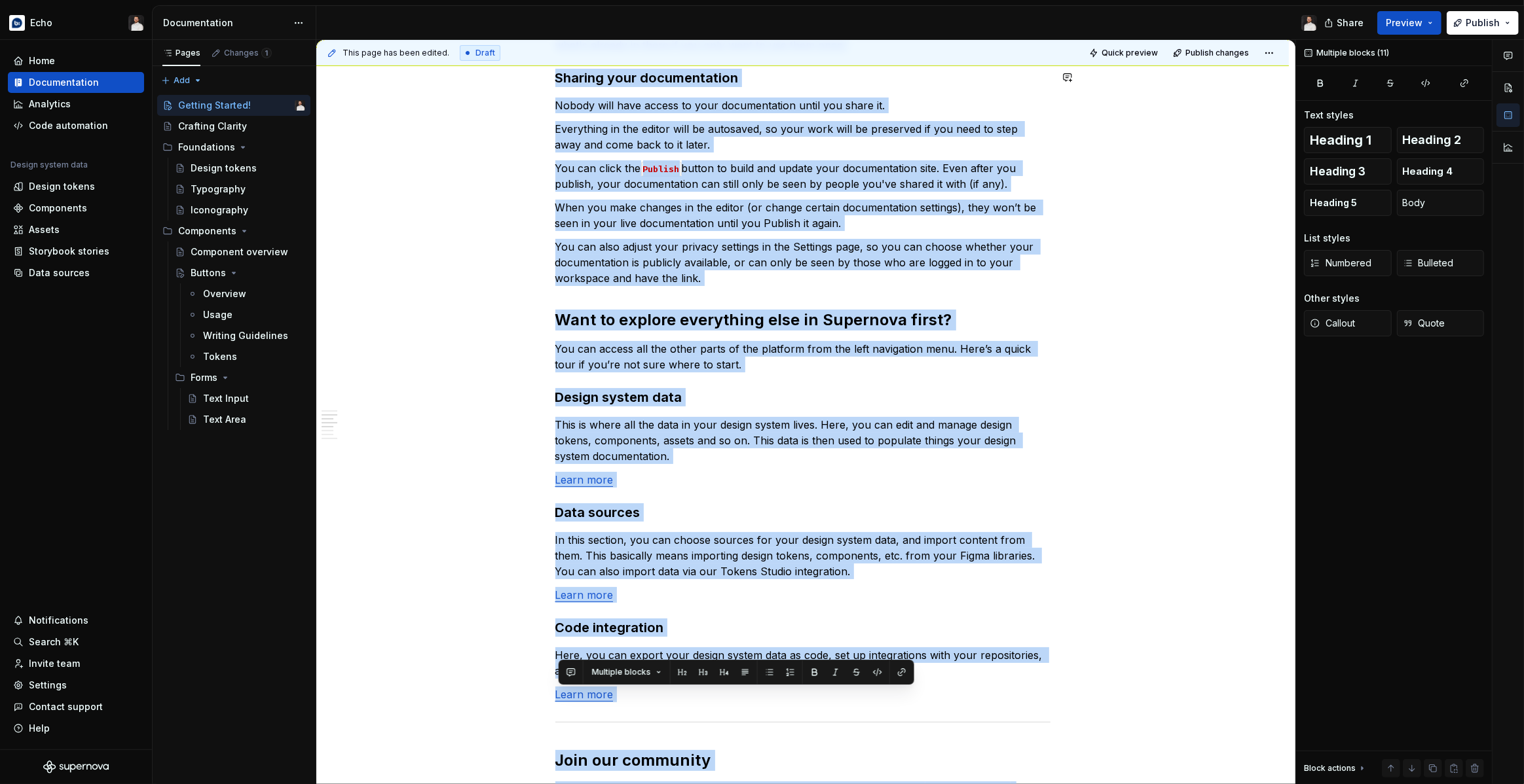
scroll to position [980, 0]
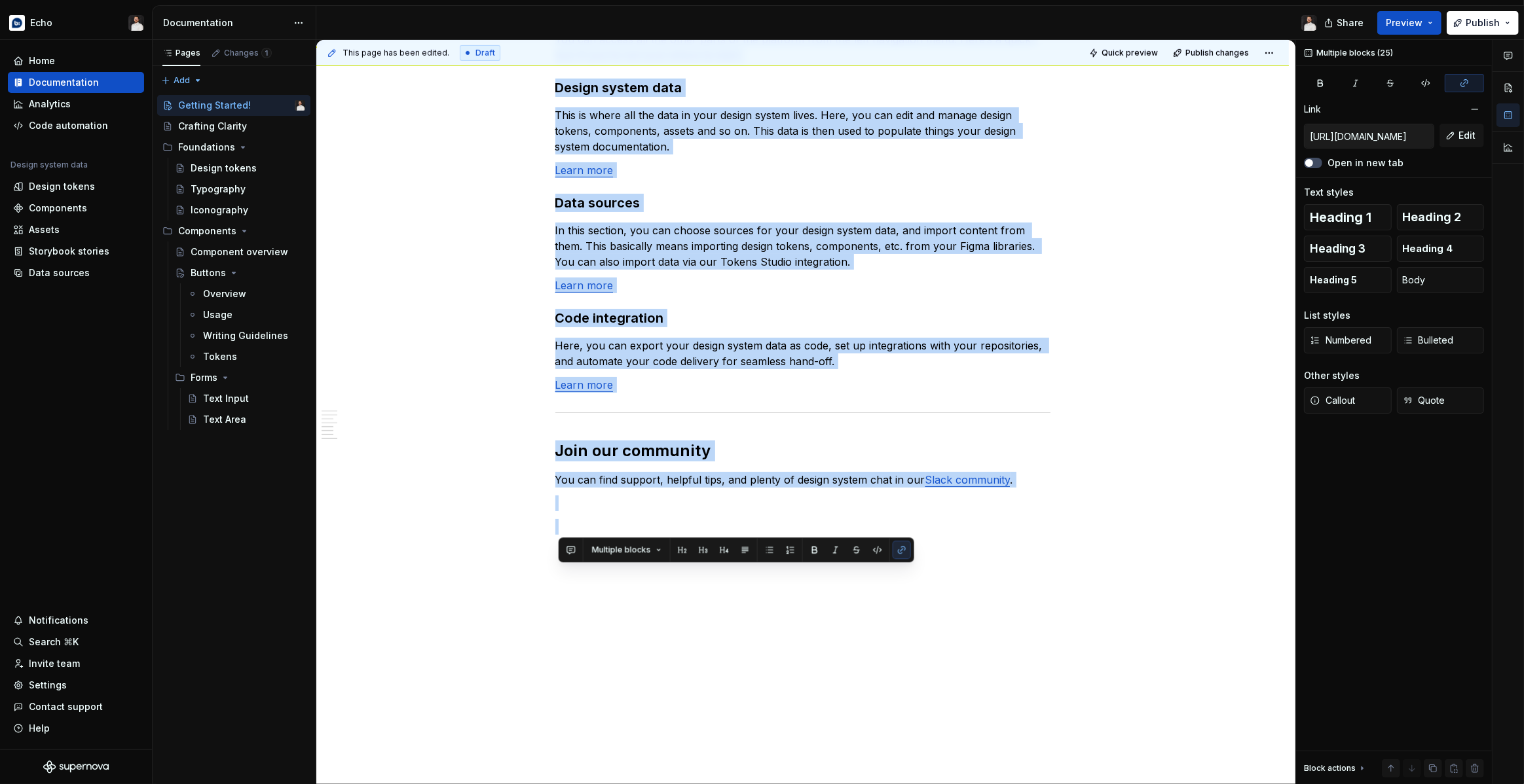
drag, startPoint x: 561, startPoint y: 452, endPoint x: 799, endPoint y: 784, distance: 408.5
click at [799, 783] on div "Overview This guide covers the key workflows for using our design tokens and ic…" at bounding box center [802, 30] width 973 height 1510
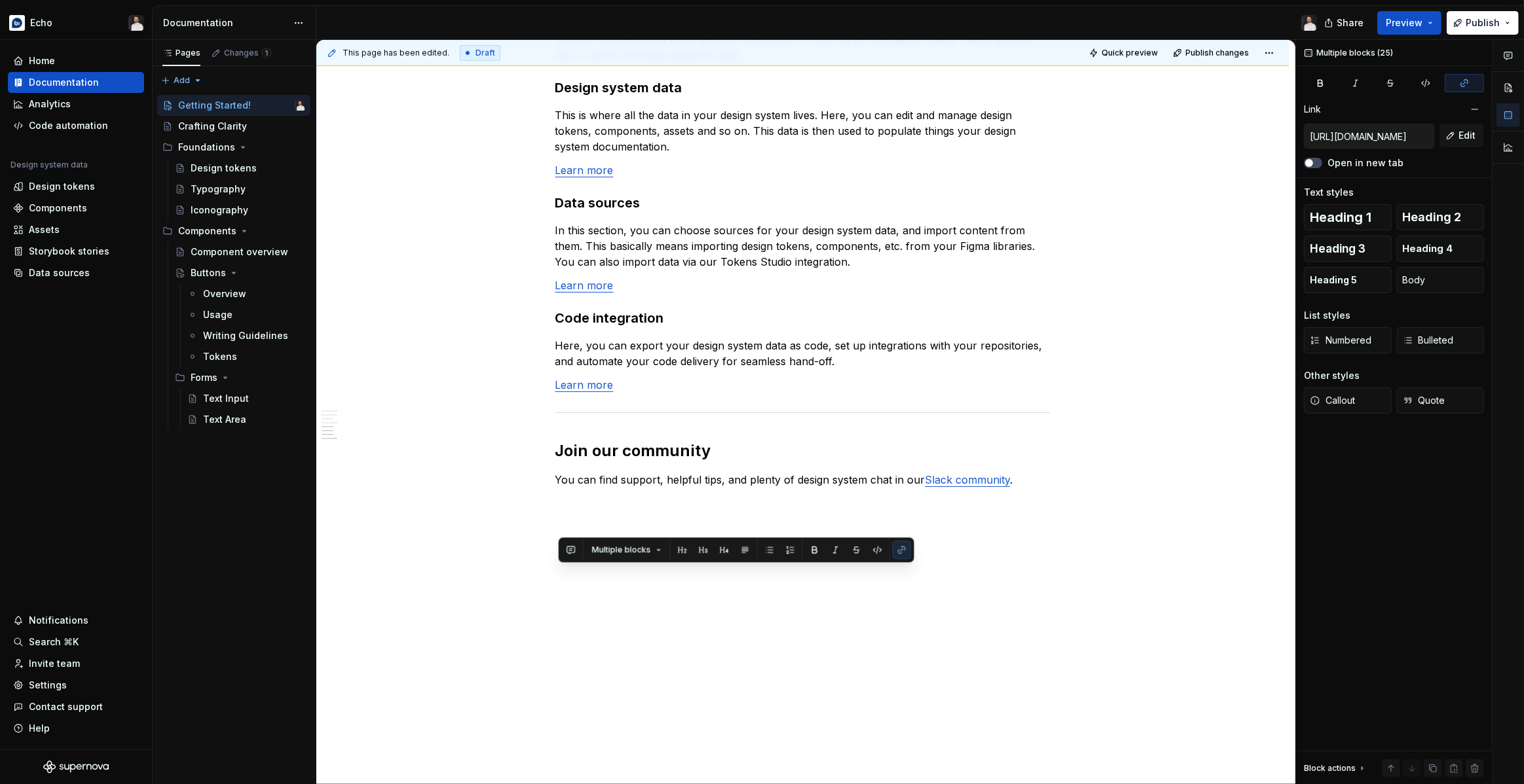
scroll to position [0, 0]
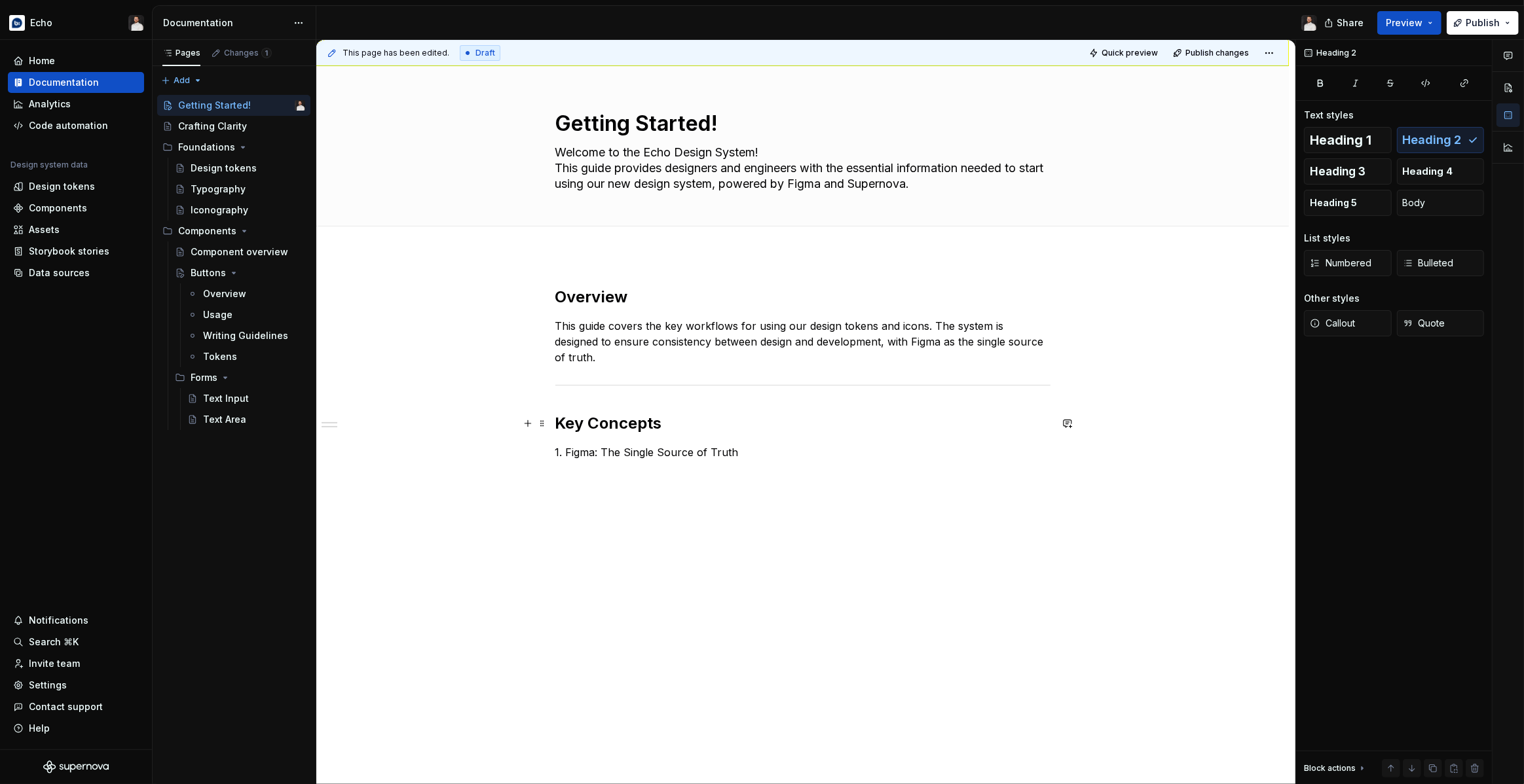
click at [621, 423] on h2 "Key Concepts" at bounding box center [803, 423] width 495 height 21
click at [702, 447] on p "1. Figma: The Single Source of Truth" at bounding box center [803, 452] width 495 height 15
click at [1340, 167] on span "Heading 3" at bounding box center [1337, 171] width 55 height 13
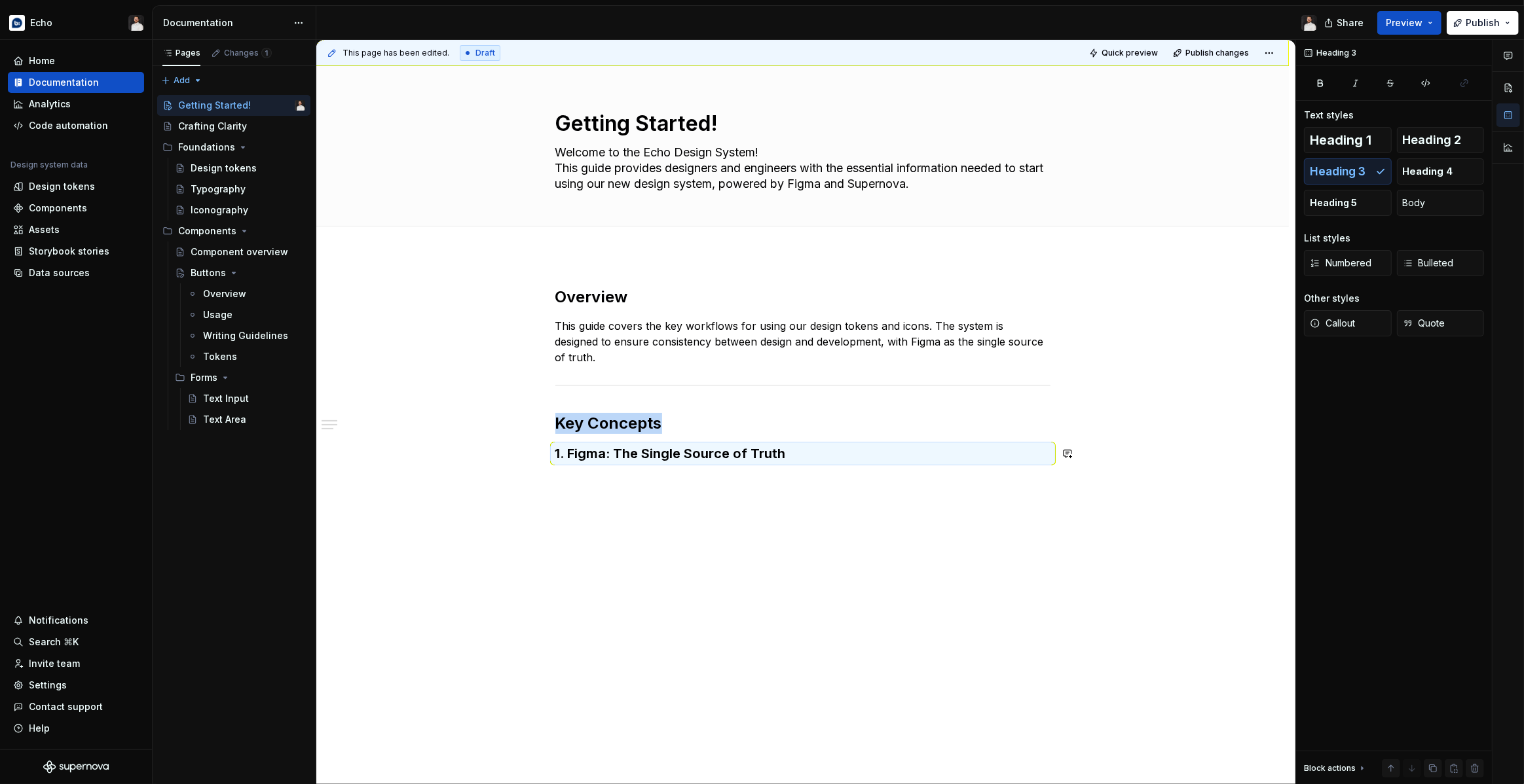
click at [816, 477] on div "Overview This guide covers the key workflows for using our design tokens and ic…" at bounding box center [803, 383] width 495 height 192
click at [813, 457] on h3 "1. Figma: The Single Source of Truth" at bounding box center [803, 453] width 495 height 18
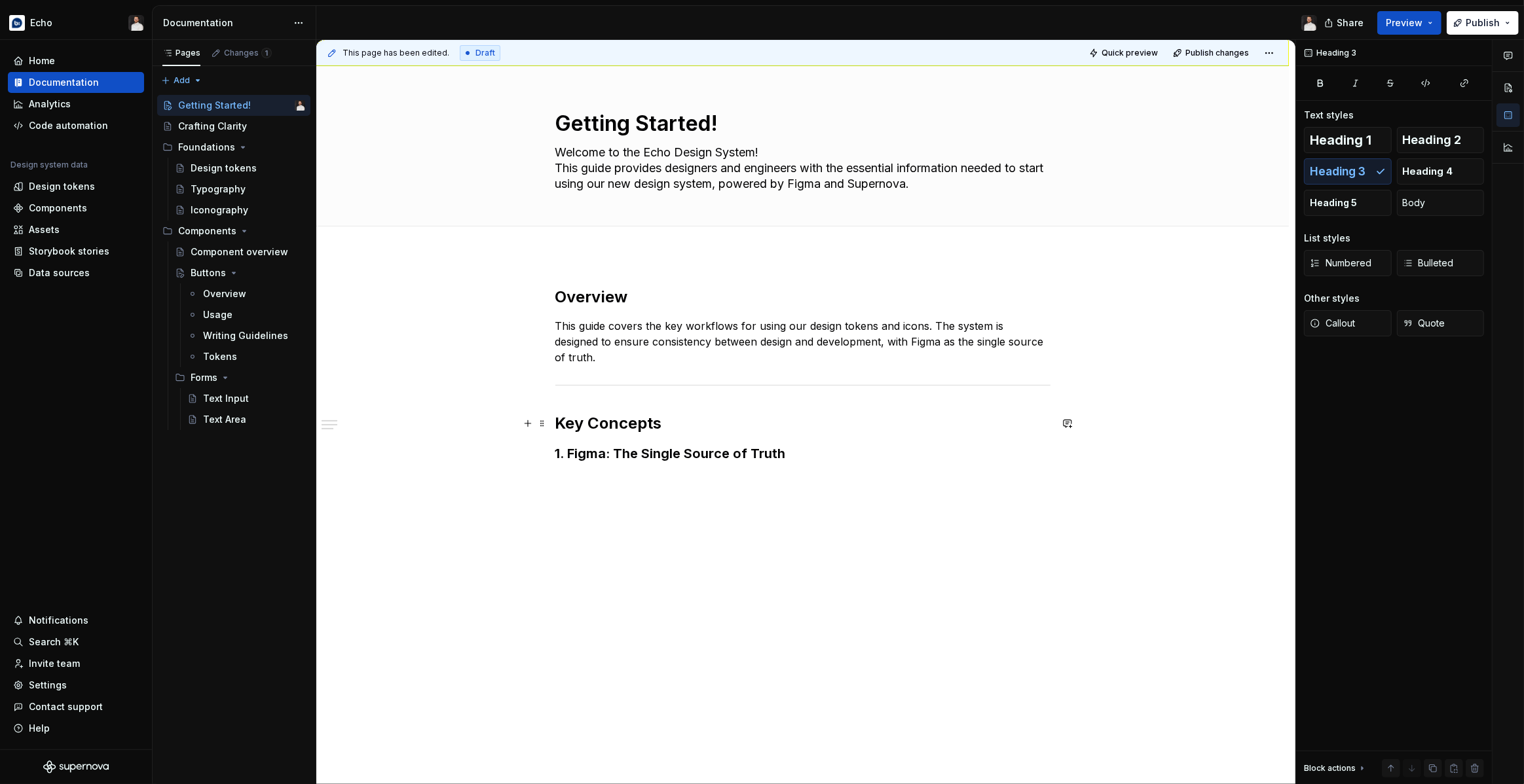
click at [676, 423] on h2 "Key Concepts" at bounding box center [803, 423] width 495 height 21
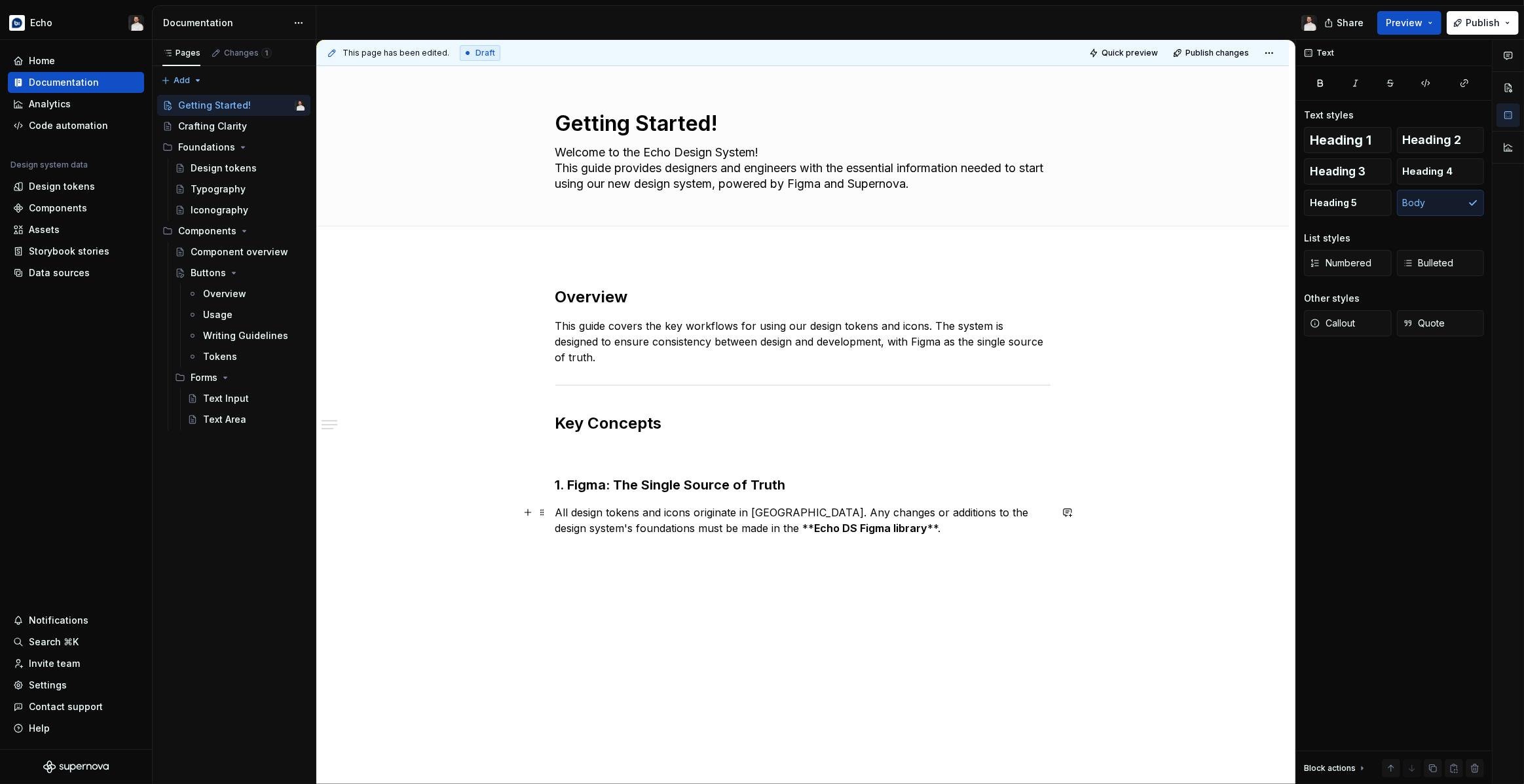
click at [732, 531] on p "All design tokens and icons originate in Figma. Any changes or additions to the…" at bounding box center [803, 520] width 495 height 32
click at [832, 551] on div "Overview This guide covers the key workflows for using our design tokens and ic…" at bounding box center [802, 521] width 973 height 532
click at [867, 555] on p at bounding box center [803, 552] width 495 height 15
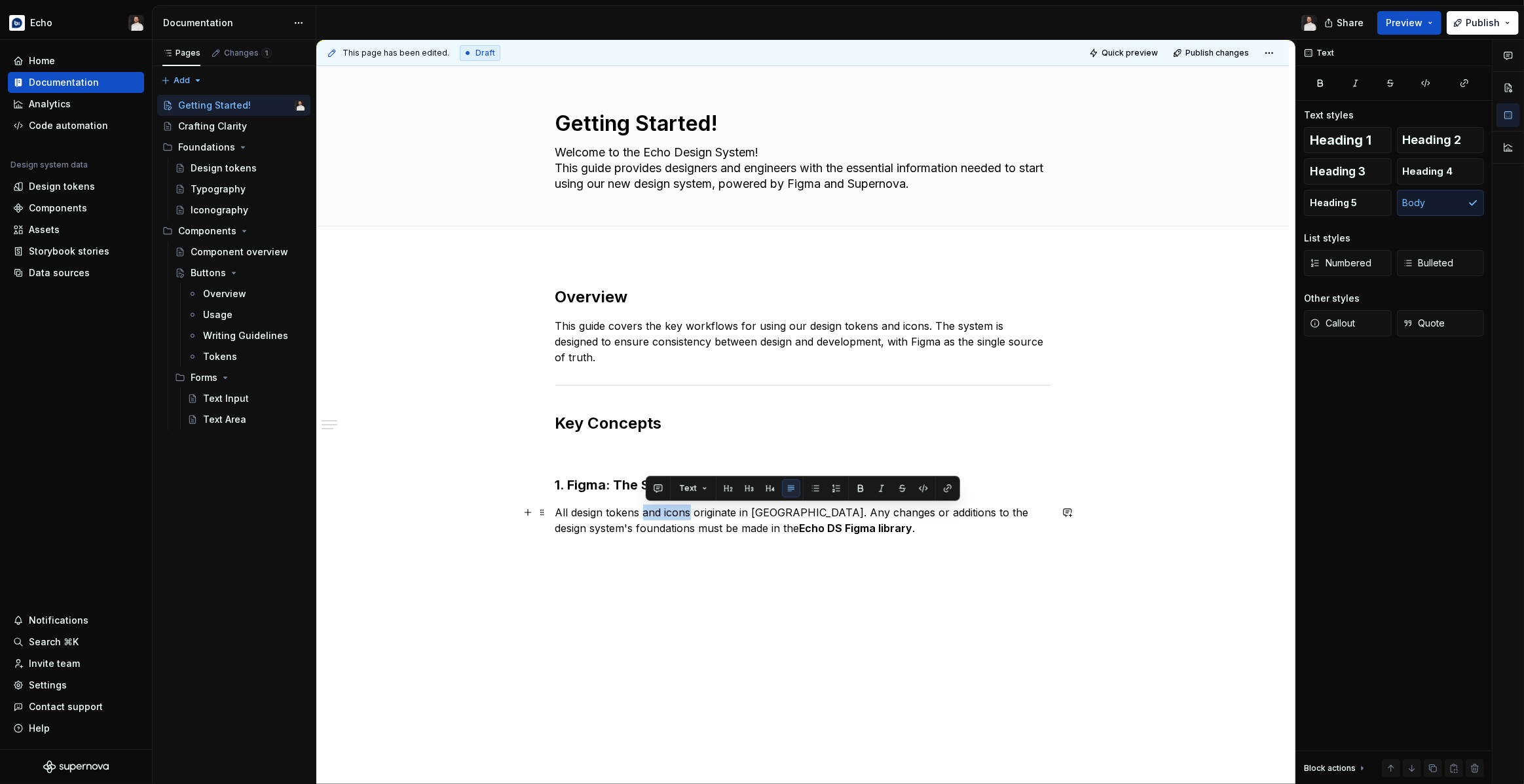
drag, startPoint x: 694, startPoint y: 514, endPoint x: 647, endPoint y: 515, distance: 47.0
click at [647, 515] on p "All design tokens and icons originate in Figma. Any changes or additions to the…" at bounding box center [803, 520] width 495 height 32
click at [645, 567] on p at bounding box center [803, 575] width 495 height 15
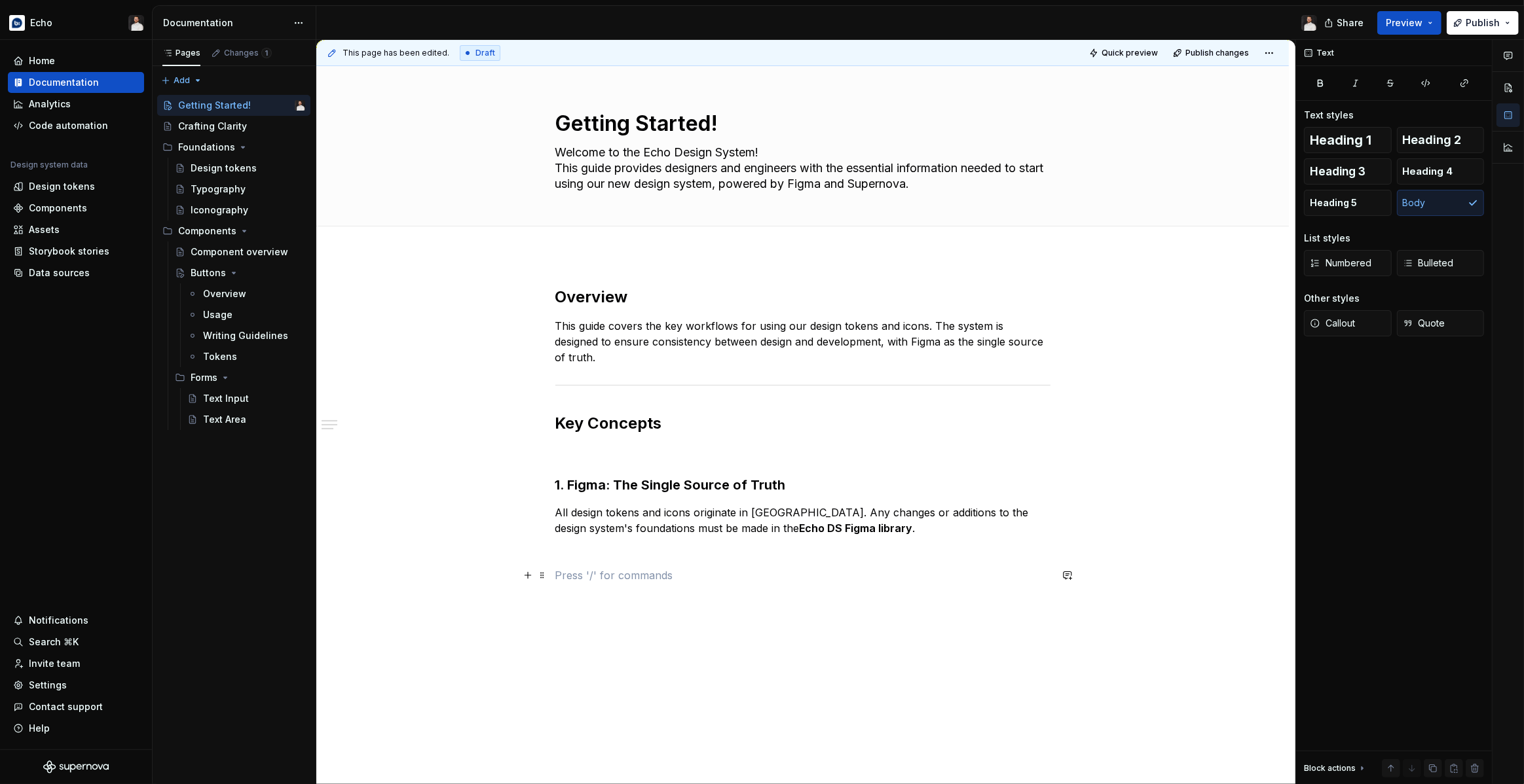
click at [624, 567] on p at bounding box center [803, 575] width 495 height 15
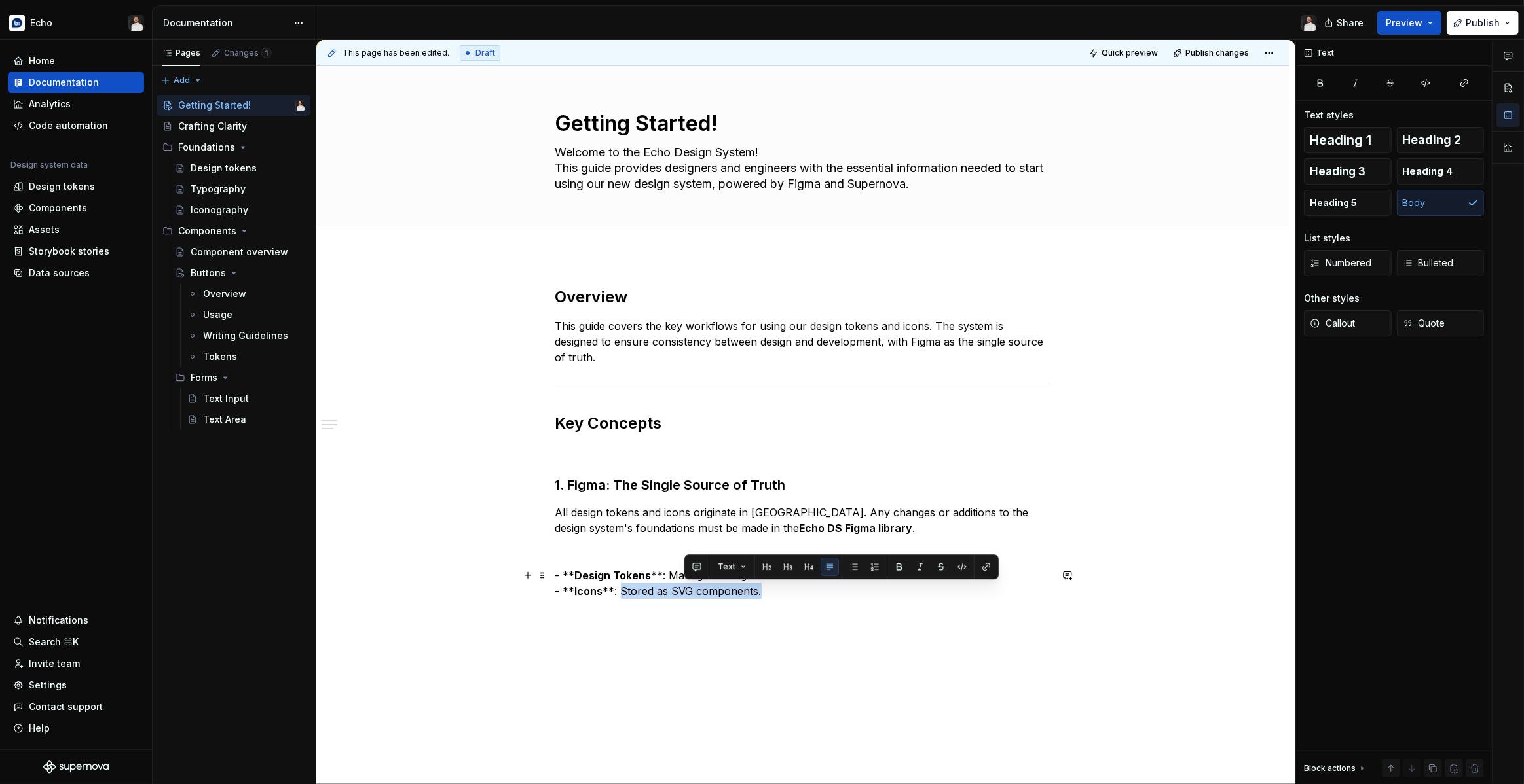
drag, startPoint x: 761, startPoint y: 596, endPoint x: 606, endPoint y: 585, distance: 155.4
click at [607, 585] on p "- ** Design Tokens **: Managed as Figma variables. - ** Icons **: Stored as SVG…" at bounding box center [803, 583] width 495 height 32
click at [576, 566] on div "Overview This guide covers the key workflows for using our design tokens and ic…" at bounding box center [803, 443] width 495 height 312
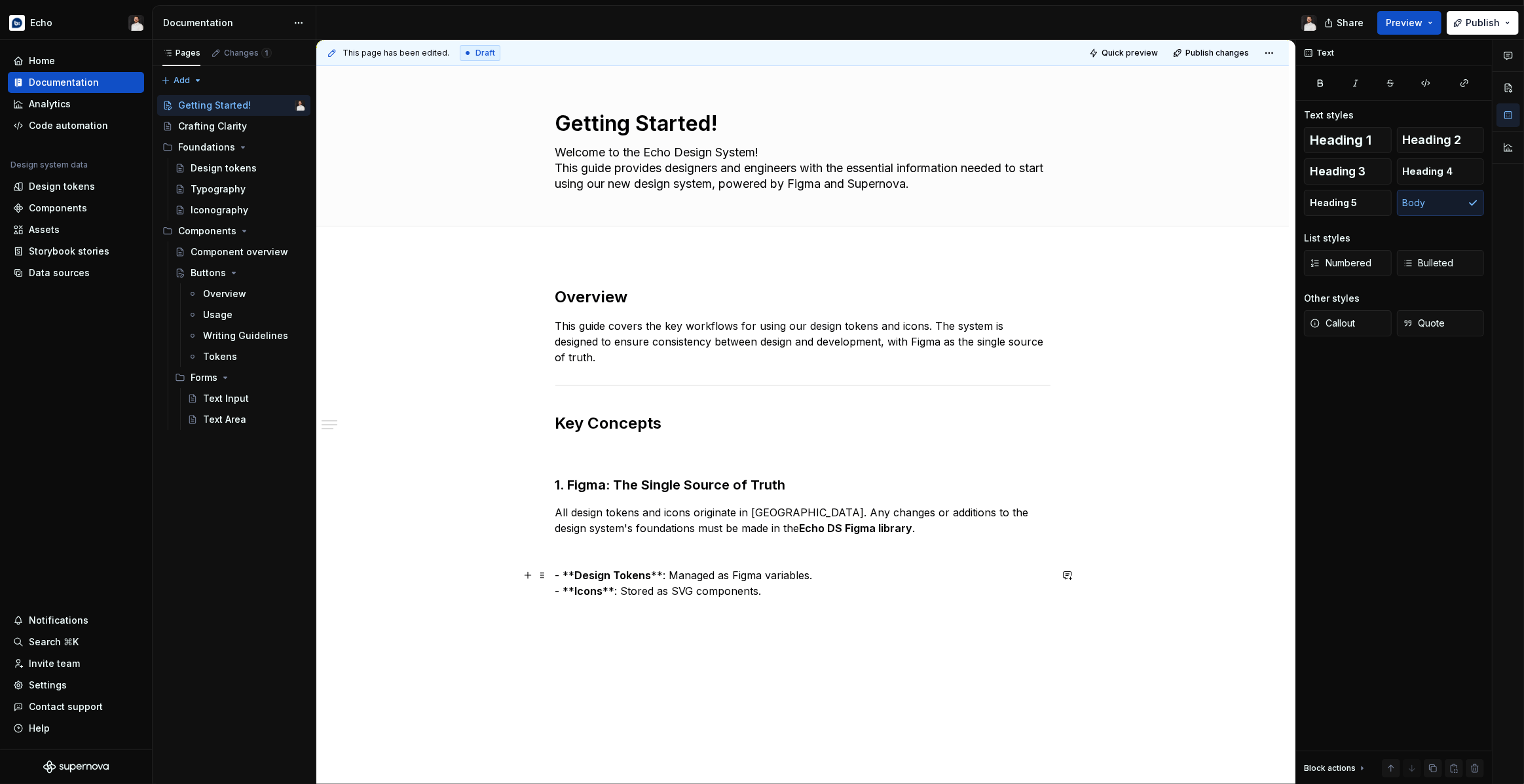
click at [577, 576] on strong "Design Tokens" at bounding box center [614, 575] width 77 height 13
click at [650, 576] on p "- Design Tokens **: Managed as Figma variables. - Icons **: Stored as SVG compo…" at bounding box center [803, 583] width 495 height 32
click at [569, 553] on p at bounding box center [803, 552] width 495 height 15
click at [823, 568] on p "- Design Tokens : Managed as Figma variables. - Icons : Stored as SVG component…" at bounding box center [803, 583] width 495 height 32
click at [728, 552] on p at bounding box center [803, 552] width 495 height 15
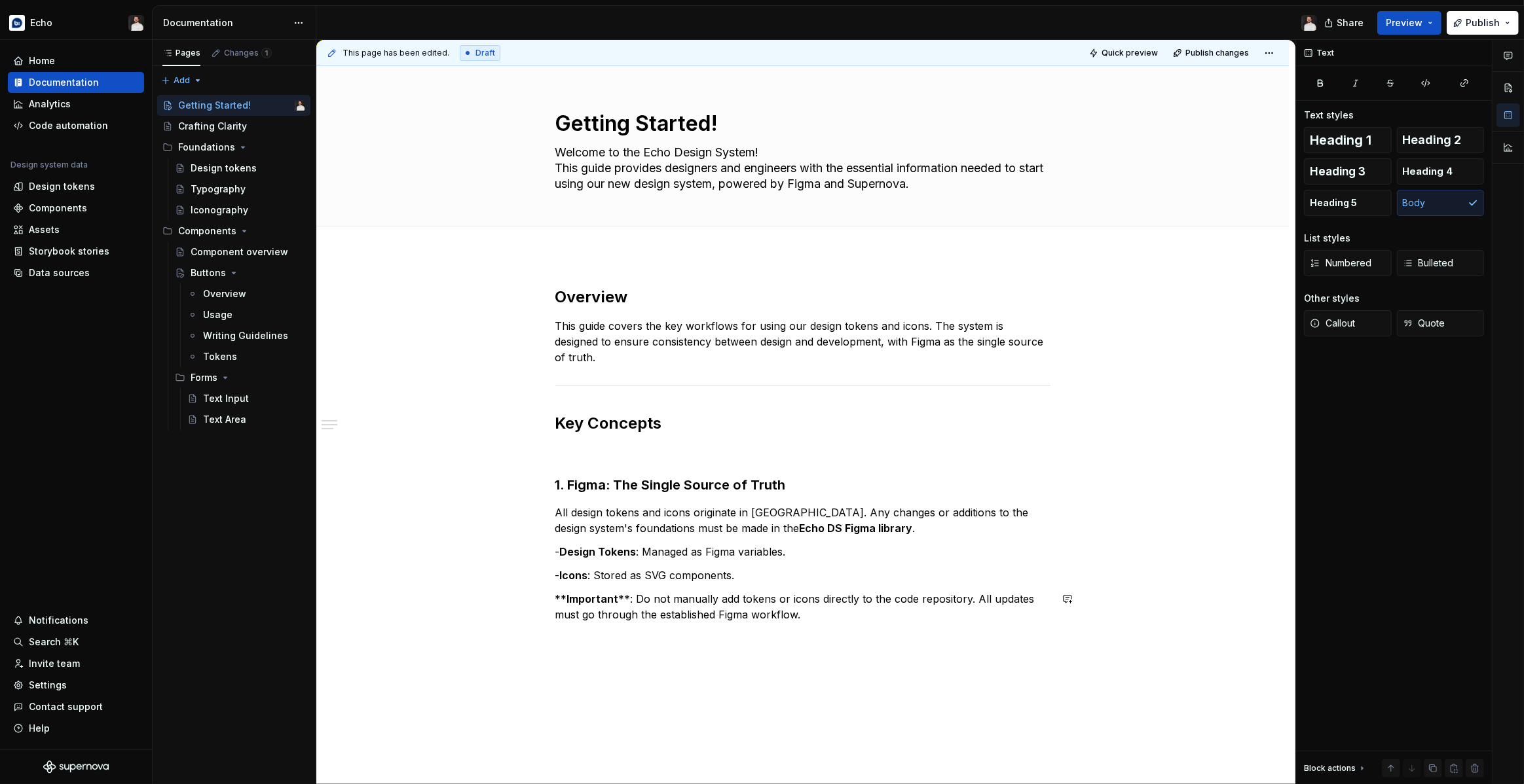
click at [776, 585] on div "Overview This guide covers the key workflows for using our design tokens and ic…" at bounding box center [803, 454] width 495 height 336
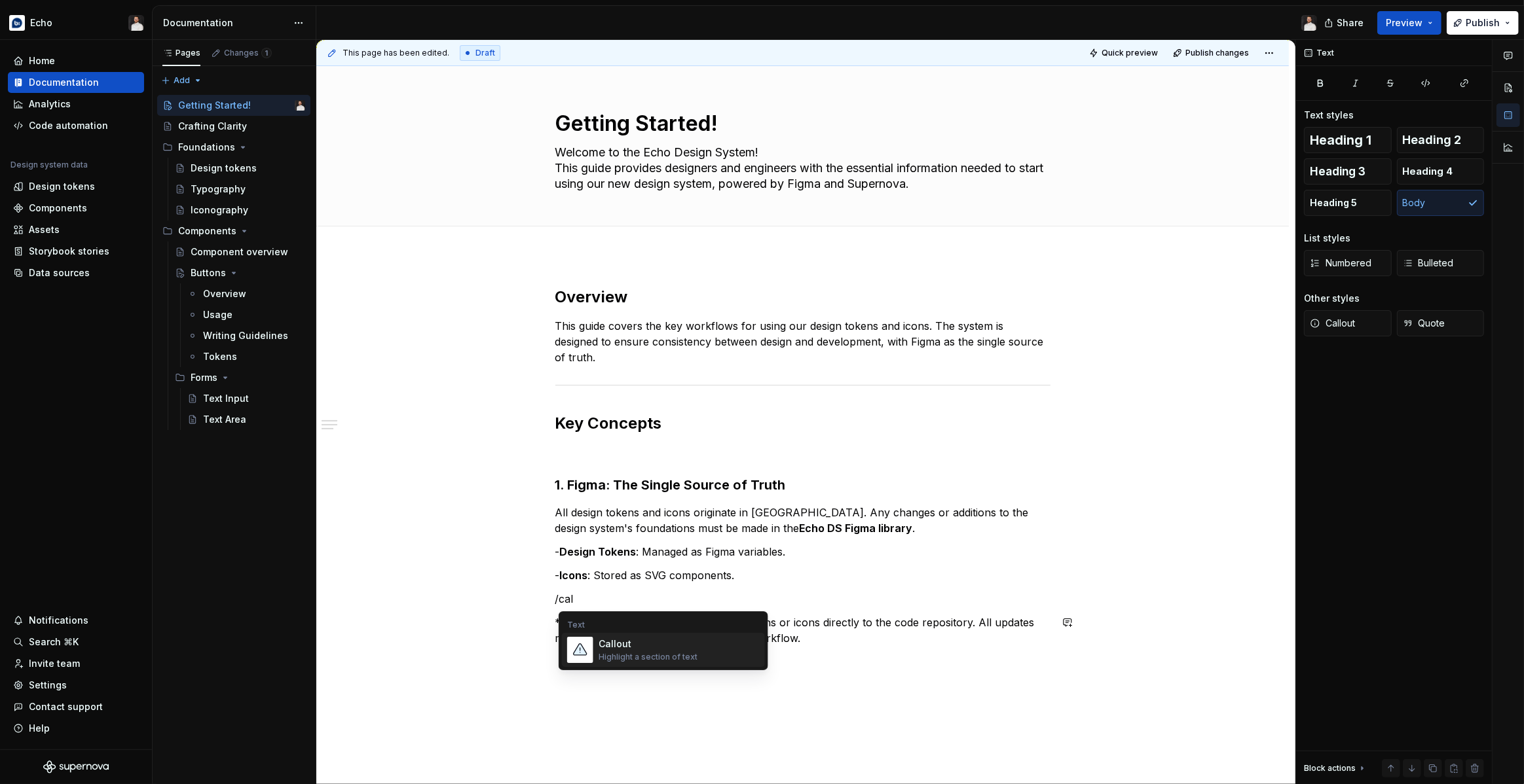
click at [651, 656] on div "Highlight a section of text" at bounding box center [647, 657] width 99 height 11
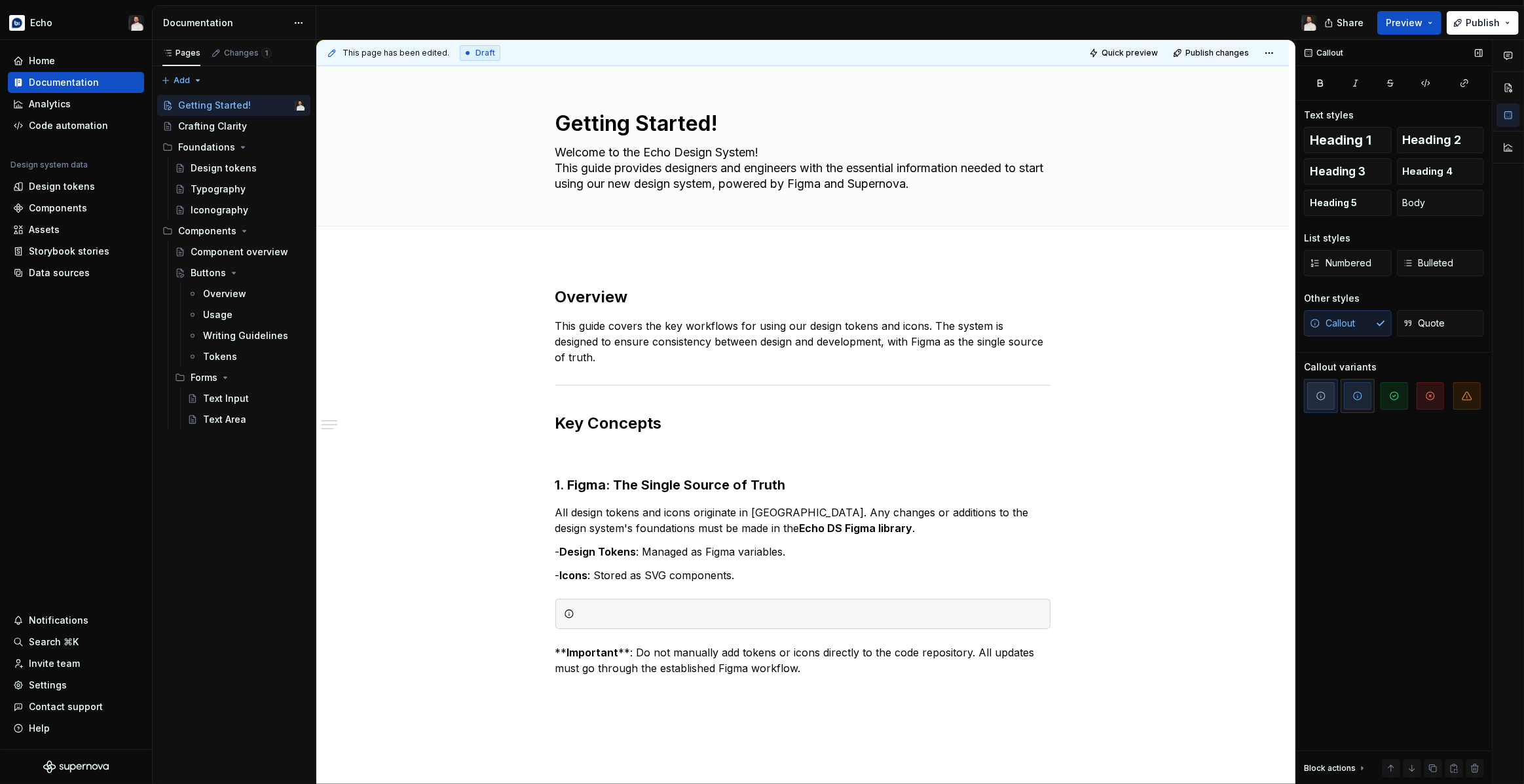
click at [1359, 396] on icon "button" at bounding box center [1358, 396] width 11 height 11
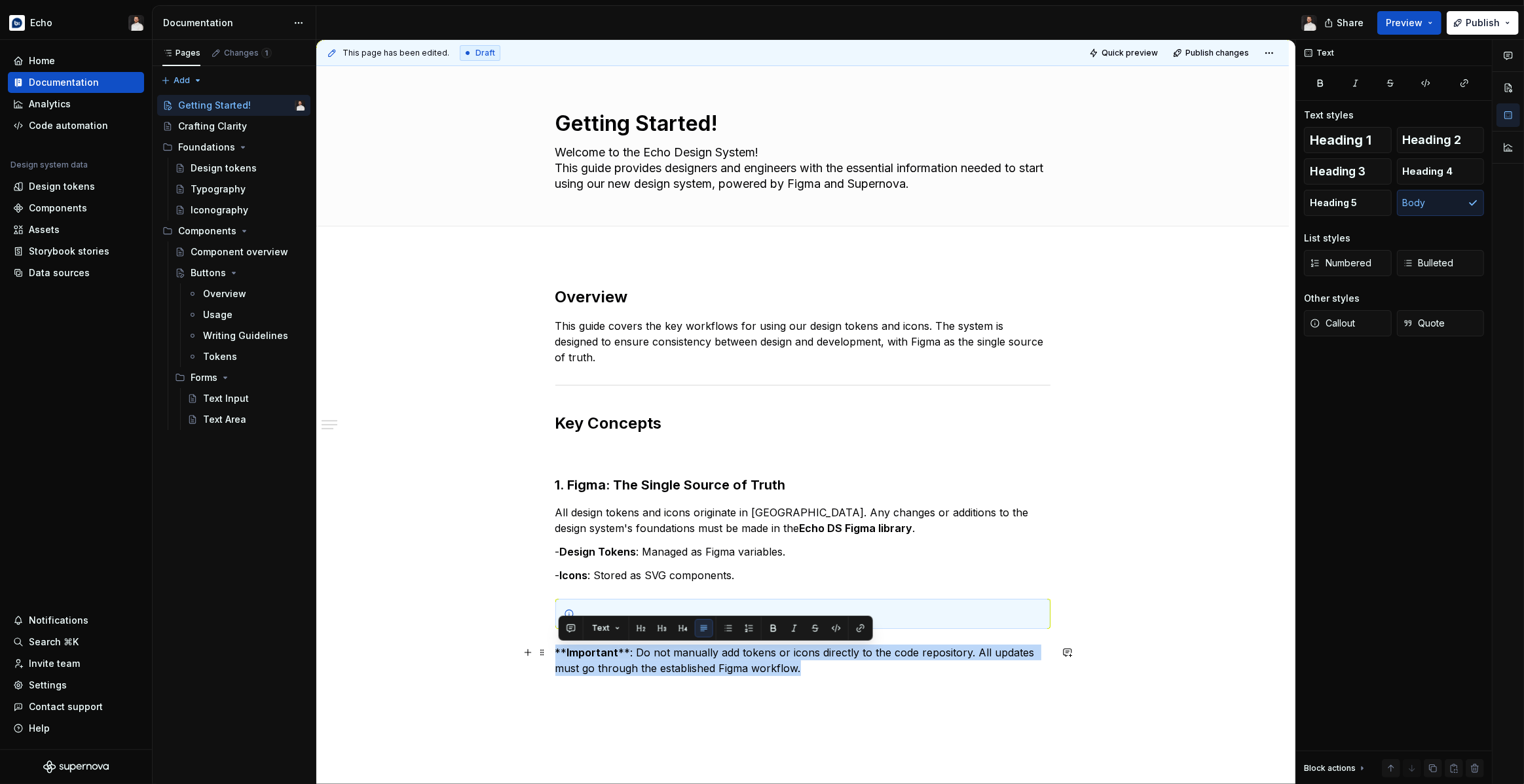
drag, startPoint x: 793, startPoint y: 677, endPoint x: 557, endPoint y: 656, distance: 236.9
click at [557, 656] on div "Overview This guide covers the key workflows for using our design tokens and ic…" at bounding box center [802, 591] width 973 height 672
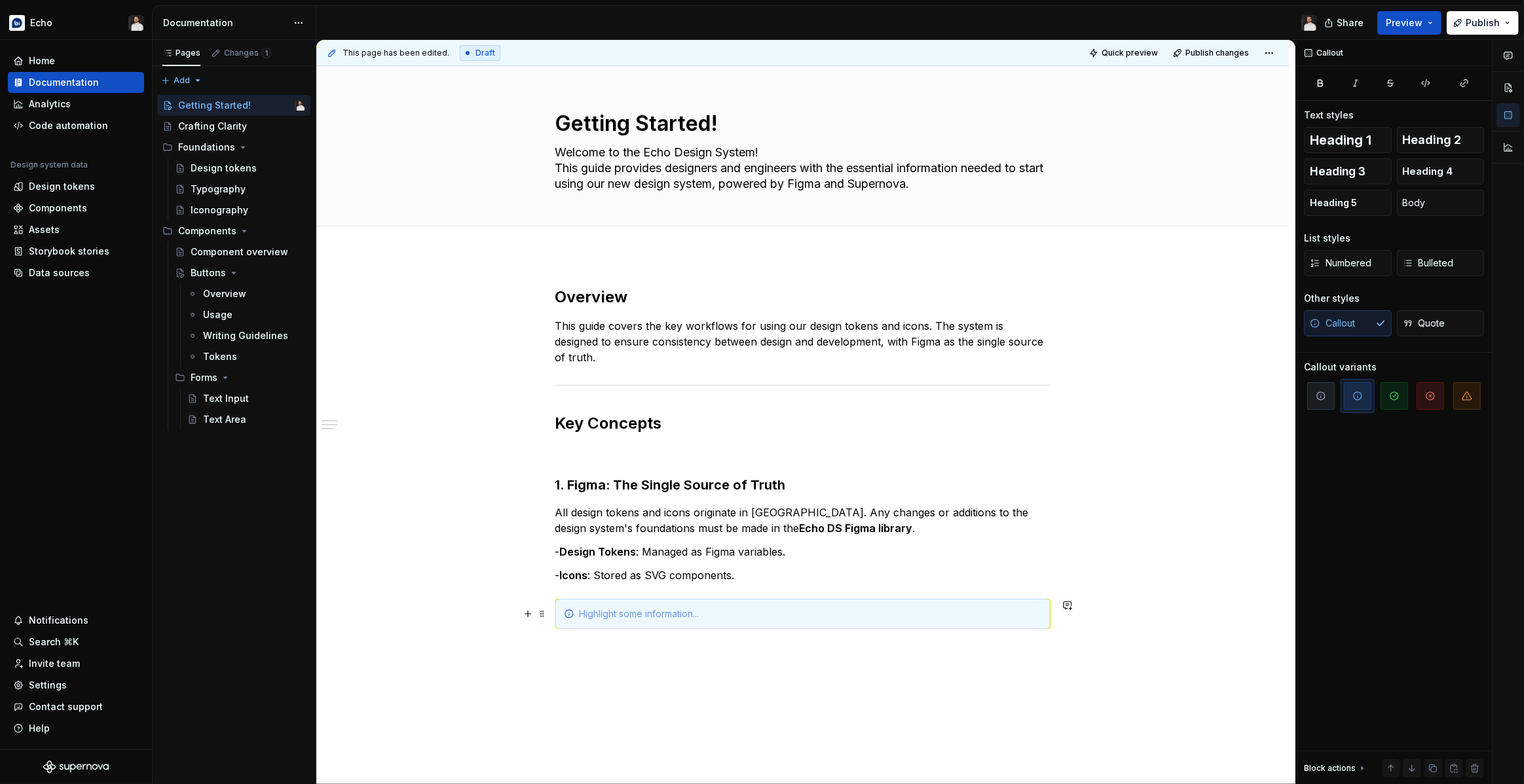
click at [595, 618] on div at bounding box center [810, 613] width 462 height 13
click at [644, 615] on div "** Important **: Do not manually add tokens or icons directly to the code repos…" at bounding box center [810, 620] width 462 height 26
click at [753, 659] on p at bounding box center [803, 666] width 495 height 15
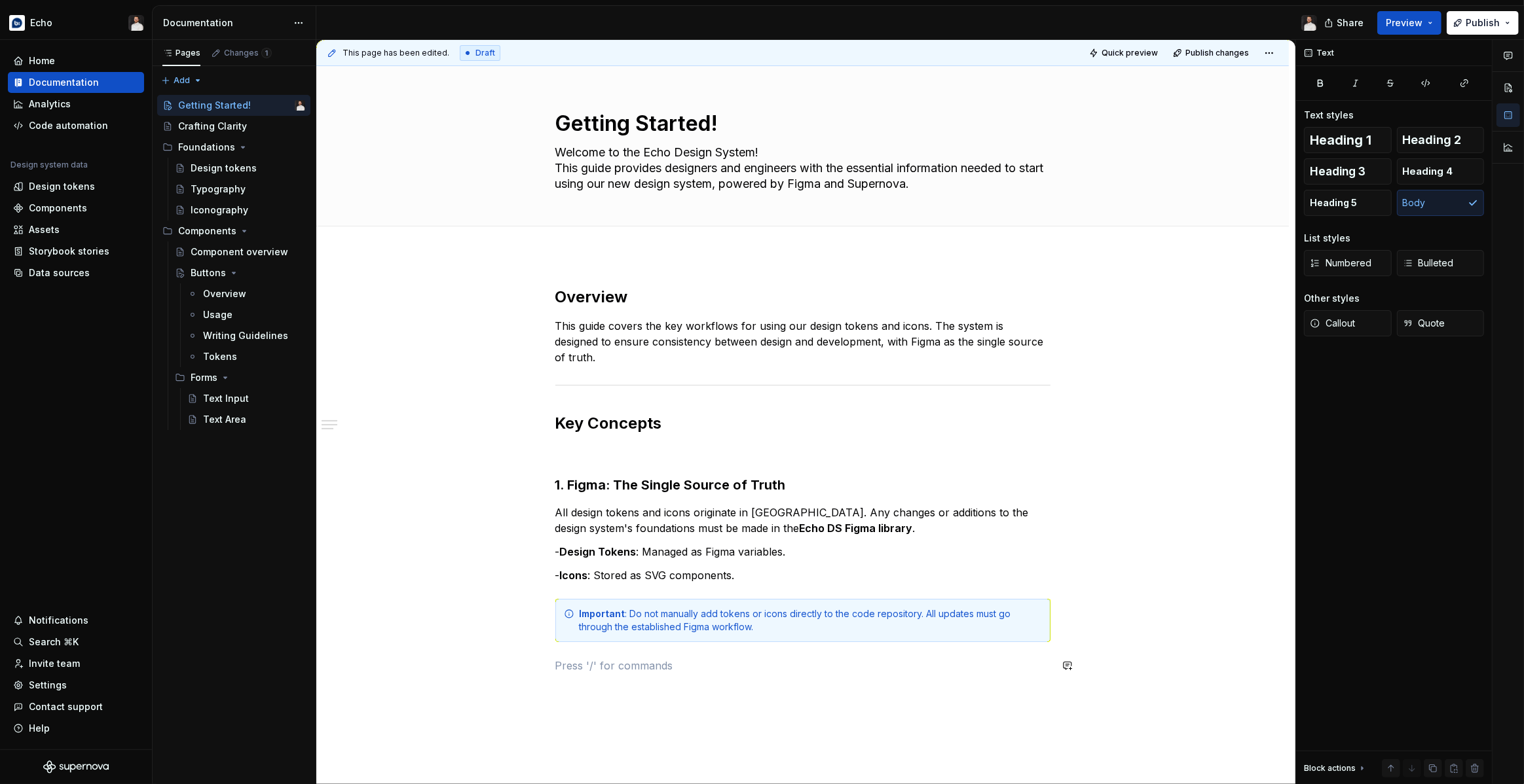
click at [779, 671] on p at bounding box center [803, 666] width 495 height 15
click at [591, 678] on div "Overview This guide covers the key workflows for using our design tokens and ic…" at bounding box center [803, 488] width 495 height 403
click at [593, 672] on p at bounding box center [803, 666] width 495 height 15
click at [1347, 172] on span "Heading 3" at bounding box center [1337, 171] width 55 height 13
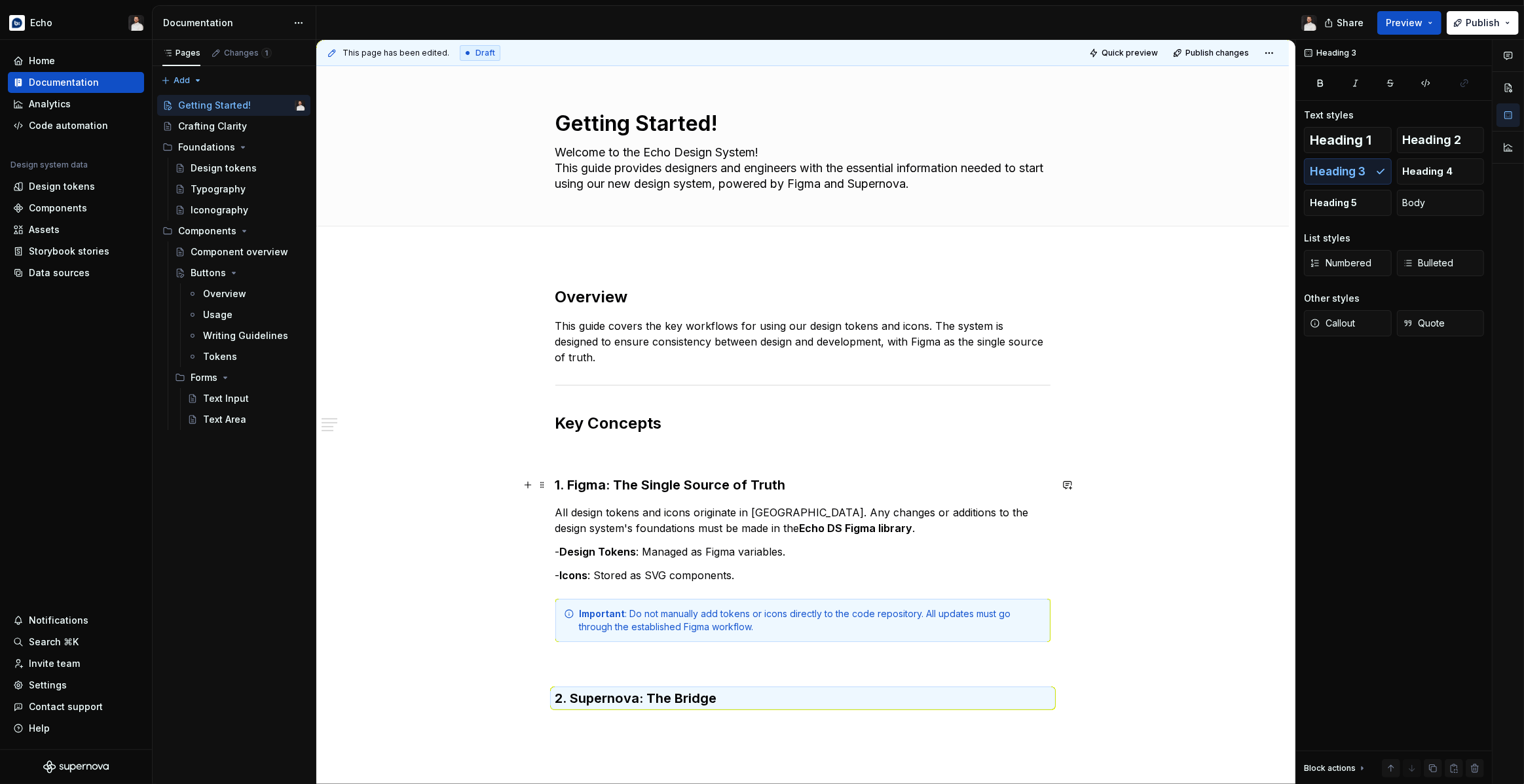
click at [637, 489] on h3 "1. Figma: The Single Source of Truth" at bounding box center [803, 485] width 495 height 18
click at [738, 699] on h3 "2. Supernova: The Bridge" at bounding box center [803, 699] width 495 height 18
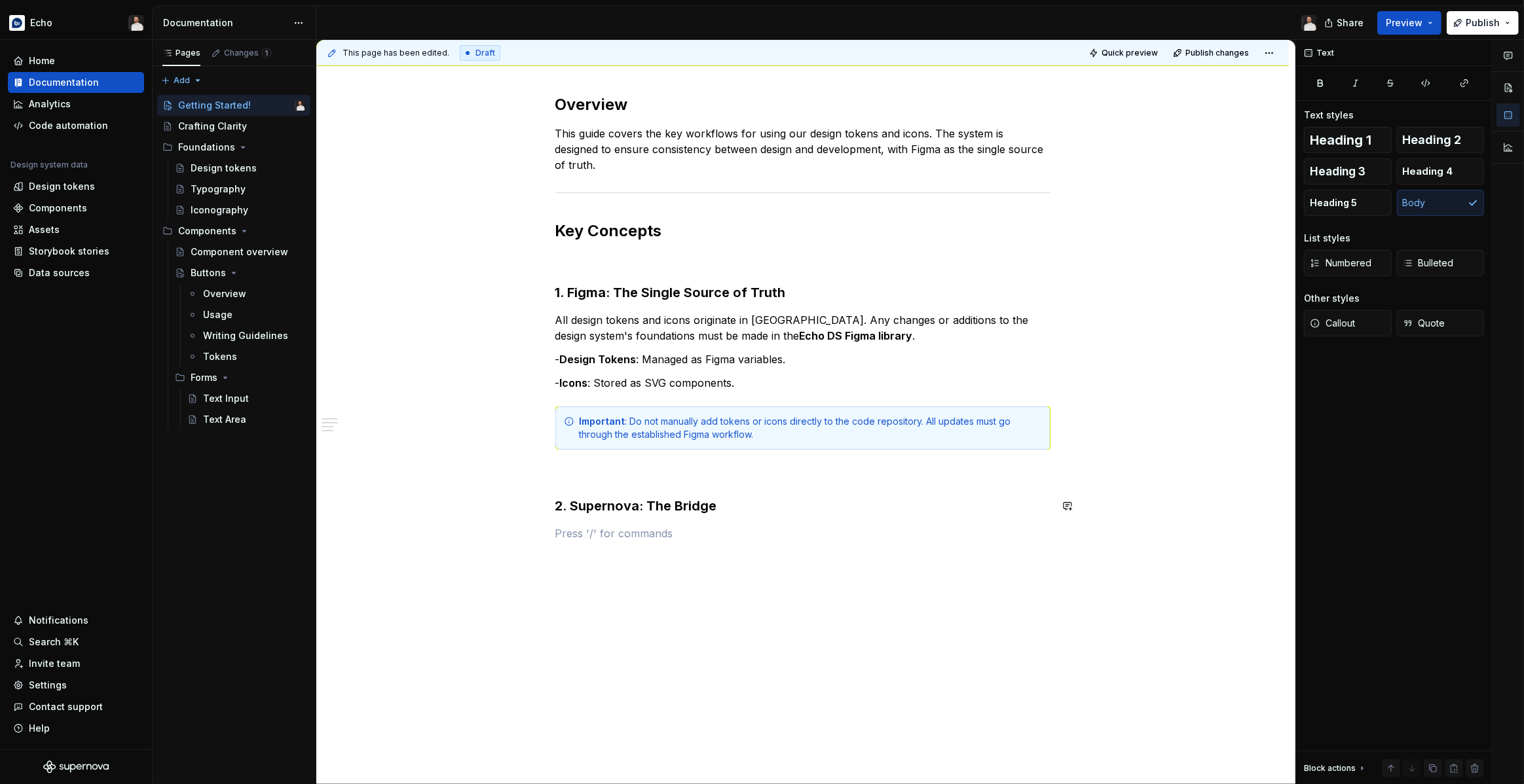
scroll to position [193, 0]
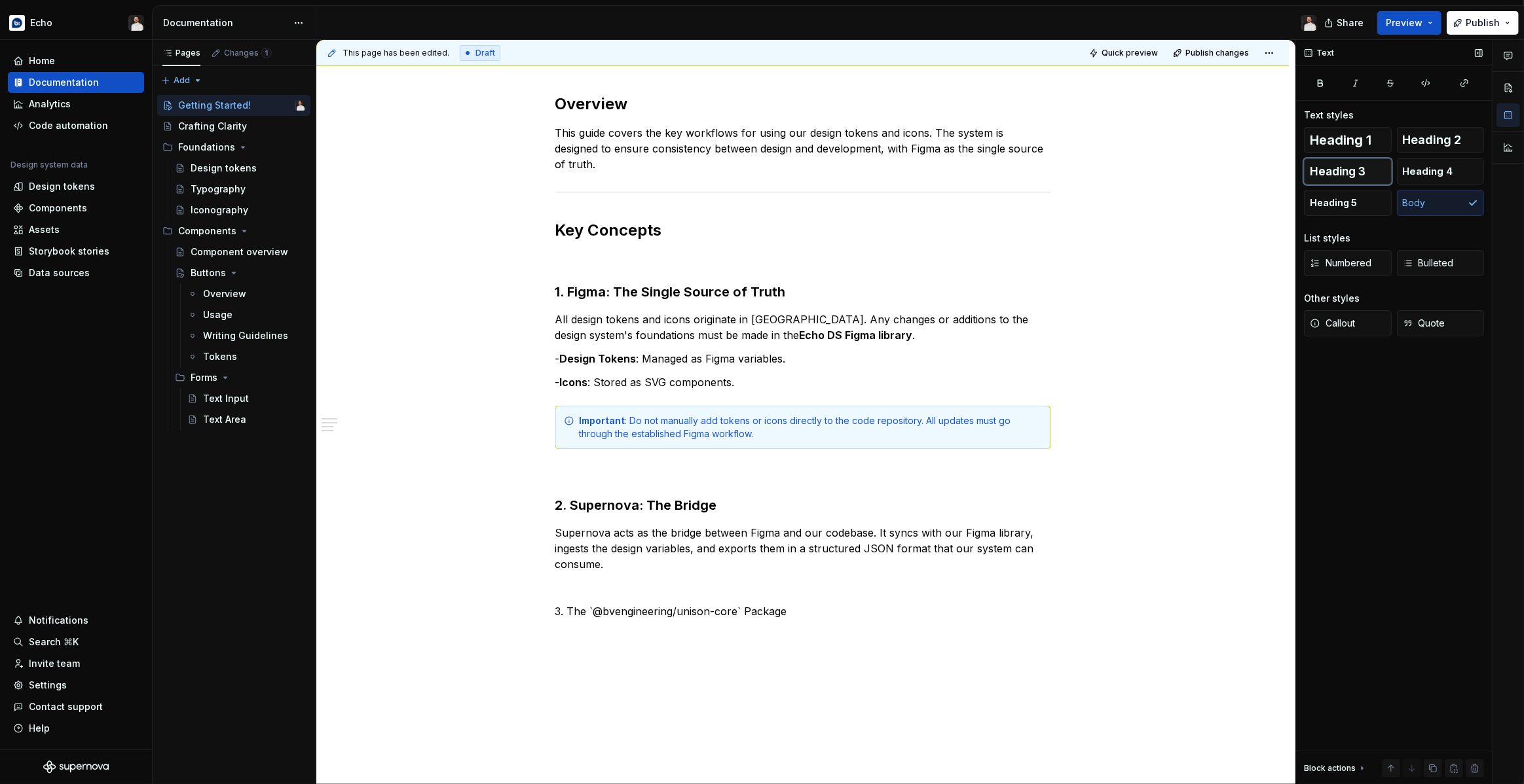
click at [1359, 170] on span "Heading 3" at bounding box center [1337, 171] width 55 height 13
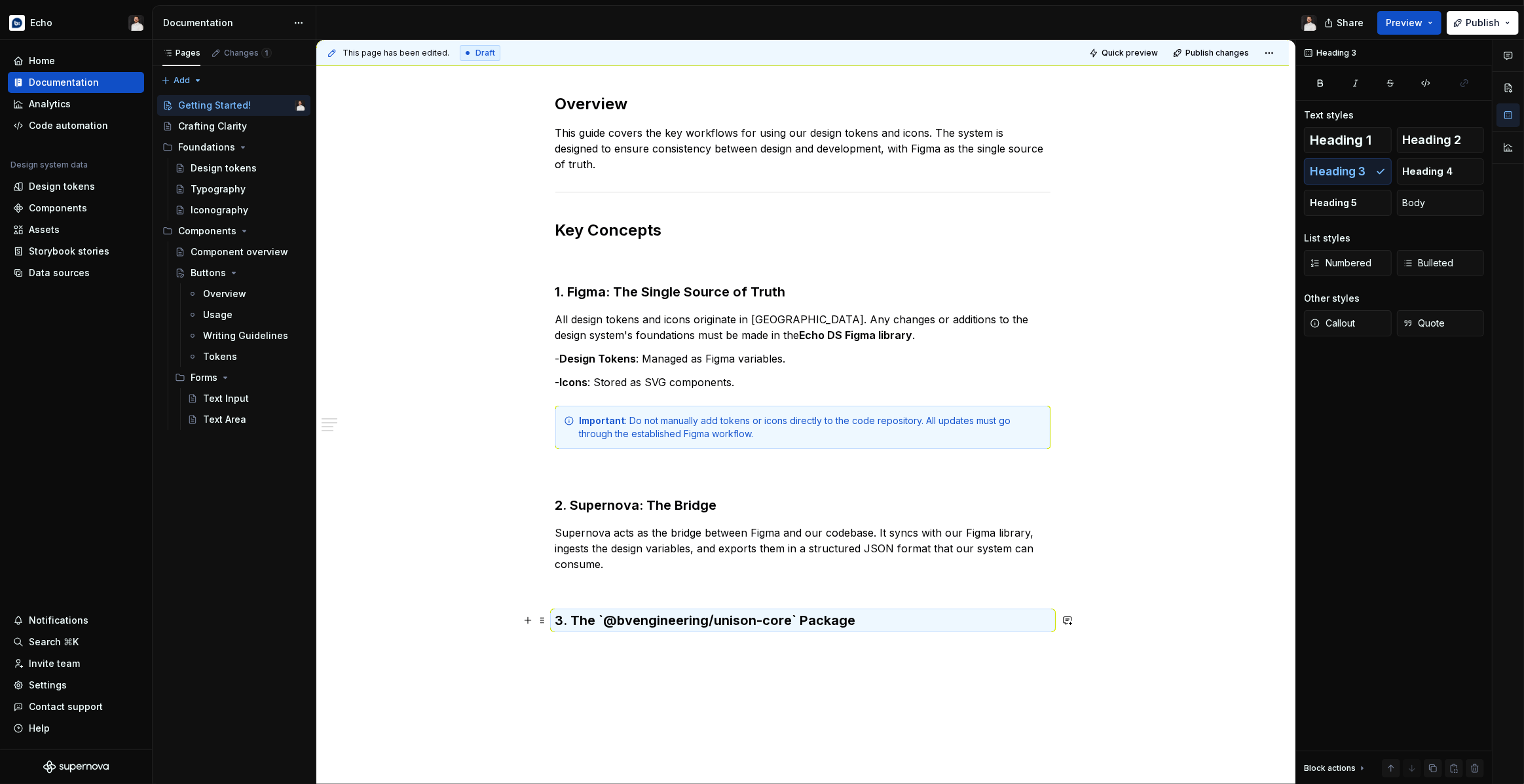
click at [921, 628] on h3 "3. The `@bvengineering/unison-core` Package" at bounding box center [803, 620] width 495 height 18
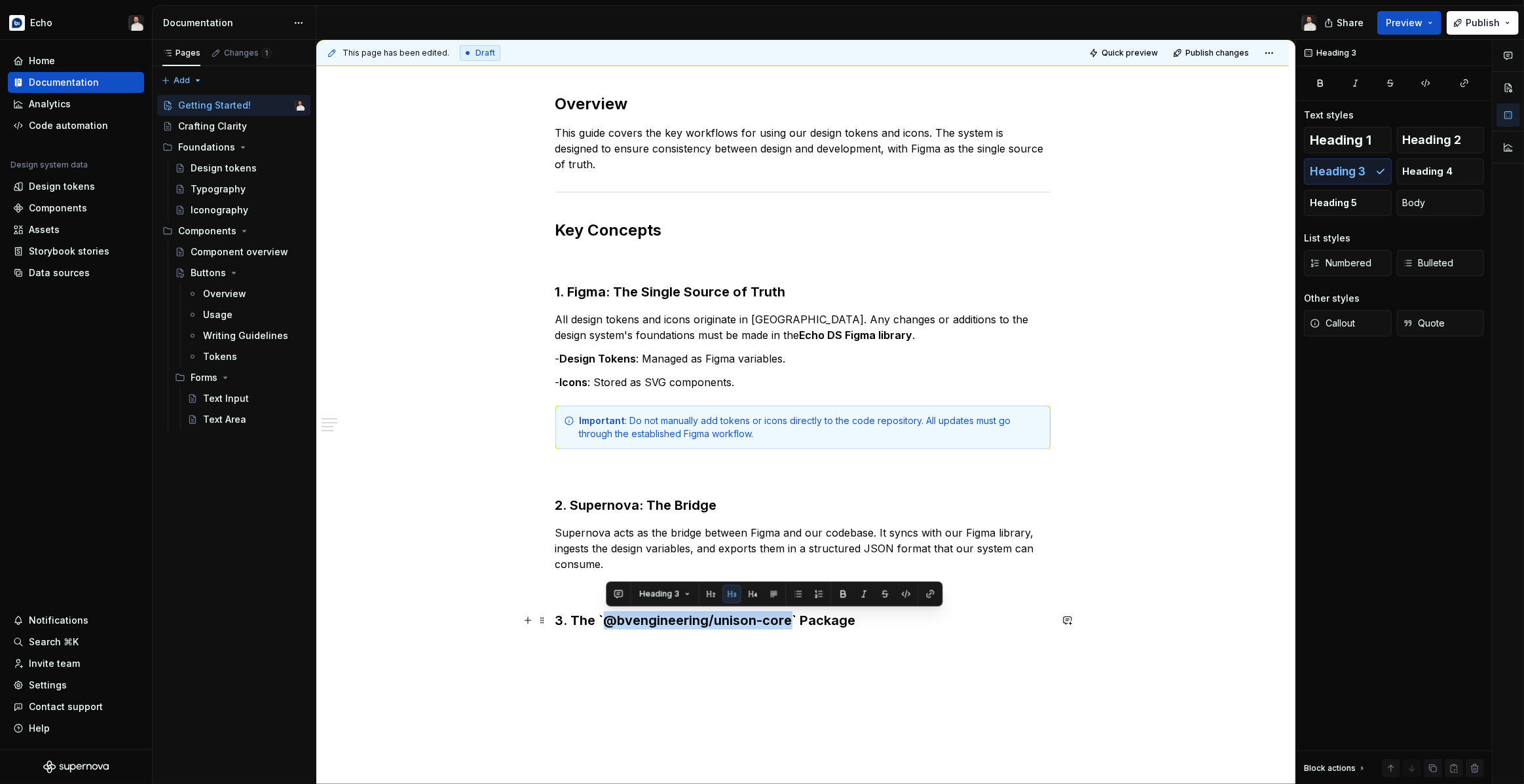
drag, startPoint x: 793, startPoint y: 619, endPoint x: 604, endPoint y: 619, distance: 189.0
click at [604, 619] on h3 "3. The `@bvengineering/unison-core` Package" at bounding box center [803, 620] width 495 height 18
click at [897, 593] on button "button" at bounding box center [906, 594] width 18 height 18
click at [605, 615] on h3 "3. The ` @bvengineering/unison-core ` Package" at bounding box center [803, 620] width 495 height 18
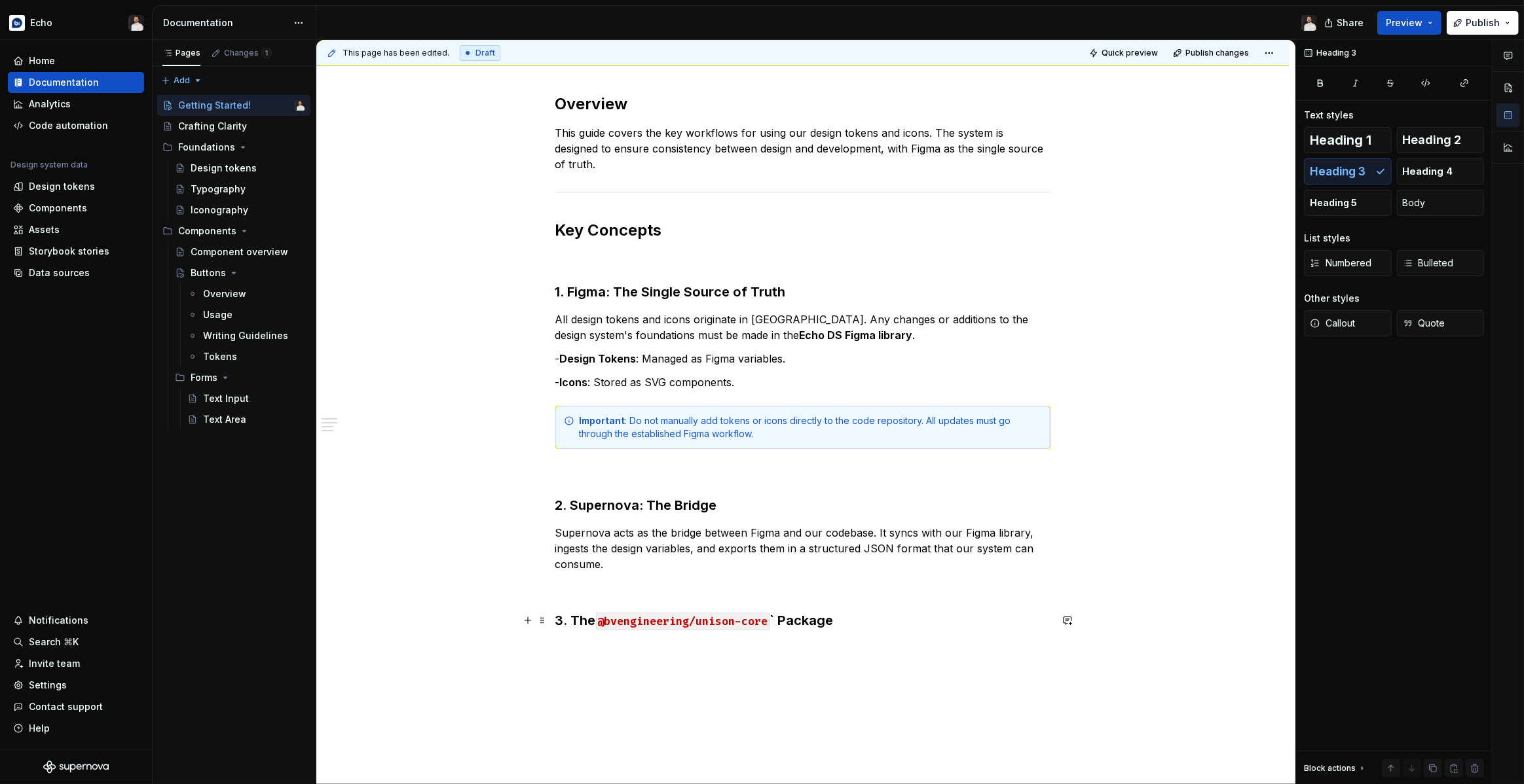
click at [780, 616] on h3 "3. The @bvengineering/unison-core ` Package" at bounding box center [803, 620] width 495 height 18
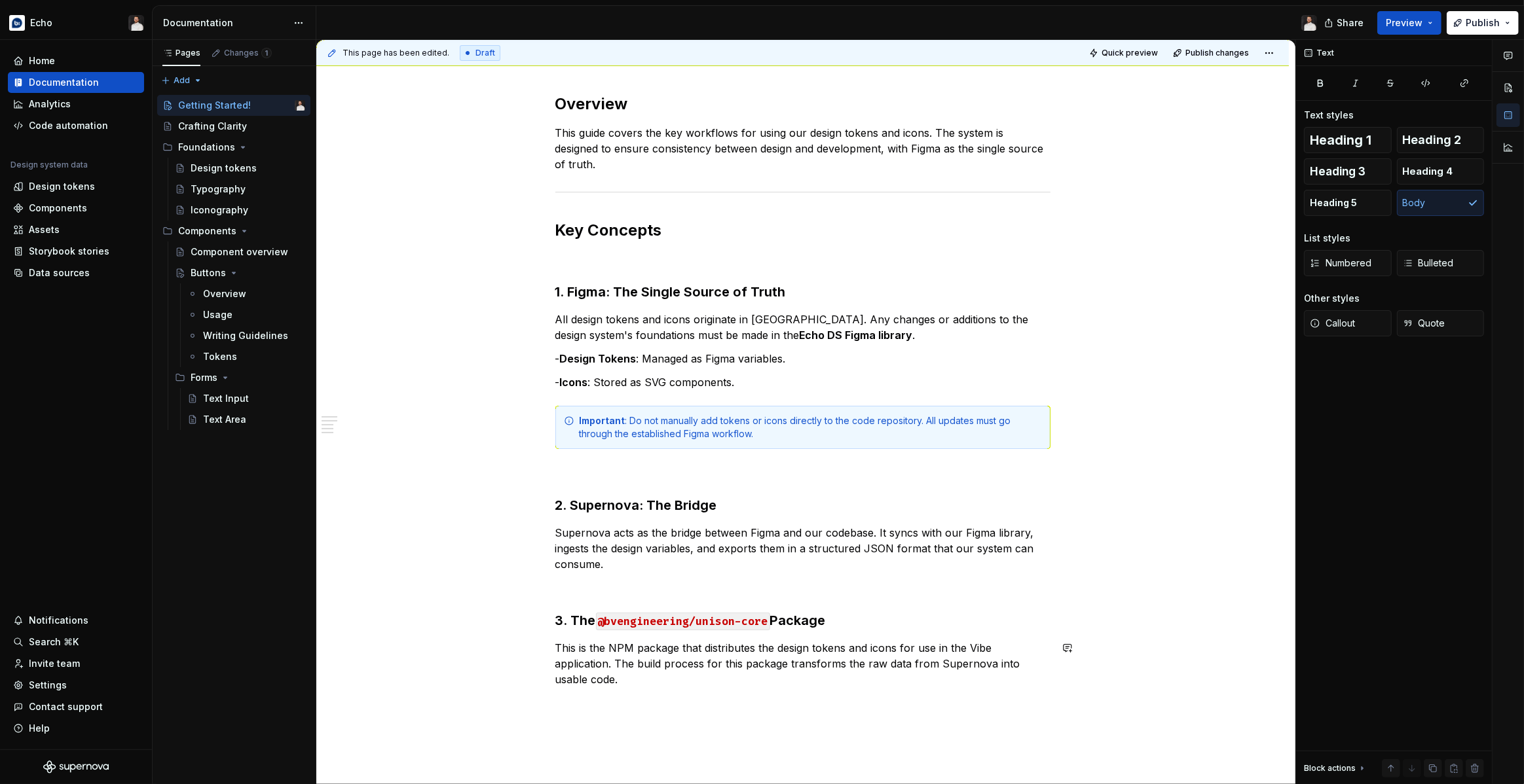
click at [677, 721] on div "Overview This guide covers the key workflows for using our design tokens and ic…" at bounding box center [802, 500] width 973 height 876
click at [761, 435] on div "Important : Do not manually add tokens or icons directly to the code repository…" at bounding box center [810, 427] width 462 height 26
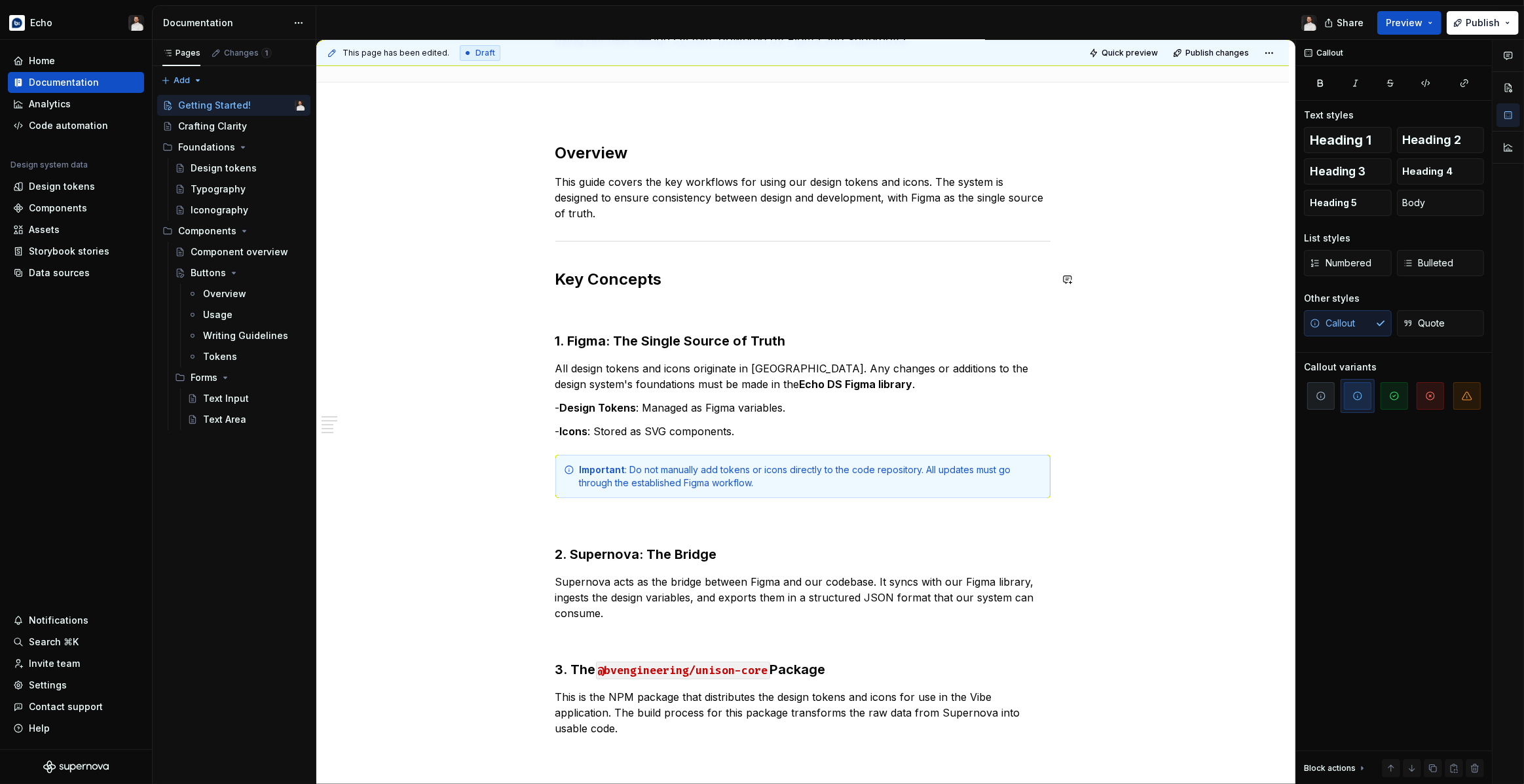
scroll to position [131, 0]
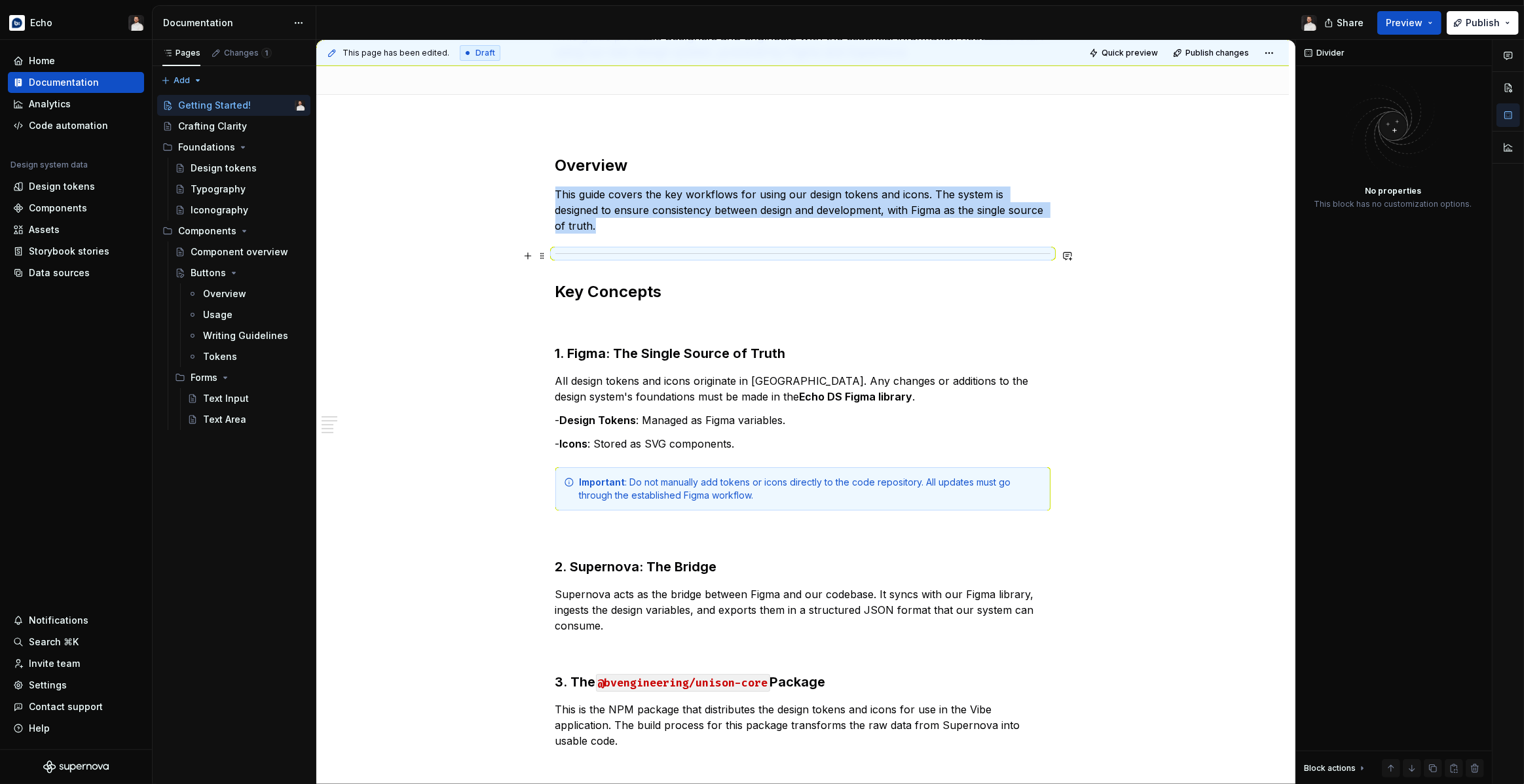
click at [610, 255] on div at bounding box center [803, 253] width 495 height 8
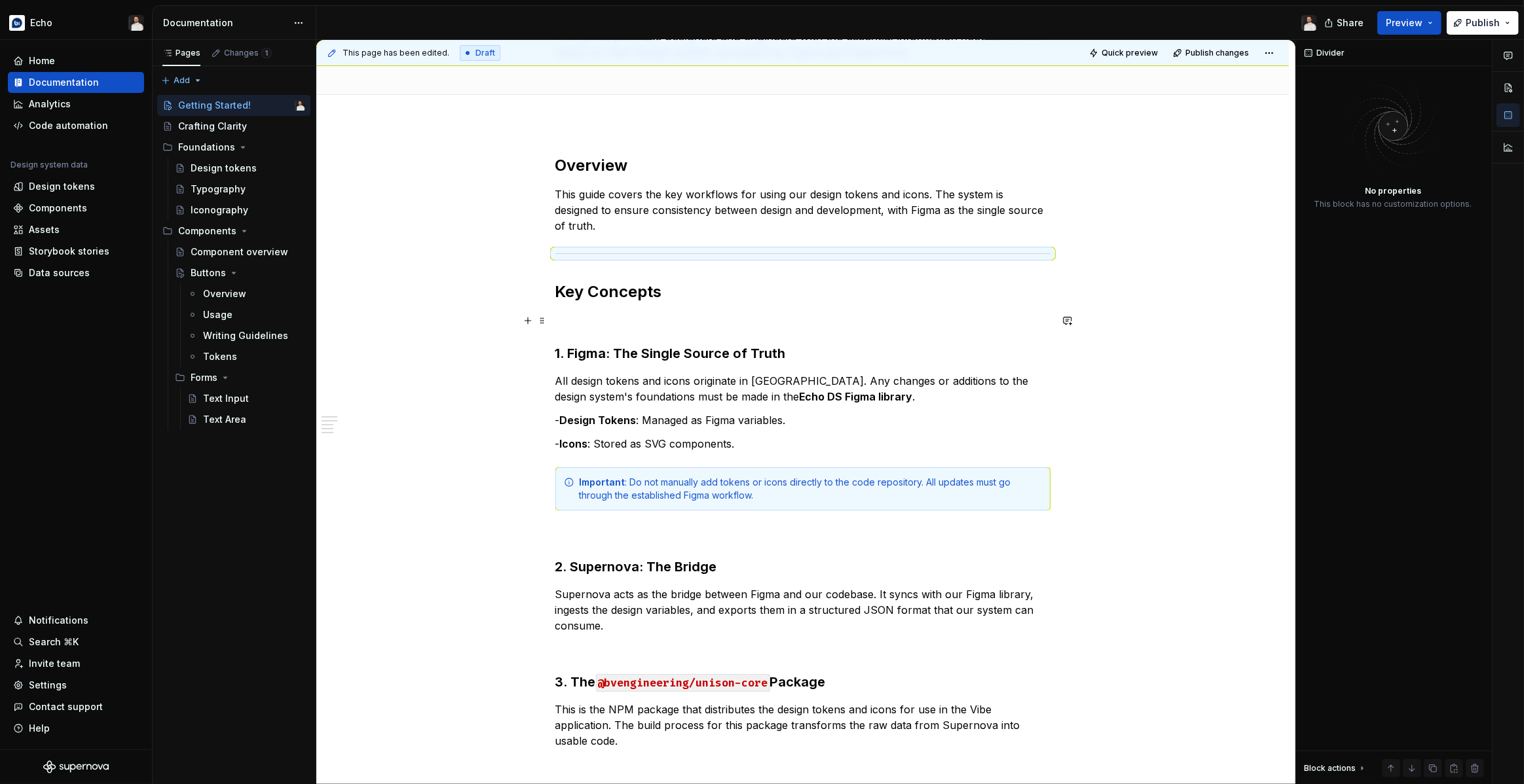
click at [577, 327] on p at bounding box center [803, 321] width 495 height 15
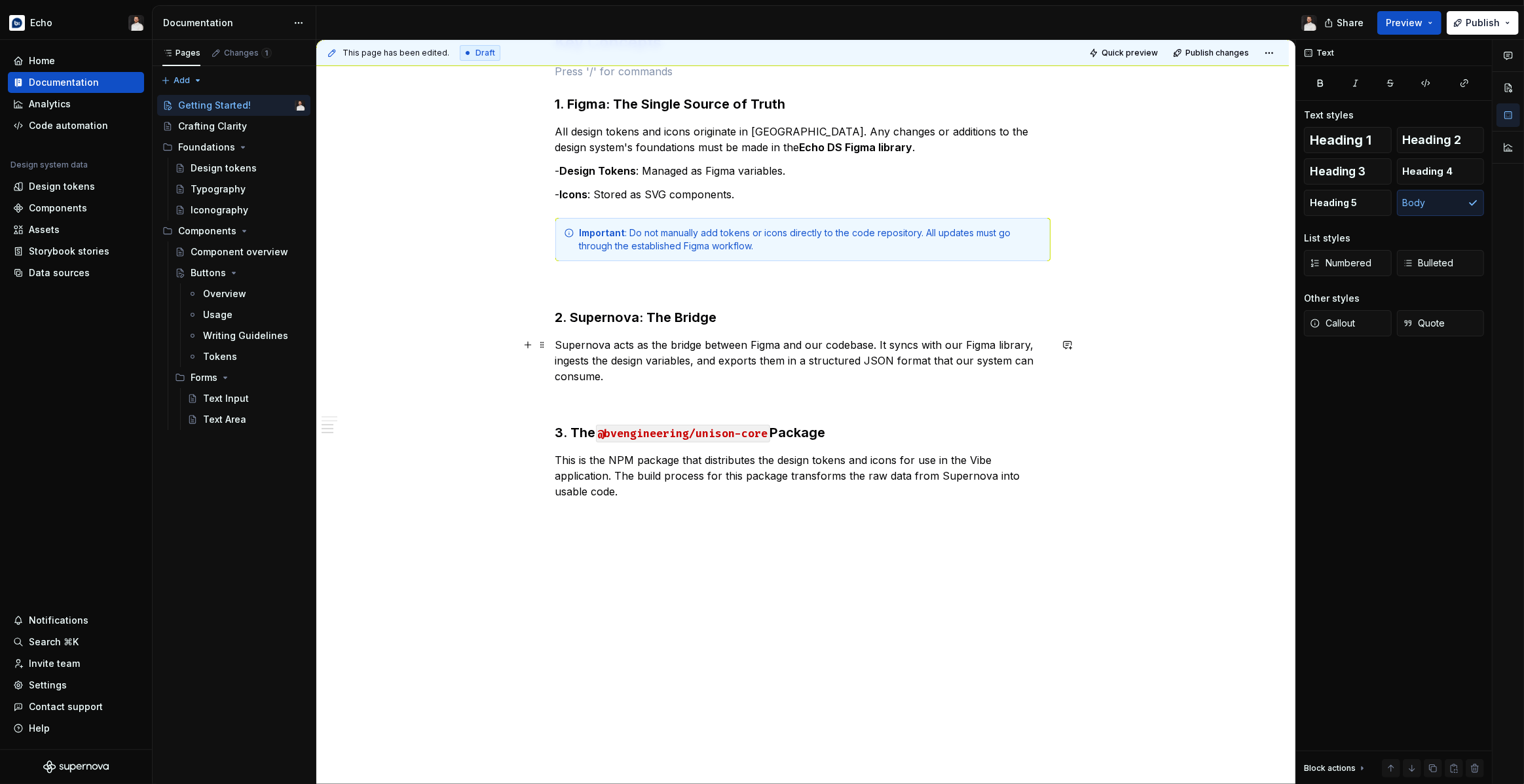
scroll to position [393, 0]
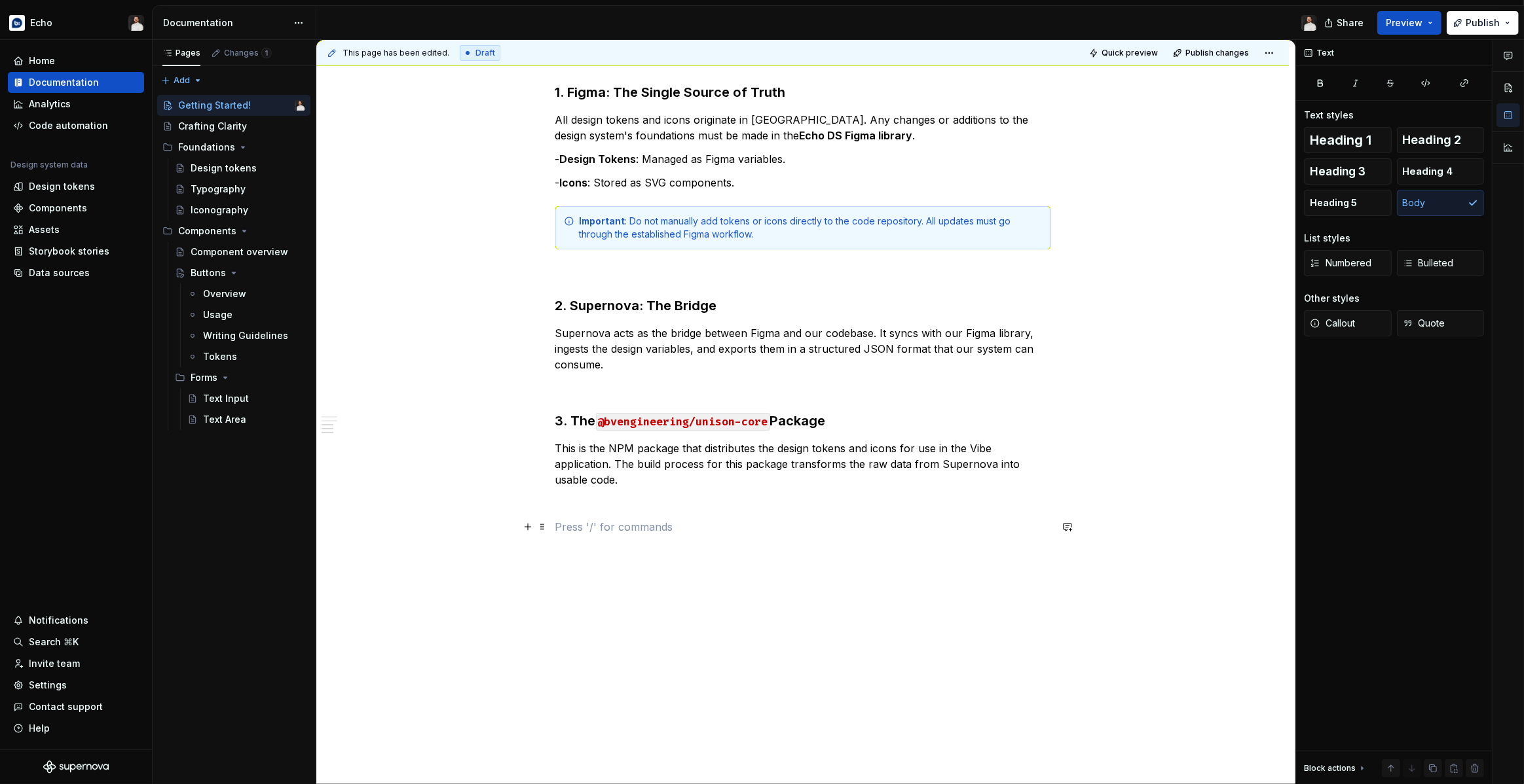
click at [586, 531] on p at bounding box center [803, 527] width 495 height 15
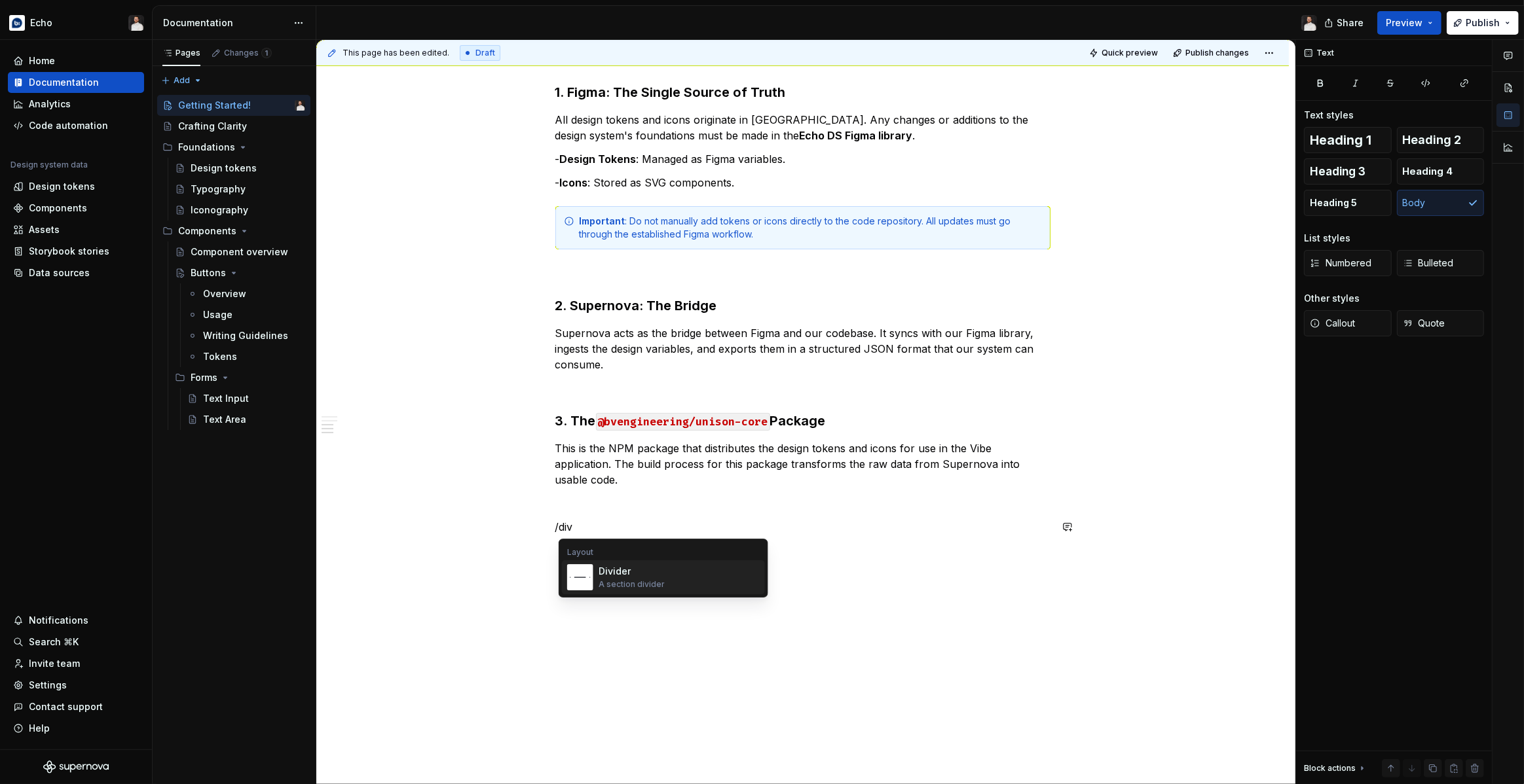
click at [672, 578] on div "Divider A section divider" at bounding box center [679, 577] width 161 height 26
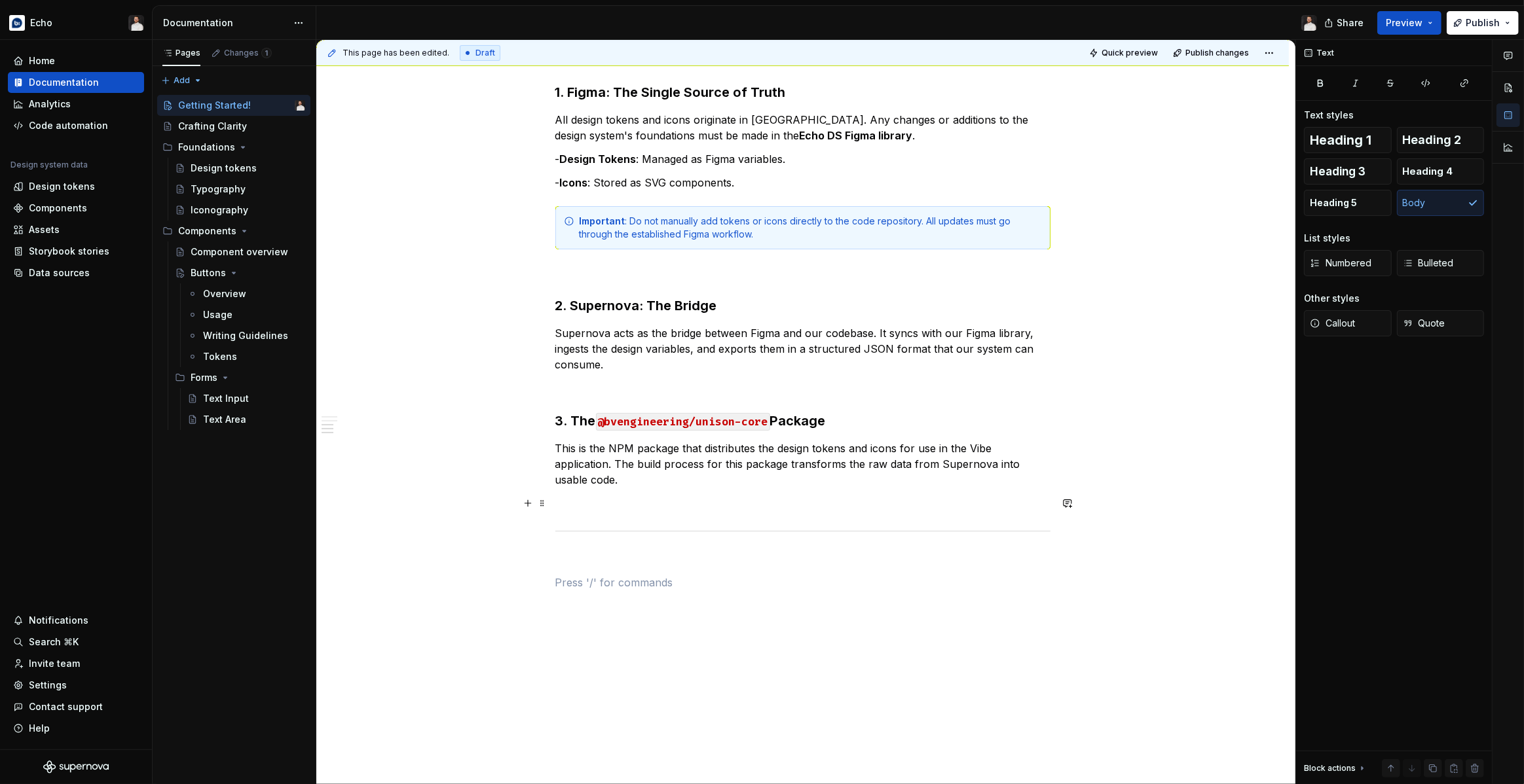
click at [601, 505] on p at bounding box center [803, 503] width 495 height 15
click at [606, 560] on p at bounding box center [803, 559] width 495 height 15
click at [603, 576] on p at bounding box center [803, 583] width 495 height 15
click at [1416, 145] on span "Heading 2" at bounding box center [1432, 140] width 59 height 13
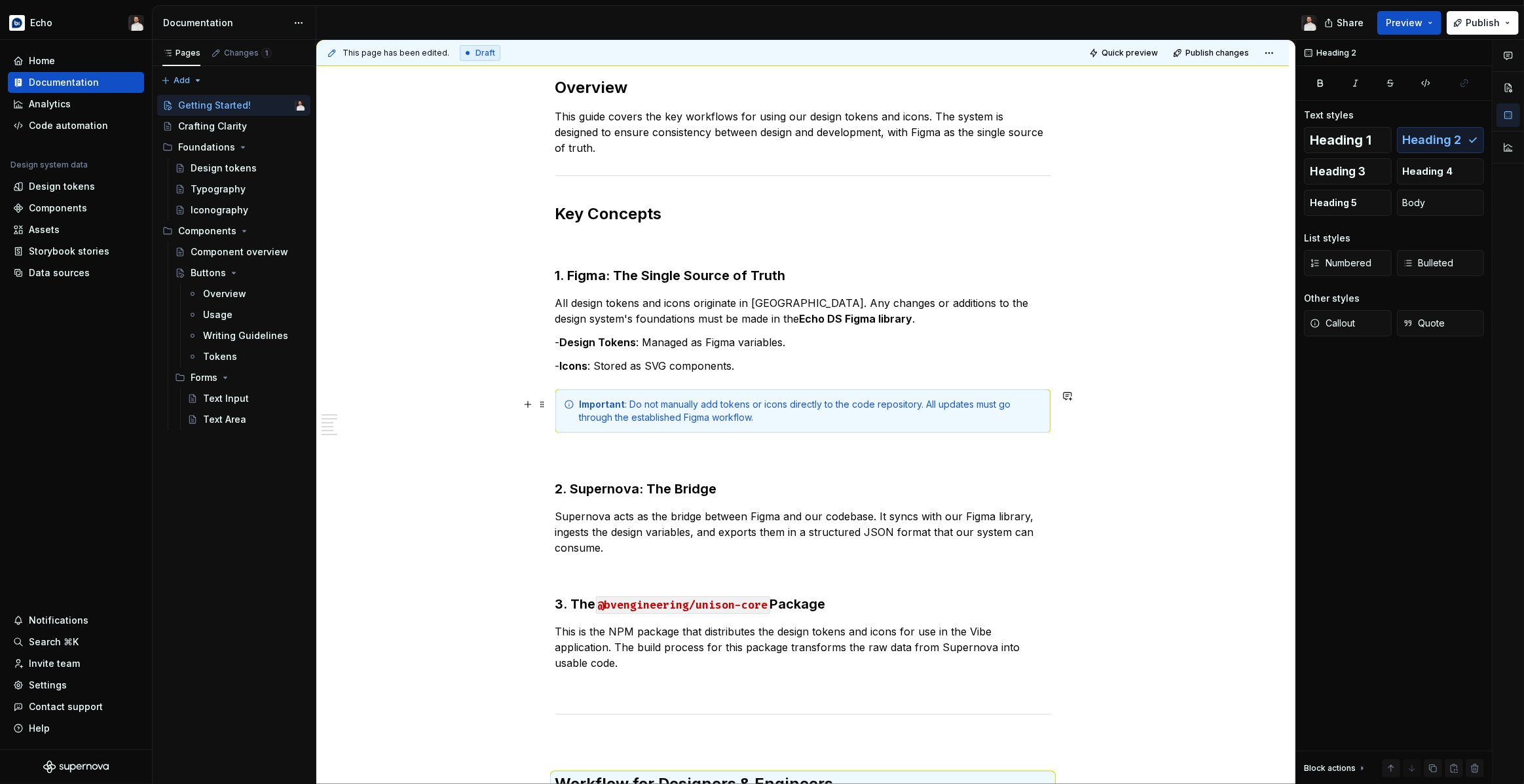
scroll to position [190, 0]
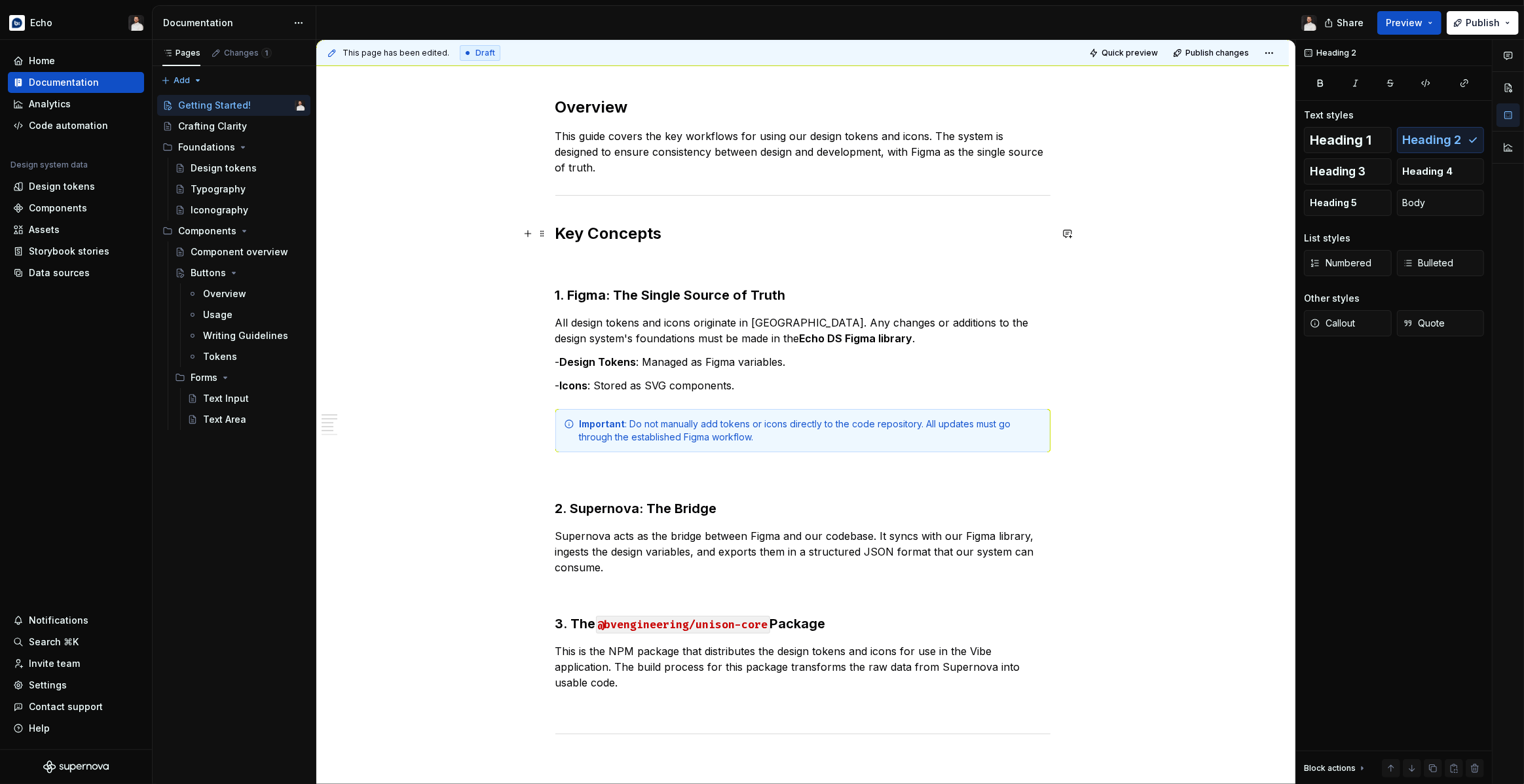
click at [587, 239] on h2 "Key Concepts" at bounding box center [803, 233] width 495 height 21
click at [591, 295] on h3 "1. Figma: The Single Source of Truth" at bounding box center [803, 295] width 495 height 18
click at [579, 266] on p at bounding box center [803, 262] width 495 height 15
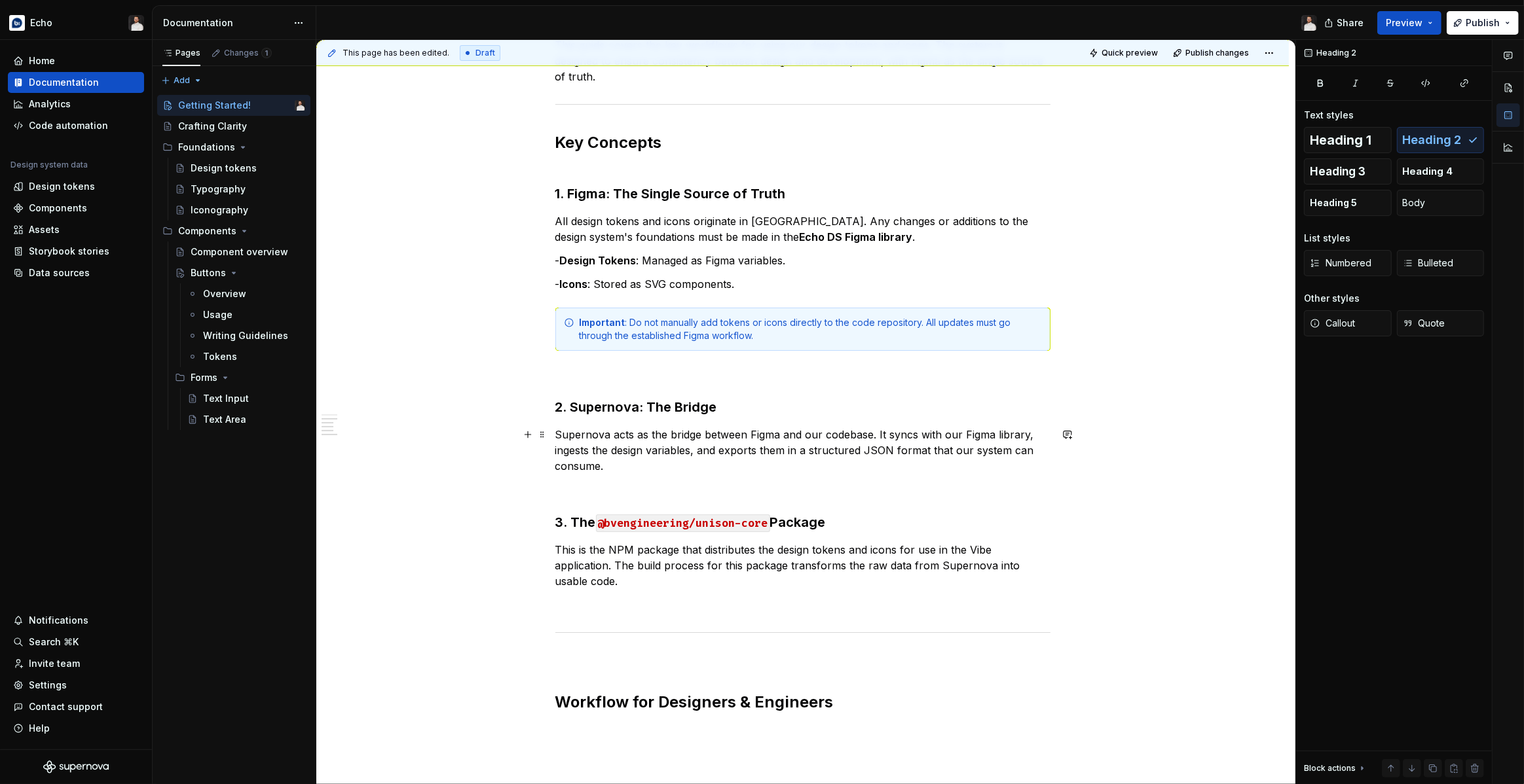
scroll to position [375, 0]
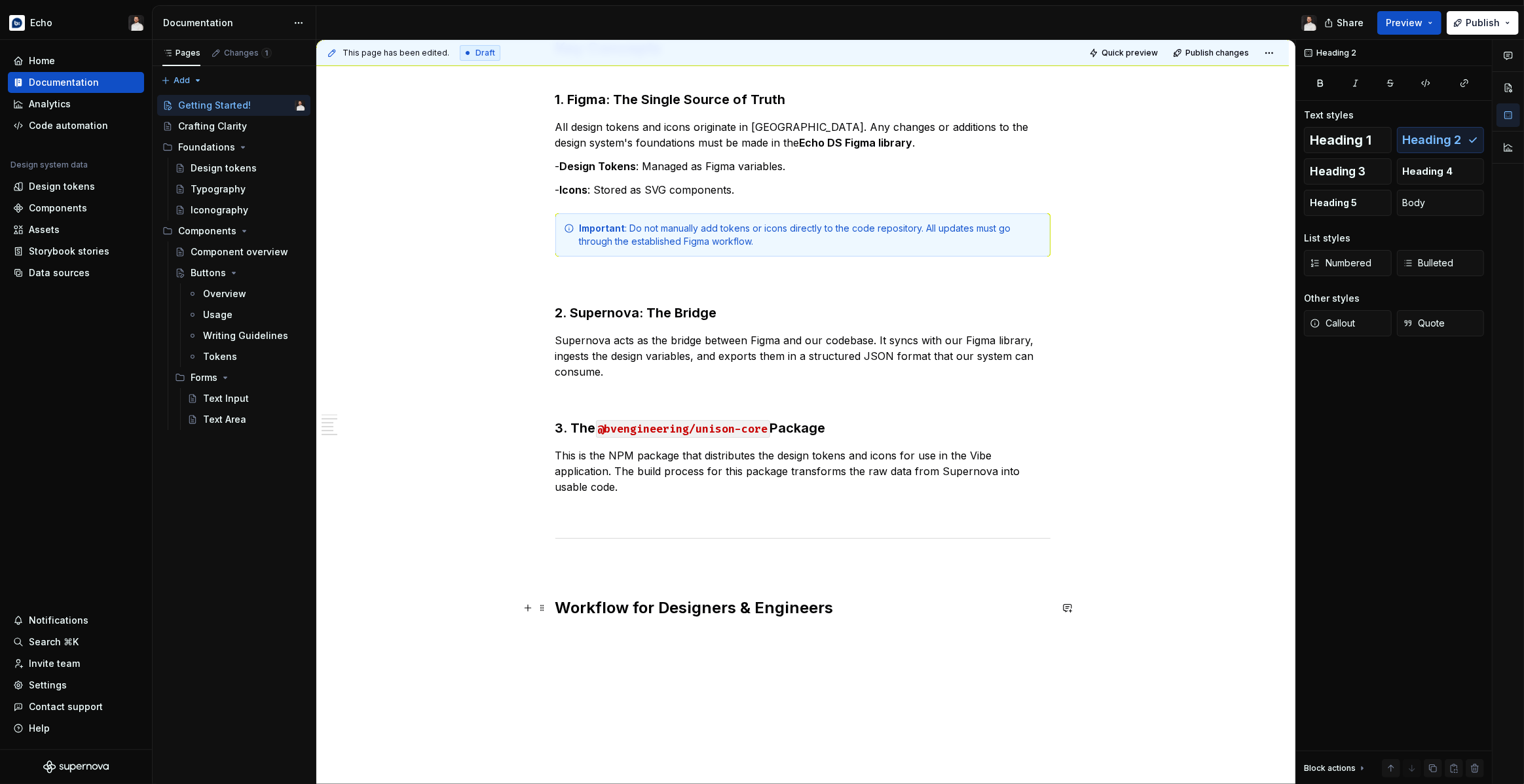
click at [631, 610] on h2 "Workflow for Designers & Engineers" at bounding box center [803, 608] width 495 height 21
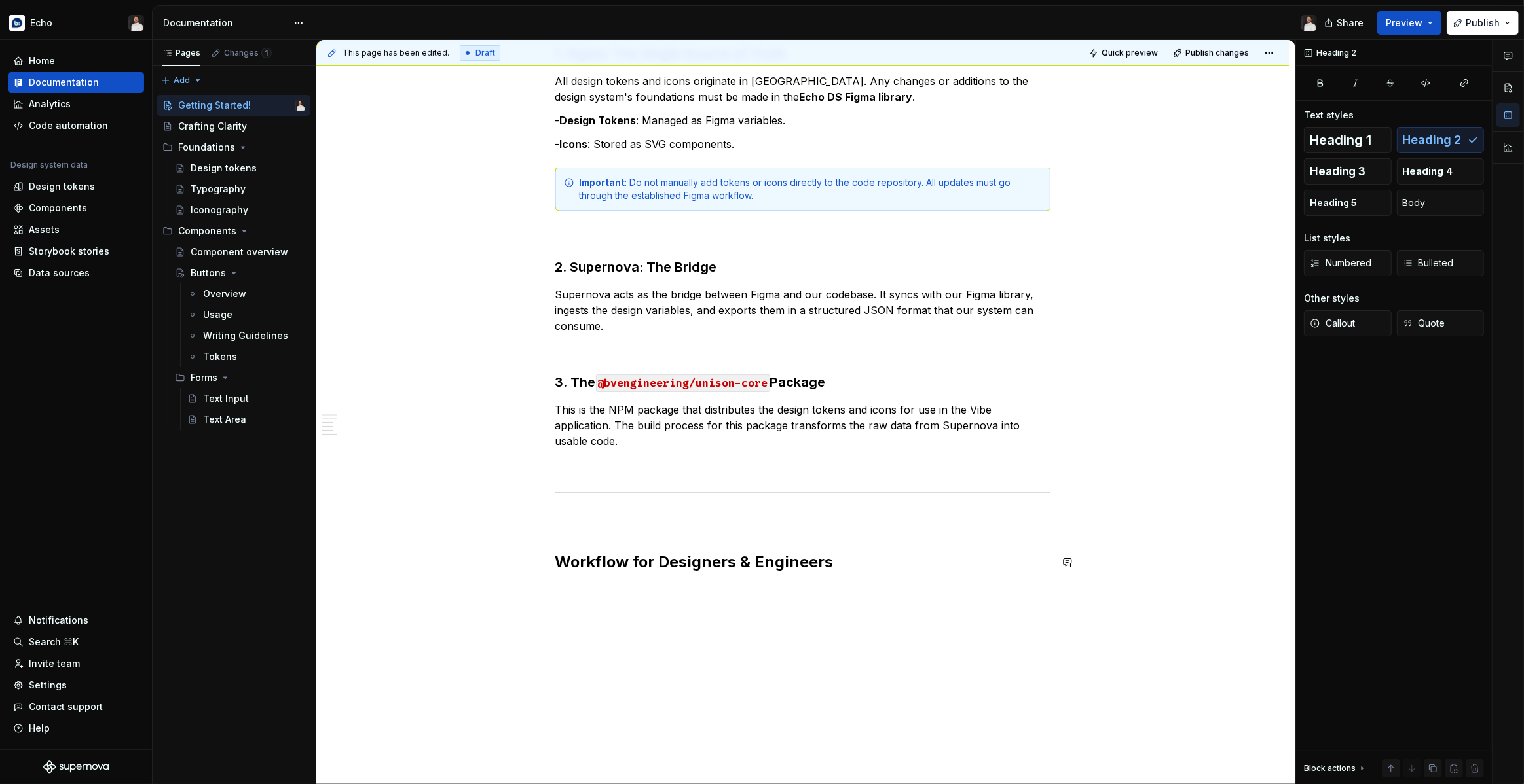
scroll to position [451, 0]
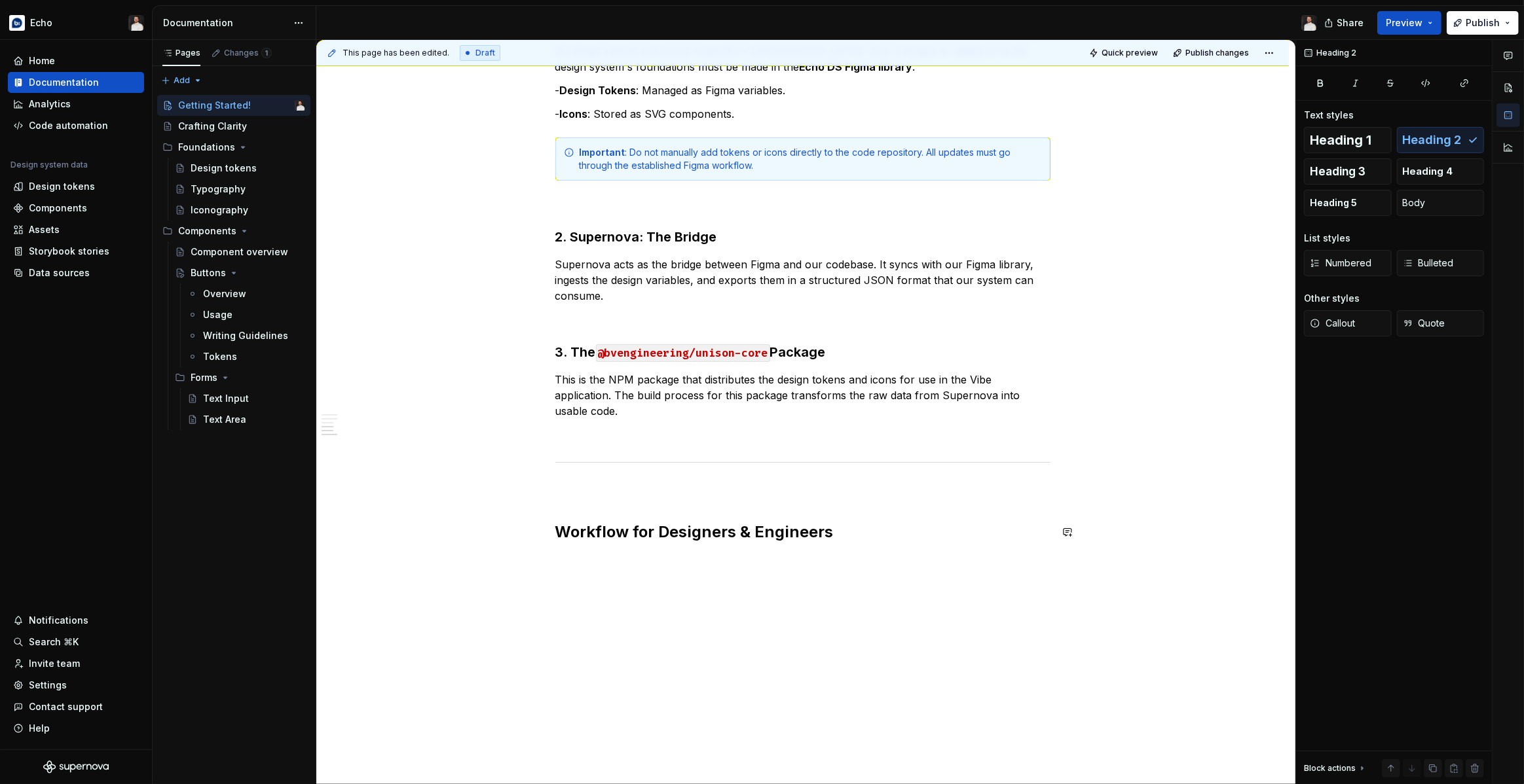
click at [624, 576] on div "Overview This guide covers the key workflows for using our design tokens and ic…" at bounding box center [802, 298] width 973 height 989
click at [1346, 173] on span "Heading 3" at bounding box center [1337, 171] width 55 height 13
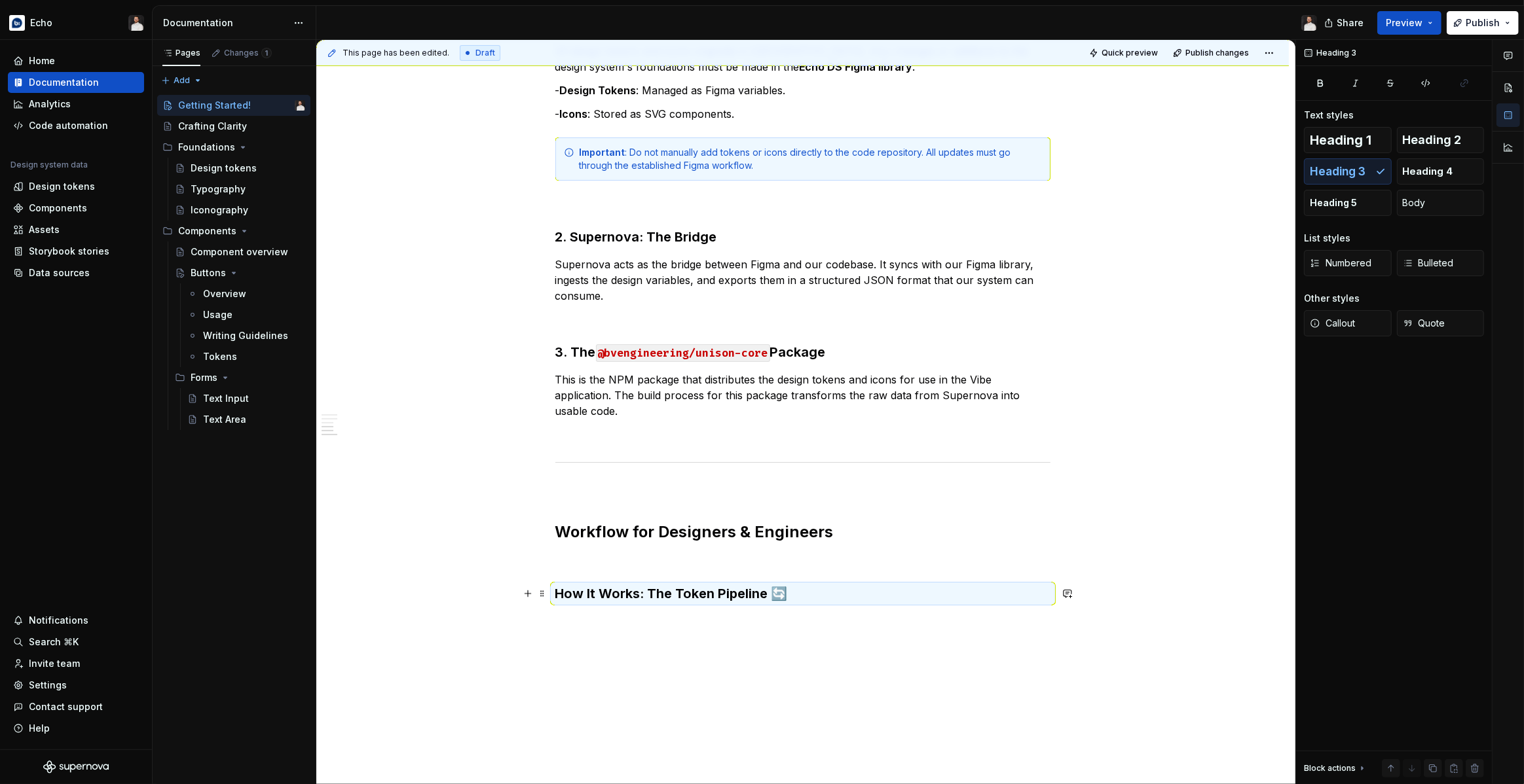
click at [841, 587] on h3 "How It Works: The Token Pipeline 🔄" at bounding box center [803, 594] width 495 height 18
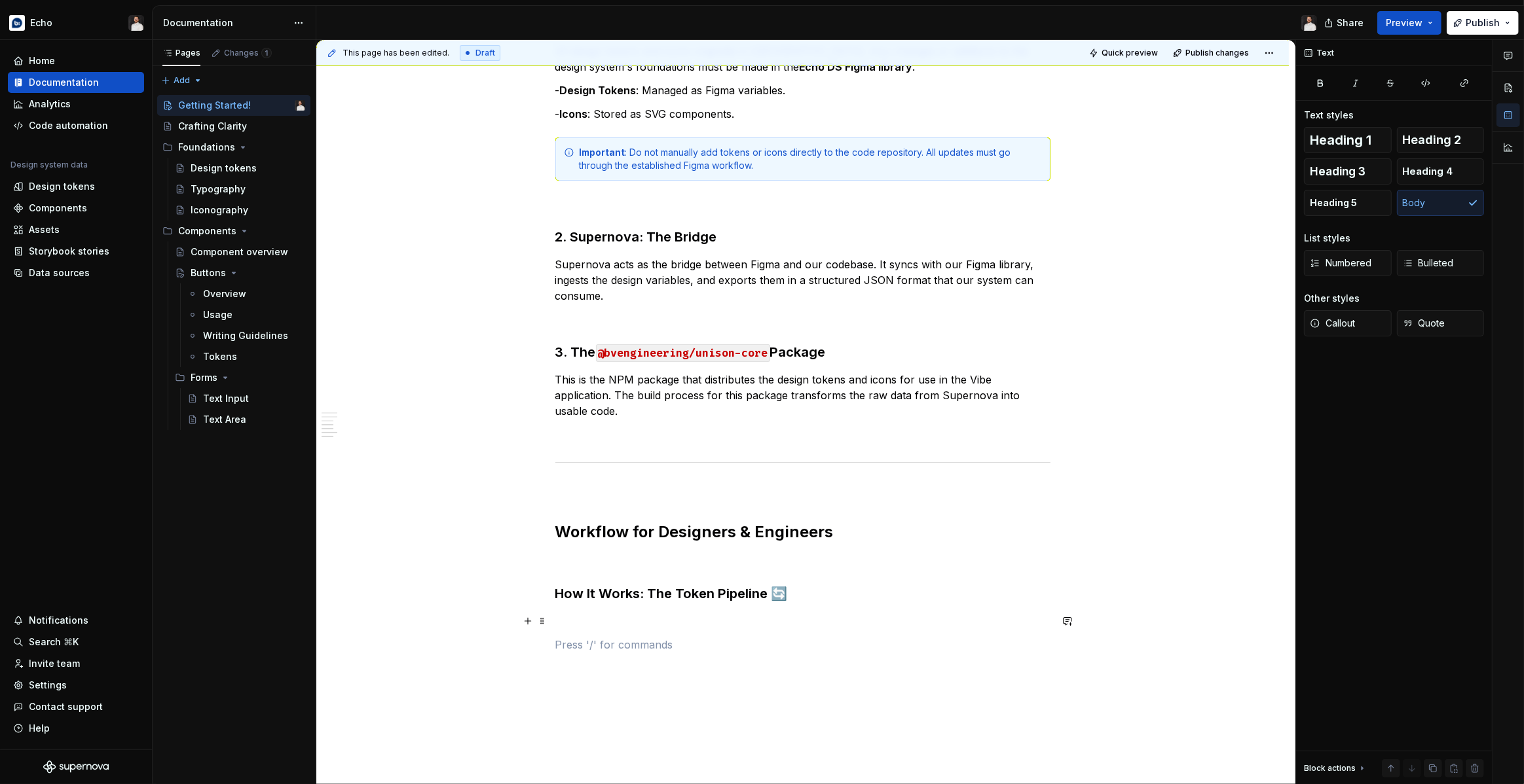
click at [574, 623] on p at bounding box center [803, 621] width 495 height 15
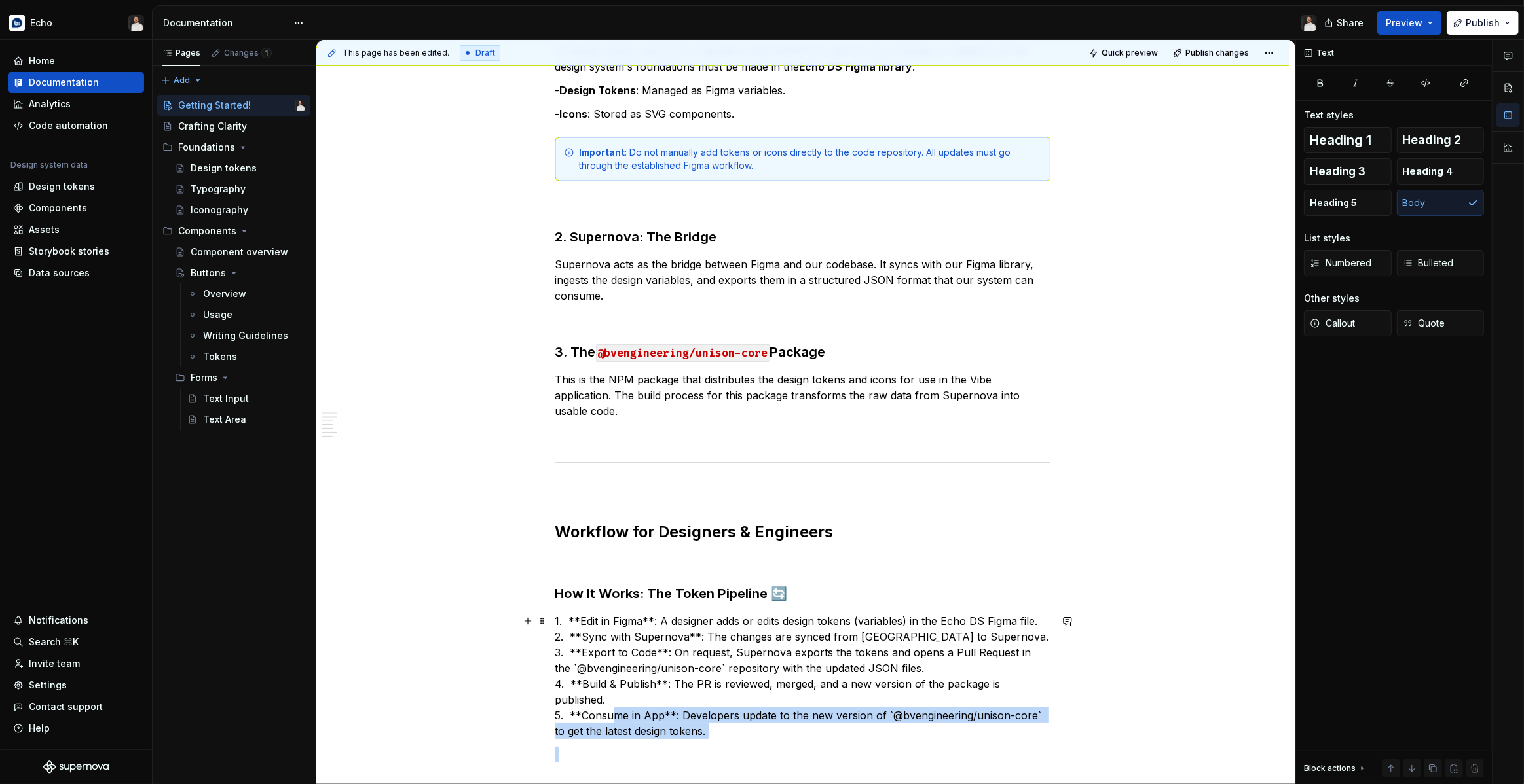
scroll to position [456, 0]
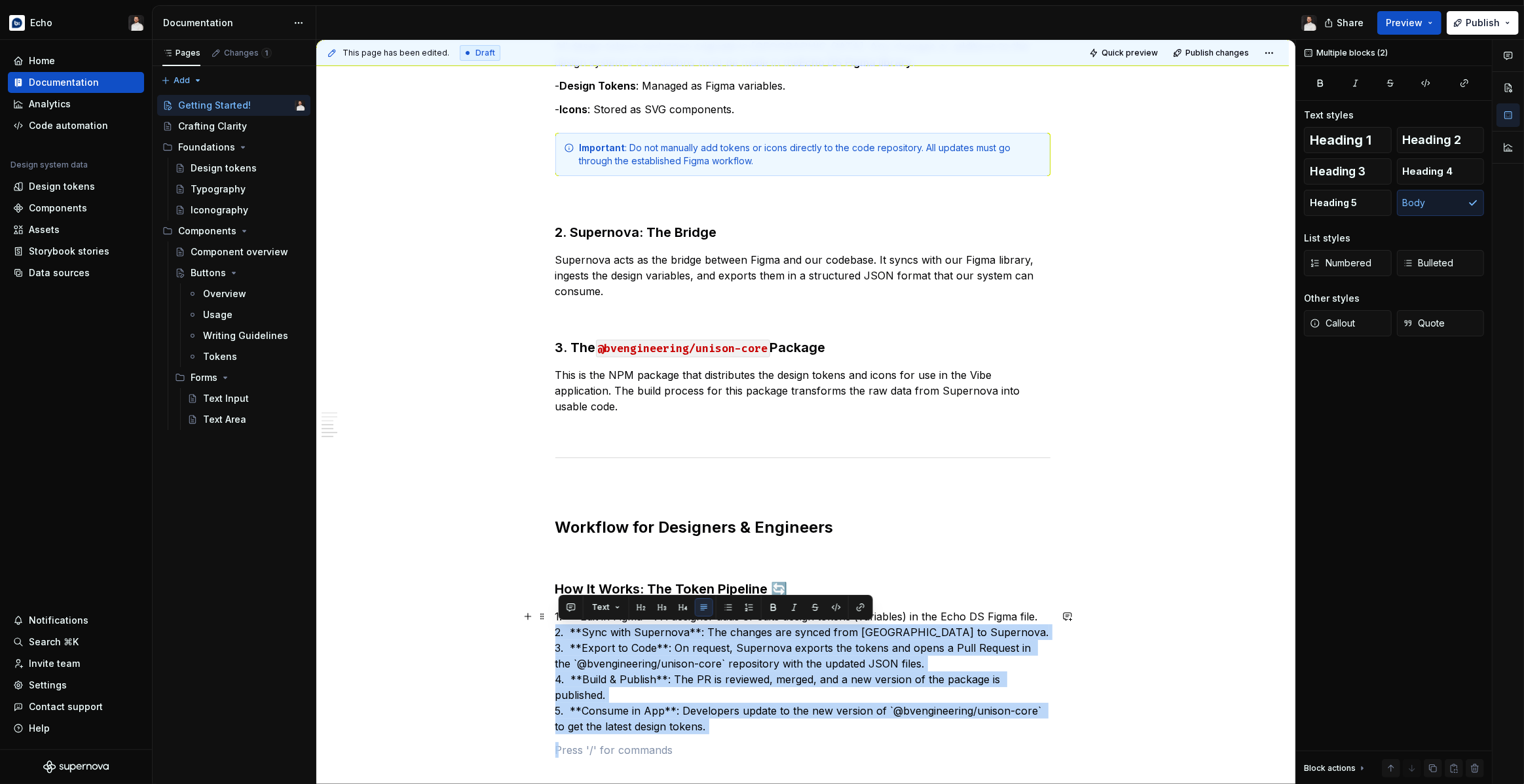
drag, startPoint x: 710, startPoint y: 723, endPoint x: 525, endPoint y: 625, distance: 209.4
click at [525, 625] on div "Overview This guide covers the key workflows for using our design tokens and ic…" at bounding box center [802, 404] width 973 height 1209
click at [653, 686] on p "1. **Edit in Figma**: A designer adds or edits design tokens (variables) in the…" at bounding box center [803, 672] width 495 height 126
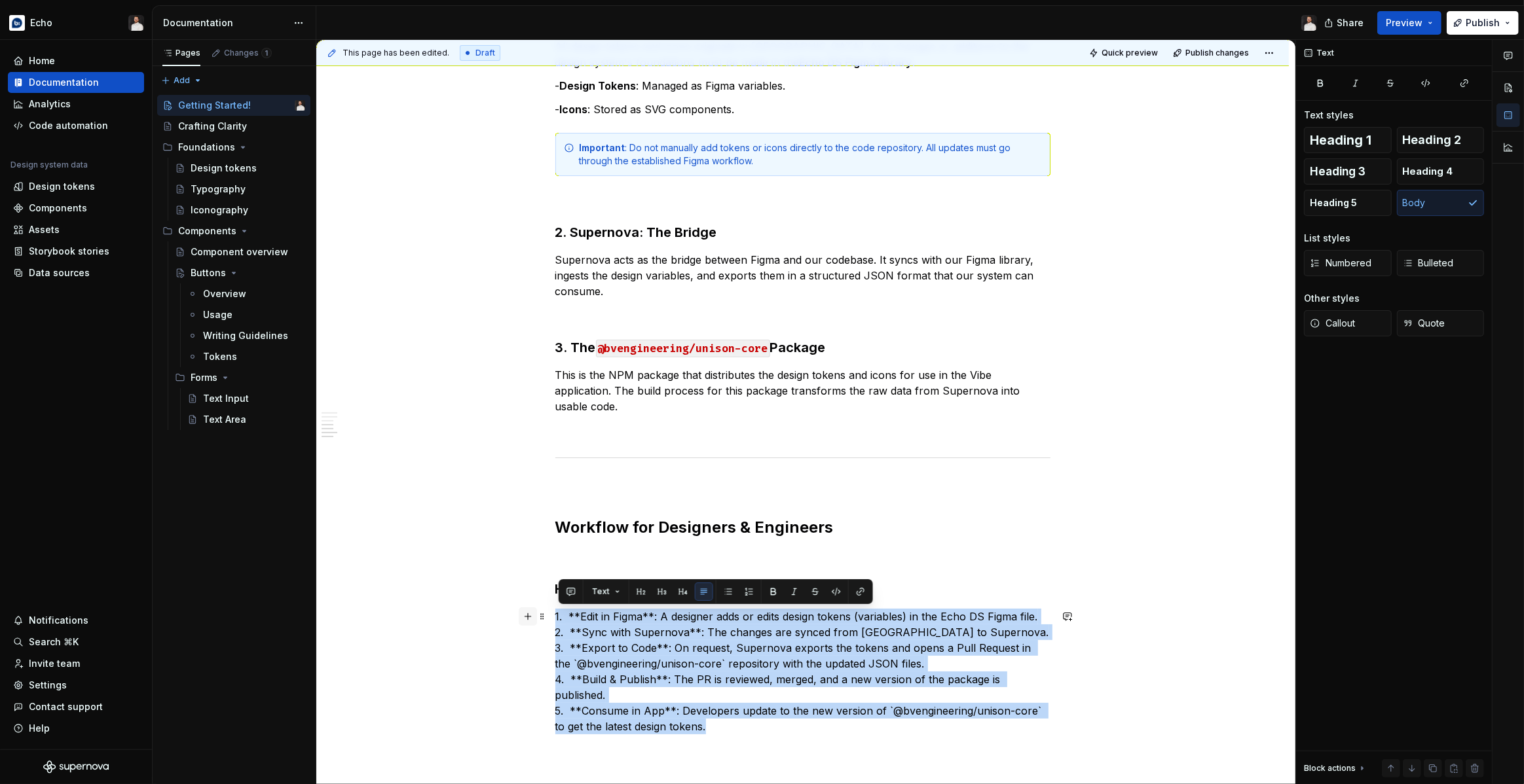
drag, startPoint x: 680, startPoint y: 699, endPoint x: 526, endPoint y: 620, distance: 173.1
click at [555, 620] on div "Overview This guide covers the key workflows for using our design tokens and ic…" at bounding box center [803, 302] width 495 height 942
click at [747, 594] on button "button" at bounding box center [749, 592] width 18 height 18
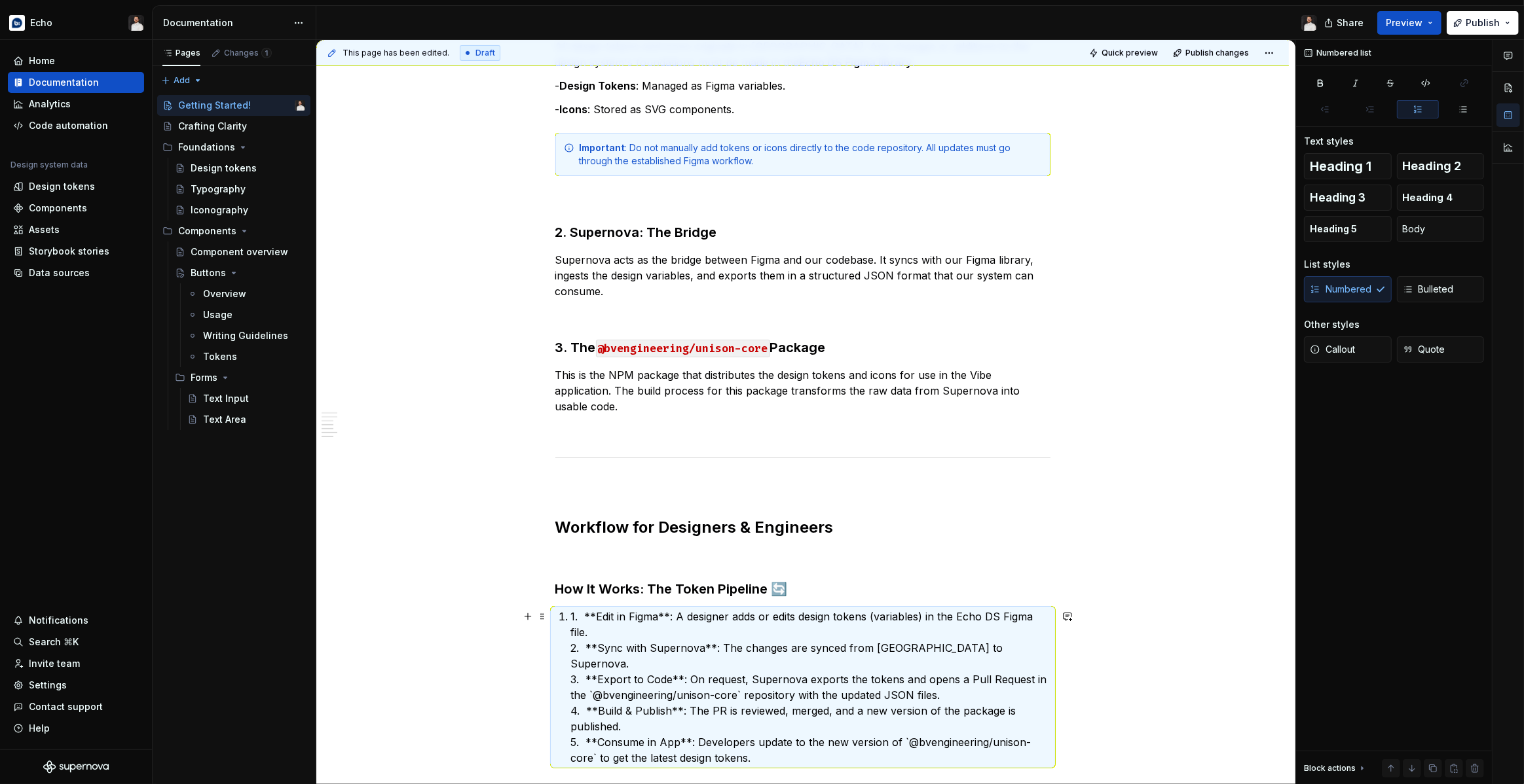
click at [589, 616] on p "1. **Edit in Figma**: A designer adds or edits design tokens (variables) in the…" at bounding box center [810, 687] width 479 height 157
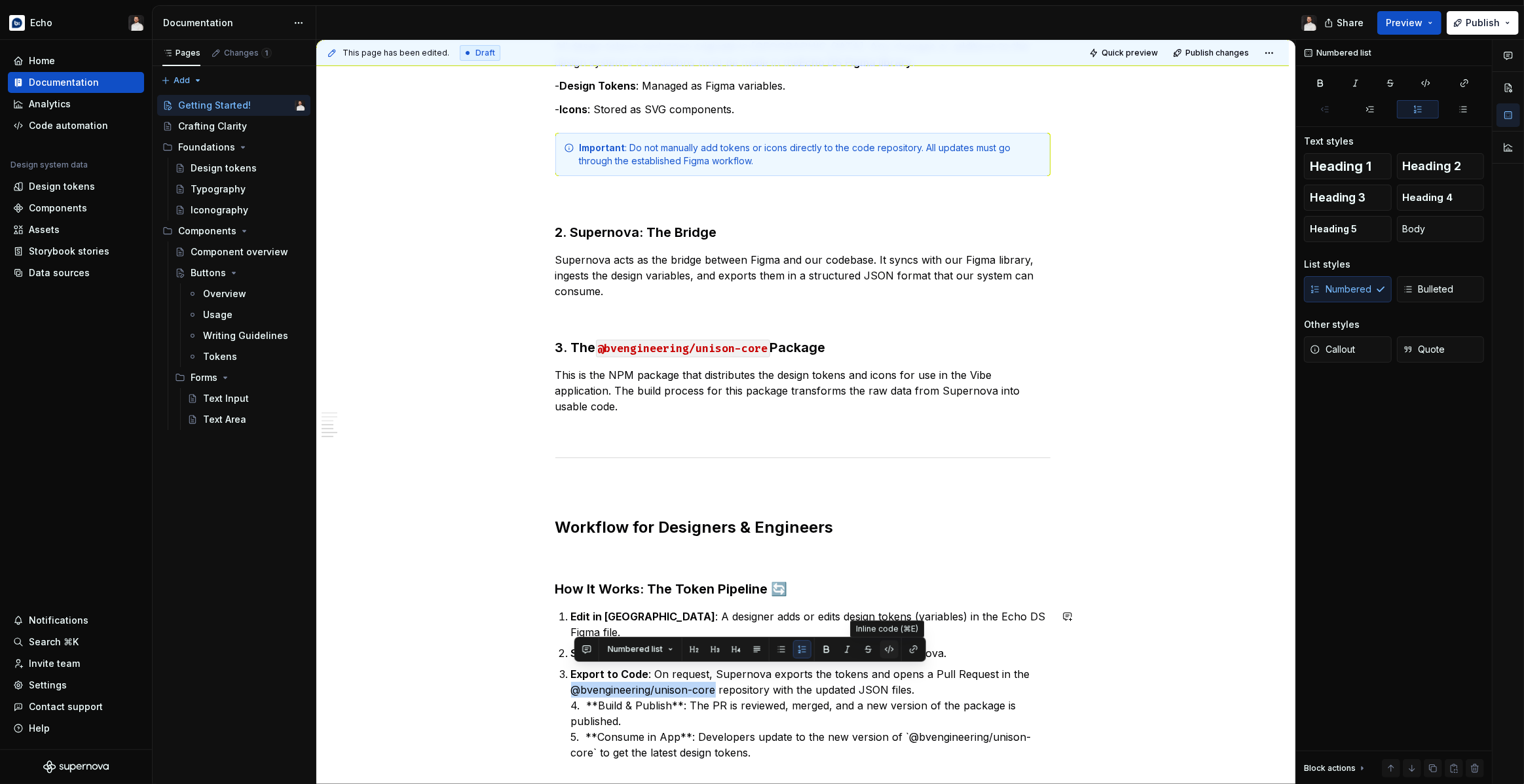
click at [881, 647] on button "button" at bounding box center [890, 649] width 18 height 18
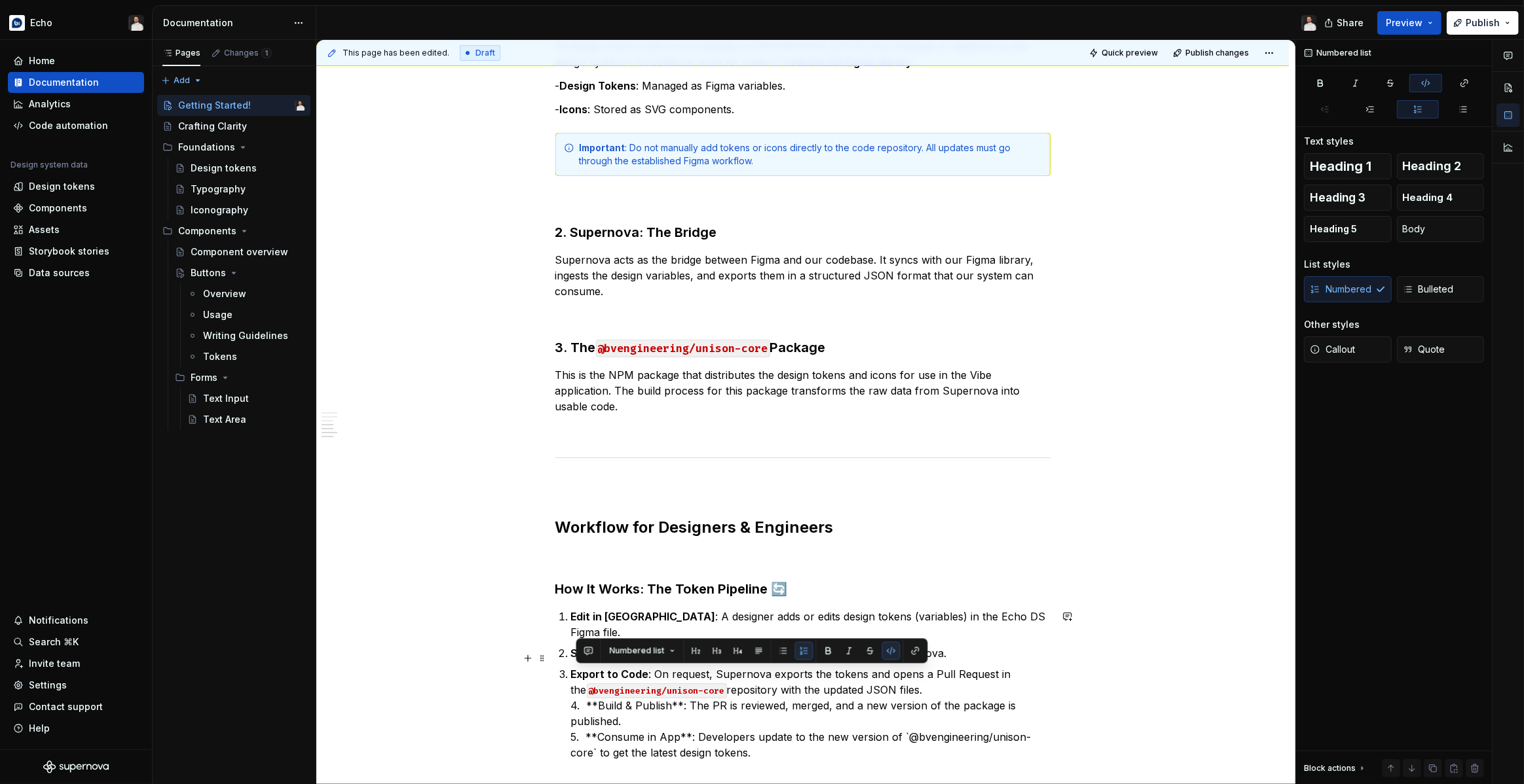
click at [934, 674] on p "Export to Code : On request, Supernova exports the tokens and opens a Pull Requ…" at bounding box center [810, 713] width 479 height 95
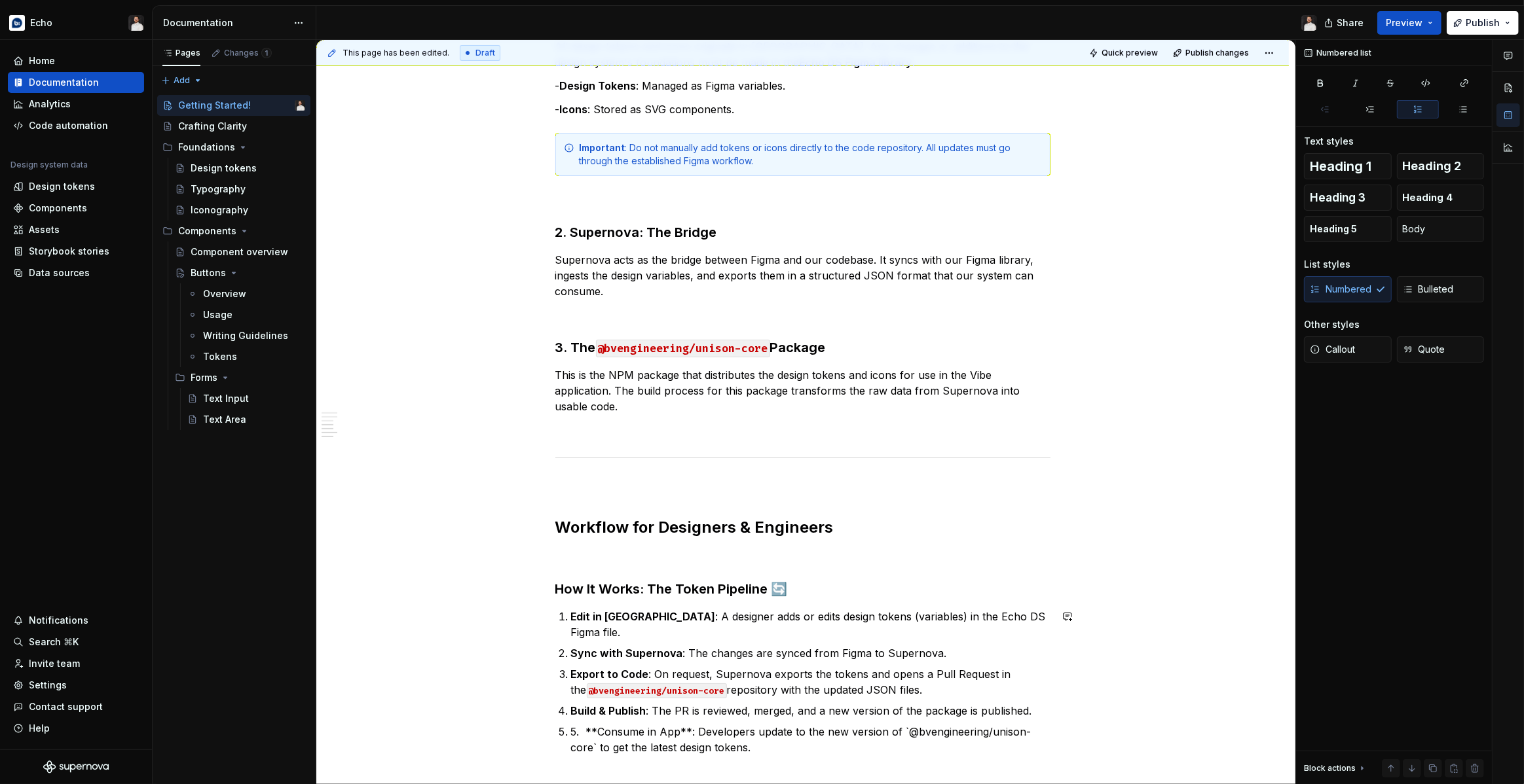
scroll to position [458, 0]
click at [872, 722] on p "Consume in App : Developers update to the new version of `@bvengineering/unison…" at bounding box center [810, 737] width 479 height 32
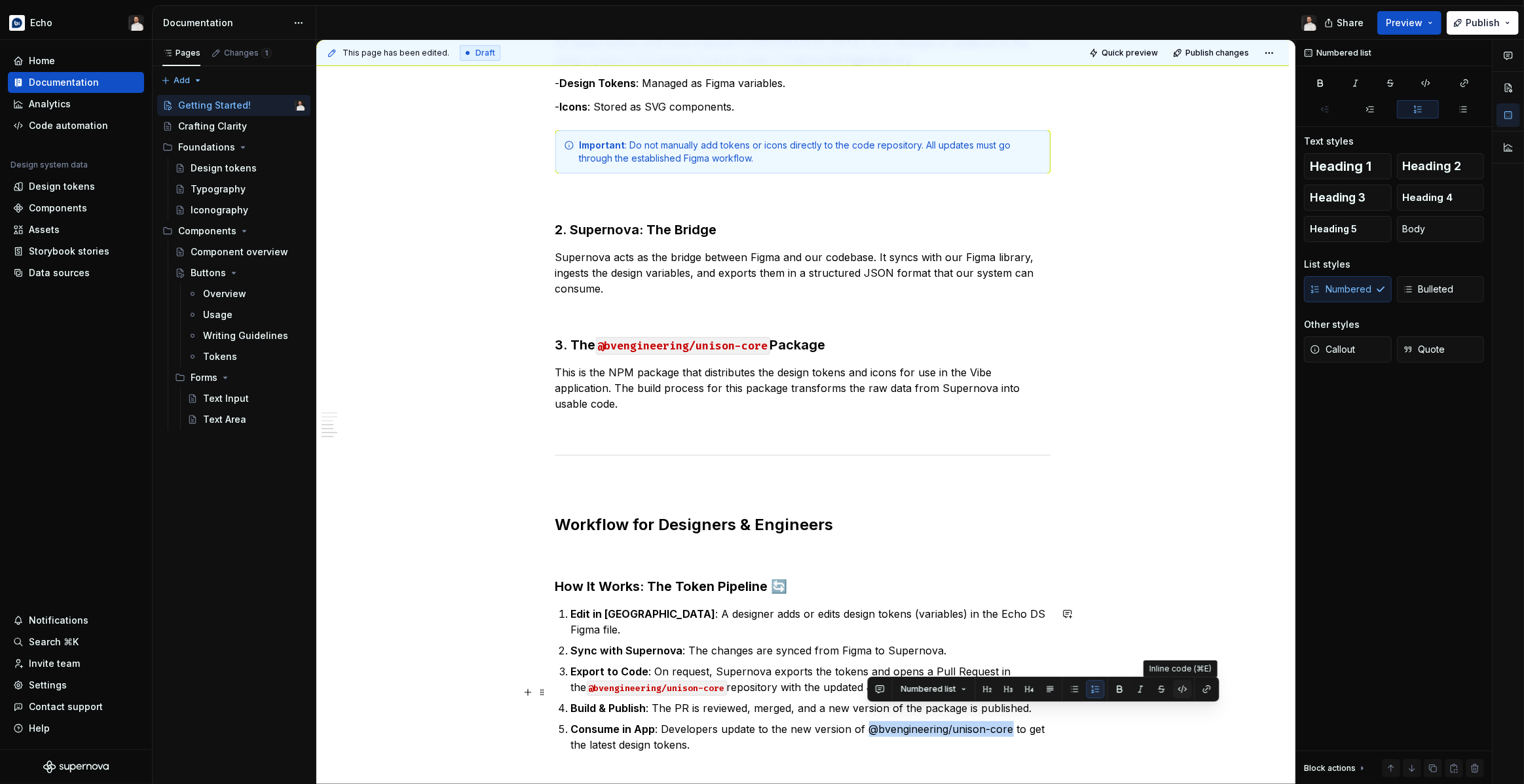
click at [1179, 691] on button "button" at bounding box center [1183, 689] width 18 height 18
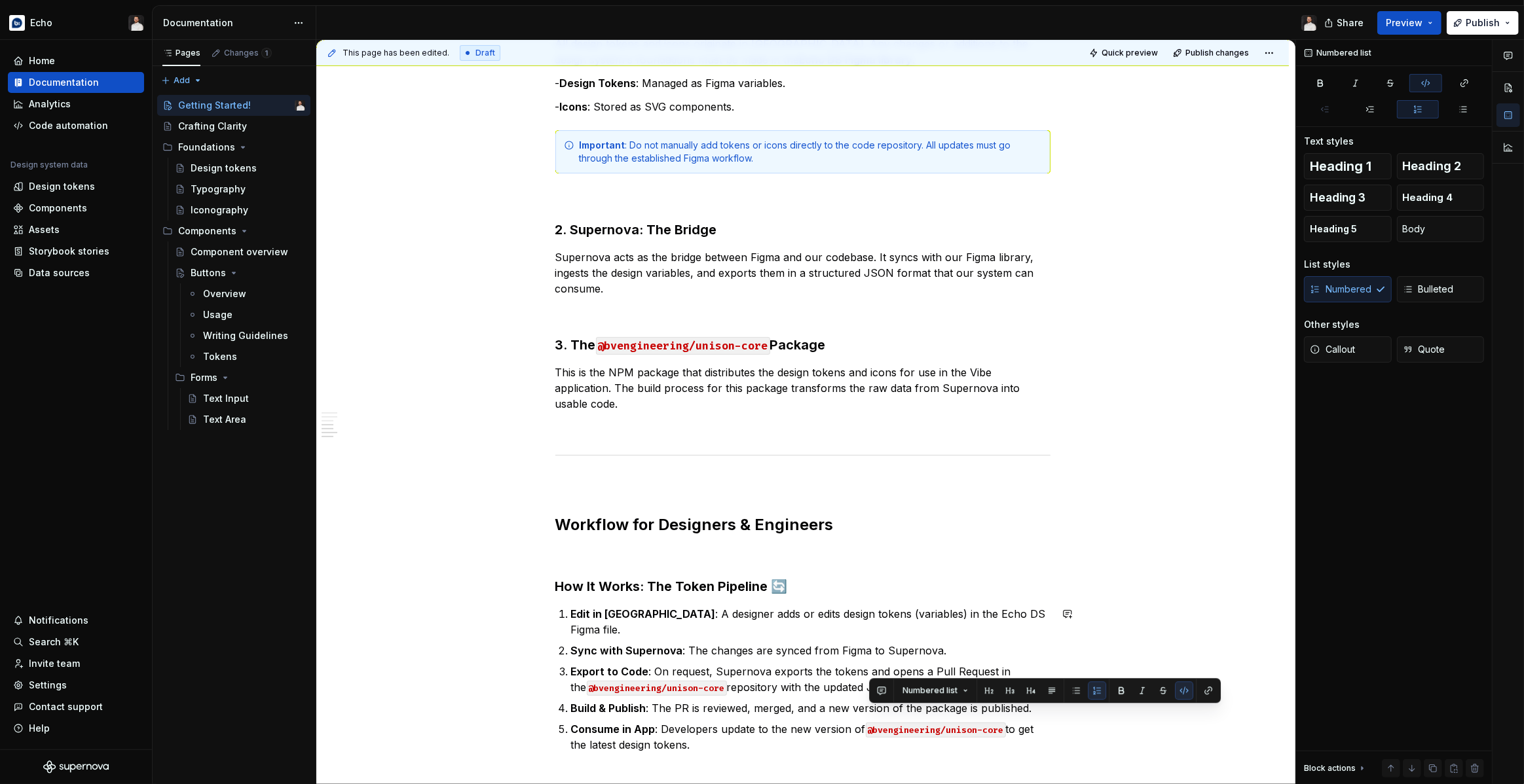
click at [722, 738] on div "Overview This guide covers the key workflows for using our design tokens and ic…" at bounding box center [803, 306] width 495 height 955
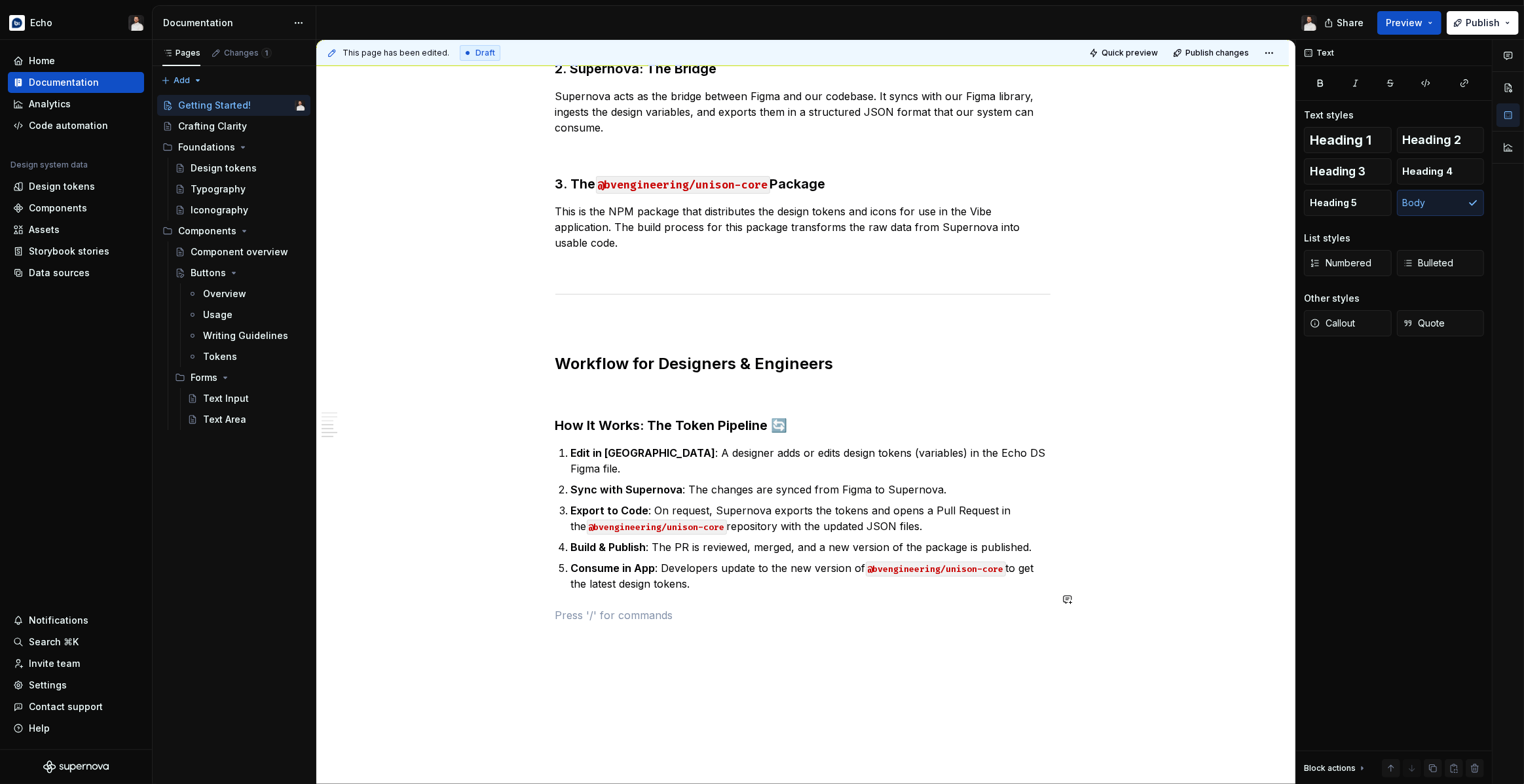
scroll to position [636, 0]
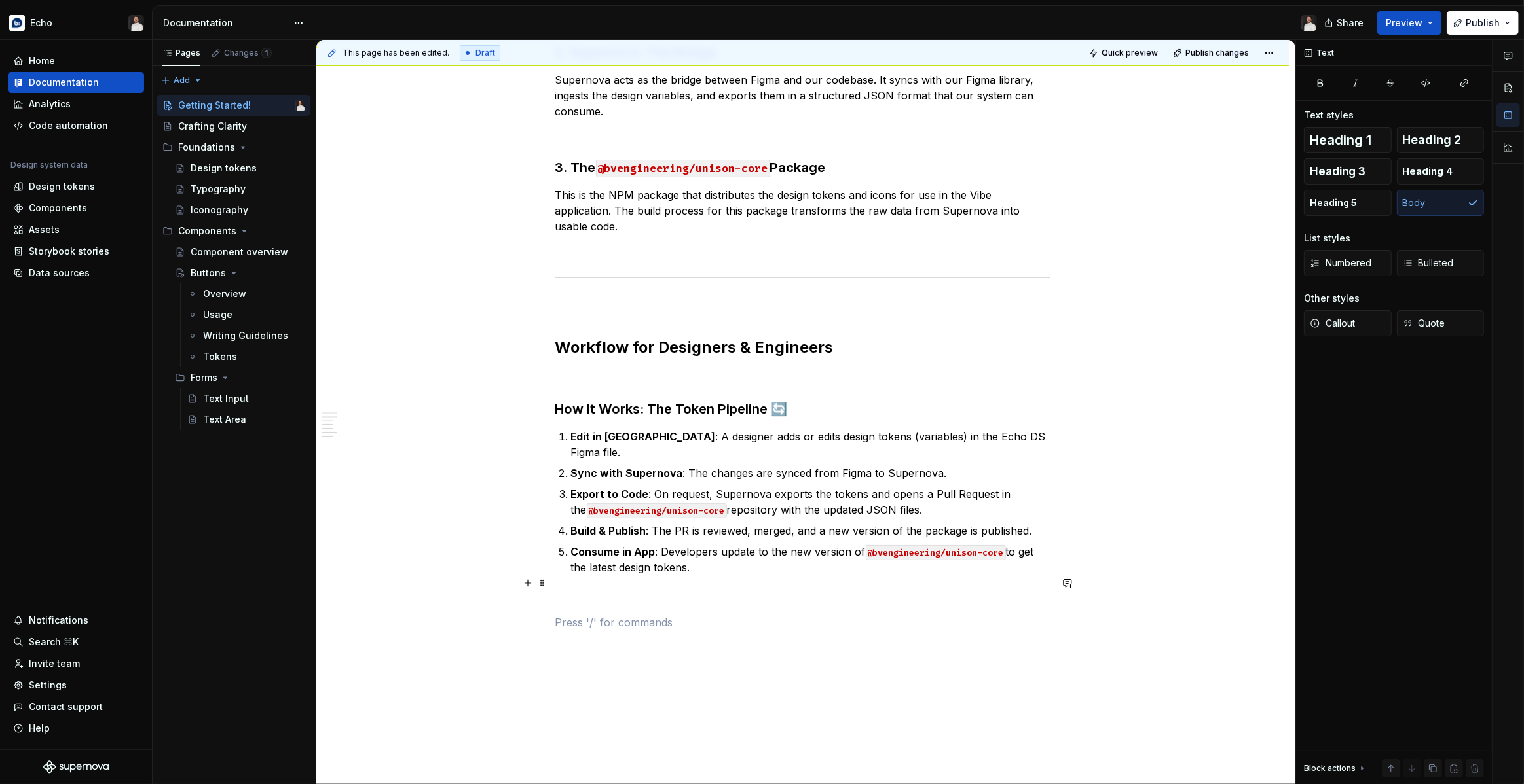
click at [561, 591] on p at bounding box center [803, 599] width 495 height 15
click at [555, 598] on div "Overview This guide covers the key workflows for using our design tokens and ic…" at bounding box center [802, 250] width 973 height 1261
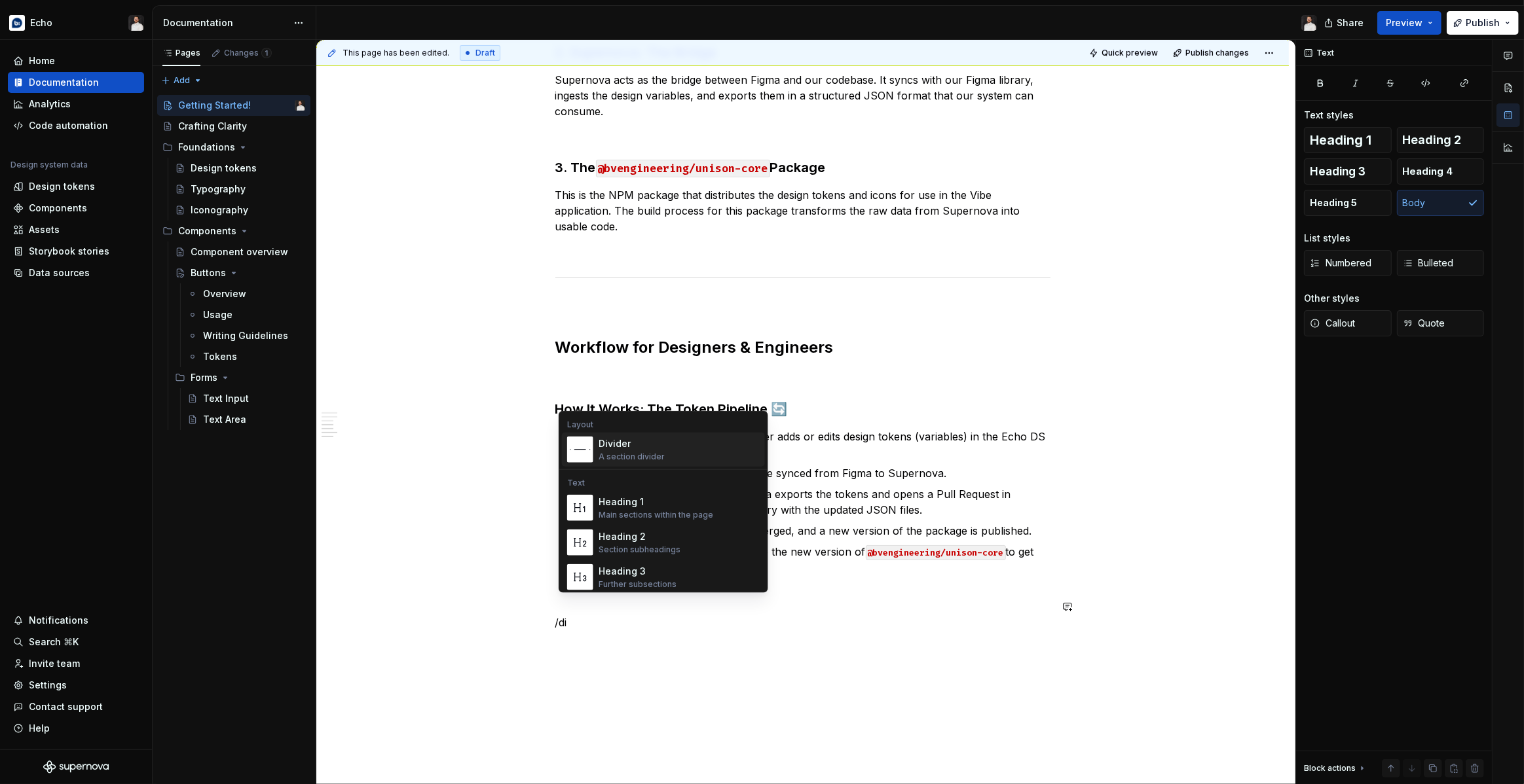
click at [617, 441] on div "Divider" at bounding box center [631, 443] width 66 height 13
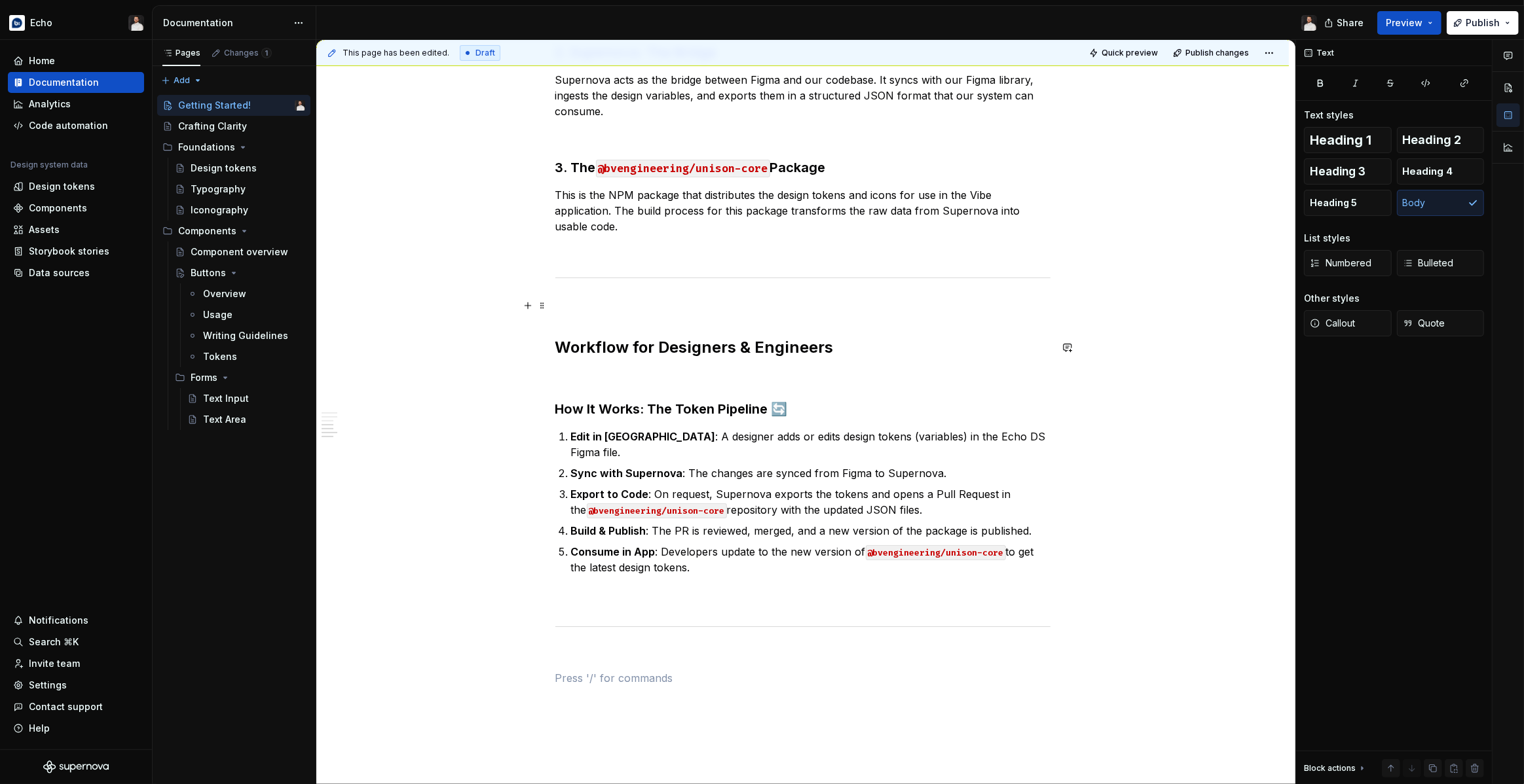
click at [600, 308] on p at bounding box center [803, 306] width 495 height 15
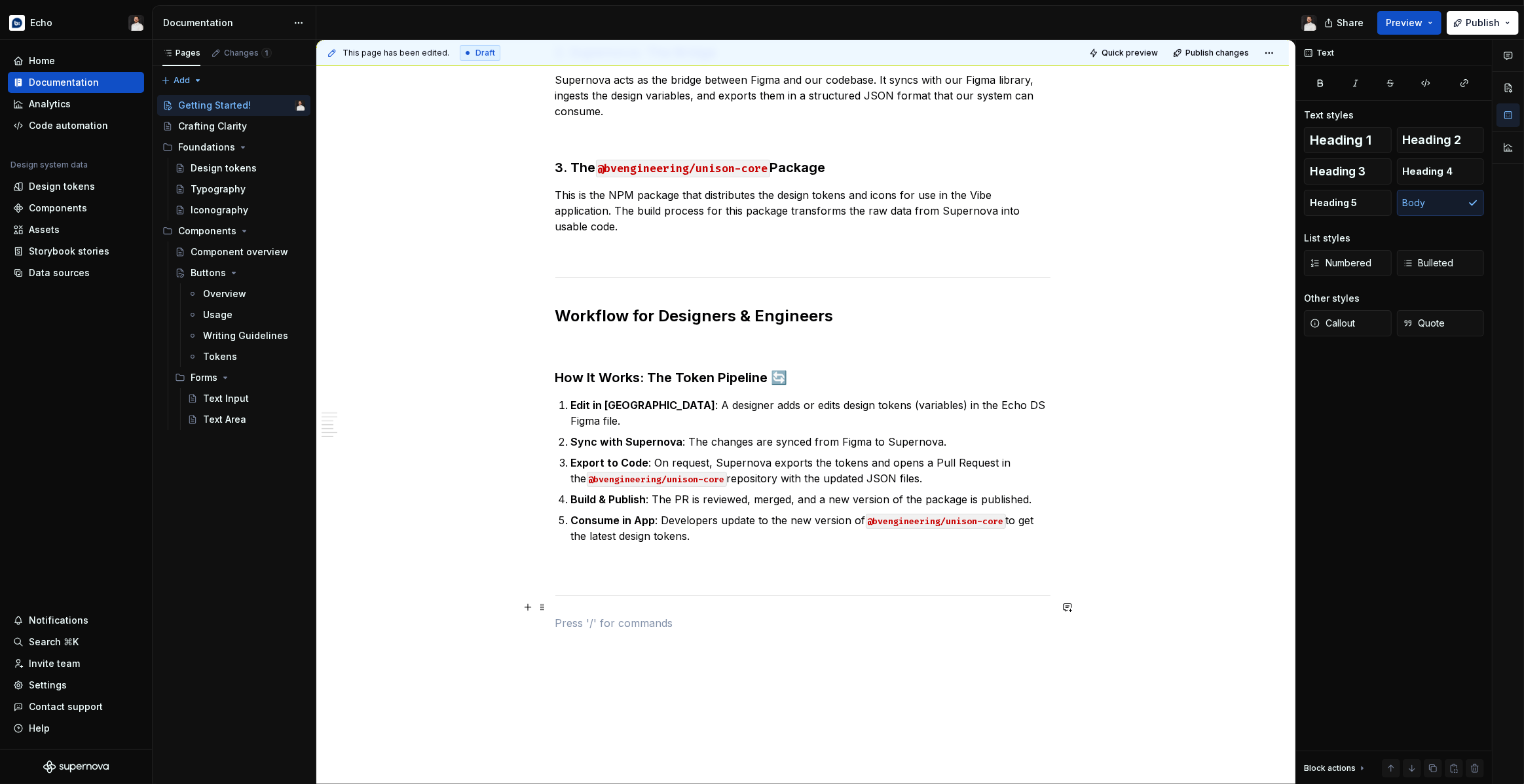
click at [594, 616] on p at bounding box center [803, 623] width 495 height 15
click at [1416, 139] on span "Heading 2" at bounding box center [1432, 140] width 59 height 13
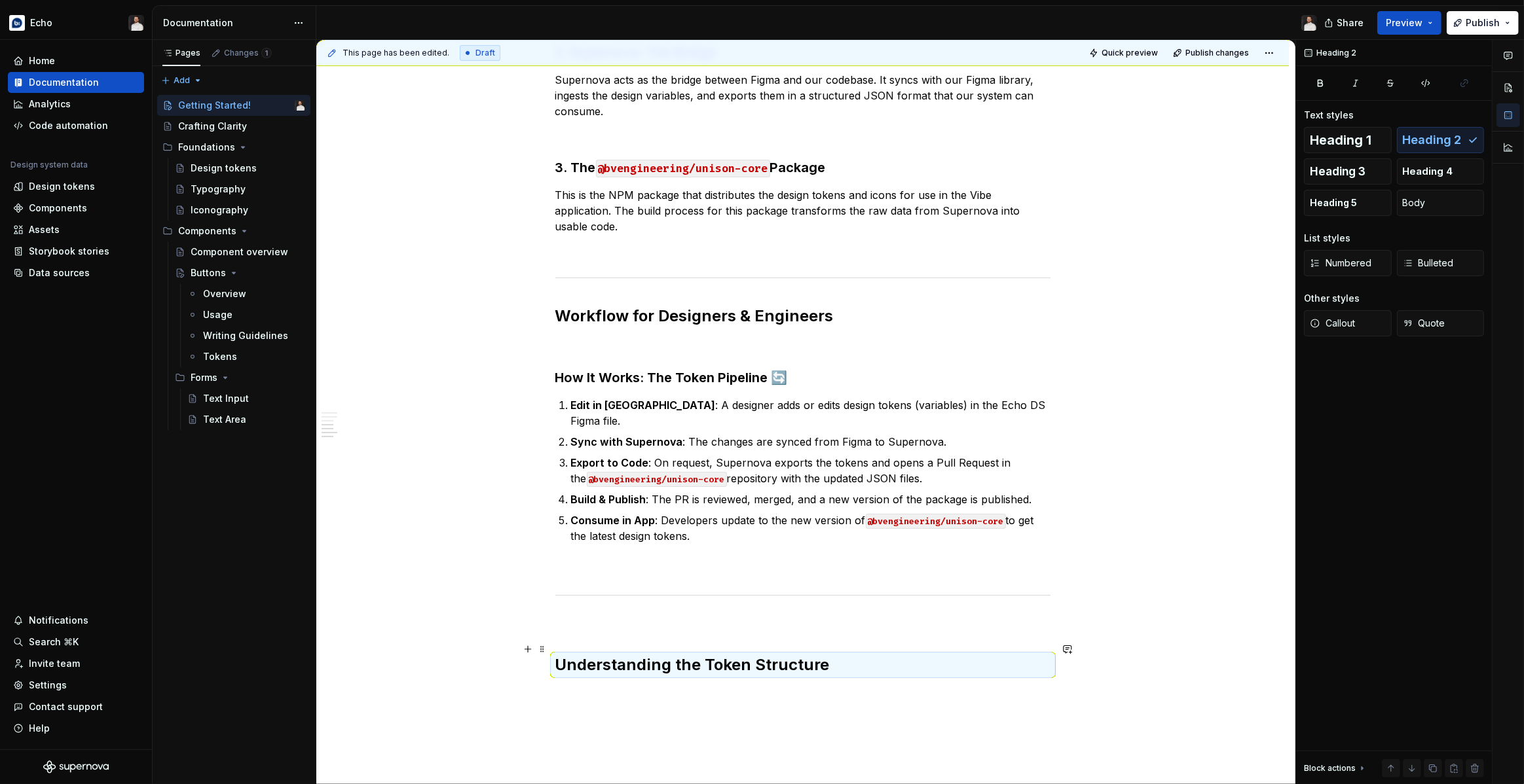
click at [953, 659] on h2 "Understanding the Token Structure" at bounding box center [803, 665] width 495 height 21
click at [566, 686] on p at bounding box center [803, 694] width 495 height 15
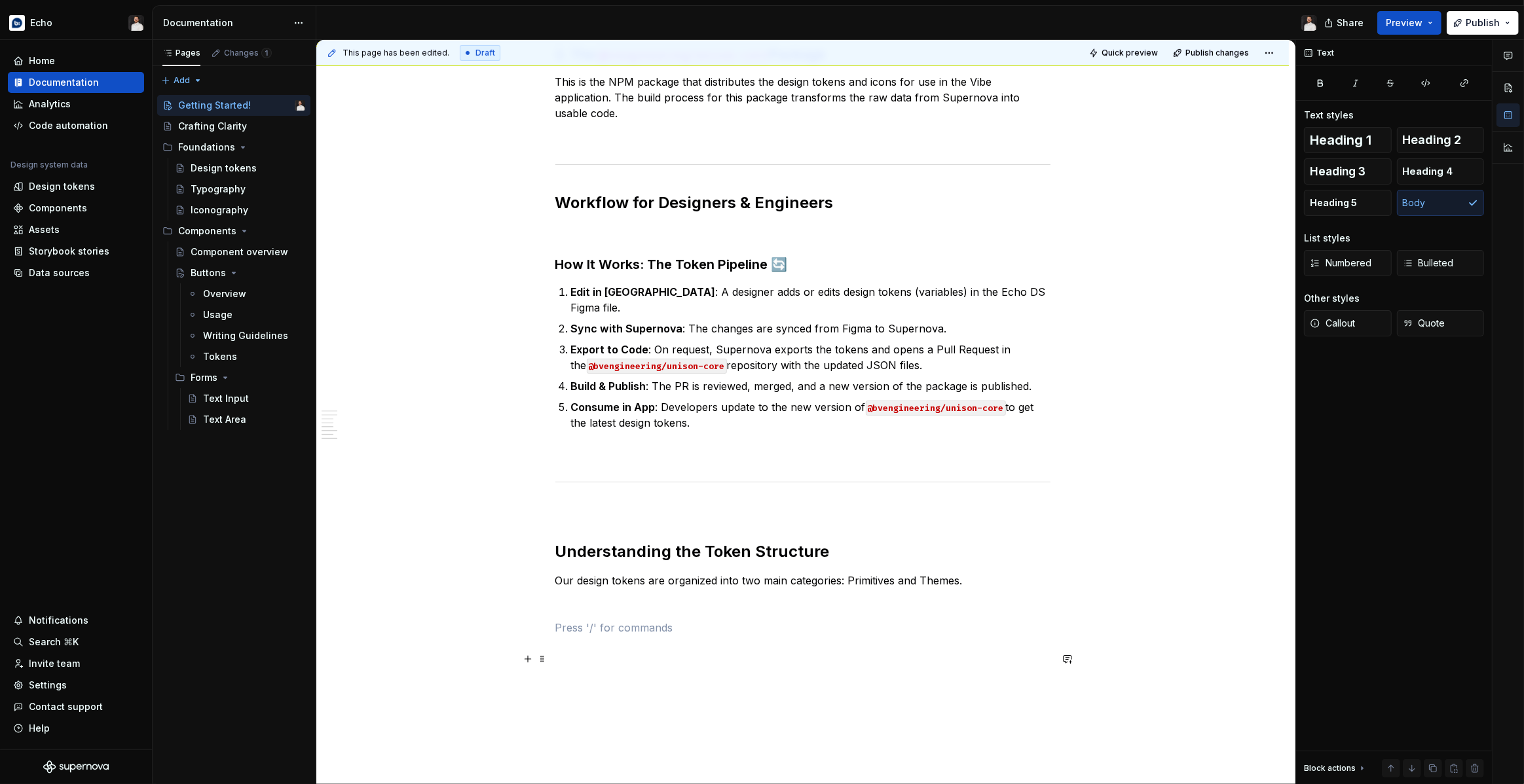
scroll to position [792, 0]
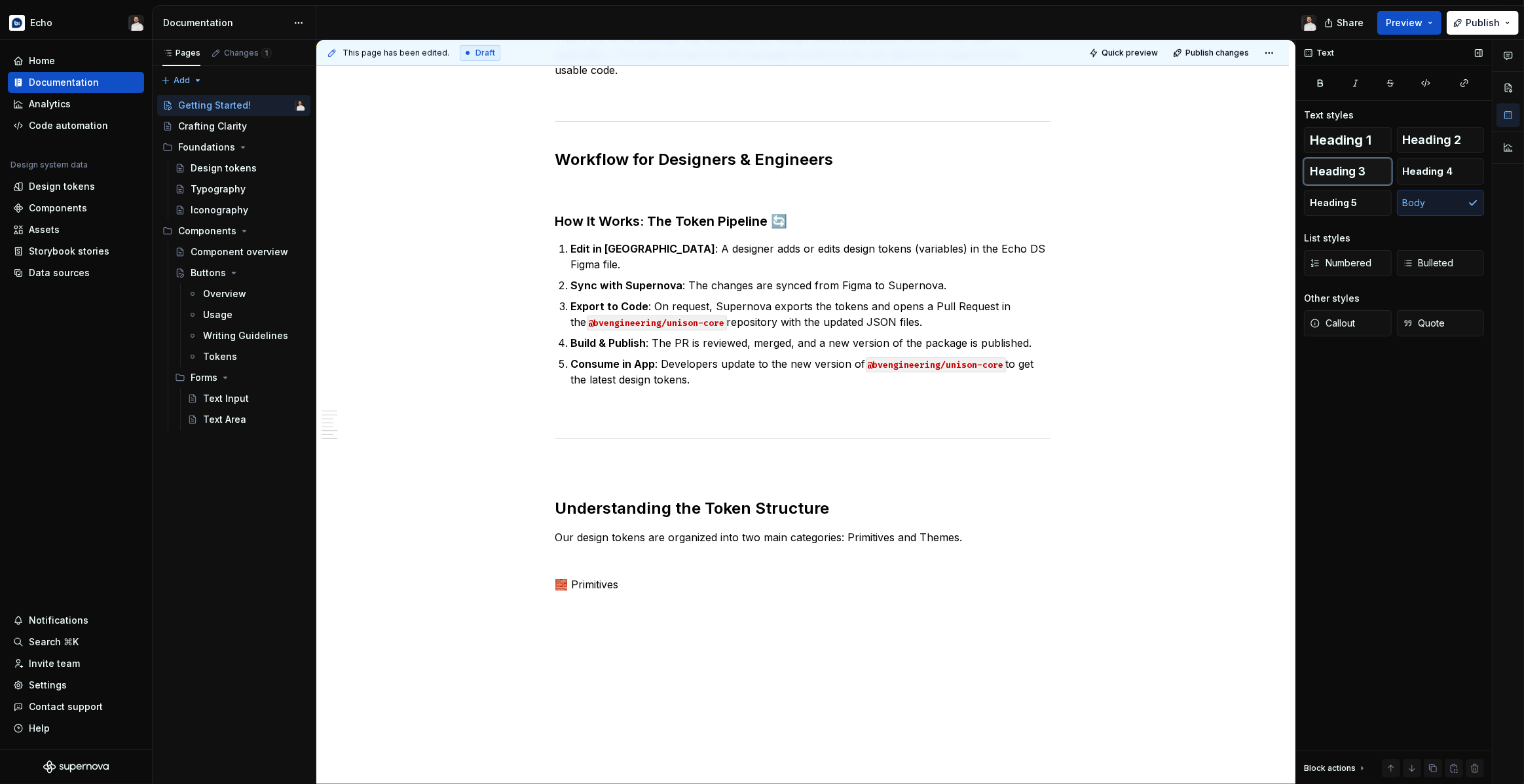
click at [1346, 174] on span "Heading 3" at bounding box center [1337, 171] width 55 height 13
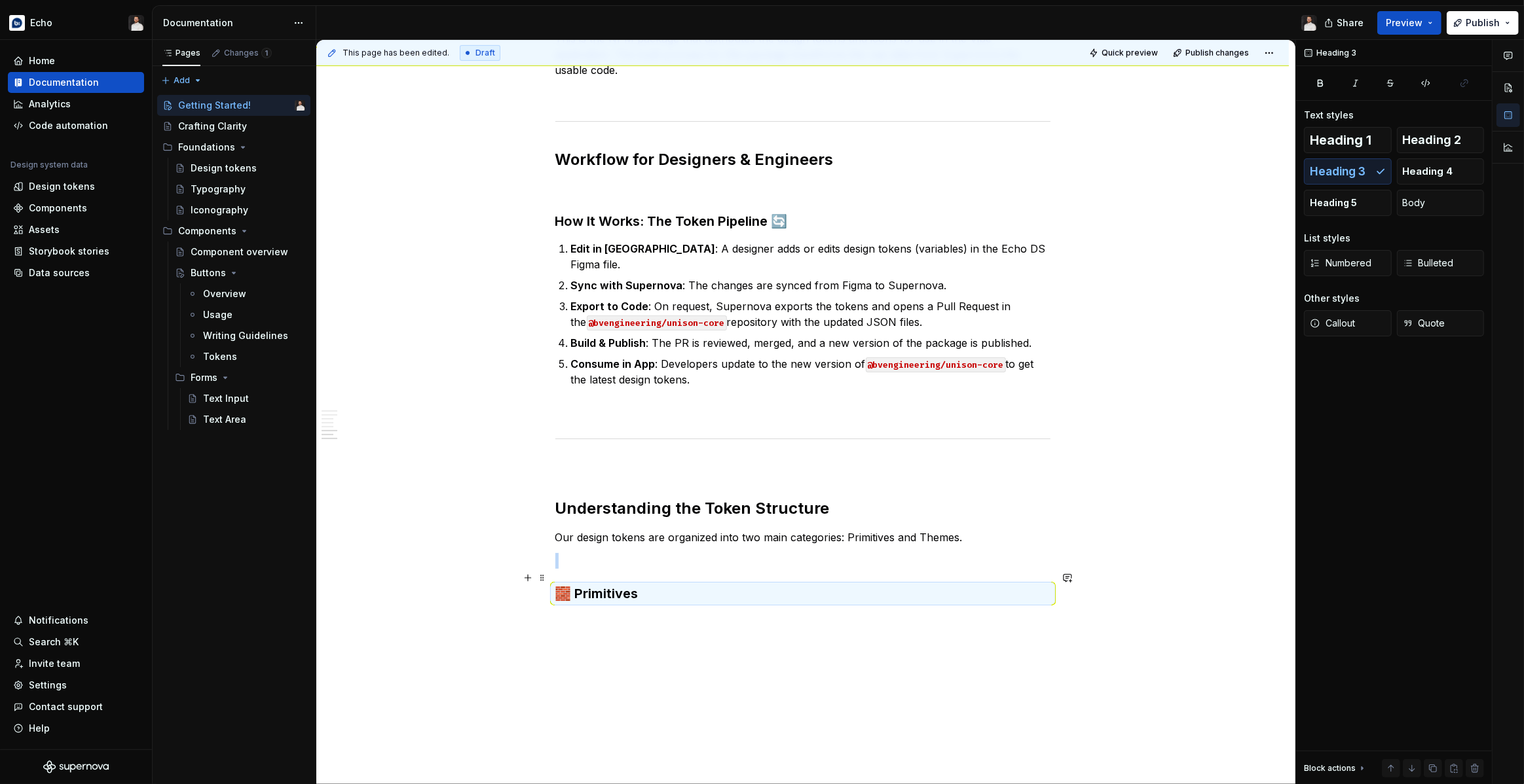
click at [697, 585] on h3 "🧱 Primitives" at bounding box center [803, 594] width 495 height 18
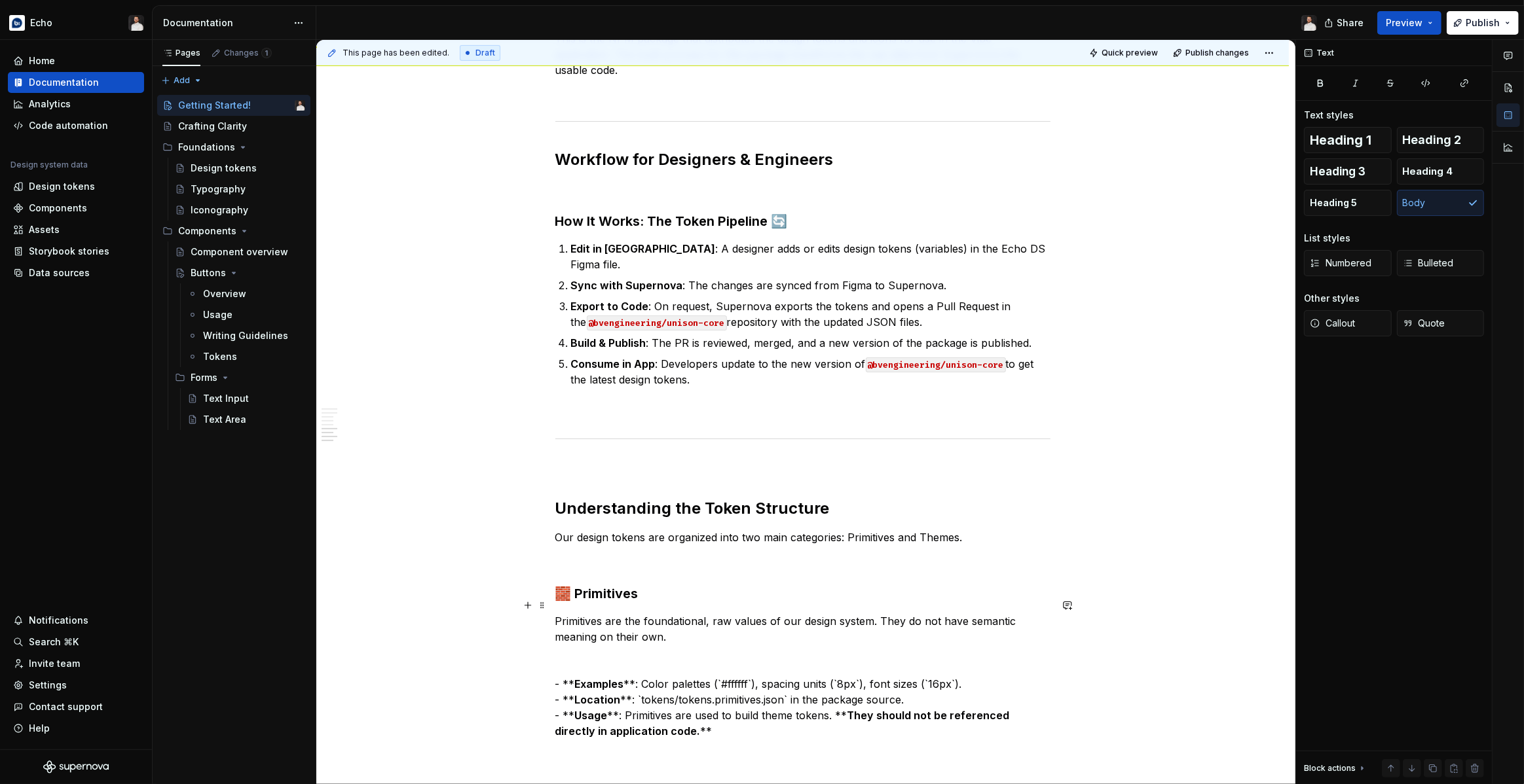
click at [594, 655] on p "Primitives are the foundational, raw values of our design system. They do not h…" at bounding box center [803, 676] width 495 height 126
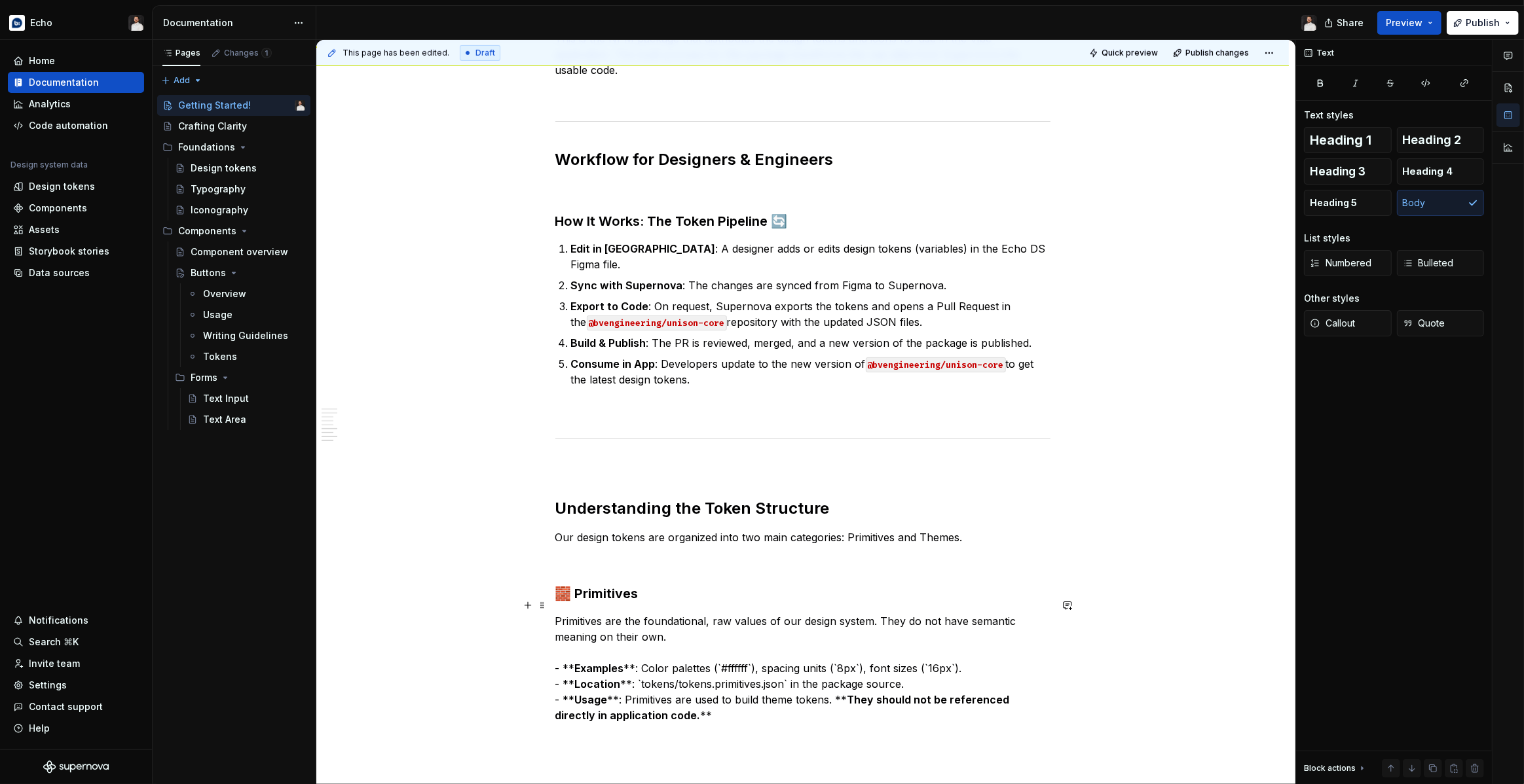
click at [575, 655] on p "Primitives are the foundational, raw values of our design system. They do not h…" at bounding box center [803, 668] width 495 height 110
click at [659, 699] on p "Primitives are the foundational, raw values of our design system. They do not h…" at bounding box center [803, 668] width 495 height 110
click at [817, 693] on strong "They should not be referenced directly in application code." at bounding box center [795, 707] width 481 height 28
click at [788, 693] on code "okens." at bounding box center [779, 701] width 35 height 15
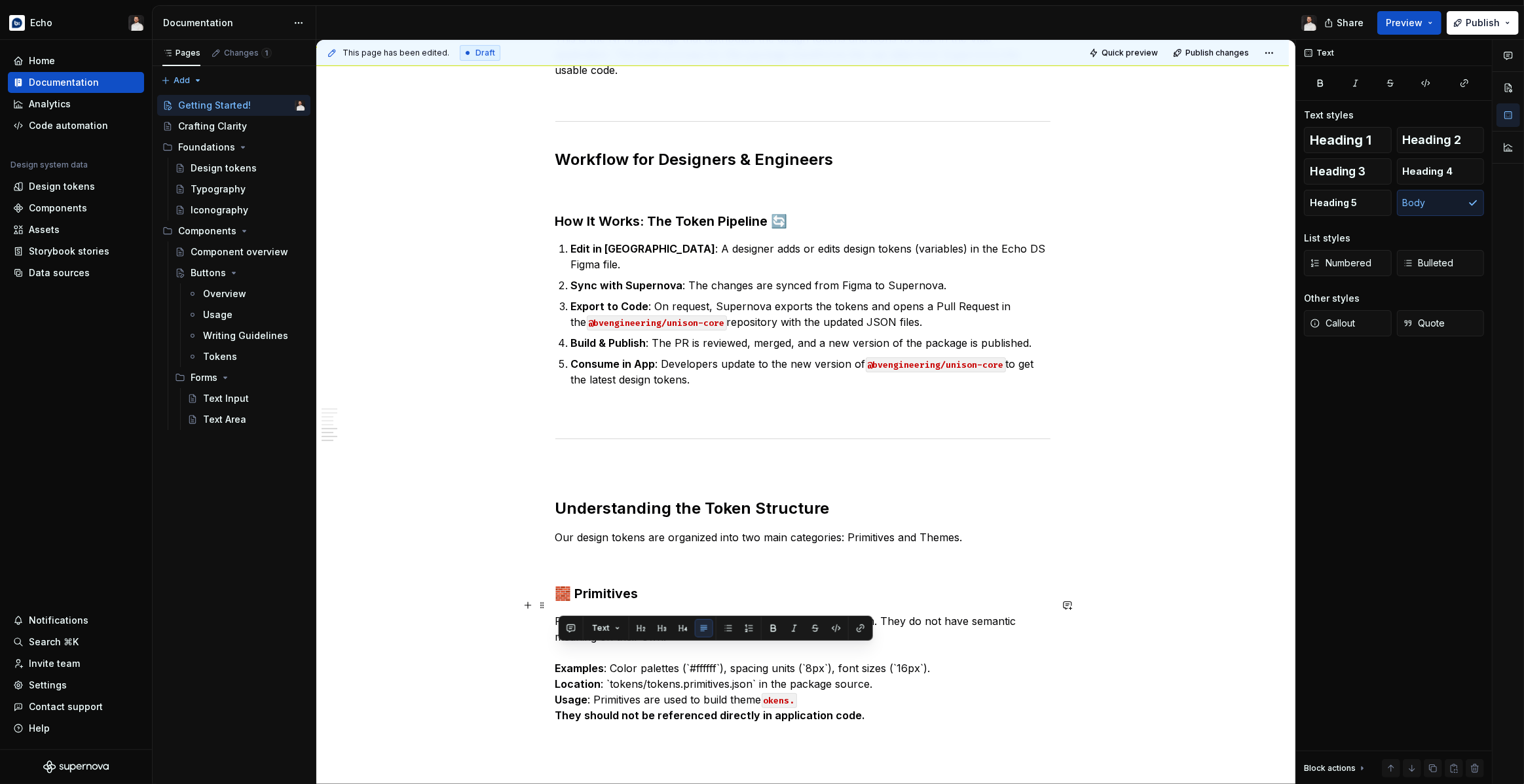
drag, startPoint x: 807, startPoint y: 684, endPoint x: 548, endPoint y: 653, distance: 260.8
click at [548, 653] on div "Overview This guide covers the key workflows for using our design tokens and ic…" at bounding box center [802, 242] width 973 height 1558
copy p "Examples : Color palettes (`#ffffff`), spacing units (`8px`), font sizes (`16px…"
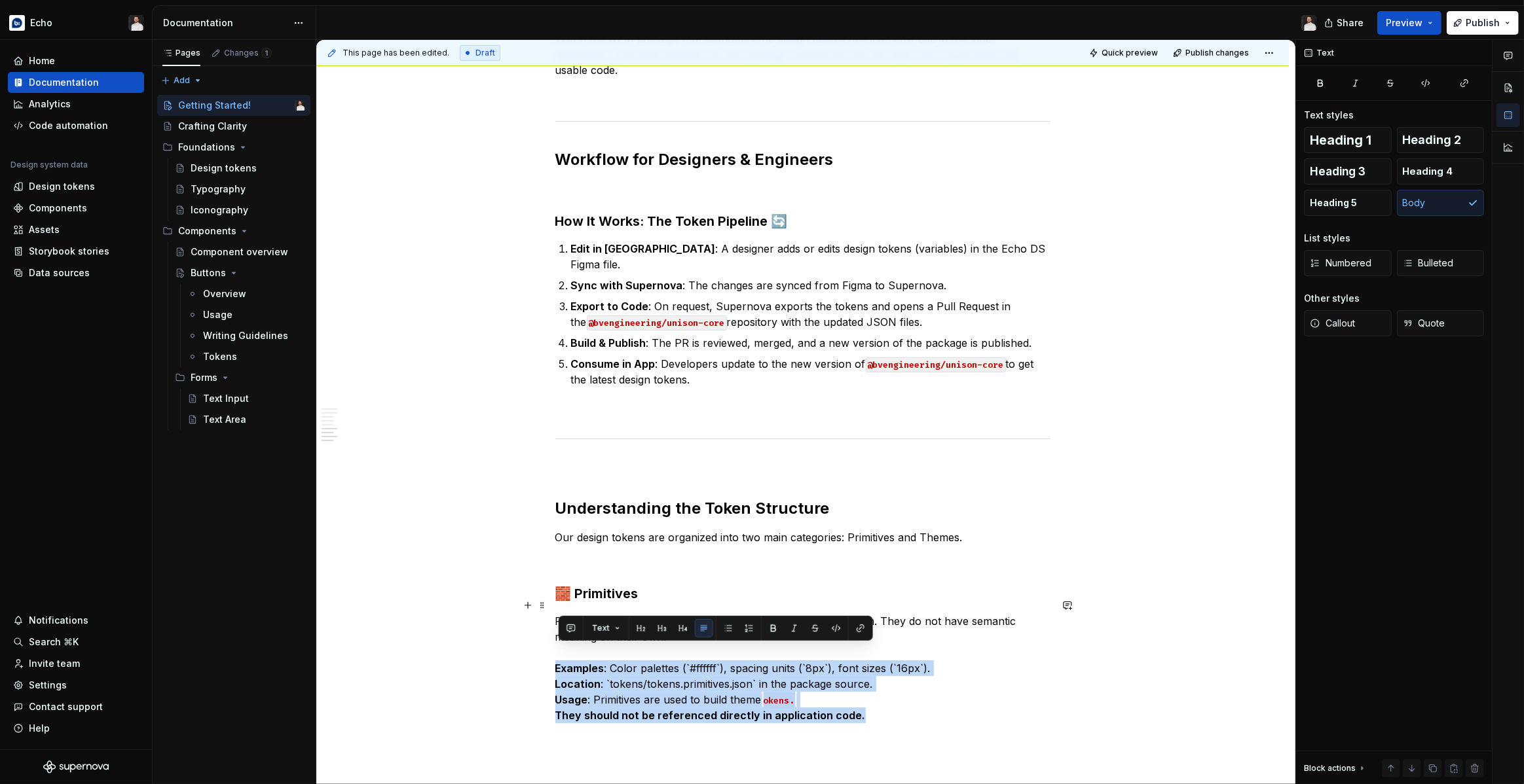
drag, startPoint x: 861, startPoint y: 702, endPoint x: 531, endPoint y: 656, distance: 333.2
click at [531, 656] on div "Overview This guide covers the key workflows for using our design tokens and ic…" at bounding box center [802, 242] width 973 height 1558
copy p "Examples : Color palettes (`#ffffff`), spacing units (`8px`), font sizes (`16px…"
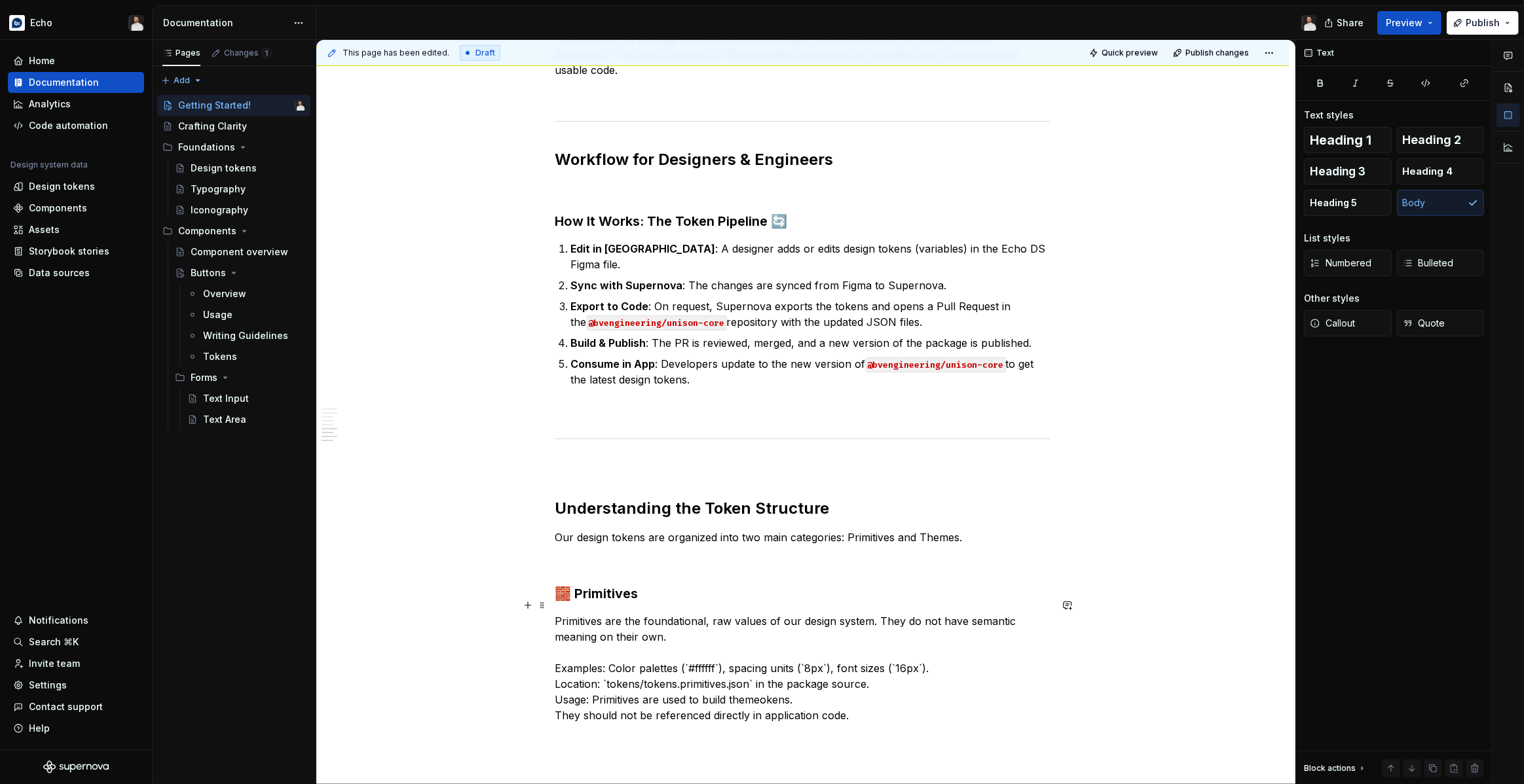
click at [750, 684] on p "Primitives are the foundational, raw values of our design system. They do not h…" at bounding box center [803, 668] width 495 height 110
click at [763, 686] on p "Primitives are the foundational, raw values of our design system. They do not h…" at bounding box center [803, 668] width 495 height 110
click at [723, 693] on code "d theme" at bounding box center [736, 701] width 41 height 15
click at [805, 688] on p "Primitives are the foundational, raw values of our design system. They do not h…" at bounding box center [803, 668] width 495 height 110
click at [714, 693] on code "ld theme tokens" at bounding box center [750, 701] width 82 height 15
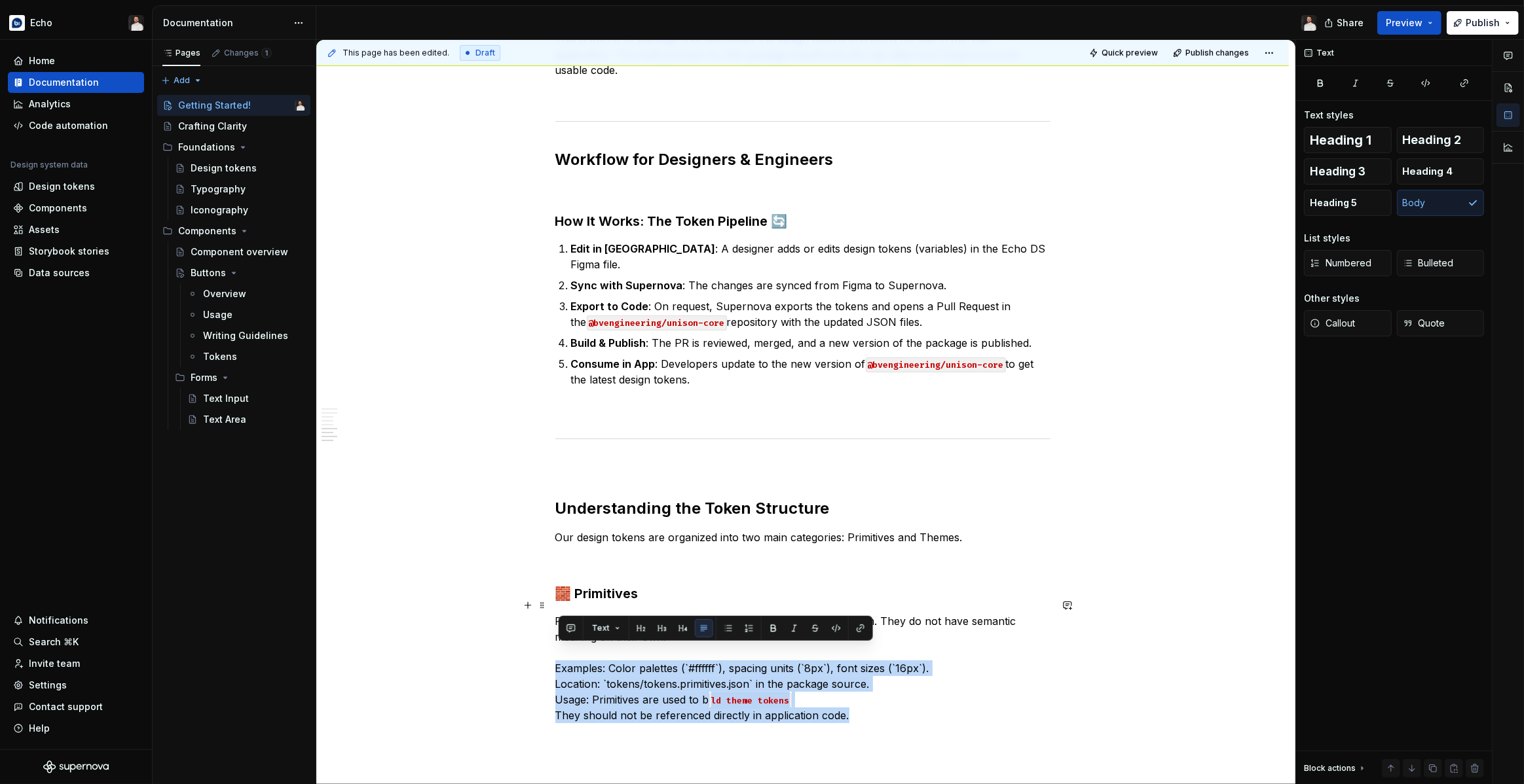
drag, startPoint x: 867, startPoint y: 699, endPoint x: 535, endPoint y: 645, distance: 336.4
click at [535, 645] on div "Overview This guide covers the key workflows for using our design tokens and ic…" at bounding box center [802, 242] width 973 height 1558
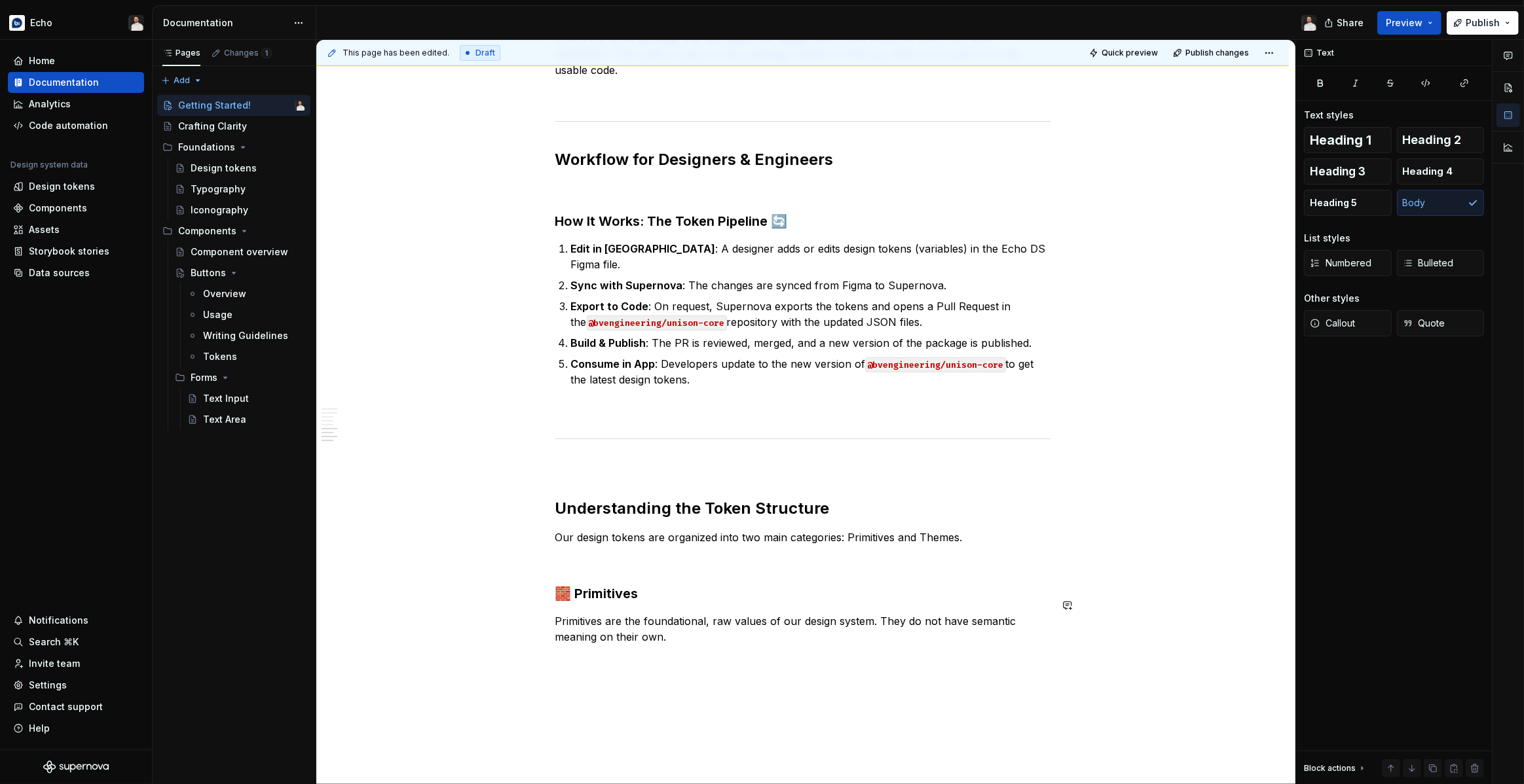
type textarea "*"
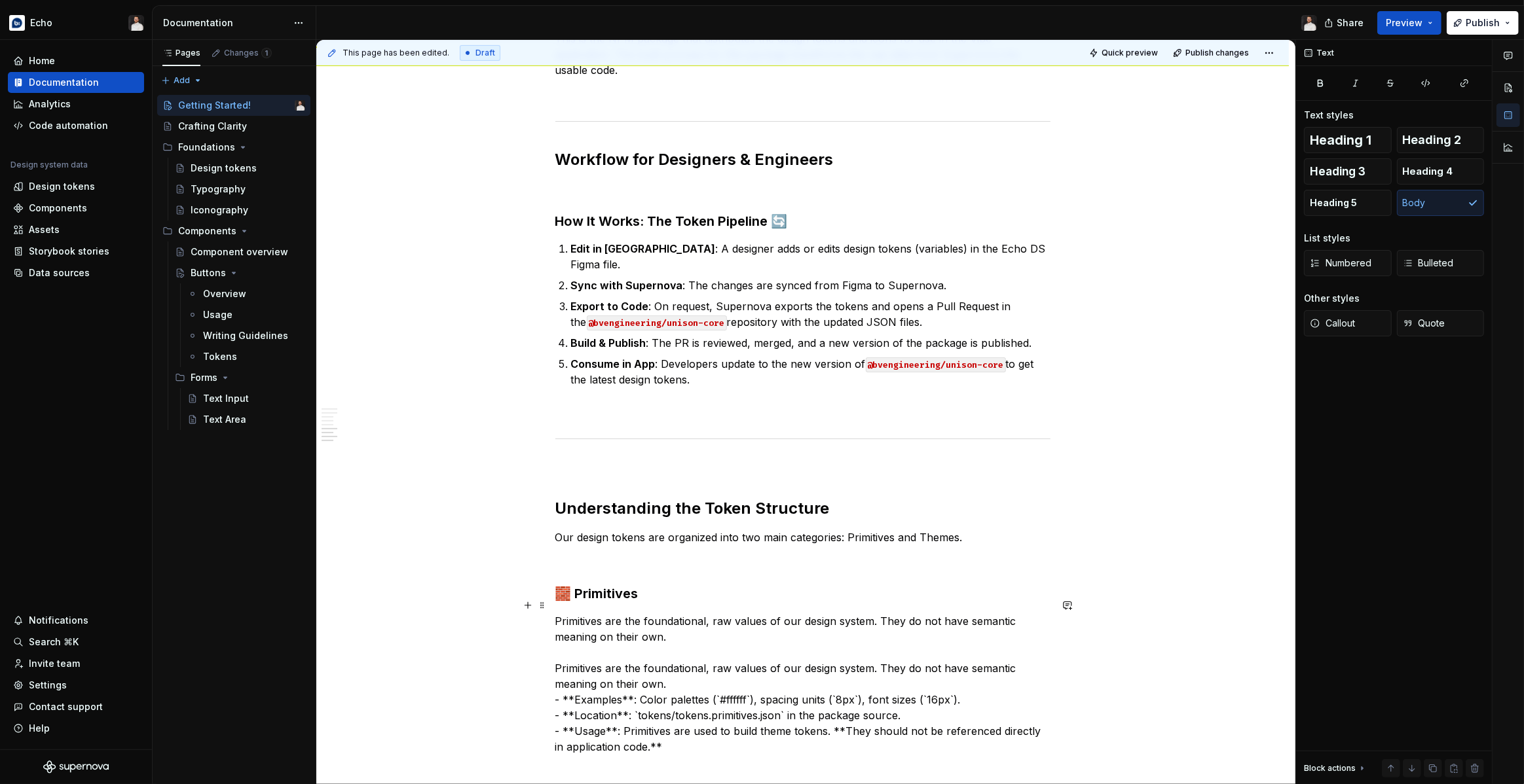
click at [692, 667] on p "Primitives are the foundational, raw values of our design system. They do not h…" at bounding box center [803, 684] width 495 height 141
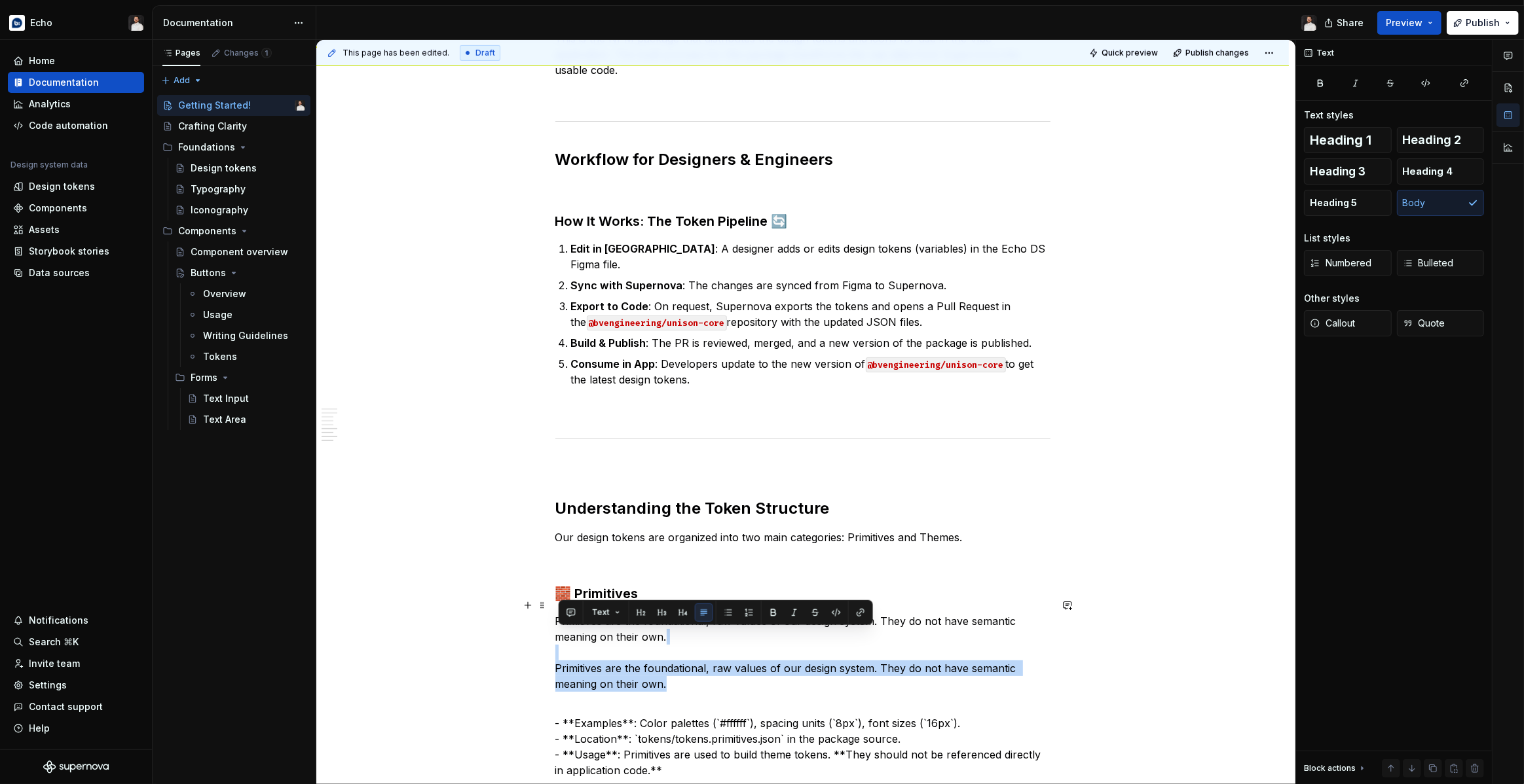
drag, startPoint x: 688, startPoint y: 669, endPoint x: 524, endPoint y: 642, distance: 166.2
click at [524, 642] on div "Overview This guide covers the key workflows for using our design tokens and ic…" at bounding box center [802, 270] width 973 height 1613
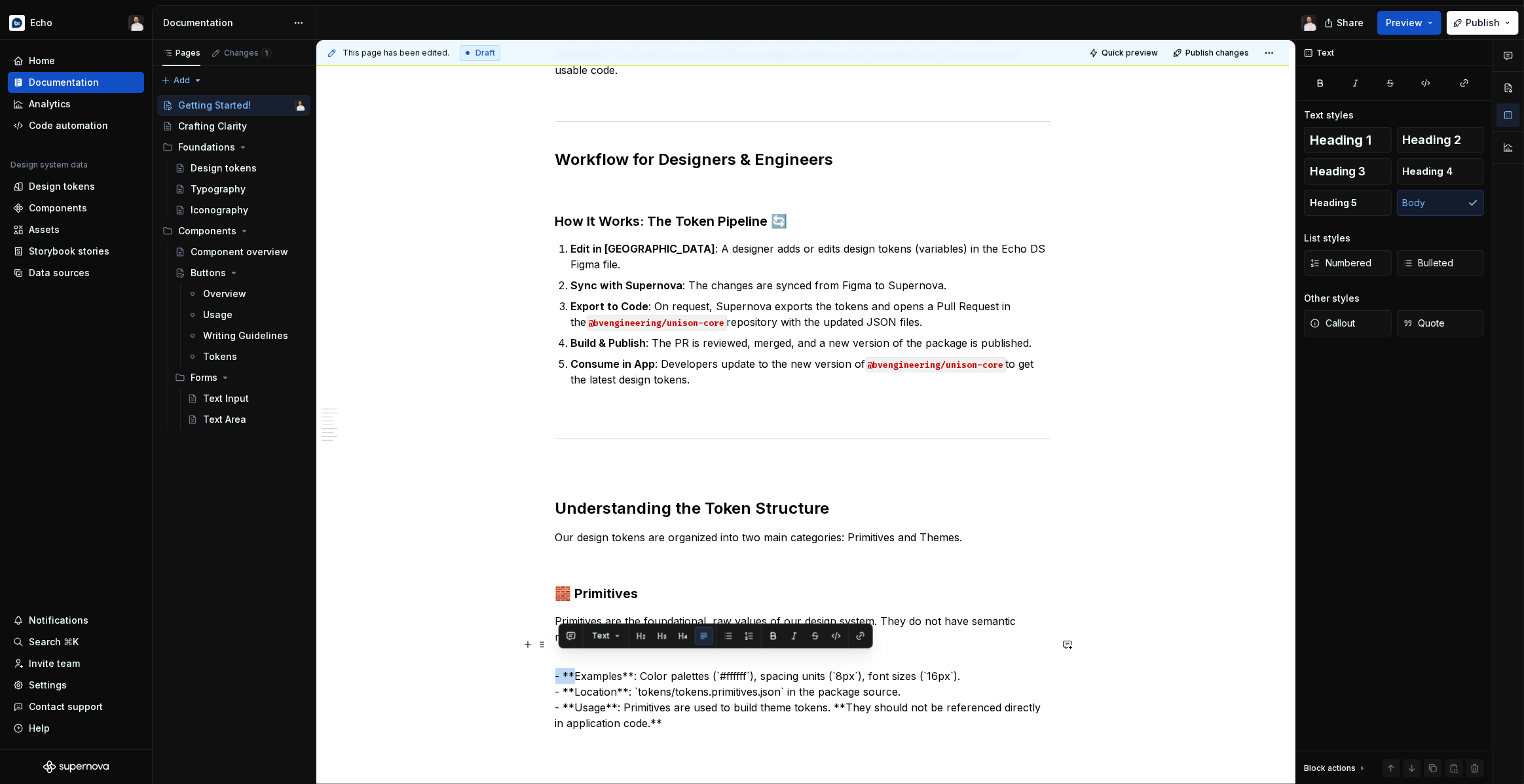
drag, startPoint x: 577, startPoint y: 659, endPoint x: 558, endPoint y: 659, distance: 19.0
click at [558, 659] on p "- **Examples**: Color palettes (`#ffffff`), spacing units (`8px`), font sizes (…" at bounding box center [803, 692] width 495 height 78
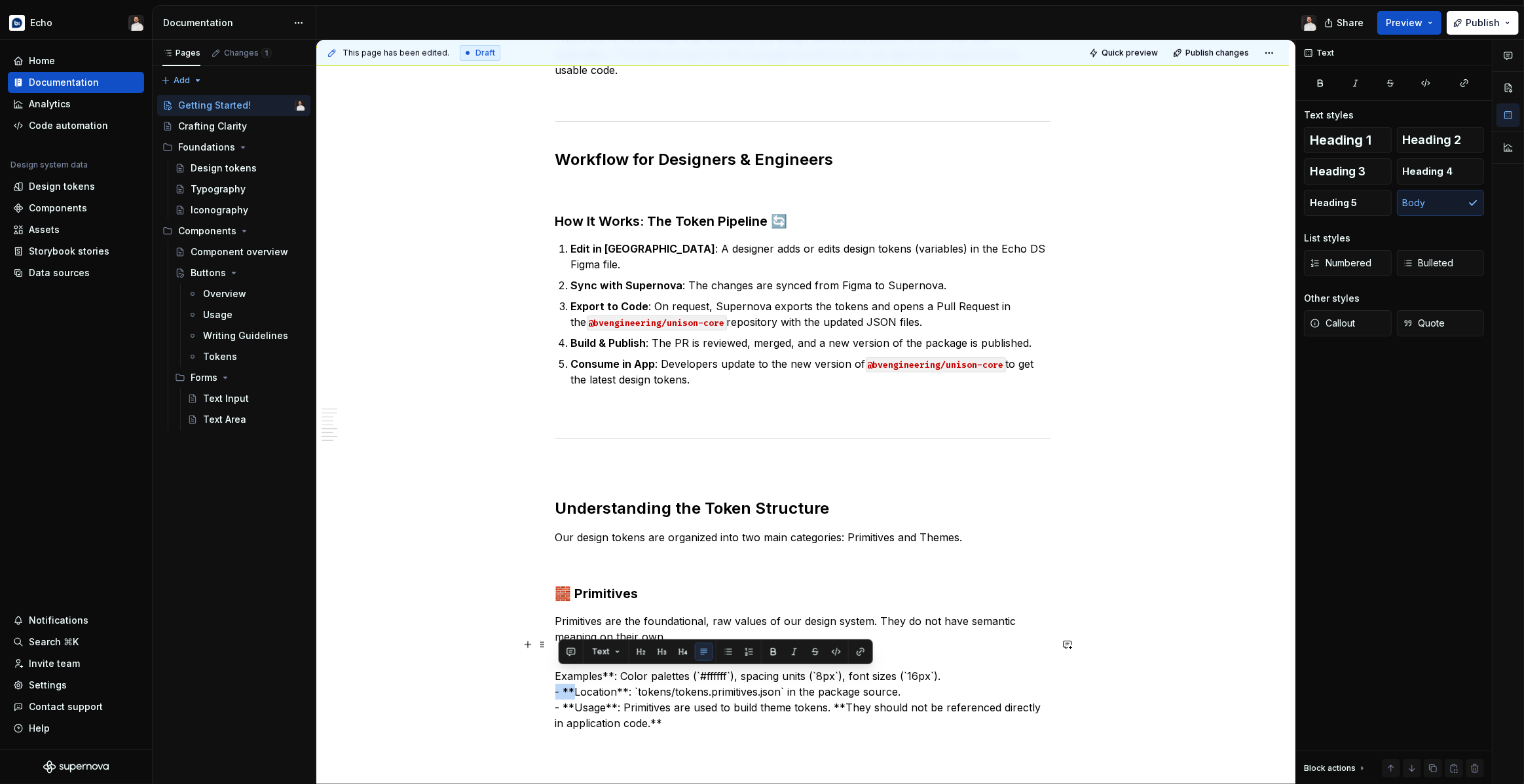
drag, startPoint x: 576, startPoint y: 679, endPoint x: 552, endPoint y: 678, distance: 24.0
click at [552, 678] on div "Overview This guide covers the key workflows for using our design tokens and ic…" at bounding box center [802, 246] width 973 height 1566
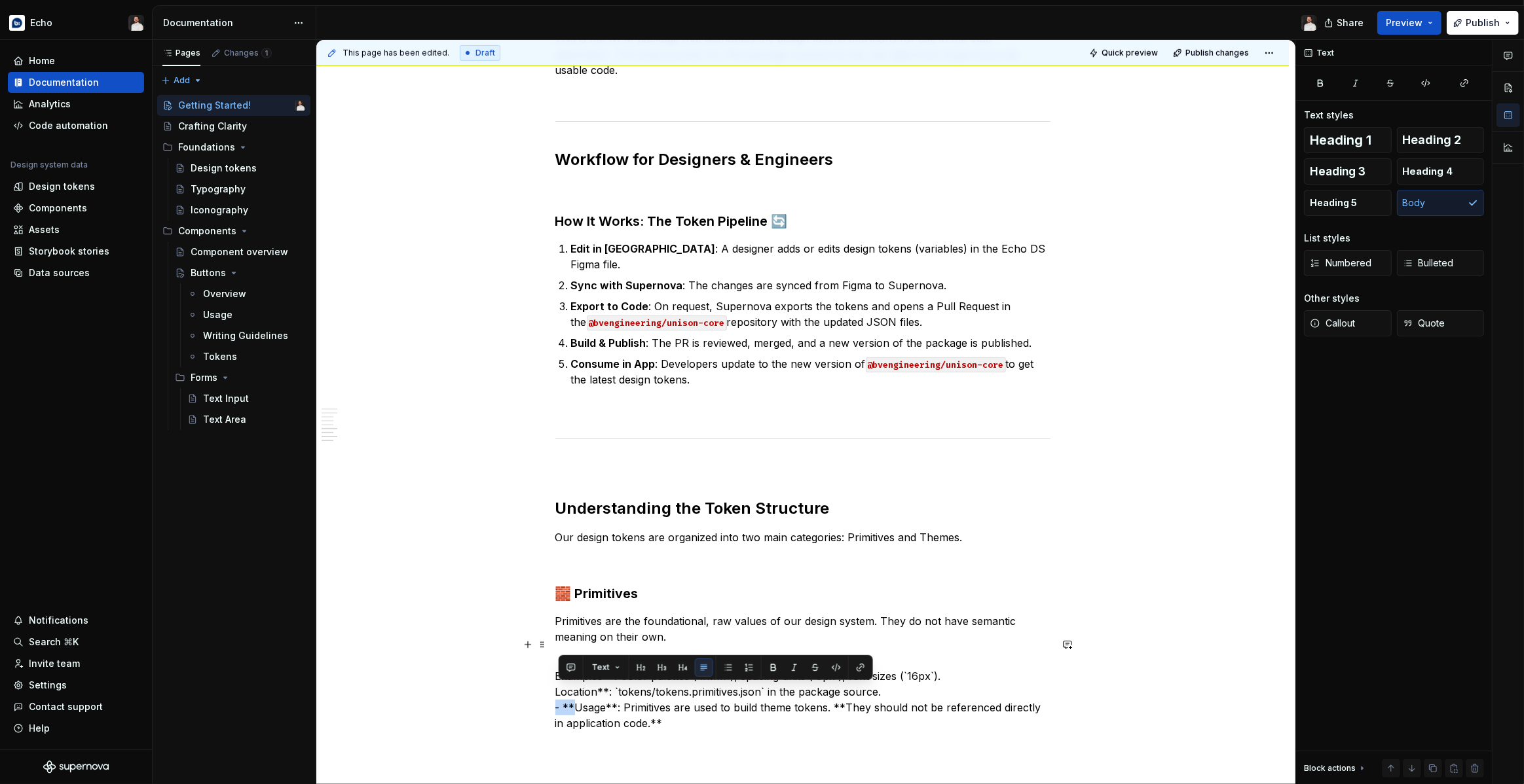
drag, startPoint x: 576, startPoint y: 691, endPoint x: 557, endPoint y: 691, distance: 19.0
click at [557, 691] on div "Overview This guide covers the key workflows for using our design tokens and ic…" at bounding box center [802, 246] width 973 height 1566
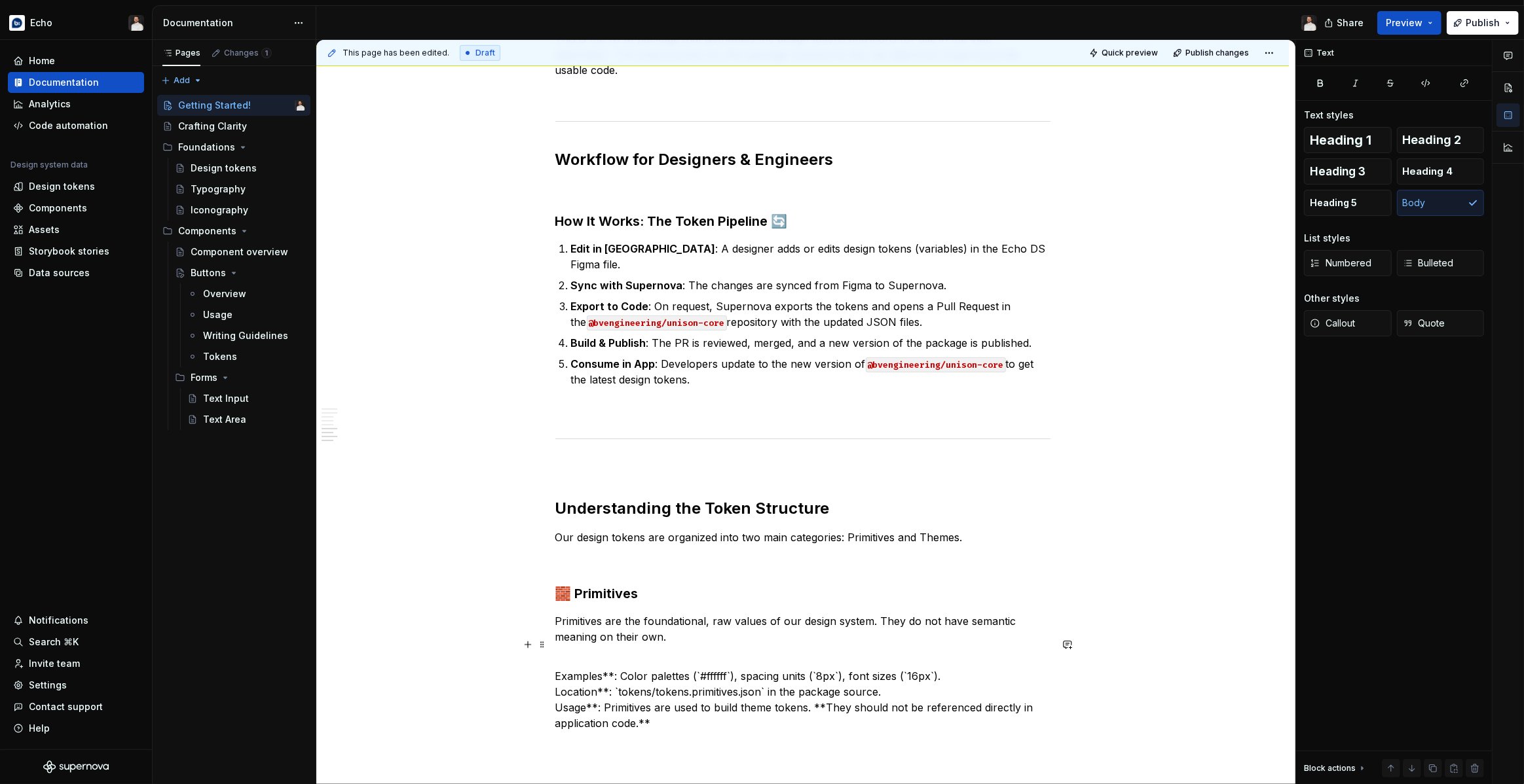
click at [616, 659] on p "Examples**: Color palettes (`#ffffff`), spacing units (`8px`), font sizes (`16p…" at bounding box center [803, 692] width 495 height 78
click at [611, 676] on p "Examples: Color palettes (`#ffffff`), spacing units (`8px`), font sizes (`16px`…" at bounding box center [803, 692] width 495 height 78
click at [598, 690] on p "Examples: Color palettes (`#ffffff`), spacing units (`8px`), font sizes (`16px`…" at bounding box center [803, 692] width 495 height 78
click at [818, 693] on p "Examples: Color palettes (`#ffffff`), spacing units (`8px`), font sizes (`16px`…" at bounding box center [803, 692] width 495 height 78
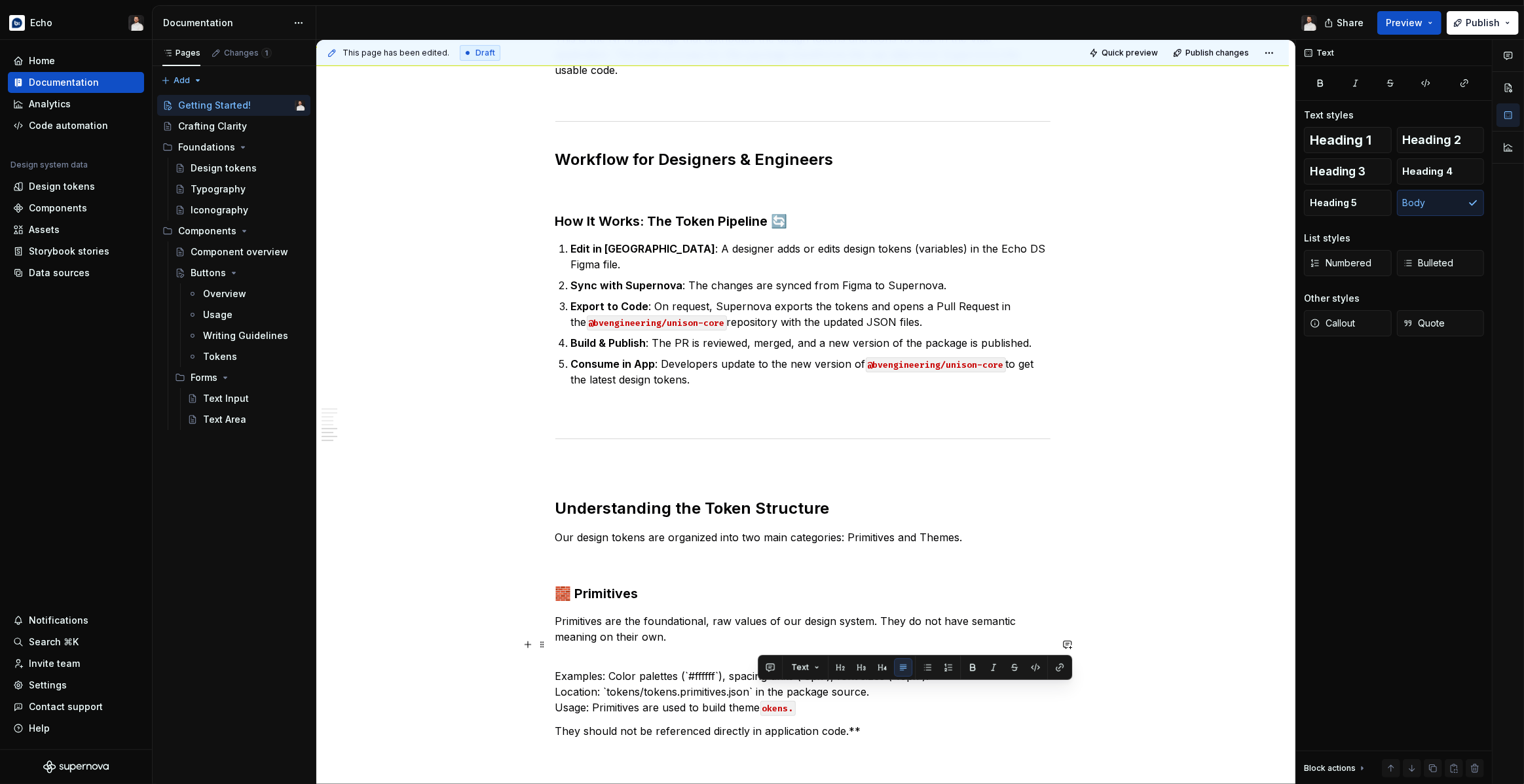
drag, startPoint x: 802, startPoint y: 692, endPoint x: 758, endPoint y: 693, distance: 44.0
click at [758, 693] on p "Examples: Color palettes (`#ffffff`), spacing units (`8px`), font sizes (`16px`…" at bounding box center [803, 684] width 495 height 63
click at [1031, 673] on button "button" at bounding box center [1036, 668] width 18 height 18
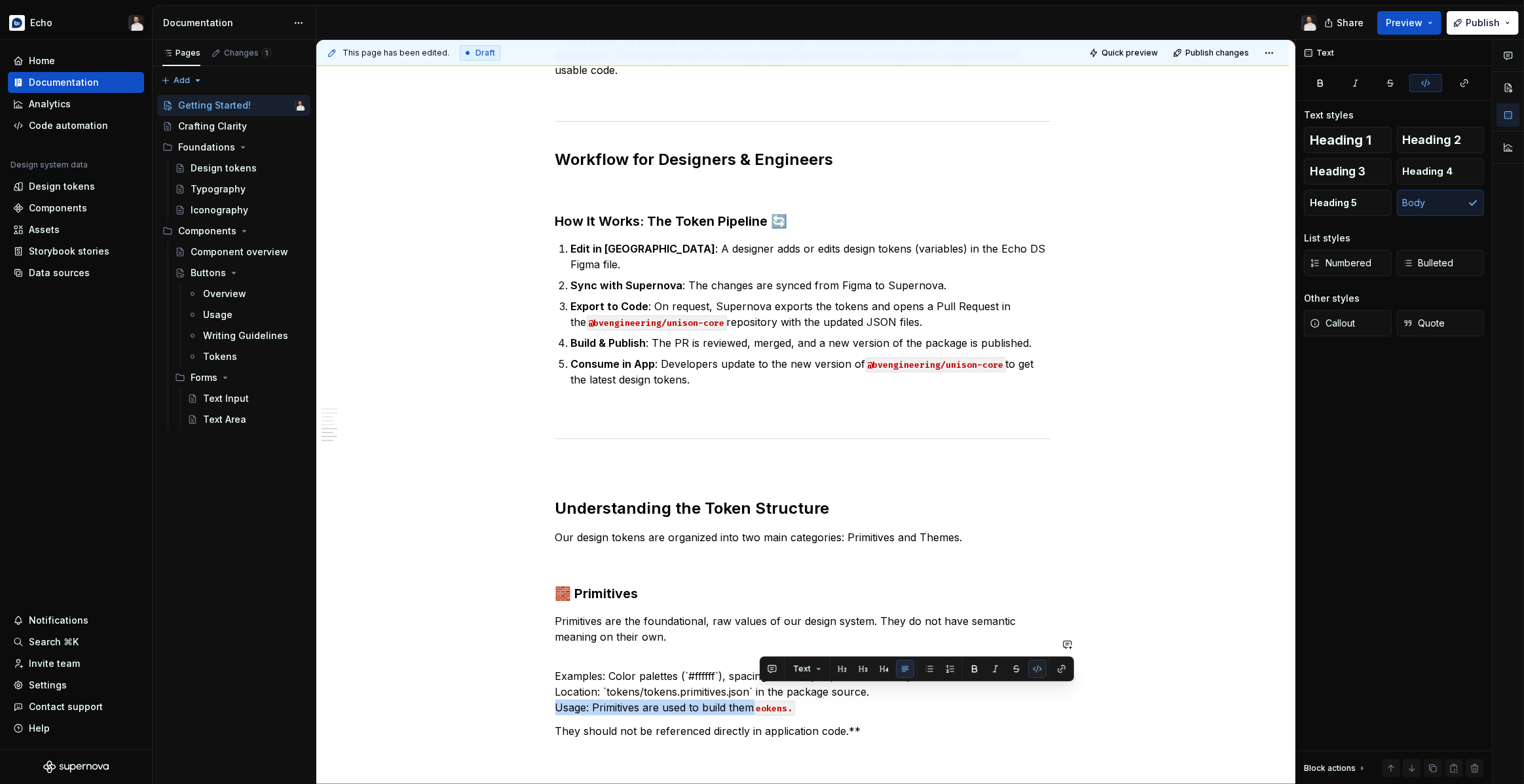
click at [1031, 673] on button "button" at bounding box center [1037, 669] width 18 height 18
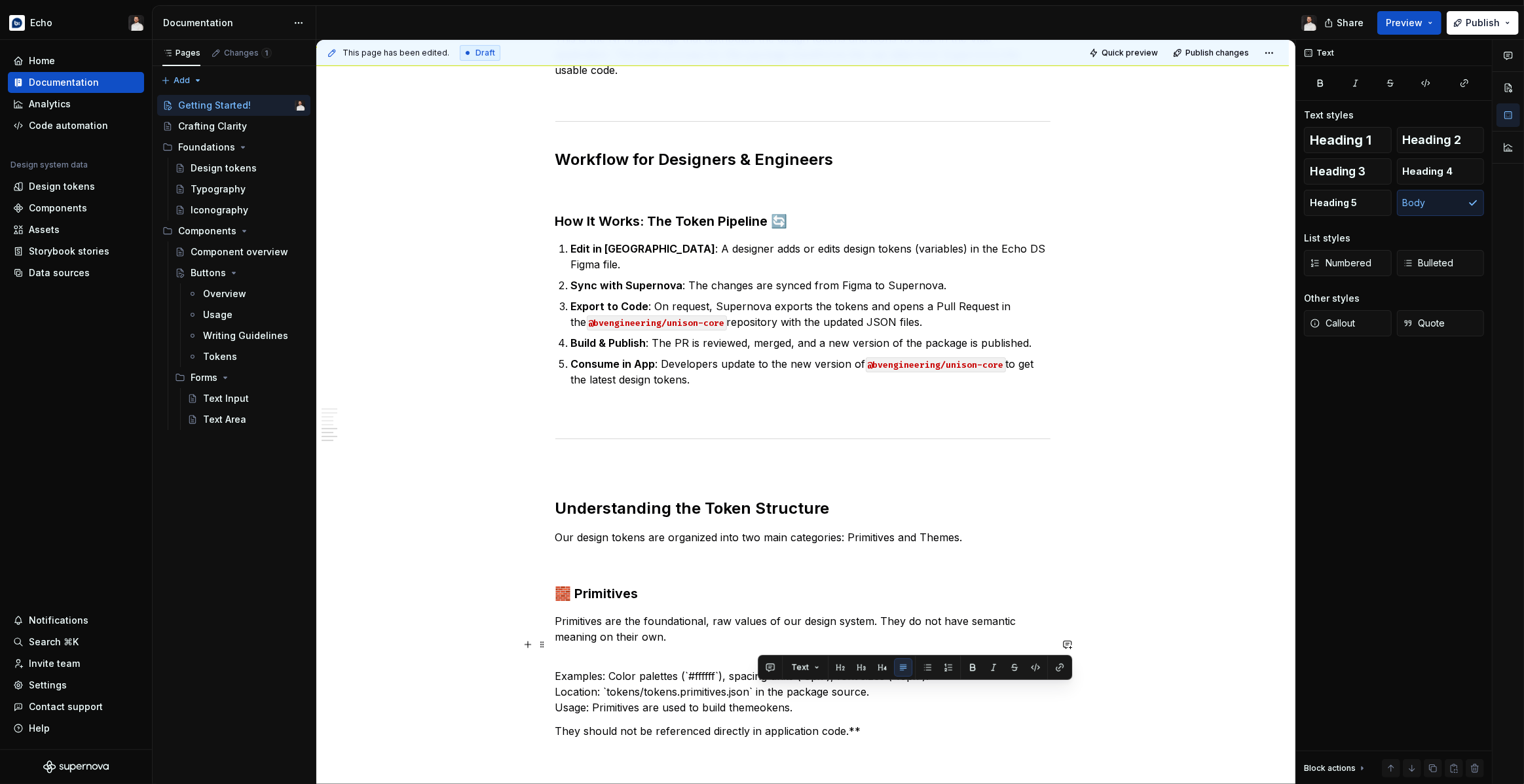
click at [764, 693] on p "Examples: Color palettes (`#ffffff`), spacing units (`8px`), font sizes (`16px`…" at bounding box center [803, 684] width 495 height 63
click at [805, 694] on p "Examples: Color palettes (`#ffffff`), spacing units (`8px`), font sizes (`16px`…" at bounding box center [803, 684] width 495 height 63
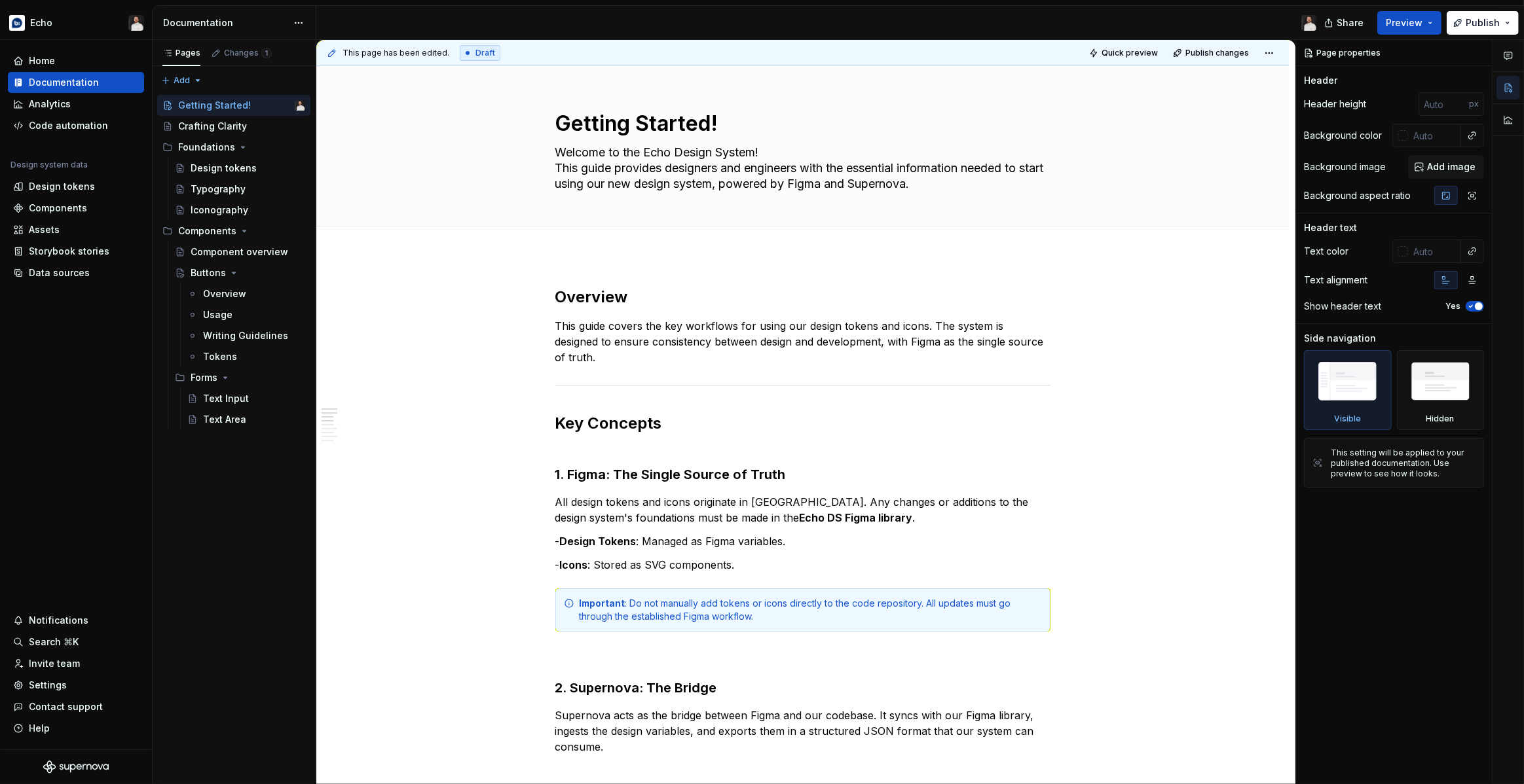
type textarea "*"
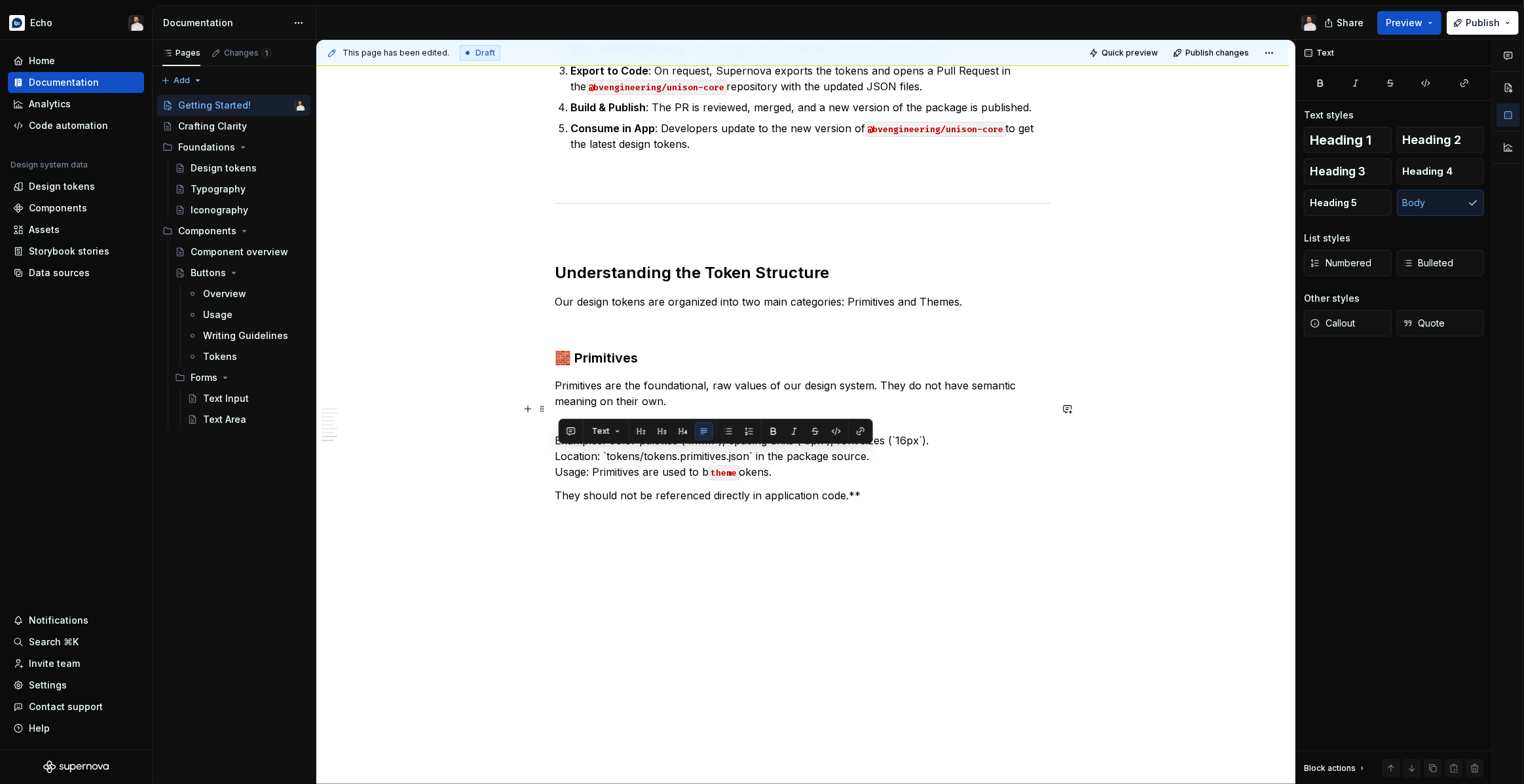
drag, startPoint x: 791, startPoint y: 455, endPoint x: 545, endPoint y: 450, distance: 246.1
click at [545, 450] on div "Overview This guide covers the key workflows for using our design tokens and ic…" at bounding box center [802, 14] width 973 height 1573
click at [838, 434] on button "button" at bounding box center [837, 431] width 18 height 18
click at [837, 434] on button "button" at bounding box center [837, 431] width 18 height 18
click at [709, 460] on p "Examples: Color palettes (`#ffffff`), spacing units (`8px`), font sizes (`16px`…" at bounding box center [803, 449] width 495 height 63
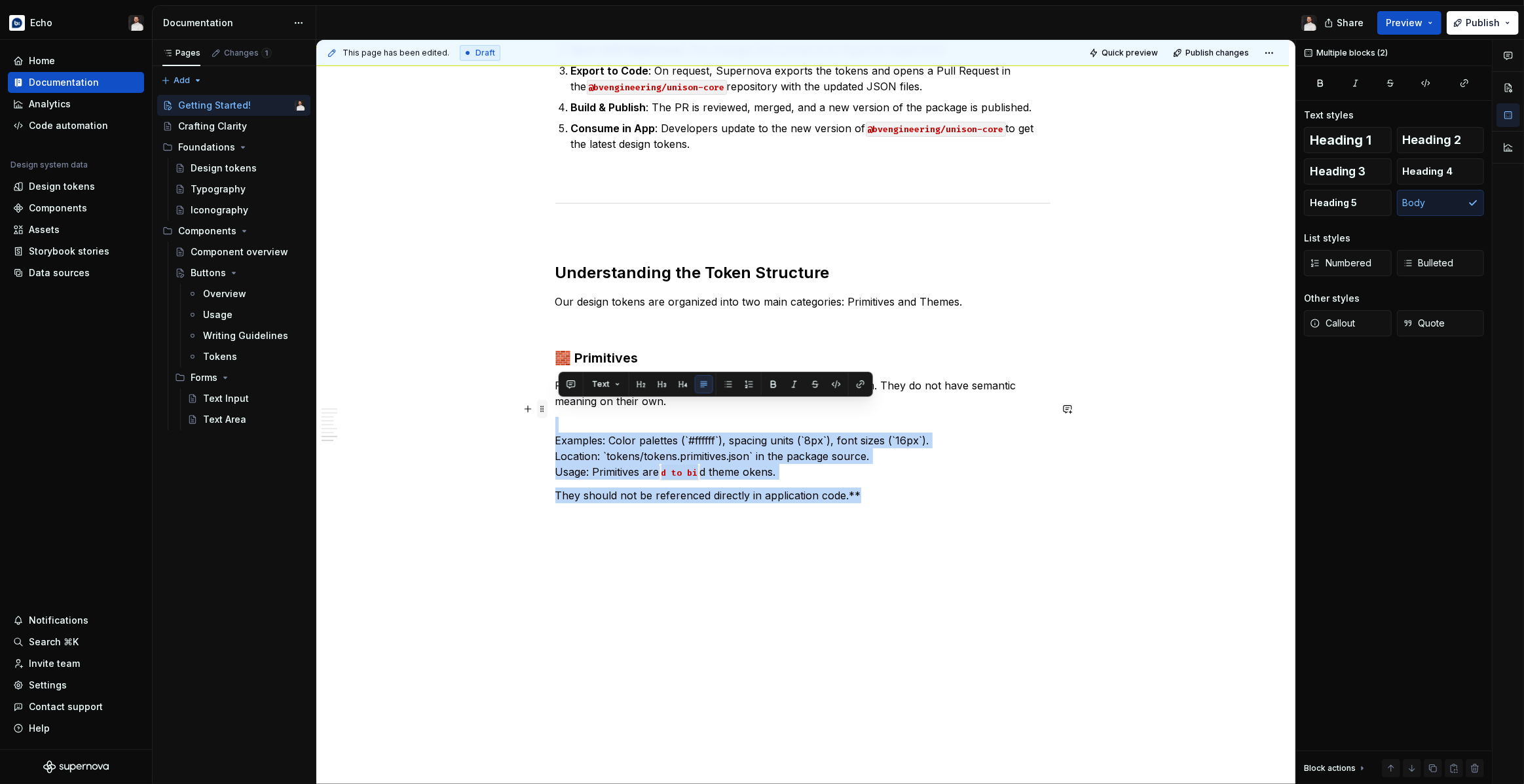
drag, startPoint x: 832, startPoint y: 473, endPoint x: 547, endPoint y: 413, distance: 291.2
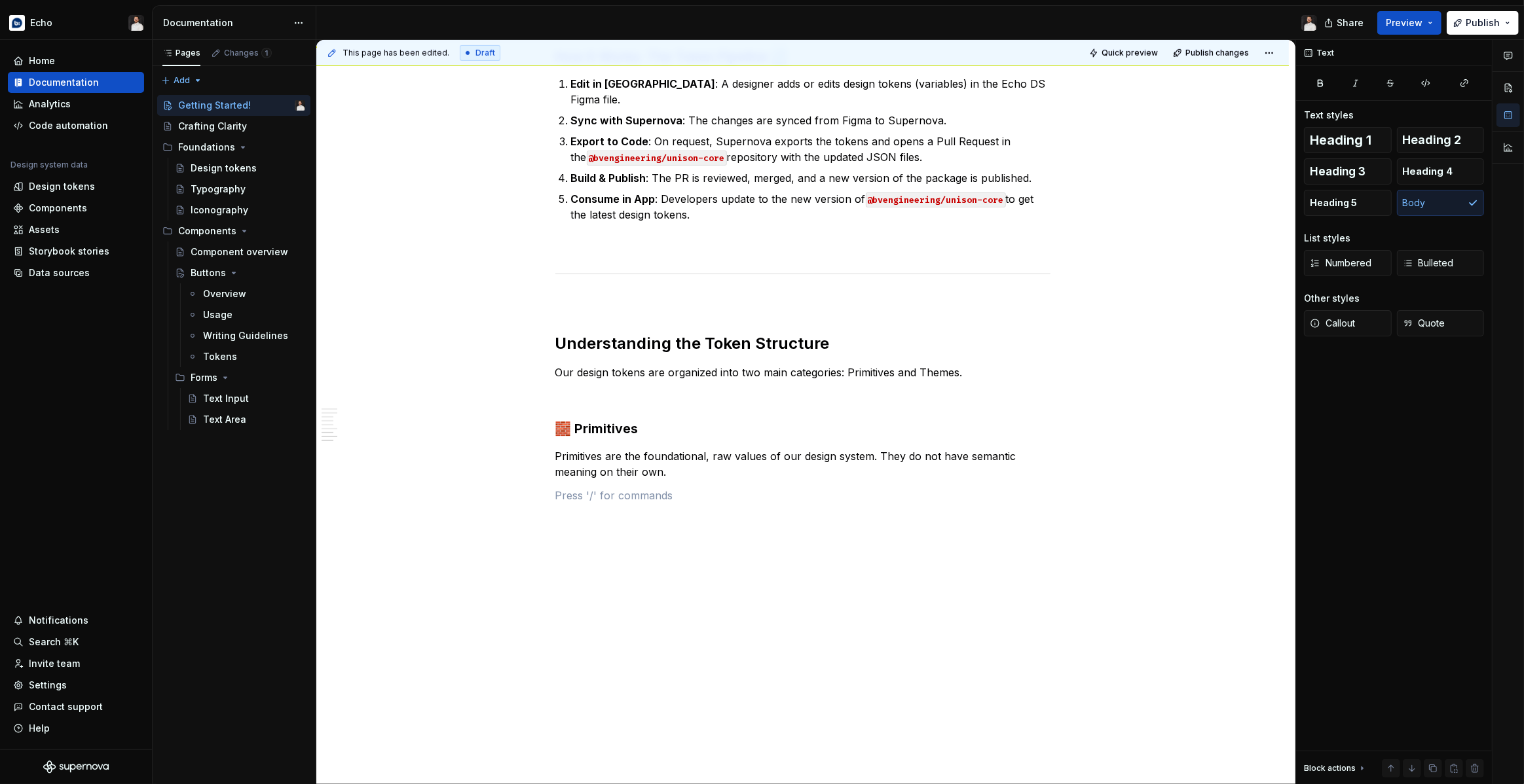
scroll to position [981, 0]
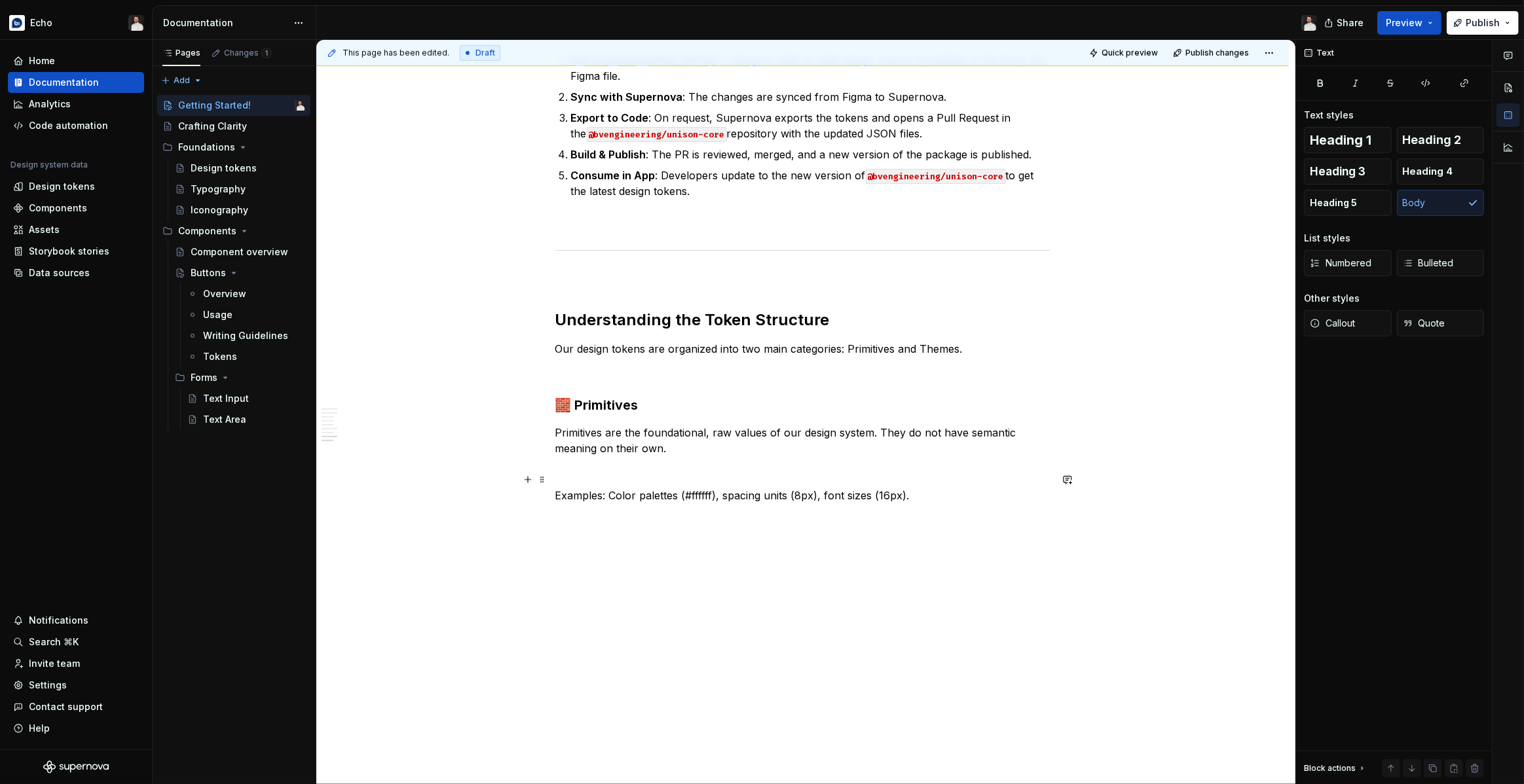
click at [621, 487] on p "Examples: Color palettes (#ffffff), spacing units (8px), font sizes (16px)." at bounding box center [803, 495] width 495 height 15
click at [1415, 268] on span "Bulleted" at bounding box center [1428, 263] width 51 height 13
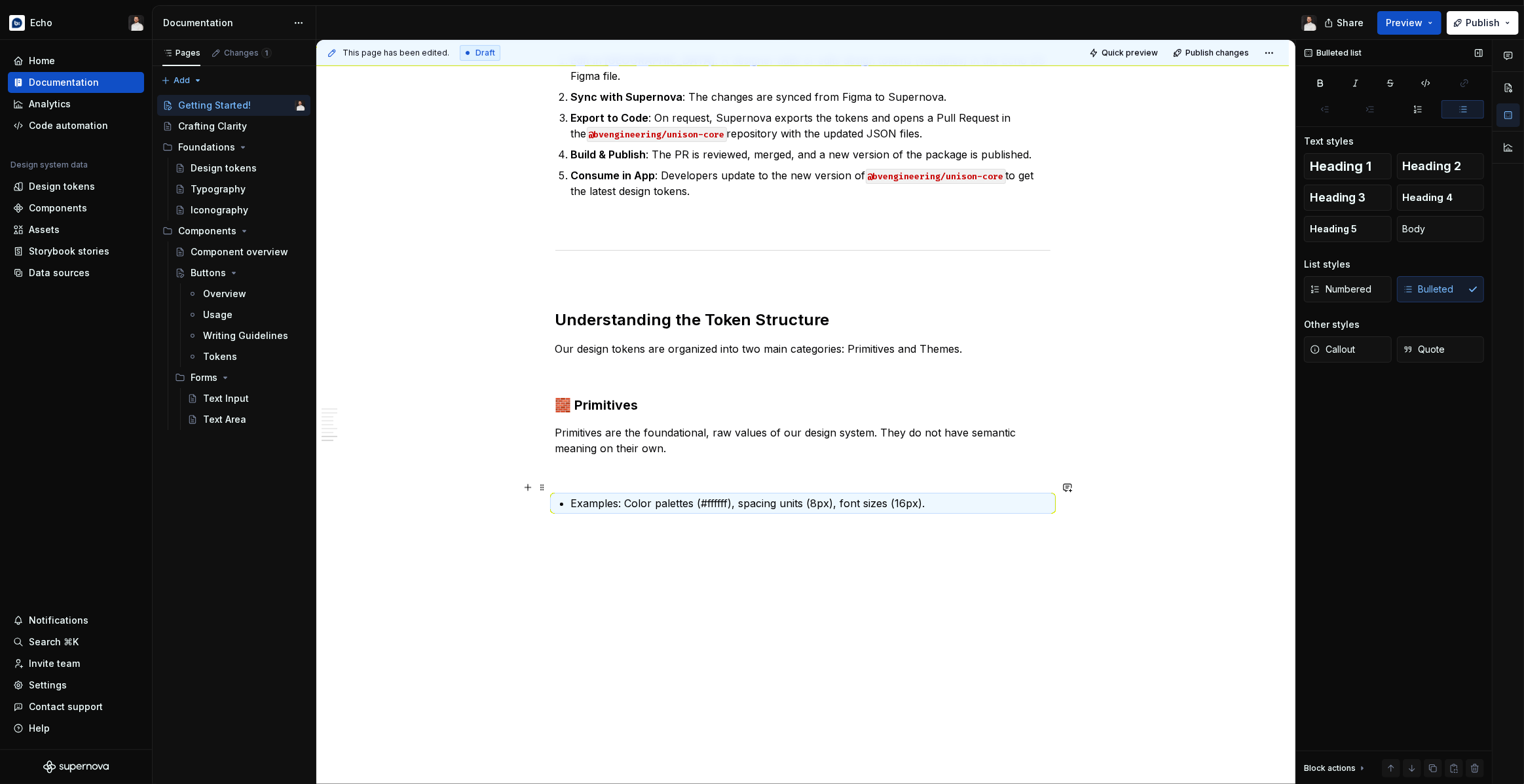
click at [716, 496] on p "Examples: Color palettes (#ffffff), spacing units (8px), font sizes (16px)." at bounding box center [810, 503] width 479 height 15
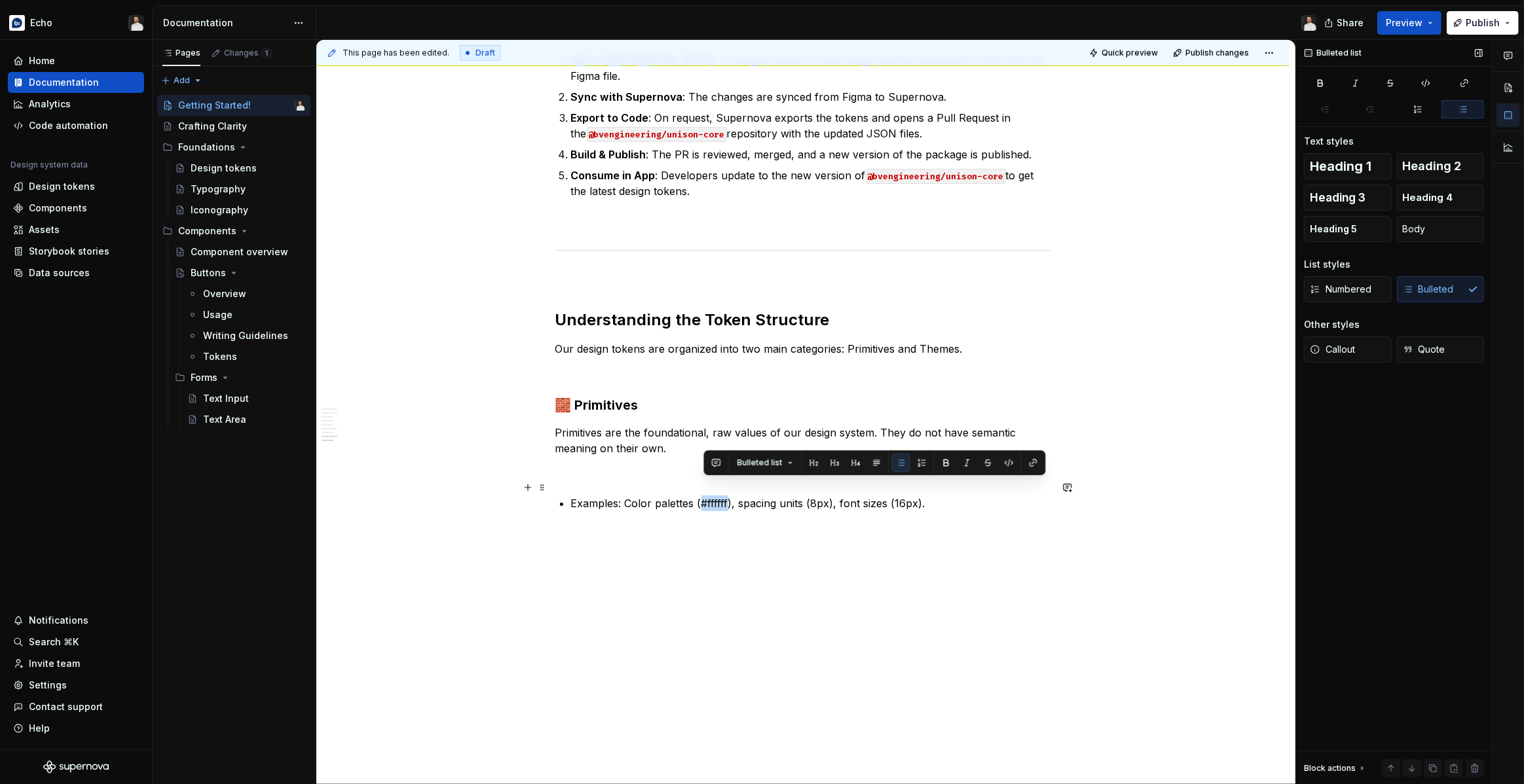
drag, startPoint x: 704, startPoint y: 487, endPoint x: 731, endPoint y: 487, distance: 27.0
click at [731, 496] on p "Examples: Color palettes (#ffffff), spacing units (8px), font sizes (16px)." at bounding box center [810, 503] width 479 height 15
click at [1004, 460] on button "button" at bounding box center [1009, 463] width 18 height 18
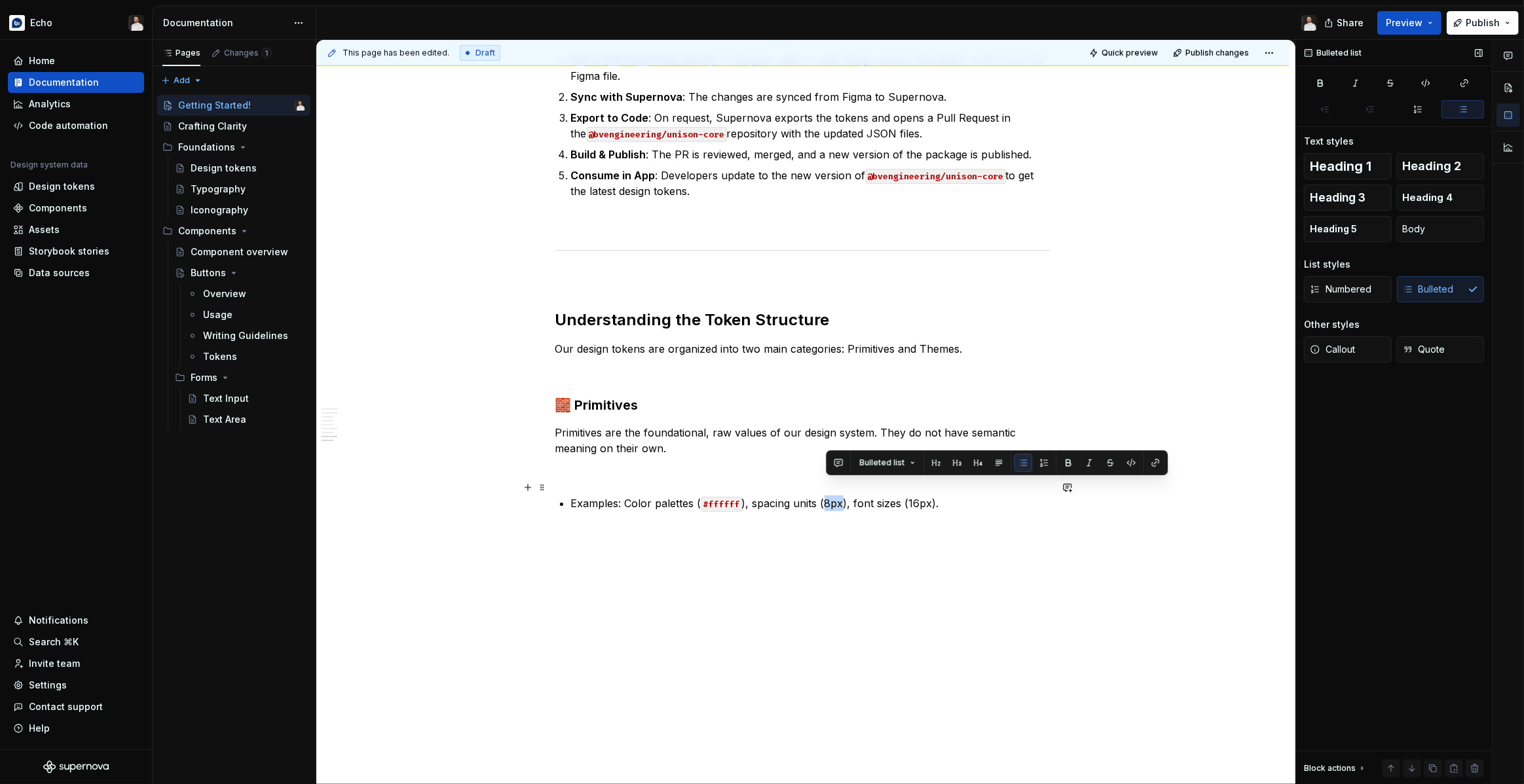
drag, startPoint x: 825, startPoint y: 486, endPoint x: 844, endPoint y: 487, distance: 19.0
click at [844, 496] on p "Examples: Color palettes ( #ffffff ), spacing units (8px), font sizes (16px)." at bounding box center [810, 503] width 479 height 15
click at [1126, 460] on button "button" at bounding box center [1131, 463] width 18 height 18
drag, startPoint x: 910, startPoint y: 489, endPoint x: 930, endPoint y: 488, distance: 20.0
click at [930, 496] on p "Examples: Color palettes ( #ffffff ), spacing units ( 8px ), font sizes (16px)." at bounding box center [810, 503] width 479 height 15
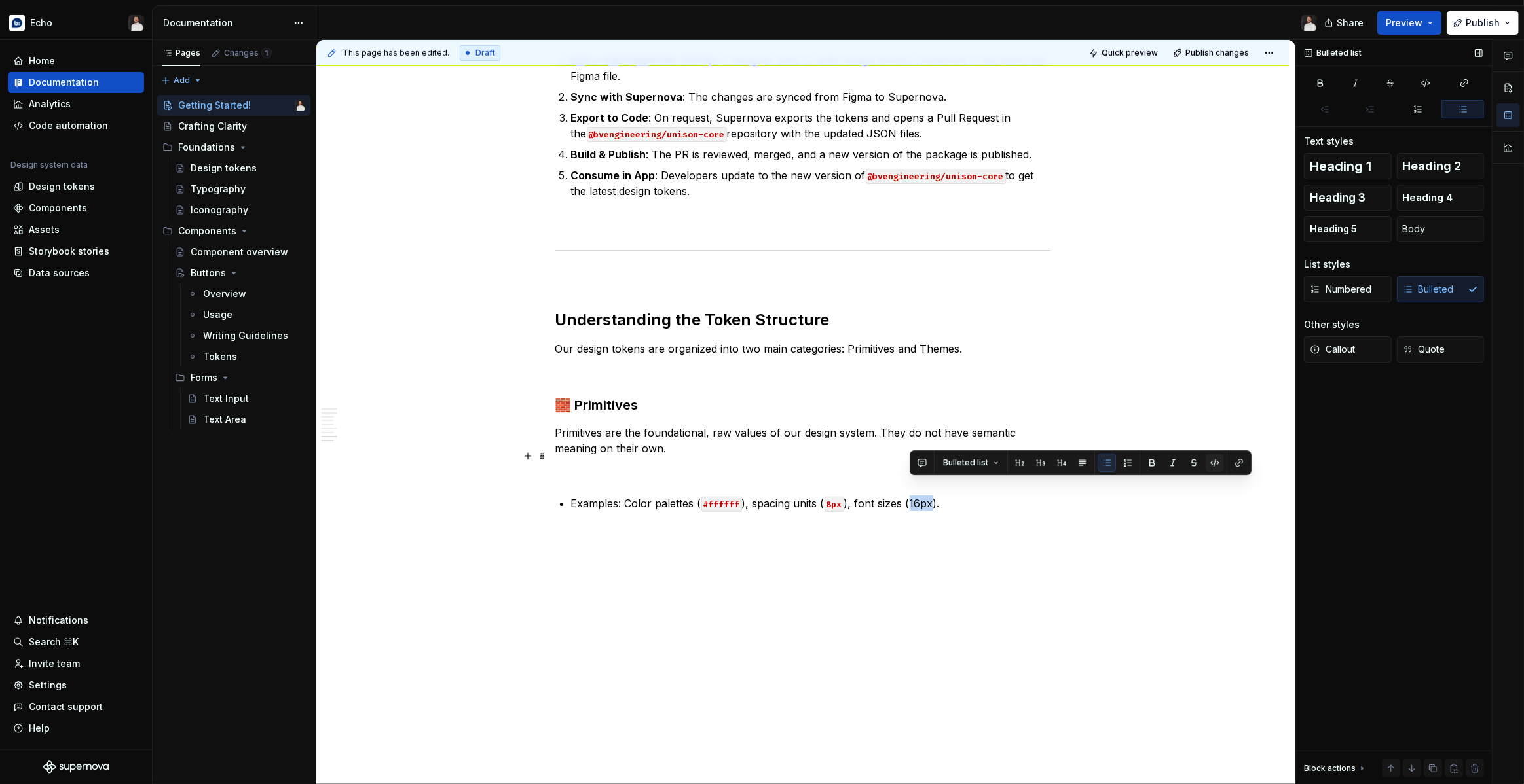
click at [1210, 461] on button "button" at bounding box center [1215, 463] width 18 height 18
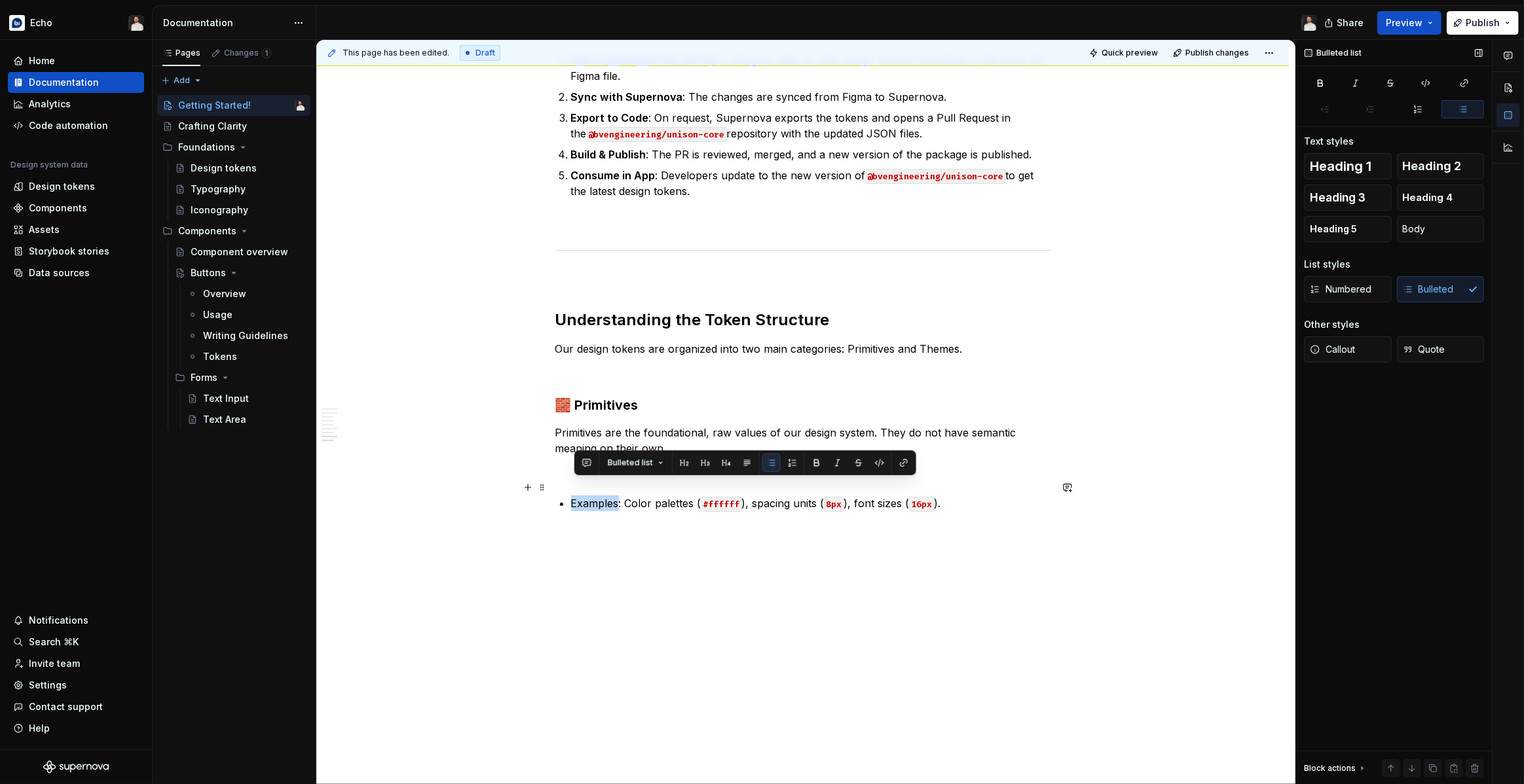
drag, startPoint x: 621, startPoint y: 487, endPoint x: 572, endPoint y: 487, distance: 49.0
click at [817, 462] on button "button" at bounding box center [817, 463] width 18 height 18
click at [957, 496] on p "Examples : Color palettes ( #ffffff ), spacing units ( 8px ), font sizes ( 16px…" at bounding box center [810, 503] width 479 height 15
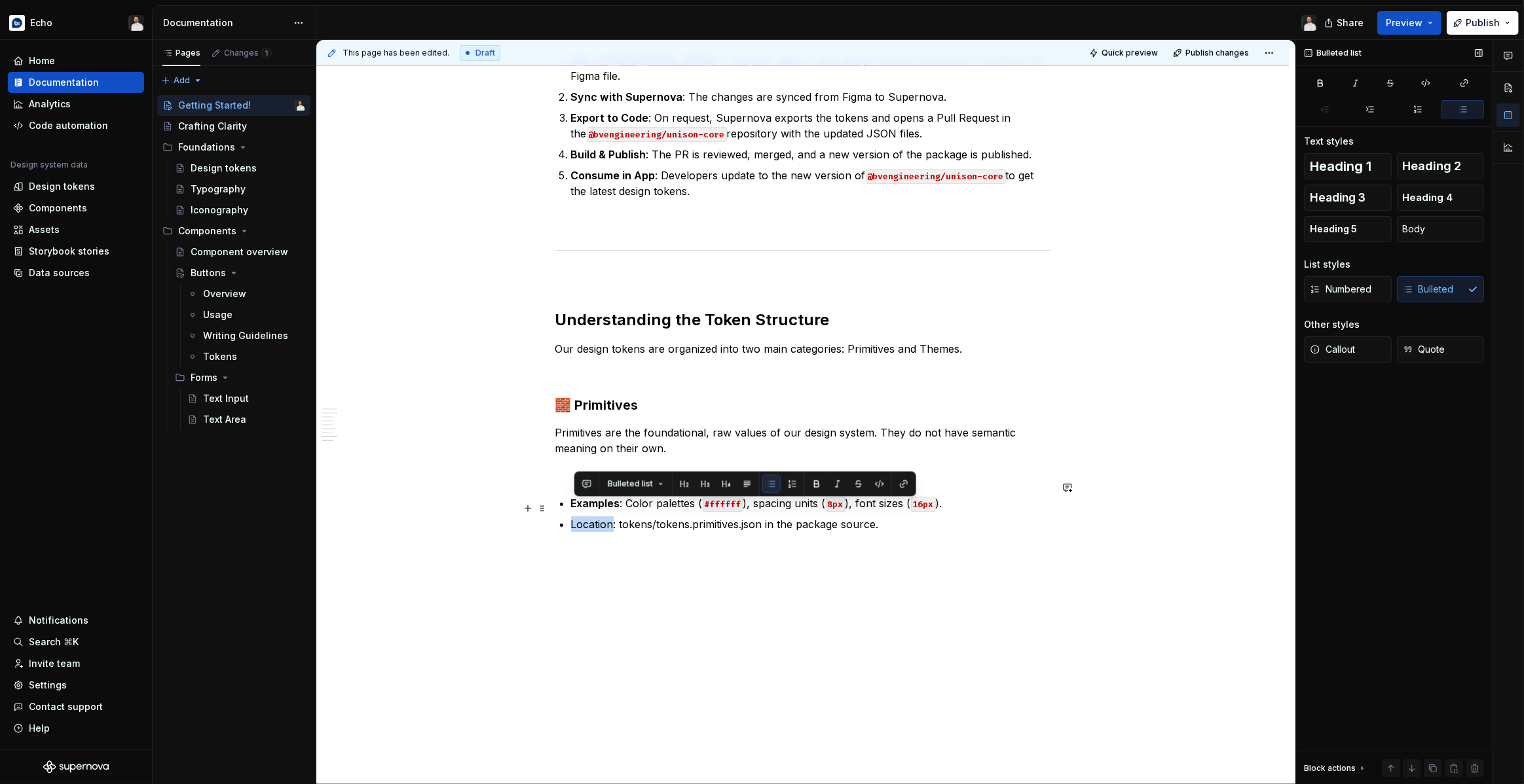
drag, startPoint x: 617, startPoint y: 510, endPoint x: 575, endPoint y: 510, distance: 42.0
click at [575, 517] on p "Location: tokens/tokens.primitives.json in the package source." at bounding box center [810, 524] width 479 height 15
drag, startPoint x: 624, startPoint y: 510, endPoint x: 767, endPoint y: 511, distance: 143.0
click at [767, 517] on p "Location : tokens/tokens.primitives.json in the package source." at bounding box center [810, 524] width 479 height 15
click at [930, 485] on button "button" at bounding box center [930, 483] width 18 height 18
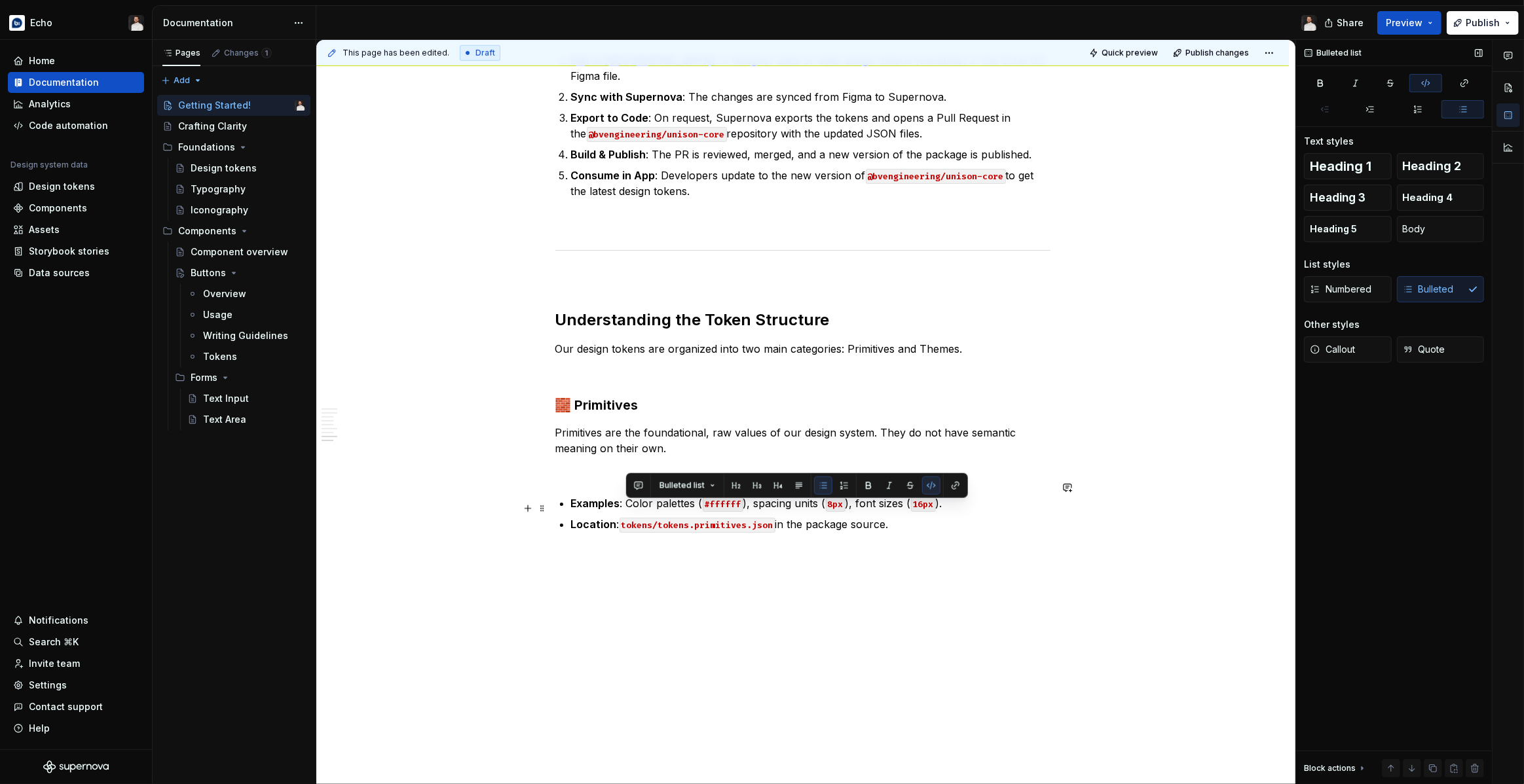
click at [923, 517] on p "Location : tokens/tokens.primitives.json in the package source." at bounding box center [810, 524] width 479 height 15
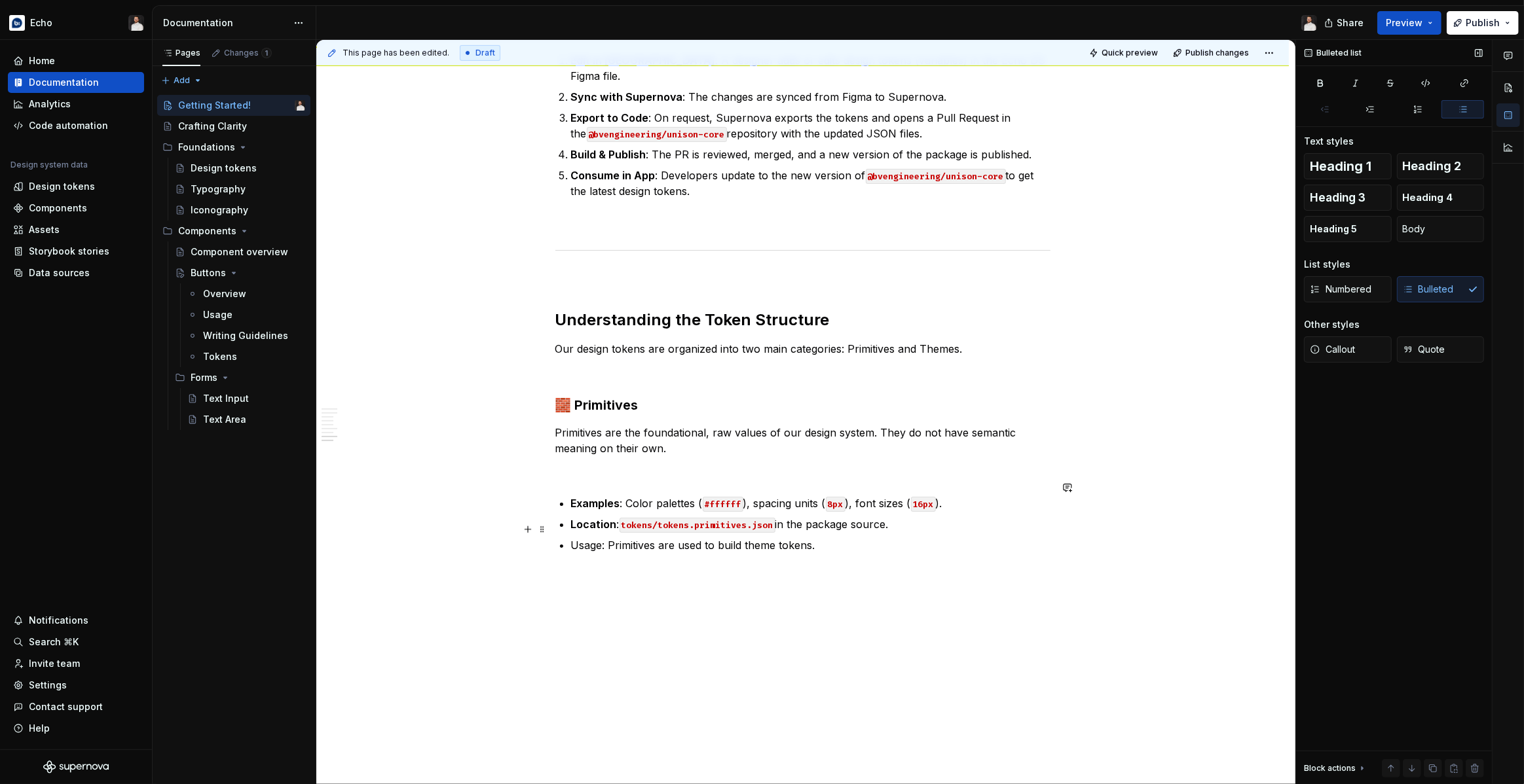
click at [591, 537] on p "Usage: Primitives are used to build theme tokens." at bounding box center [810, 545] width 479 height 15
click at [831, 537] on p "Usage : Primitives are used to build theme tokens." at bounding box center [810, 545] width 479 height 15
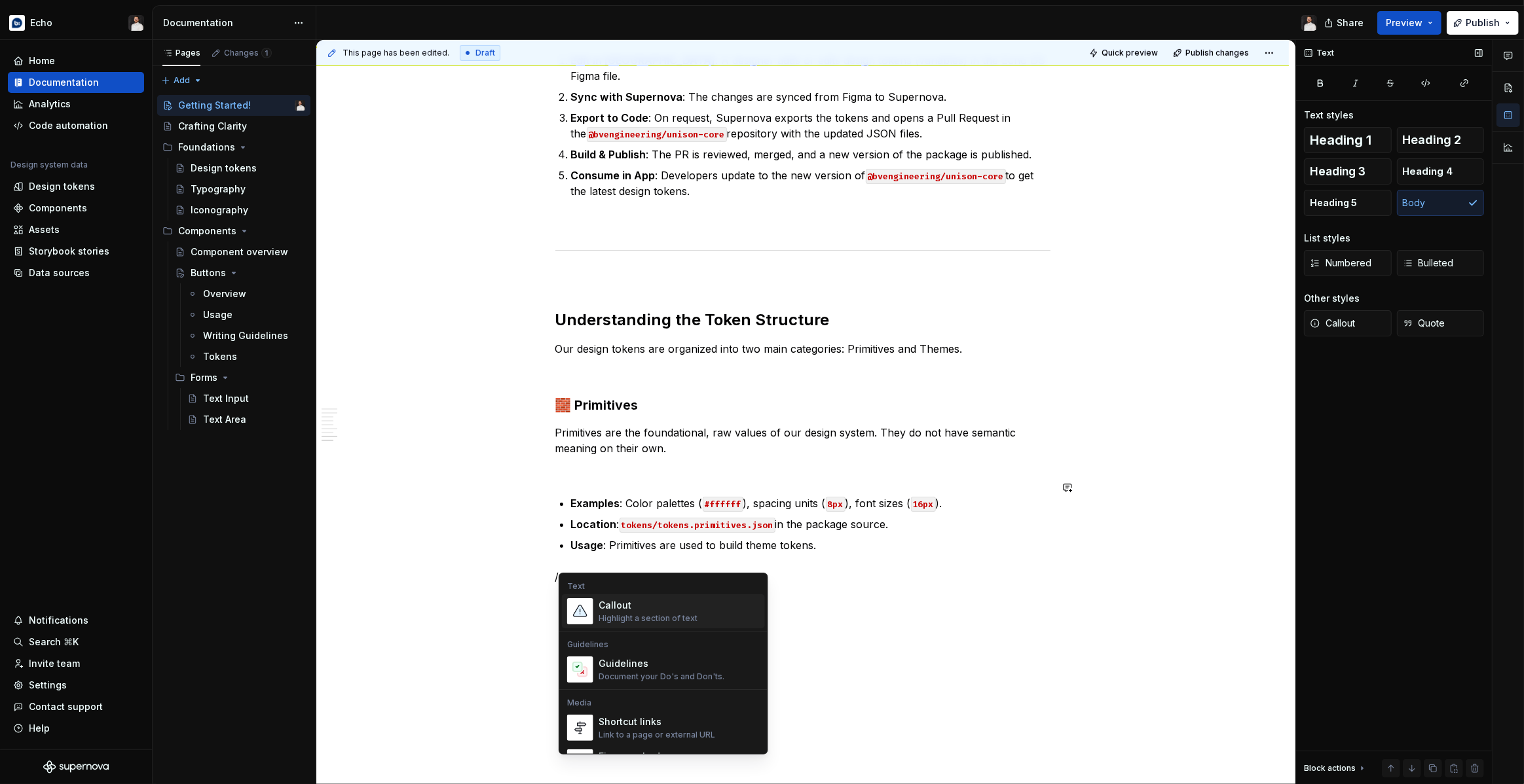
click at [626, 606] on div "Callout" at bounding box center [647, 605] width 99 height 13
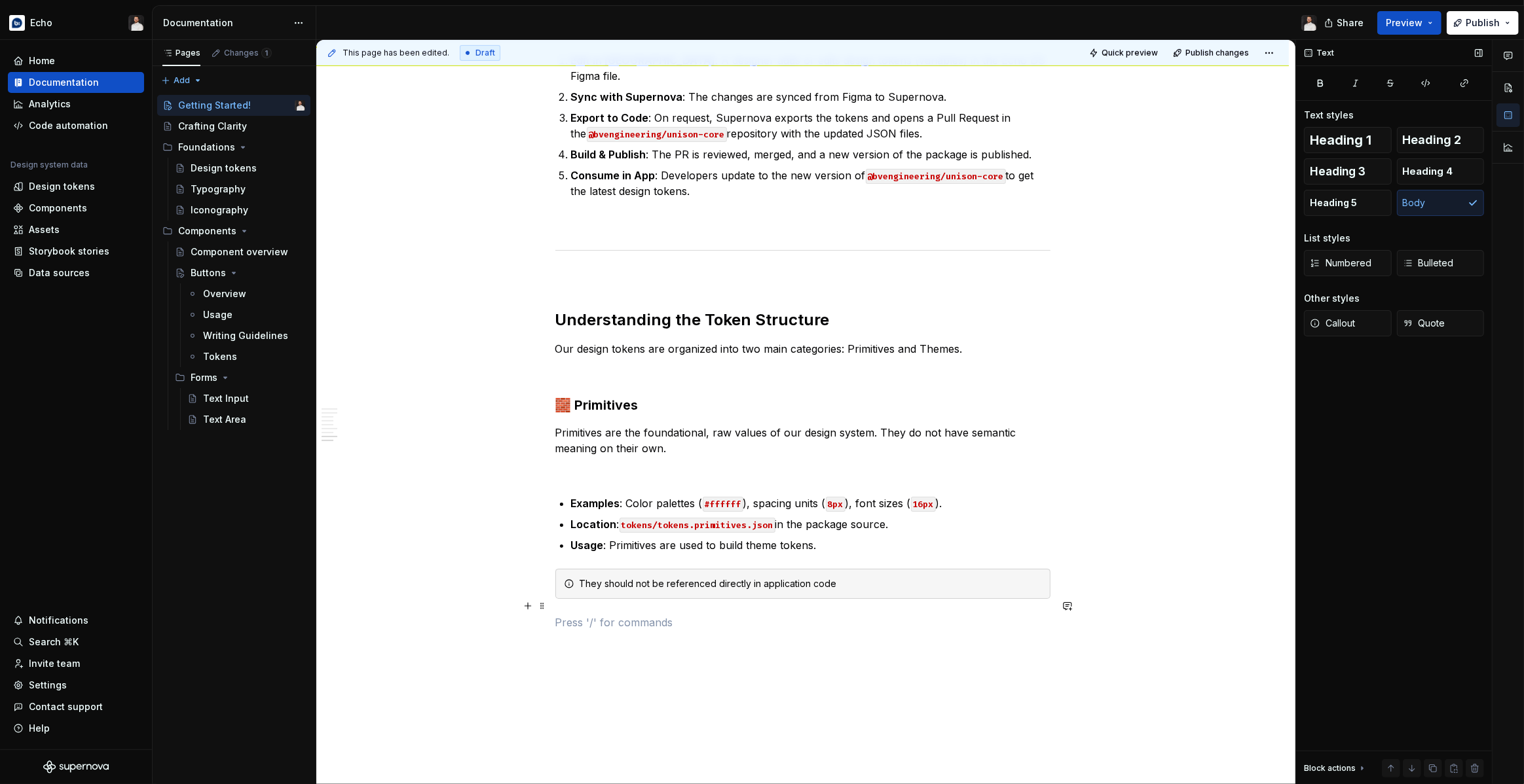
click at [717, 615] on p at bounding box center [803, 623] width 495 height 15
click at [947, 577] on div "They should not be referenced directly in application code" at bounding box center [810, 583] width 462 height 13
click at [1183, 495] on div "Overview This guide covers the key workflows for using our design tokens and ic…" at bounding box center [802, 89] width 973 height 1630
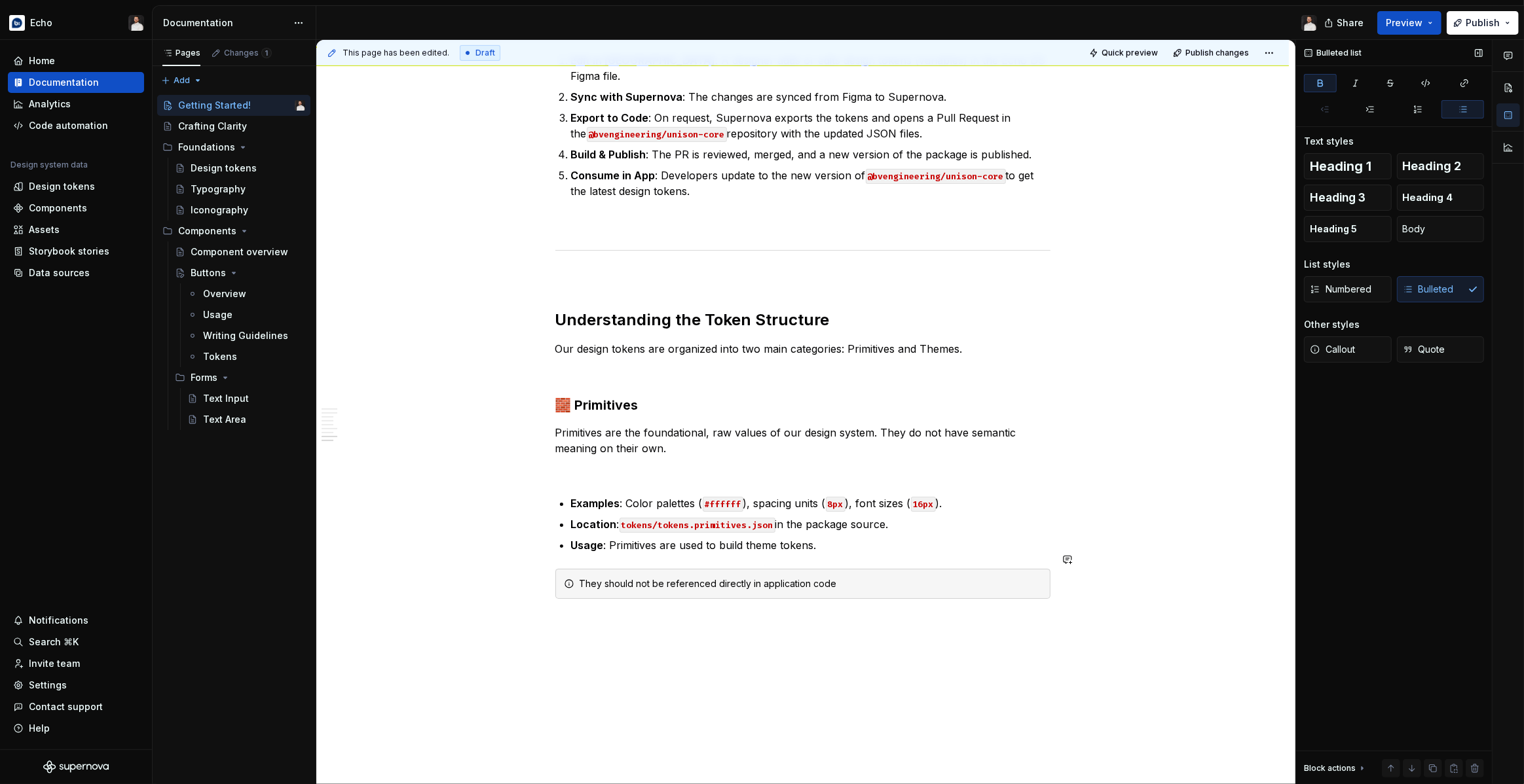
click at [1141, 584] on div "Overview This guide covers the key workflows for using our design tokens and ic…" at bounding box center [802, 89] width 973 height 1630
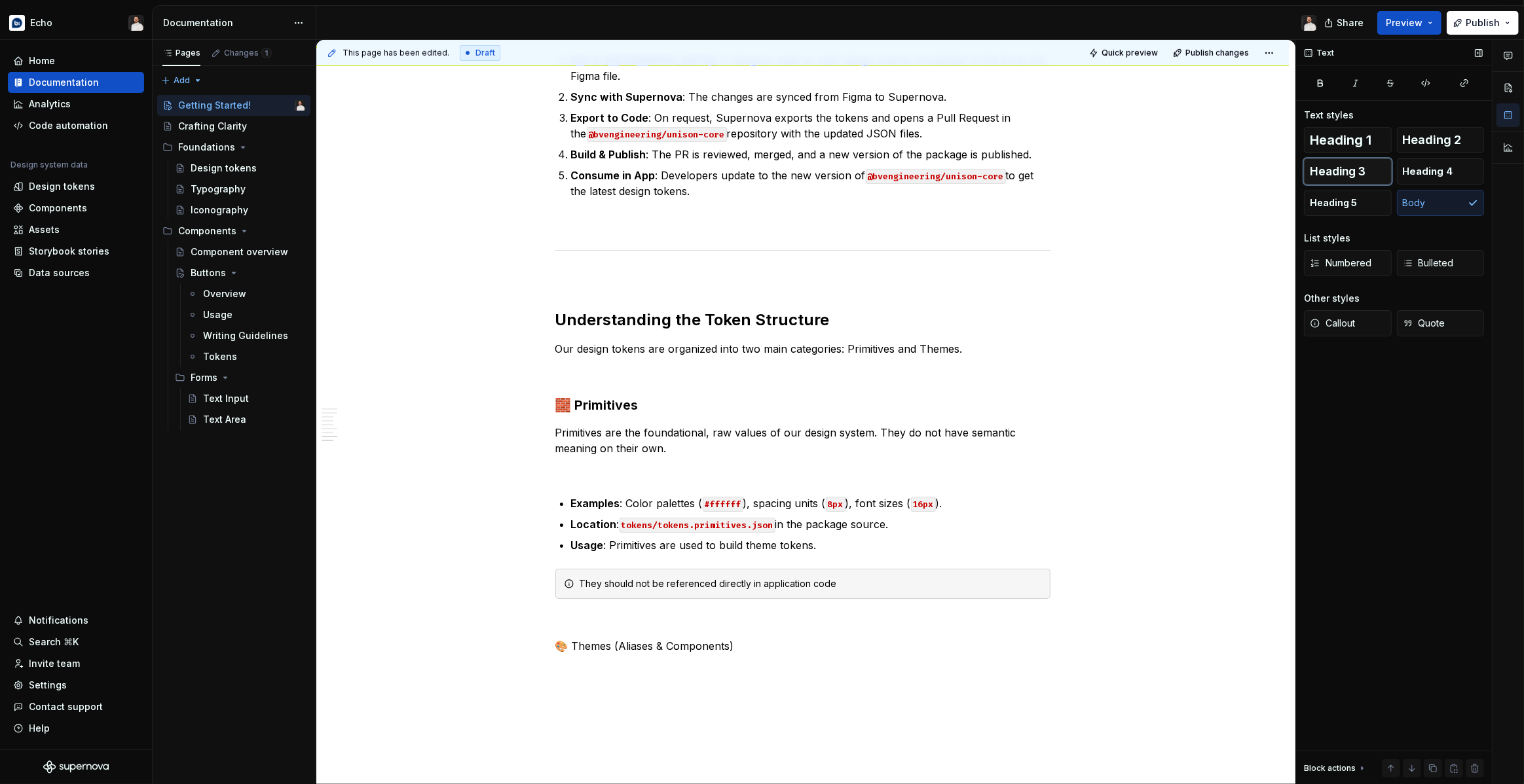
click at [1336, 174] on span "Heading 3" at bounding box center [1337, 171] width 55 height 13
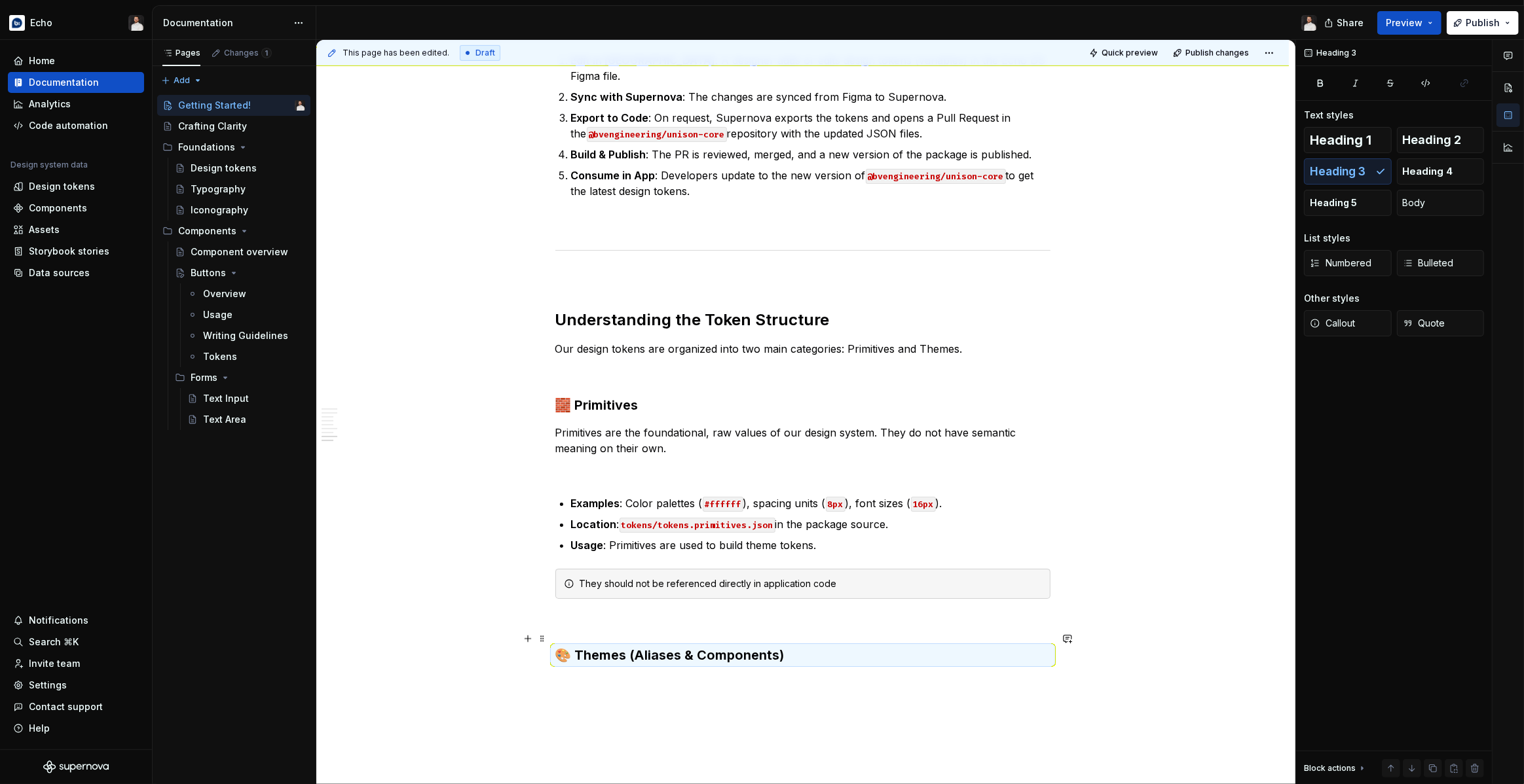
click at [817, 646] on h3 "🎨 Themes (Aliases & Components)" at bounding box center [803, 656] width 495 height 18
click at [796, 646] on h3 "🎨 Themes (Aliases & Components)" at bounding box center [803, 656] width 495 height 18
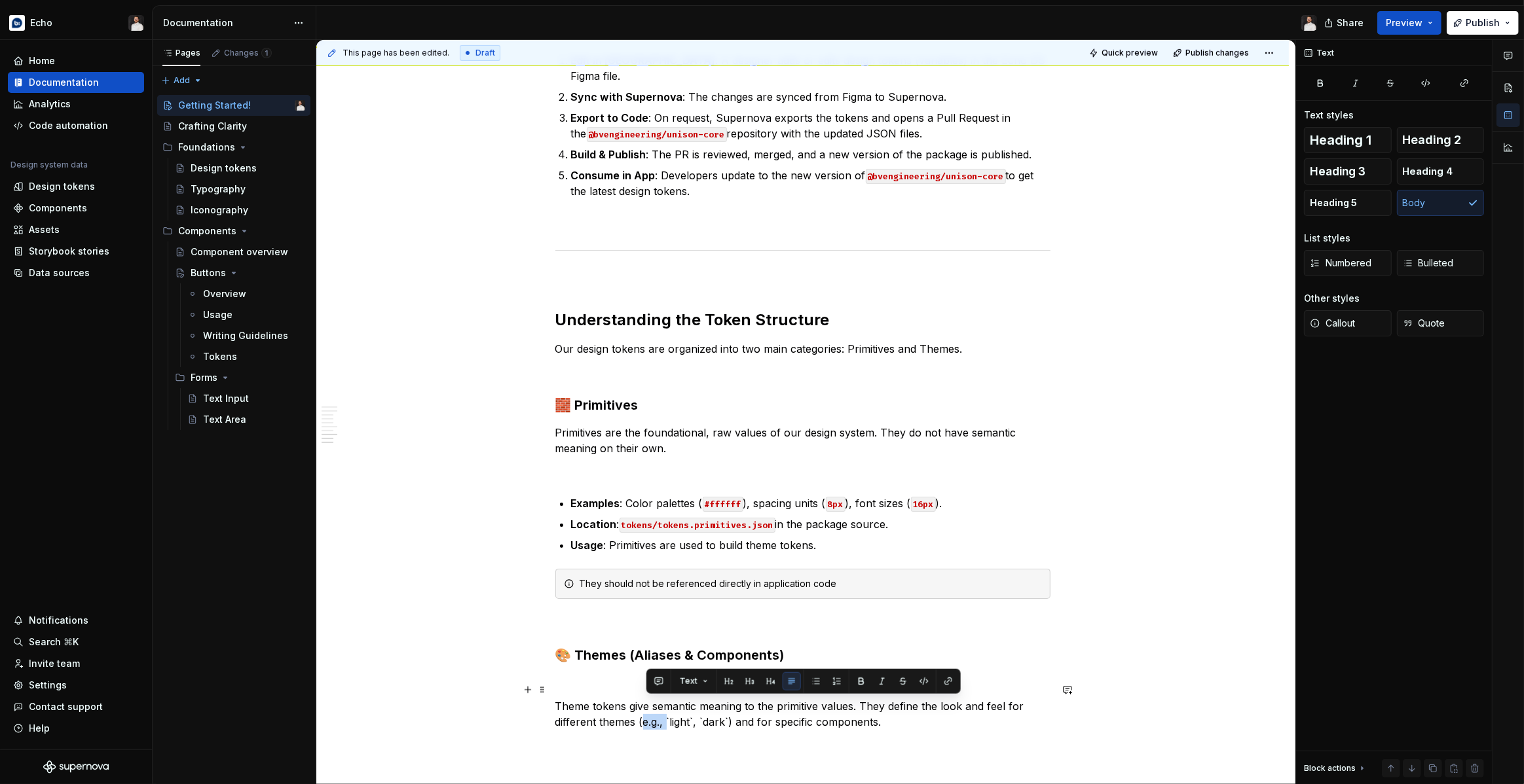
drag, startPoint x: 671, startPoint y: 708, endPoint x: 647, endPoint y: 708, distance: 24.0
click at [647, 708] on p "Theme tokens give semantic meaning to the primitive values. They define the loo…" at bounding box center [803, 714] width 495 height 32
click at [929, 706] on p "Theme tokens give semantic meaning to the primitive values. They define the loo…" at bounding box center [803, 714] width 495 height 32
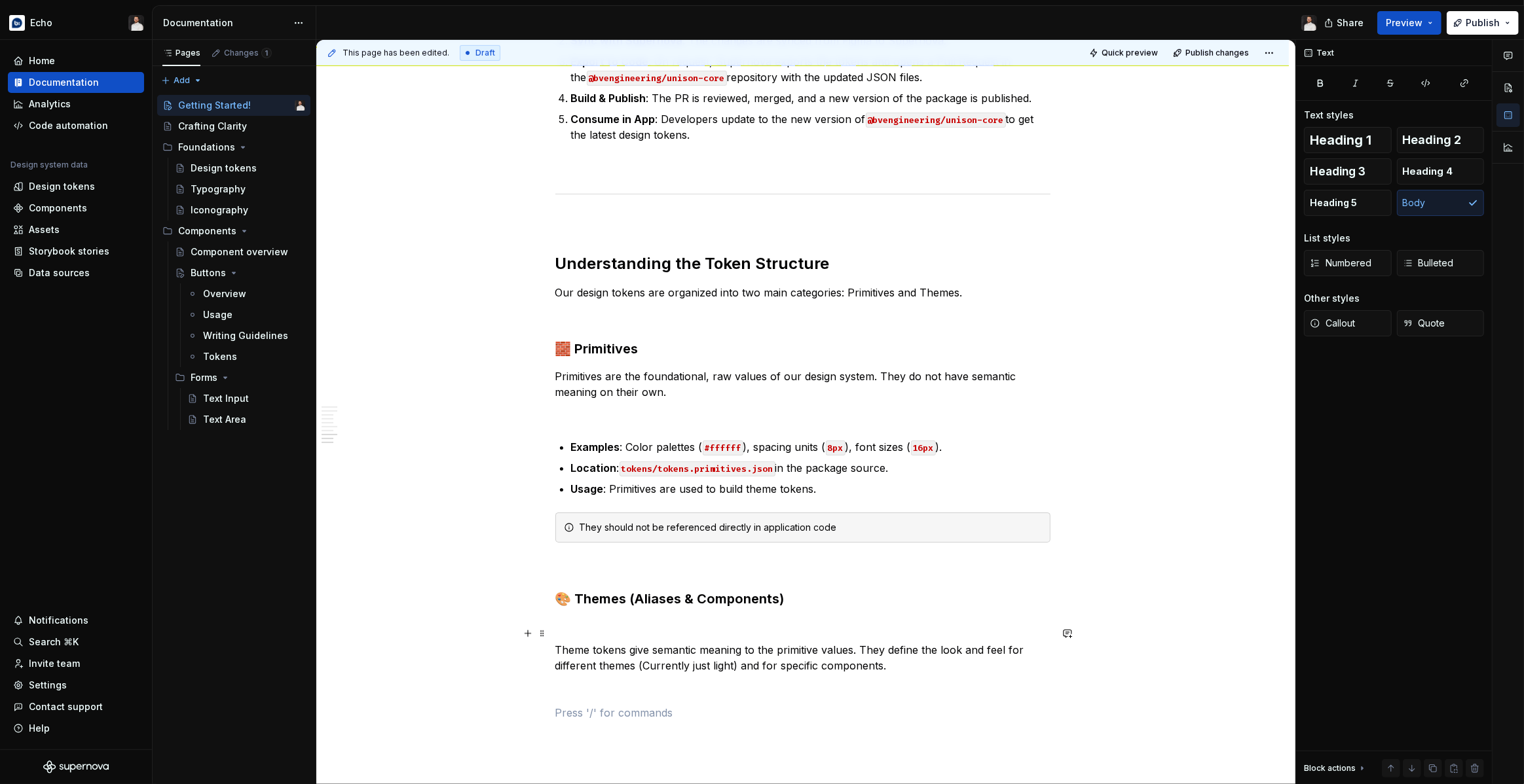
scroll to position [1052, 0]
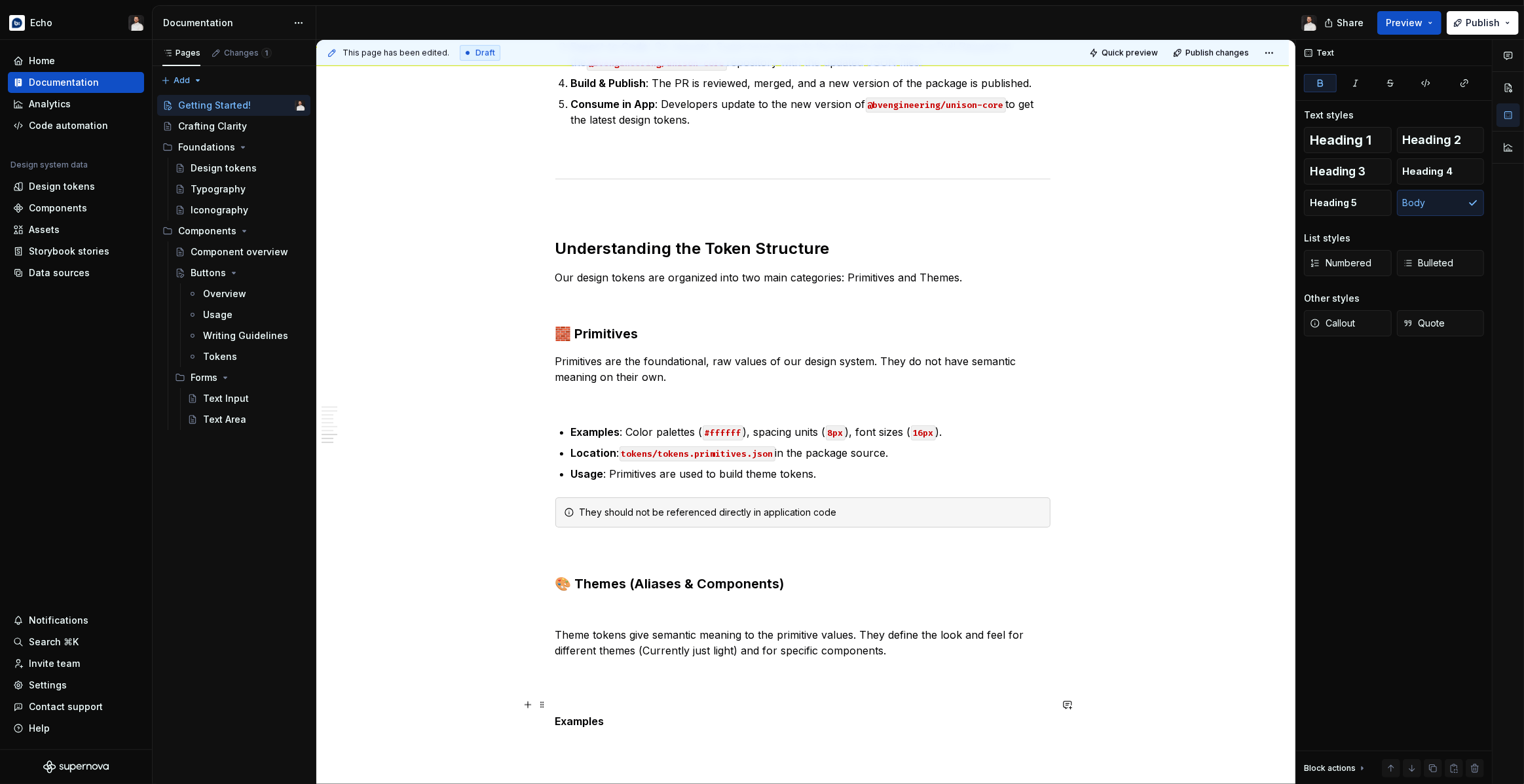
click at [614, 713] on p "Examples" at bounding box center [803, 721] width 495 height 15
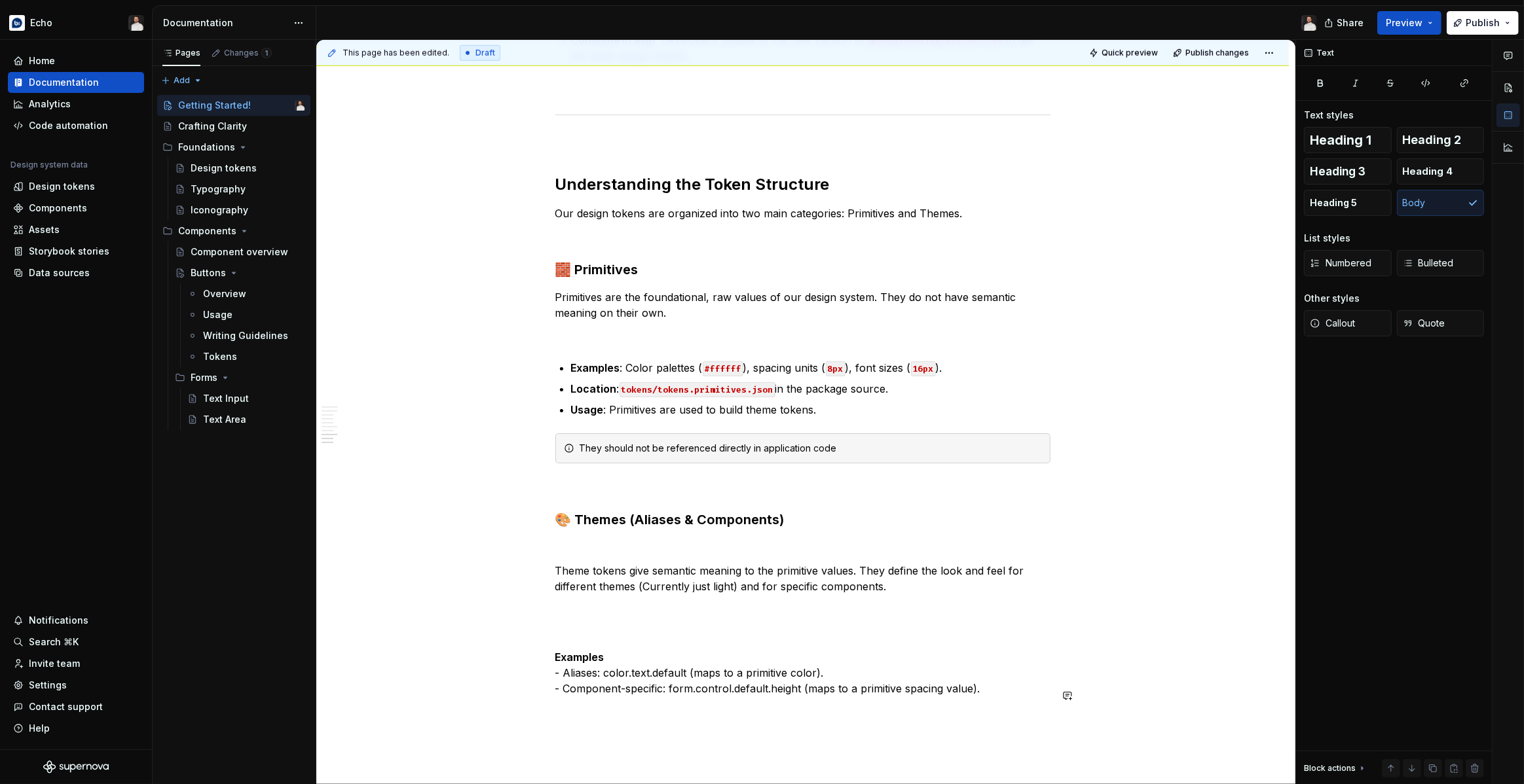
scroll to position [1121, 0]
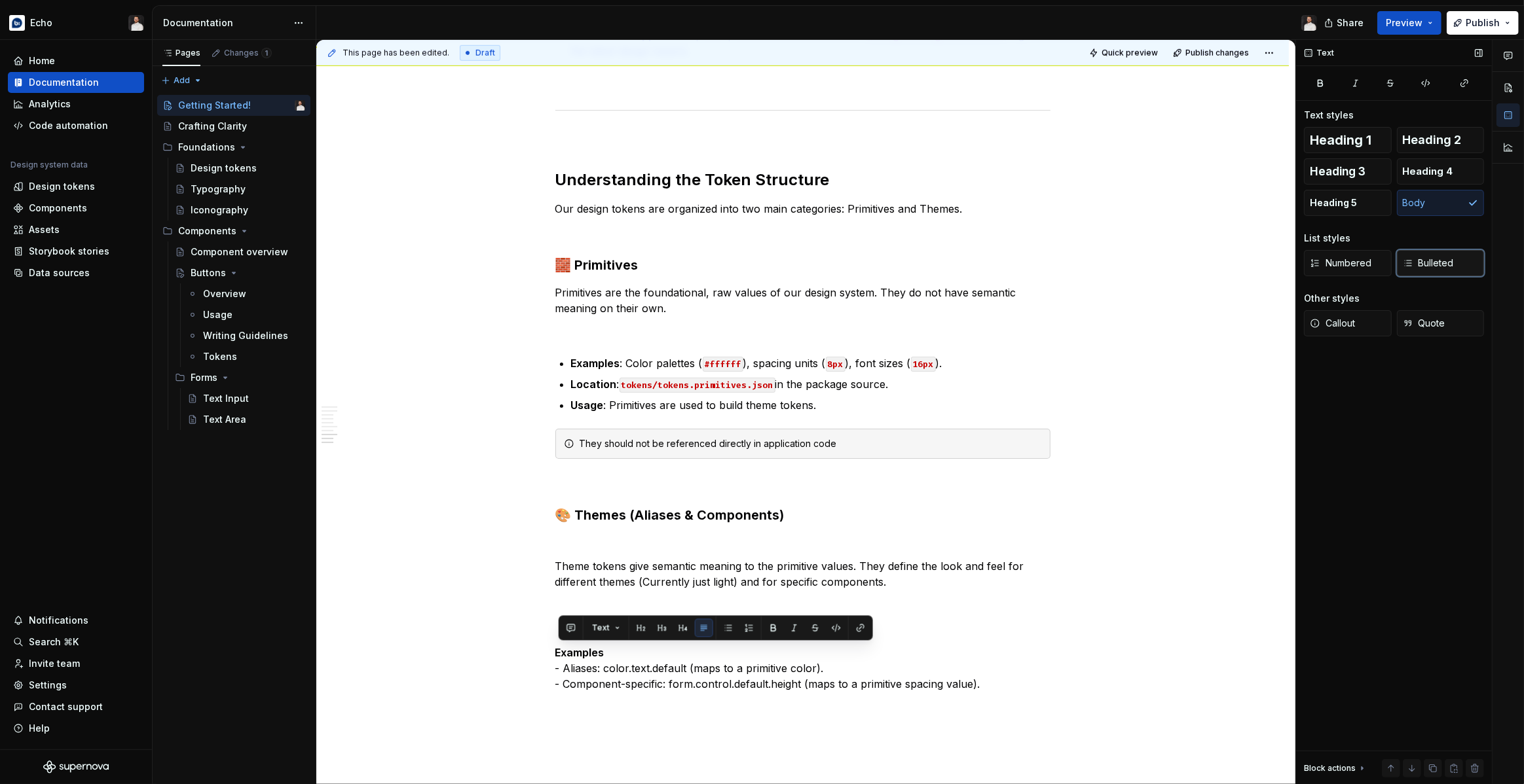
click at [1439, 264] on span "Bulleted" at bounding box center [1428, 263] width 51 height 13
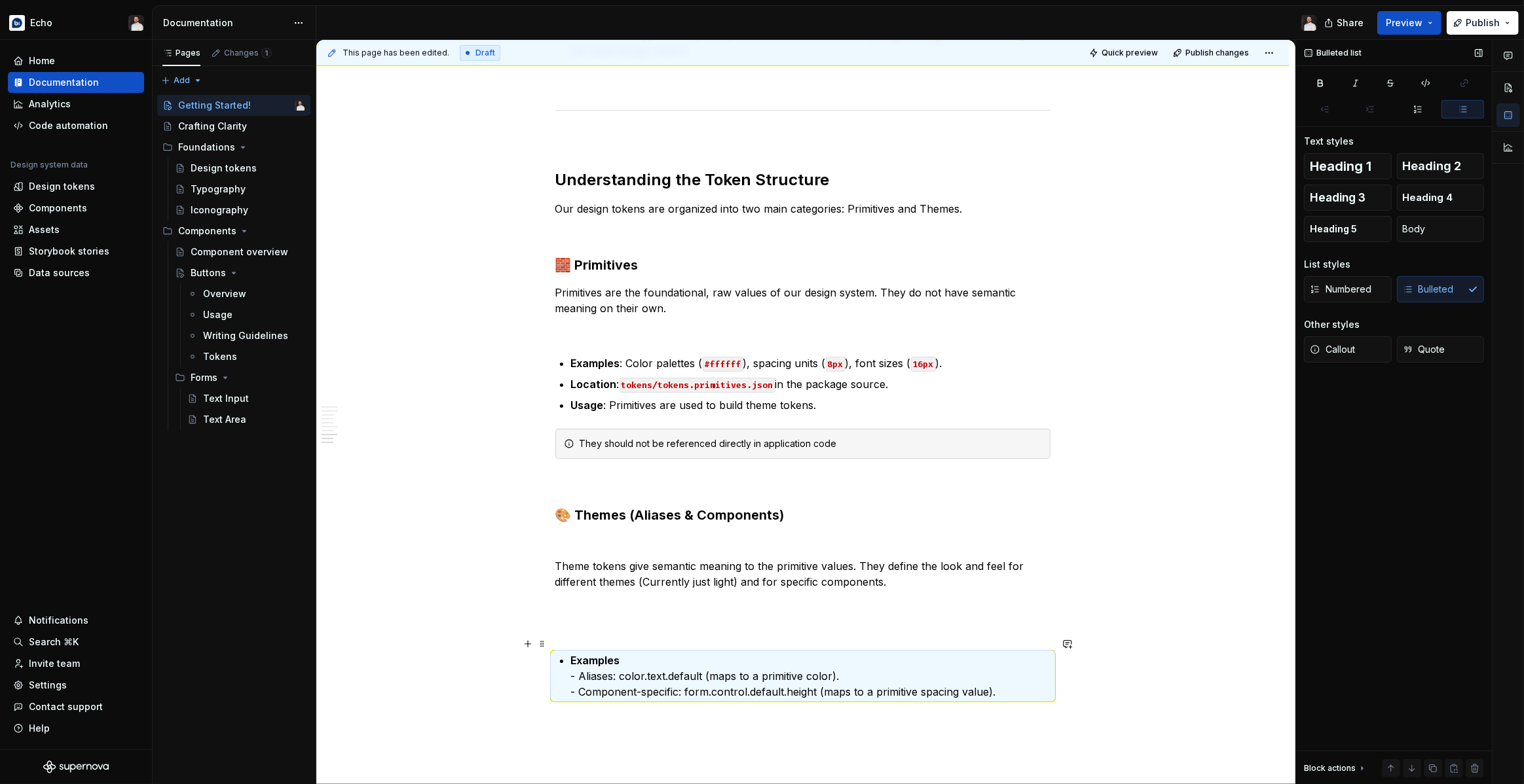
click at [590, 664] on p "Examples - Aliases: color.text.default (maps to a primitive color). - Component…" at bounding box center [810, 676] width 479 height 47
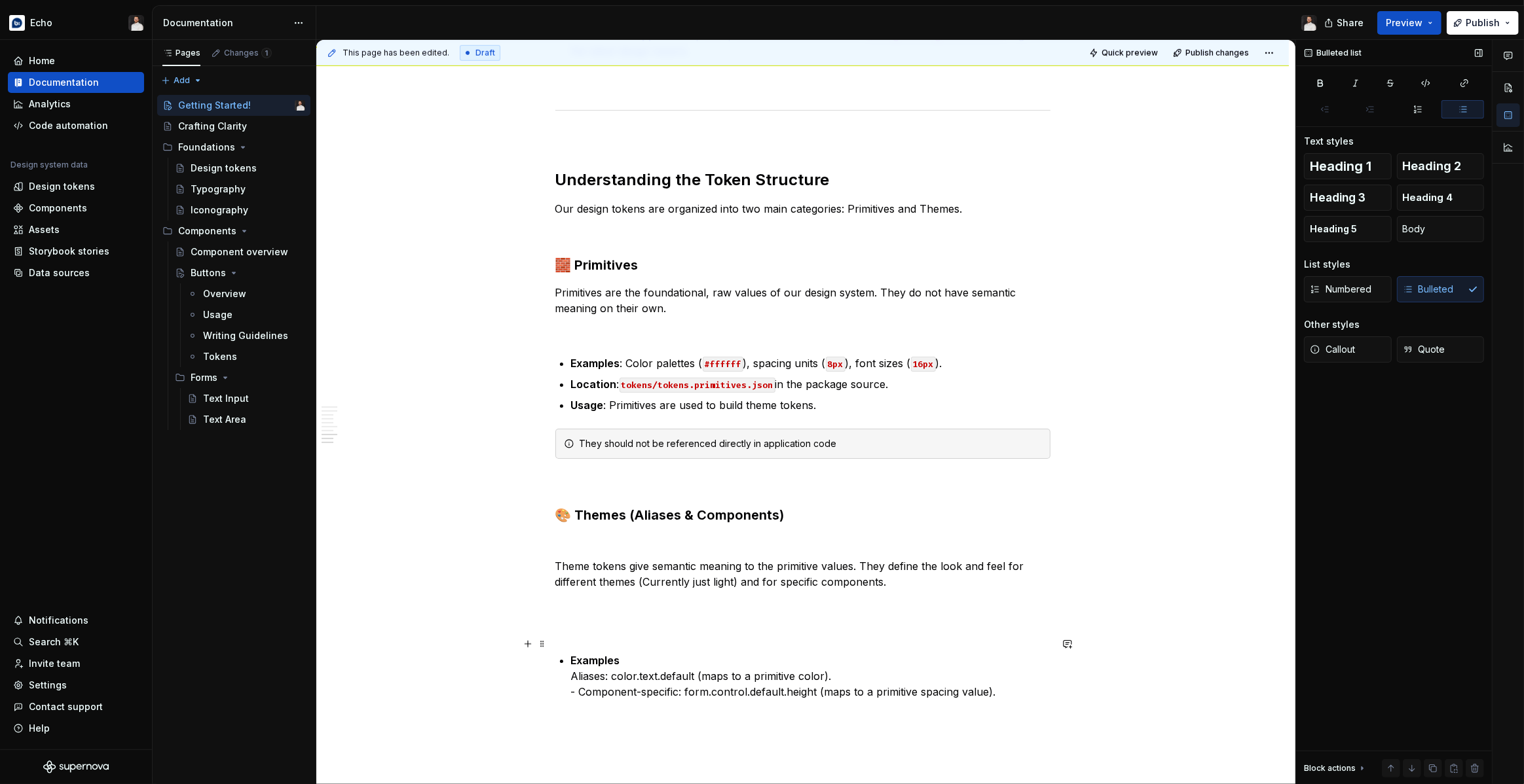
click at [588, 673] on p "Examples Aliases: color.text.default (maps to a primitive color). - Component-s…" at bounding box center [810, 676] width 479 height 47
click at [581, 665] on p "Examples Aliases: color.text.default (maps to a primitive color). - Component-s…" at bounding box center [810, 676] width 479 height 47
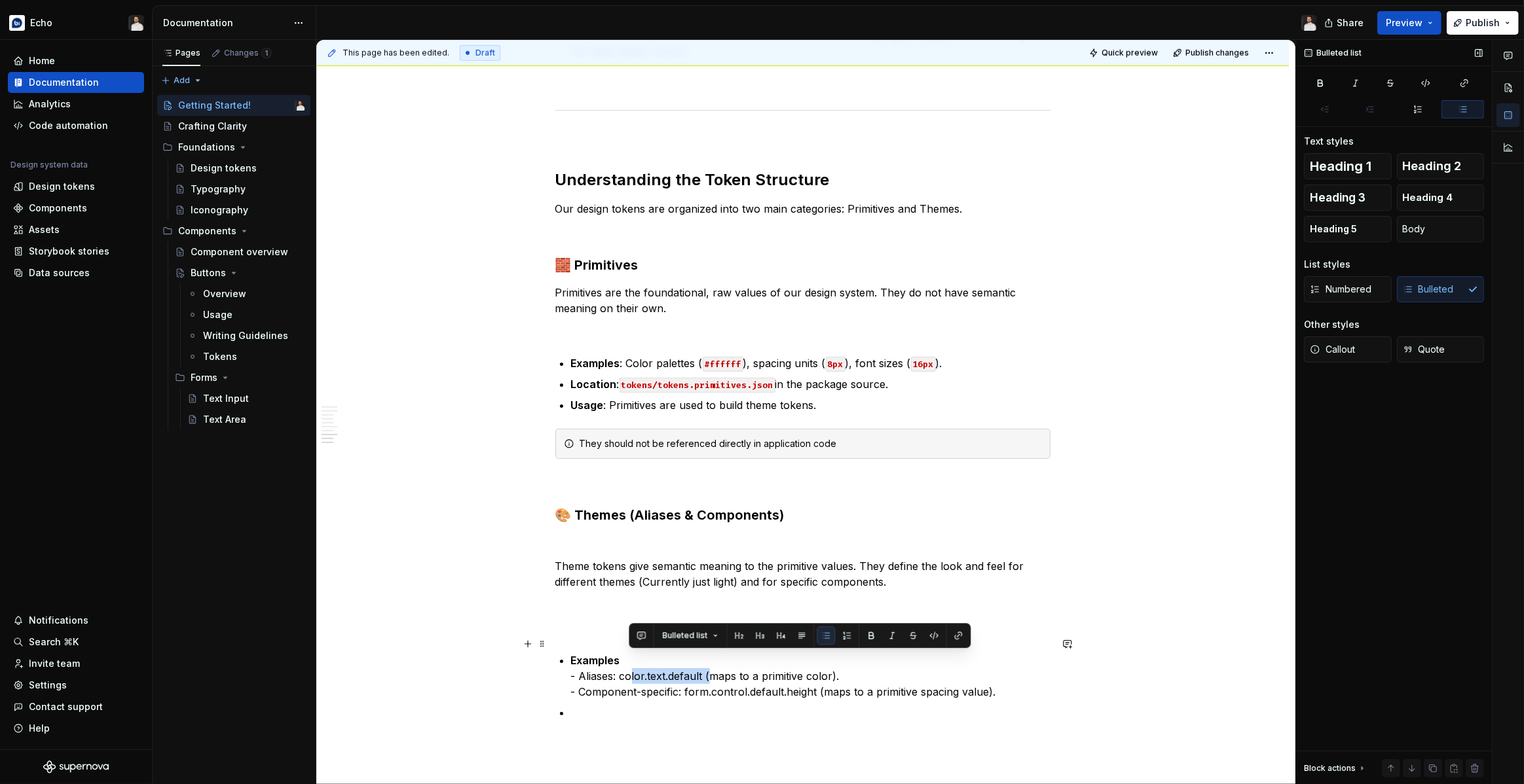
drag, startPoint x: 629, startPoint y: 662, endPoint x: 712, endPoint y: 662, distance: 83.0
click at [712, 662] on p "Examples - Aliases: color.text.default (maps to a primitive color). - Component…" at bounding box center [810, 676] width 479 height 47
click at [932, 635] on button "button" at bounding box center [934, 636] width 18 height 18
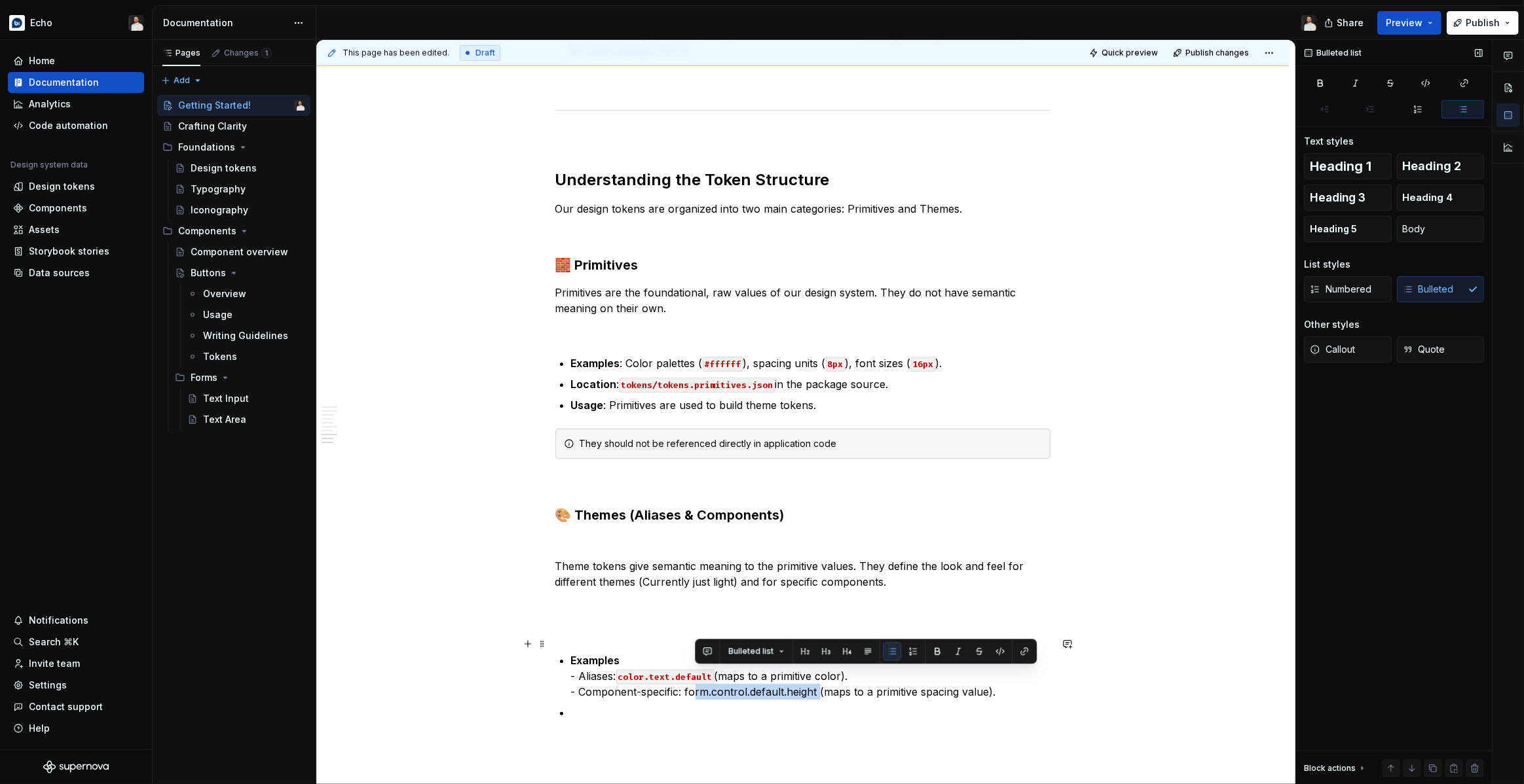
drag, startPoint x: 696, startPoint y: 676, endPoint x: 825, endPoint y: 674, distance: 129.0
click at [825, 674] on p "Examples - Aliases: color.text.default (maps to a primitive color). - Component…" at bounding box center [810, 676] width 479 height 47
click at [993, 653] on button "button" at bounding box center [1000, 651] width 18 height 18
click at [624, 705] on p at bounding box center [810, 713] width 479 height 15
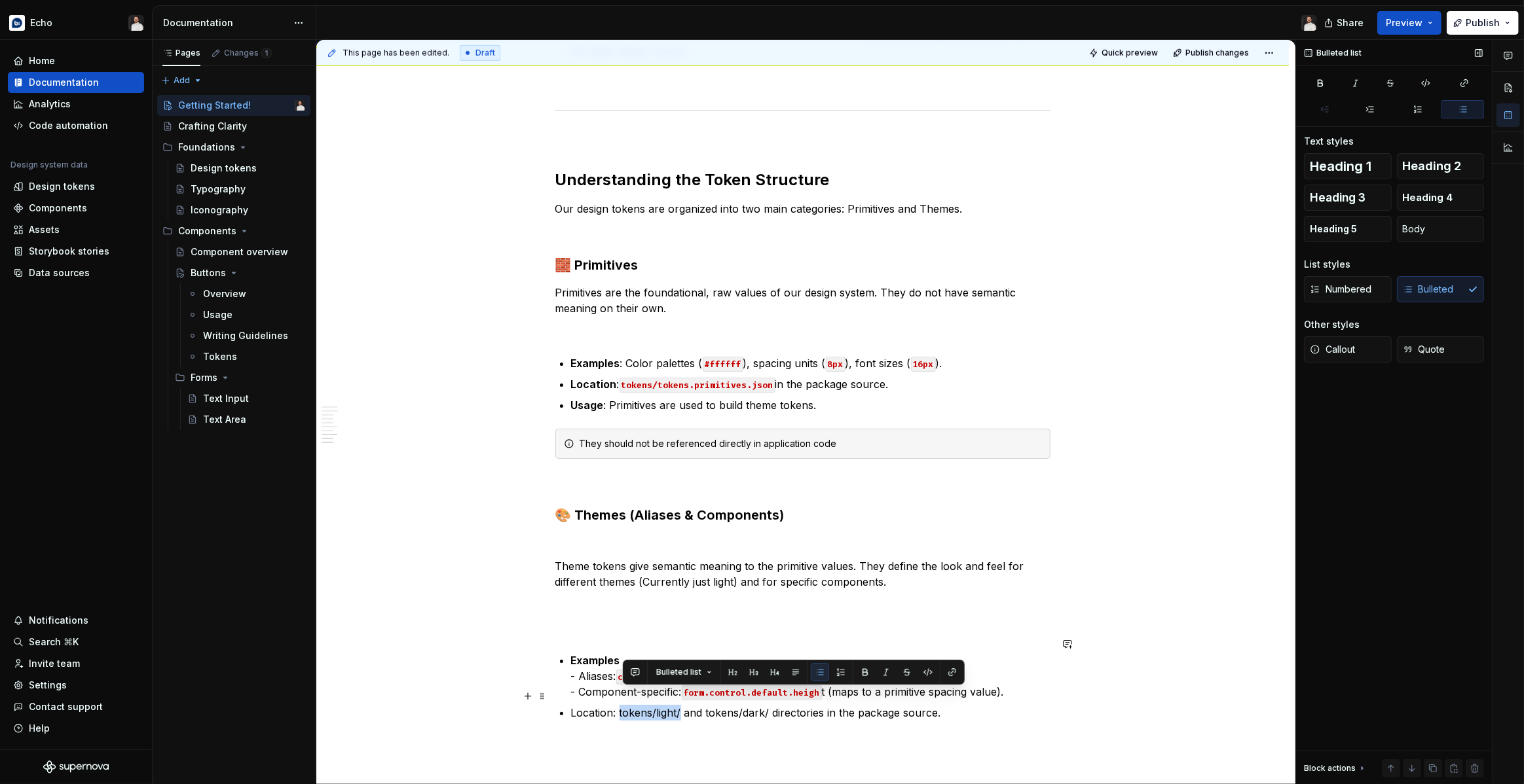
drag, startPoint x: 621, startPoint y: 698, endPoint x: 683, endPoint y: 697, distance: 62.0
click at [683, 705] on p "Location: tokens/light/ and tokens/dark/ directories in the package source." at bounding box center [810, 713] width 479 height 15
click at [923, 673] on button "button" at bounding box center [928, 673] width 18 height 18
drag, startPoint x: 697, startPoint y: 698, endPoint x: 780, endPoint y: 696, distance: 83.0
click at [780, 705] on p "Location: tokens/light/ and tokens/dark/ directories in the package source." at bounding box center [810, 713] width 479 height 15
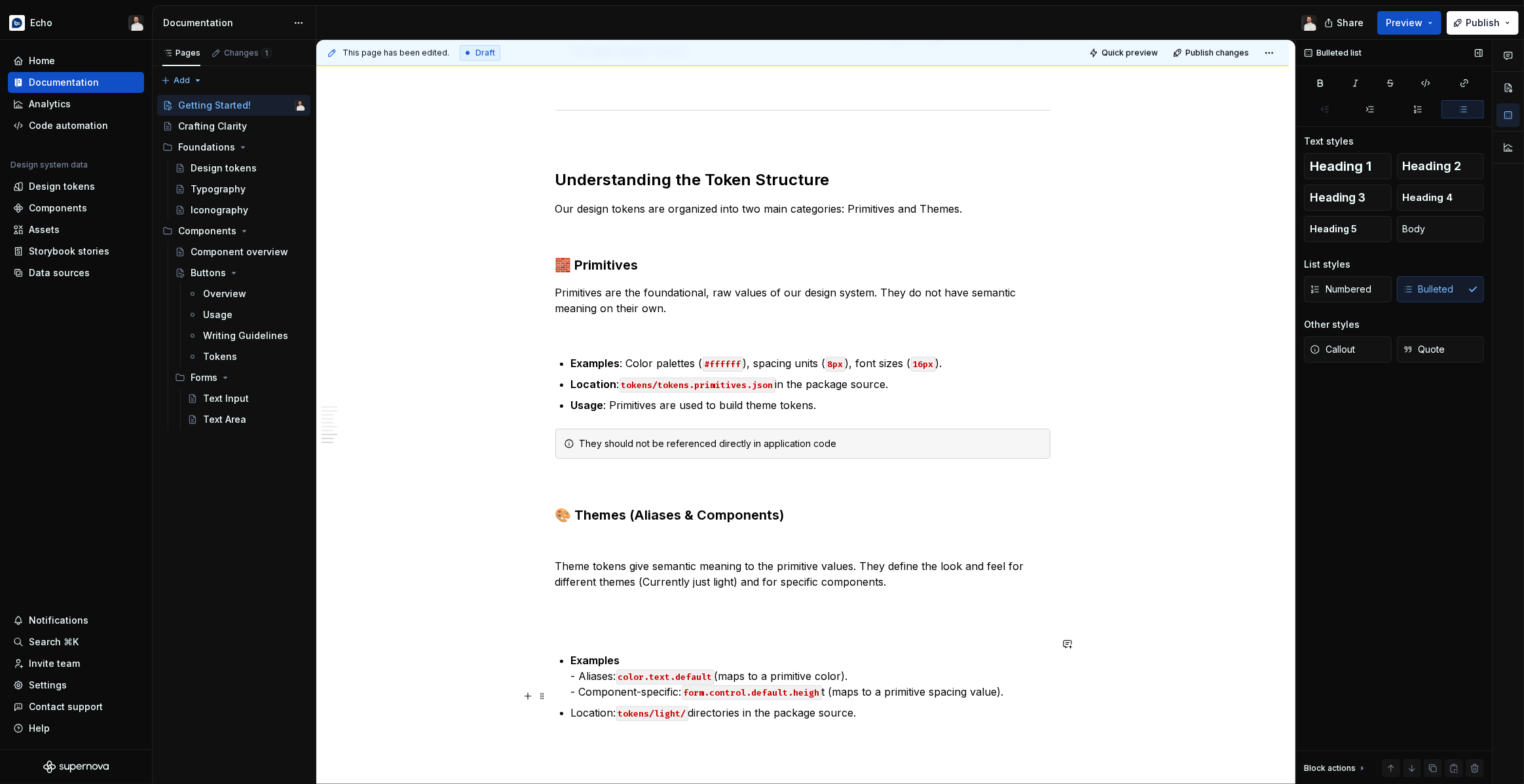
click at [590, 705] on p "Location: tokens/light/ directories in the package source." at bounding box center [810, 713] width 479 height 15
click at [897, 705] on p "Location : tokens/light/ directories in the package source." at bounding box center [810, 713] width 479 height 15
click at [591, 726] on p "Usage: These are the tokens you should use in the application." at bounding box center [810, 734] width 479 height 15
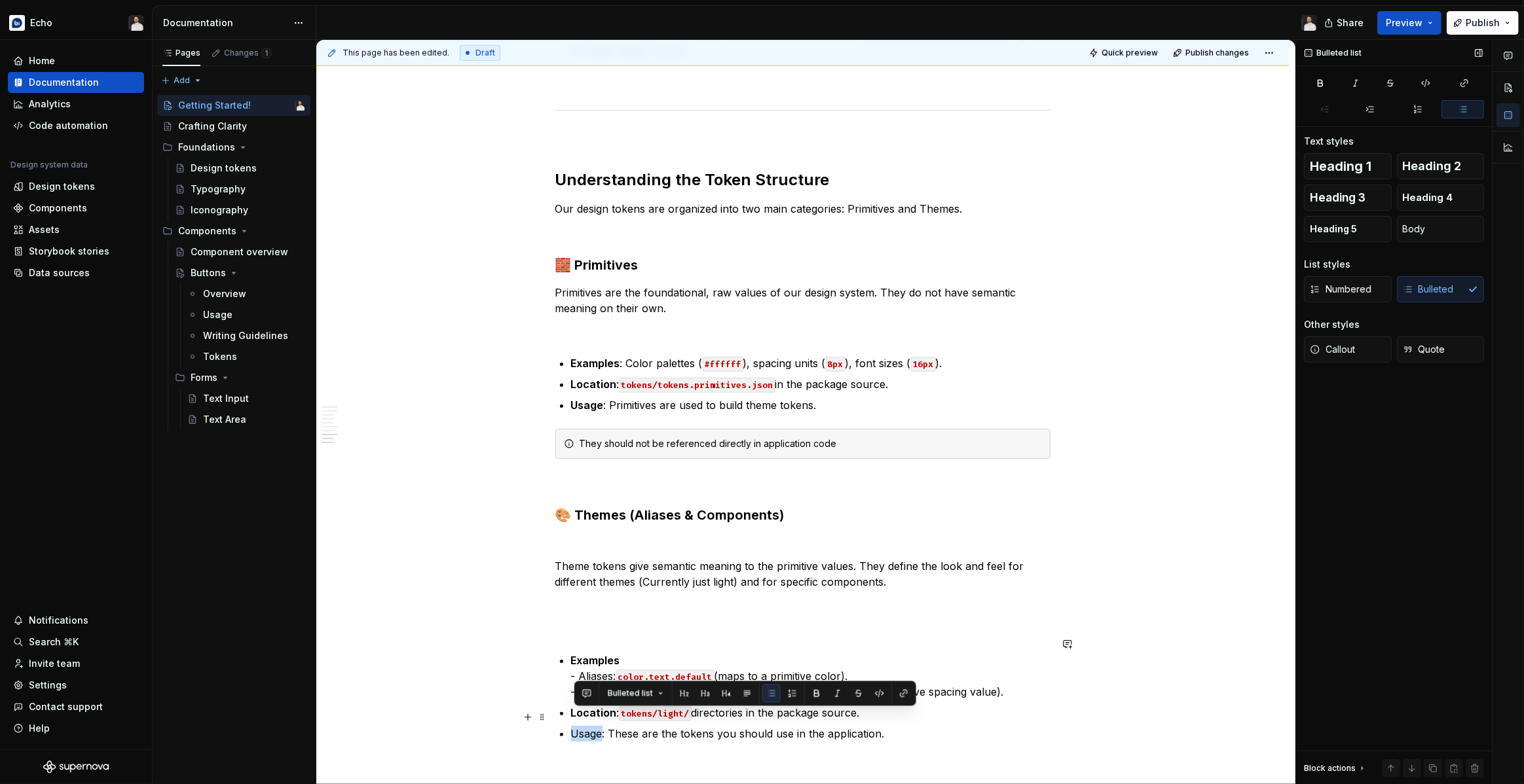
click at [591, 726] on p "Usage: These are the tokens you should use in the application." at bounding box center [810, 734] width 479 height 15
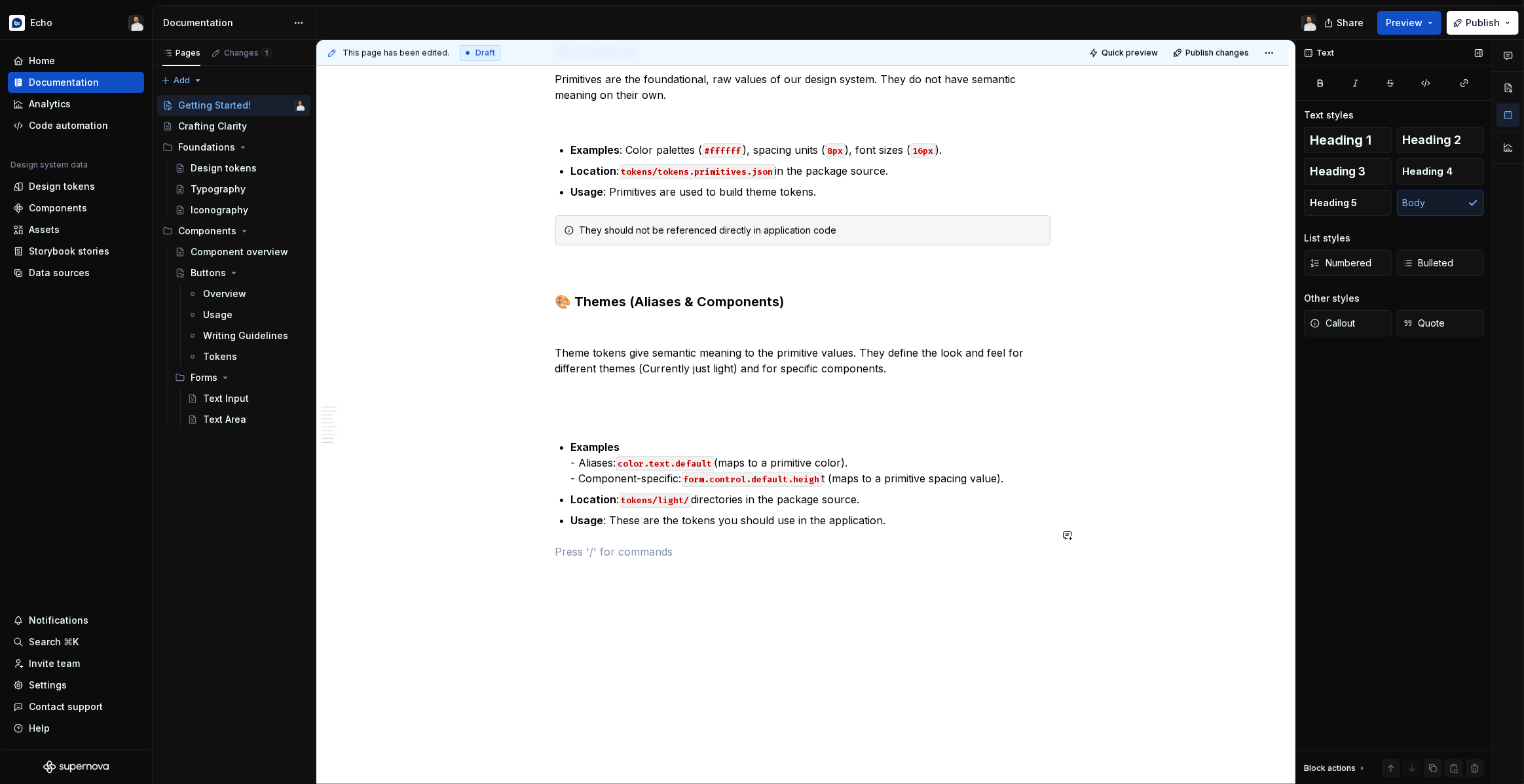
scroll to position [1344, 0]
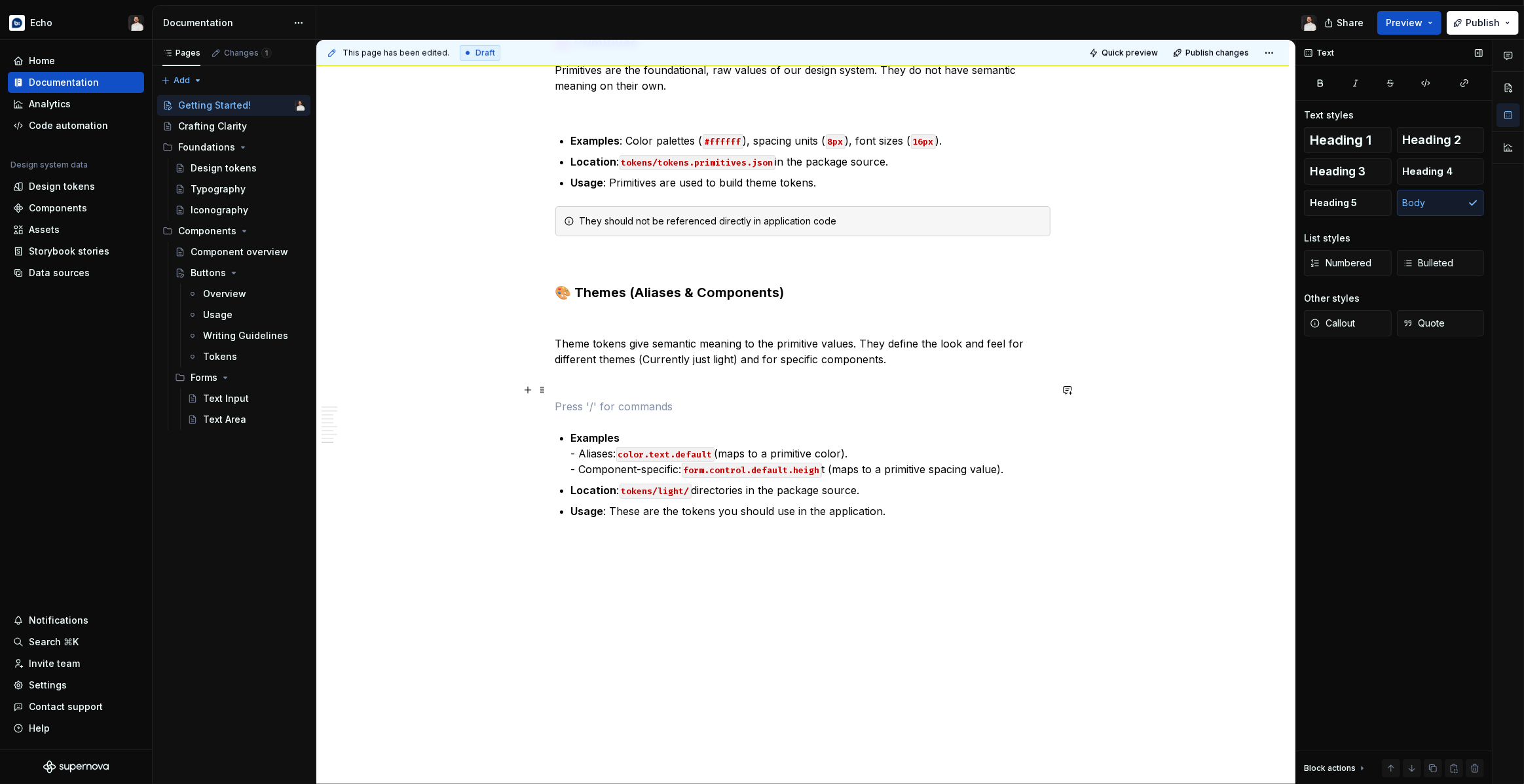
click at [577, 399] on p at bounding box center [803, 407] width 495 height 15
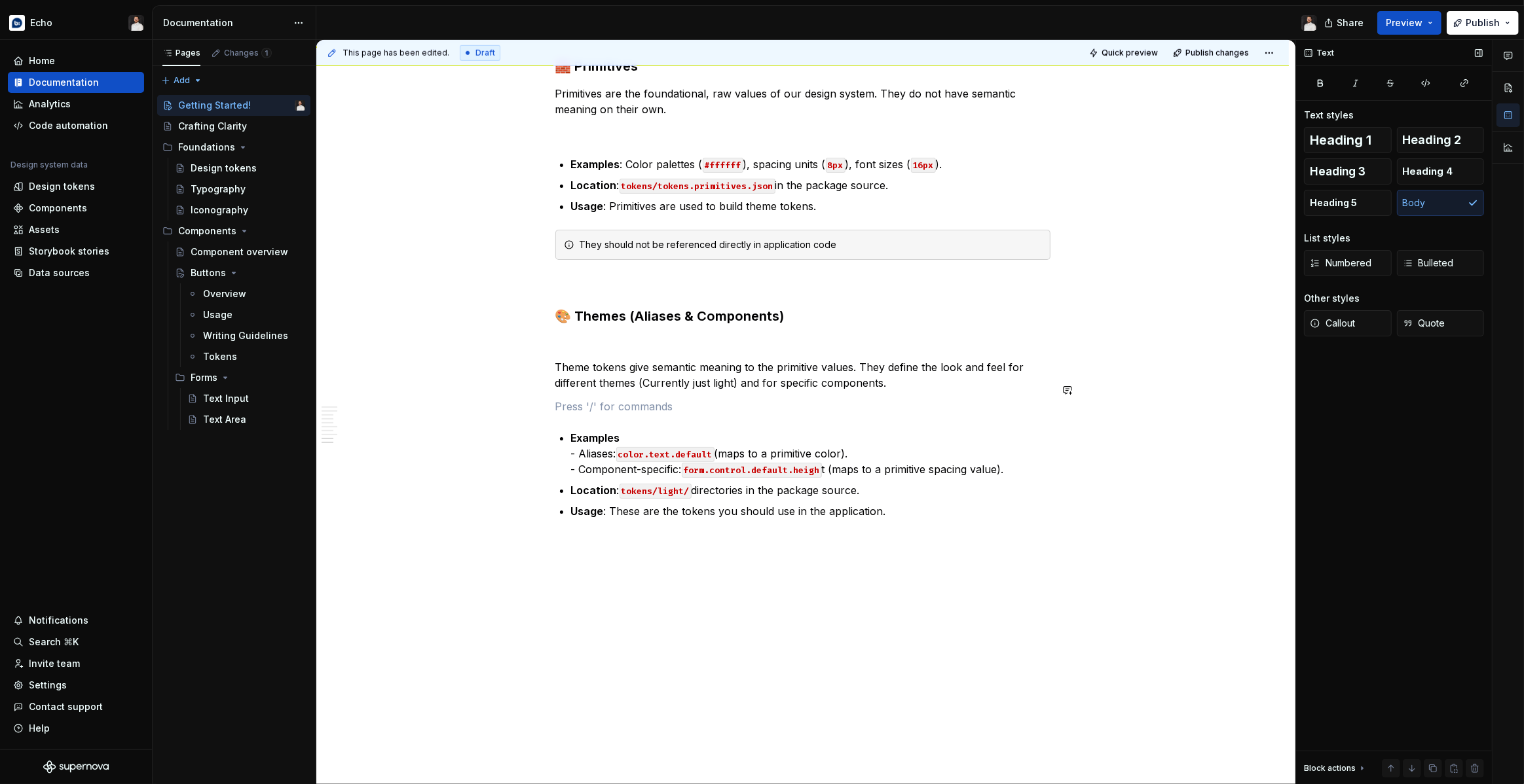
scroll to position [1296, 0]
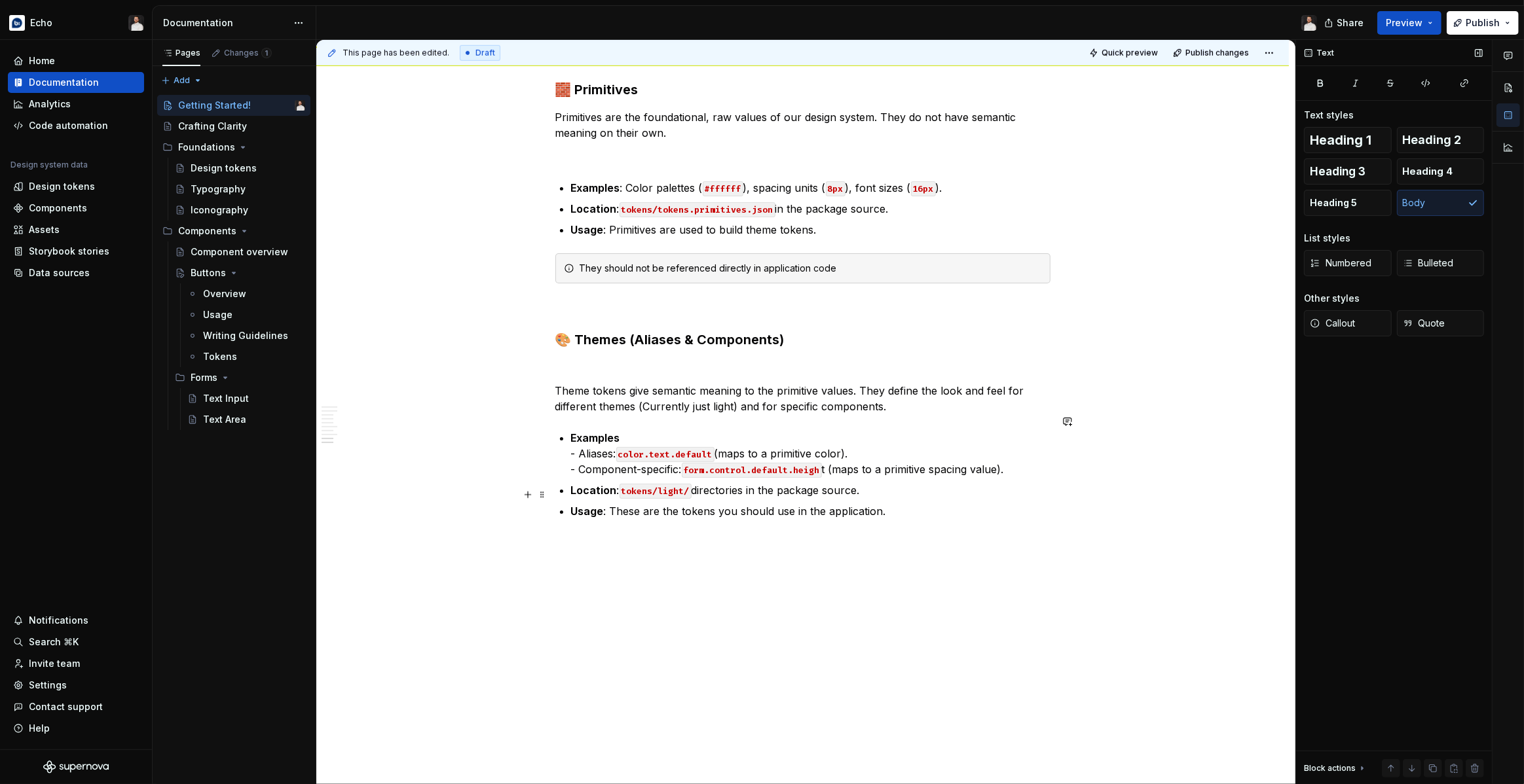
click at [987, 503] on p "Usage : These are the tokens you should use in the application." at bounding box center [810, 511] width 479 height 15
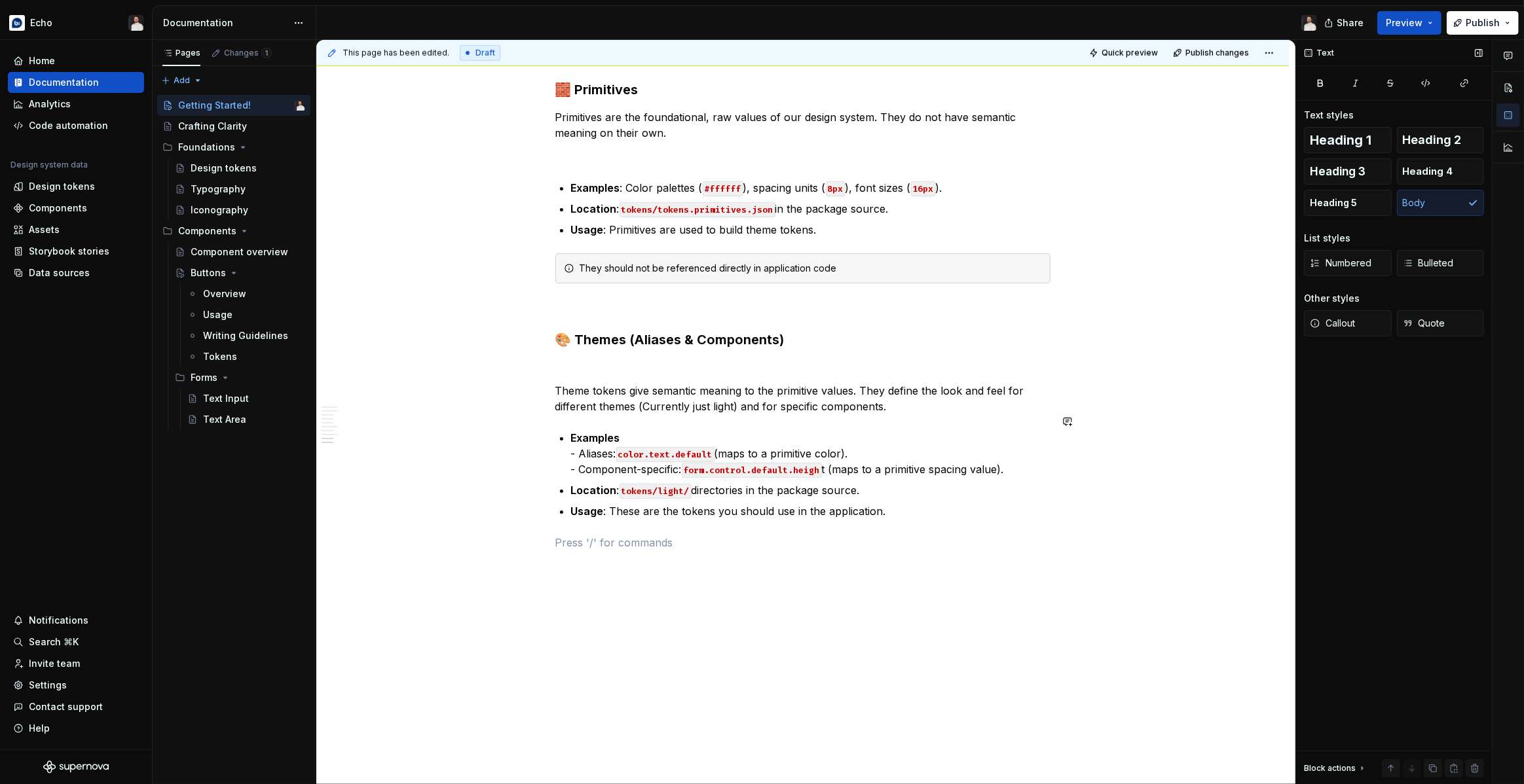
scroll to position [1320, 0]
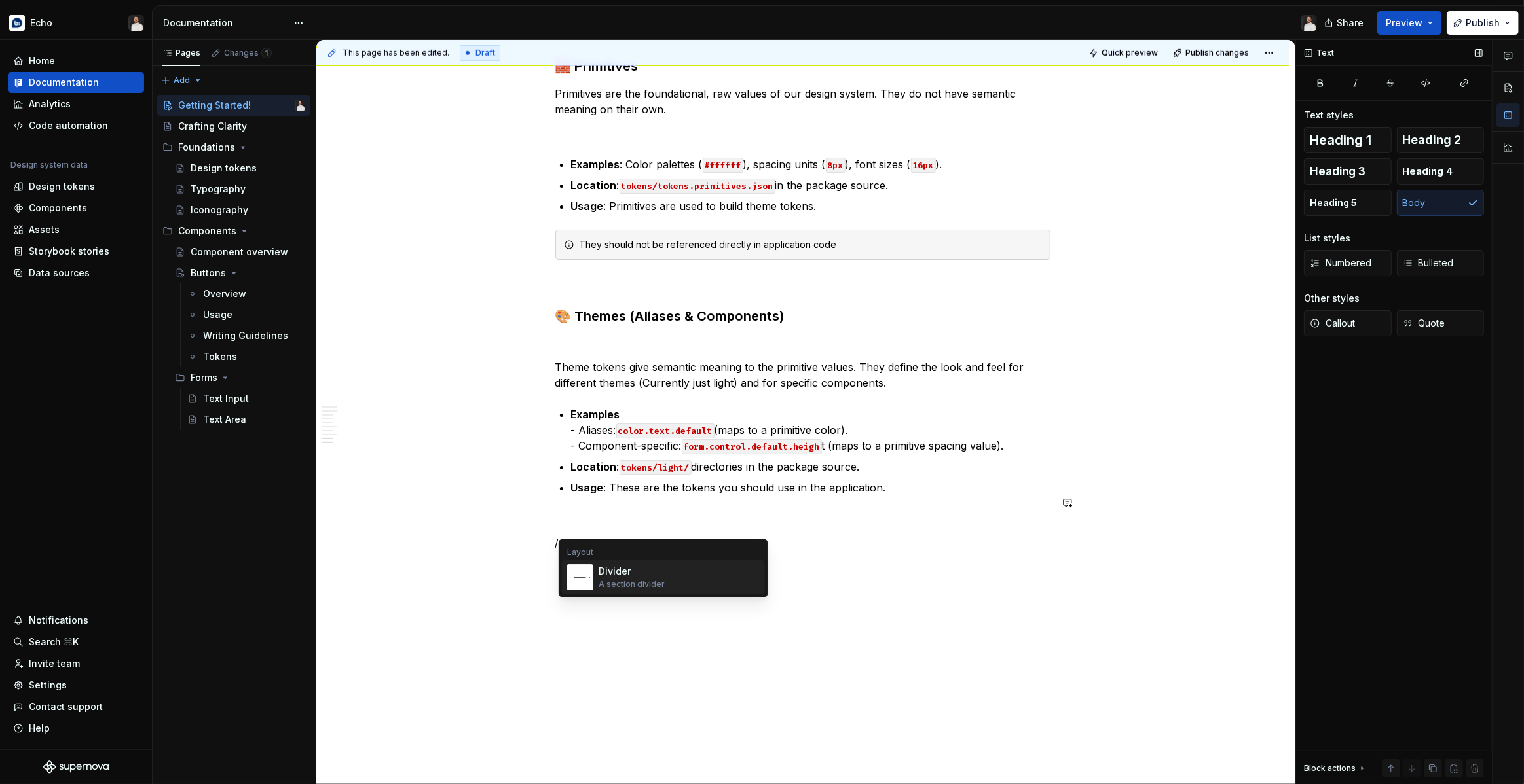
click at [634, 577] on div "Divider" at bounding box center [631, 571] width 66 height 13
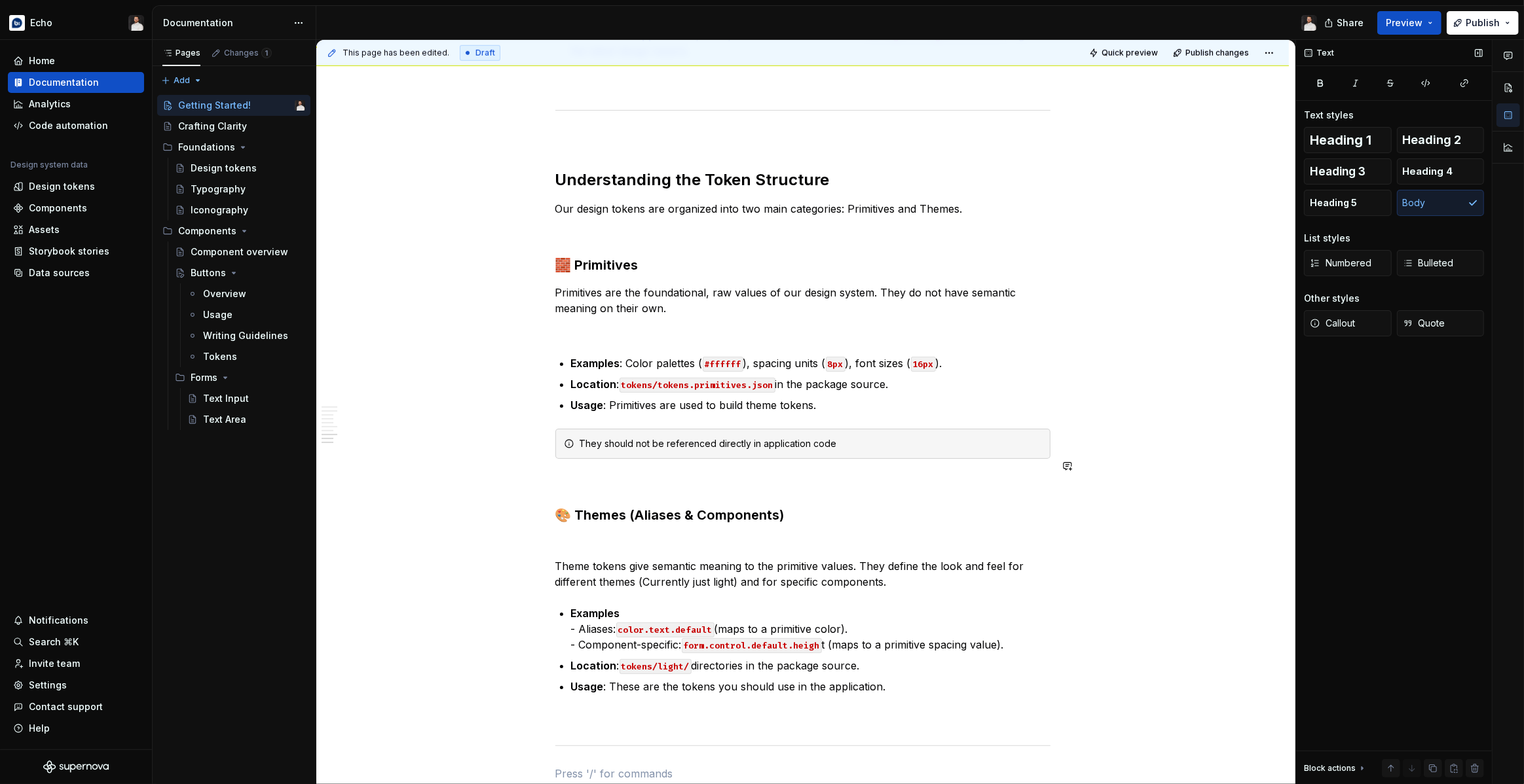
scroll to position [1115, 0]
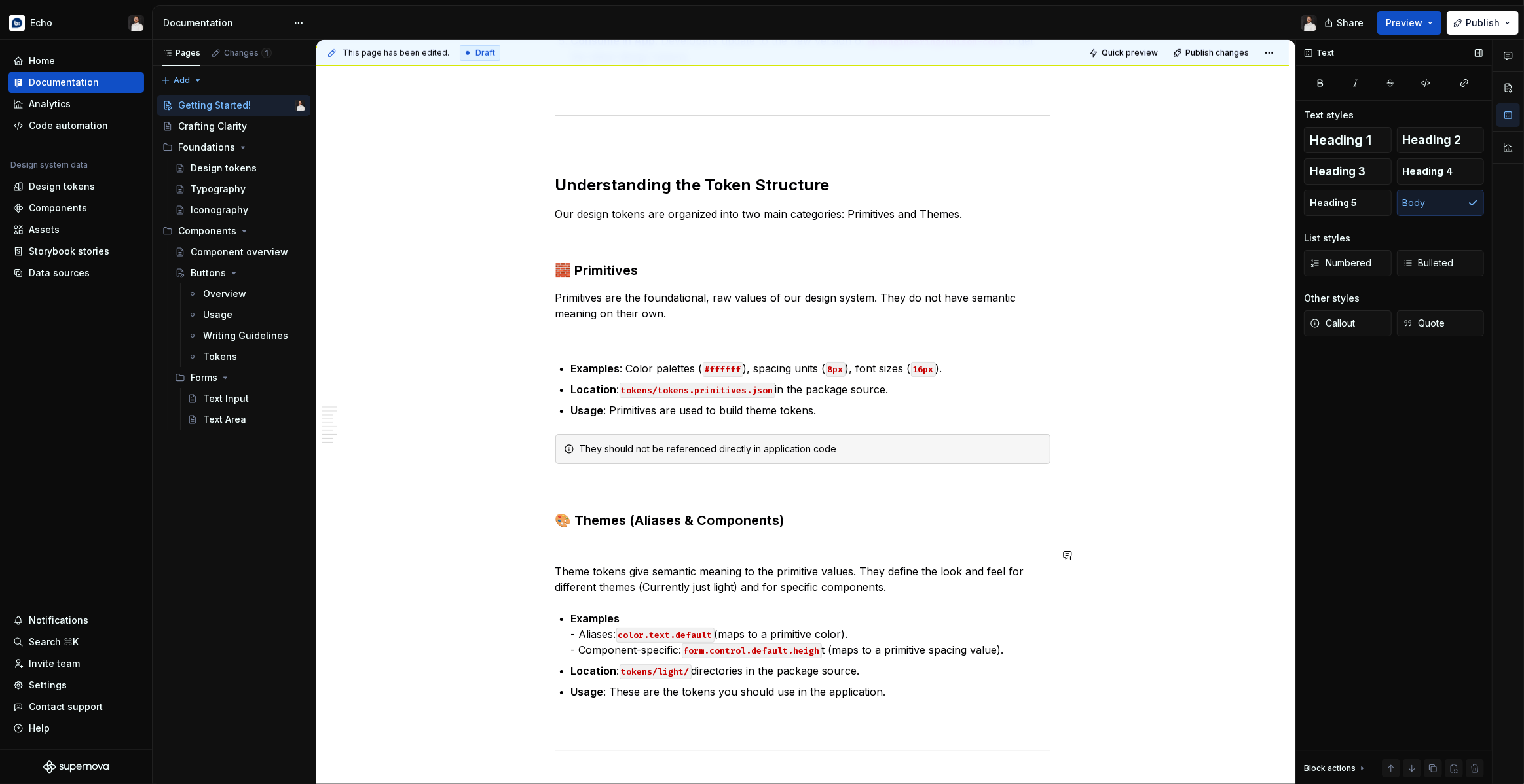
click at [656, 540] on p at bounding box center [803, 548] width 495 height 15
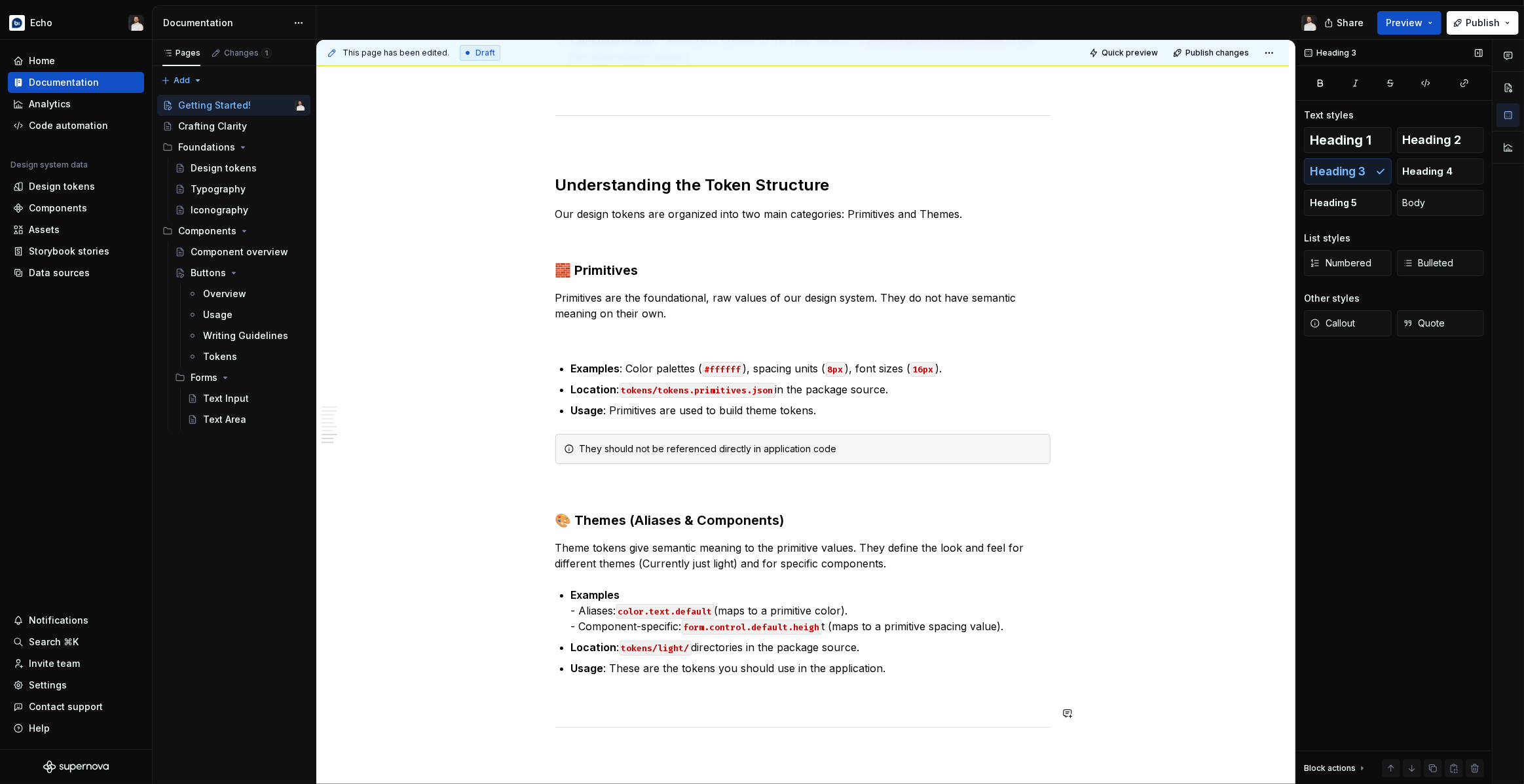
click at [592, 748] on p at bounding box center [803, 756] width 495 height 15
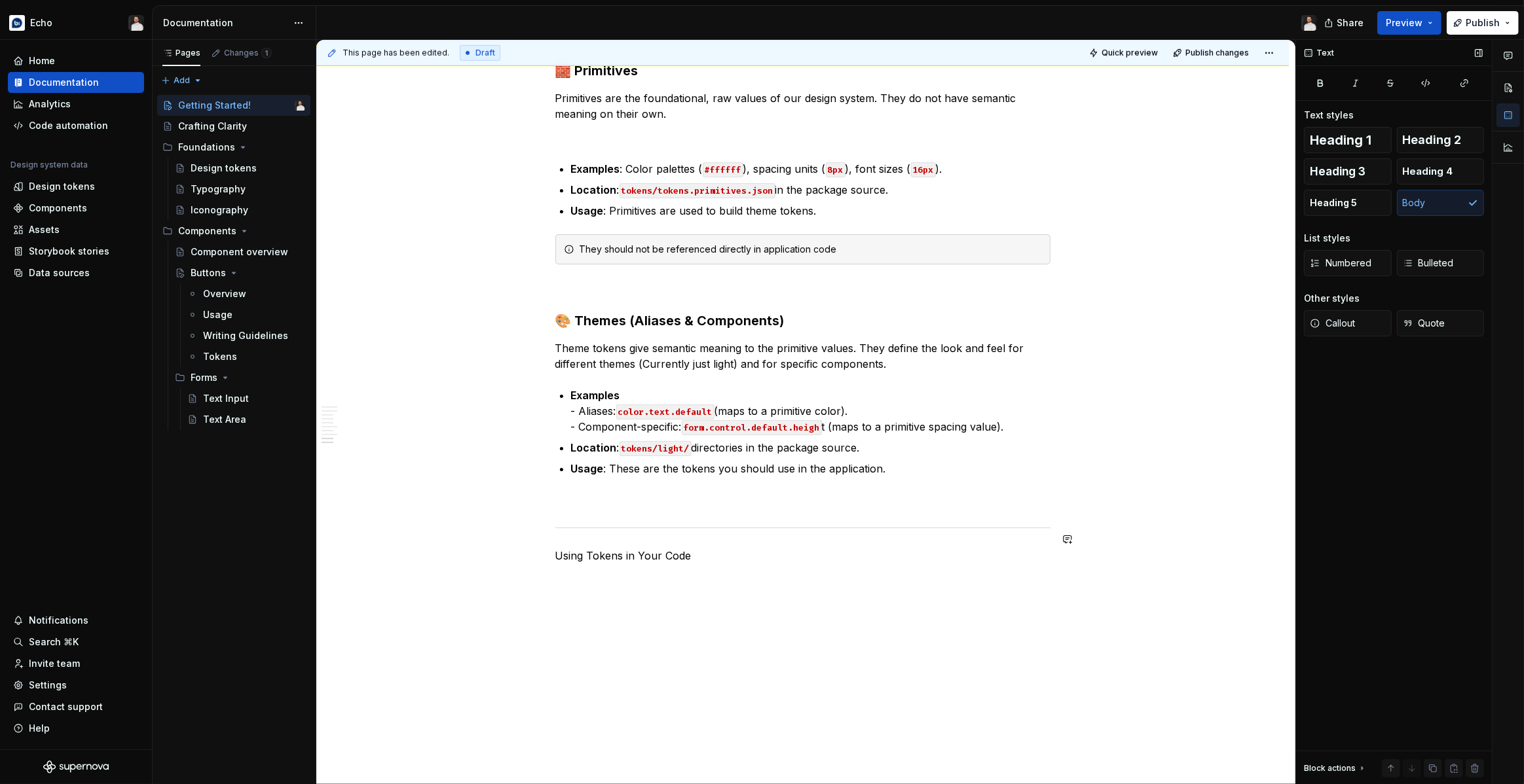
scroll to position [1317, 0]
click at [1354, 165] on span "Heading 3" at bounding box center [1337, 171] width 55 height 13
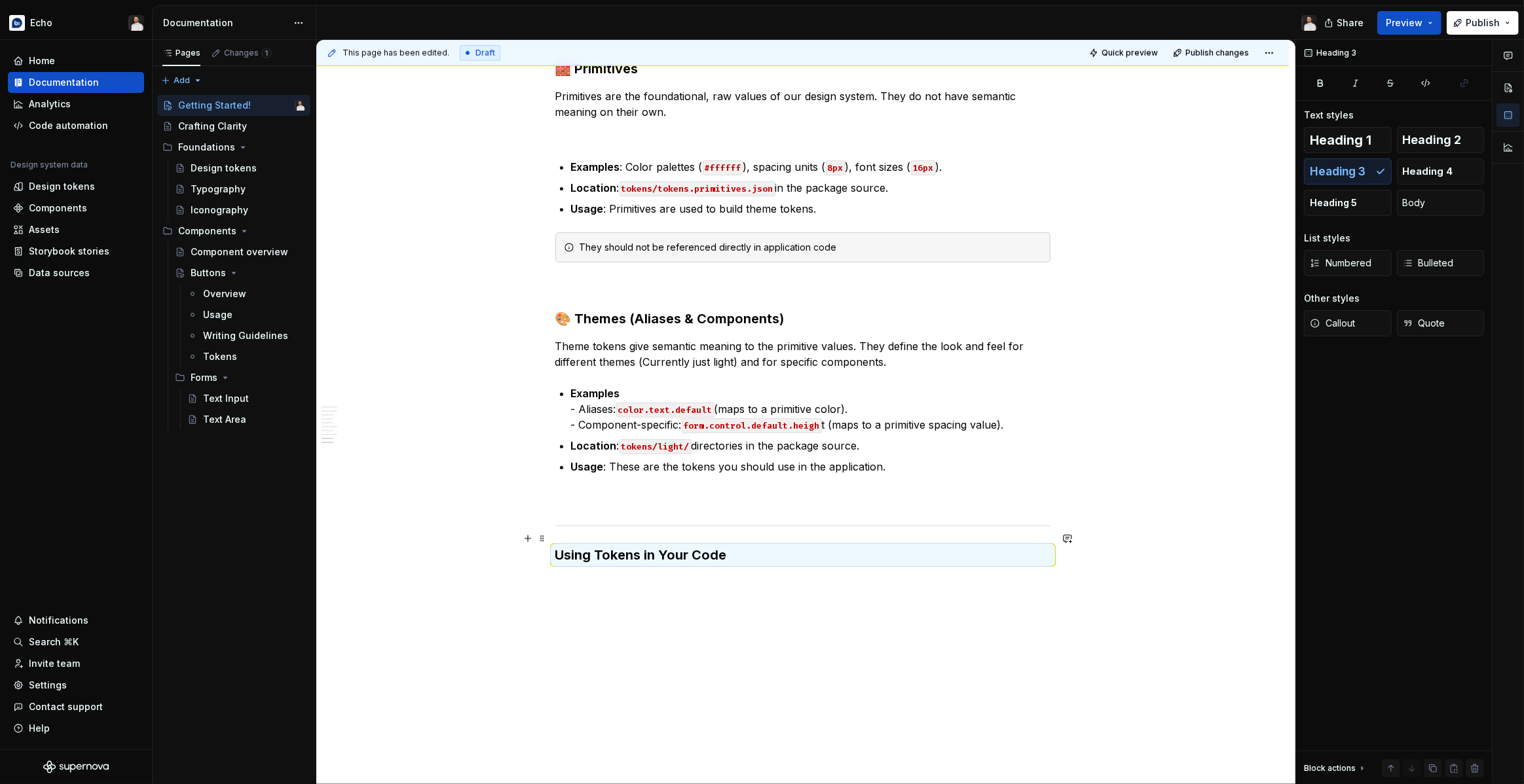
click at [777, 546] on h3 "Using Tokens in Your Code" at bounding box center [803, 555] width 495 height 18
click at [760, 546] on h3 "Using Tokens in Your Code" at bounding box center [803, 555] width 495 height 18
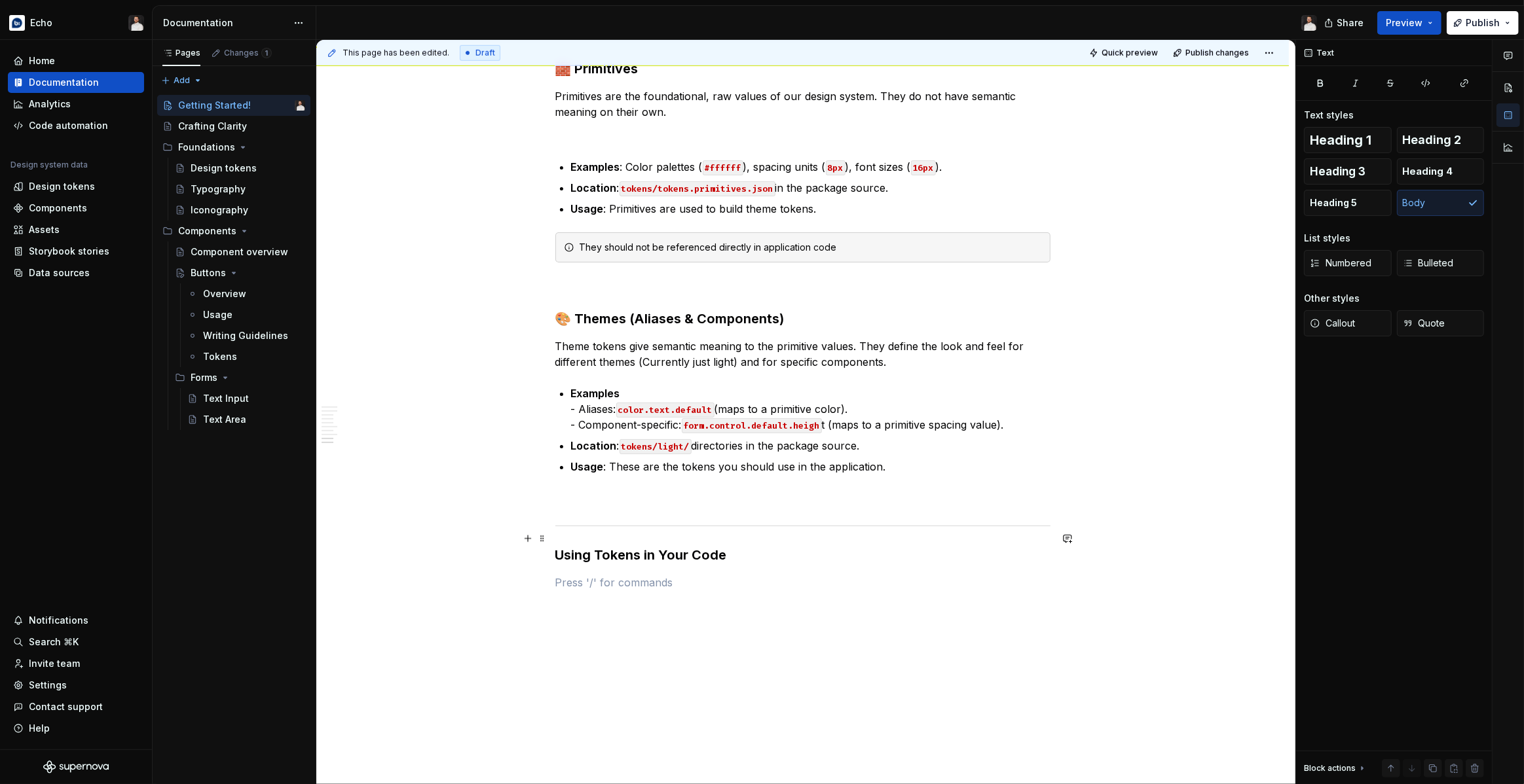
click at [676, 546] on h3 "Using Tokens in Your Code" at bounding box center [803, 555] width 495 height 18
click at [1406, 130] on button "Heading 2" at bounding box center [1441, 140] width 88 height 26
click at [591, 585] on p at bounding box center [803, 593] width 495 height 15
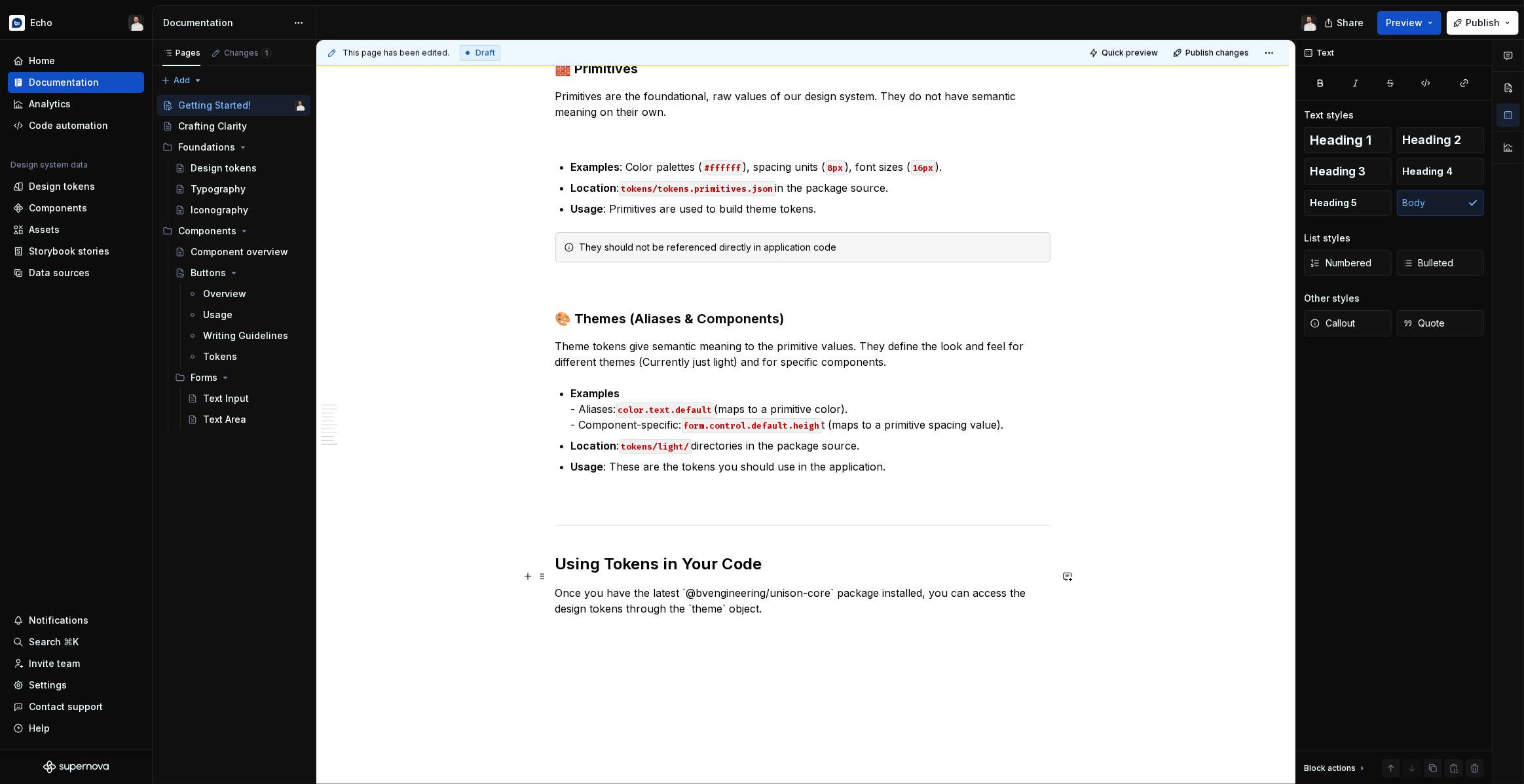
click at [687, 585] on p "Once you have the latest `@bvengineering/unison-core` package installed, you ca…" at bounding box center [803, 600] width 495 height 32
click at [830, 585] on p "Once you have the latest @bvengineering/unison-core` package installed, you can…" at bounding box center [803, 600] width 495 height 32
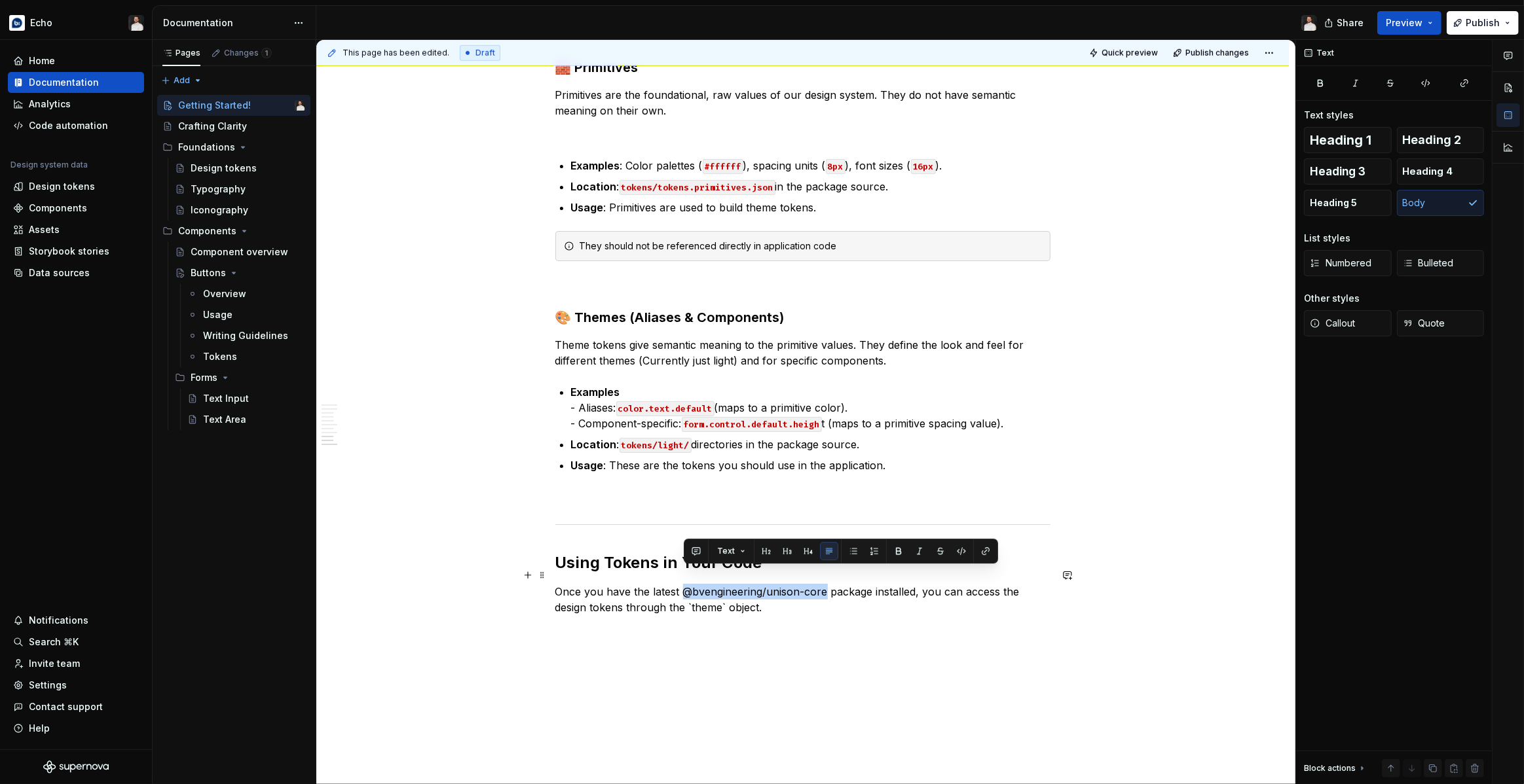
drag, startPoint x: 828, startPoint y: 576, endPoint x: 684, endPoint y: 576, distance: 144.0
click at [684, 584] on p "Once you have the latest @bvengineering/unison-core package installed, you can …" at bounding box center [803, 600] width 495 height 32
click at [960, 547] on button "button" at bounding box center [961, 550] width 18 height 18
click at [659, 592] on p "Once you have the latest @bvengineering/unison-core package installed, you can …" at bounding box center [803, 599] width 495 height 32
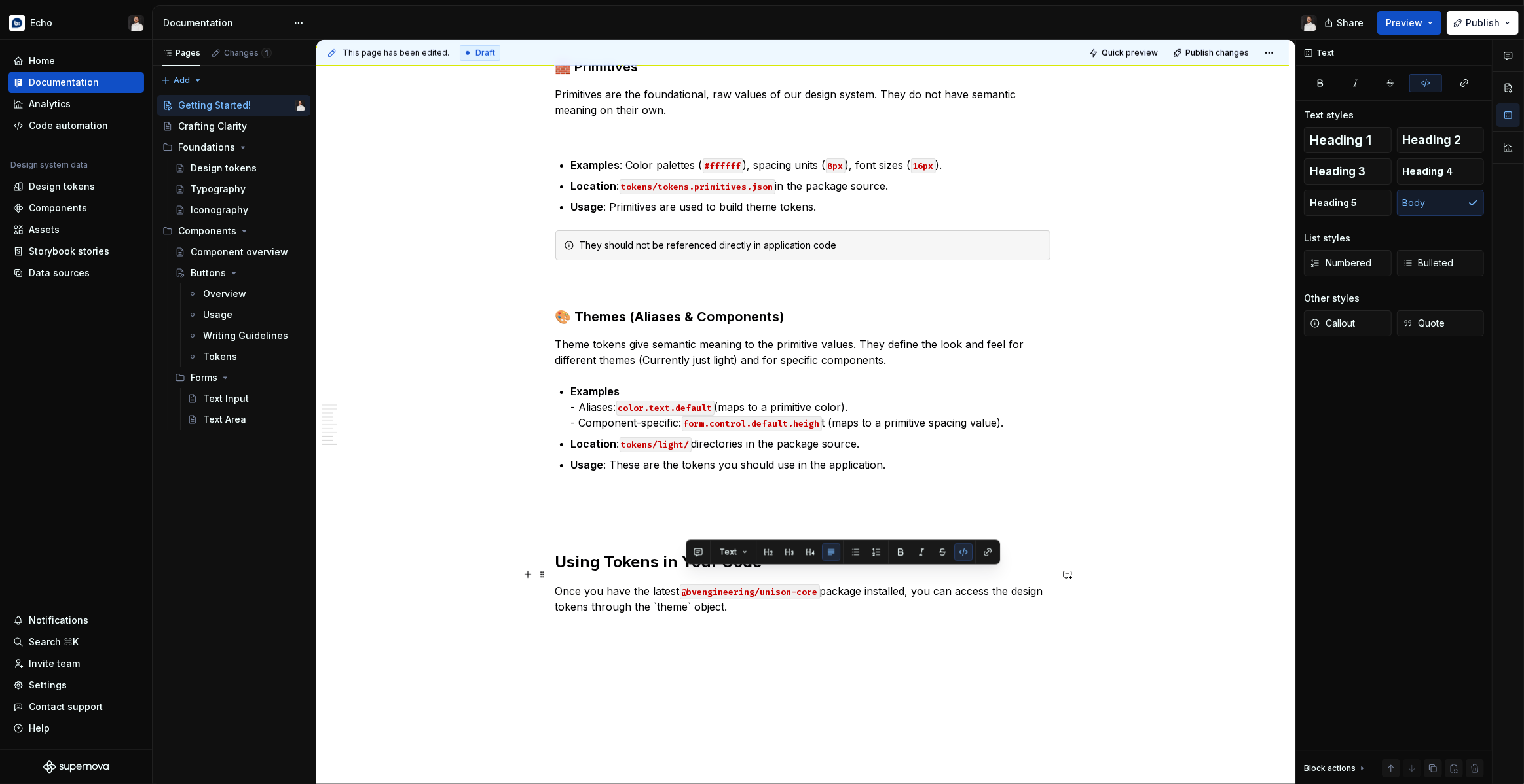
scroll to position [1322, 0]
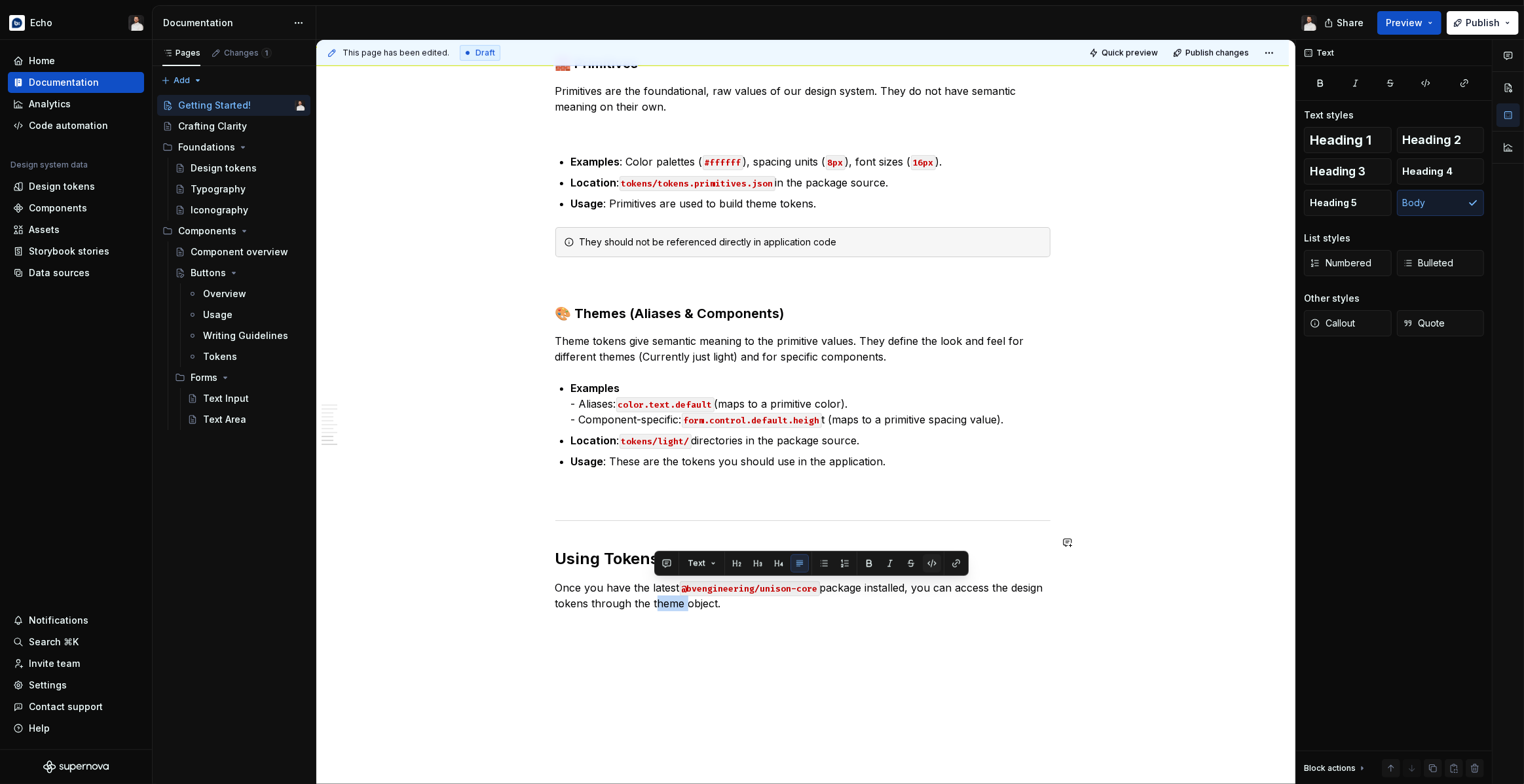
click at [928, 563] on button "button" at bounding box center [932, 563] width 18 height 18
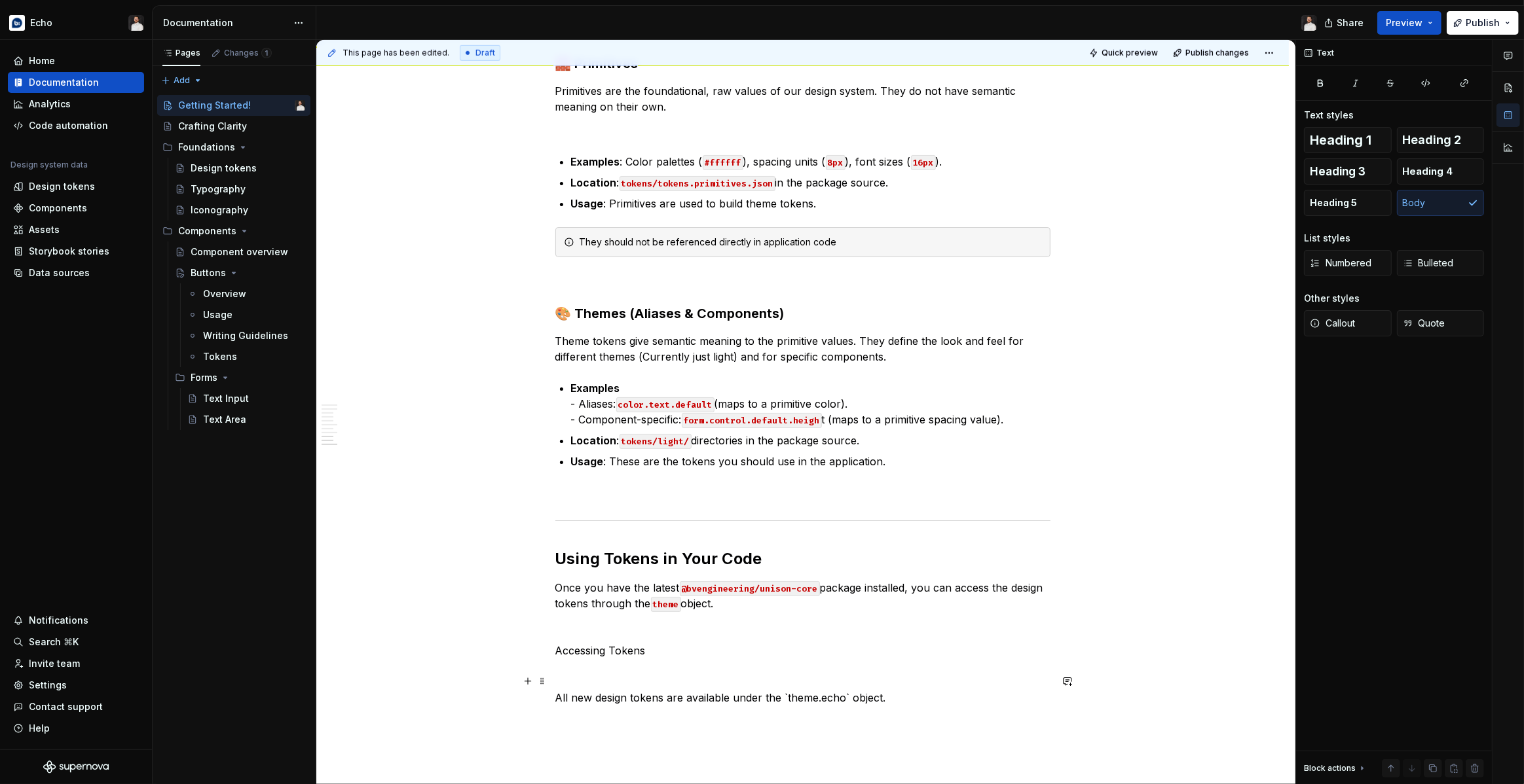
click at [788, 690] on p "All new design tokens are available under the `theme.echo` object." at bounding box center [803, 698] width 495 height 15
click at [847, 690] on p "All new design tokens are available under the theme.echo` object." at bounding box center [803, 698] width 495 height 15
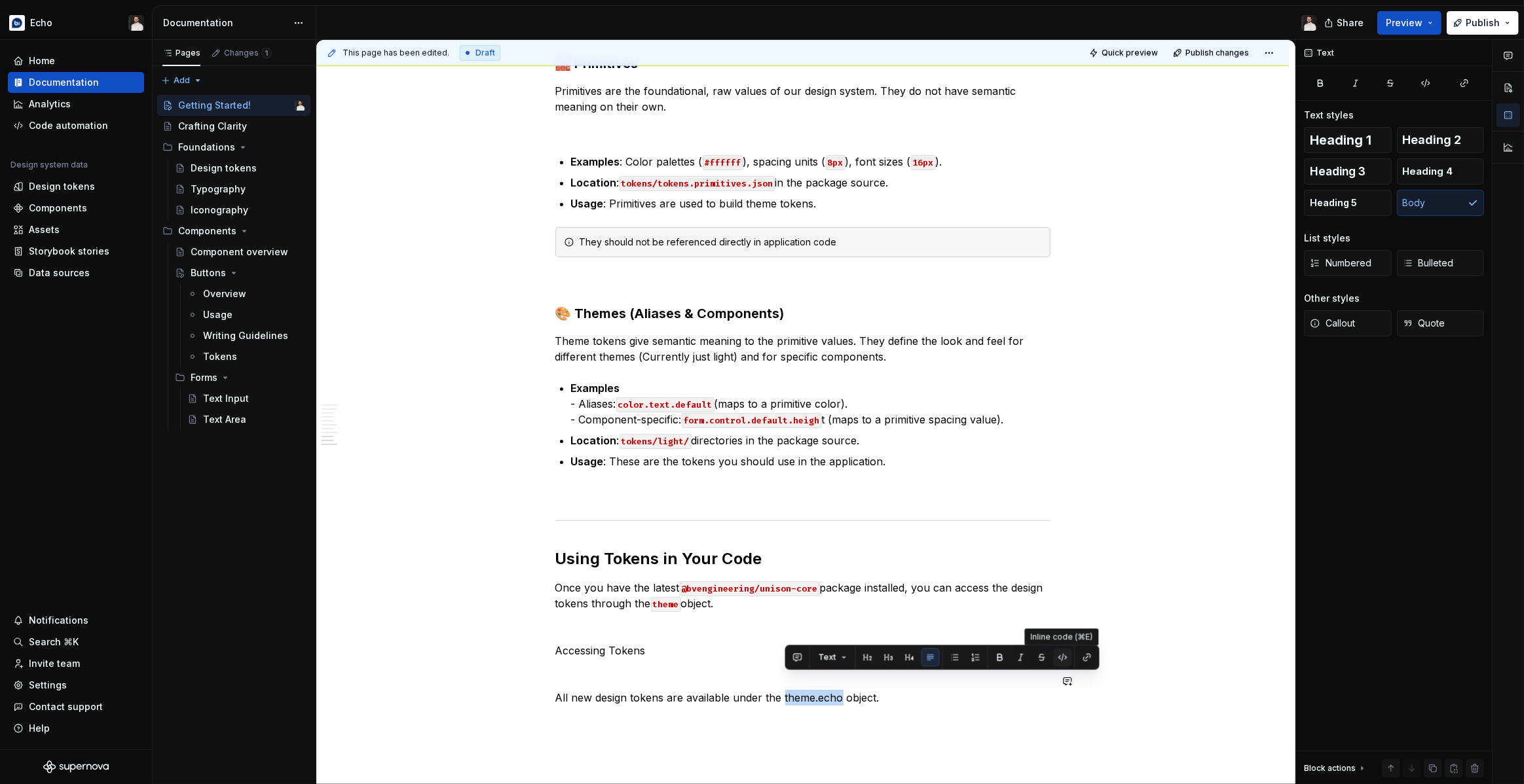
click at [1062, 660] on button "button" at bounding box center [1063, 657] width 18 height 18
click at [641, 666] on p at bounding box center [803, 674] width 495 height 15
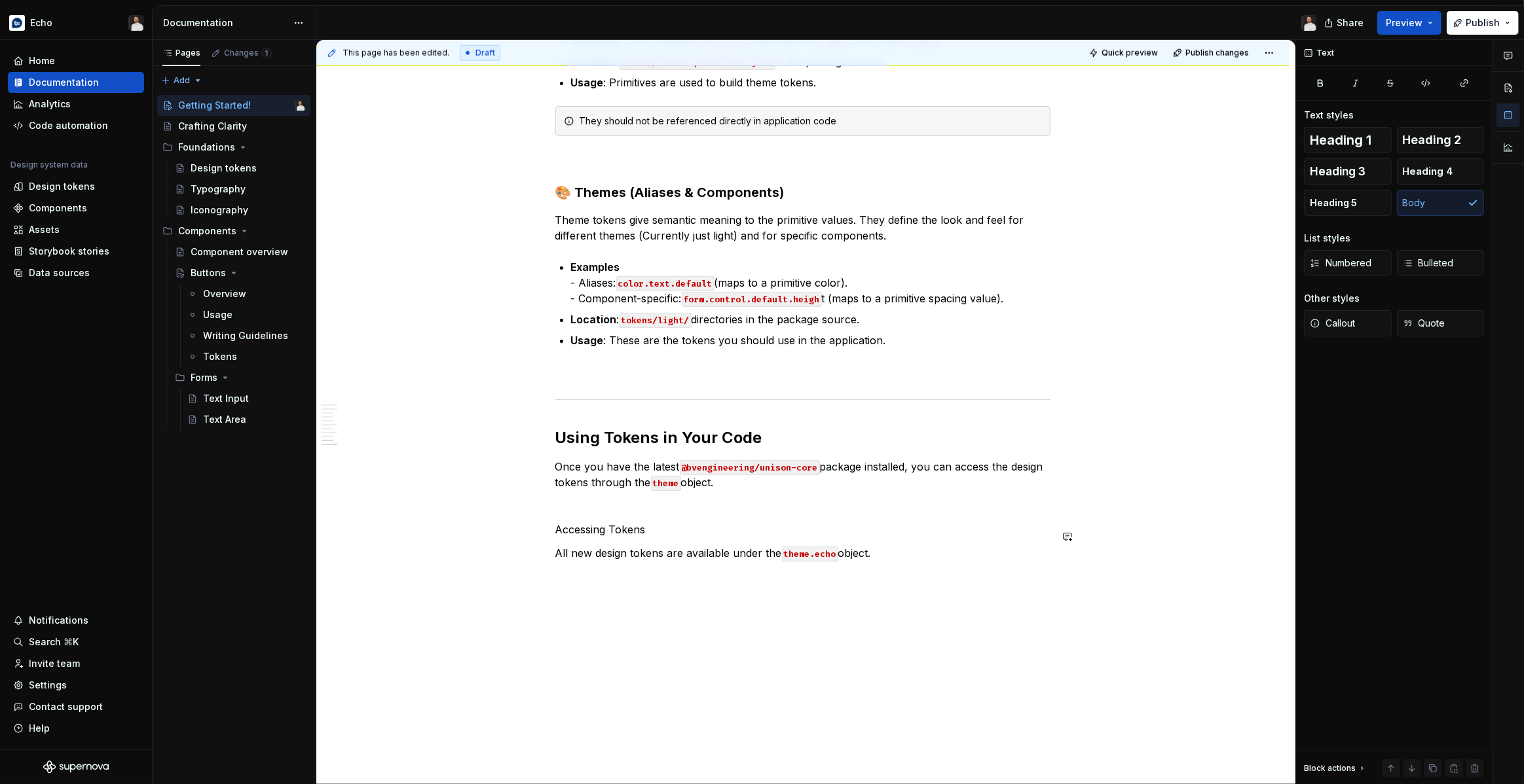
scroll to position [1454, 0]
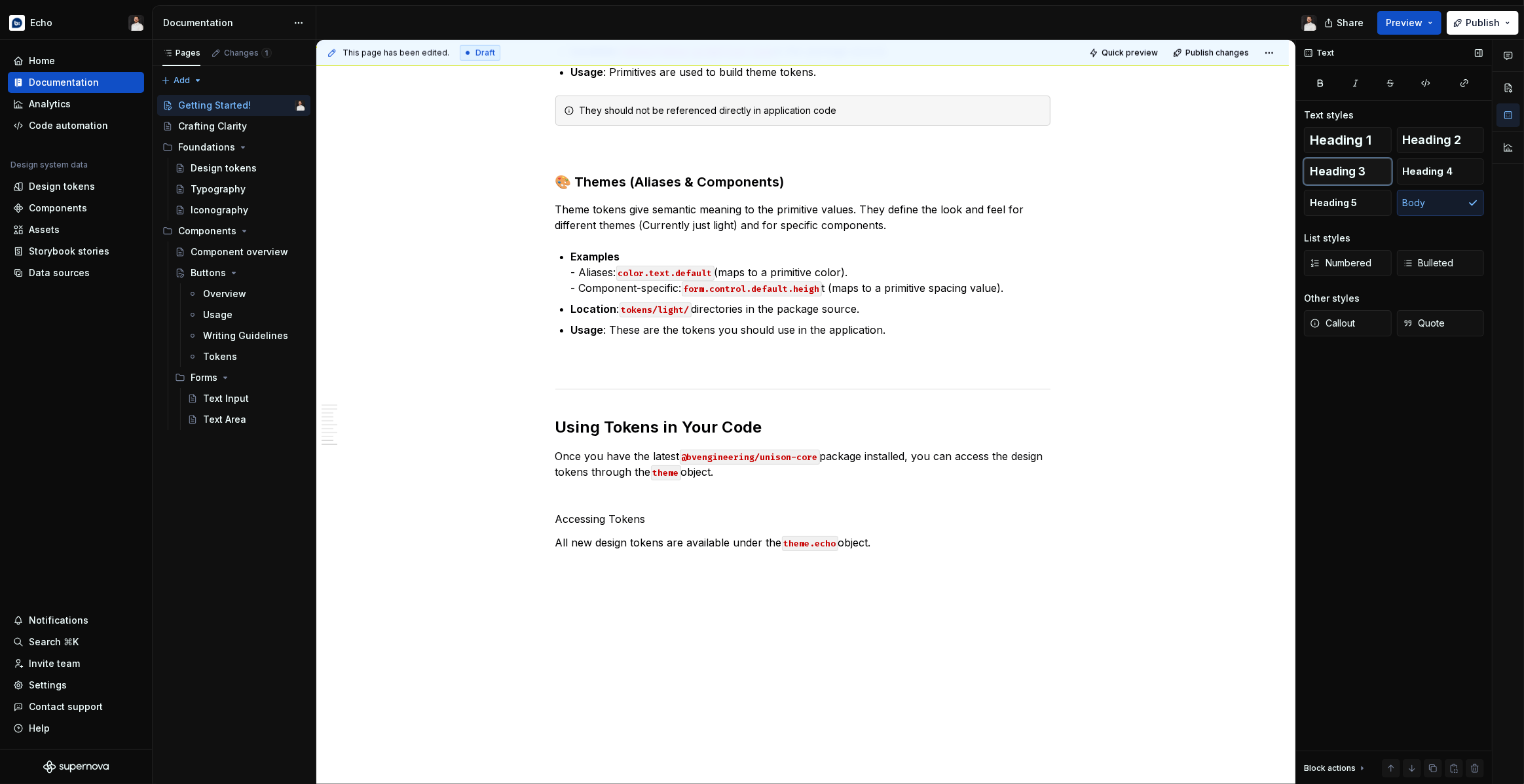
click at [1346, 168] on span "Heading 3" at bounding box center [1337, 171] width 55 height 13
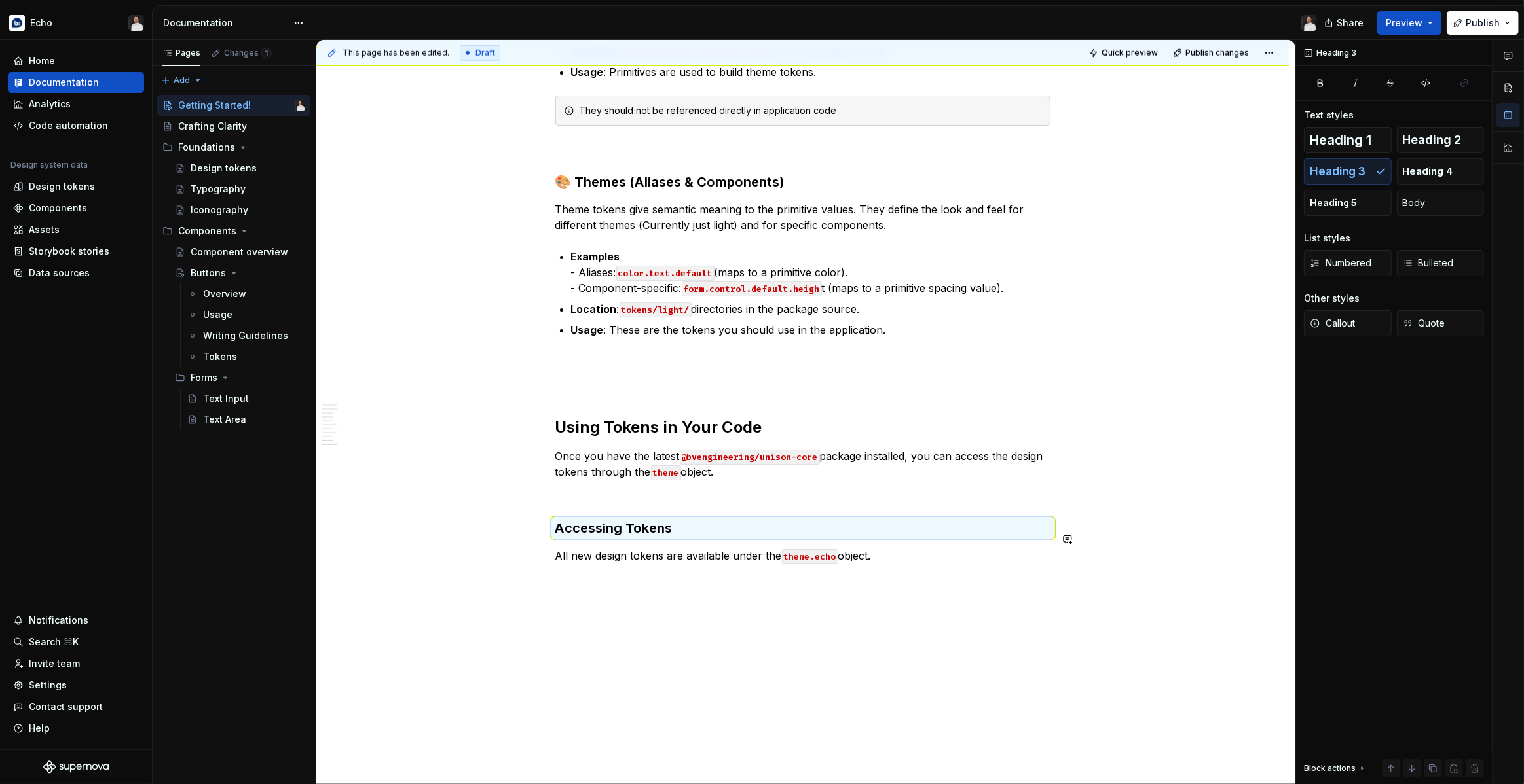
click at [907, 548] on p "All new design tokens are available under the theme.echo object." at bounding box center [803, 556] width 495 height 15
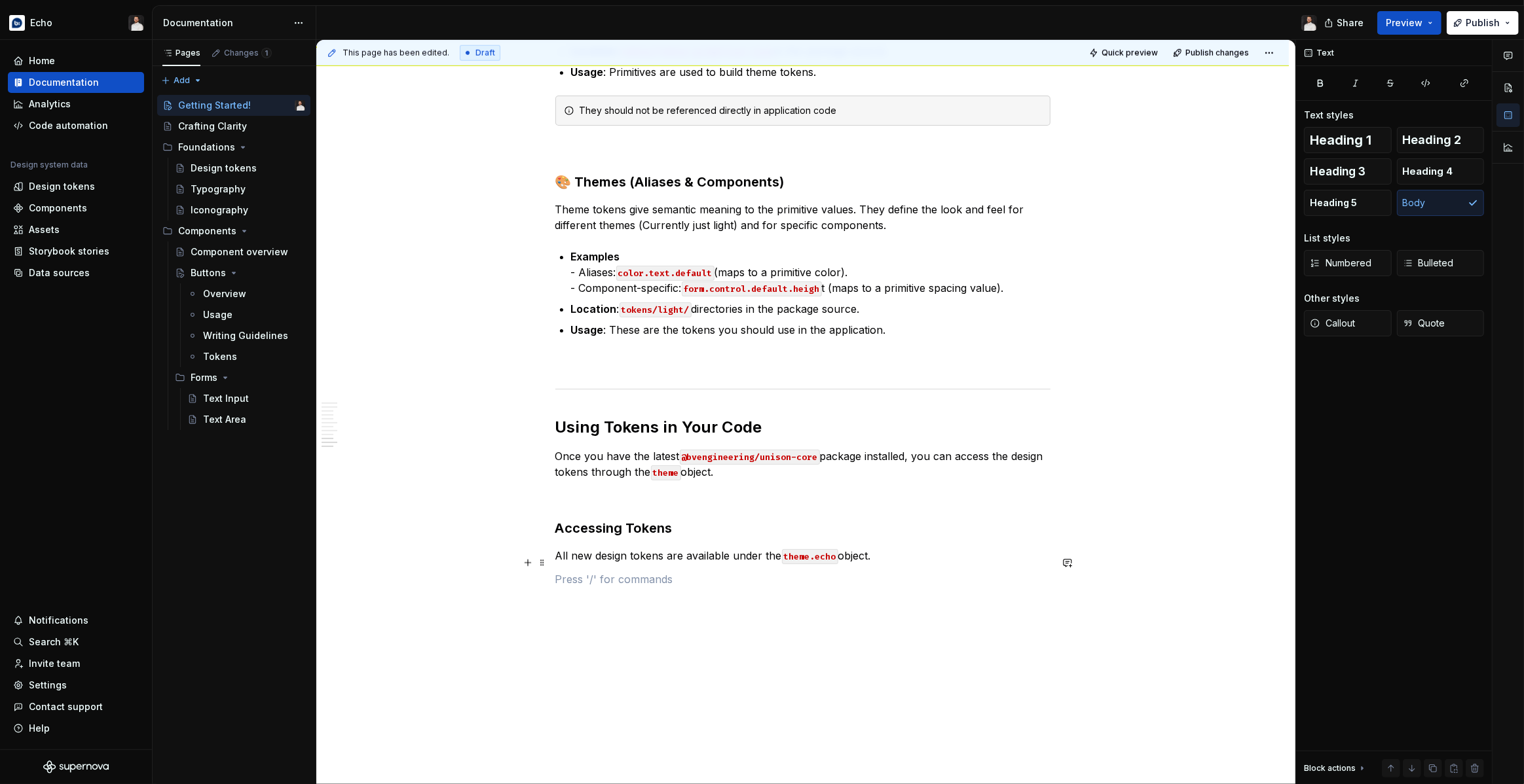
click at [634, 572] on p at bounding box center [803, 580] width 495 height 15
click at [614, 595] on p at bounding box center [803, 603] width 495 height 15
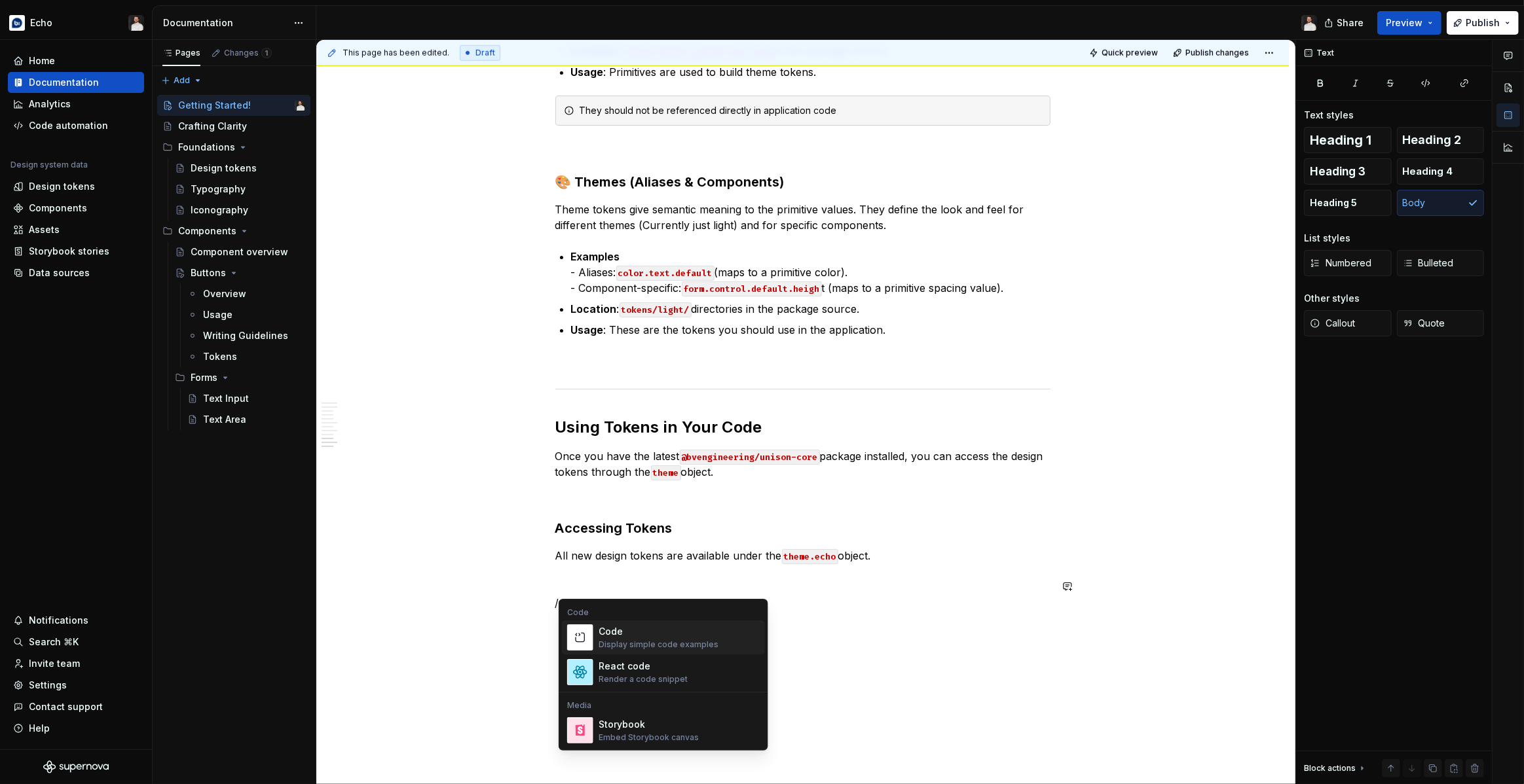
click at [631, 633] on div "Code" at bounding box center [658, 631] width 120 height 13
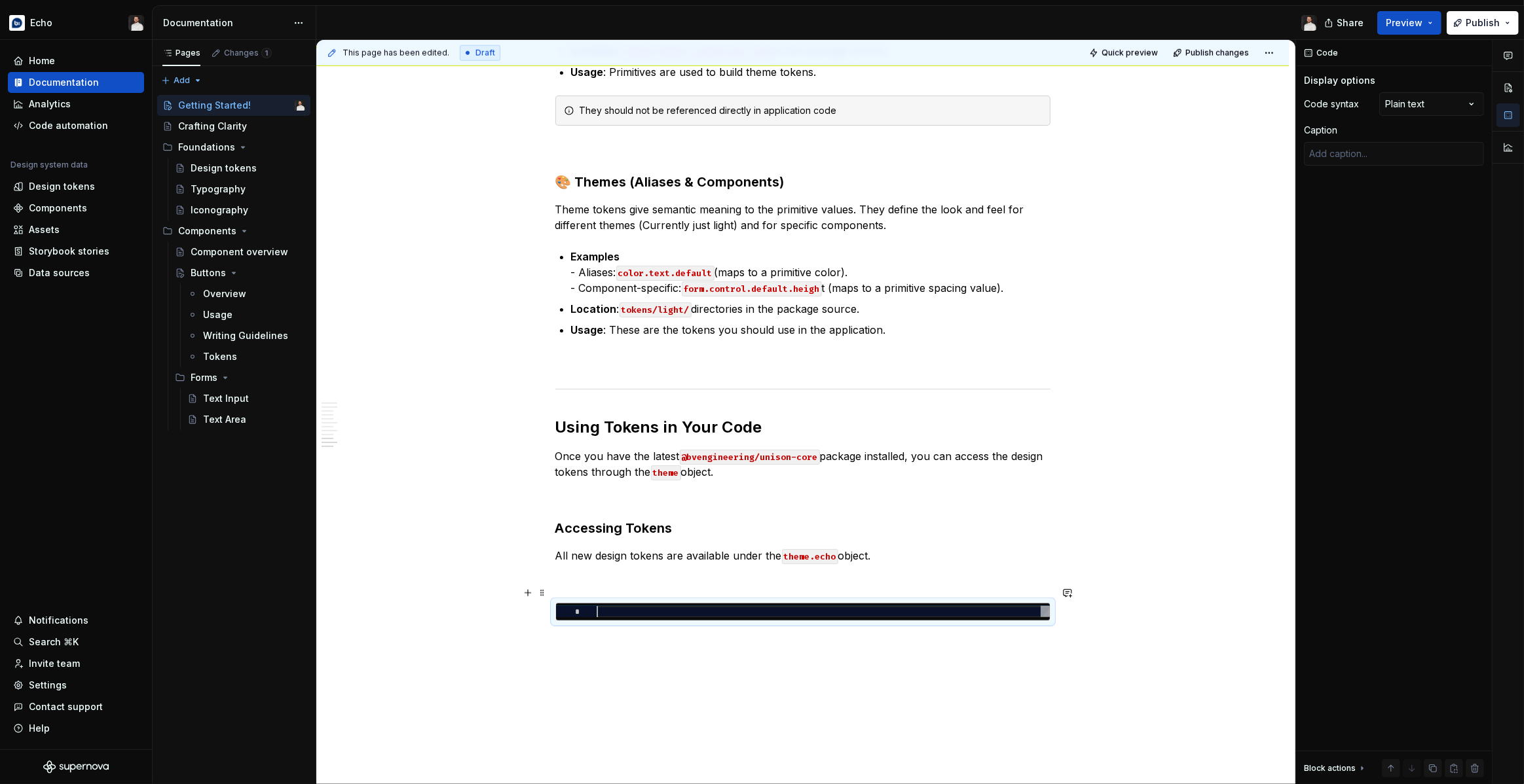
type textarea "*"
type textarea "**********"
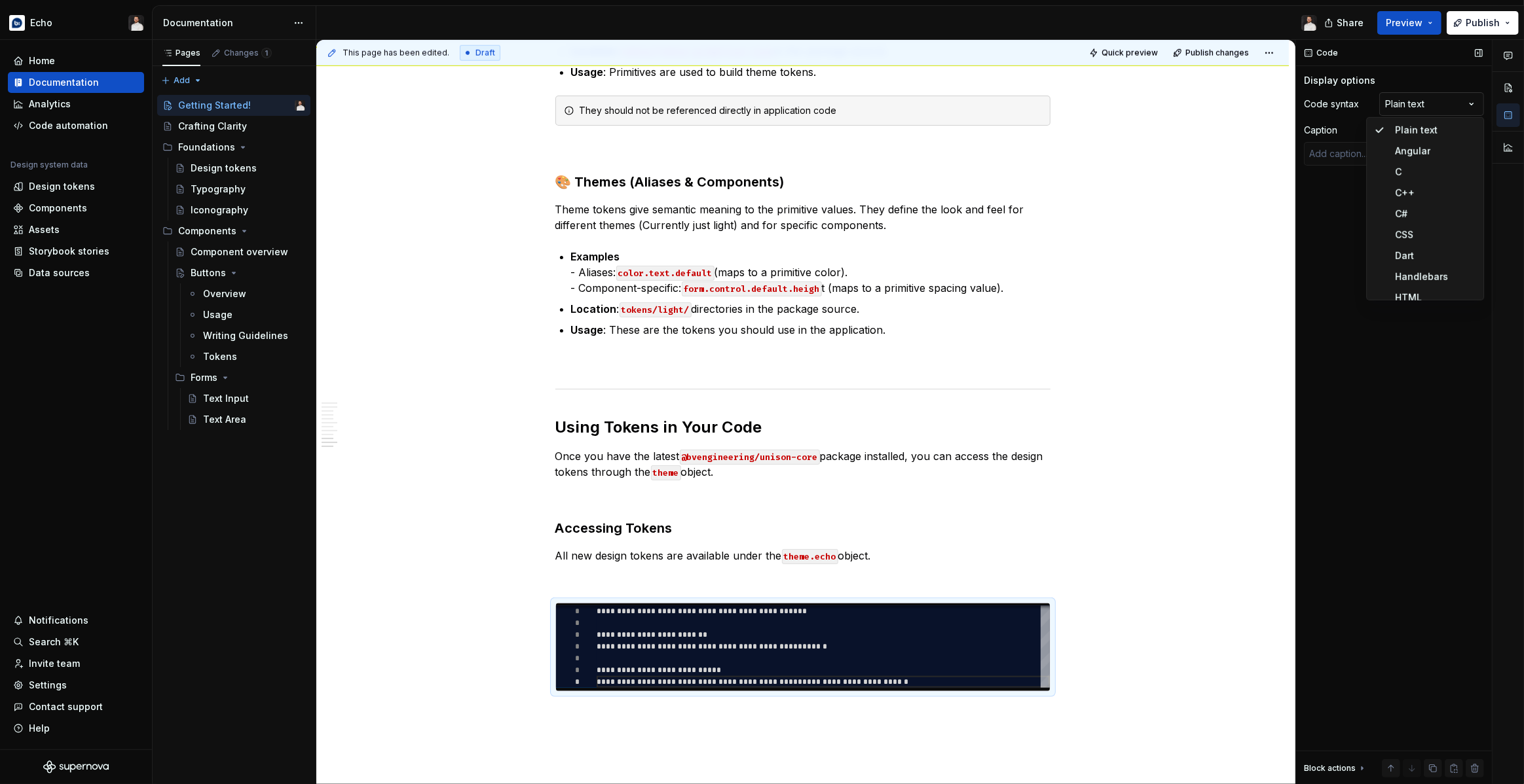
click at [1433, 103] on div "Comments Open comments No comments yet Select ‘Comment’ from the block context …" at bounding box center [1409, 412] width 228 height 745
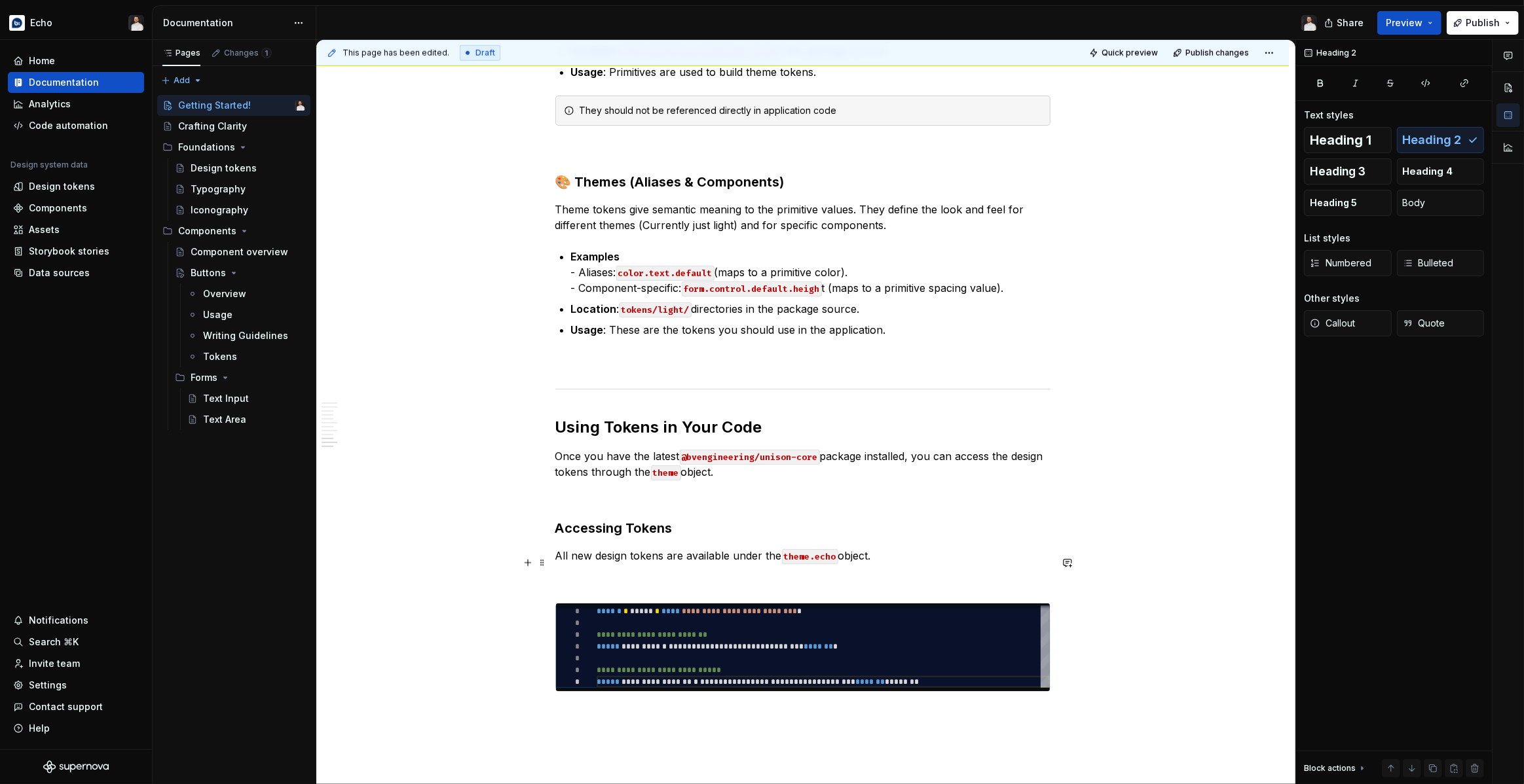
click at [893, 572] on p at bounding box center [803, 580] width 495 height 15
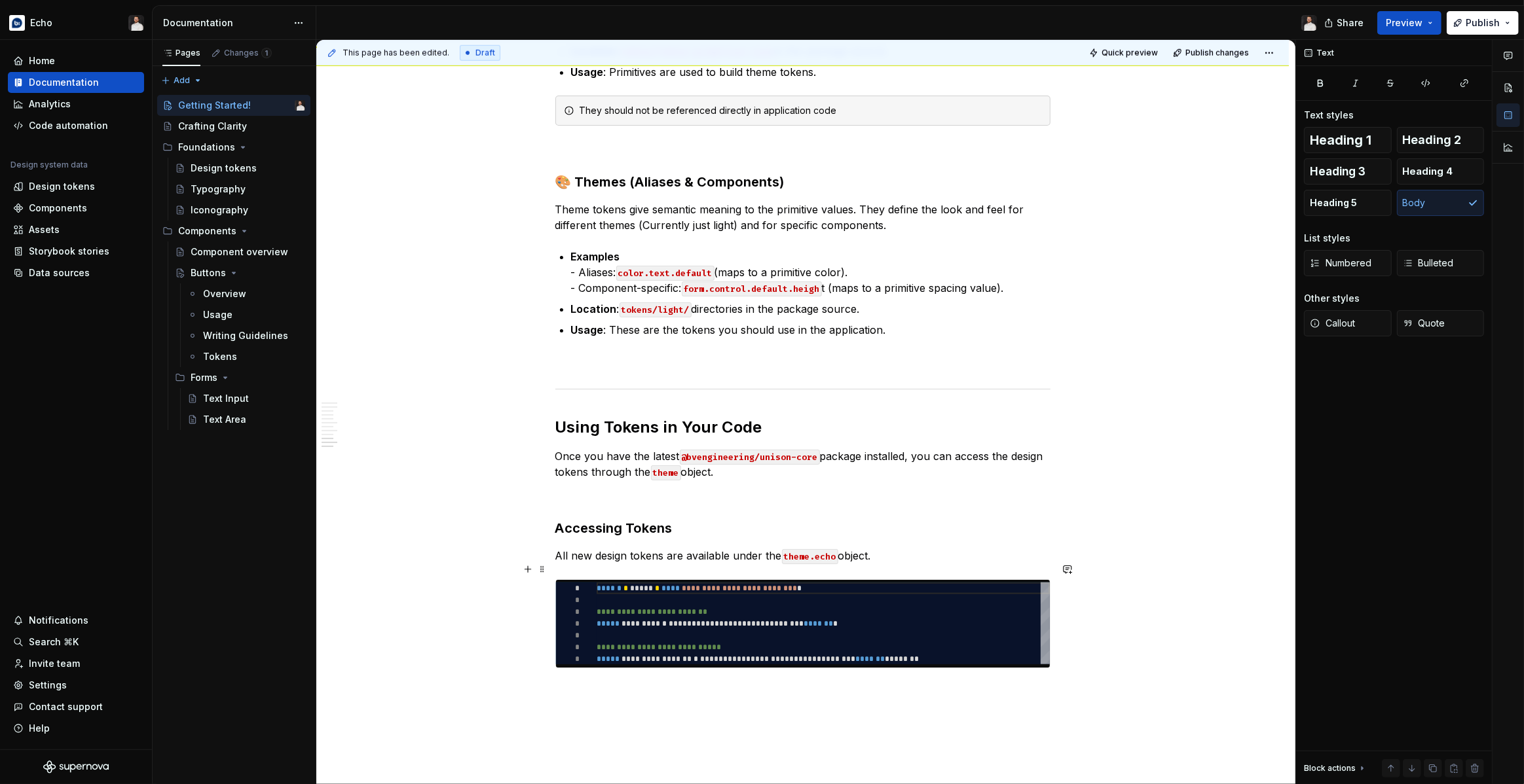
click at [1354, 173] on span "Heading 3" at bounding box center [1337, 171] width 55 height 13
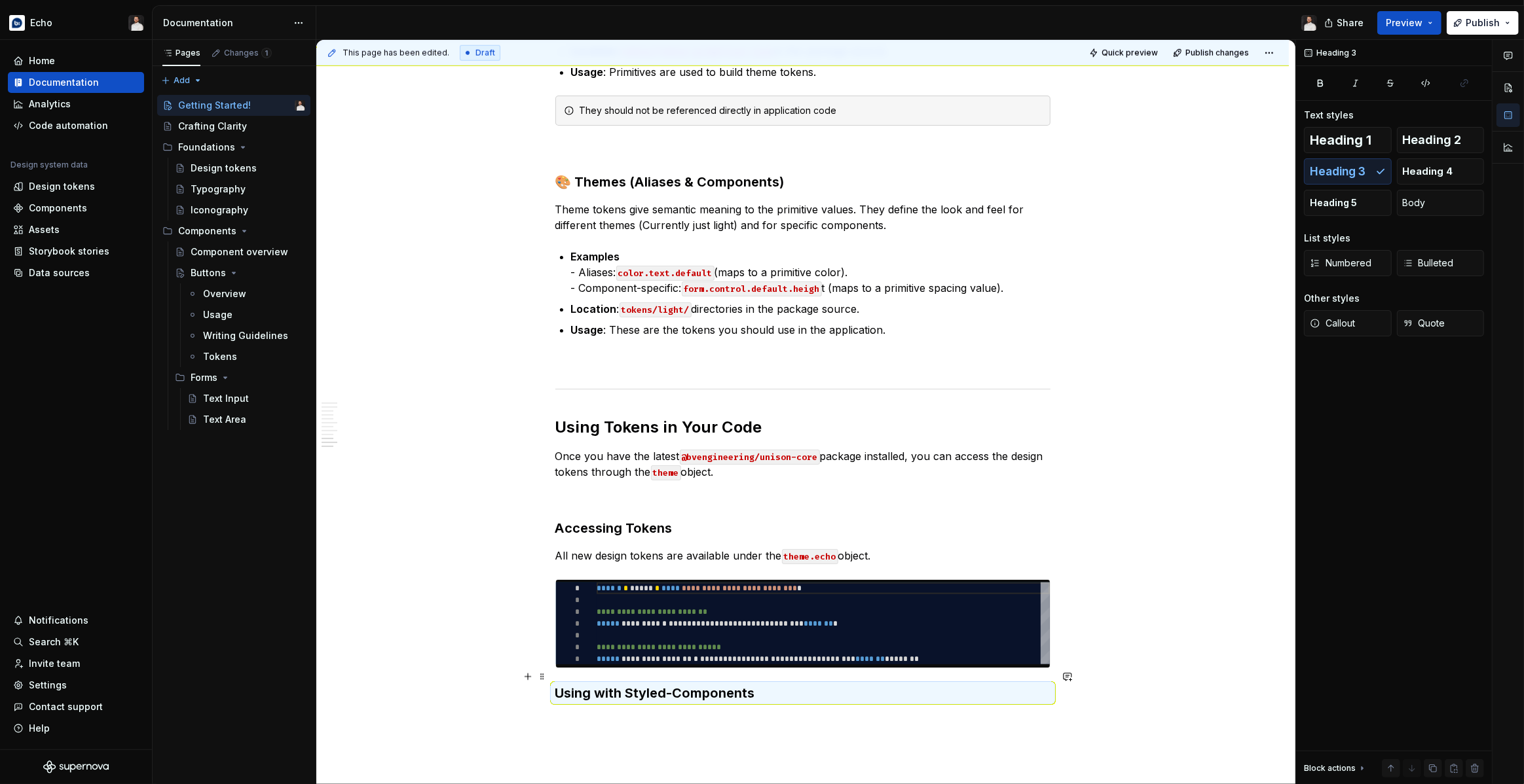
click at [785, 684] on h3 "Using with Styled-Components" at bounding box center [803, 693] width 495 height 18
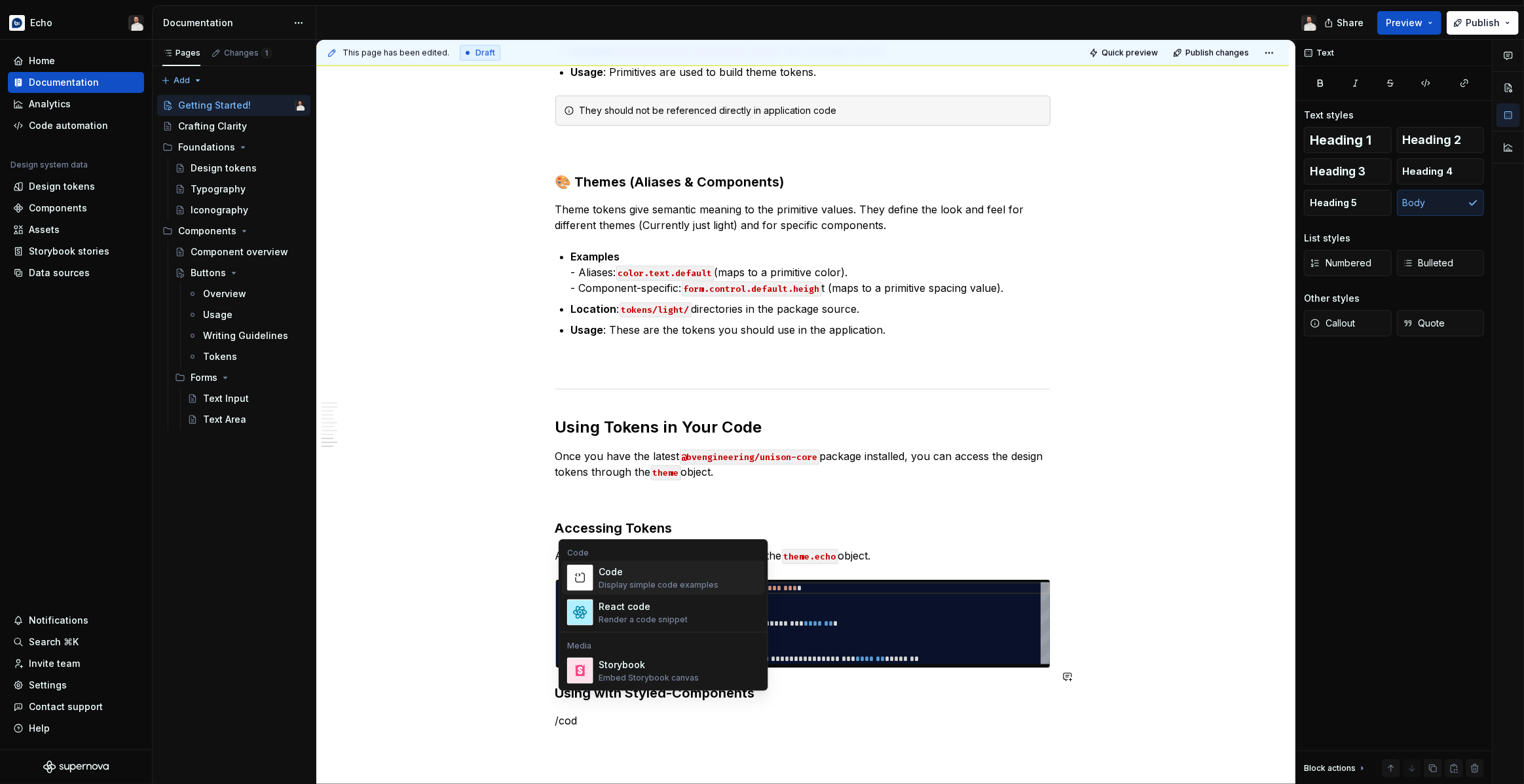
click at [643, 583] on div "Display simple code examples" at bounding box center [658, 586] width 120 height 11
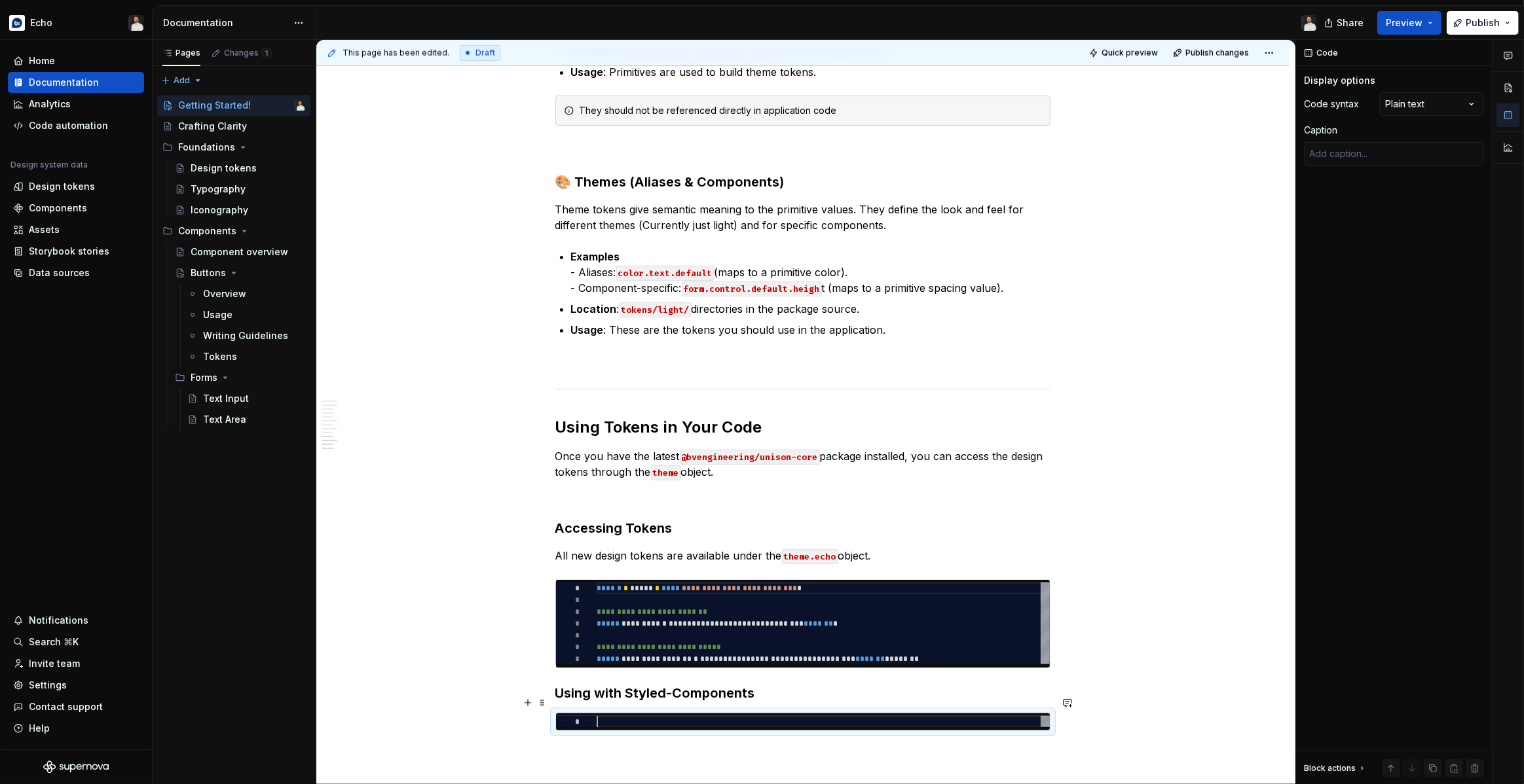
type textarea "*"
type textarea "**********"
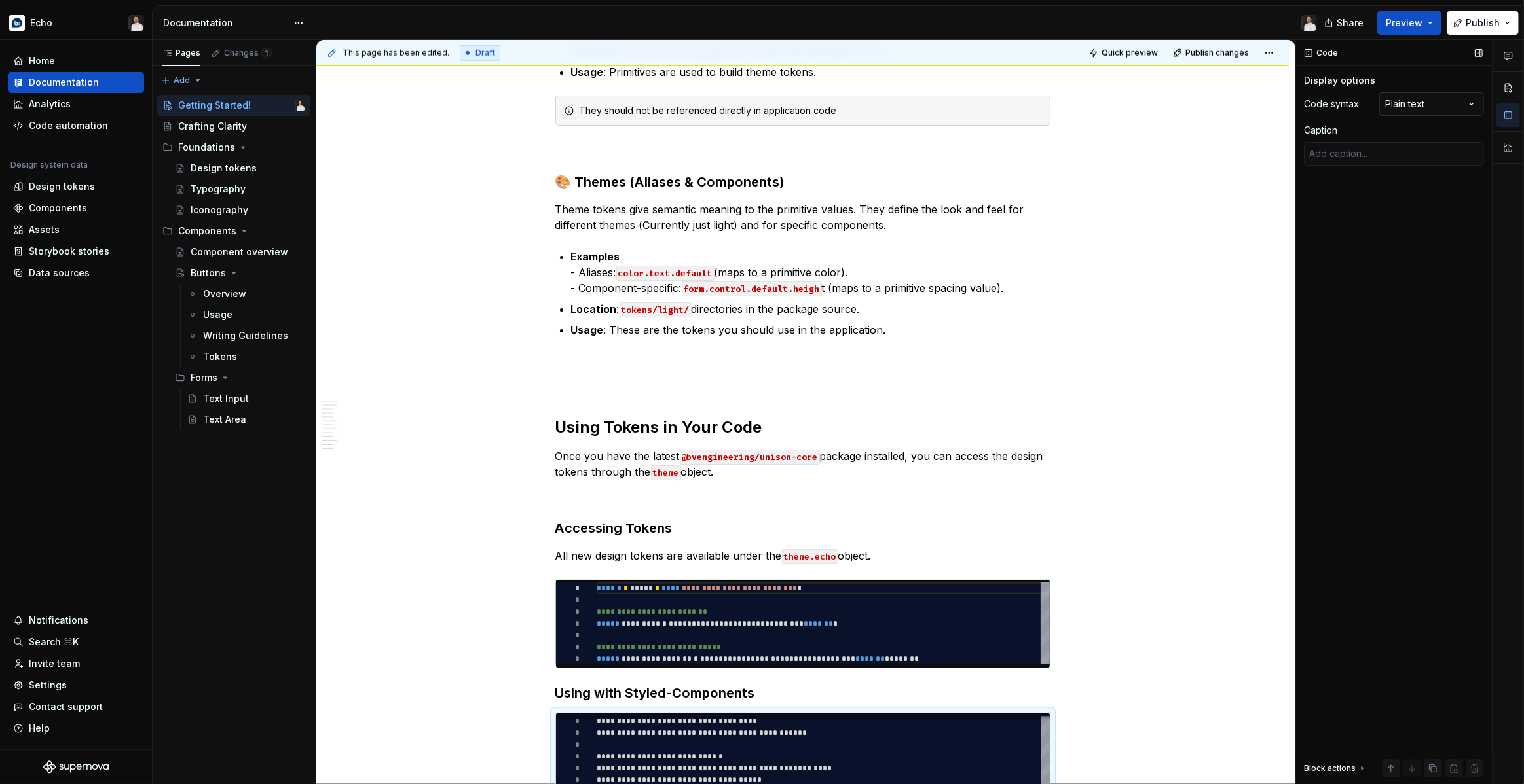
click at [1416, 108] on div "Comments Open comments No comments yet Select ‘Comment’ from the block context …" at bounding box center [1409, 412] width 228 height 745
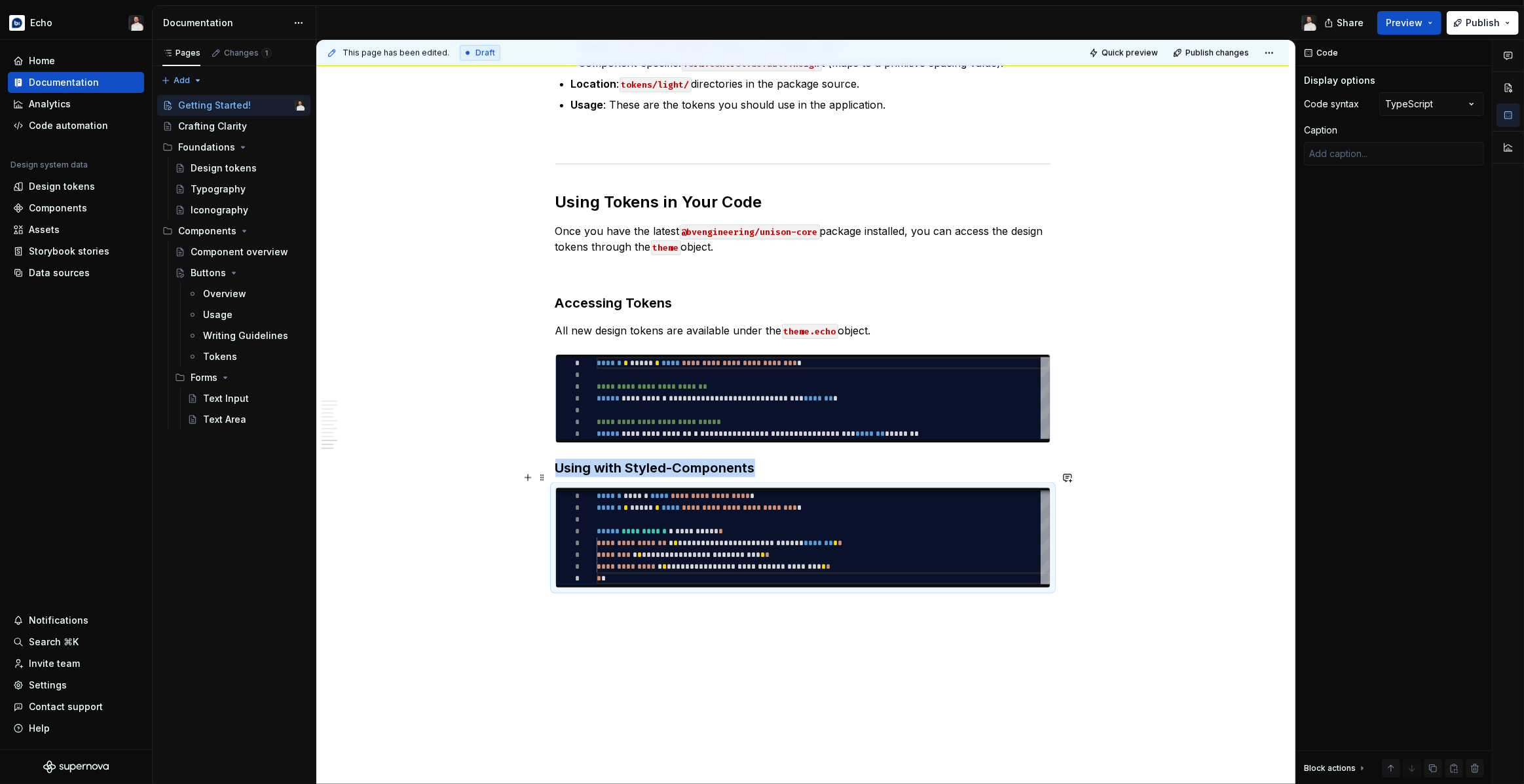
scroll to position [1679, 0]
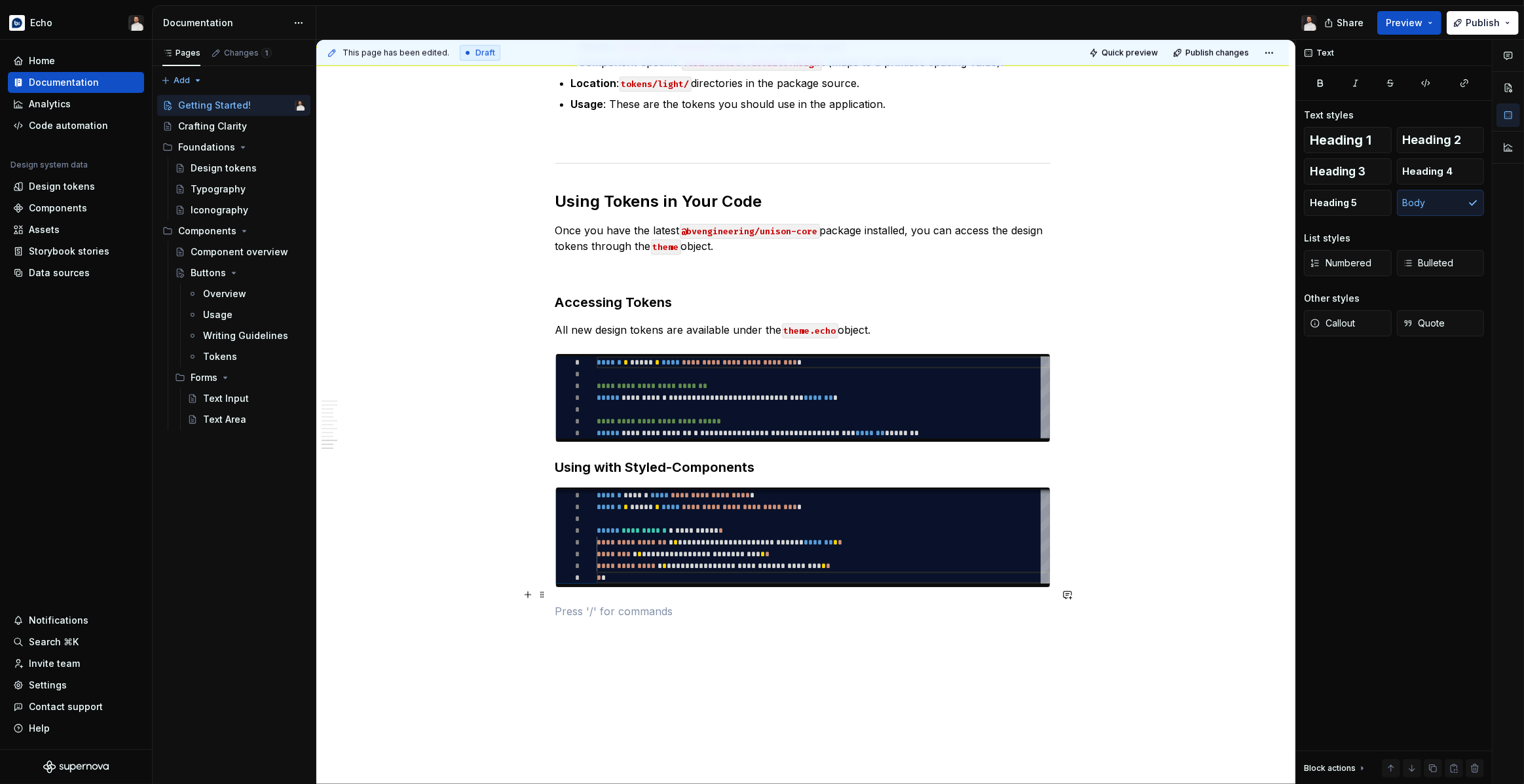
click at [574, 603] on p at bounding box center [803, 611] width 495 height 15
click at [593, 427] on div "**********" at bounding box center [803, 398] width 495 height 89
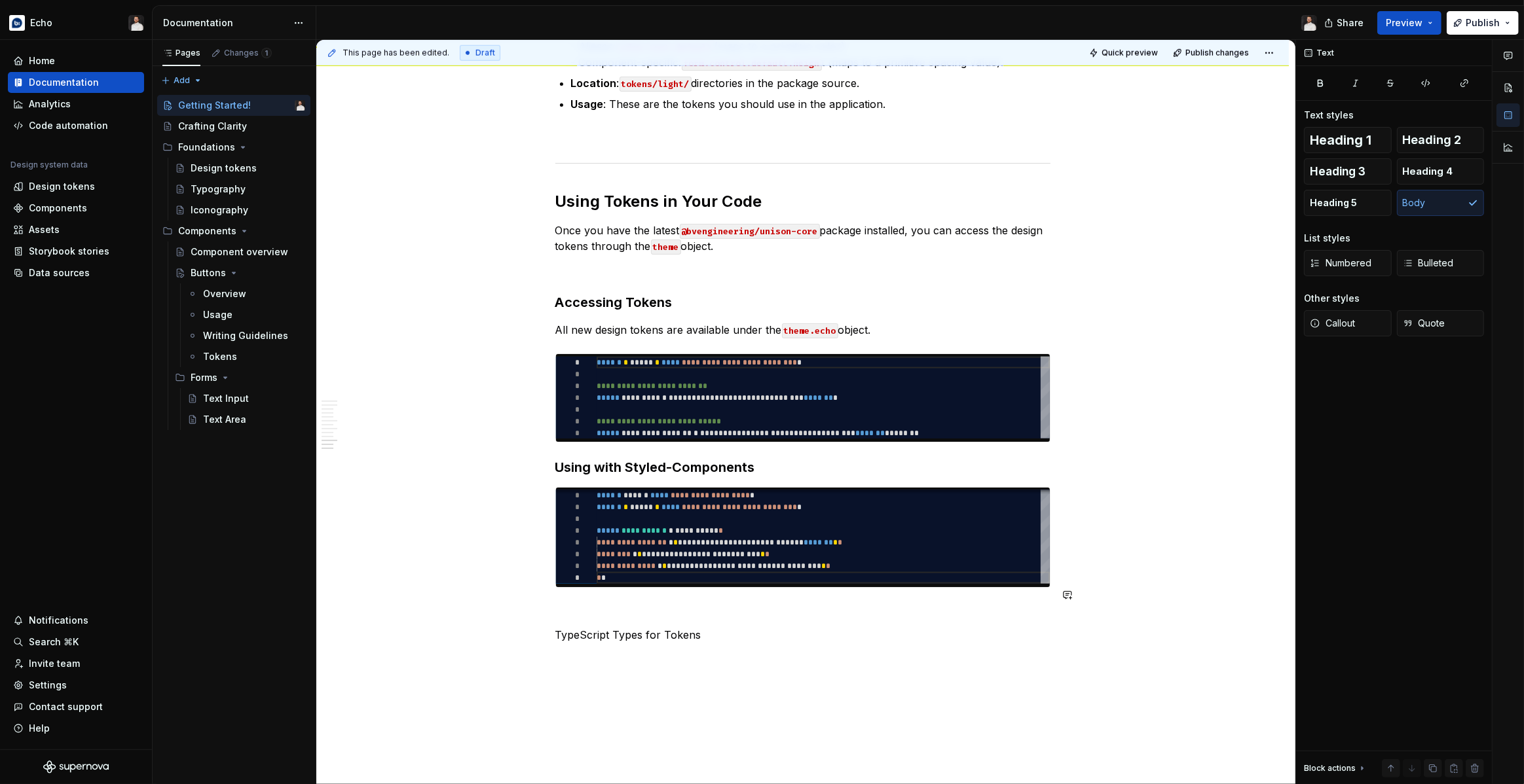
click at [1318, 161] on button "Heading 3" at bounding box center [1348, 171] width 88 height 26
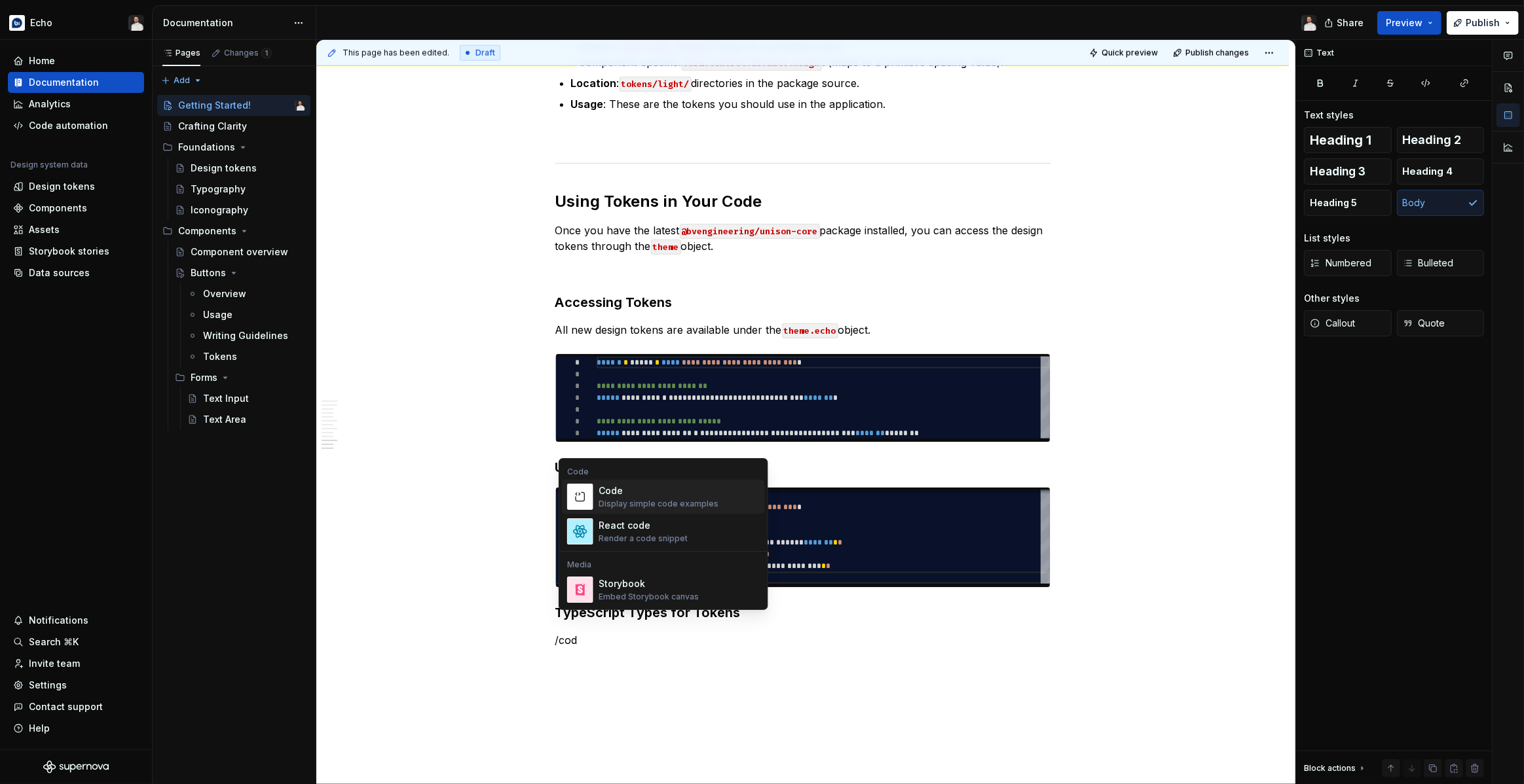
click at [628, 503] on div "Display simple code examples" at bounding box center [658, 504] width 120 height 11
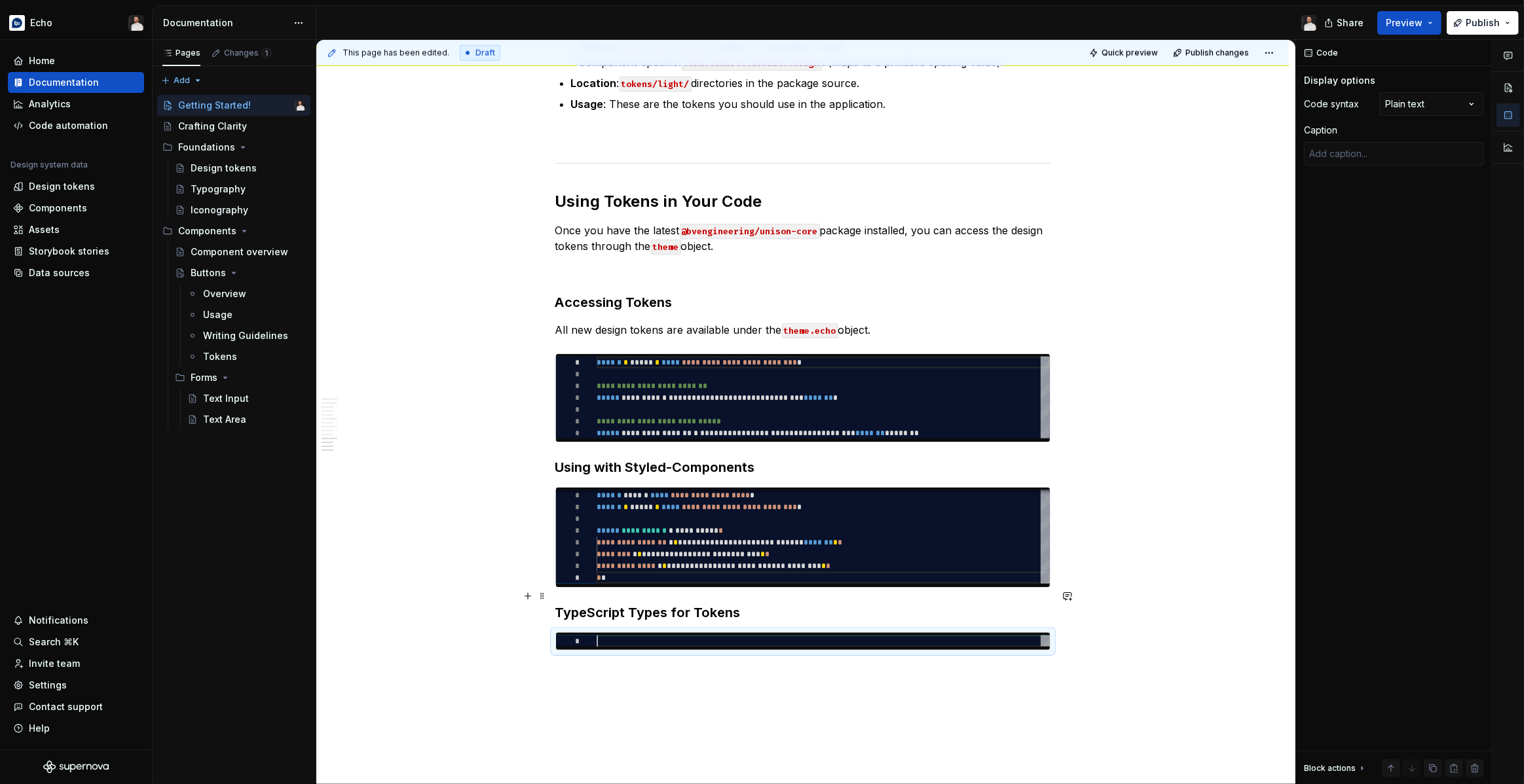
click at [757, 603] on h3 "TypeScript Types for Tokens" at bounding box center [803, 613] width 495 height 18
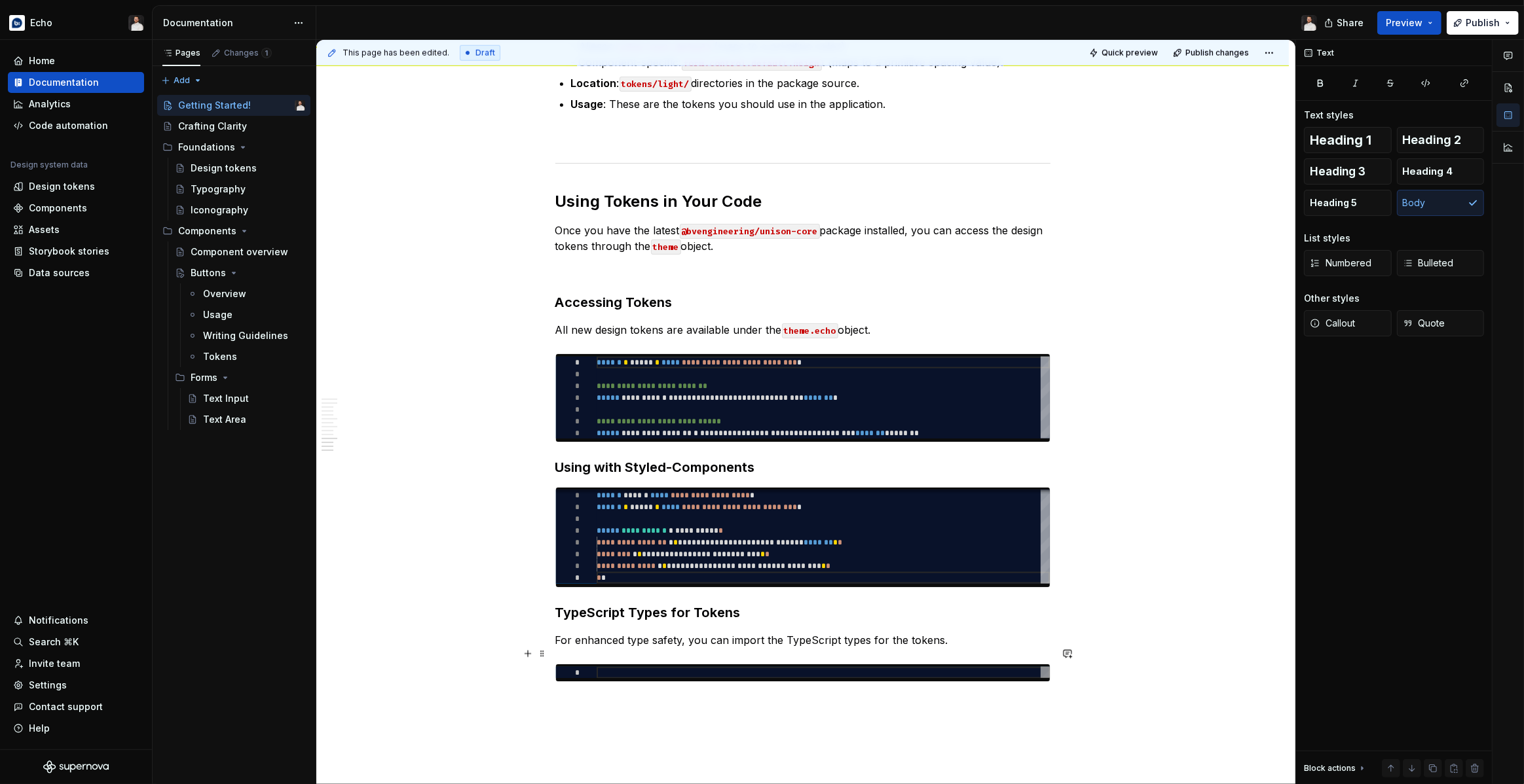
click at [634, 667] on div at bounding box center [823, 673] width 453 height 12
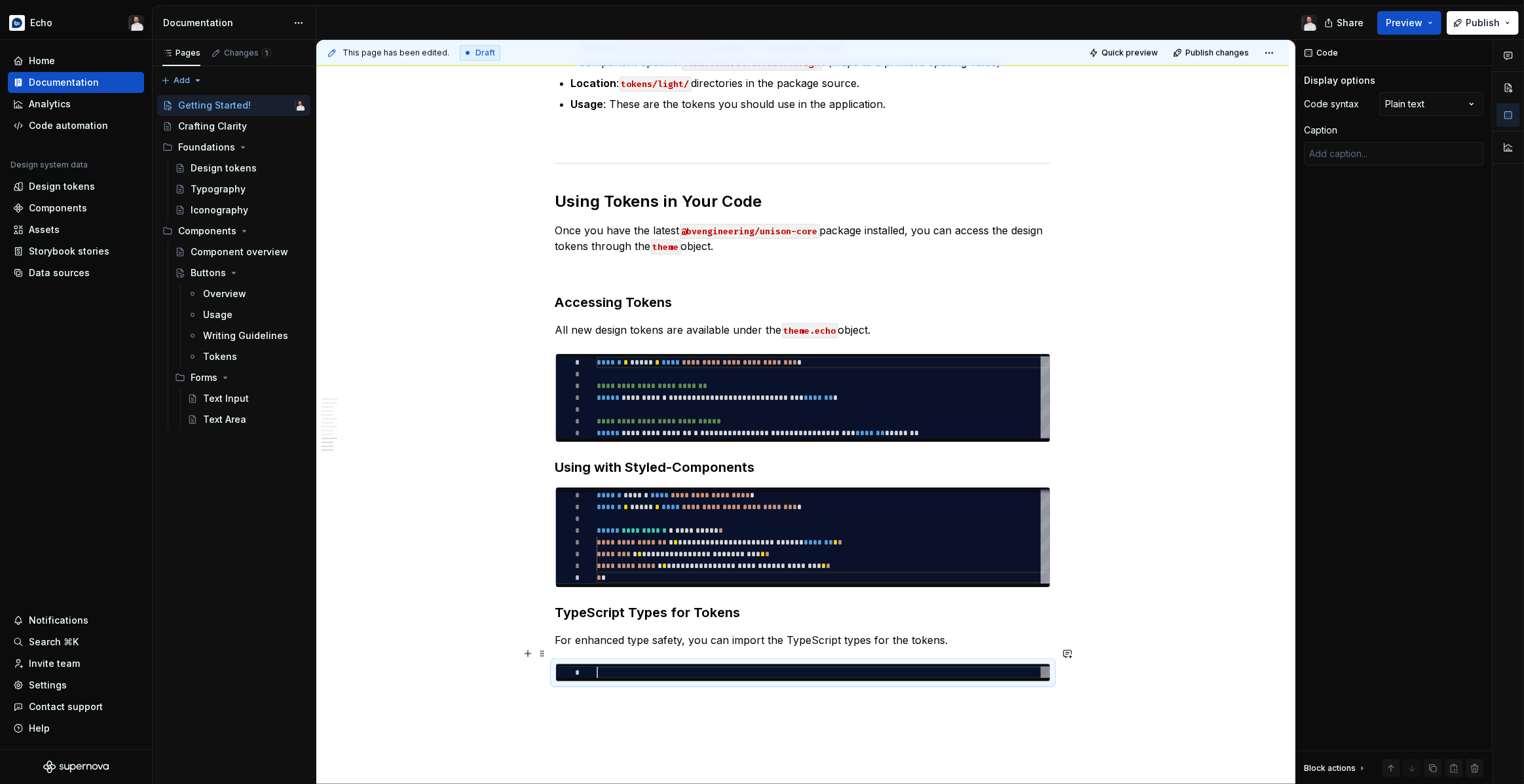
type textarea "*"
type textarea "**********"
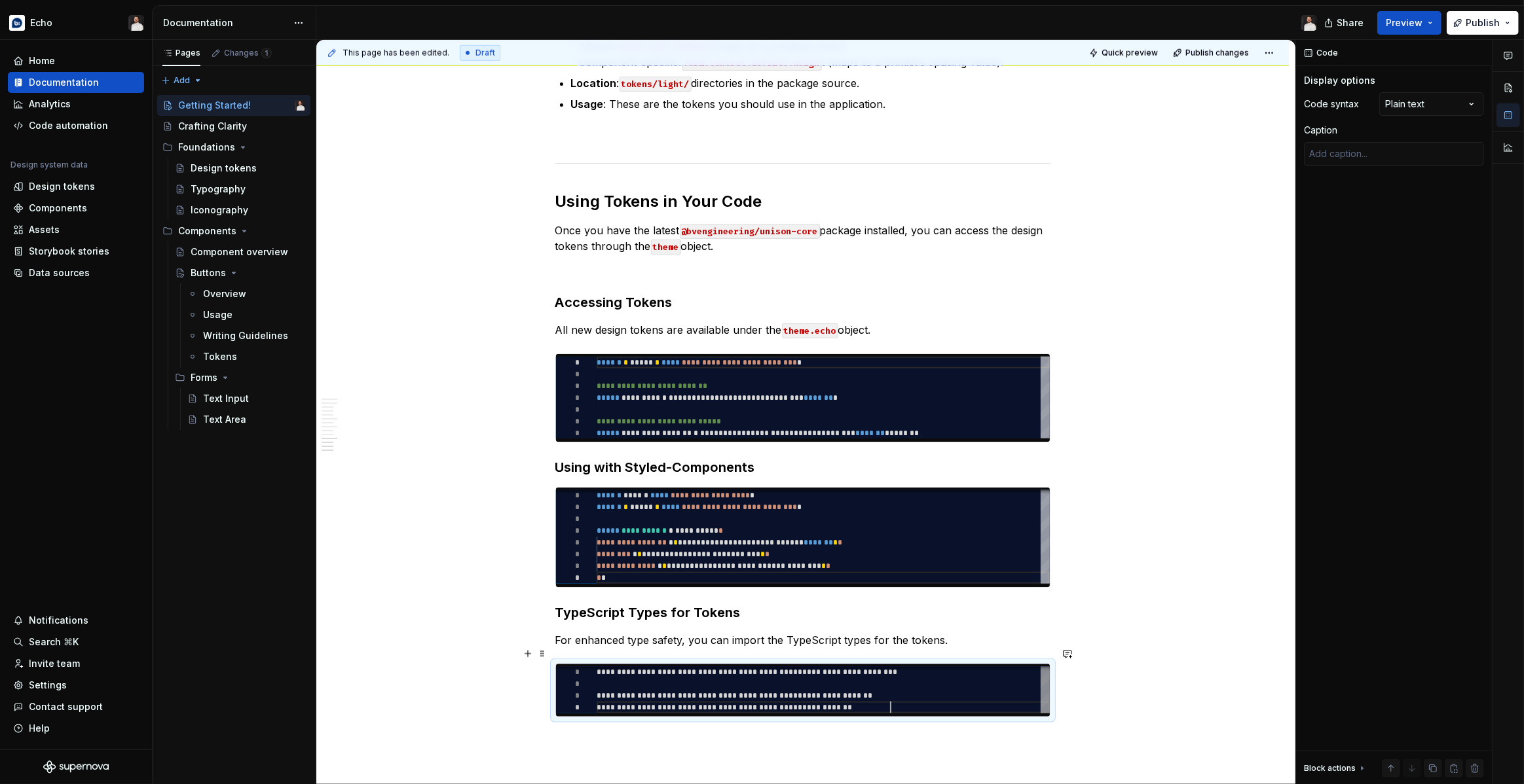
scroll to position [35, 294]
click at [1415, 104] on div "Comments Open comments No comments yet Select ‘Comment’ from the block context …" at bounding box center [1409, 412] width 228 height 745
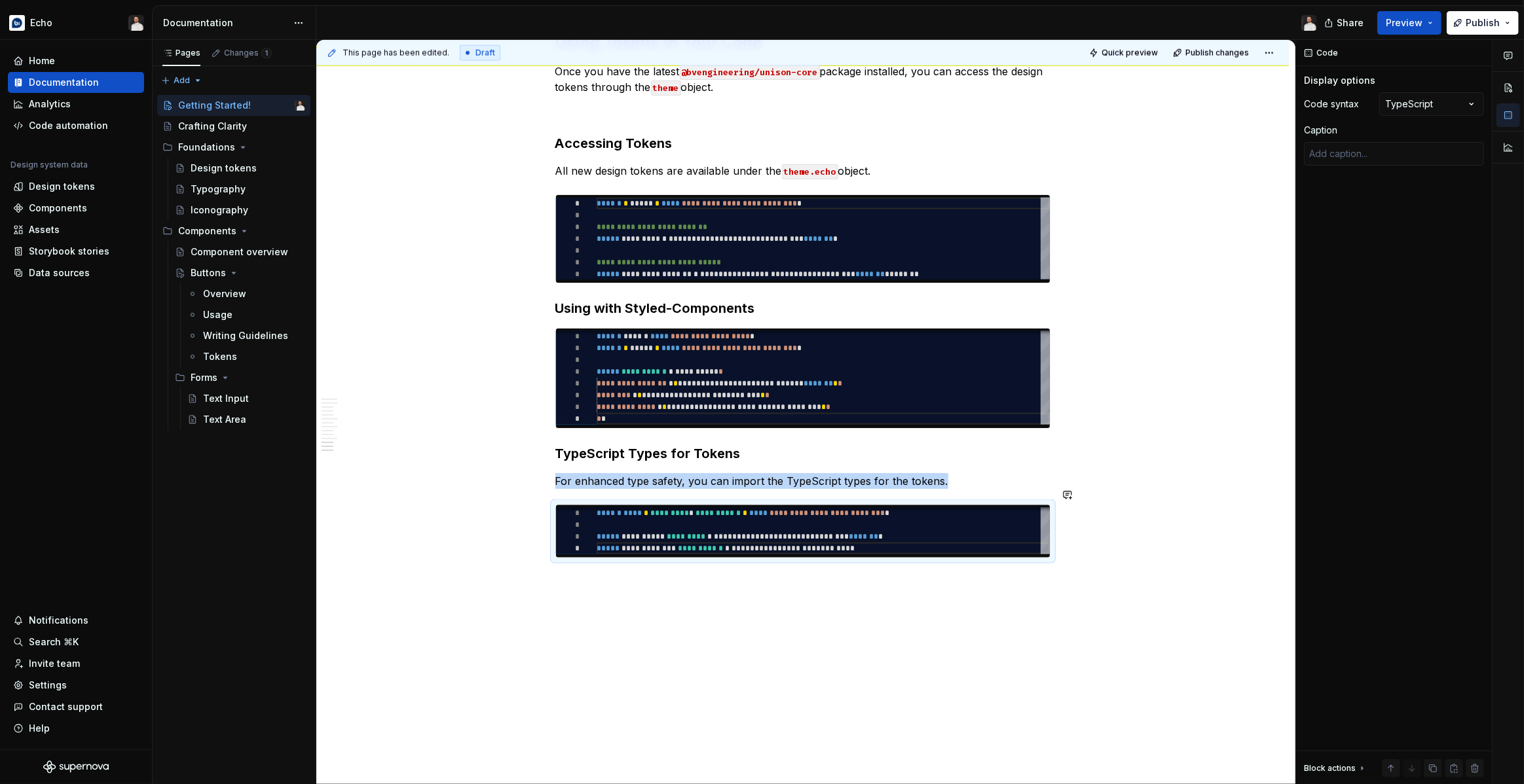
scroll to position [1842, 0]
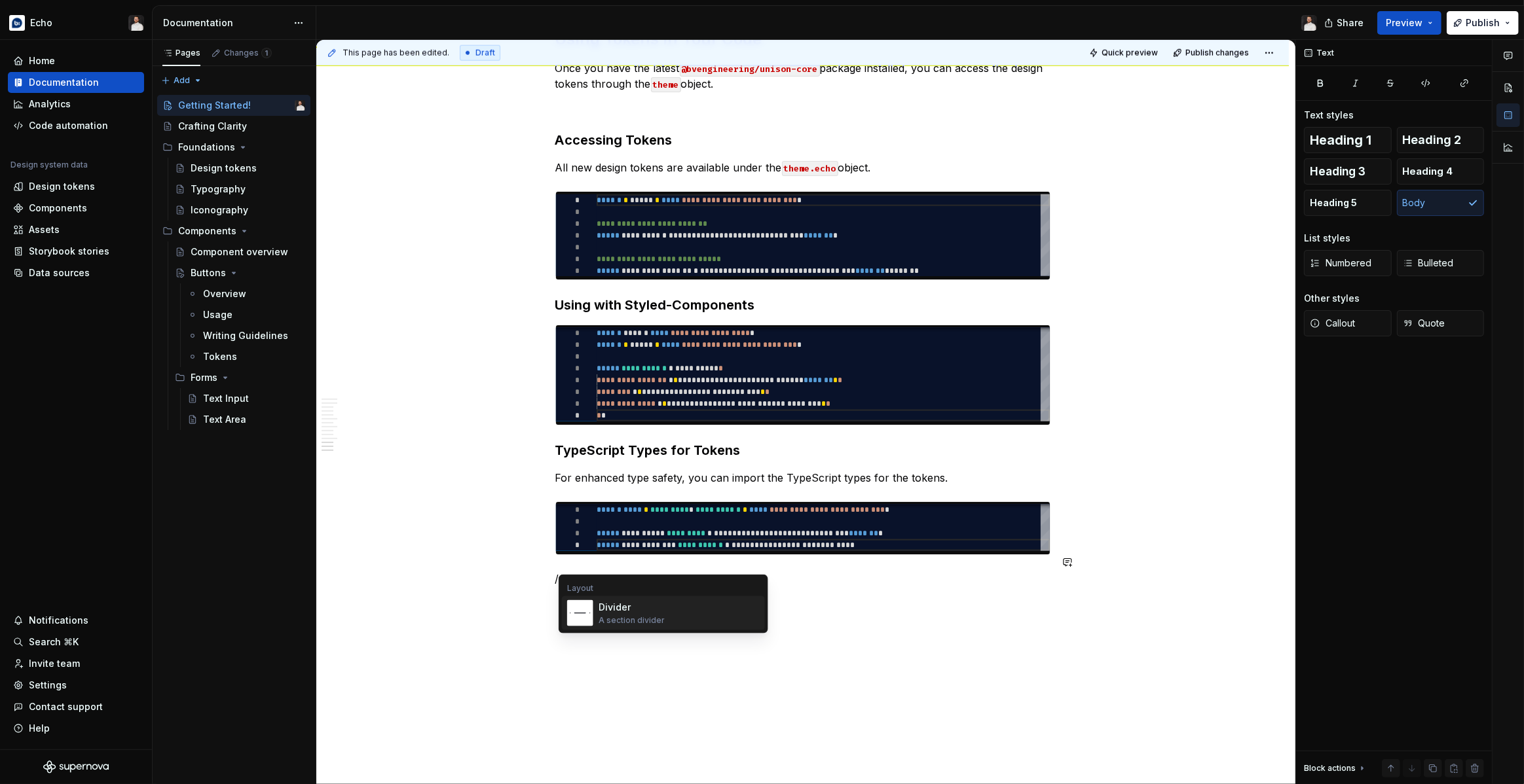
click at [597, 607] on span "Divider A section divider" at bounding box center [664, 613] width 203 height 34
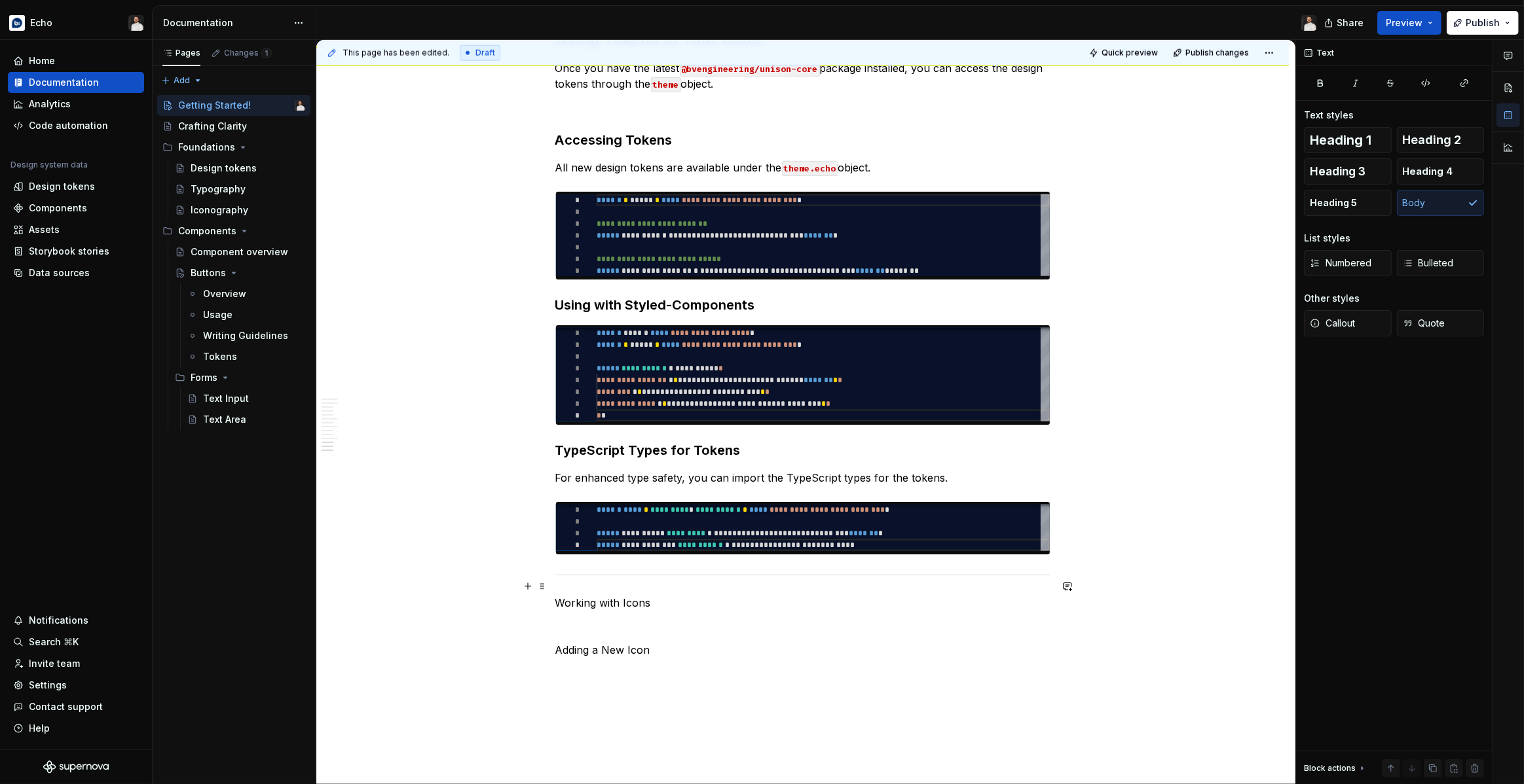
click at [641, 595] on p "Working with Icons" at bounding box center [803, 603] width 495 height 15
click at [1421, 143] on span "Heading 2" at bounding box center [1432, 140] width 59 height 13
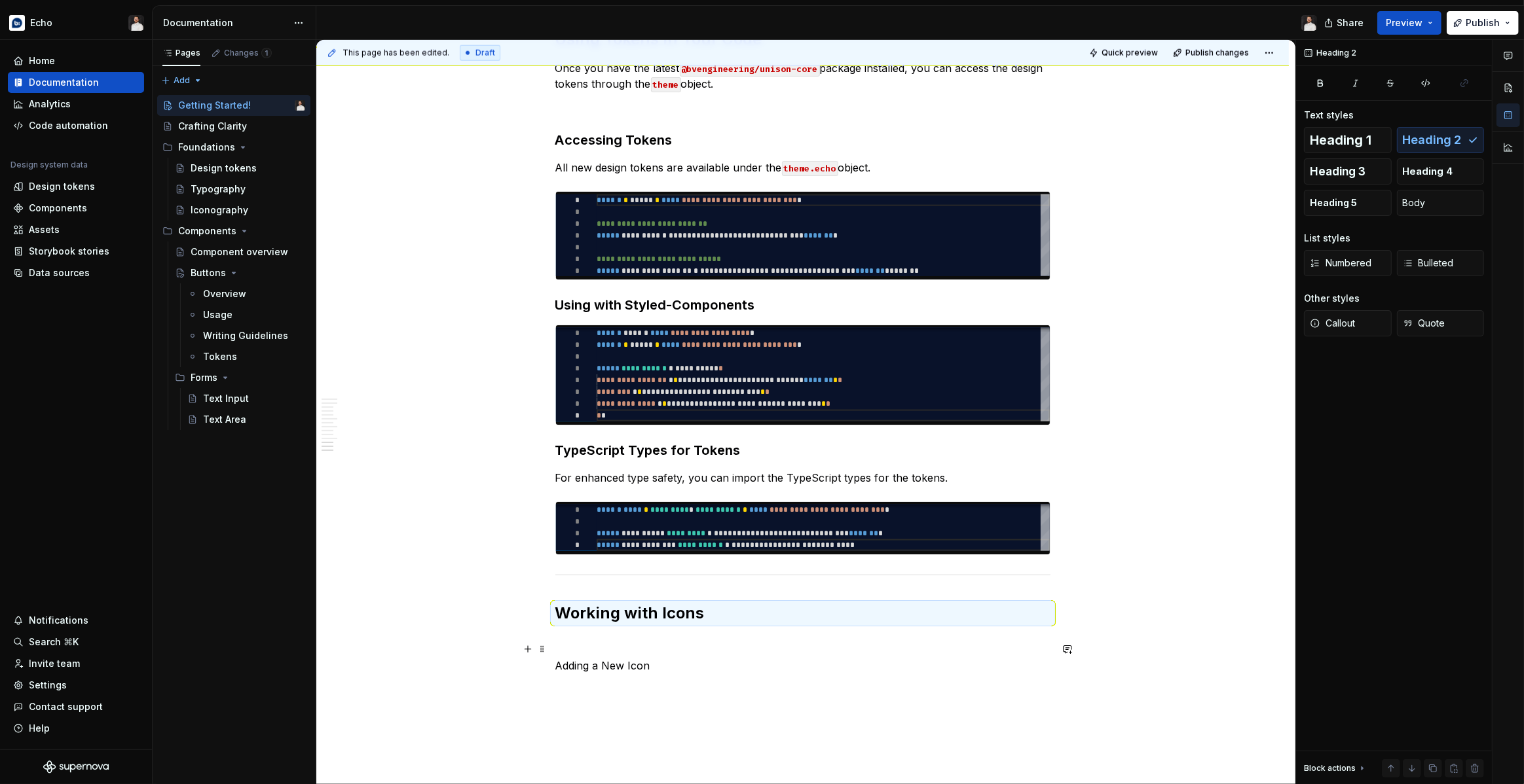
drag, startPoint x: 603, startPoint y: 649, endPoint x: 686, endPoint y: 603, distance: 94.9
click at [603, 658] on p "Adding a New Icon" at bounding box center [803, 666] width 495 height 15
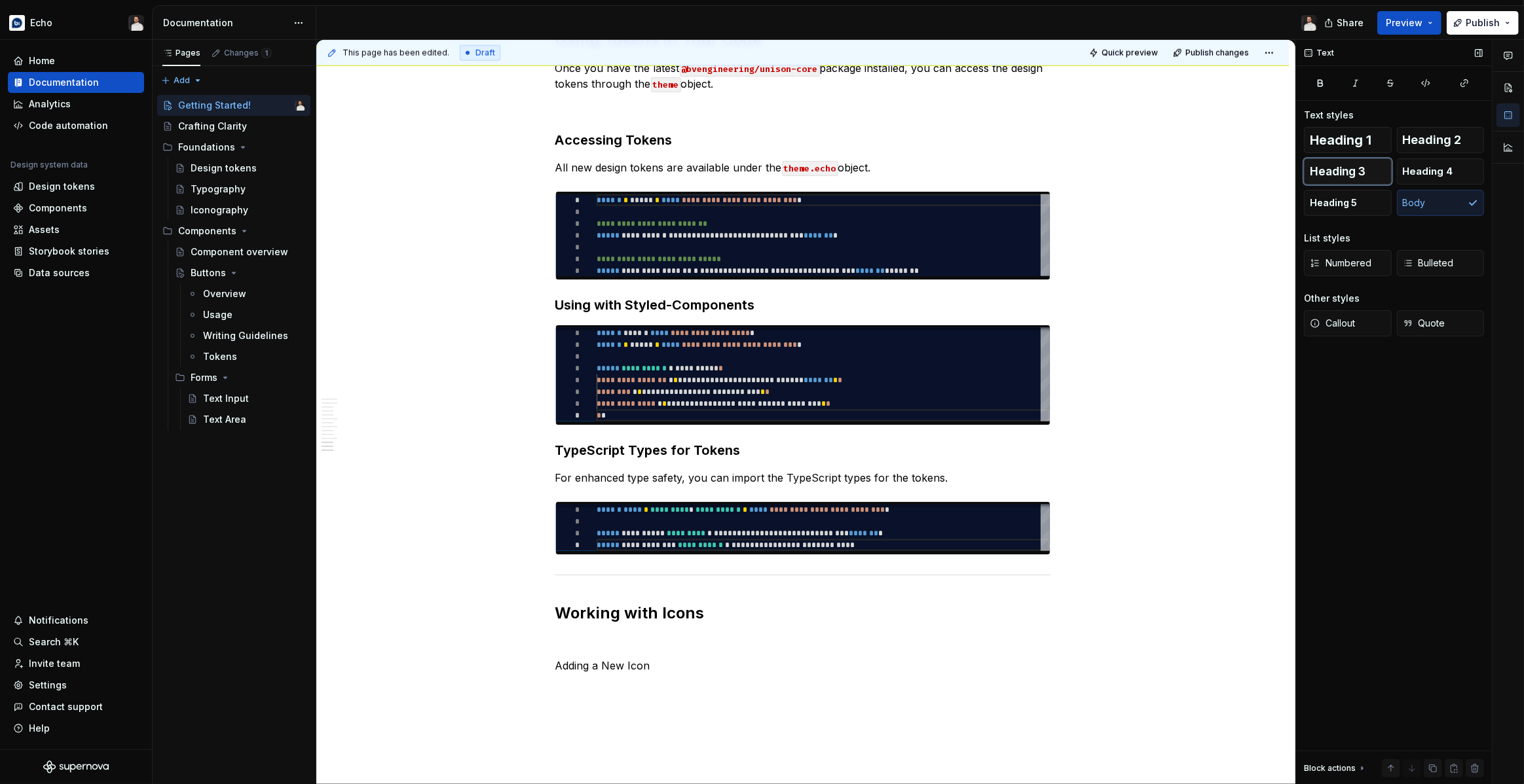
click at [1348, 171] on span "Heading 3" at bounding box center [1337, 171] width 55 height 13
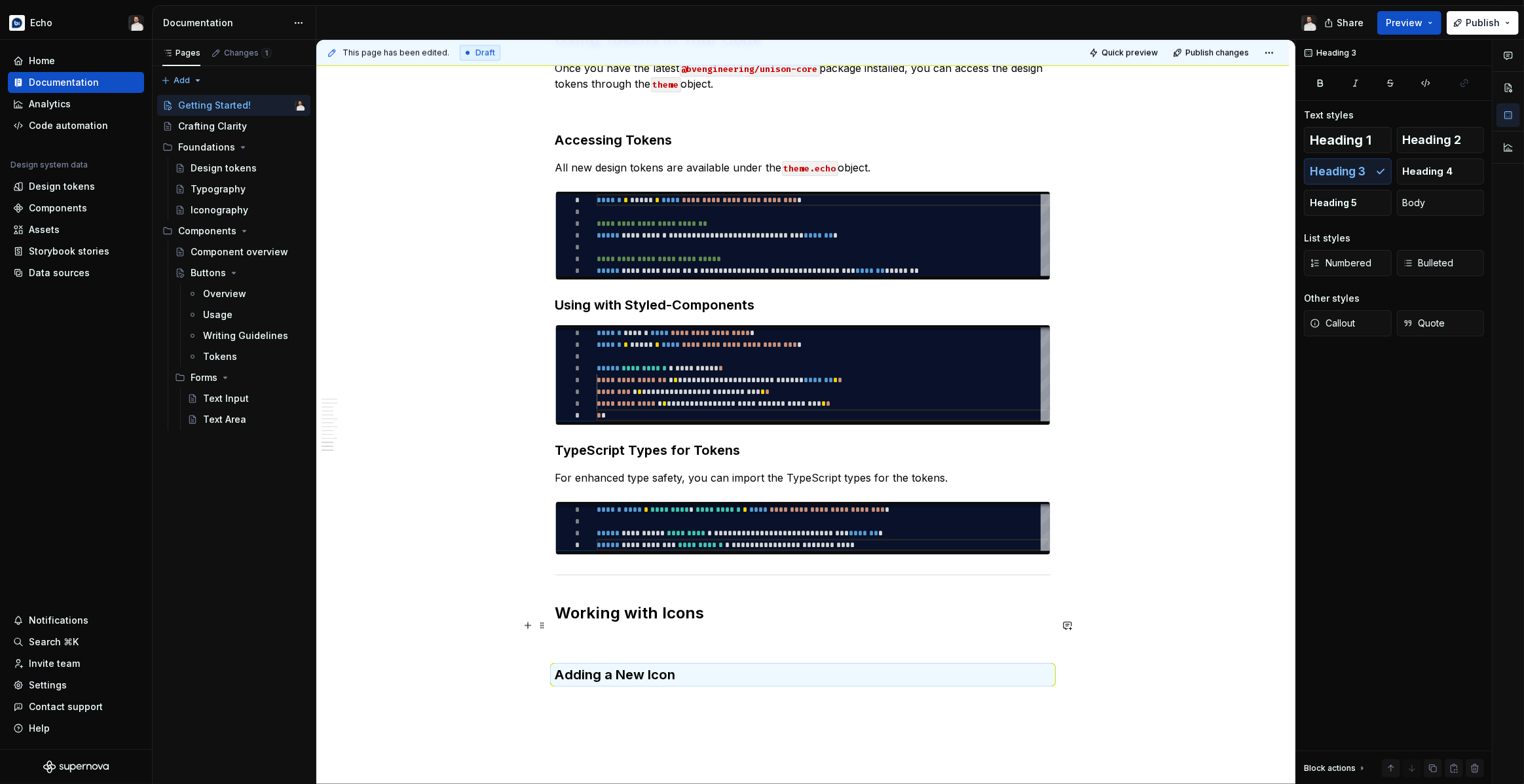
click at [674, 634] on p at bounding box center [803, 642] width 495 height 15
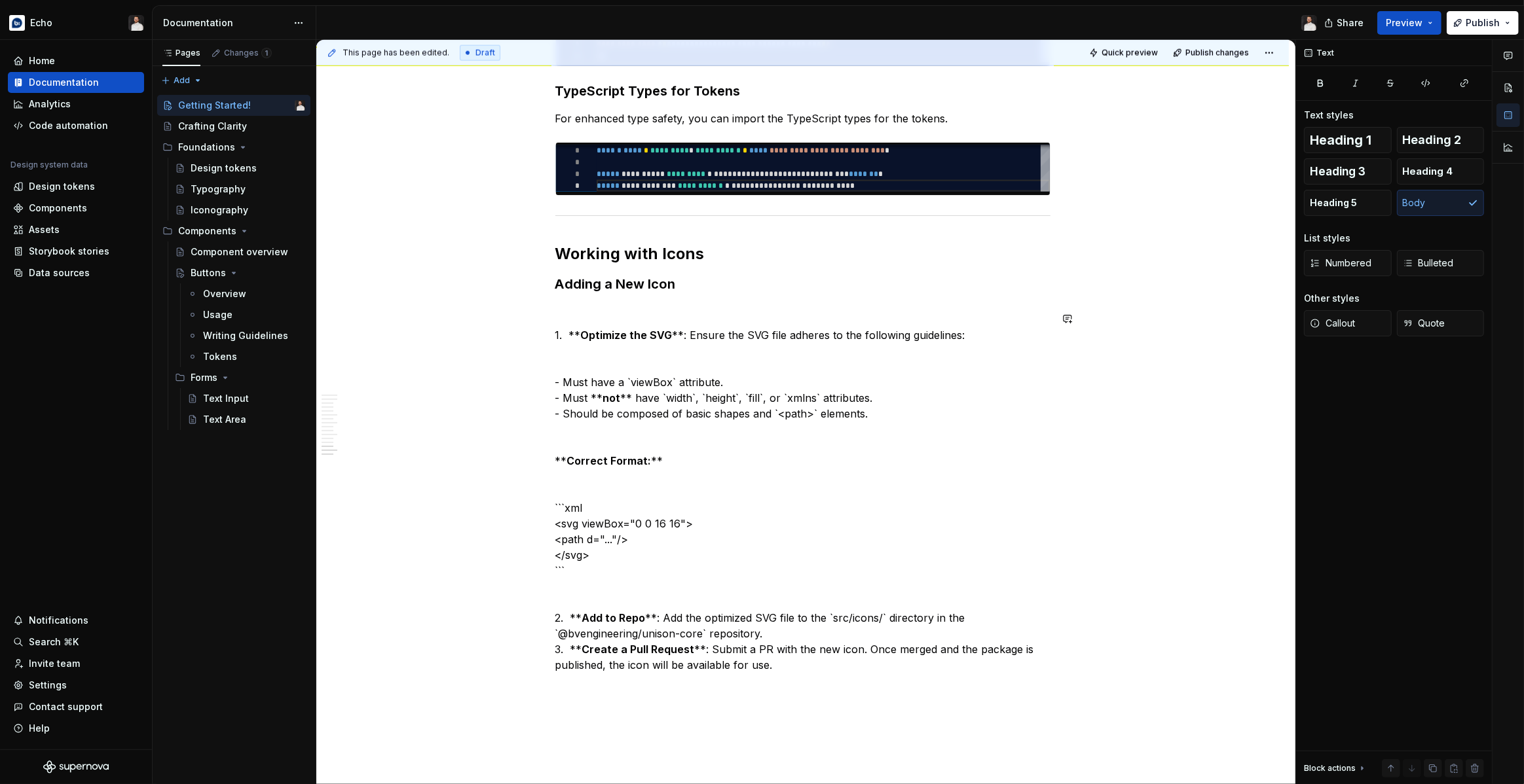
scroll to position [2200, 0]
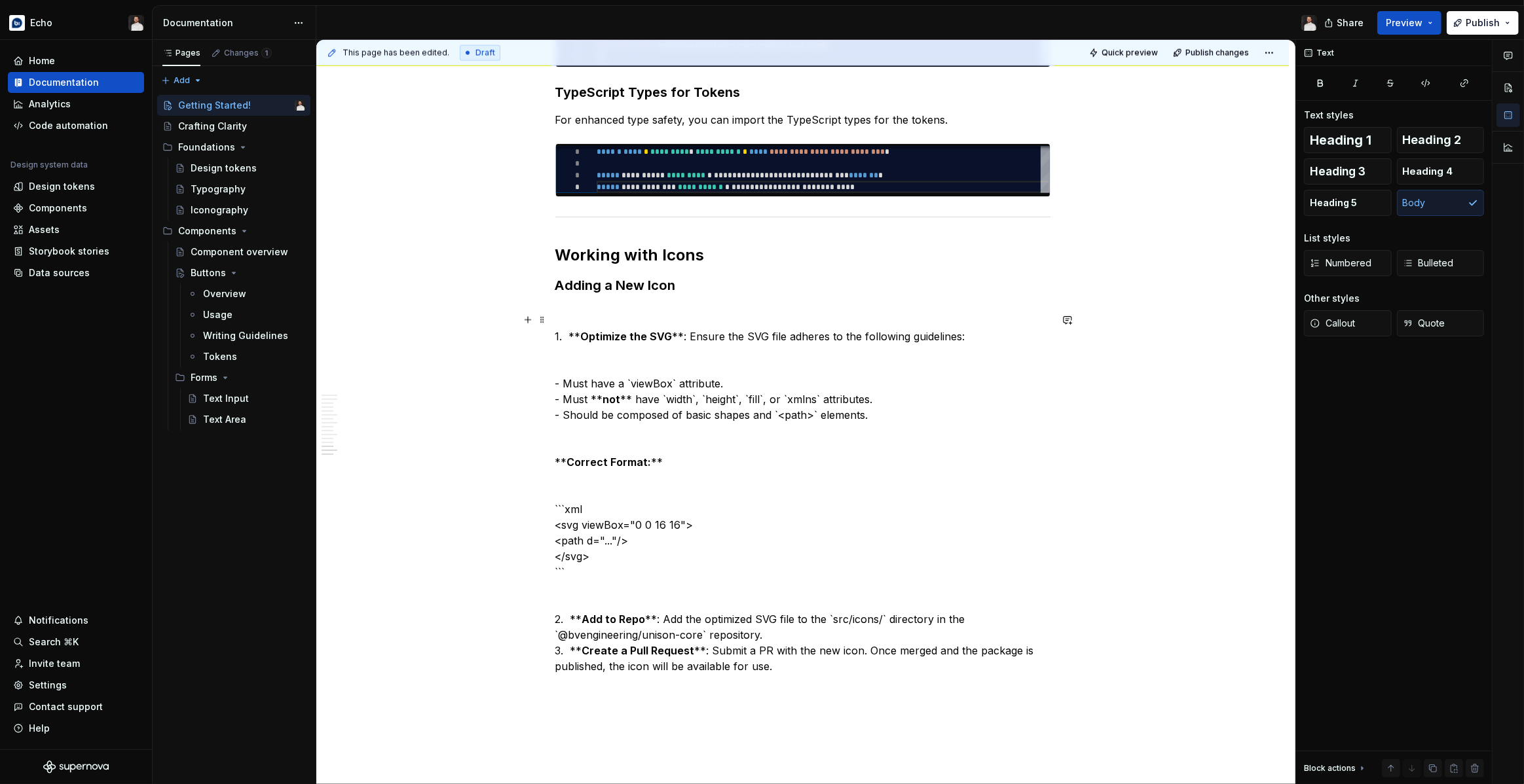
click at [571, 329] on p "1. ** Optimize the SVG **: Ensure the SVG file adheres to the following guideli…" at bounding box center [803, 502] width 495 height 346
click at [581, 329] on p "1. ** Optimize the SVG **: Ensure the SVG file adheres to the following guideli…" at bounding box center [803, 502] width 495 height 346
click at [669, 329] on p "1. Optimize the SVG **: Ensure the SVG file adheres to the following guidelines…" at bounding box center [803, 502] width 495 height 346
click at [603, 354] on p "1. Optimize the SVG : Ensure the SVG file adheres to the following guidelines: …" at bounding box center [803, 502] width 495 height 346
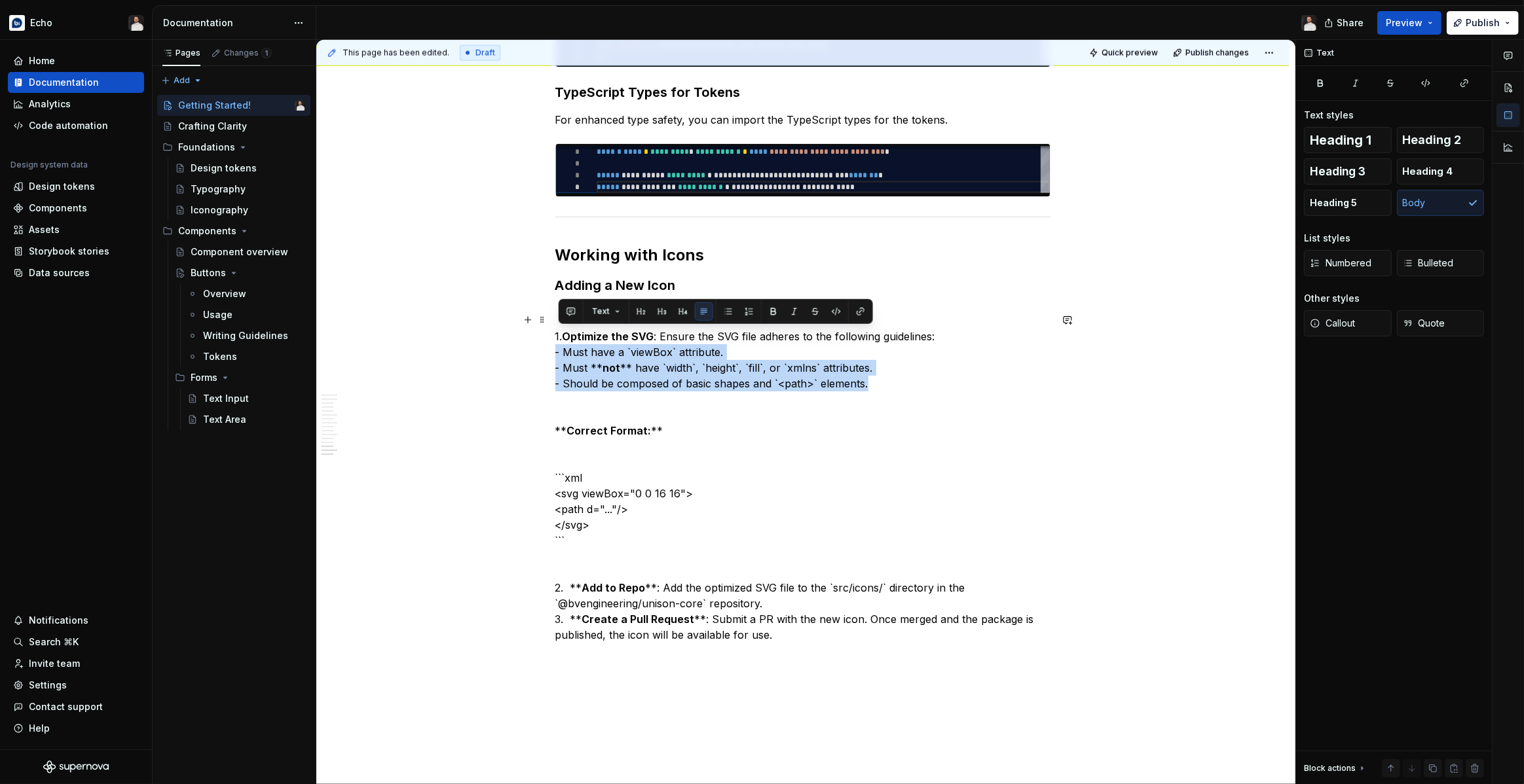
drag, startPoint x: 869, startPoint y: 368, endPoint x: 547, endPoint y: 341, distance: 323.1
click at [724, 311] on button "button" at bounding box center [728, 311] width 18 height 18
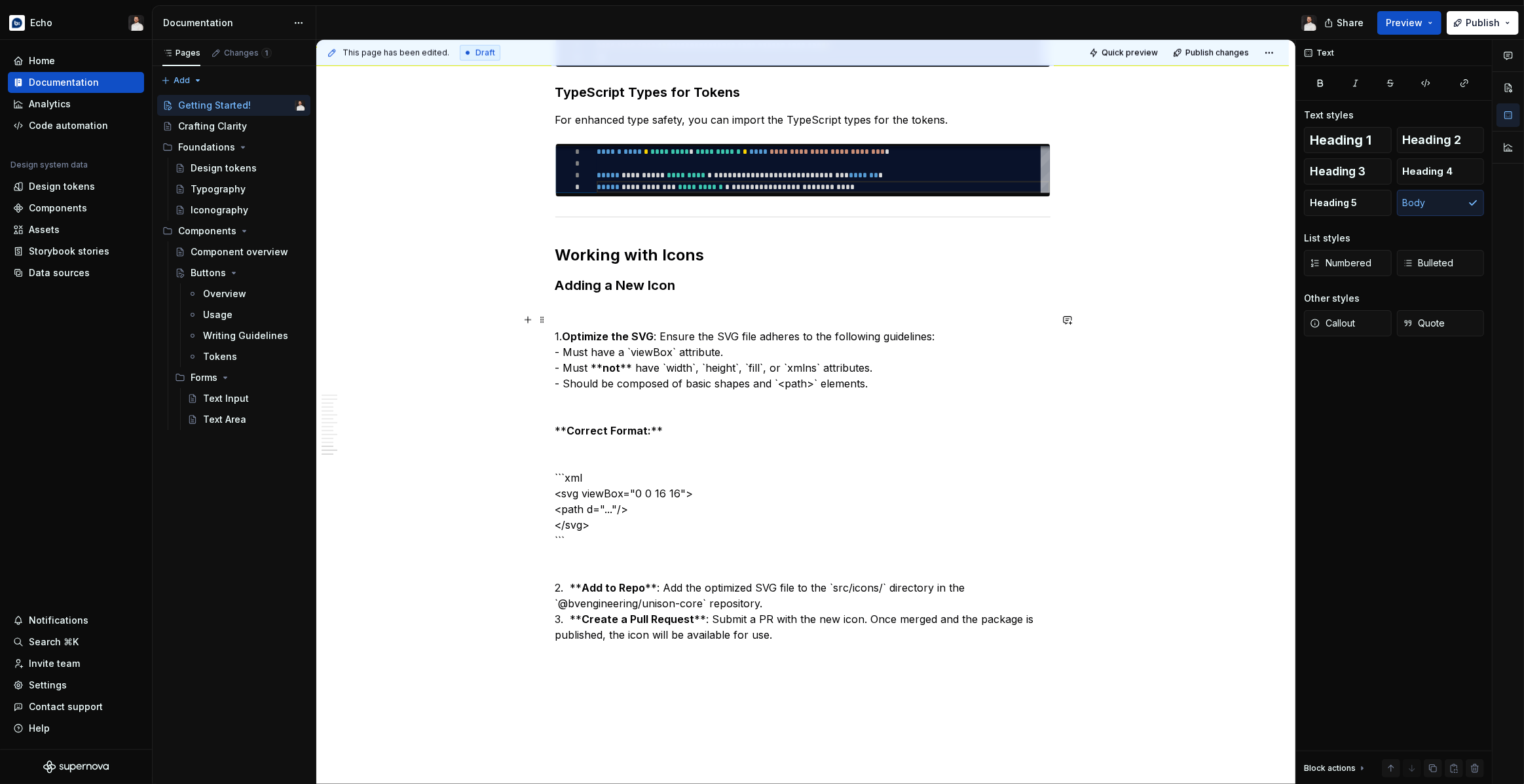
click at [566, 336] on p "1. Optimize the SVG : Ensure the SVG file adheres to the following guidelines: …" at bounding box center [803, 486] width 495 height 314
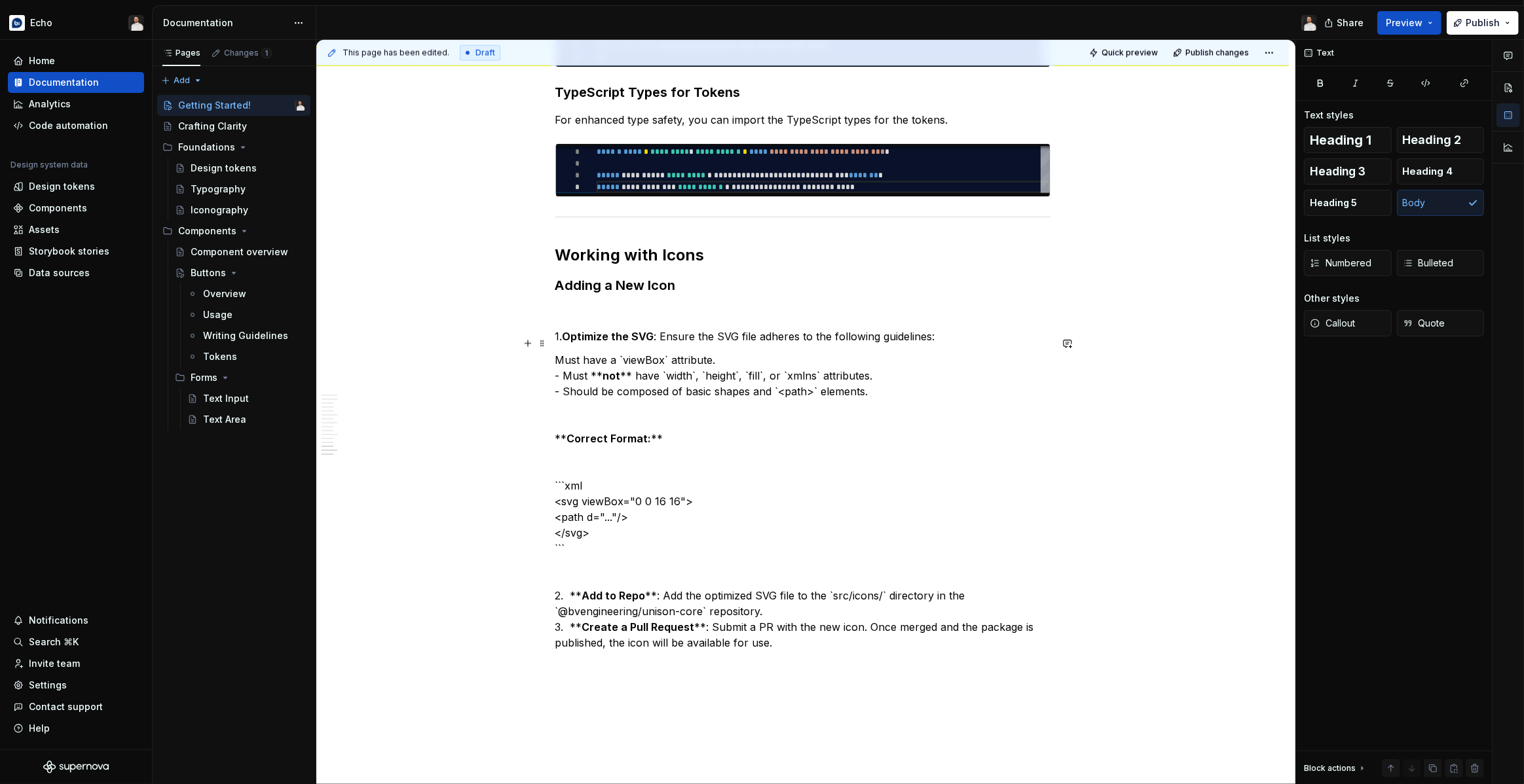
click at [565, 356] on p "Must have a `viewBox` attribute. - Must ** not ** have `width`, `height`, `fill…" at bounding box center [803, 501] width 495 height 298
click at [569, 373] on p "Must have a `viewBox` attribute. Must ** not ** have `width`, `height`, `fill`,…" at bounding box center [803, 501] width 495 height 298
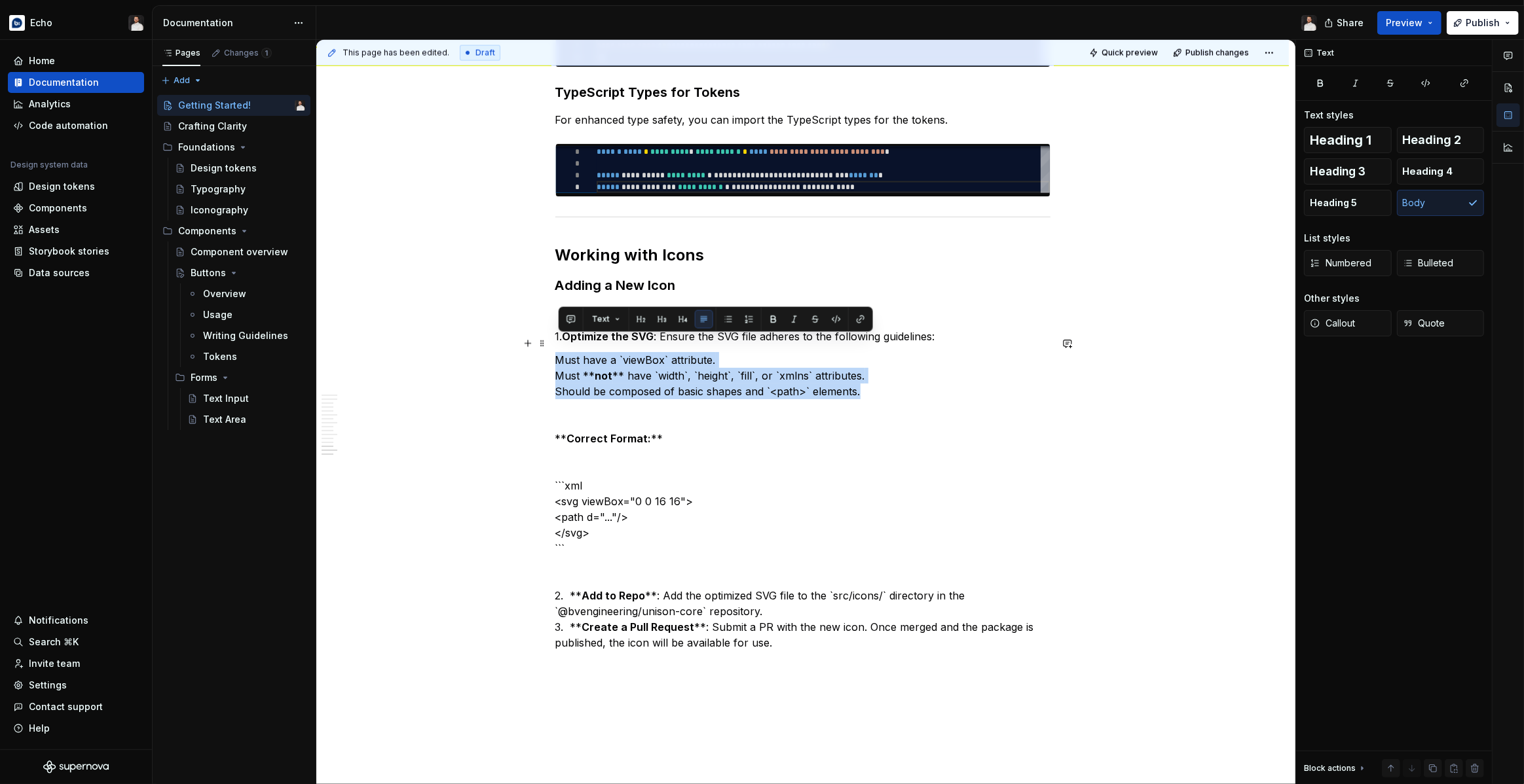
drag, startPoint x: 875, startPoint y: 380, endPoint x: 556, endPoint y: 345, distance: 320.9
click at [727, 324] on button "button" at bounding box center [728, 320] width 18 height 18
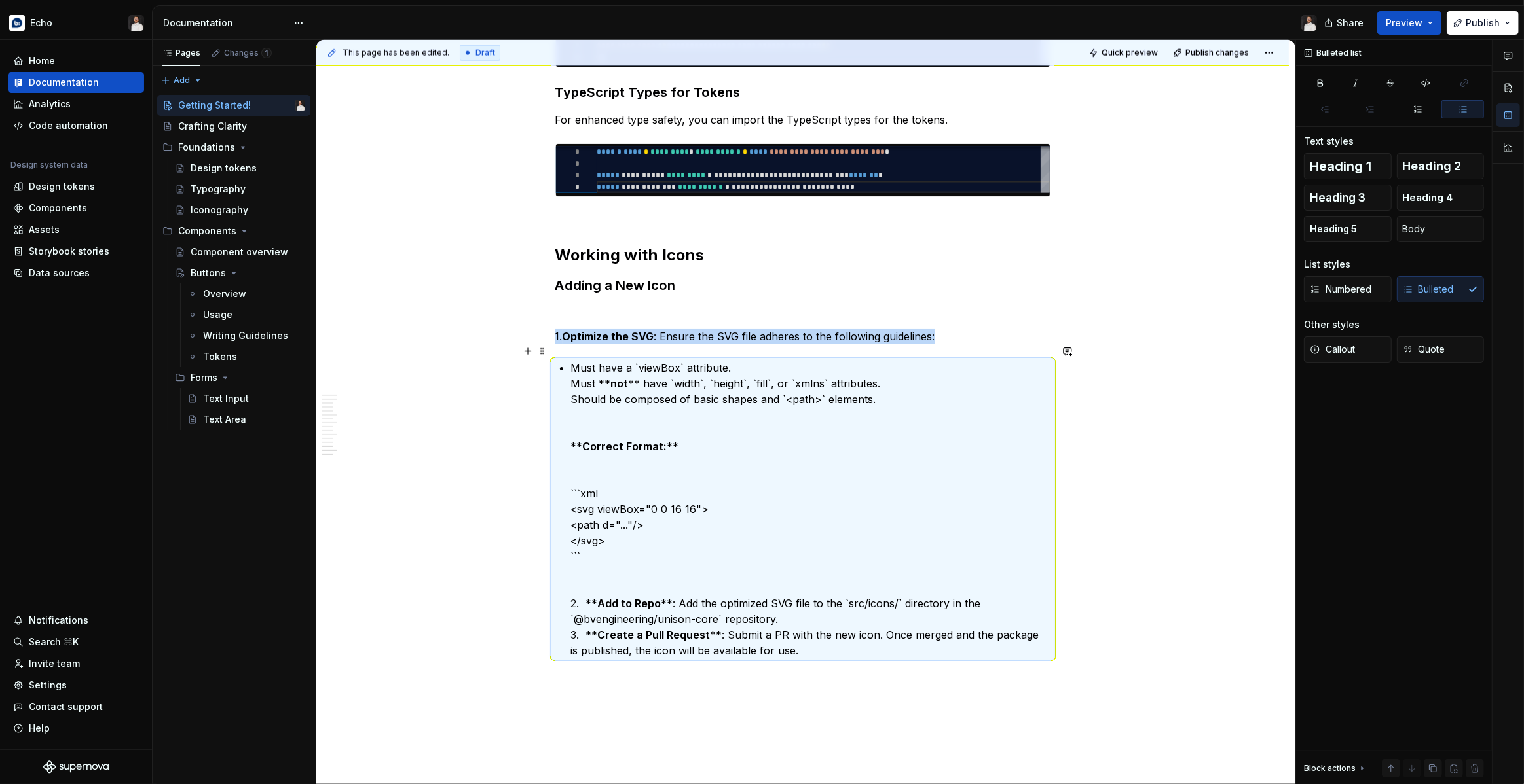
click at [576, 368] on p "Must have a `viewBox` attribute. Must ** not ** have `width`, `height`, `fill`,…" at bounding box center [810, 509] width 479 height 298
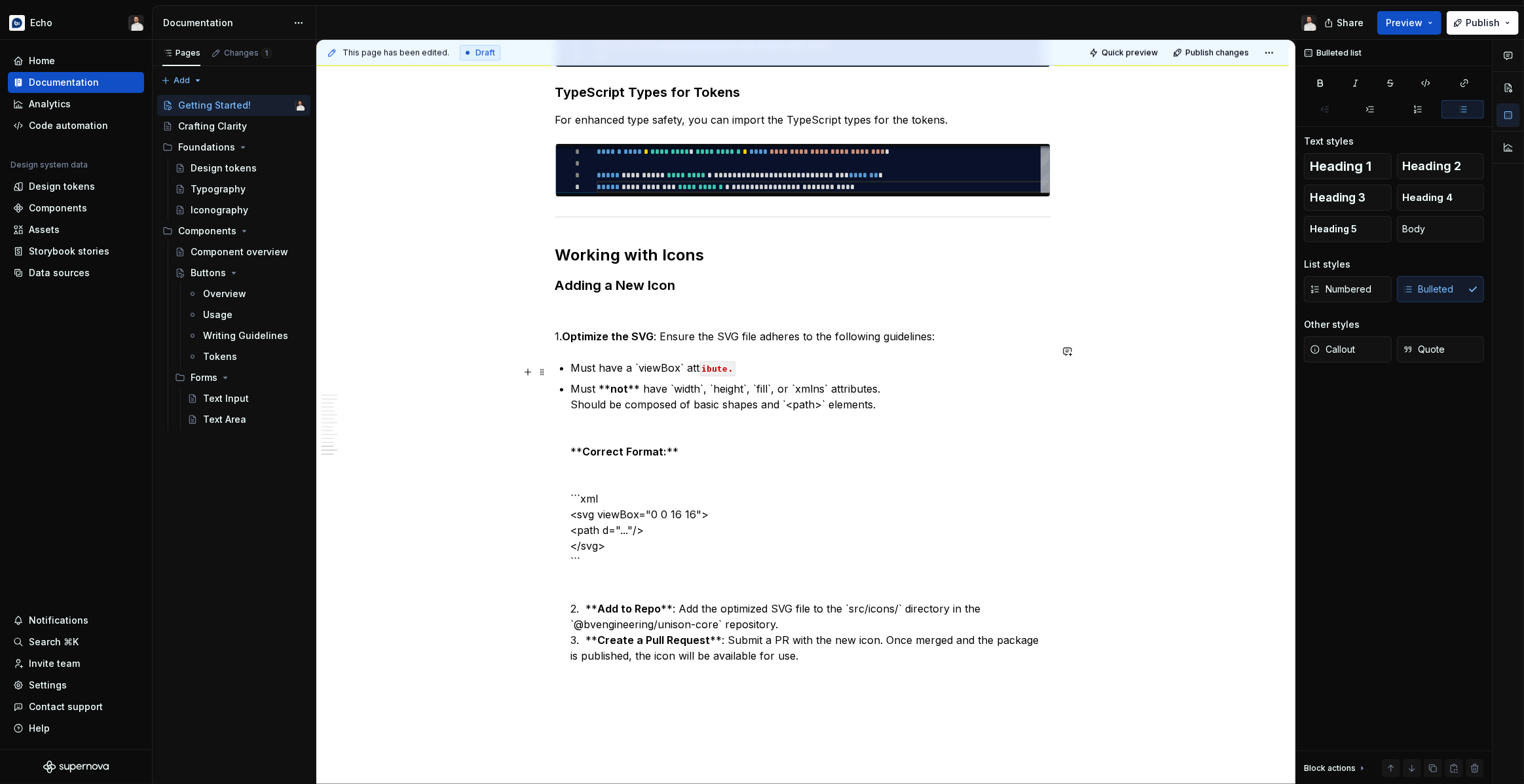
click at [576, 388] on p "Must ** not ** have `width`, `height`, `fill`, or `xmlns` attributes. Should be…" at bounding box center [810, 523] width 479 height 283
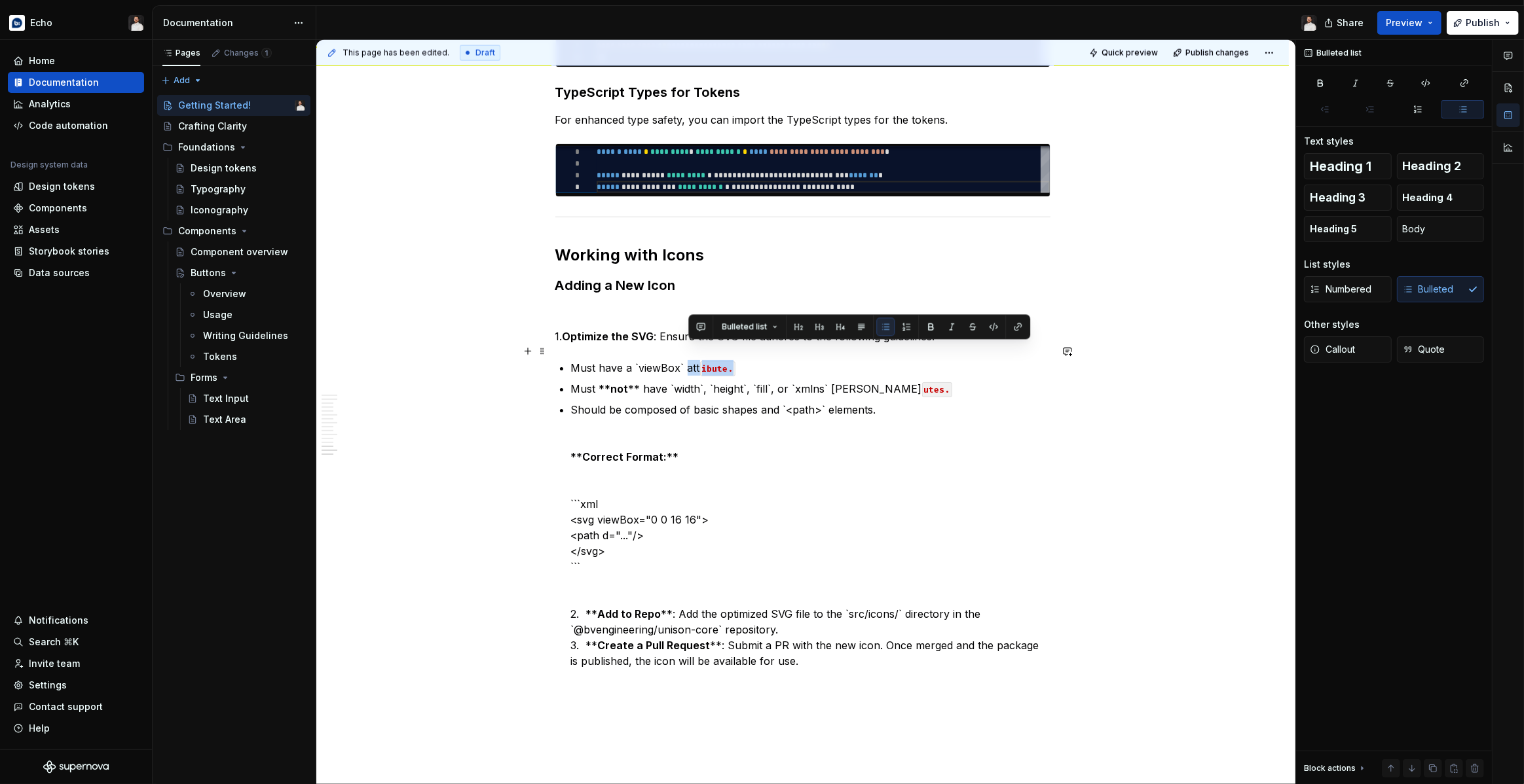
drag, startPoint x: 749, startPoint y: 352, endPoint x: 687, endPoint y: 352, distance: 62.0
click at [687, 360] on p "Must have a `viewBox` att ibute." at bounding box center [810, 367] width 479 height 15
click at [987, 330] on button "button" at bounding box center [993, 327] width 18 height 18
click at [709, 360] on p "Must have a `viewBox` attibute." at bounding box center [810, 367] width 479 height 15
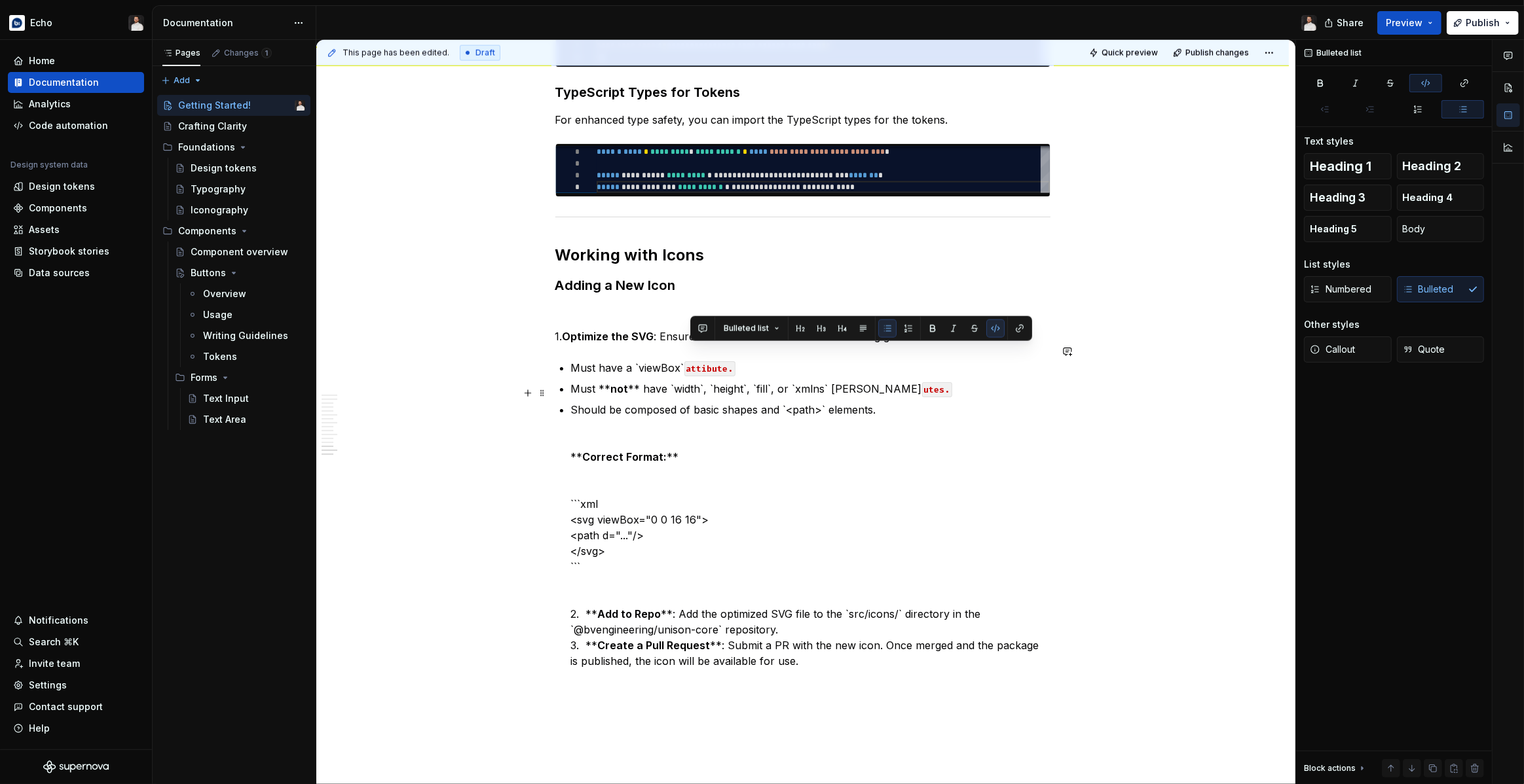
drag, startPoint x: 711, startPoint y: 409, endPoint x: 777, endPoint y: 407, distance: 66.0
click at [711, 409] on p "Should be composed of basic shapes and `<path>` elements. ** Correct Format: **…" at bounding box center [810, 535] width 479 height 267
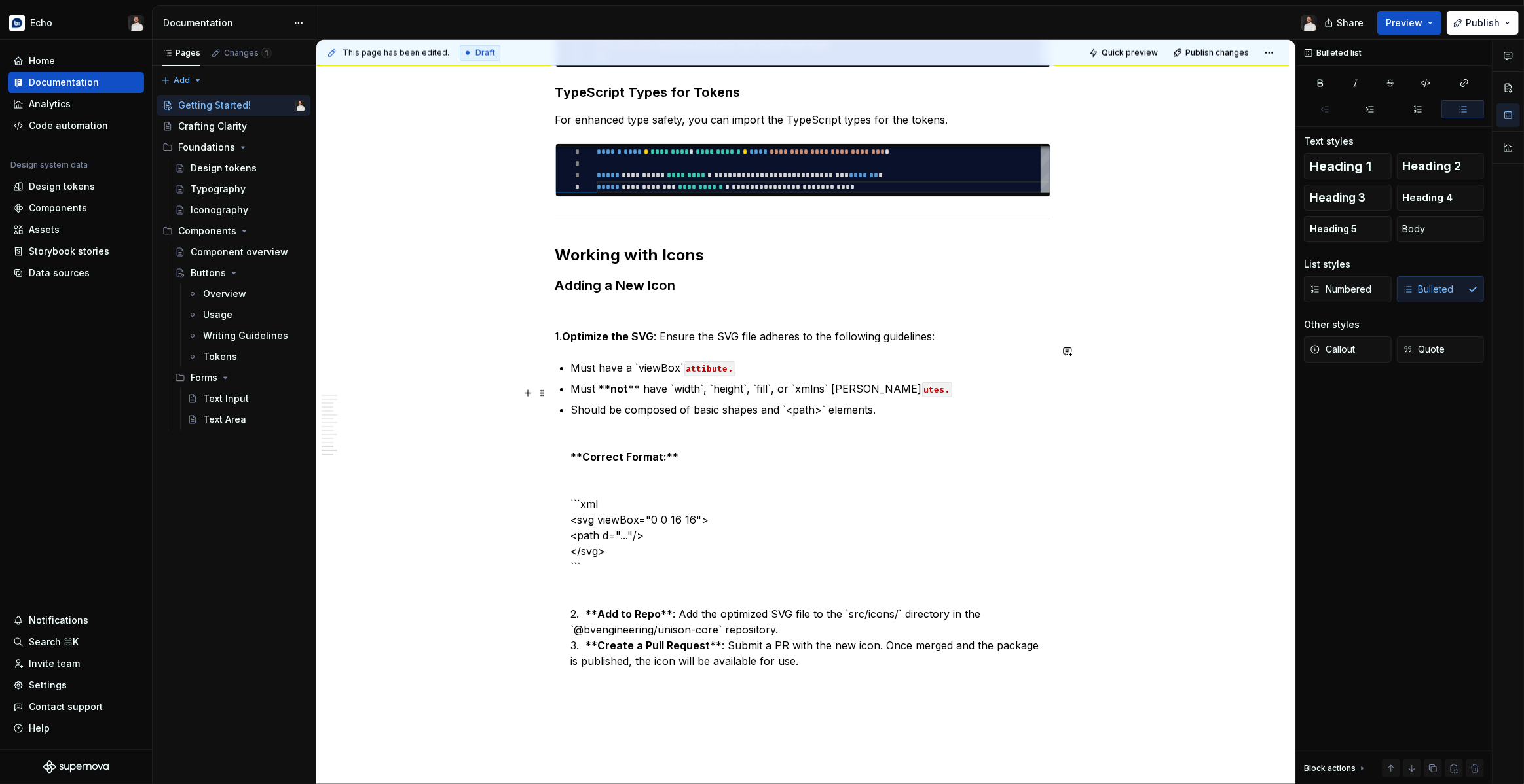
drag, startPoint x: 826, startPoint y: 408, endPoint x: 893, endPoint y: 404, distance: 67.1
click at [828, 408] on p "Should be composed of basic shapes and `<path>` elements. ** Correct Format: **…" at bounding box center [810, 535] width 479 height 267
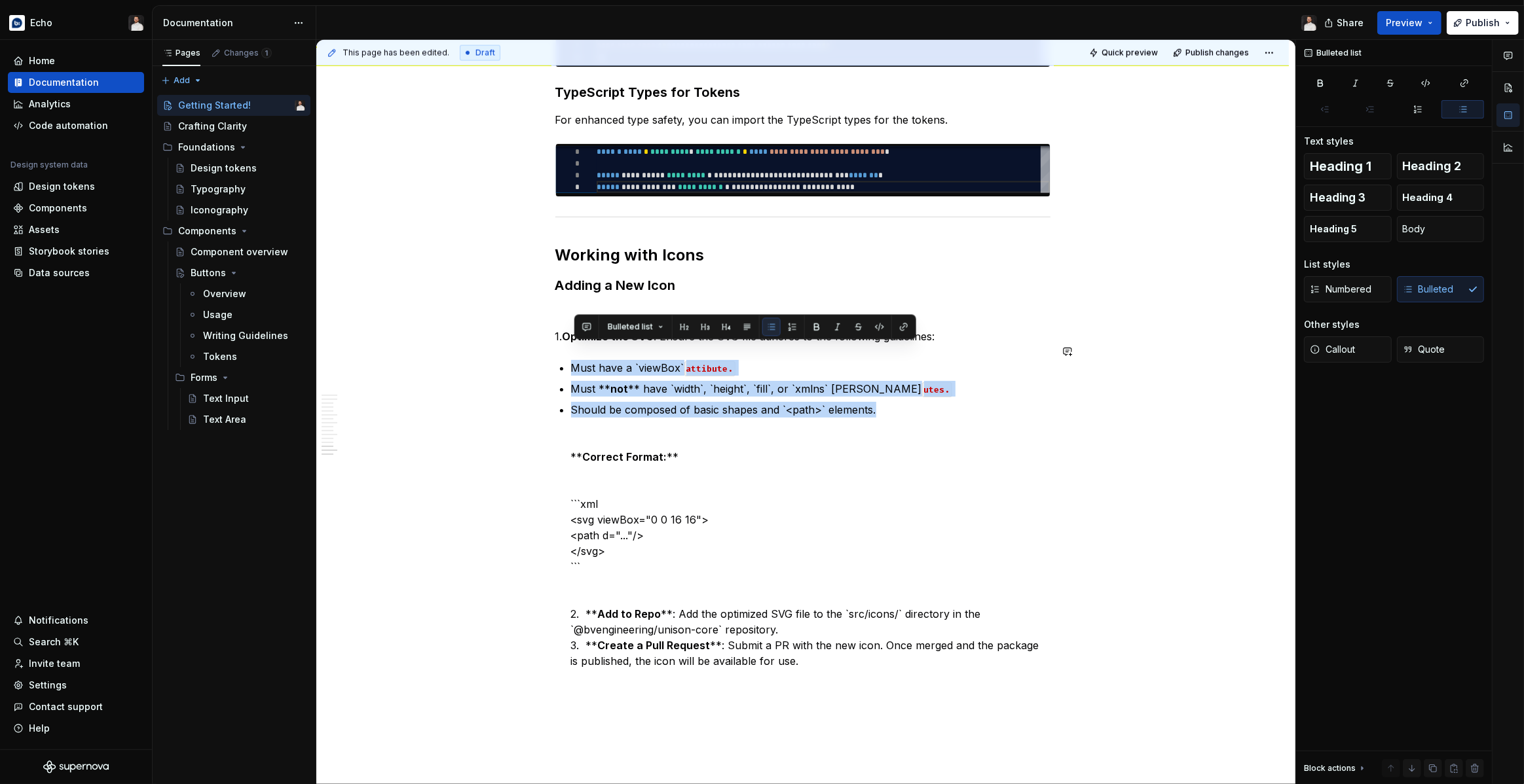
drag, startPoint x: 841, startPoint y: 394, endPoint x: 507, endPoint y: 330, distance: 340.1
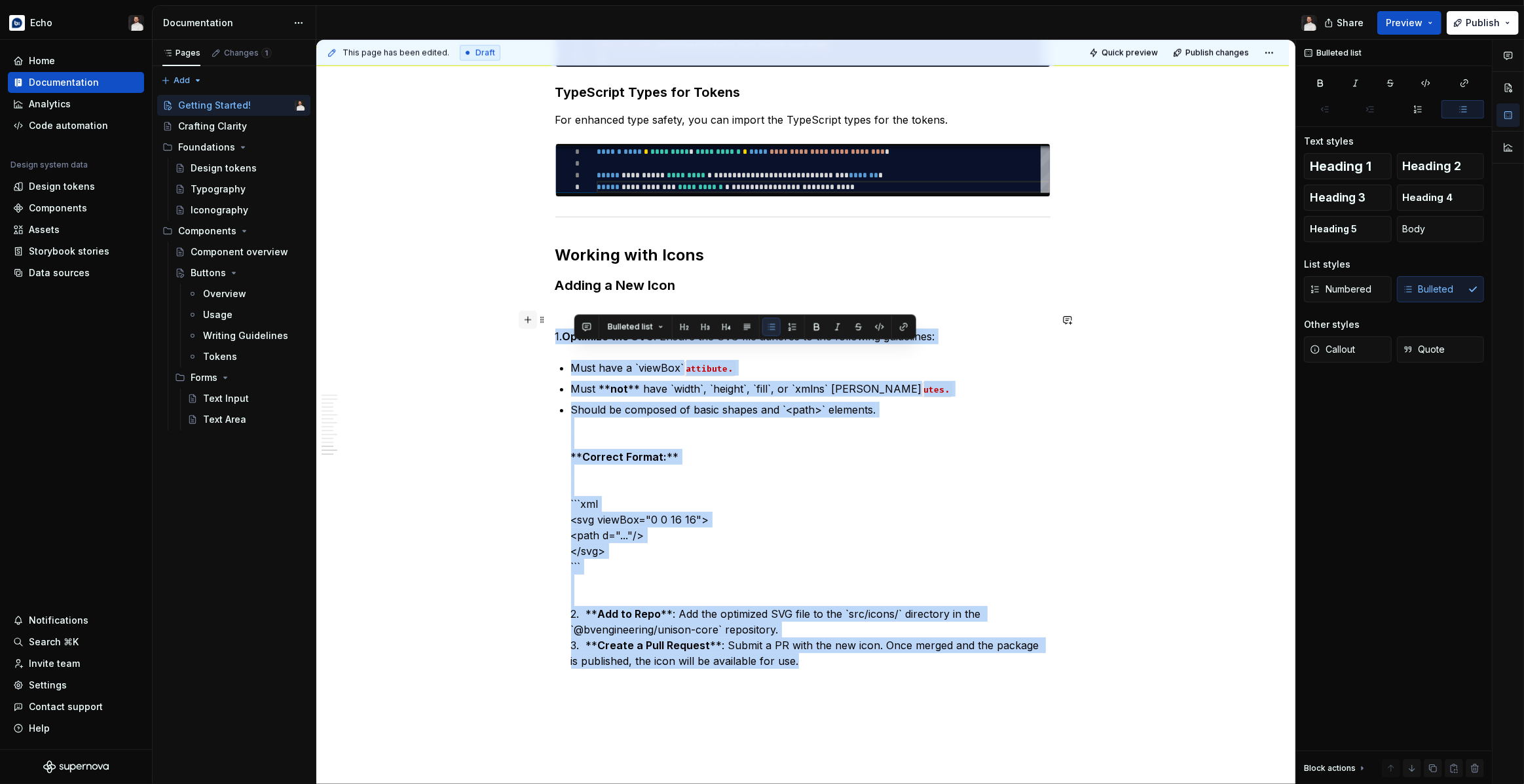
drag, startPoint x: 815, startPoint y: 661, endPoint x: 527, endPoint y: 327, distance: 441.0
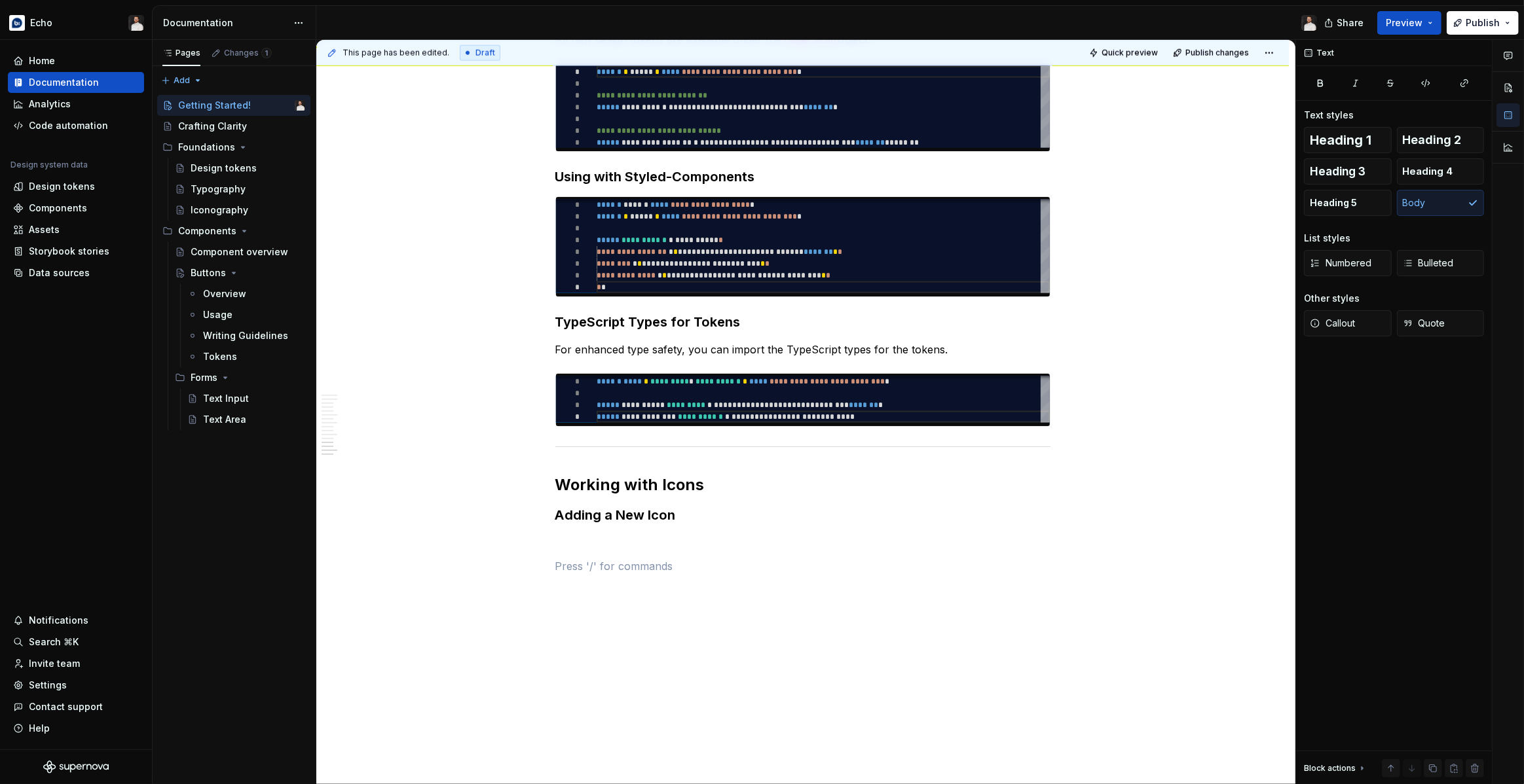
scroll to position [1993, 0]
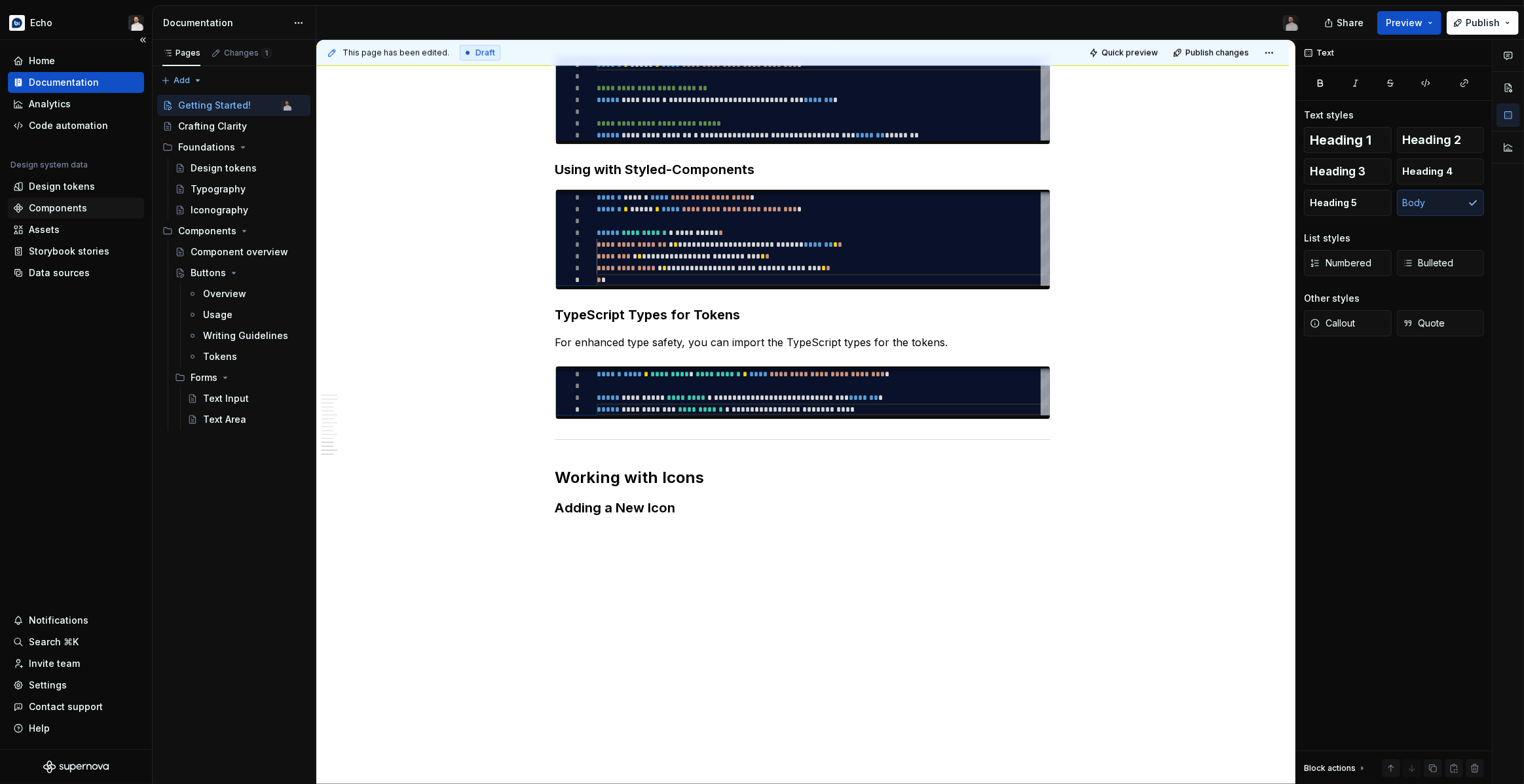
type textarea "*"
